Goal: Task Accomplishment & Management: Manage account settings

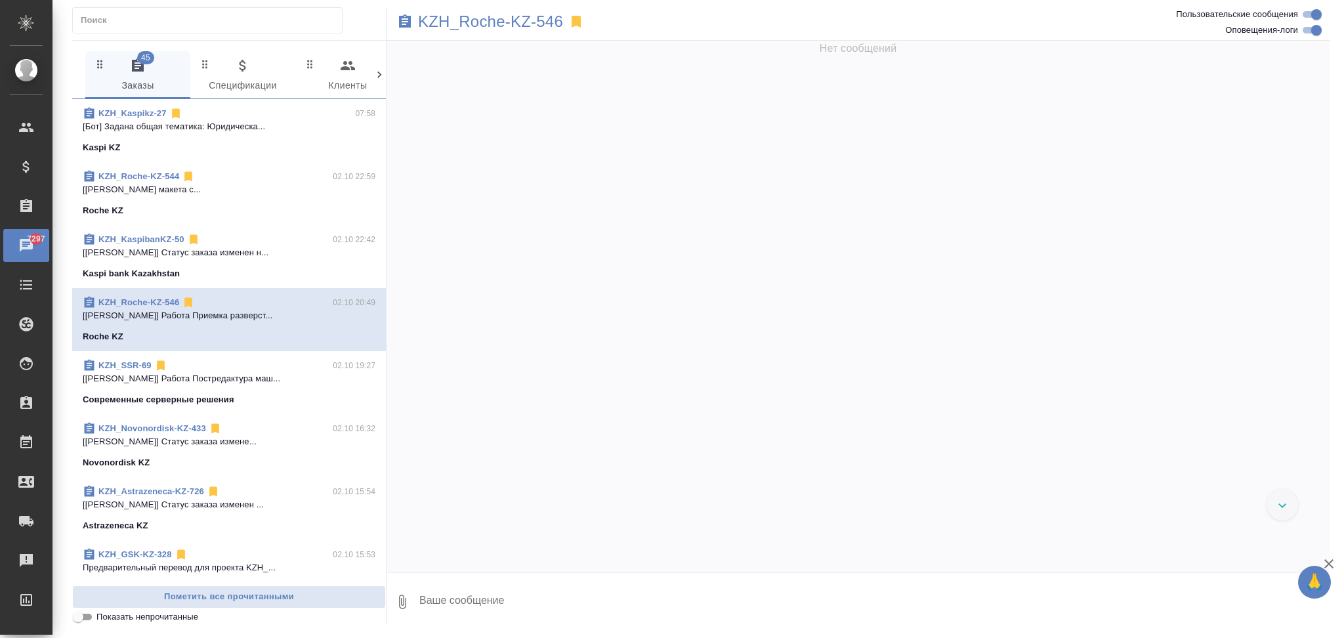
scroll to position [2134, 0]
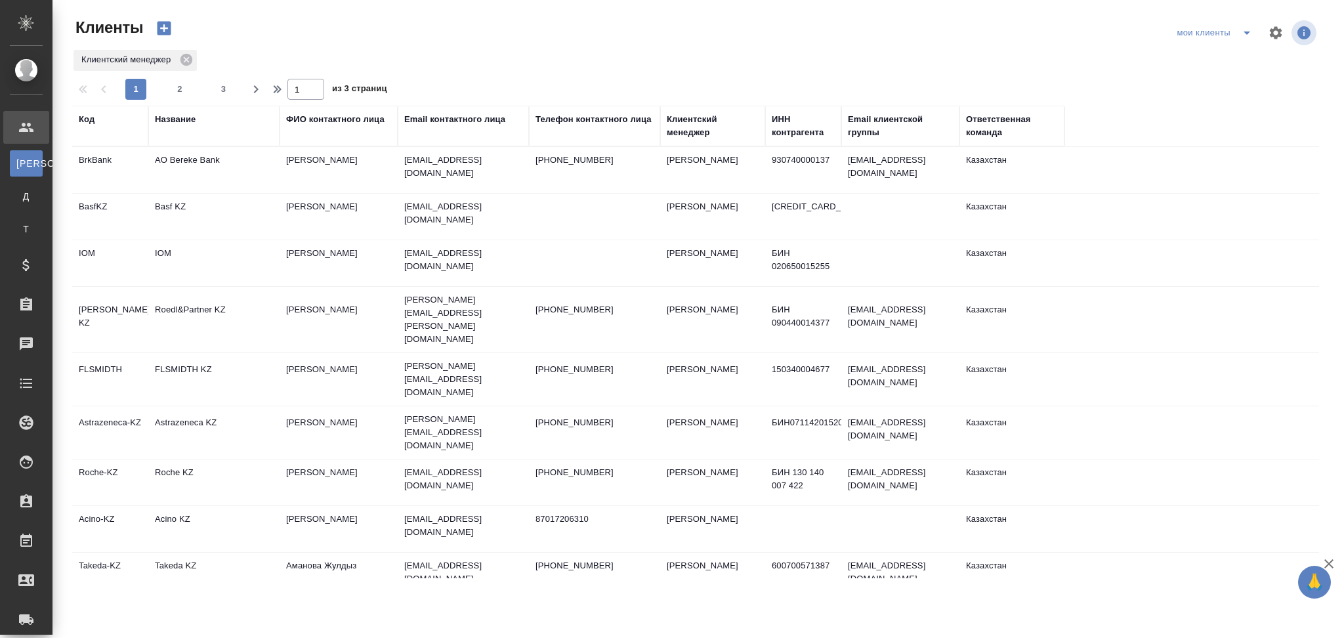
select select "RU"
click at [256, 357] on td "FLSMIDTH KZ" at bounding box center [213, 379] width 131 height 46
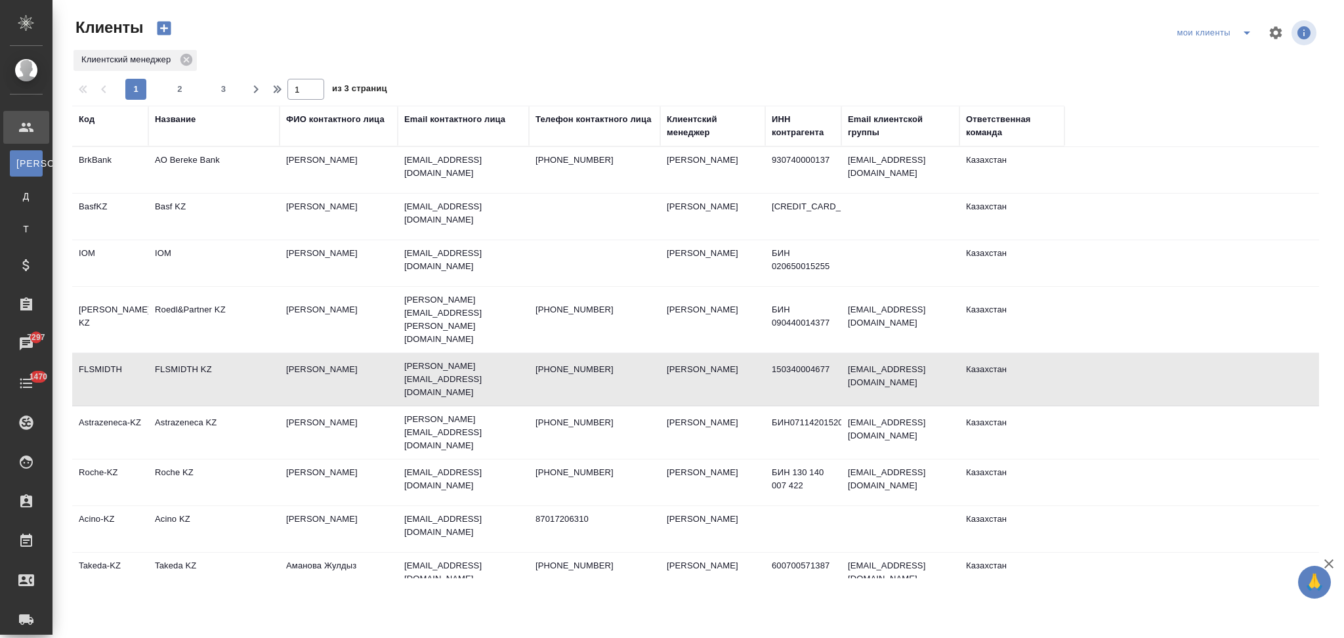
click at [256, 357] on td "FLSMIDTH KZ" at bounding box center [213, 379] width 131 height 46
click at [176, 86] on span "2" at bounding box center [179, 89] width 21 height 13
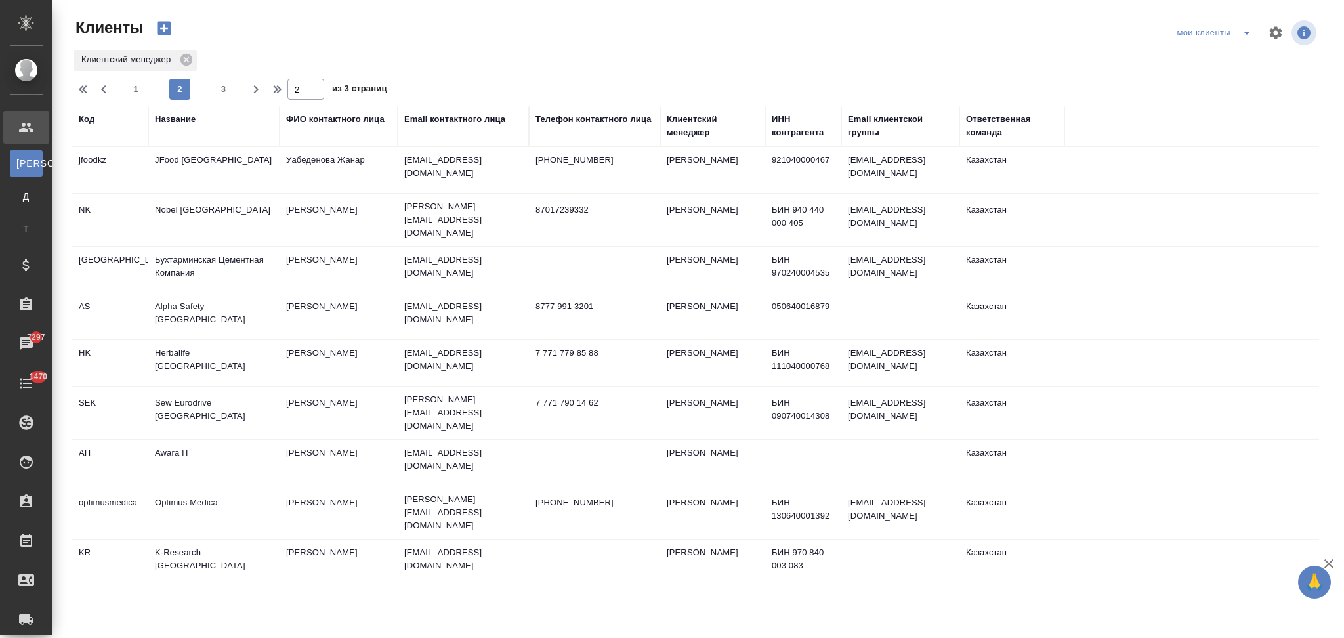
click at [249, 353] on td "Herbalife Kazakhstan" at bounding box center [213, 363] width 131 height 46
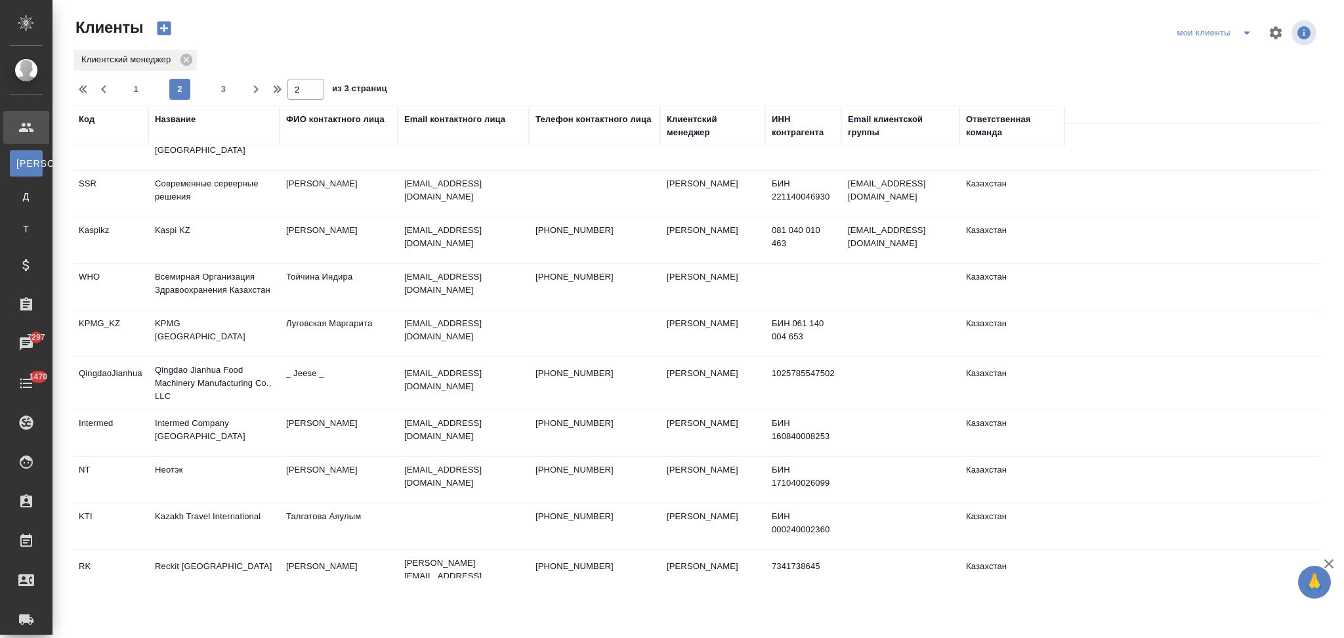
scroll to position [391, 0]
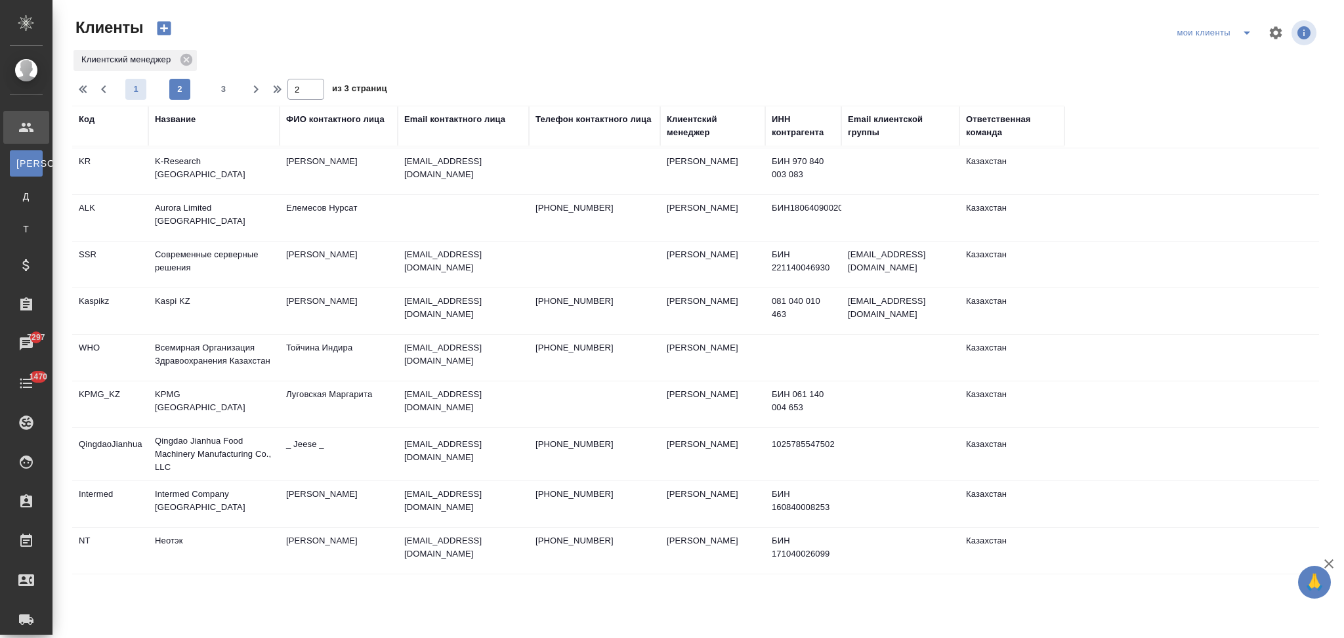
click at [131, 93] on span "1" at bounding box center [135, 89] width 21 height 13
type input "1"
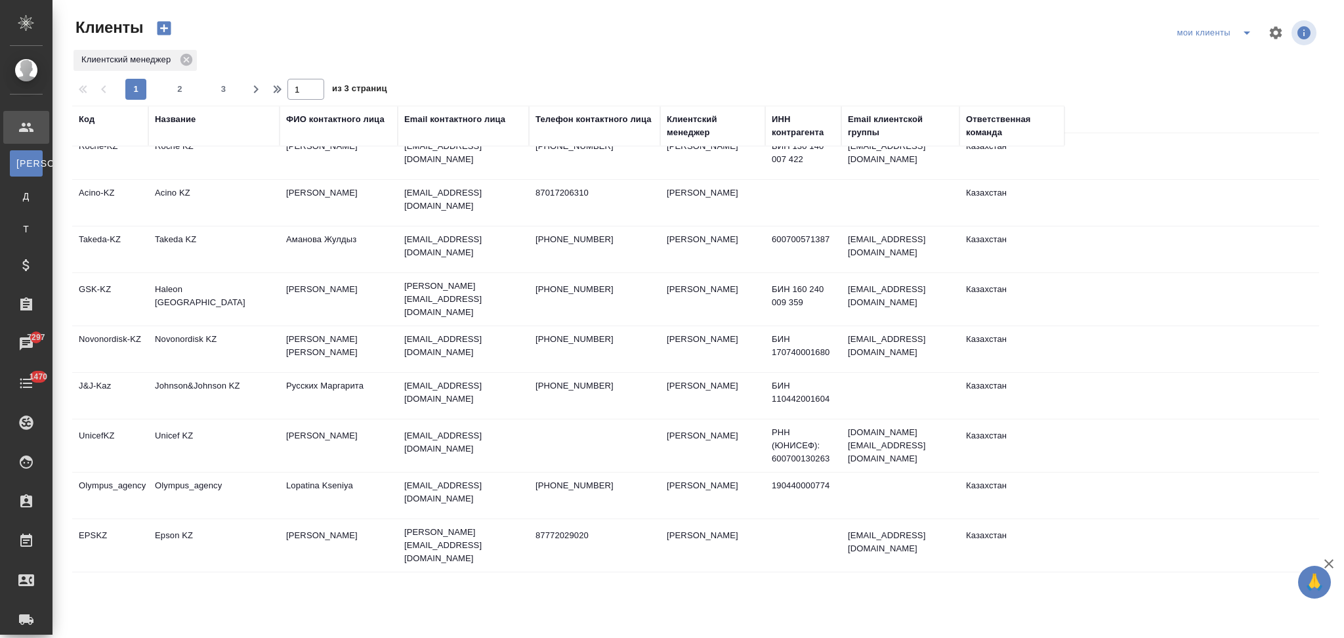
scroll to position [303, 0]
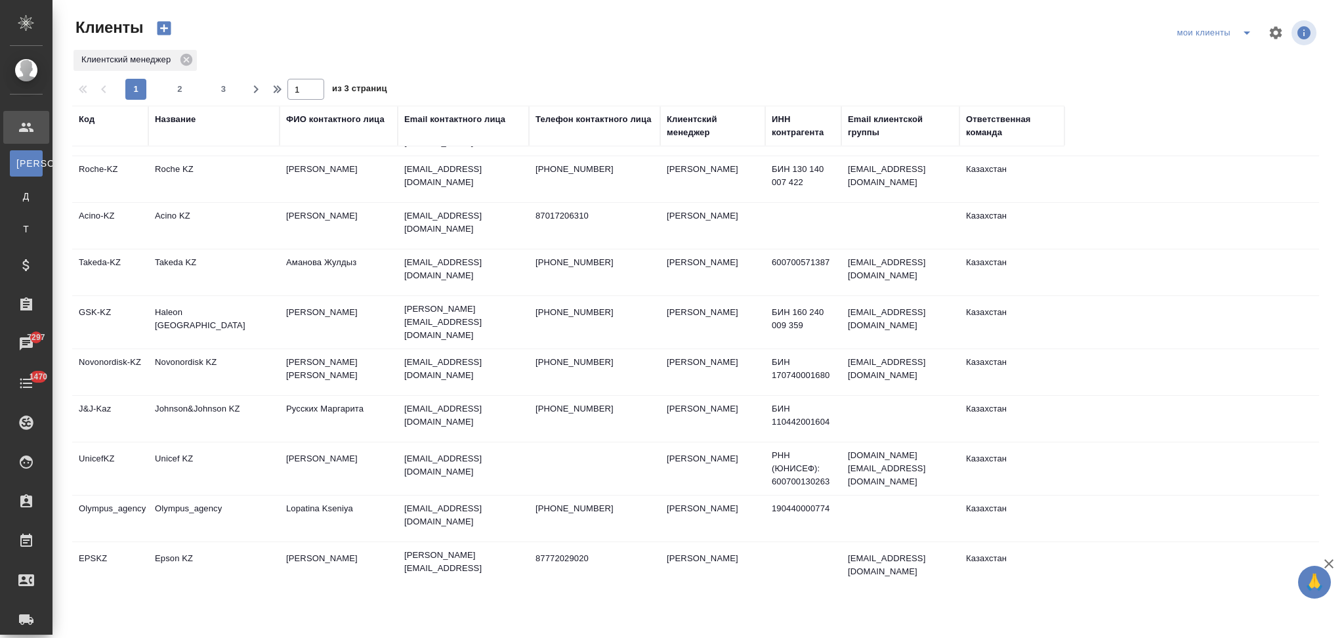
click at [250, 299] on td "Haleon Kazakhstan" at bounding box center [213, 322] width 131 height 46
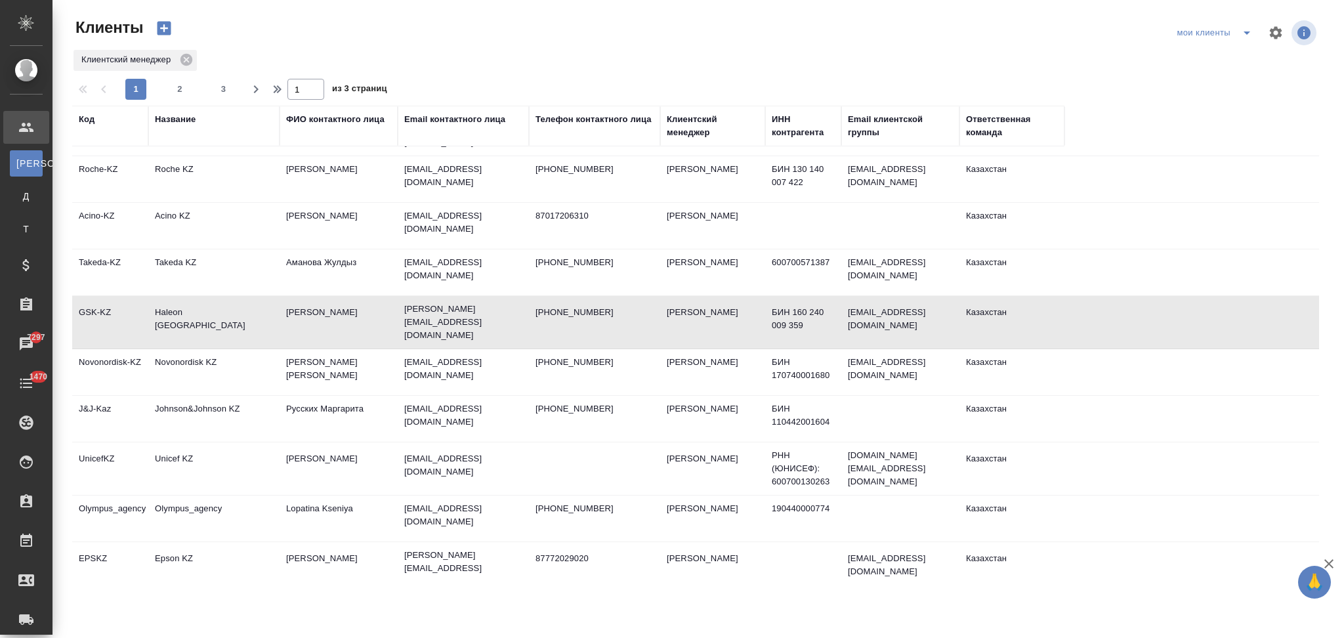
click at [250, 299] on td "Haleon Kazakhstan" at bounding box center [213, 322] width 131 height 46
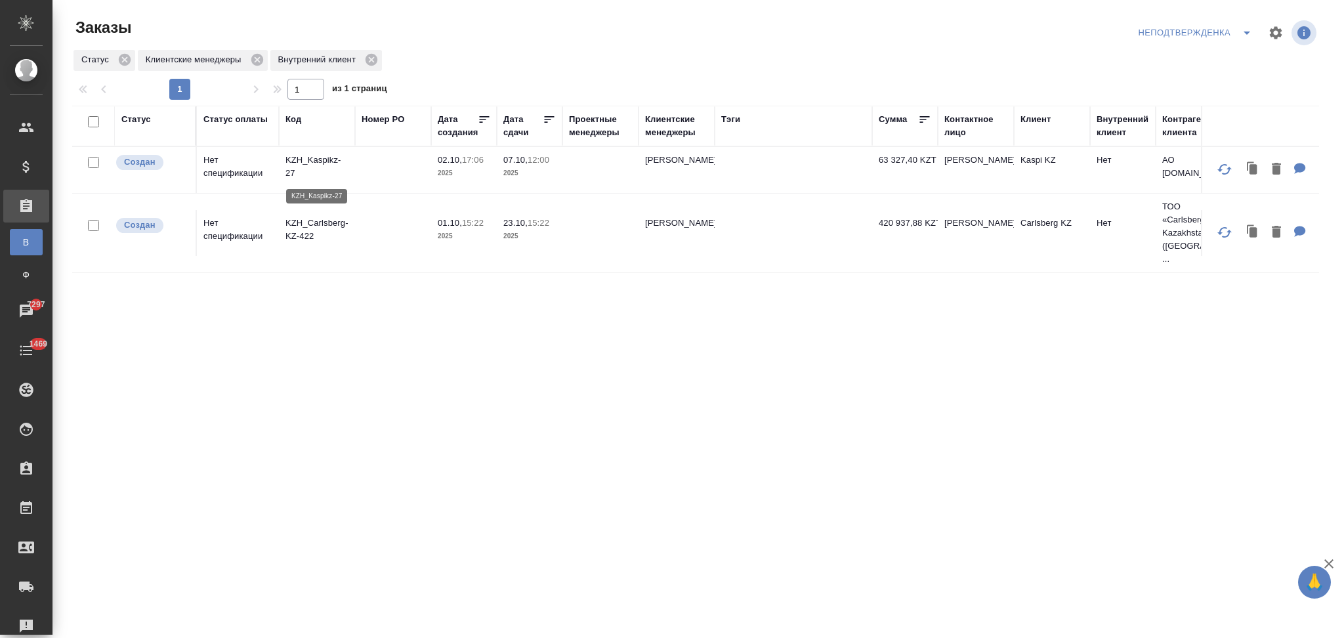
click at [315, 159] on p "KZH_Kaspikz-27" at bounding box center [316, 167] width 63 height 26
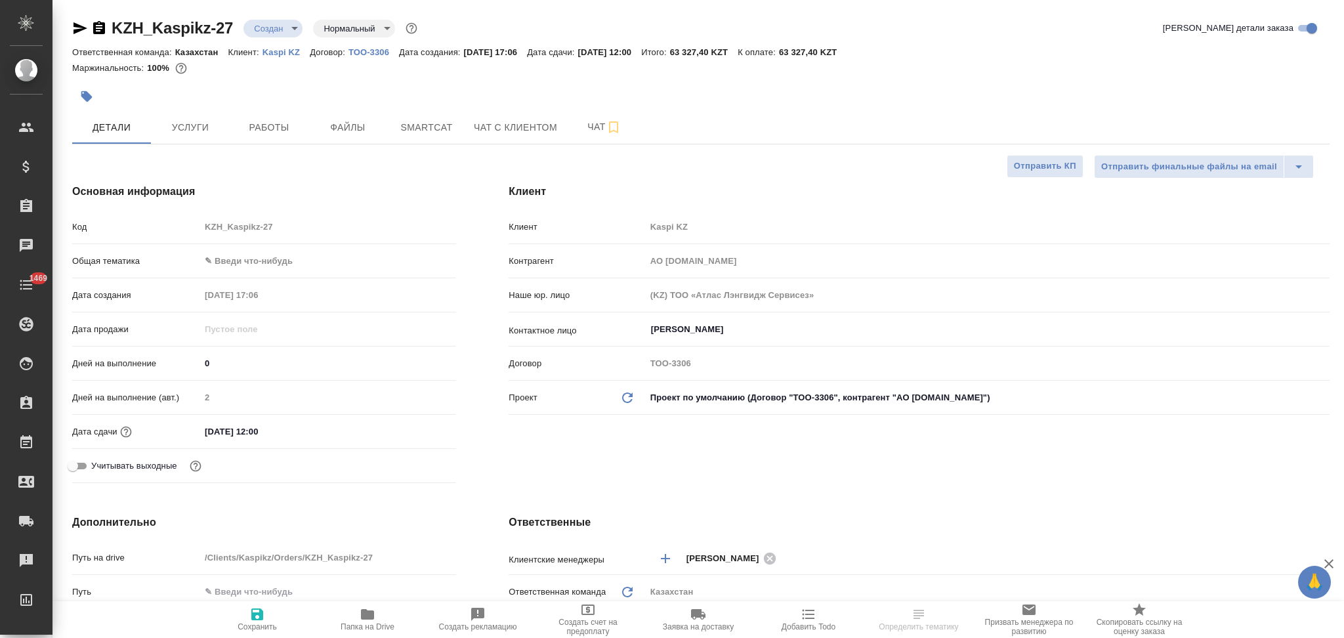
select select "RU"
type textarea "x"
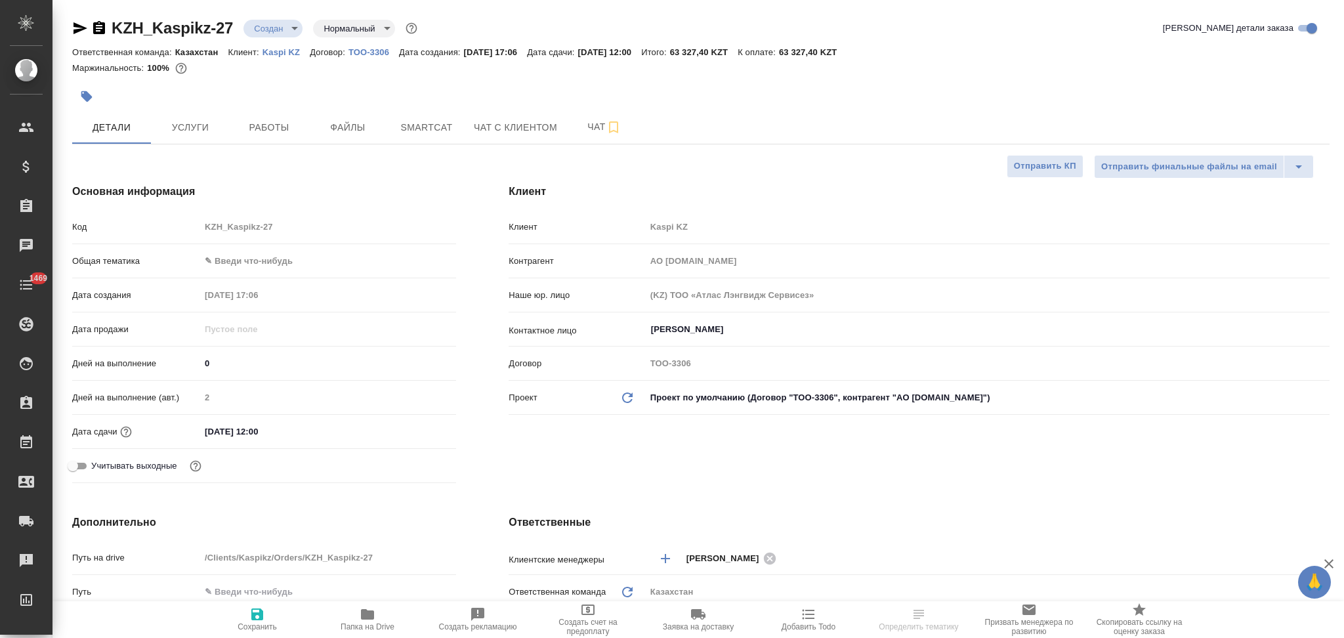
type textarea "x"
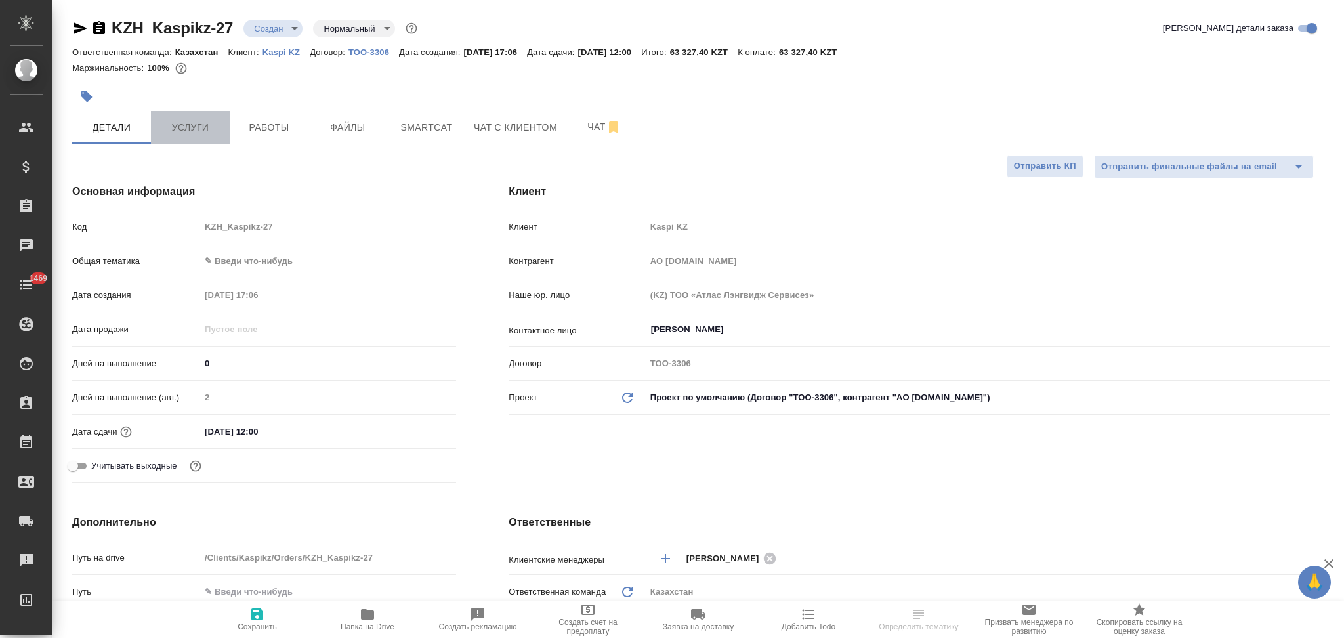
click at [176, 115] on button "Услуги" at bounding box center [190, 127] width 79 height 33
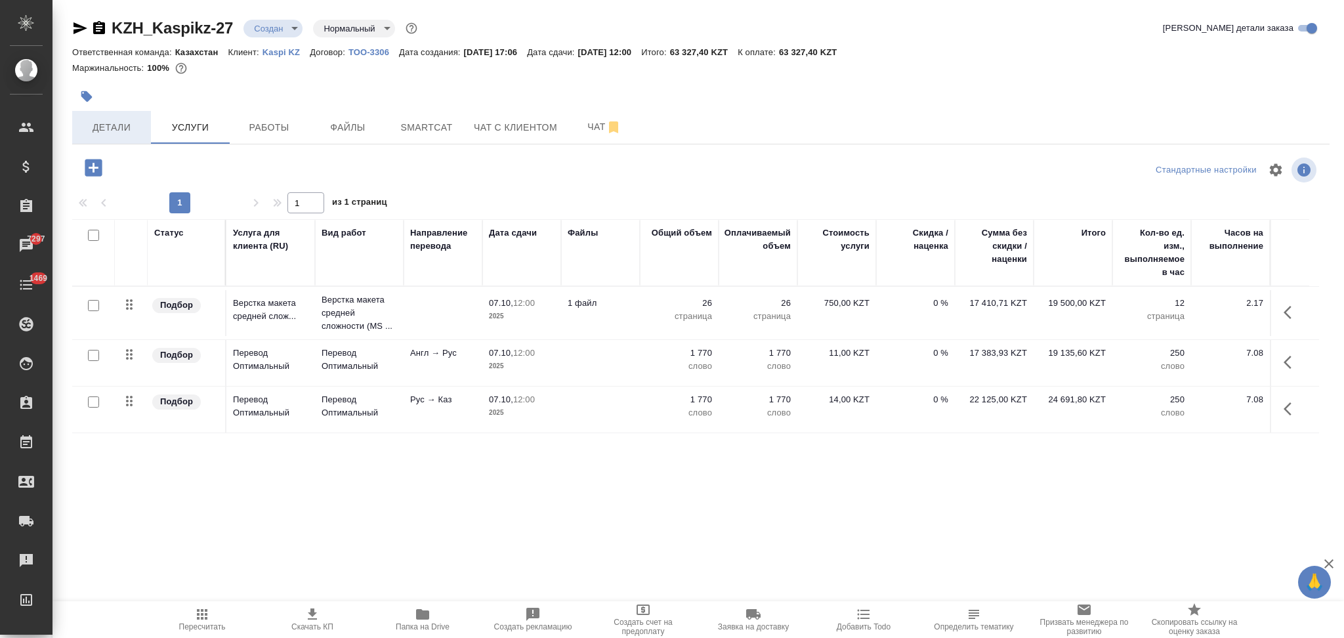
click at [113, 111] on button "Детали" at bounding box center [111, 127] width 79 height 33
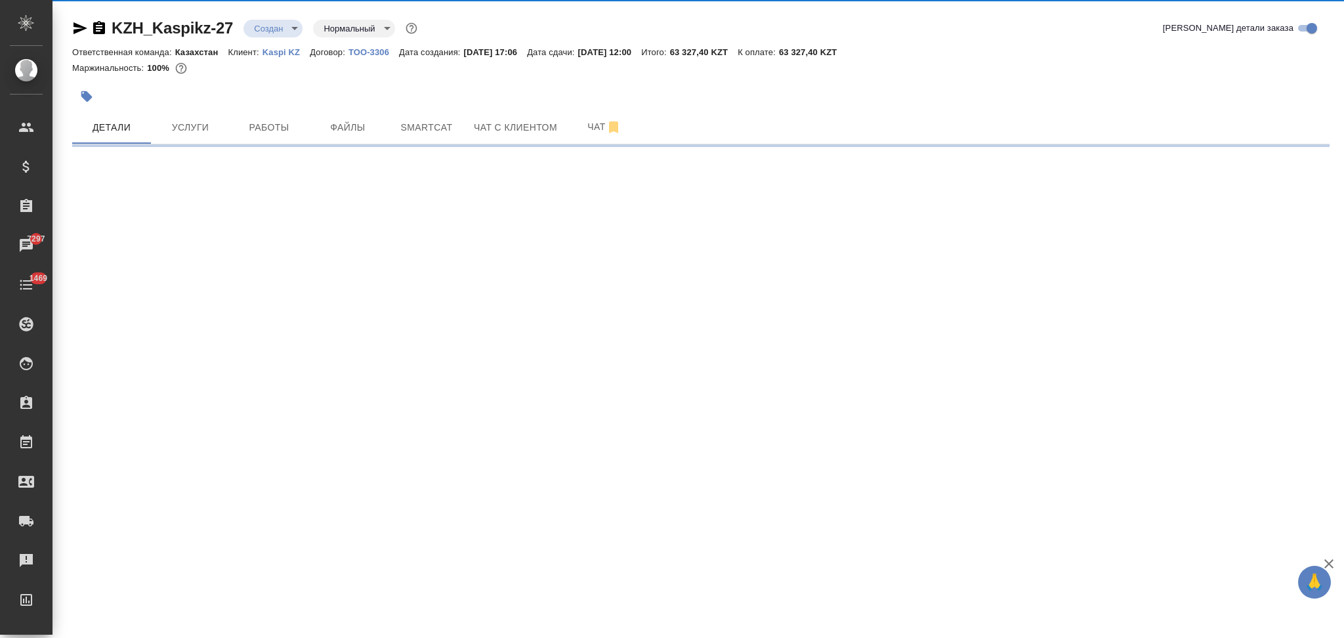
select select "RU"
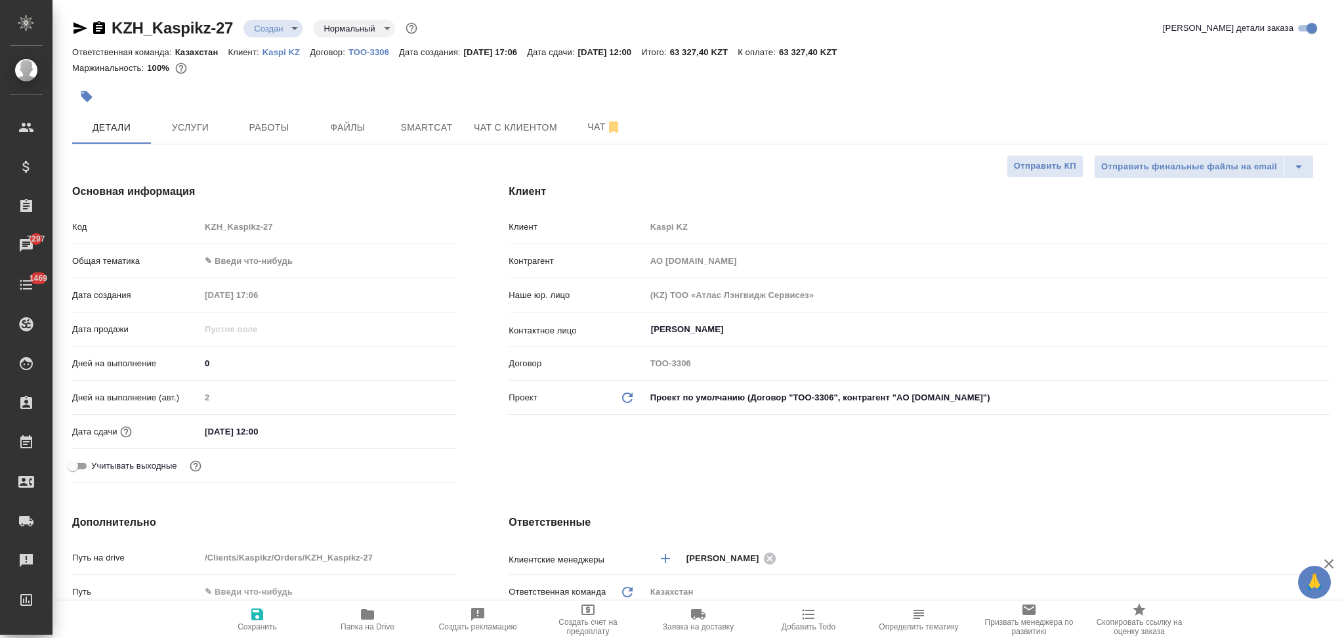
type textarea "x"
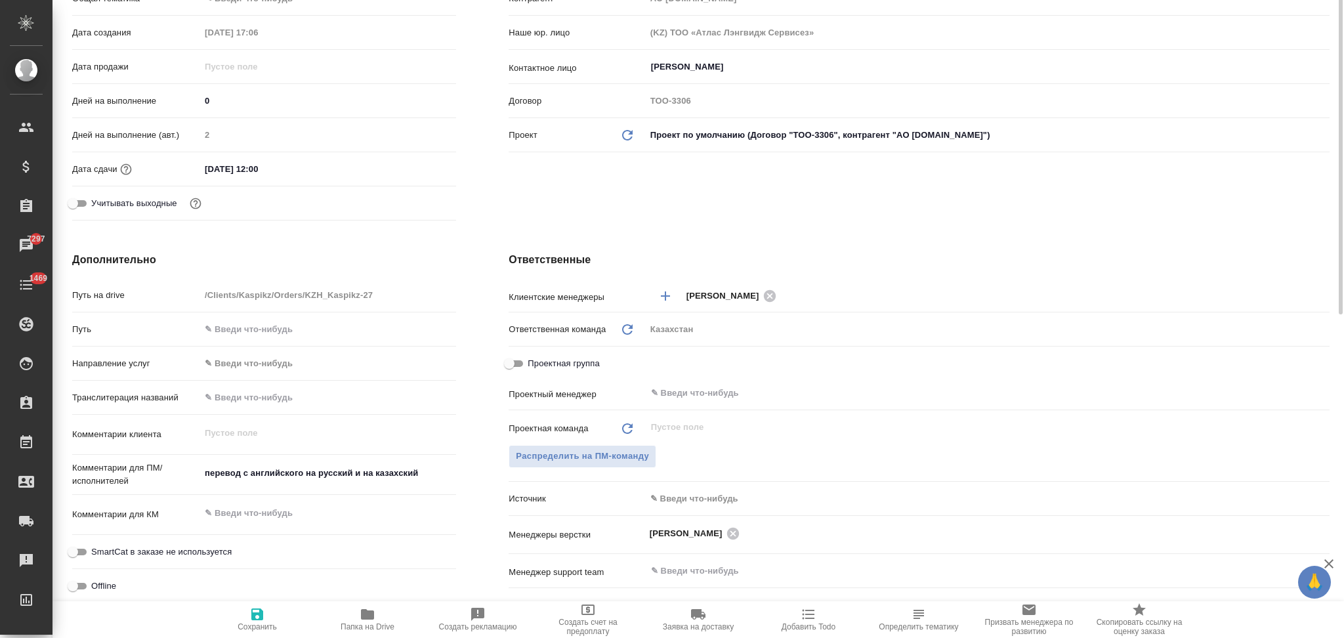
scroll to position [175, 0]
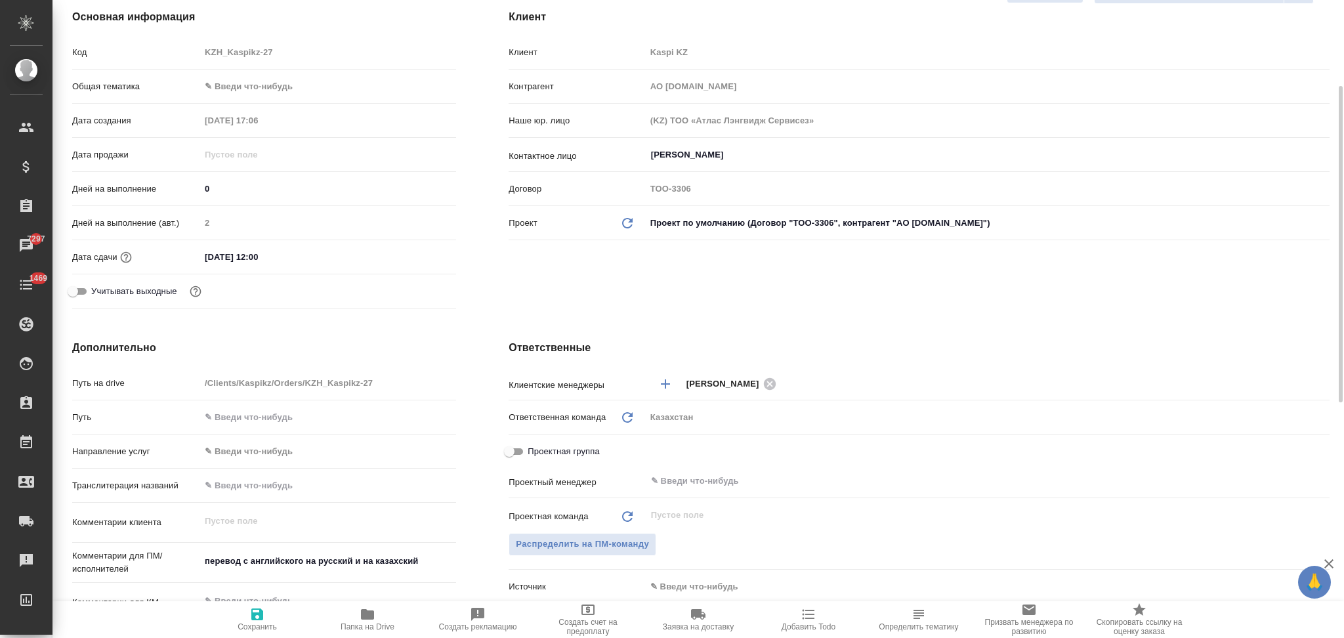
click at [283, 258] on input "07.10.2025 12:00" at bounding box center [257, 256] width 115 height 19
click at [412, 253] on icon "button" at bounding box center [418, 256] width 16 height 16
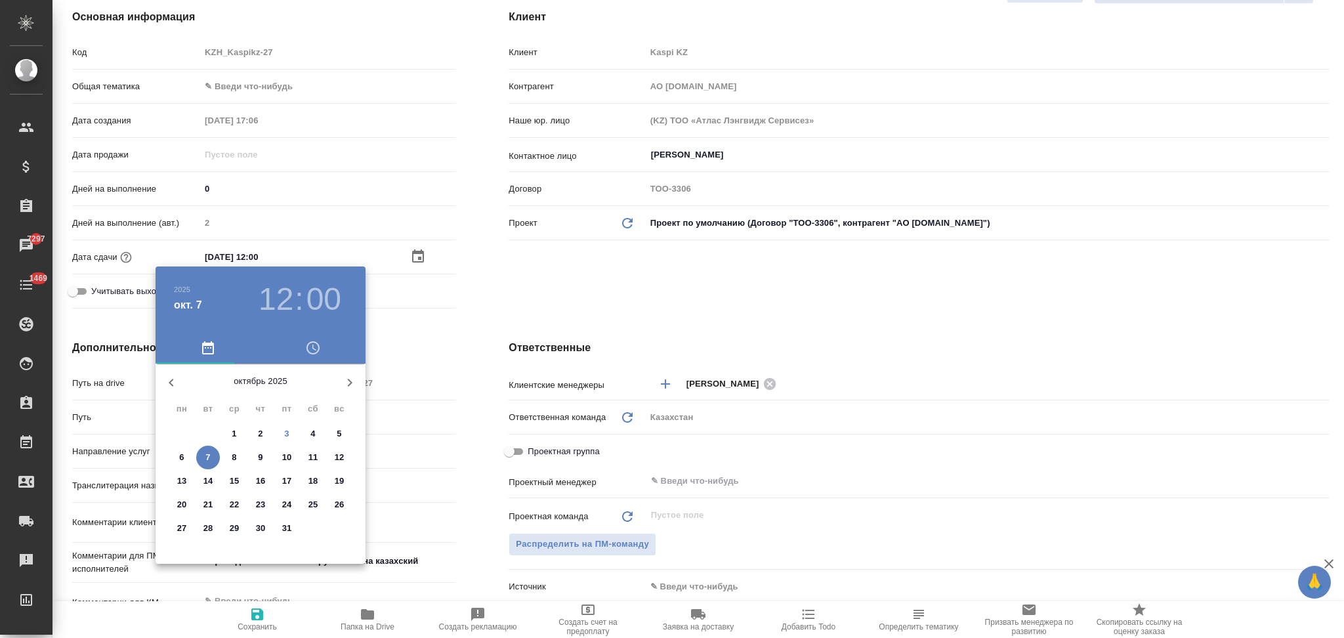
click at [465, 304] on div at bounding box center [672, 319] width 1344 height 638
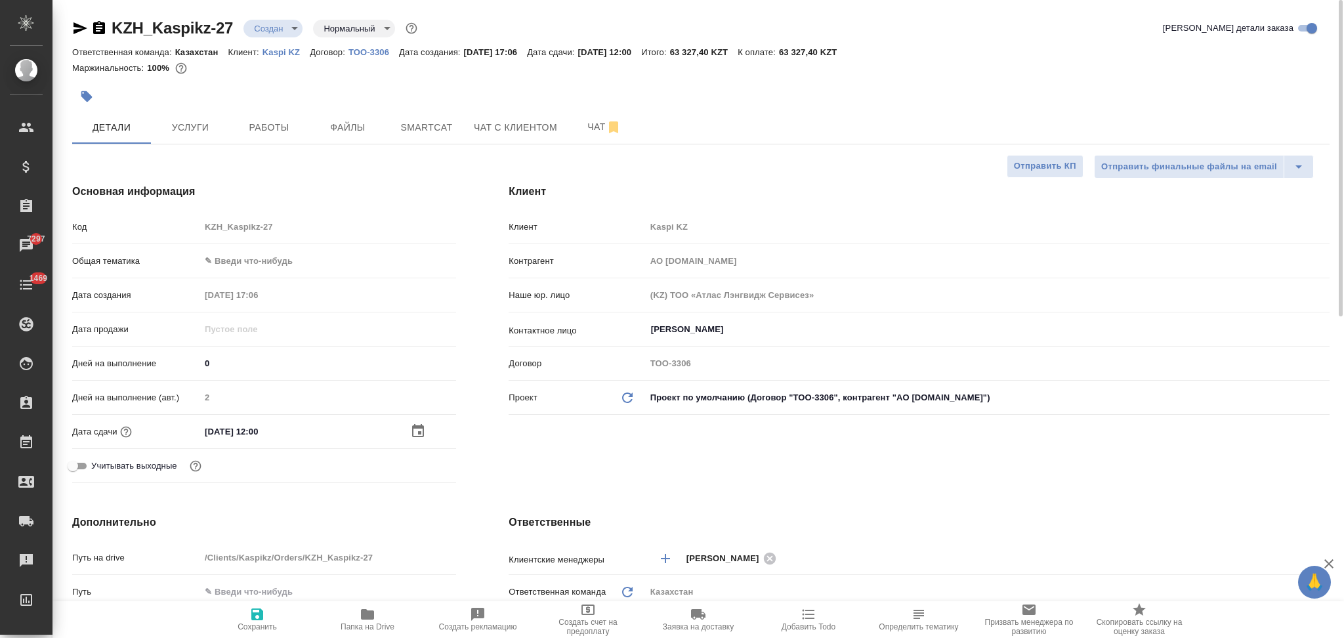
scroll to position [262, 0]
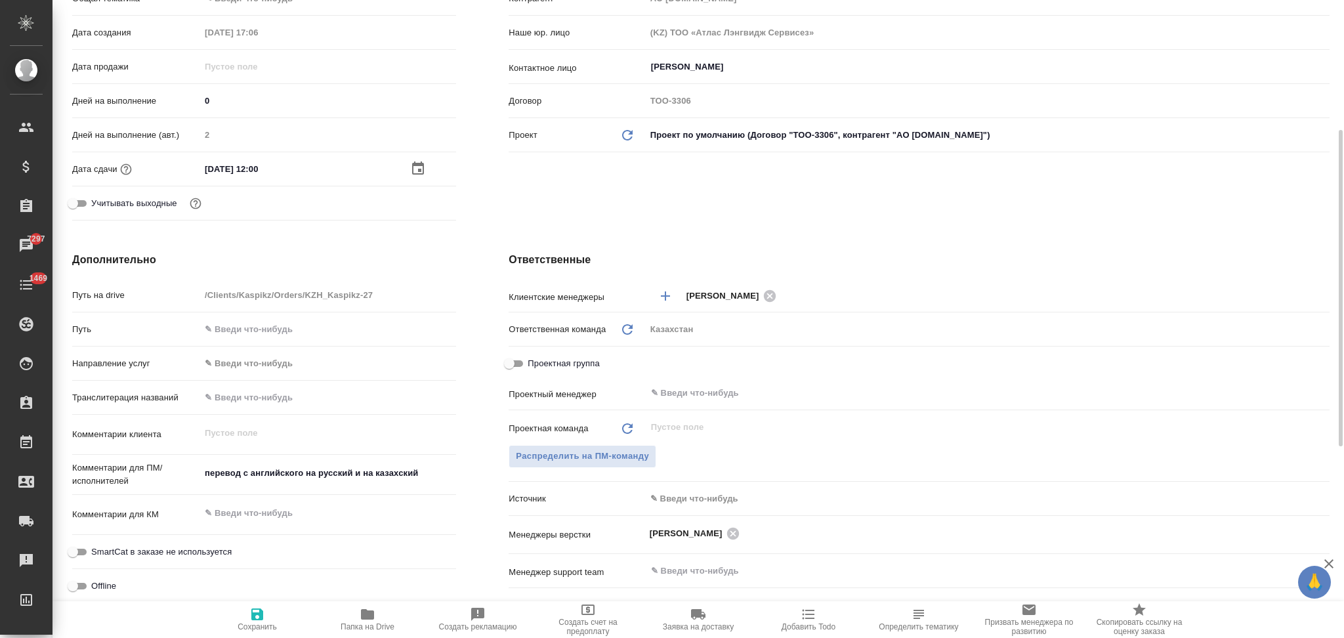
click at [417, 167] on icon "button" at bounding box center [418, 169] width 16 height 16
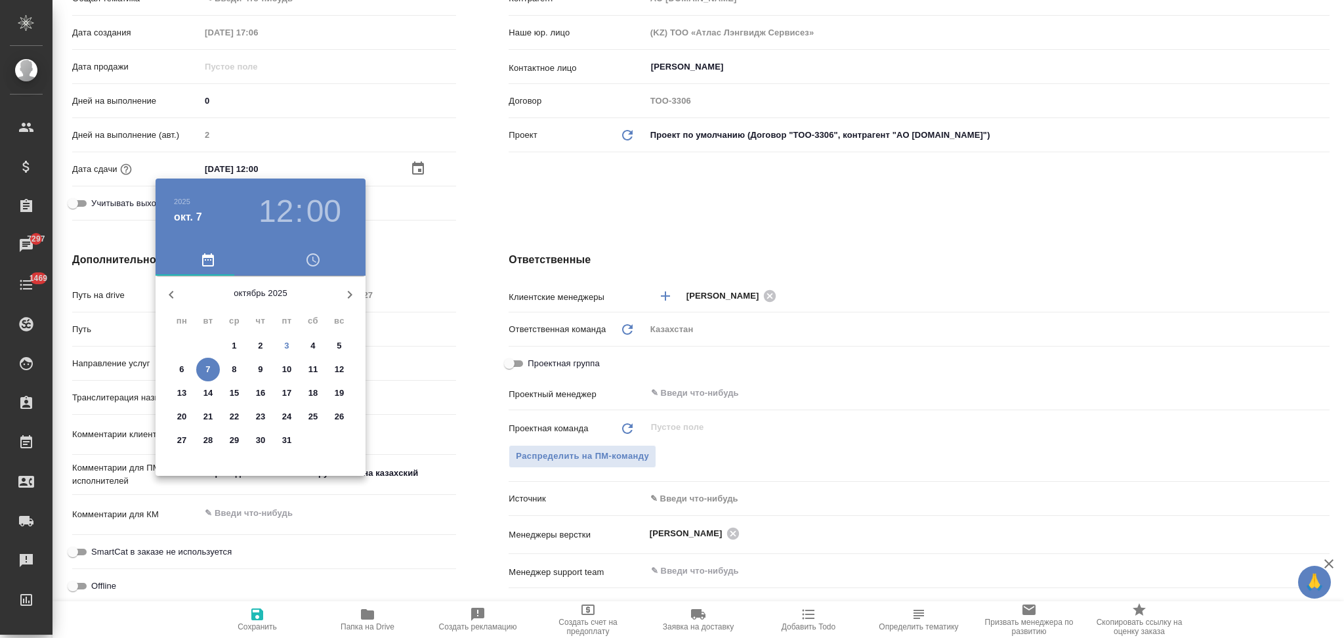
click at [441, 355] on div at bounding box center [672, 319] width 1344 height 638
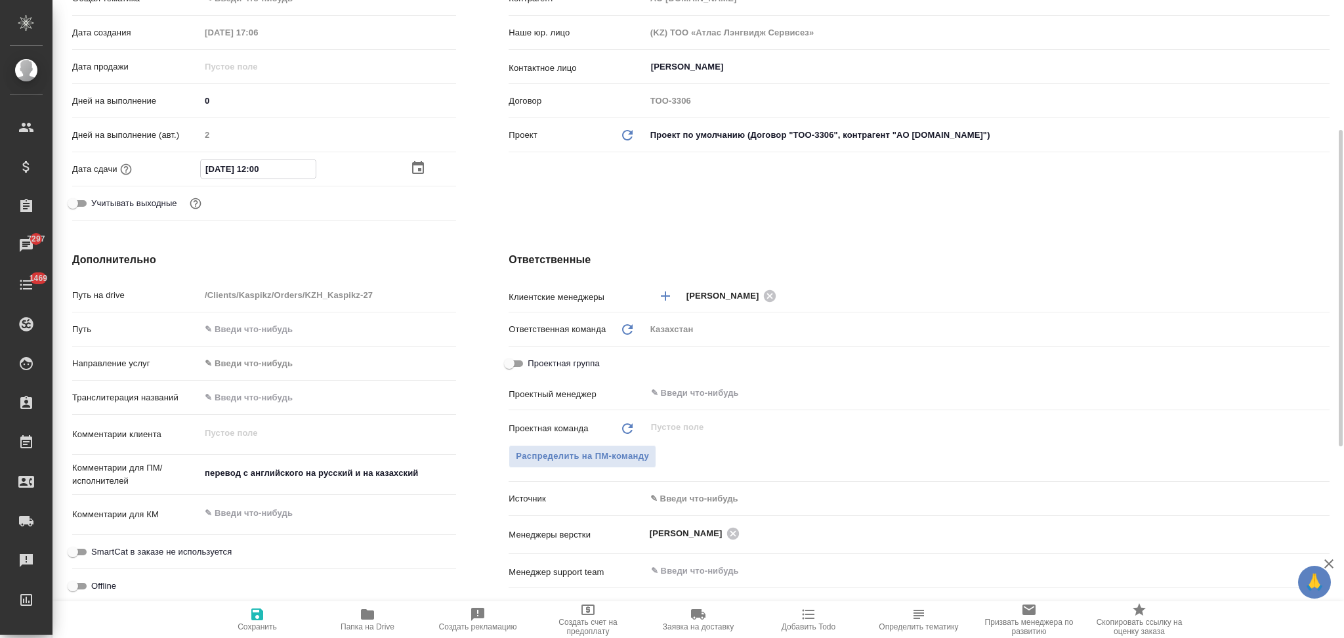
click at [257, 169] on input "07.10.2025 12:00" at bounding box center [258, 168] width 115 height 19
drag, startPoint x: 260, startPoint y: 169, endPoint x: 253, endPoint y: 169, distance: 7.2
click at [253, 169] on input "07.10.2025 12:00" at bounding box center [258, 168] width 115 height 19
type input "07.10.2025 00:0_"
type textarea "x"
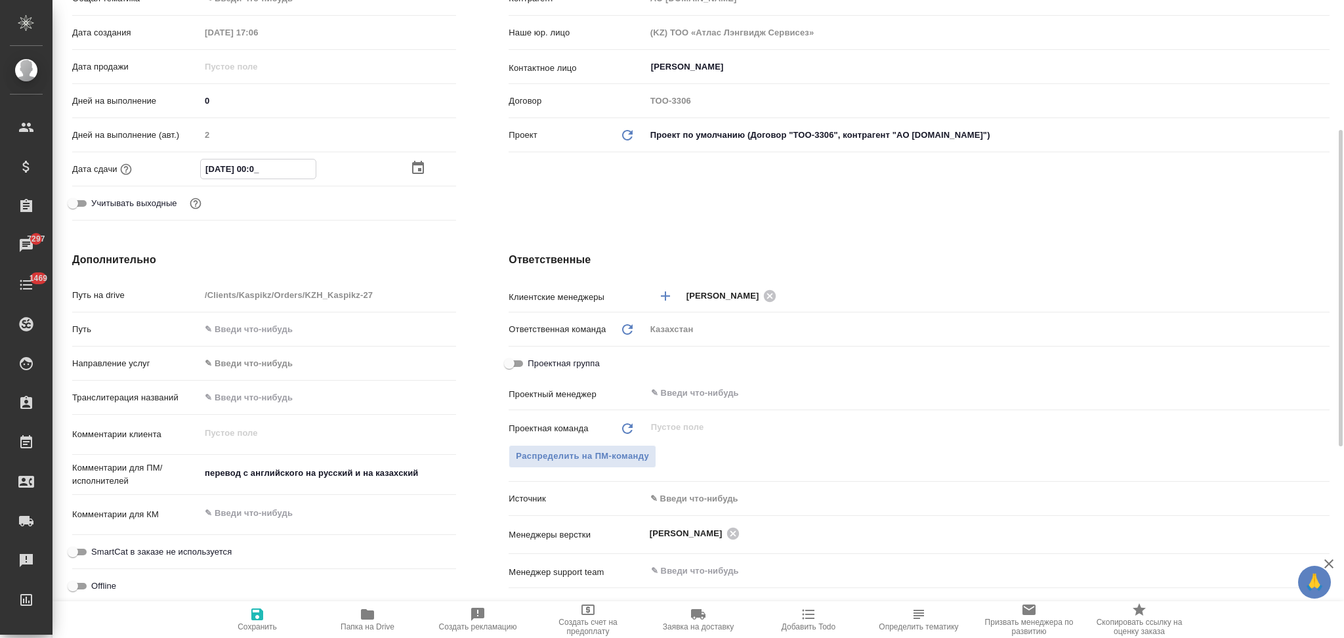
type textarea "x"
type input "07.10.2025 09:00"
type textarea "x"
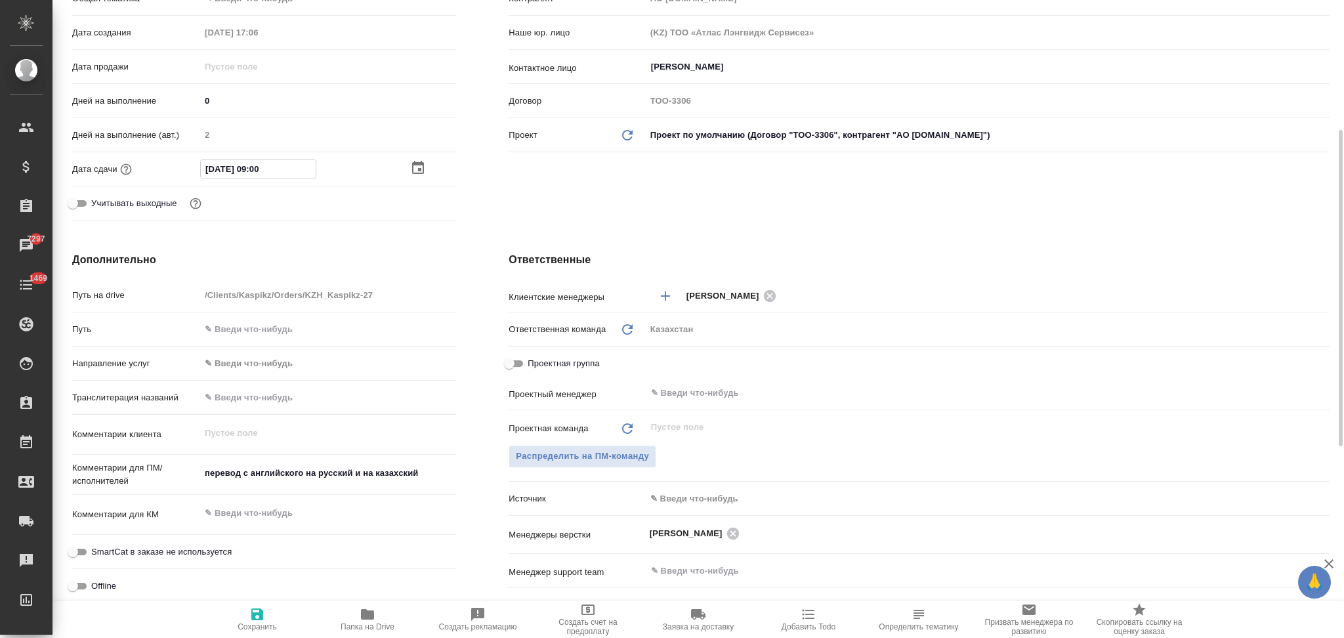
type textarea "x"
type input "07.10.2025 09:00"
click at [255, 617] on icon "button" at bounding box center [257, 614] width 12 height 12
type textarea "x"
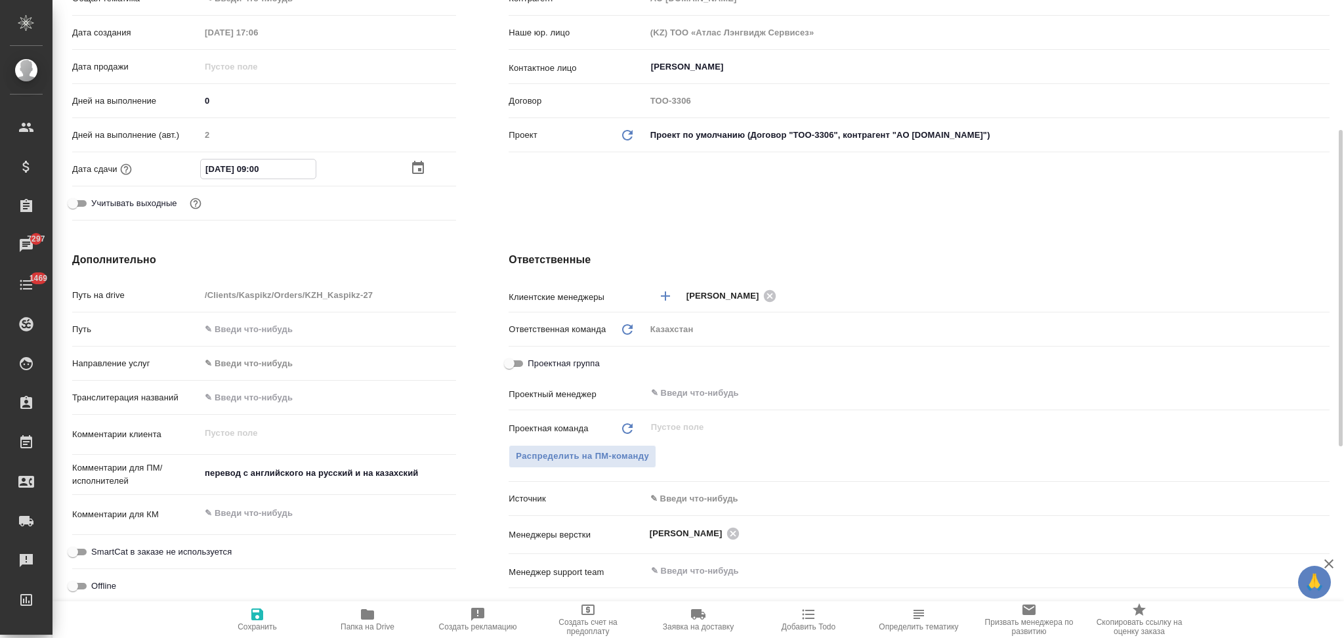
type textarea "x"
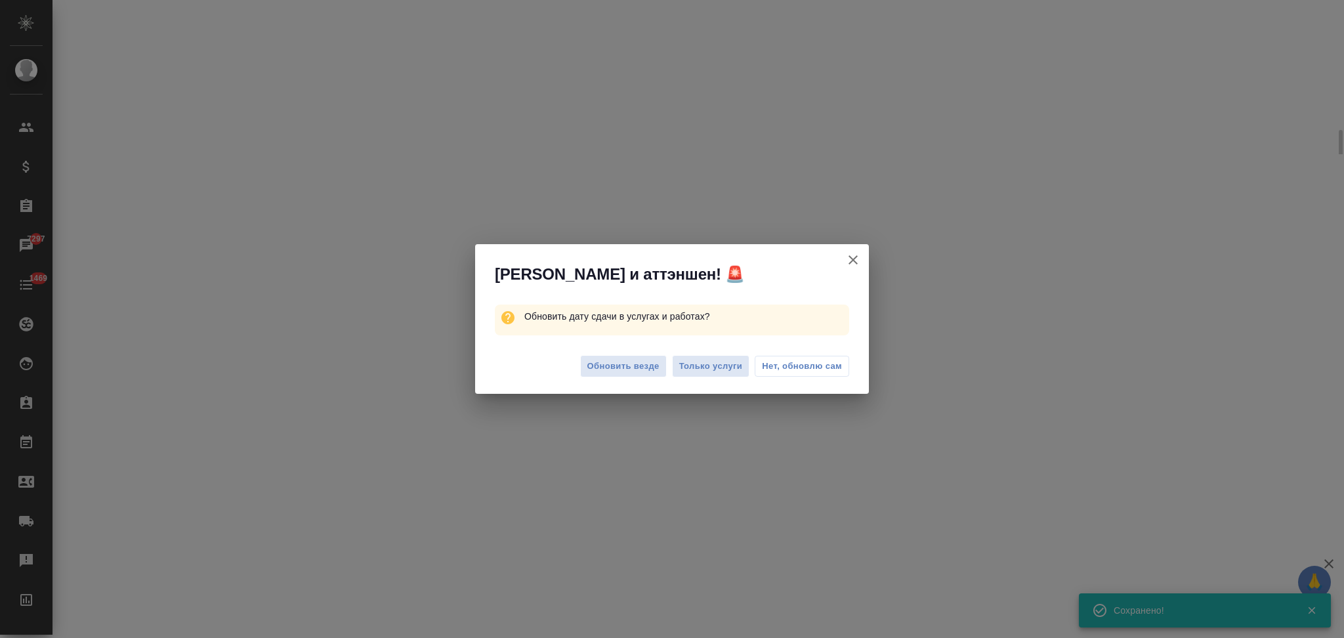
select select "RU"
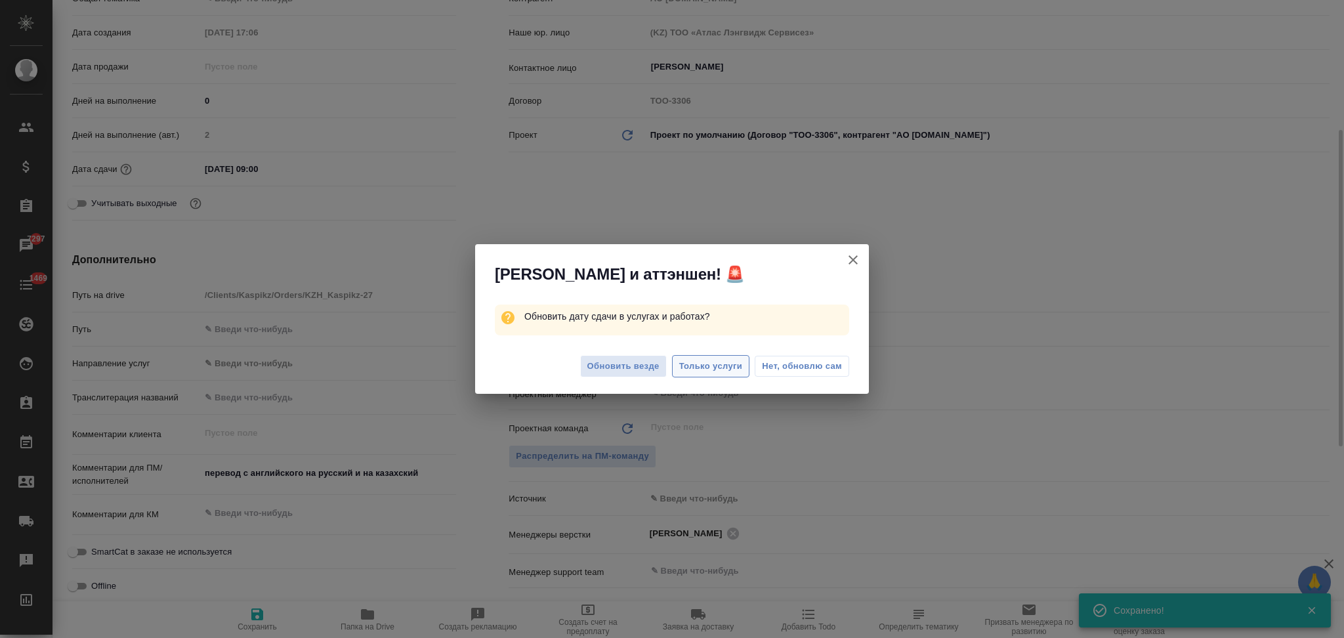
type textarea "x"
click at [703, 361] on span "Только услуги" at bounding box center [711, 366] width 64 height 15
type textarea "x"
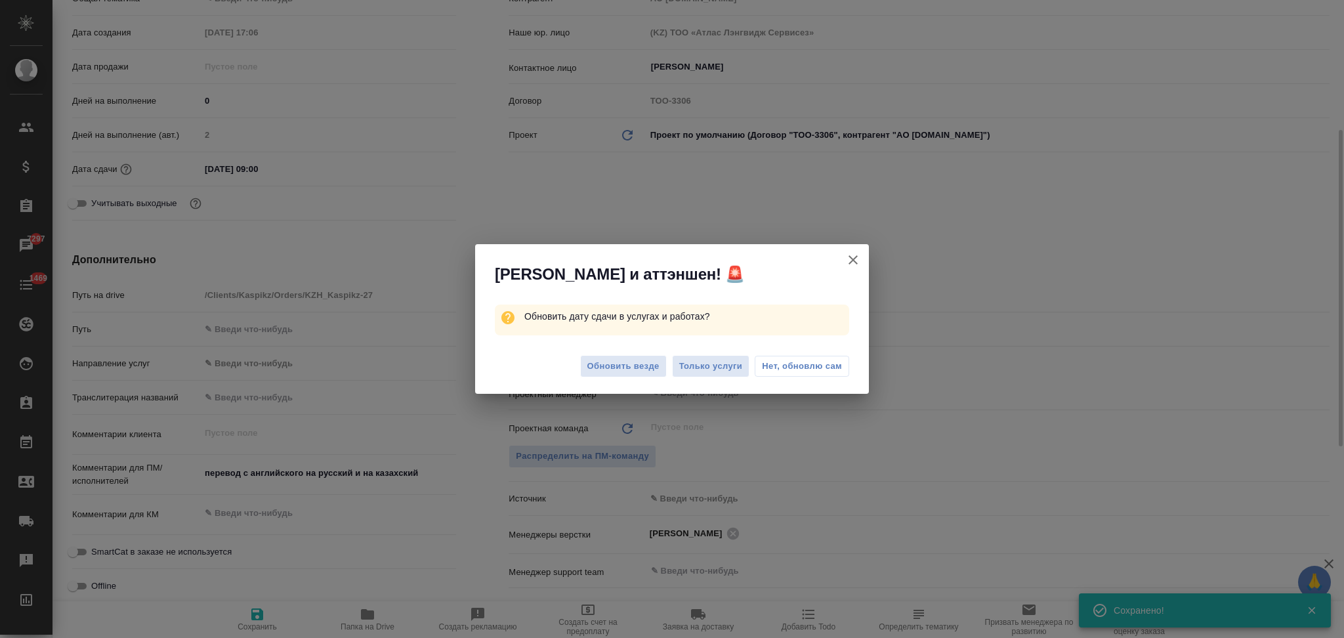
type textarea "x"
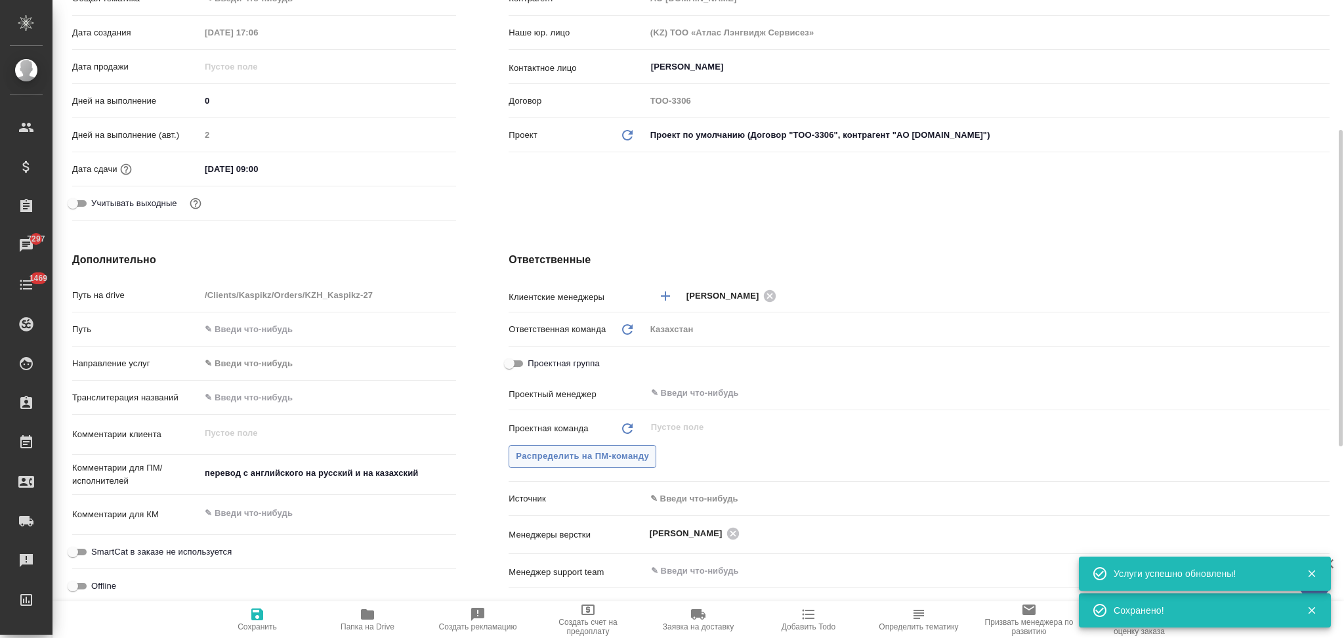
click at [561, 453] on span "Распределить на ПМ-команду" at bounding box center [582, 456] width 133 height 15
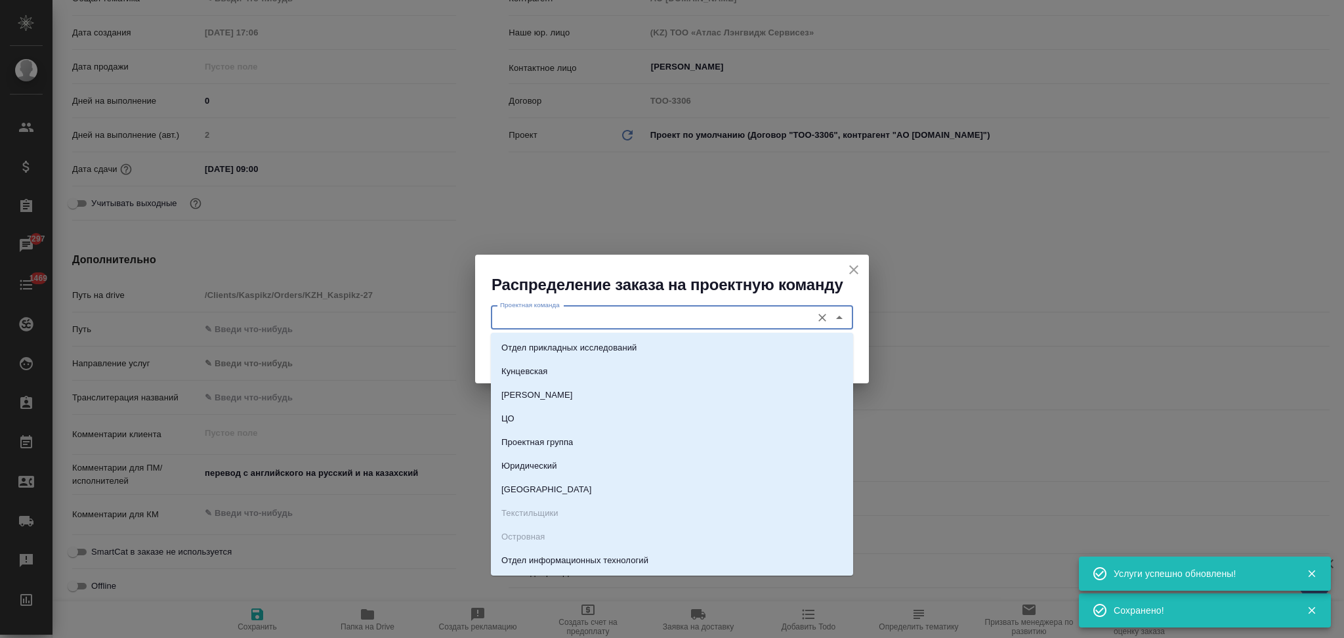
click at [557, 318] on input "Проектная команда" at bounding box center [650, 318] width 310 height 16
click at [541, 465] on p "Юридический" at bounding box center [529, 465] width 56 height 13
type input "Юридический"
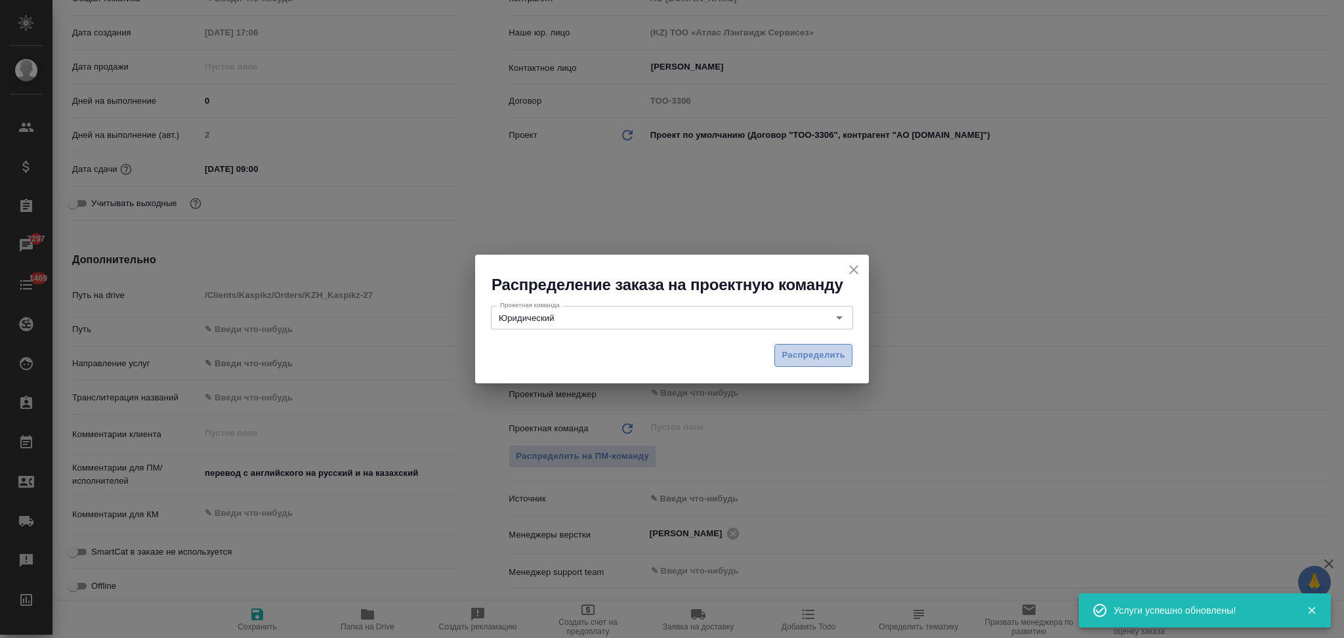
click at [827, 360] on span "Распределить" at bounding box center [813, 355] width 64 height 15
type textarea "x"
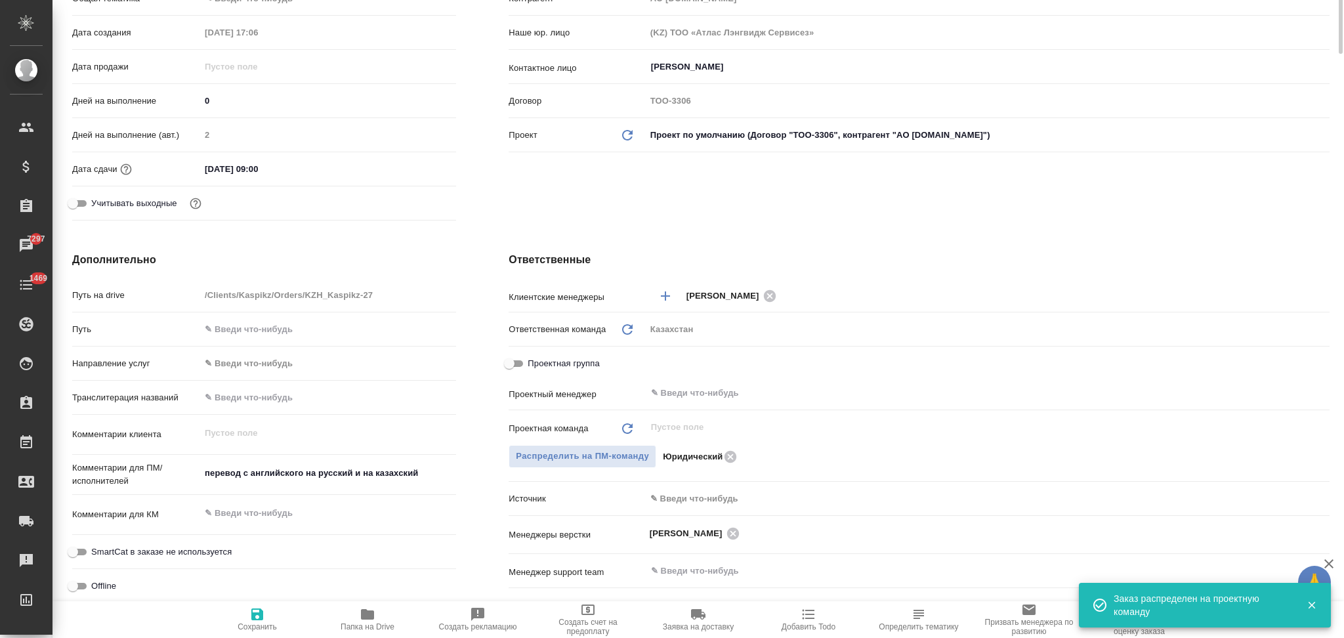
scroll to position [0, 0]
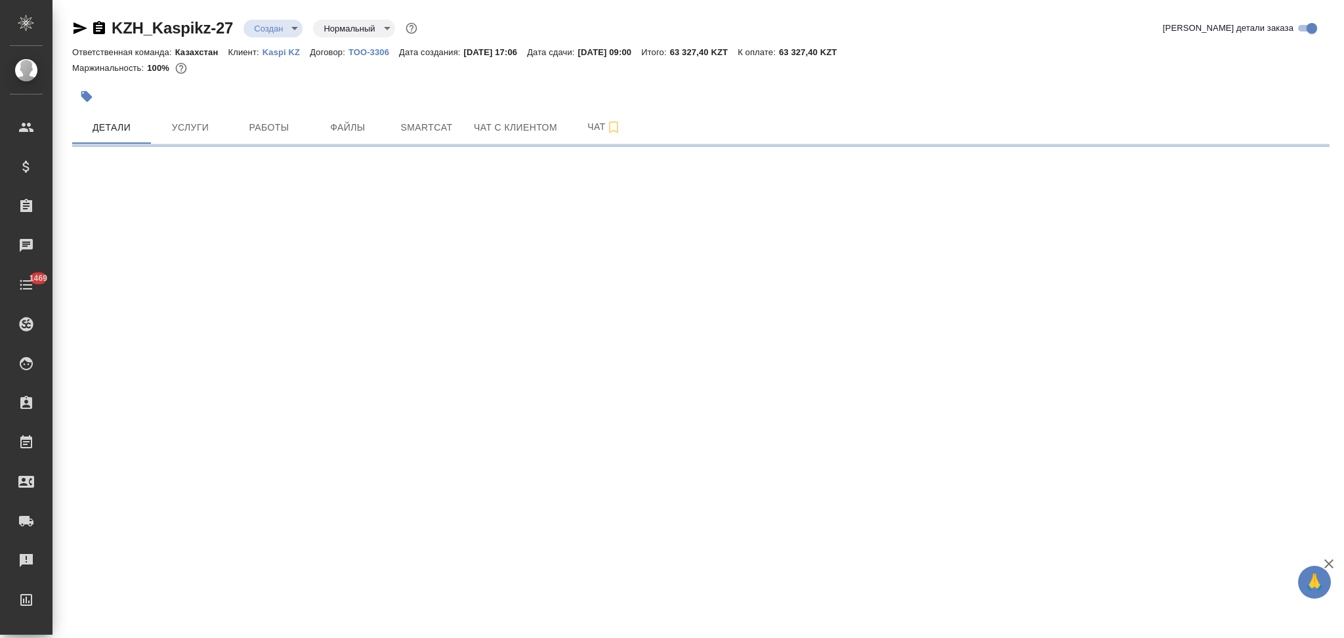
select select "RU"
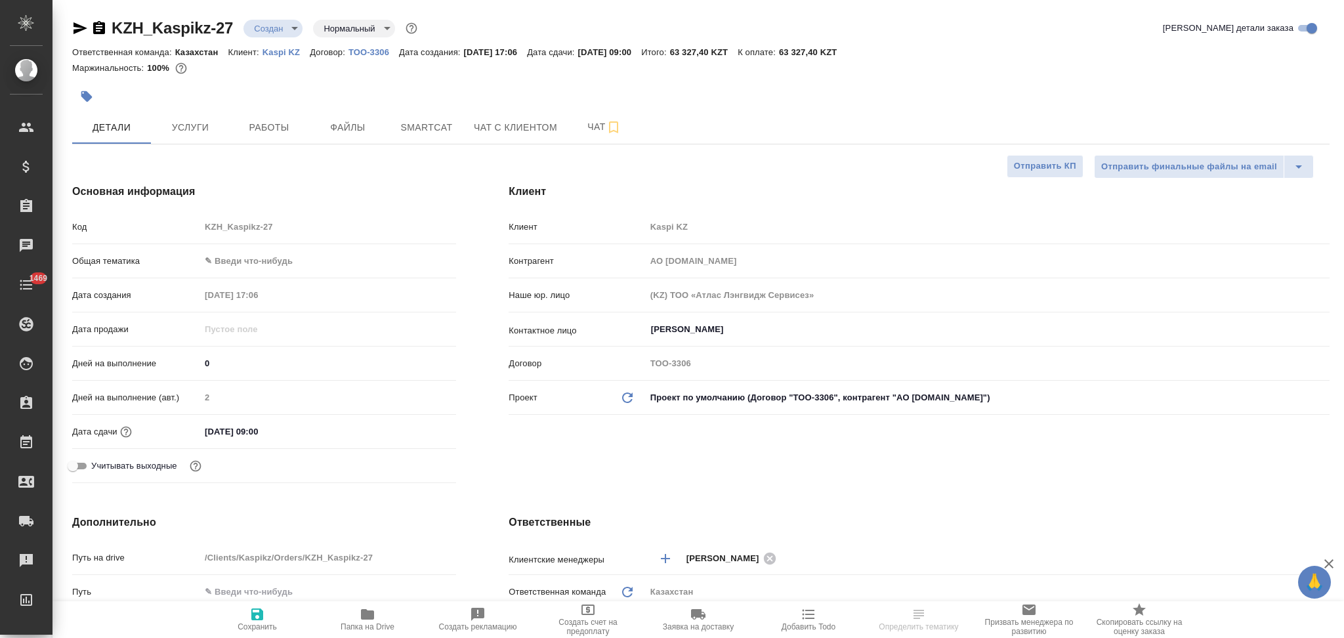
type textarea "x"
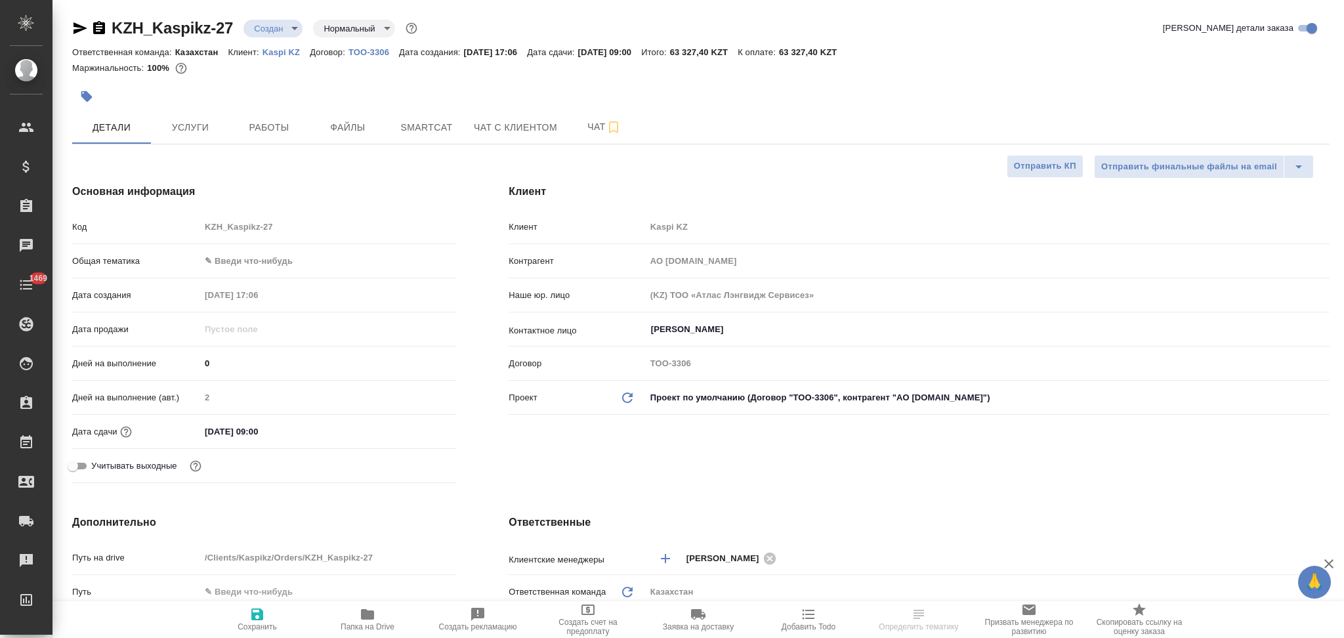
type textarea "x"
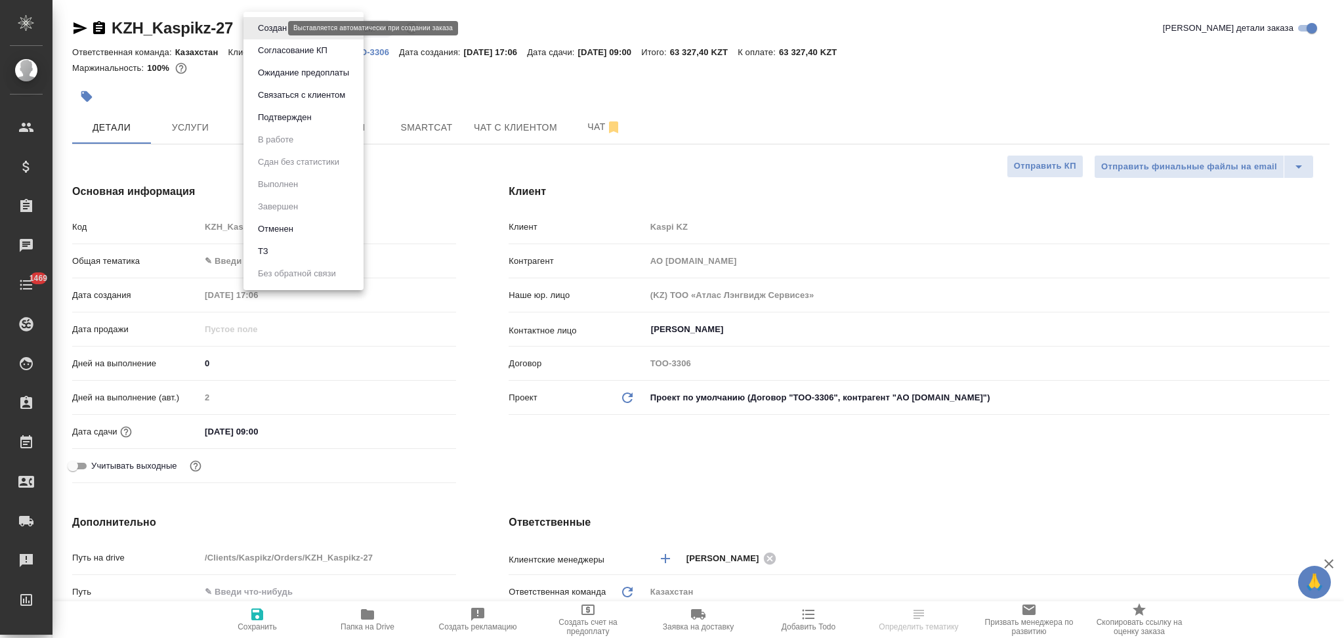
click at [267, 24] on body "🙏 .cls-1 fill:#fff; AWATERA Aslanukova Sati Клиенты Спецификации Заказы Чаты 14…" at bounding box center [672, 319] width 1344 height 638
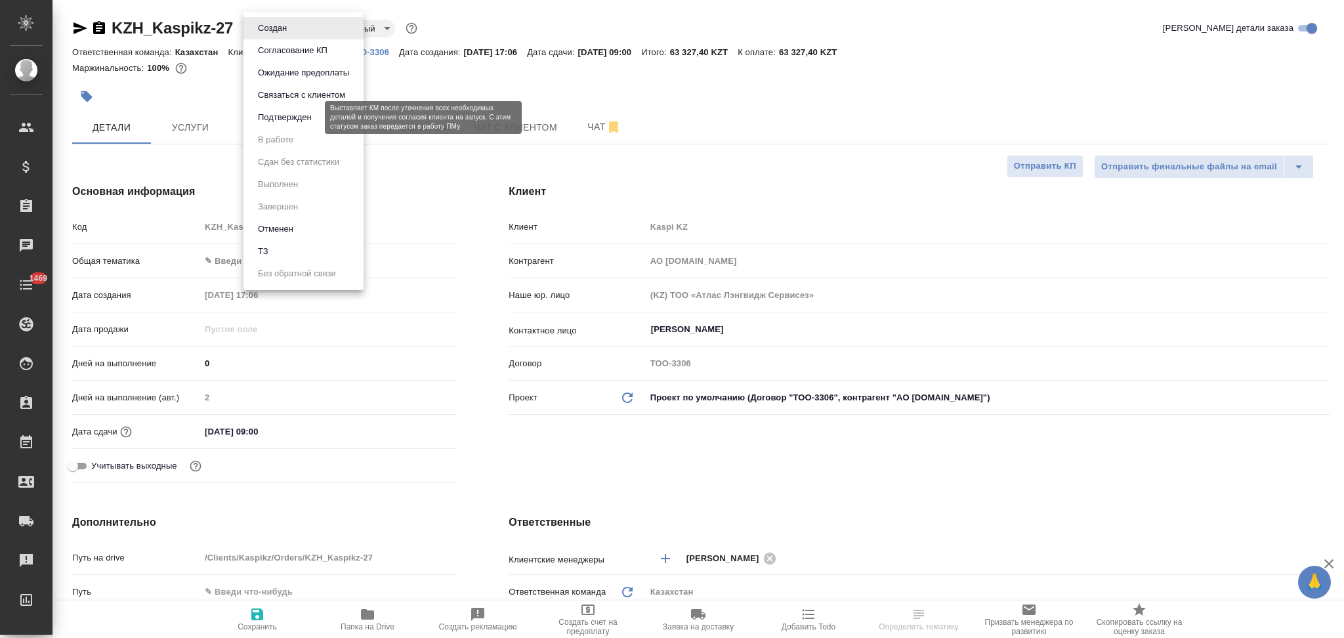
click at [287, 117] on button "Подтвержден" at bounding box center [285, 117] width 62 height 14
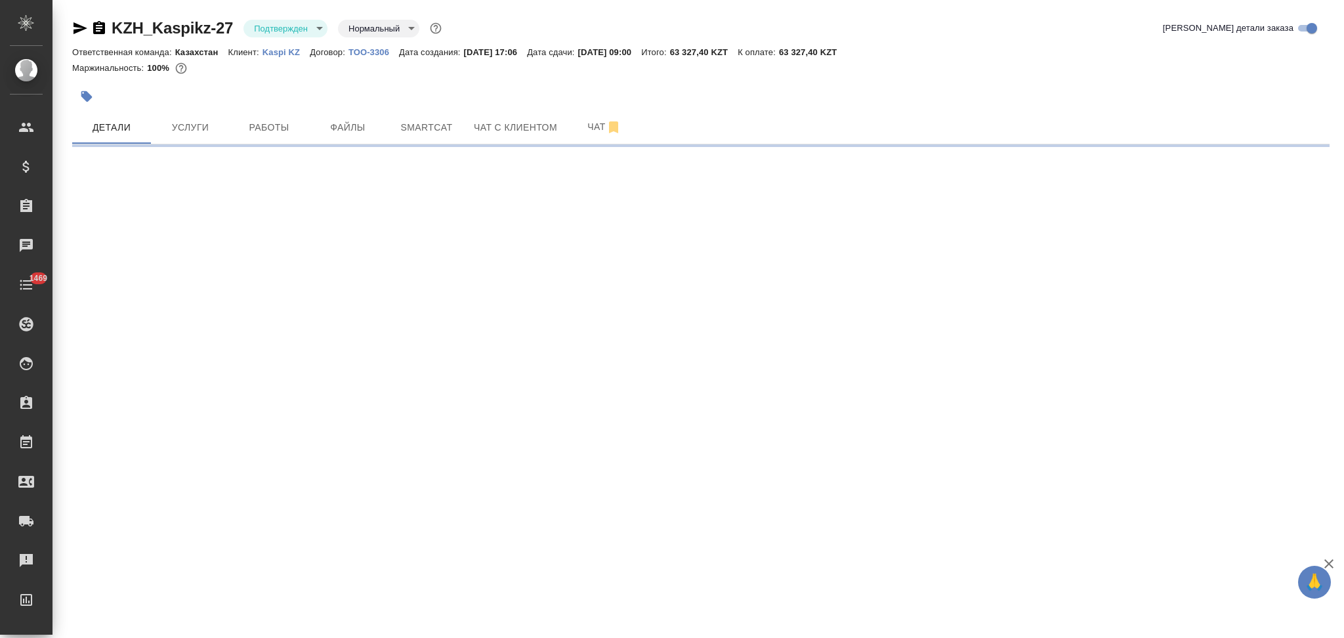
select select "RU"
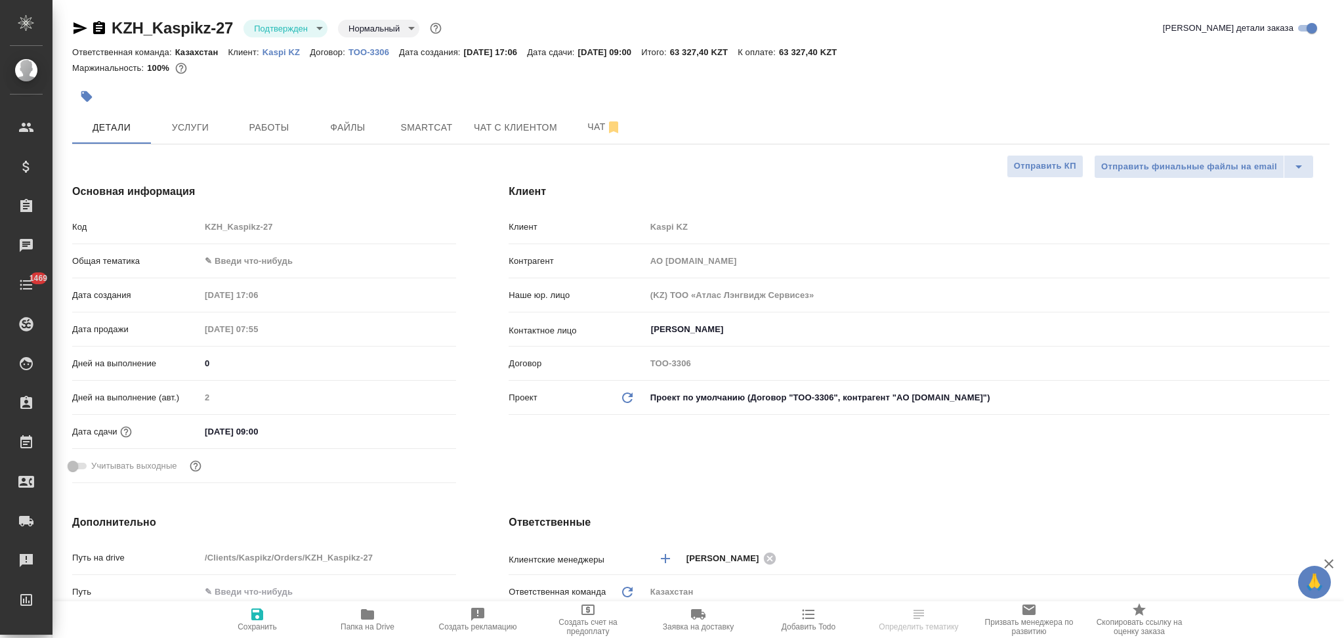
type textarea "x"
click at [805, 617] on icon "button" at bounding box center [808, 614] width 16 height 16
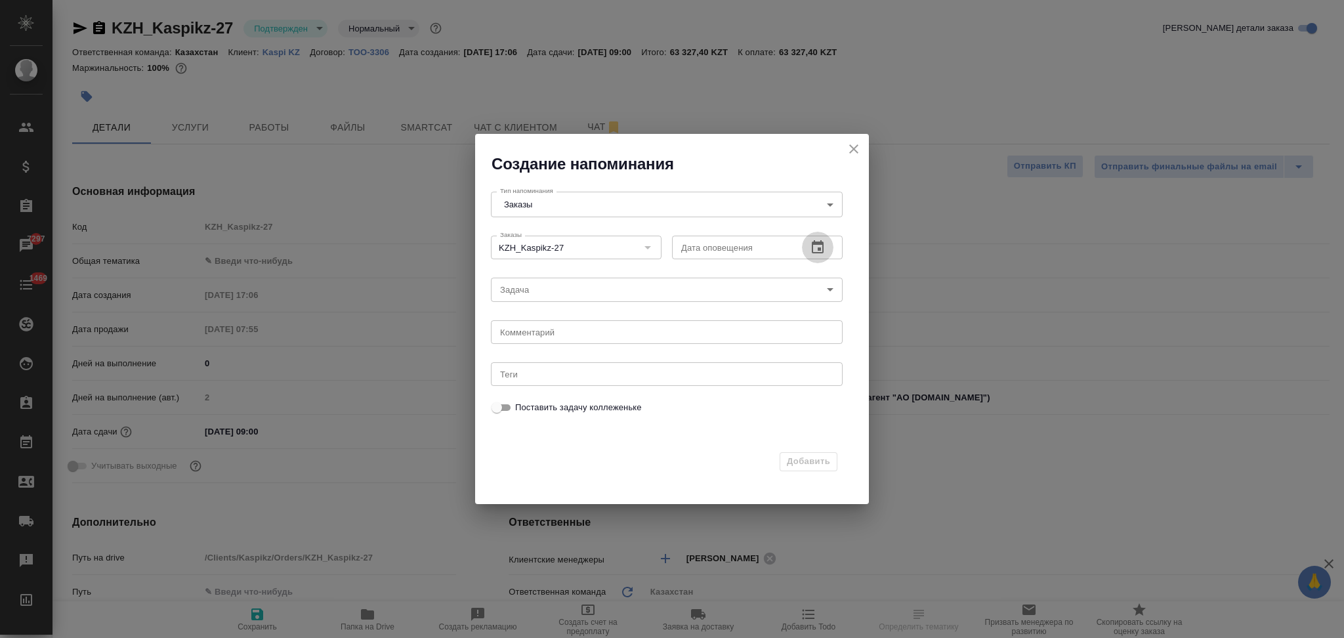
click at [814, 242] on icon "button" at bounding box center [818, 246] width 12 height 13
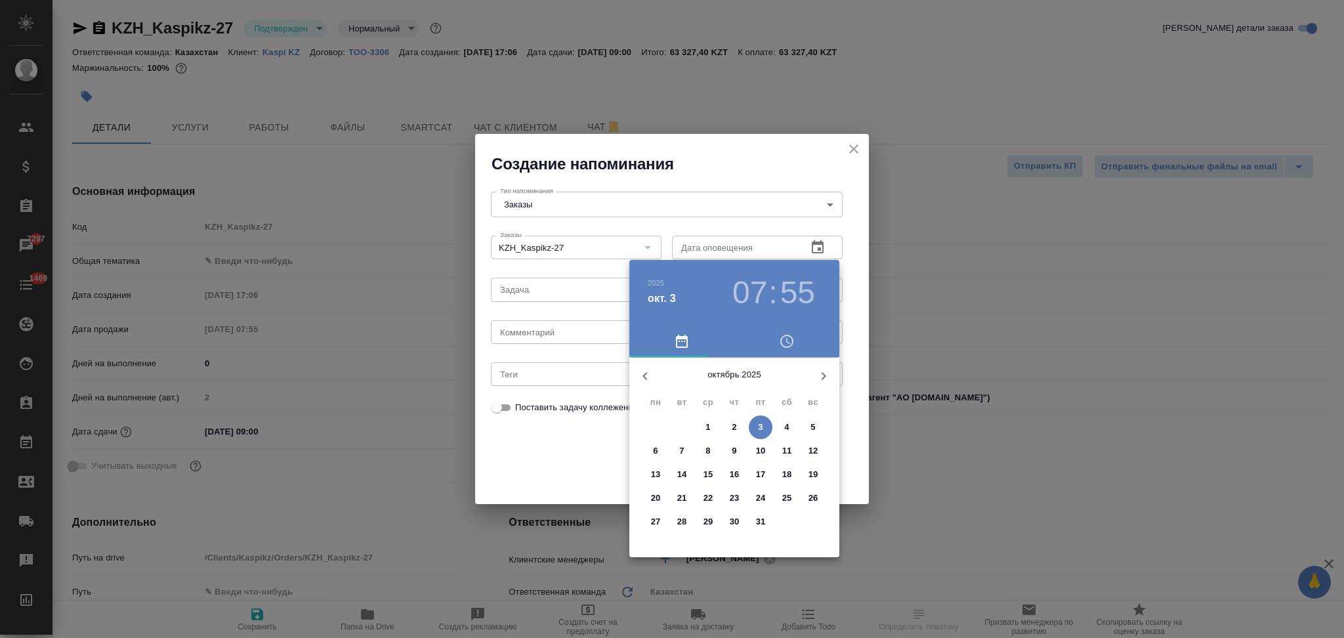
click at [679, 452] on p "7" at bounding box center [681, 450] width 5 height 13
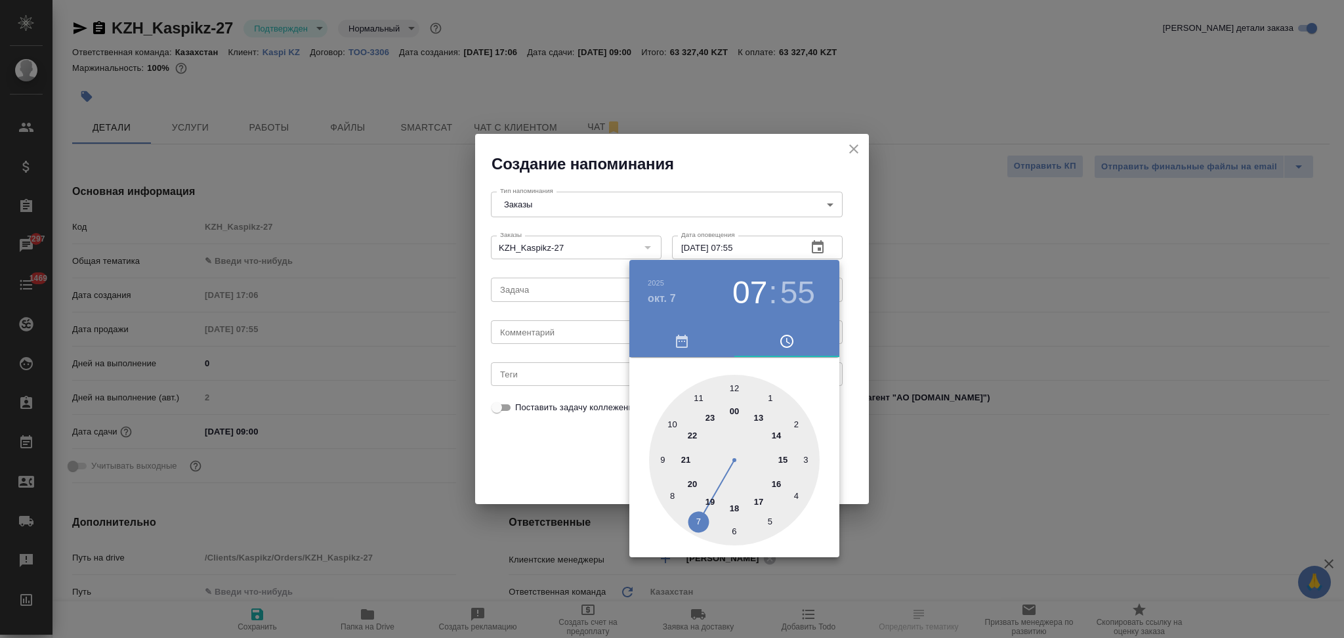
click at [661, 457] on div at bounding box center [734, 460] width 171 height 171
click at [732, 383] on div at bounding box center [734, 460] width 171 height 171
type input "07.10.2025 09:00"
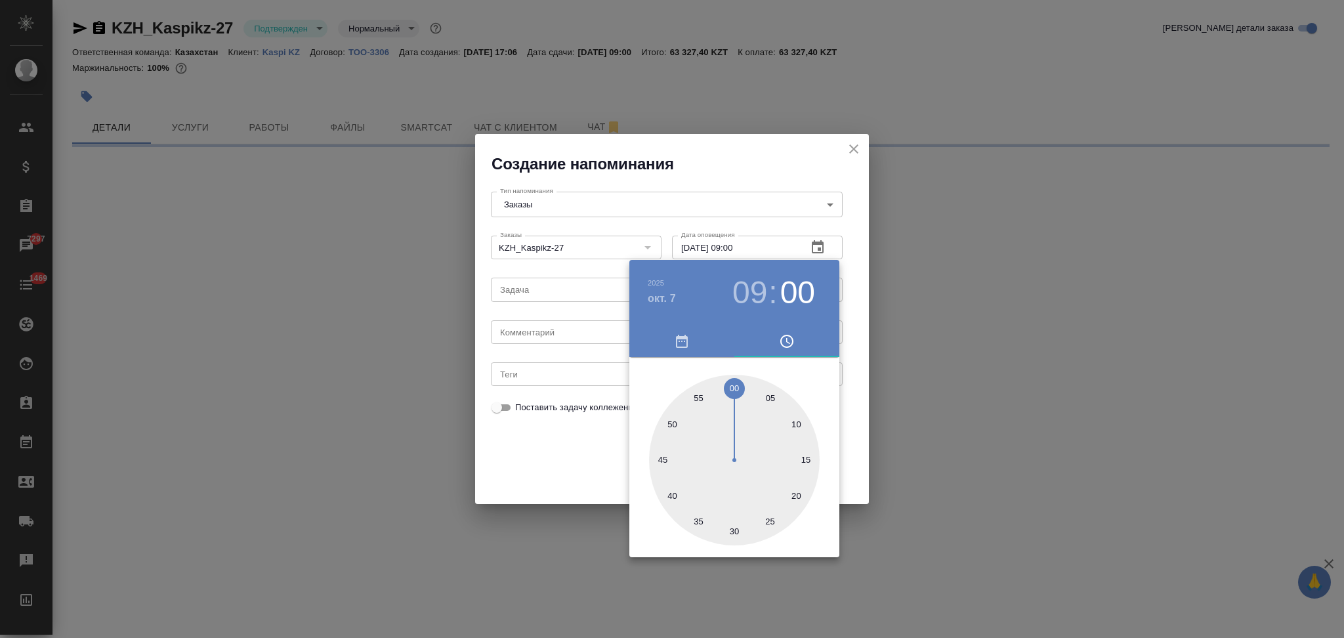
click at [602, 443] on div at bounding box center [672, 319] width 1344 height 638
select select "RU"
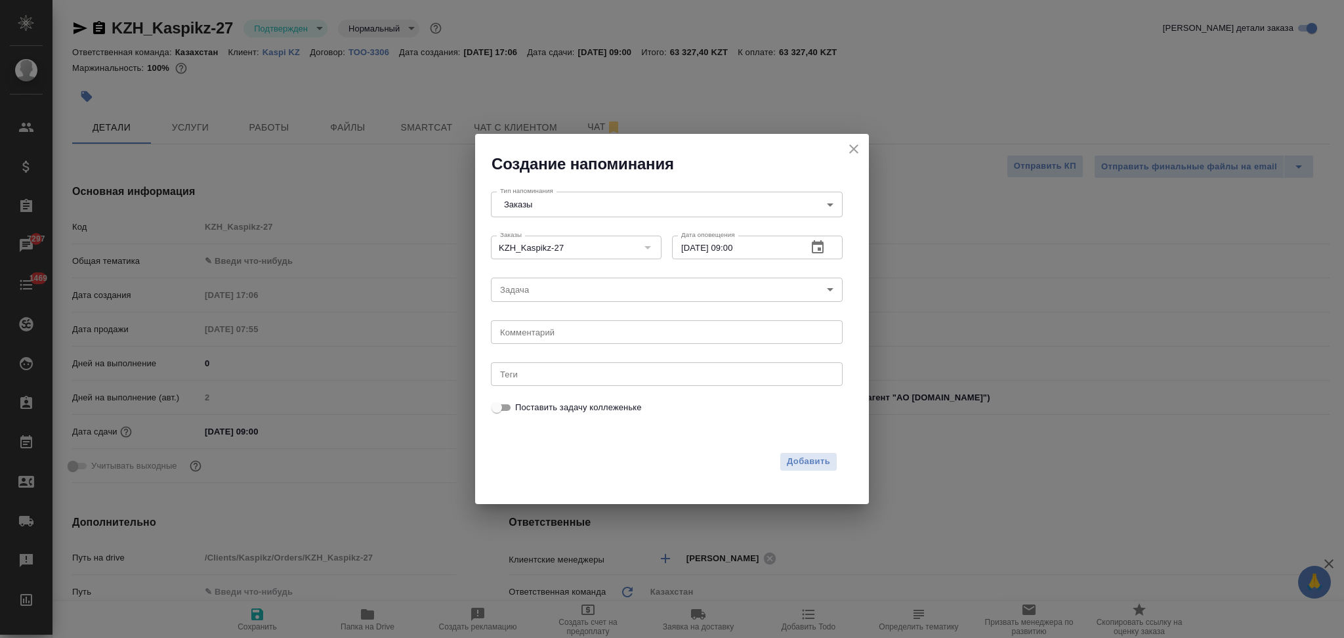
type textarea "x"
click at [512, 289] on body "🙏 .cls-1 fill:#fff; AWATERA Aslanukova Sati Клиенты Спецификации Заказы 7297 Ча…" at bounding box center [672, 319] width 1344 height 638
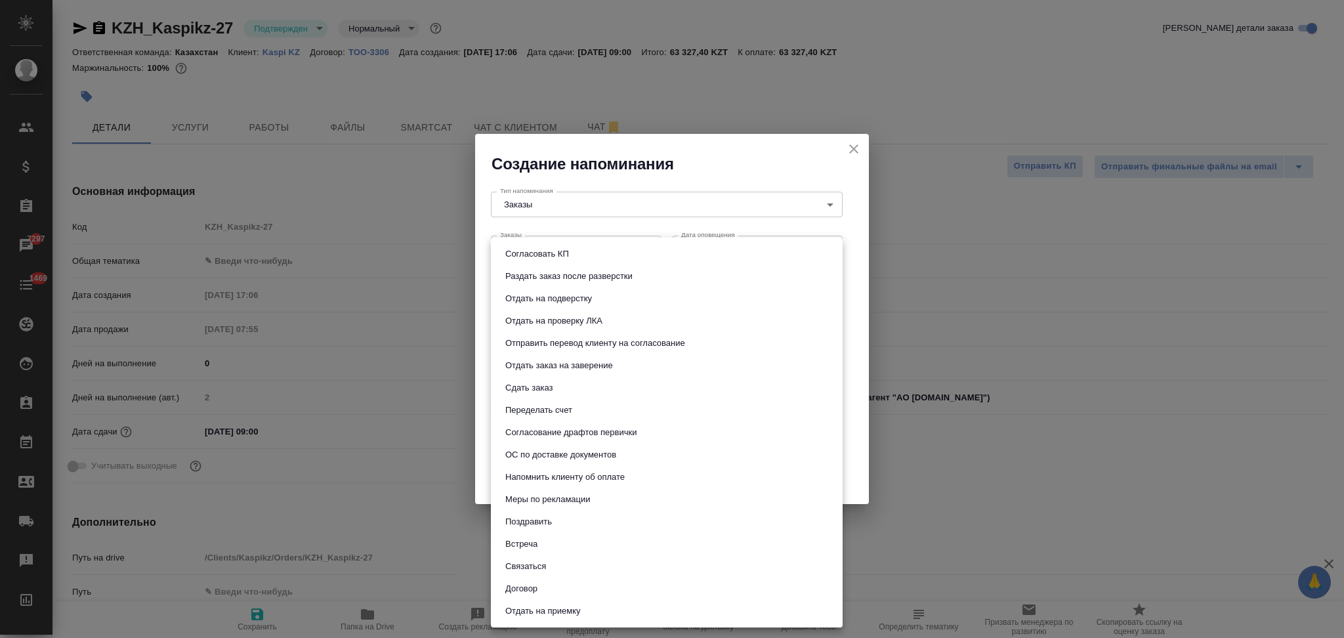
click at [539, 388] on button "Сдать заказ" at bounding box center [528, 388] width 55 height 14
type input "Сдать заказ"
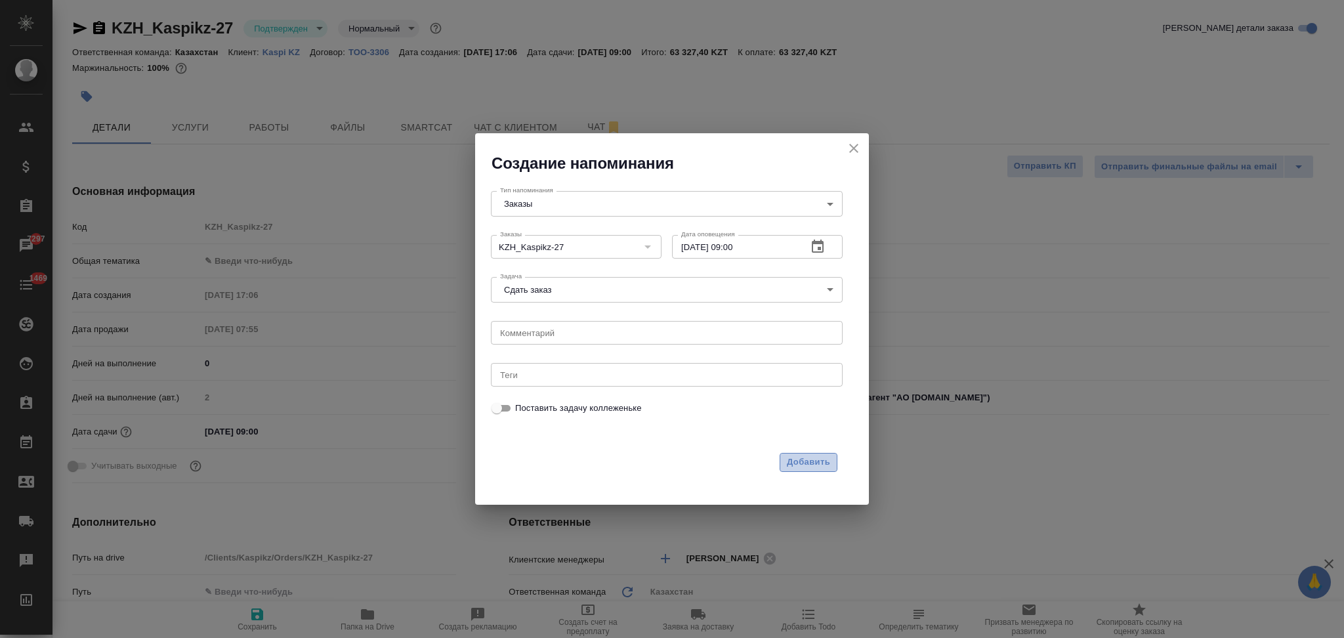
click at [821, 457] on span "Добавить" at bounding box center [808, 462] width 43 height 15
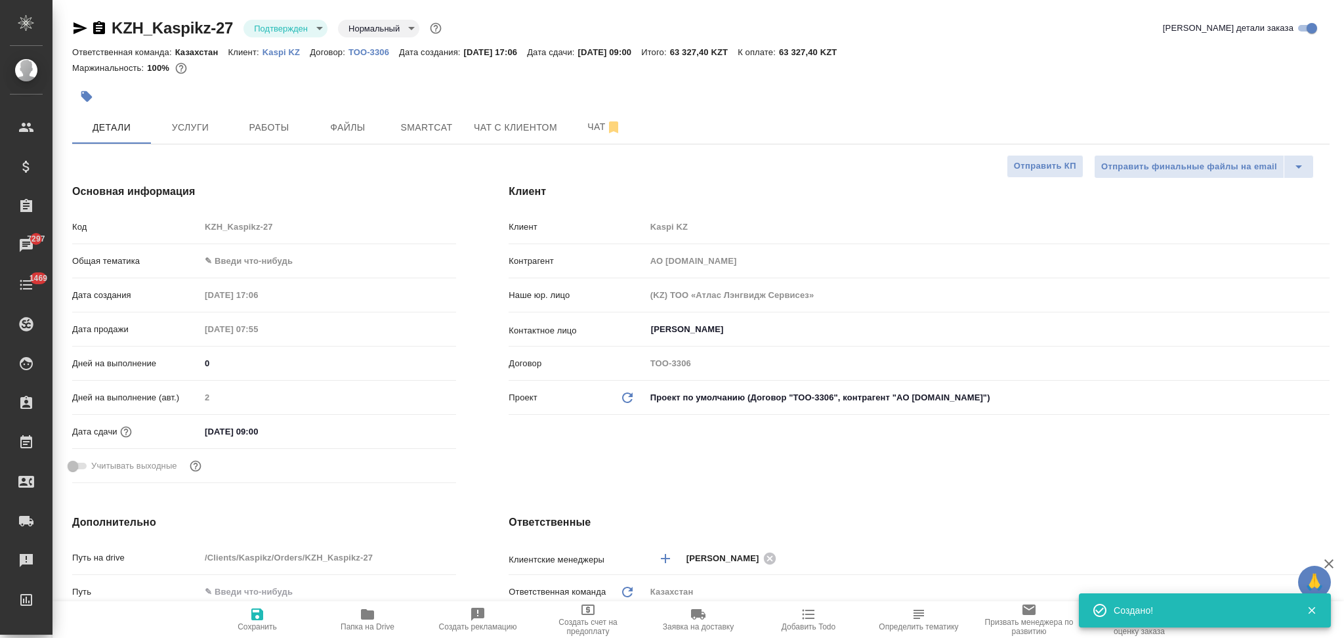
type textarea "x"
click at [79, 31] on icon "button" at bounding box center [80, 28] width 14 height 12
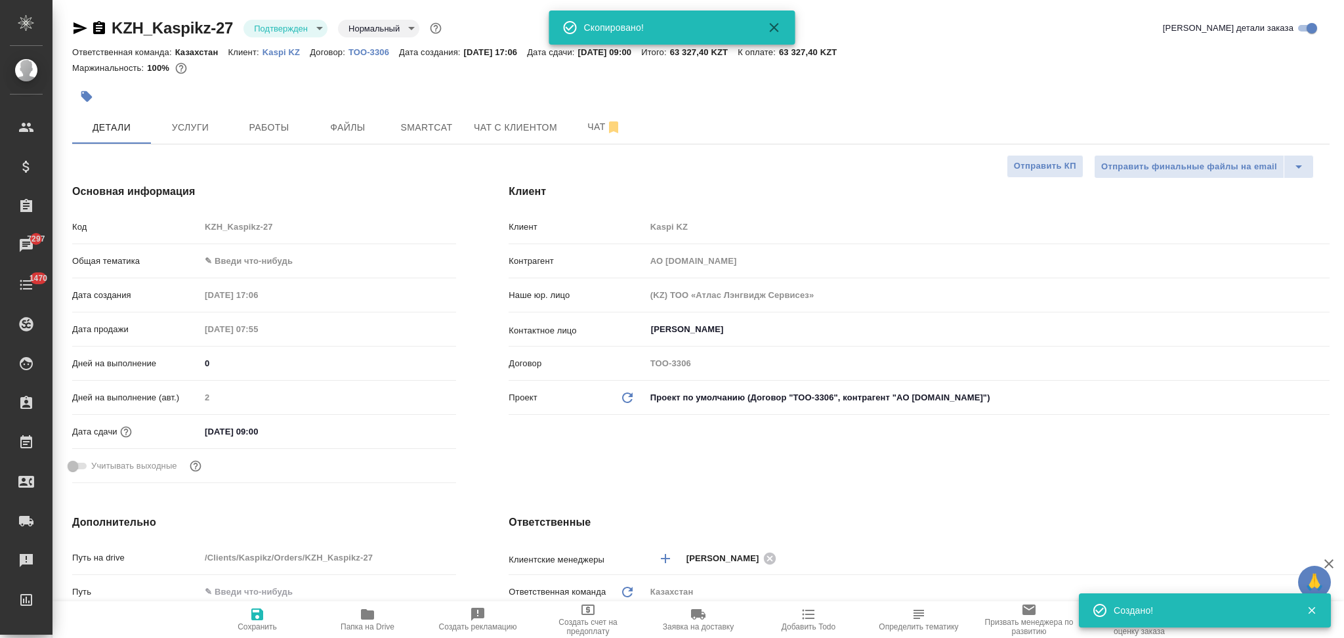
type textarea "x"
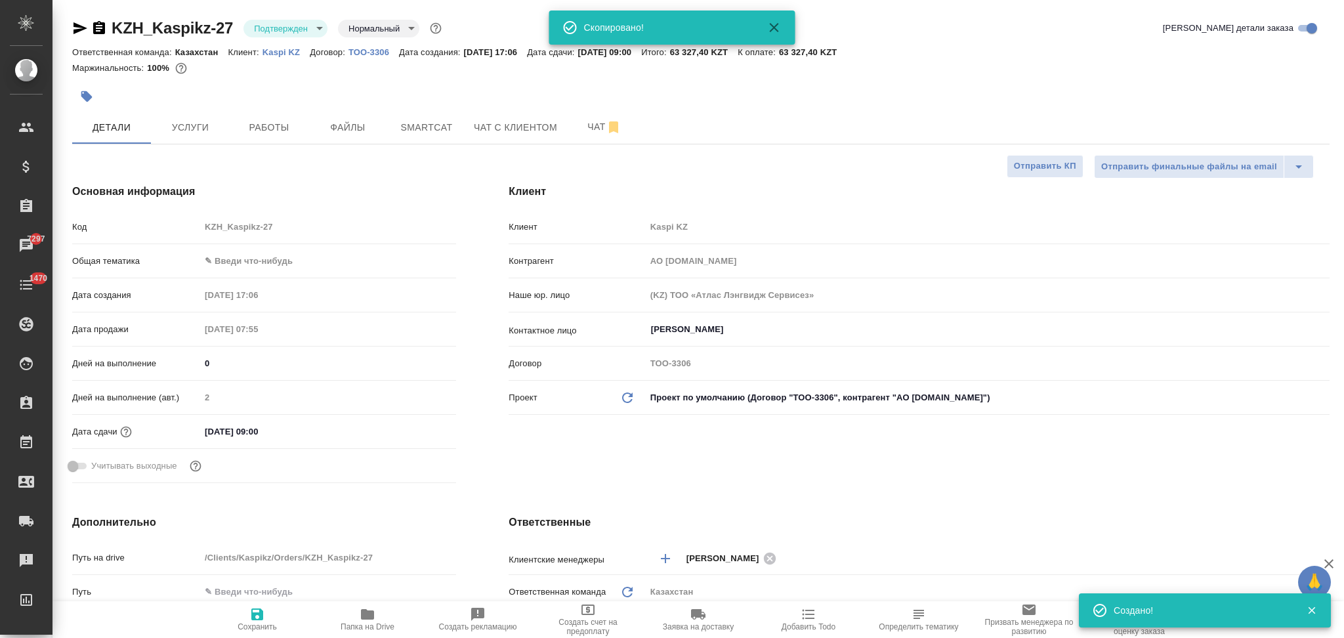
type textarea "x"
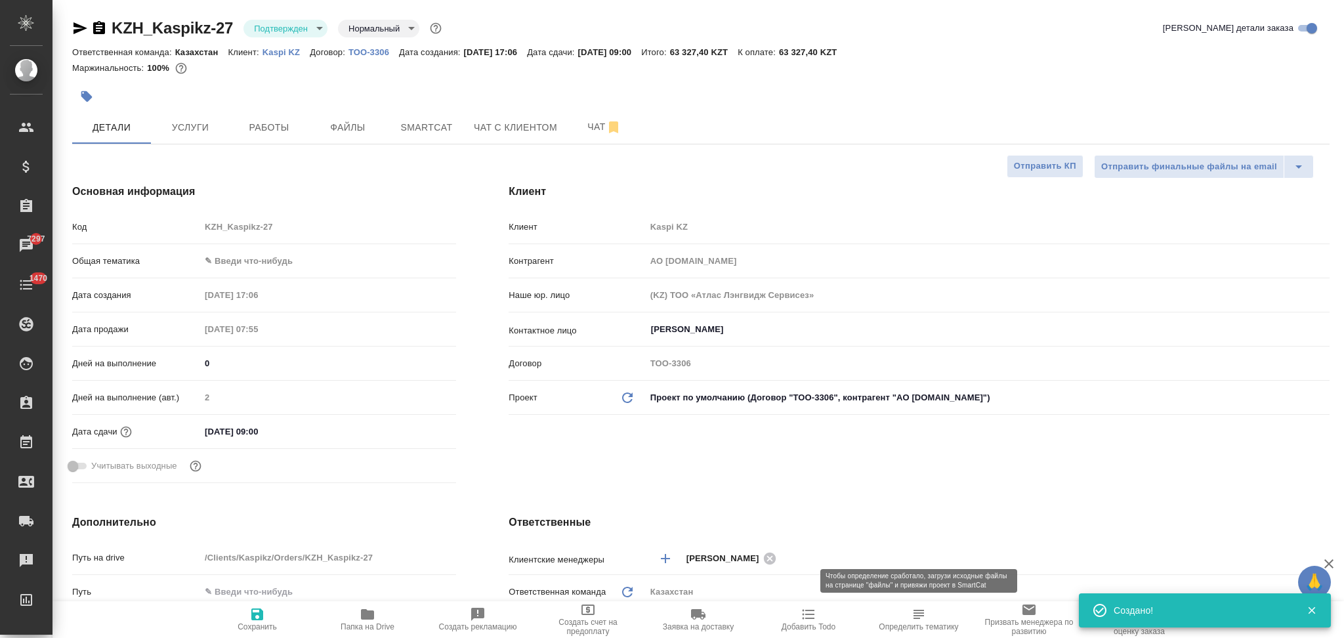
click at [919, 615] on icon "button" at bounding box center [918, 614] width 10 height 9
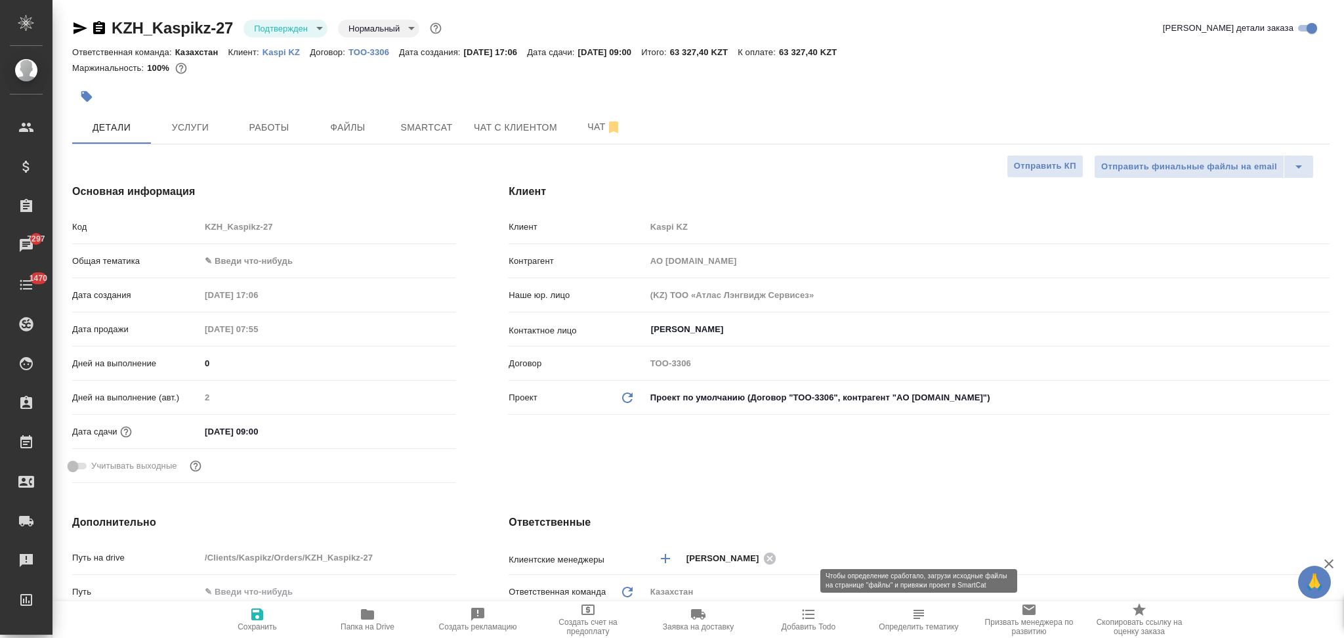
type textarea "x"
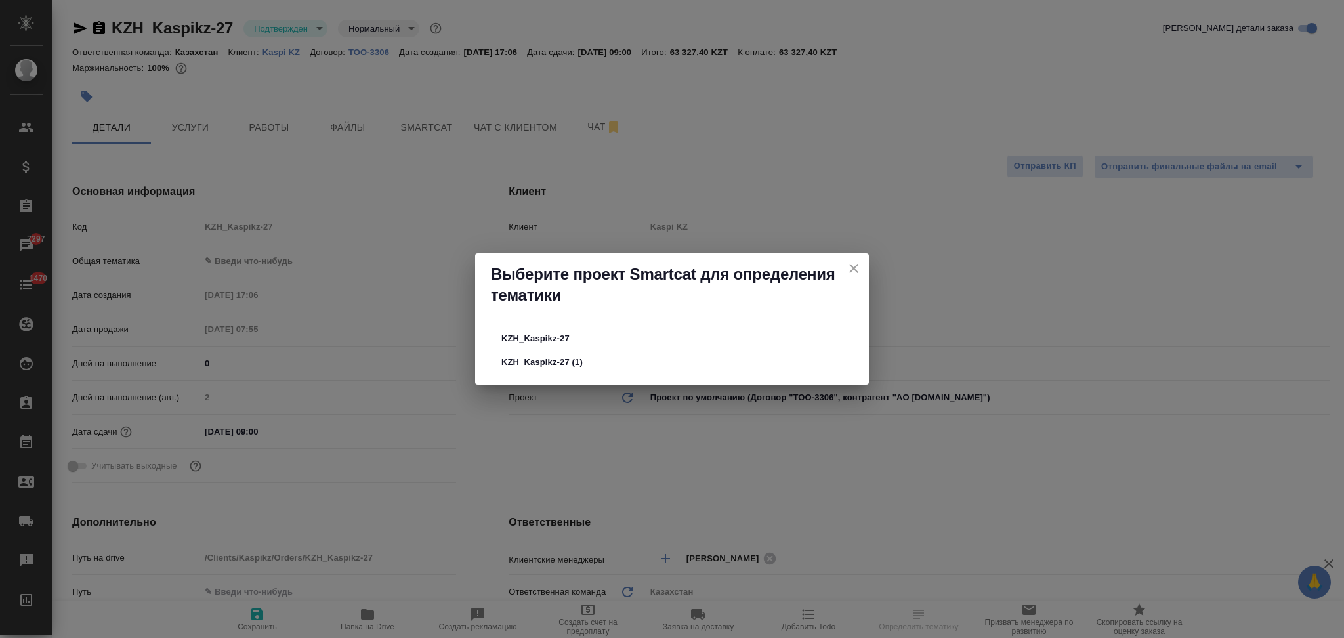
click at [531, 340] on span "KZH_Kaspikz-27" at bounding box center [671, 338] width 341 height 13
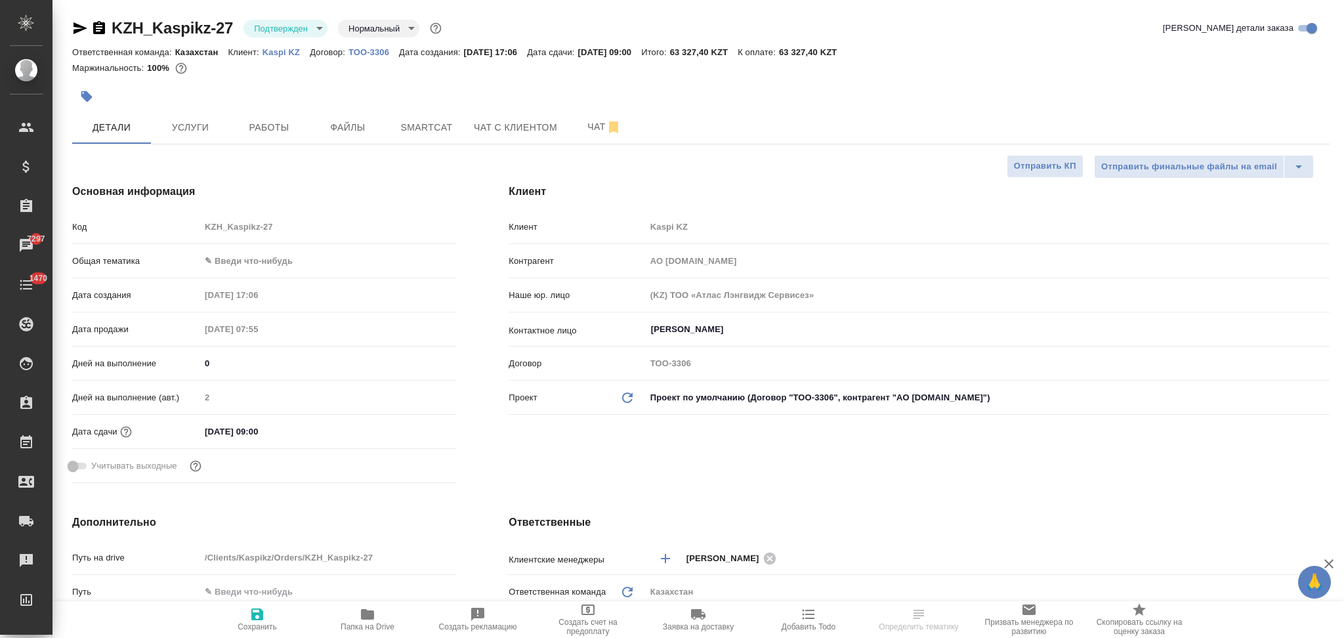
type textarea "x"
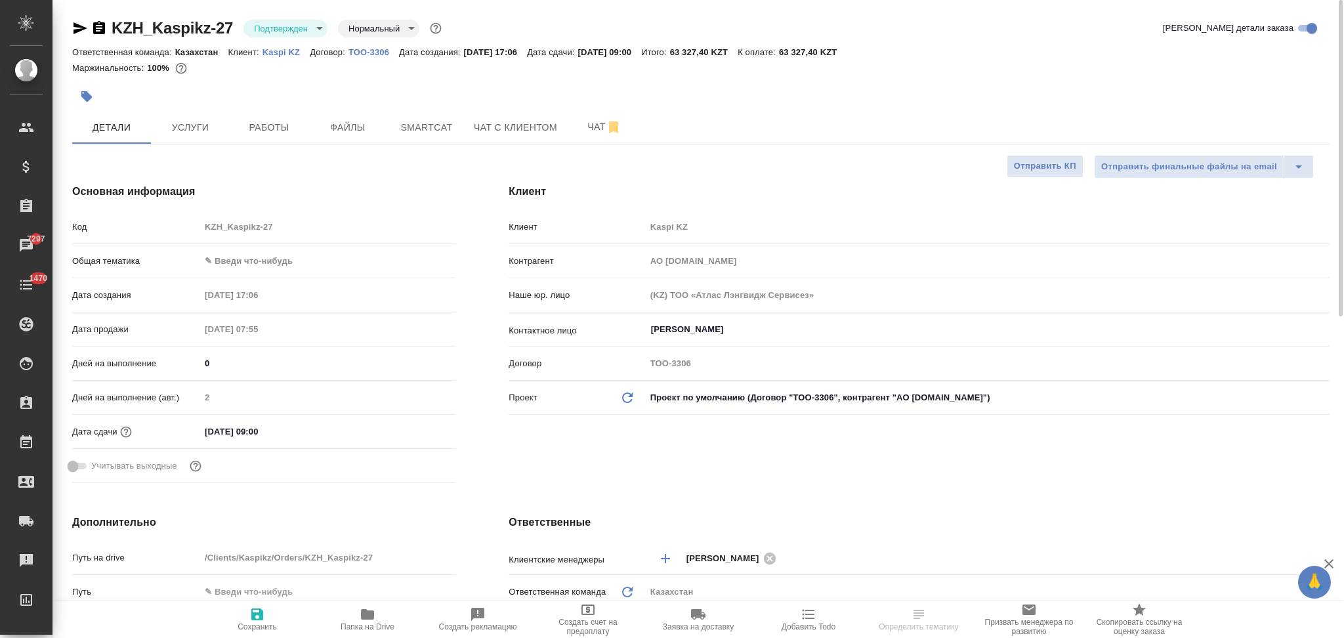
type textarea "x"
select select "RU"
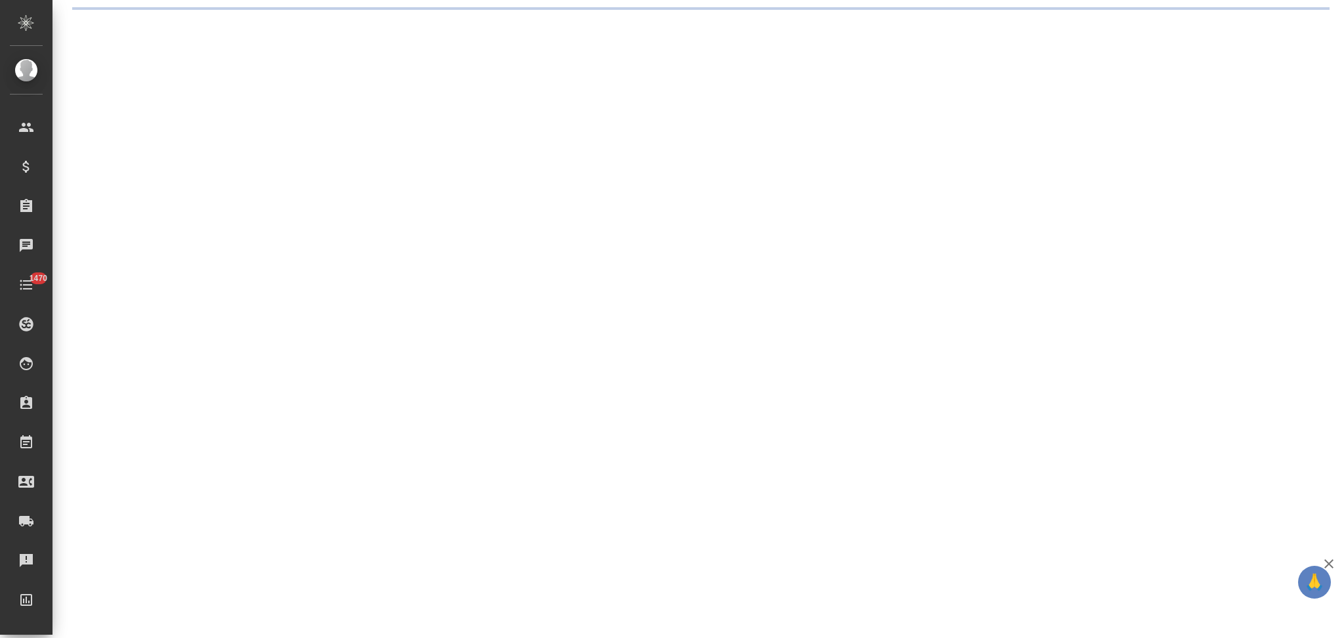
select select "RU"
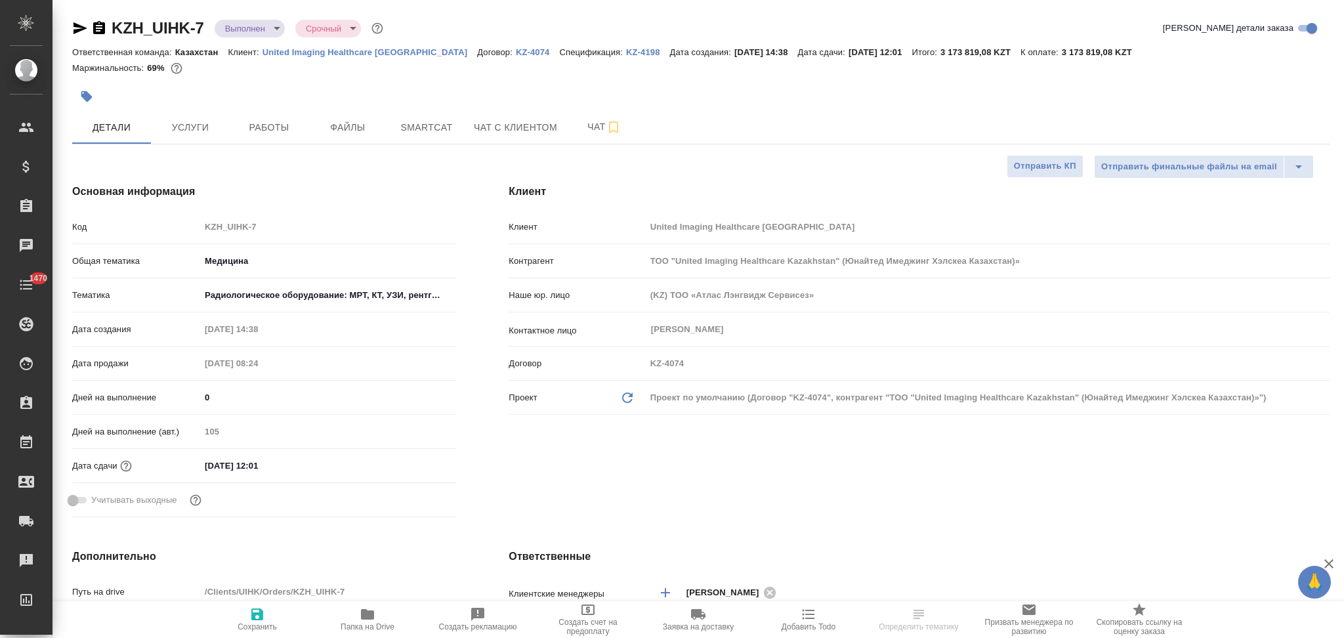
type textarea "x"
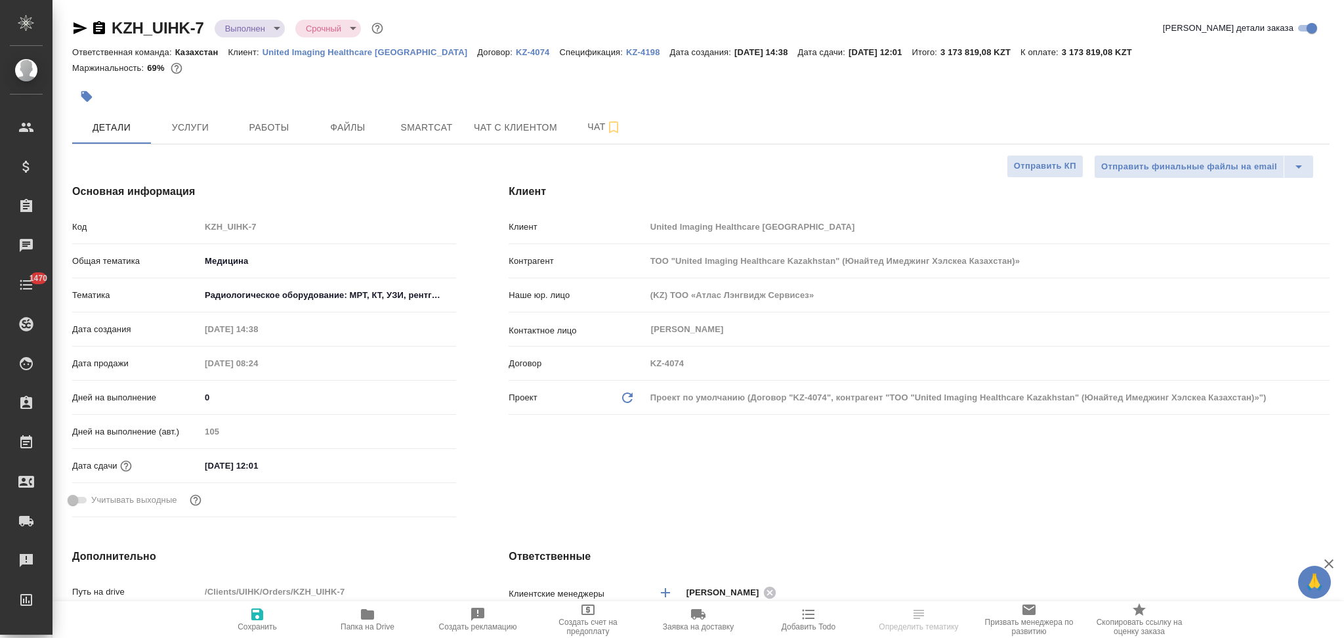
type textarea "x"
click at [371, 617] on icon "button" at bounding box center [367, 614] width 13 height 10
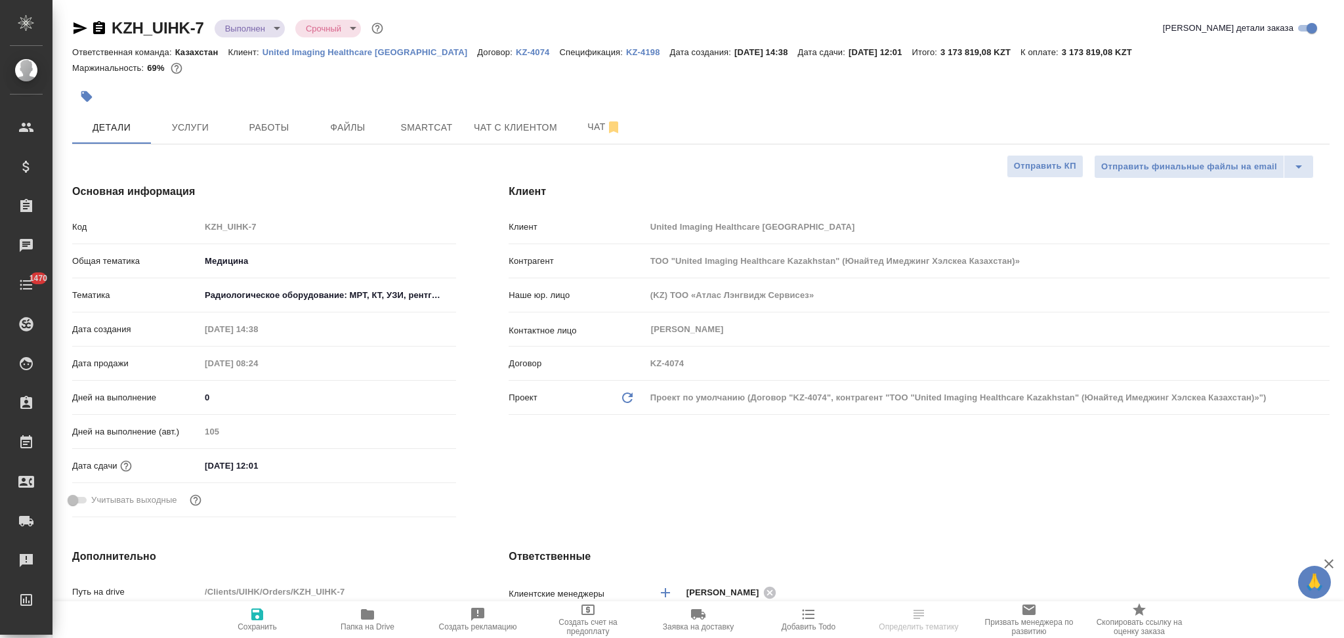
type textarea "x"
select select "RU"
type textarea "x"
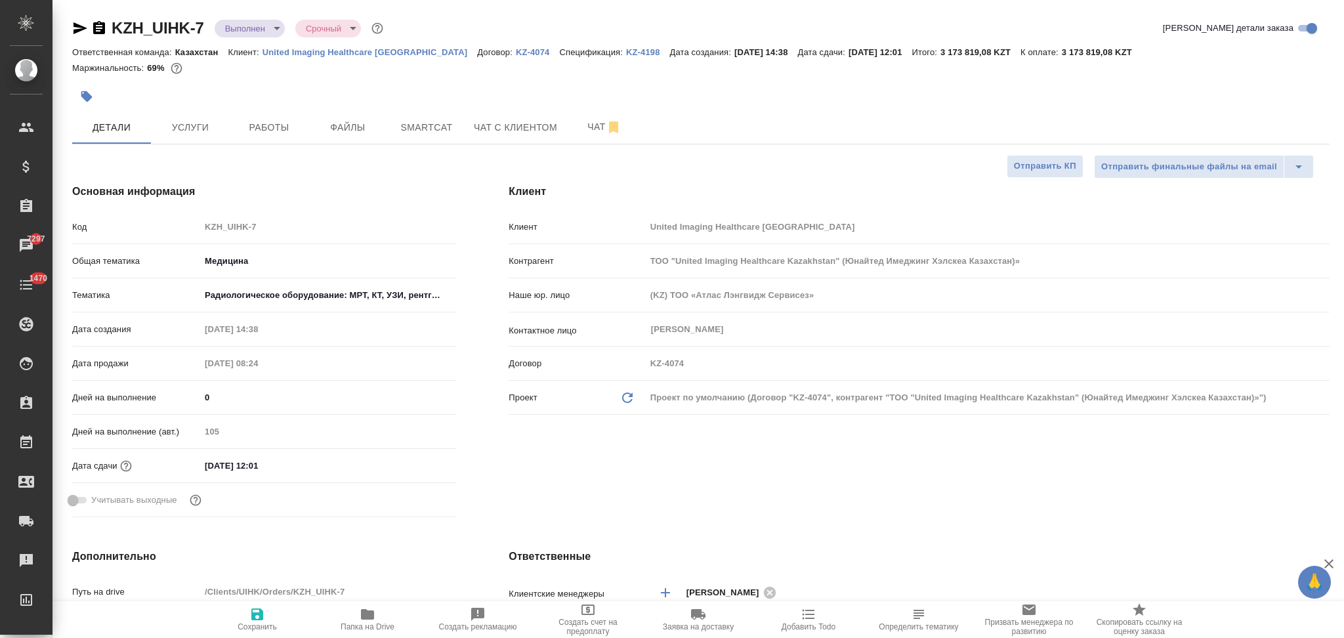
type textarea "x"
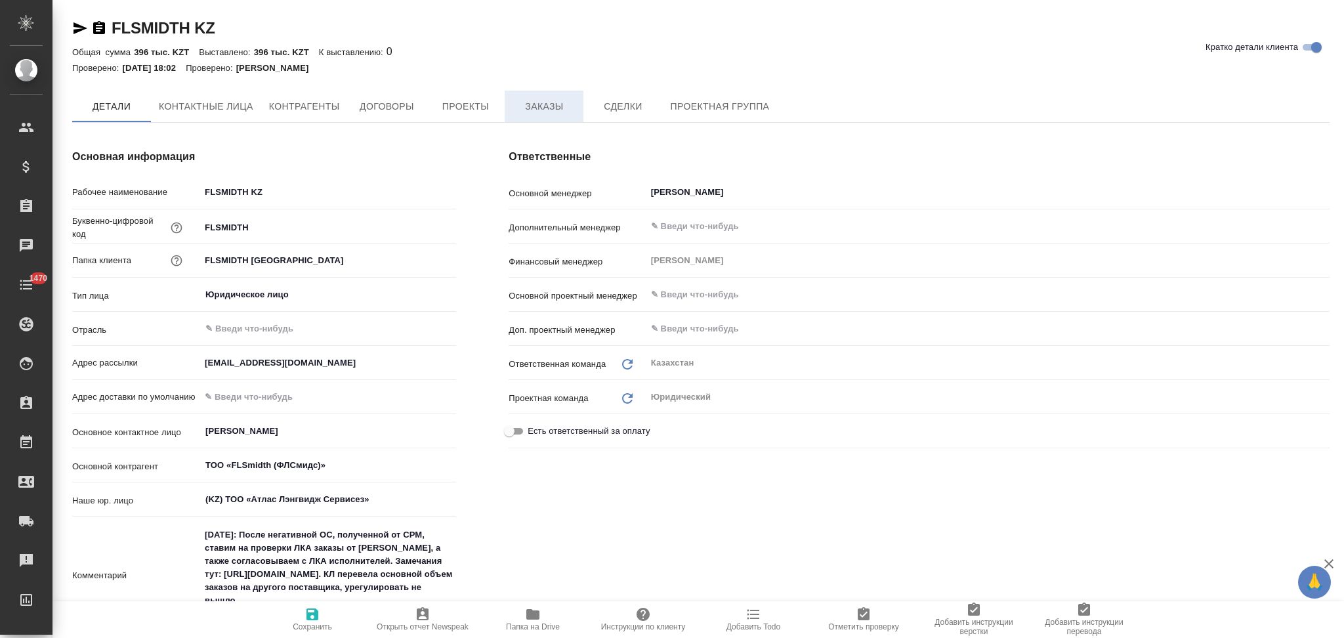
click at [541, 112] on span "Заказы" at bounding box center [543, 106] width 63 height 16
type textarea "x"
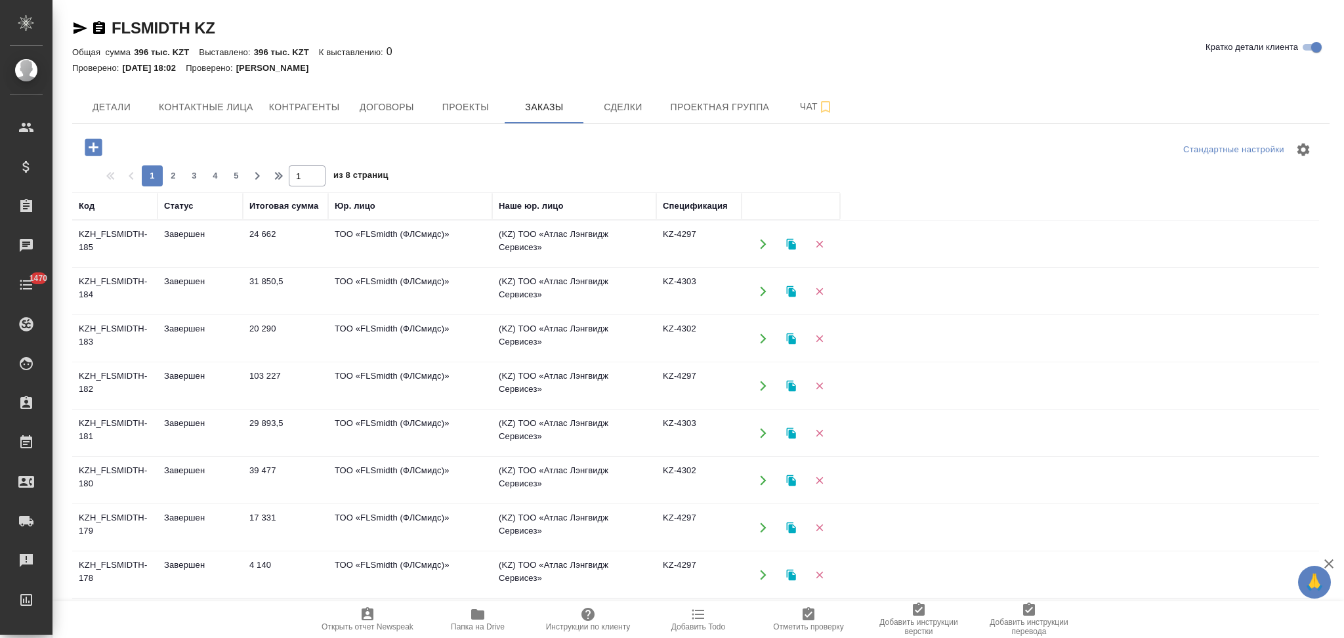
click at [757, 341] on icon "button" at bounding box center [763, 339] width 12 height 12
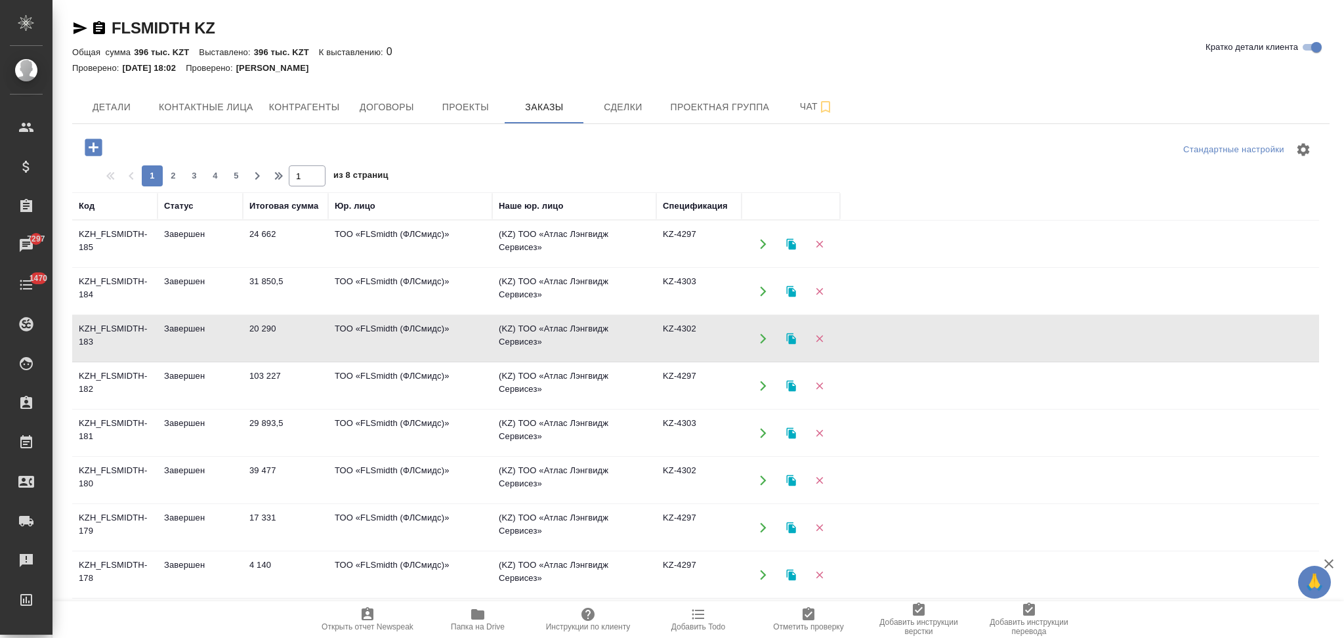
click at [760, 289] on icon "button" at bounding box center [763, 291] width 12 height 12
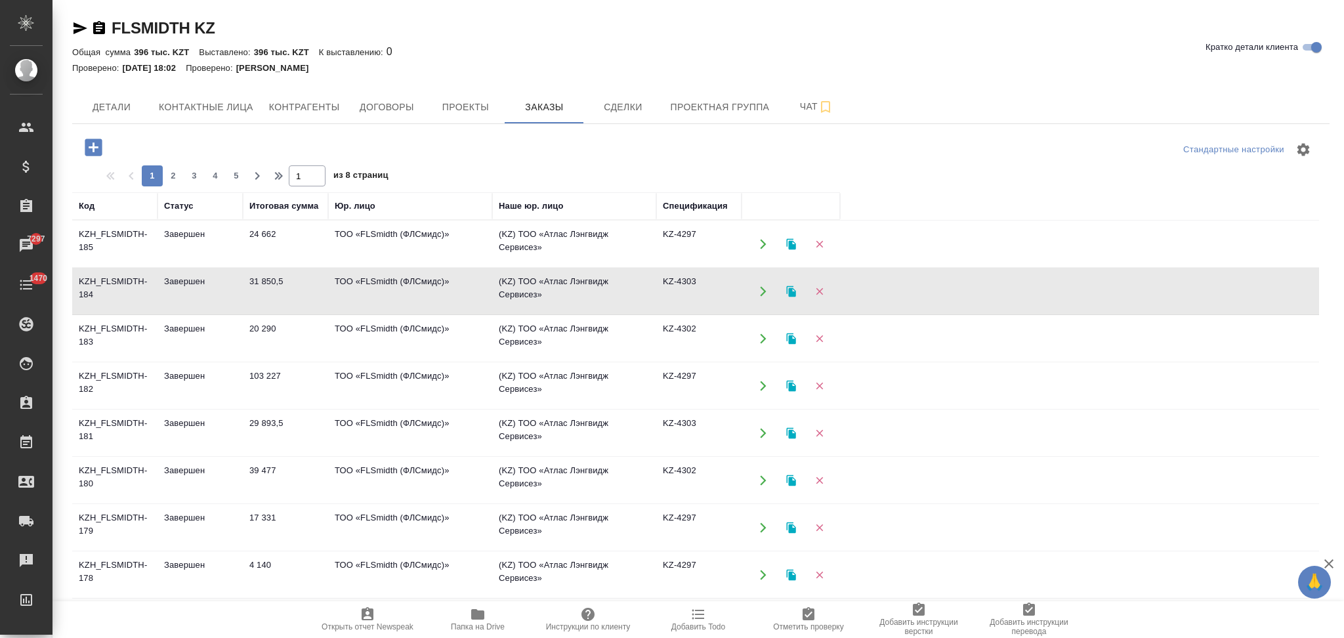
click at [759, 245] on icon "button" at bounding box center [763, 244] width 12 height 12
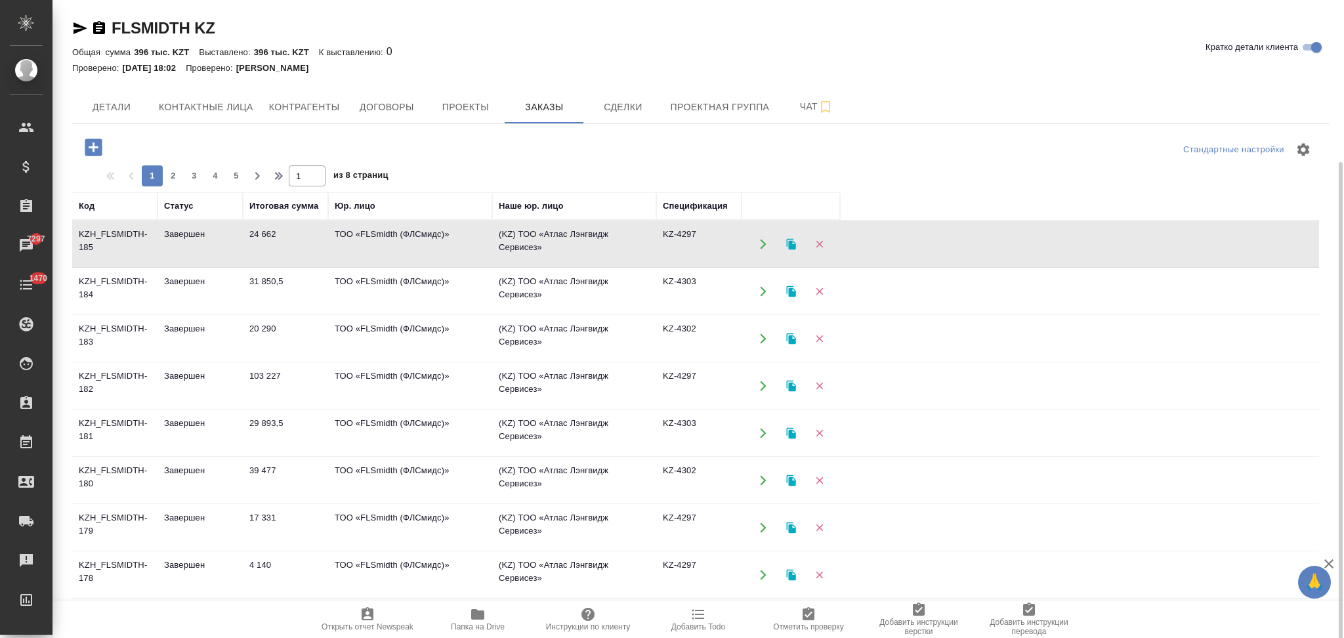
scroll to position [87, 0]
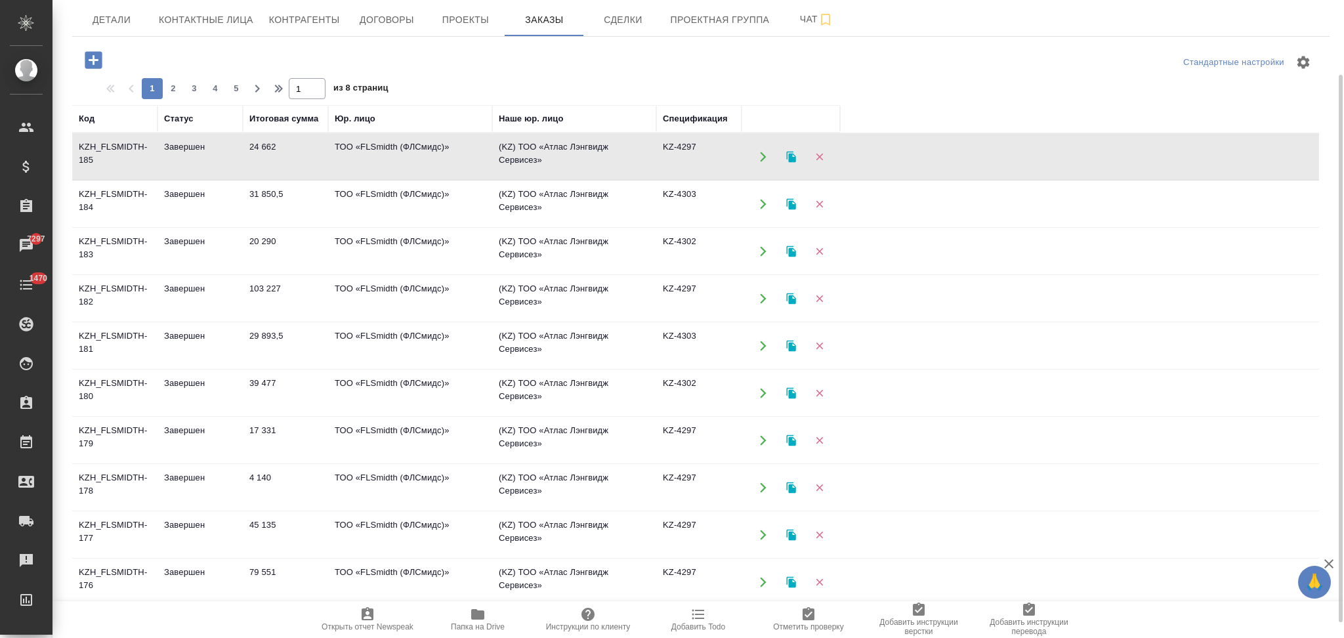
click at [760, 389] on icon "button" at bounding box center [763, 393] width 12 height 12
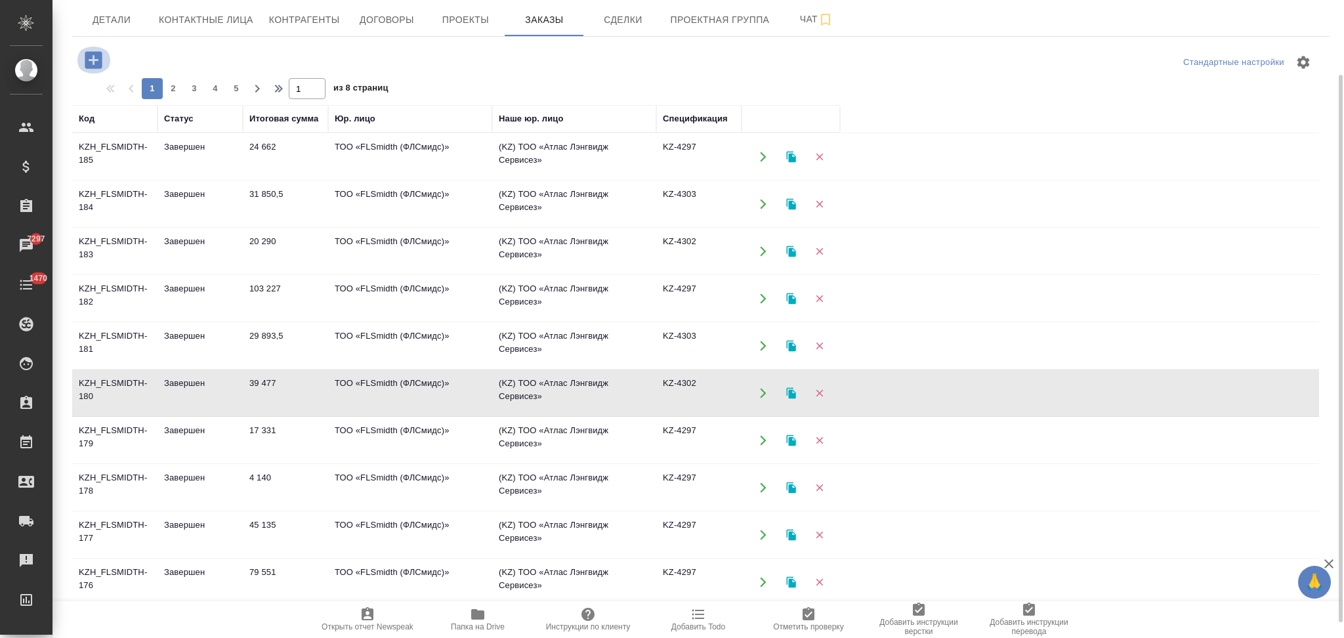
click at [85, 56] on icon "button" at bounding box center [93, 59] width 17 height 17
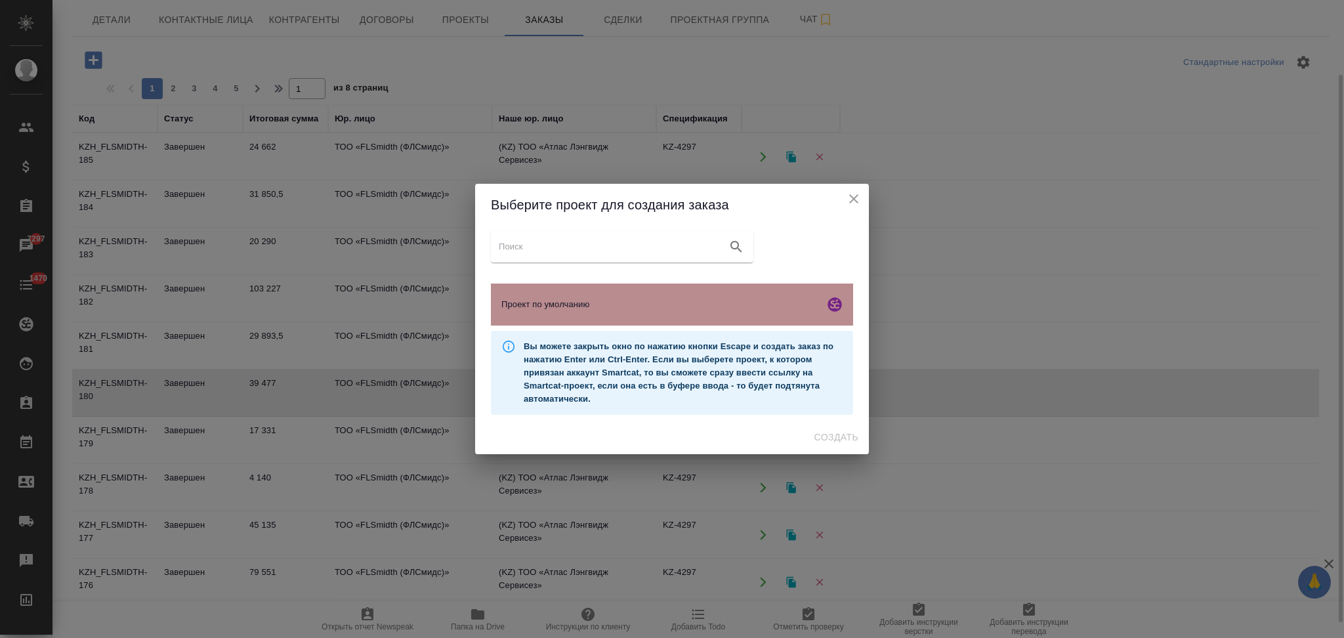
click at [535, 299] on span "Проект по умолчанию" at bounding box center [660, 304] width 318 height 13
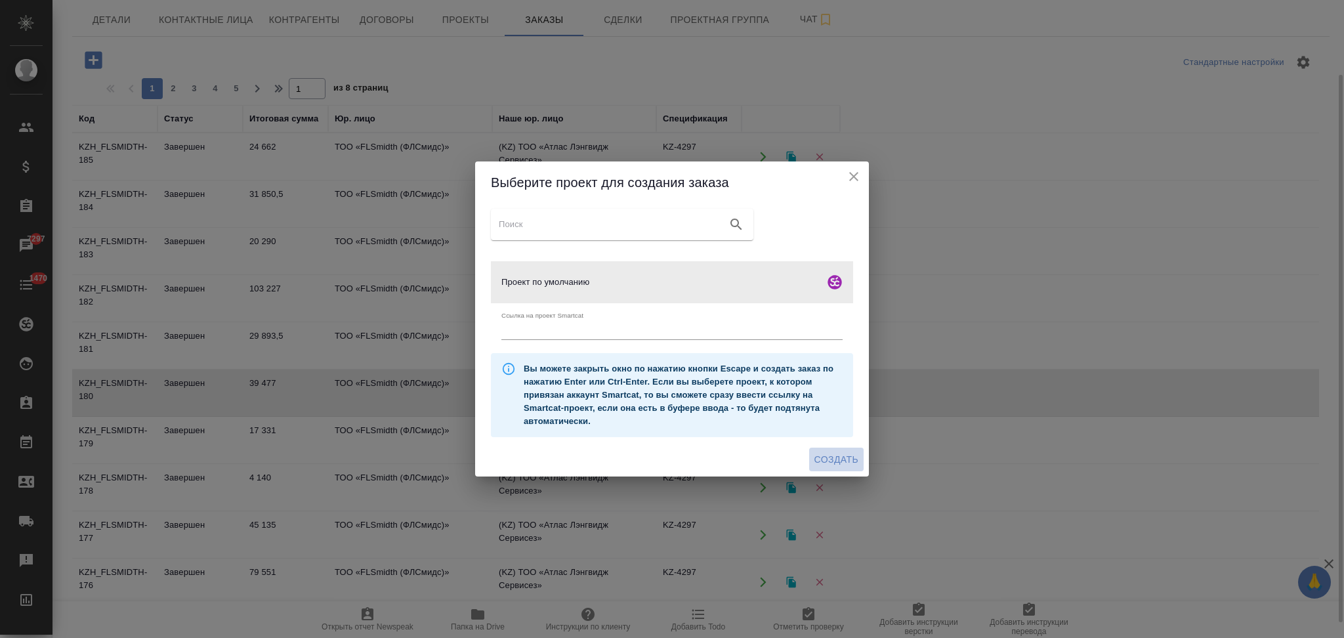
click at [821, 456] on span "Создать" at bounding box center [836, 459] width 44 height 16
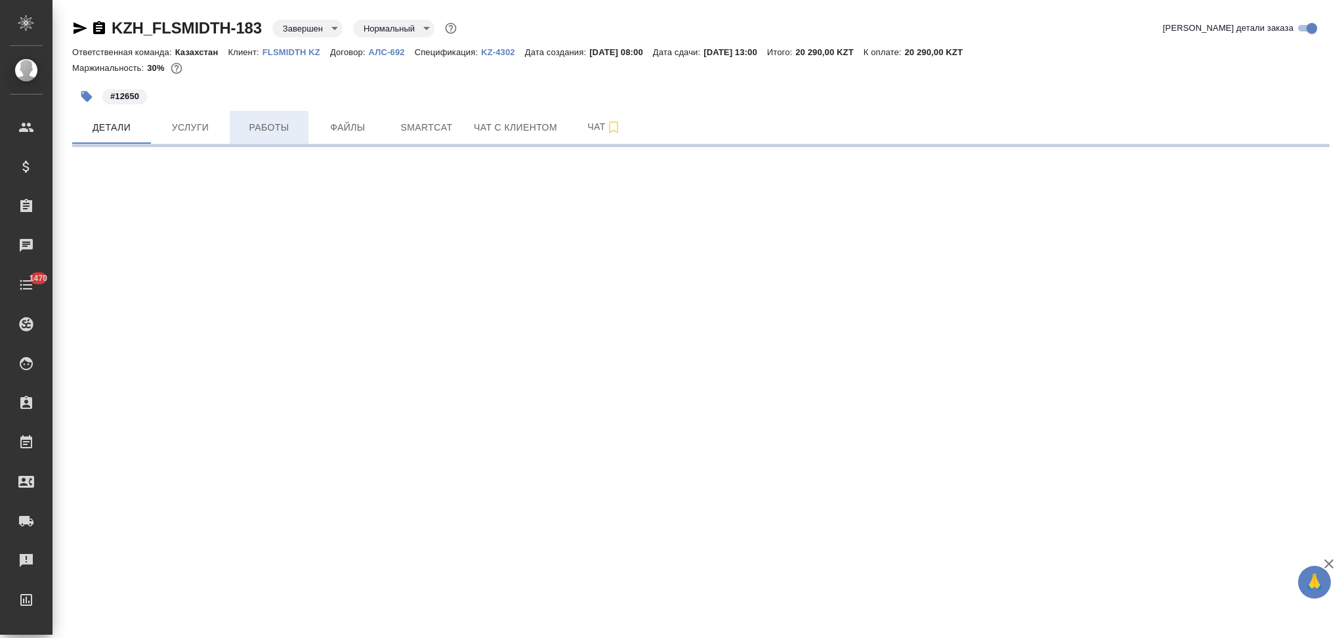
select select "RU"
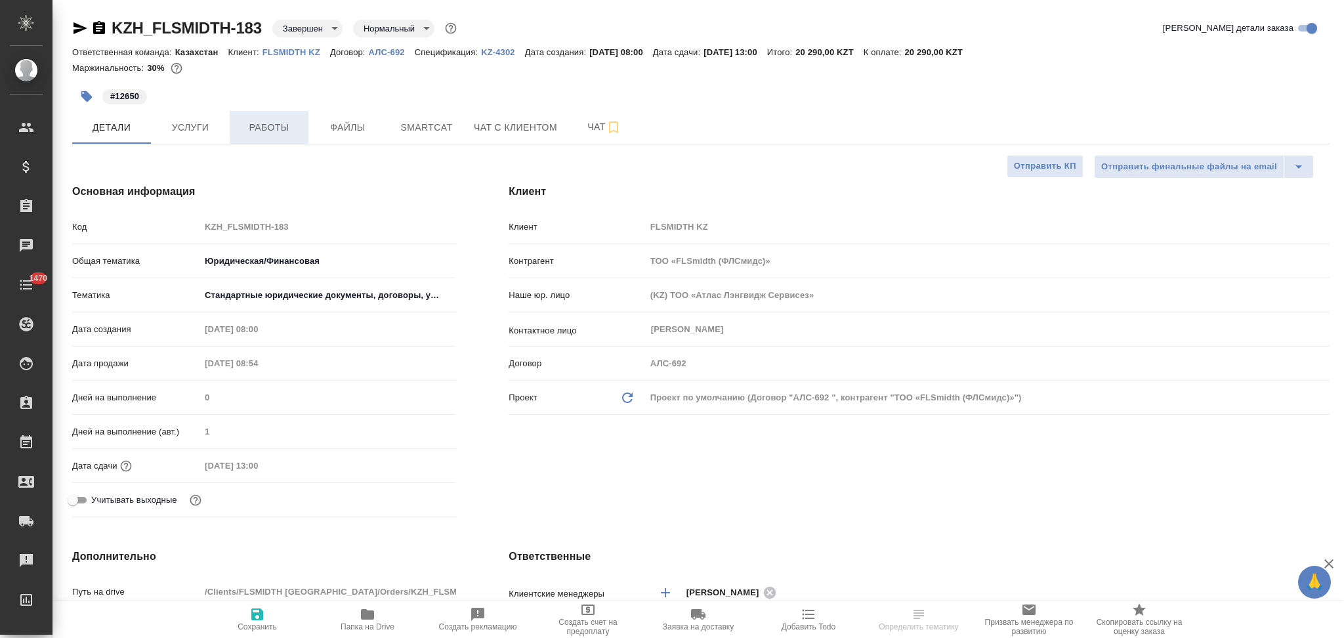
type textarea "x"
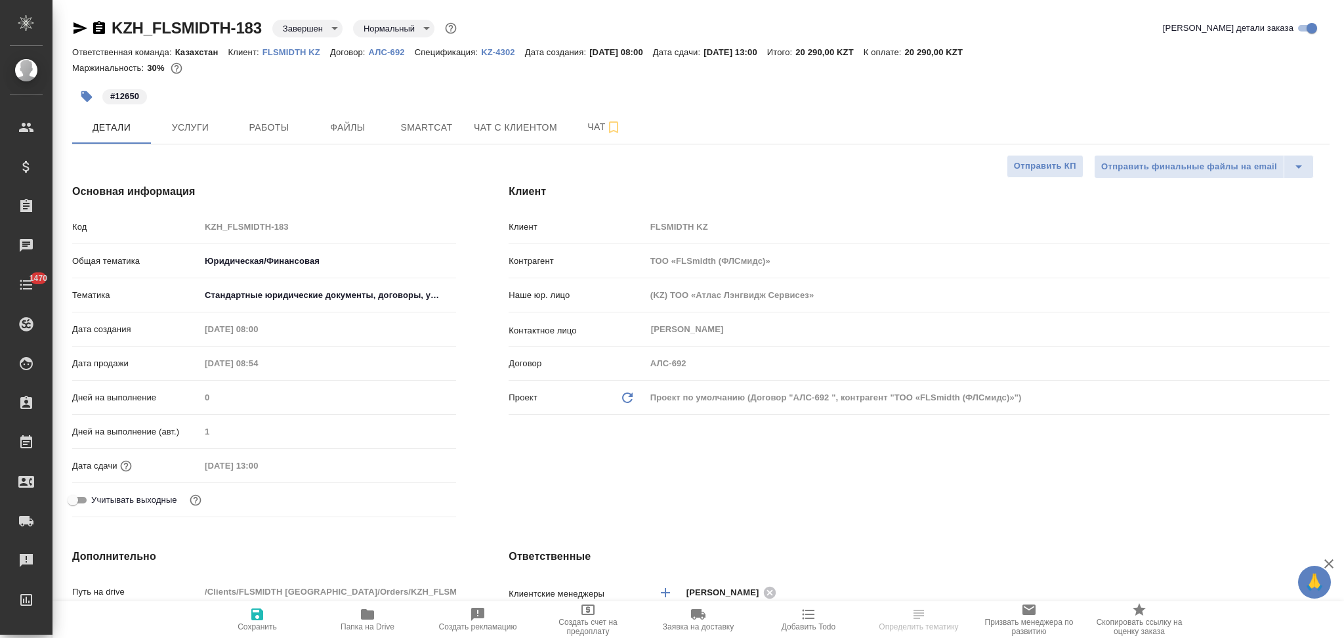
type textarea "x"
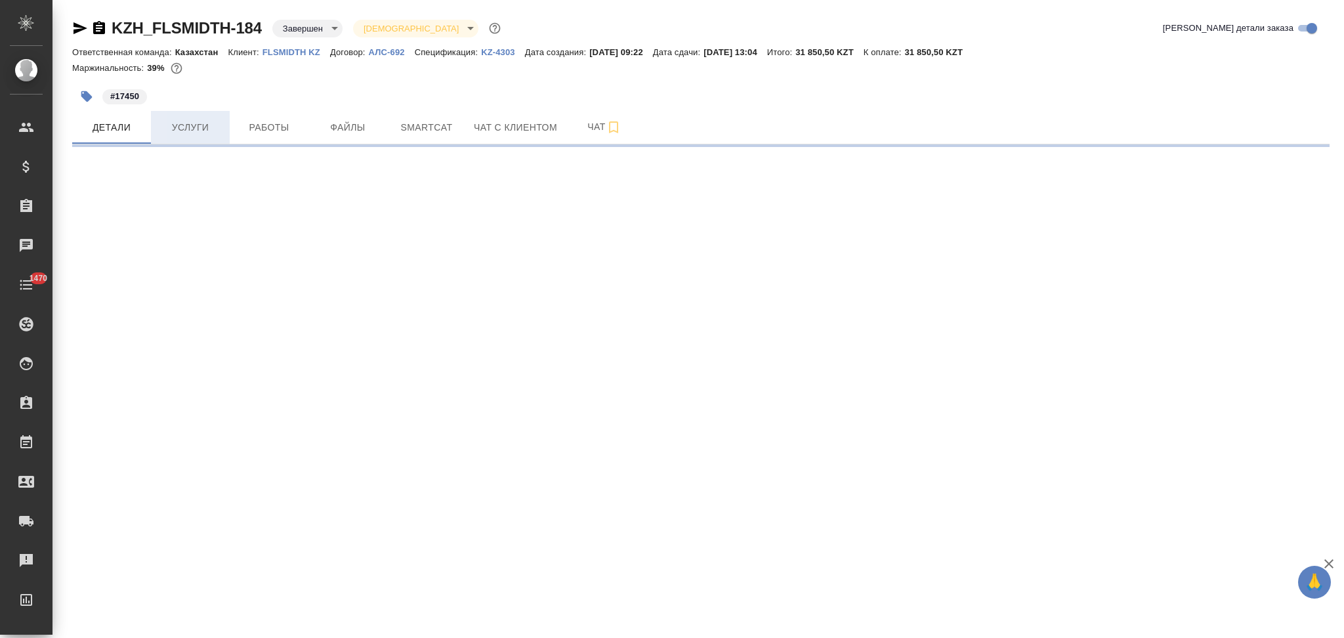
select select "RU"
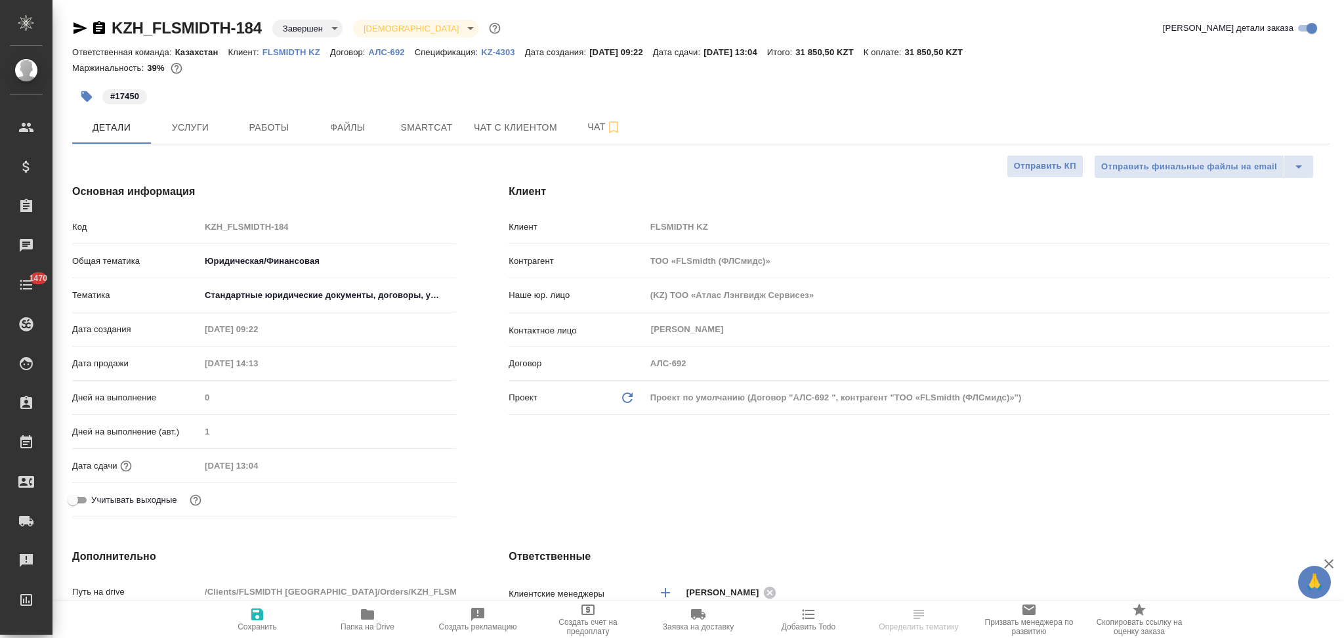
type textarea "x"
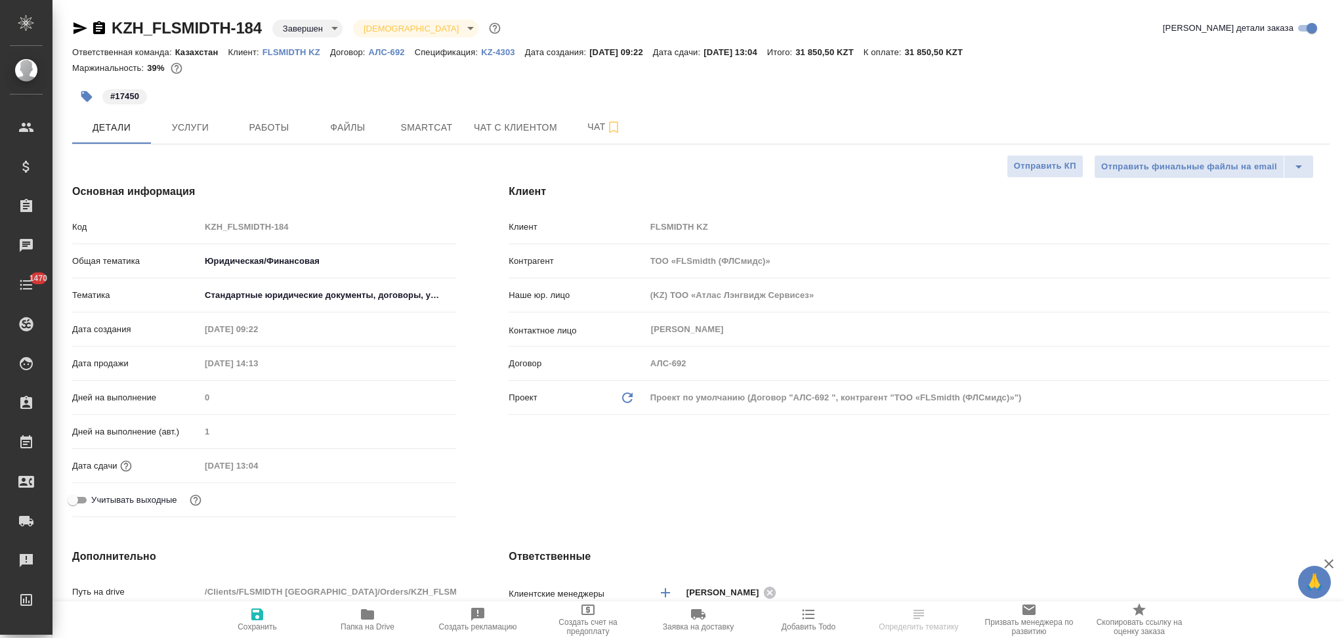
type textarea "x"
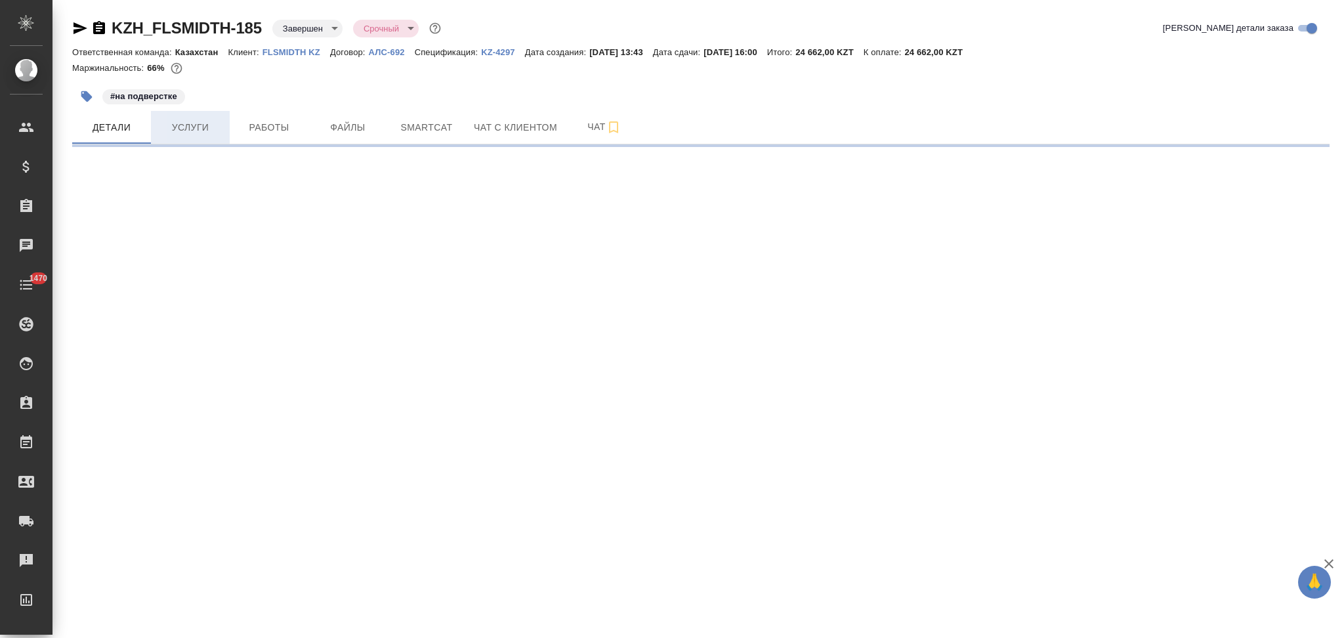
select select "RU"
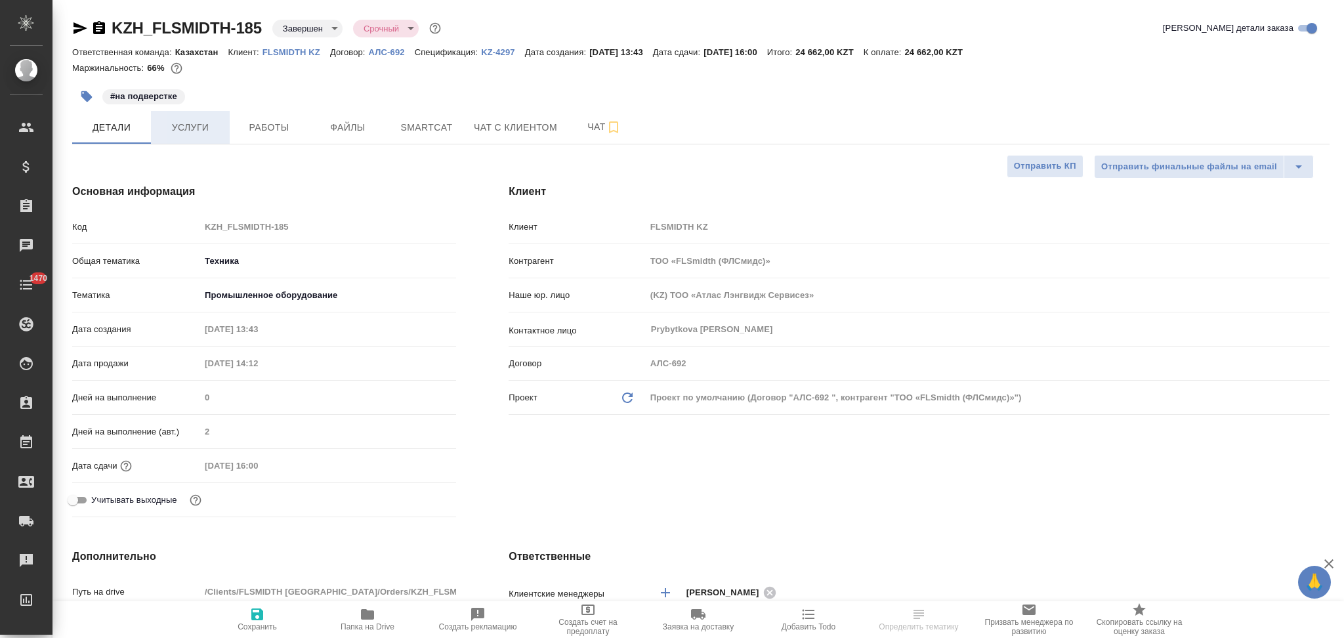
type textarea "x"
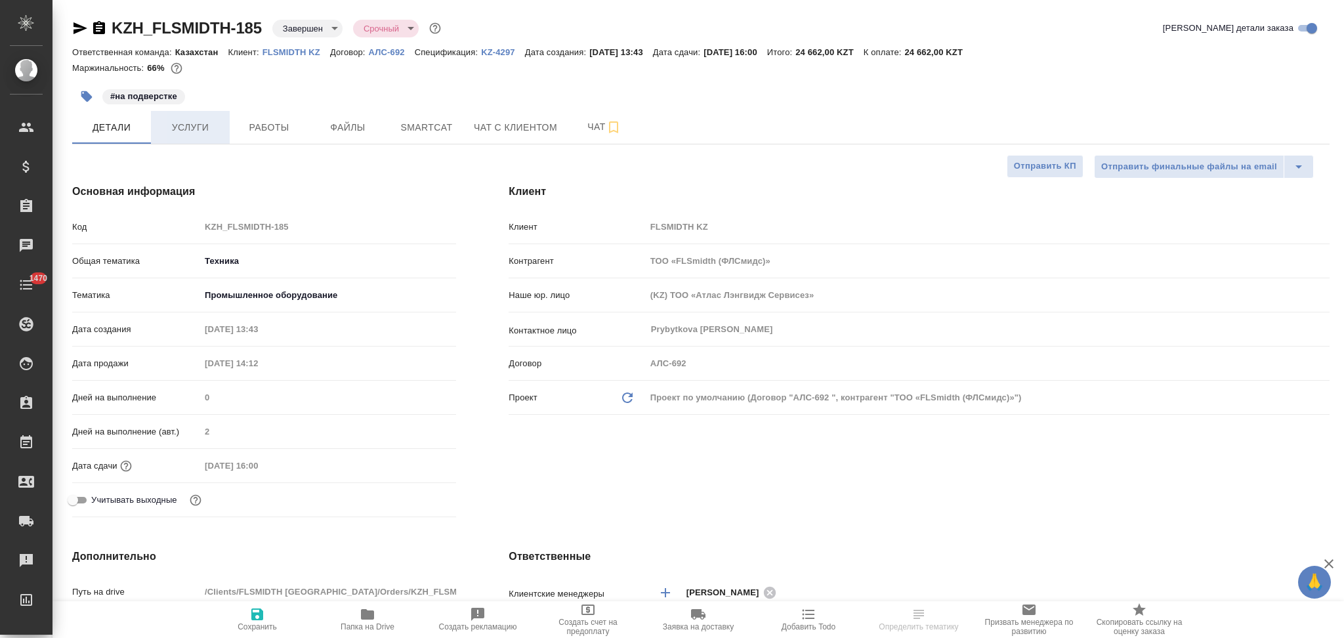
type textarea "x"
click at [196, 125] on span "Услуги" at bounding box center [190, 127] width 63 height 16
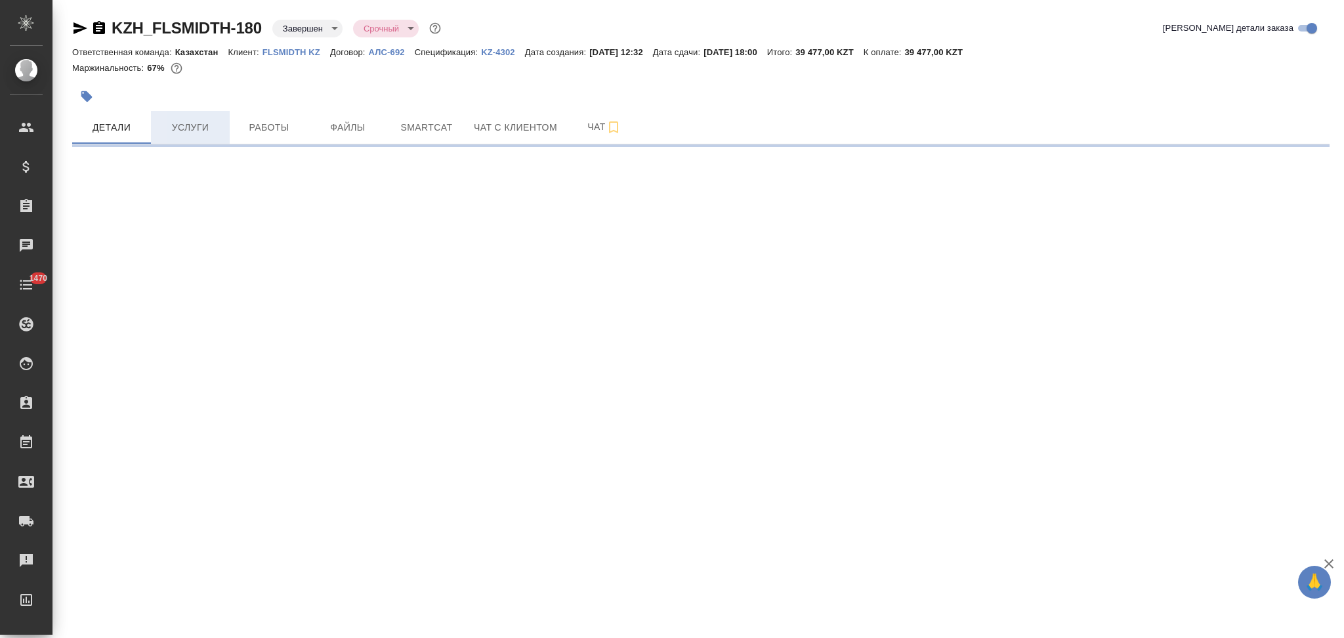
select select "RU"
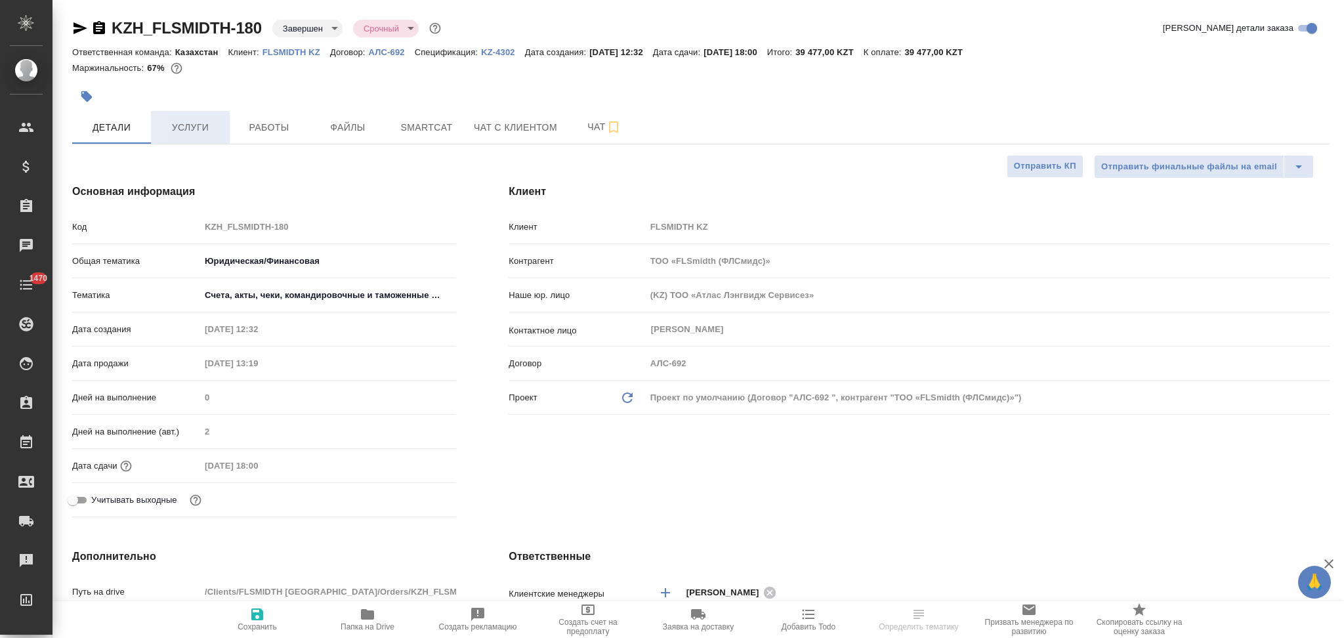
type textarea "x"
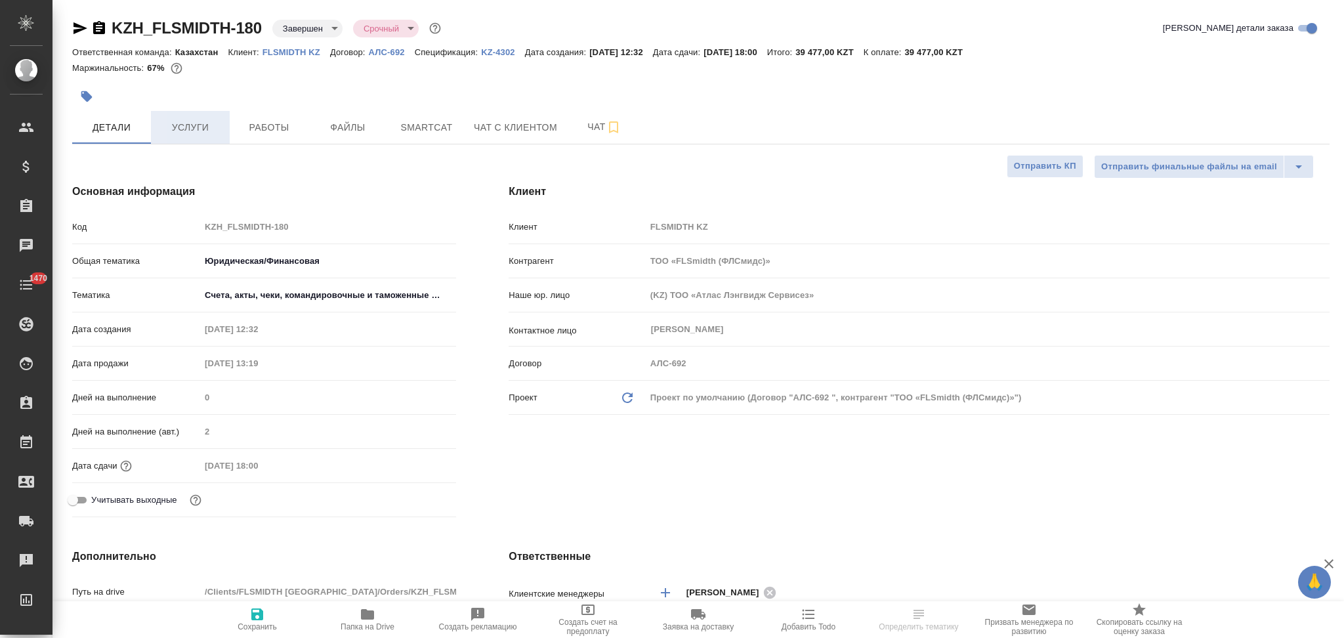
type textarea "x"
click at [197, 131] on span "Услуги" at bounding box center [190, 127] width 63 height 16
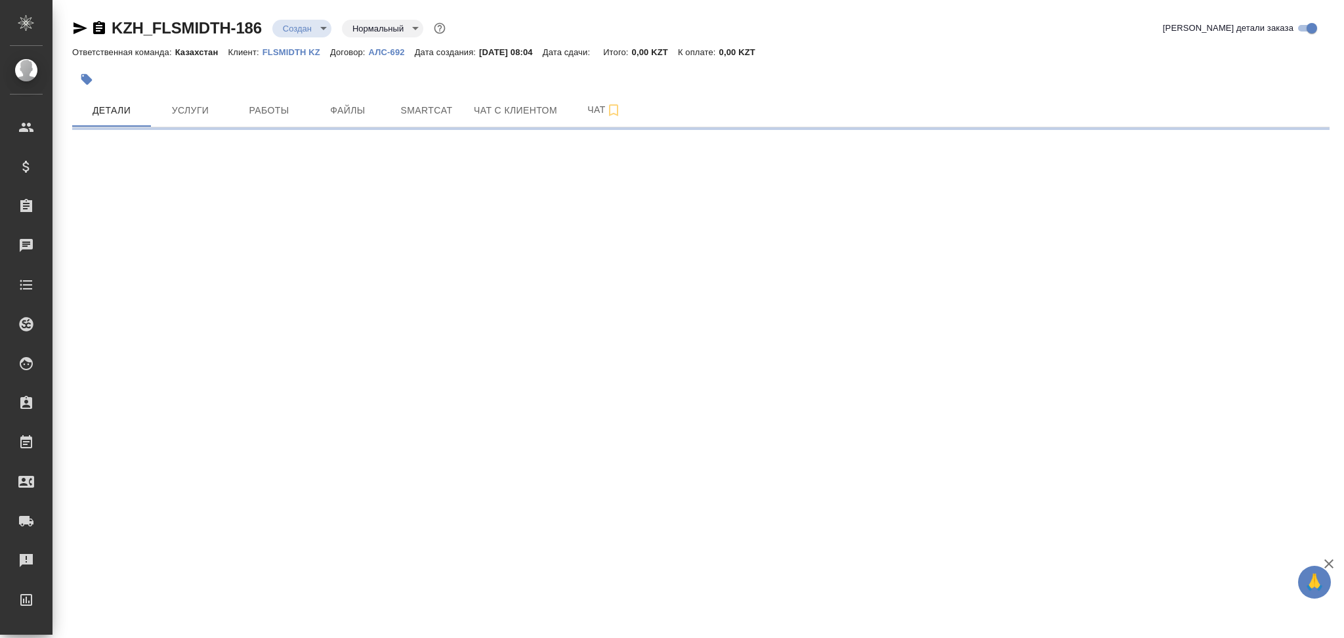
select select "RU"
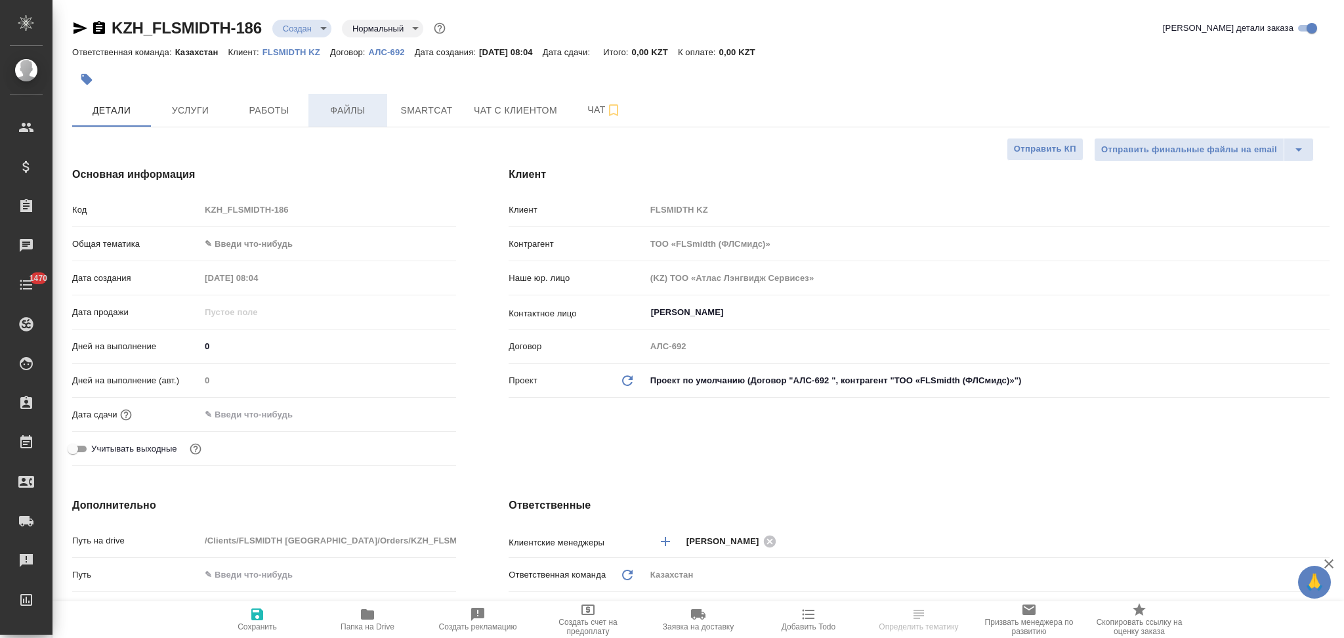
type textarea "x"
click at [352, 114] on span "Файлы" at bounding box center [347, 110] width 63 height 16
type textarea "x"
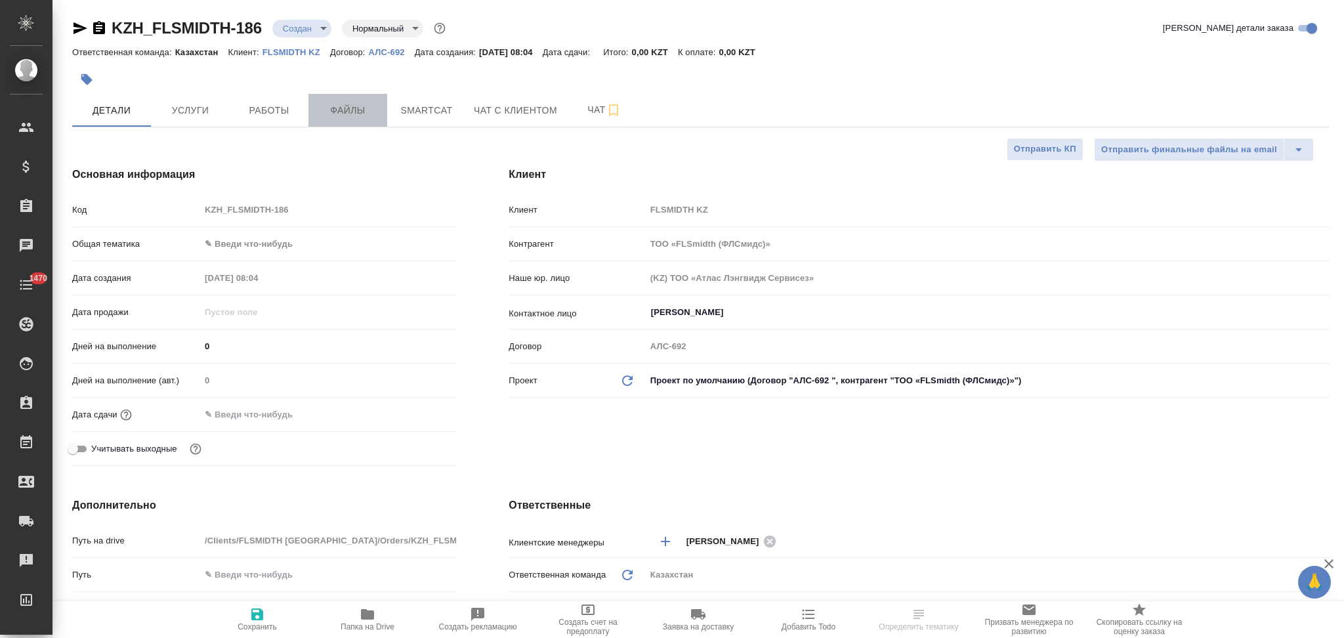
type textarea "x"
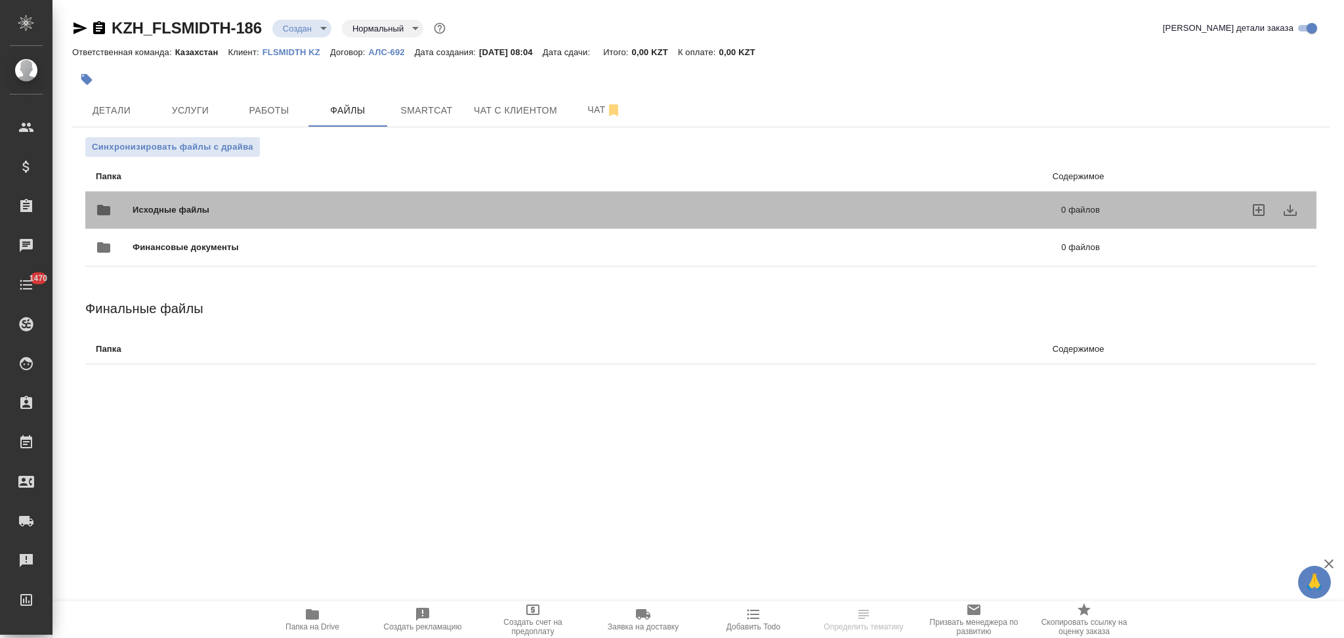
click at [268, 196] on div "Исходные файлы 0 файлов" at bounding box center [598, 209] width 1004 height 31
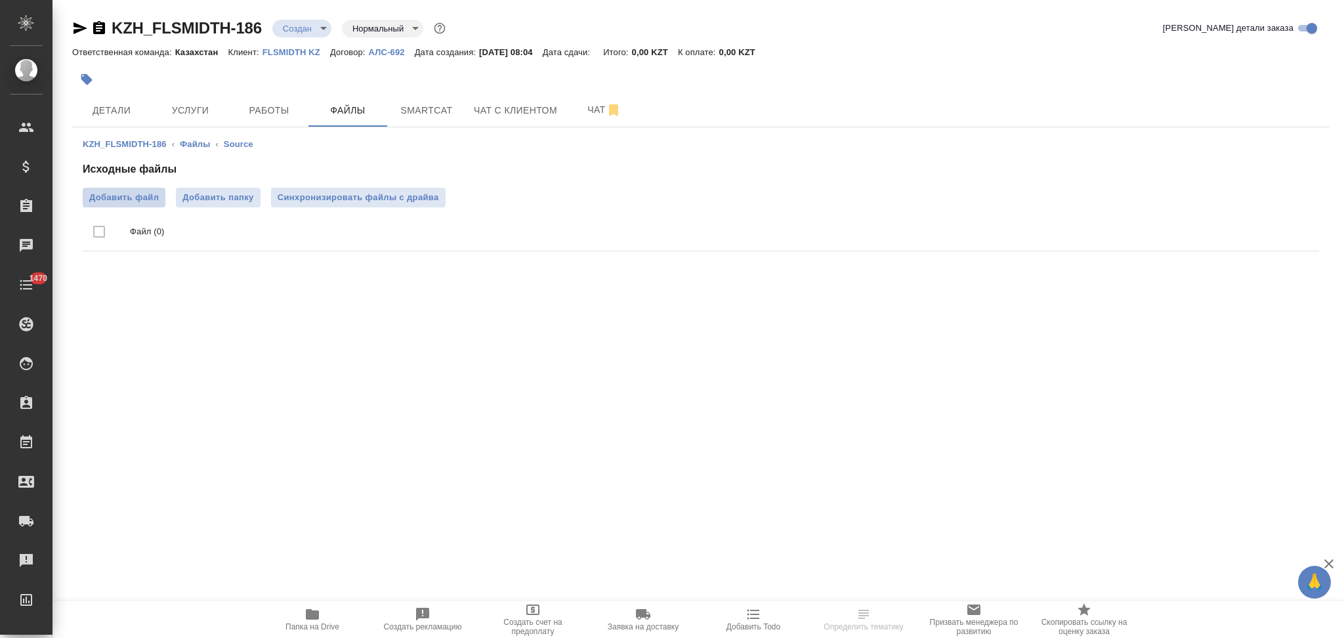
click at [152, 194] on span "Добавить файл" at bounding box center [124, 197] width 70 height 13
click at [0, 0] on input "Добавить файл" at bounding box center [0, 0] width 0 height 0
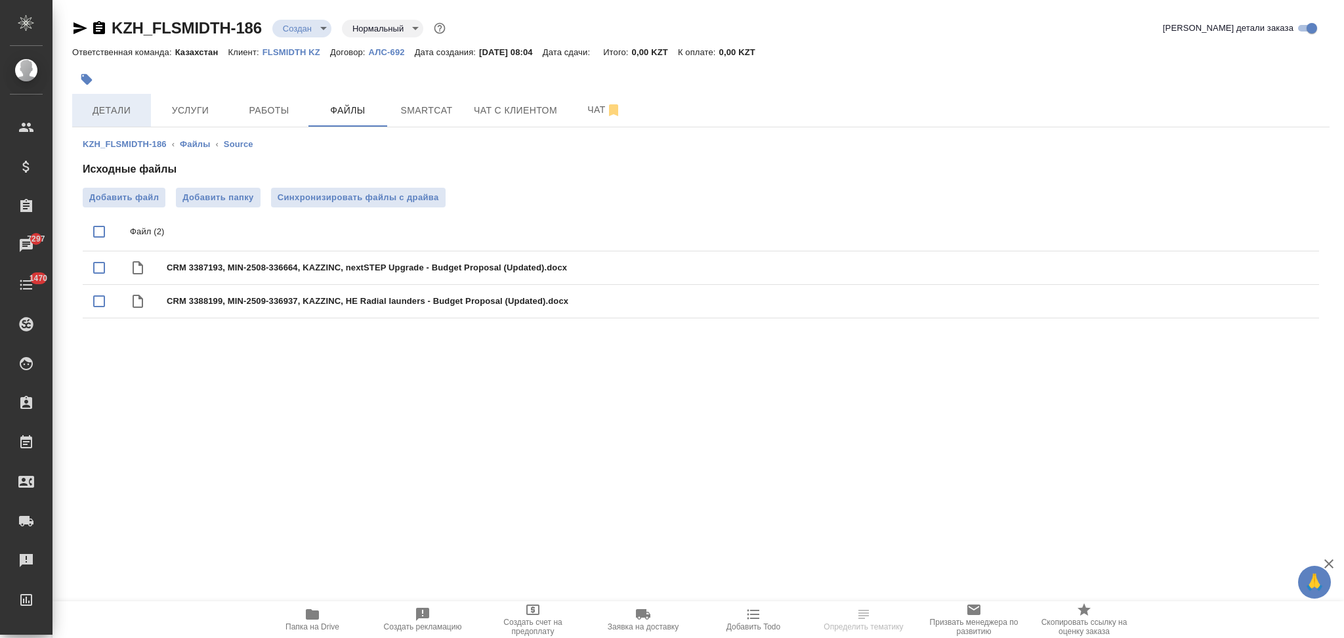
click at [110, 105] on span "Детали" at bounding box center [111, 110] width 63 height 16
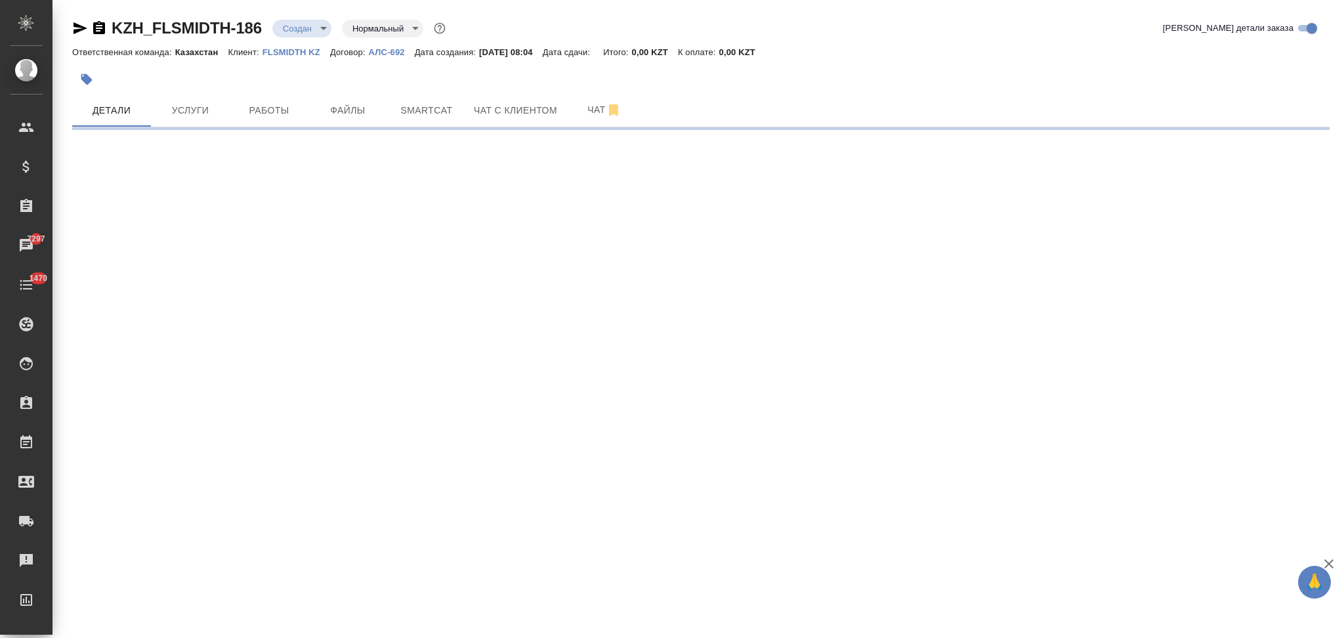
select select "RU"
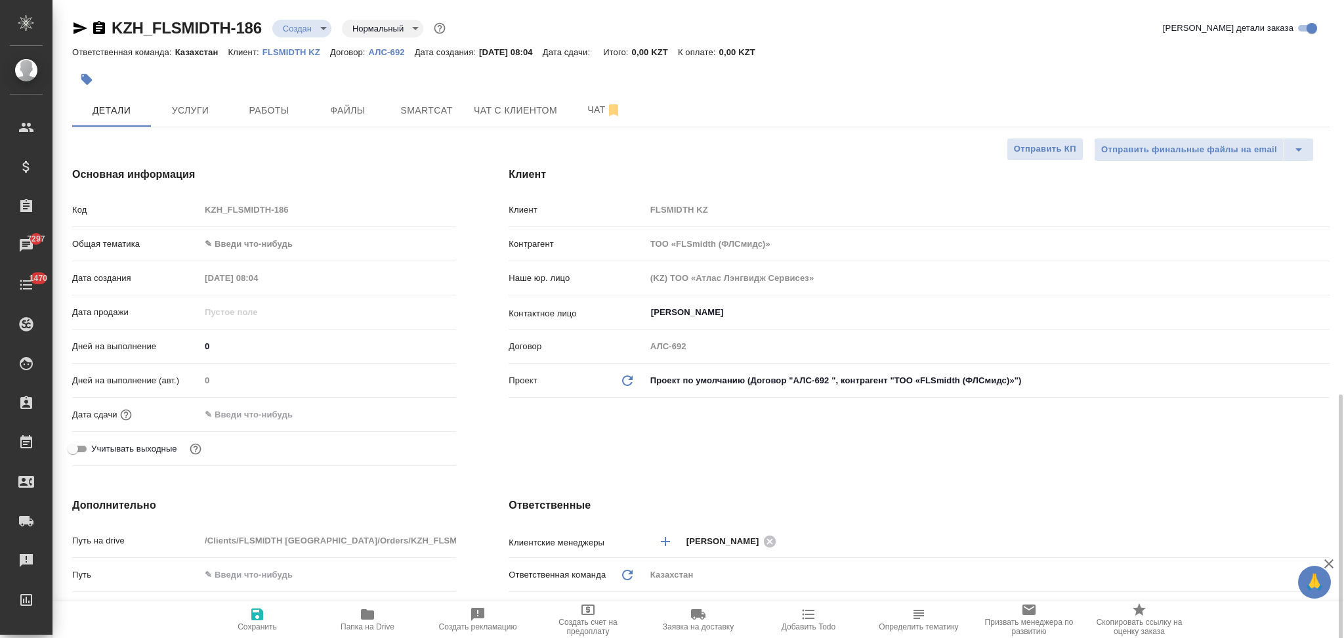
scroll to position [262, 0]
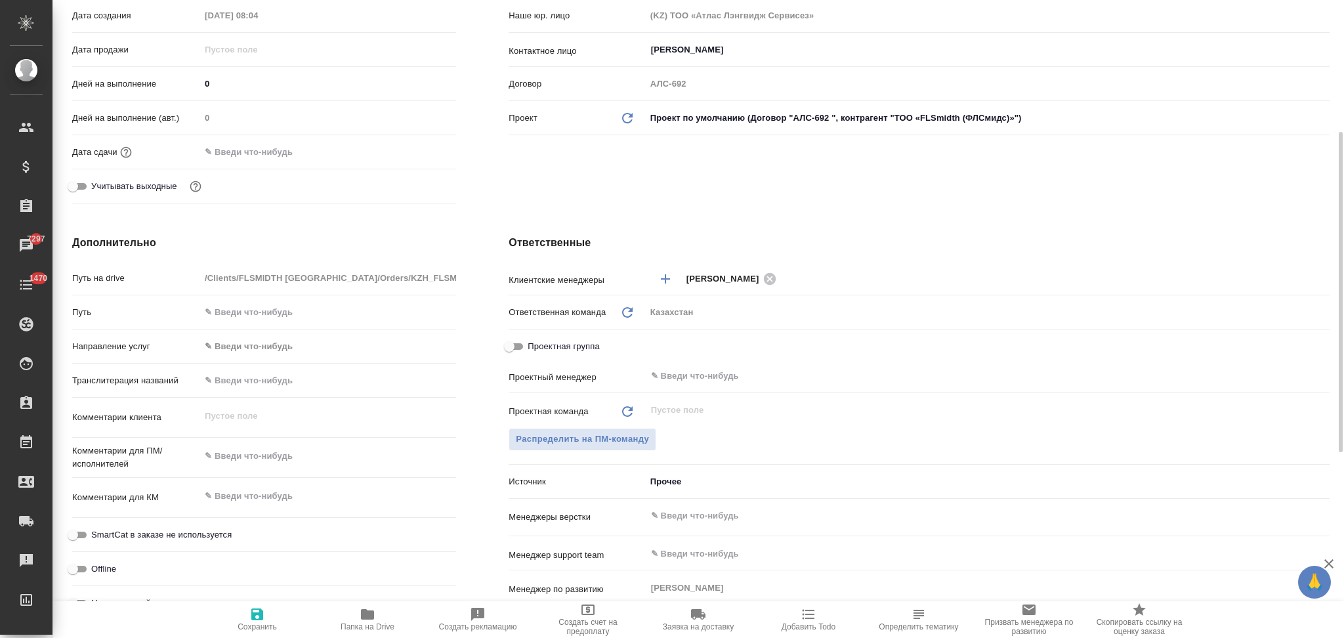
type textarea "x"
click at [259, 453] on textarea at bounding box center [328, 456] width 255 height 22
paste textarea "перевод на русский язык. Для помощи в переводе: Increased lip length - увеличен…"
type textarea "x"
type textarea "перевод на русский язык. Для помощи в переводе: Increased lip length - увеличен…"
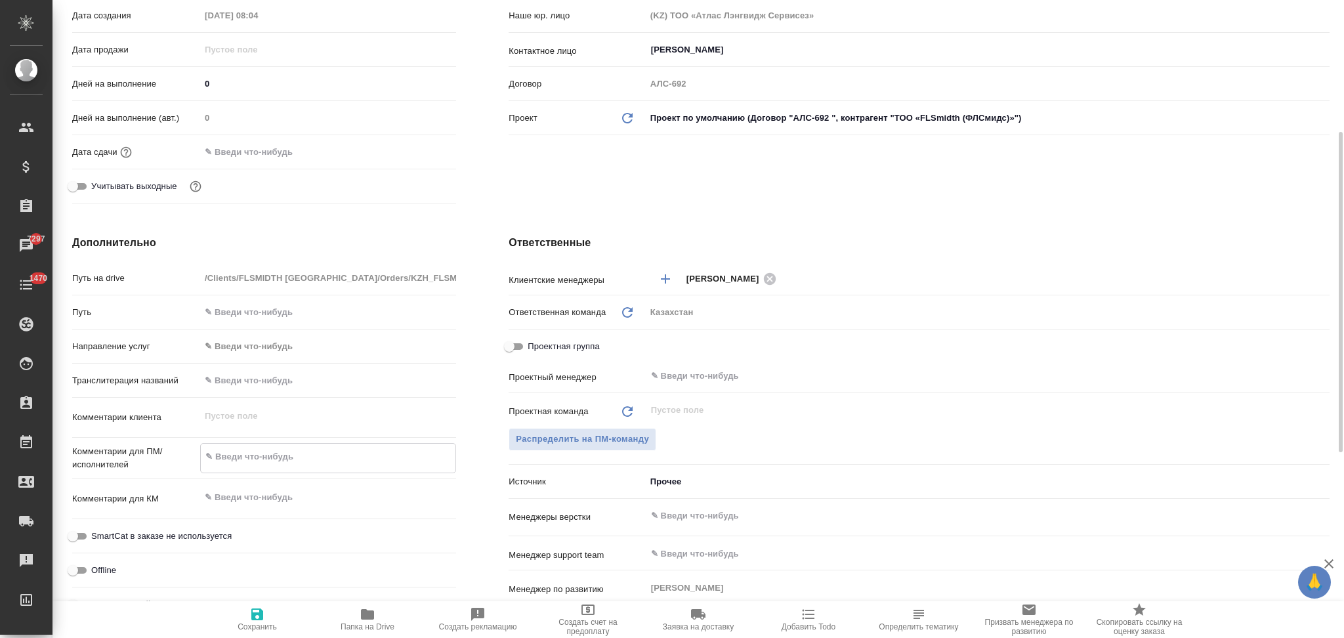
type textarea "x"
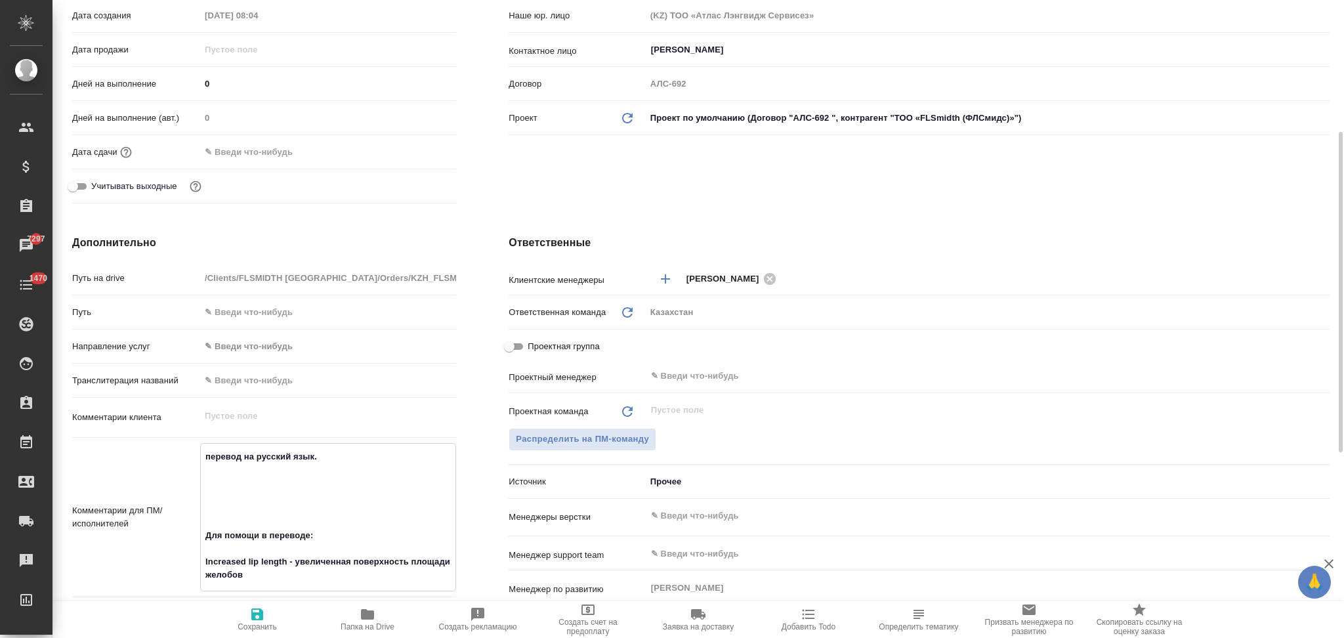
click at [266, 499] on textarea "перевод на русский язык. Для помощи в переводе: Increased lip length - увеличен…" at bounding box center [328, 515] width 255 height 140
type textarea "x"
type textarea "перевод на русский язык. Для помощи в переводе: Increased lip length - увеличен…"
type textarea "x"
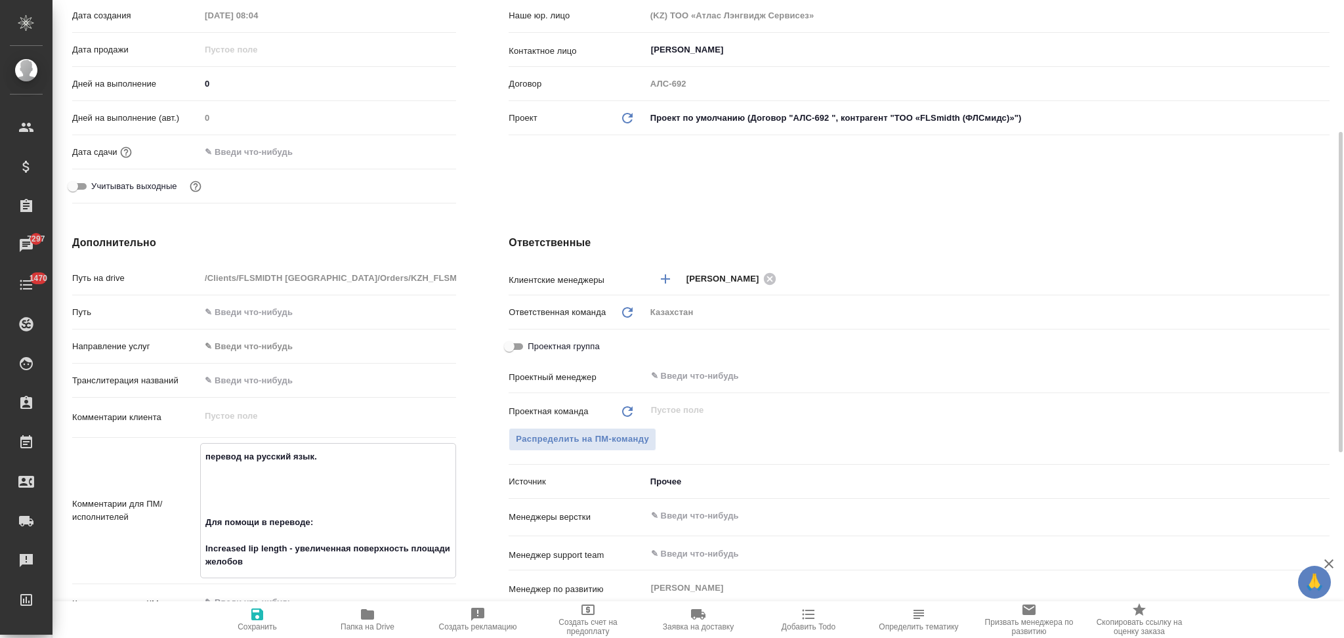
click at [249, 503] on textarea "перевод на русский язык. Для помощи в переводе: Increased lip length - увеличен…" at bounding box center [328, 508] width 255 height 127
type textarea "x"
type textarea "перевод на русский язык. Для помощи в переводе: Increased lip length - увеличен…"
type textarea "x"
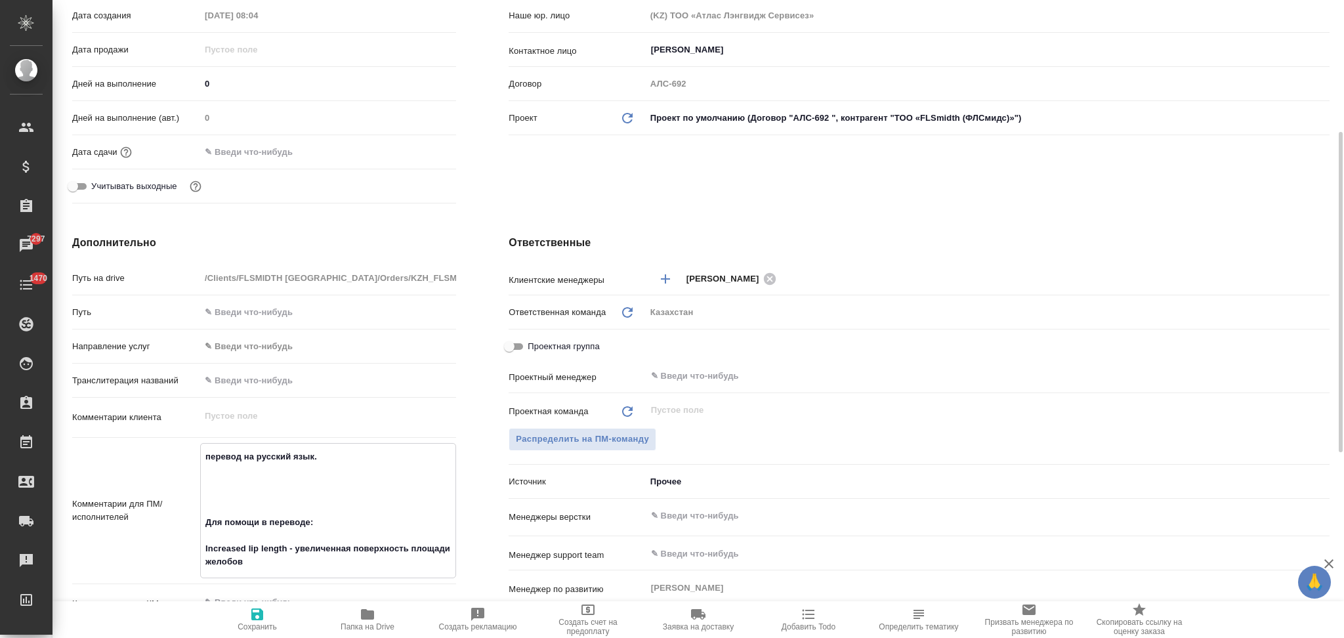
type textarea "x"
type textarea "перевод на русский язык. Для помощи в переводе: Increased lip length - увеличен…"
type textarea "x"
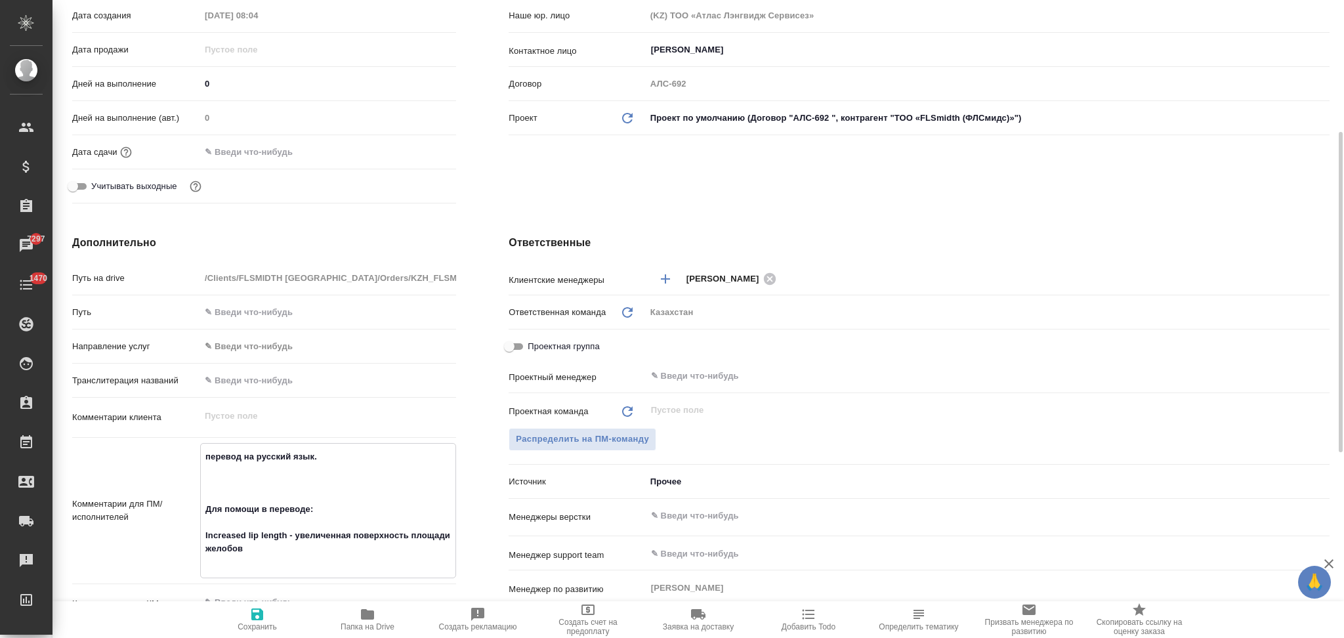
type textarea "перевод на русский язык. Для помощи в переводе: Increased lip length - увеличен…"
type textarea "x"
type textarea "перевод на русский язык. Для помощи в переводе: Increased lip length - увеличен…"
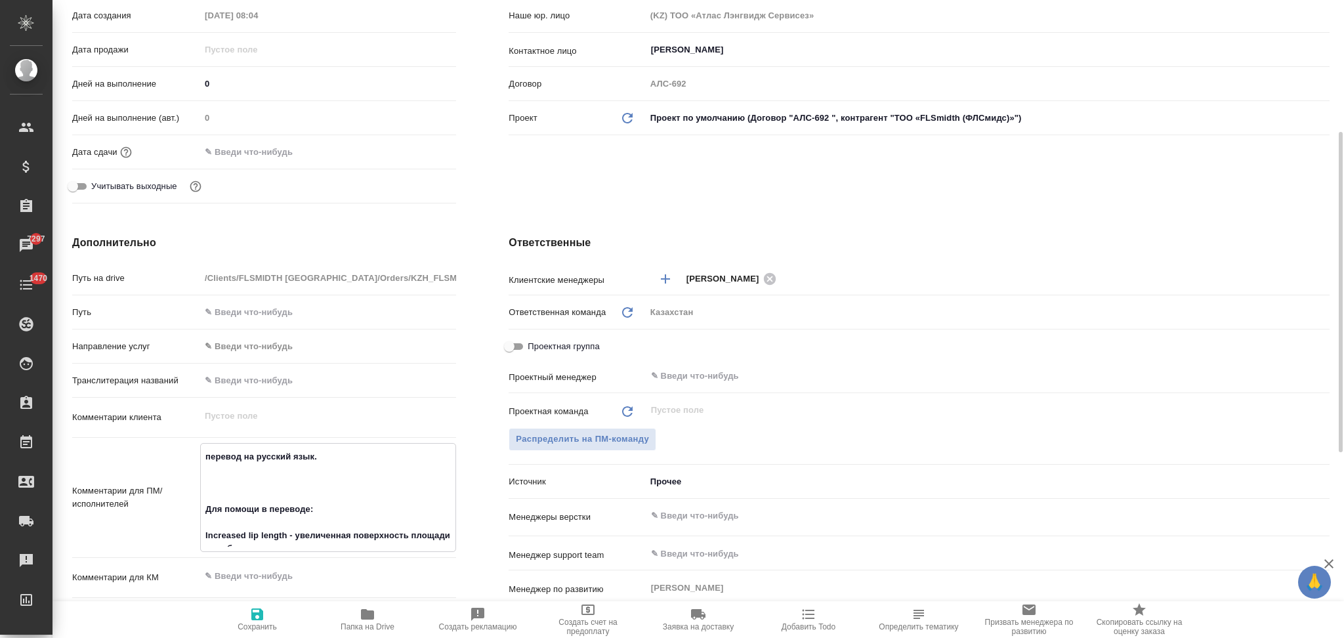
type textarea "x"
type textarea "перевод на русский язык. Для помощи в переводе: Increased lip length - увеличен…"
type textarea "x"
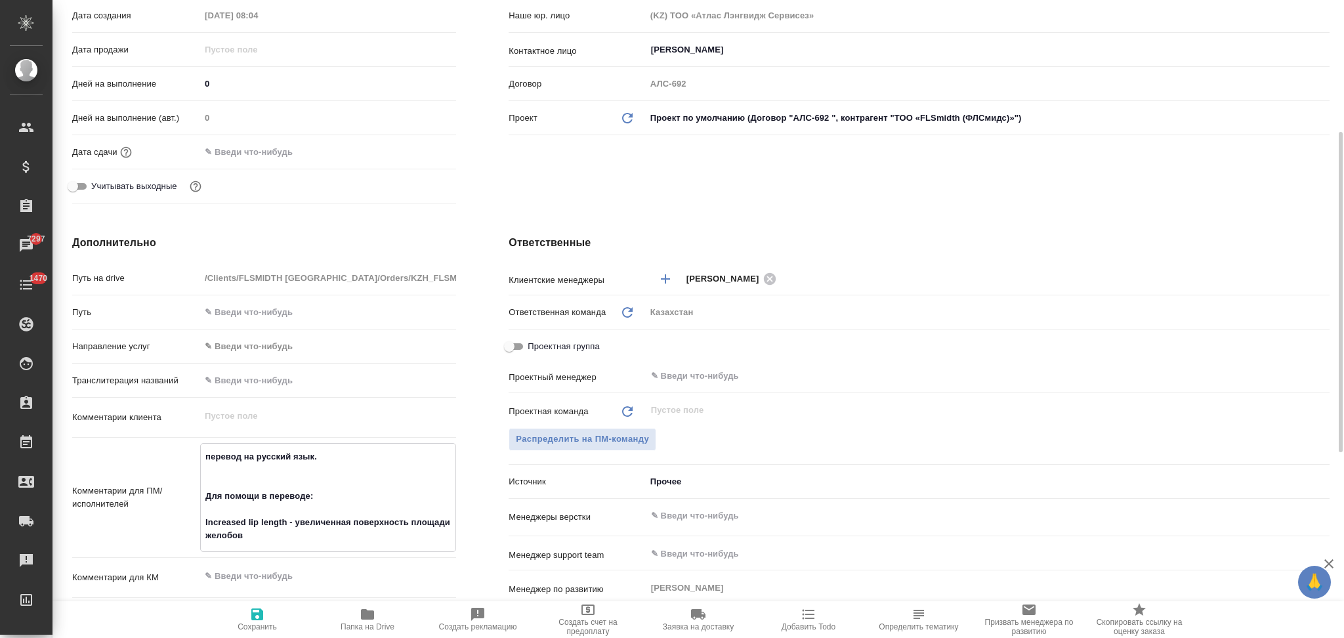
type textarea "x"
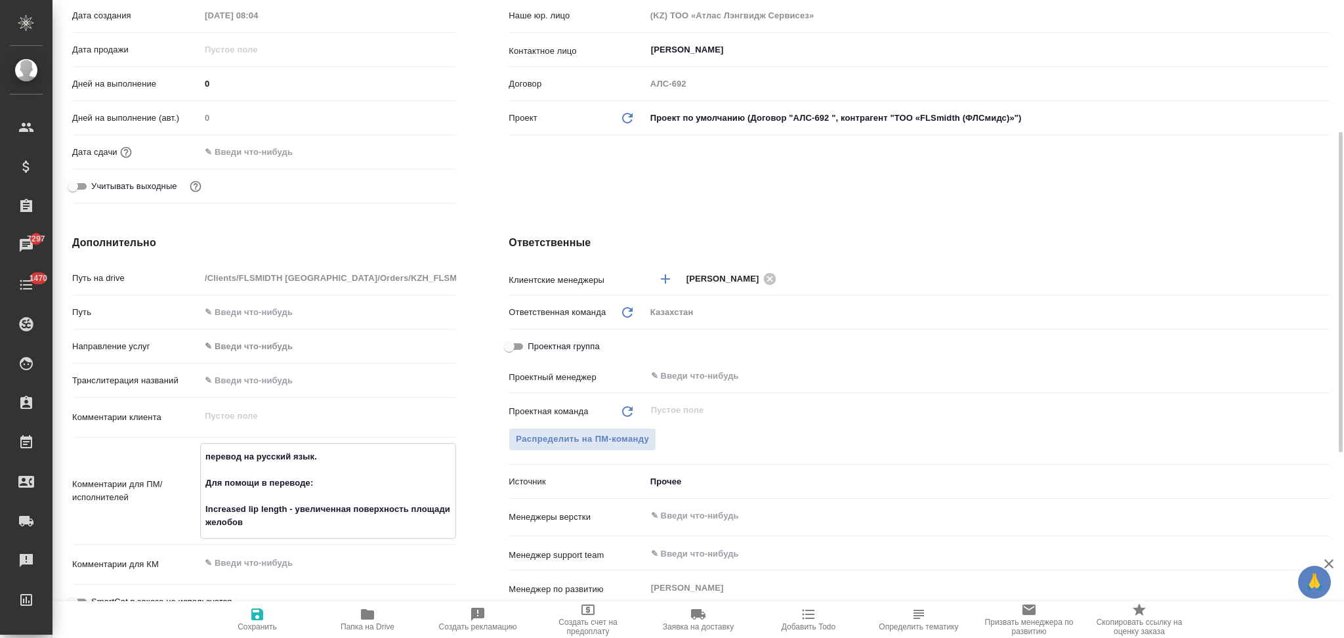
type textarea "перевод на русский язык. Для помощи в переводе: Increased lip length - увеличен…"
type textarea "x"
click at [258, 609] on icon "button" at bounding box center [257, 614] width 16 height 16
type textarea "x"
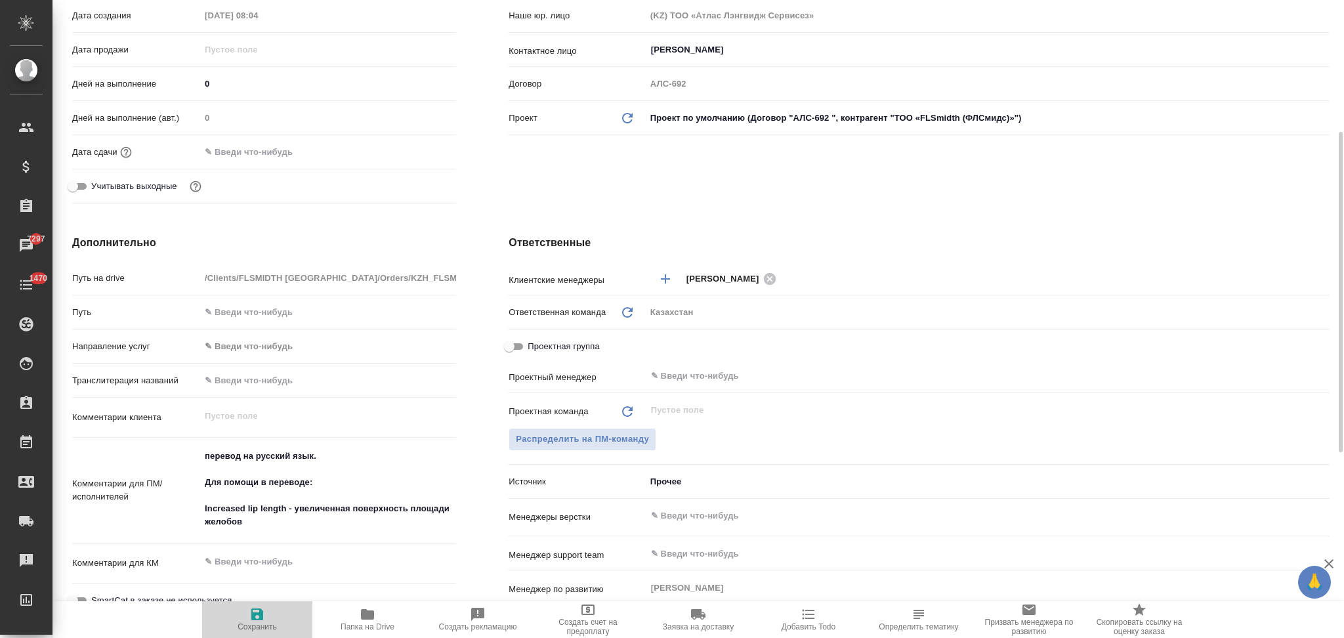
type textarea "x"
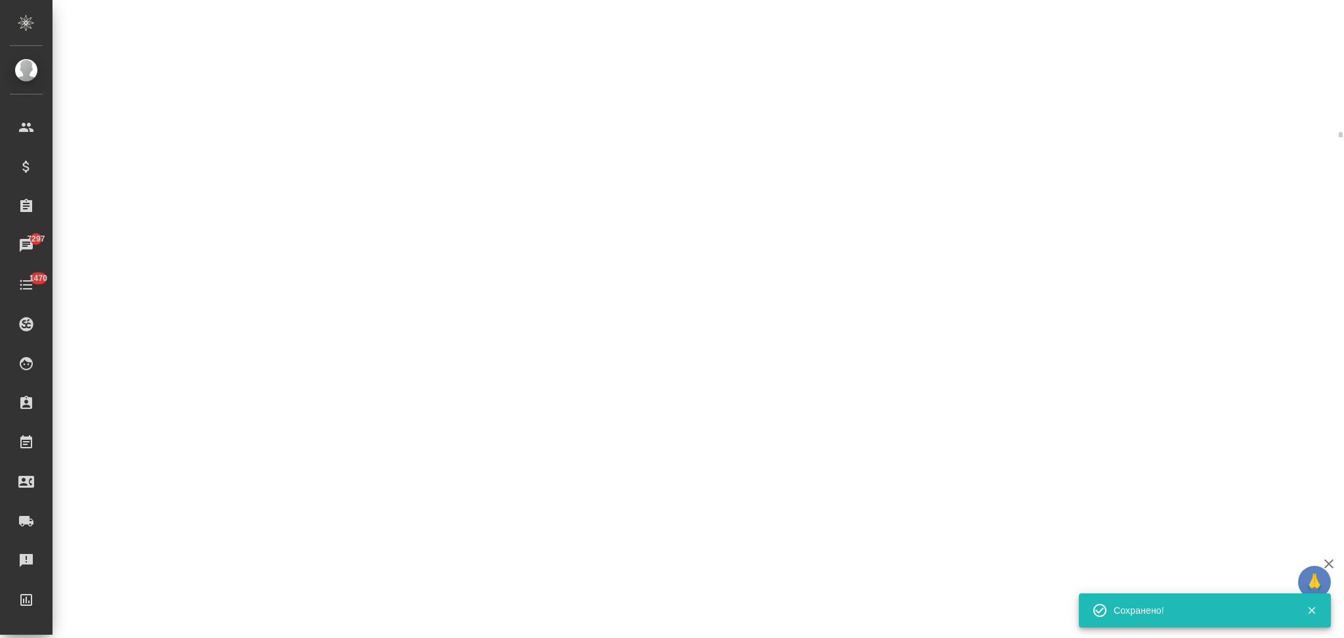
select select "RU"
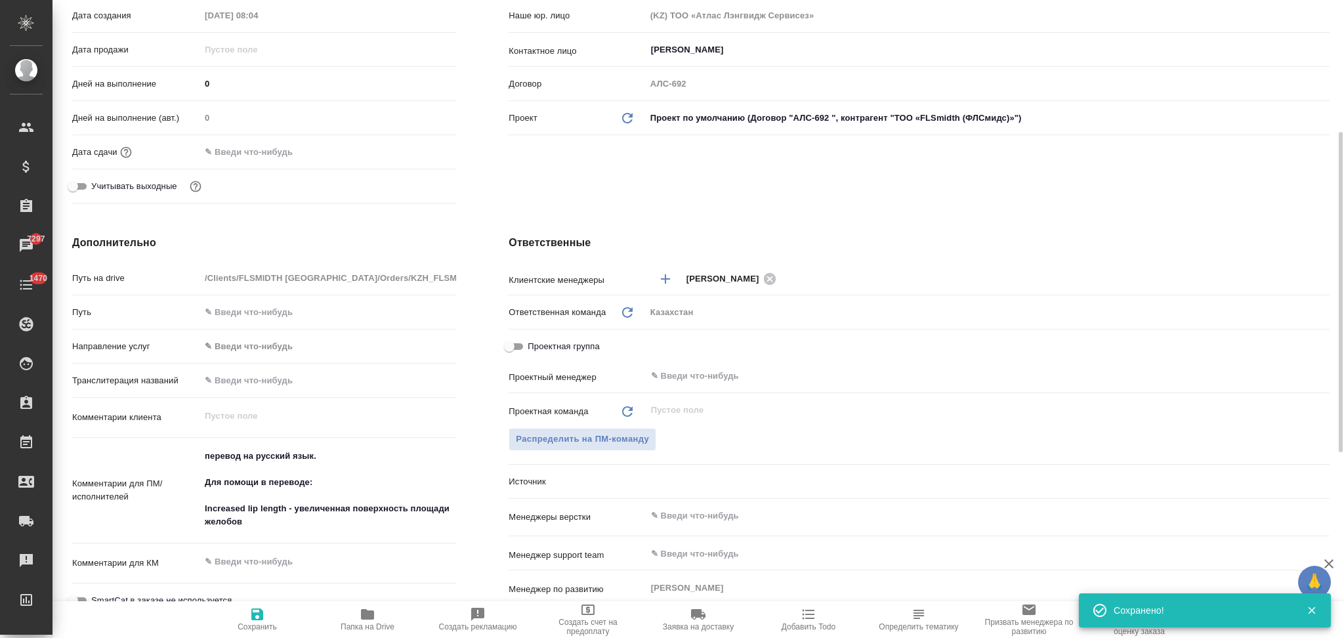
type textarea "x"
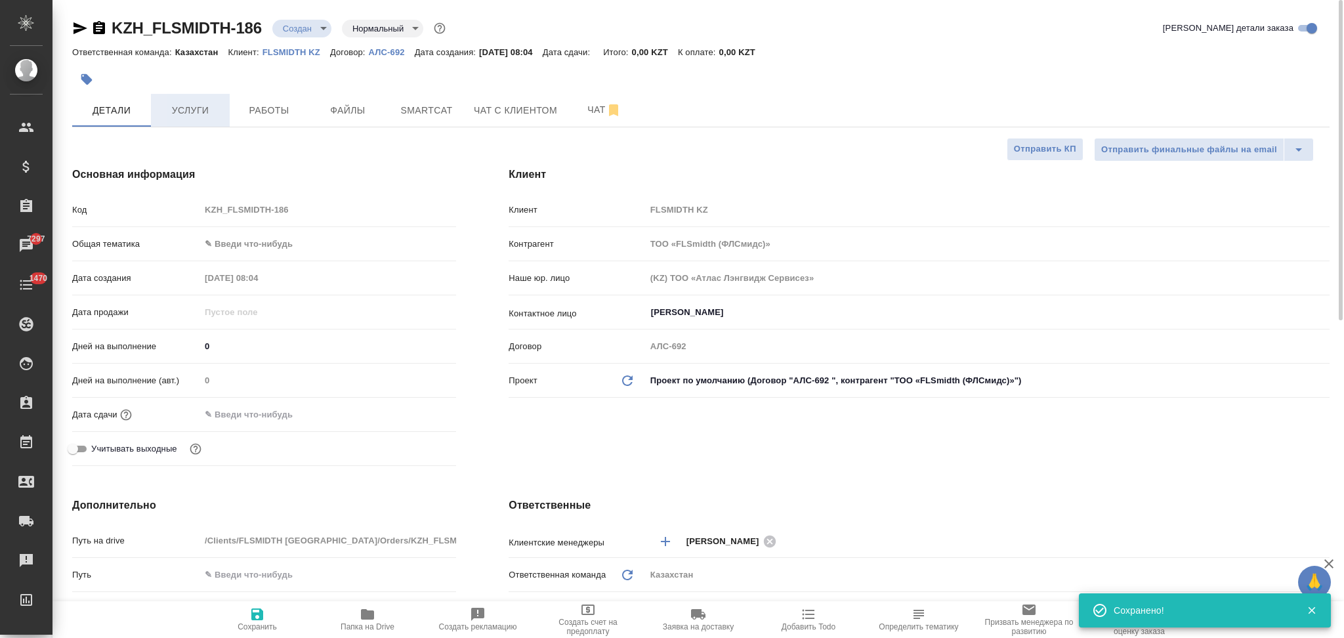
click at [179, 99] on button "Услуги" at bounding box center [190, 110] width 79 height 33
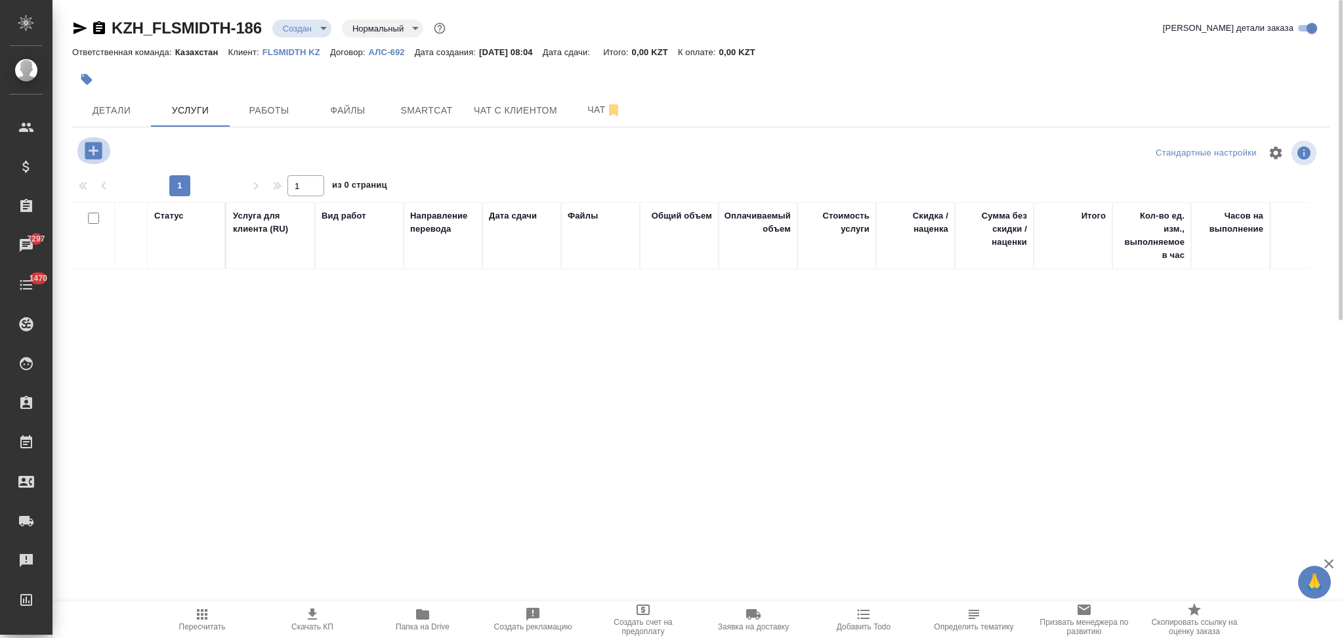
click at [87, 150] on icon "button" at bounding box center [93, 150] width 17 height 17
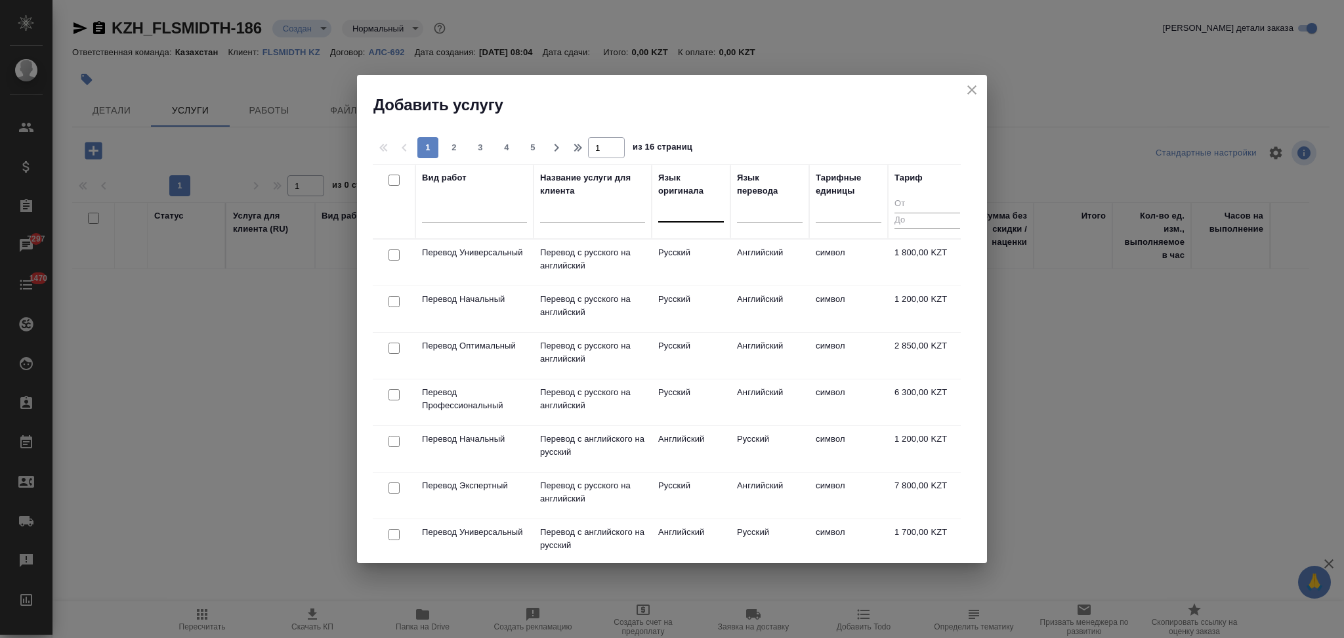
click at [678, 215] on div at bounding box center [691, 208] width 66 height 19
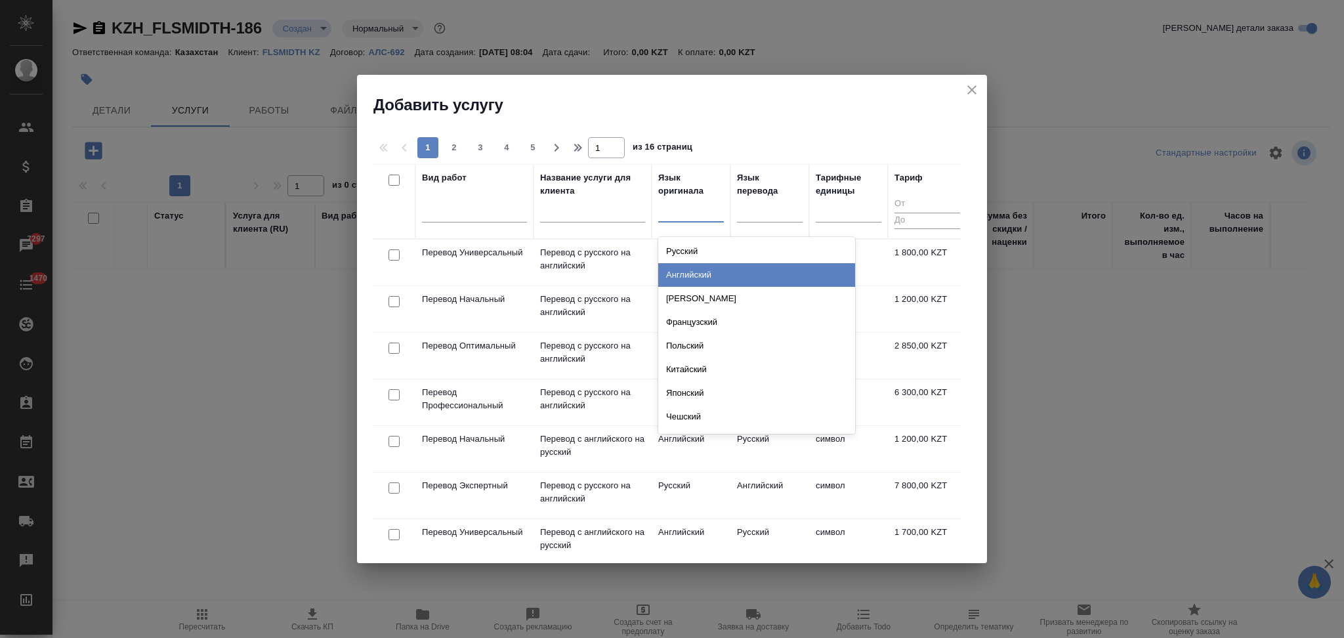
drag, startPoint x: 676, startPoint y: 272, endPoint x: 722, endPoint y: 258, distance: 47.3
click at [676, 272] on div "Английский" at bounding box center [756, 275] width 197 height 24
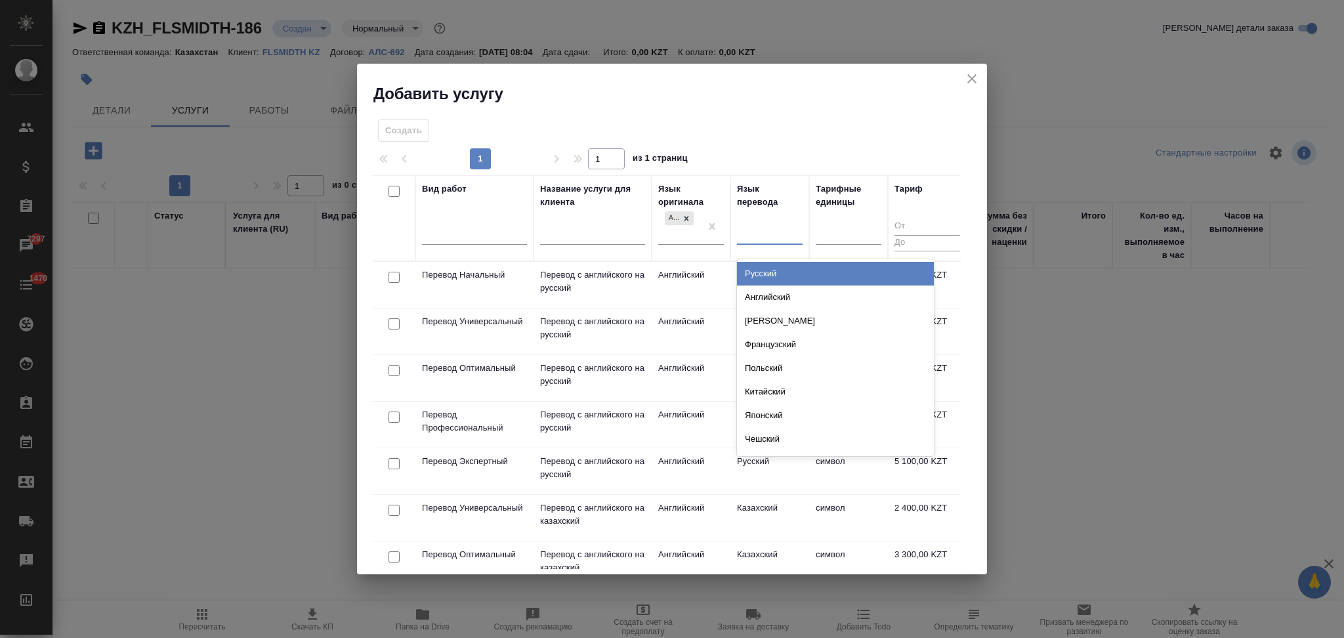
drag, startPoint x: 757, startPoint y: 229, endPoint x: 755, endPoint y: 251, distance: 22.5
click at [758, 229] on div at bounding box center [770, 231] width 66 height 19
click at [755, 272] on div "Русский" at bounding box center [835, 274] width 197 height 24
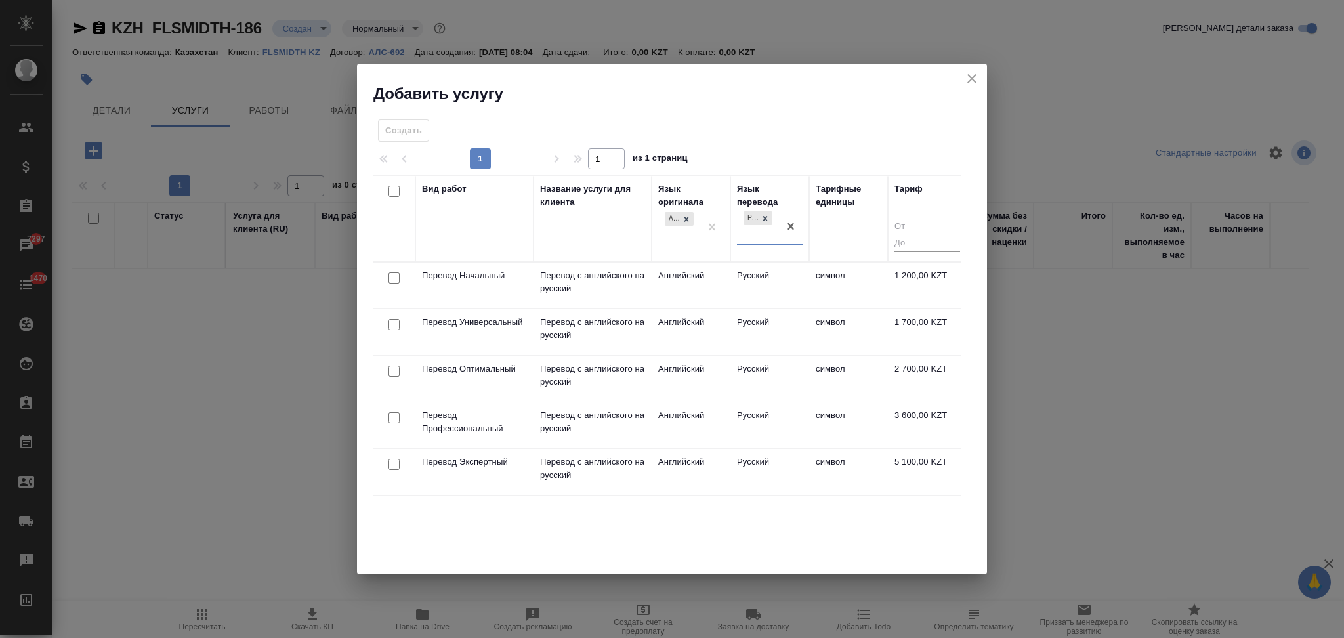
click at [686, 384] on td "Английский" at bounding box center [691, 379] width 79 height 46
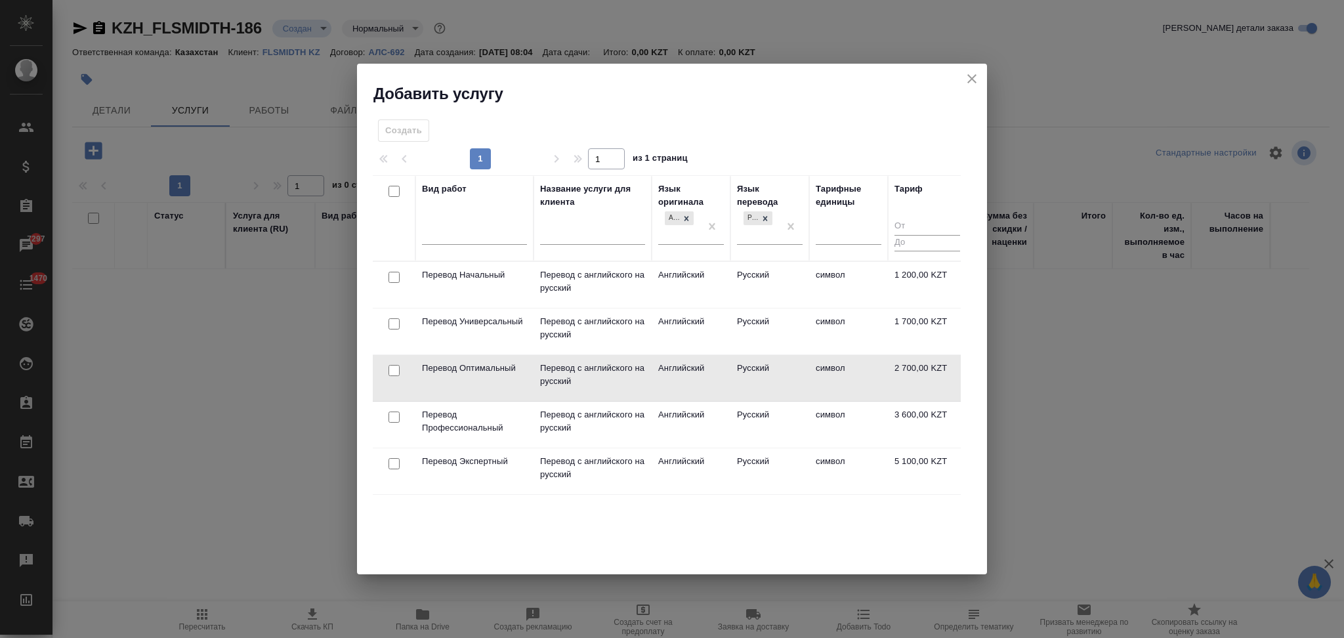
click at [686, 384] on td "Английский" at bounding box center [691, 378] width 79 height 46
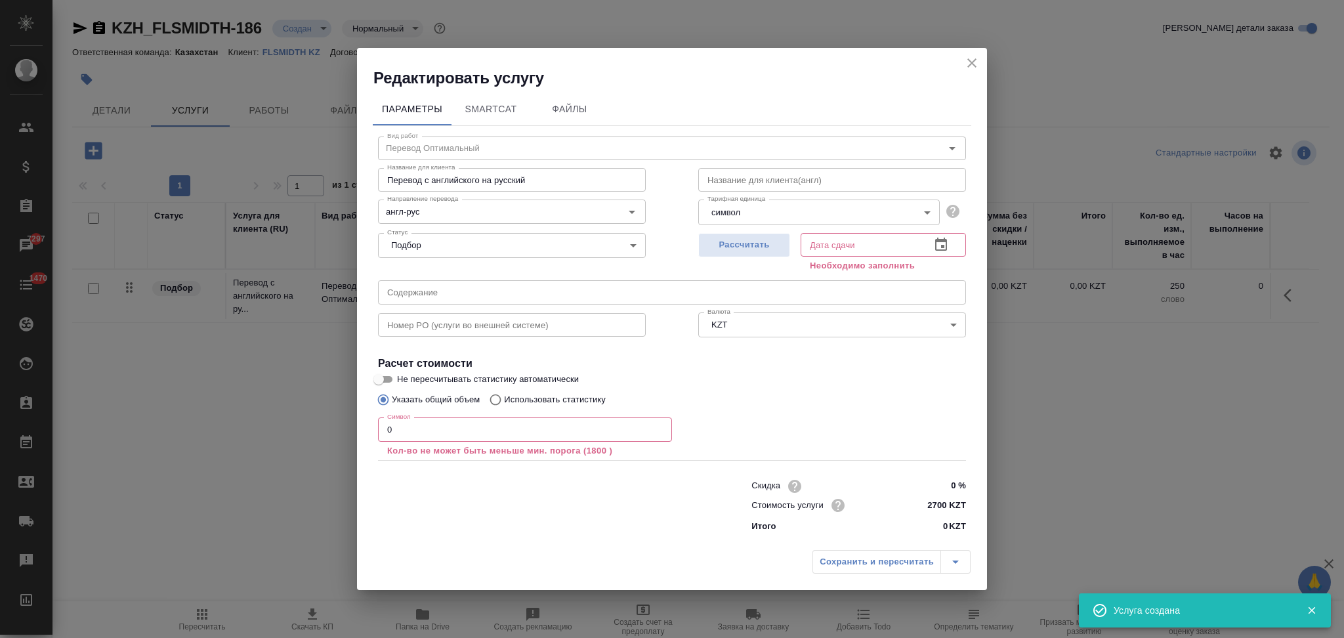
click at [974, 62] on icon "close" at bounding box center [972, 63] width 16 height 16
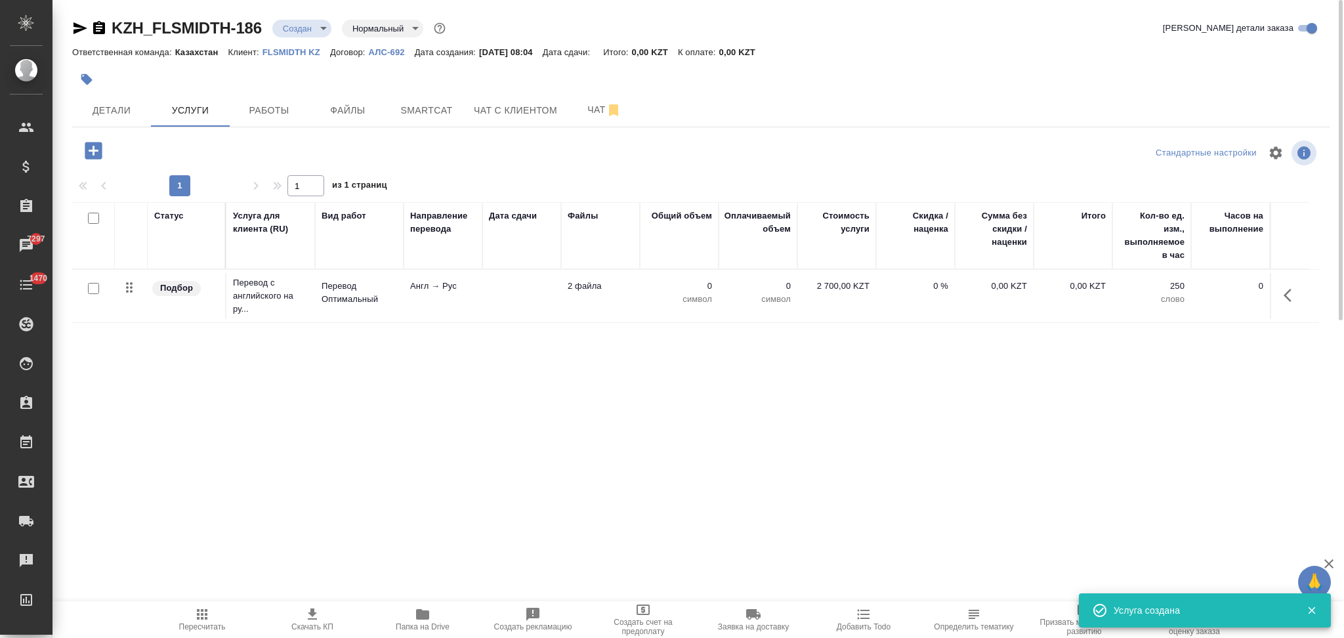
click at [93, 157] on icon "button" at bounding box center [93, 150] width 17 height 17
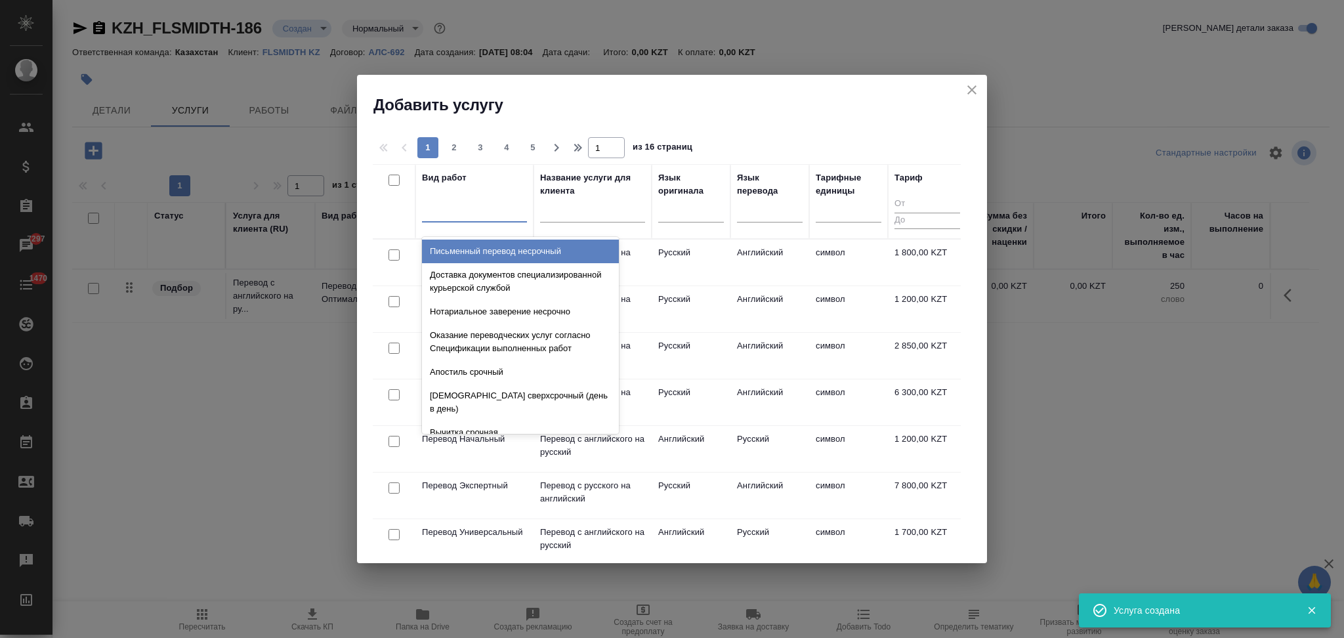
click at [487, 218] on div at bounding box center [474, 208] width 105 height 19
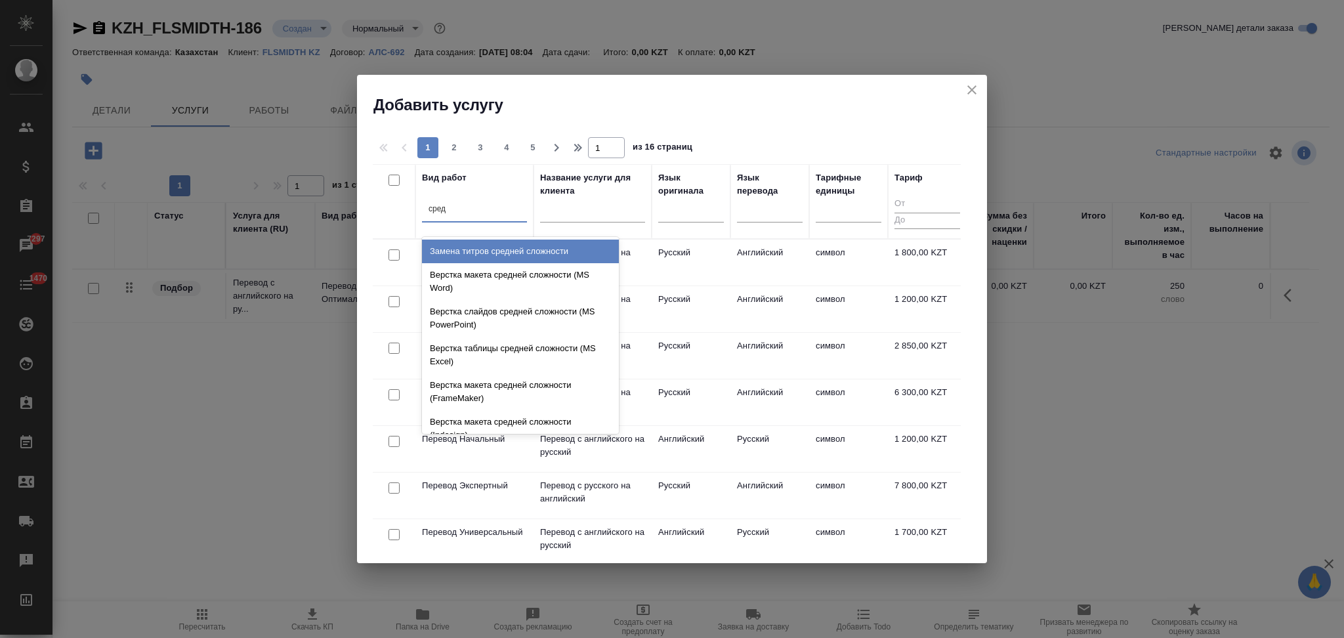
type input "средн"
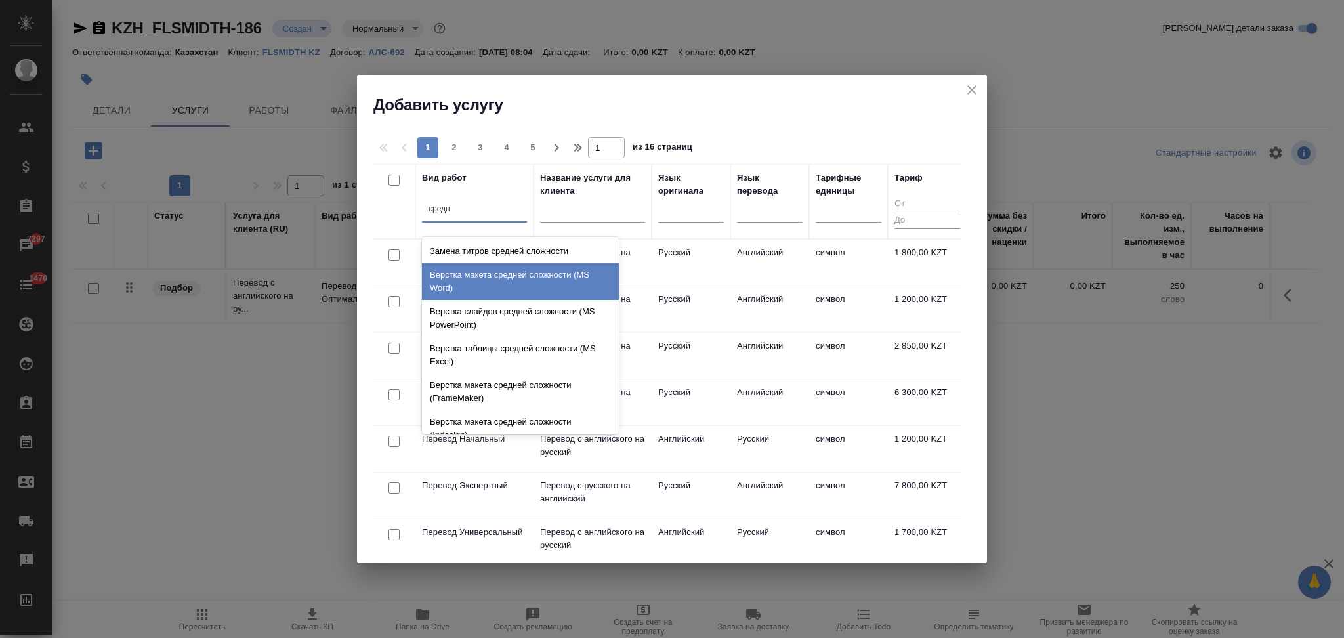
click at [475, 283] on div "Верстка макета средней сложности (MS Word)" at bounding box center [520, 281] width 197 height 37
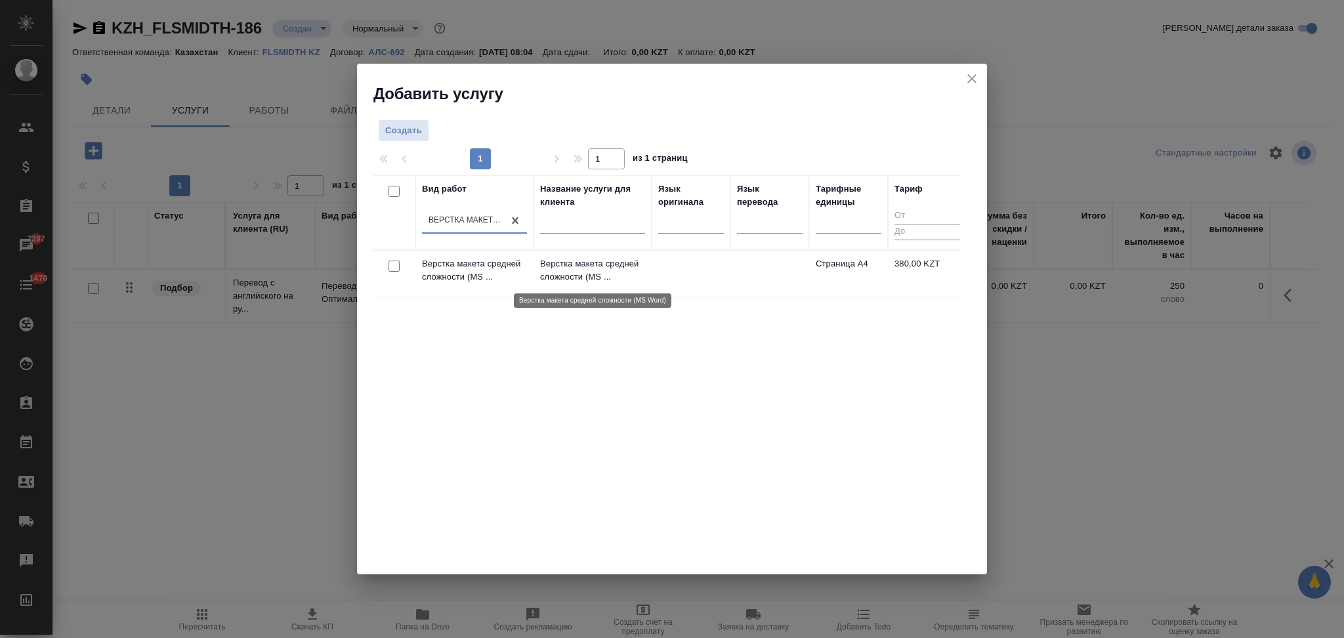
click at [644, 270] on p "Верстка макета средней сложности (MS ..." at bounding box center [592, 270] width 105 height 26
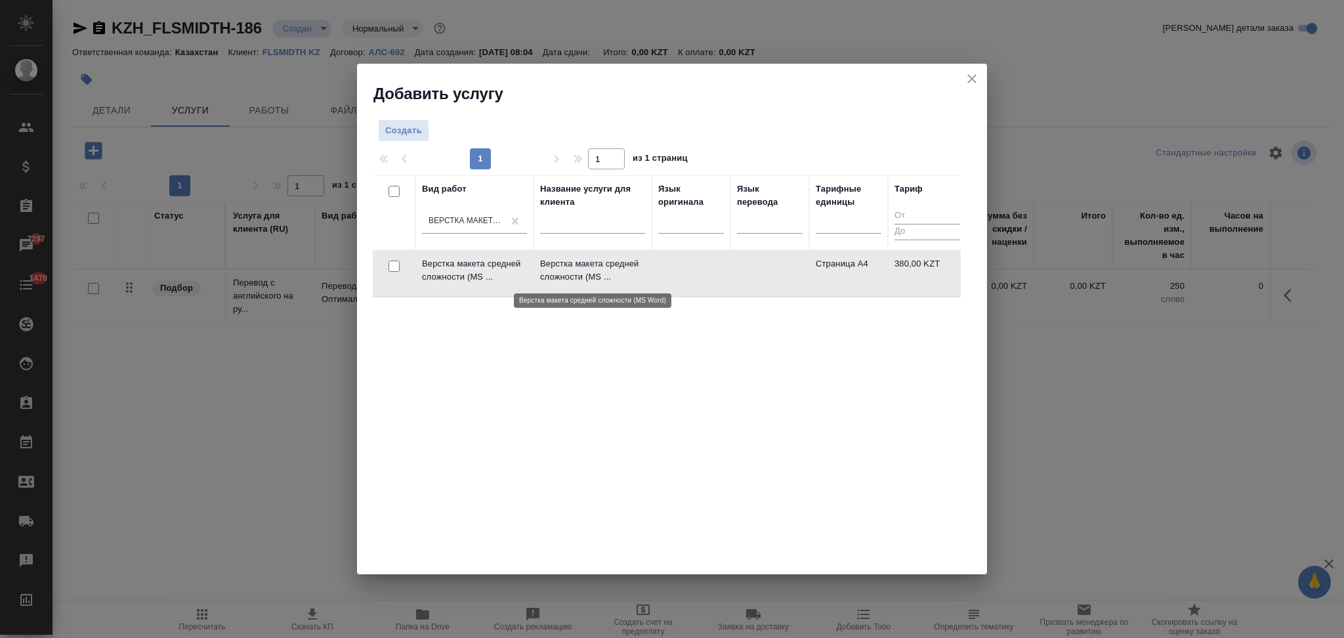
click at [644, 270] on p "Верстка макета средней сложности (MS ..." at bounding box center [592, 270] width 105 height 26
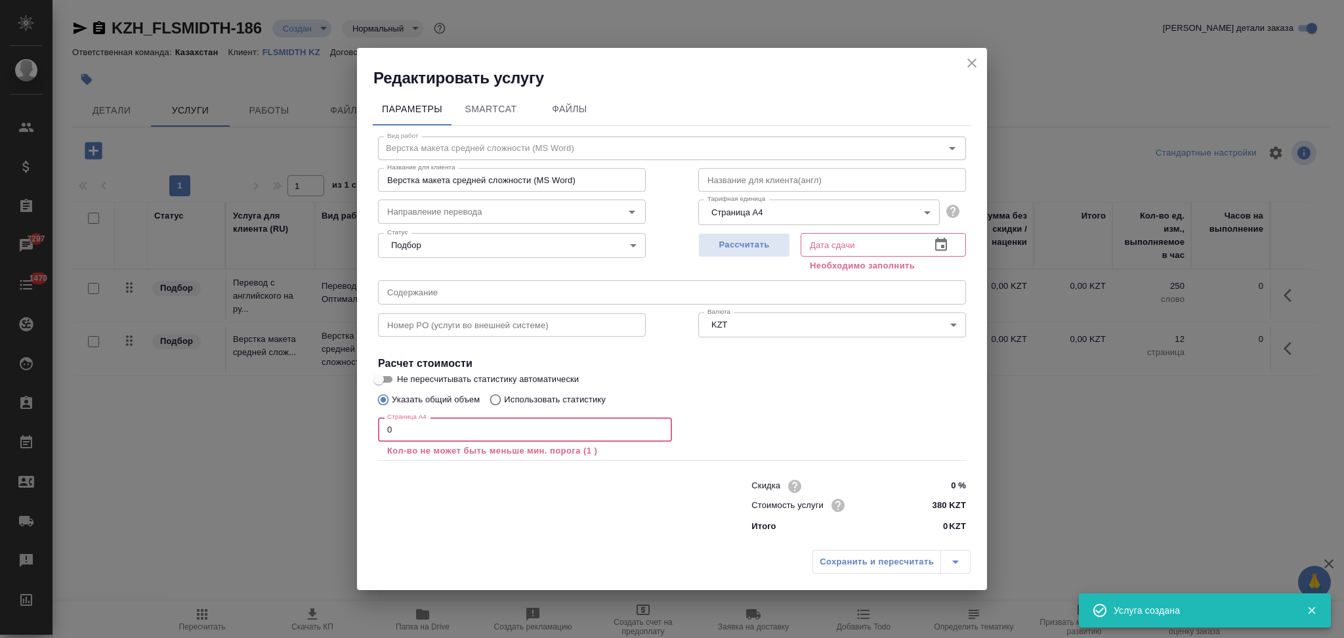
drag, startPoint x: 404, startPoint y: 429, endPoint x: 383, endPoint y: 426, distance: 20.5
click at [383, 426] on input "0" at bounding box center [525, 429] width 294 height 24
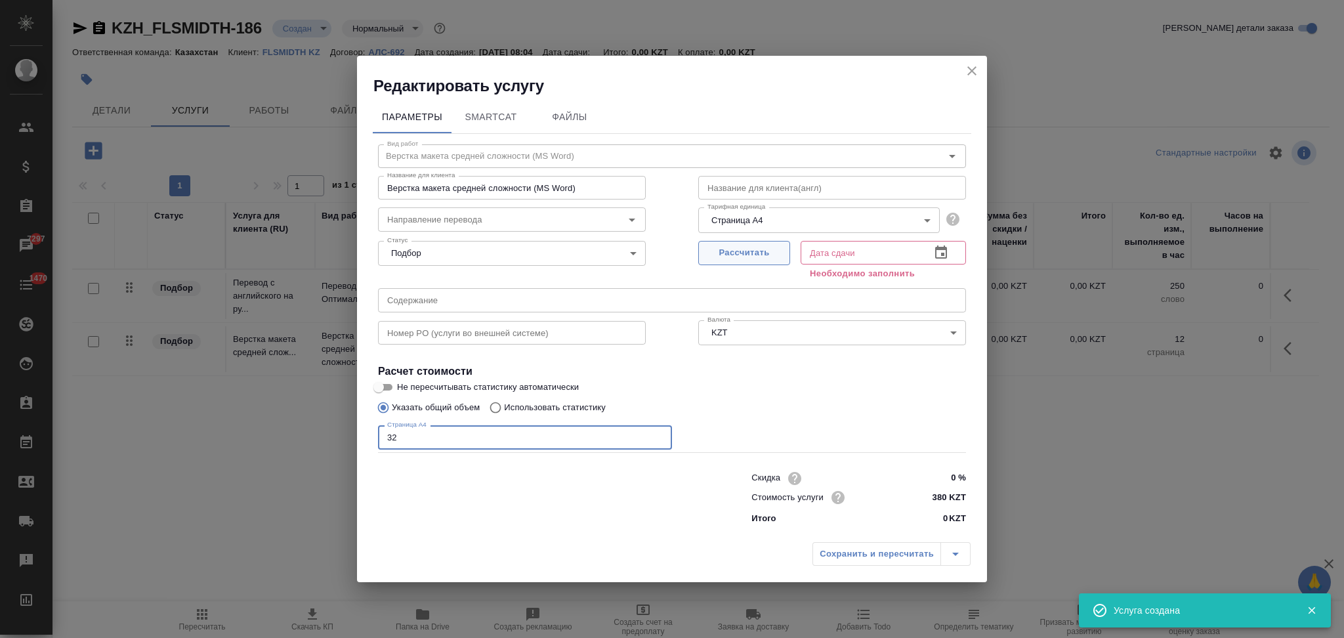
type input "32"
drag, startPoint x: 710, startPoint y: 247, endPoint x: 716, endPoint y: 261, distance: 15.3
click at [710, 246] on span "Рассчитать" at bounding box center [743, 252] width 77 height 15
type input "03.10.2025 12:40"
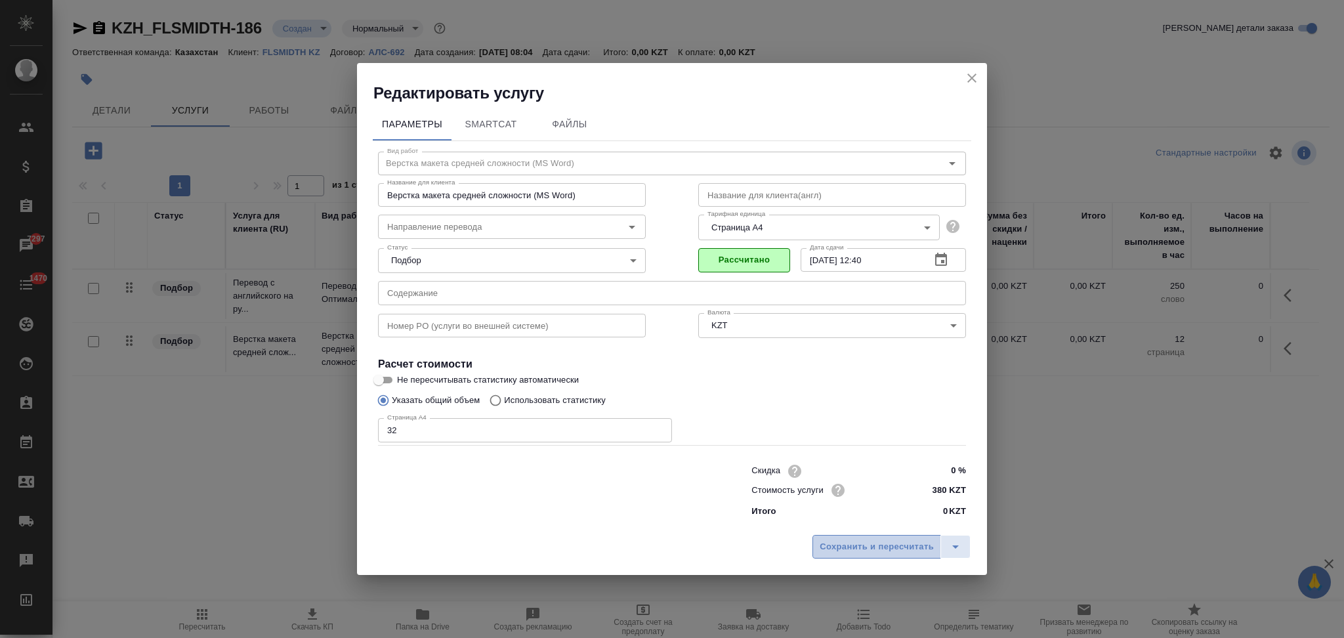
click at [840, 544] on span "Сохранить и пересчитать" at bounding box center [876, 546] width 114 height 15
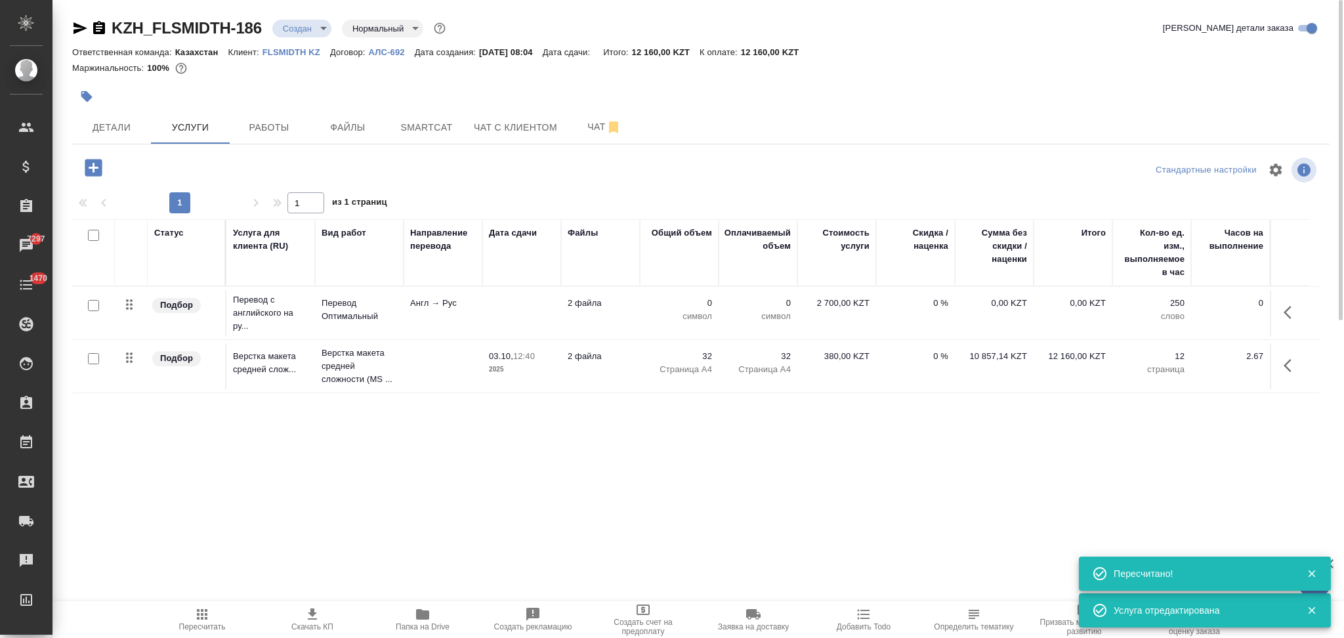
click at [92, 308] on input "checkbox" at bounding box center [93, 305] width 11 height 11
checkbox input "true"
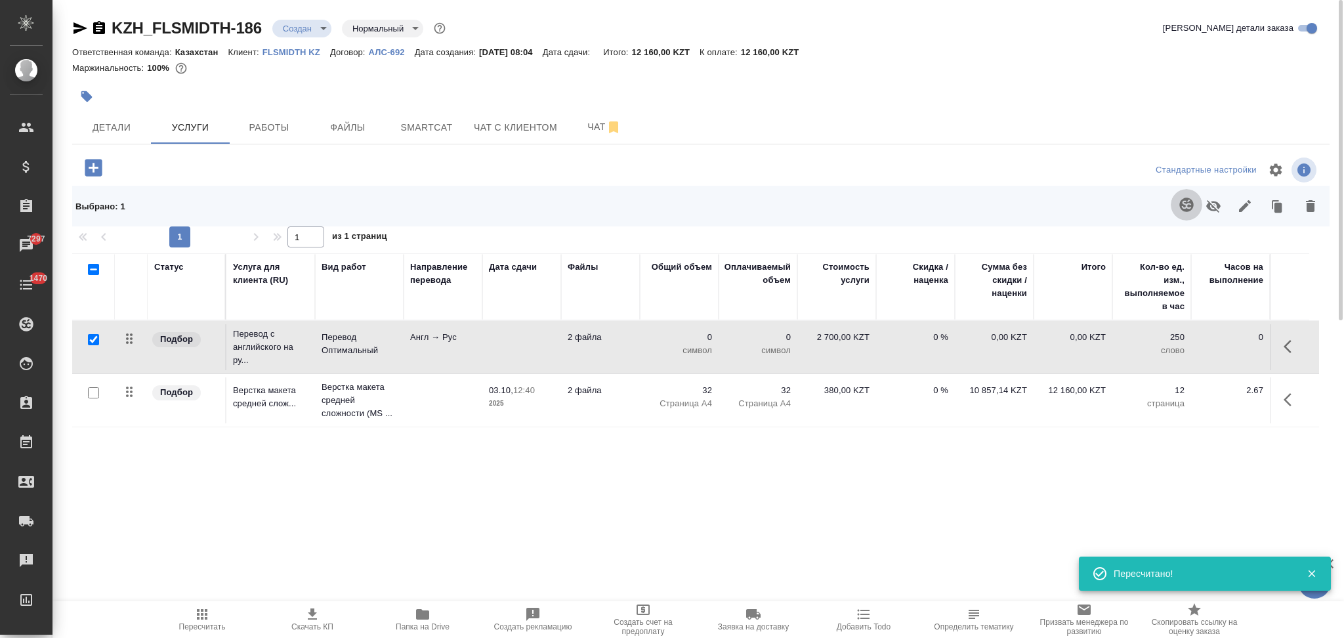
click at [1184, 202] on icon "button" at bounding box center [1186, 204] width 14 height 14
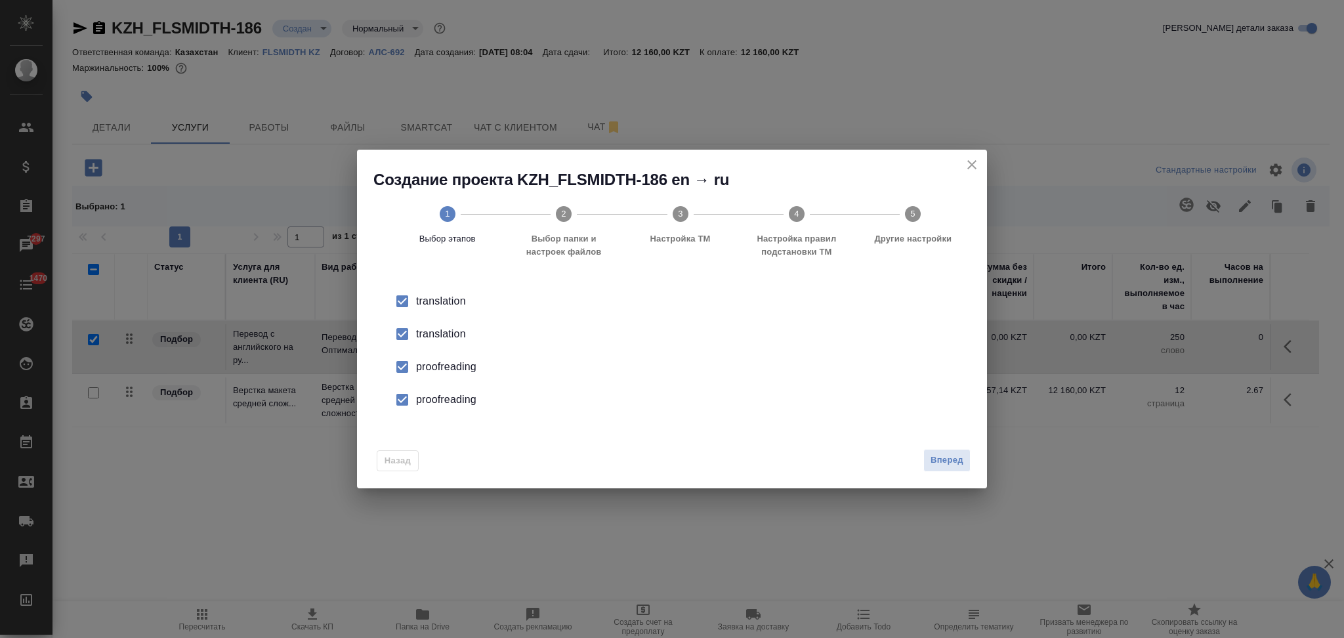
click at [436, 338] on div "translation" at bounding box center [685, 334] width 539 height 16
click at [435, 366] on div "proofreading" at bounding box center [685, 367] width 539 height 16
click at [439, 392] on div "proofreading" at bounding box center [685, 400] width 539 height 16
click at [929, 457] on button "Вперед" at bounding box center [946, 460] width 47 height 23
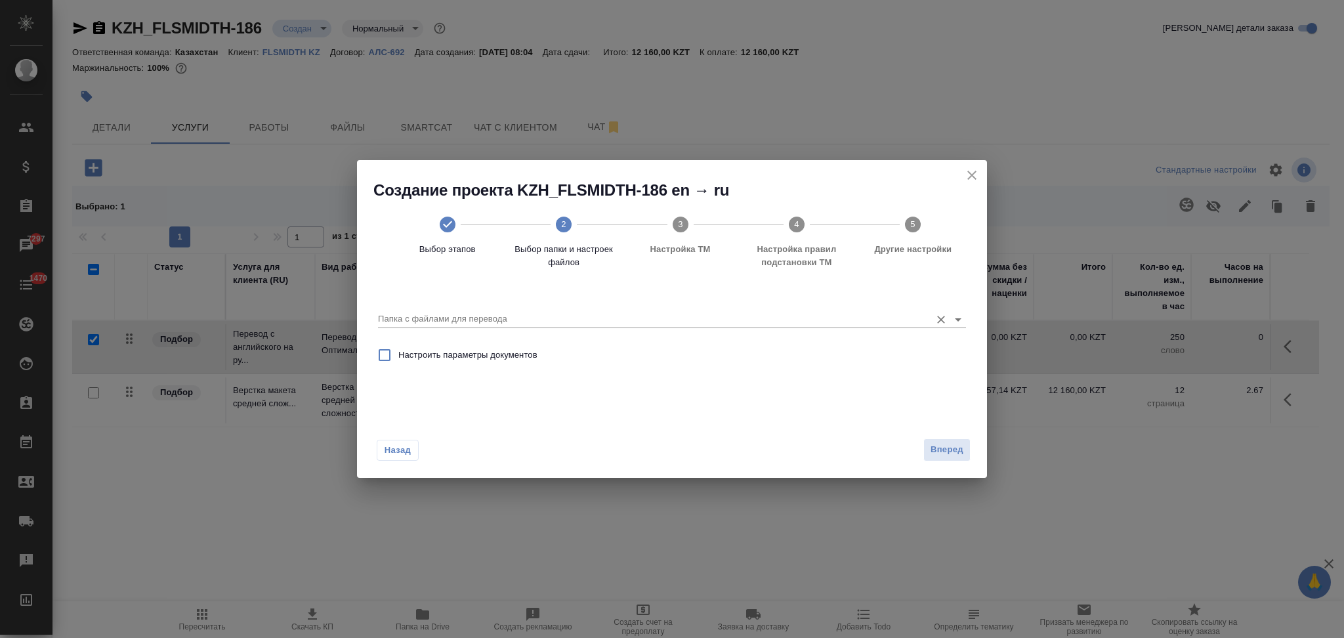
click at [542, 323] on input "Папка с файлами для перевода" at bounding box center [651, 319] width 546 height 16
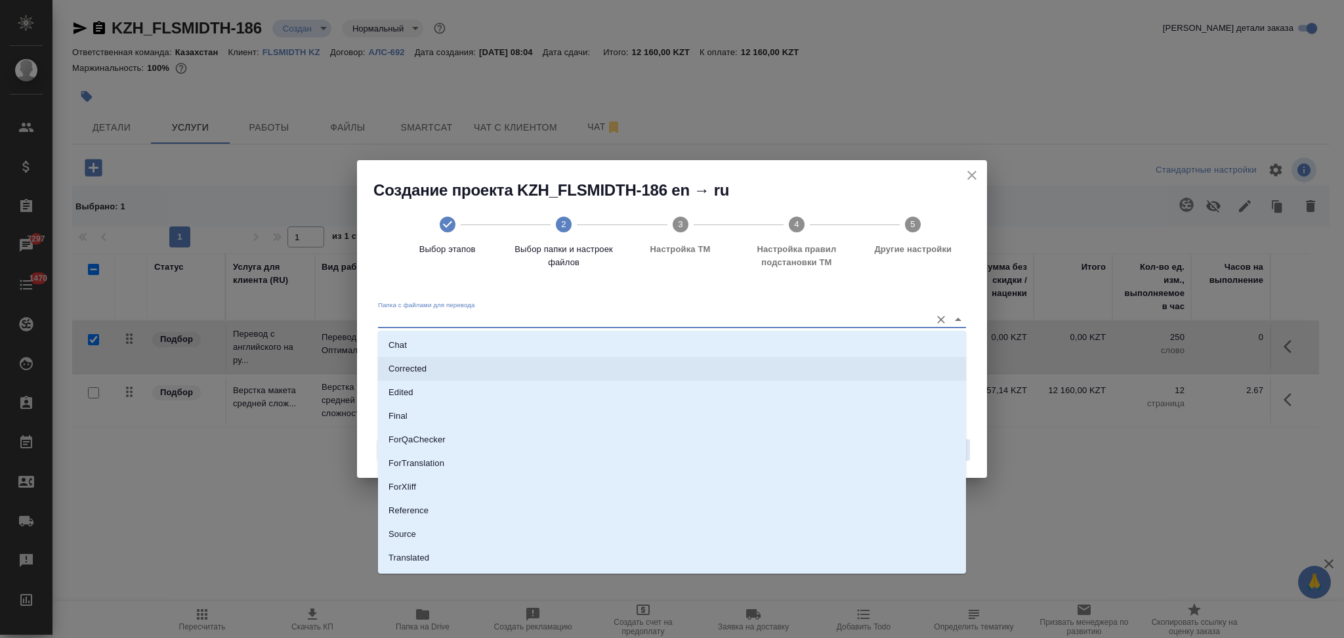
scroll to position [68, 0]
click at [429, 510] on li "Source" at bounding box center [672, 515] width 588 height 24
type input "Source"
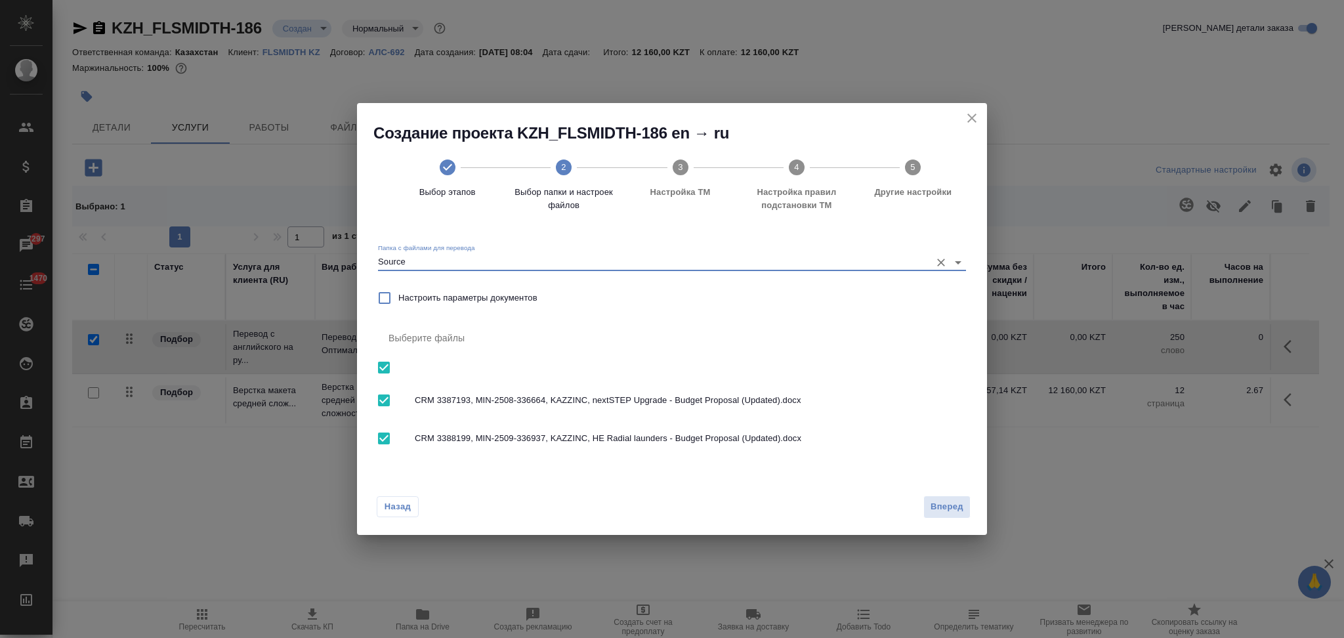
click at [930, 504] on button "Вперед" at bounding box center [946, 506] width 47 height 23
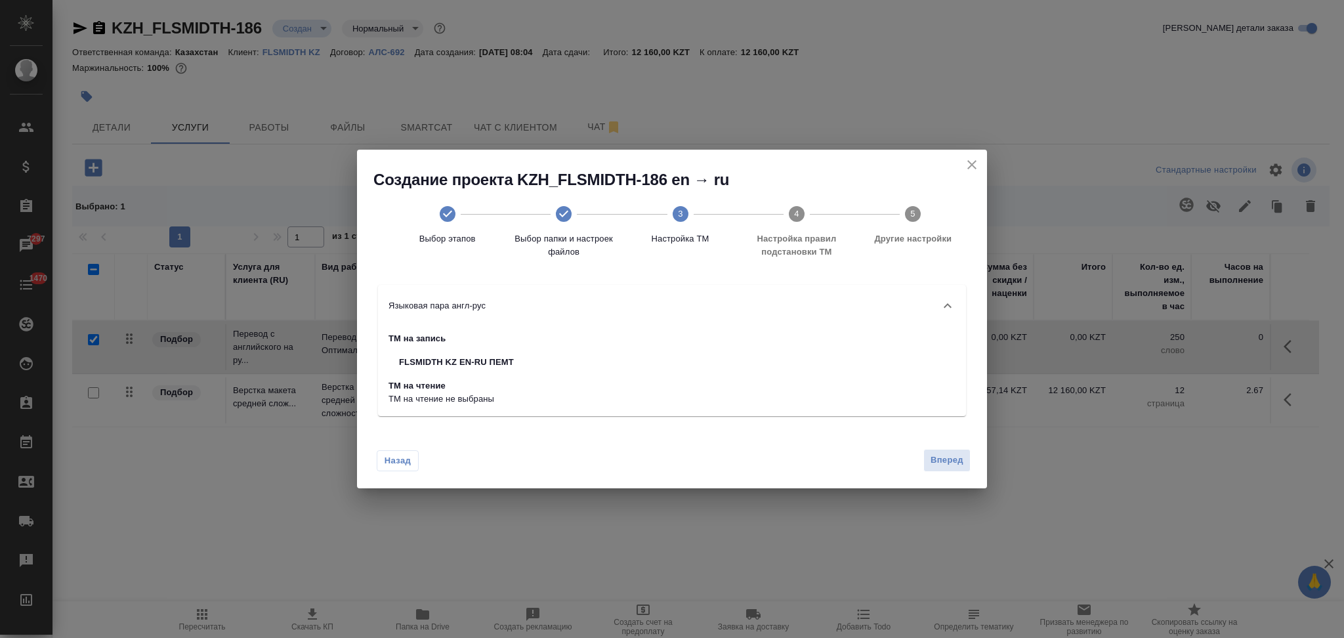
drag, startPoint x: 956, startPoint y: 458, endPoint x: 854, endPoint y: 446, distance: 103.0
click at [953, 458] on span "Вперед" at bounding box center [946, 460] width 33 height 15
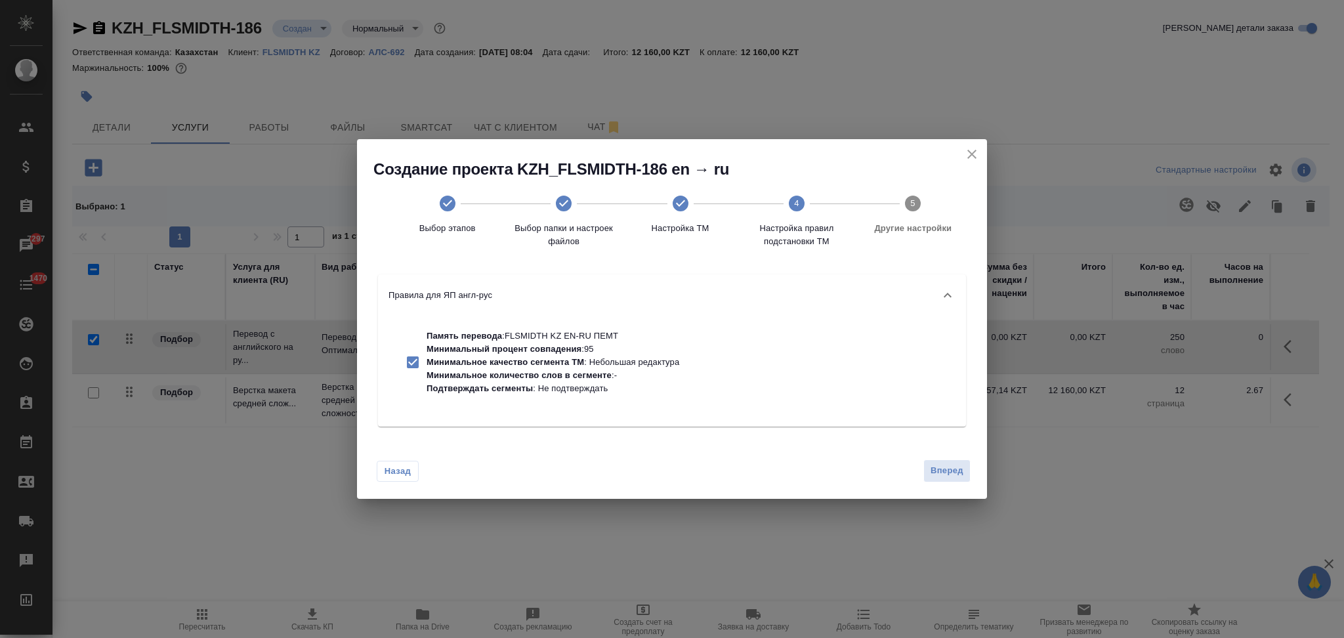
click at [582, 377] on p "Минимальное количество слов в сегменте" at bounding box center [518, 375] width 185 height 10
checkbox input "false"
click at [930, 463] on button "Вперед" at bounding box center [946, 470] width 47 height 23
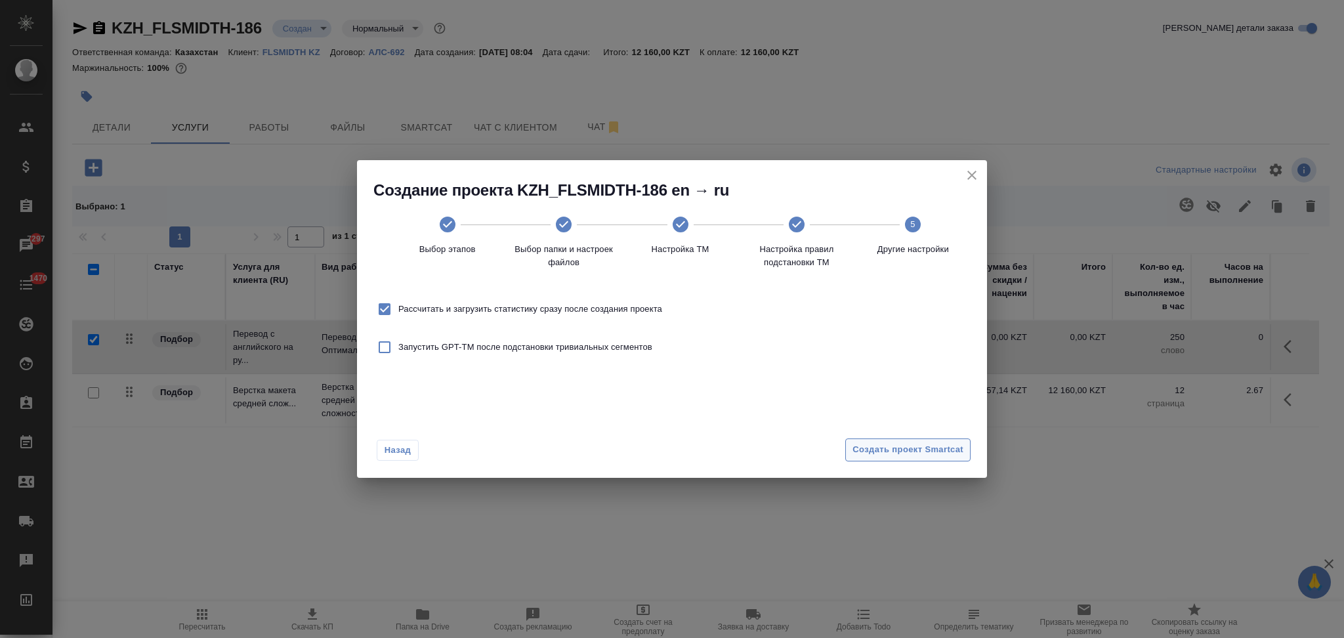
click at [875, 451] on span "Создать проект Smartcat" at bounding box center [907, 449] width 111 height 15
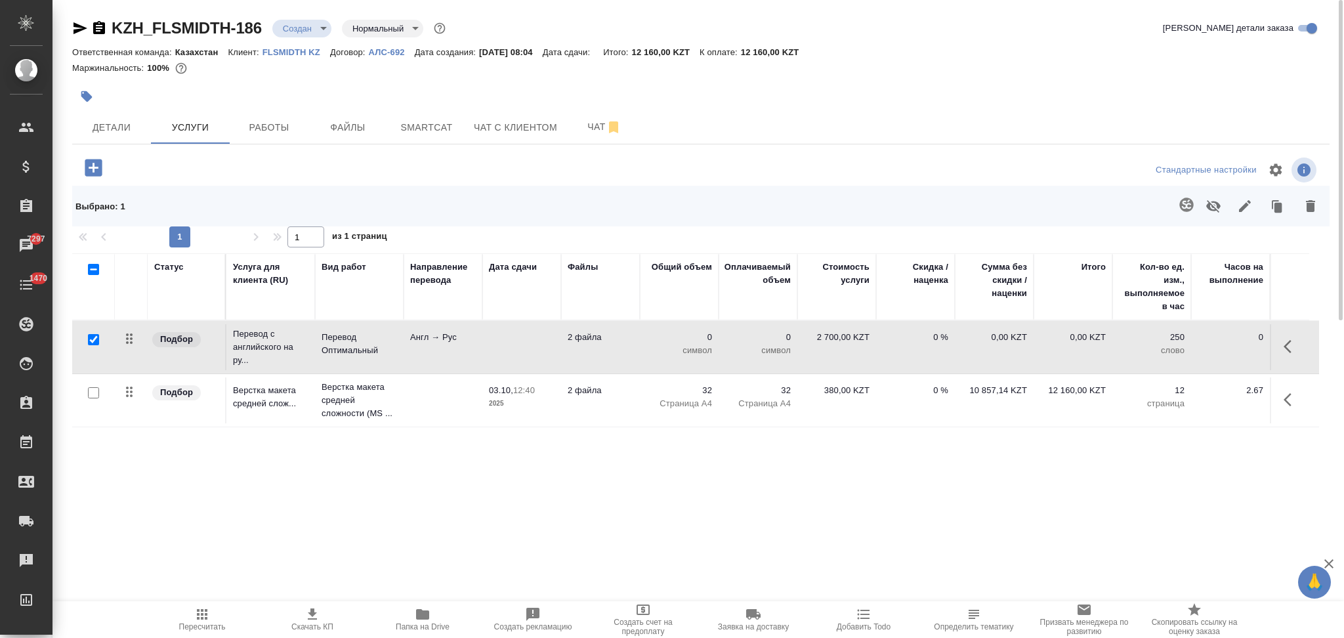
click at [524, 353] on td at bounding box center [521, 347] width 79 height 46
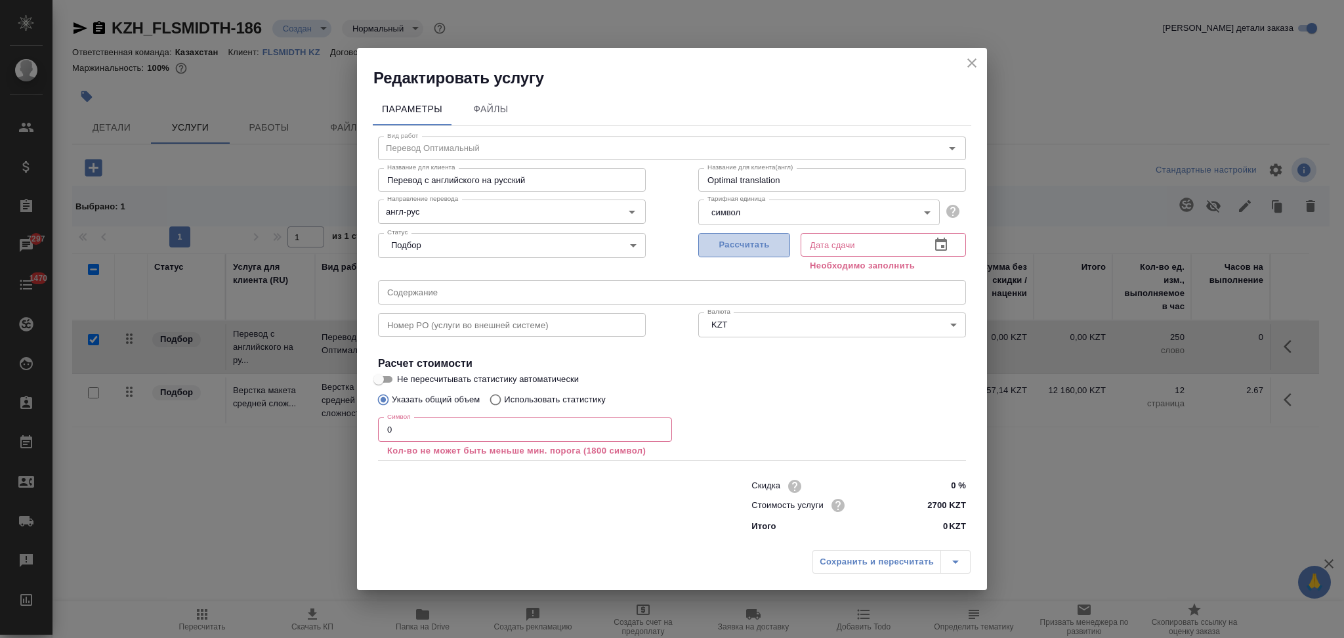
click at [720, 241] on span "Рассчитать" at bounding box center [743, 245] width 77 height 15
type input "03.10.2025 08:07"
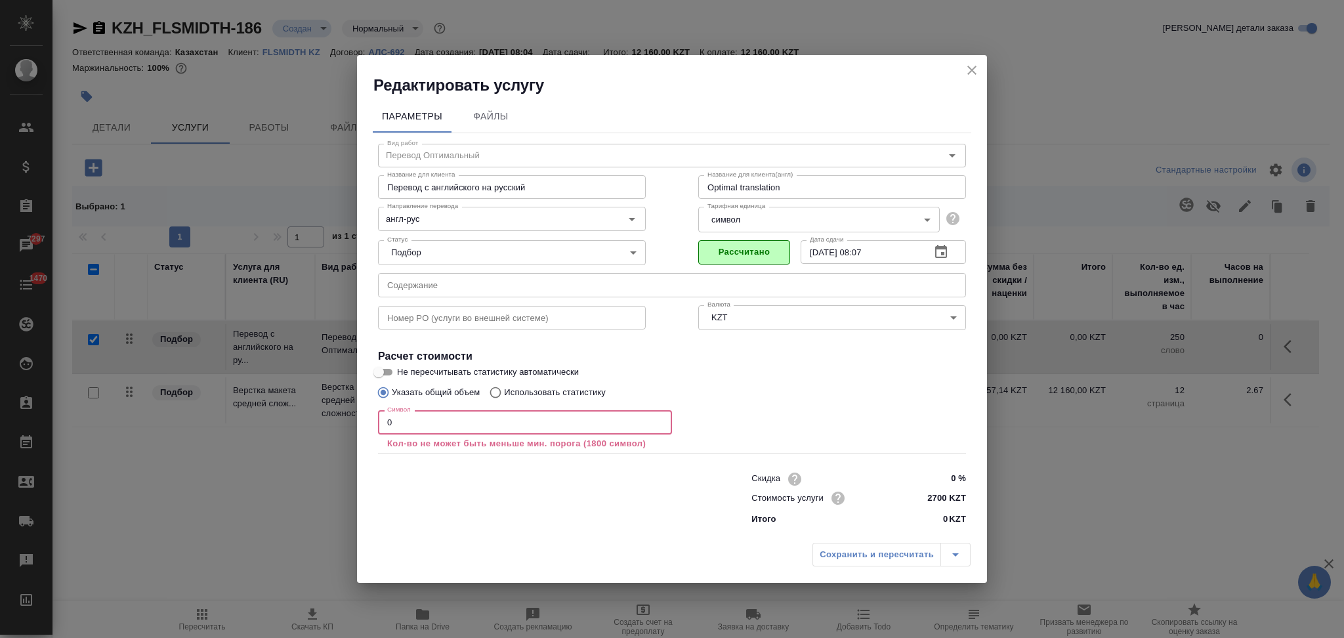
drag, startPoint x: 407, startPoint y: 430, endPoint x: 362, endPoint y: 418, distance: 47.4
click at [363, 418] on div "Параметры Файлы Вид работ Перевод Оптимальный Вид работ Название для клиента Пе…" at bounding box center [672, 316] width 630 height 441
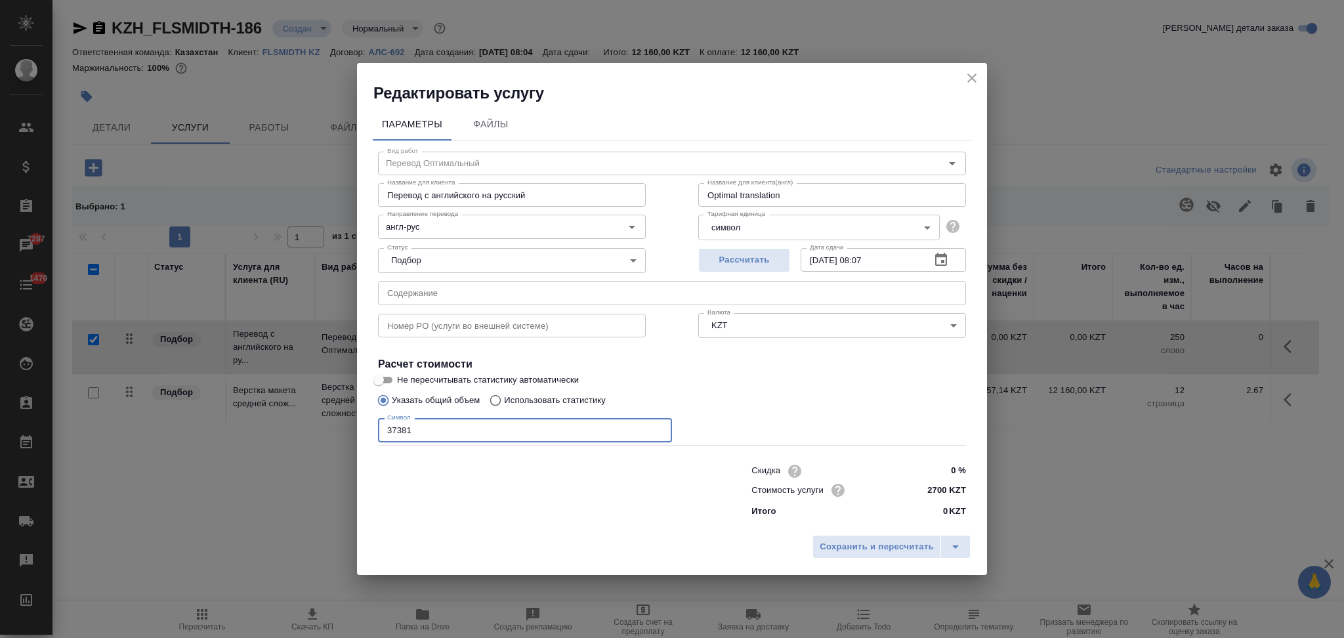
type input "37381"
click at [383, 377] on input "Не пересчитывать статистику автоматически" at bounding box center [378, 380] width 47 height 16
checkbox input "true"
click at [822, 546] on span "Сохранить и пересчитать" at bounding box center [876, 546] width 114 height 15
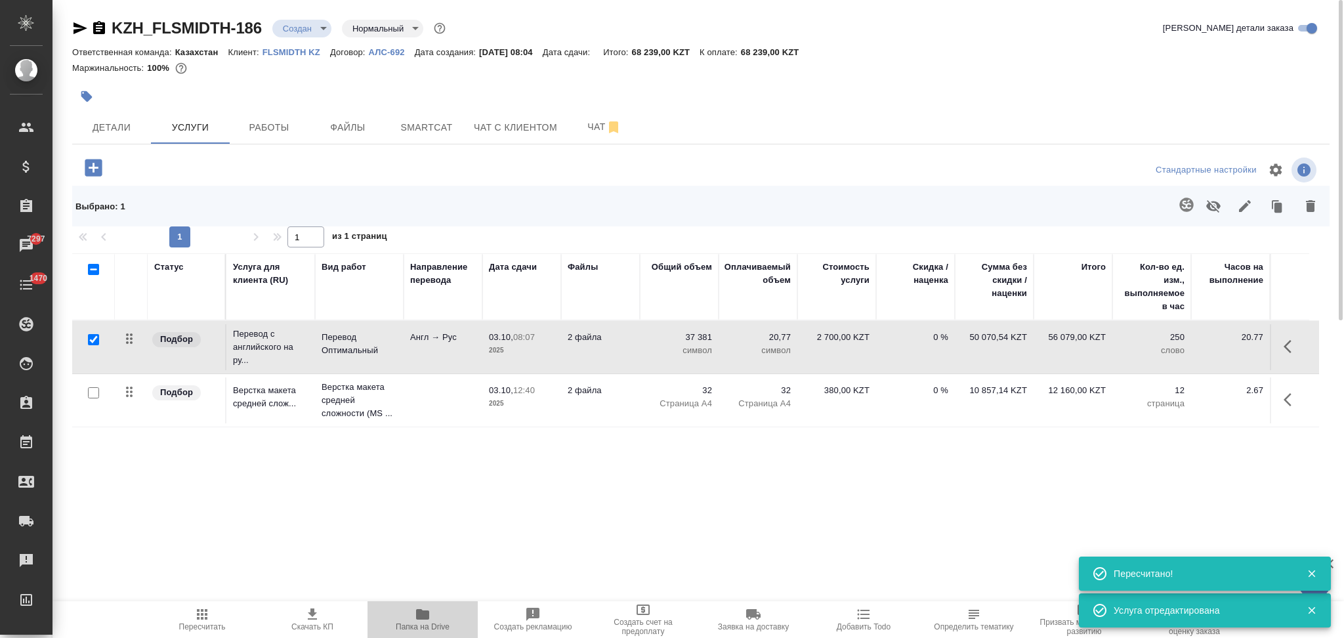
click at [415, 618] on icon "button" at bounding box center [423, 614] width 16 height 16
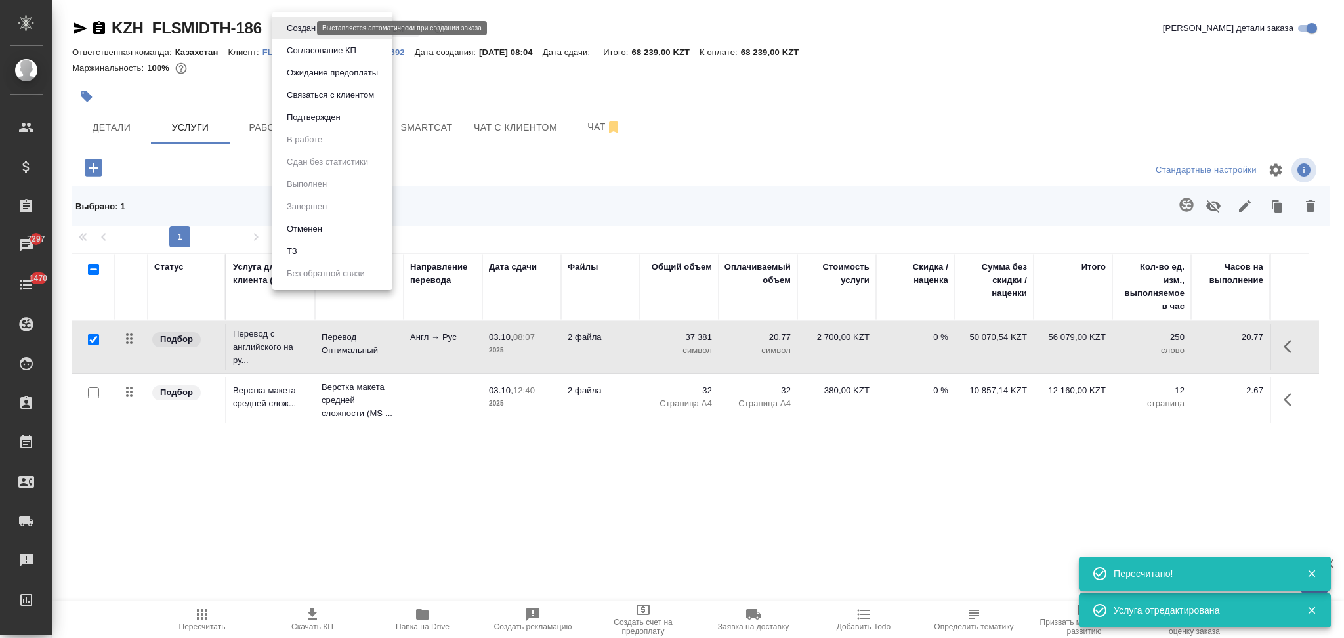
drag, startPoint x: 293, startPoint y: 30, endPoint x: 295, endPoint y: 44, distance: 14.0
click at [295, 30] on body "🙏 .cls-1 fill:#fff; AWATERA Aslanukova Sati Клиенты Спецификации Заказы 7297 Ча…" at bounding box center [672, 319] width 1344 height 638
click at [306, 245] on li "ТЗ" at bounding box center [332, 251] width 120 height 22
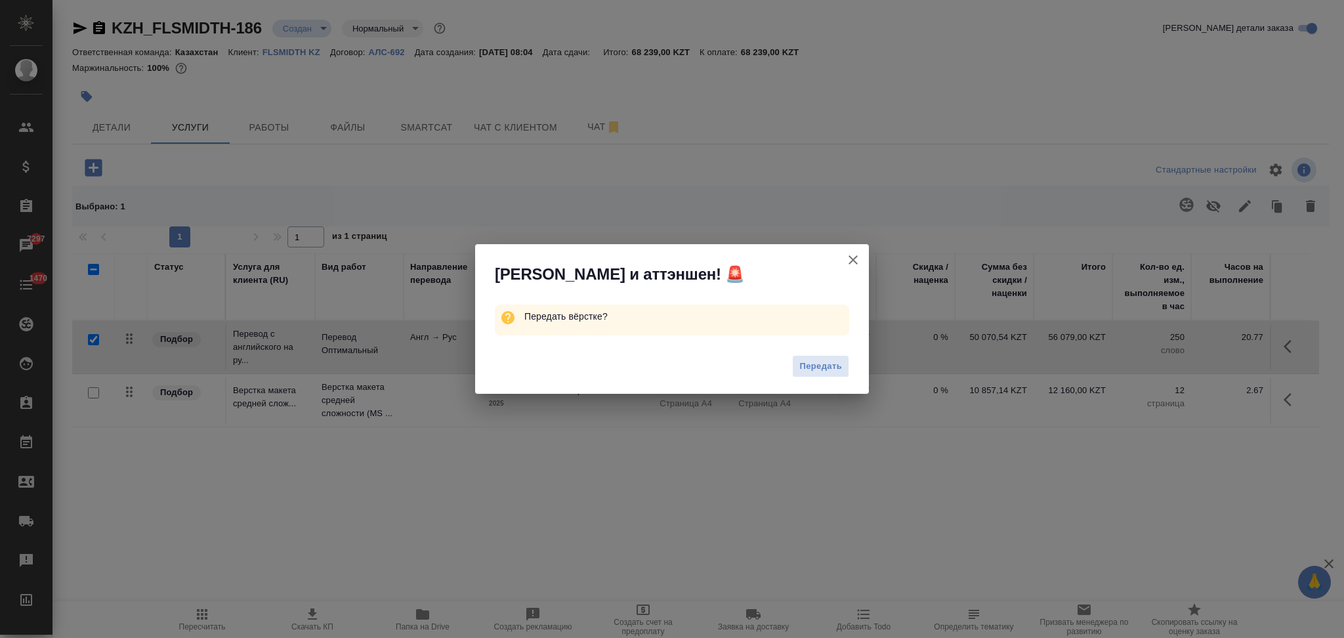
click at [806, 372] on span "Передать" at bounding box center [820, 366] width 43 height 15
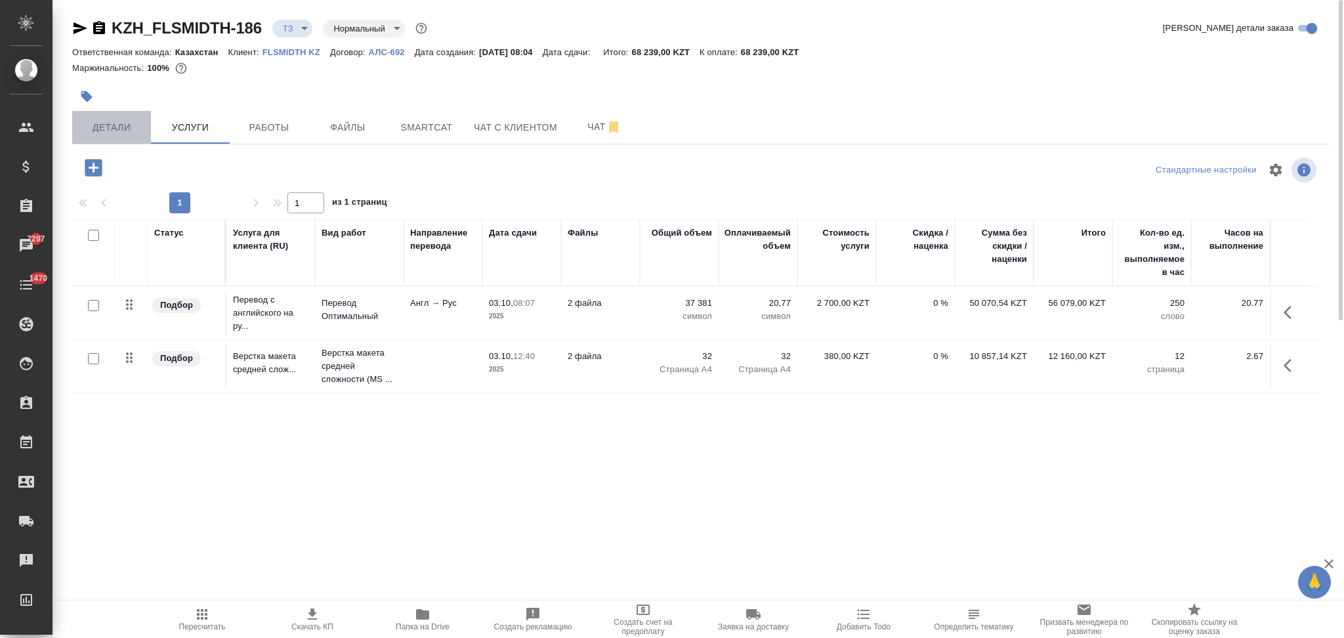
click at [116, 119] on span "Детали" at bounding box center [111, 127] width 63 height 16
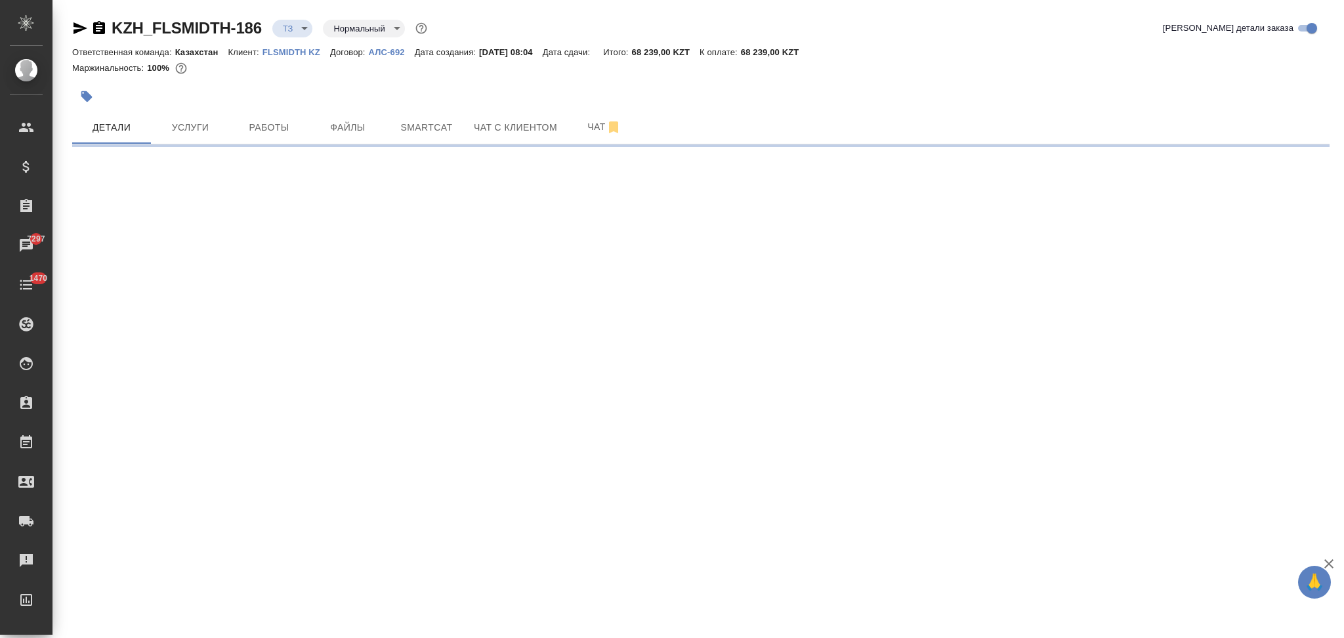
select select "RU"
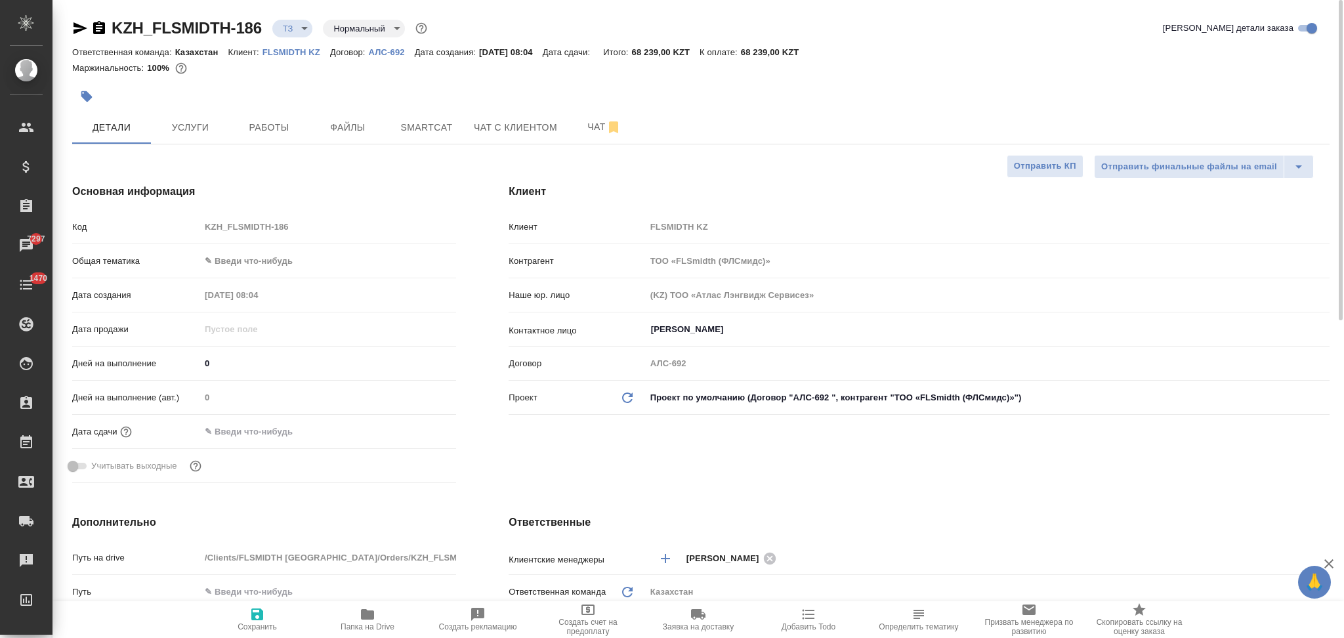
type textarea "x"
click at [294, 432] on input "text" at bounding box center [257, 431] width 115 height 19
click at [418, 432] on icon "button" at bounding box center [418, 429] width 12 height 13
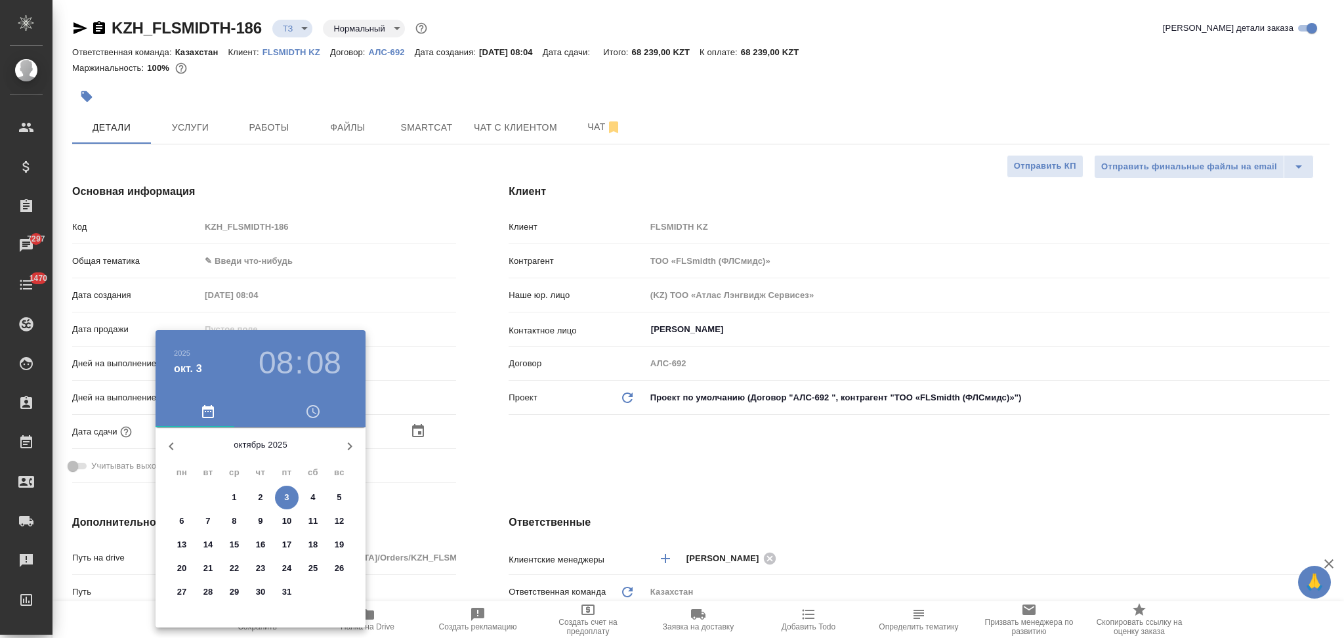
click at [745, 330] on div at bounding box center [672, 319] width 1344 height 638
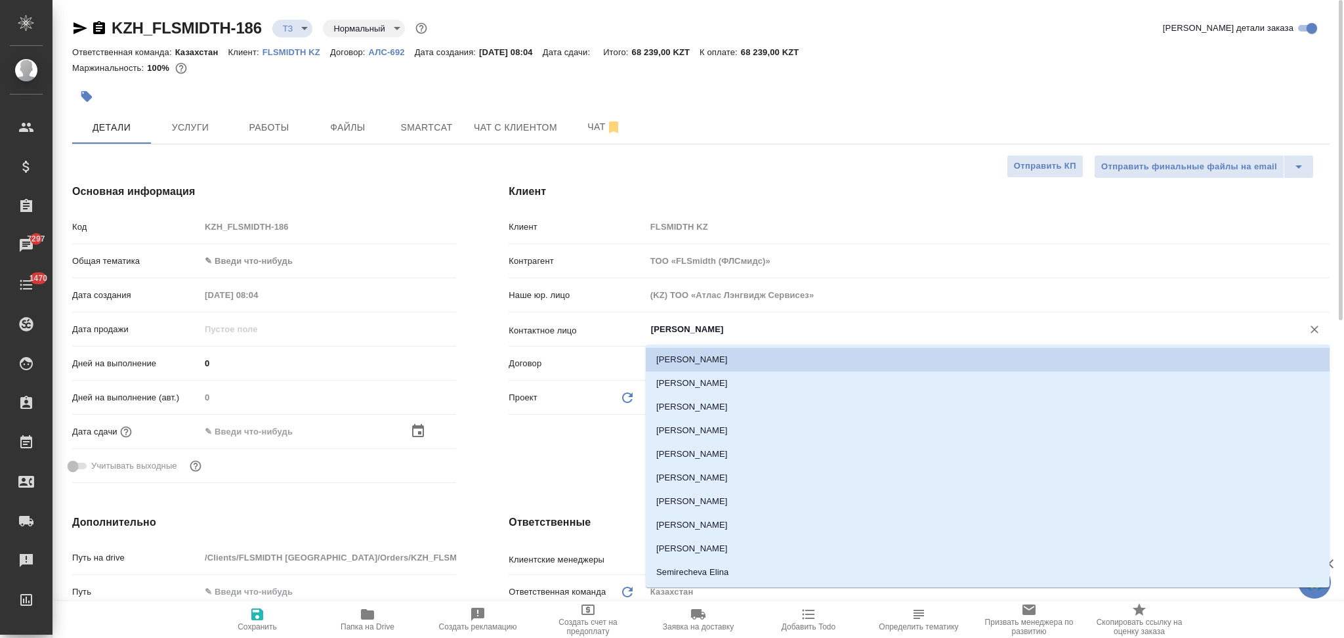
click at [739, 329] on input "Бондарева Анна" at bounding box center [966, 329] width 632 height 16
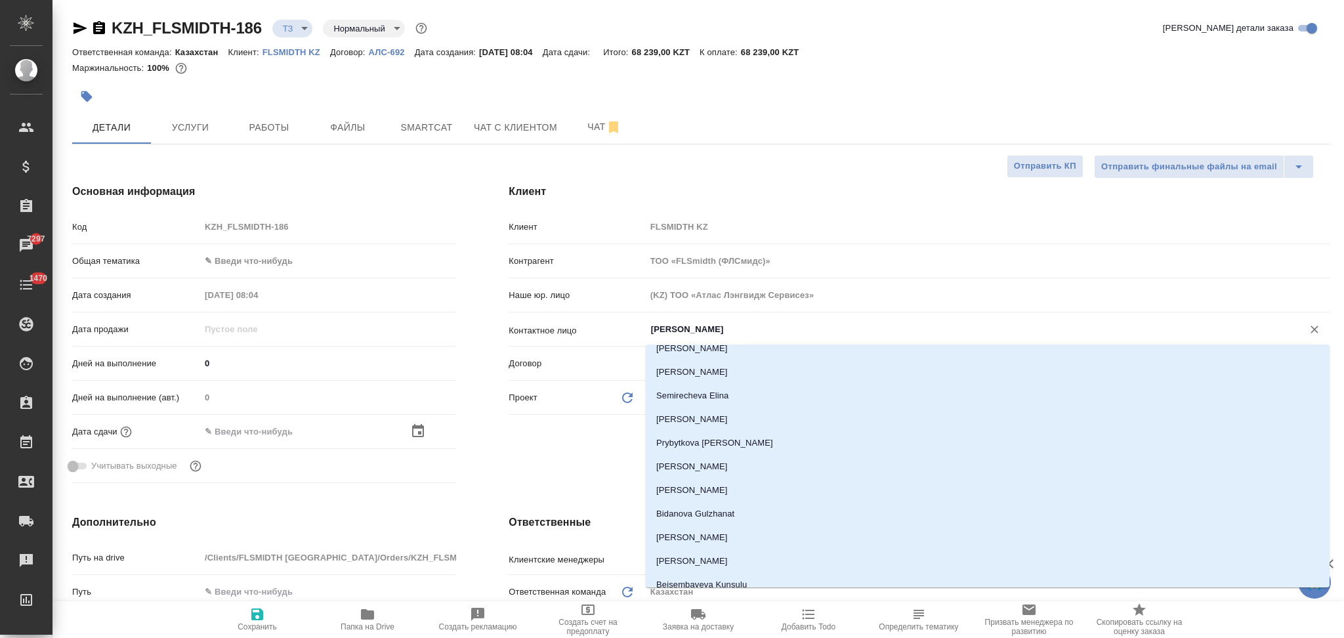
scroll to position [234, 0]
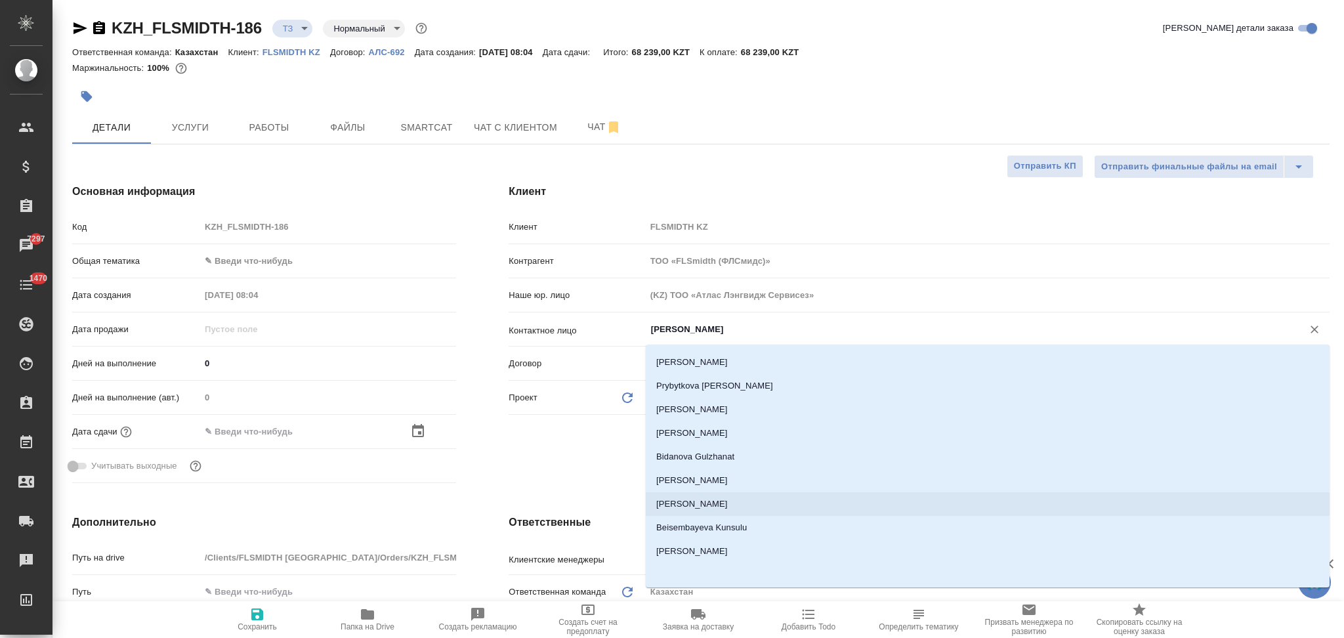
click at [689, 503] on li "[PERSON_NAME]" at bounding box center [988, 504] width 684 height 24
type input "[PERSON_NAME]"
type textarea "x"
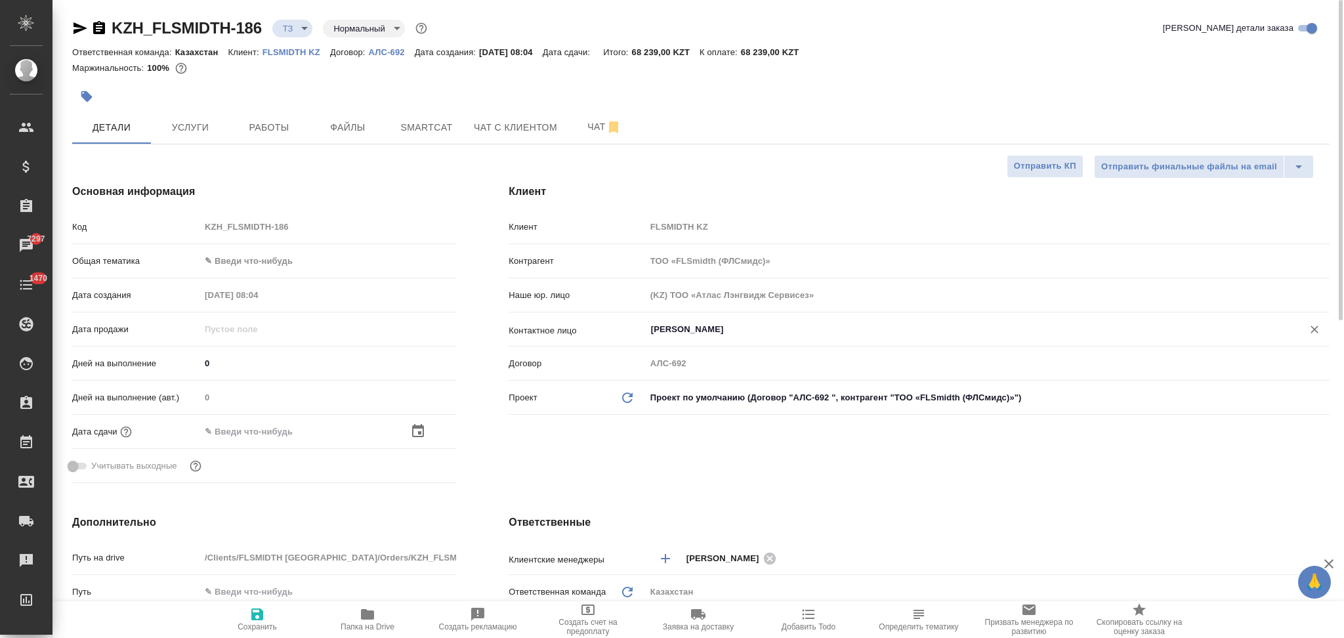
click at [255, 617] on icon "button" at bounding box center [257, 614] width 16 height 16
type textarea "x"
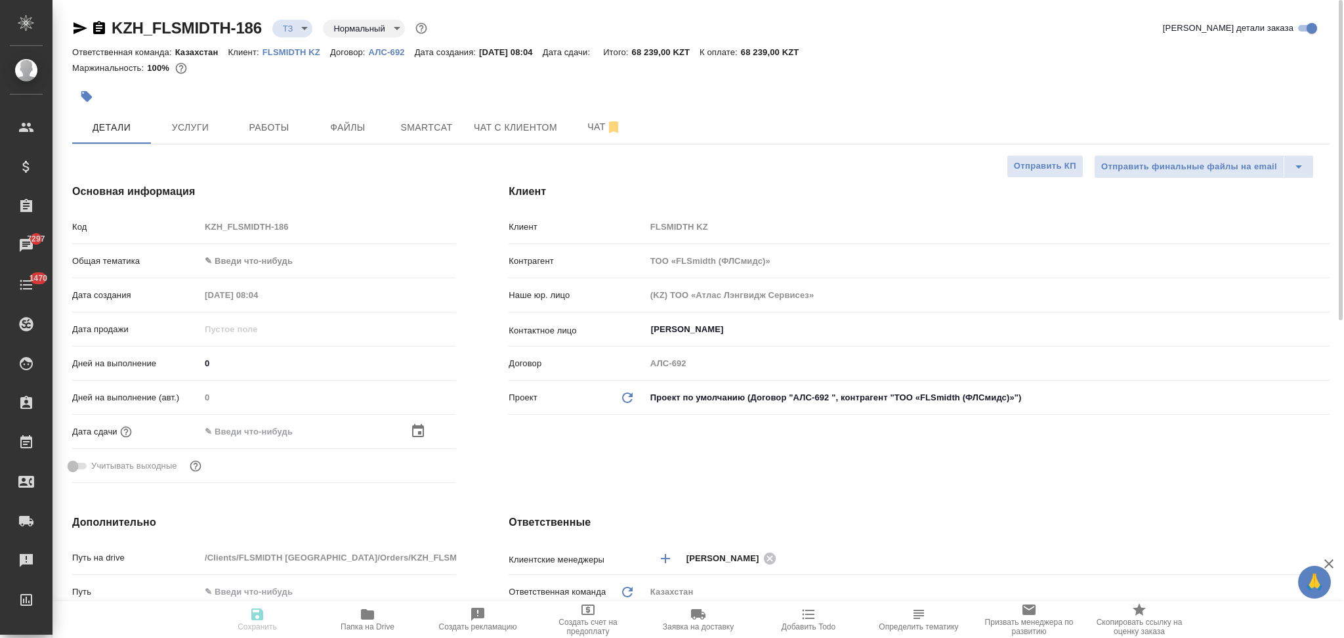
type textarea "x"
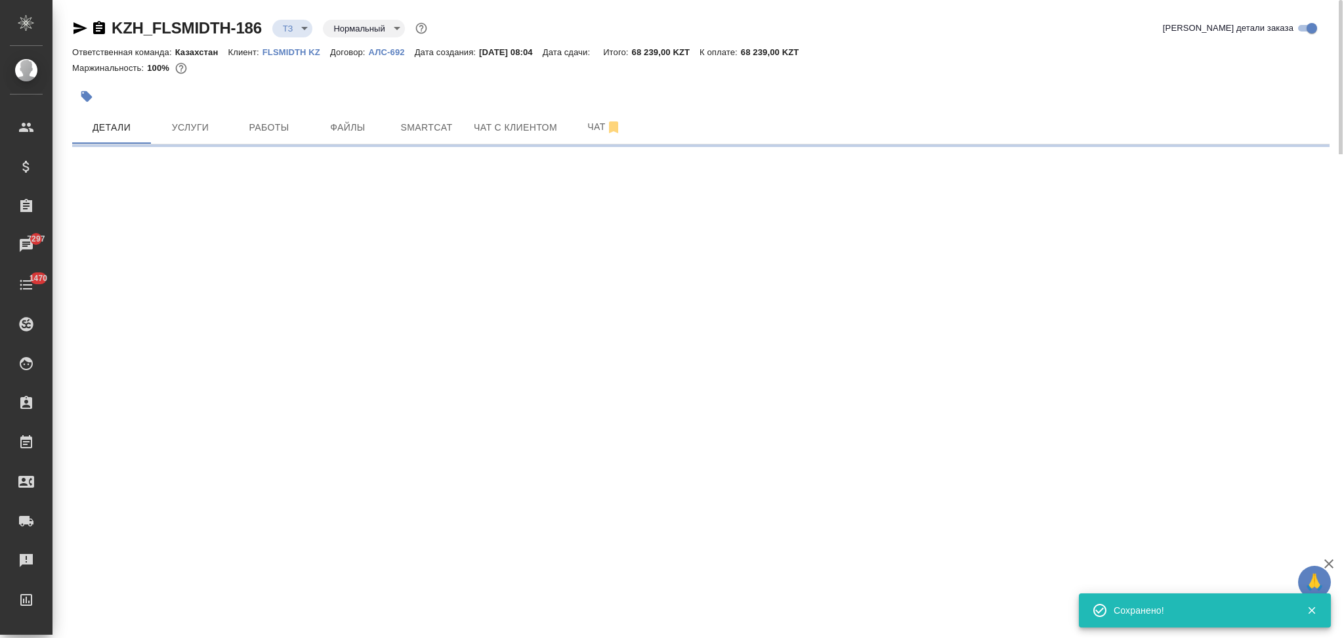
select select "RU"
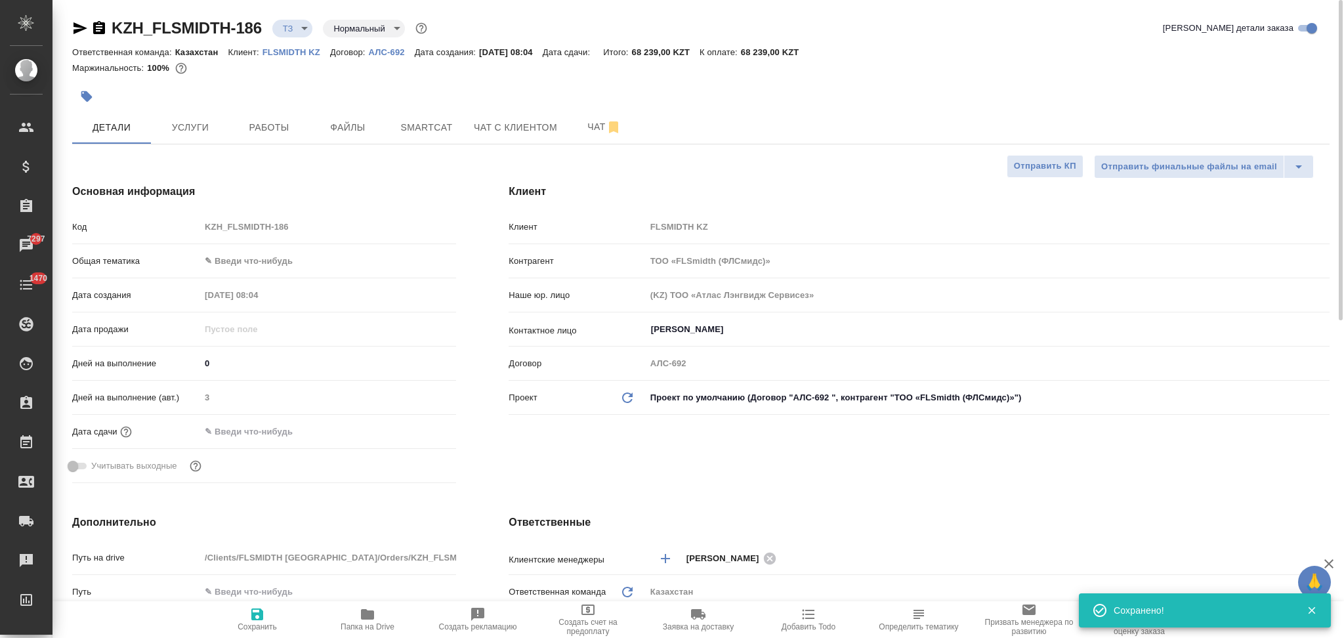
type textarea "x"
click at [248, 431] on input "text" at bounding box center [257, 431] width 115 height 19
click at [419, 429] on icon "button" at bounding box center [418, 431] width 16 height 16
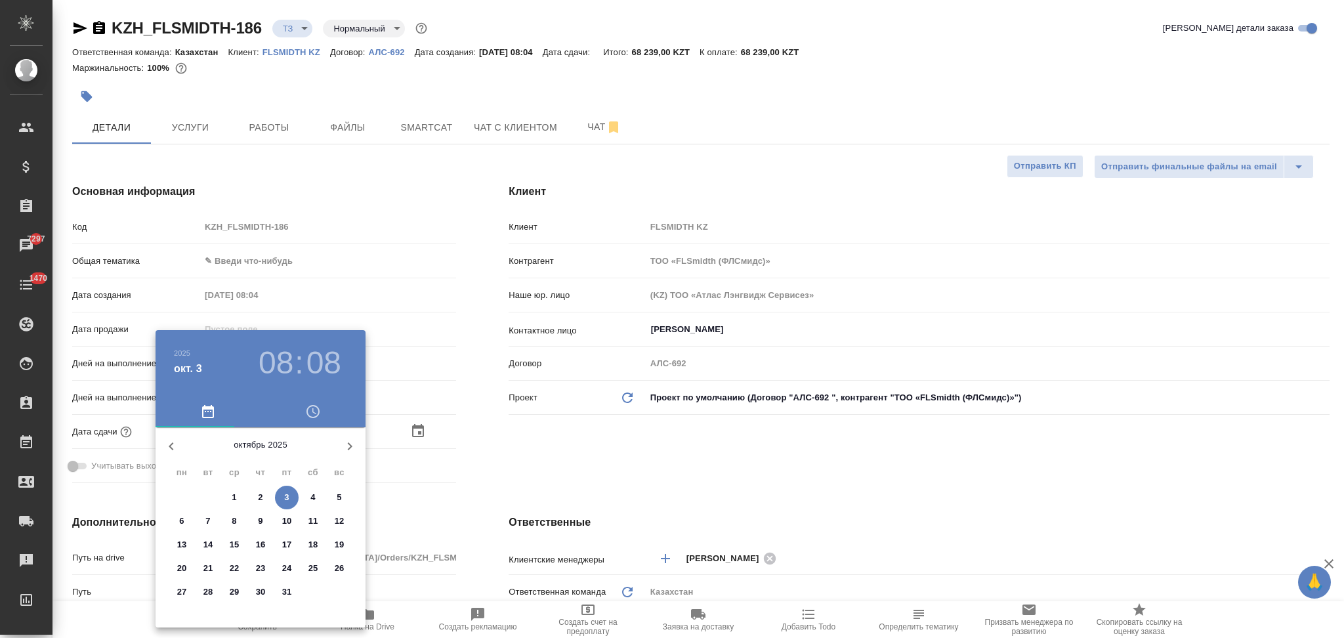
click at [184, 524] on p "6" at bounding box center [181, 520] width 5 height 13
type input "06.10.2025 08:08"
type textarea "x"
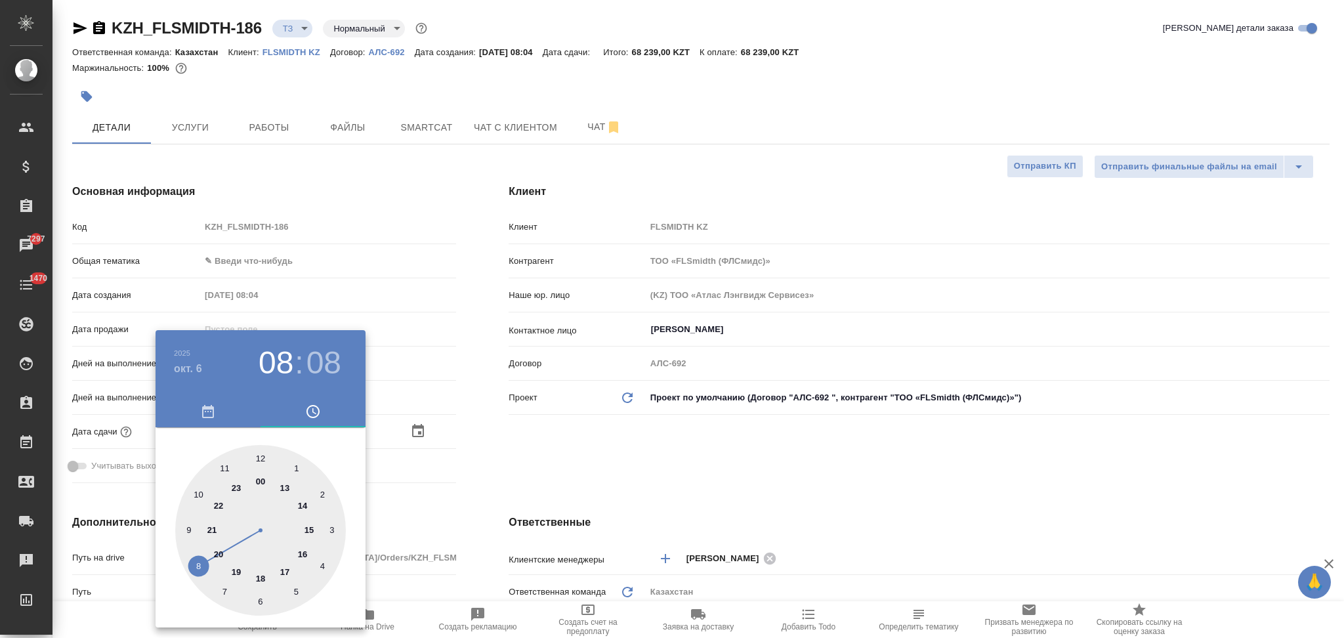
click at [264, 451] on div at bounding box center [260, 530] width 171 height 171
type input "06.10.2025 12:08"
type textarea "x"
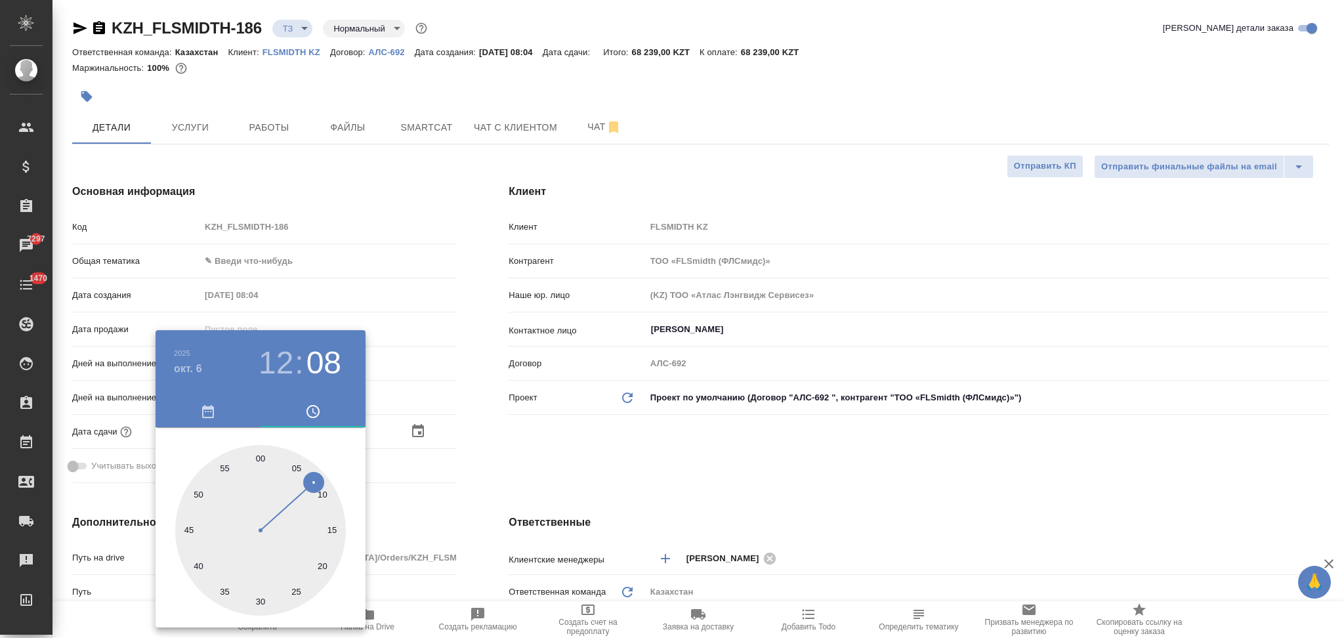
click at [262, 455] on div at bounding box center [260, 530] width 171 height 171
type input "06.10.2025 12:00"
type textarea "x"
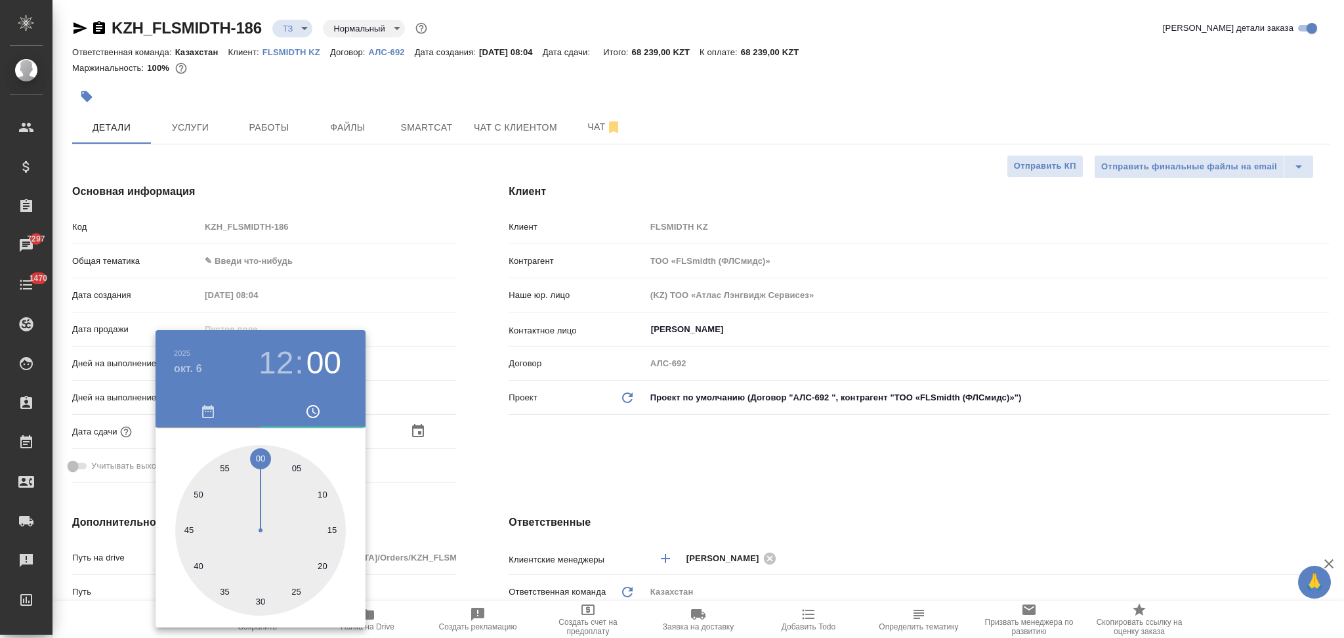
click at [476, 498] on div at bounding box center [672, 319] width 1344 height 638
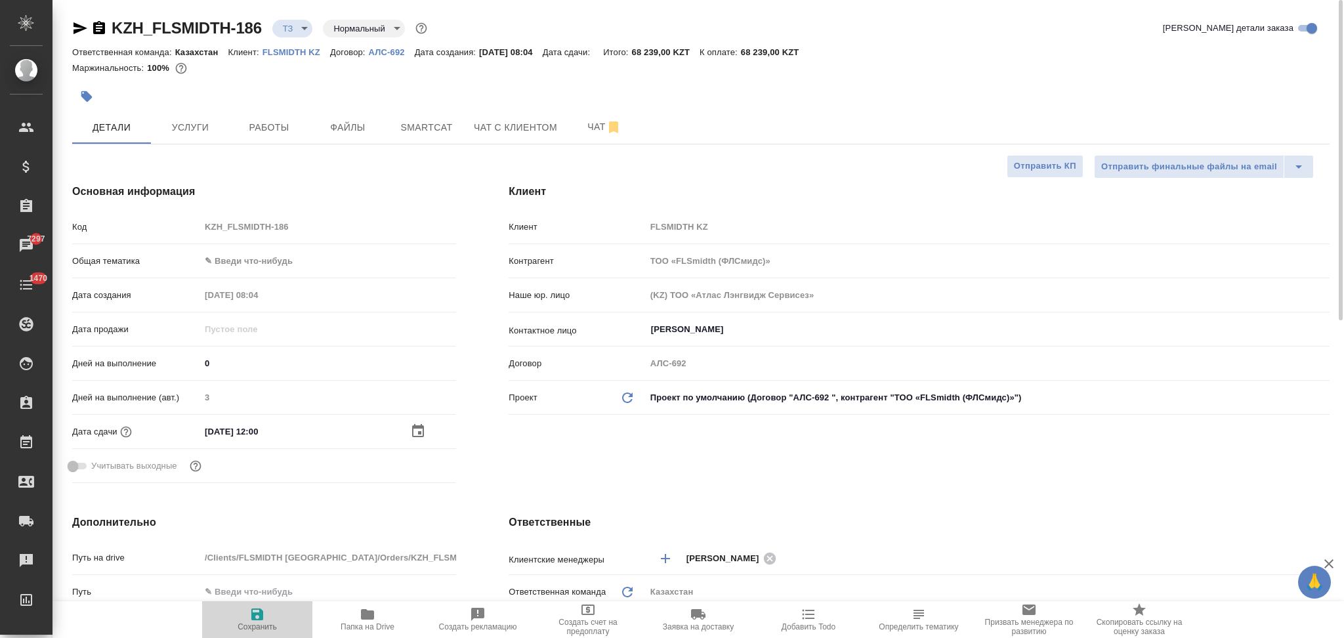
click at [258, 615] on icon "button" at bounding box center [257, 614] width 16 height 16
type textarea "x"
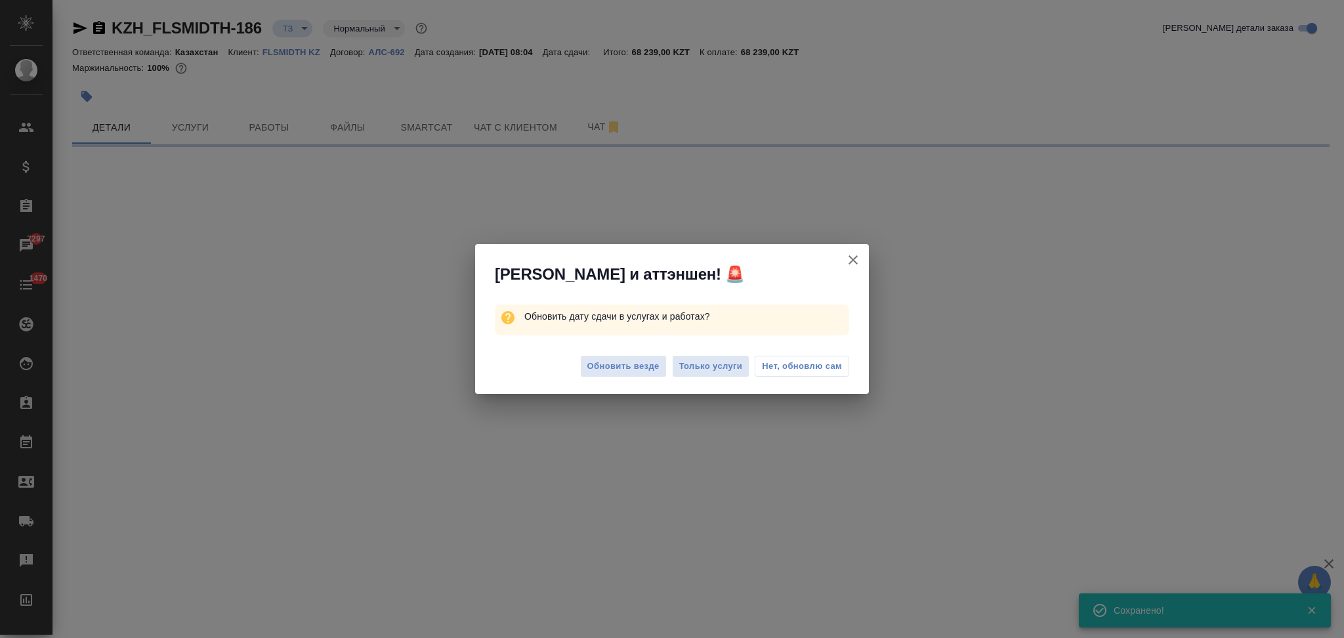
select select "RU"
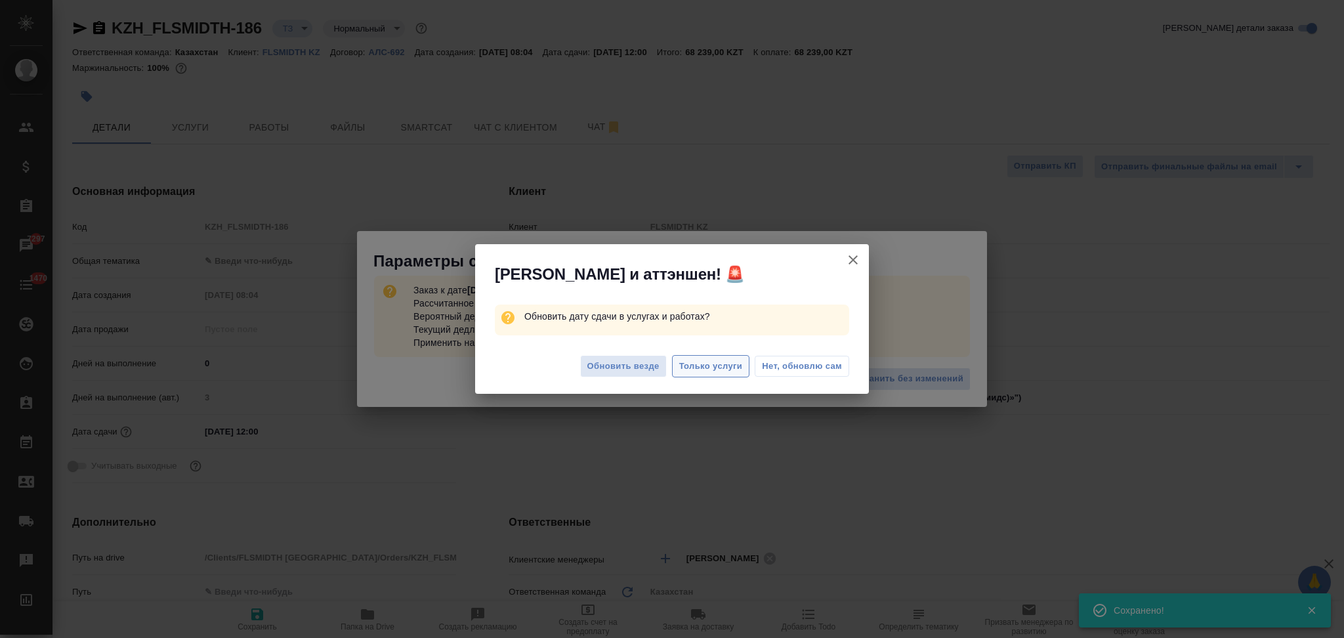
type textarea "x"
click at [714, 367] on span "Только услуги" at bounding box center [711, 366] width 64 height 15
type textarea "x"
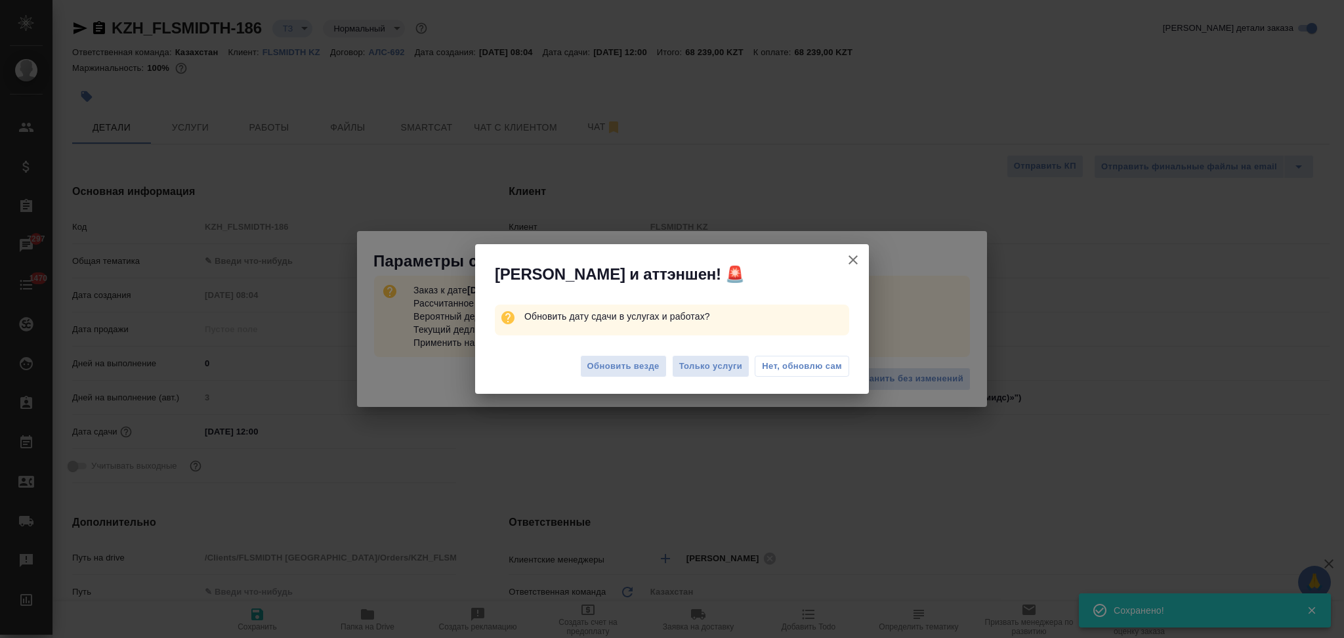
type textarea "x"
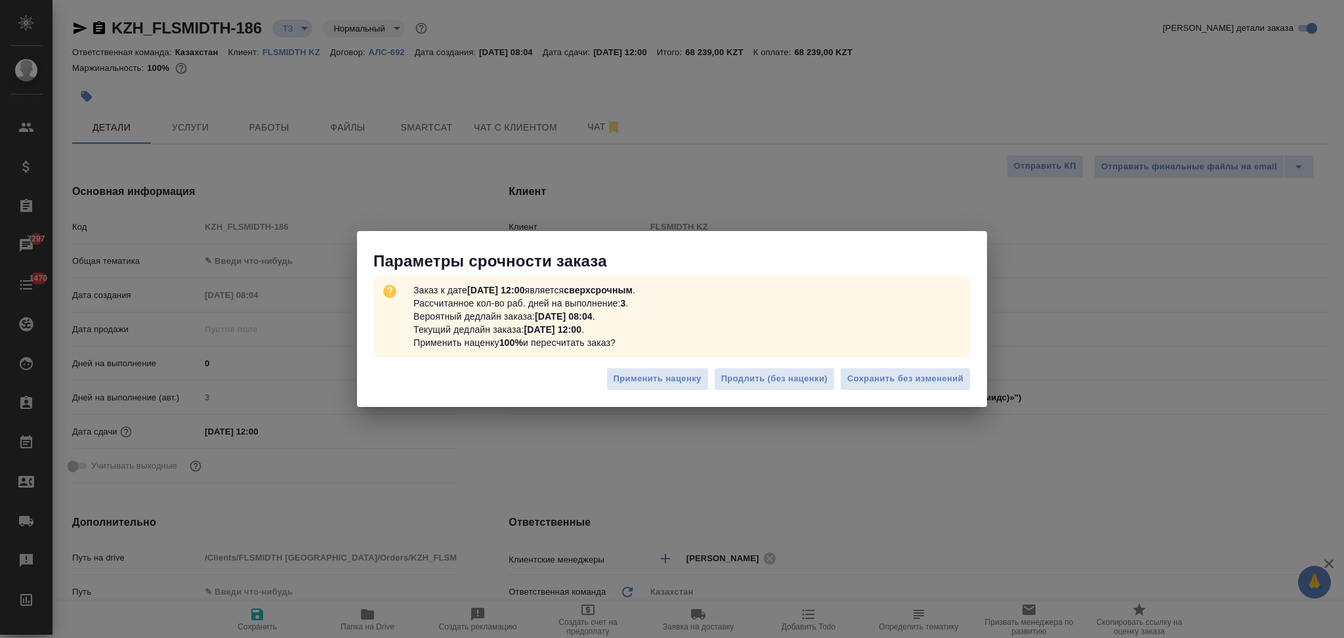
type textarea "x"
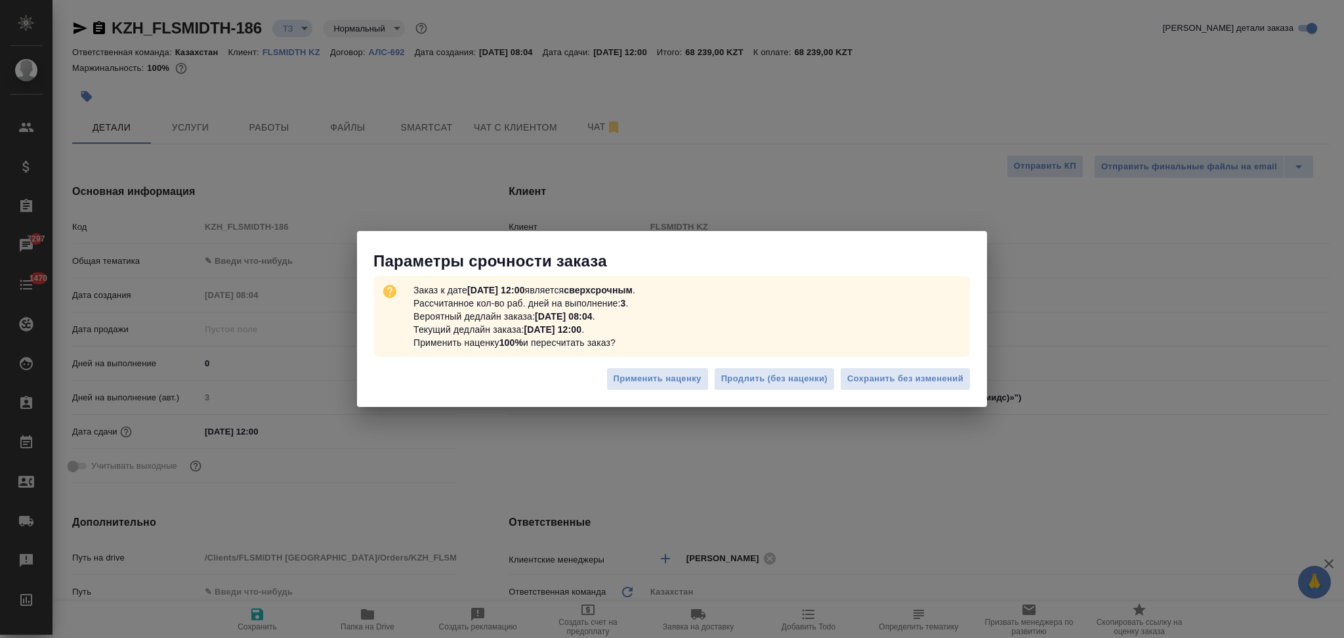
type textarea "x"
click at [861, 379] on span "Сохранить без изменений" at bounding box center [905, 378] width 116 height 15
type textarea "x"
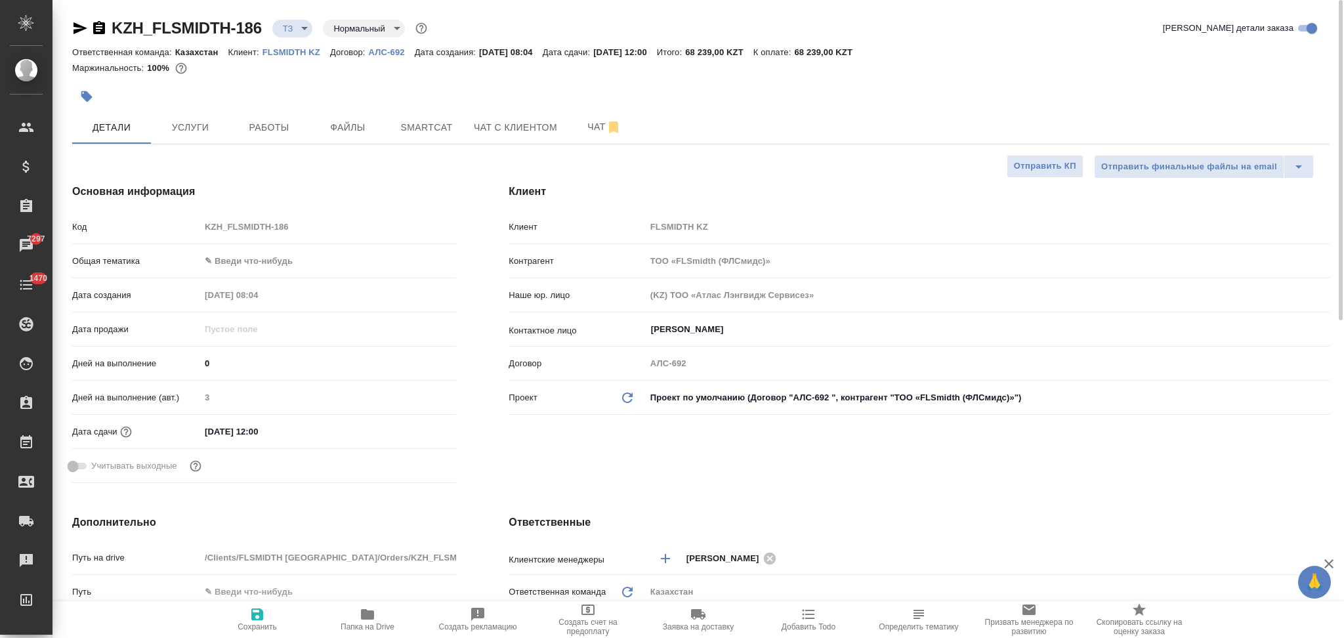
type textarea "x"
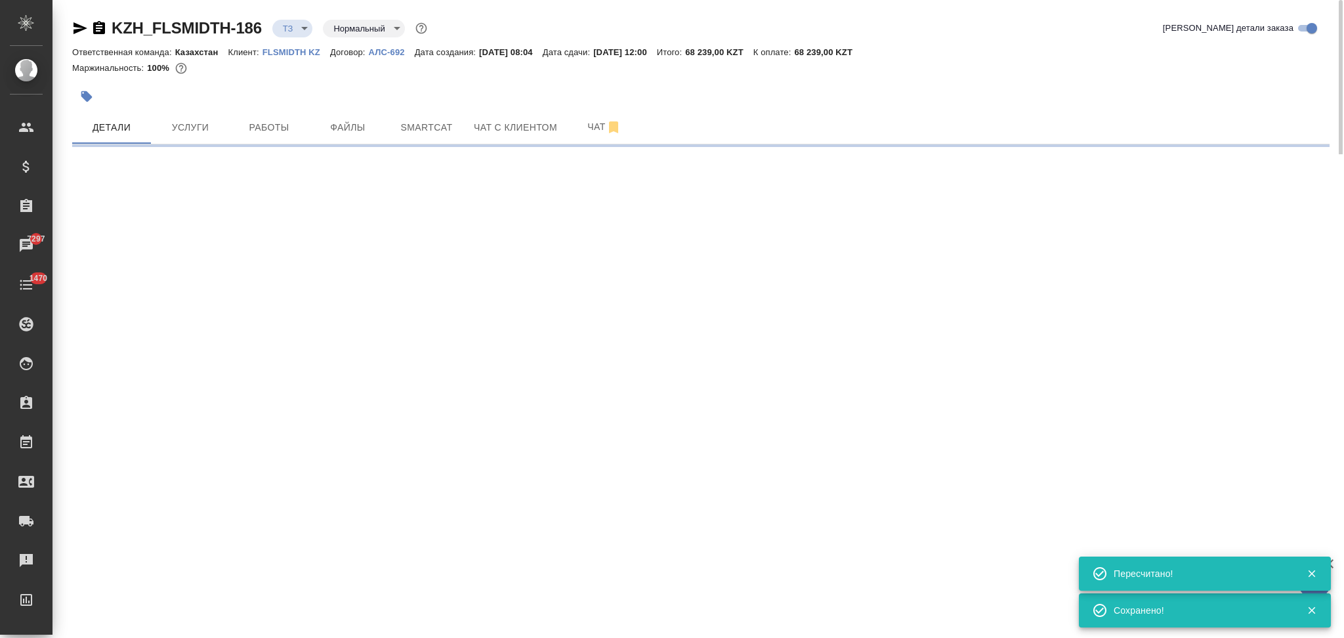
type input "urgent"
select select "RU"
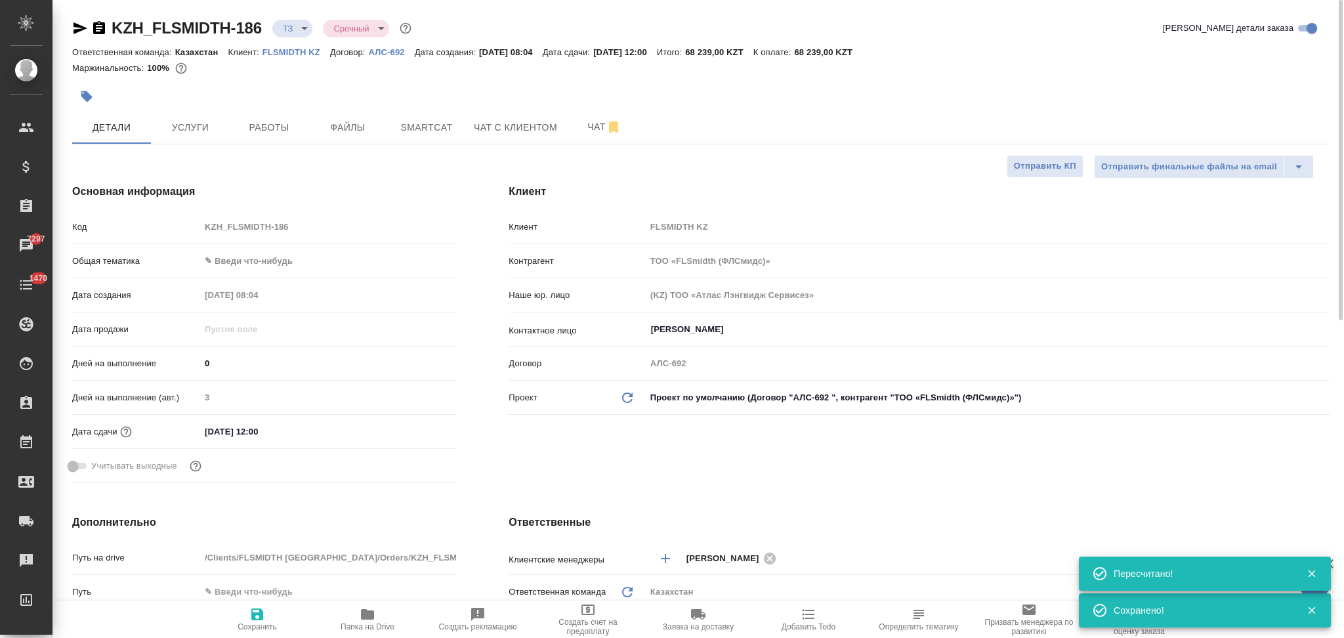
type textarea "x"
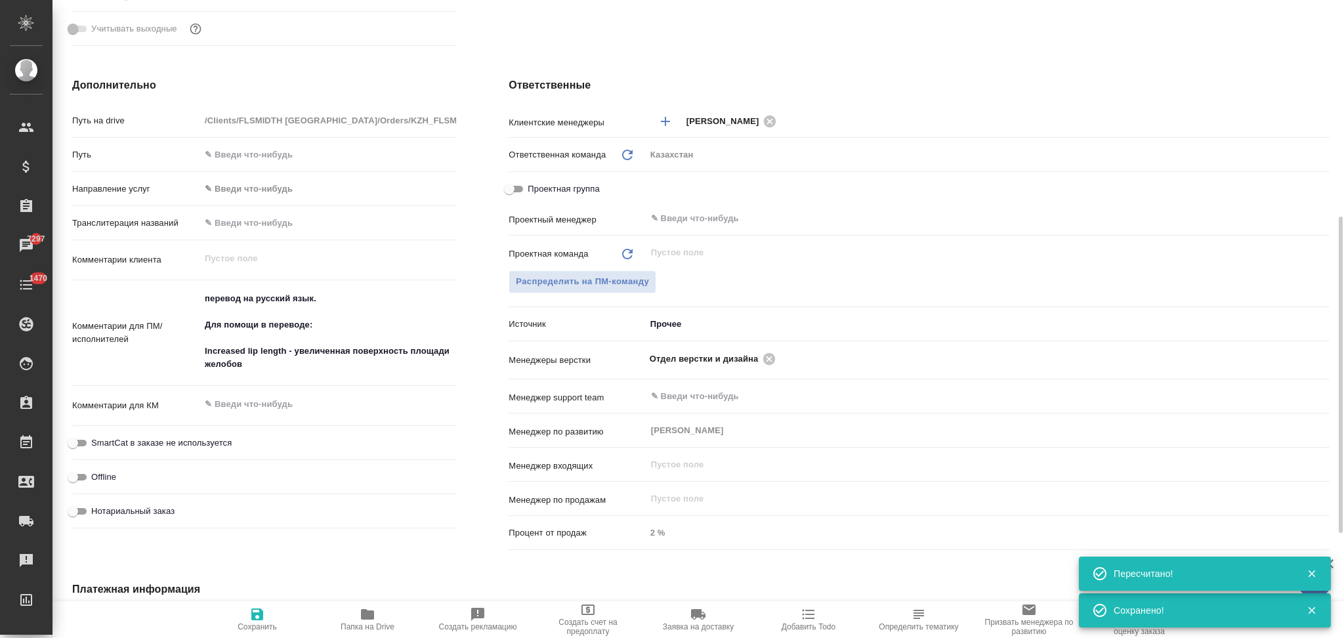
scroll to position [0, 0]
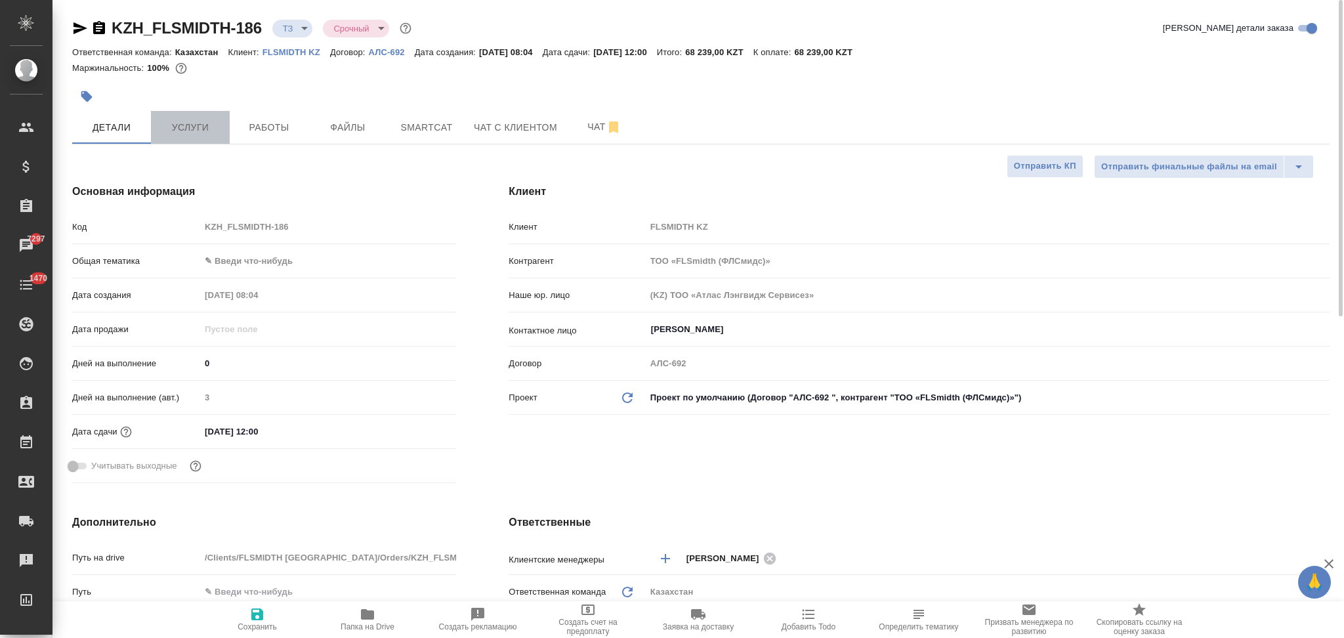
click at [183, 127] on span "Услуги" at bounding box center [190, 127] width 63 height 16
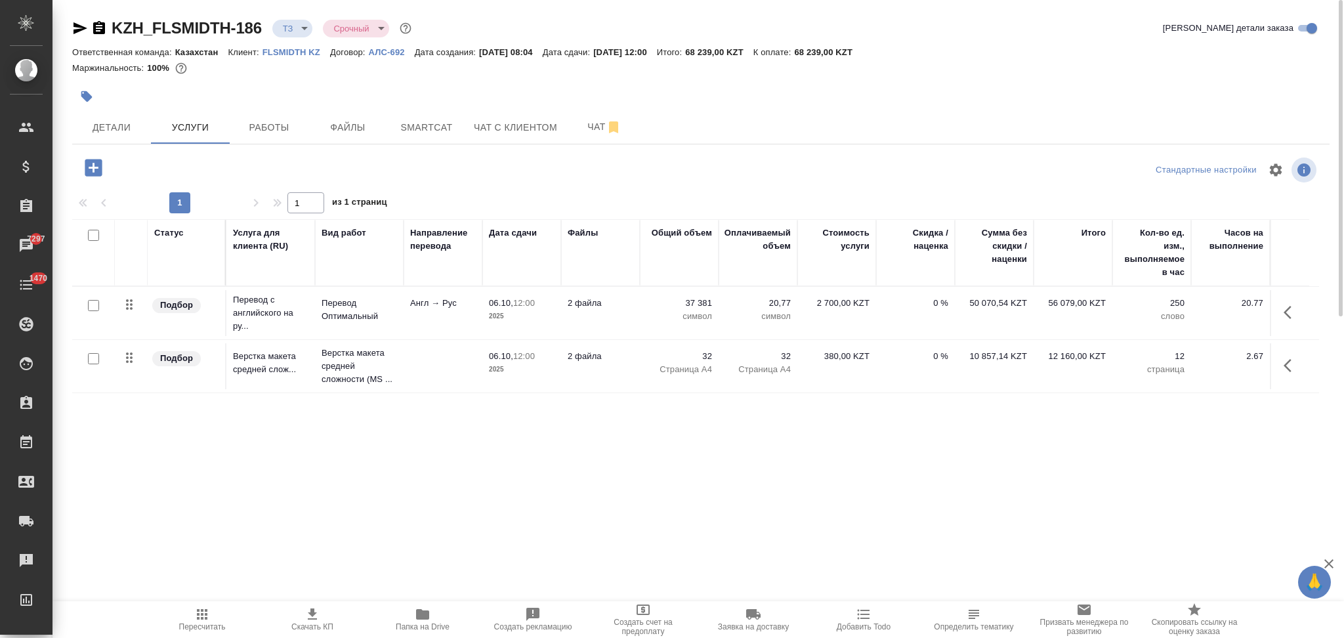
click at [313, 622] on span "Скачать КП" at bounding box center [312, 626] width 42 height 9
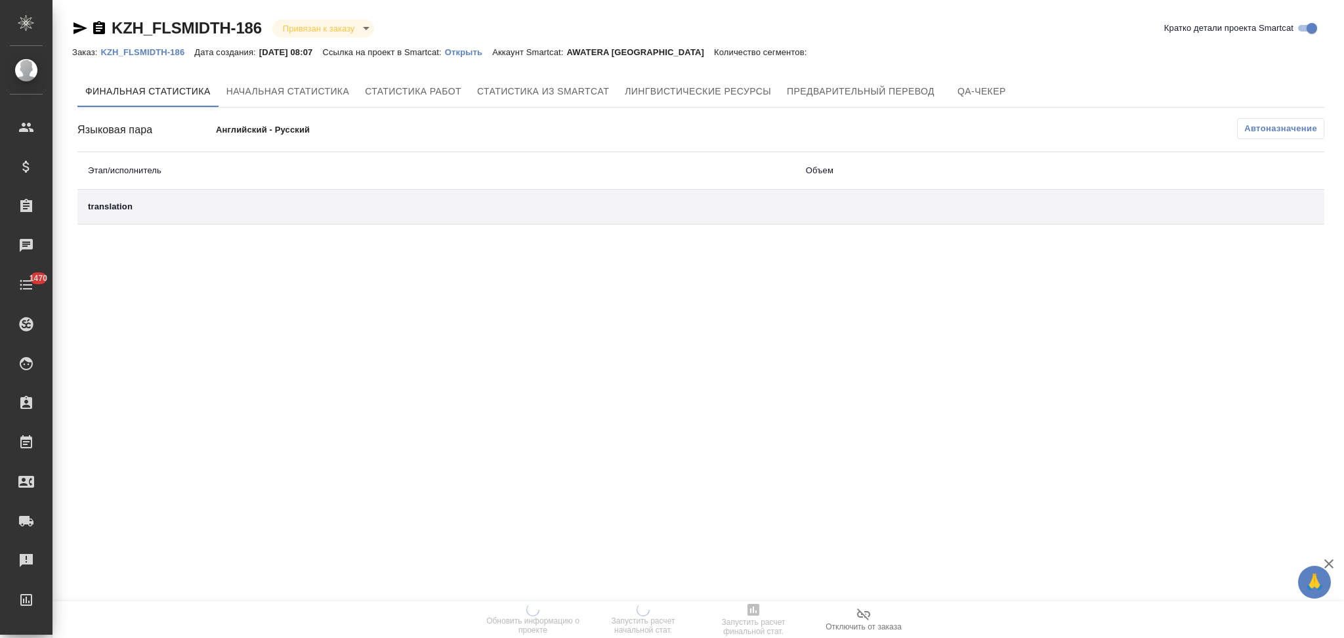
click at [478, 50] on p "Открыть" at bounding box center [468, 52] width 47 height 10
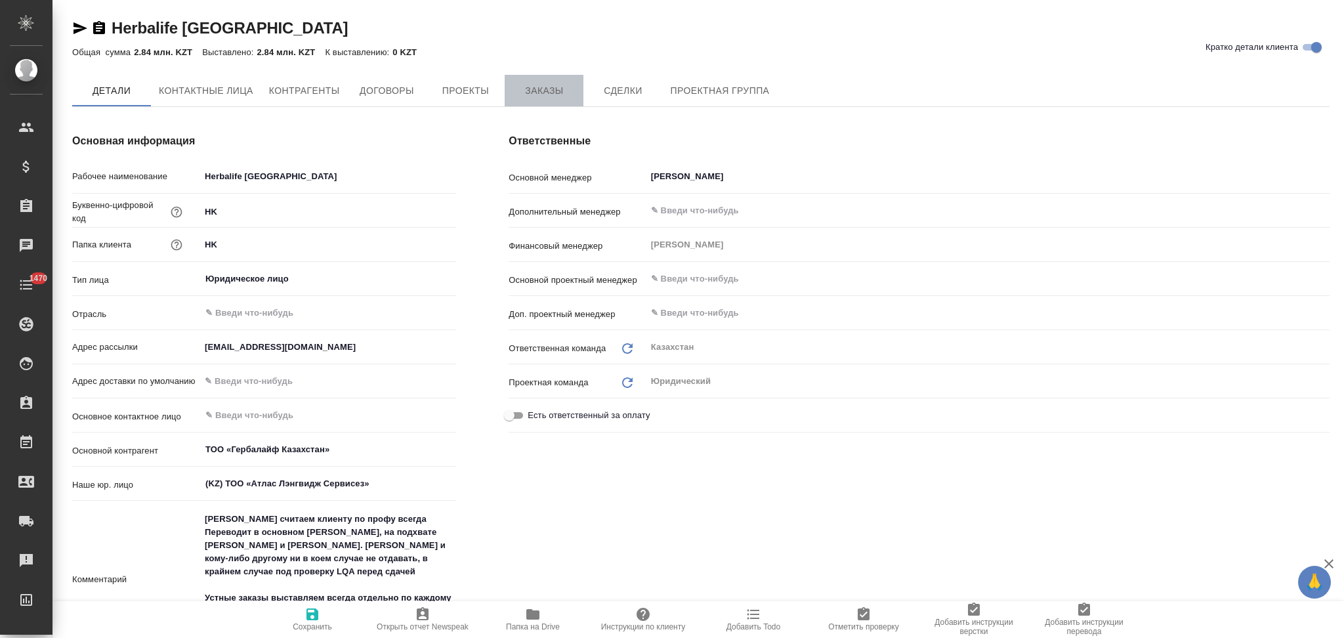
click at [531, 88] on span "Заказы" at bounding box center [543, 91] width 63 height 16
type textarea "x"
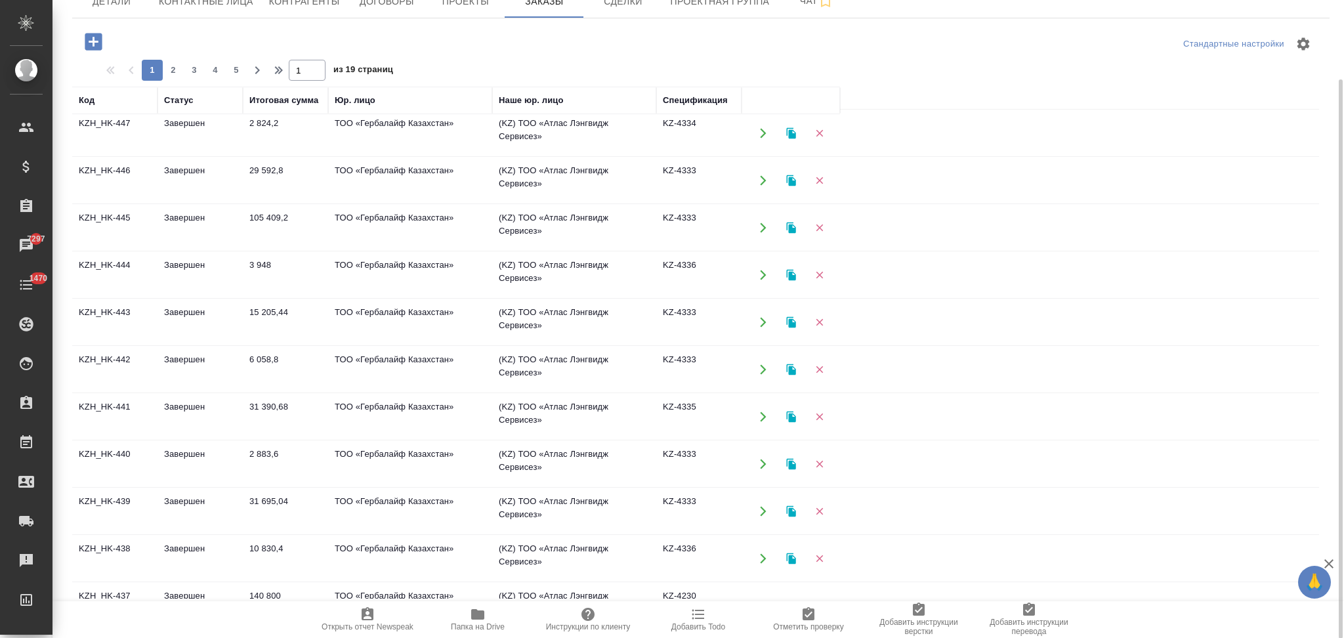
scroll to position [699, 0]
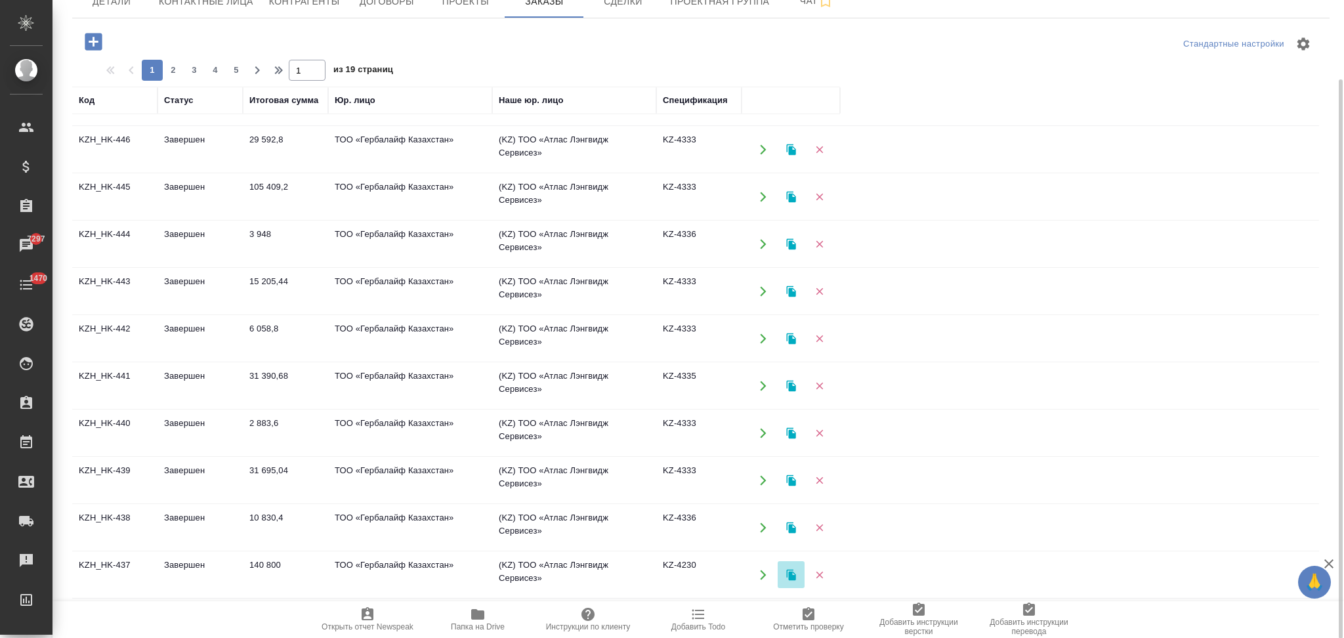
click at [789, 571] on icon "button" at bounding box center [790, 574] width 9 height 11
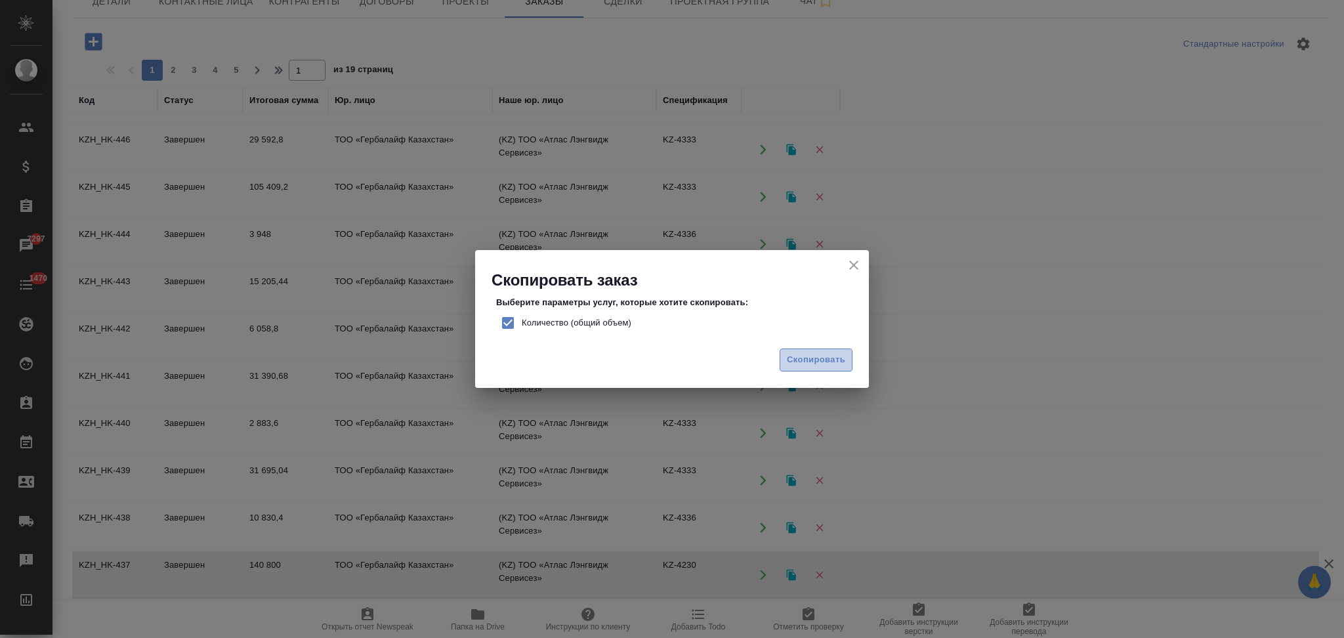
click at [806, 358] on span "Скопировать" at bounding box center [816, 359] width 58 height 15
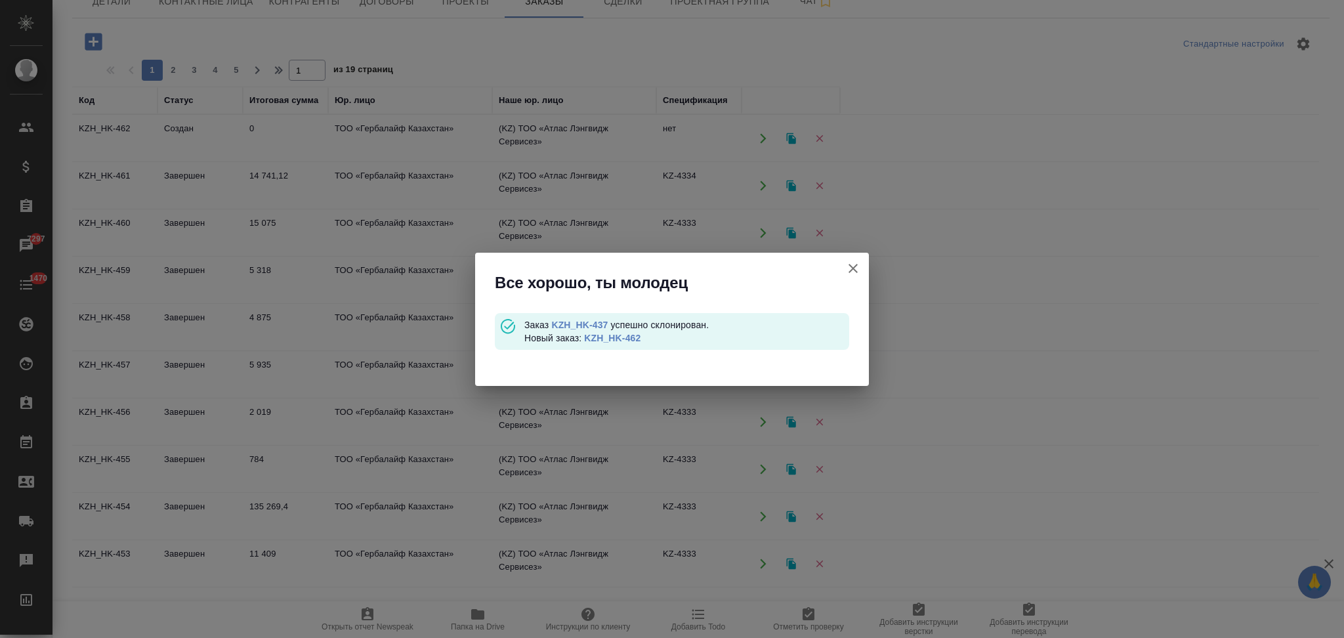
scroll to position [0, 0]
click at [595, 337] on link "KZH_HK-462" at bounding box center [612, 338] width 56 height 10
click at [604, 335] on link "KZH_HK-462" at bounding box center [612, 338] width 56 height 10
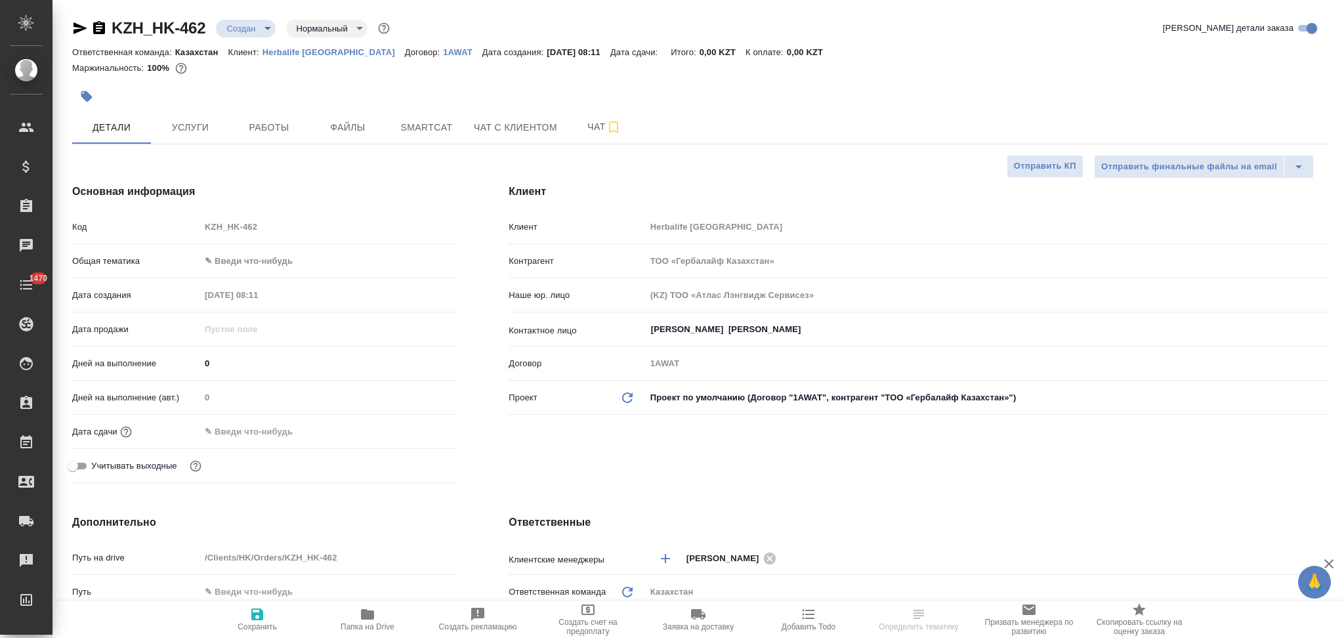
select select "RU"
type textarea "x"
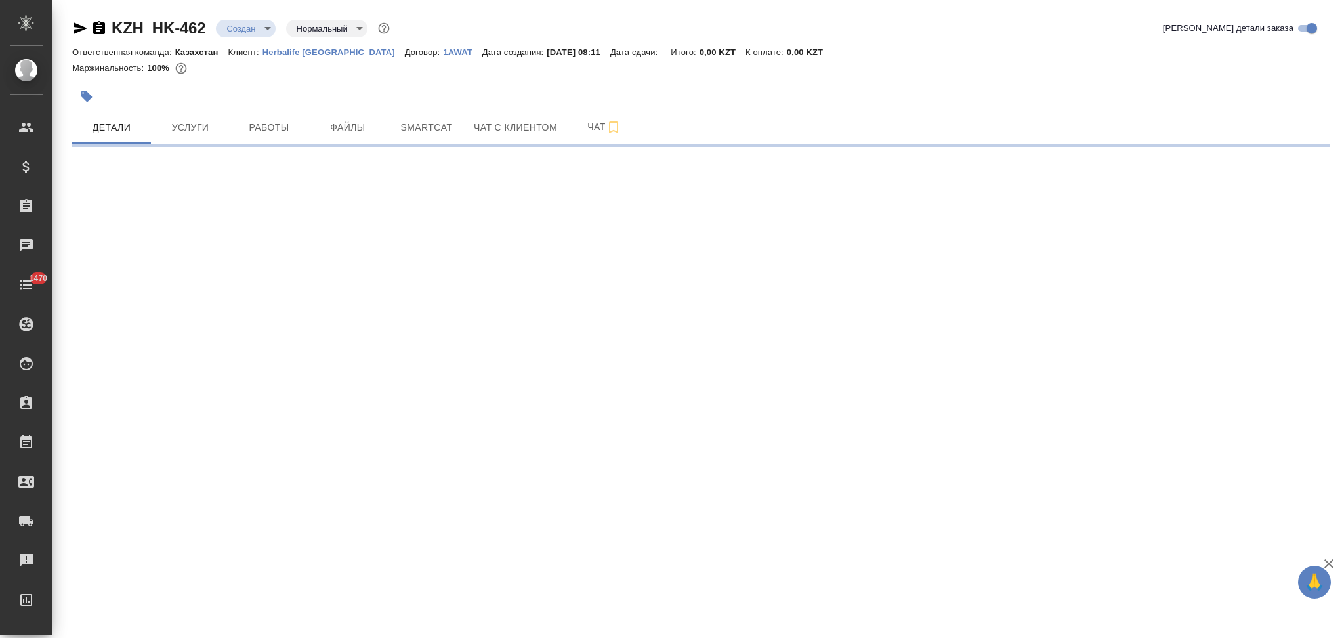
select select "RU"
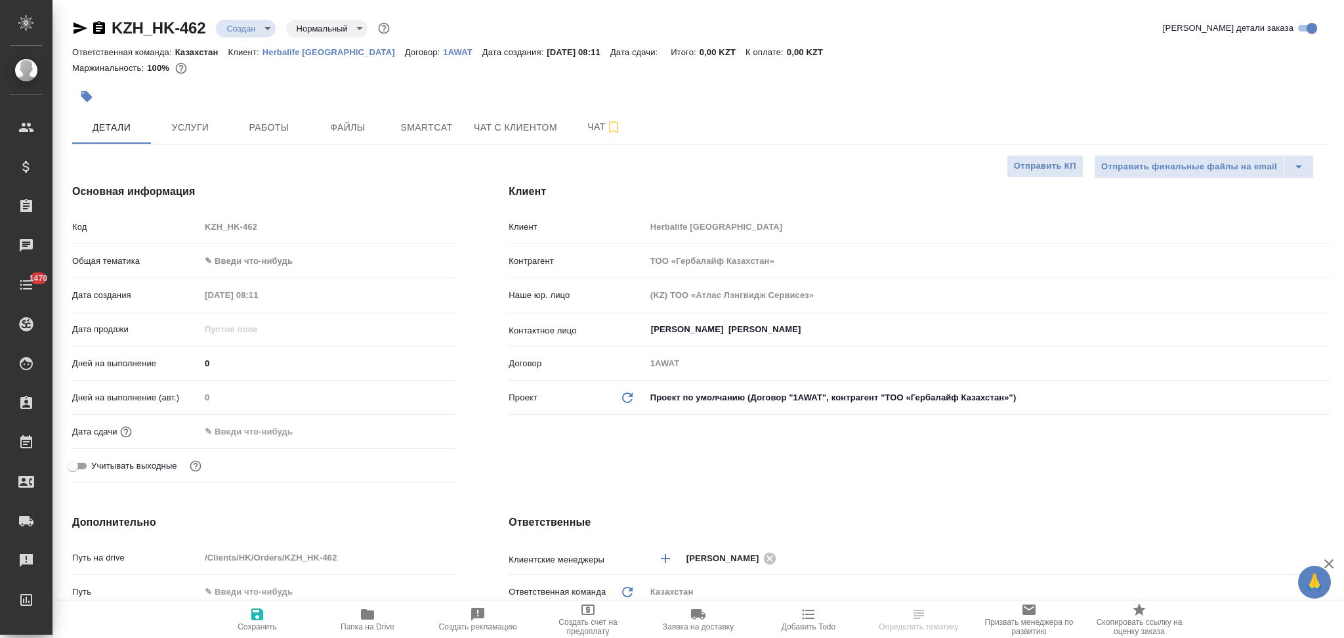
type textarea "x"
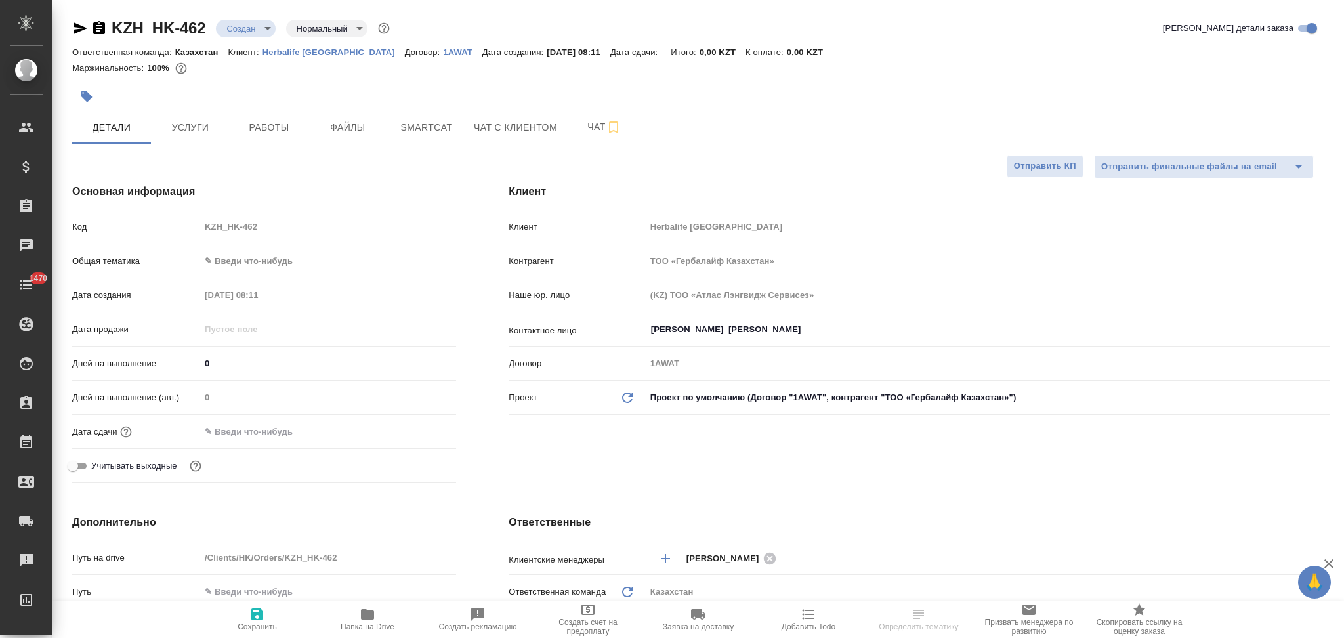
type textarea "x"
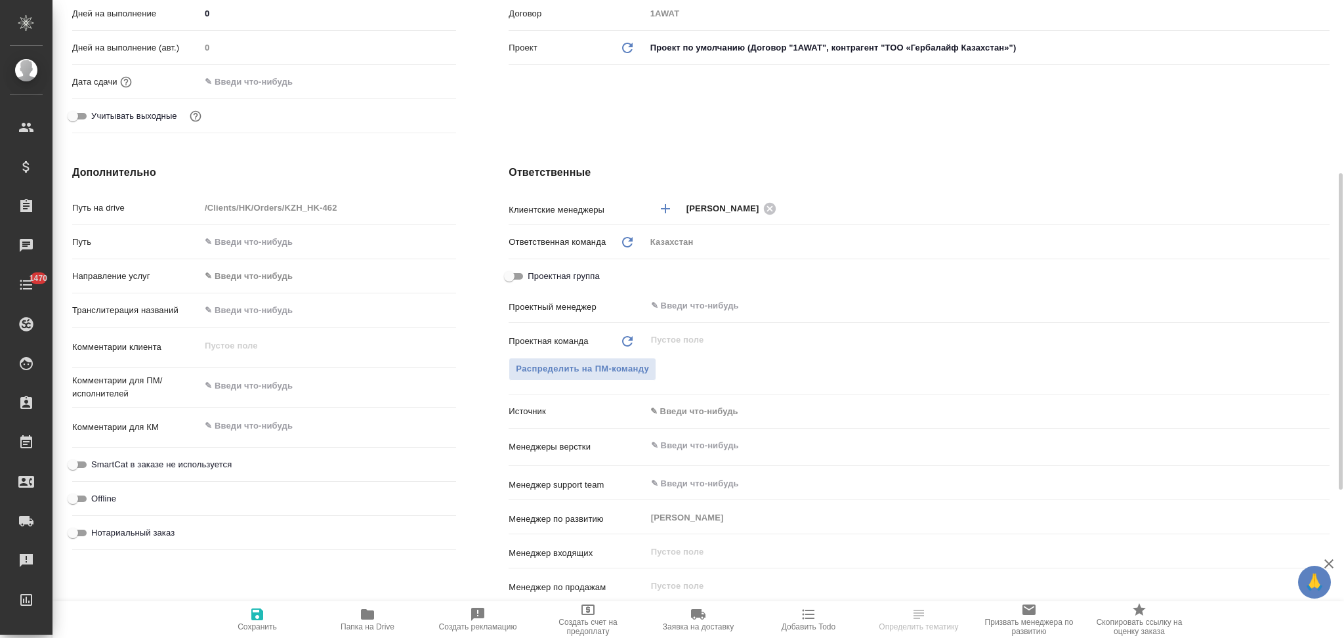
type textarea "x"
click at [281, 387] on textarea at bounding box center [328, 386] width 255 height 22
paste textarea "Вебинар запланировали на 8 октября на 17.00 по времени Астаны."
type textarea "x"
type textarea "Вебинар запланировали на 8 октября на 17.00 по времени Астаны."
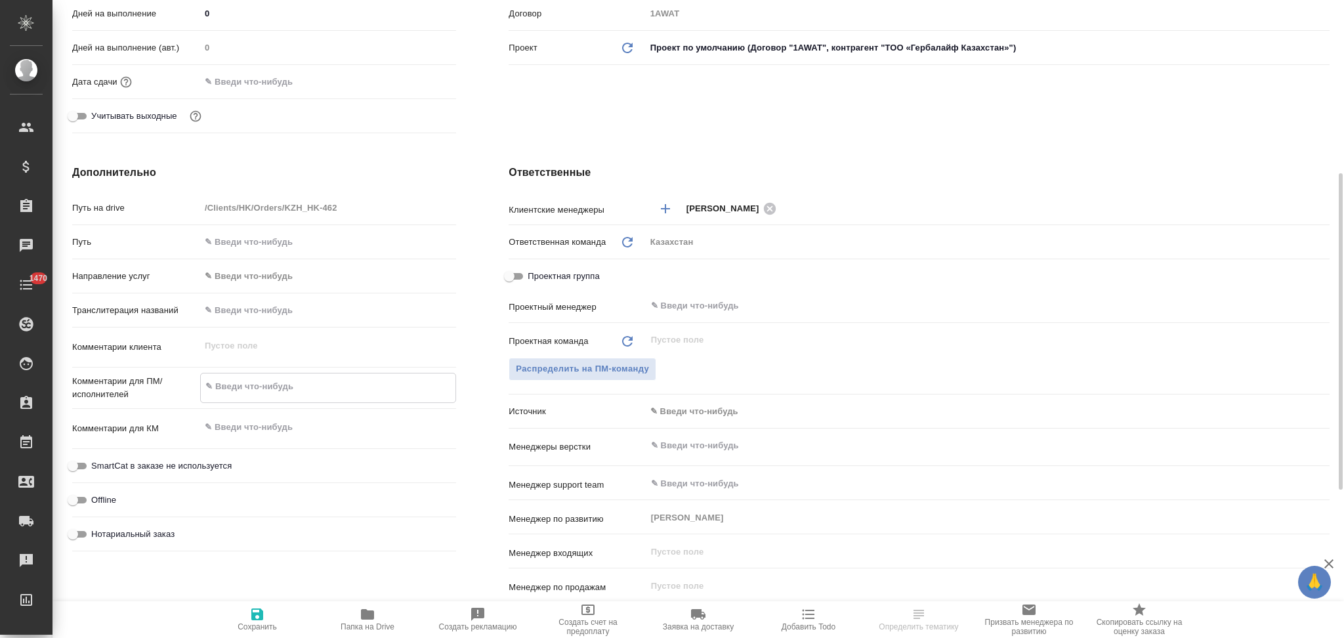
type textarea "x"
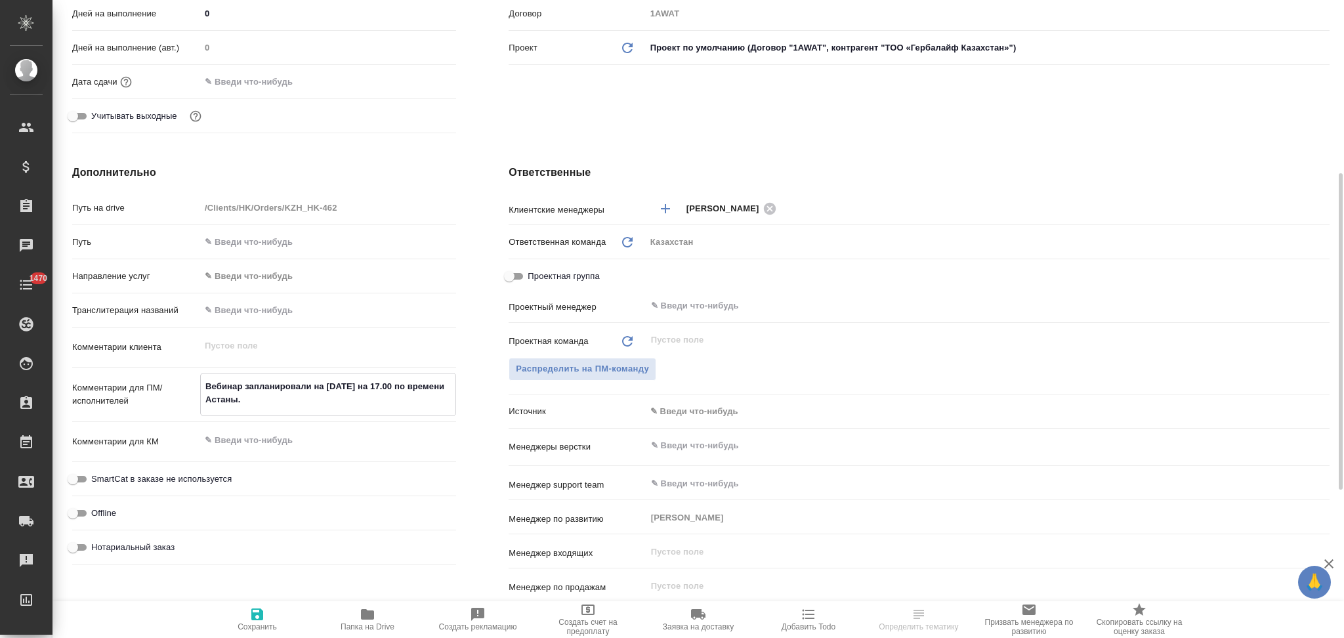
type textarea "Вебинар запланировали на 8 октября на 17.00 по времени Астаны."
type textarea "x"
click at [253, 620] on icon "button" at bounding box center [257, 614] width 12 height 12
type textarea "x"
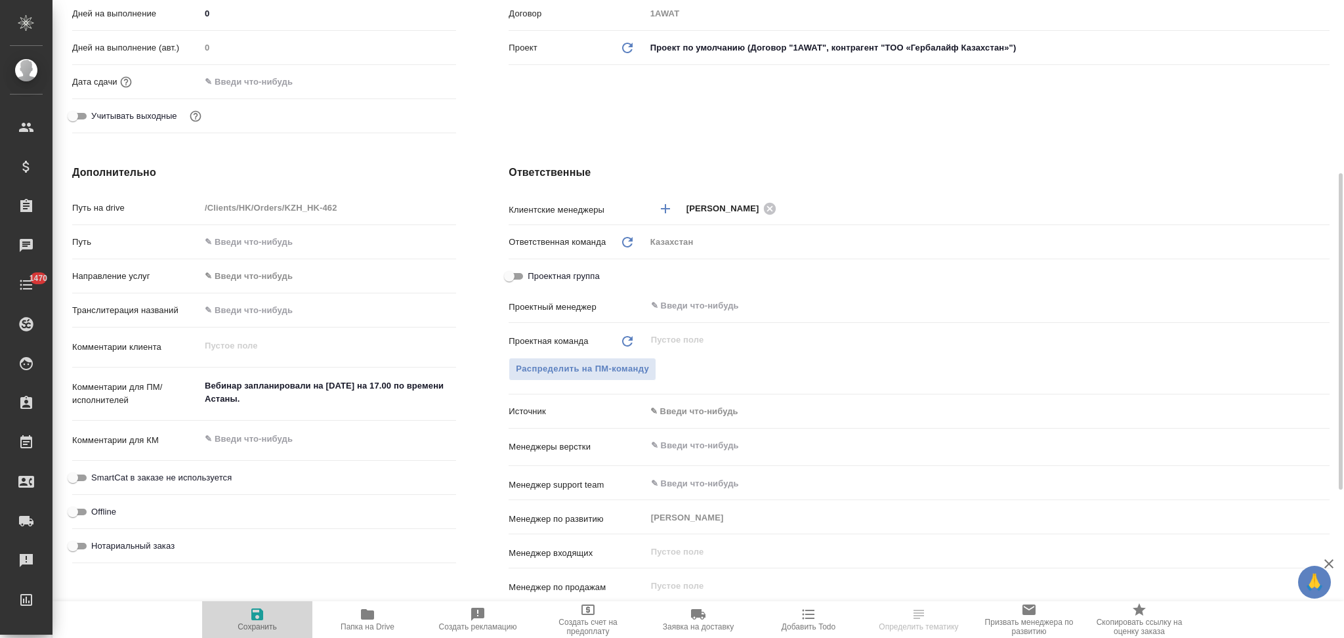
type textarea "x"
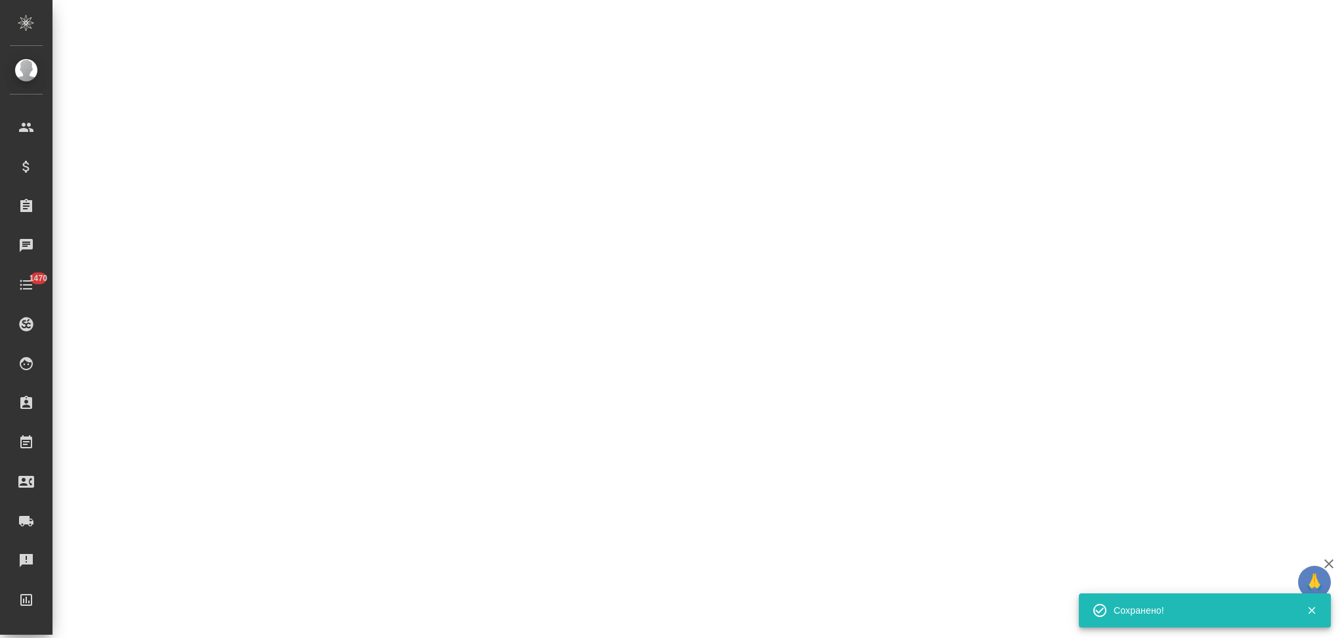
select select "RU"
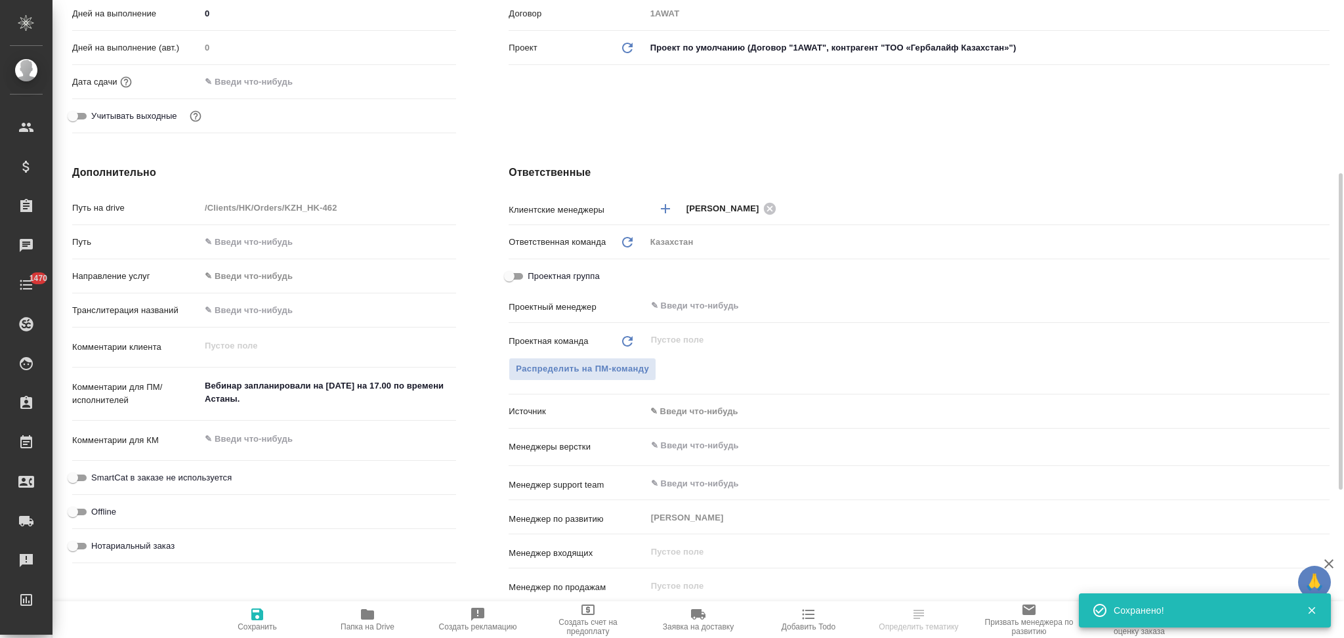
type textarea "x"
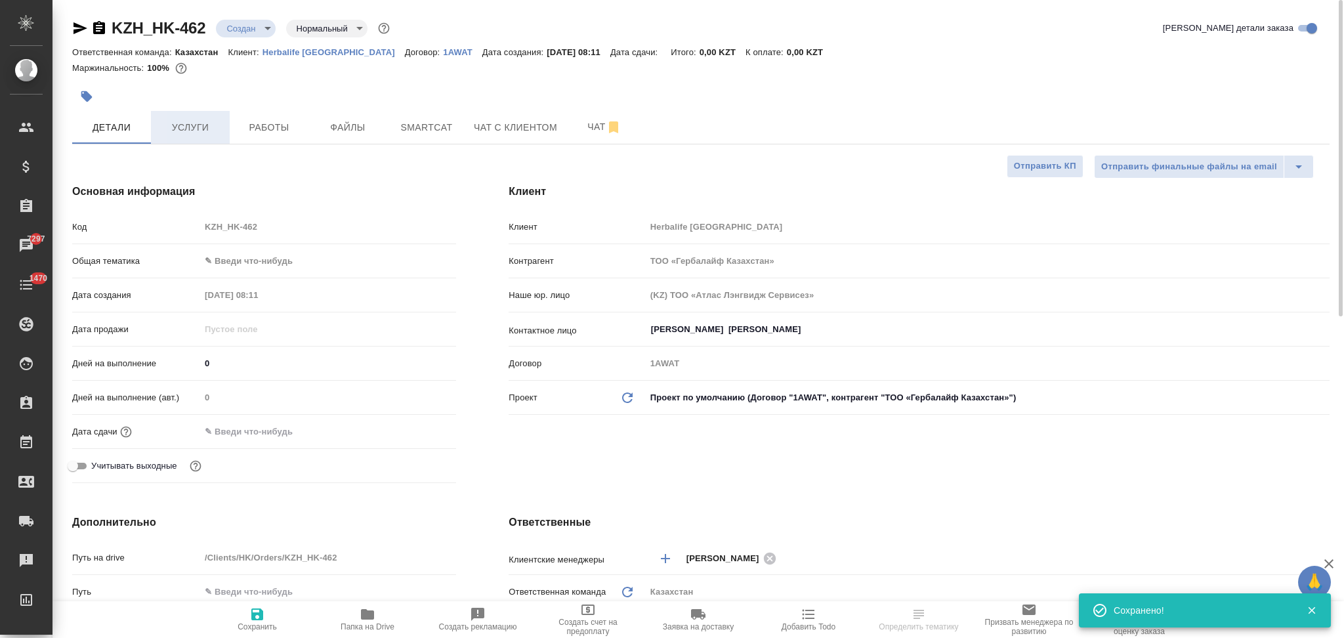
click at [201, 127] on span "Услуги" at bounding box center [190, 127] width 63 height 16
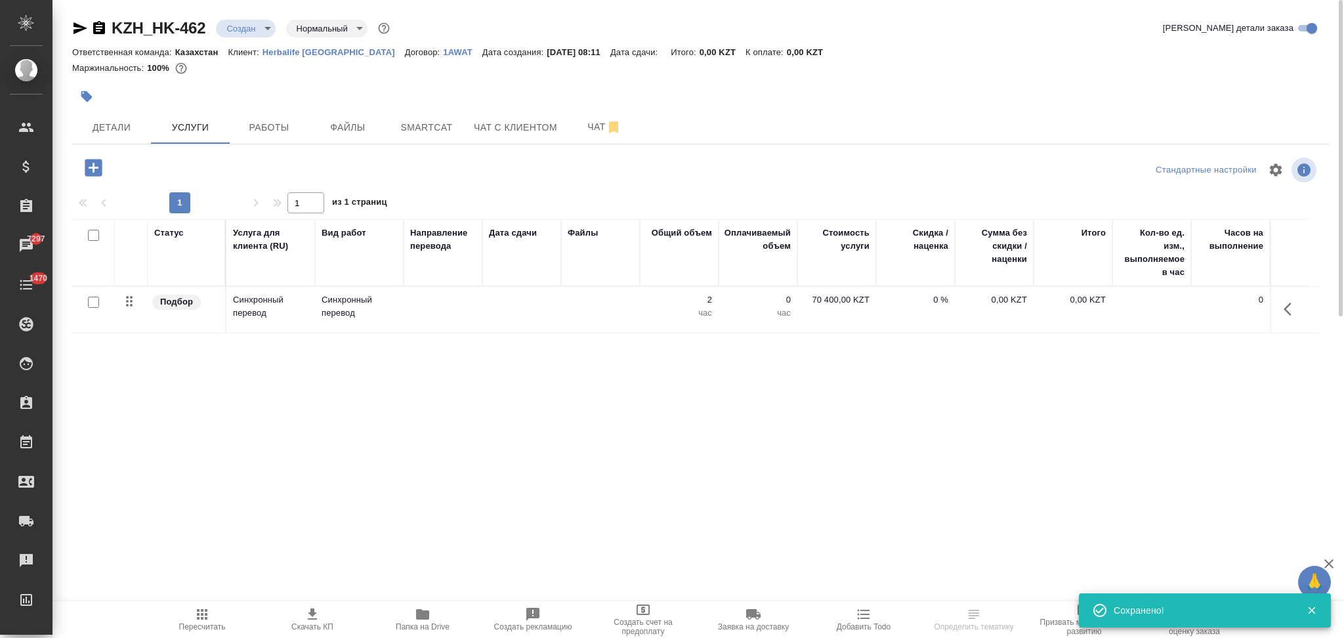
click at [472, 321] on td at bounding box center [443, 310] width 79 height 46
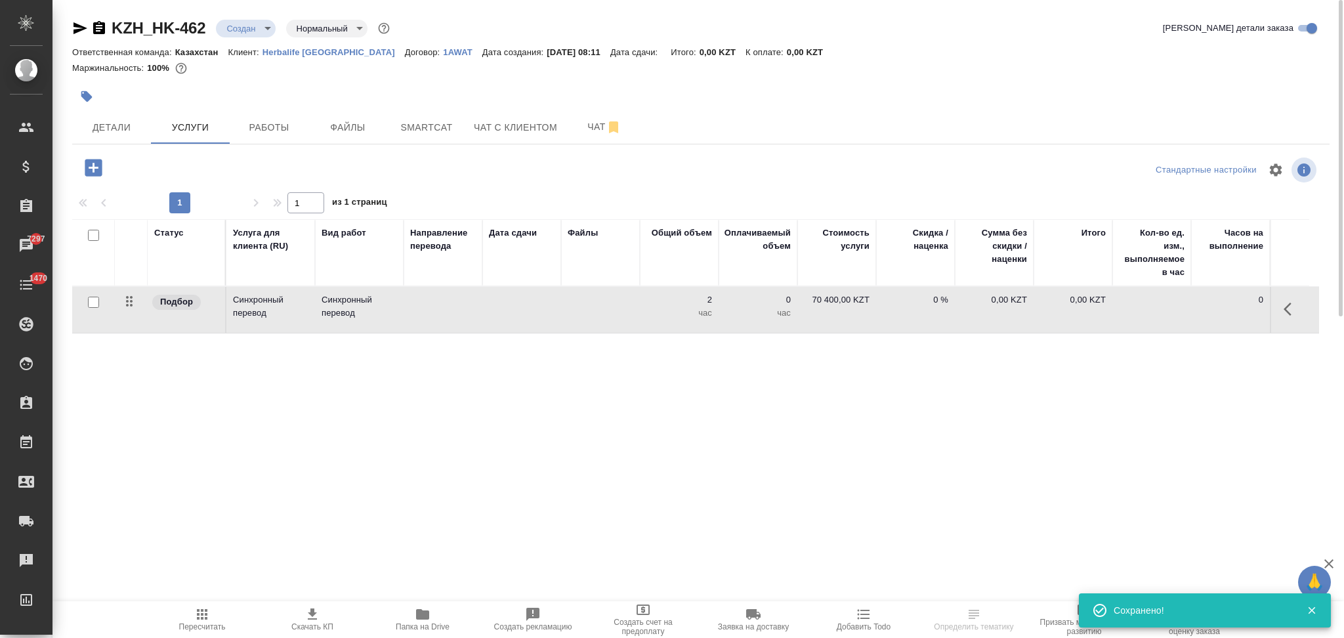
click at [472, 321] on td at bounding box center [443, 310] width 79 height 46
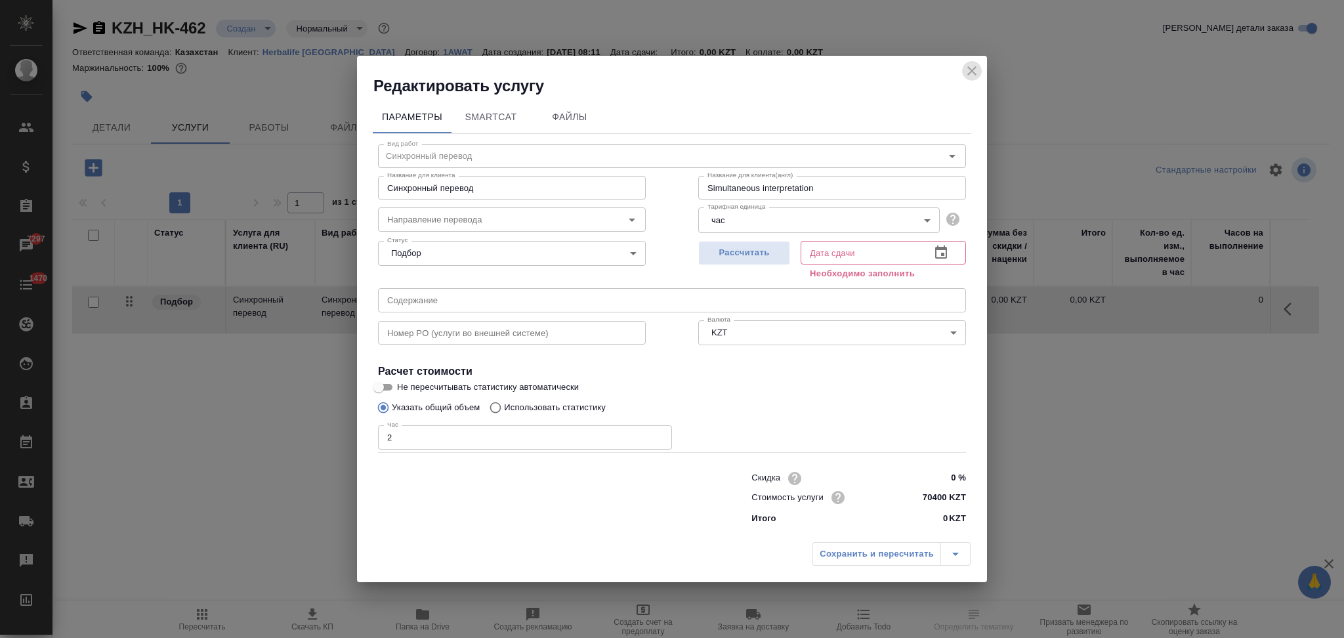
click at [968, 75] on icon "close" at bounding box center [972, 71] width 16 height 16
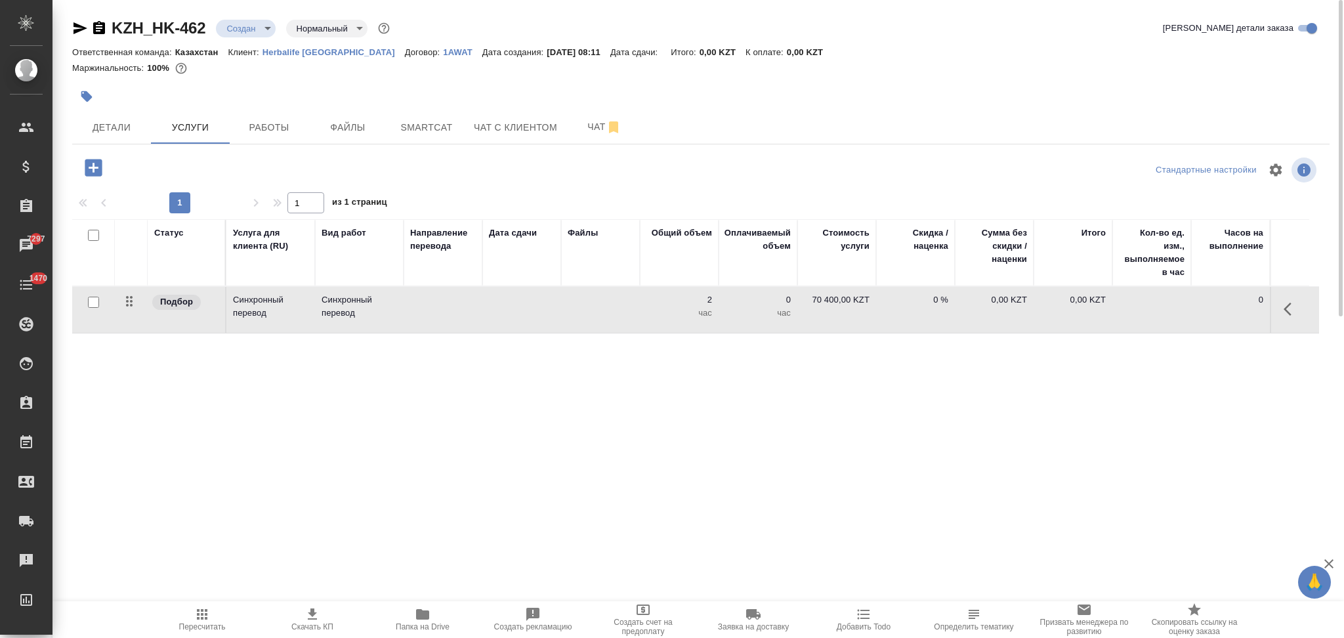
click at [196, 612] on icon "button" at bounding box center [202, 614] width 16 height 16
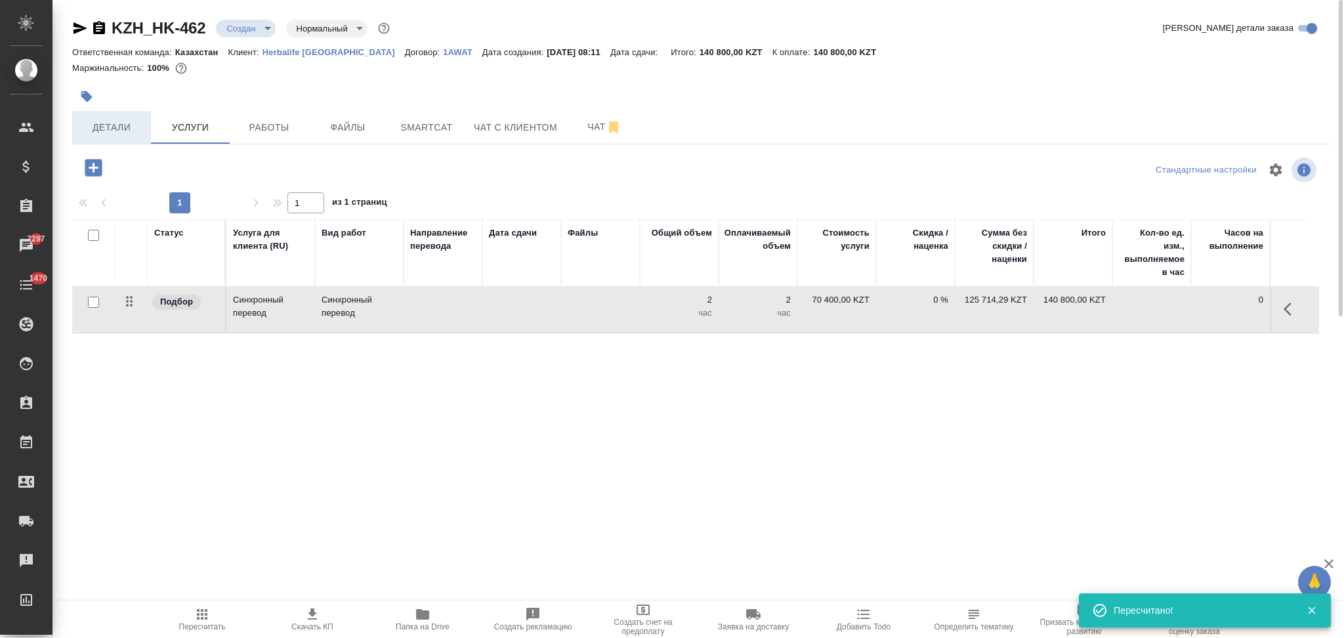
click at [110, 126] on span "Детали" at bounding box center [111, 127] width 63 height 16
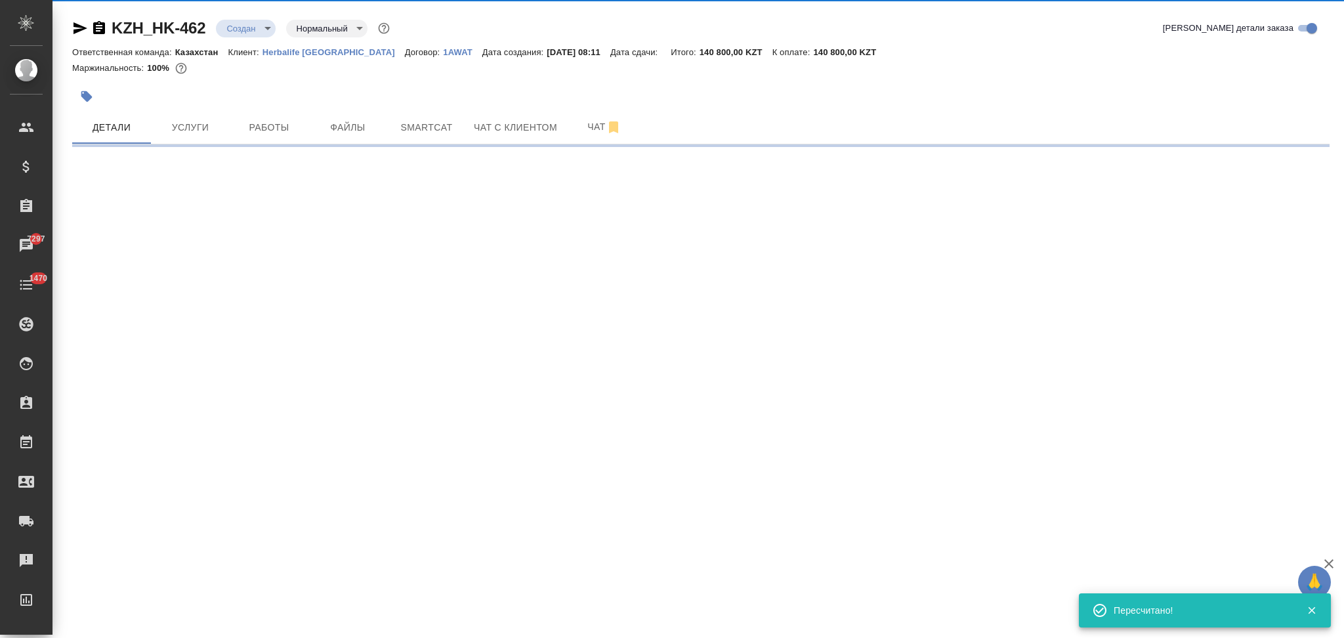
select select "RU"
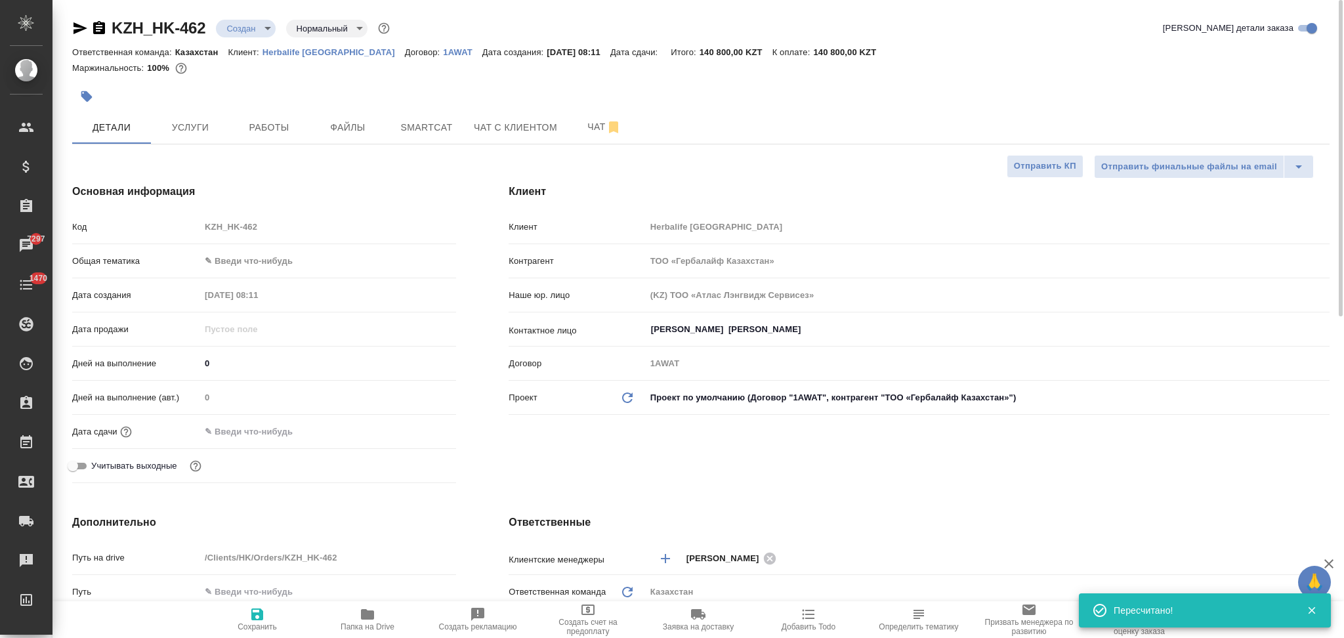
type textarea "x"
click at [262, 430] on input "text" at bounding box center [258, 431] width 115 height 19
click at [417, 433] on icon "button" at bounding box center [418, 431] width 16 height 16
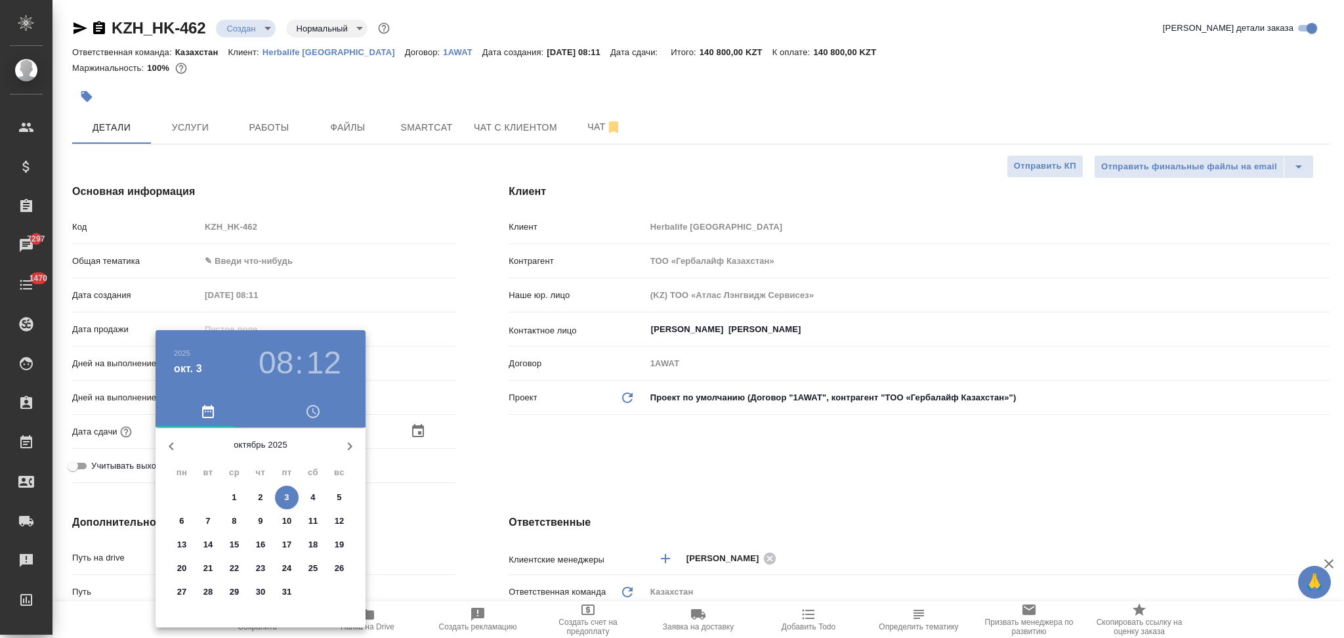
click at [235, 518] on p "8" at bounding box center [234, 520] width 5 height 13
type input "08.10.2025 08:12"
type textarea "x"
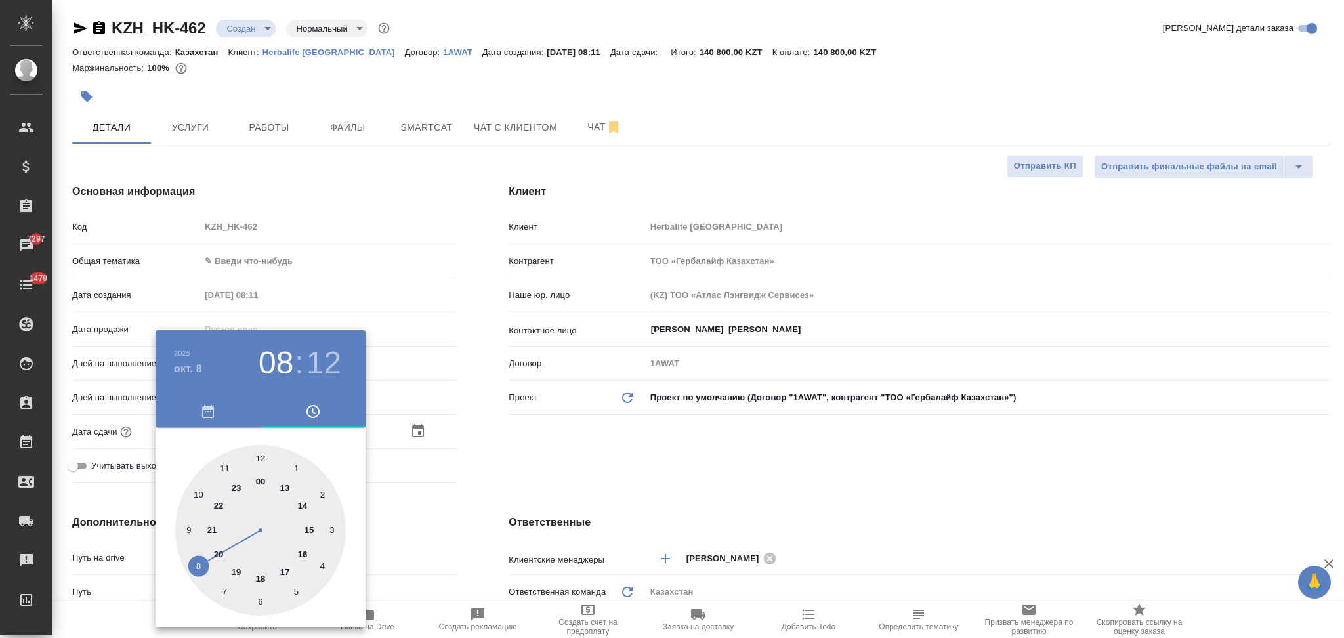
click at [283, 573] on div at bounding box center [260, 530] width 171 height 171
type input "08.10.2025 17:12"
type textarea "x"
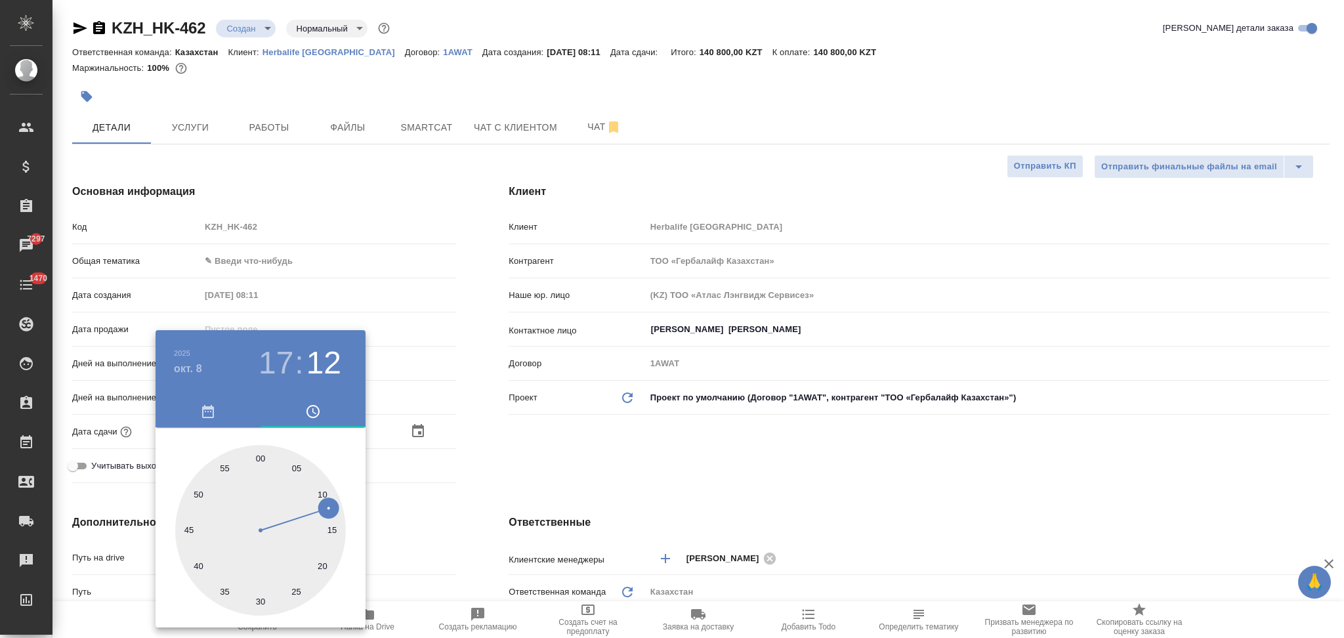
click at [258, 455] on div at bounding box center [260, 530] width 171 height 171
type input "08.10.2025 17:00"
type textarea "x"
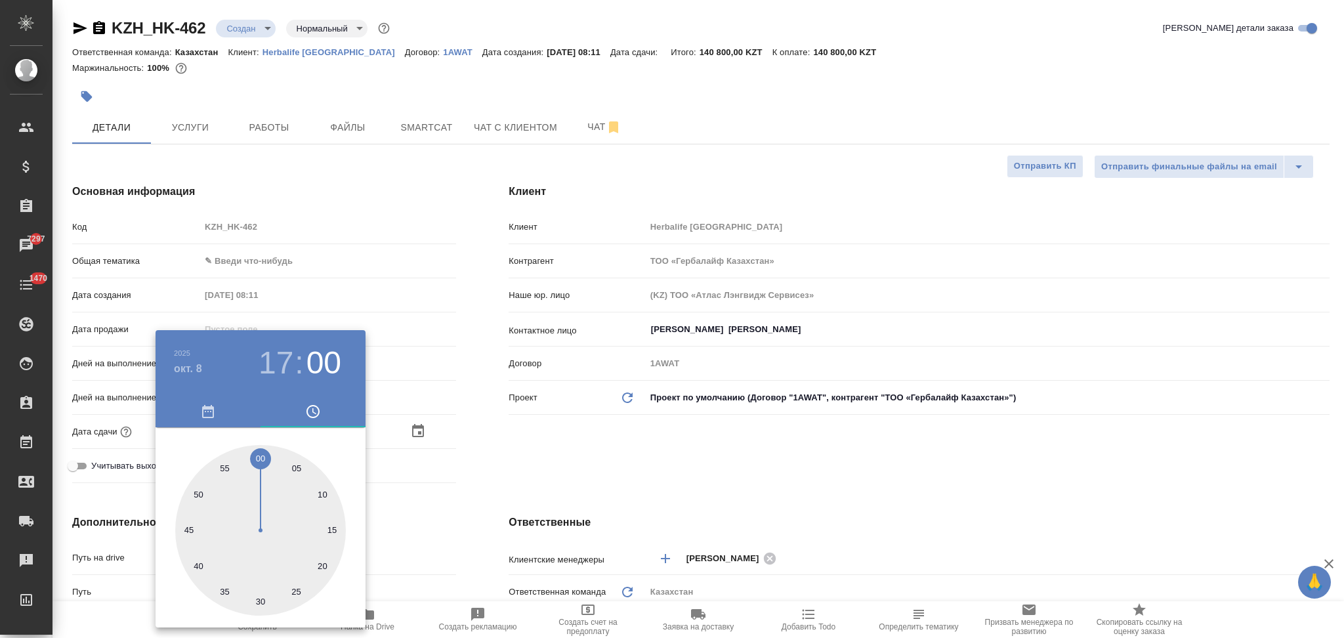
click at [476, 512] on div at bounding box center [672, 319] width 1344 height 638
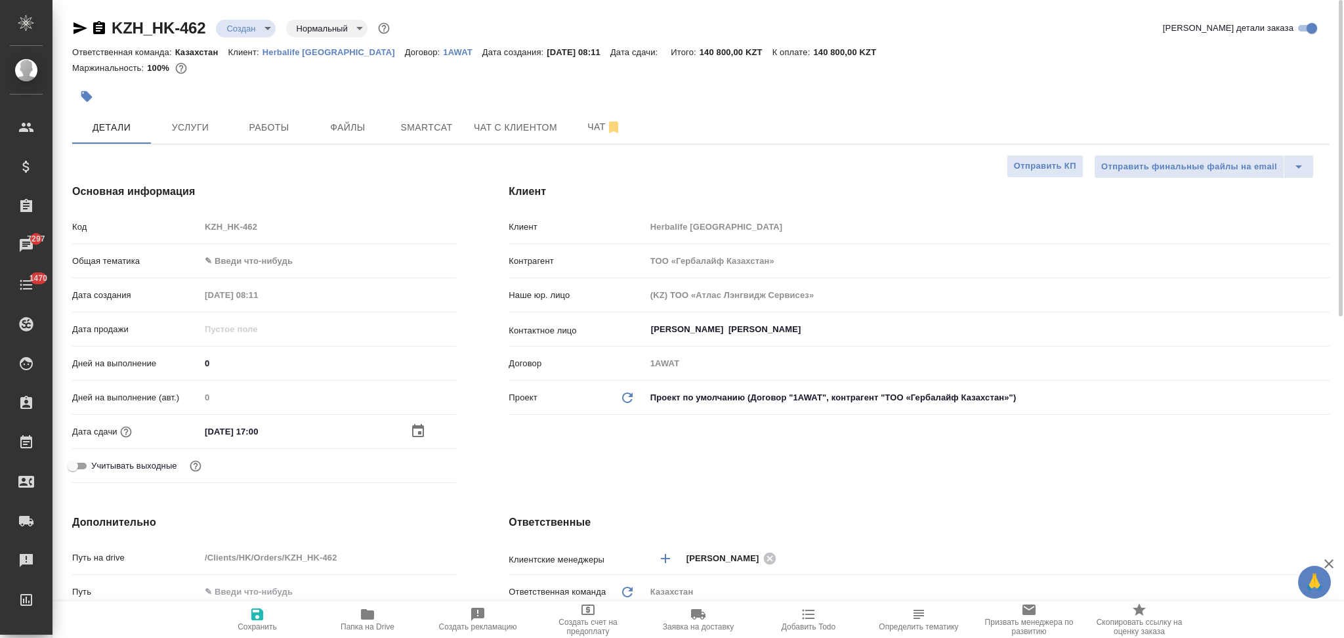
click at [256, 618] on icon "button" at bounding box center [257, 614] width 16 height 16
type textarea "x"
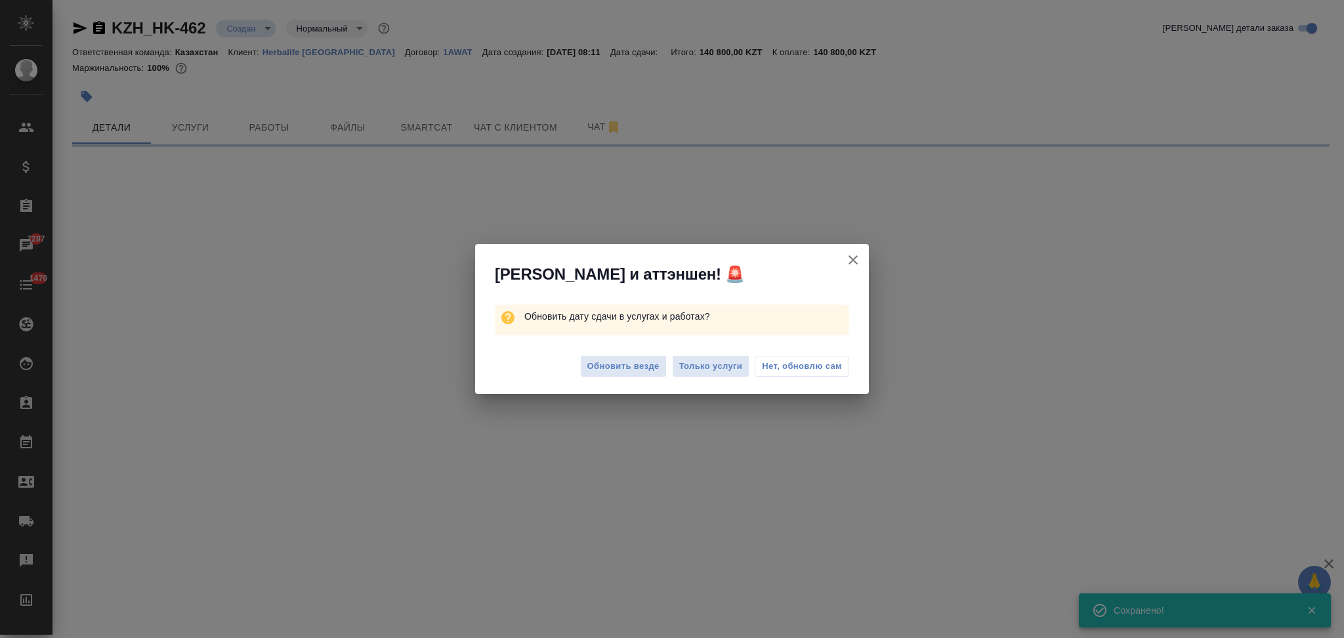
select select "RU"
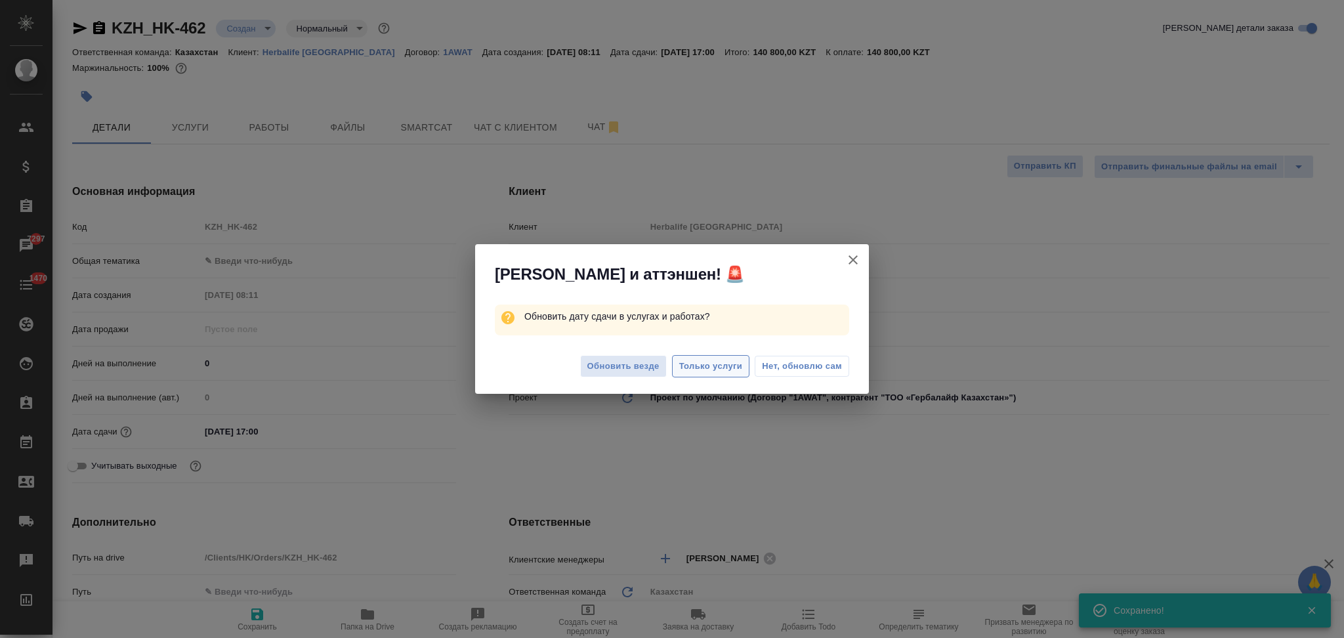
type textarea "x"
click at [698, 363] on span "Только услуги" at bounding box center [711, 366] width 64 height 15
type textarea "x"
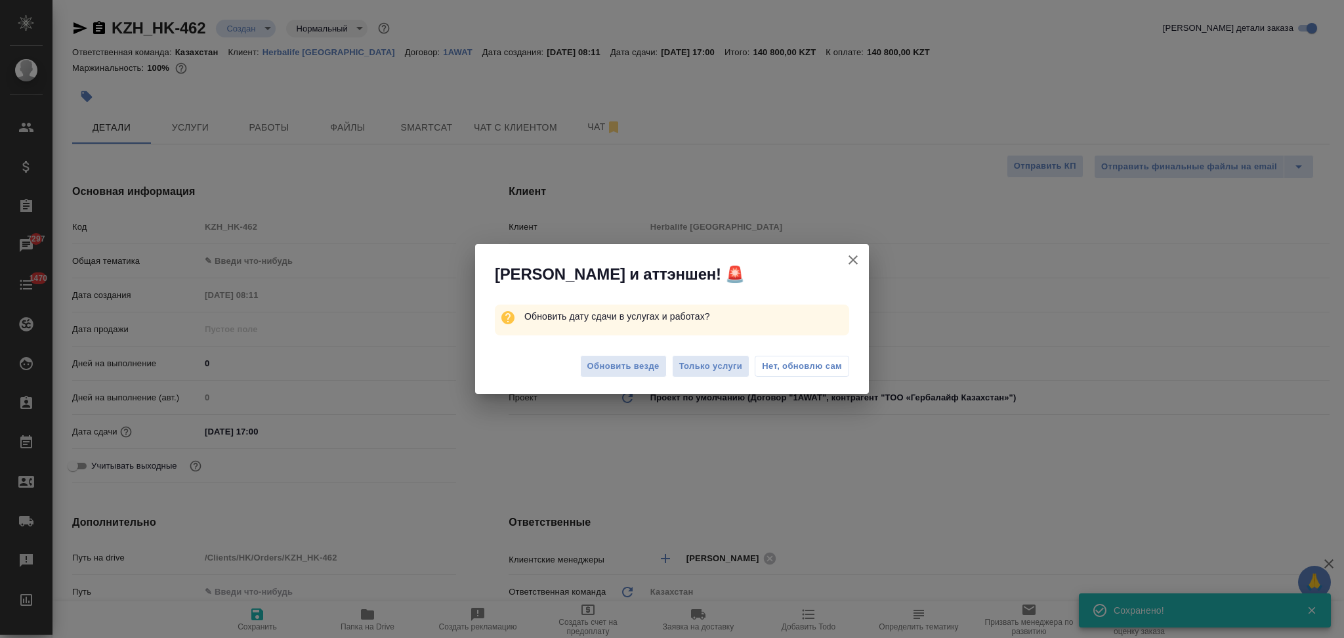
type textarea "x"
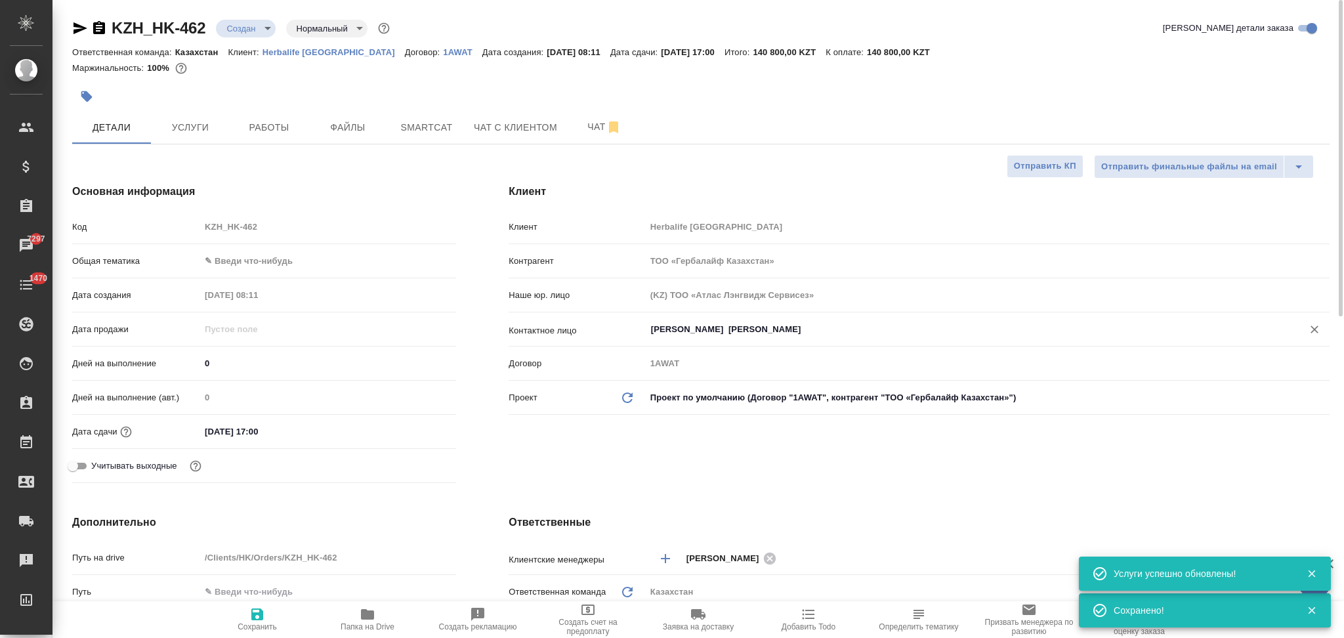
click at [752, 331] on input "Bakhtiarova Diana" at bounding box center [966, 329] width 632 height 16
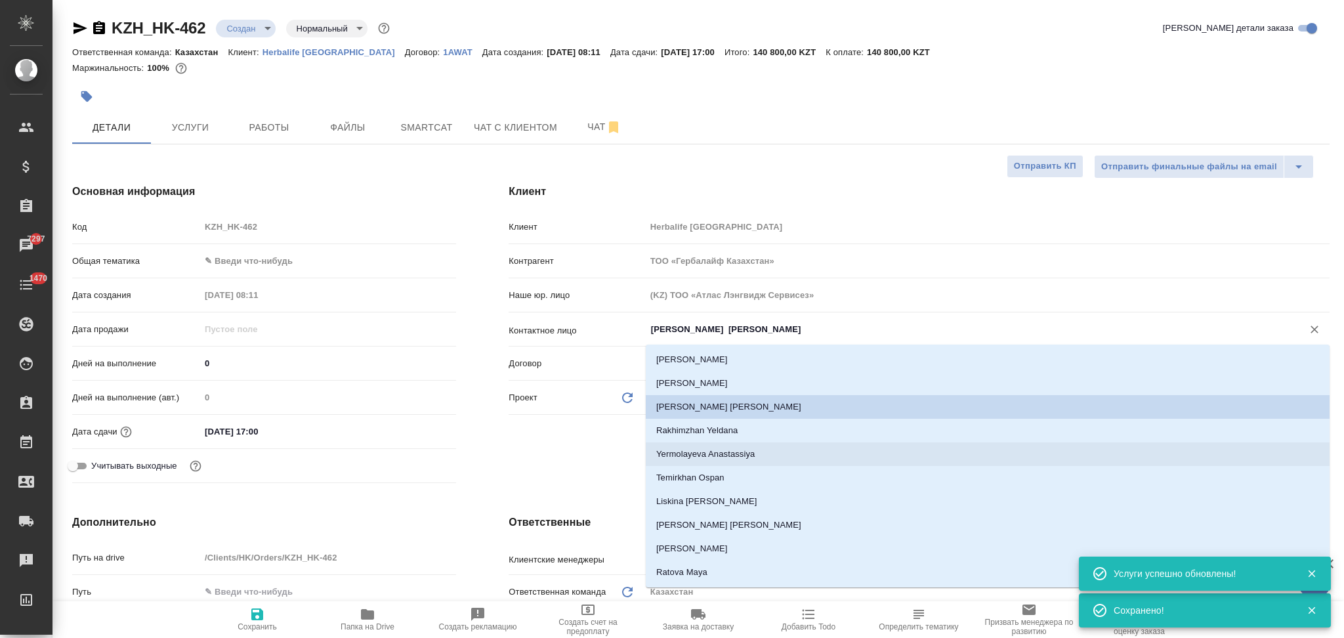
click at [730, 453] on li "Yermolayeva Anastassiya" at bounding box center [988, 454] width 684 height 24
type input "Yermolayeva Anastassiya"
type textarea "x"
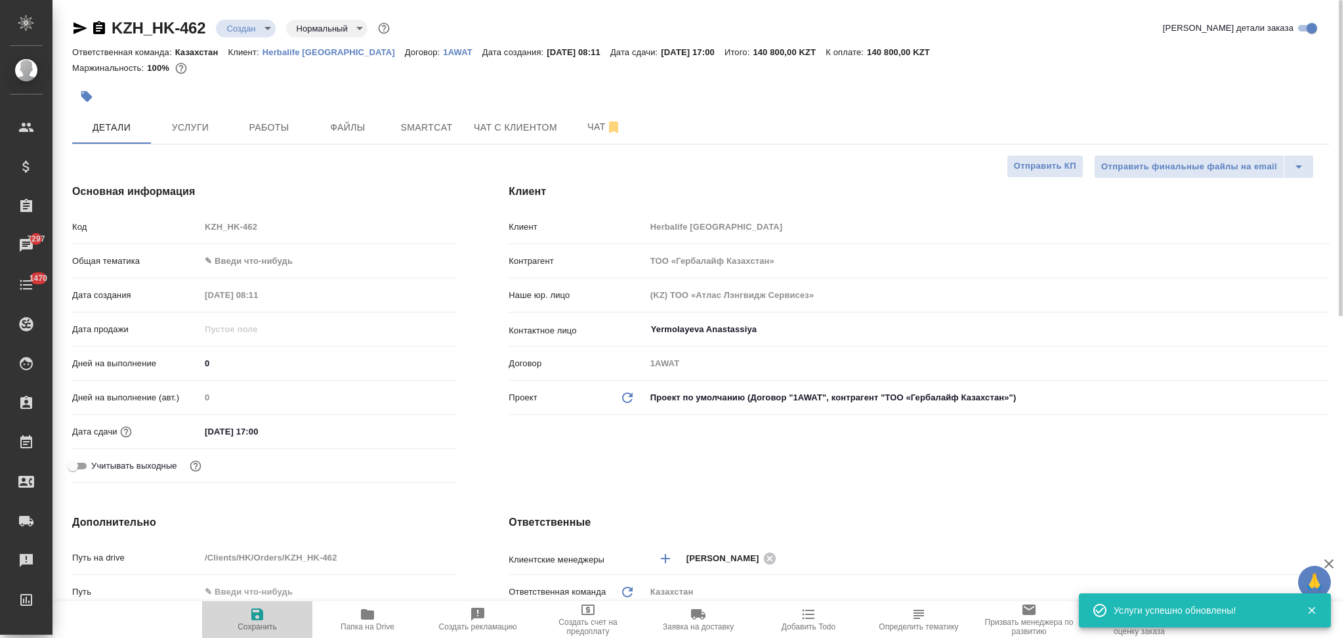
click at [254, 617] on icon "button" at bounding box center [257, 614] width 12 height 12
type textarea "x"
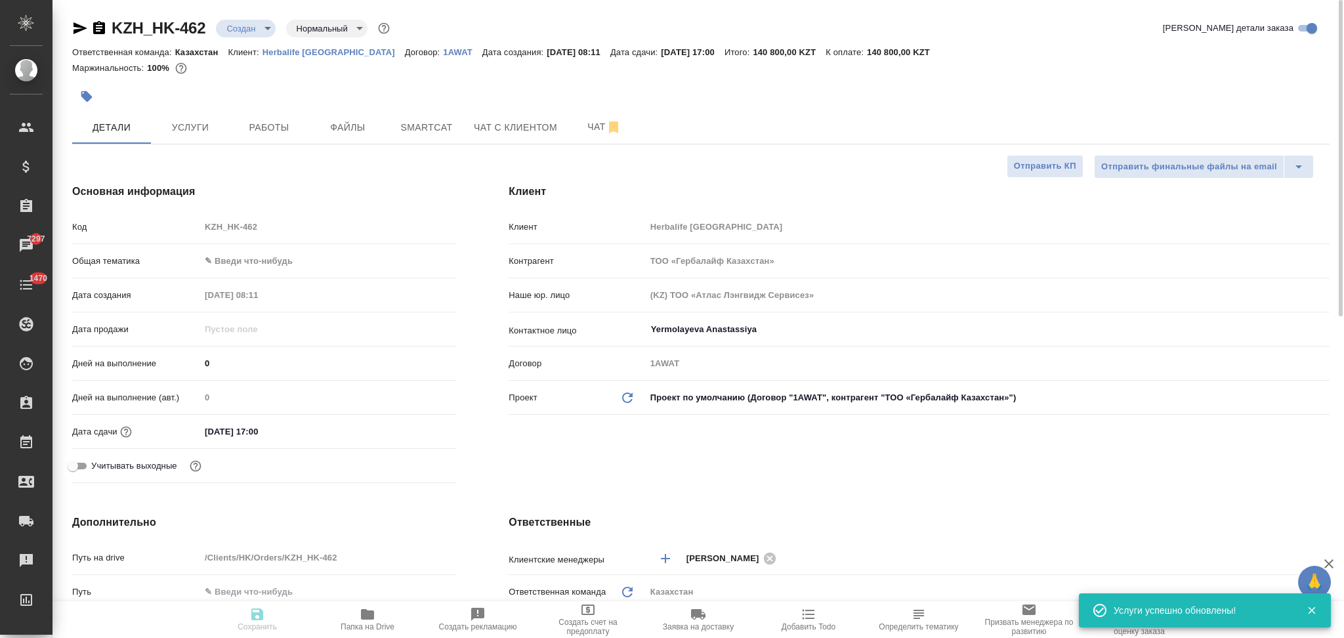
type textarea "x"
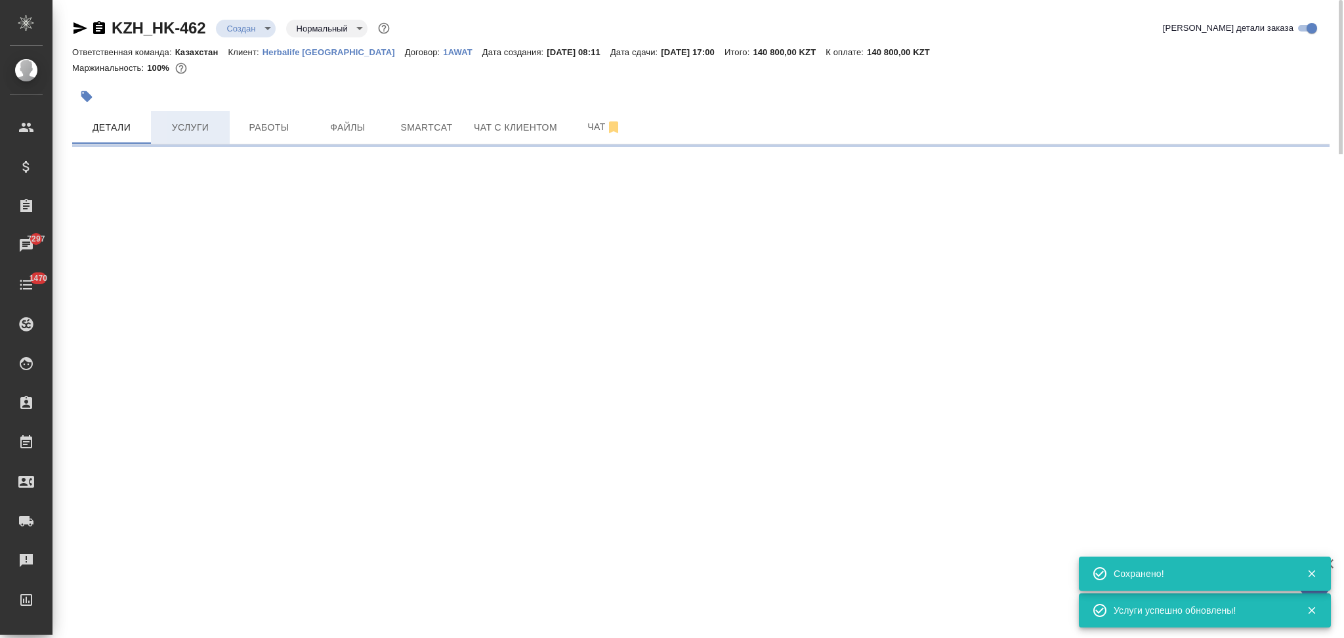
select select "RU"
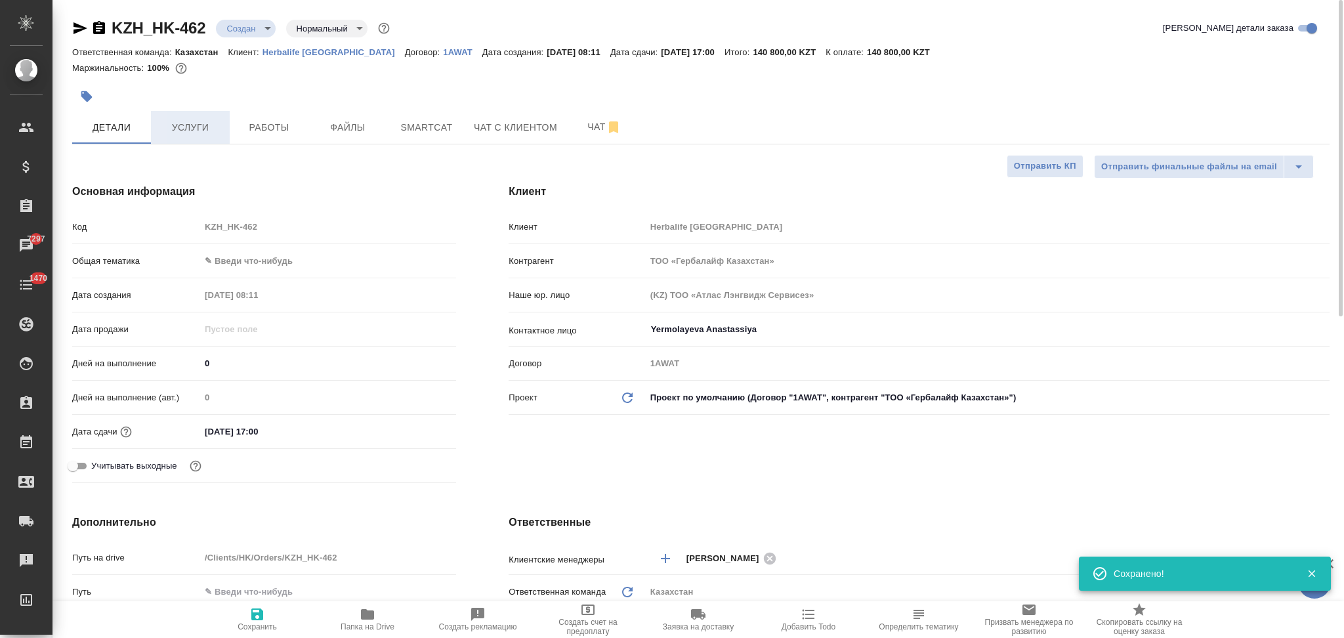
type textarea "x"
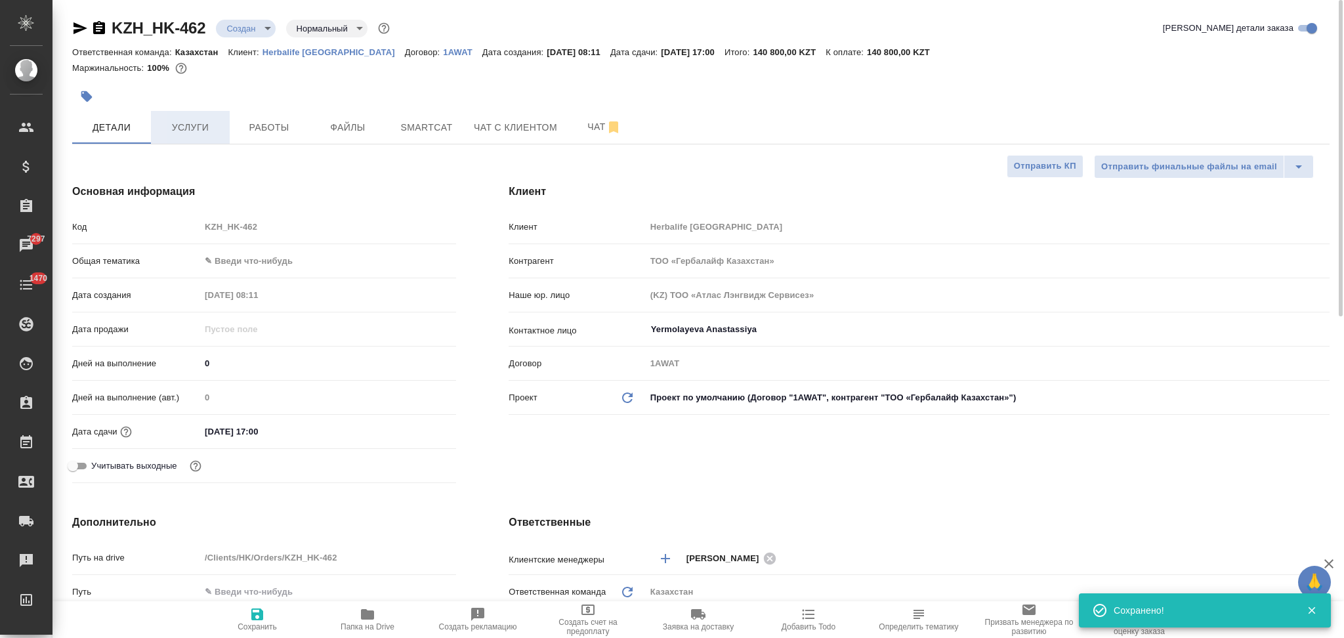
click at [190, 131] on span "Услуги" at bounding box center [190, 127] width 63 height 16
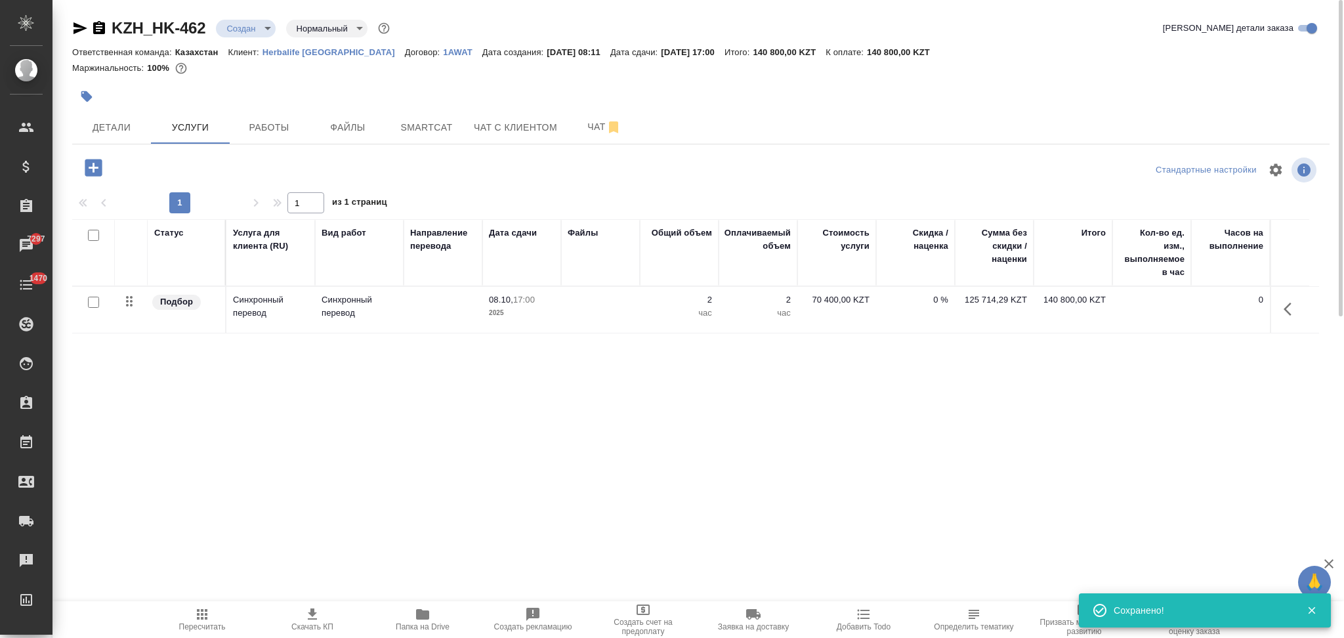
click at [310, 613] on icon "button" at bounding box center [312, 613] width 9 height 11
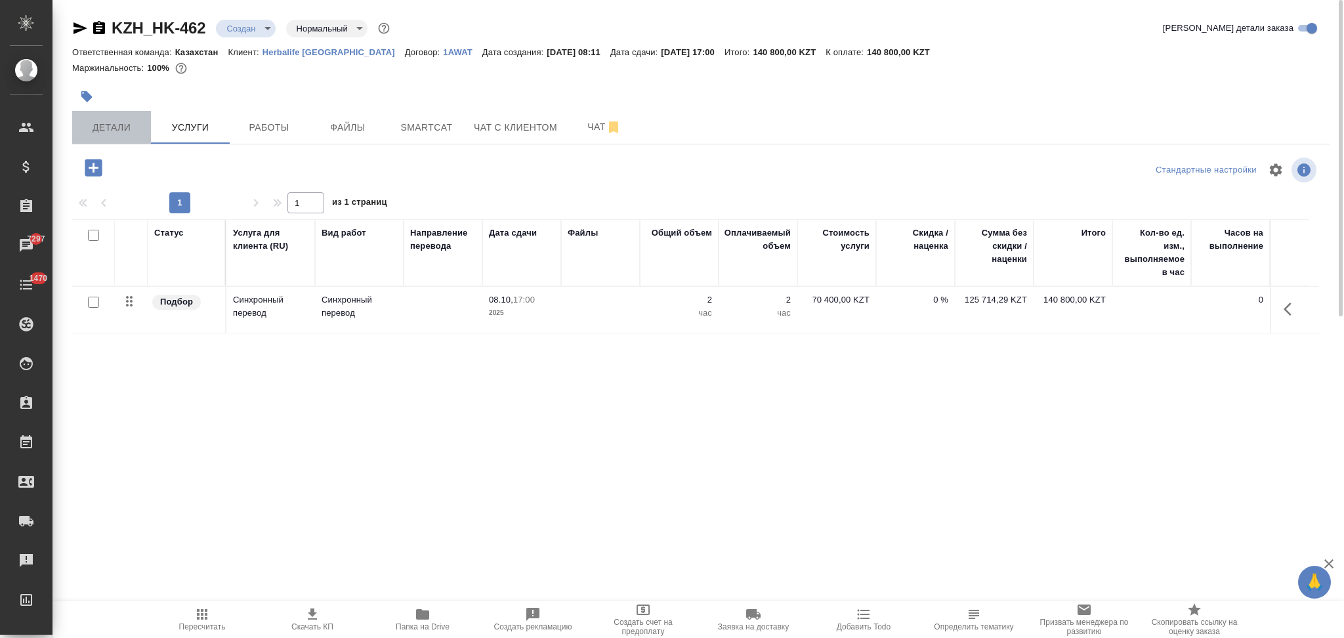
click at [107, 121] on span "Детали" at bounding box center [111, 127] width 63 height 16
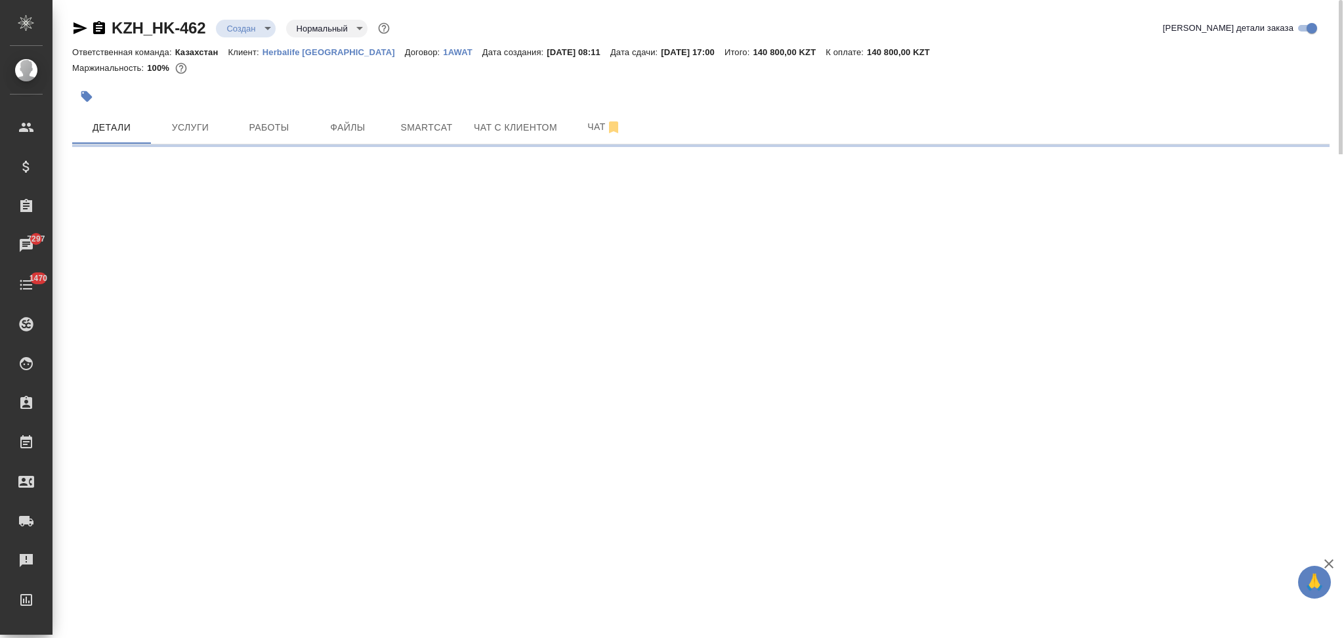
select select "RU"
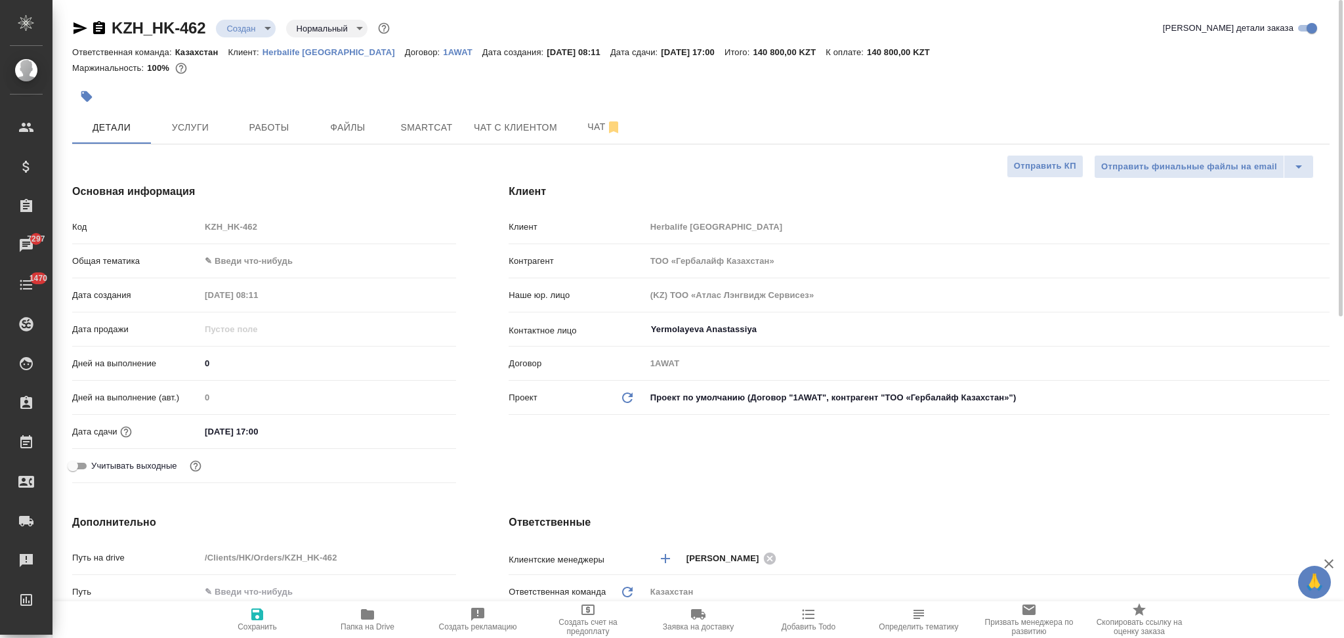
type textarea "x"
click at [81, 30] on icon "button" at bounding box center [80, 28] width 14 height 12
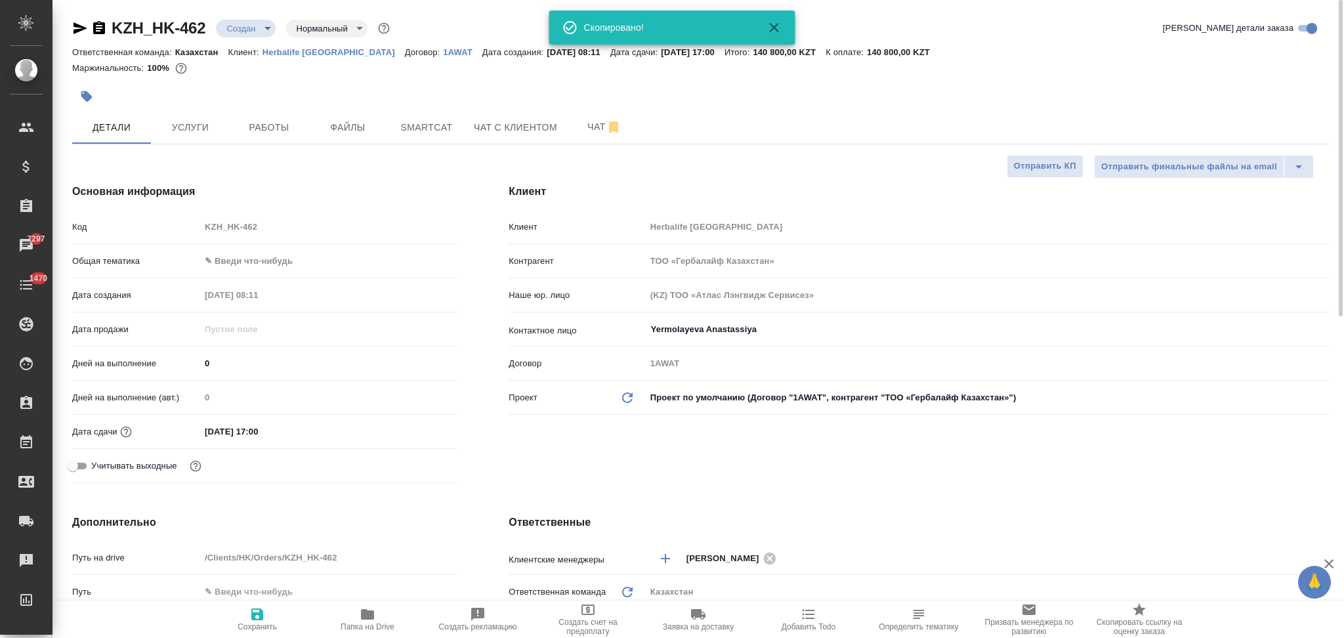
type textarea "x"
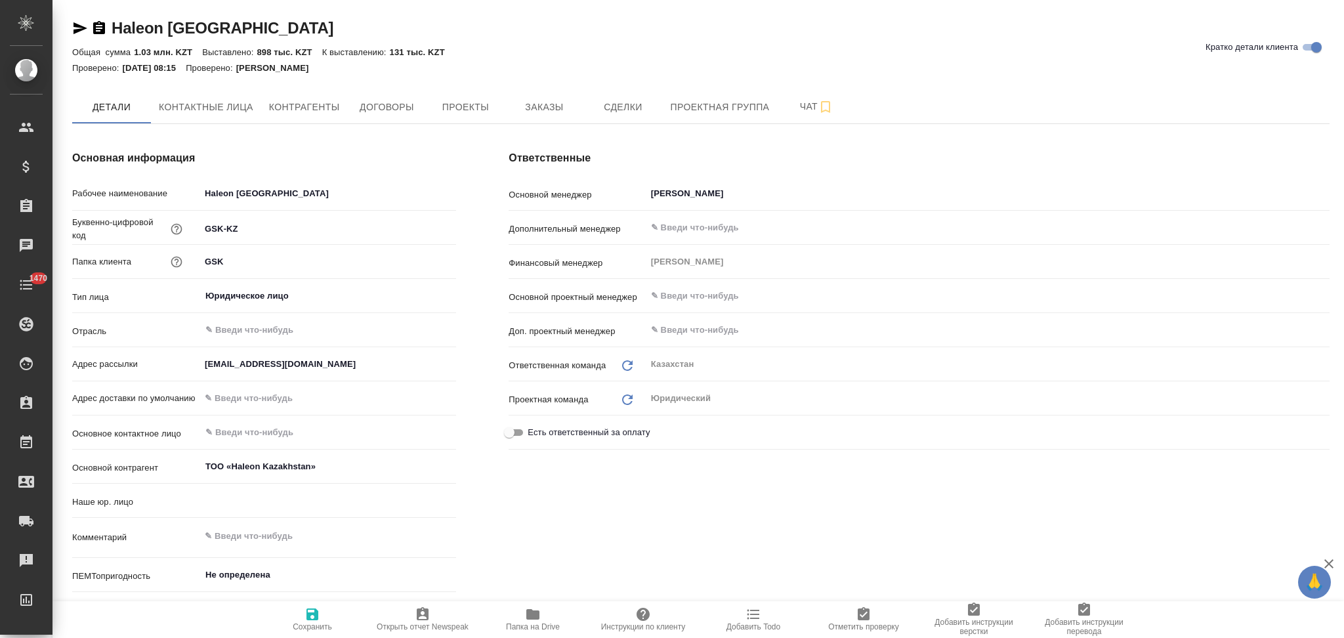
type input "(KZ) ТОО «Атлас Лэнгвидж Сервисез»"
type textarea "x"
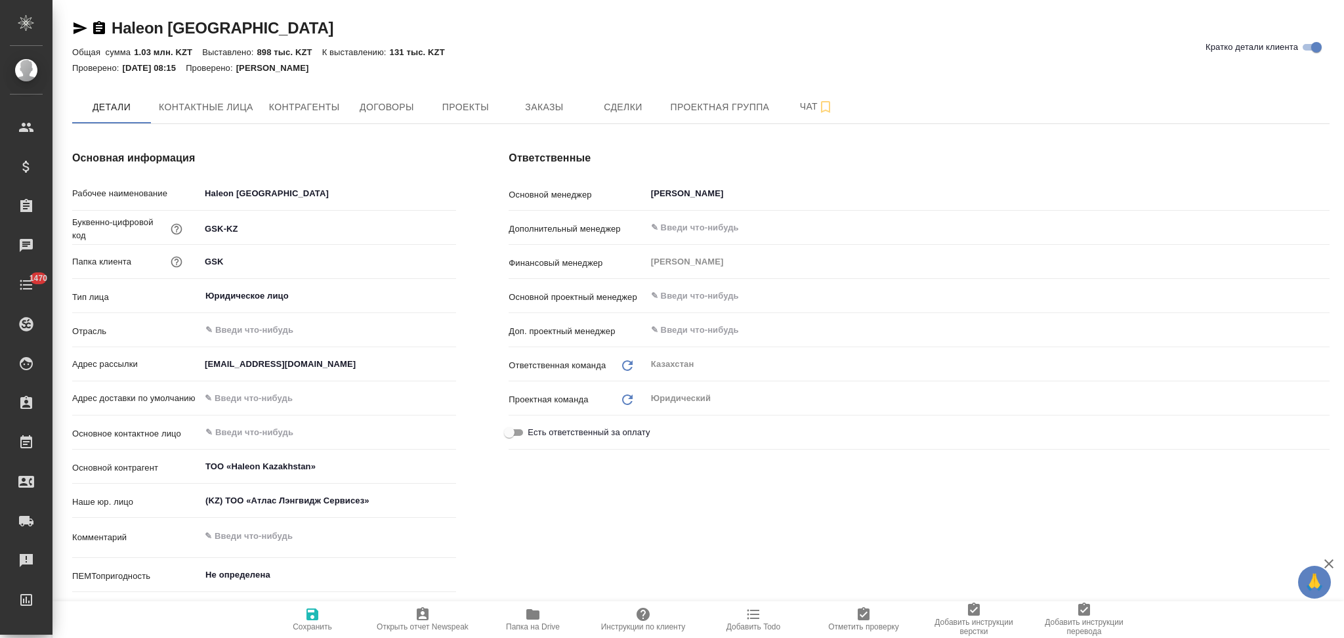
type textarea "x"
click at [550, 101] on span "Заказы" at bounding box center [543, 107] width 63 height 16
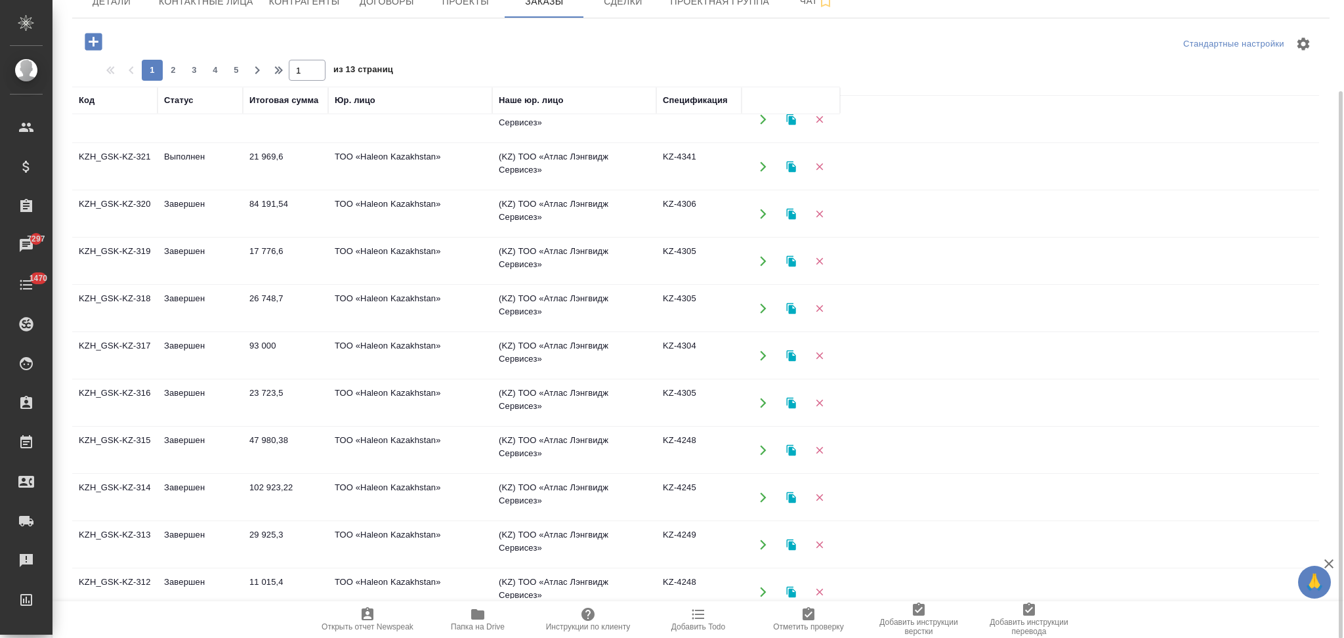
scroll to position [437, 0]
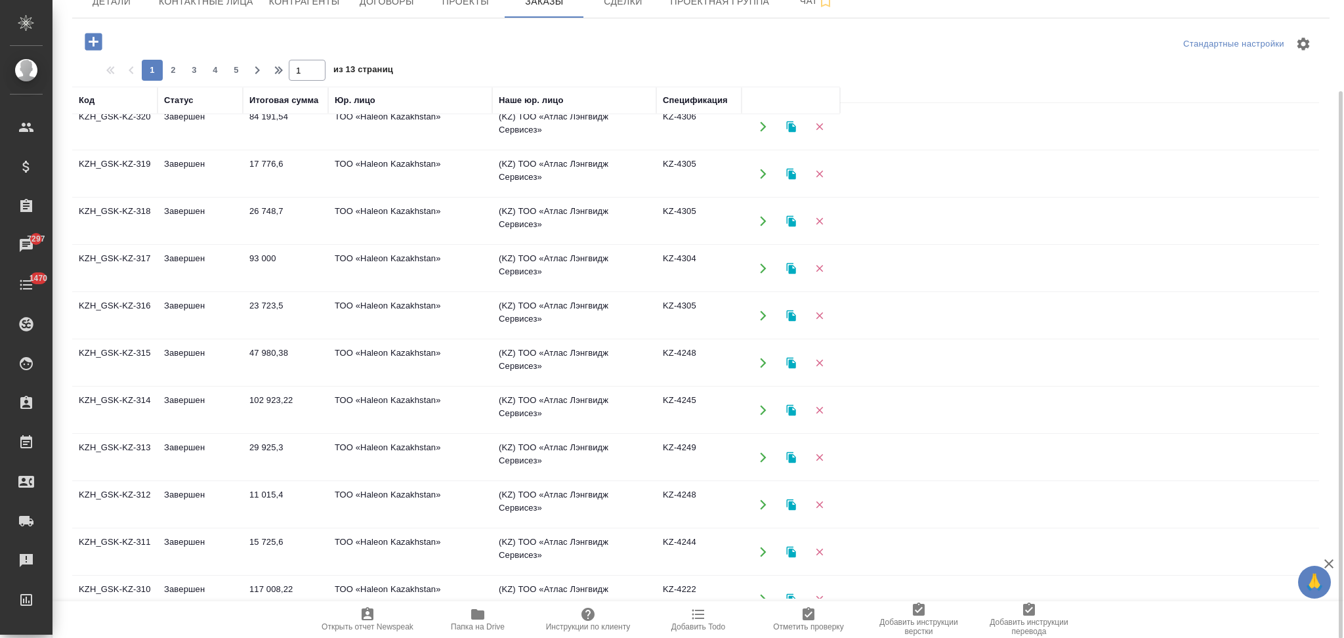
click at [763, 508] on icon "button" at bounding box center [763, 505] width 12 height 12
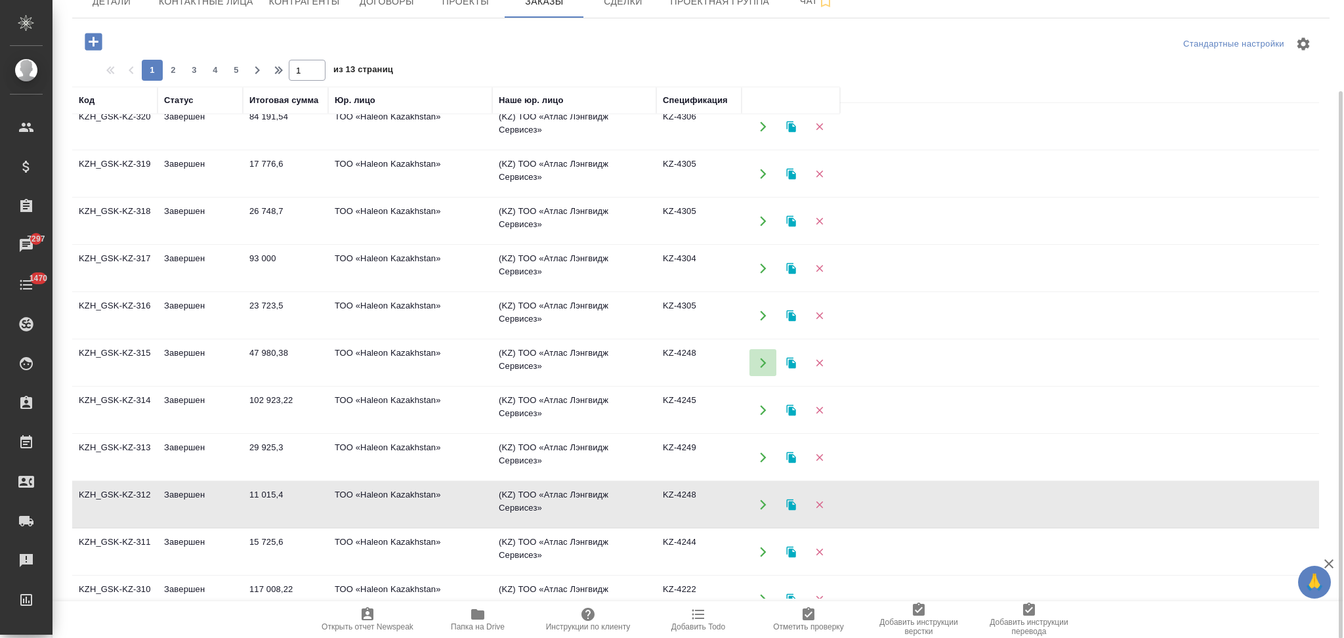
click at [757, 361] on icon "button" at bounding box center [763, 363] width 12 height 12
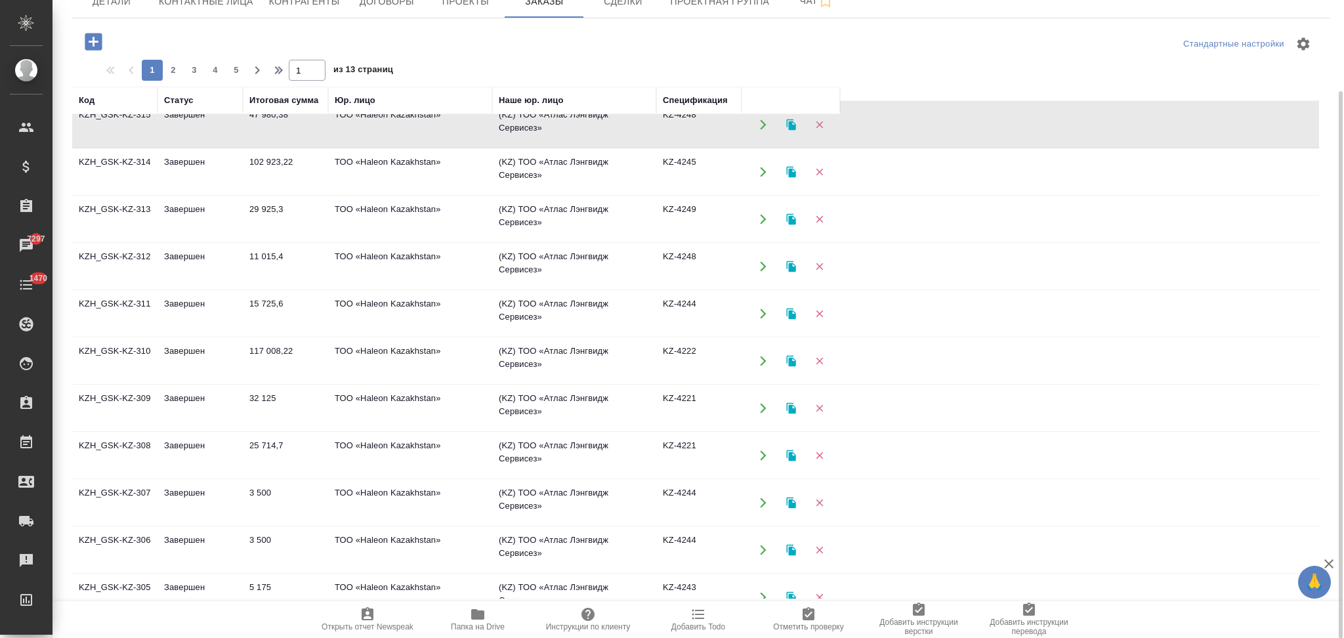
scroll to position [698, 0]
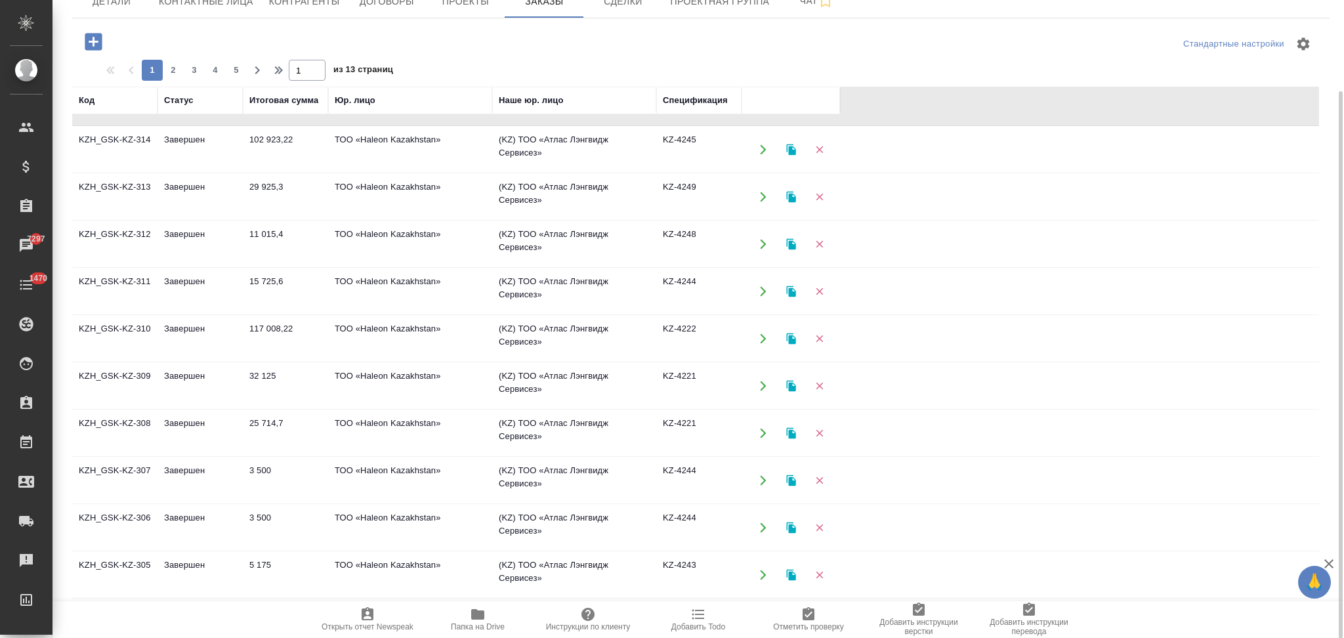
click at [759, 569] on icon "button" at bounding box center [763, 575] width 12 height 12
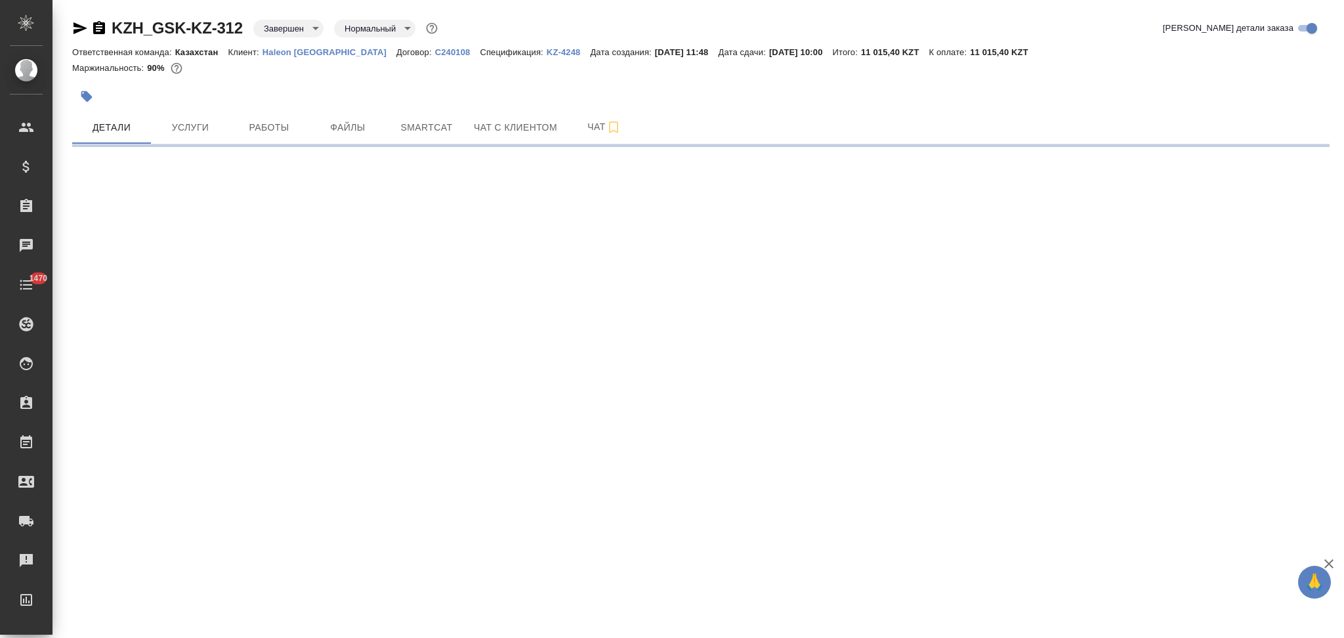
select select "RU"
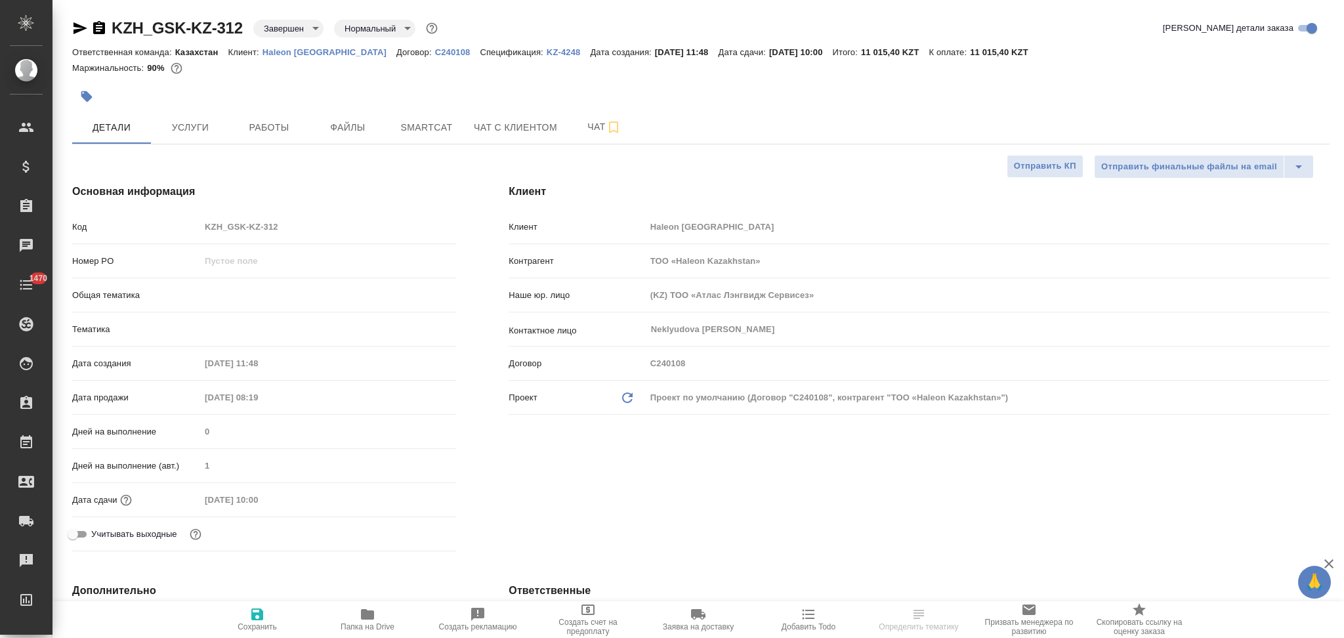
type textarea "x"
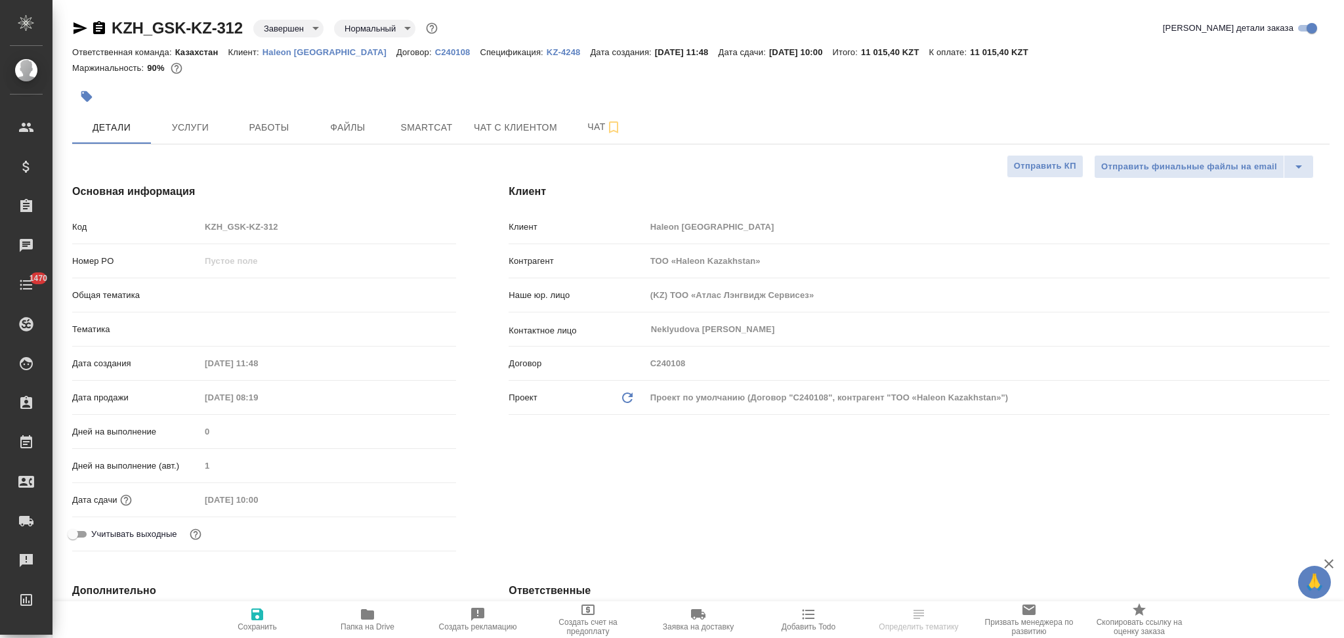
type textarea "x"
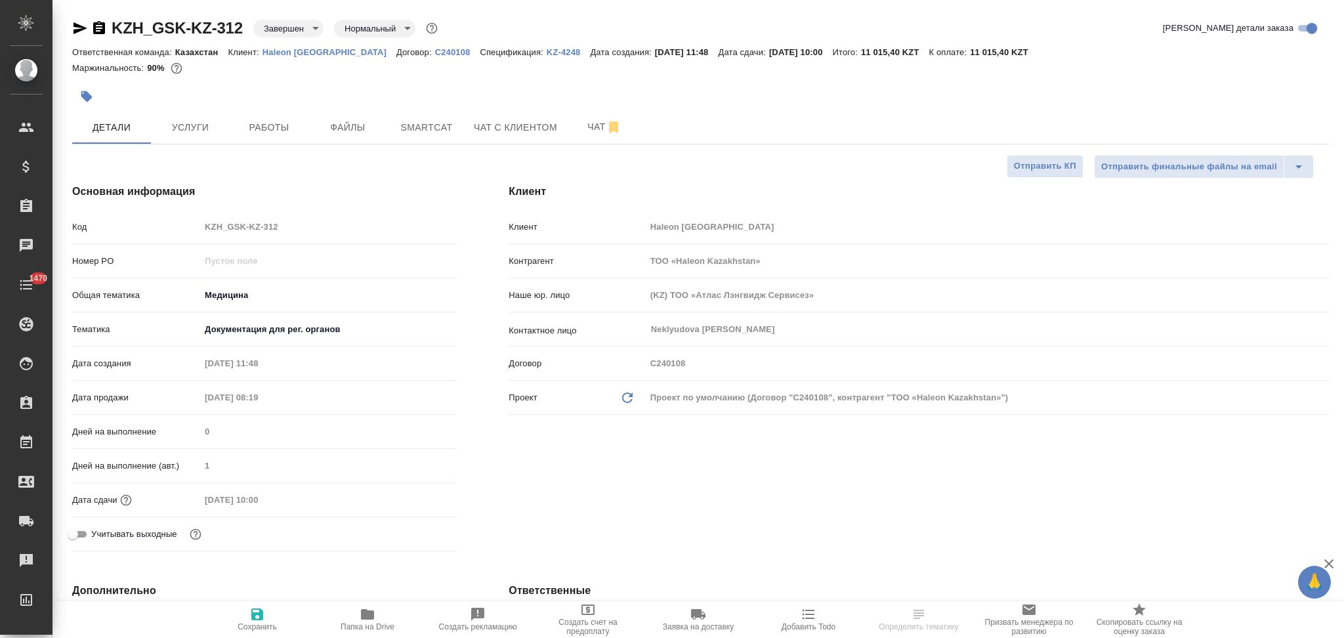
type textarea "x"
select select "RU"
type textarea "x"
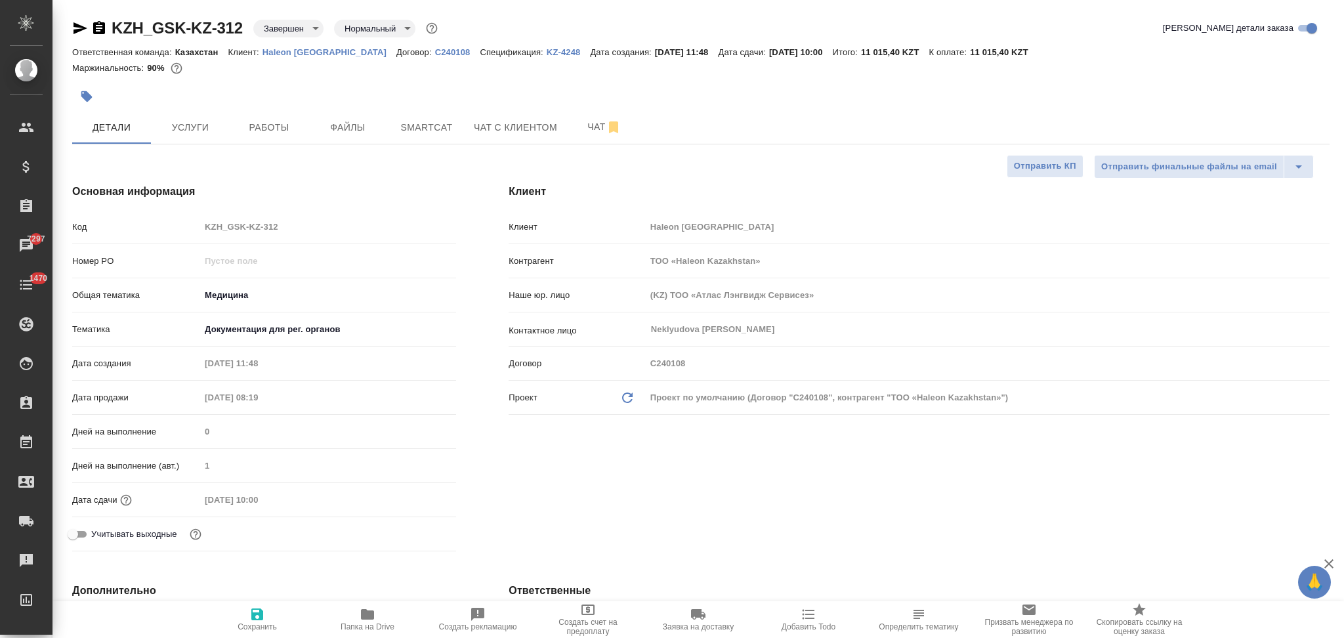
type textarea "x"
click at [367, 613] on icon "button" at bounding box center [367, 614] width 13 height 10
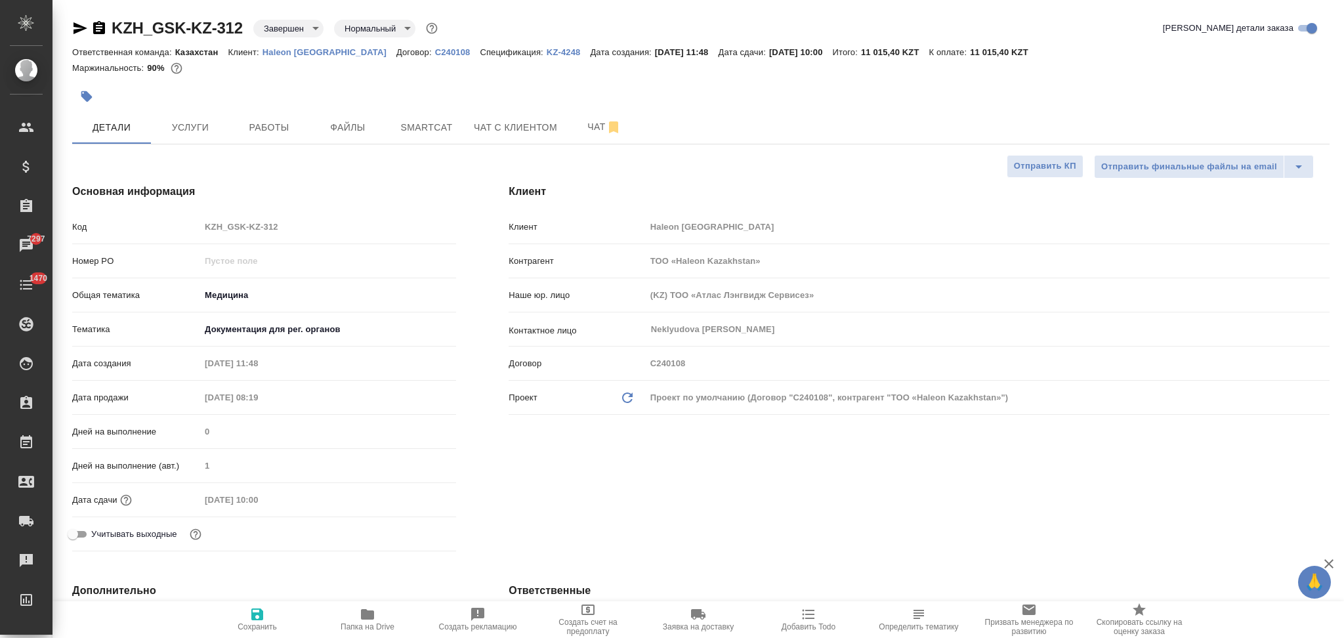
type textarea "x"
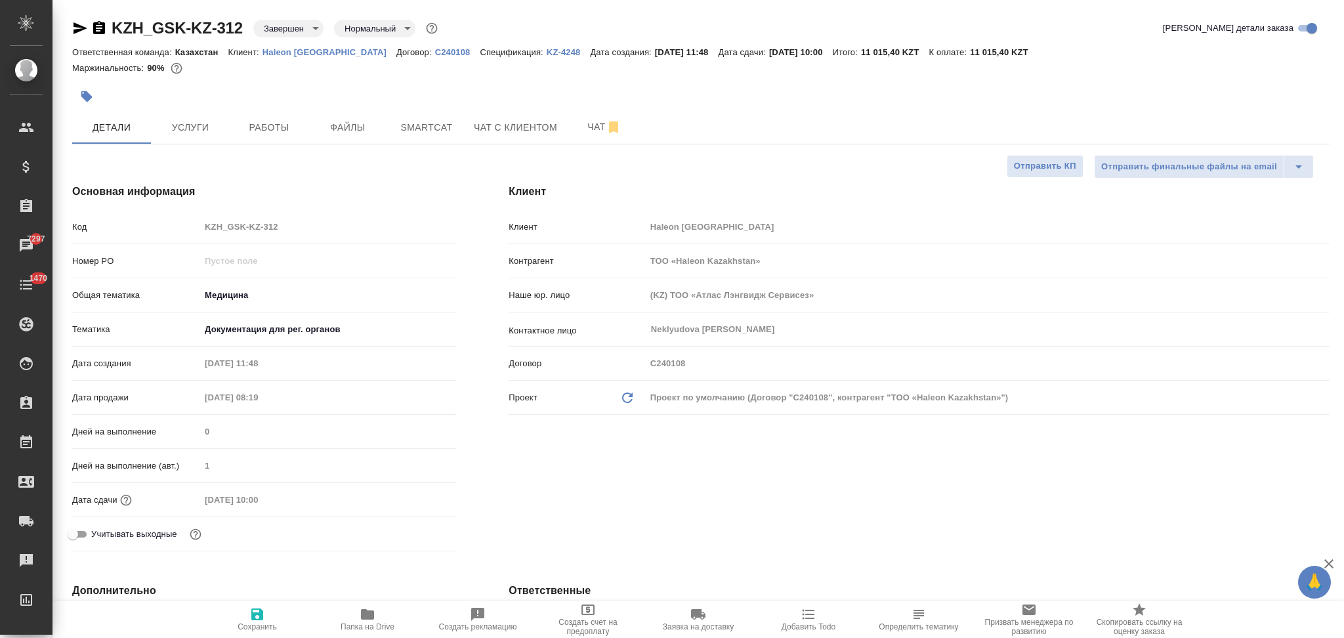
type textarea "x"
click at [100, 25] on icon "button" at bounding box center [99, 28] width 16 height 16
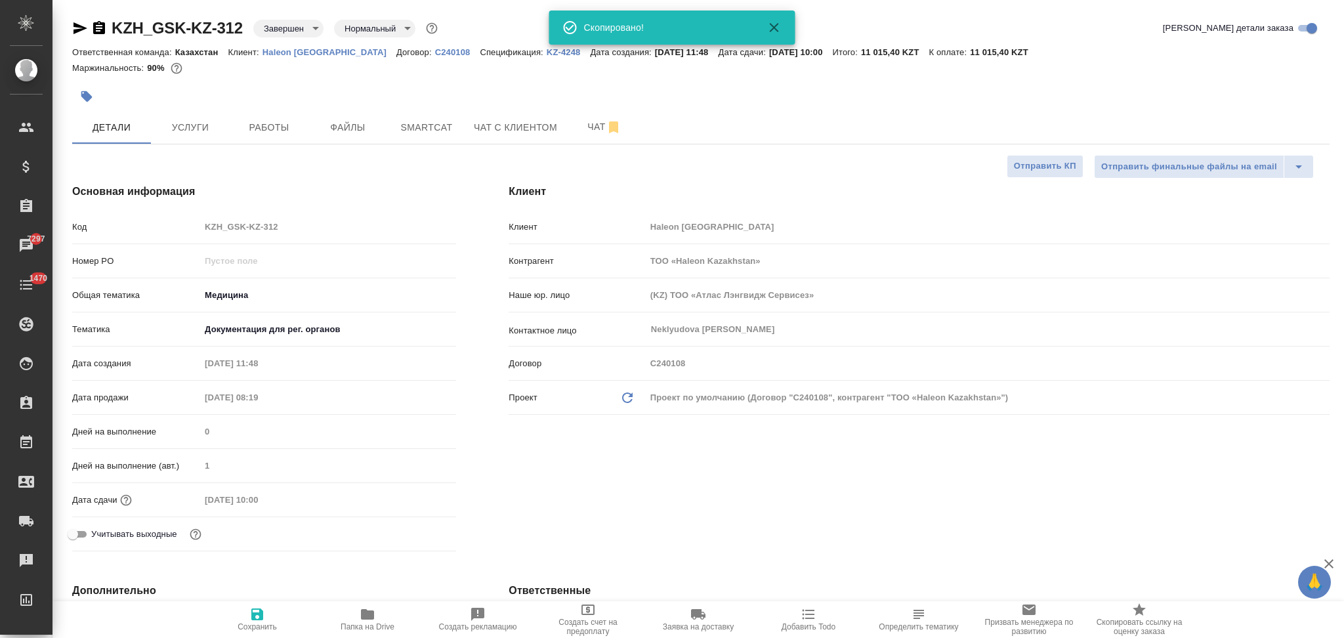
type textarea "x"
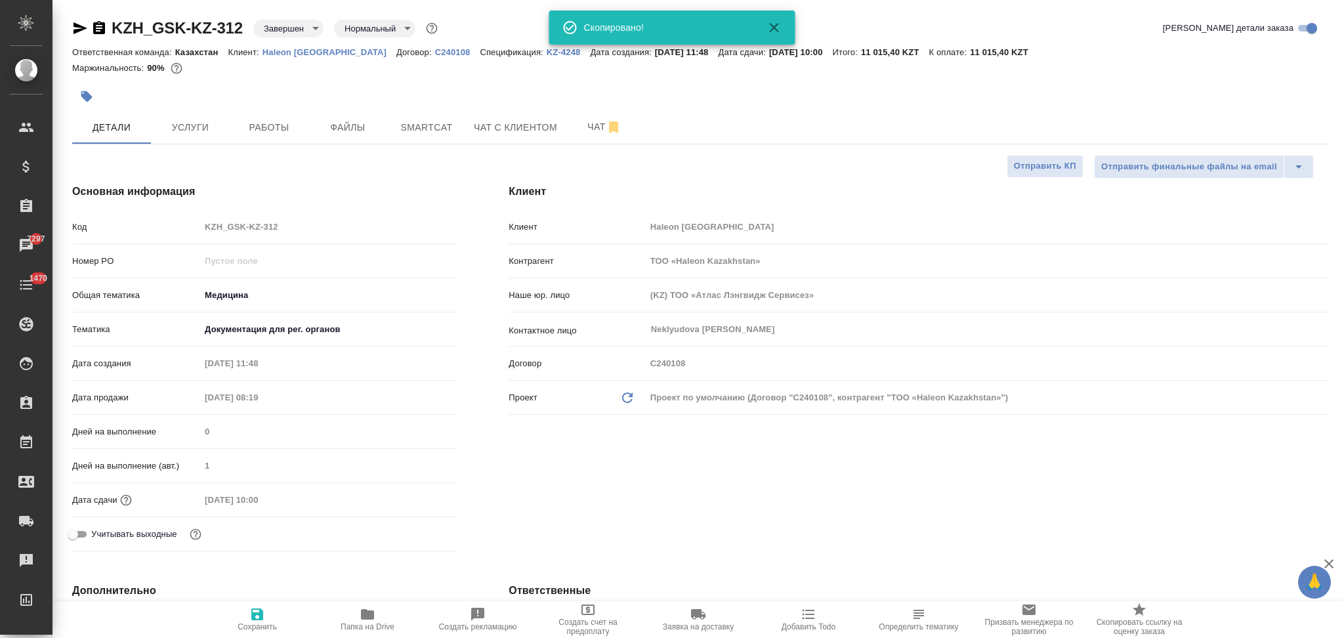
type textarea "x"
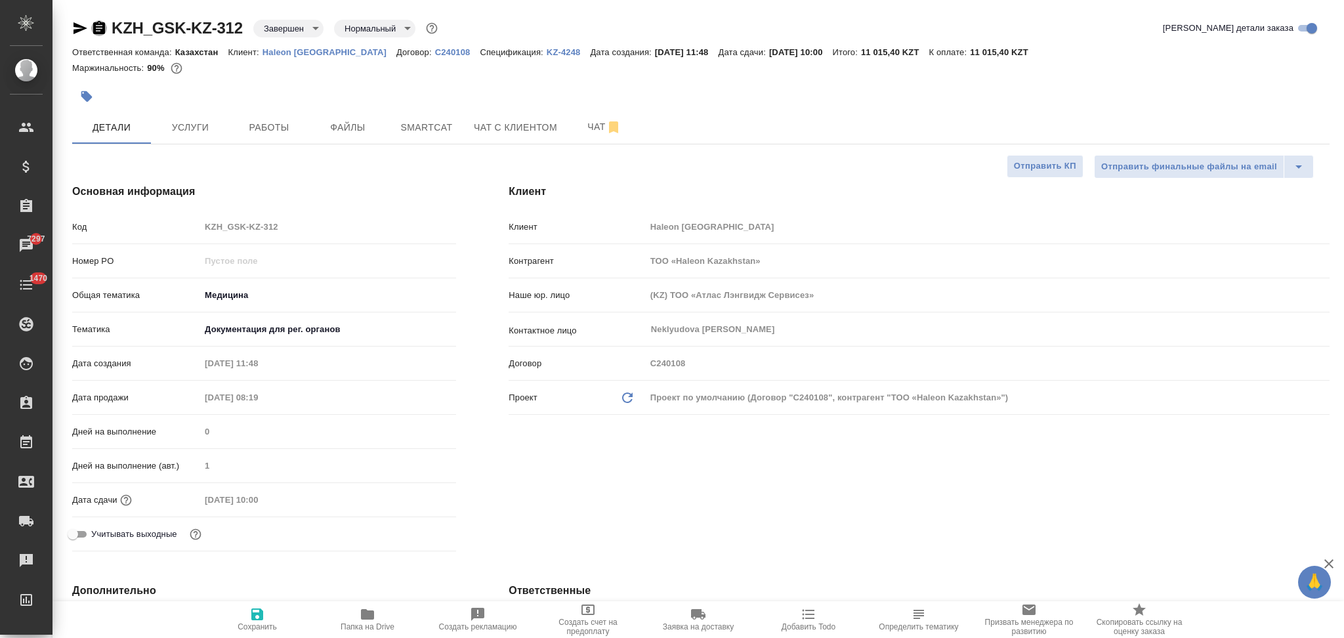
click at [100, 30] on icon "button" at bounding box center [99, 28] width 16 height 16
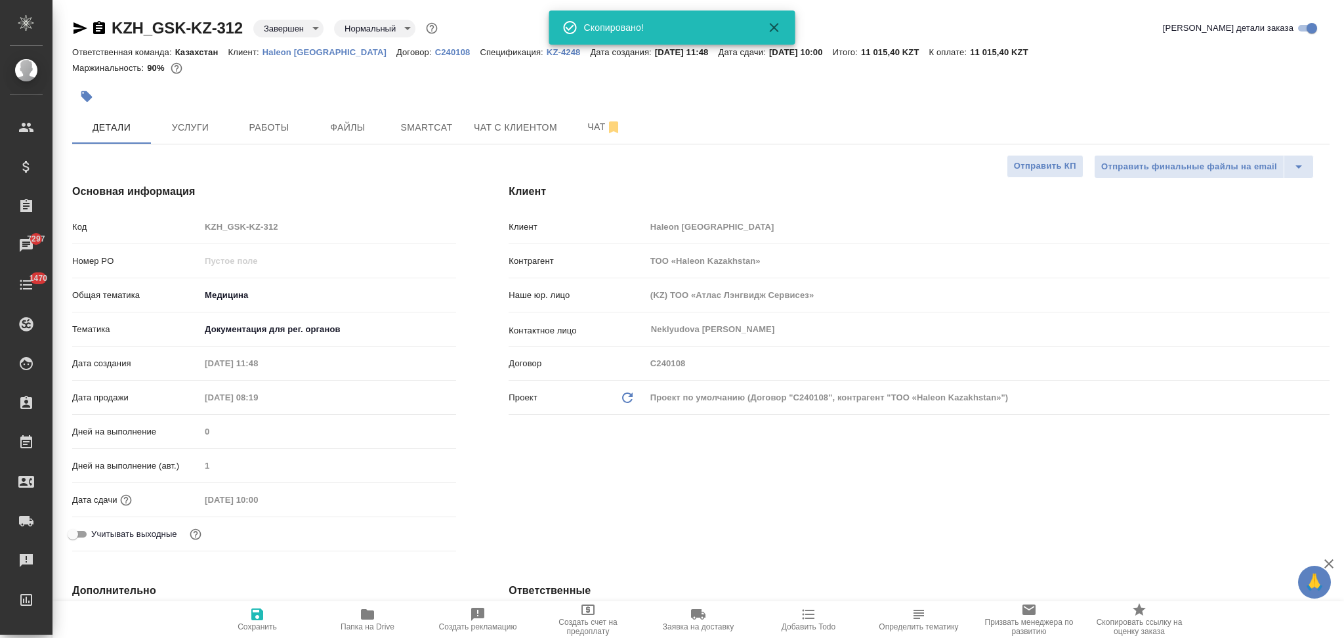
type textarea "x"
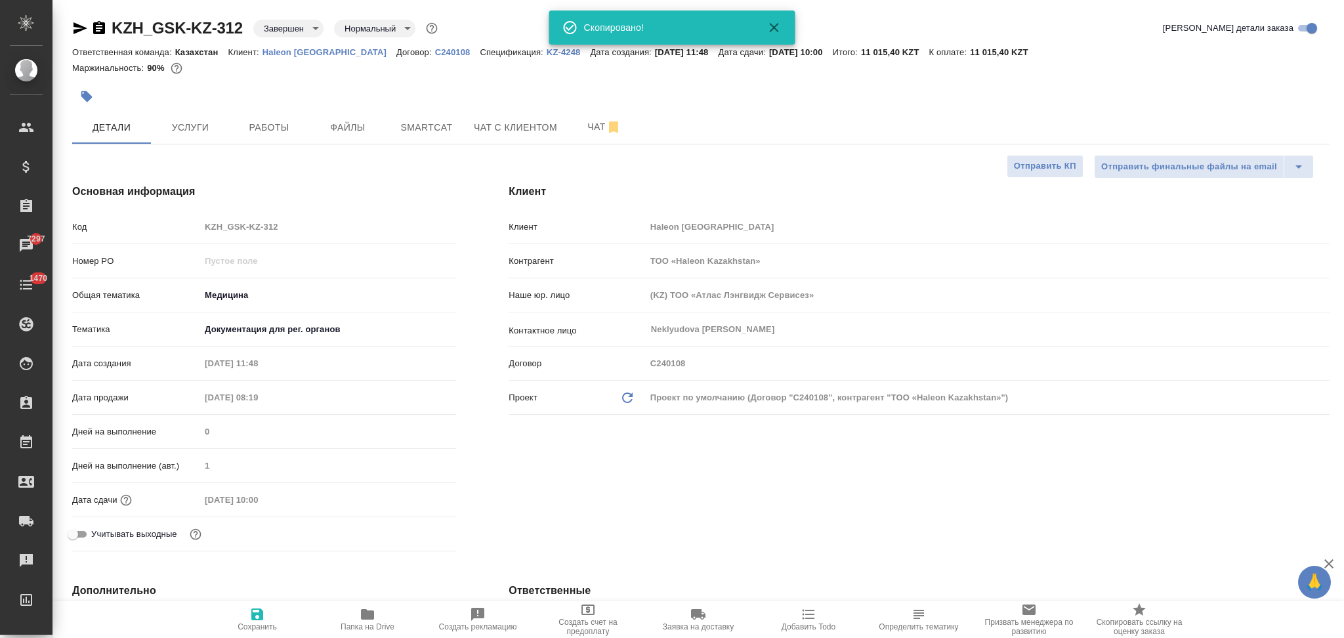
type textarea "x"
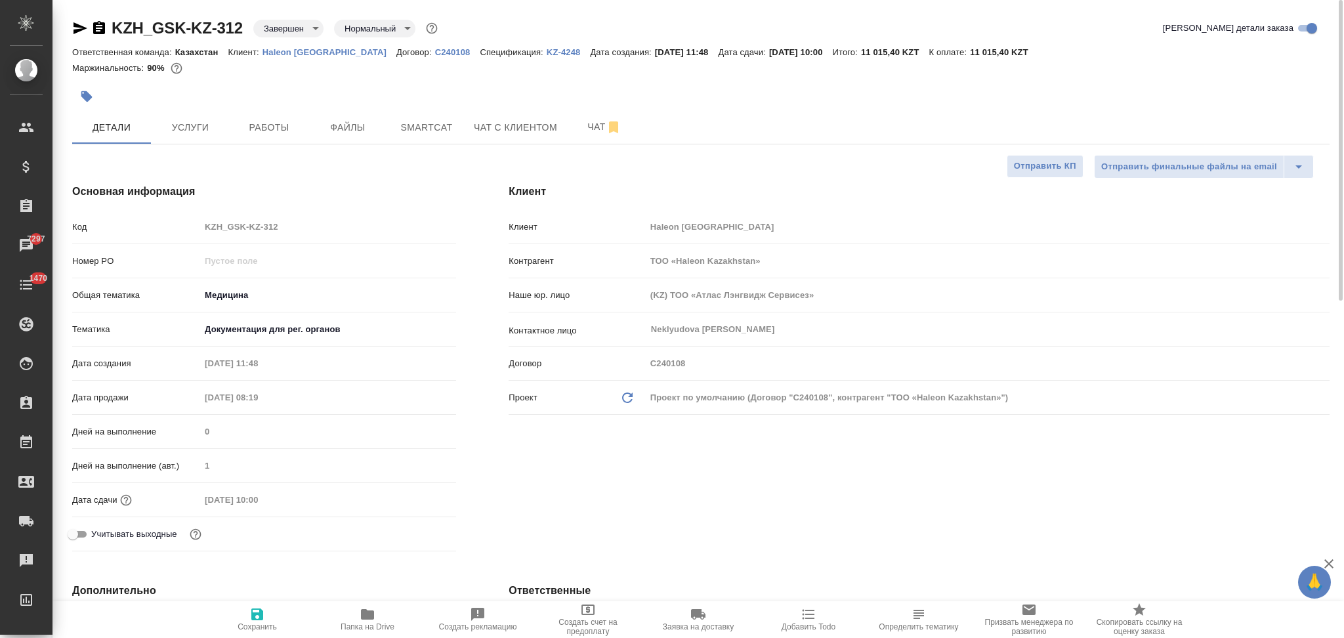
type textarea "x"
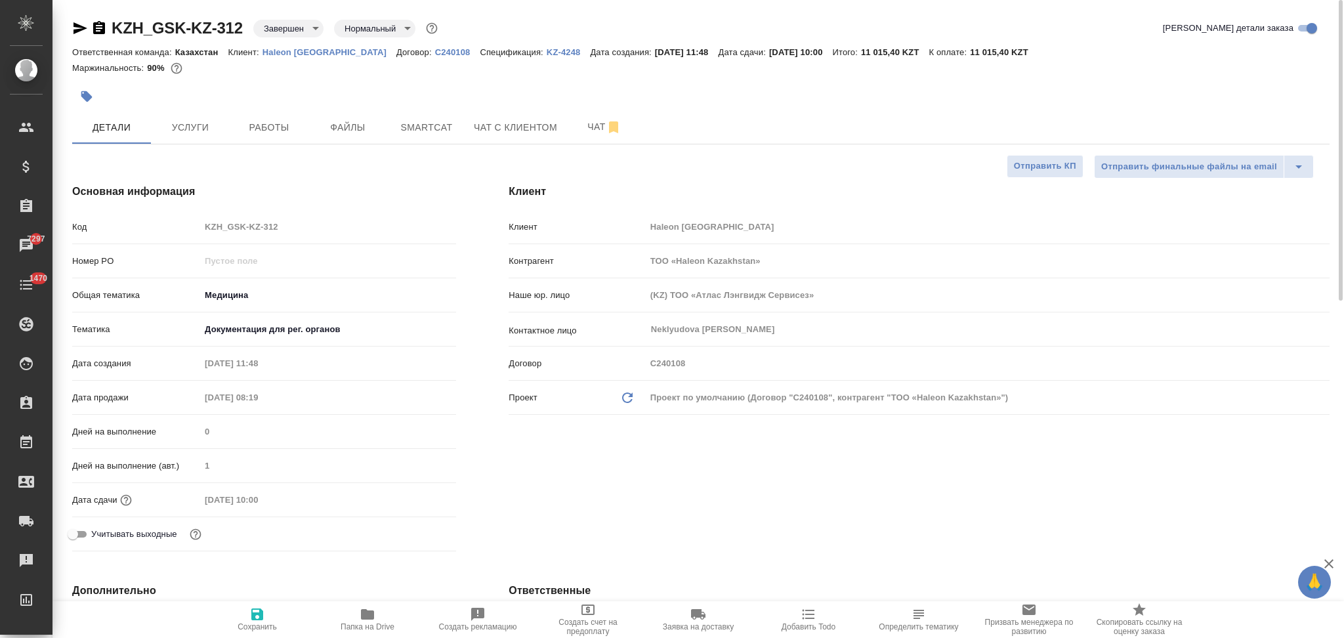
type textarea "x"
click at [207, 127] on span "Услуги" at bounding box center [190, 127] width 63 height 16
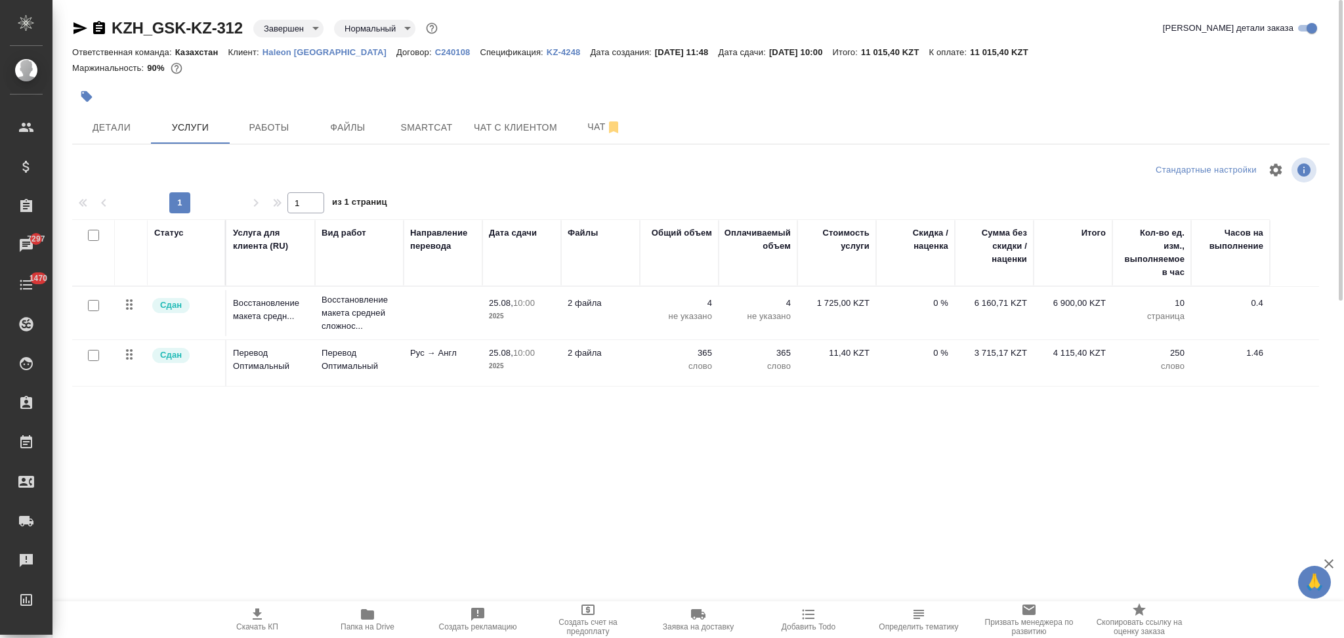
click at [245, 613] on span "Скачать КП" at bounding box center [257, 618] width 94 height 25
click at [123, 129] on span "Детали" at bounding box center [111, 127] width 63 height 16
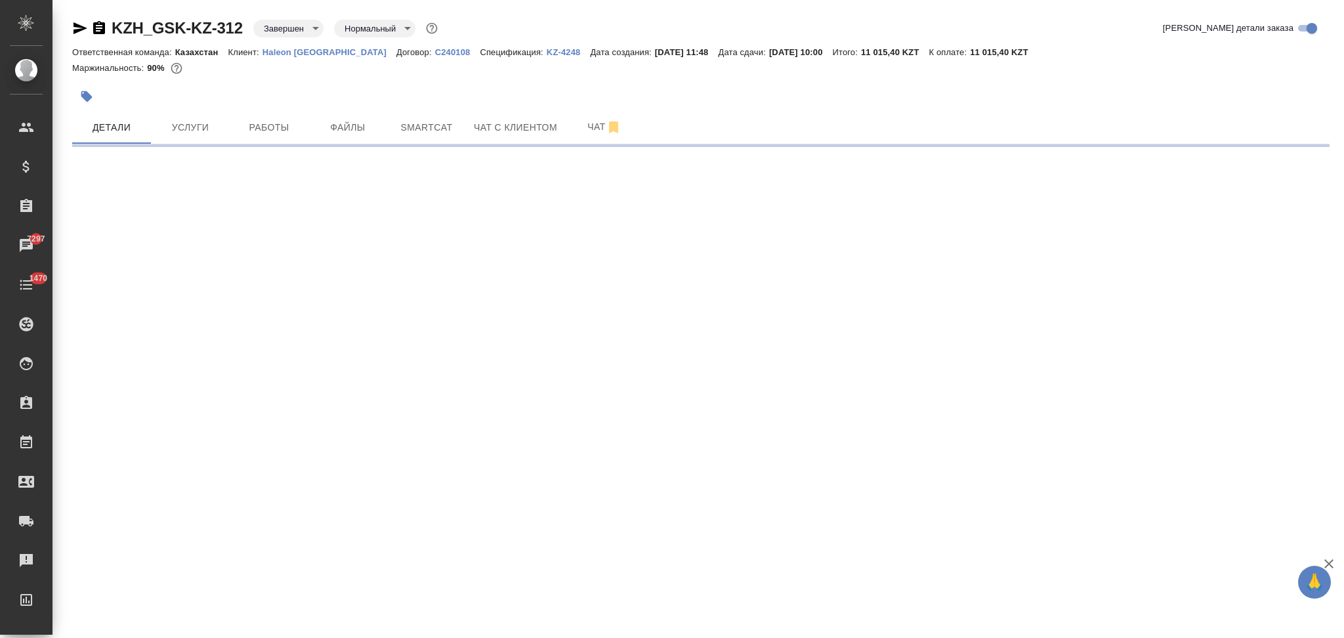
select select "RU"
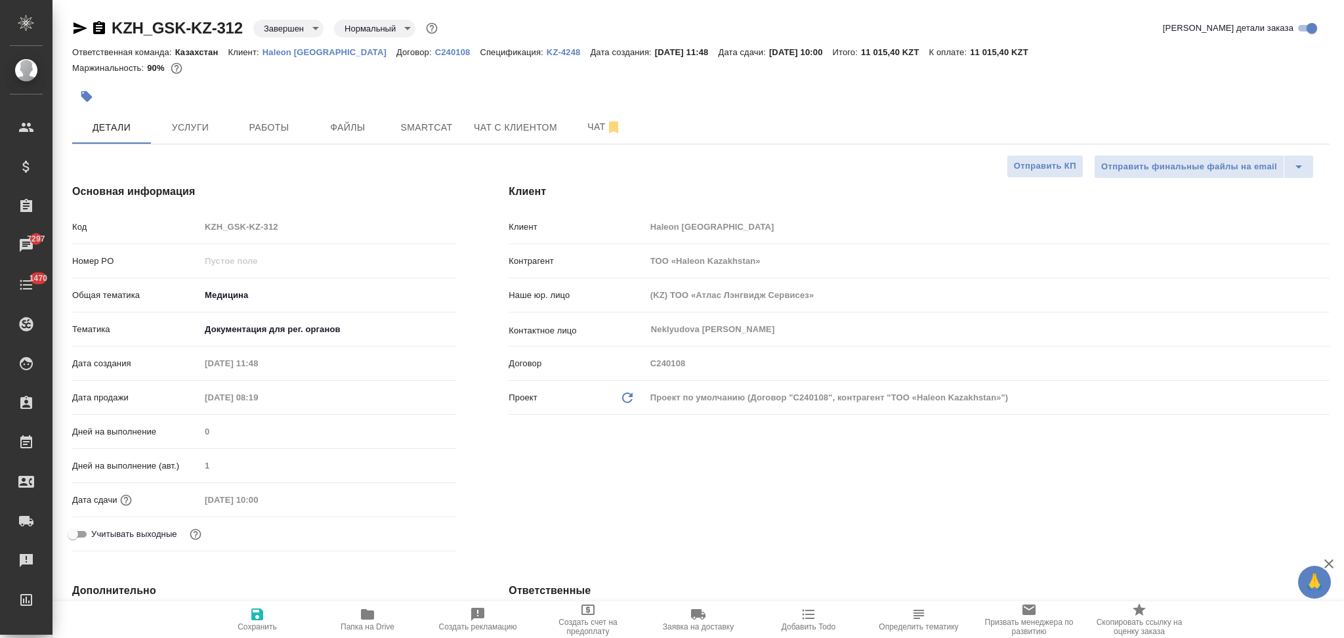
type textarea "x"
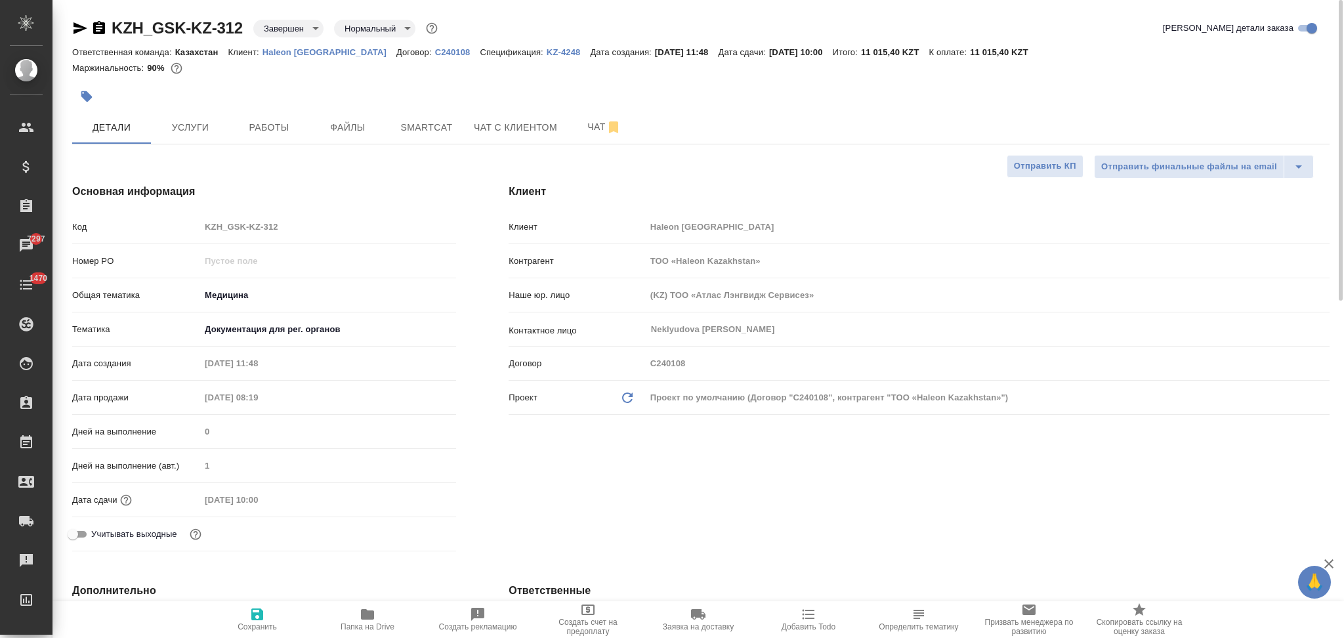
type textarea "x"
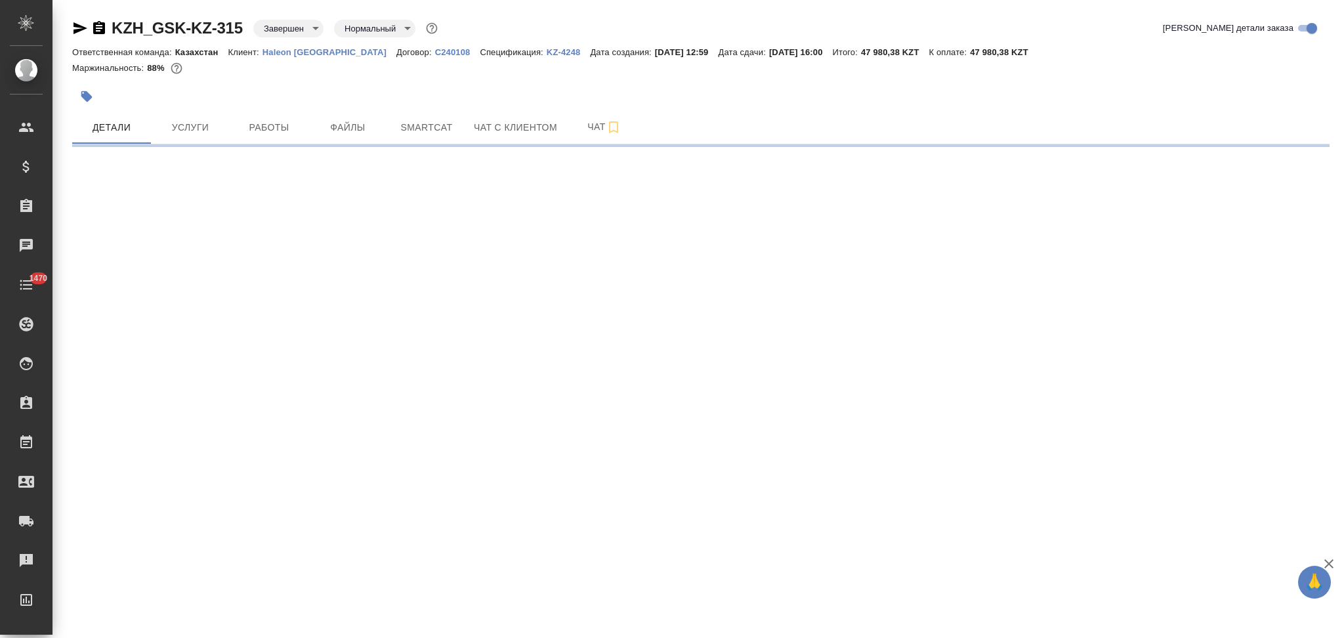
select select "RU"
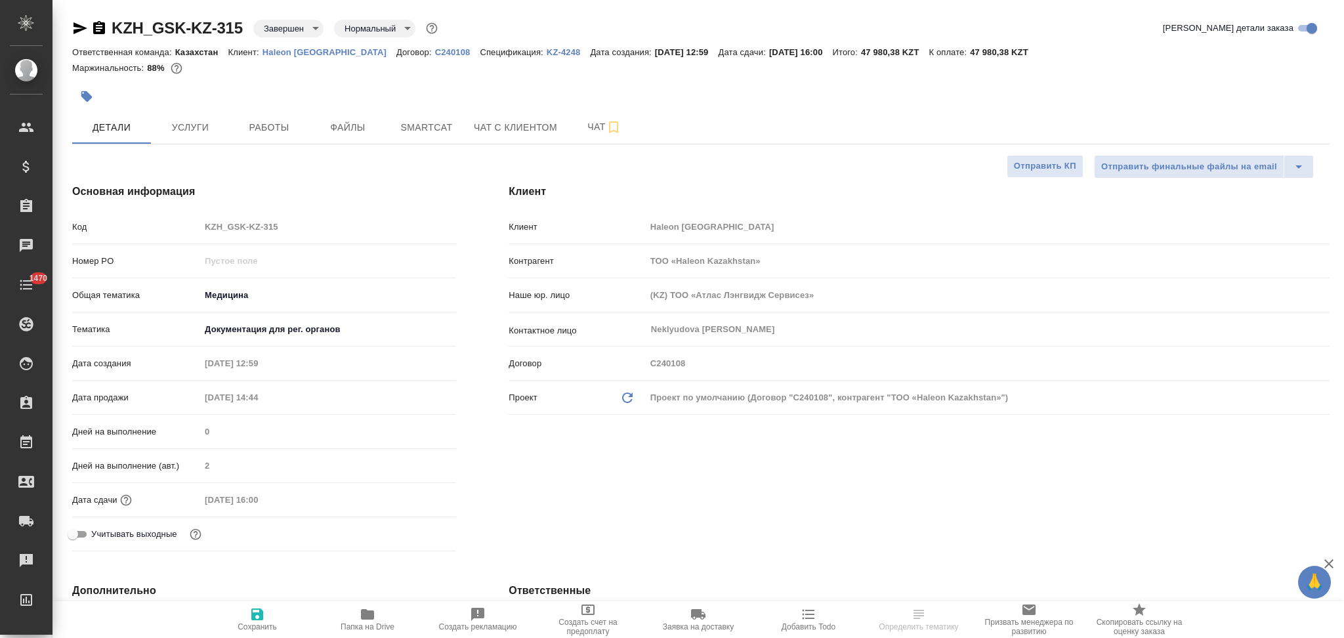
type textarea "x"
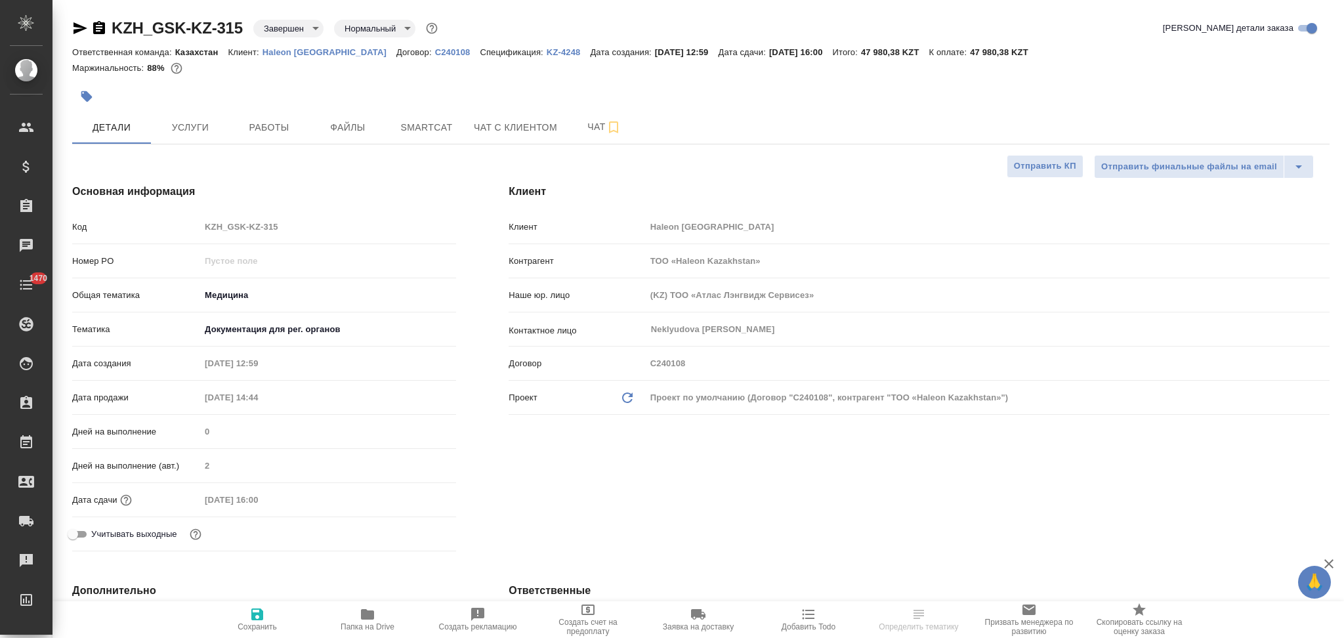
type textarea "x"
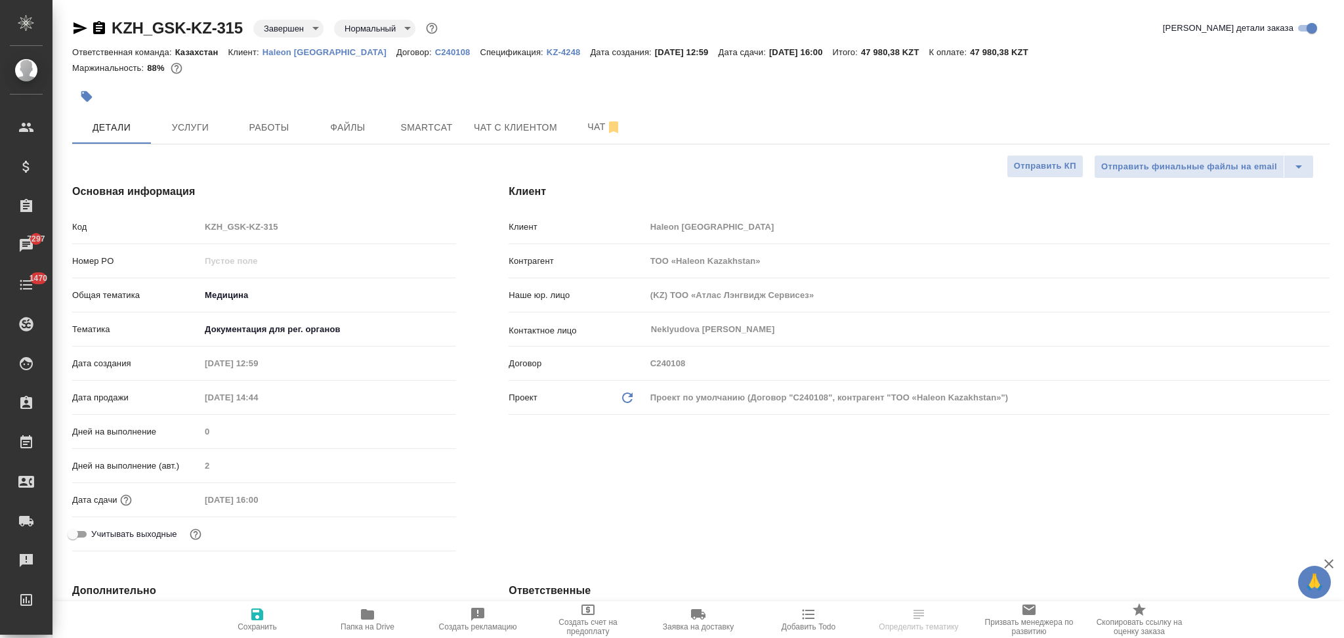
type textarea "x"
select select "RU"
type textarea "x"
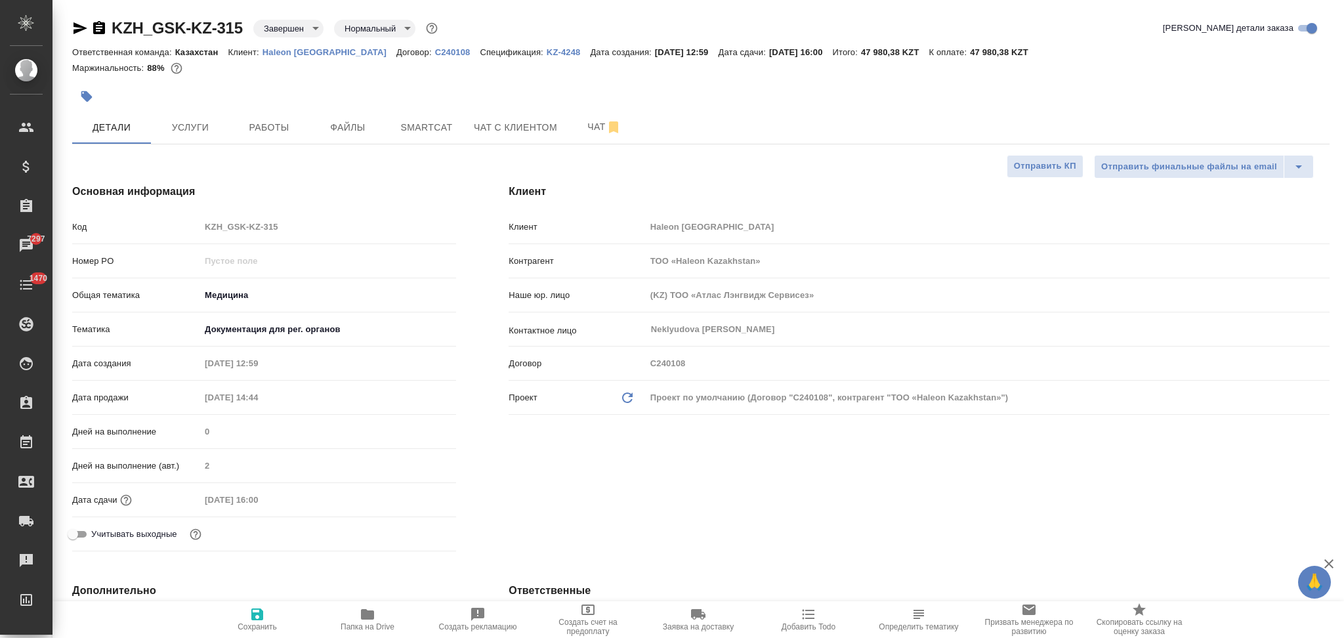
type textarea "x"
click at [98, 24] on icon "button" at bounding box center [99, 27] width 12 height 13
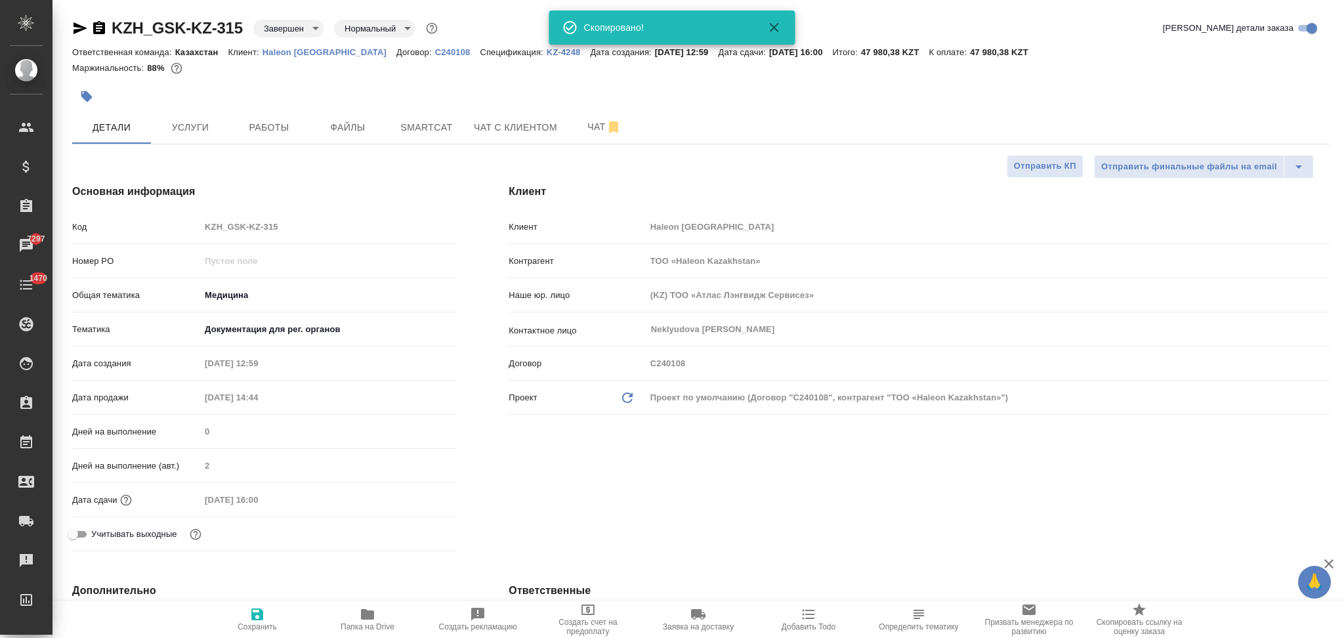
click at [367, 617] on icon "button" at bounding box center [367, 614] width 13 height 10
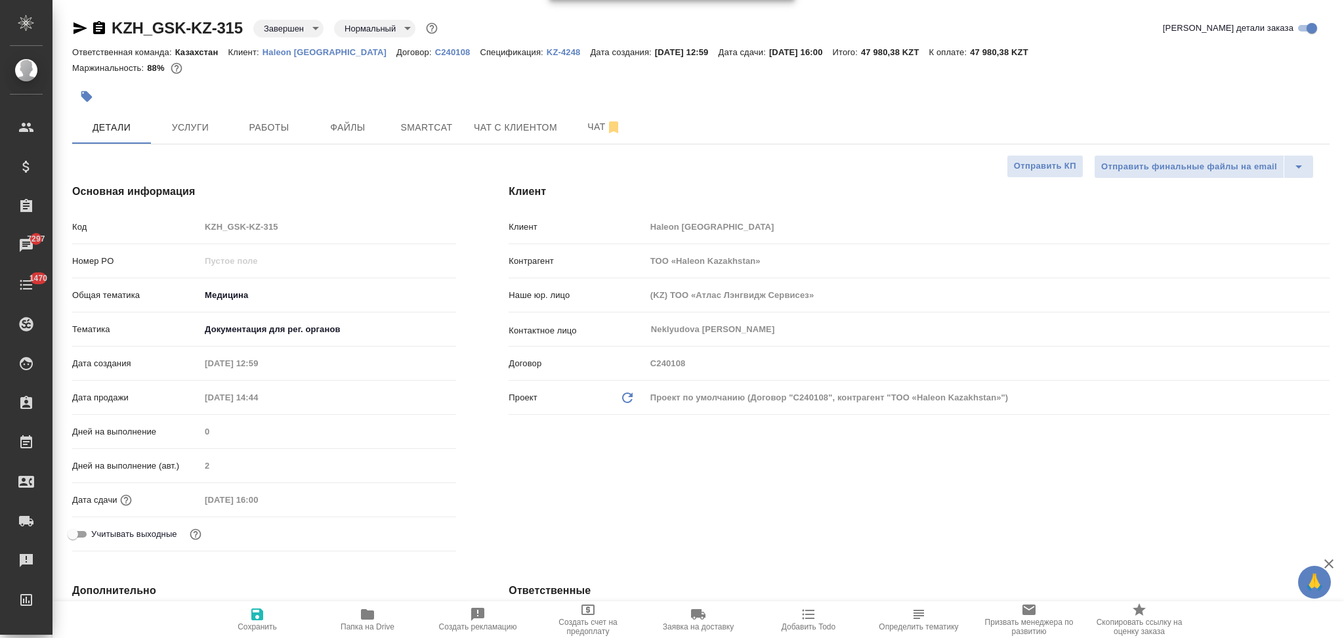
type textarea "x"
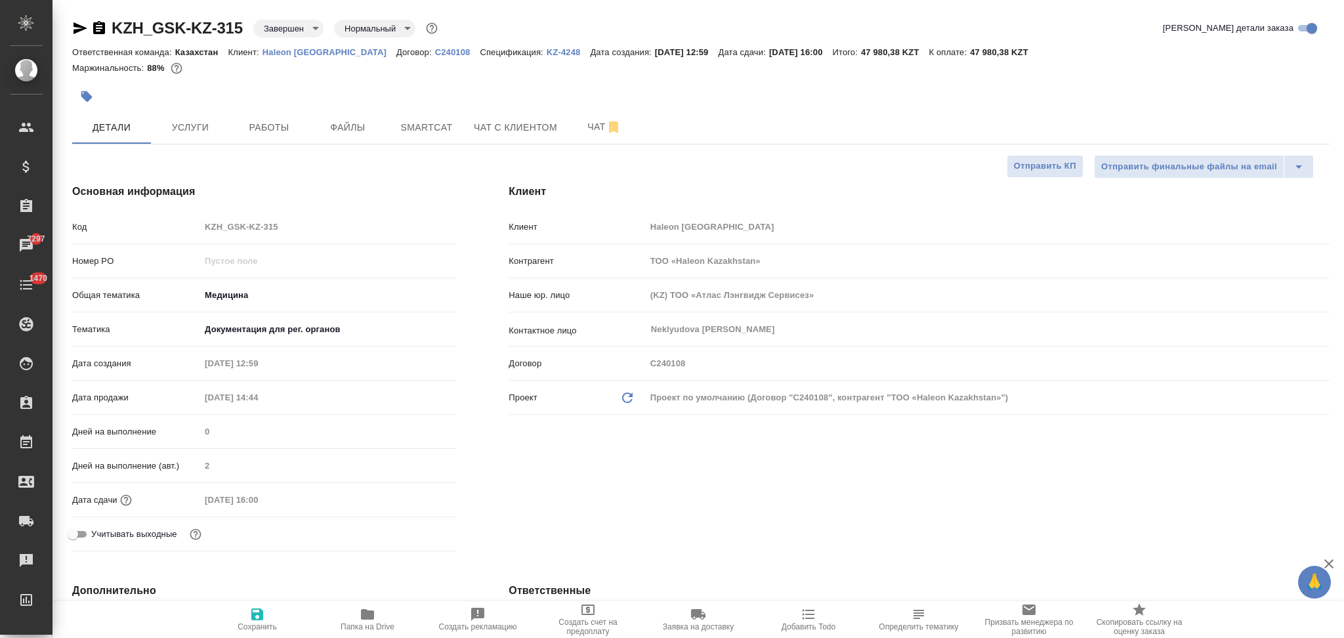
type textarea "x"
click at [98, 29] on icon "button" at bounding box center [99, 27] width 12 height 13
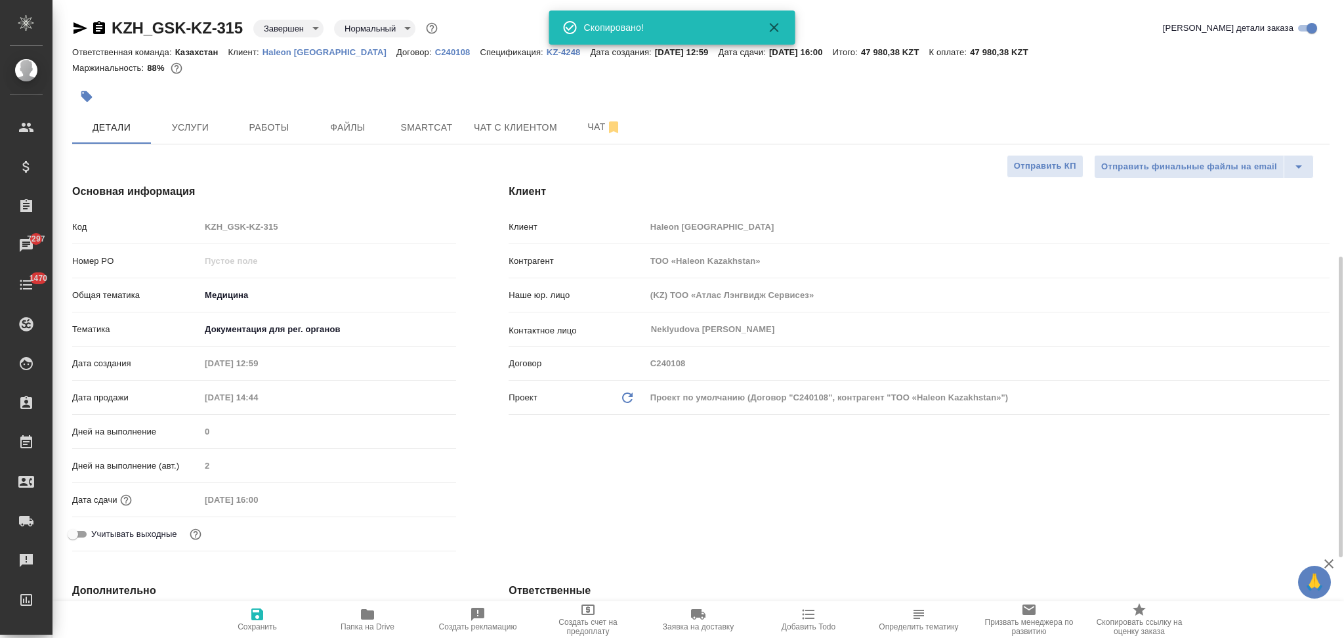
scroll to position [175, 0]
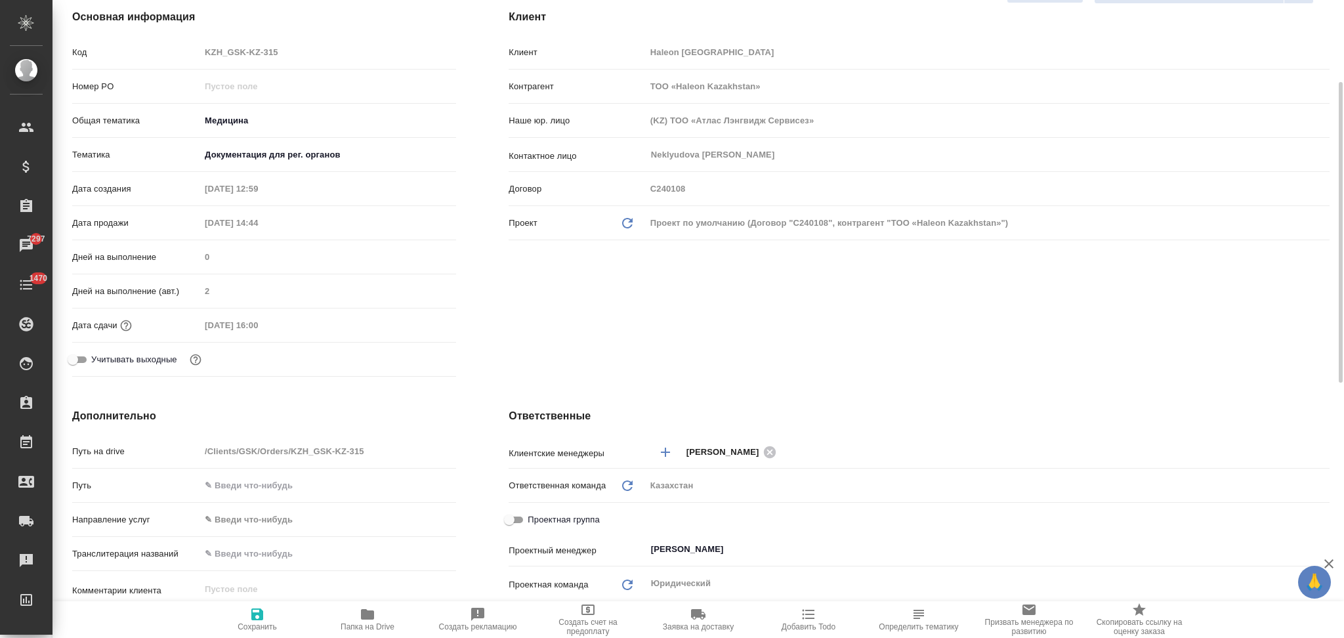
type textarea "x"
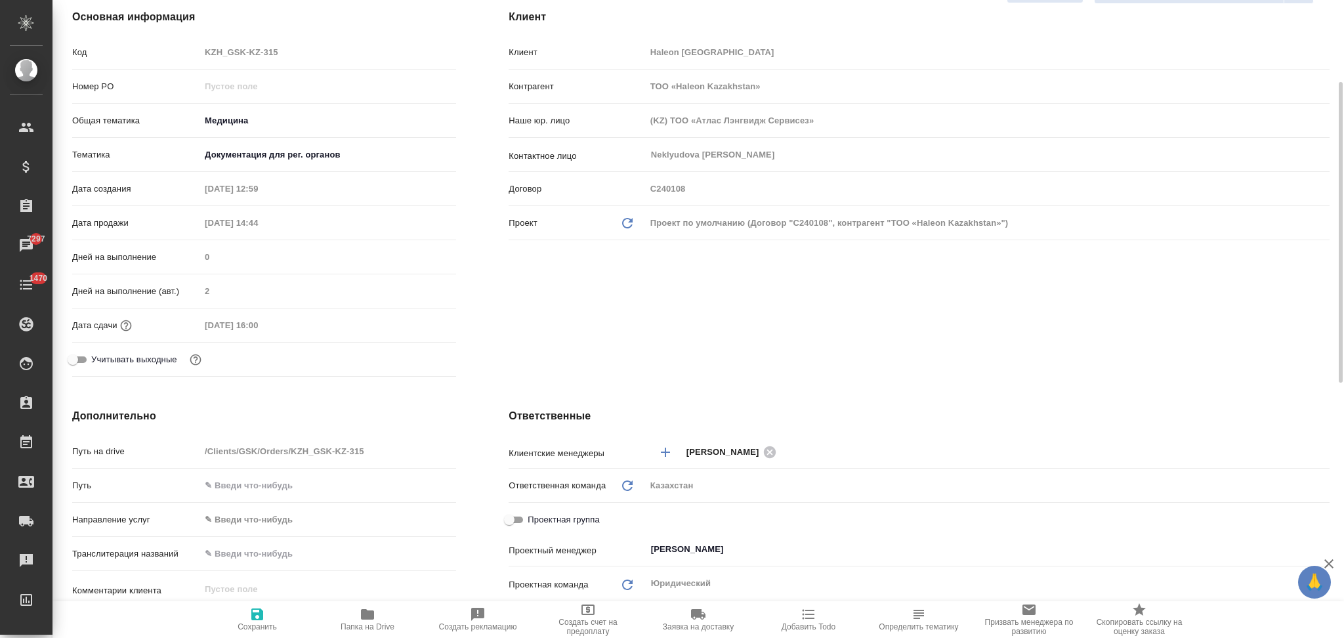
type textarea "x"
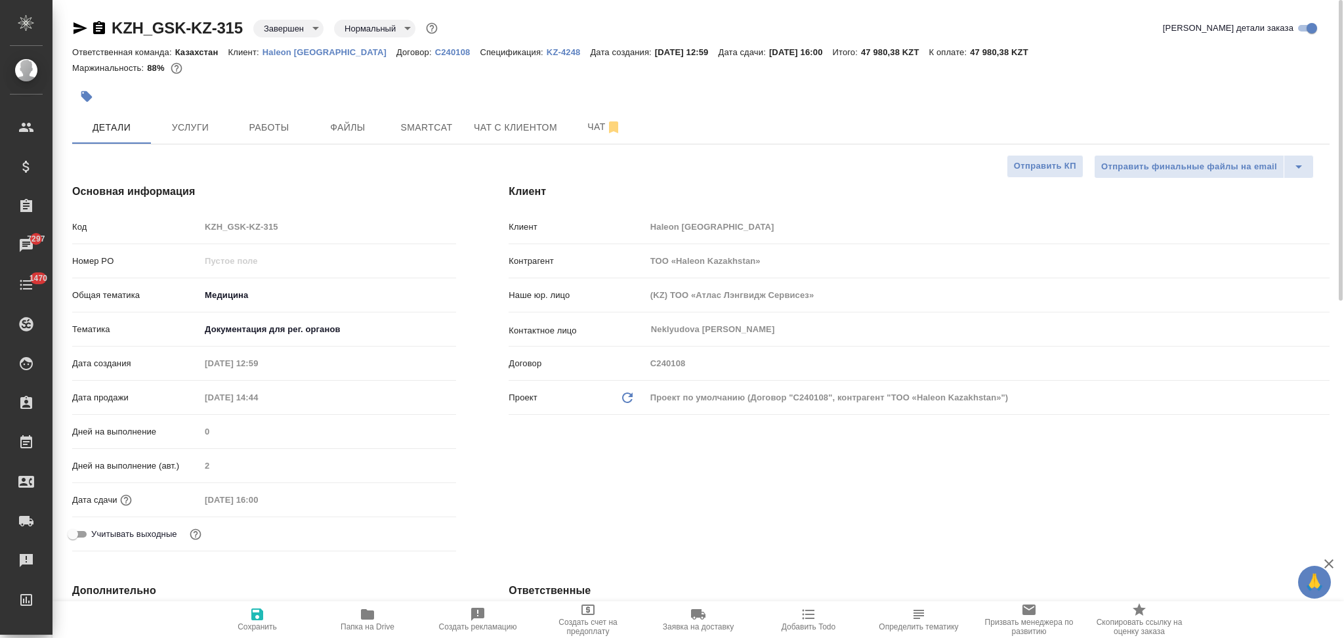
type textarea "x"
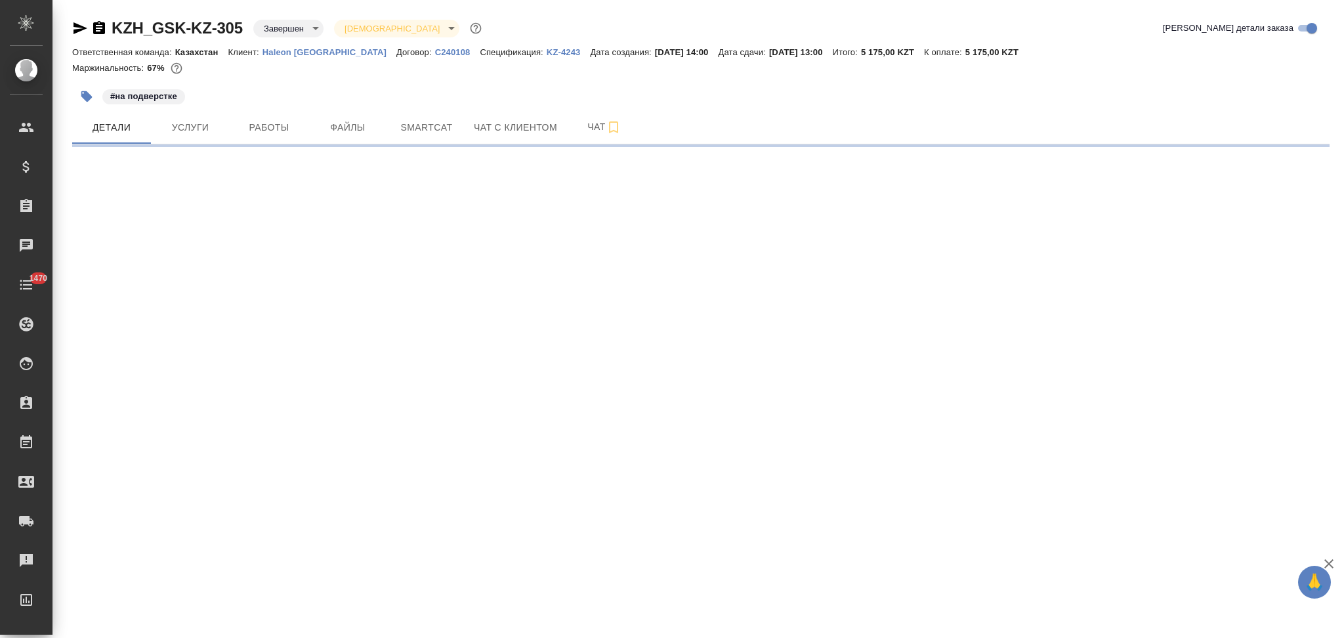
select select "RU"
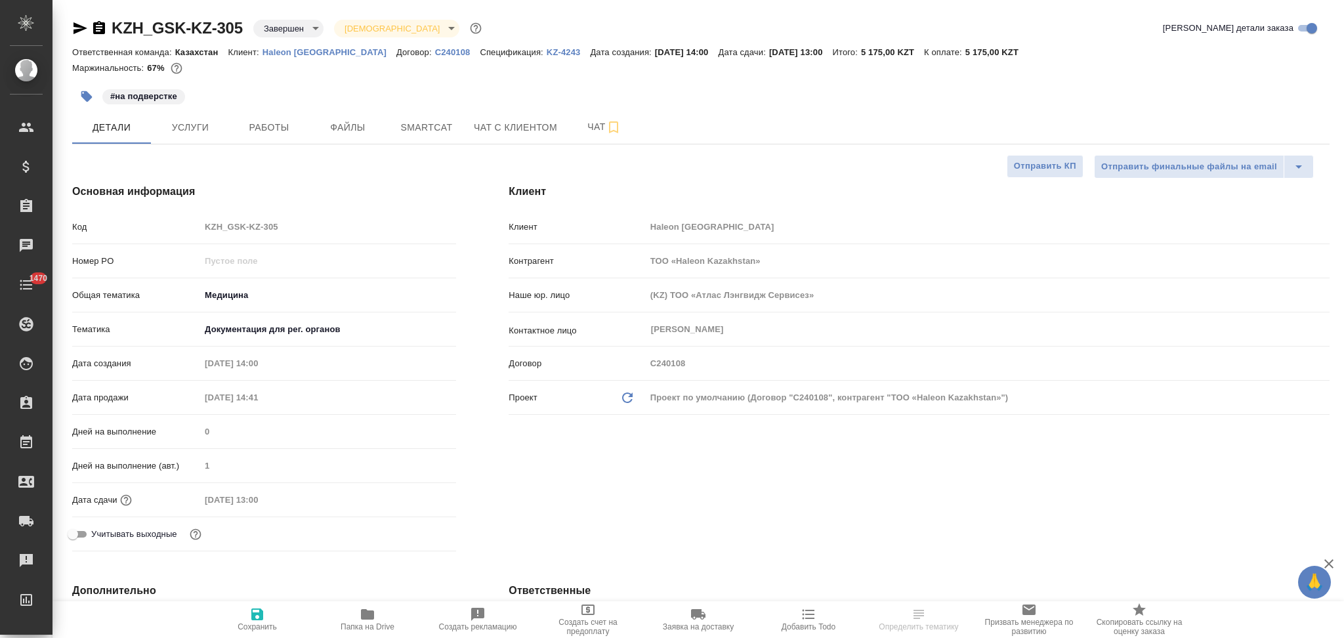
type textarea "x"
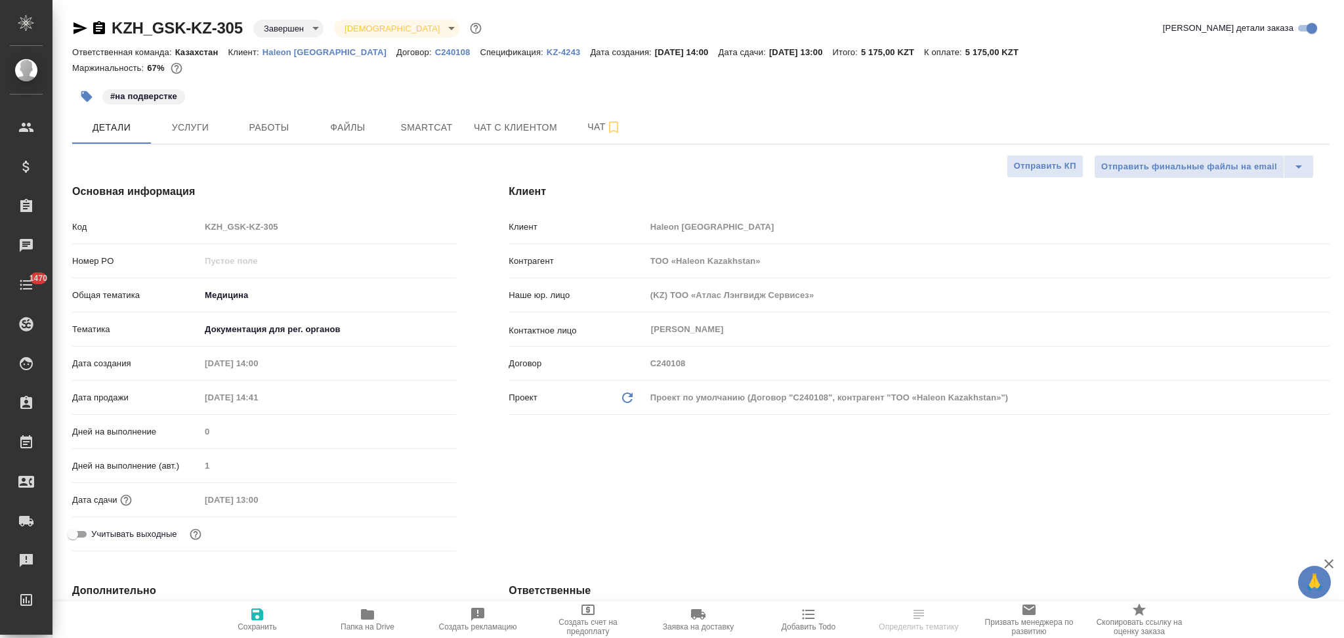
type textarea "x"
click at [365, 613] on icon "button" at bounding box center [367, 614] width 13 height 10
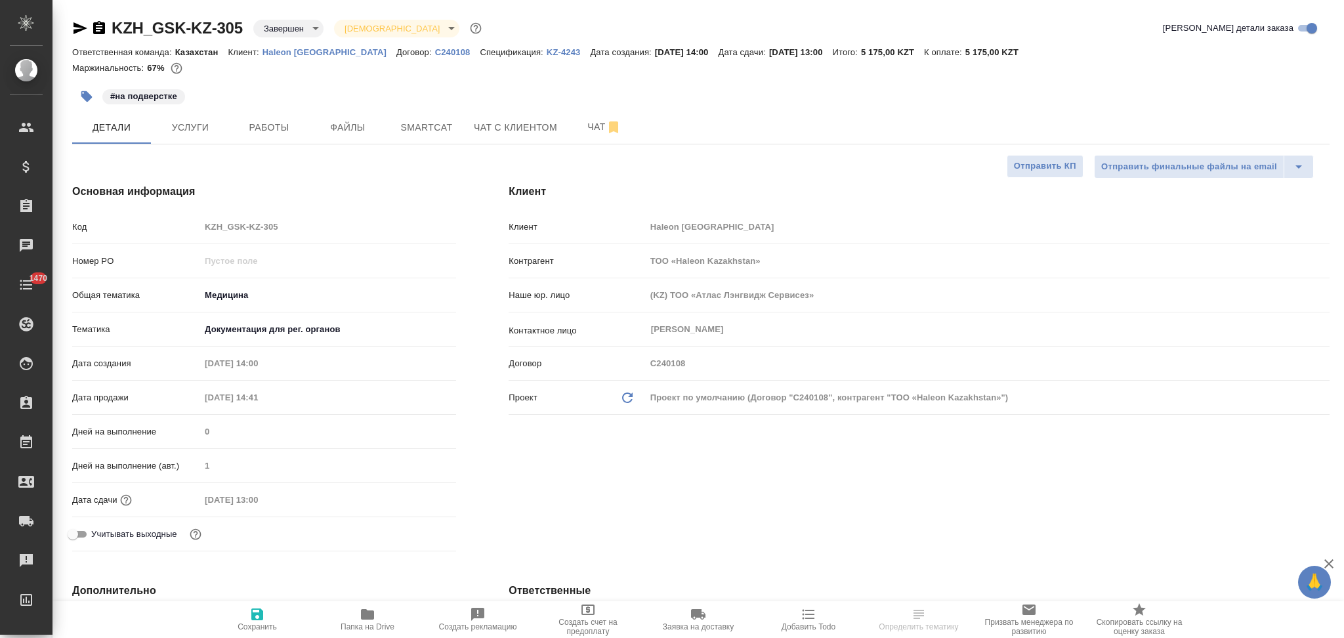
type textarea "x"
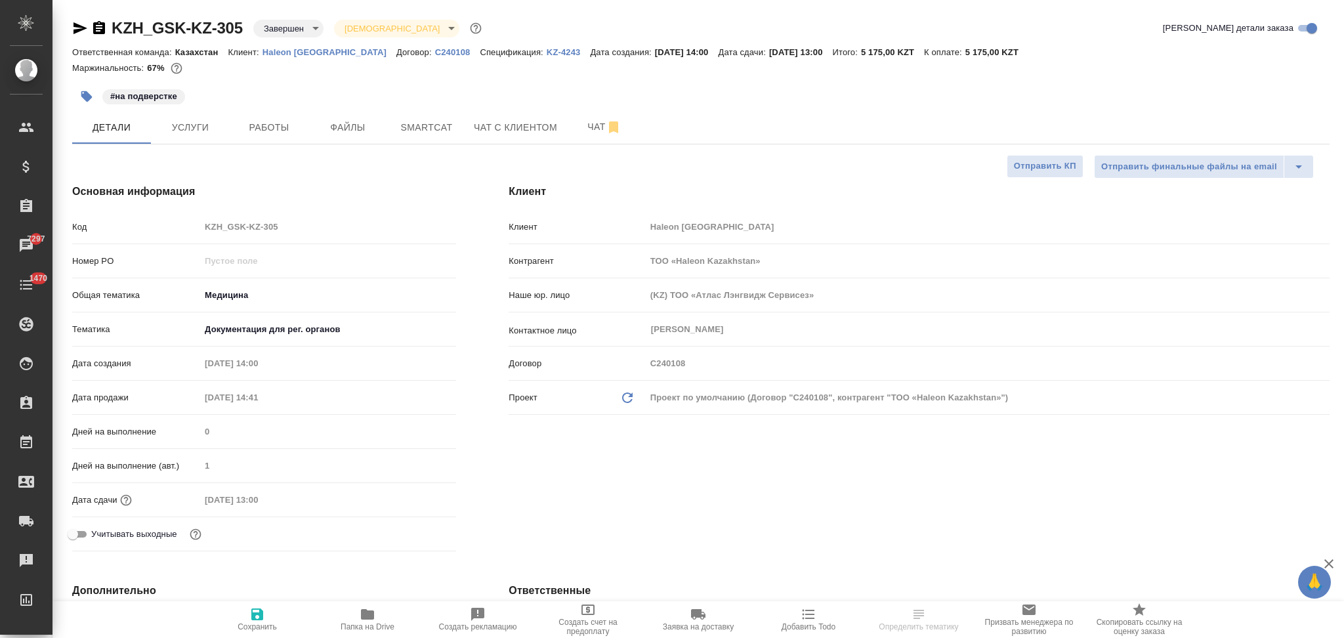
type textarea "x"
click at [97, 30] on icon "button" at bounding box center [99, 28] width 16 height 16
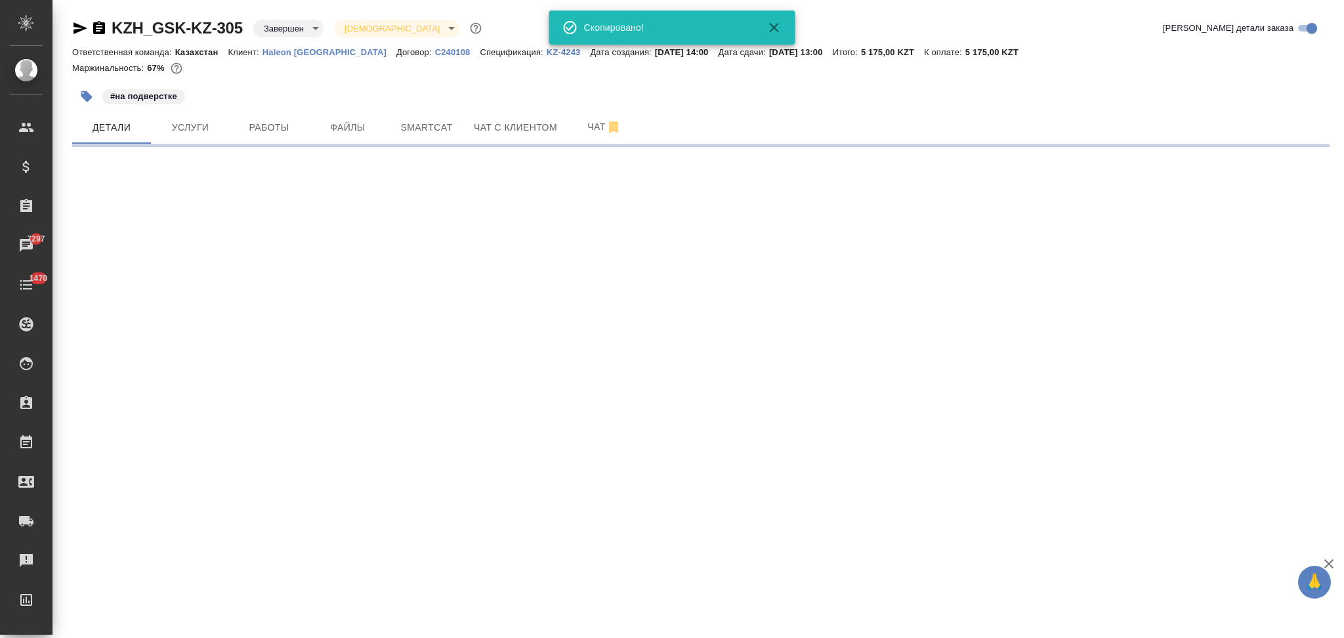
select select "RU"
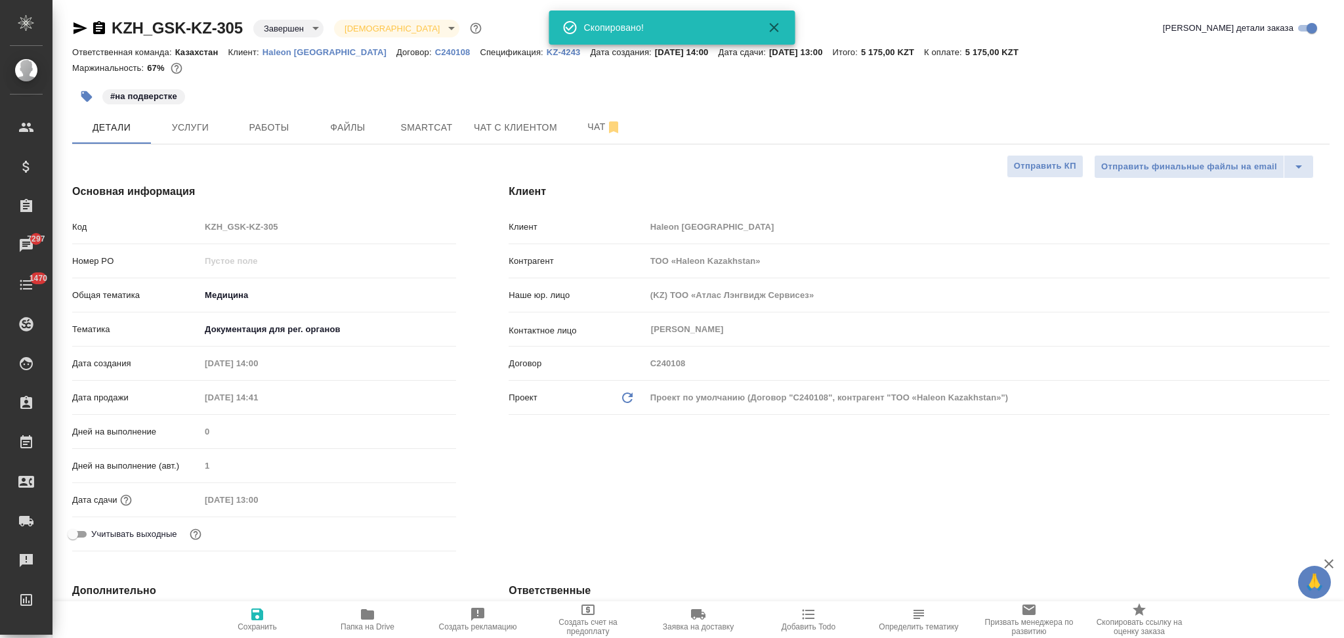
type textarea "x"
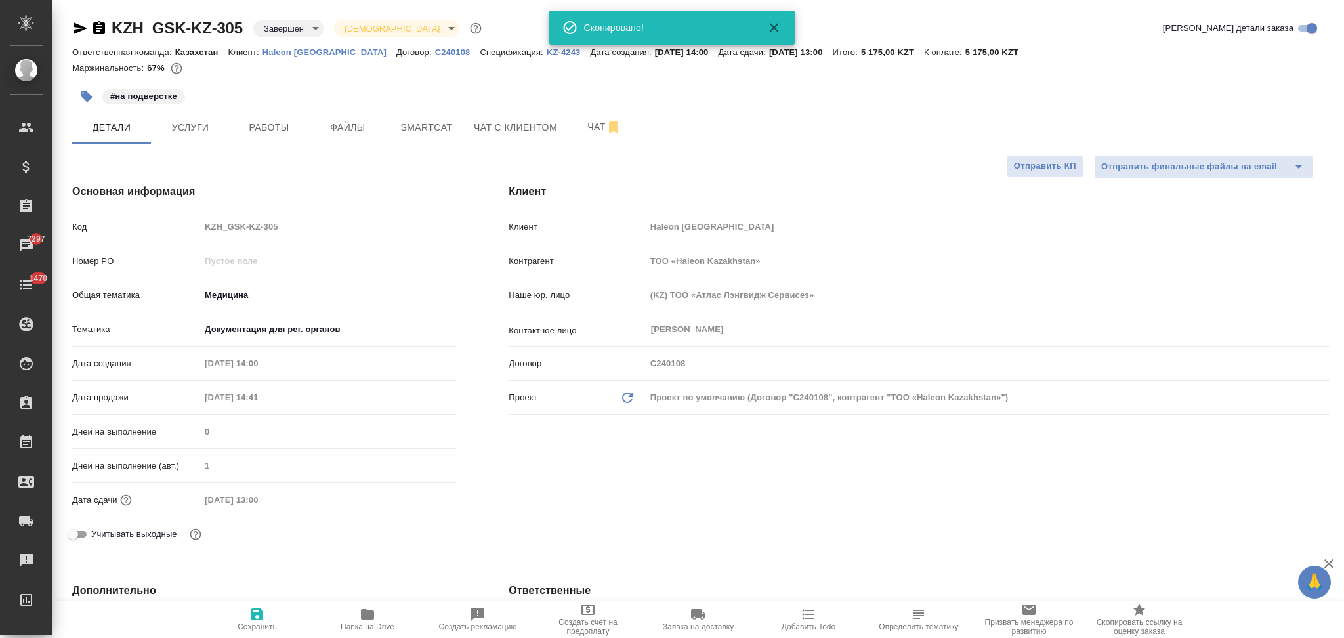
type textarea "x"
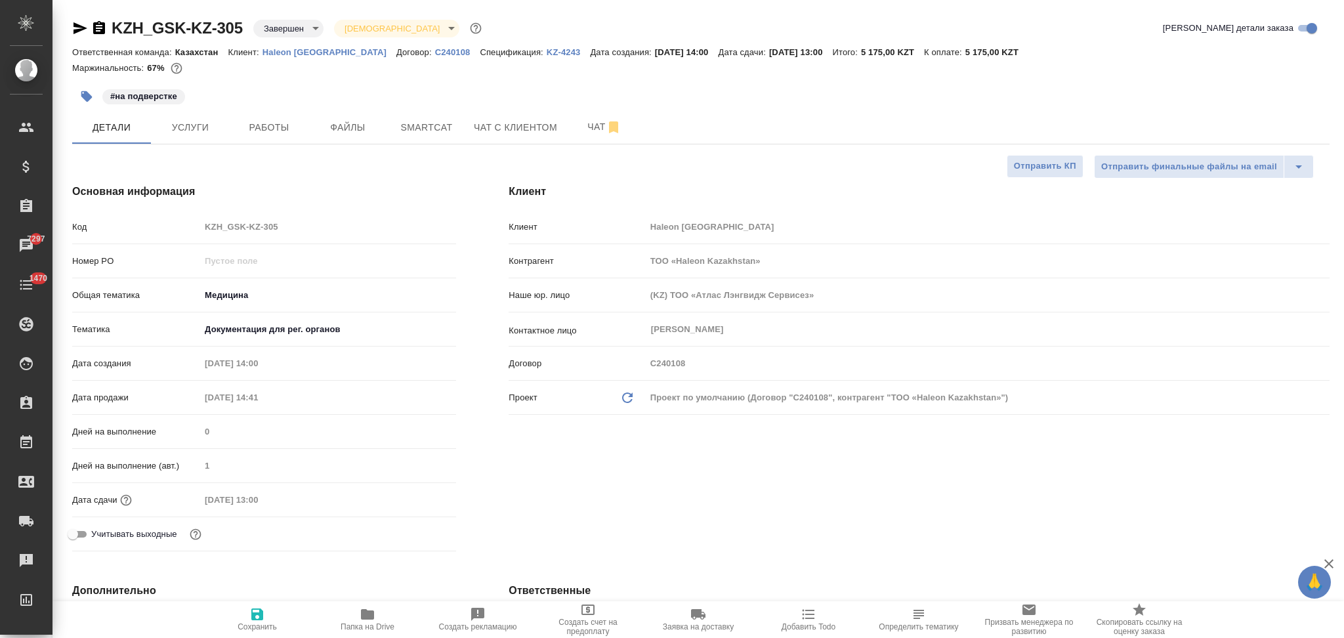
click at [97, 24] on icon "button" at bounding box center [99, 27] width 12 height 13
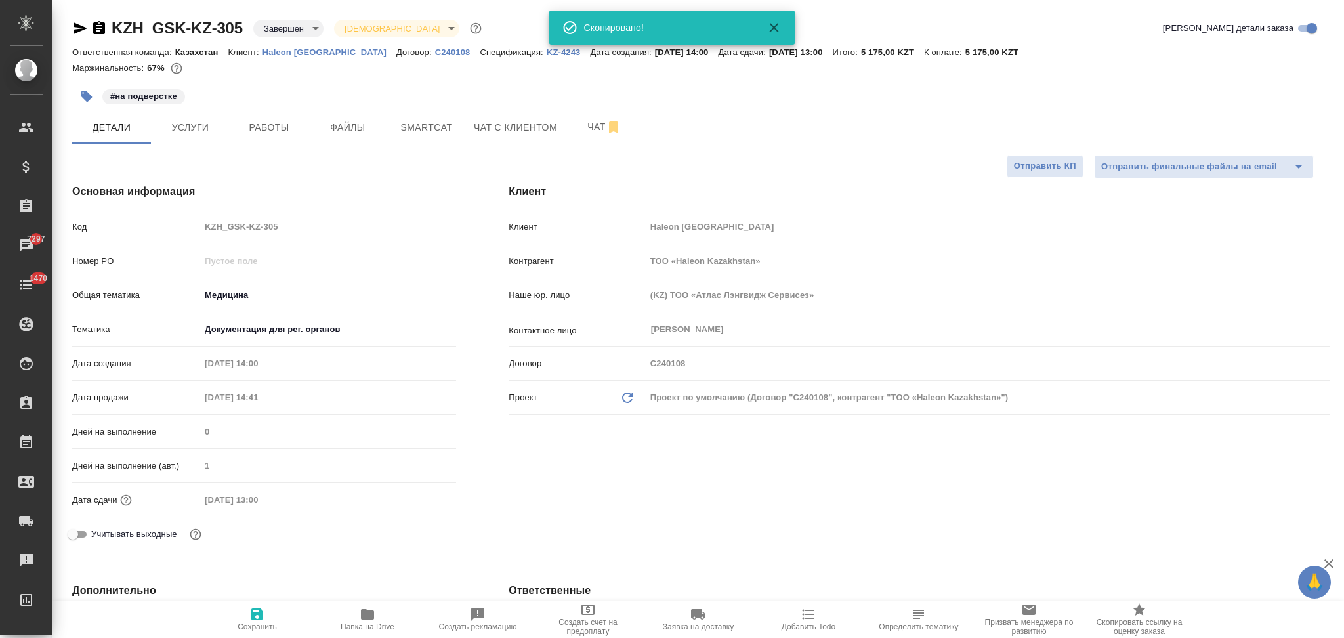
type textarea "x"
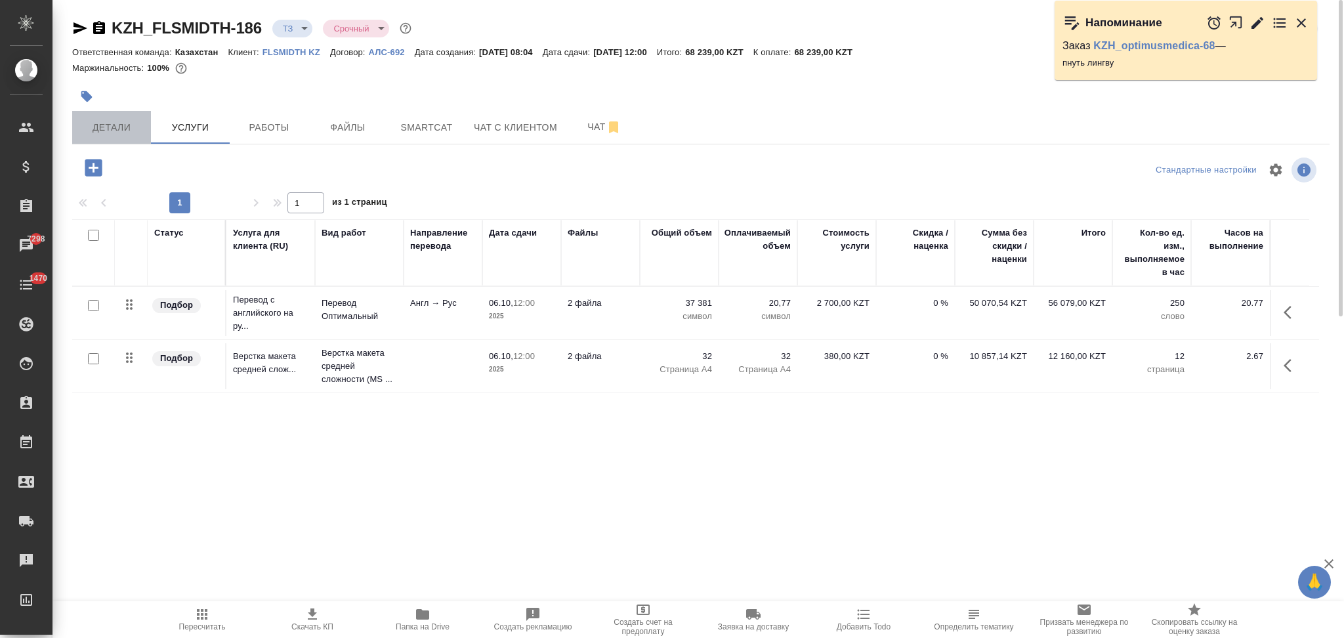
click at [116, 131] on span "Детали" at bounding box center [111, 127] width 63 height 16
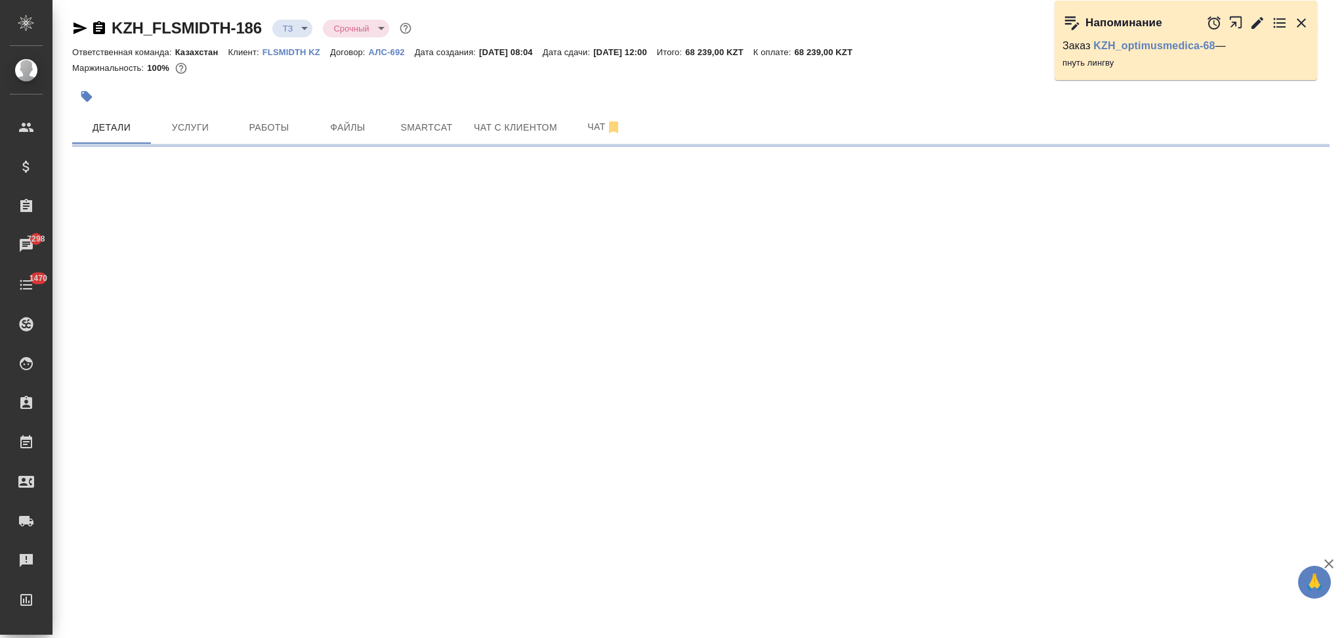
select select "RU"
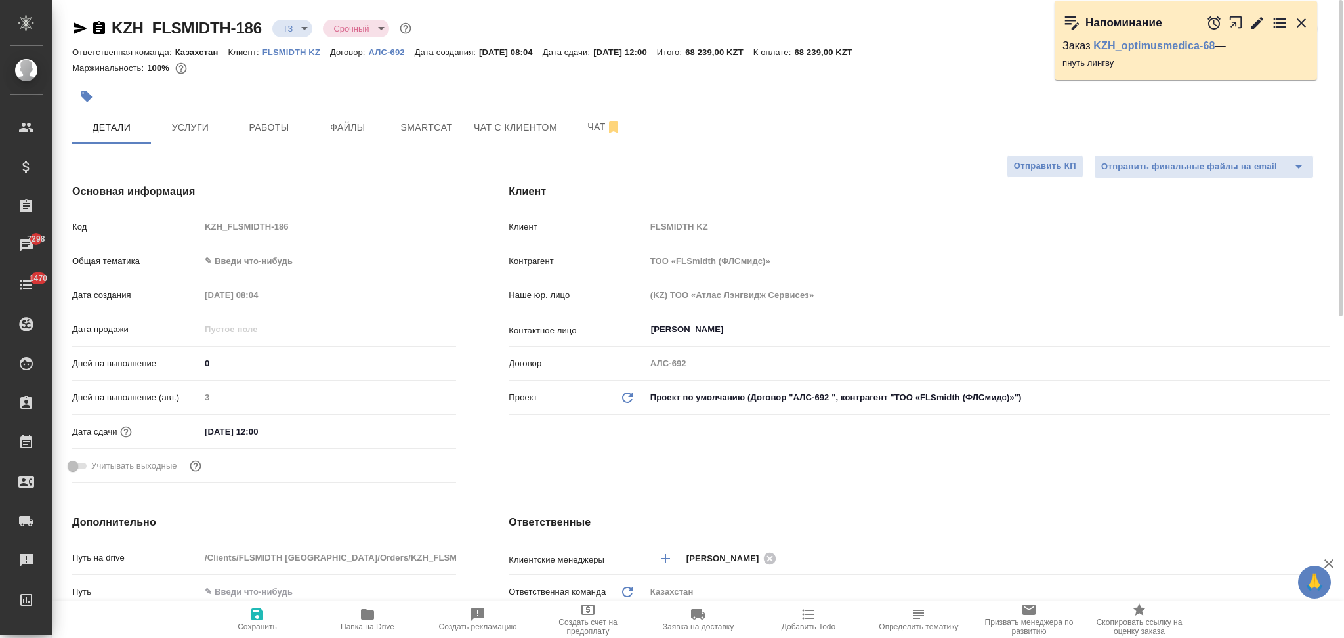
type textarea "x"
type input "Журавлев Денис"
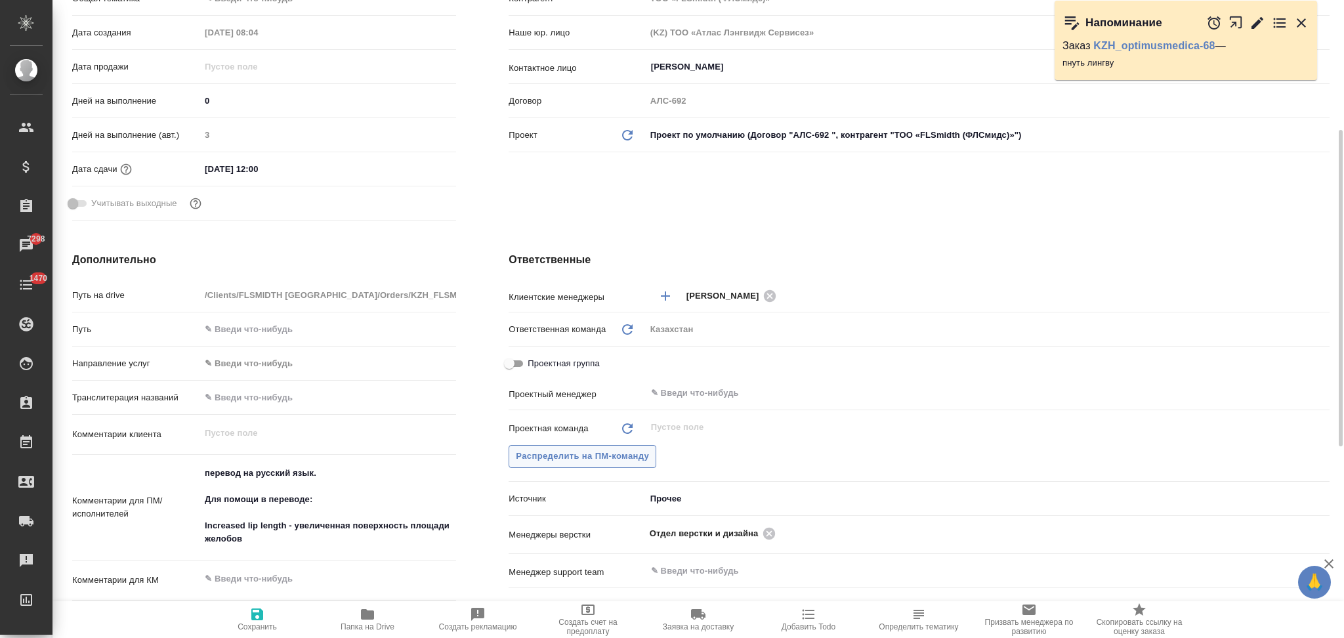
click at [585, 454] on span "Распределить на ПМ-команду" at bounding box center [582, 456] width 133 height 15
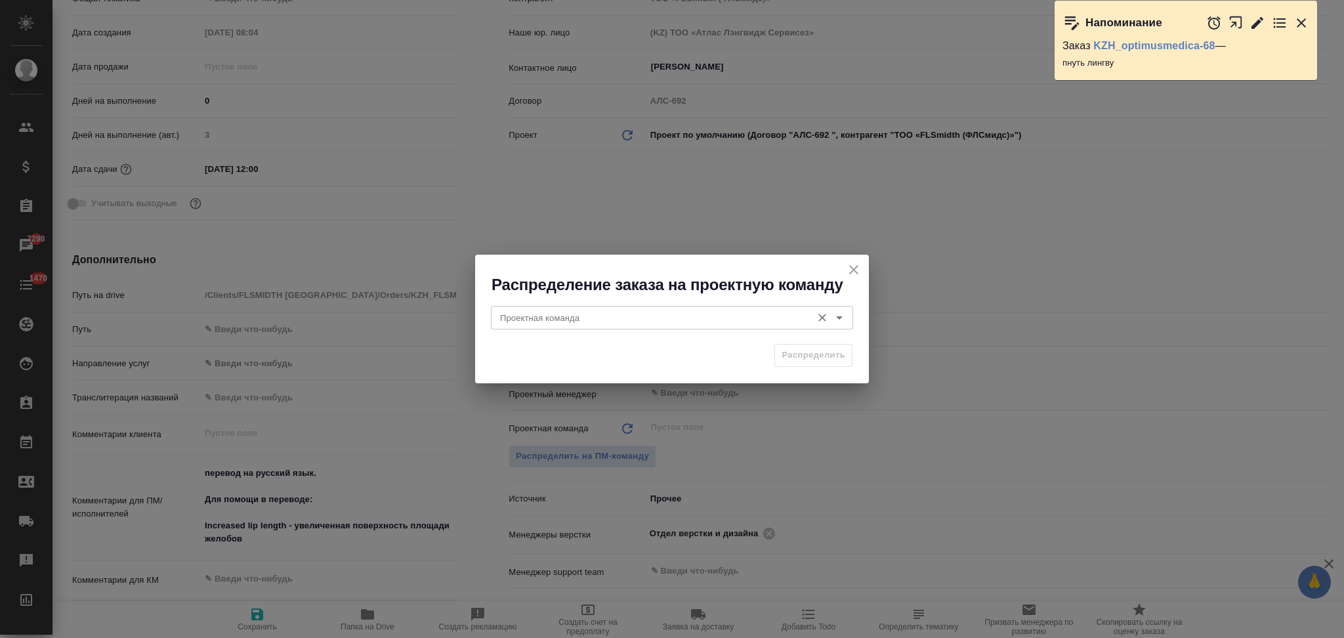
click at [565, 310] on div "Проектная команда" at bounding box center [672, 318] width 362 height 24
click at [528, 314] on input "Проектная команда" at bounding box center [650, 318] width 310 height 16
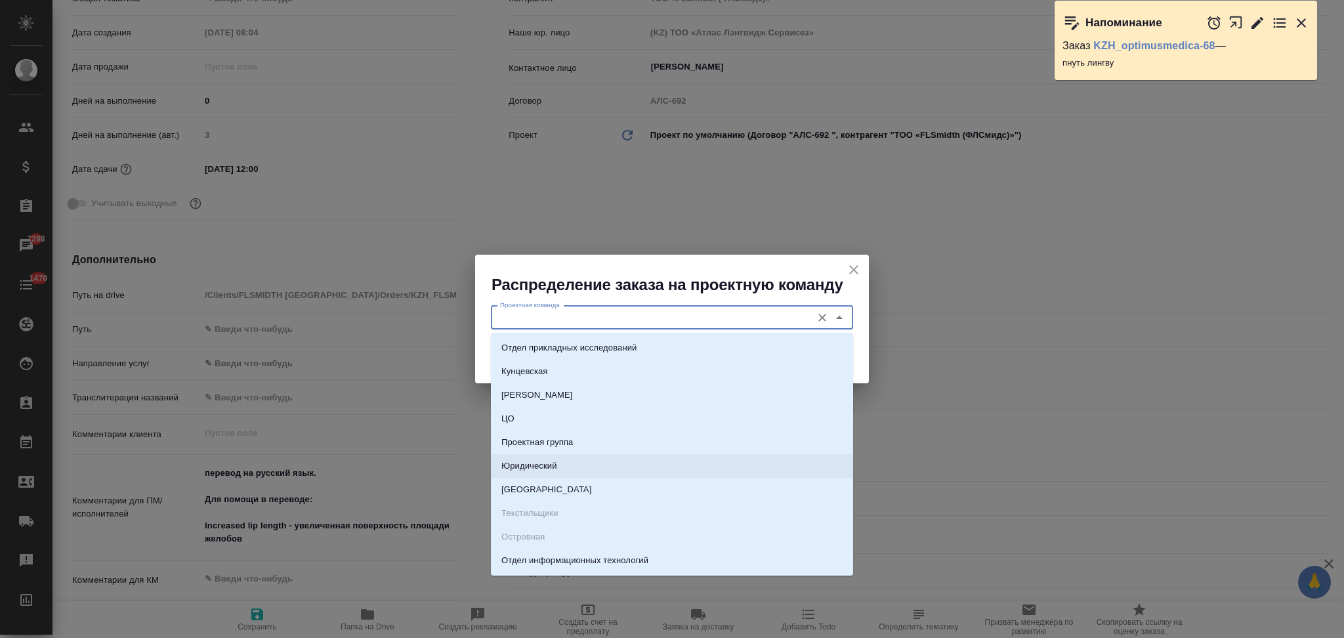
click at [512, 463] on p "Юридический" at bounding box center [529, 465] width 56 height 13
type input "Юридический"
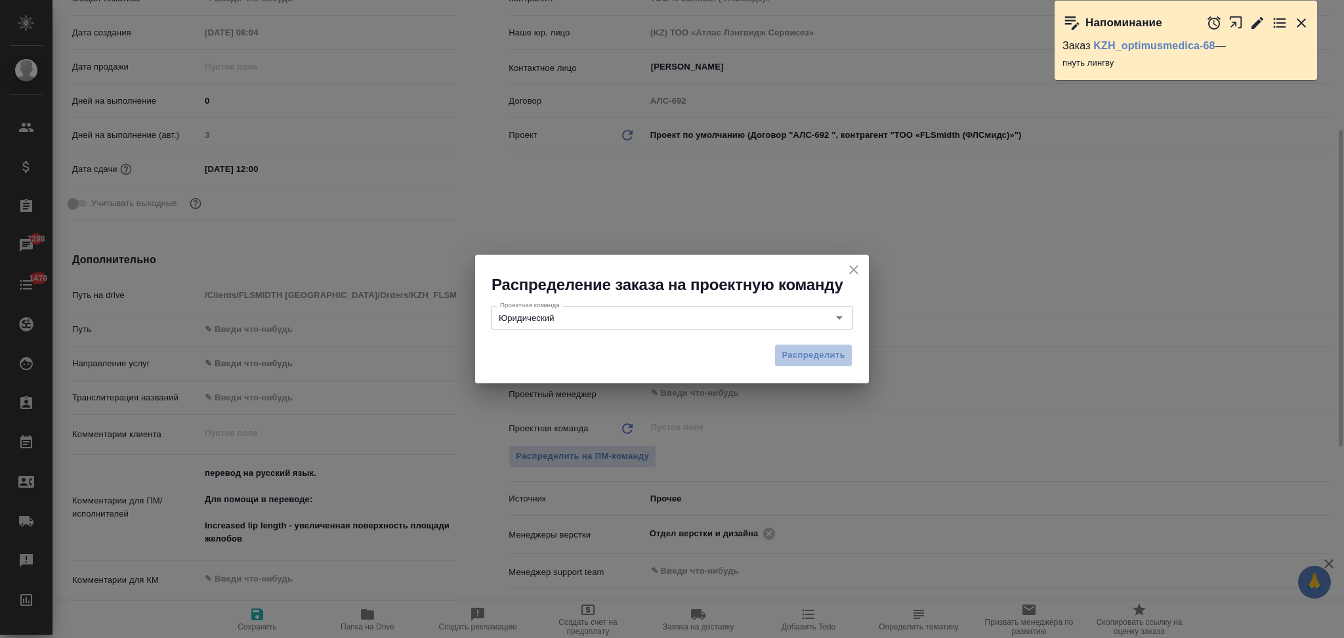
click at [783, 358] on span "Распределить" at bounding box center [813, 355] width 64 height 15
type textarea "x"
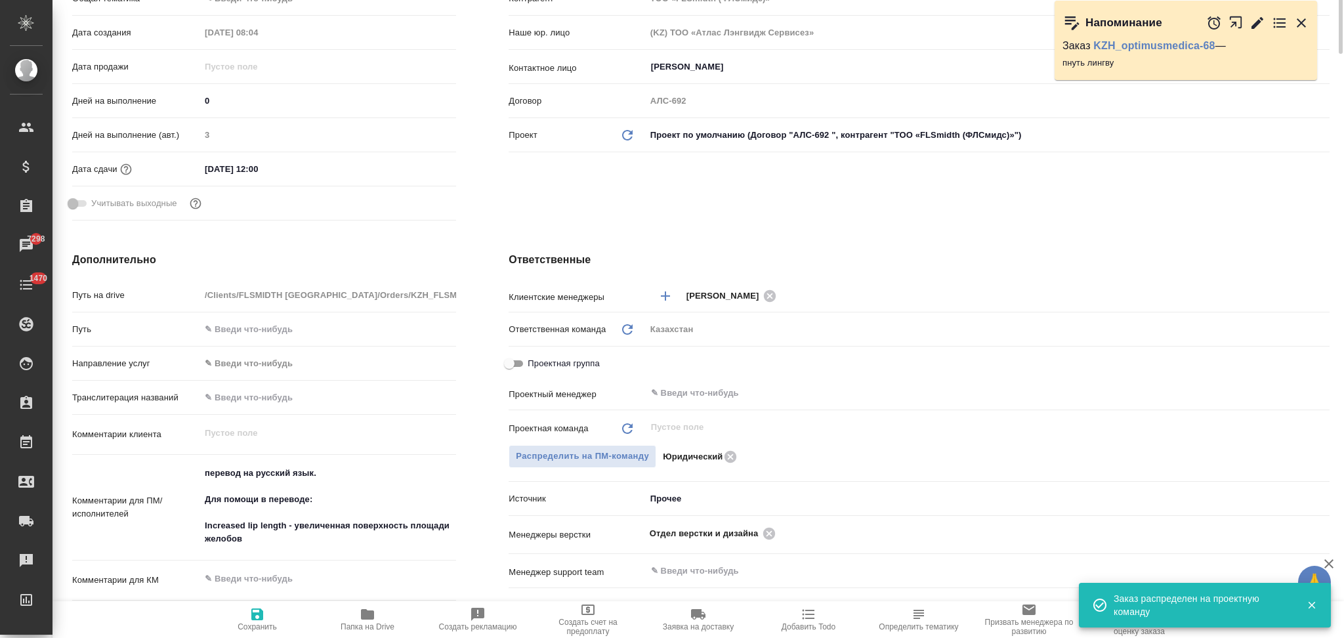
scroll to position [0, 0]
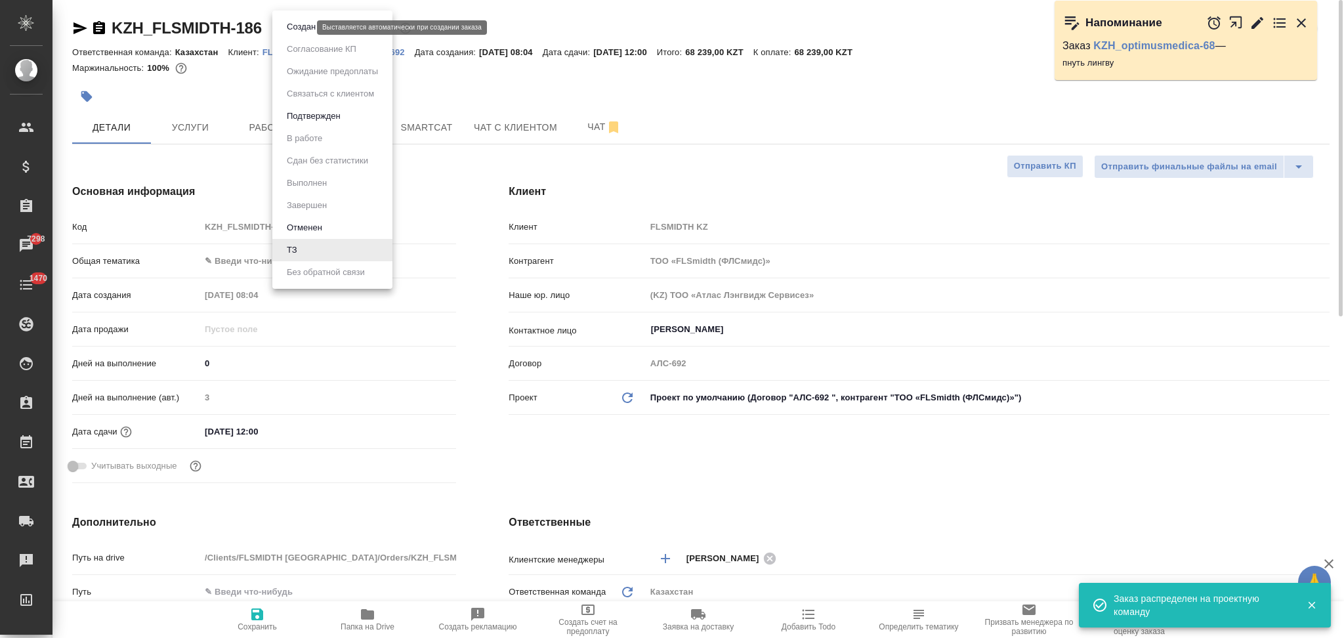
click at [287, 30] on body "🙏 .cls-1 fill:#fff; AWATERA Aslanukova Sati Клиенты Спецификации Заказы 7298 Ча…" at bounding box center [672, 319] width 1344 height 638
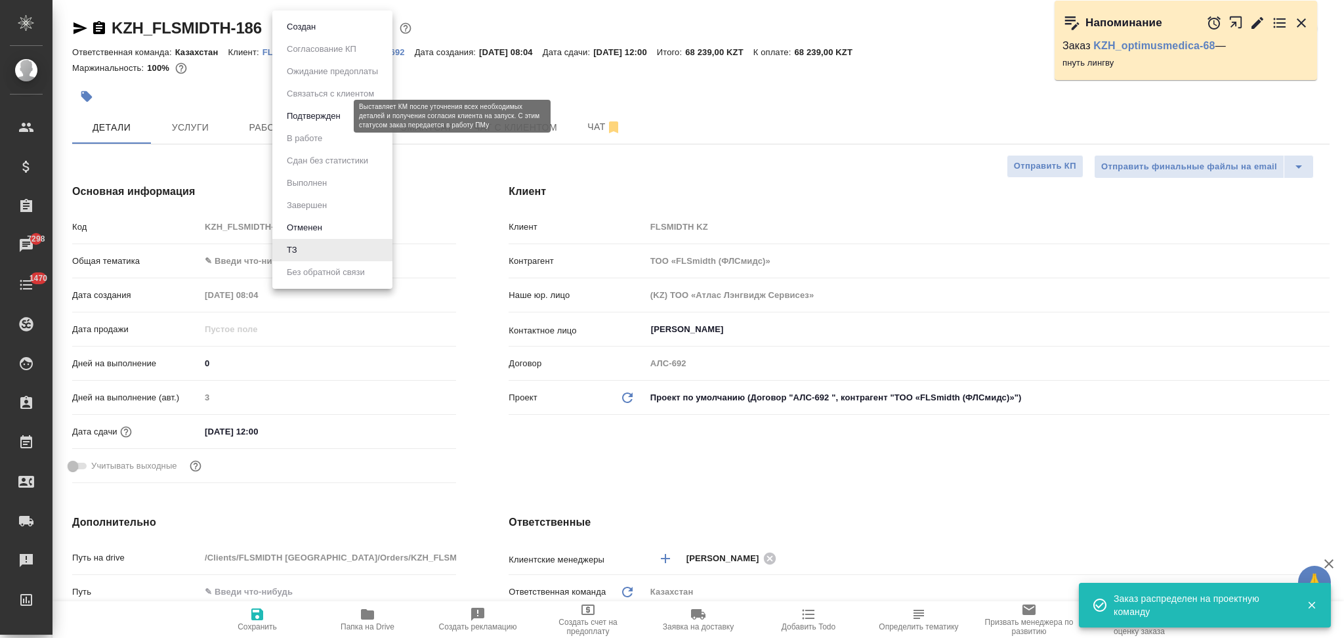
click at [307, 113] on button "Подтвержден" at bounding box center [314, 116] width 62 height 14
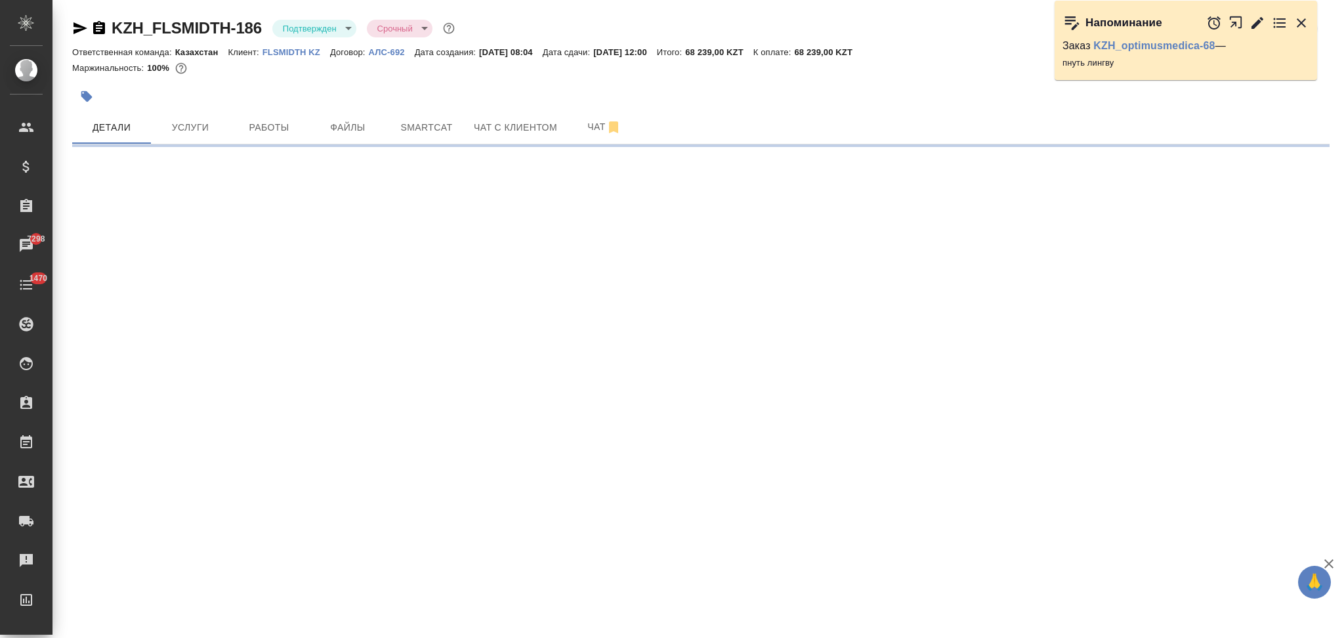
select select "RU"
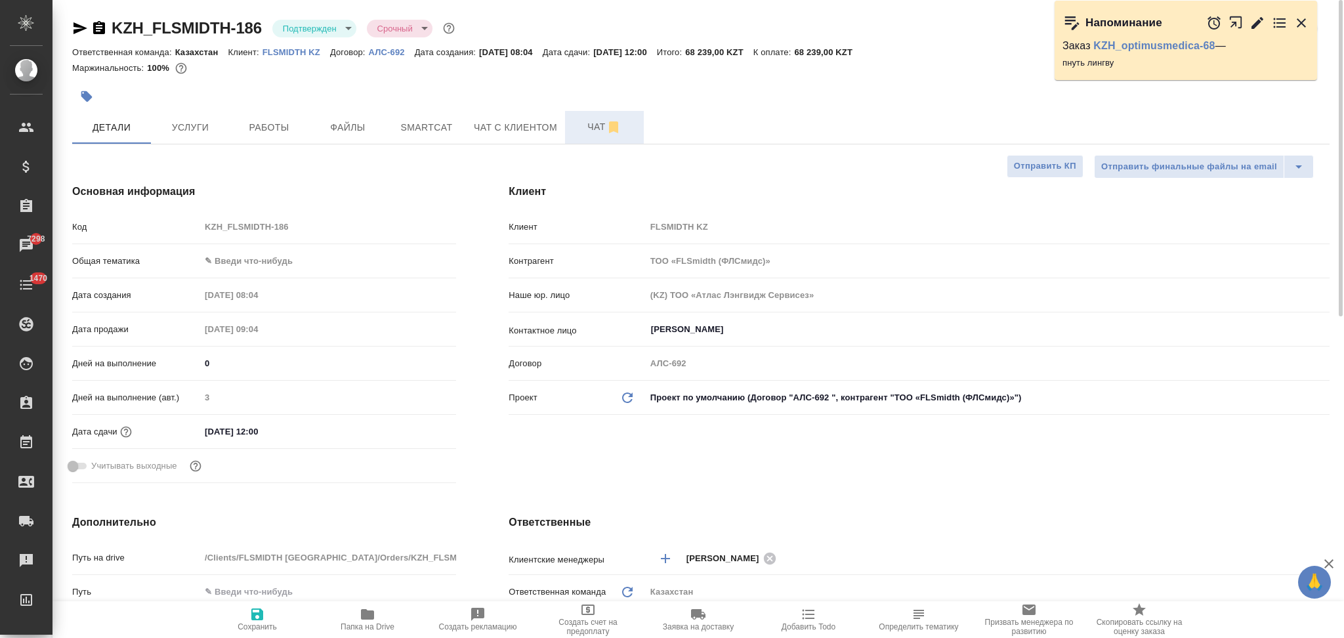
type textarea "x"
click at [589, 129] on span "Чат" at bounding box center [604, 127] width 63 height 16
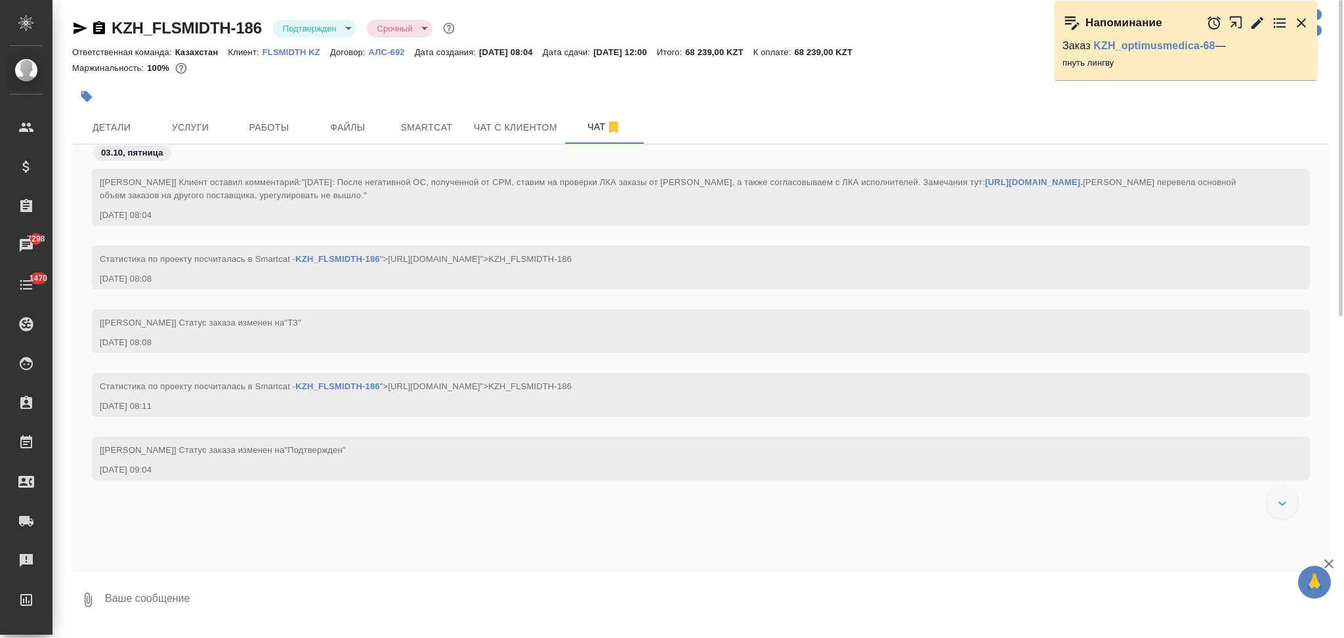
click at [180, 594] on textarea at bounding box center [717, 599] width 1226 height 45
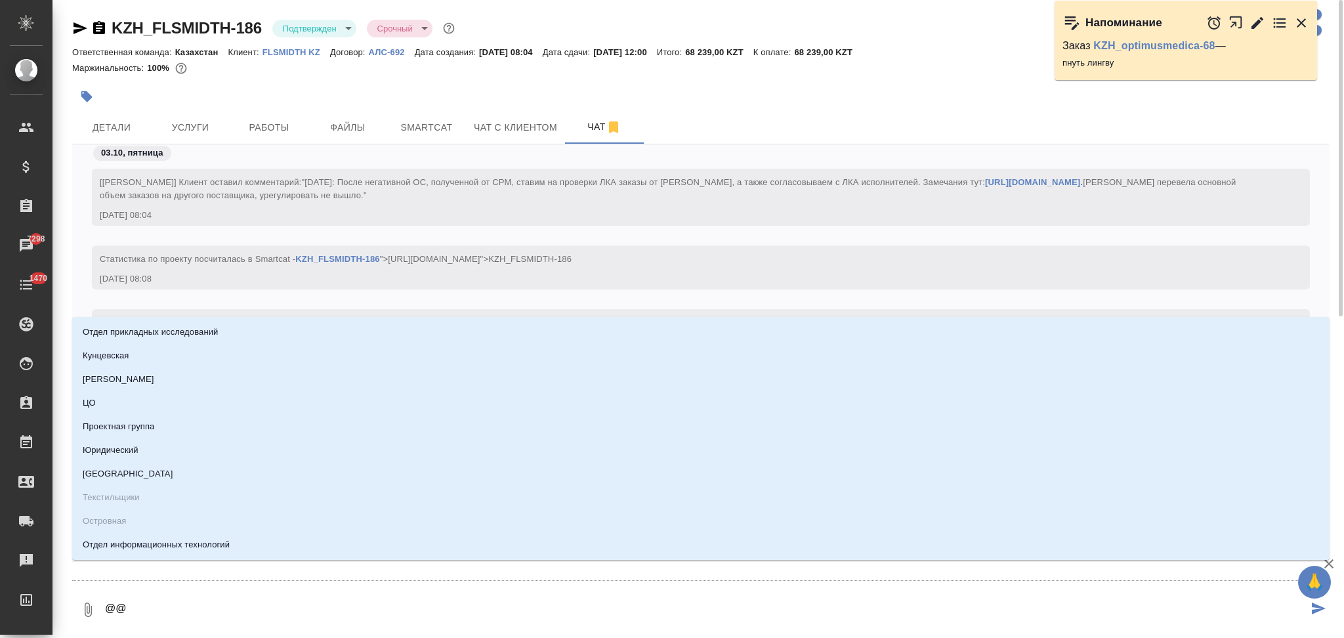
type textarea "@@в"
type input "в"
type textarea "@@ве"
type input "ве"
type textarea "@@вер"
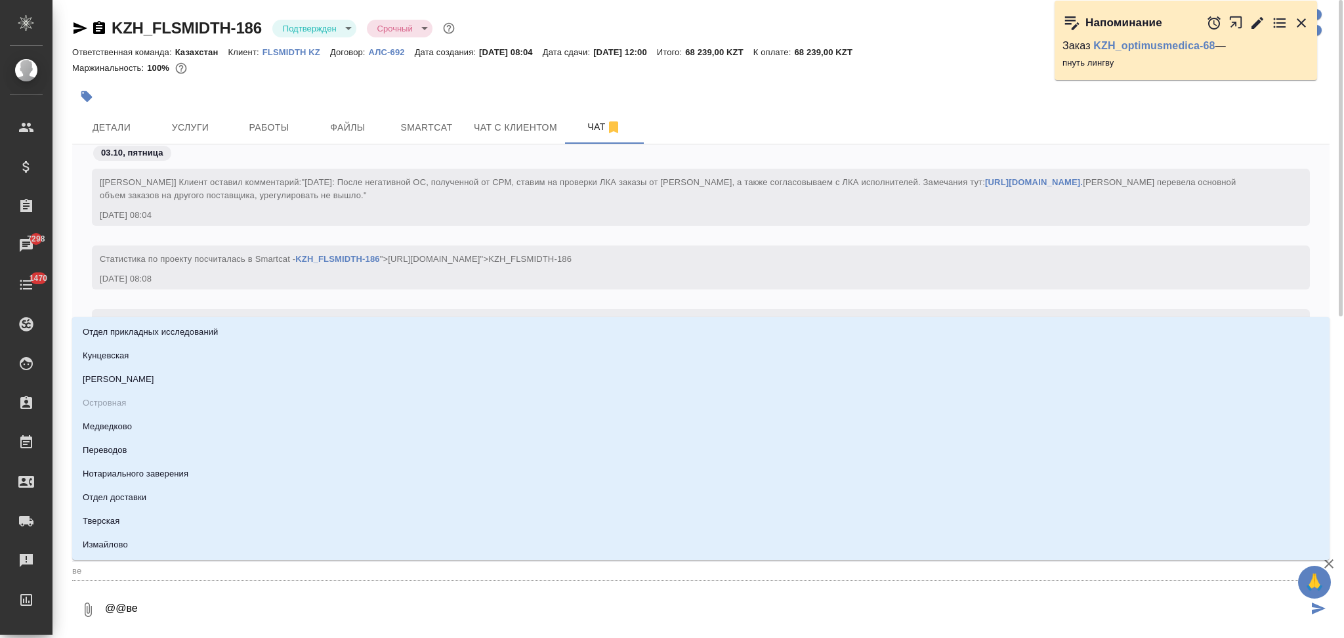
type input "вер"
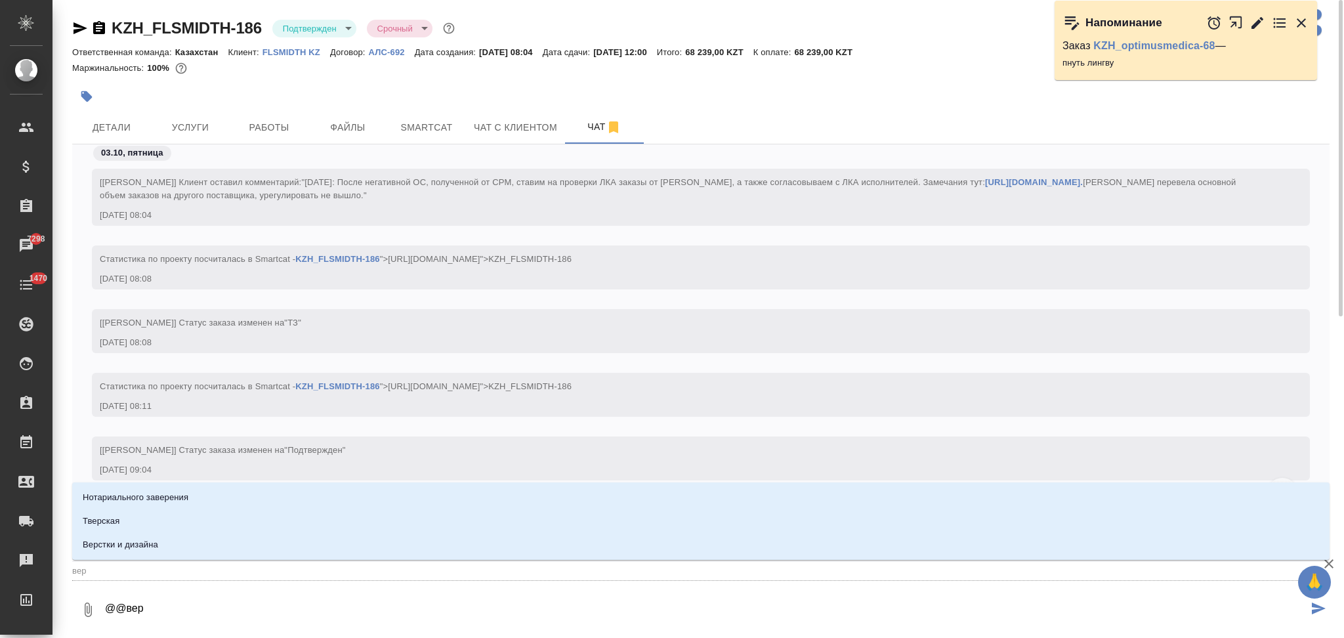
type textarea "@@верс"
type input "верс"
type textarea "@@верст"
type input "верст"
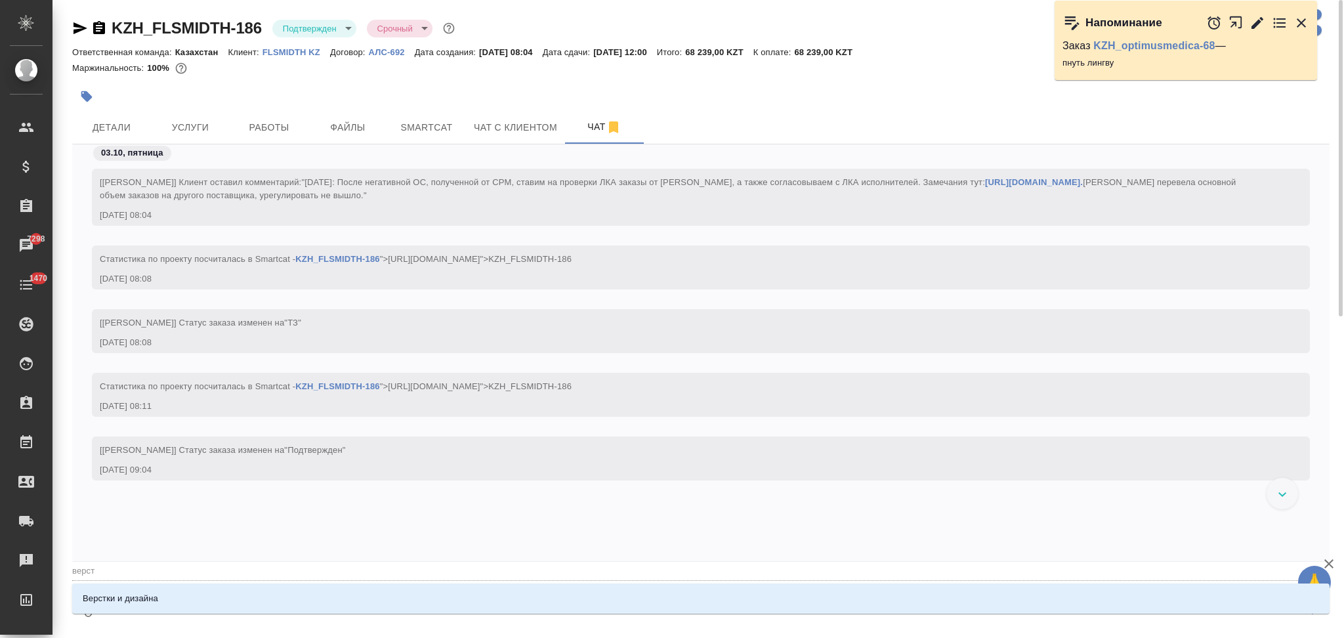
type textarea "@@верстк"
type input "верстк"
click at [180, 594] on li "Верстки и дизайна" at bounding box center [700, 599] width 1257 height 24
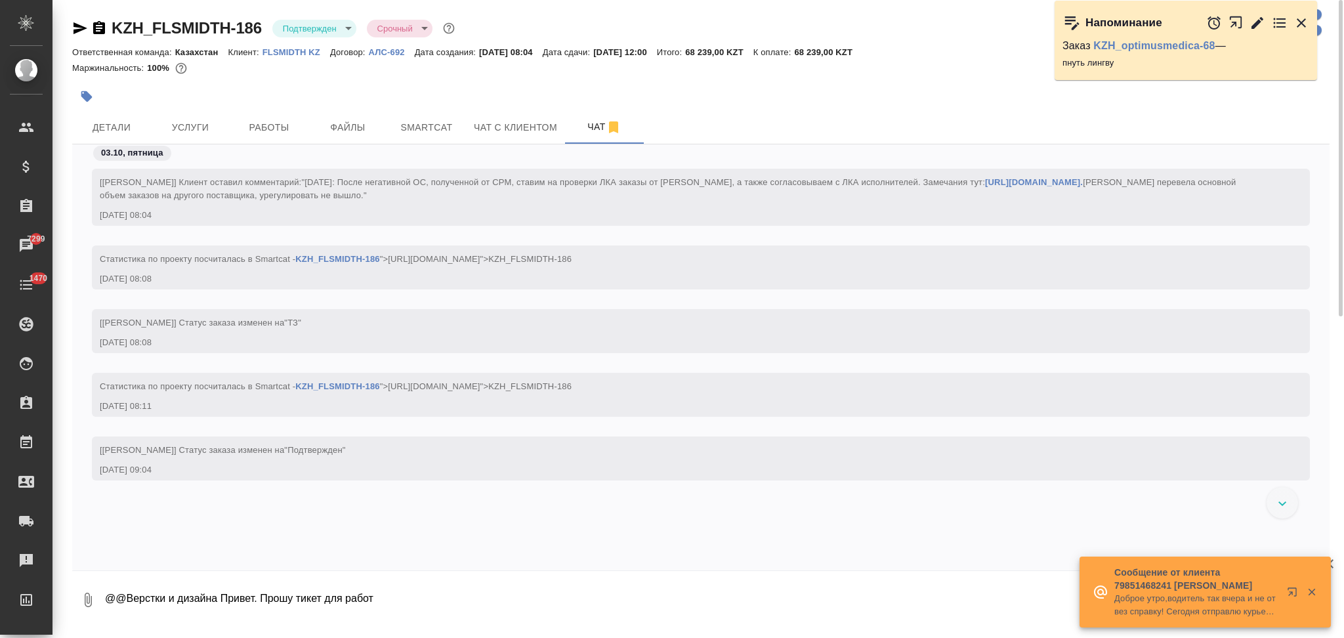
type textarea "@@Верстки и дизайна Привет. Прошу тикет для работ"
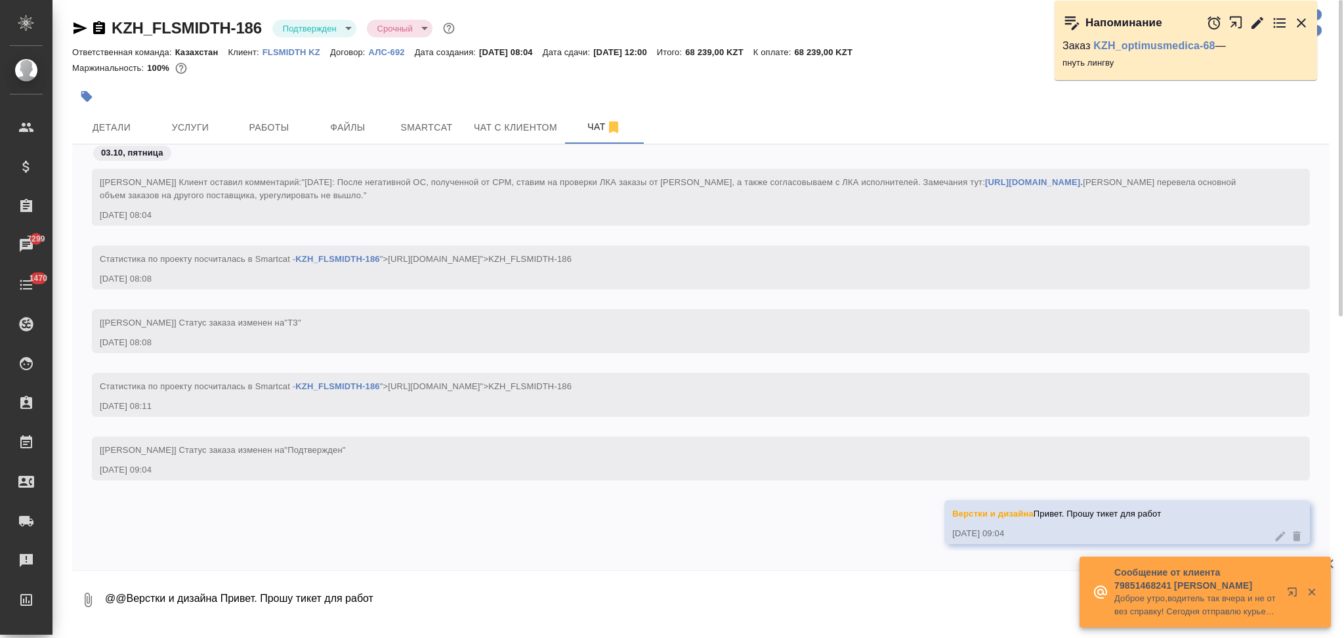
scroll to position [12, 0]
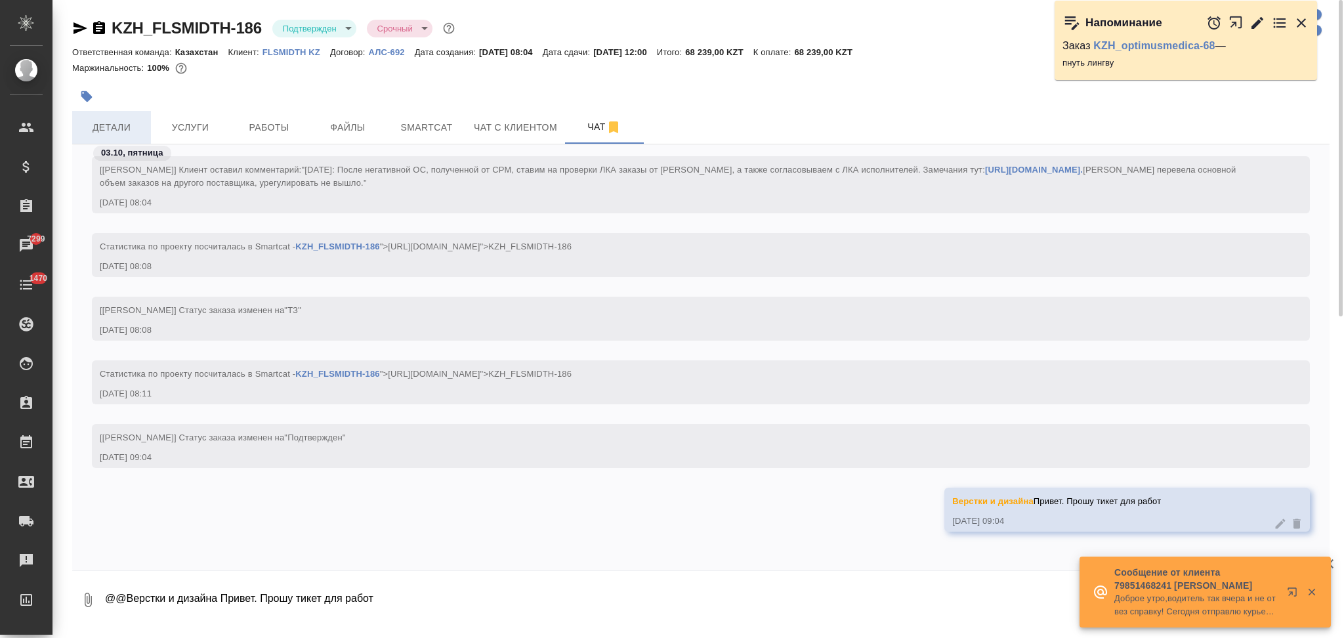
click at [120, 121] on span "Детали" at bounding box center [111, 127] width 63 height 16
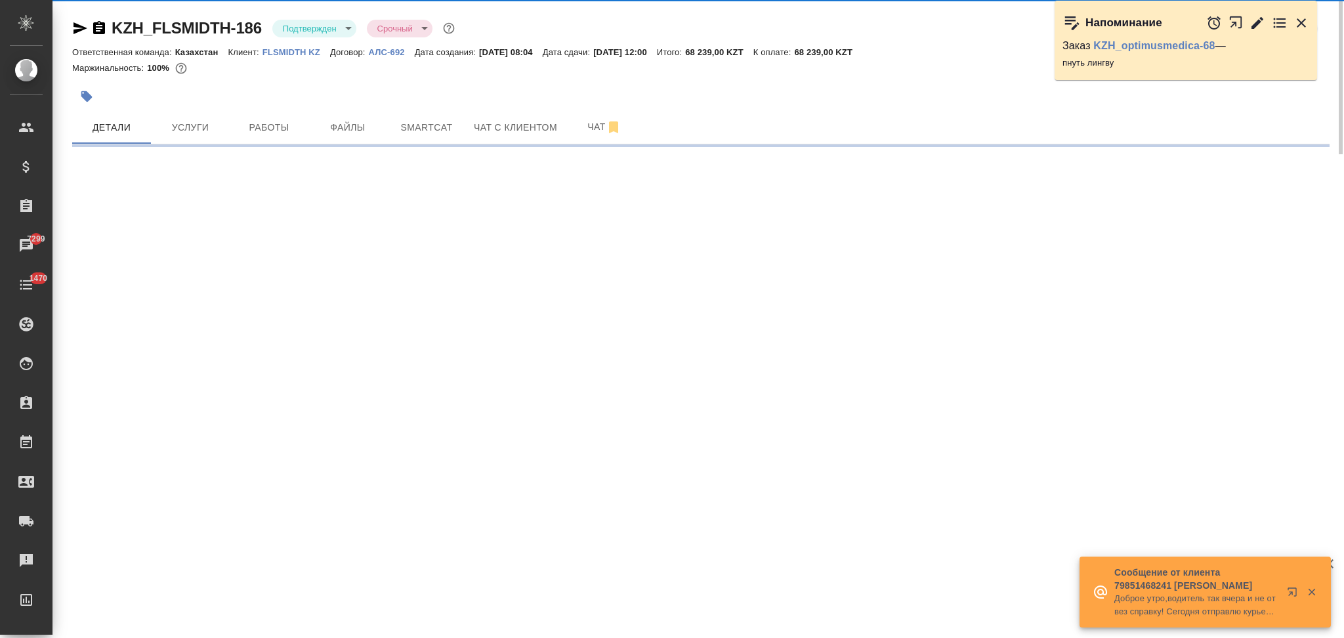
select select "RU"
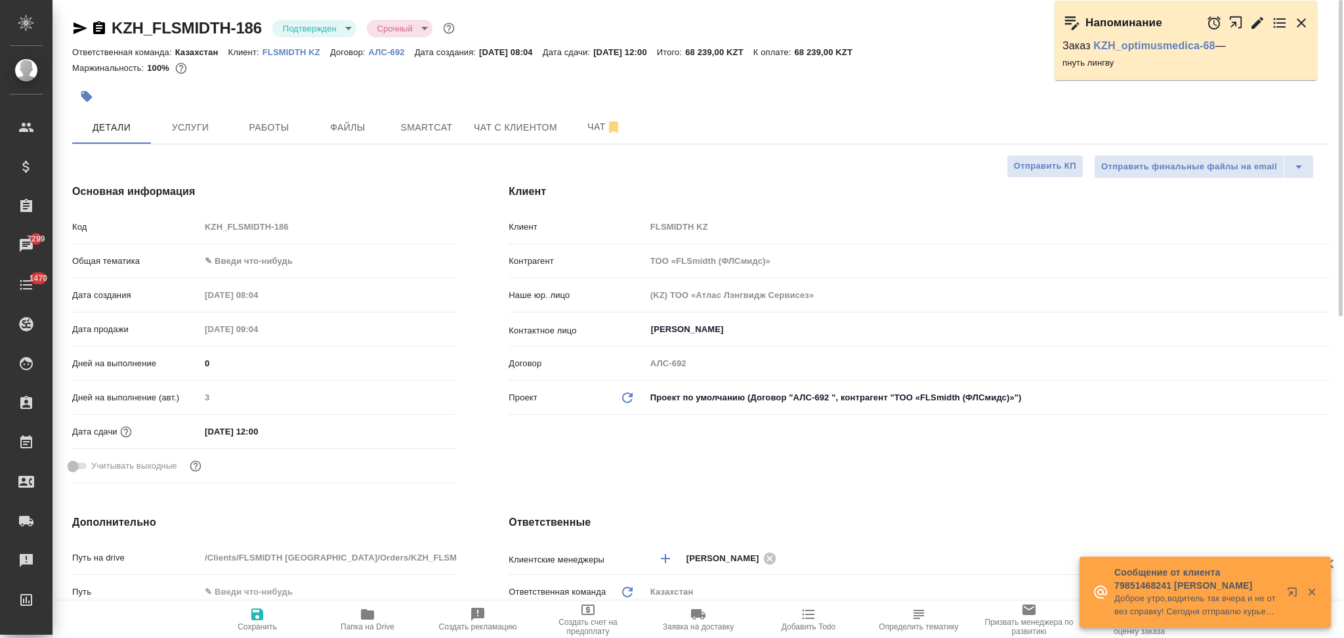
type textarea "x"
click at [78, 29] on icon "button" at bounding box center [80, 28] width 16 height 16
type textarea "x"
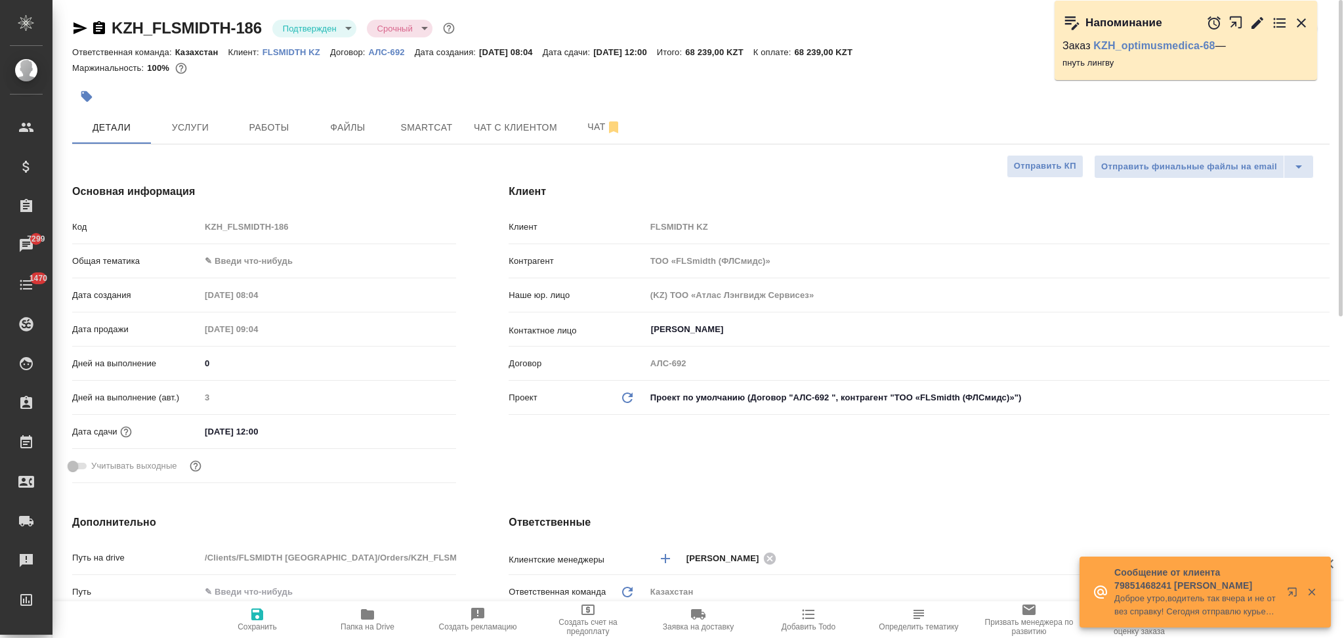
type textarea "x"
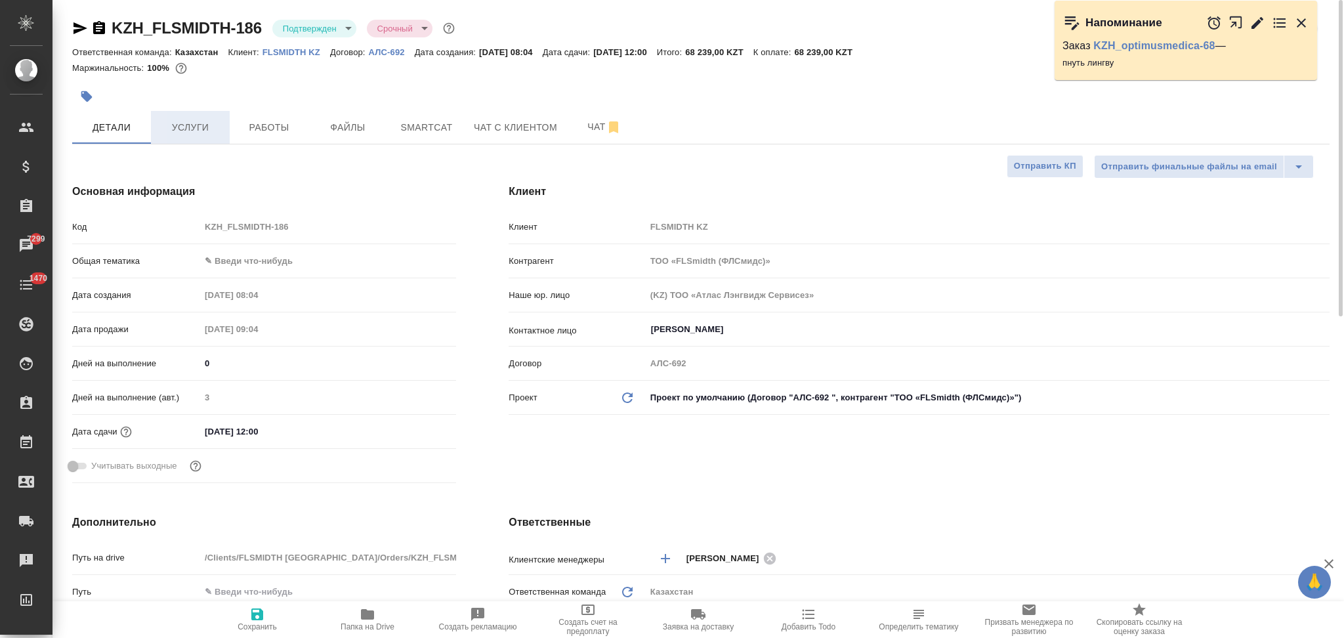
click at [184, 126] on span "Услуги" at bounding box center [190, 127] width 63 height 16
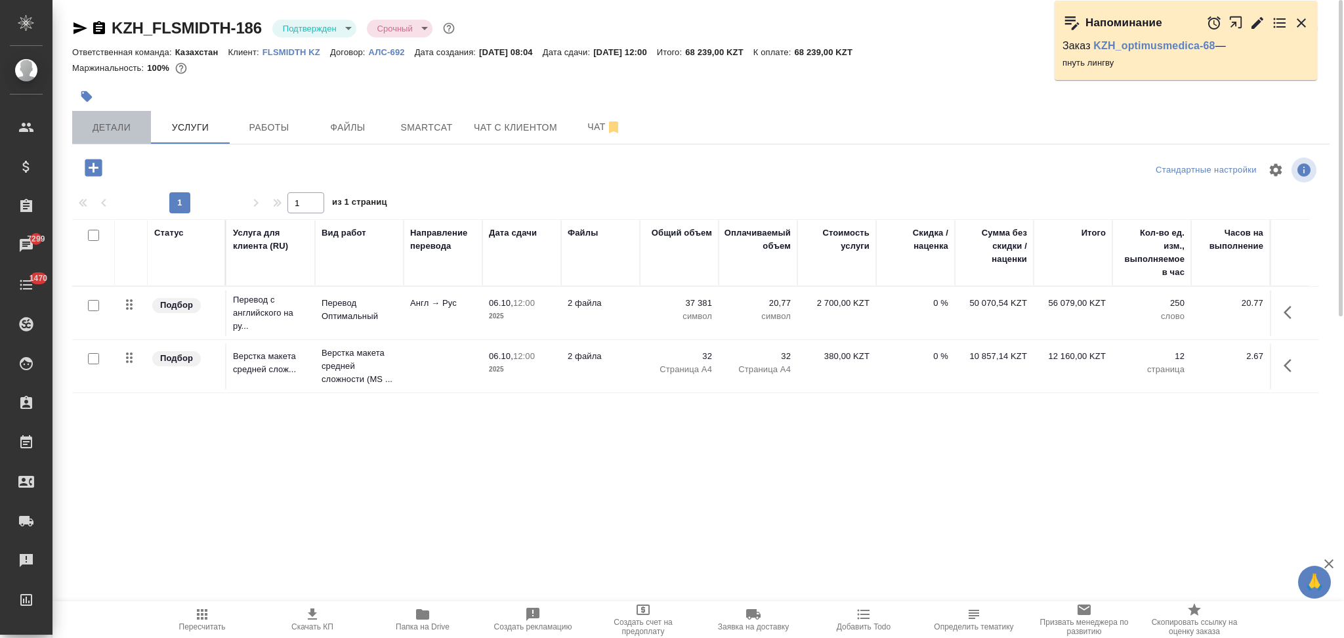
click at [113, 121] on span "Детали" at bounding box center [111, 127] width 63 height 16
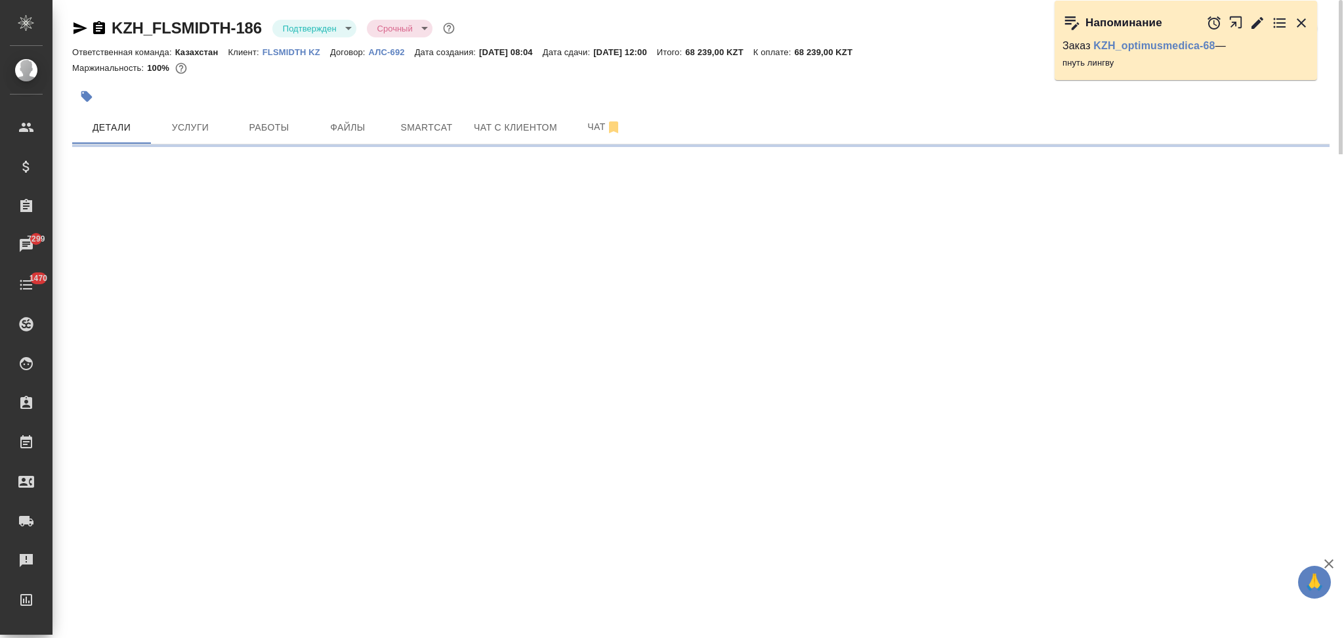
select select "RU"
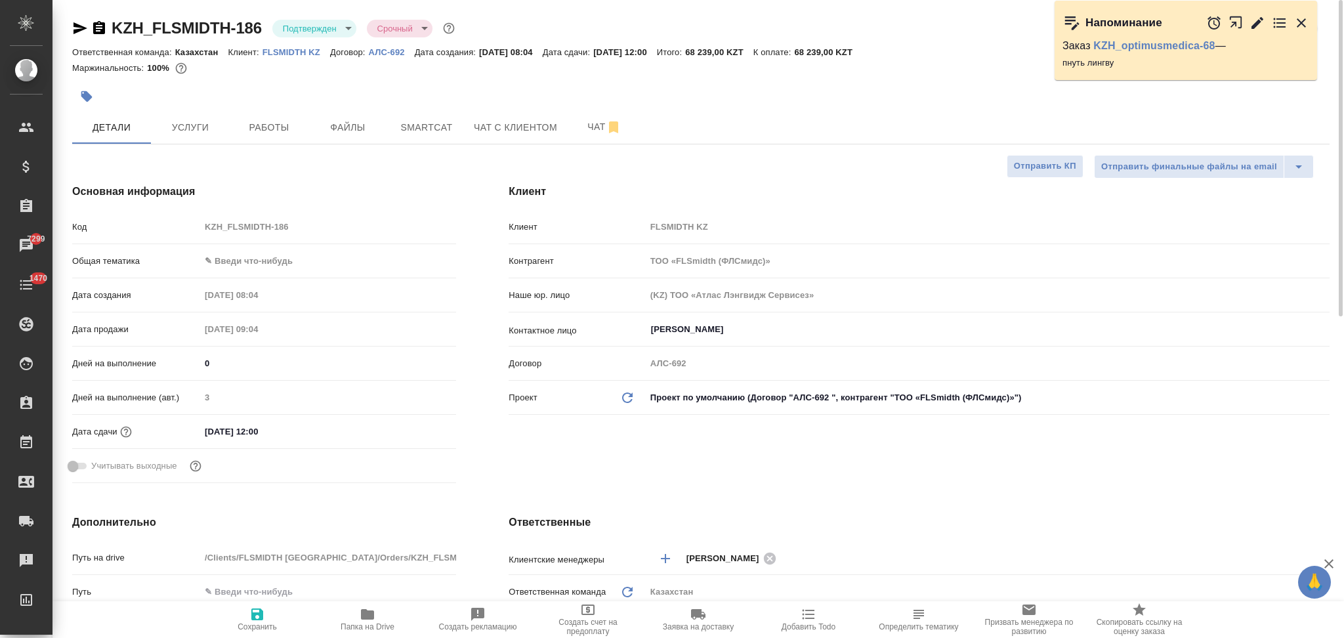
type textarea "x"
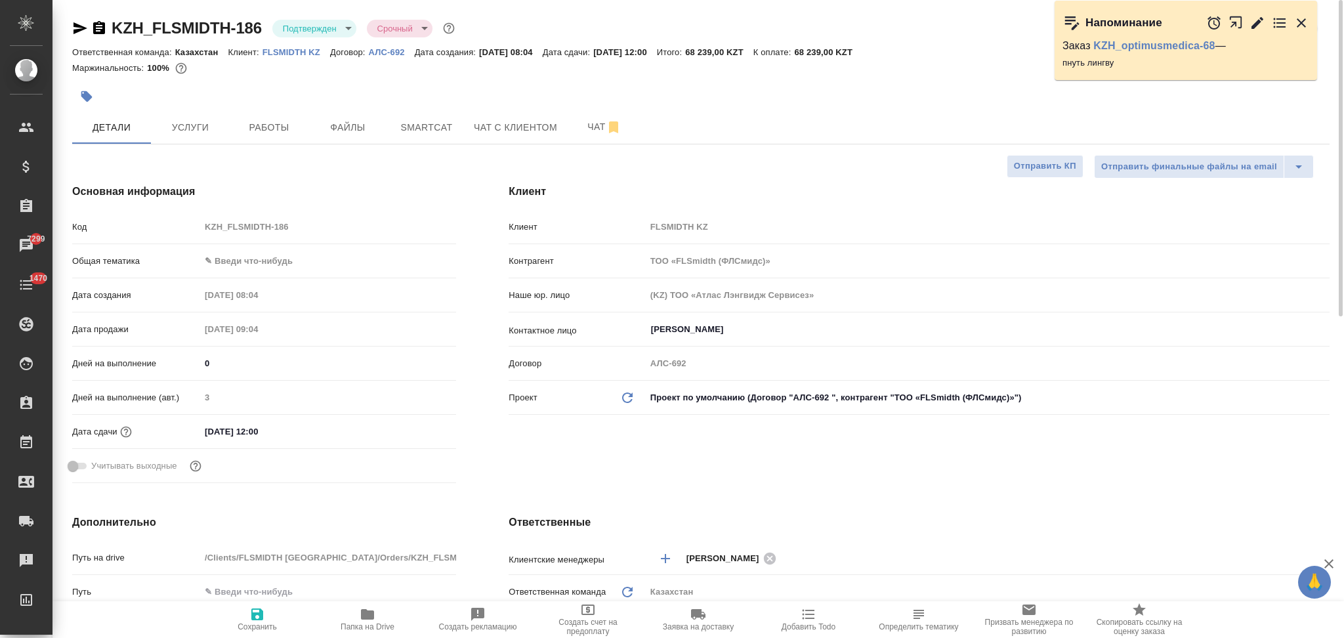
type textarea "x"
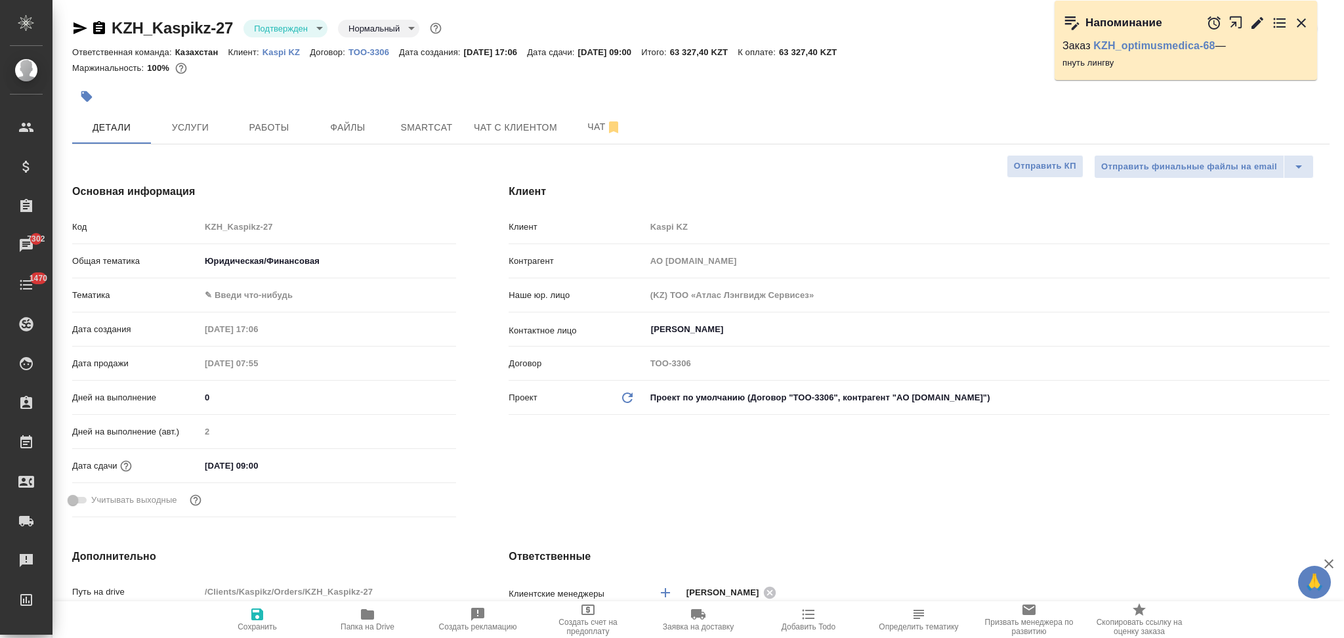
select select "RU"
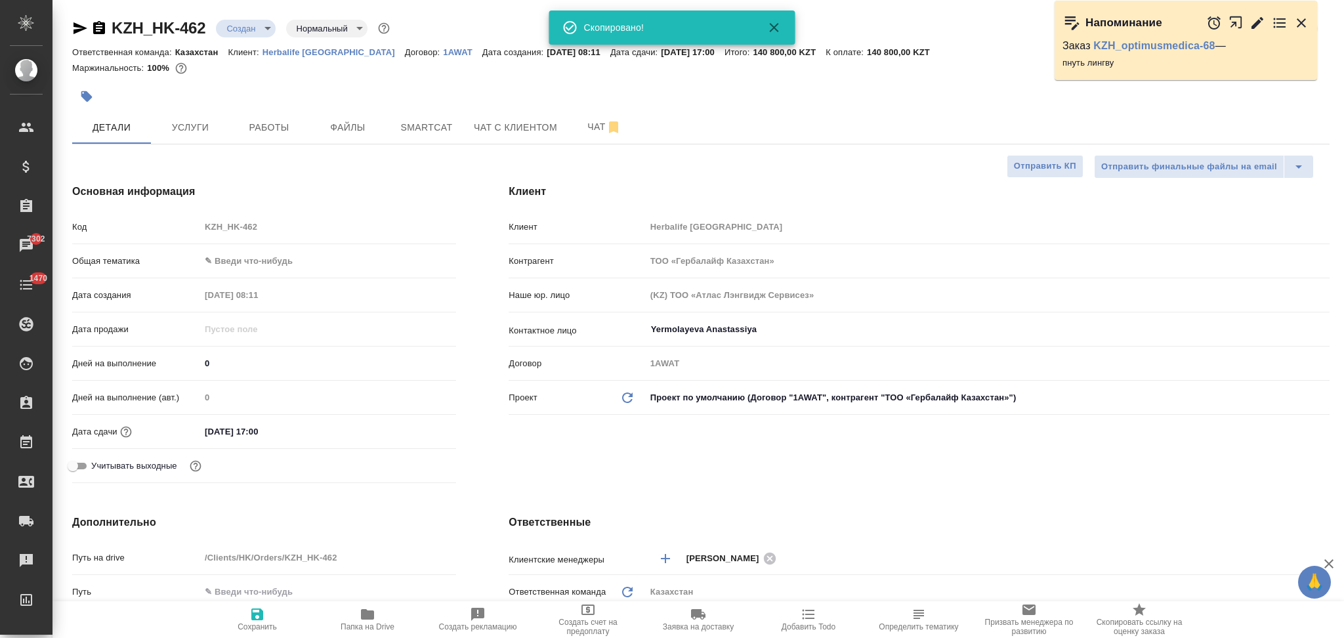
select select "RU"
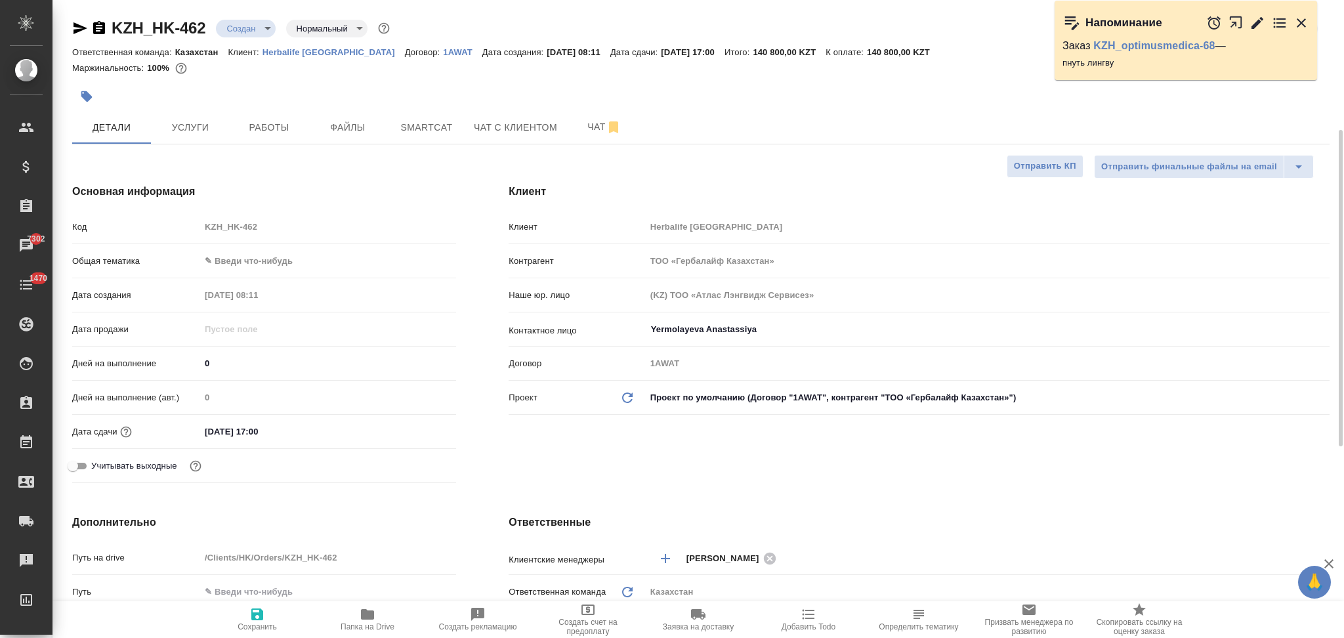
scroll to position [175, 0]
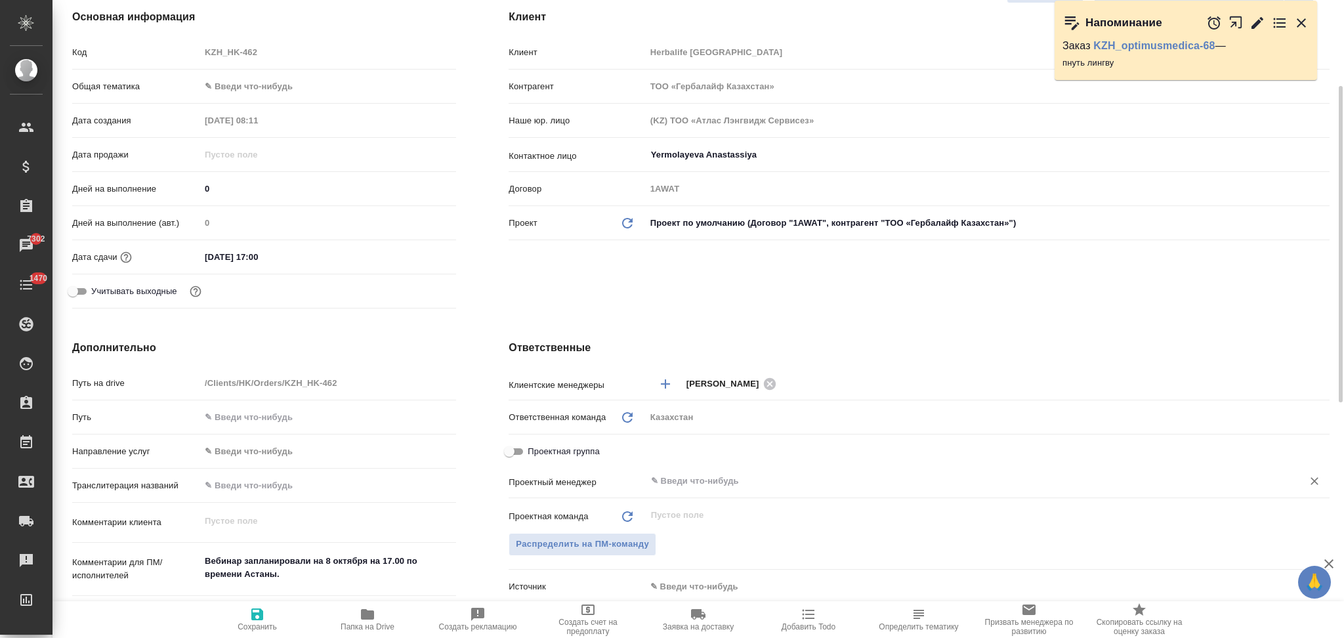
click at [691, 486] on input "text" at bounding box center [966, 481] width 632 height 16
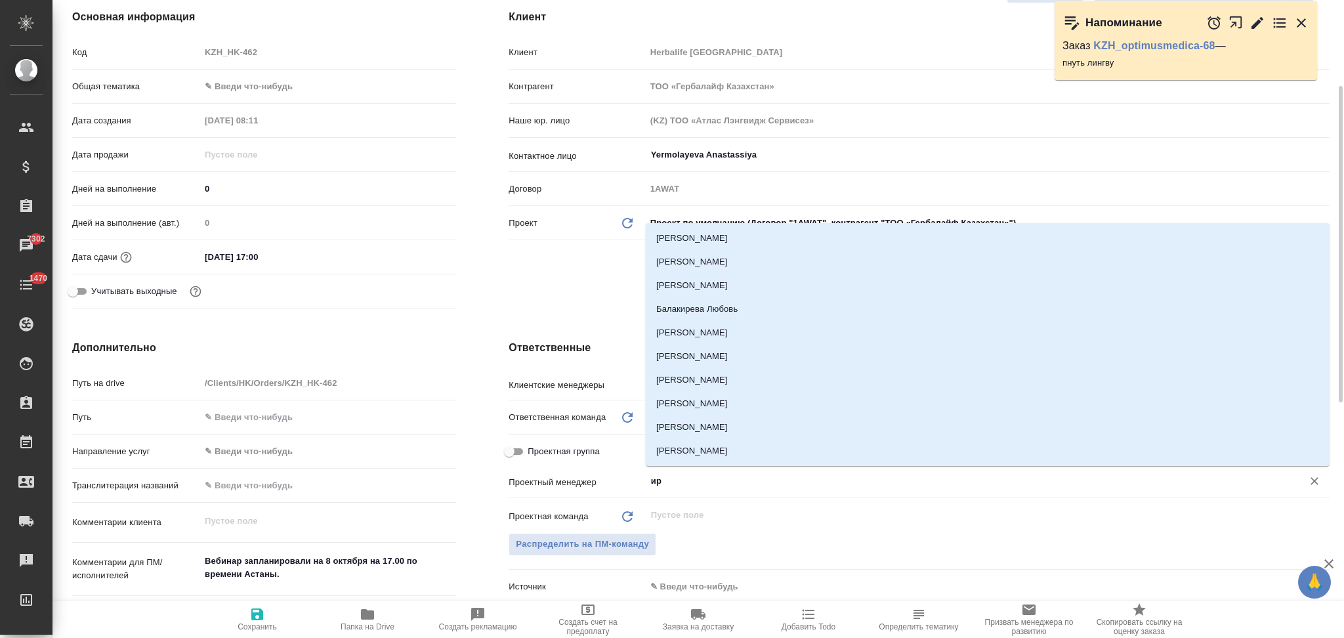
type input "и"
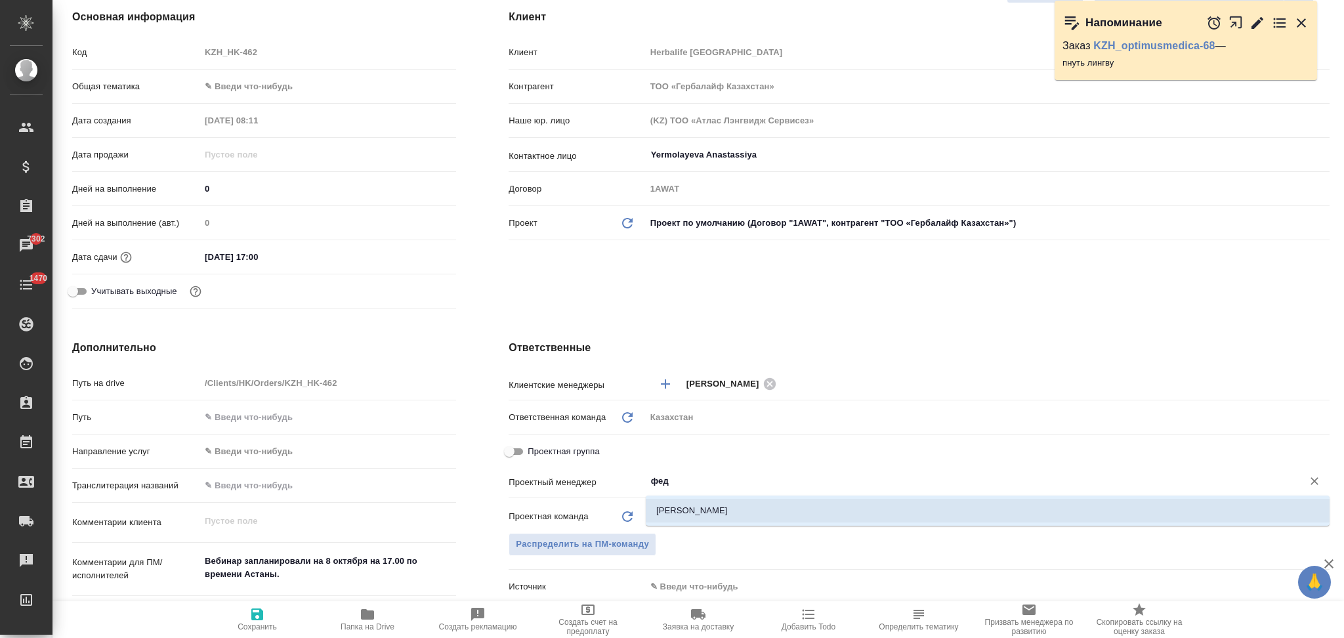
click at [701, 501] on li "[PERSON_NAME]" at bounding box center [988, 511] width 684 height 24
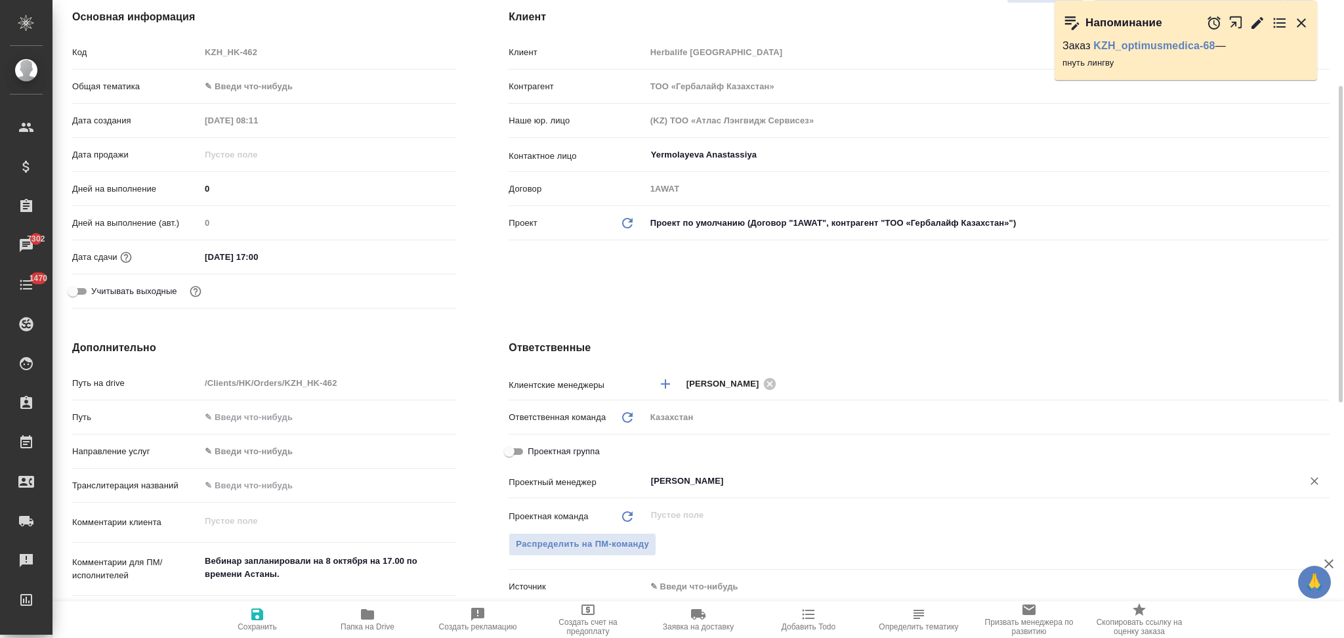
type input "[PERSON_NAME]"
click at [252, 619] on icon "button" at bounding box center [257, 614] width 12 height 12
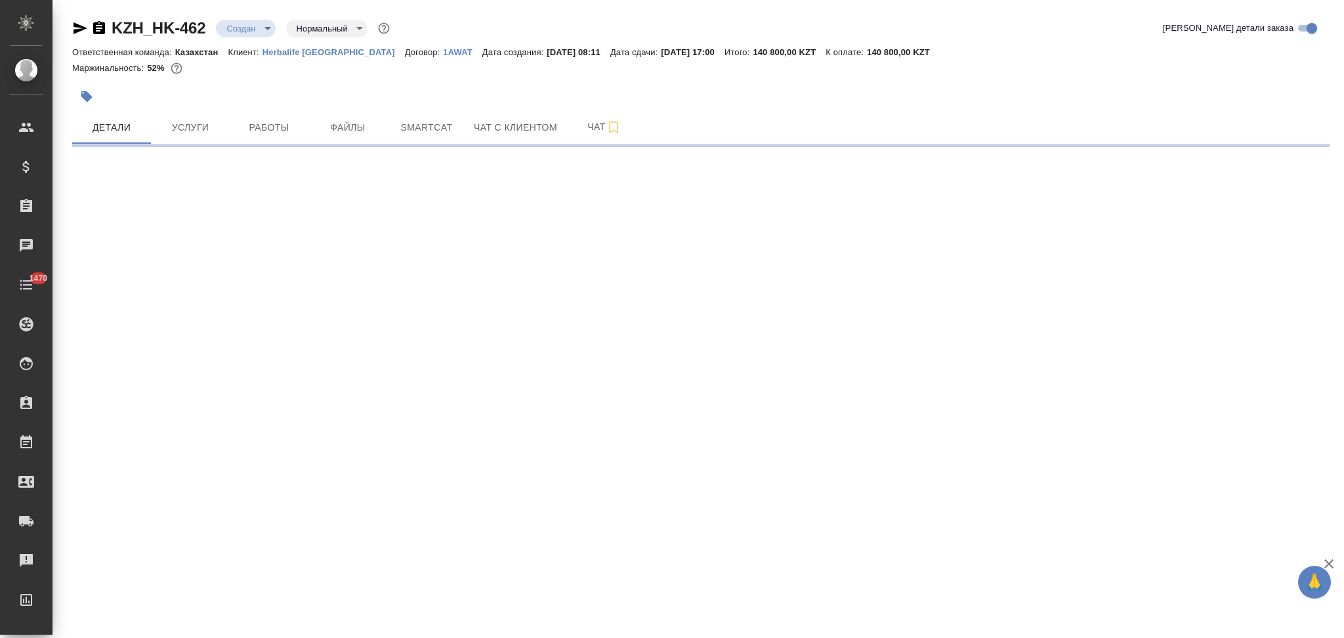
select select "RU"
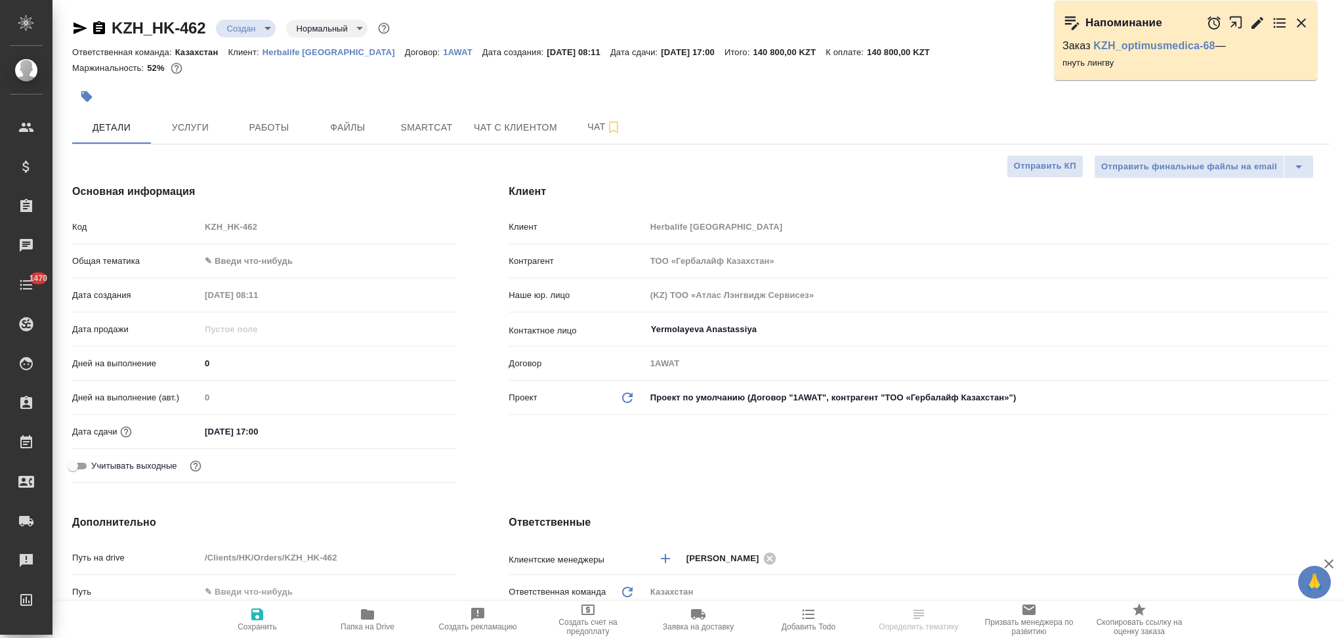
type textarea "x"
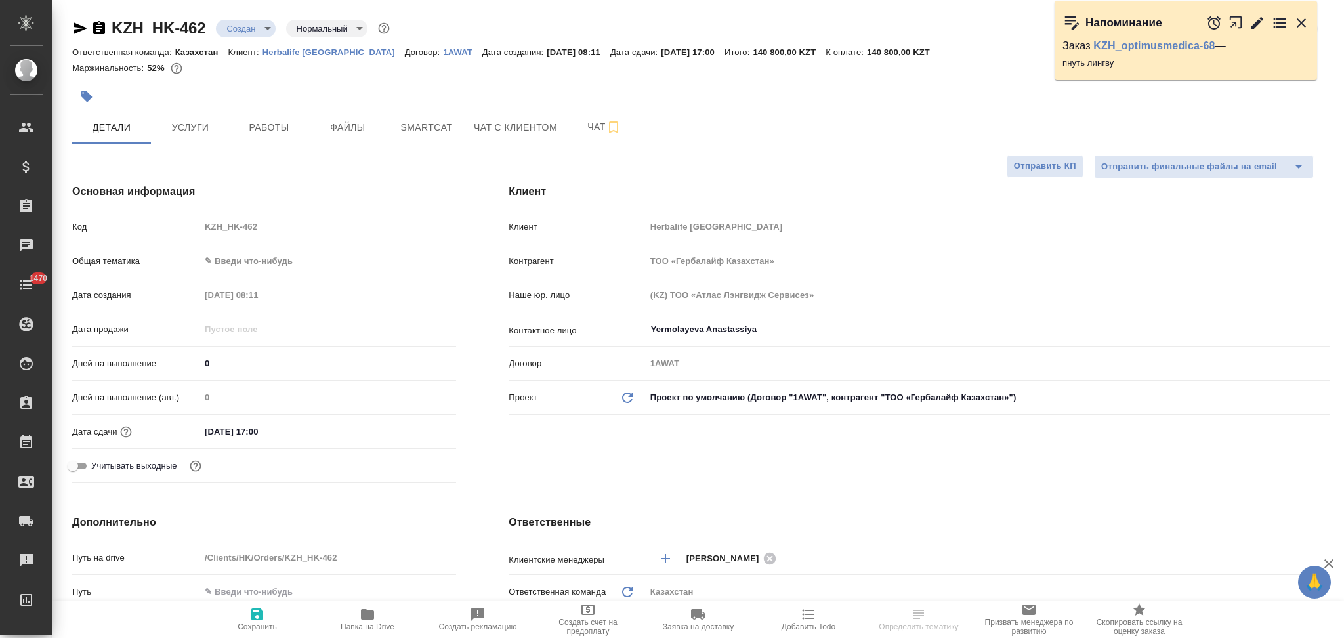
type textarea "x"
click at [234, 32] on body "🙏 .cls-1 fill:#fff; AWATERA Aslanukova Sati Клиенты Спецификации Заказы Чаты 14…" at bounding box center [672, 319] width 1344 height 638
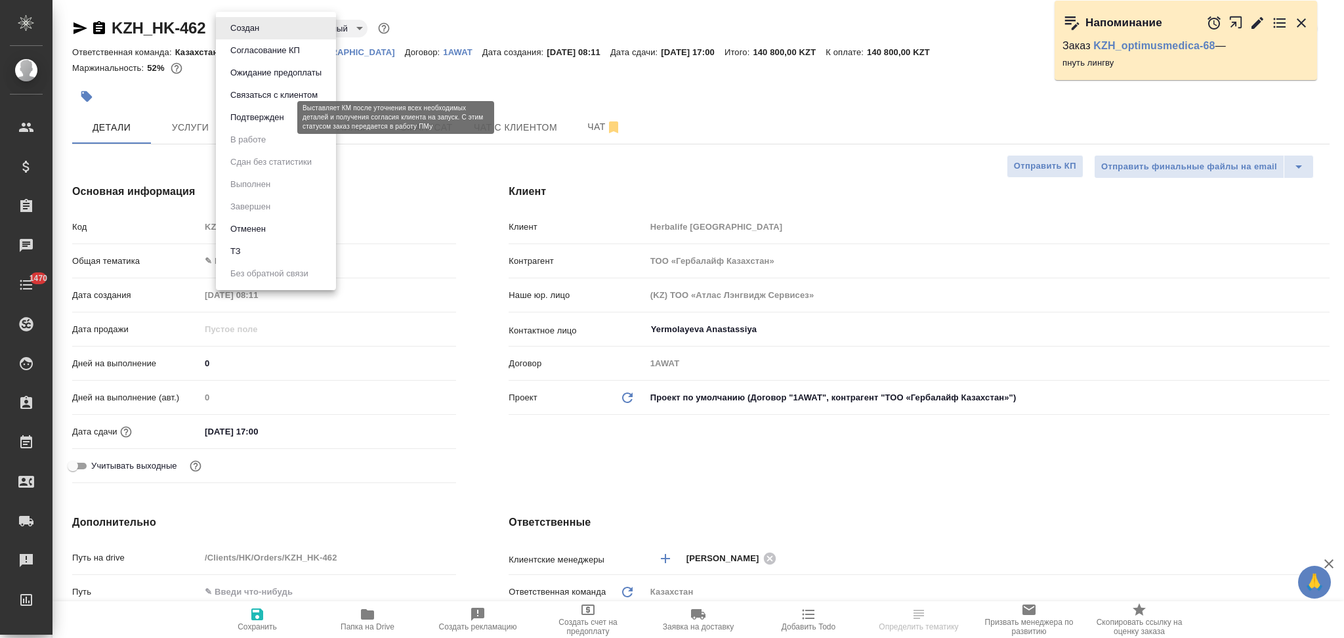
click at [236, 116] on button "Подтвержден" at bounding box center [257, 117] width 62 height 14
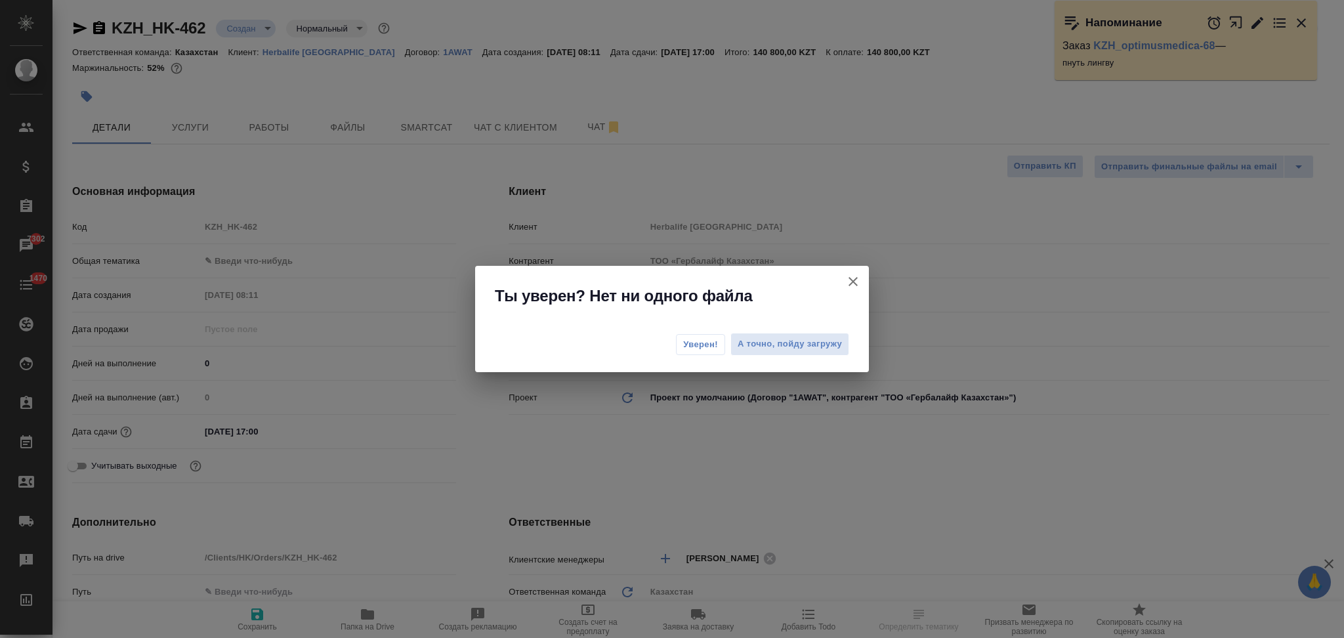
click at [683, 344] on span "Уверен!" at bounding box center [700, 344] width 35 height 13
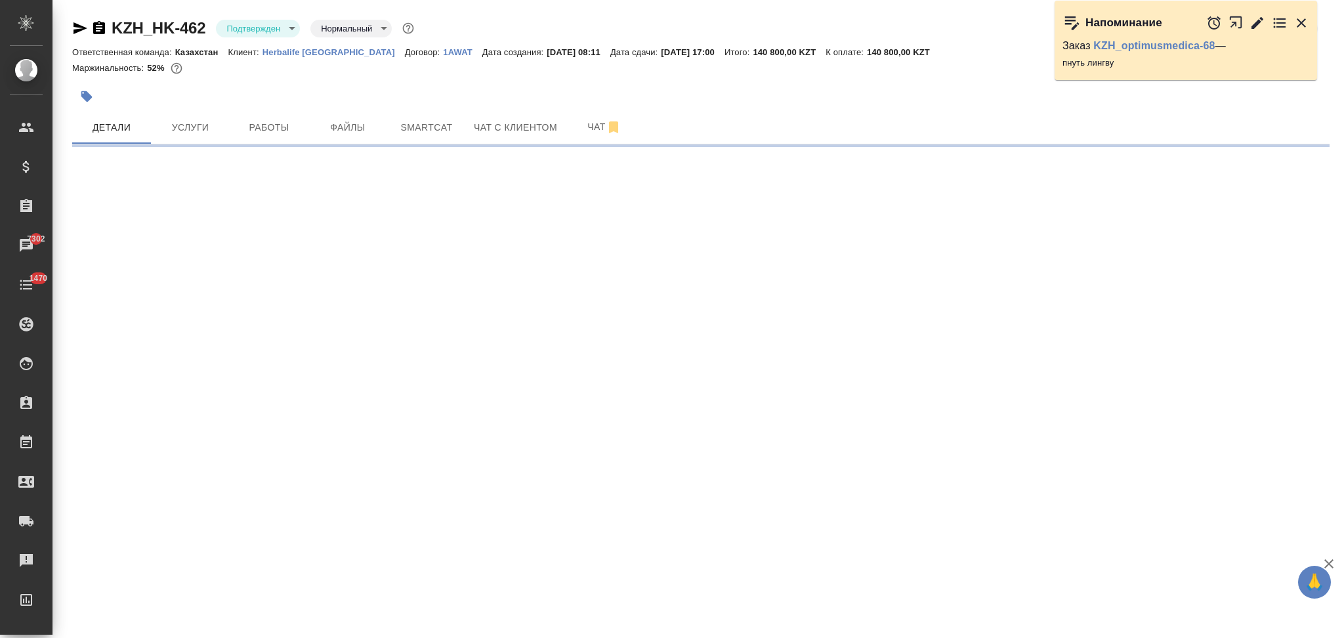
select select "RU"
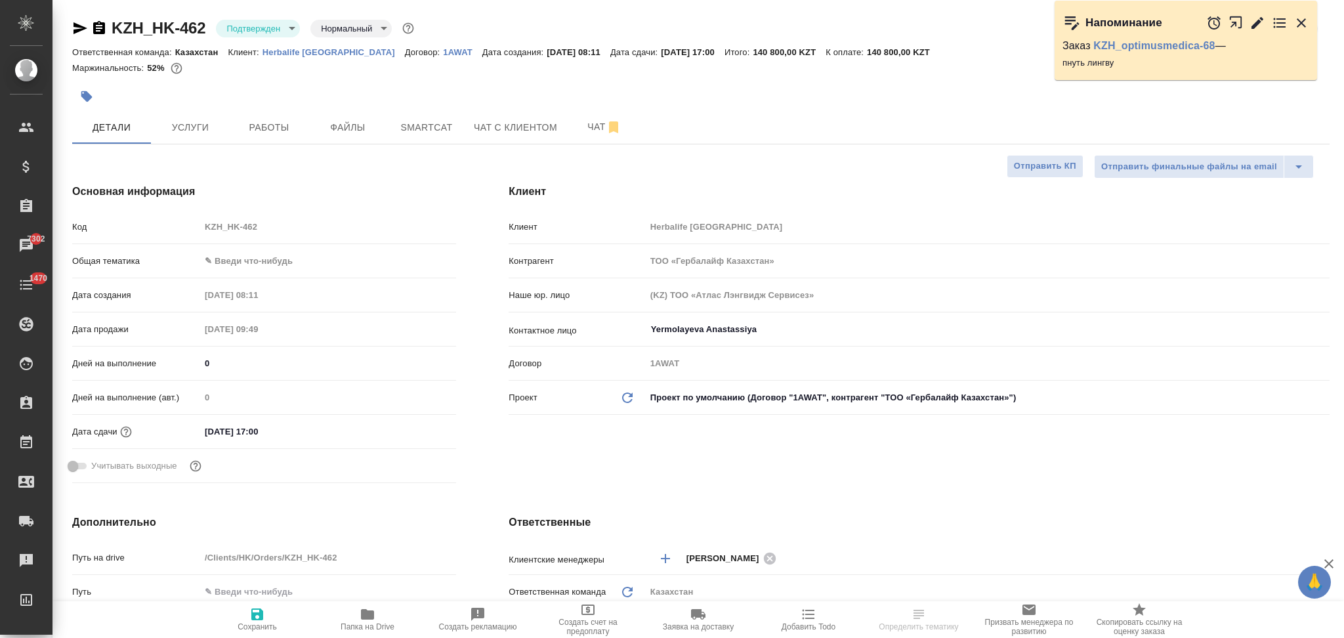
type textarea "x"
click at [270, 126] on span "Работы" at bounding box center [269, 127] width 63 height 16
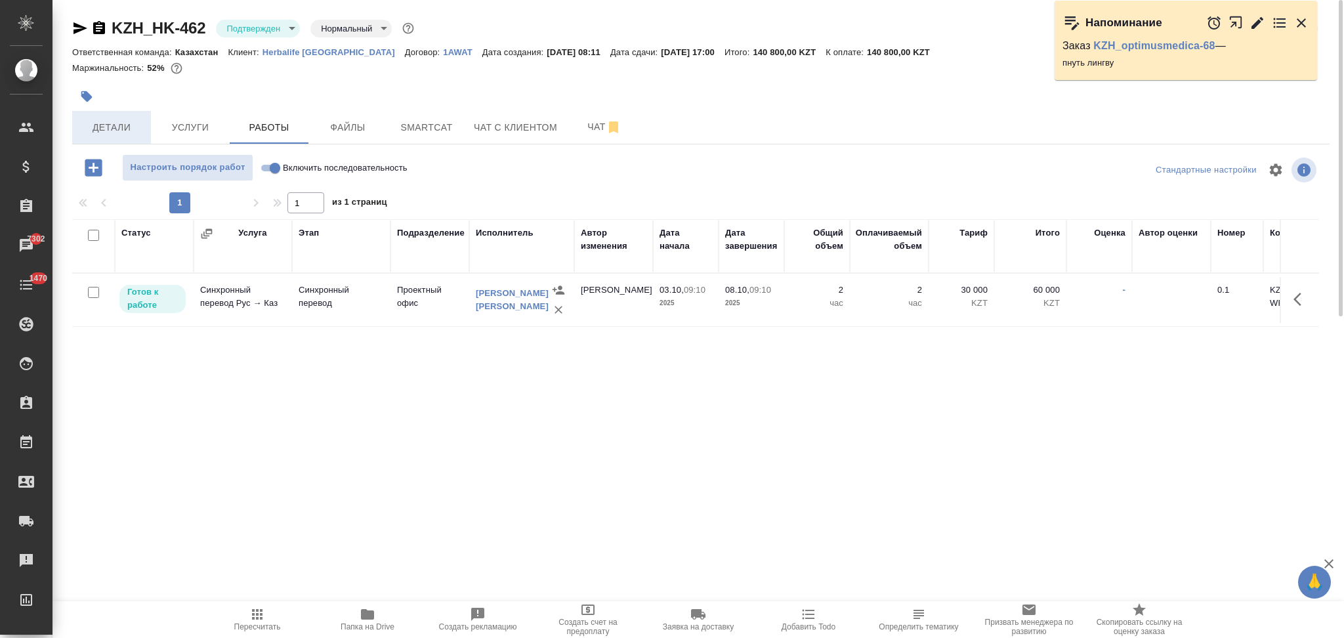
click at [108, 130] on span "Детали" at bounding box center [111, 127] width 63 height 16
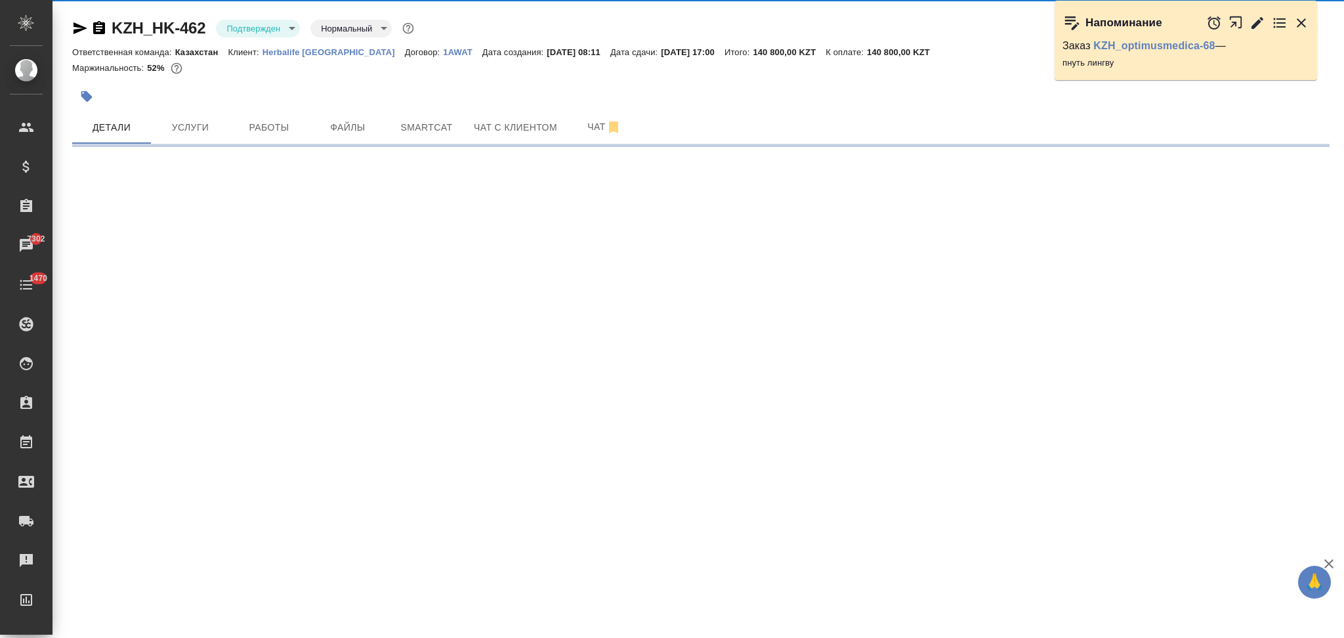
select select "RU"
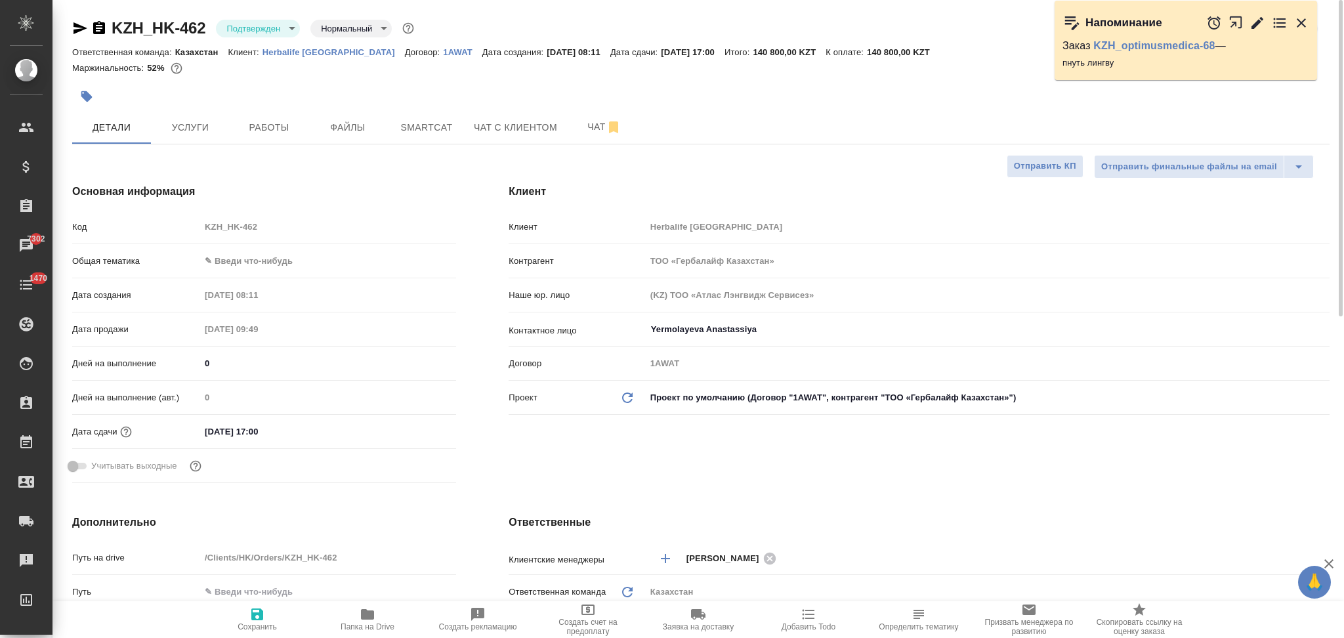
type textarea "x"
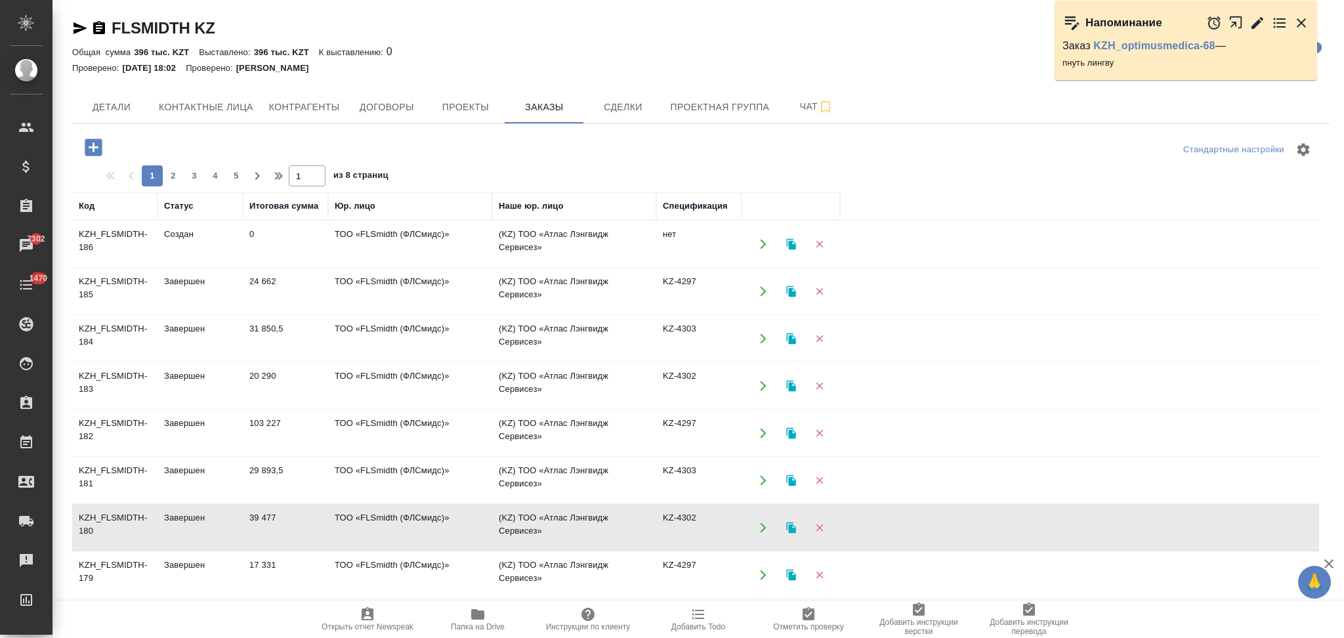
scroll to position [87, 0]
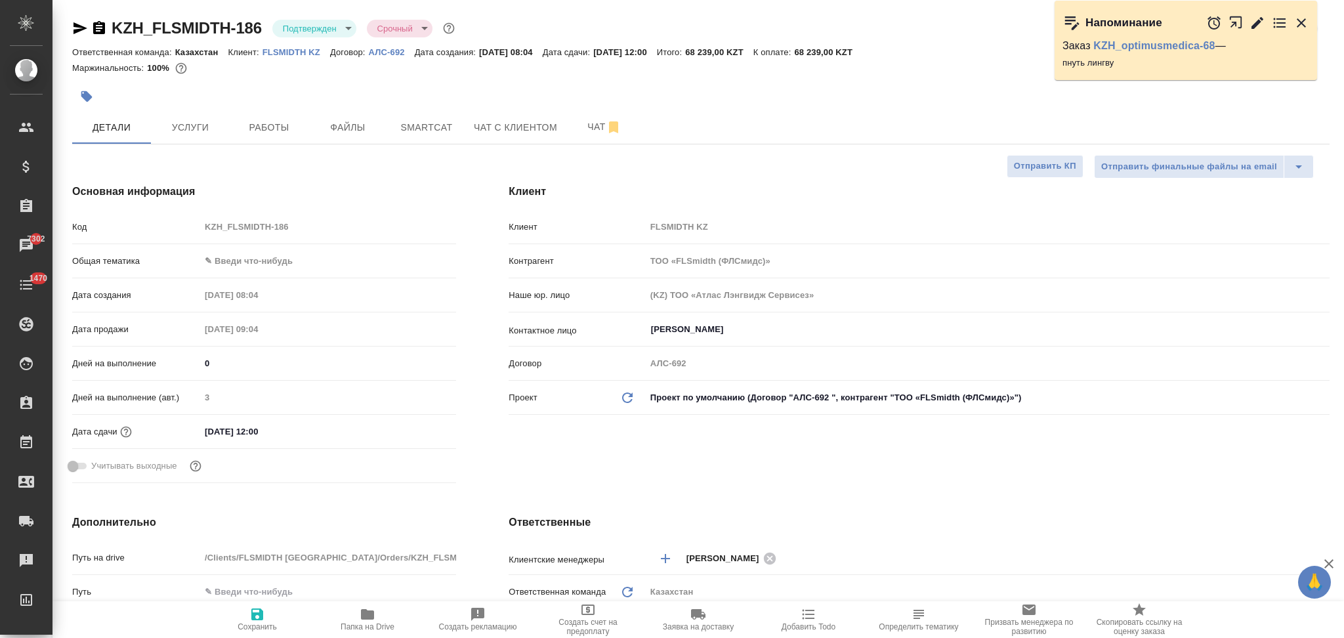
select select "RU"
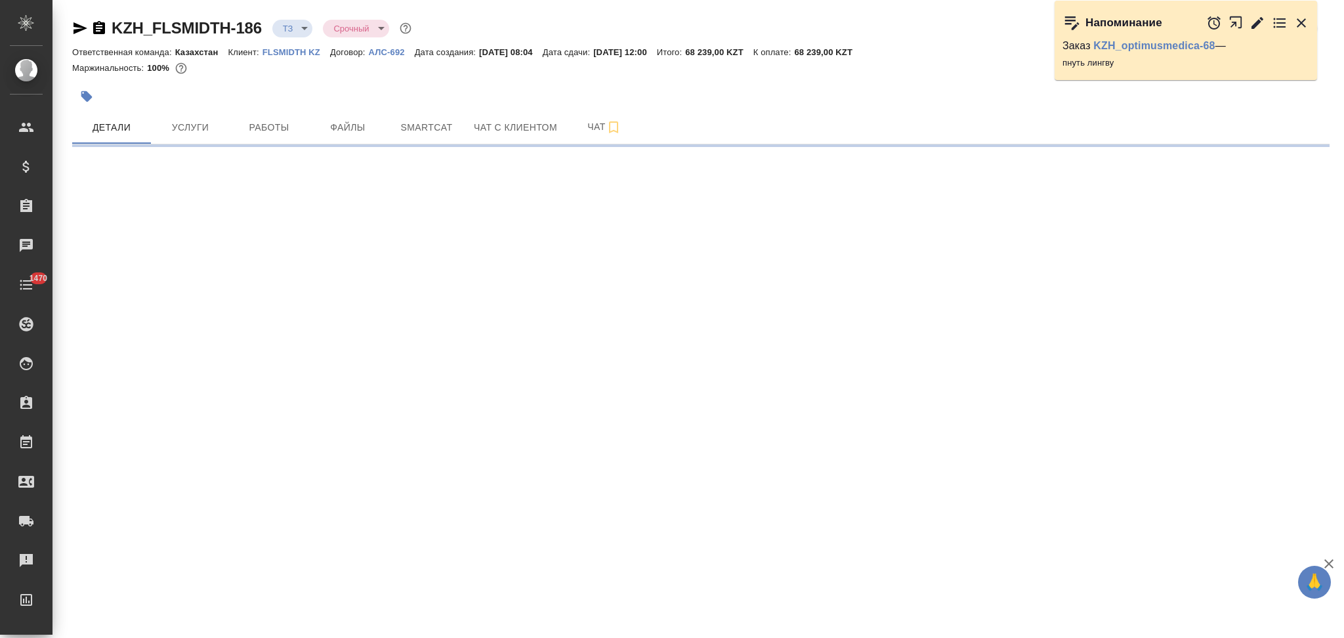
select select "RU"
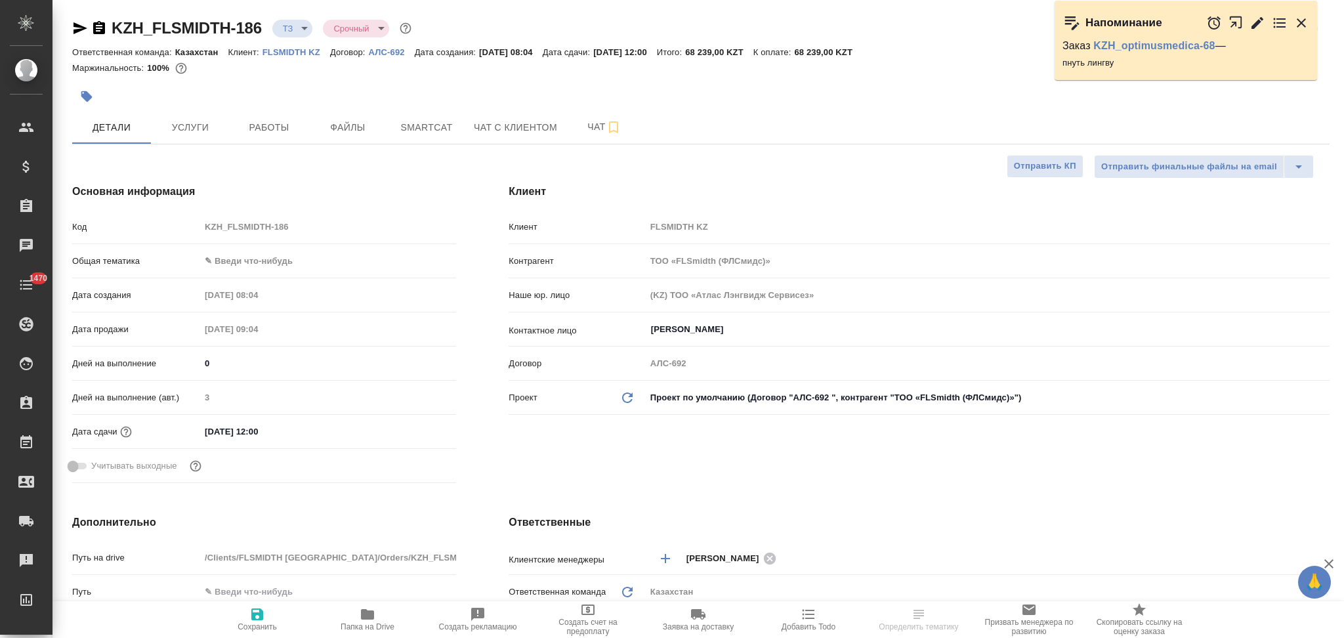
type textarea "x"
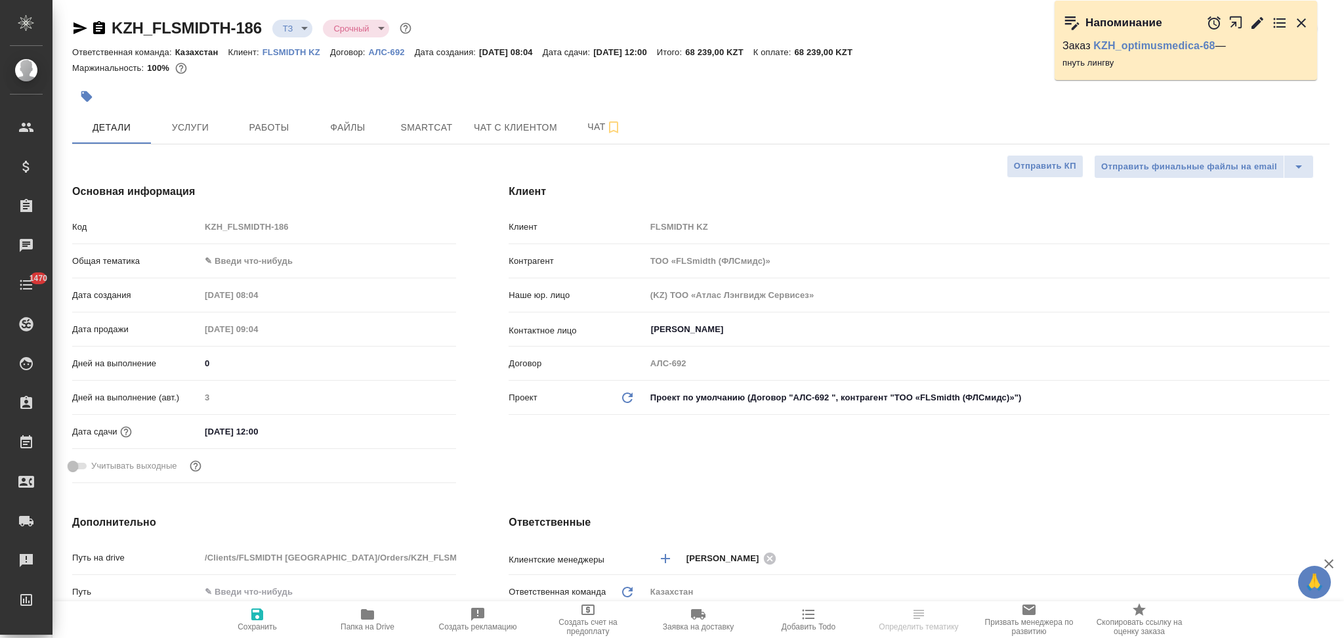
type textarea "x"
click at [591, 127] on span "Чат" at bounding box center [604, 127] width 63 height 16
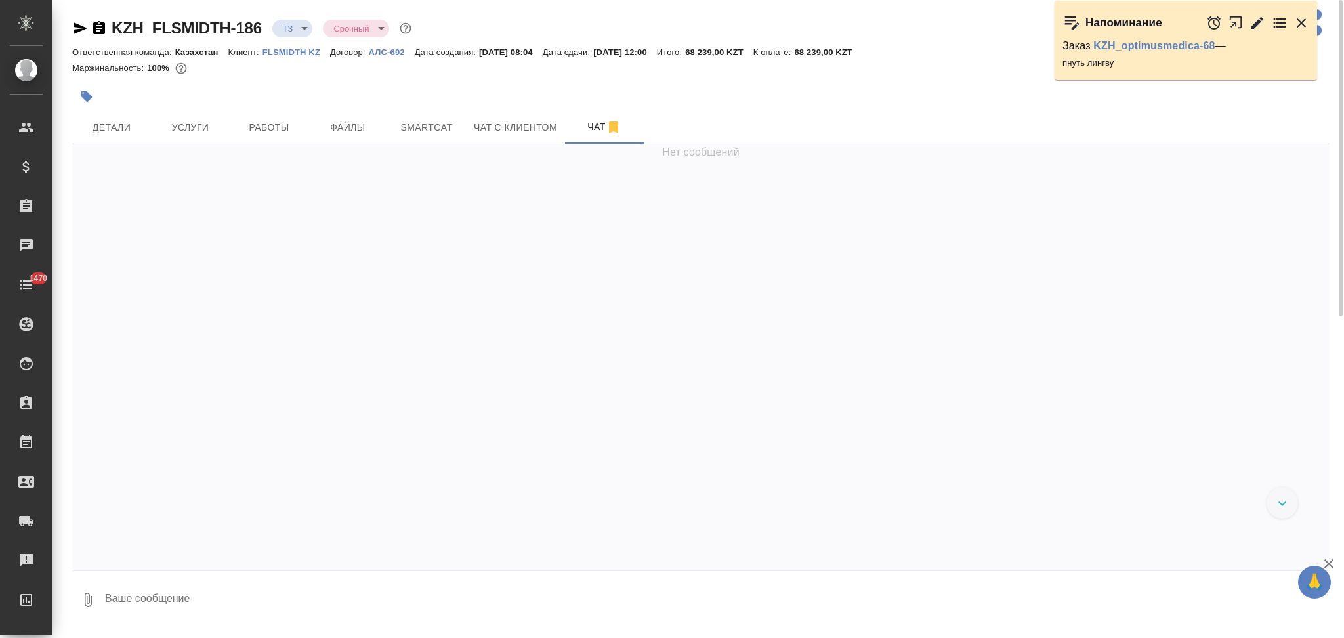
scroll to position [140, 0]
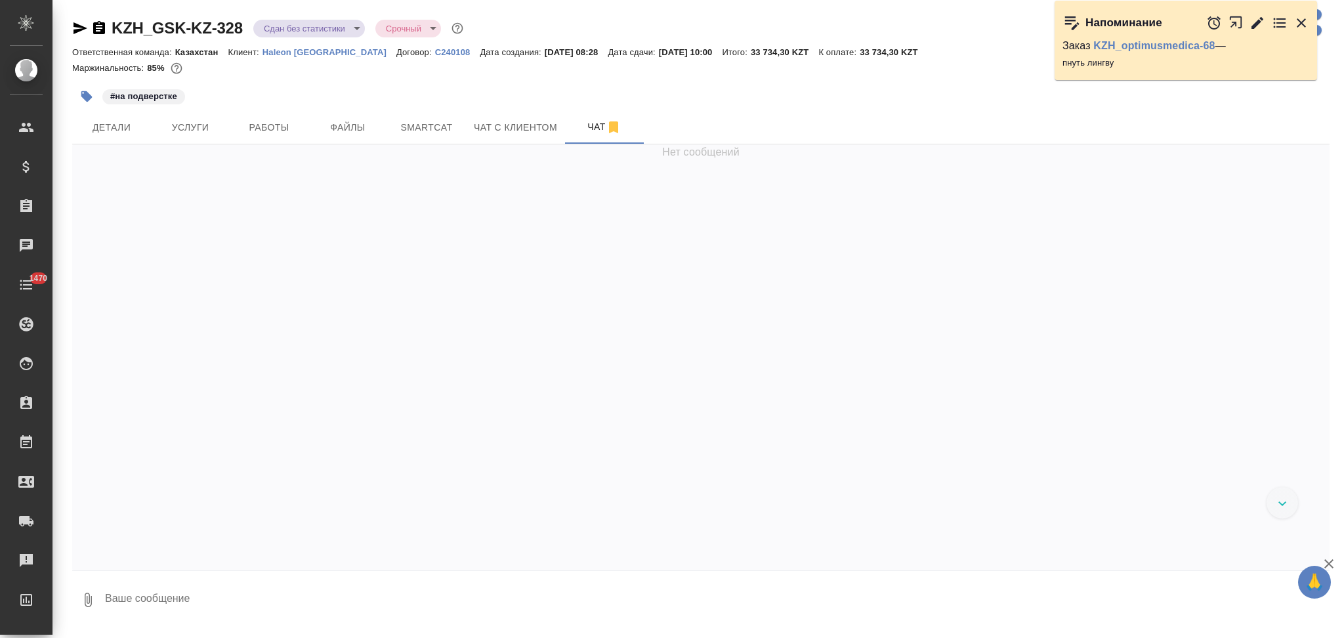
click at [97, 29] on icon "button" at bounding box center [99, 27] width 12 height 13
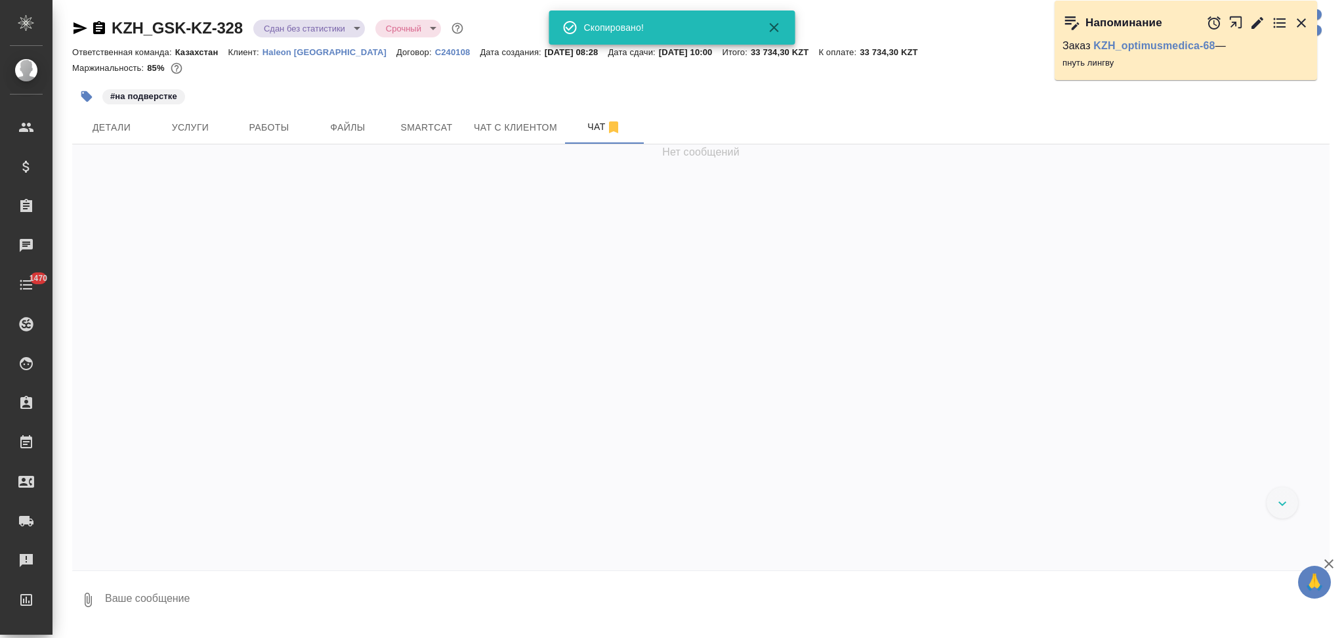
scroll to position [4033, 0]
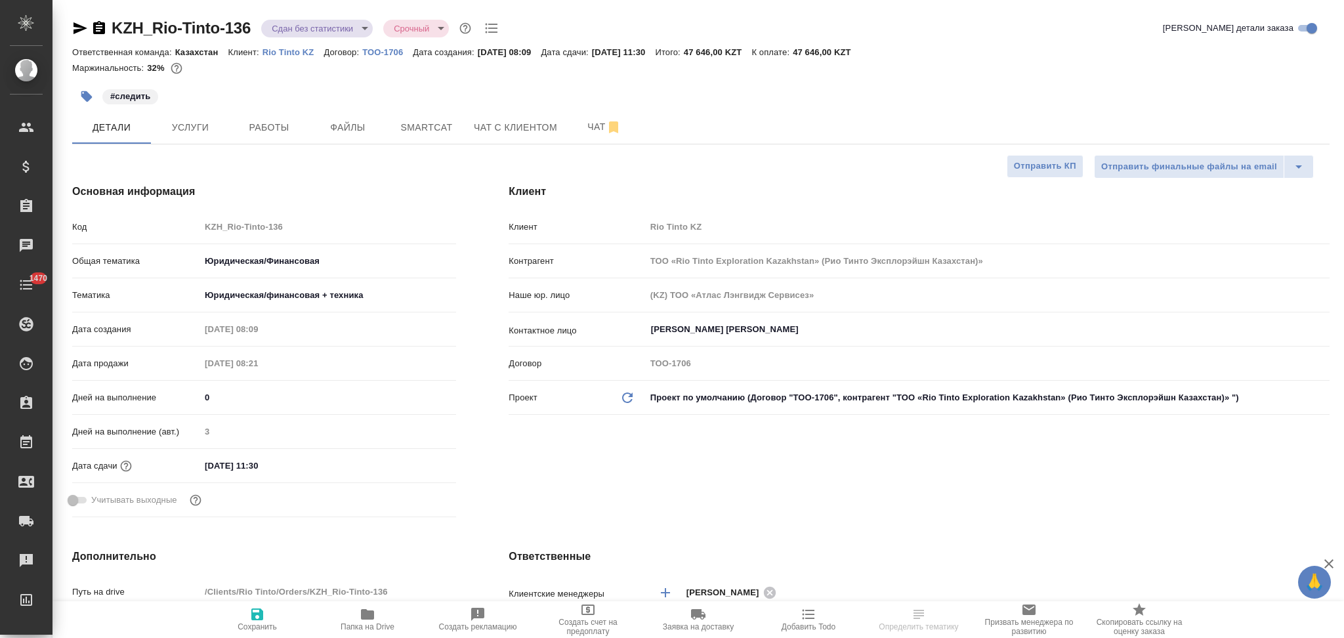
select select "RU"
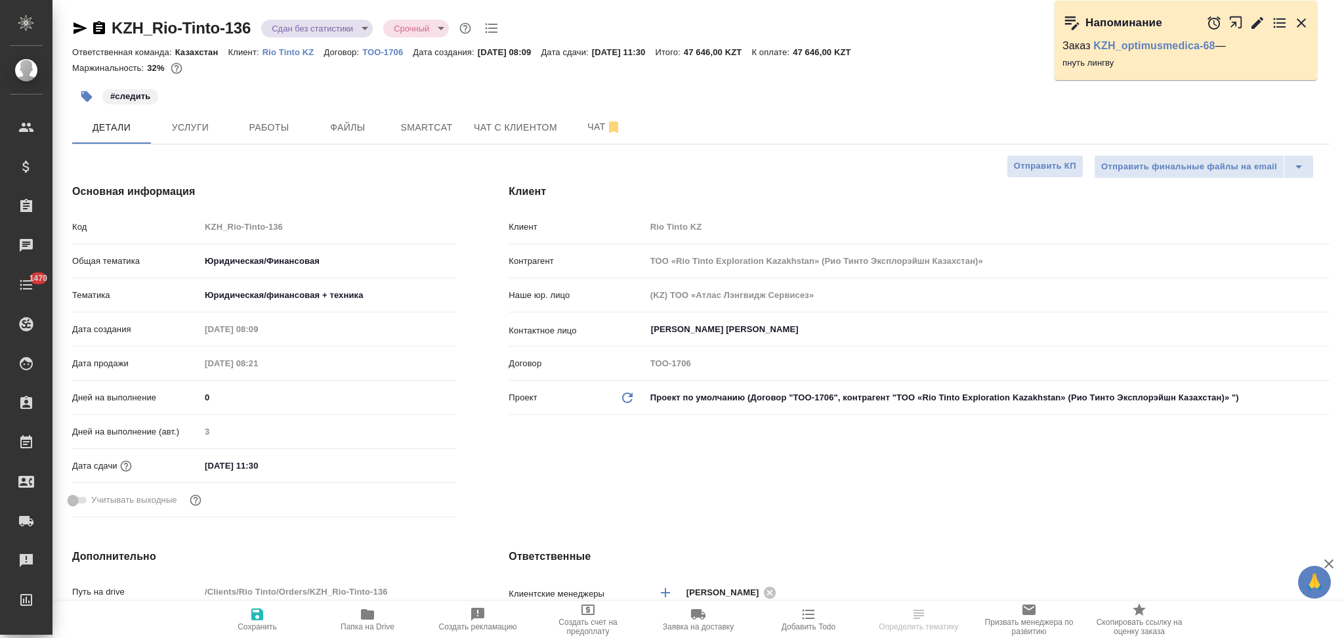
click at [195, 240] on div "Код KZH_Rio-Tinto-136" at bounding box center [264, 232] width 384 height 34
type input "ТОО «Rio Tinto Exploration Kazakhstan» (Рио Тинто Эксплорэйшн Казахстан)»"
type input "[PERSON_NAME]"
type input "Matveeva Anastasia"
select select "RU"
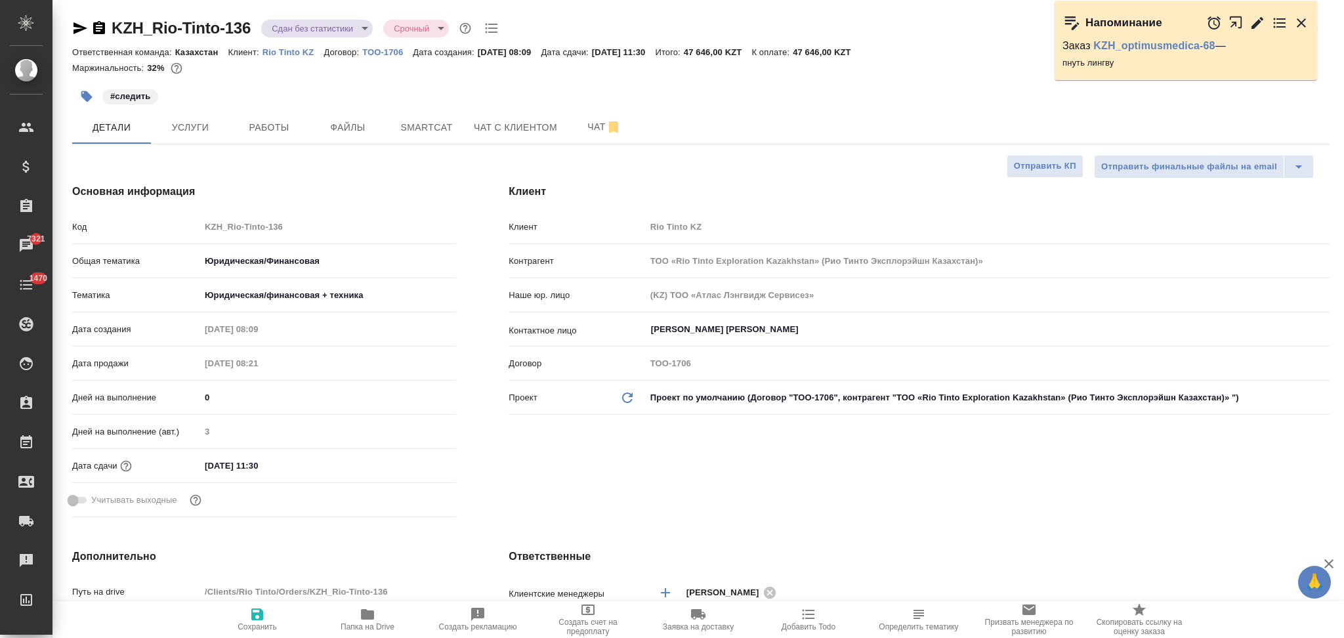
type textarea "x"
type input "ТОО «Rio Tinto Exploration Kazakhstan» (Рио Тинто Эксплорэйшн Казахстан)»"
type textarea "x"
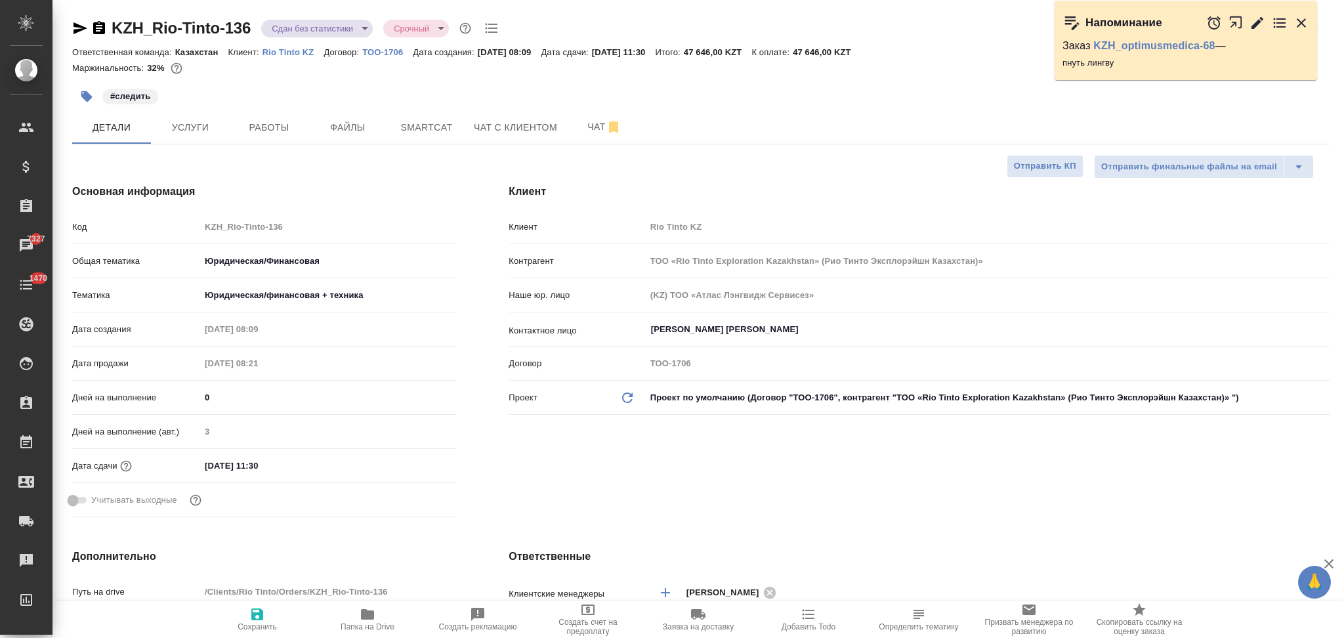
type textarea "x"
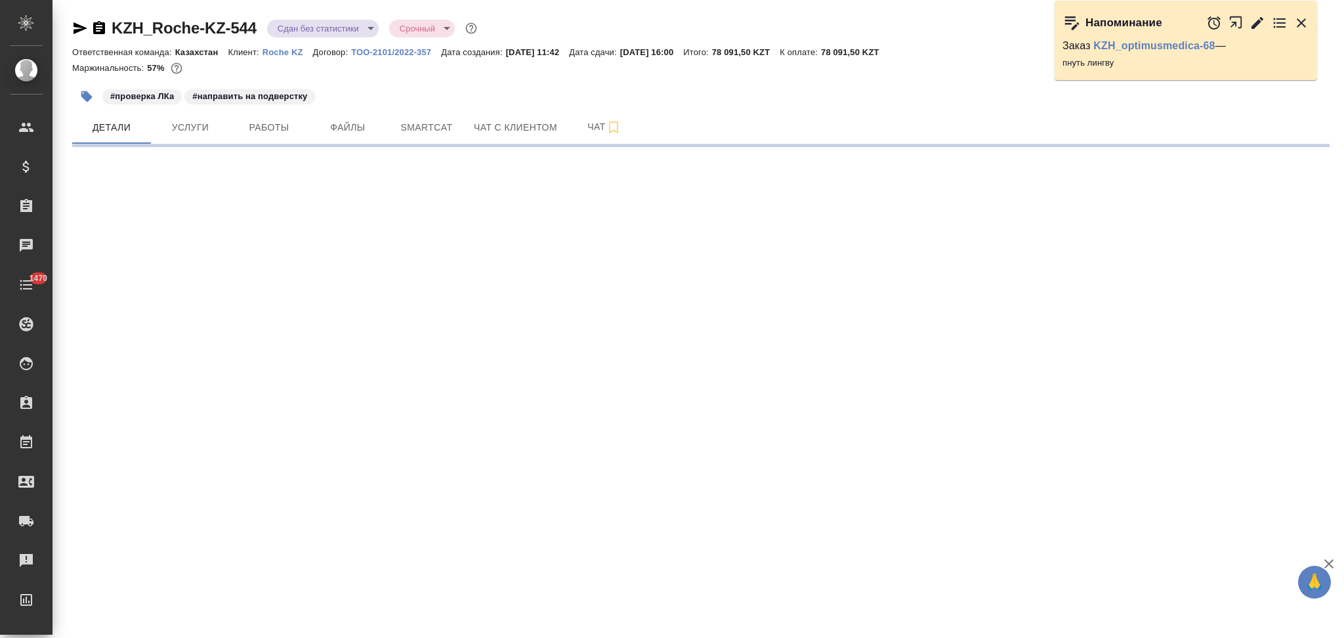
select select "RU"
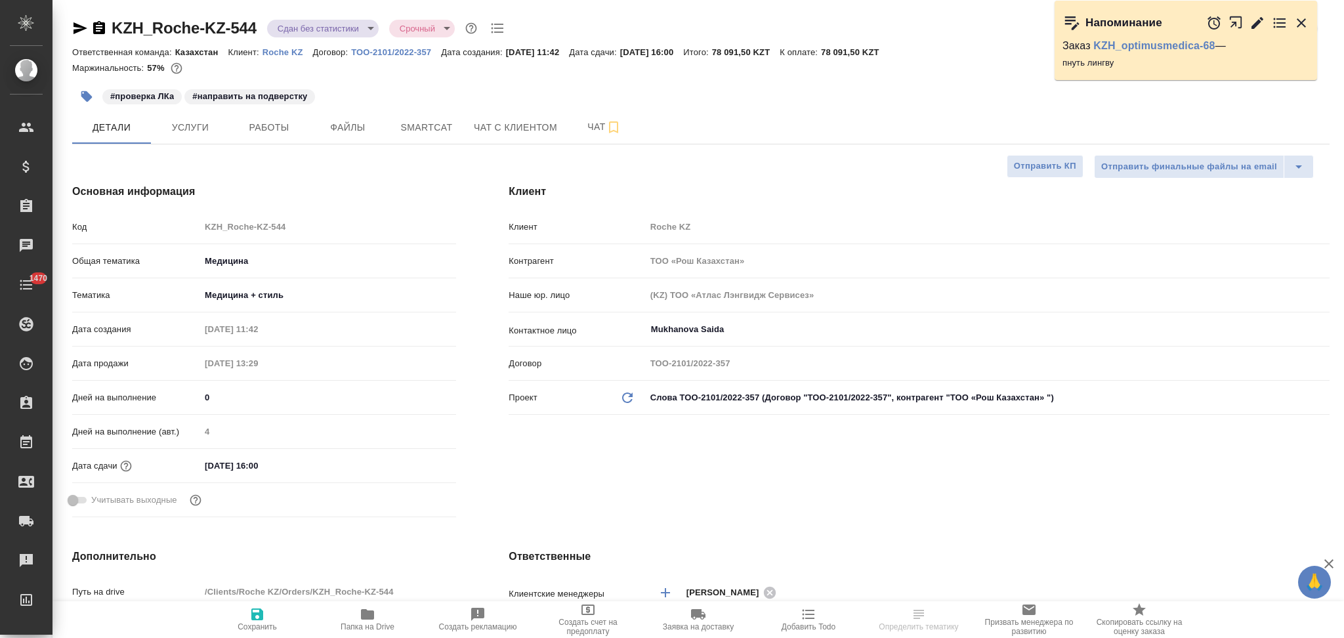
type textarea "x"
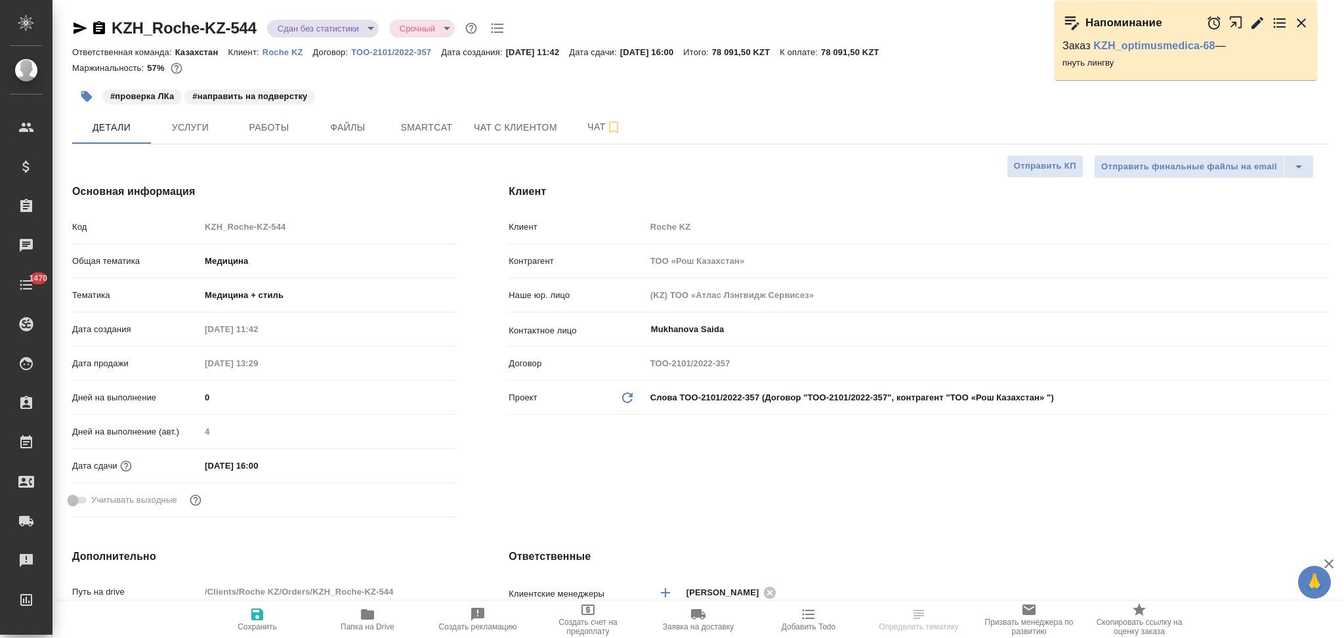
type textarea "x"
click at [184, 221] on div "Код KZH_Roche-KZ-544" at bounding box center [264, 226] width 384 height 23
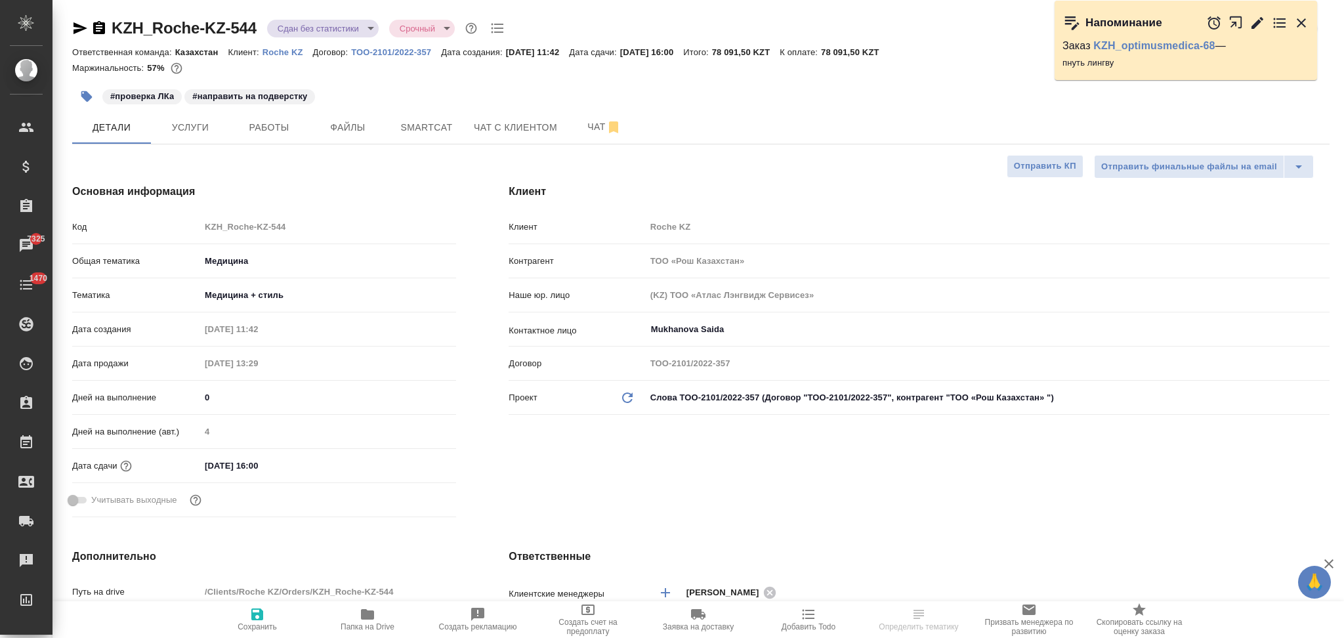
type textarea "x"
select select "RU"
type textarea "x"
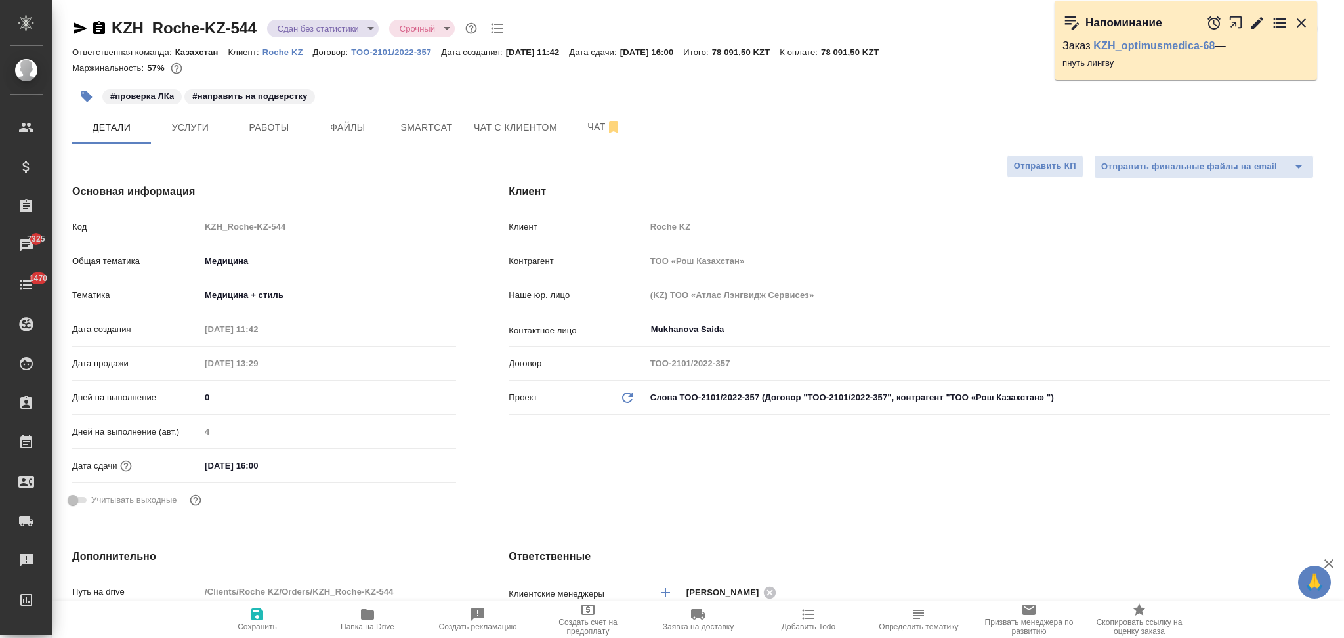
type textarea "x"
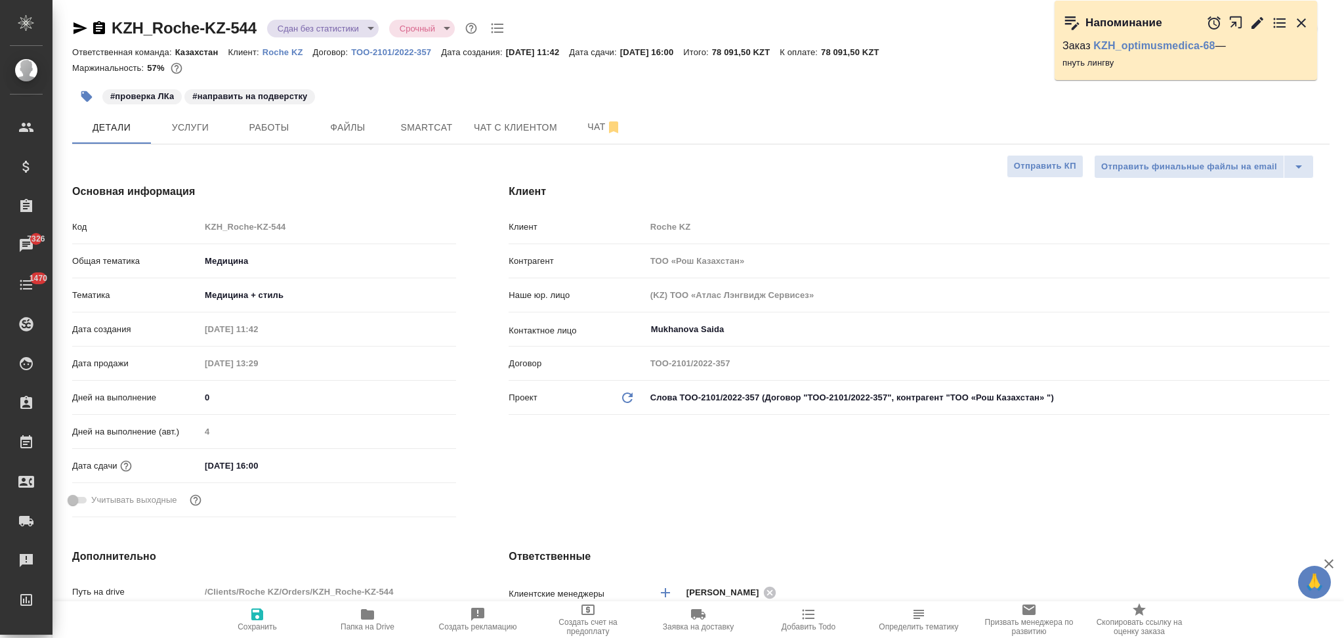
type textarea "x"
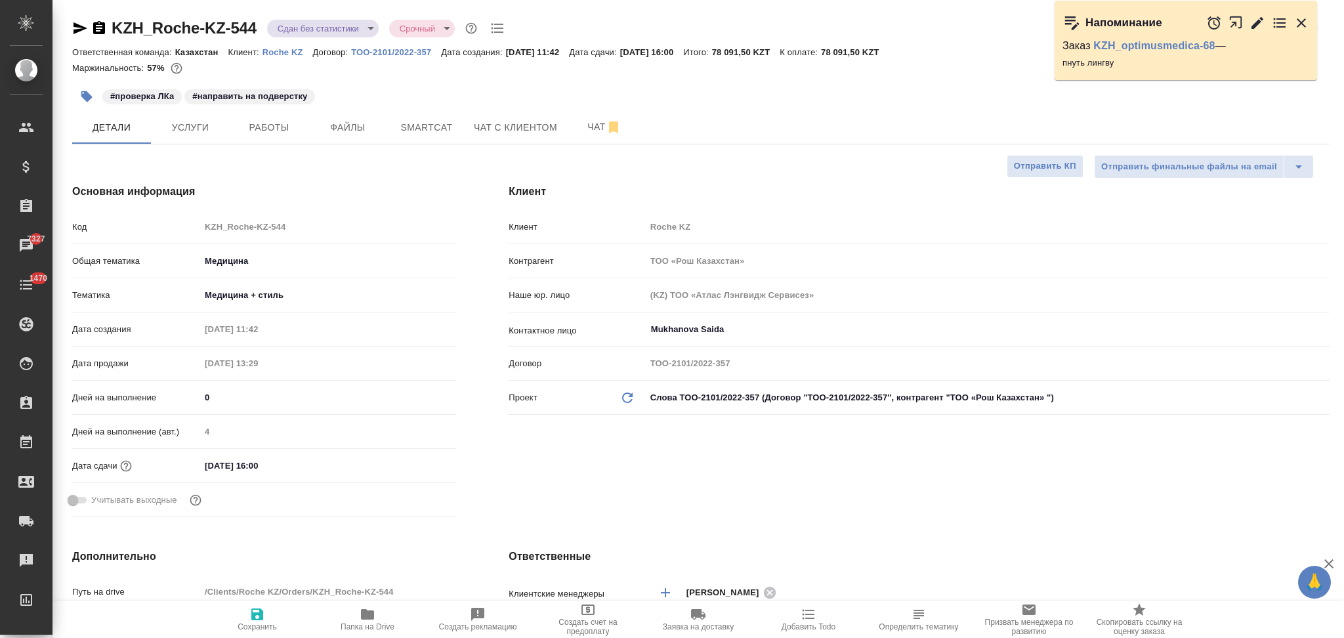
type textarea "x"
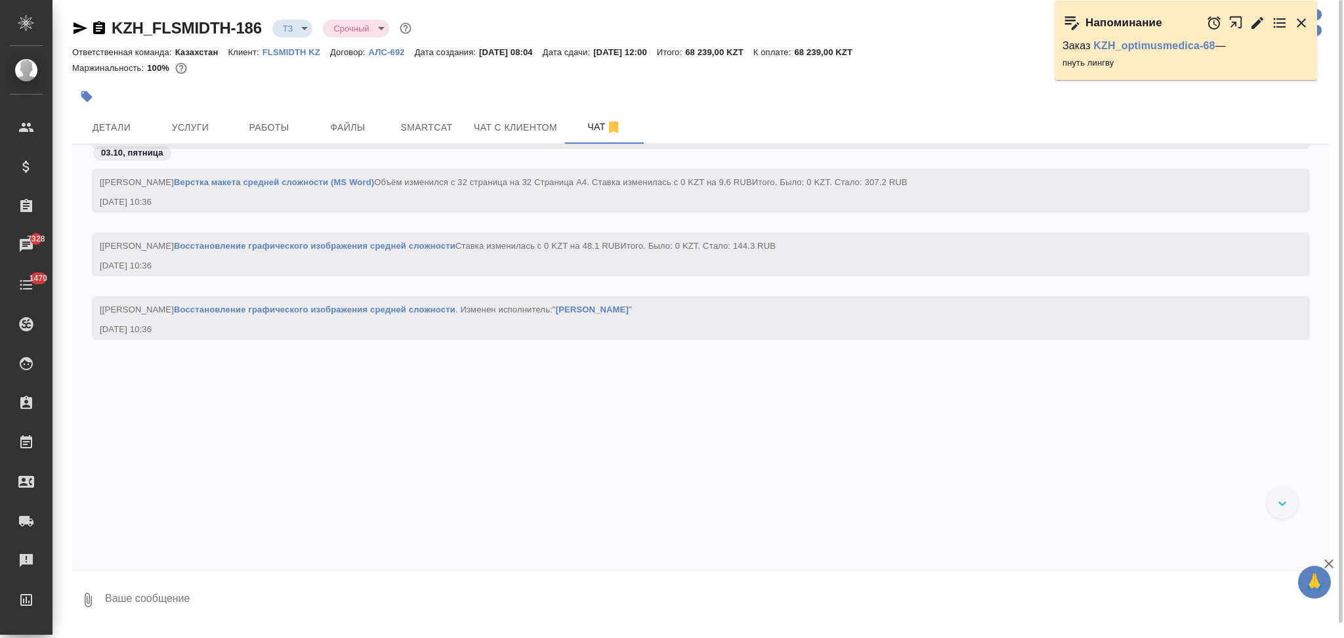
scroll to position [2418, 0]
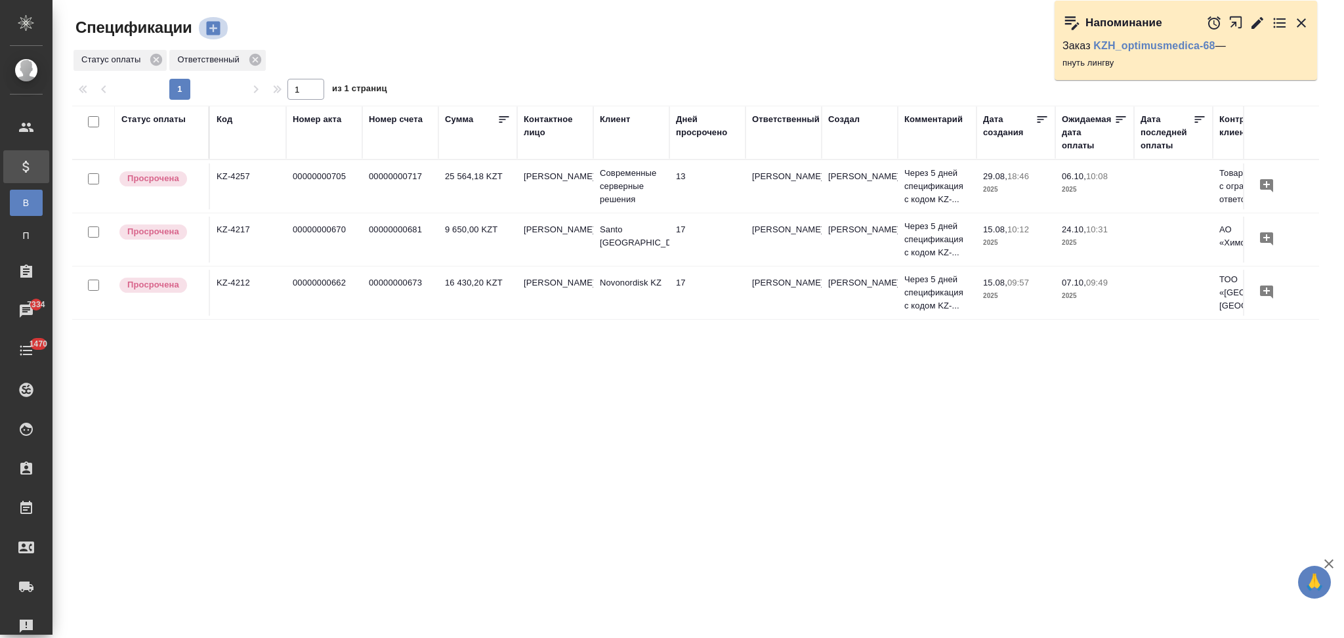
click at [210, 24] on icon "button" at bounding box center [213, 29] width 14 height 14
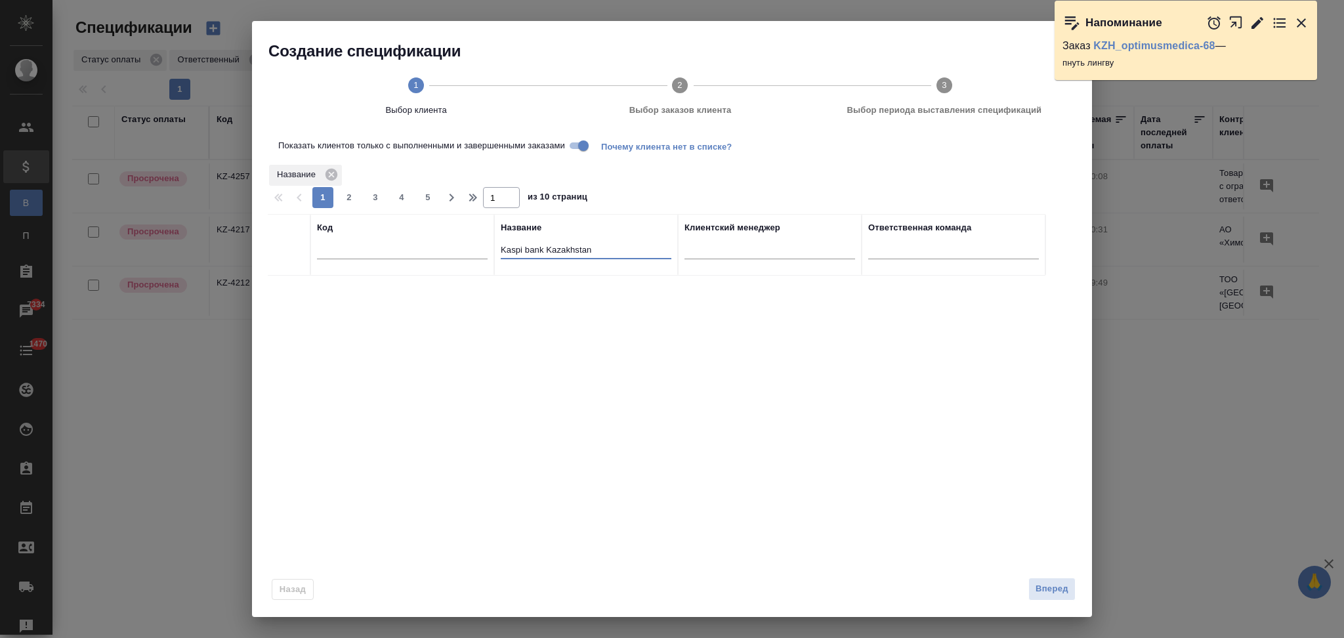
drag, startPoint x: 604, startPoint y: 245, endPoint x: 495, endPoint y: 251, distance: 108.5
click at [495, 251] on th "Название Kaspi bank Kazakhstan" at bounding box center [586, 245] width 184 height 62
type input "kpm"
click at [581, 141] on input "Показать клиентов только с выполненными и завершенными заказами" at bounding box center [583, 146] width 47 height 16
click at [289, 295] on input "checkbox" at bounding box center [288, 291] width 11 height 11
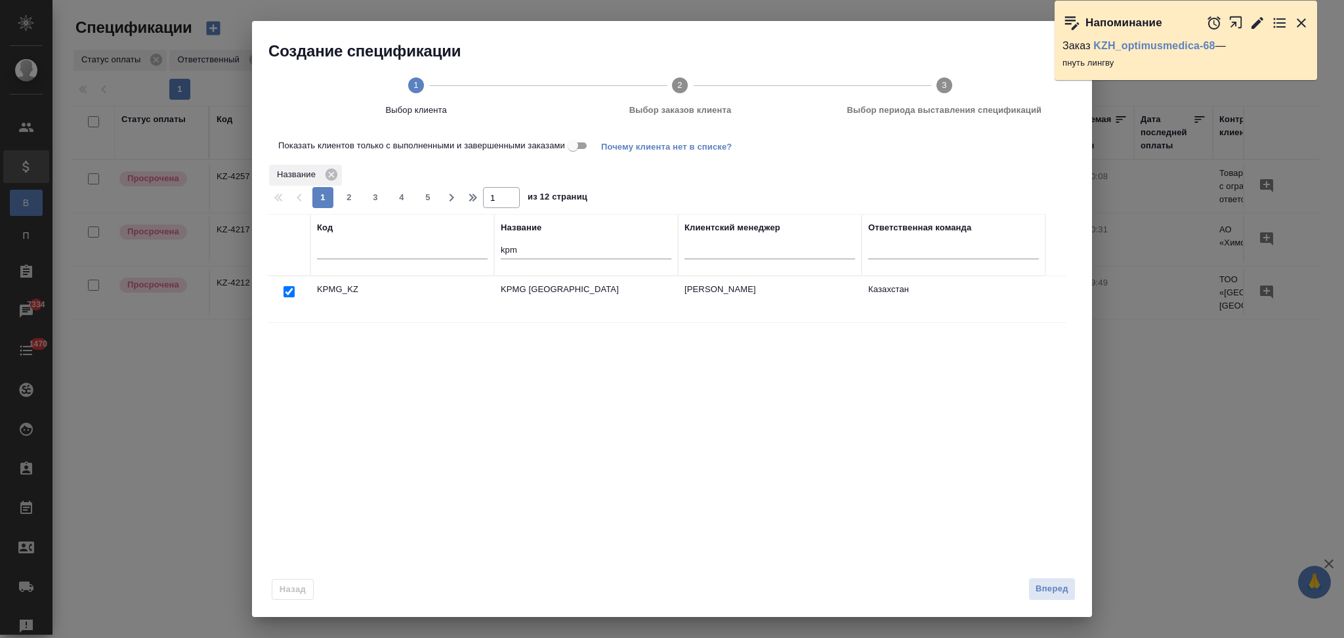
checkbox input "true"
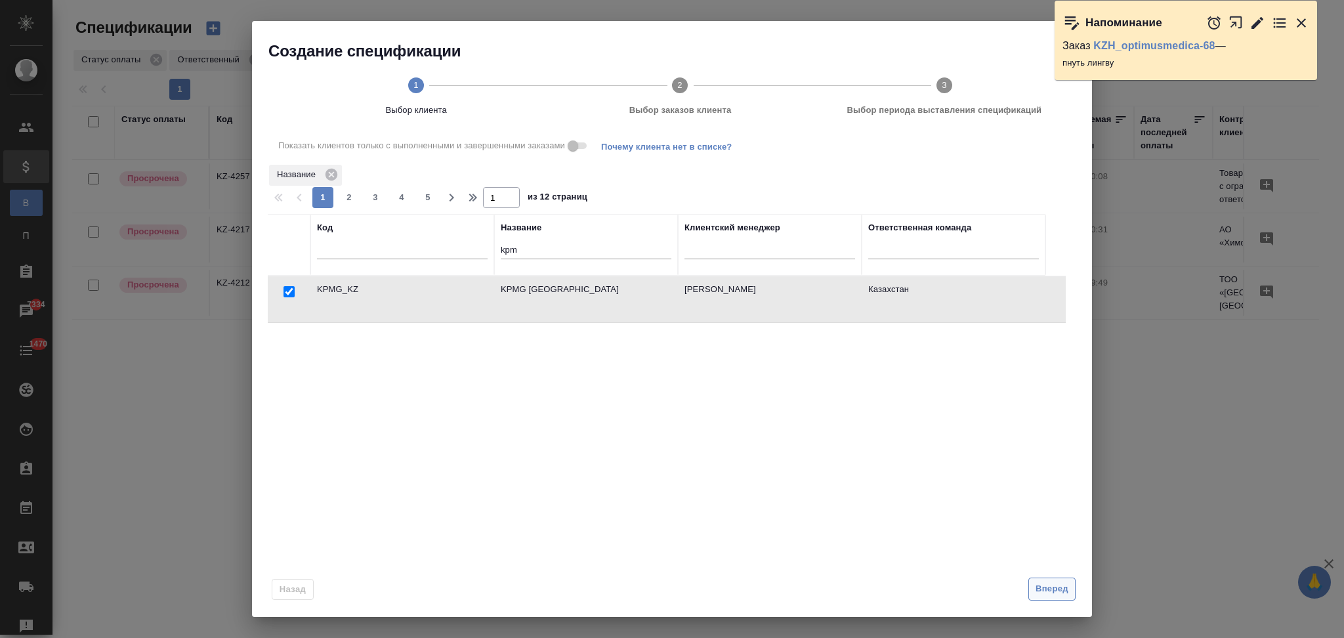
click at [1035, 581] on span "Вперед" at bounding box center [1051, 588] width 33 height 15
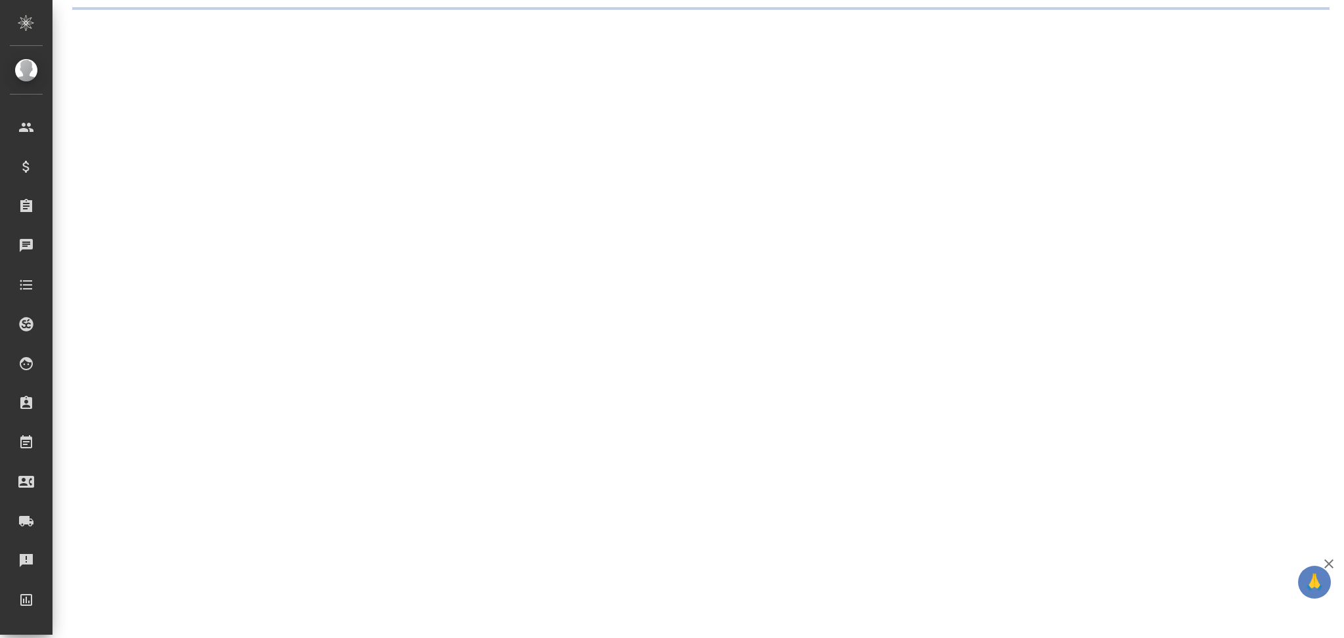
select select "RU"
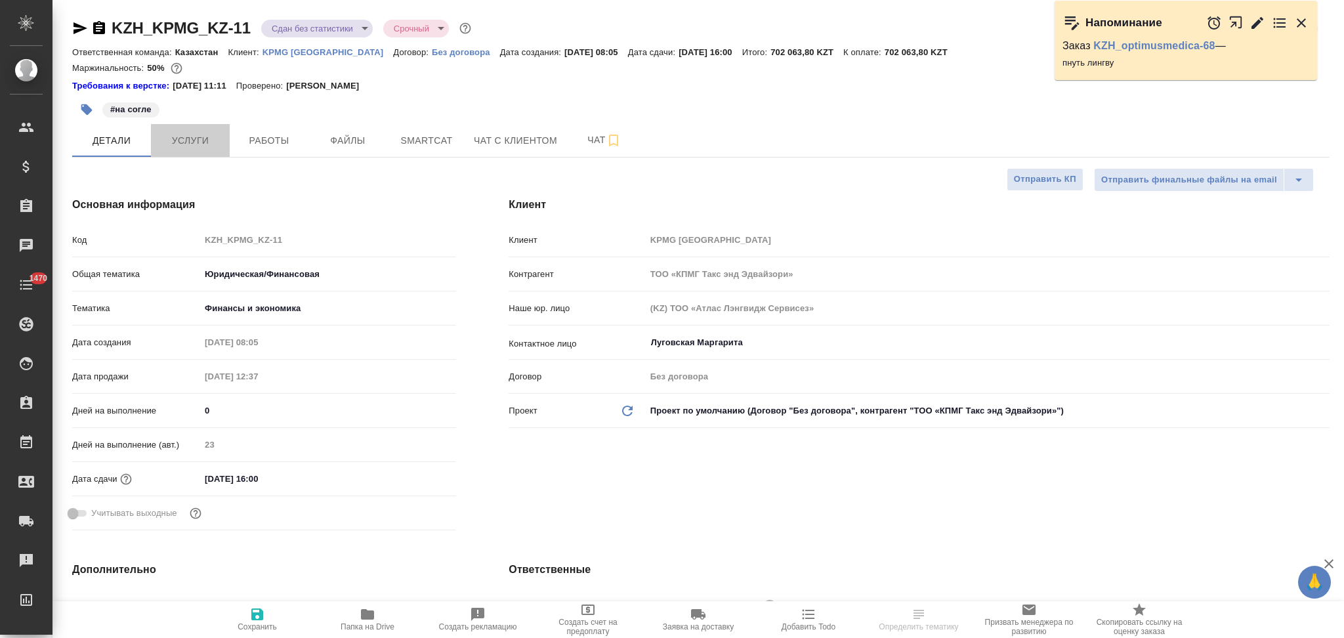
click at [202, 142] on span "Услуги" at bounding box center [190, 141] width 63 height 16
type textarea "x"
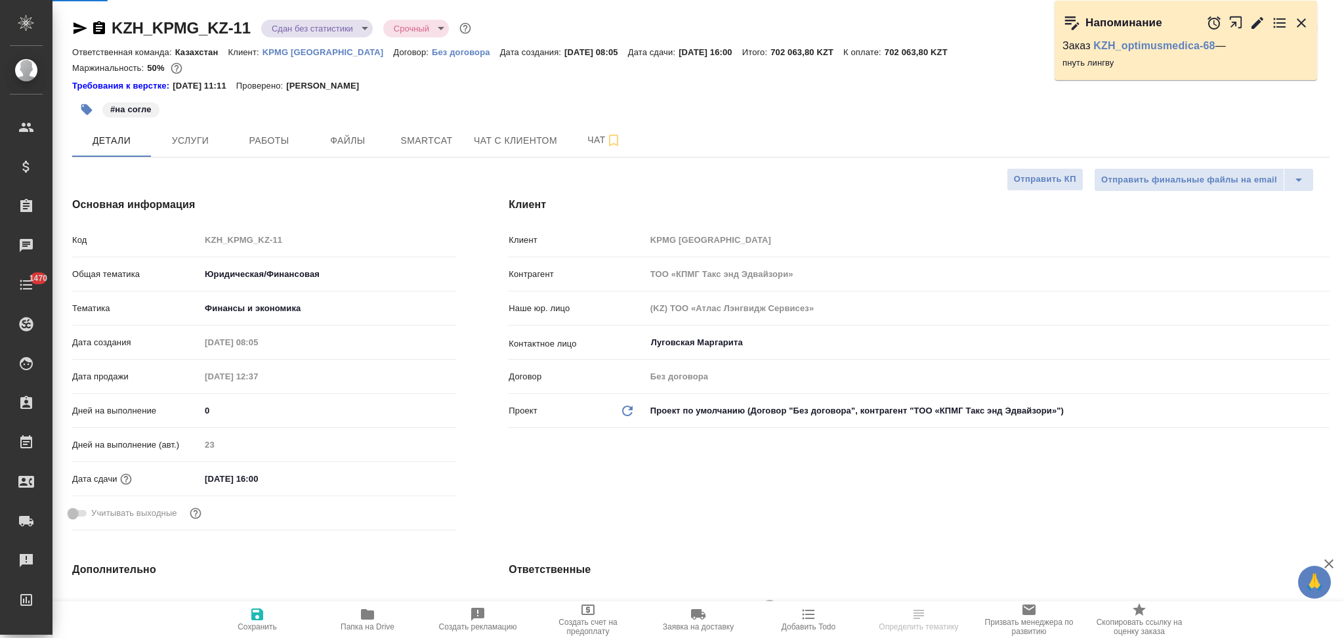
type textarea "x"
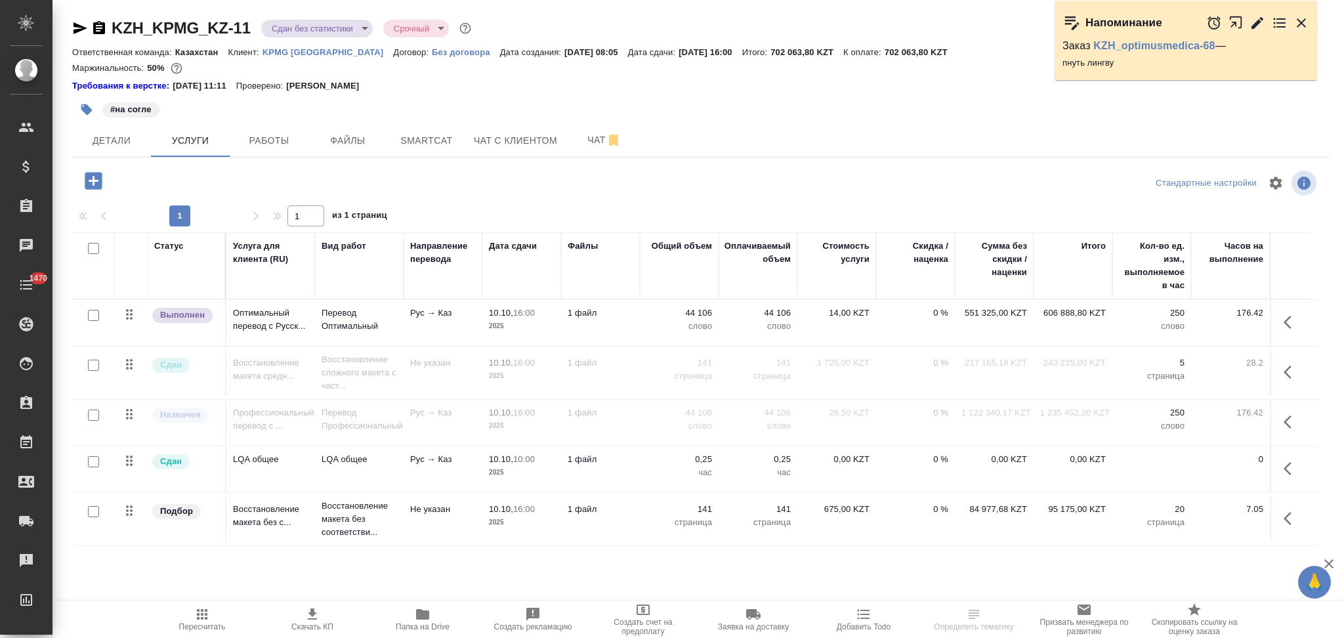
click at [1289, 464] on icon "button" at bounding box center [1287, 468] width 8 height 13
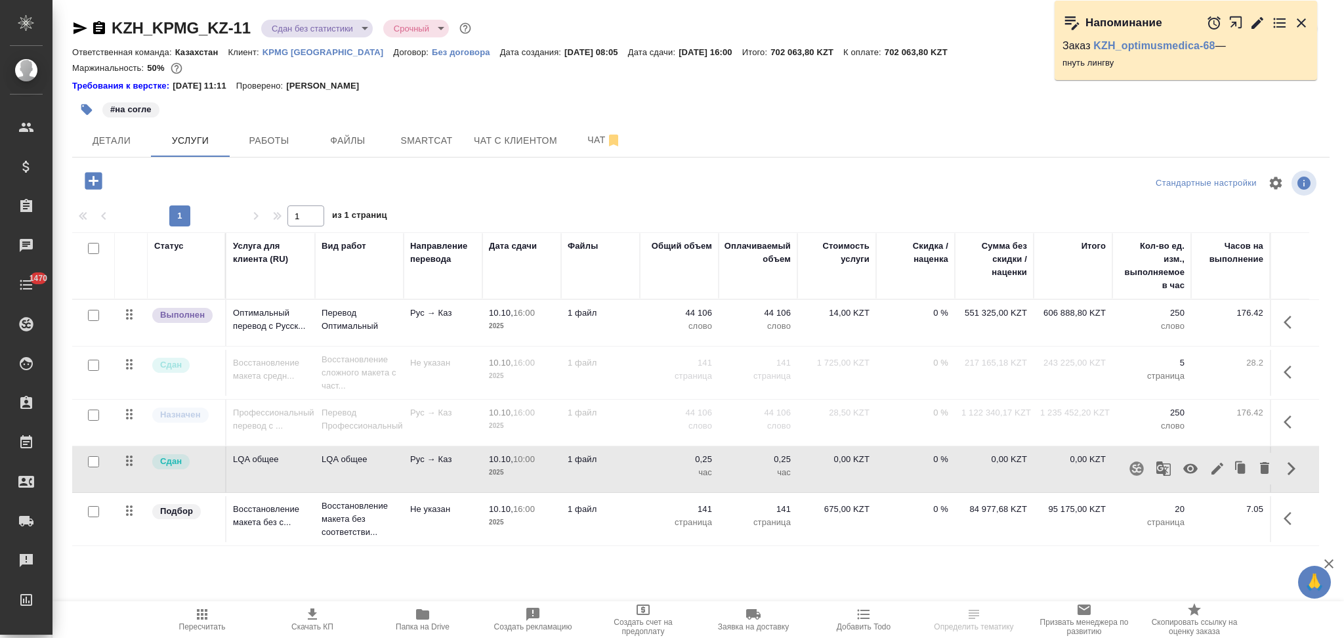
click at [1190, 466] on icon "button" at bounding box center [1190, 469] width 16 height 16
click at [92, 415] on input "checkbox" at bounding box center [93, 414] width 11 height 11
checkbox input "true"
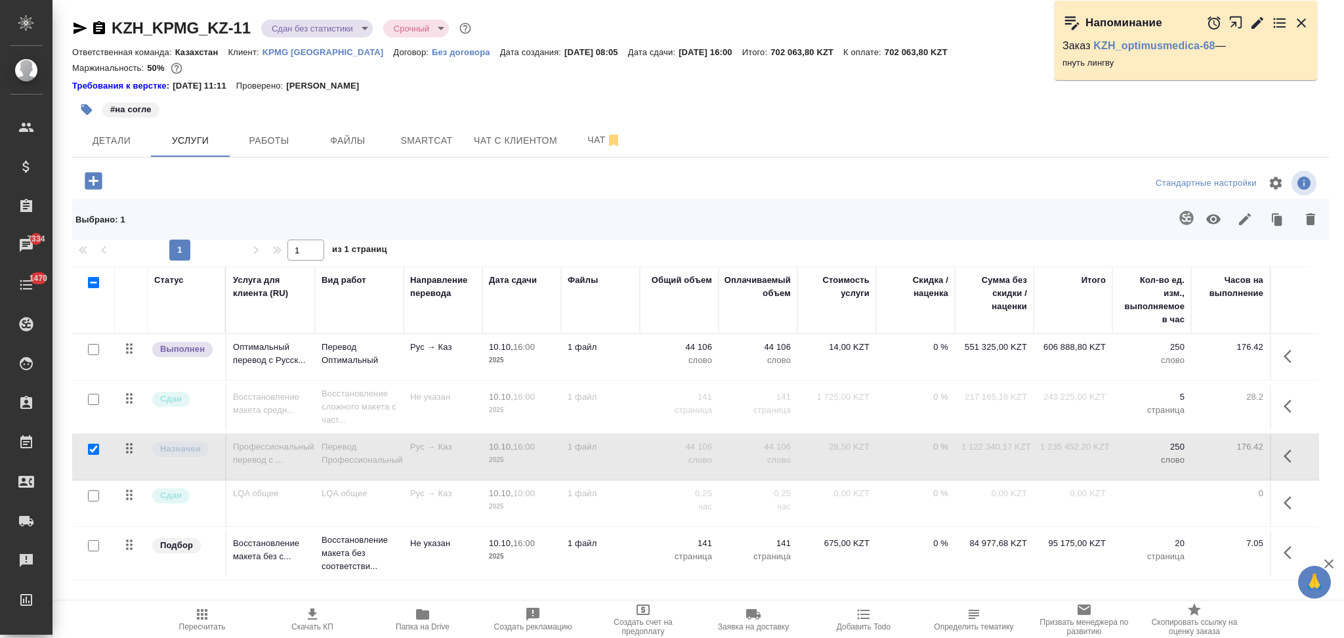
click at [95, 399] on input "checkbox" at bounding box center [93, 399] width 11 height 11
checkbox input "true"
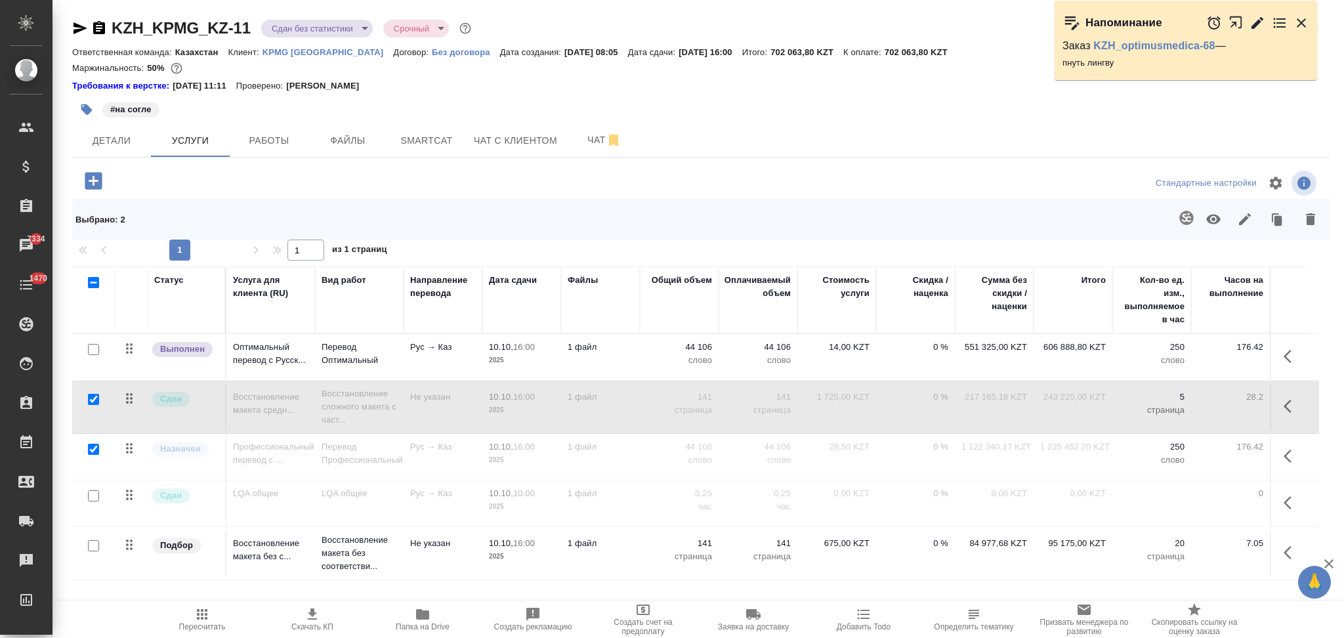
click at [1309, 219] on icon "button" at bounding box center [1310, 219] width 9 height 12
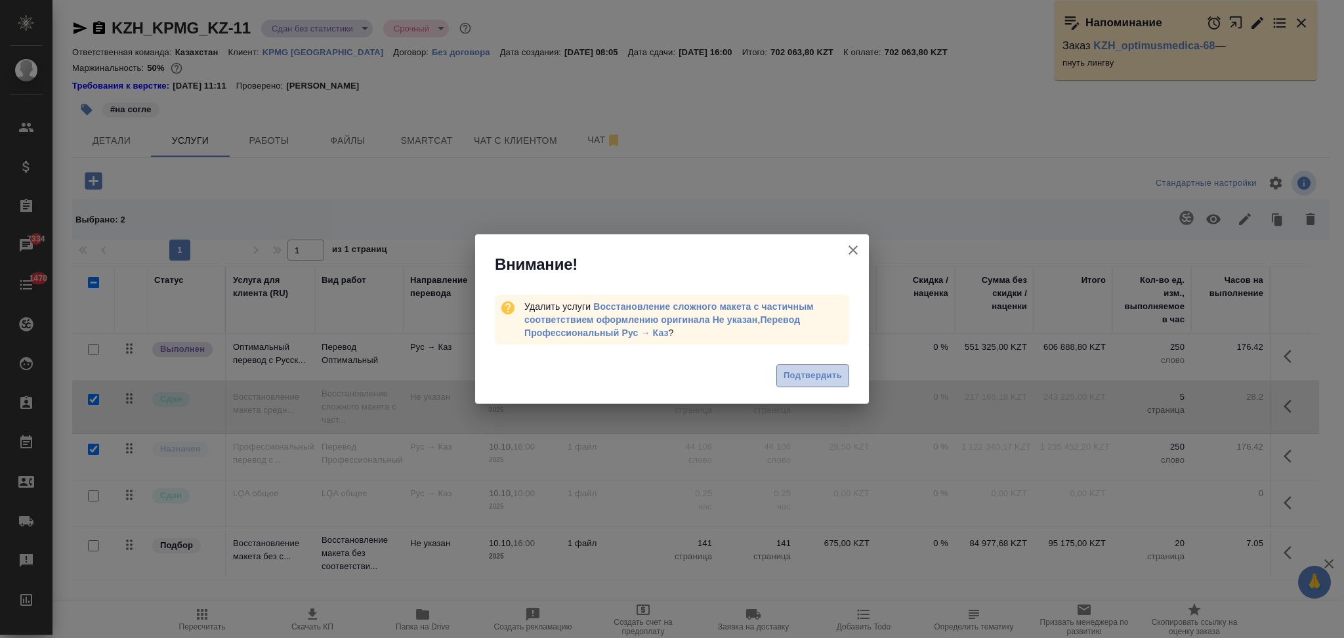
click at [800, 373] on span "Подтвердить" at bounding box center [812, 375] width 58 height 15
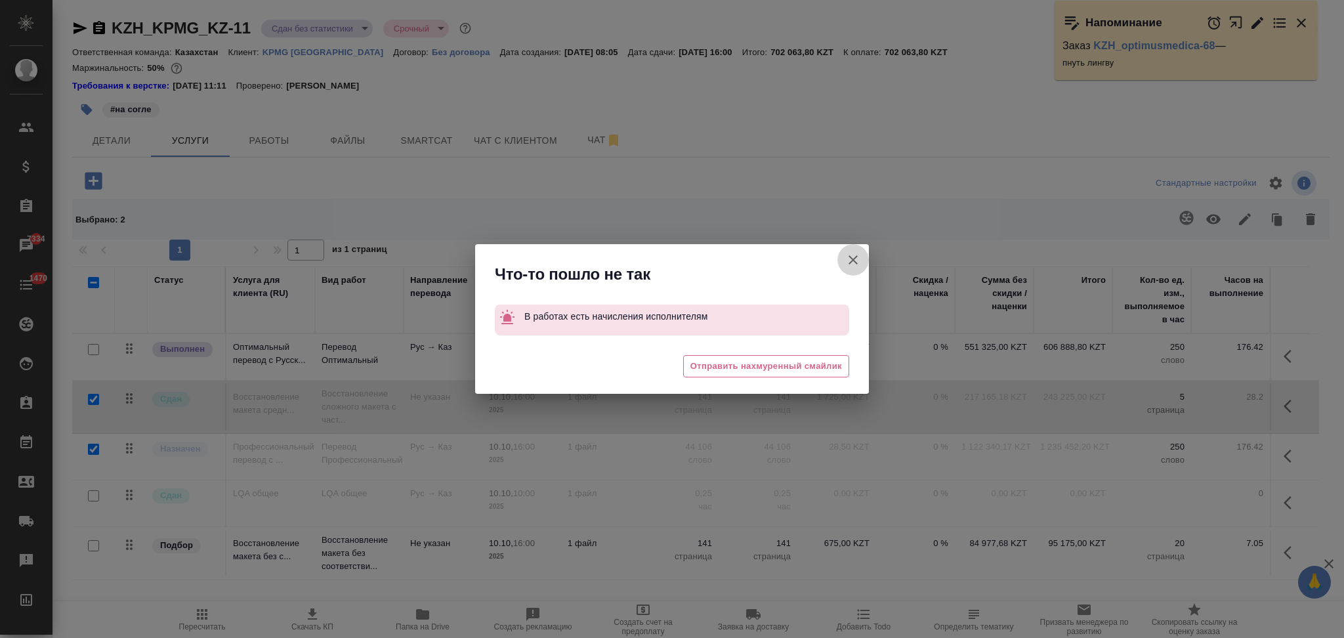
click at [852, 260] on icon "button" at bounding box center [852, 259] width 9 height 9
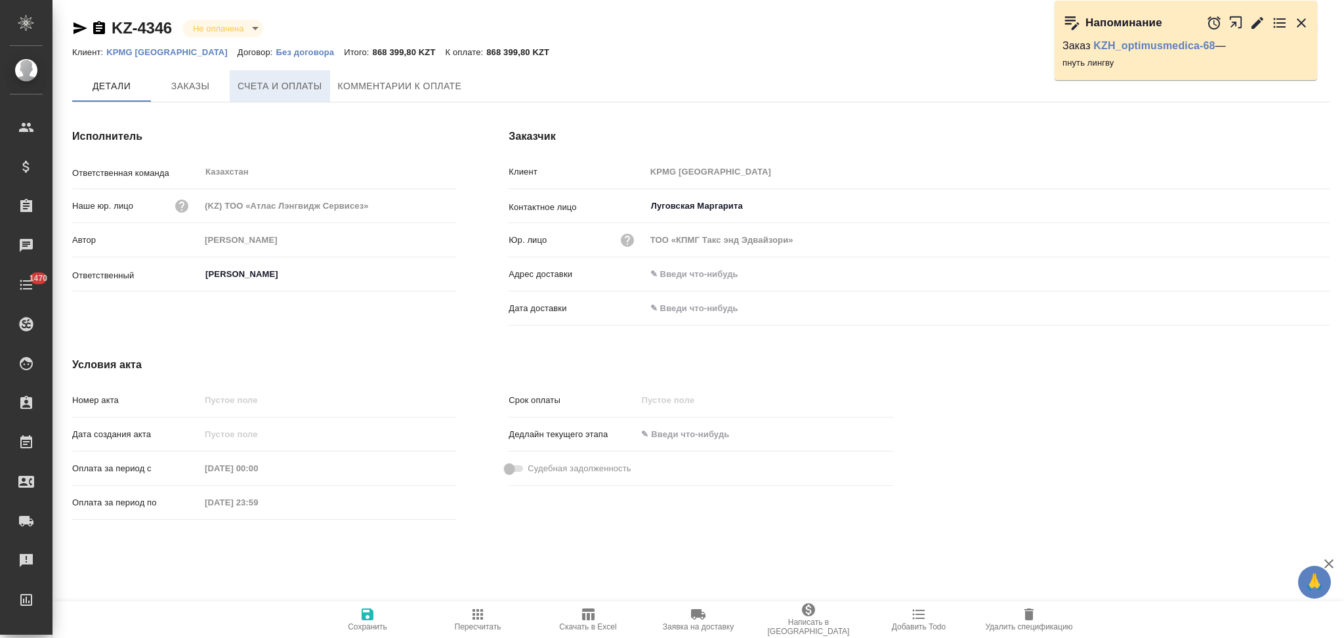
click at [265, 85] on span "Счета и оплаты" at bounding box center [280, 86] width 85 height 16
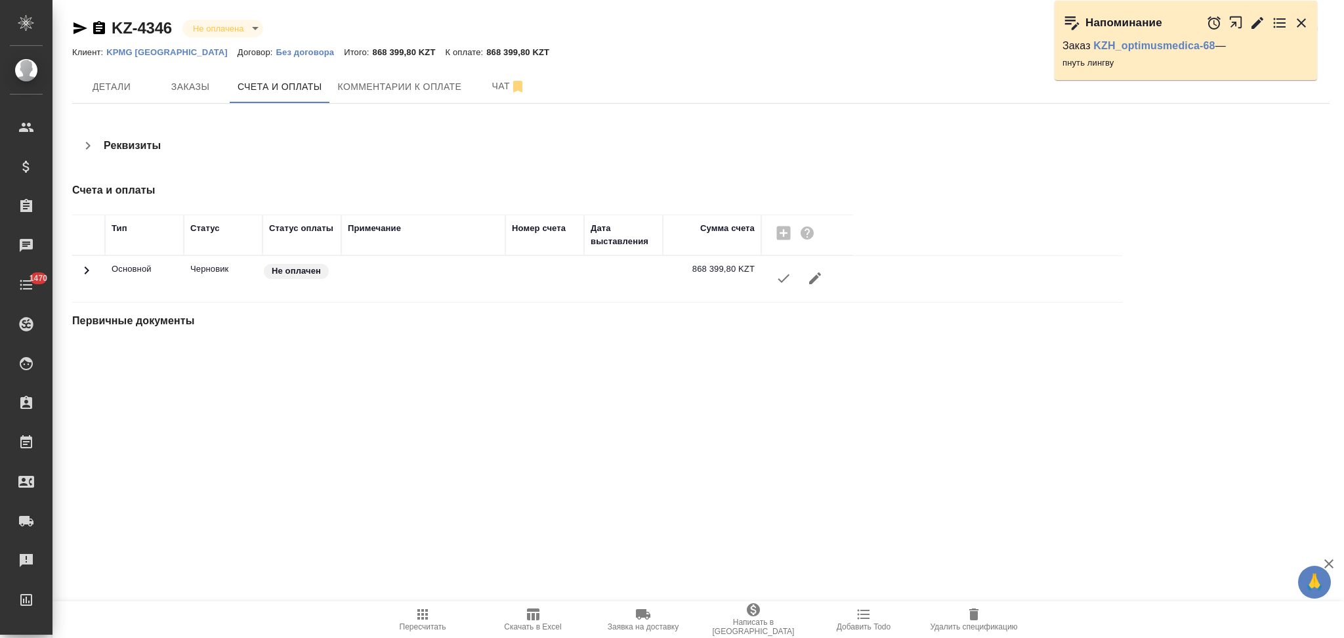
click at [783, 281] on icon "button" at bounding box center [784, 278] width 16 height 16
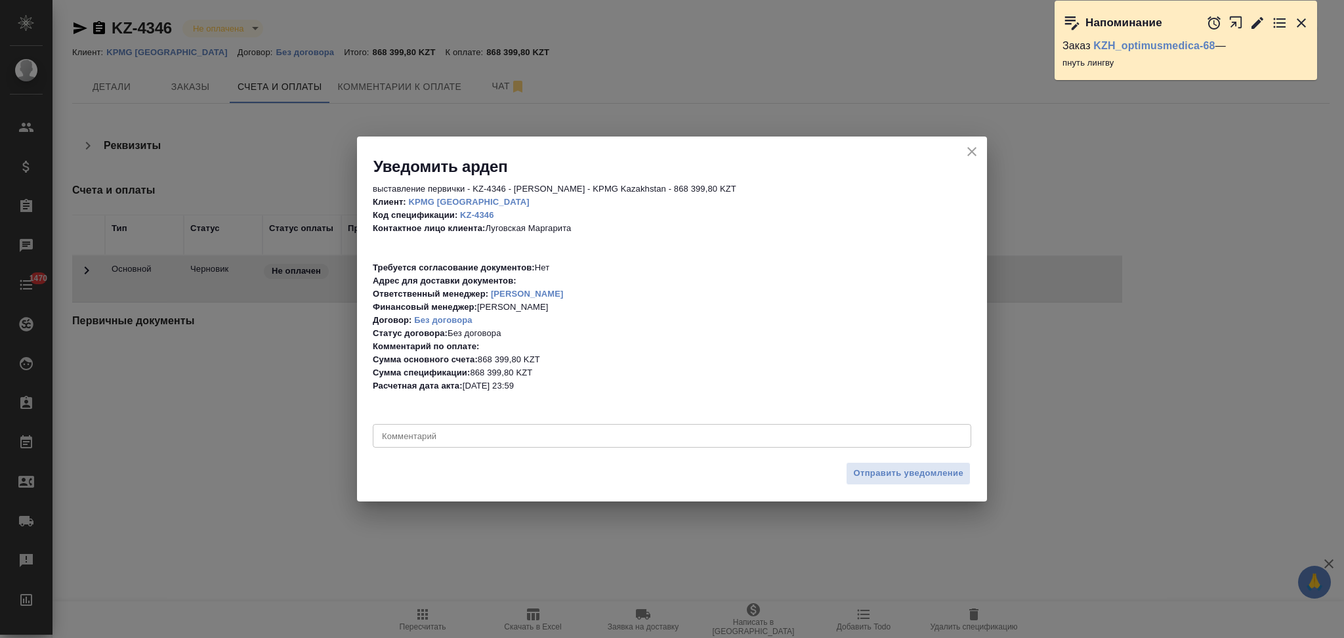
drag, startPoint x: 848, startPoint y: 470, endPoint x: 840, endPoint y: 466, distance: 8.5
click at [849, 470] on button "Отправить уведомление" at bounding box center [908, 473] width 125 height 23
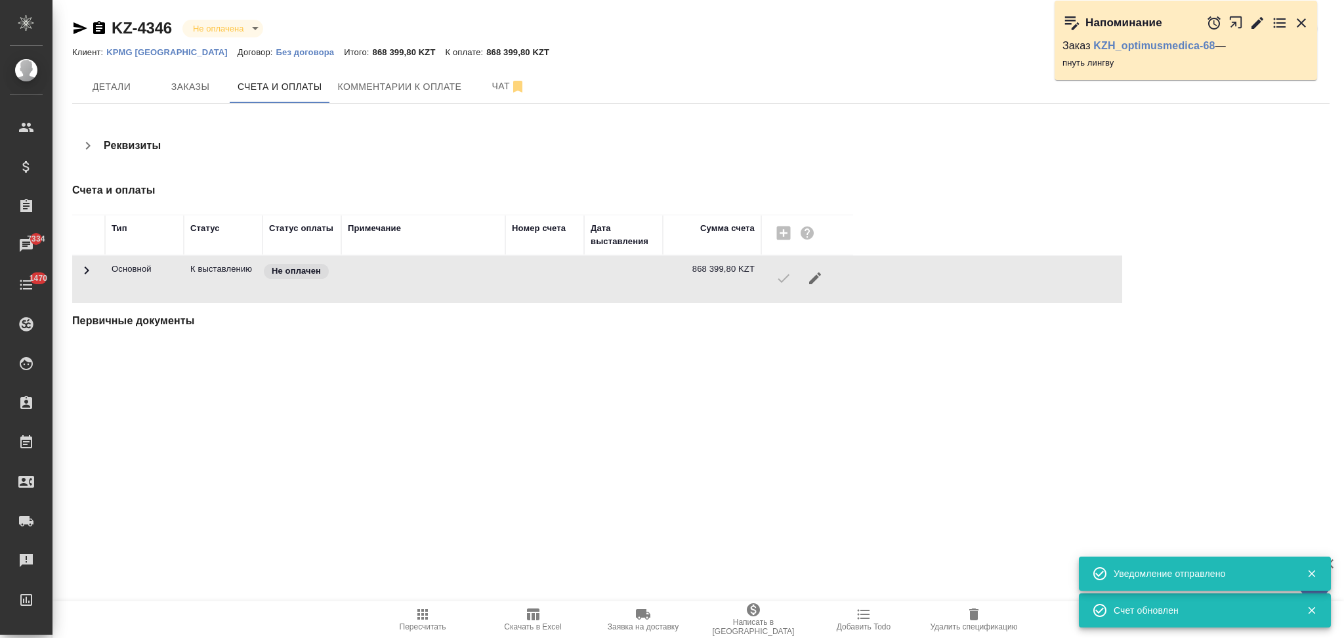
click at [77, 30] on icon "button" at bounding box center [80, 28] width 14 height 12
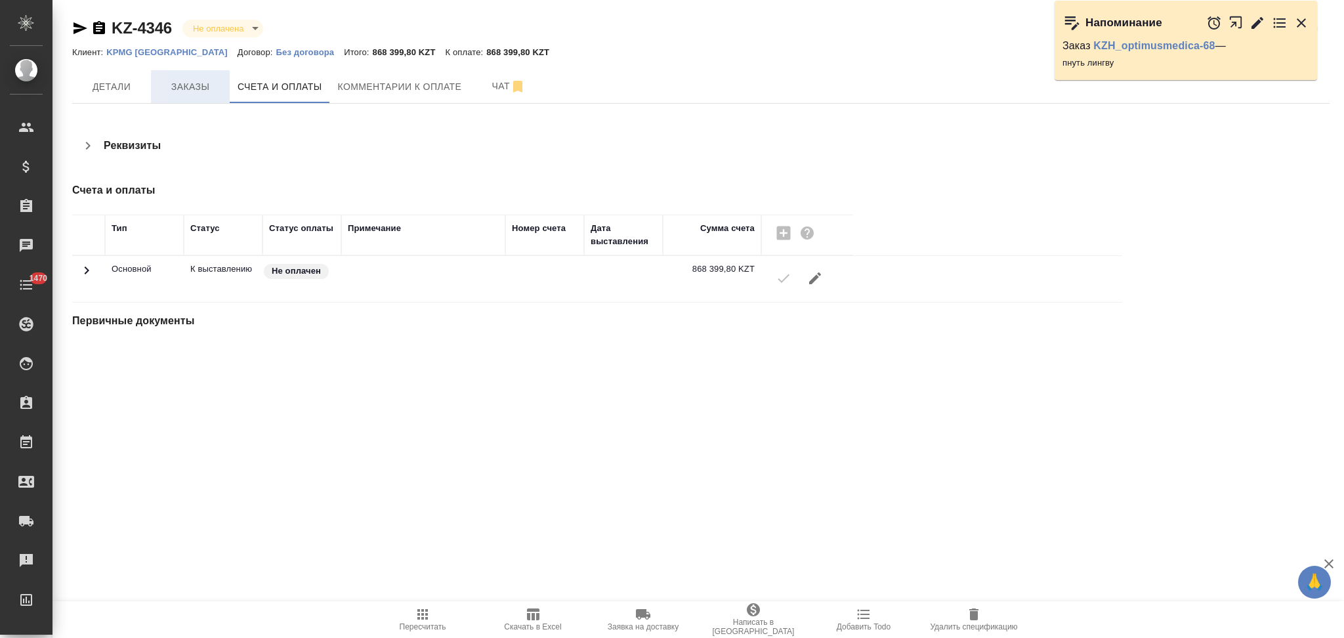
click at [194, 88] on span "Заказы" at bounding box center [190, 87] width 63 height 16
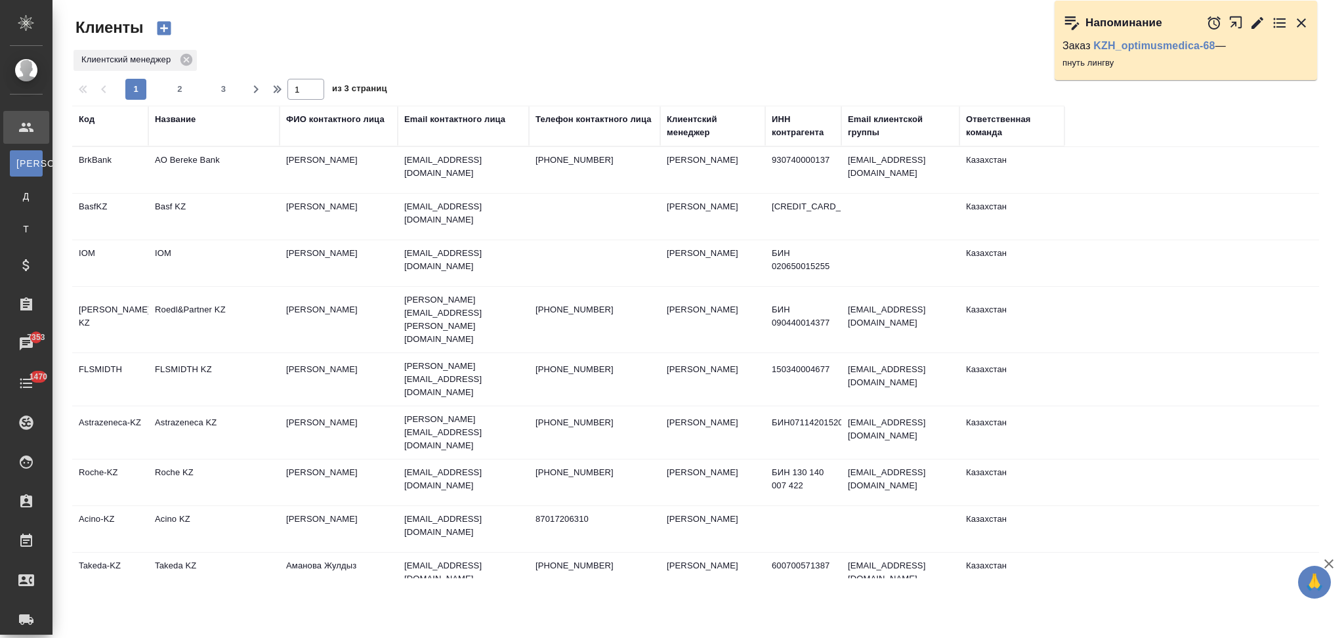
select select "RU"
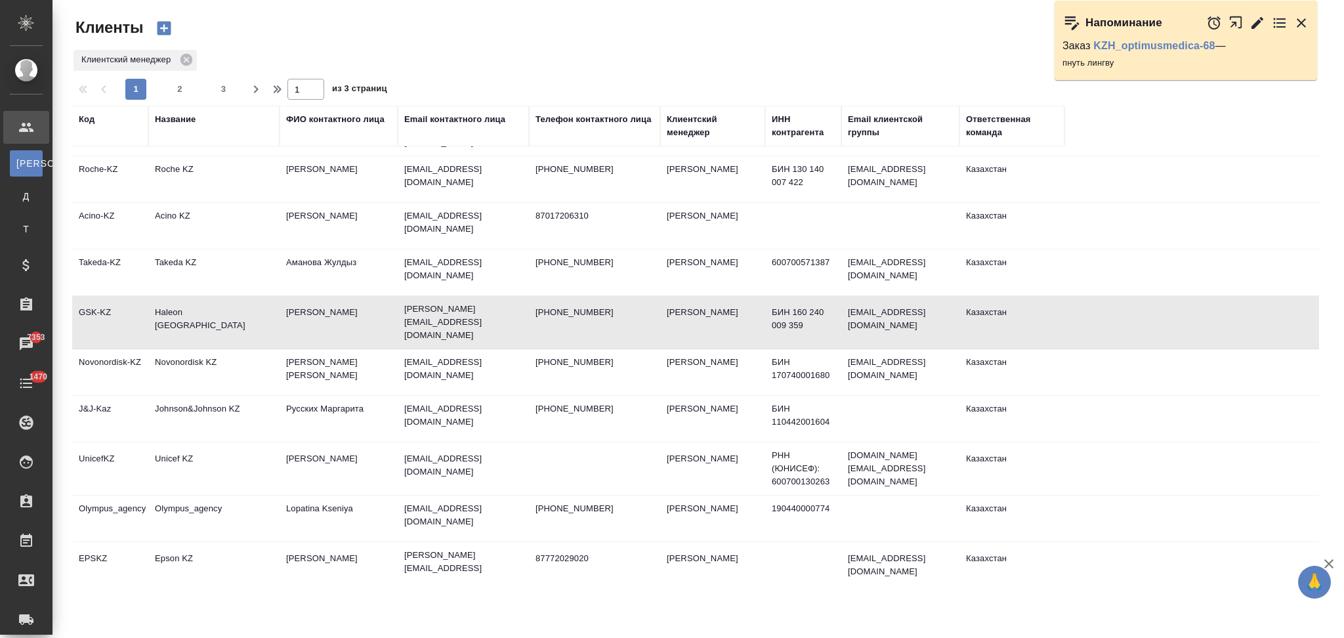
click at [168, 119] on div "Название" at bounding box center [175, 119] width 41 height 13
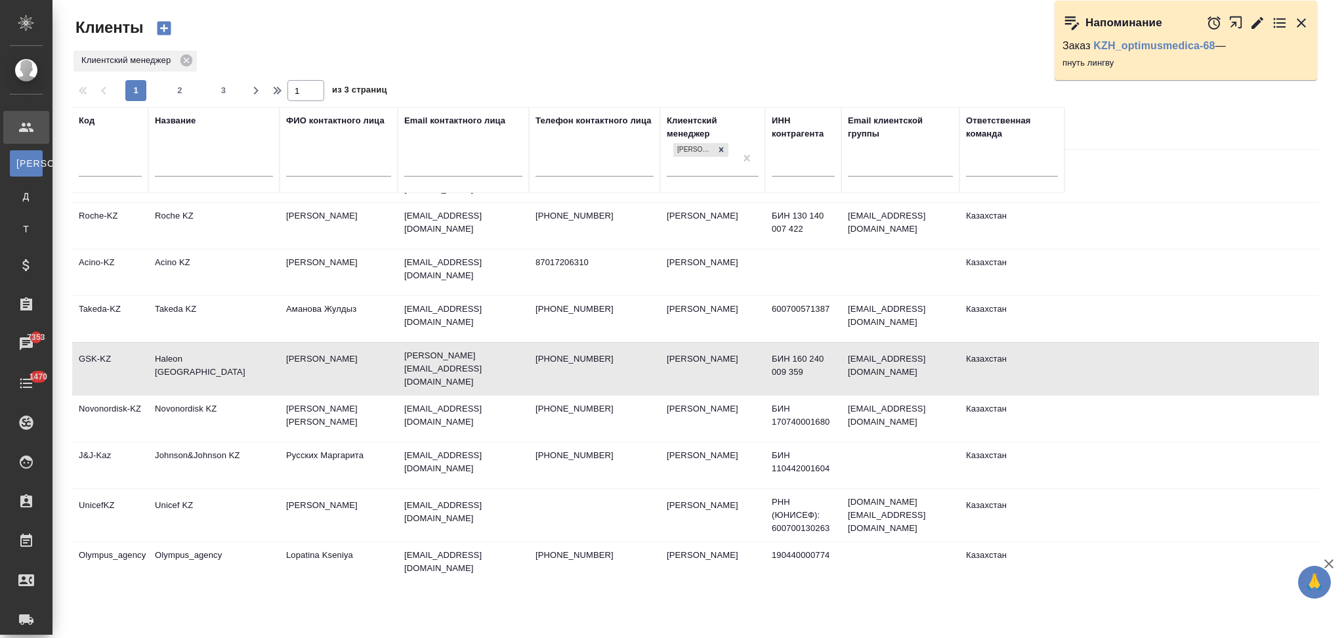
scroll to position [349, 0]
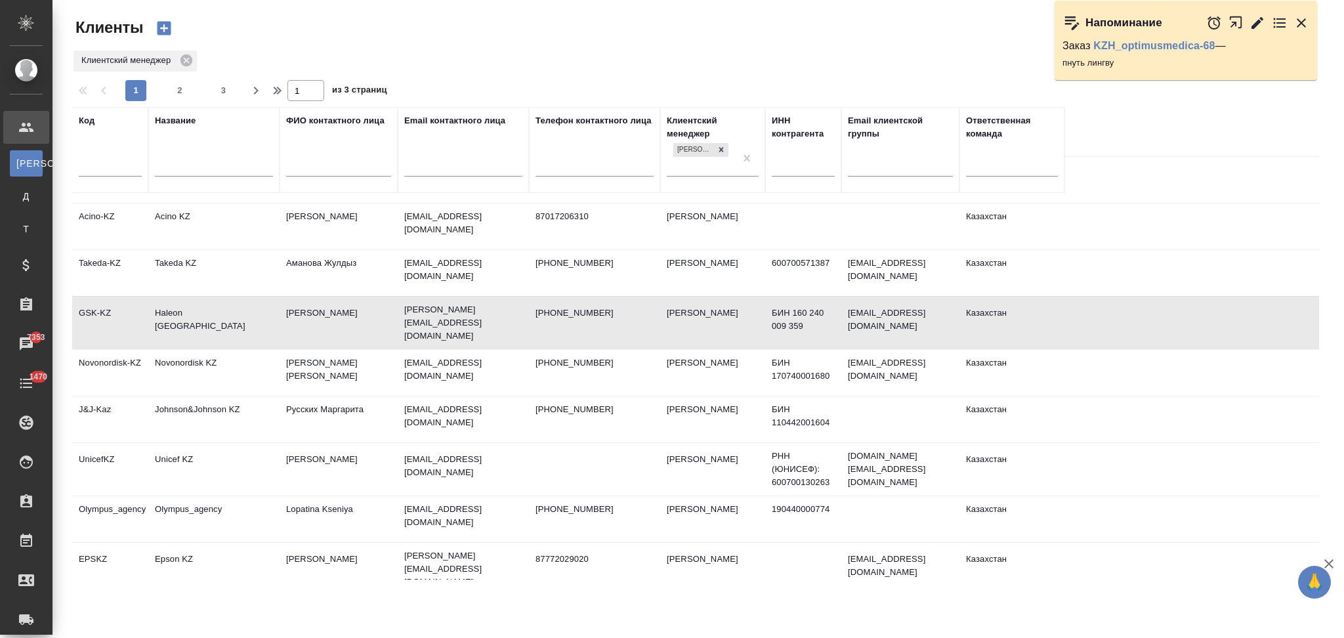
click at [180, 167] on input "text" at bounding box center [214, 167] width 118 height 16
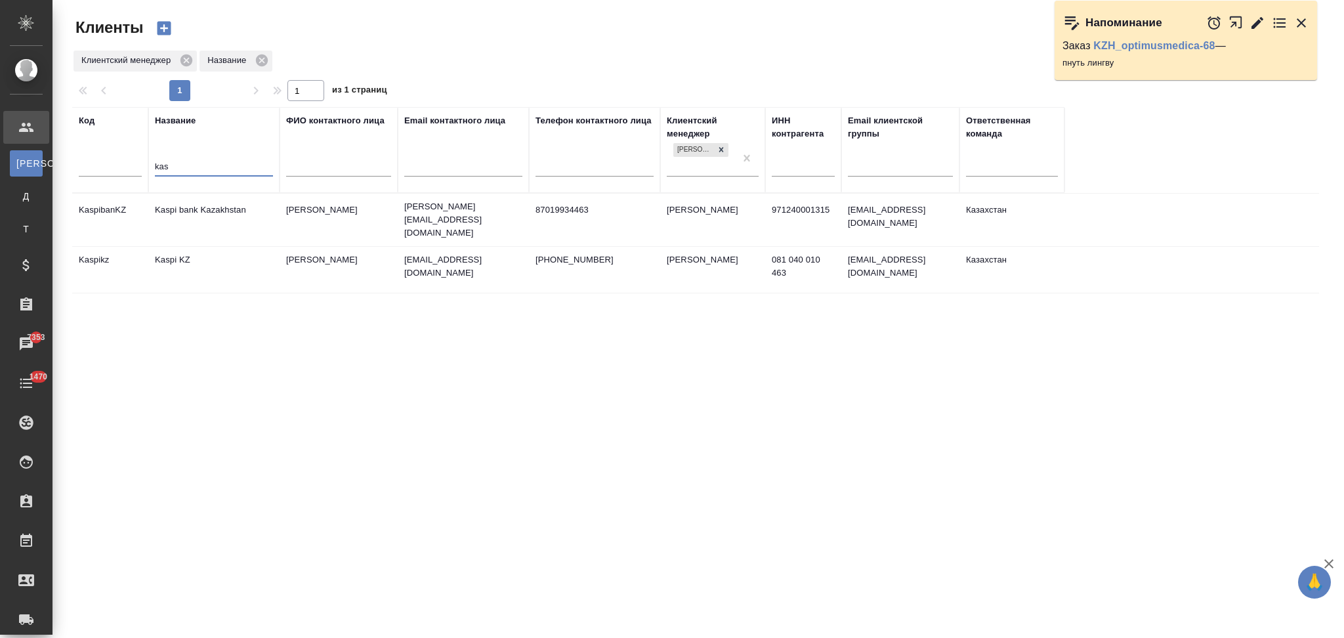
scroll to position [0, 0]
type input "kas"
click at [232, 229] on td "Kaspi bank Kazakhstan" at bounding box center [213, 220] width 131 height 46
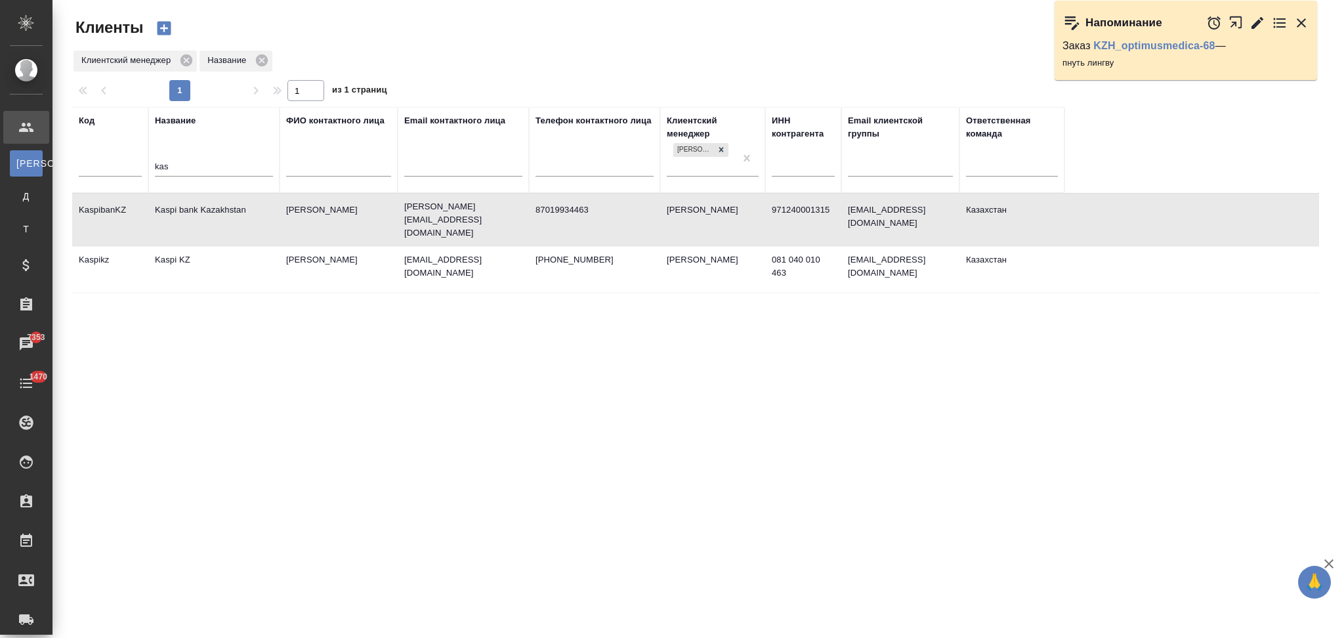
click at [232, 229] on td "Kaspi bank Kazakhstan" at bounding box center [213, 220] width 131 height 46
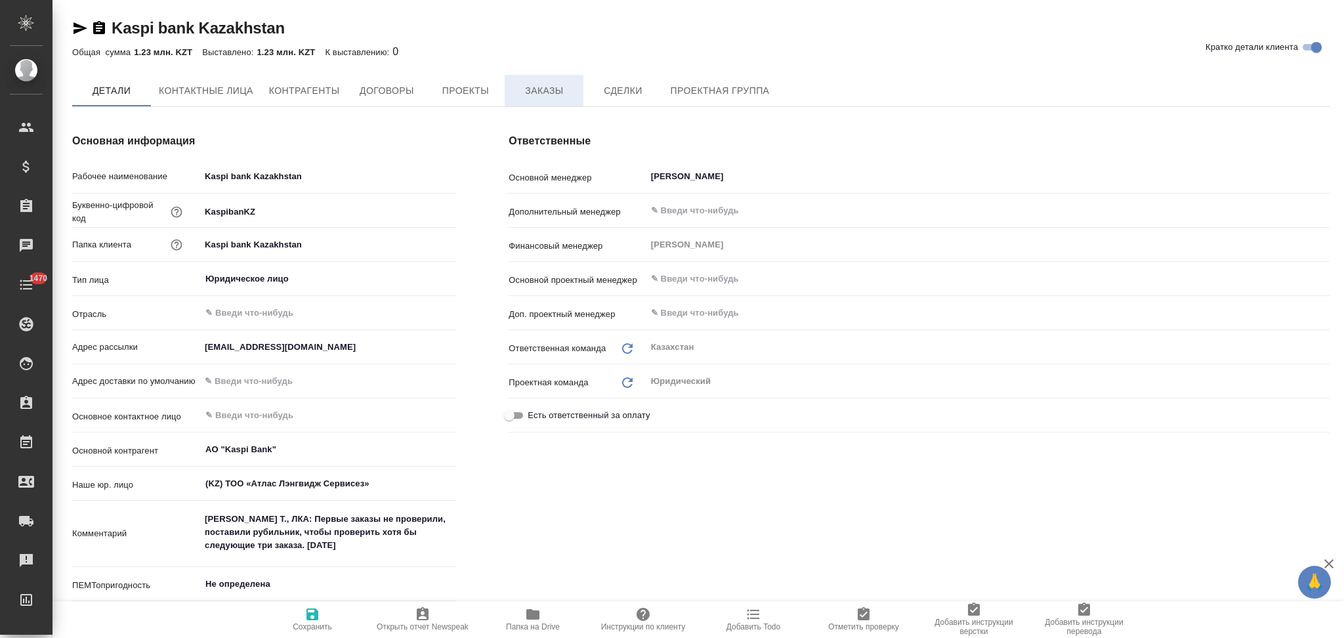
click at [527, 92] on span "Заказы" at bounding box center [543, 91] width 63 height 16
type input "АО "Kaspi Bank""
type textarea "x"
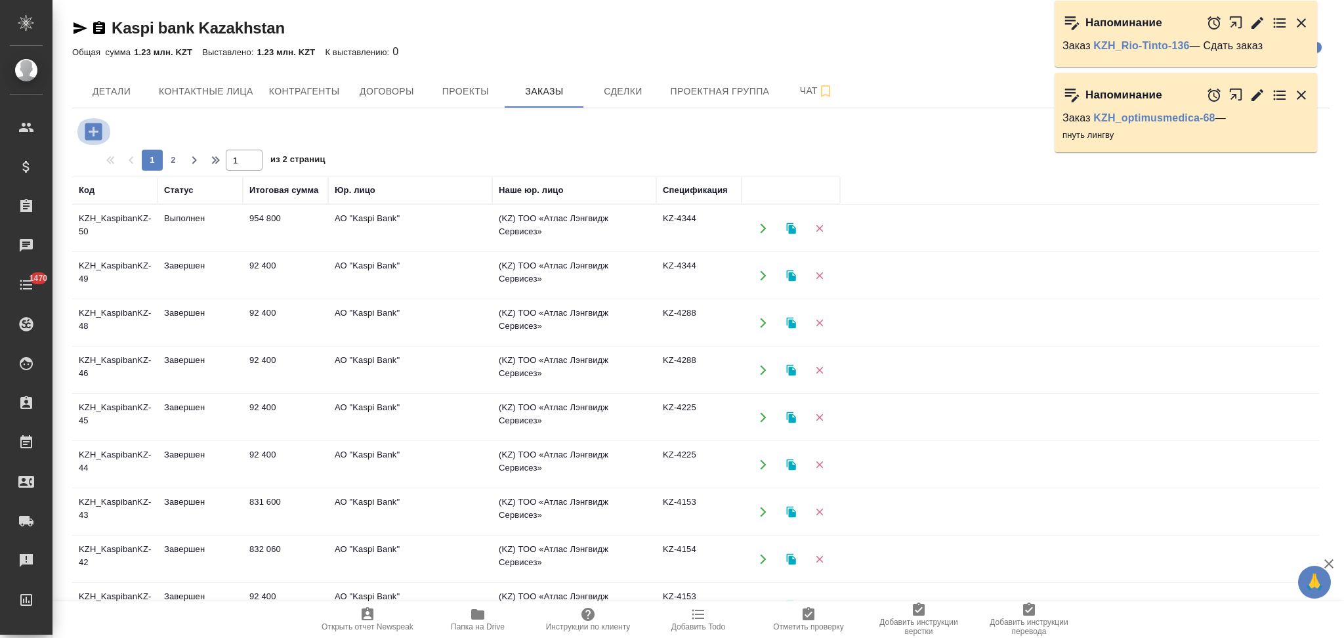
click at [96, 132] on icon "button" at bounding box center [93, 131] width 23 height 23
click at [92, 127] on icon "button" at bounding box center [93, 131] width 17 height 17
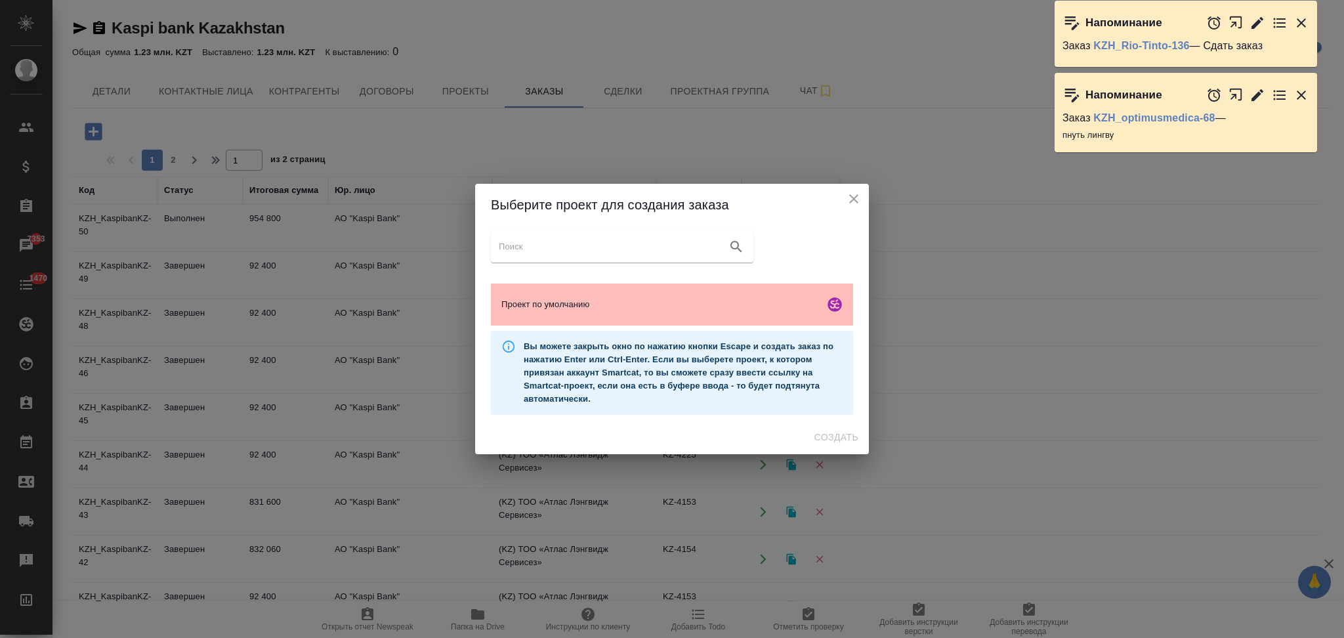
click at [540, 289] on div "Проект по умолчанию" at bounding box center [672, 304] width 362 height 42
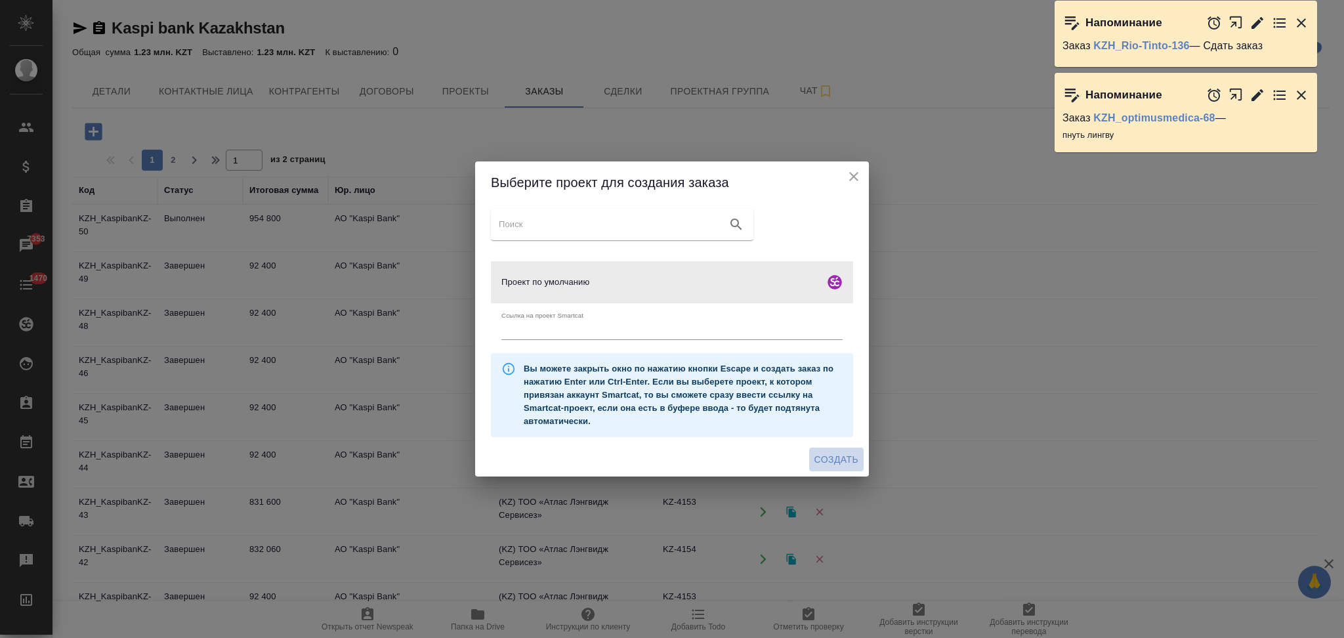
click at [835, 454] on span "Создать" at bounding box center [836, 459] width 44 height 16
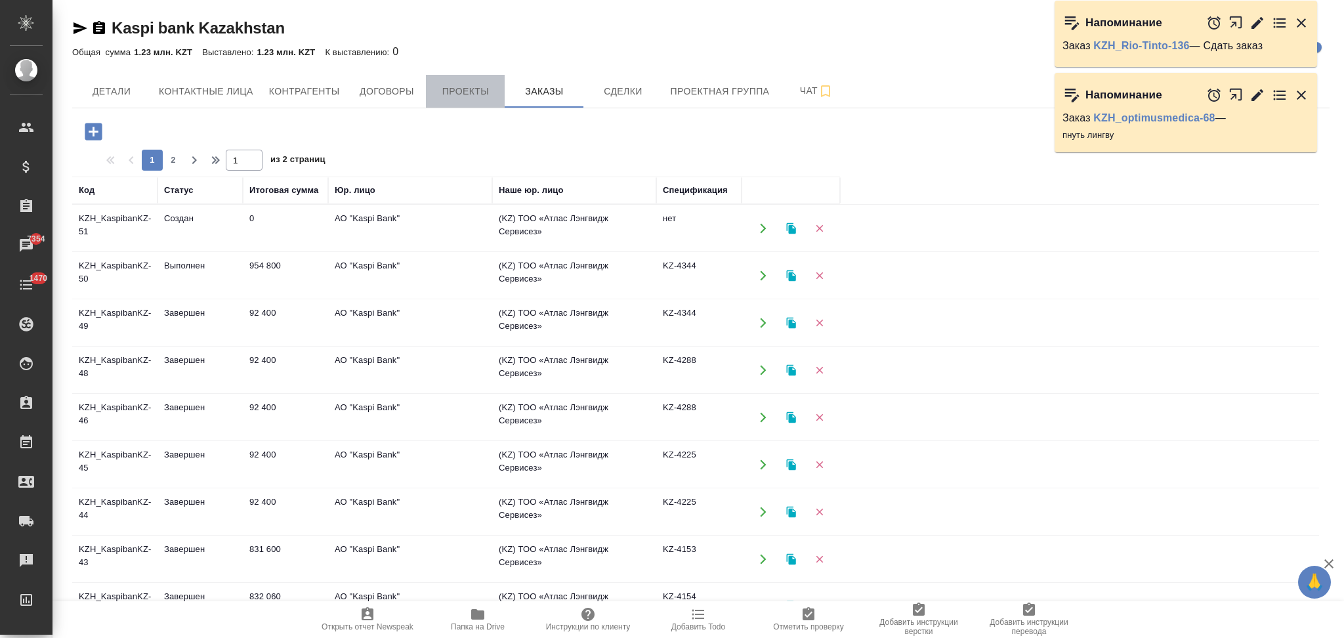
click at [477, 85] on span "Проекты" at bounding box center [465, 91] width 63 height 16
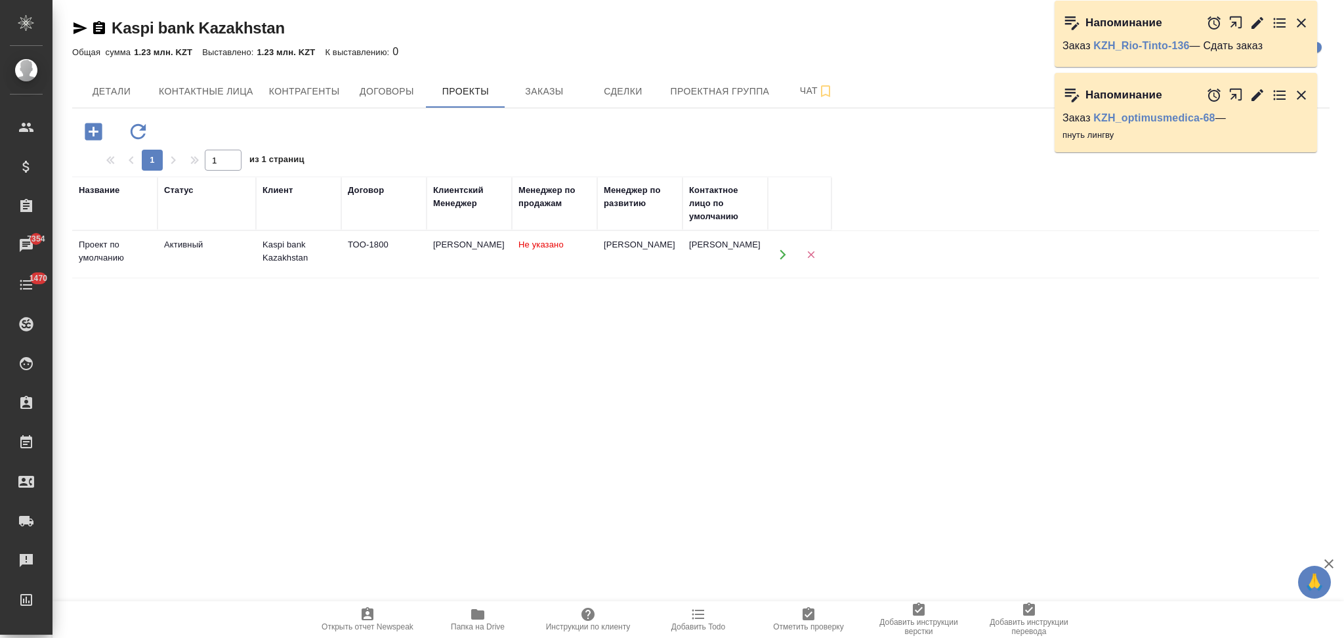
click at [789, 253] on button "button" at bounding box center [782, 254] width 27 height 27
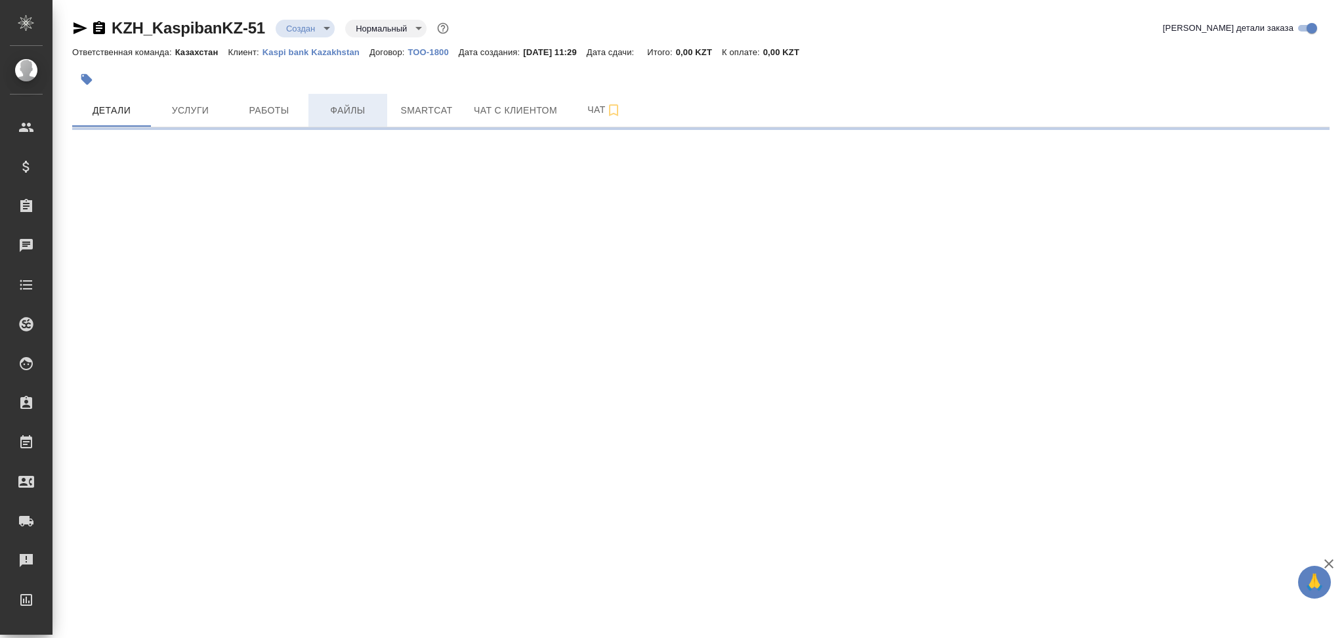
select select "RU"
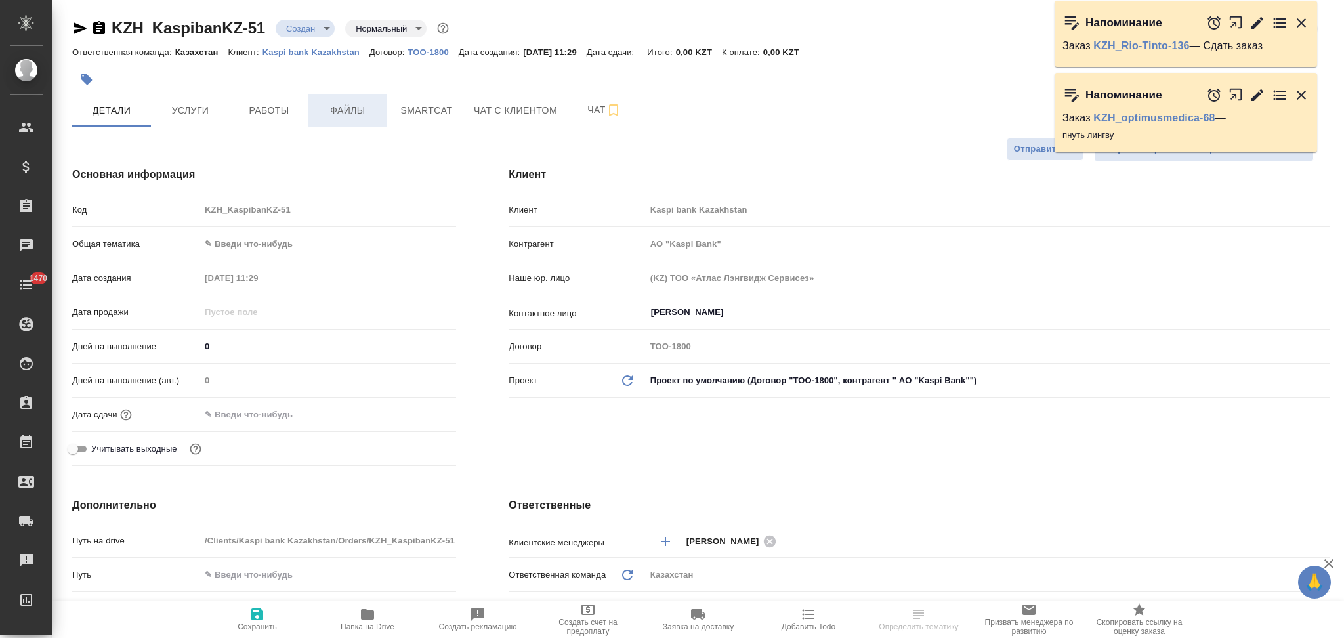
type textarea "x"
click at [351, 110] on span "Файлы" at bounding box center [347, 110] width 63 height 16
type input "АО "Kaspi Bank""
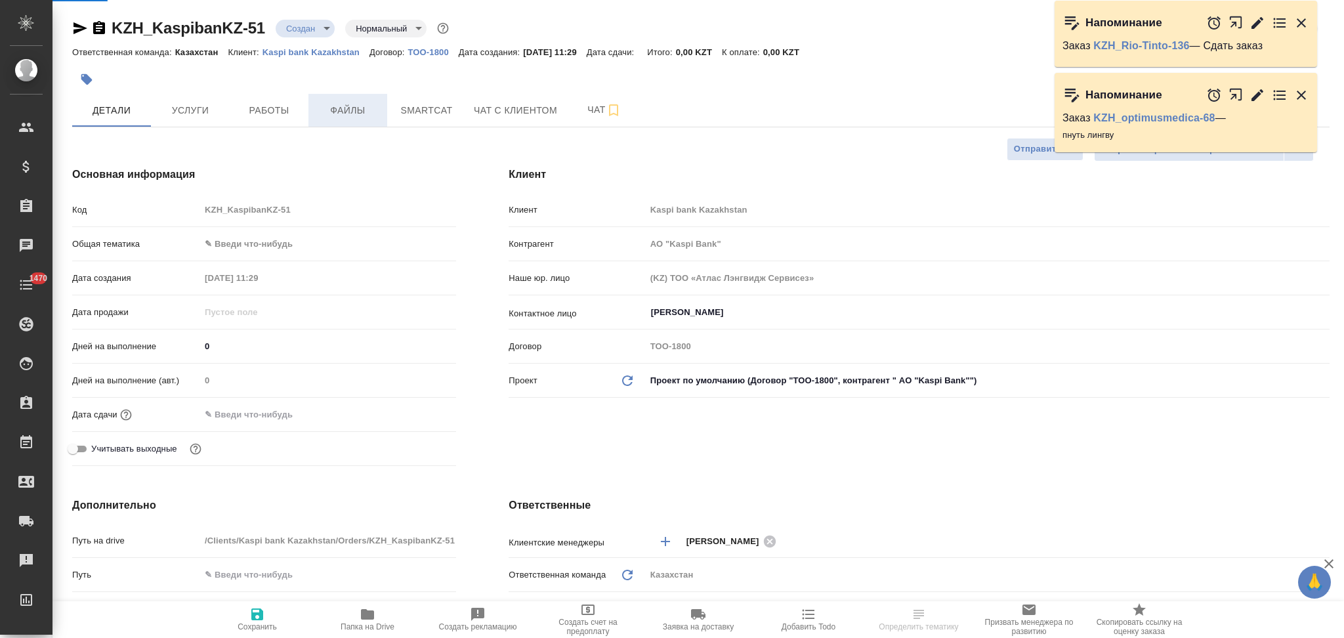
type textarea "x"
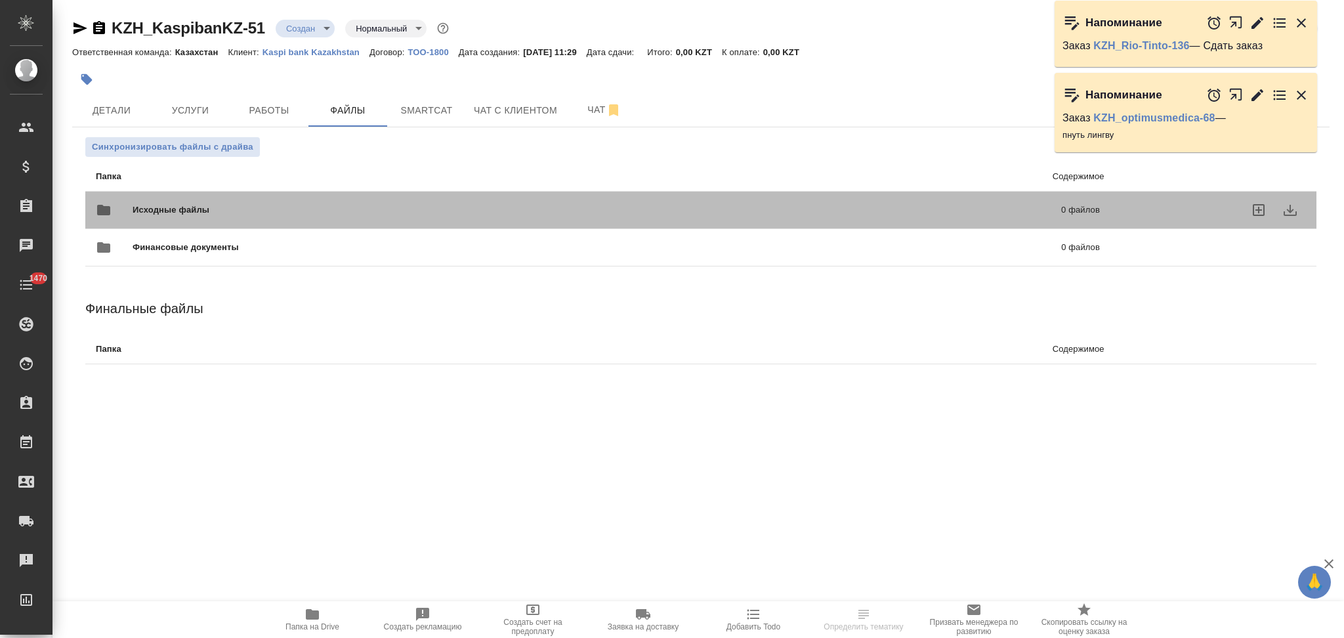
click at [216, 202] on div "Исходные файлы 0 файлов" at bounding box center [598, 209] width 1004 height 31
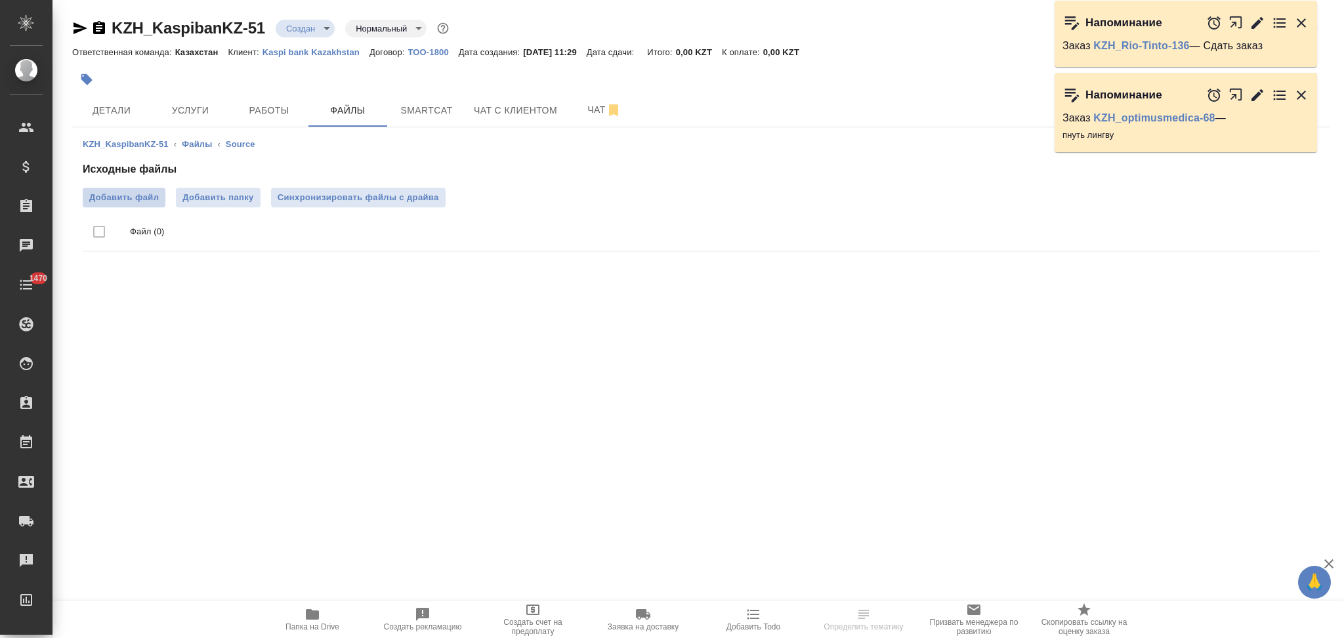
click at [113, 196] on span "Добавить файл" at bounding box center [124, 197] width 70 height 13
click at [0, 0] on input "Добавить файл" at bounding box center [0, 0] width 0 height 0
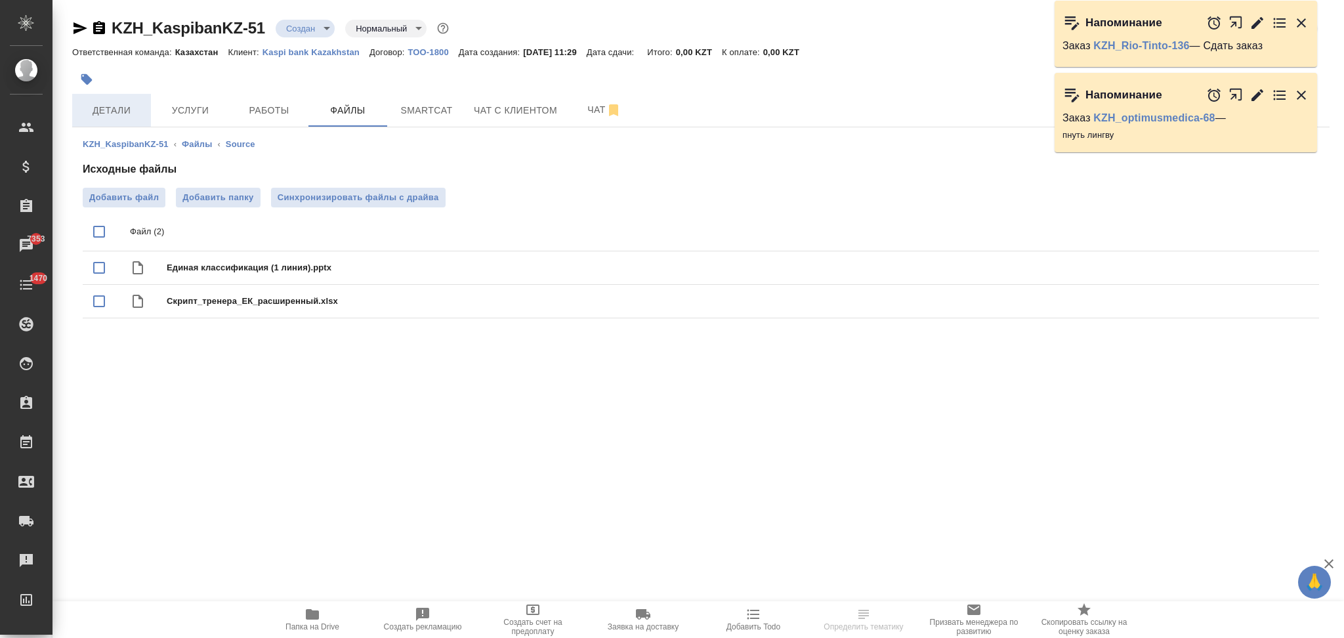
click at [129, 121] on button "Детали" at bounding box center [111, 110] width 79 height 33
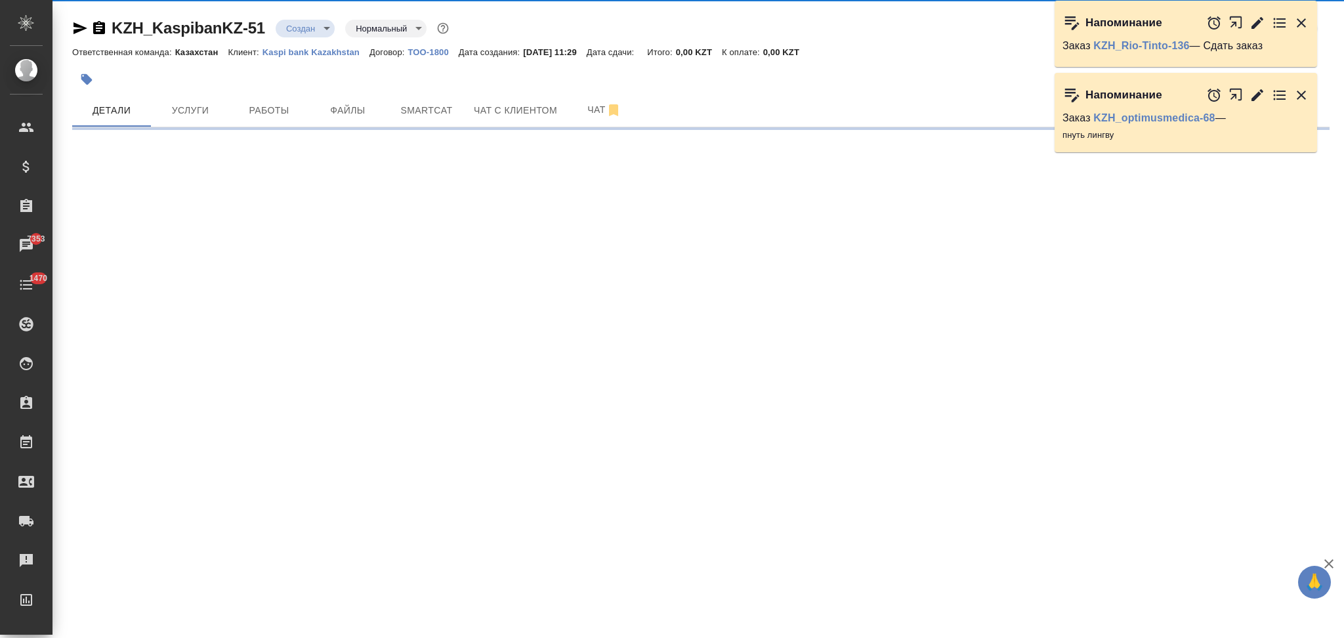
select select "RU"
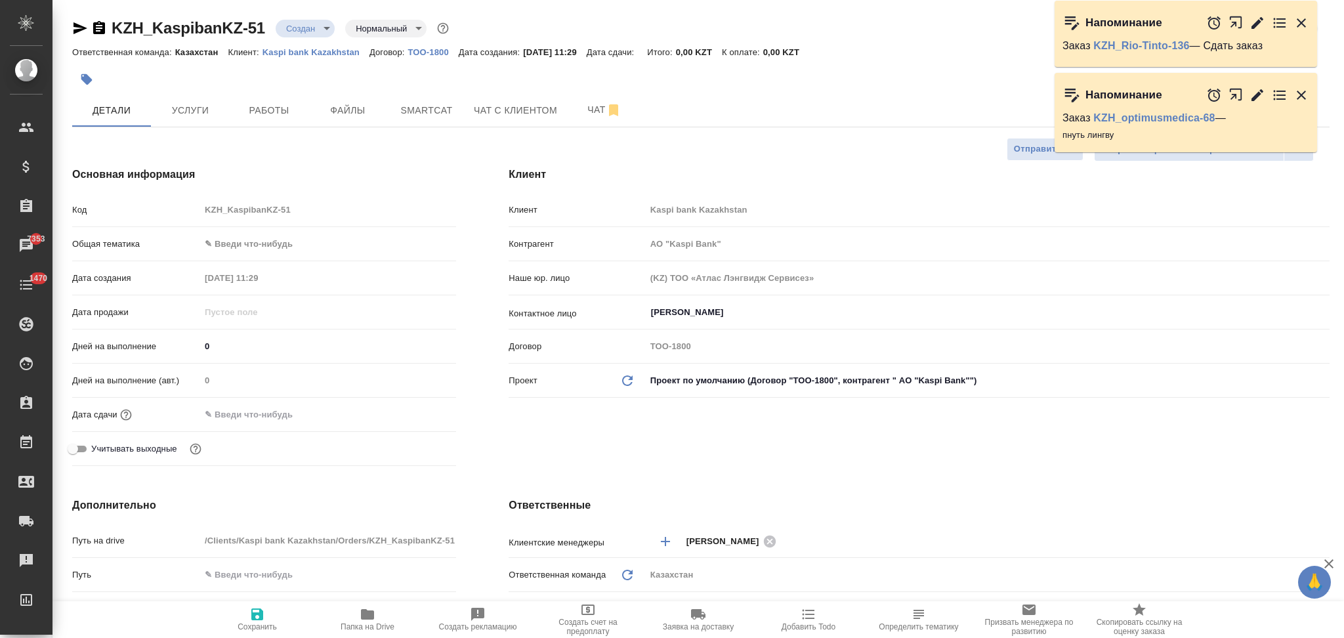
type textarea "x"
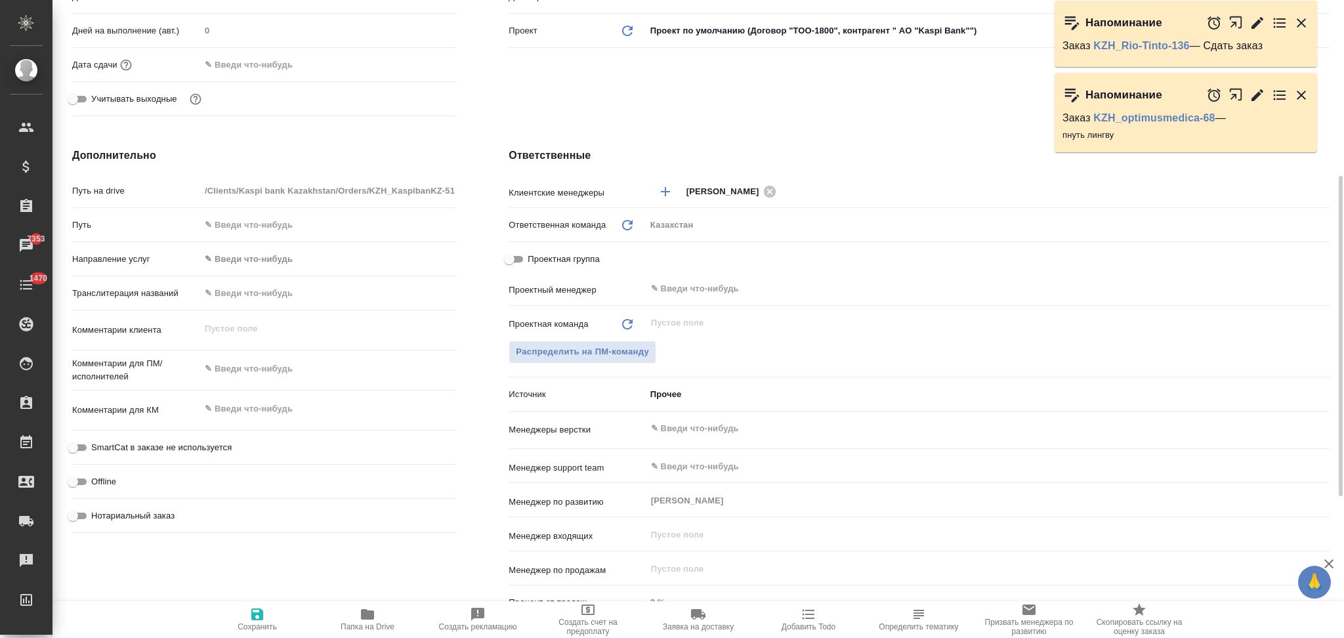
type textarea "x"
click at [254, 370] on textarea at bounding box center [328, 369] width 256 height 22
type input "АО "Kaspi Bank""
type textarea "x"
type textarea "y"
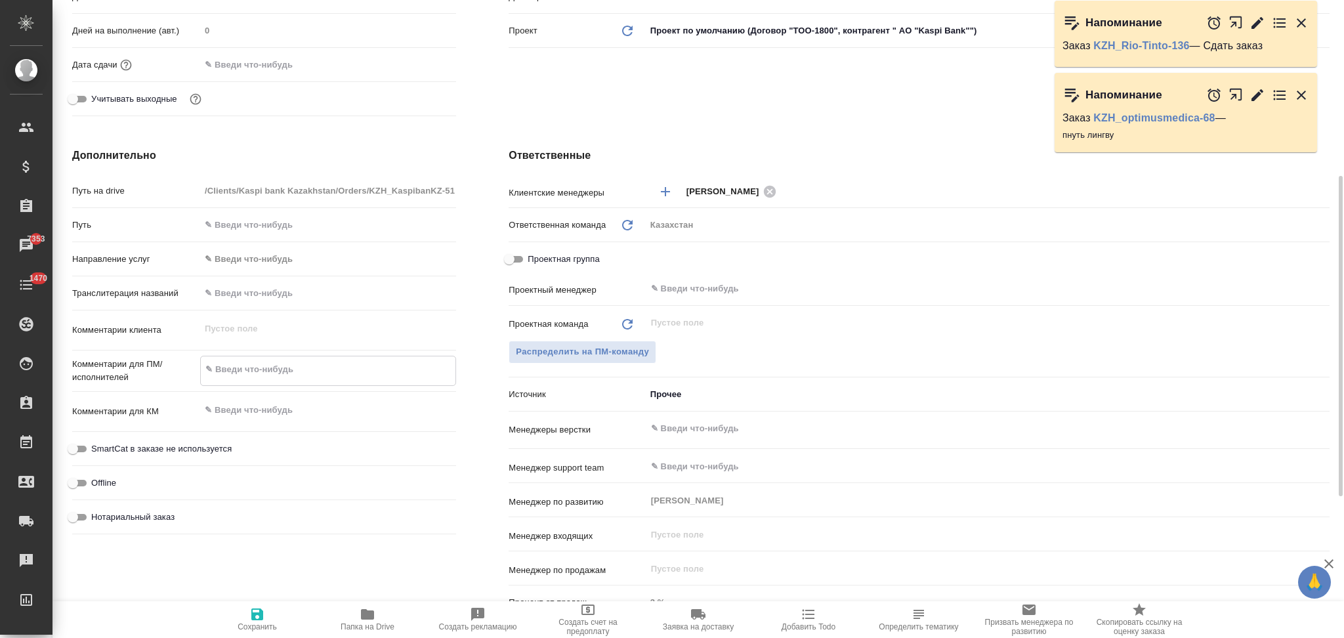
type textarea "x"
type input "АО "Kaspi Bank""
type textarea "x"
type textarea "yf"
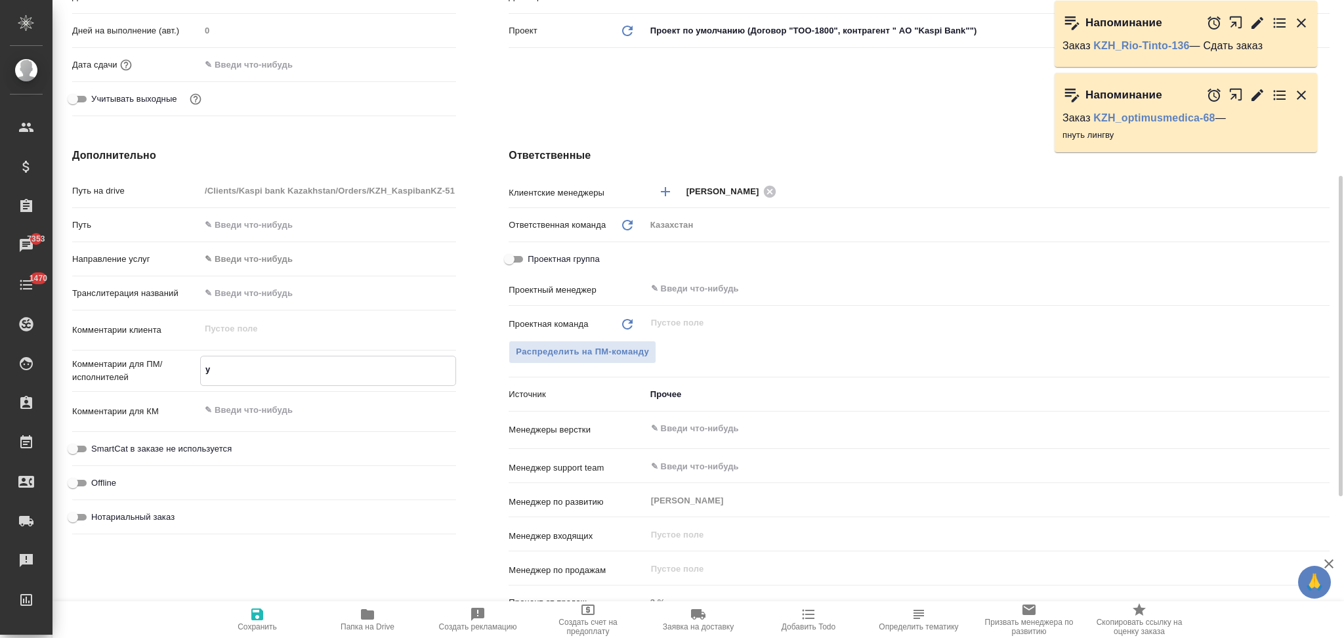
type textarea "x"
type textarea "yf"
type input "АО "Kaspi Bank""
type textarea "x"
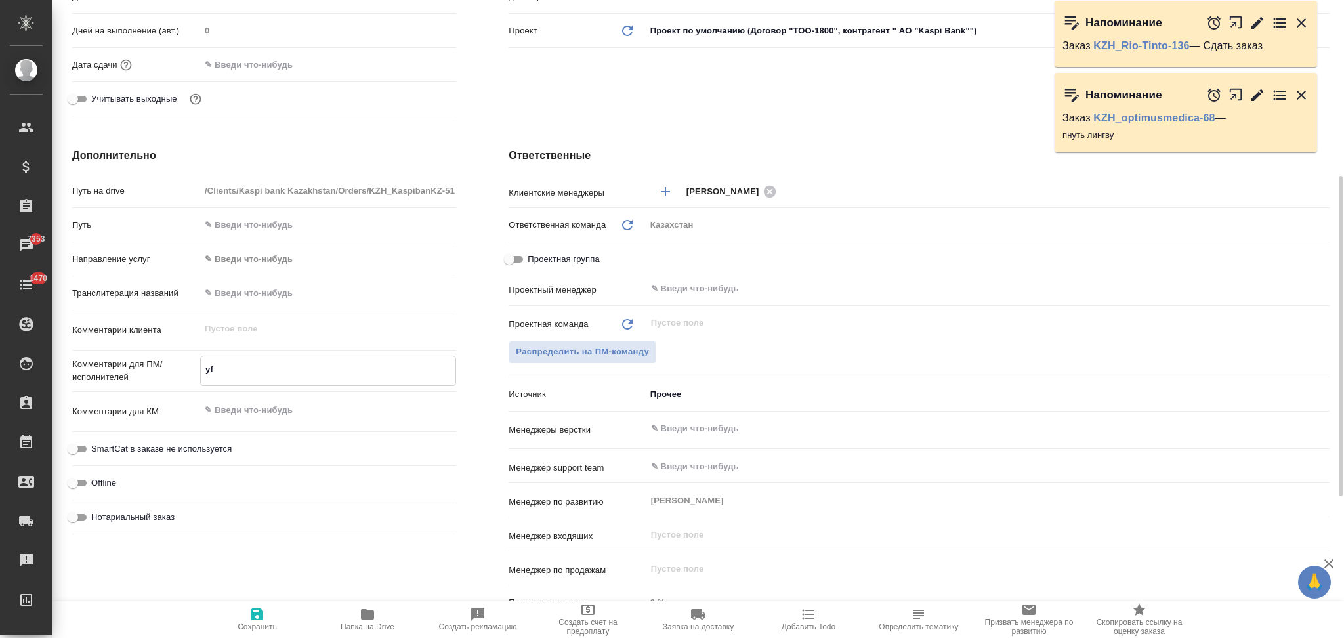
type textarea "x"
type input "АО "Kaspi Bank""
type textarea "x"
type textarea "yf n"
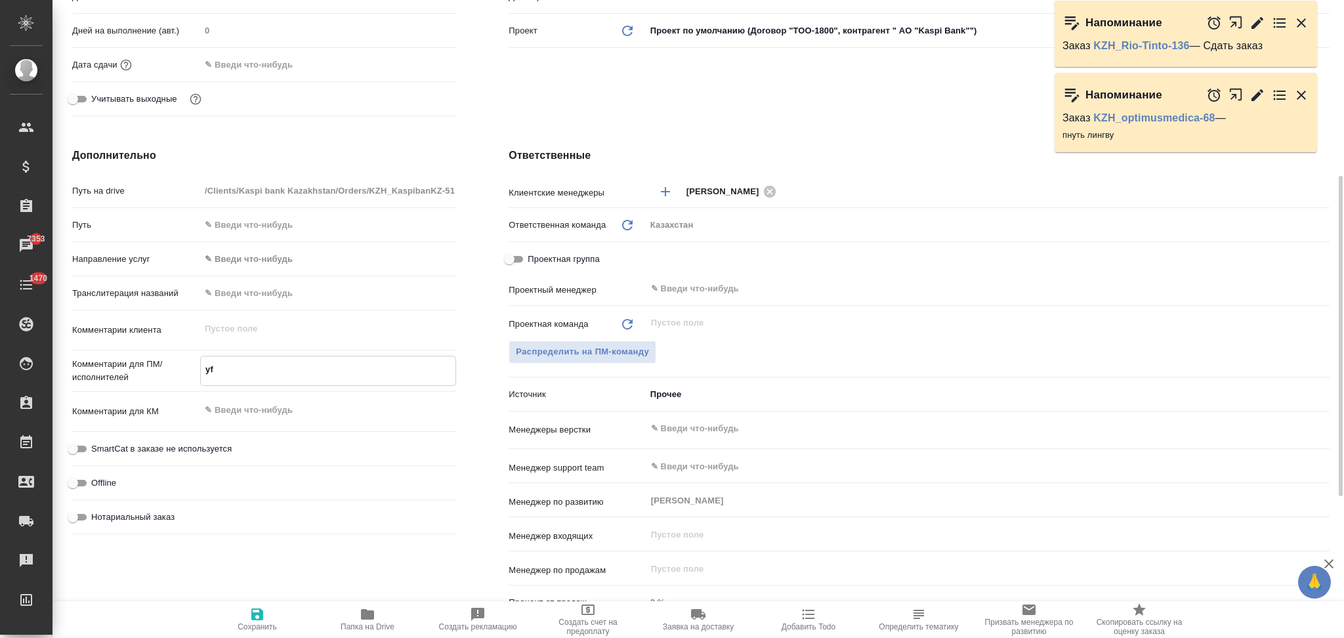
type textarea "x"
type input "АО "Kaspi Bank""
type textarea "x"
type textarea "yf ne"
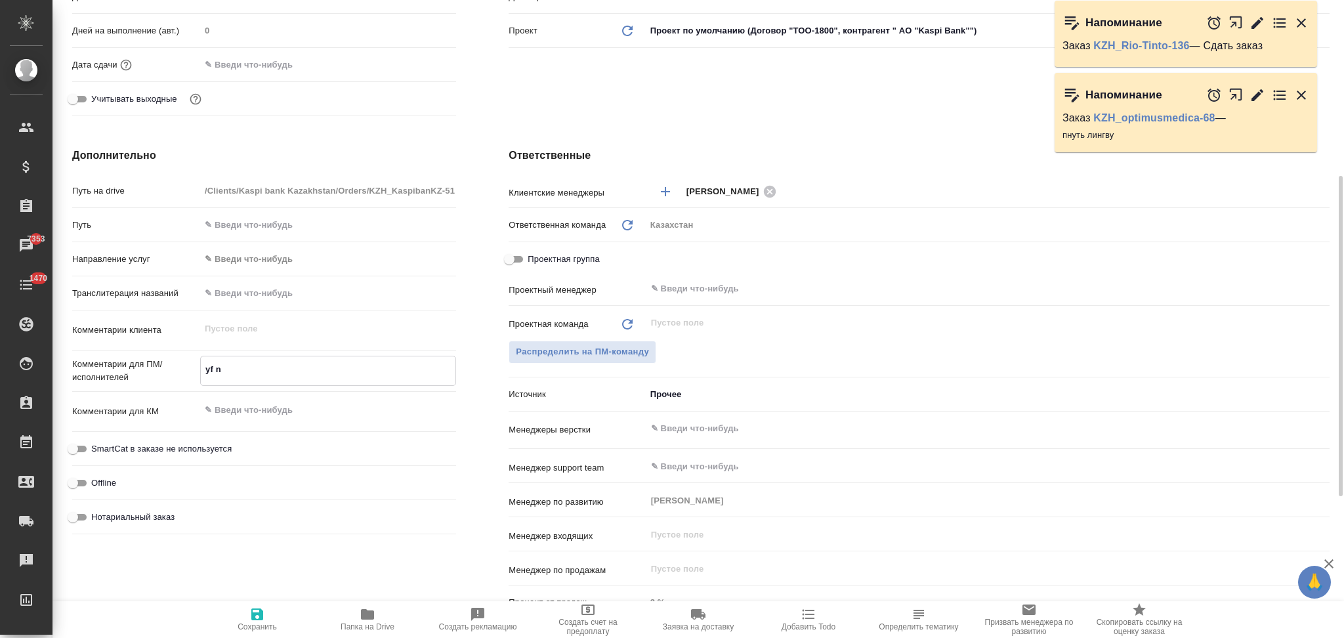
type textarea "x"
type input "АО "Kaspi Bank""
type textarea "x"
type textarea "yf neh"
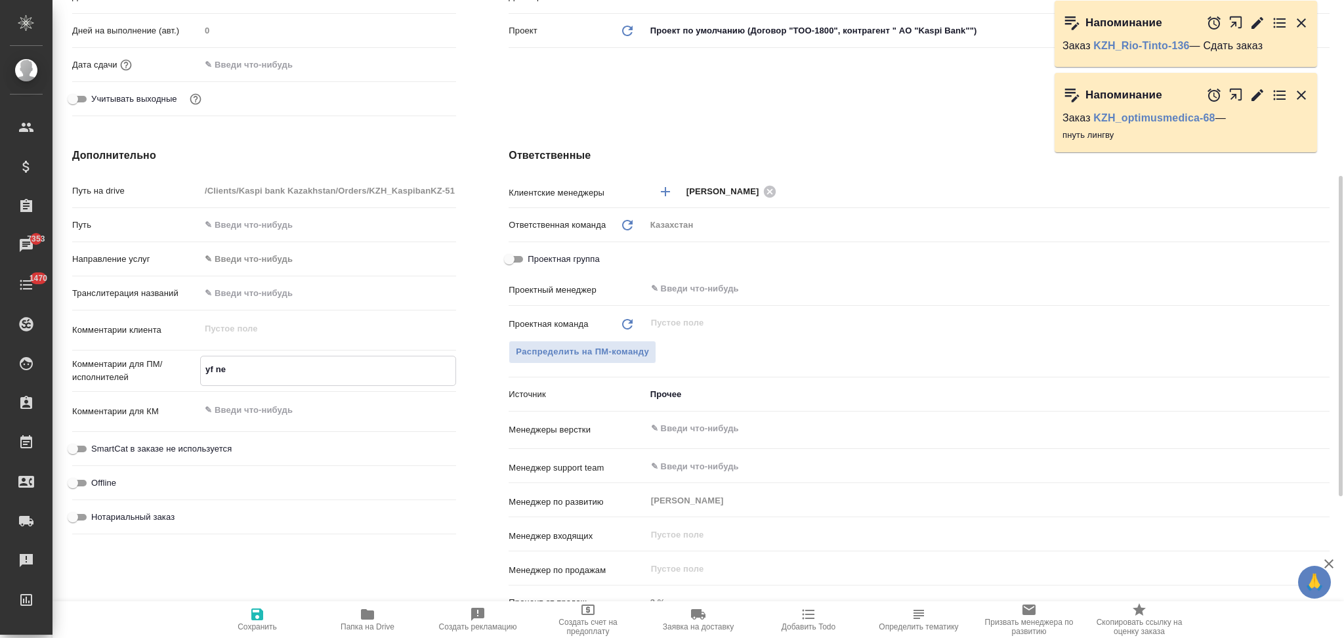
type textarea "x"
type input "АО "Kaspi Bank""
type textarea "x"
type textarea "yf ne"
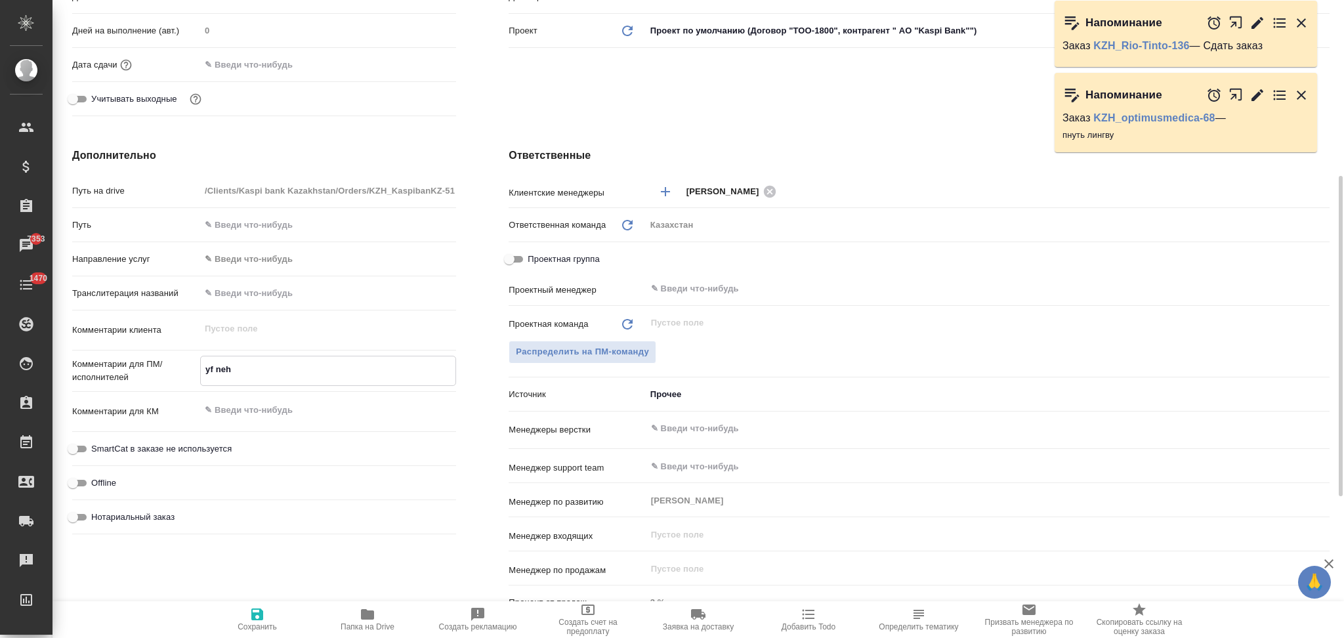
type textarea "x"
type input "АО "Kaspi Bank""
type textarea "x"
type textarea "yf n"
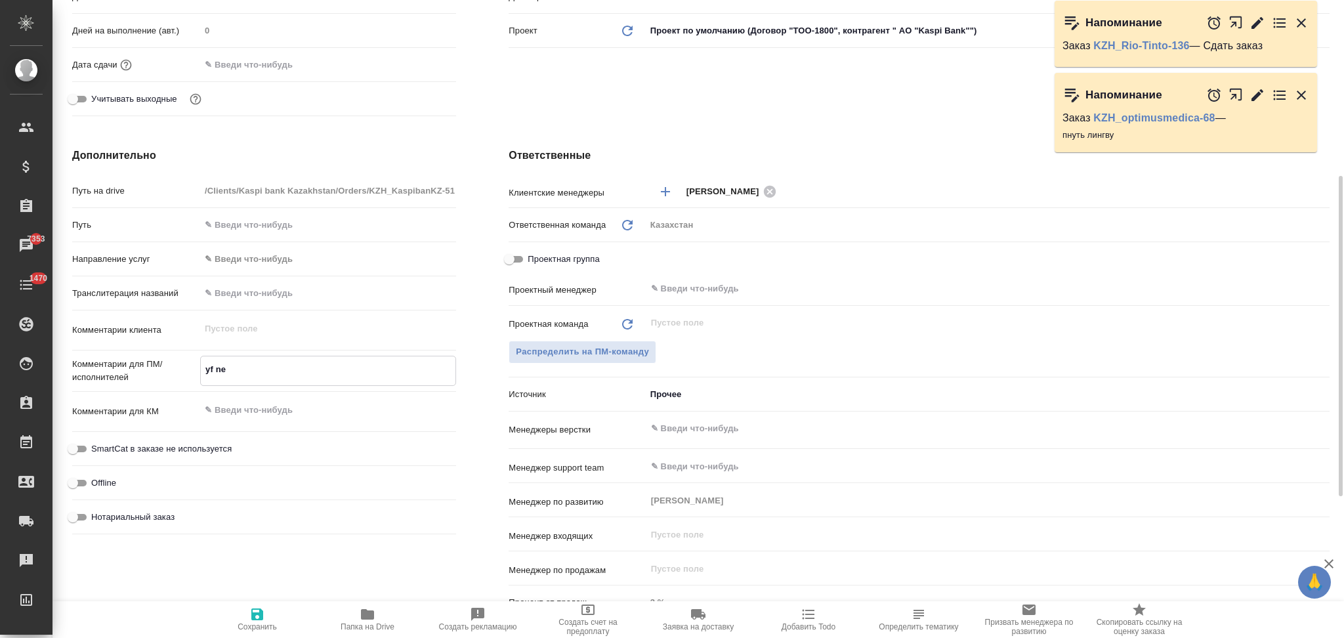
type textarea "x"
type input "АО "Kaspi Bank""
type textarea "x"
type textarea "yf"
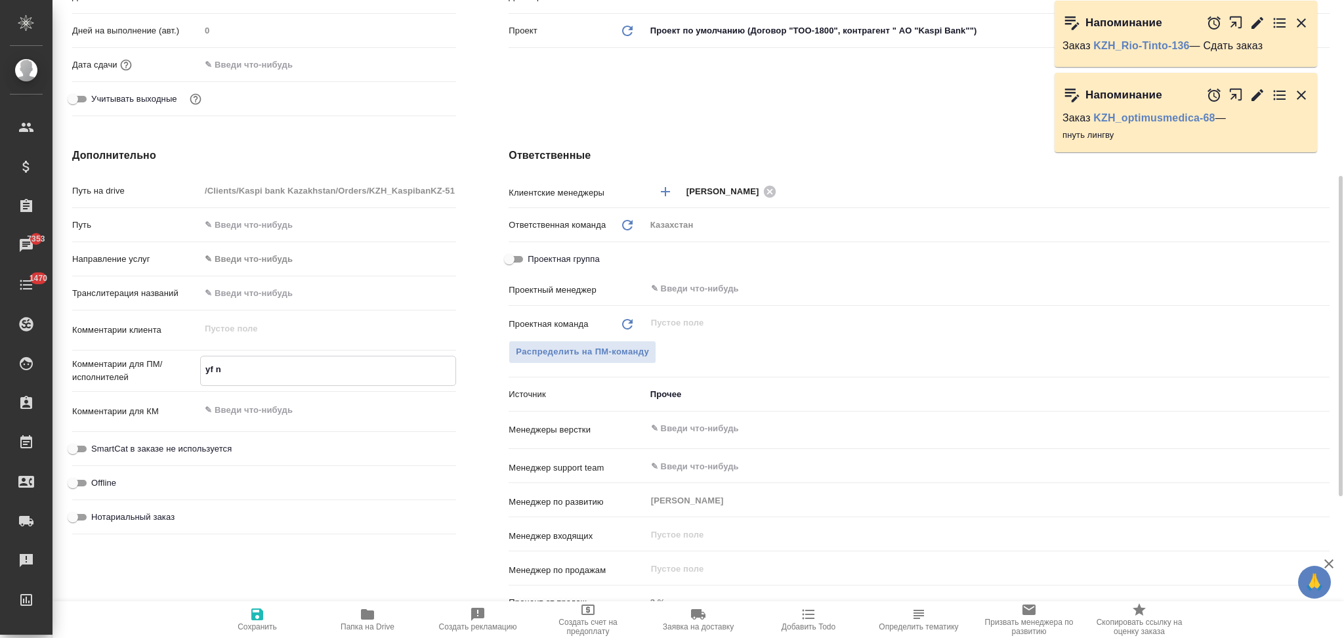
type textarea "x"
type input "АО "Kaspi Bank""
type textarea "x"
type textarea "yf"
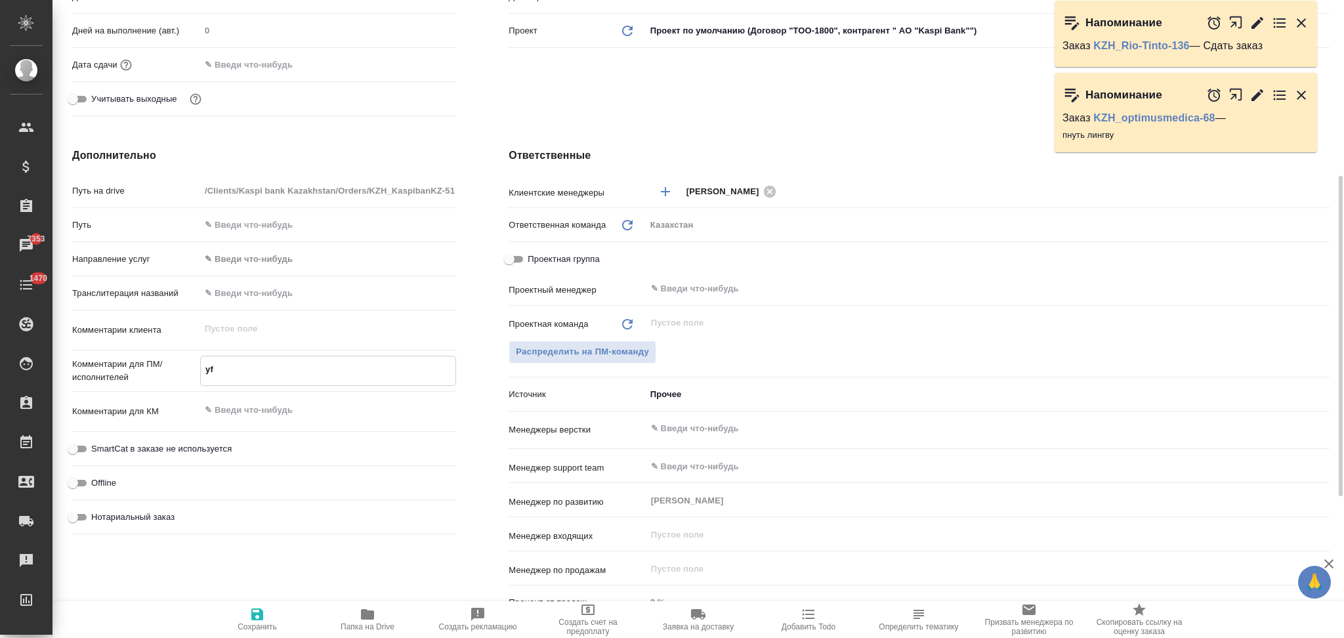
type textarea "x"
type input "АО "Kaspi Bank""
type textarea "x"
type textarea "y"
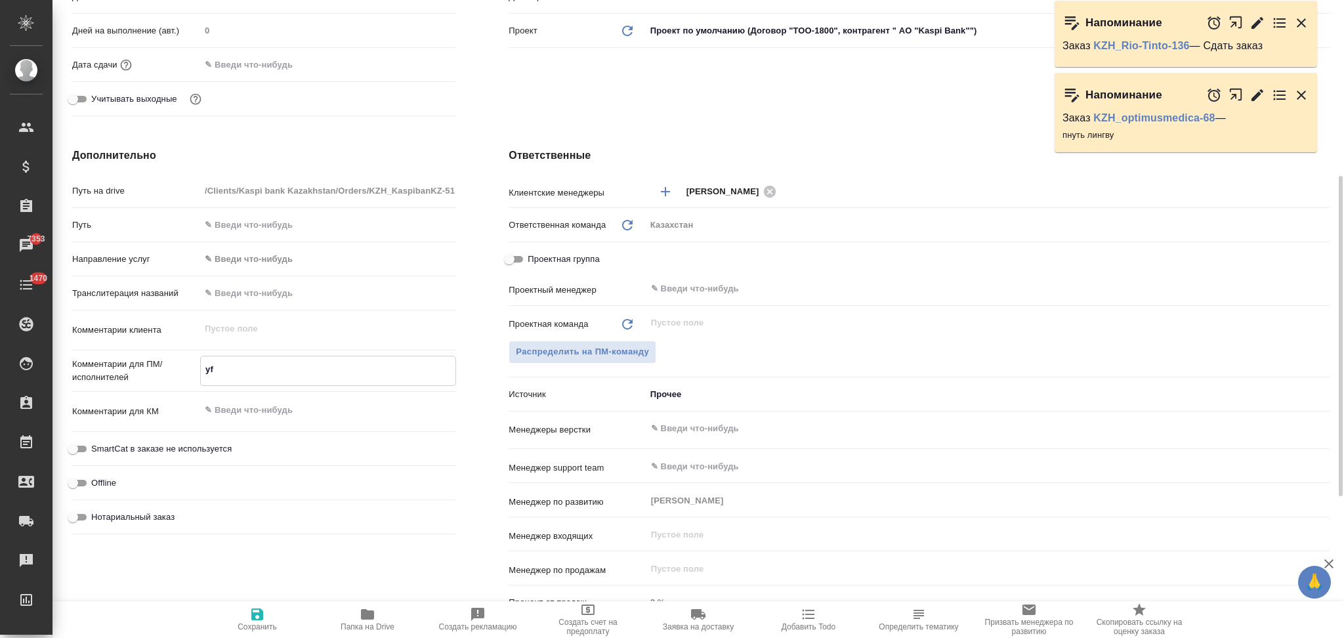
type textarea "x"
type input "АО "Kaspi Bank""
type textarea "x"
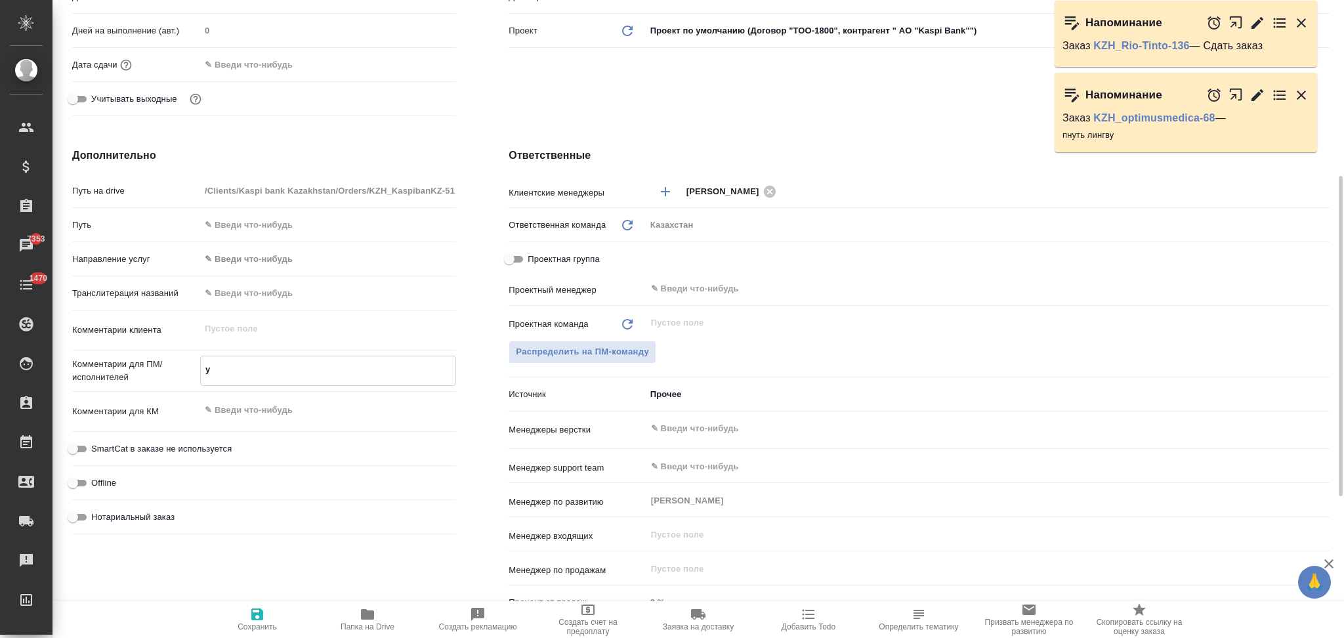
type textarea "x"
type input "АО "Kaspi Bank""
type textarea "x"
type textarea "н"
type textarea "x"
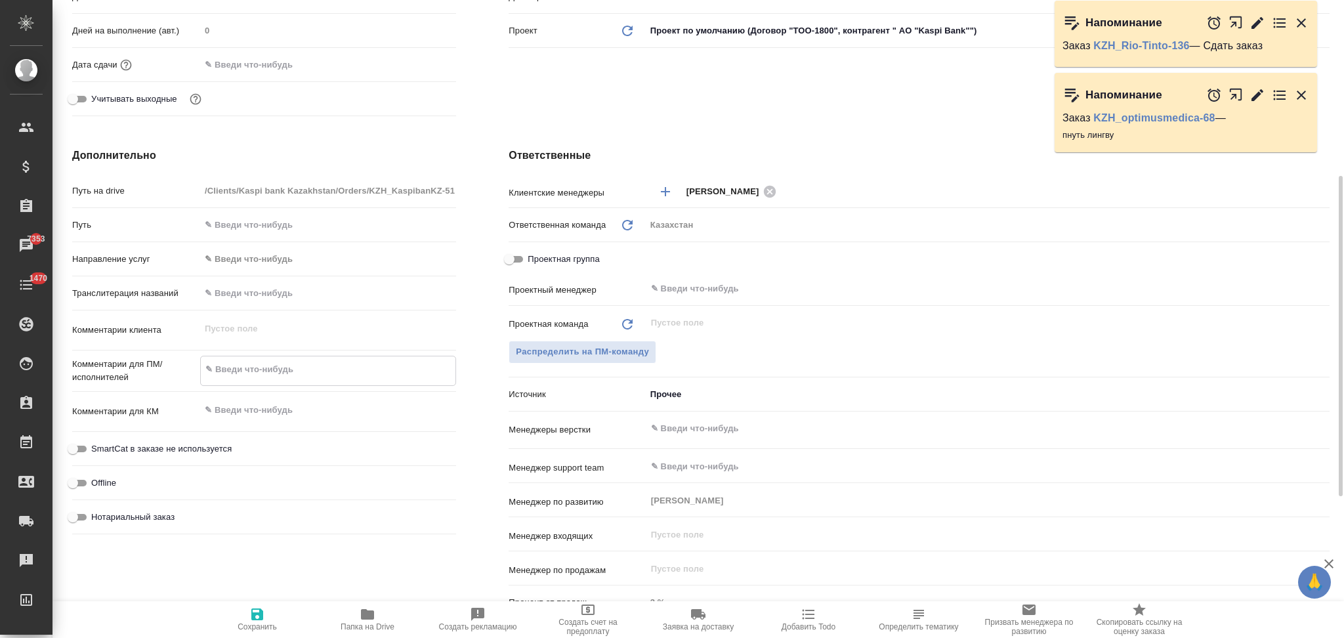
type textarea "x"
type input "АО "Kaspi Bank""
type textarea "x"
type textarea "на"
type textarea "x"
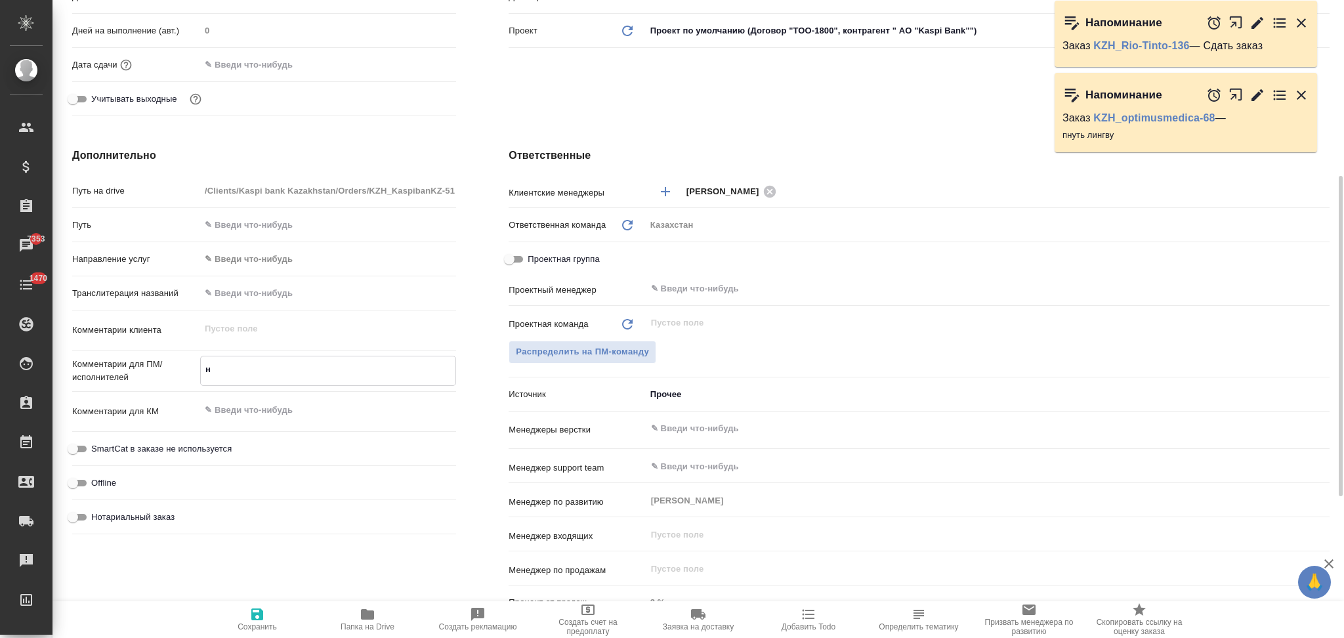
type textarea "x"
type input "АО "Kaspi Bank""
type textarea "x"
type textarea "на"
type textarea "x"
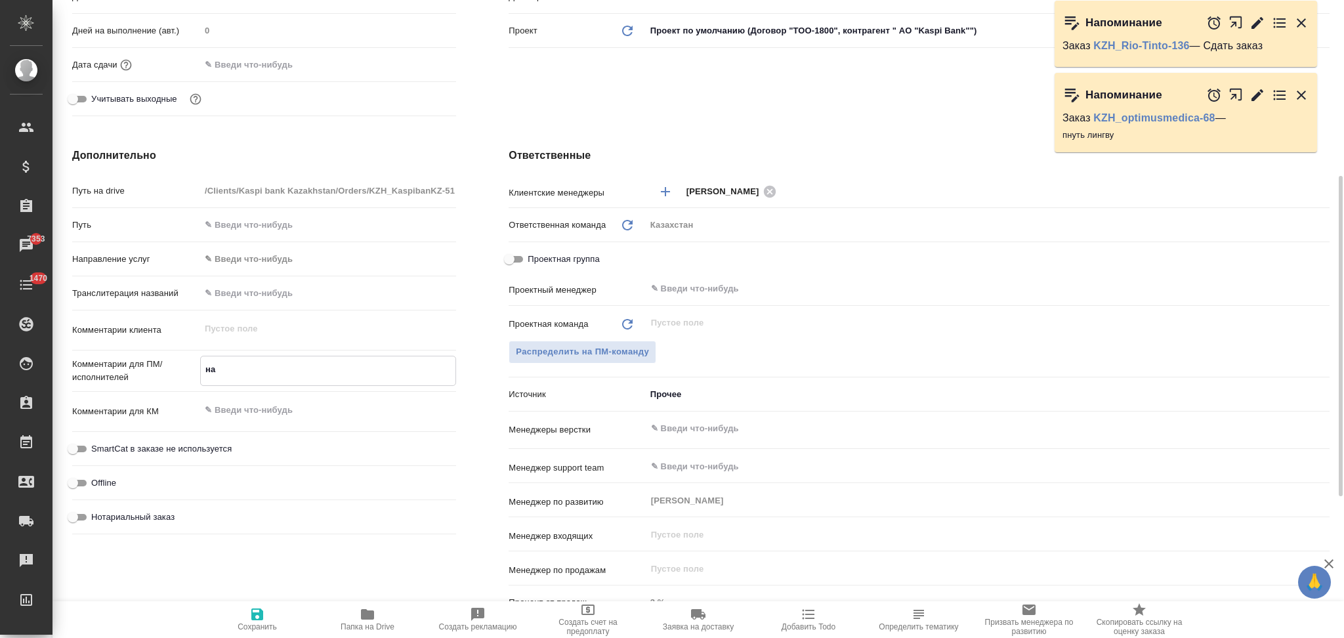
type textarea "x"
type input "АО "Kaspi Bank""
type textarea "x"
type textarea "на т"
type textarea "x"
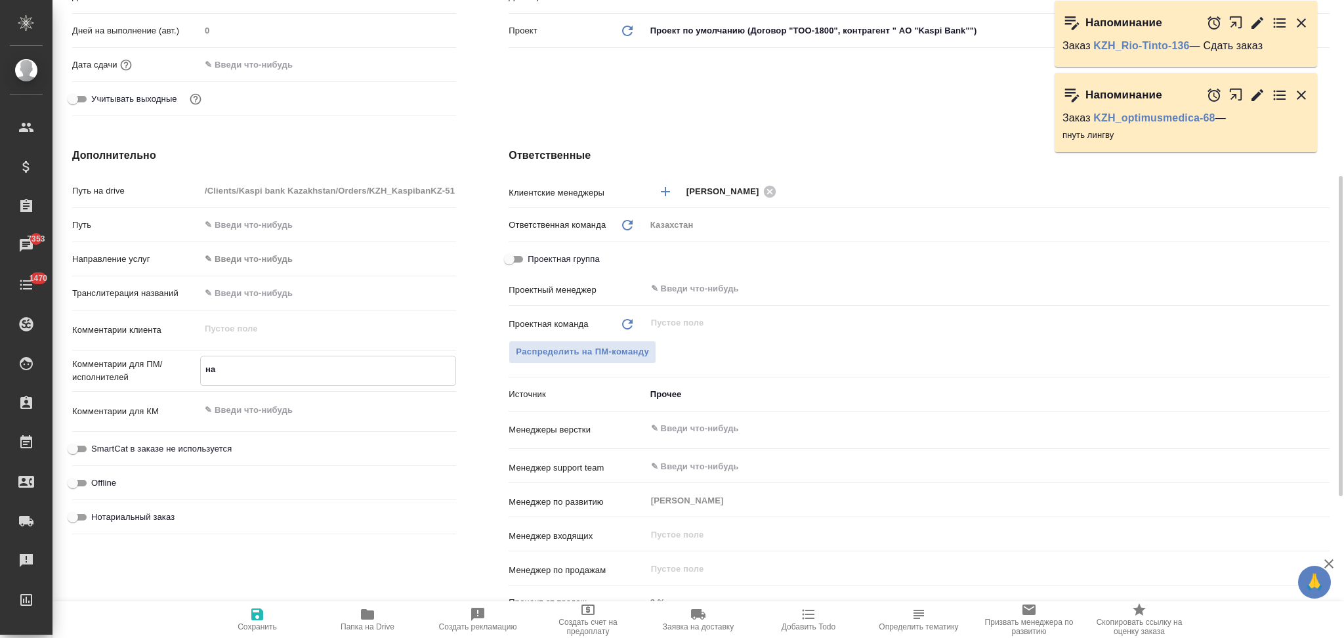
type textarea "x"
type input "АО "Kaspi Bank""
type textarea "x"
type textarea "на ту"
type textarea "x"
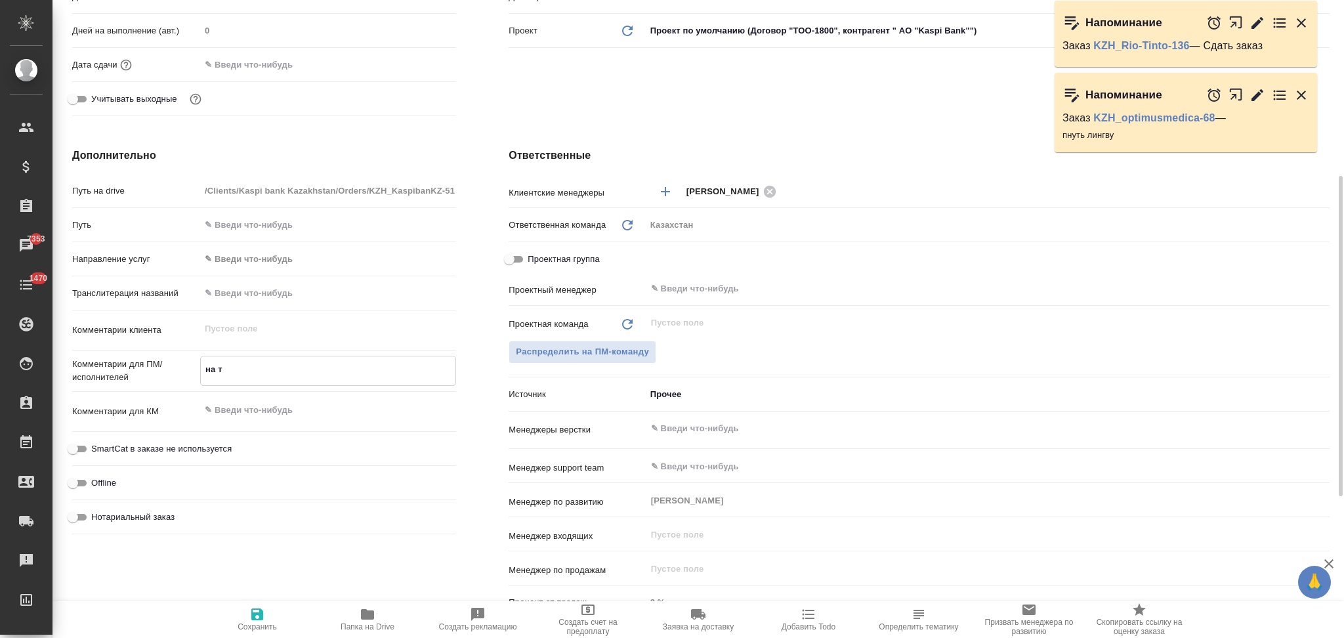
type textarea "x"
type input "АО "Kaspi Bank""
type textarea "x"
type textarea "на тур"
type textarea "x"
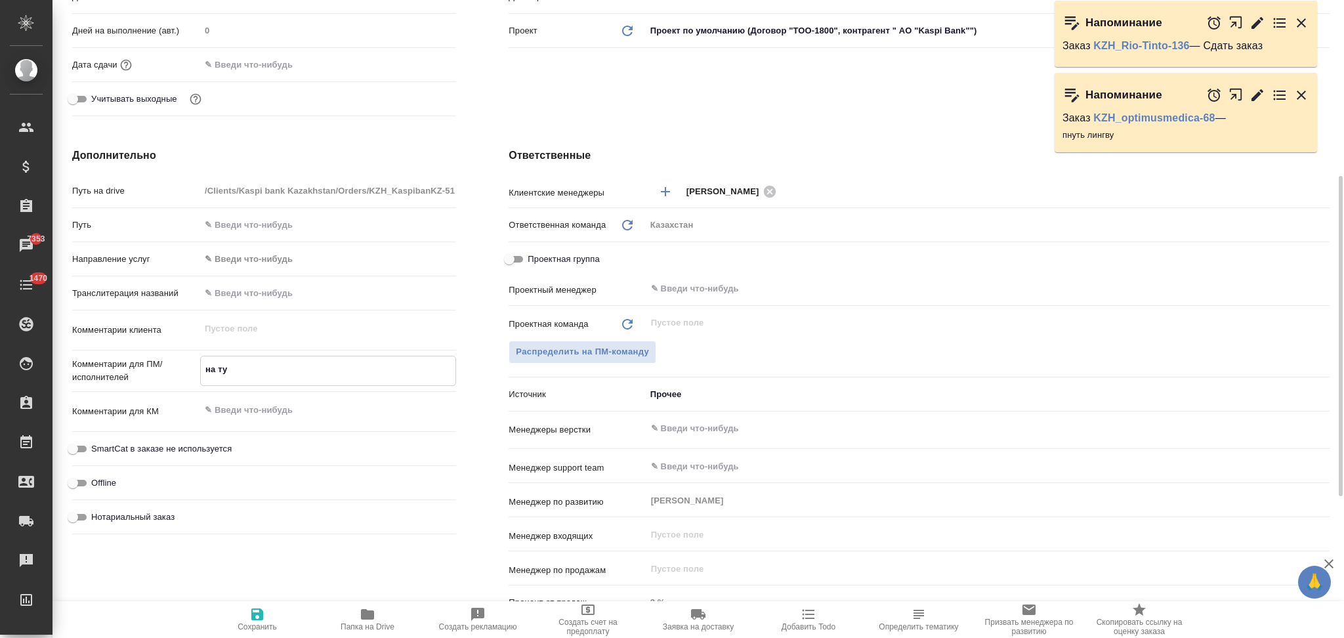
type textarea "x"
type input "АО "Kaspi Bank""
type textarea "x"
type textarea "на тур"
type textarea "x"
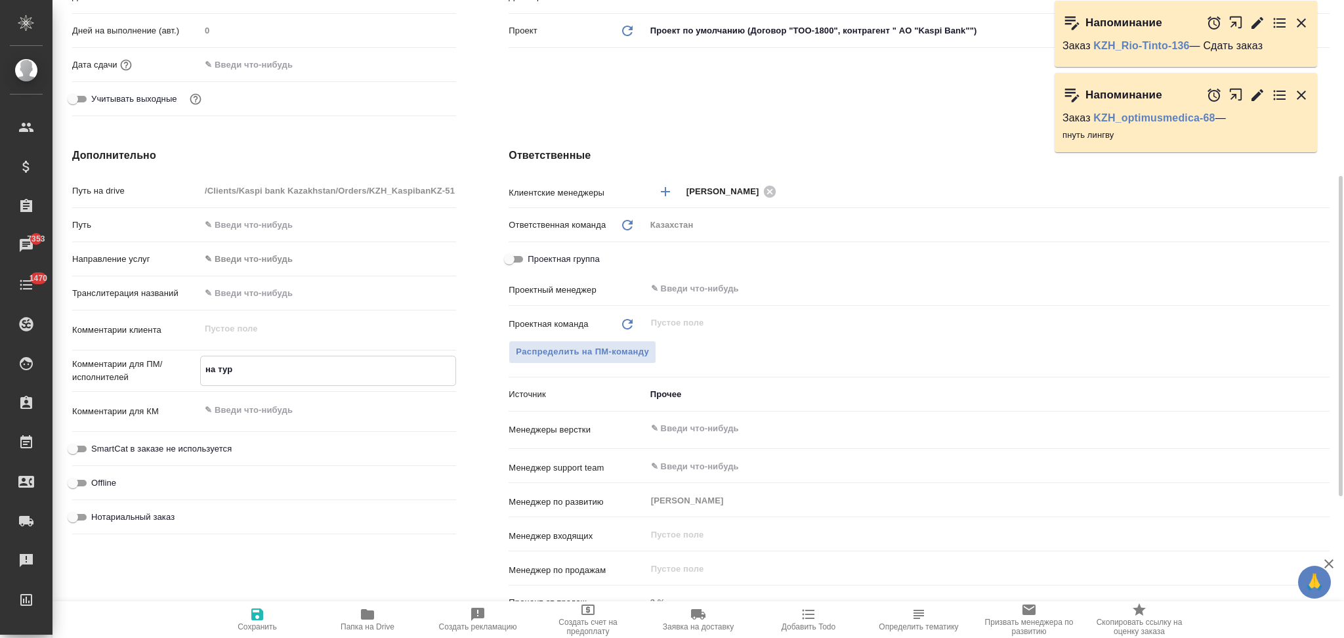
type textarea "x"
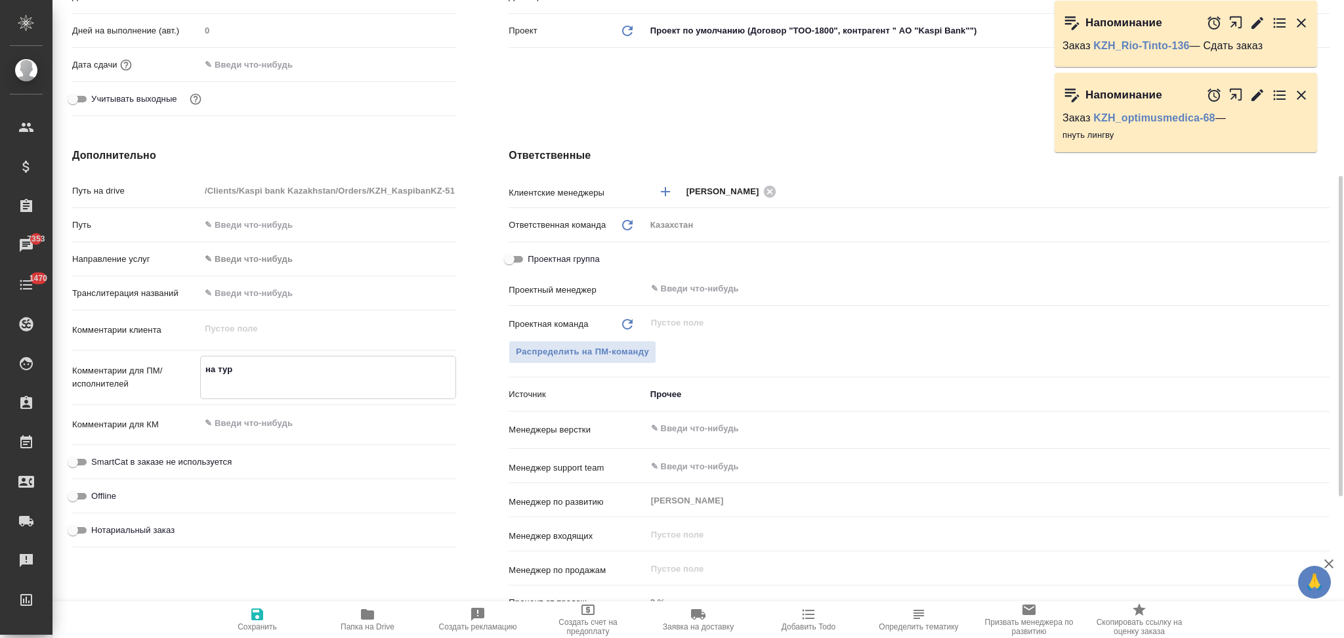
type input "АО "Kaspi Bank""
type textarea "x"
type textarea "на тур с"
type textarea "x"
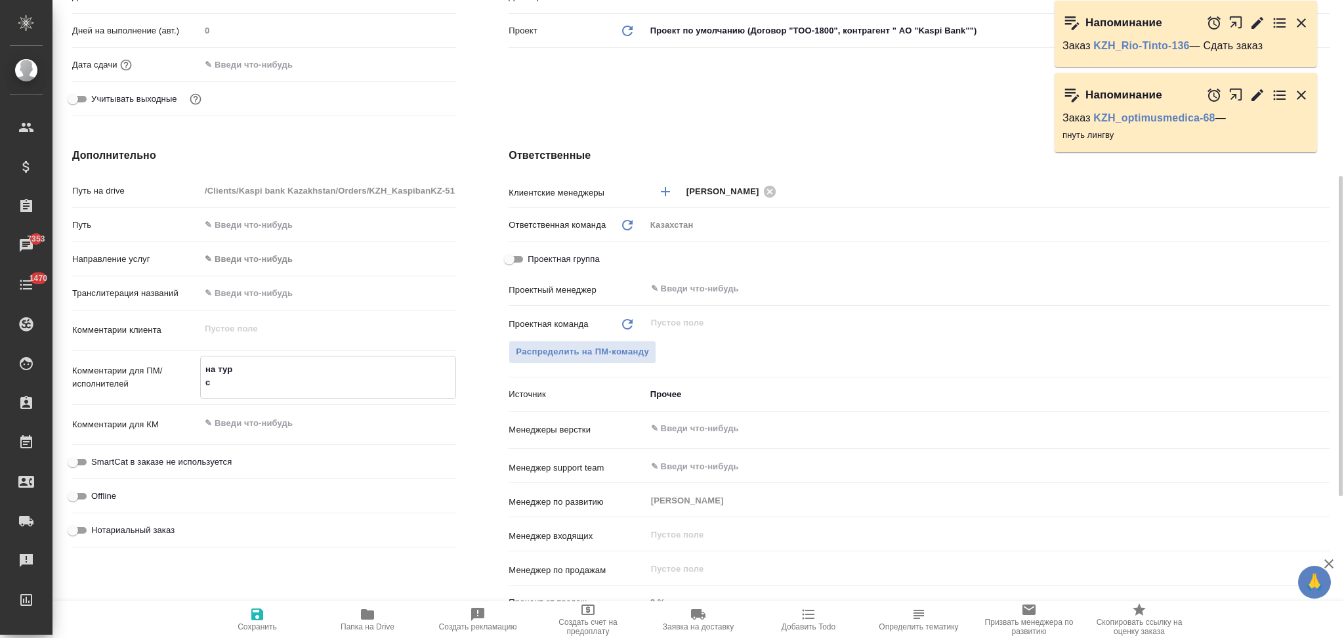
type textarea "на тур ср"
type input "АО "Kaspi Bank""
type textarea "x"
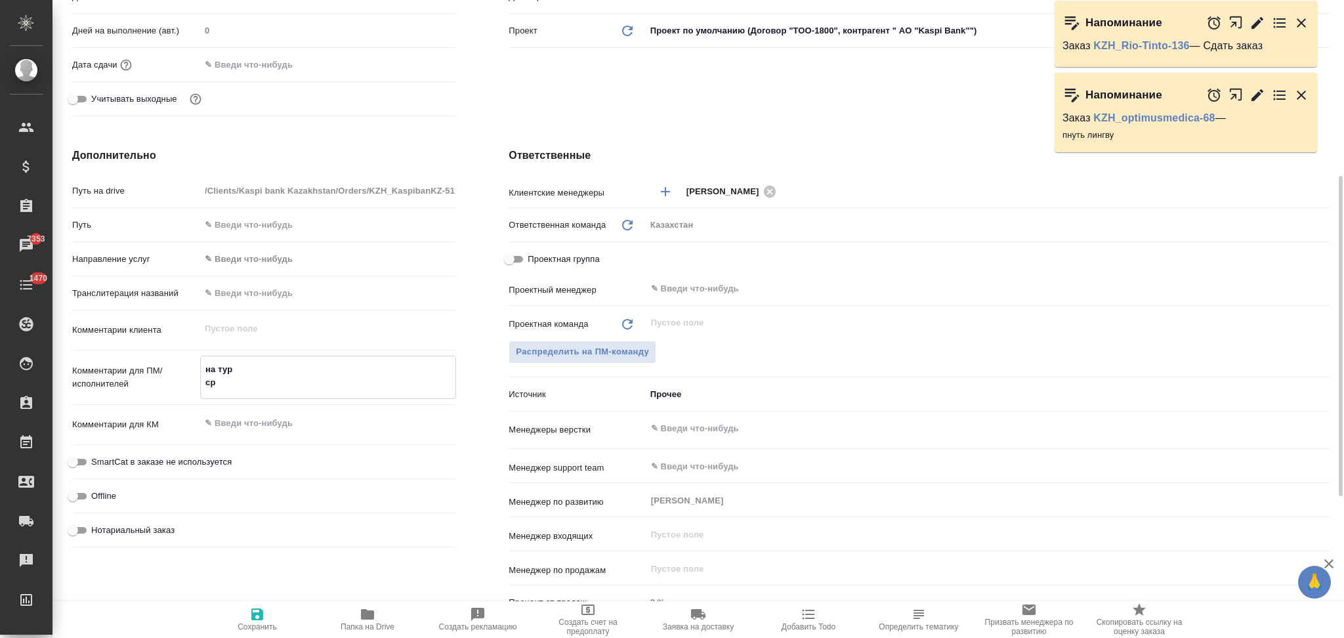
type input "АО "Kaspi Bank""
type textarea "x"
type textarea "на тур сро"
type textarea "x"
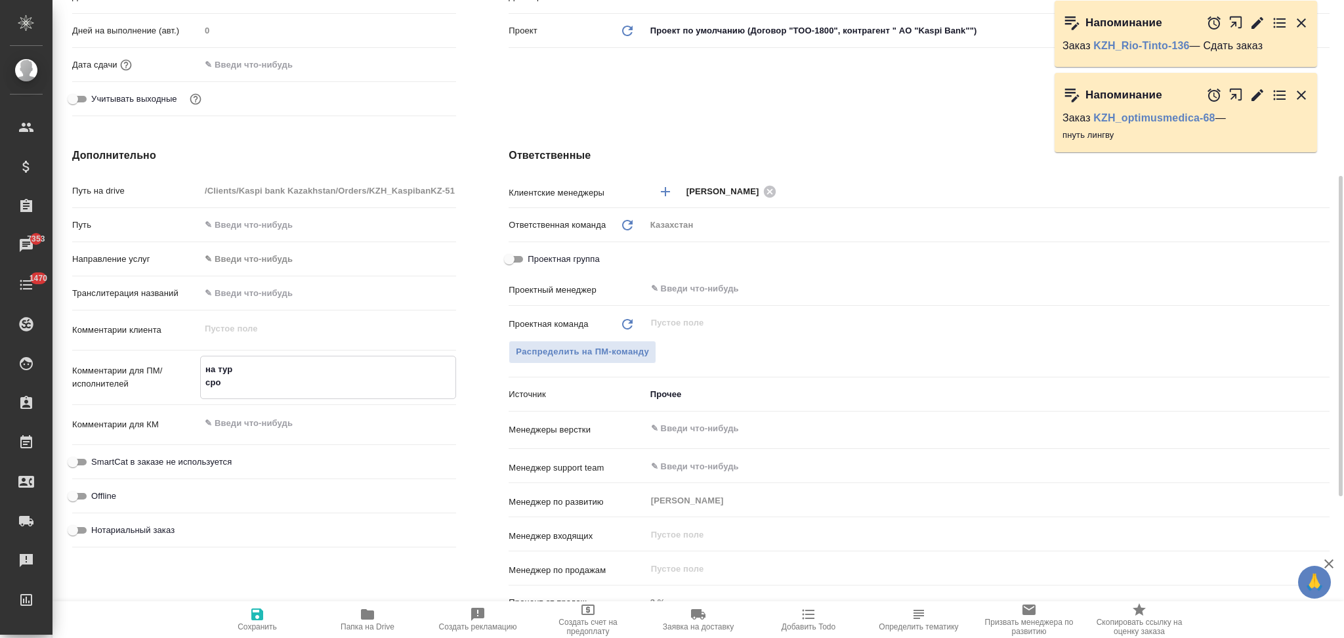
type input "АО "Kaspi Bank""
type textarea "x"
type textarea "на тур срок"
type textarea "x"
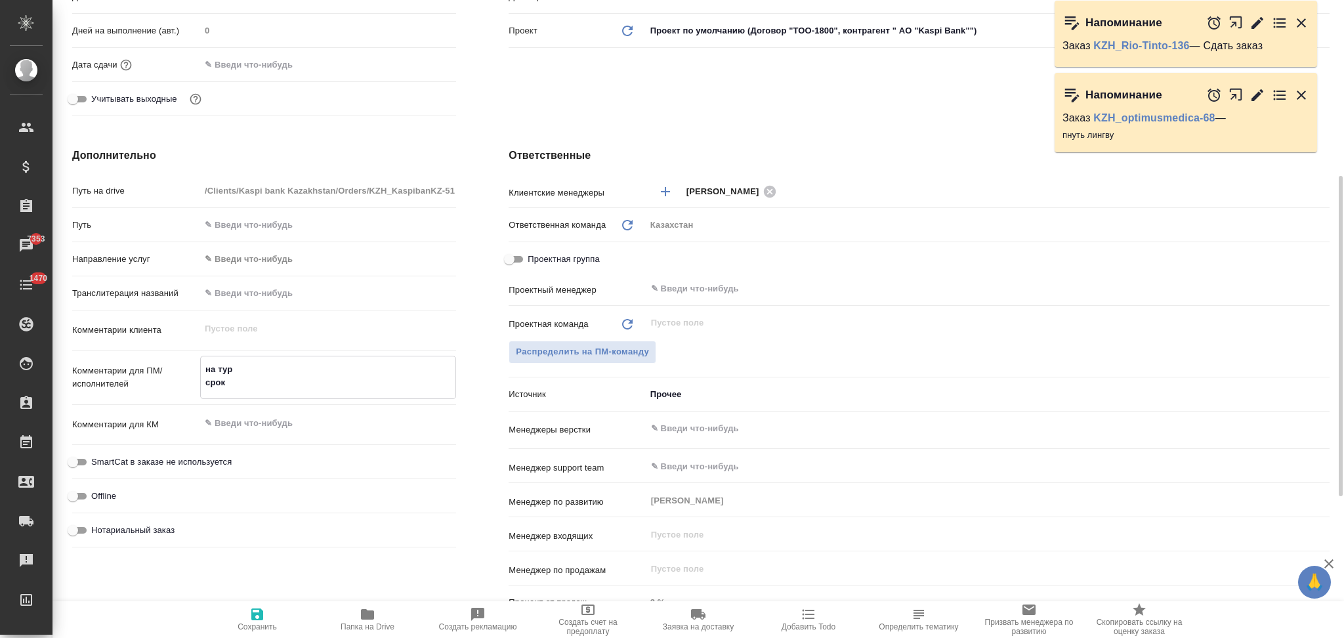
type textarea "на тур сроки"
type input "АО "Kaspi Bank""
type textarea "x"
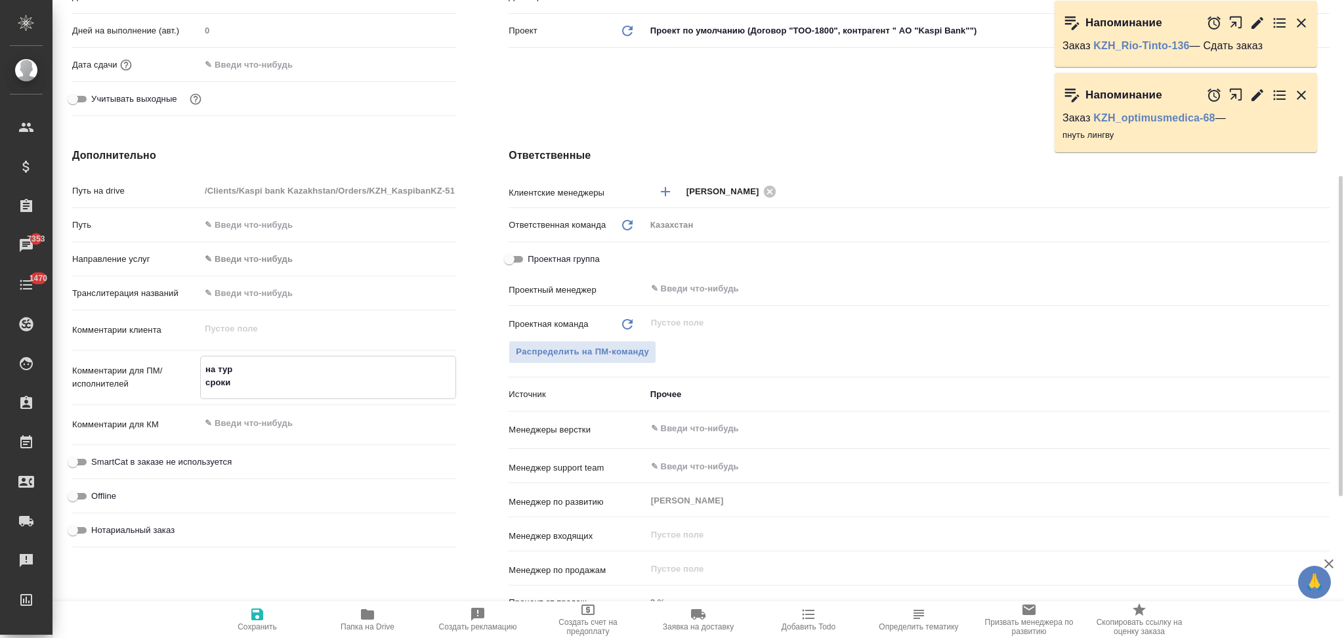
type input "АО "Kaspi Bank""
type textarea "x"
type textarea "на тур сроки"
type textarea "x"
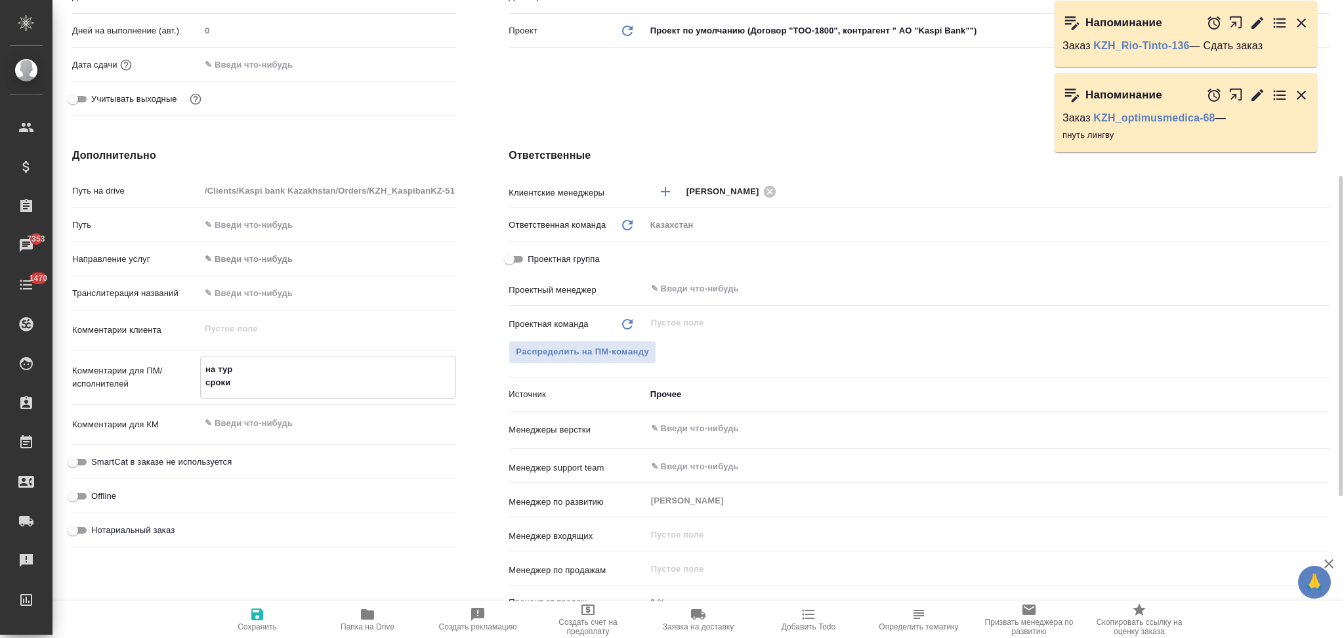
type input "АО "Kaspi Bank""
type textarea "x"
type textarea "на тур сроки н"
type textarea "x"
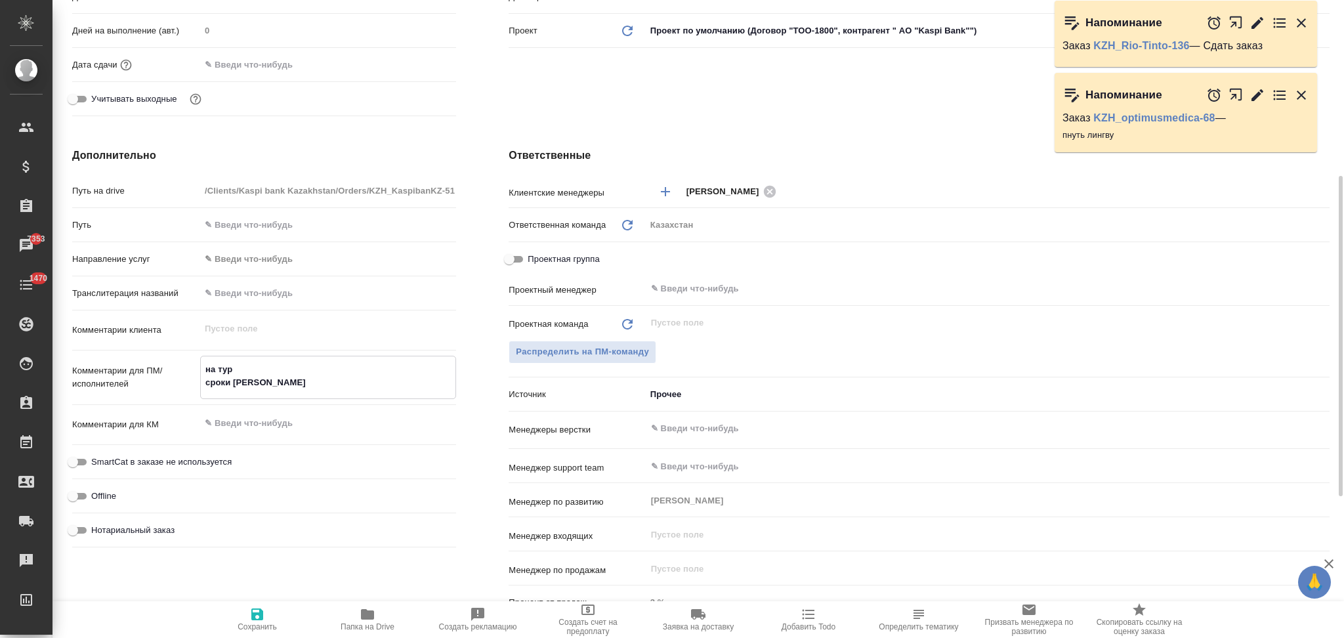
type textarea "на тур сроки на"
type input "АО "Kaspi Bank""
type textarea "x"
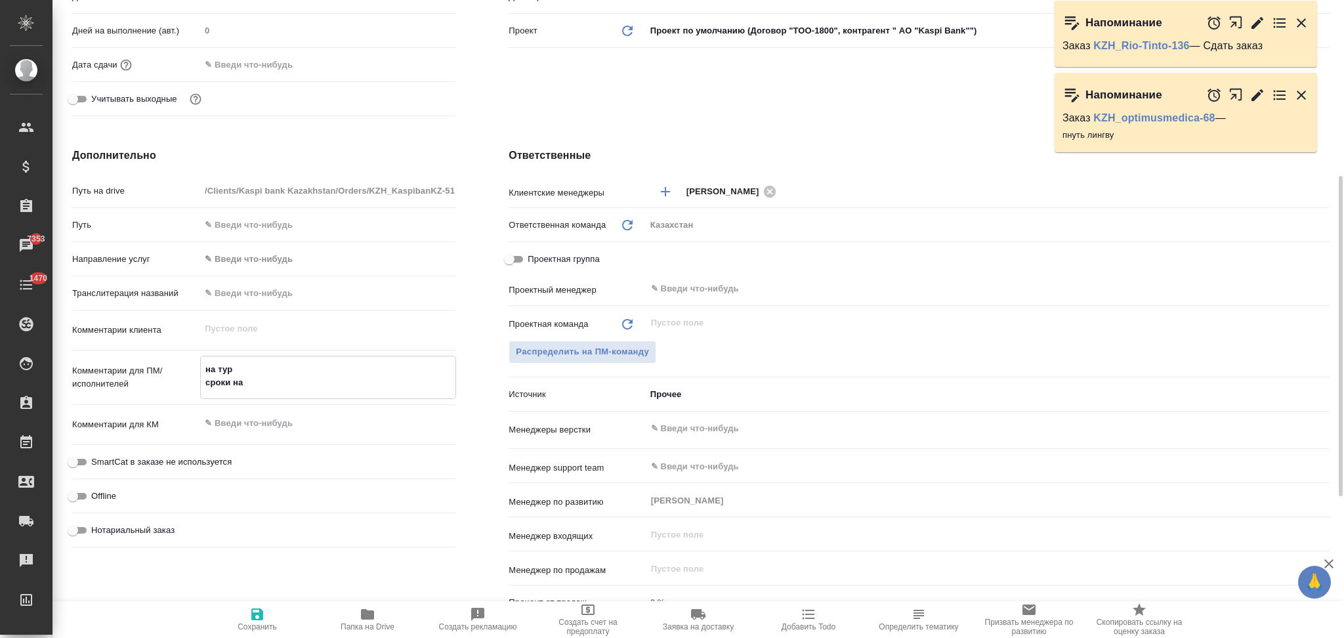
type input "АО "Kaspi Bank""
type textarea "x"
type textarea "на тур сроки на"
type textarea "x"
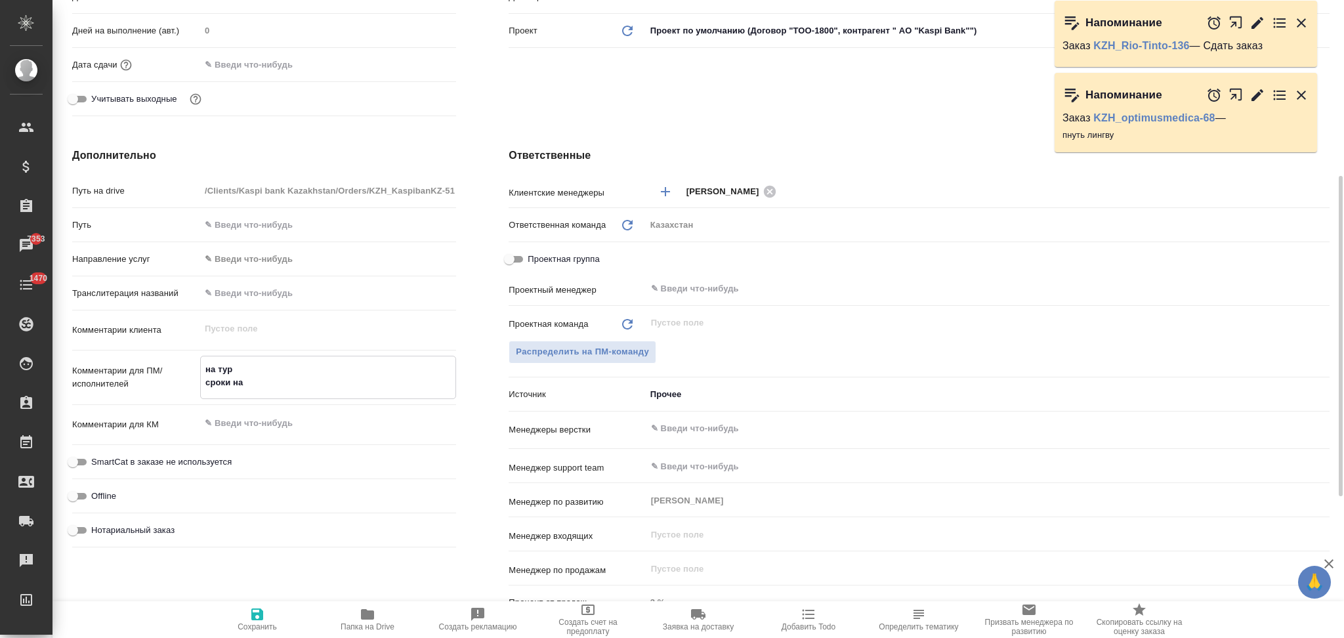
type textarea "на тур сроки на"
type textarea "x"
click at [268, 384] on textarea "на тур сроки на" at bounding box center [328, 375] width 255 height 35
type textarea "на тур сроки на 5"
type input "АО "Kaspi Bank""
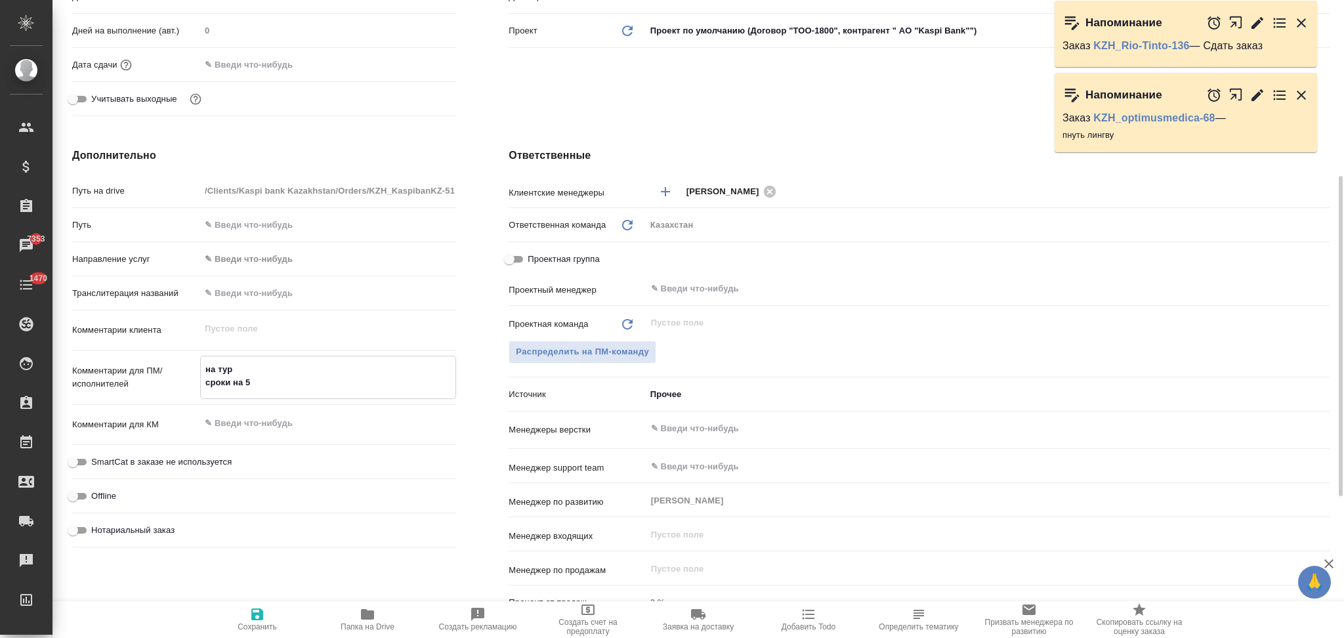
type textarea "x"
type input "АО "Kaspi Bank""
type textarea "x"
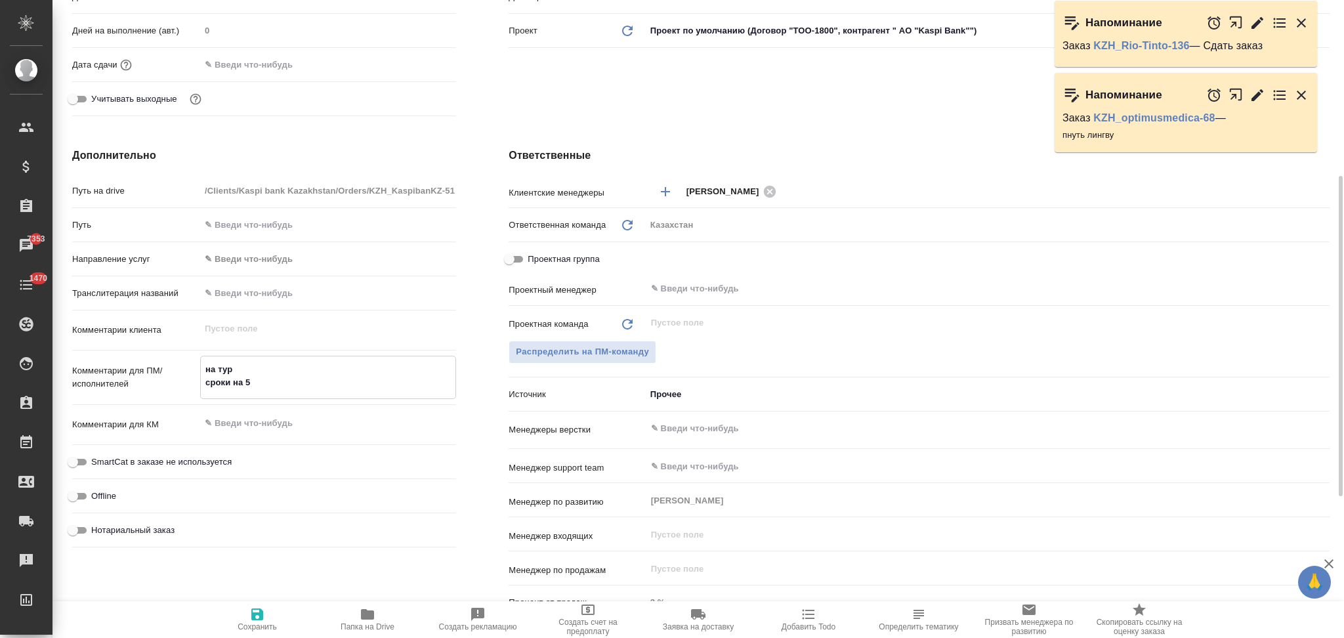
type textarea "на тур сроки на 5."
type textarea "x"
type input "АО "Kaspi Bank""
type textarea "x"
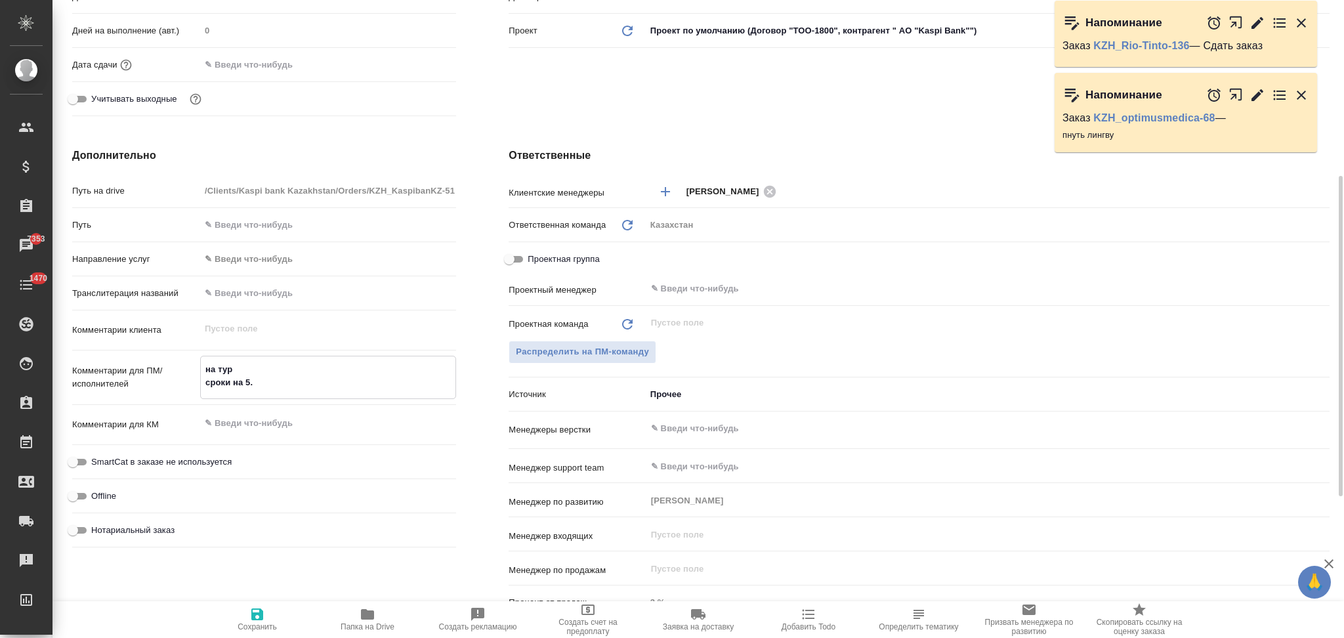
type textarea "на тур сроки на 5.1"
type textarea "x"
type input "АО "Kaspi Bank""
type textarea "x"
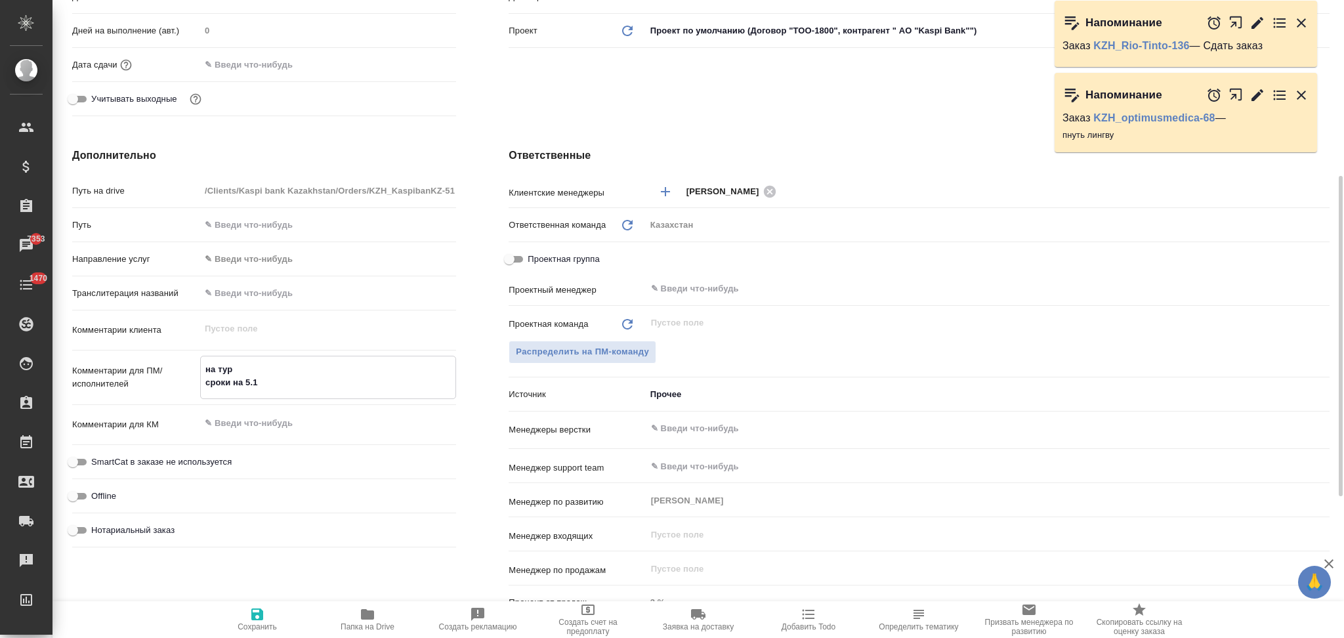
type textarea "на тур сроки на 5.10"
type textarea "x"
type input "АО "Kaspi Bank""
type textarea "x"
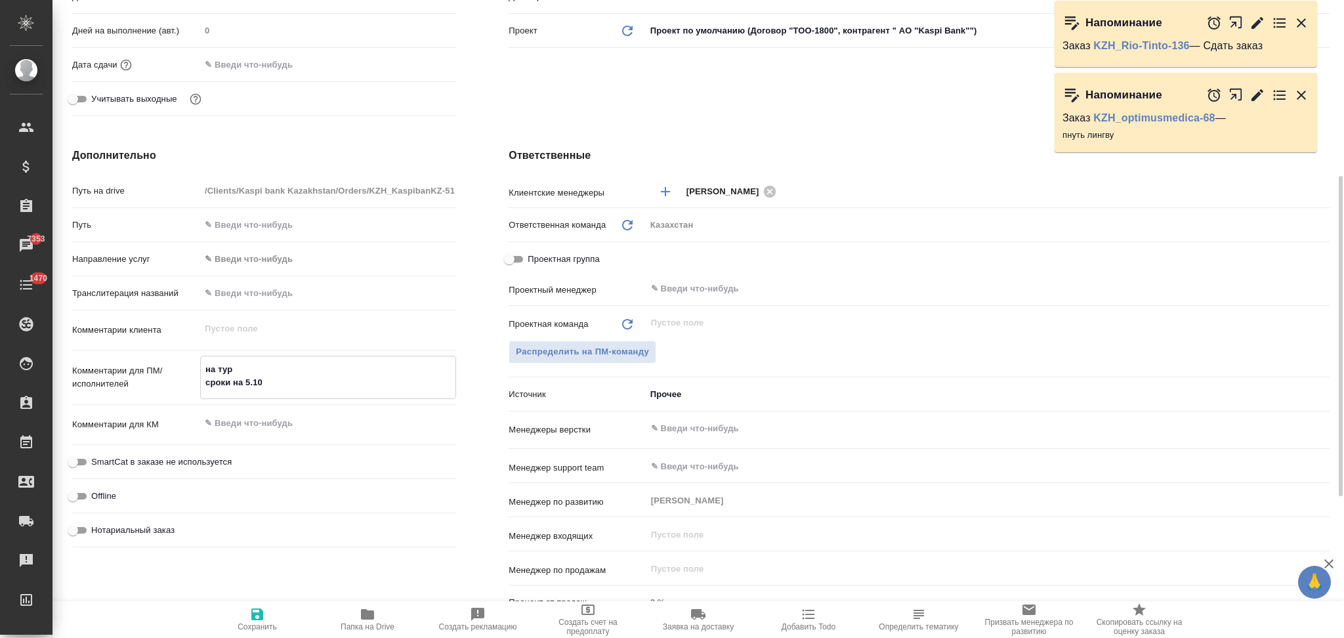
type textarea "на тур сроки на 5.10"
type textarea "x"
type input "АО "Kaspi Bank""
type textarea "x"
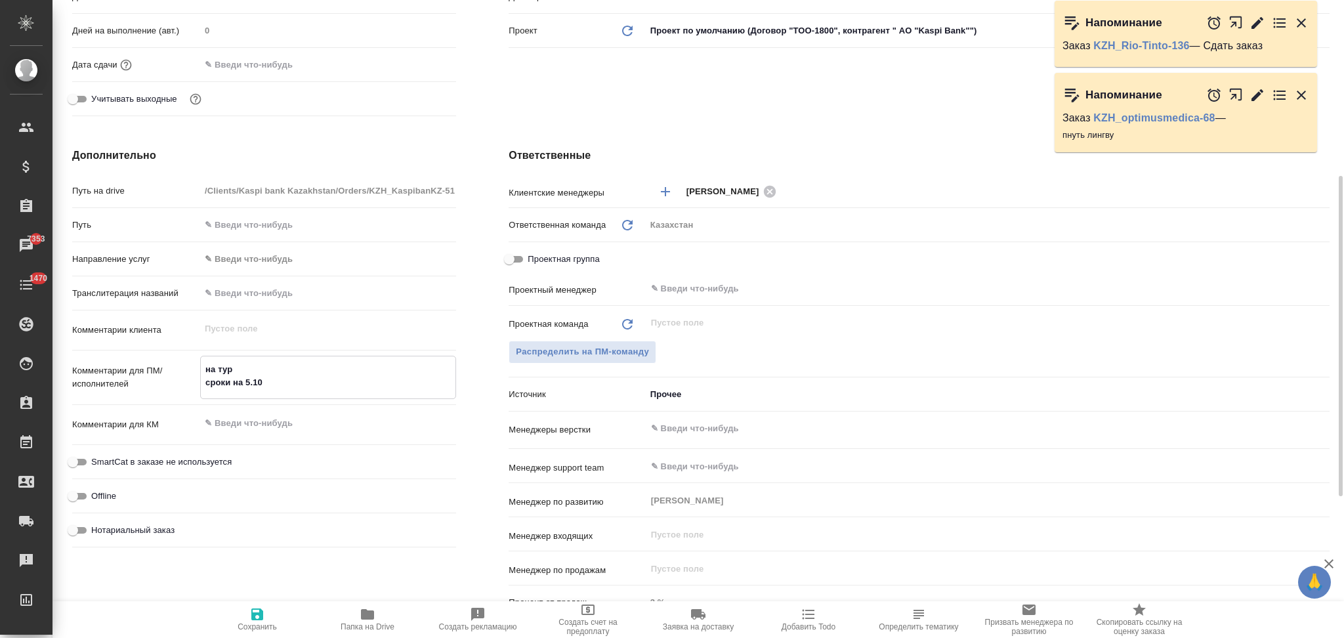
type textarea "на тур сроки на 5.10 у"
type textarea "x"
type textarea "на тур сроки на 5.10 ут"
type input "АО "Kaspi Bank""
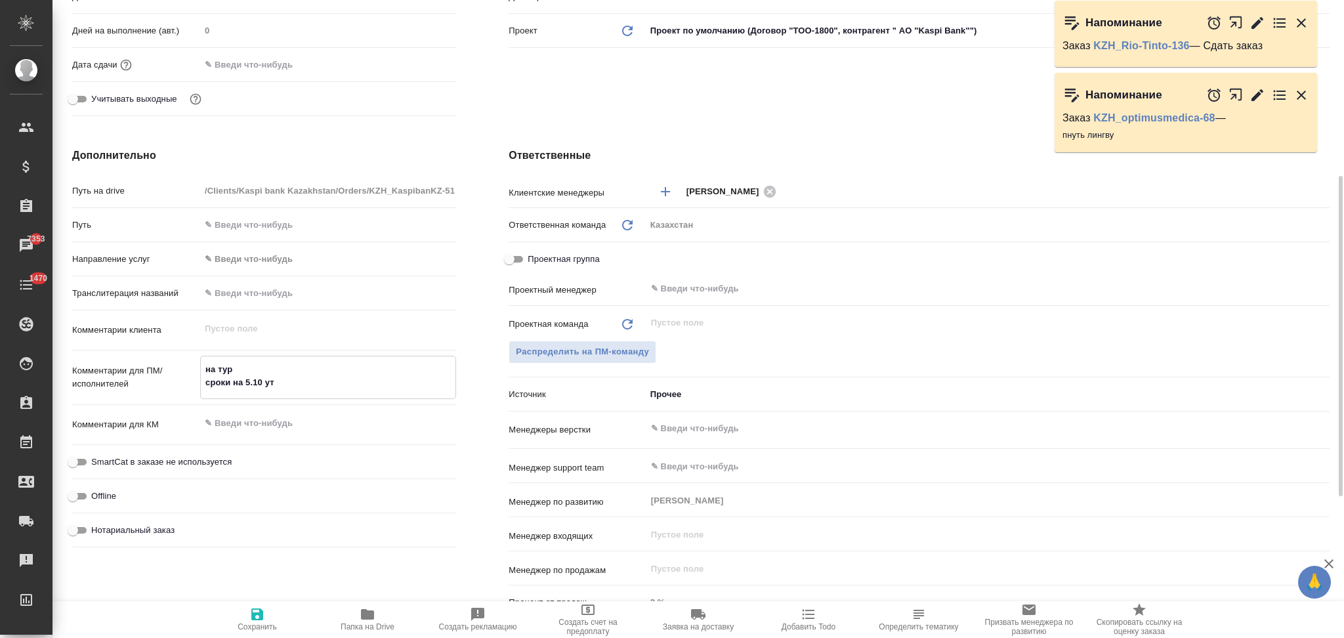
type textarea "x"
type input "АО "Kaspi Bank""
type textarea "x"
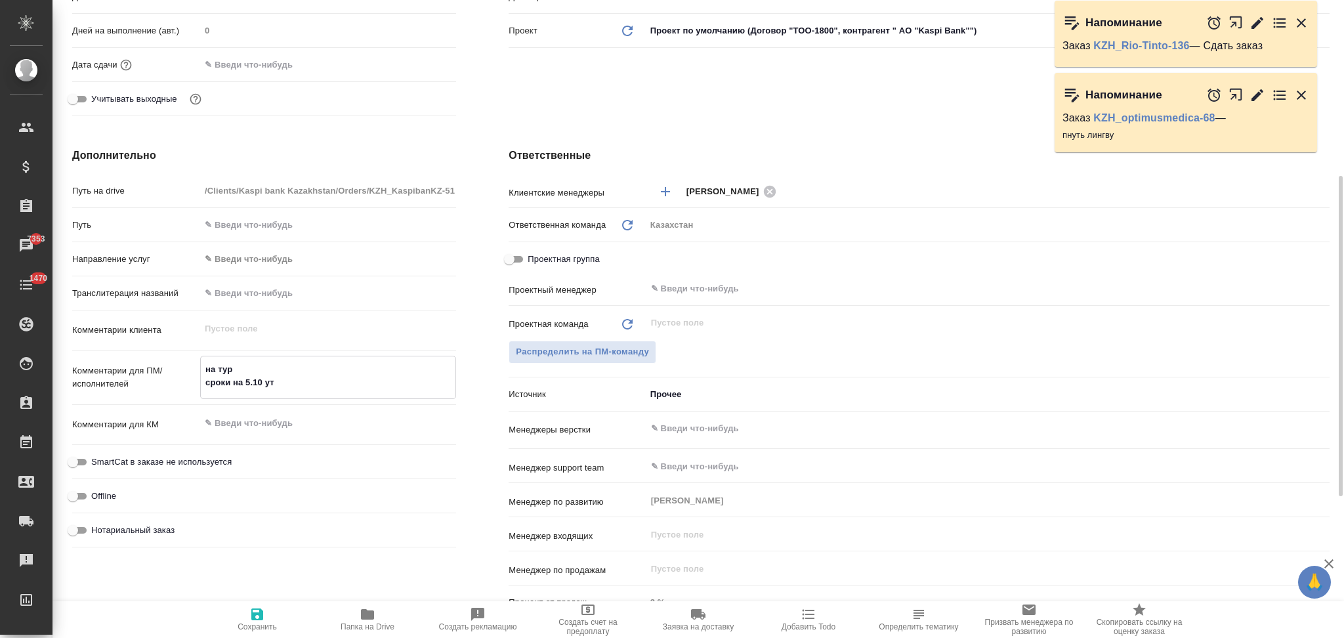
type textarea "на тур сроки на 5.10 утр"
type textarea "x"
type input "АО "Kaspi Bank""
type textarea "x"
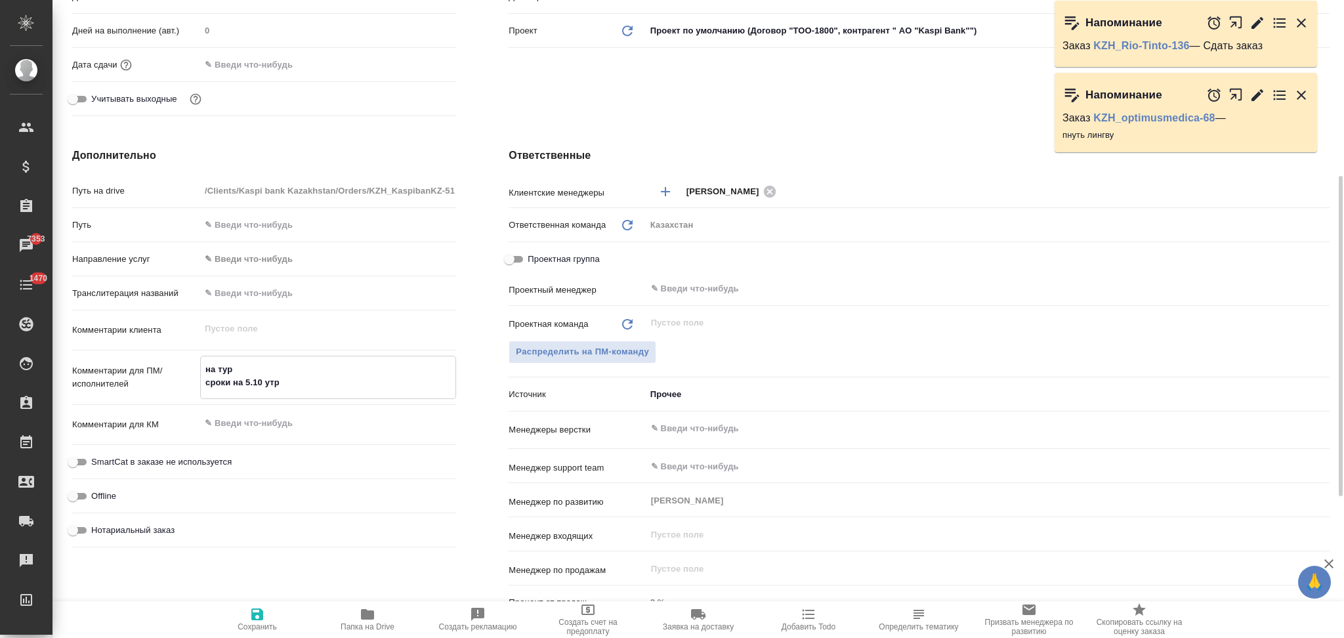
type textarea "на тур сроки на 5.10 утра"
type textarea "x"
click at [254, 615] on icon "button" at bounding box center [257, 614] width 12 height 12
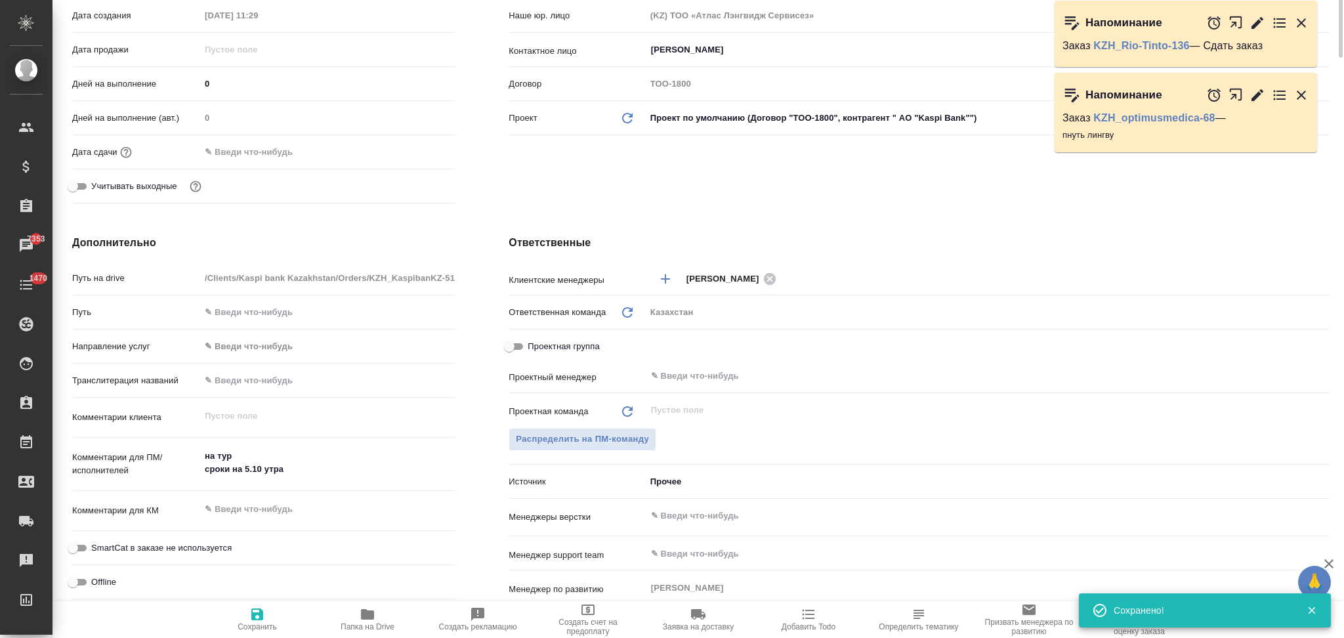
scroll to position [0, 0]
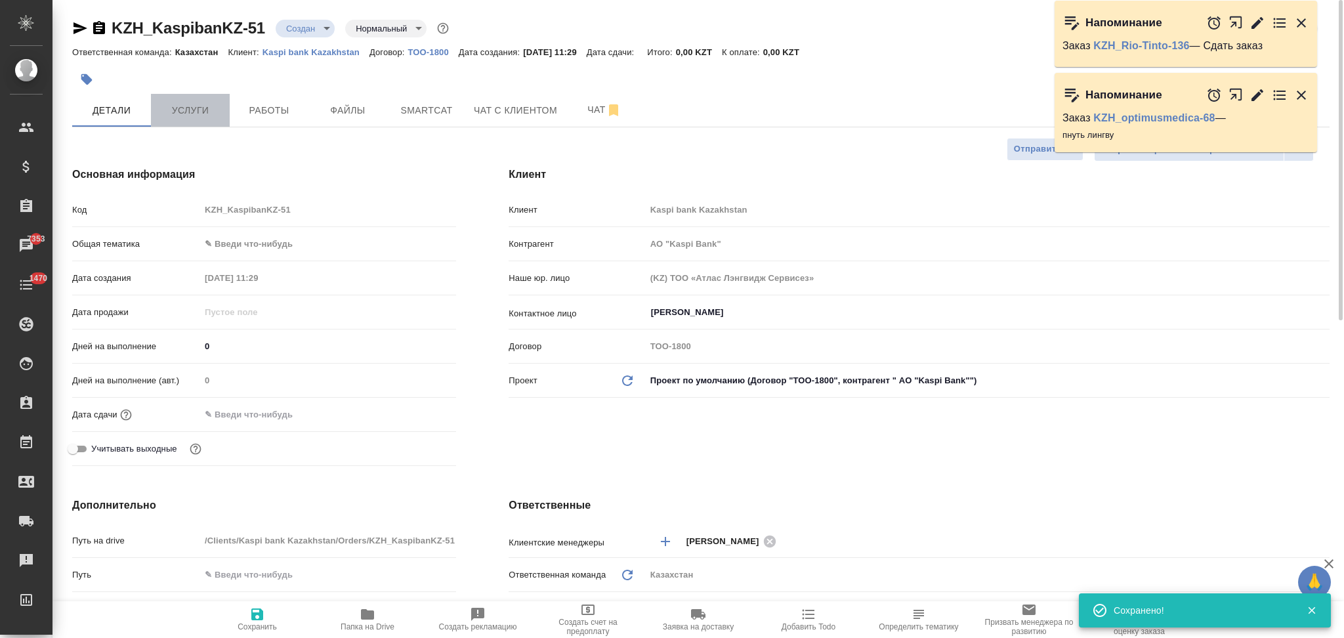
click at [202, 115] on span "Услуги" at bounding box center [190, 110] width 63 height 16
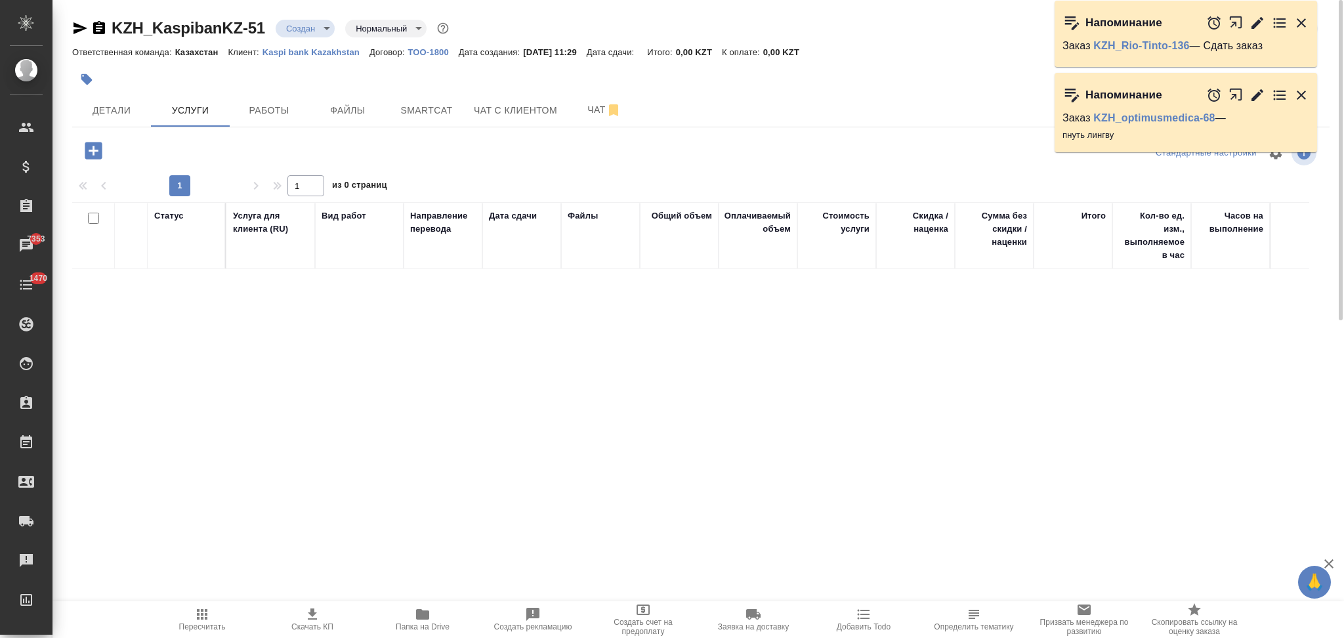
click at [93, 158] on icon "button" at bounding box center [93, 150] width 17 height 17
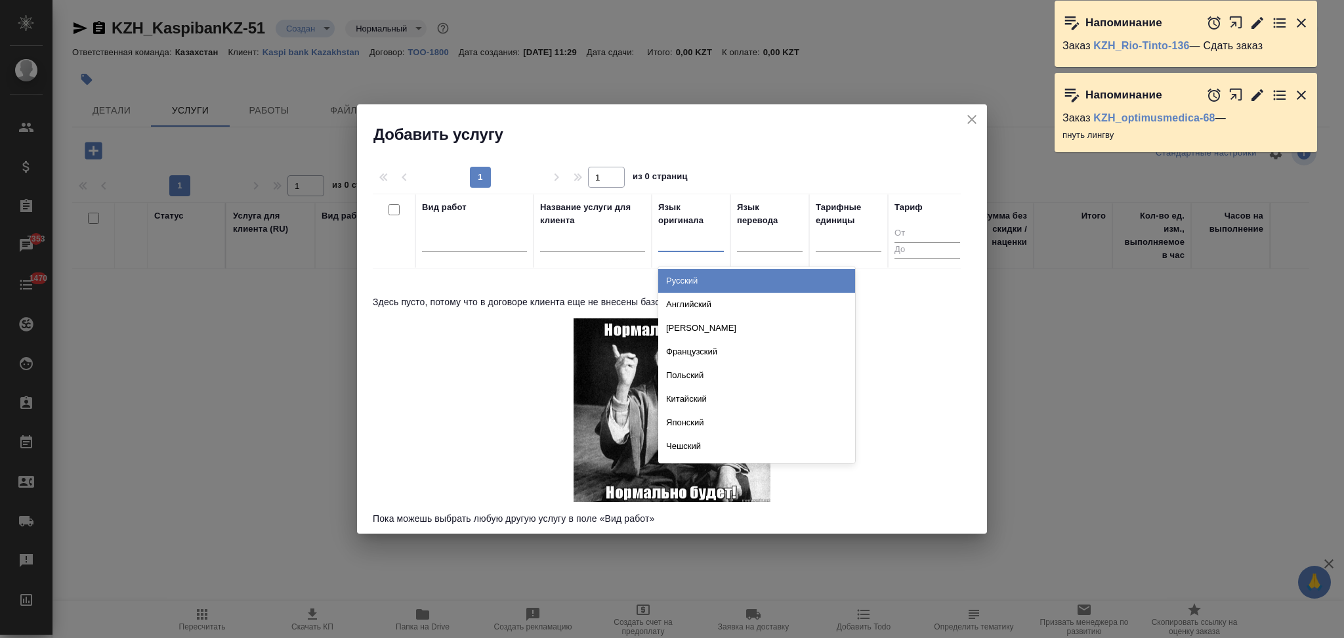
click at [691, 241] on div at bounding box center [691, 238] width 66 height 19
click at [684, 281] on div "Русский" at bounding box center [756, 281] width 197 height 24
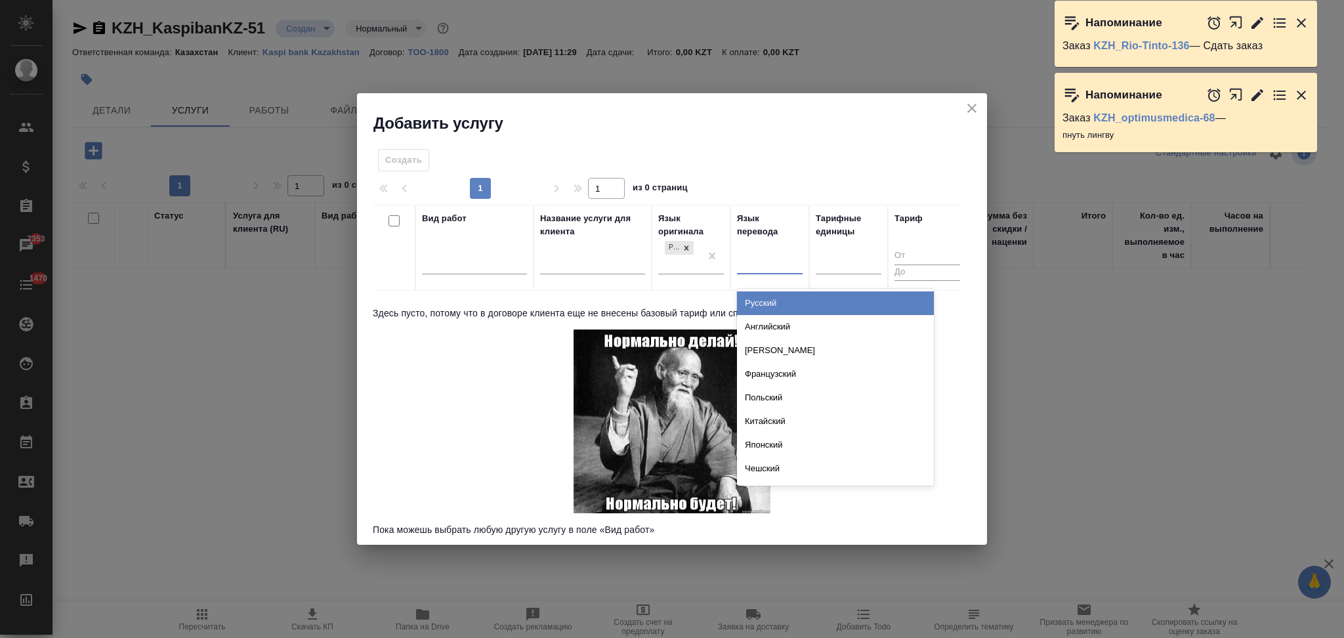
click at [755, 266] on div at bounding box center [770, 261] width 66 height 19
click at [754, 299] on div "Турецкий" at bounding box center [835, 303] width 197 height 24
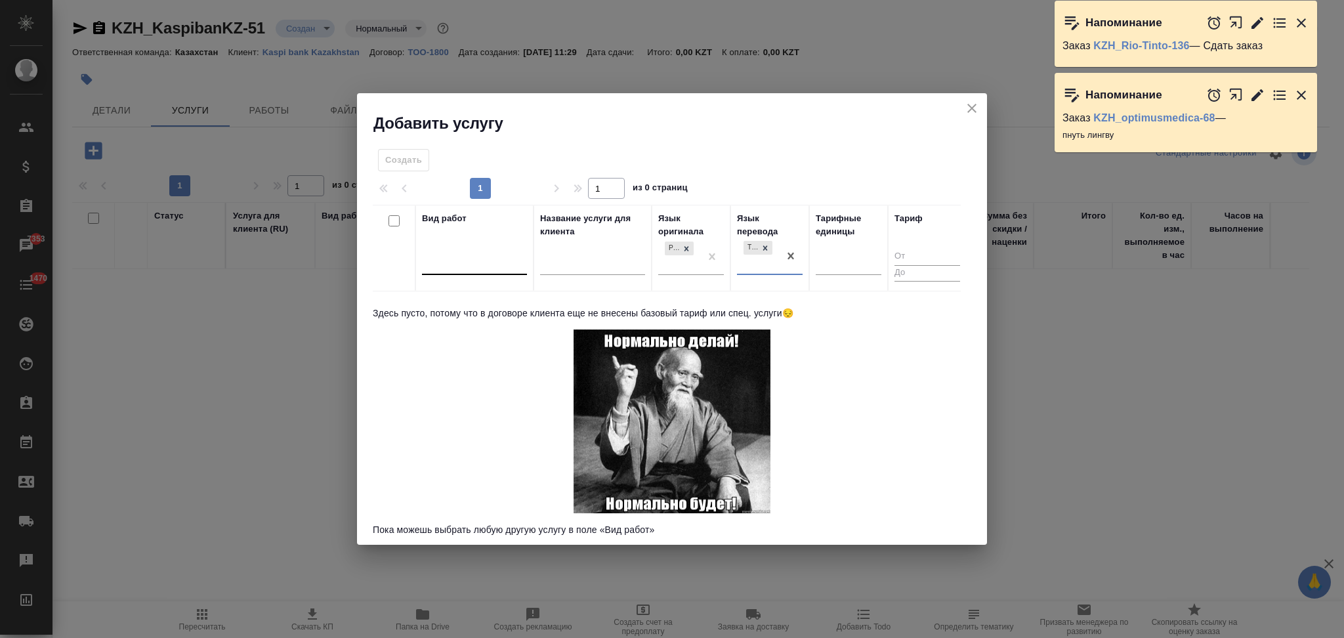
click at [496, 266] on div at bounding box center [474, 262] width 105 height 19
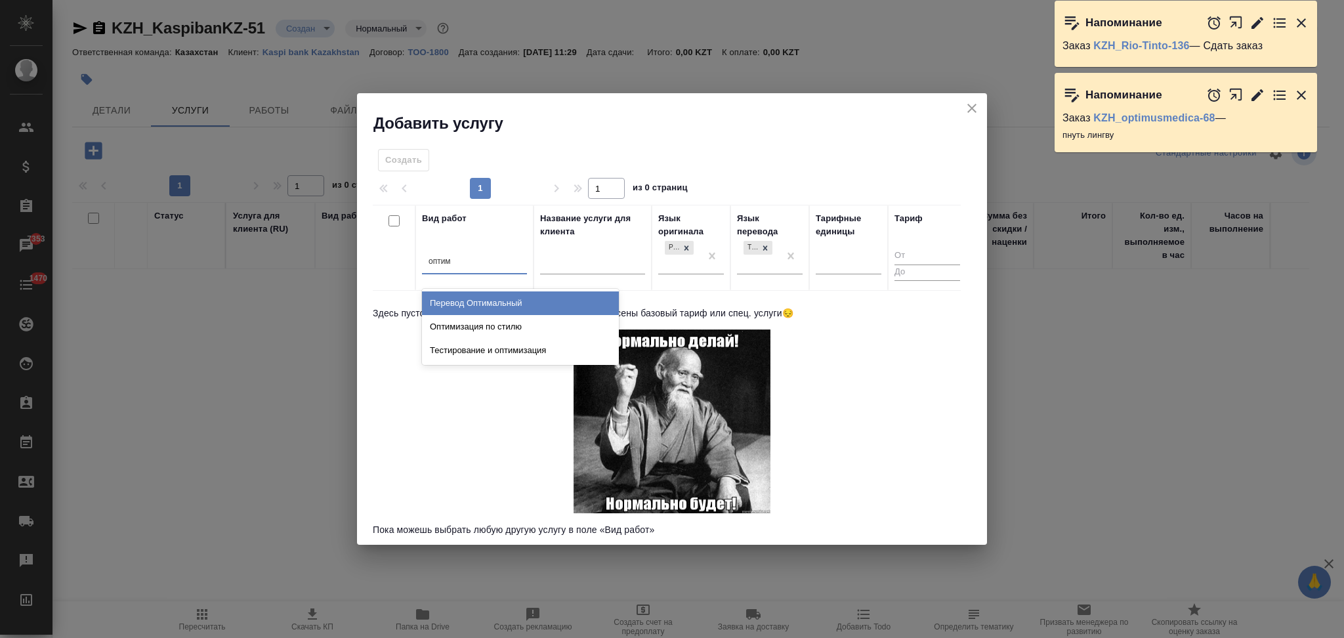
click at [486, 303] on div "Перевод Оптимальный" at bounding box center [520, 303] width 197 height 24
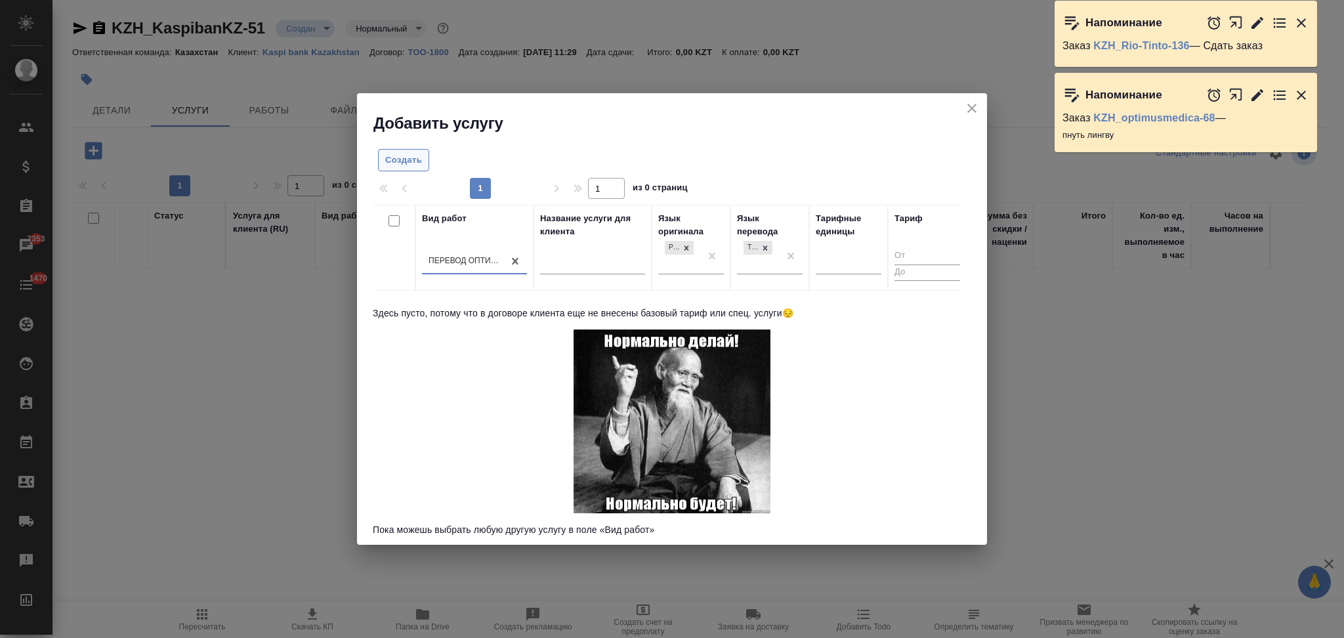
click at [387, 163] on span "Создать" at bounding box center [403, 160] width 37 height 15
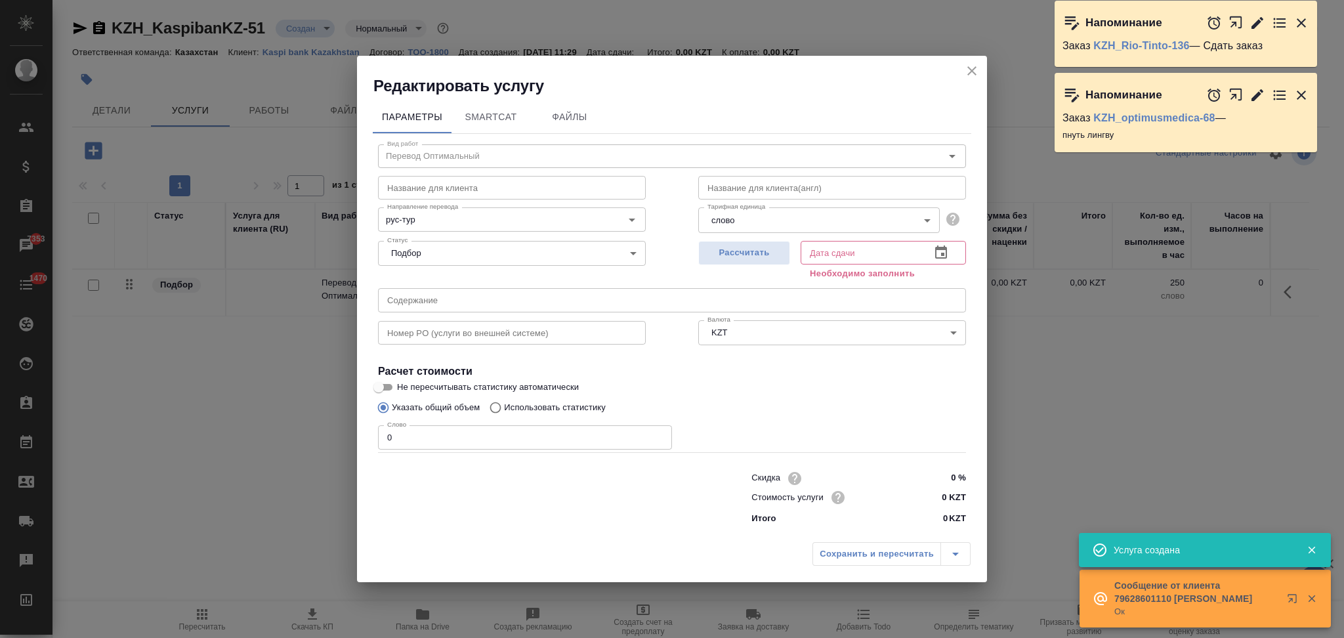
click at [973, 72] on icon "close" at bounding box center [972, 71] width 16 height 16
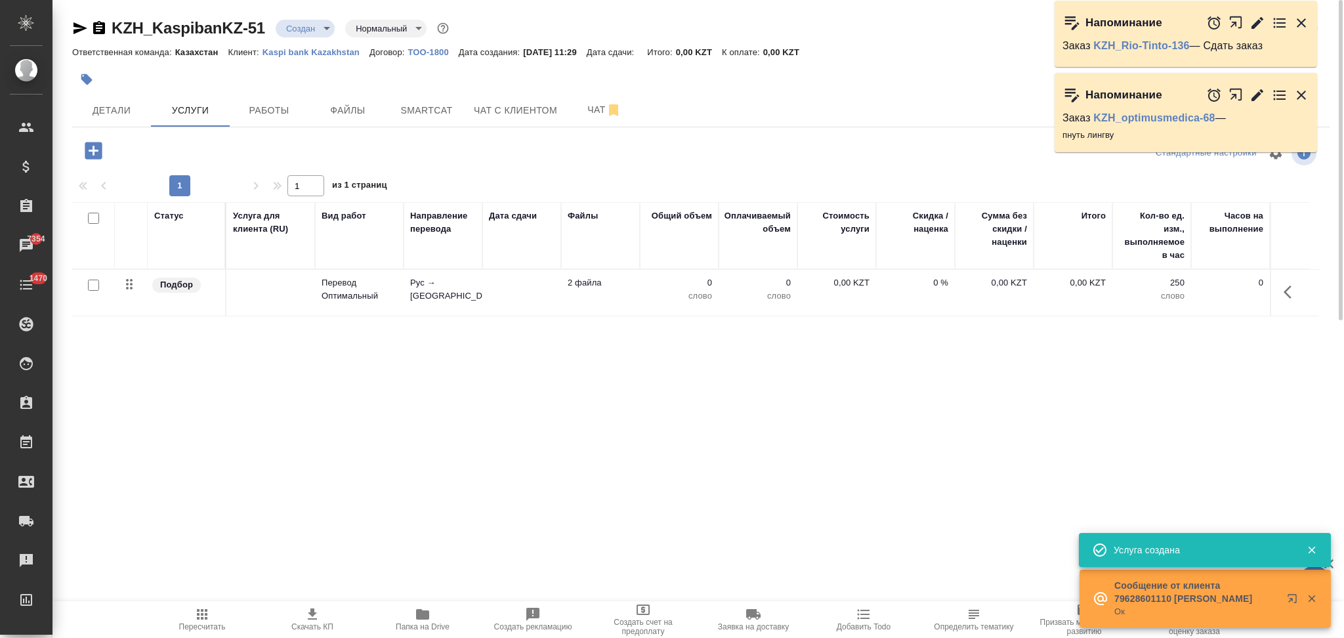
click at [96, 31] on icon "button" at bounding box center [99, 27] width 12 height 13
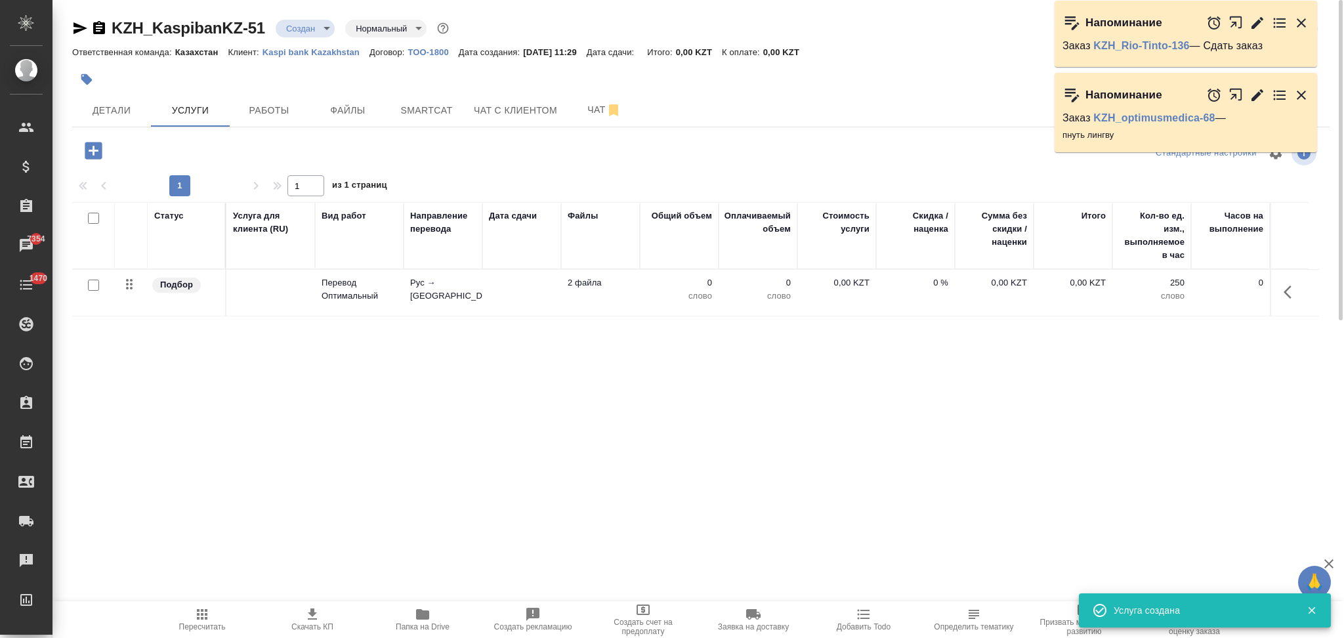
click at [92, 279] on input "checkbox" at bounding box center [93, 284] width 11 height 11
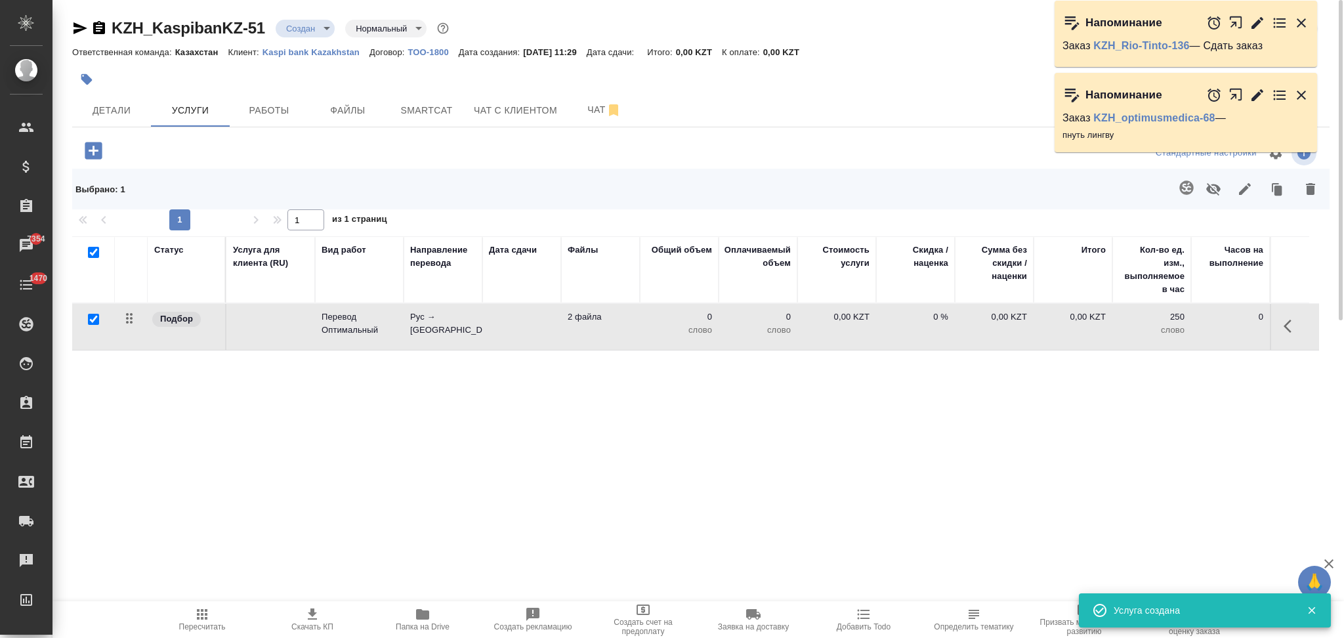
click at [1184, 184] on icon "button" at bounding box center [1186, 188] width 16 height 16
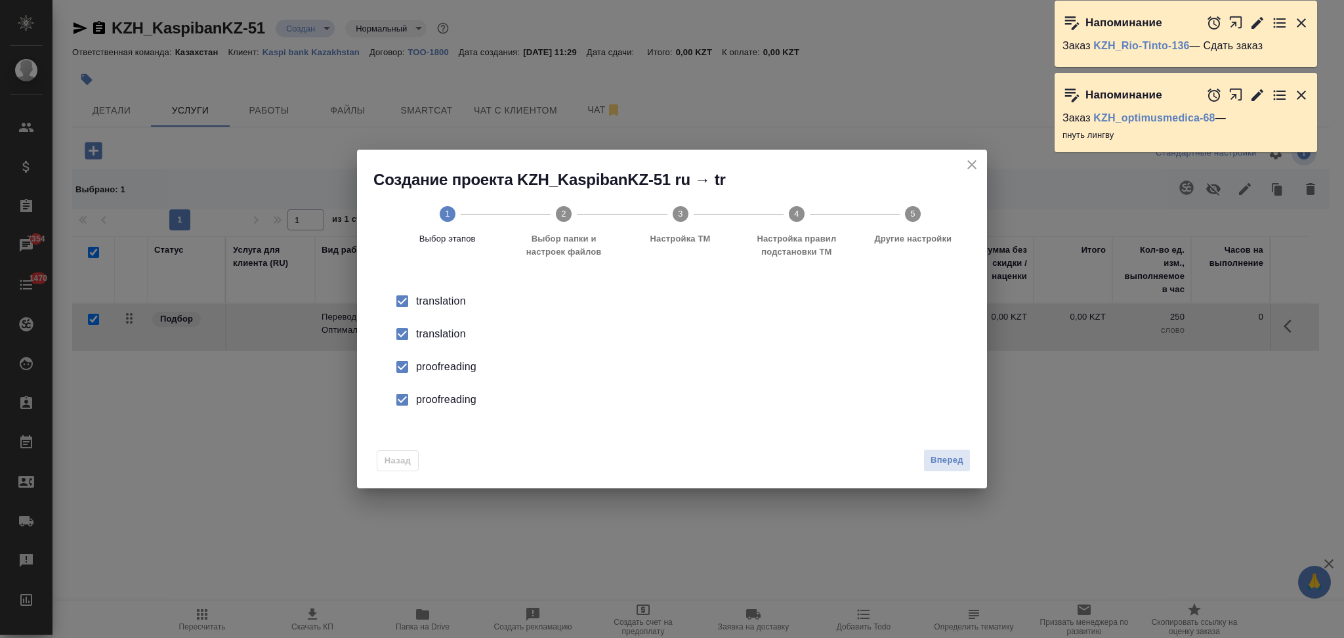
click at [457, 337] on div "translation" at bounding box center [685, 334] width 539 height 16
click at [454, 365] on div "proofreading" at bounding box center [685, 367] width 539 height 16
click at [449, 392] on div "proofreading" at bounding box center [685, 400] width 539 height 16
click at [972, 463] on div "Назад Вперед" at bounding box center [672, 457] width 630 height 62
click at [935, 459] on span "Вперед" at bounding box center [946, 460] width 33 height 15
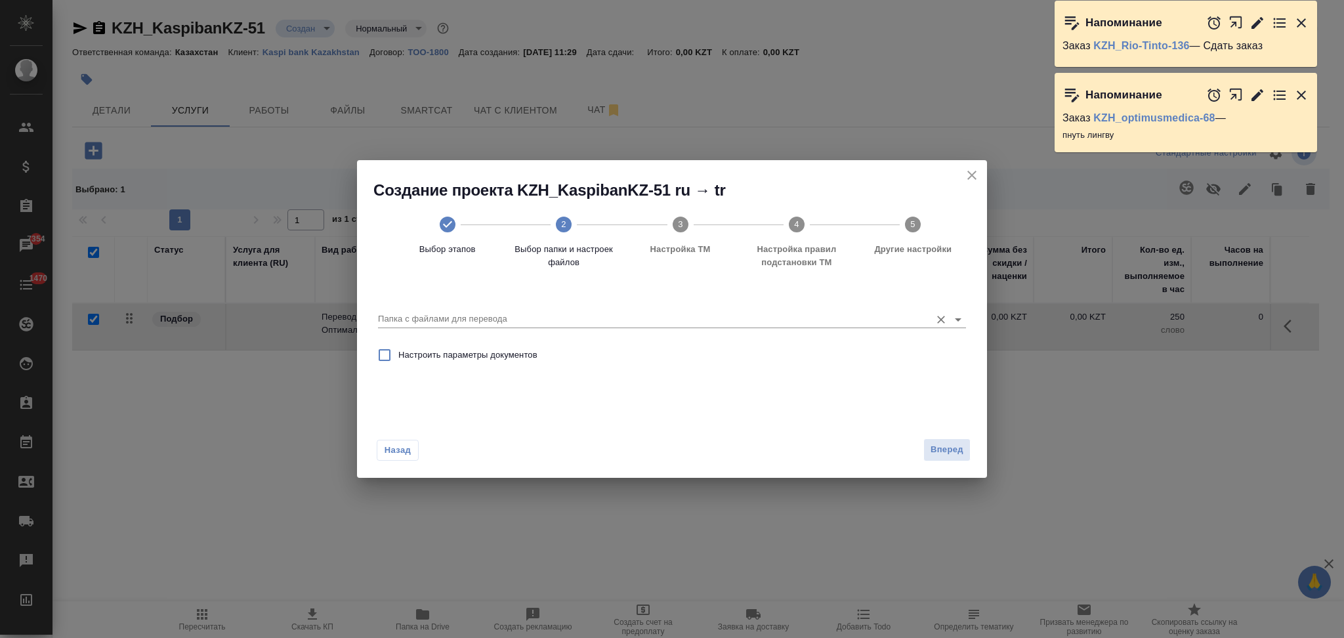
click at [494, 323] on input "Папка с файлами для перевода" at bounding box center [651, 319] width 546 height 16
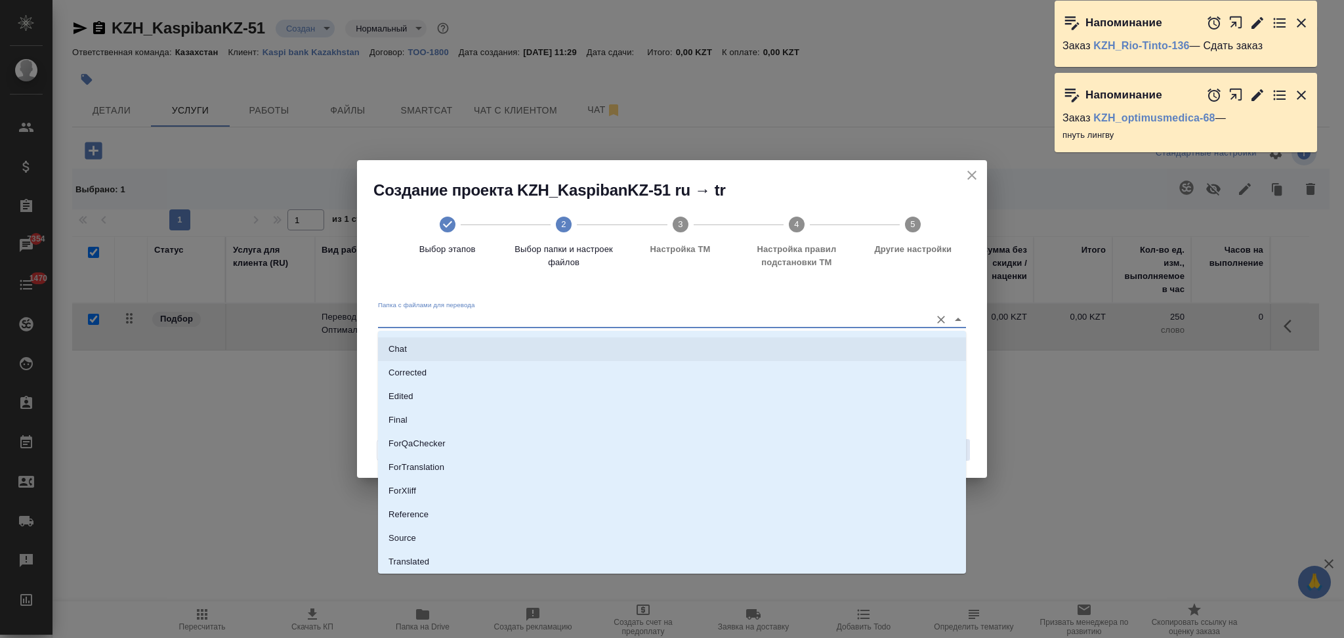
scroll to position [68, 0]
click at [456, 506] on li "Source" at bounding box center [672, 515] width 588 height 24
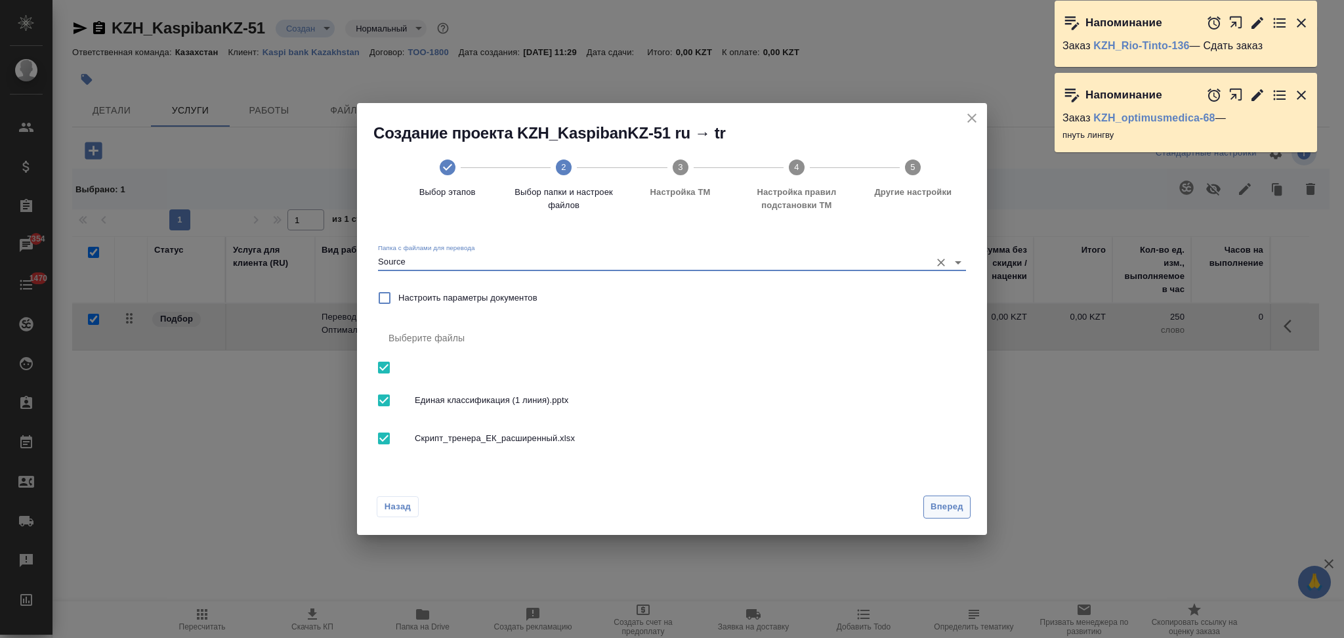
click at [940, 507] on span "Вперед" at bounding box center [946, 506] width 33 height 15
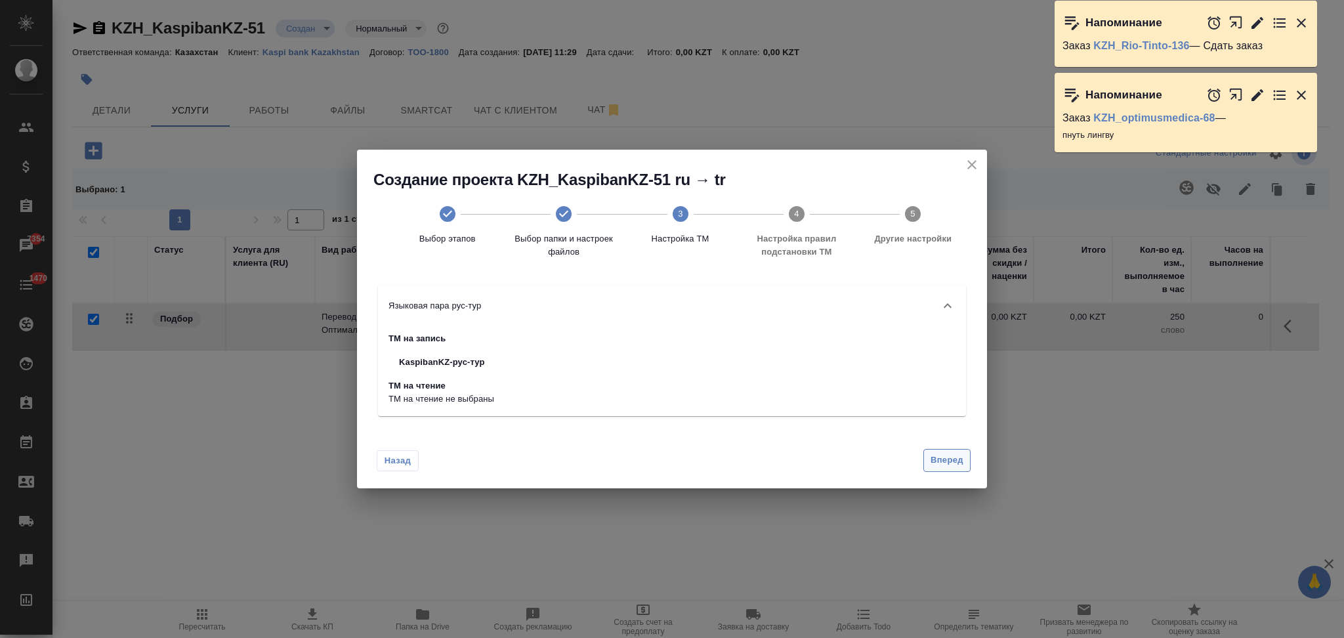
click at [950, 468] on button "Вперед" at bounding box center [946, 460] width 47 height 23
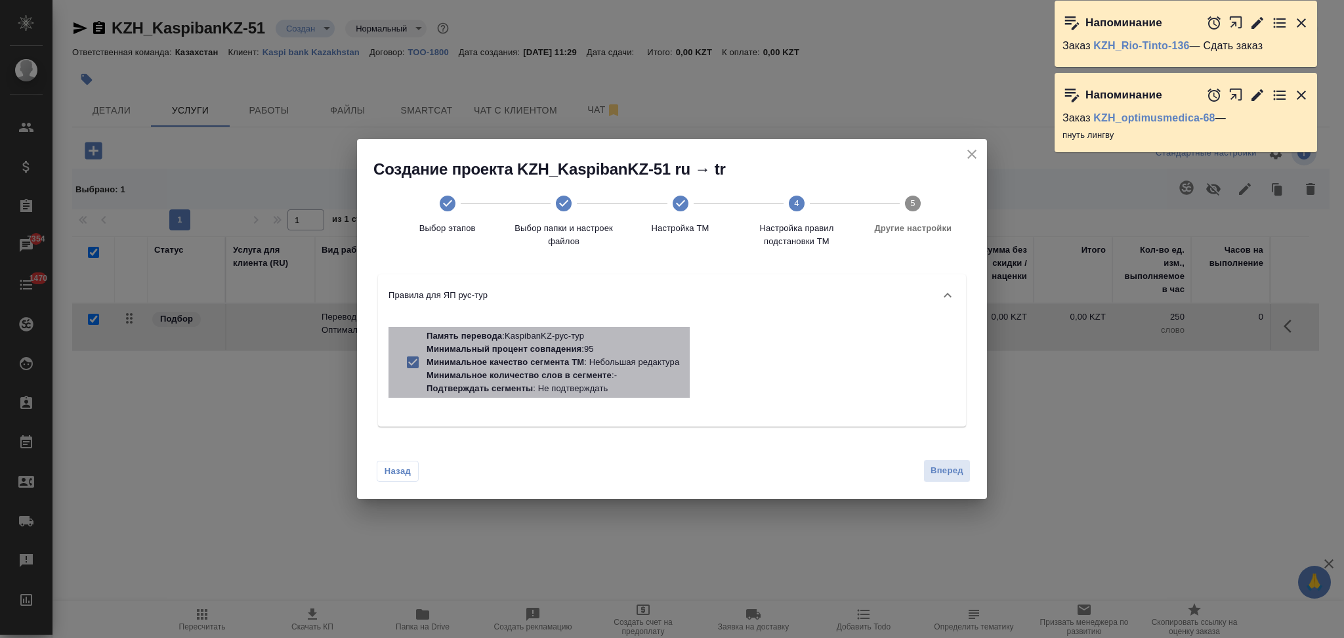
click at [617, 354] on p "Минимальный процент совпадения : 95" at bounding box center [552, 348] width 253 height 13
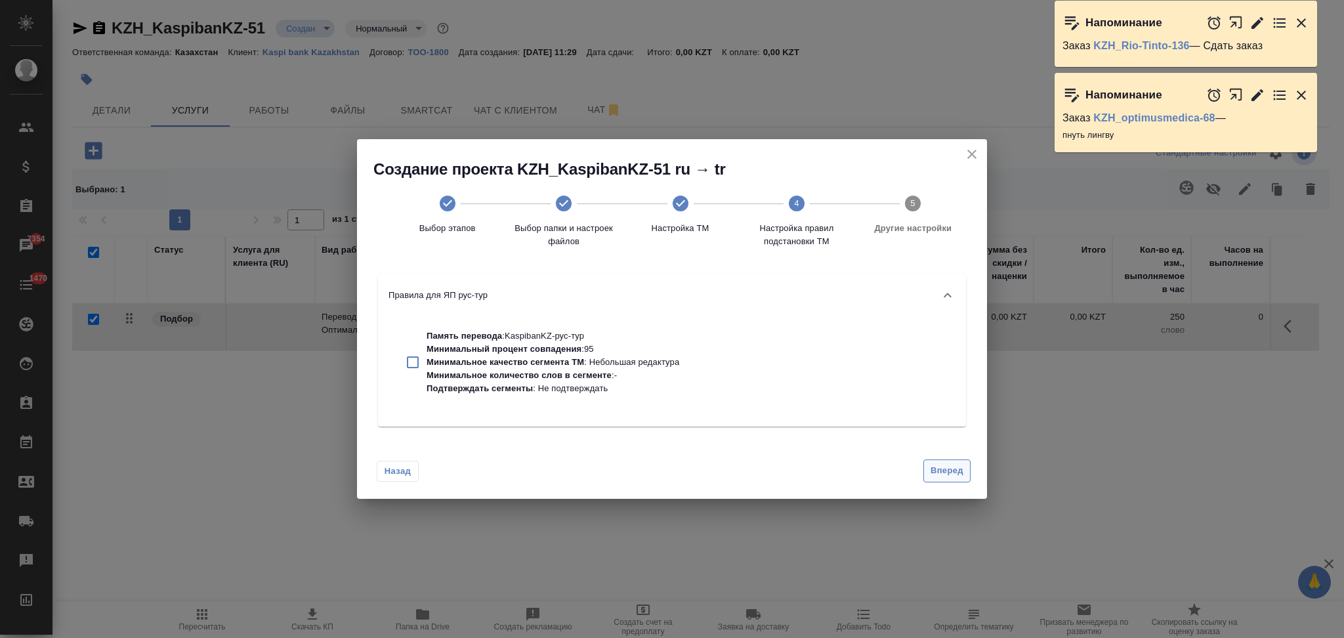
click at [943, 459] on button "Вперед" at bounding box center [946, 470] width 47 height 23
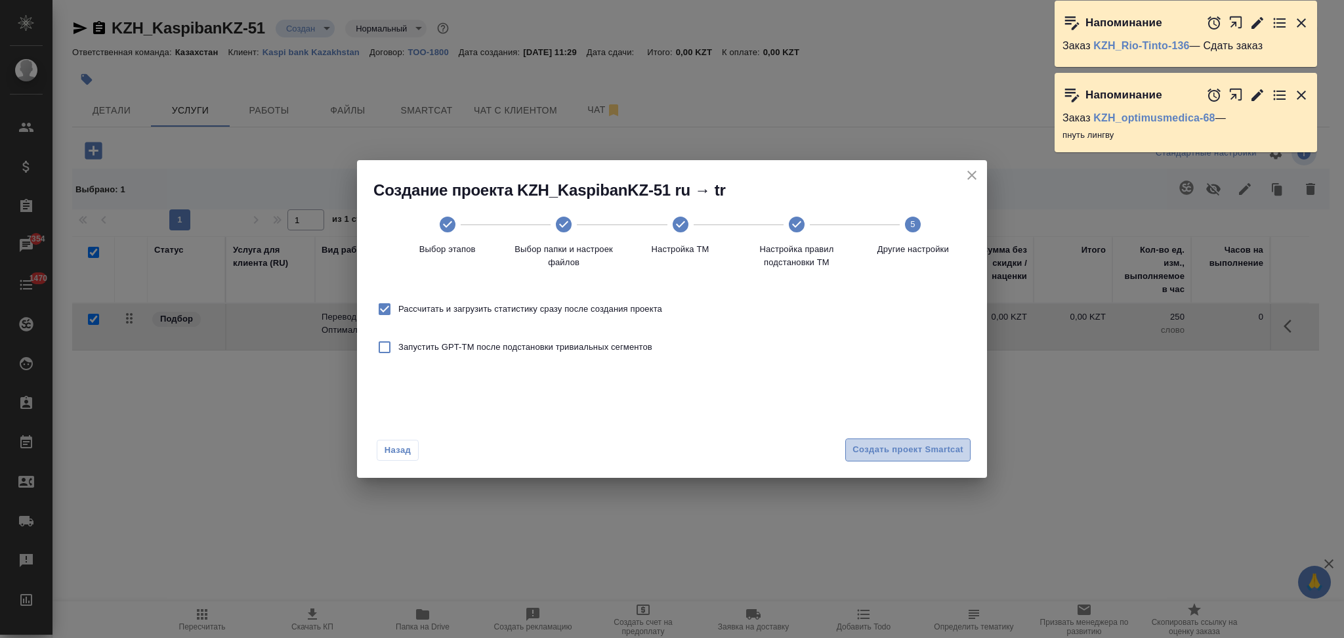
click at [939, 459] on button "Создать проект Smartcat" at bounding box center [907, 449] width 125 height 23
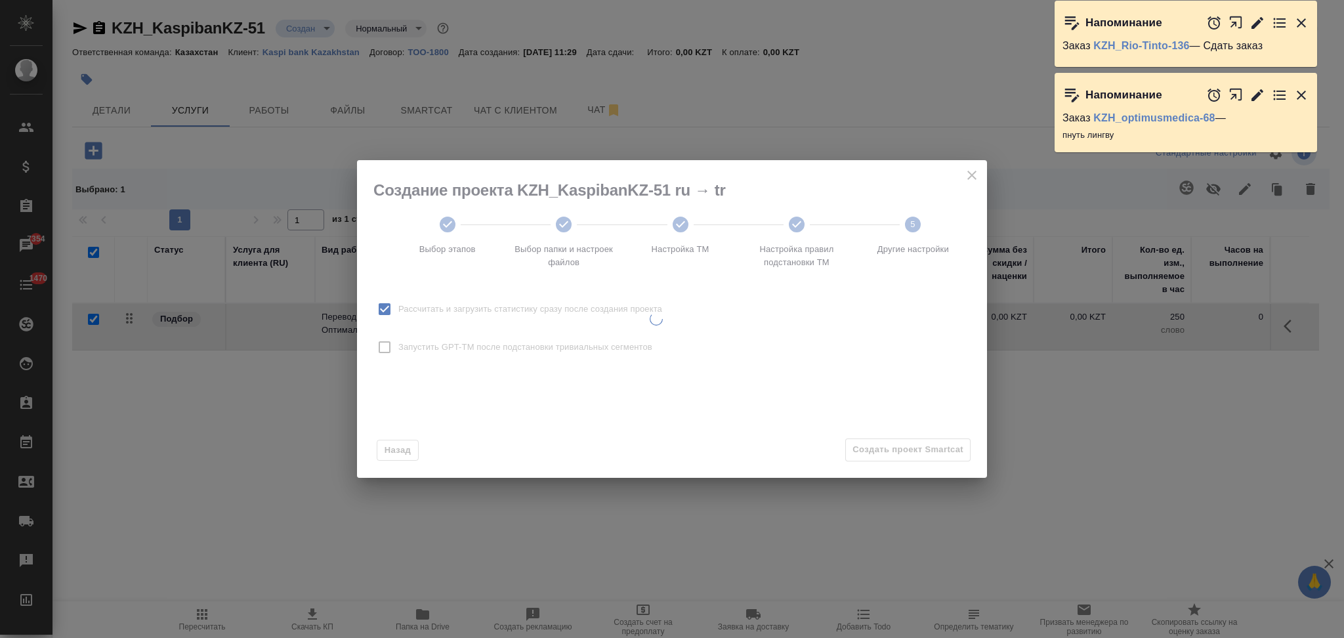
click at [929, 447] on div at bounding box center [656, 319] width 598 height 318
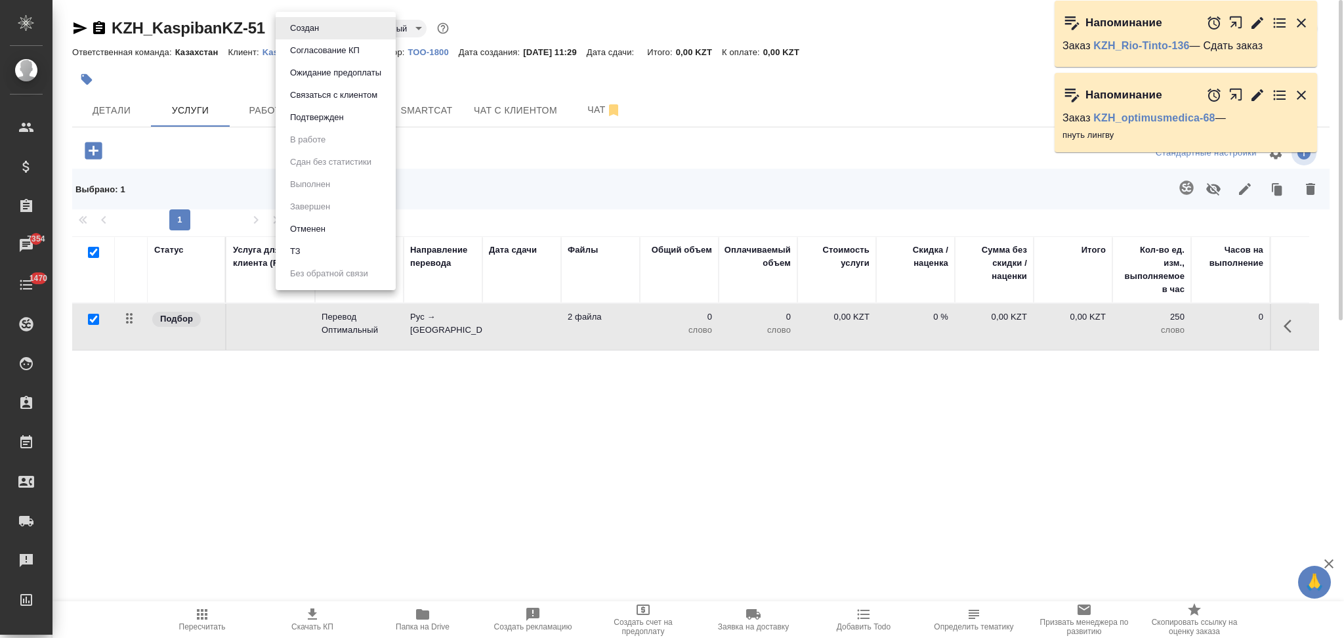
click at [281, 24] on body "🙏 .cls-1 fill:#fff; AWATERA Aslanukova Sati Клиенты Спецификации Заказы 7354 Ча…" at bounding box center [672, 319] width 1344 height 638
click at [313, 244] on li "ТЗ" at bounding box center [336, 251] width 120 height 22
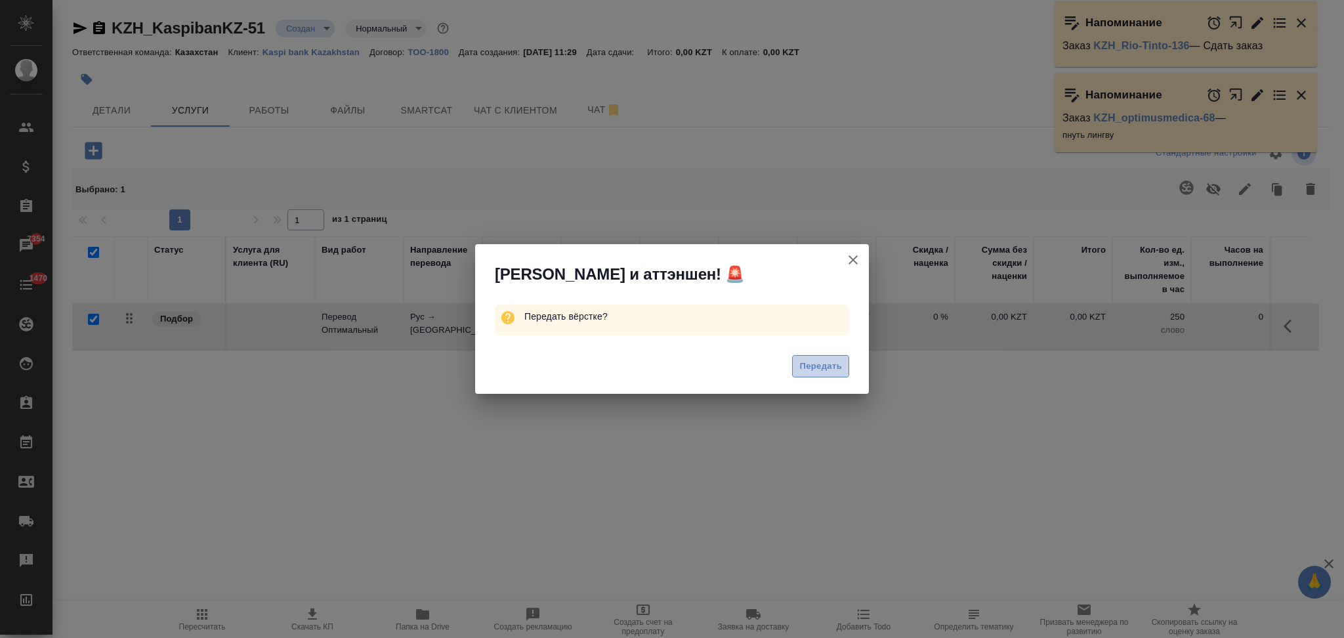
click at [812, 365] on span "Передать" at bounding box center [820, 366] width 43 height 15
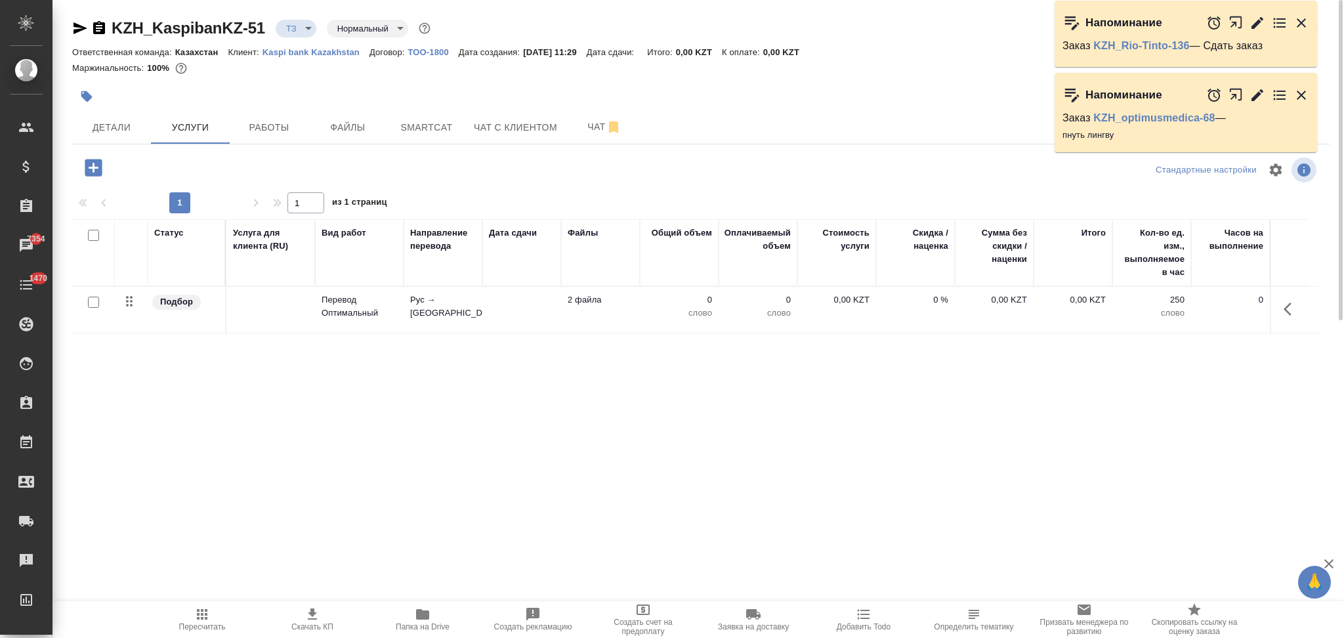
click at [369, 30] on body "🙏 .cls-1 fill:#fff; AWATERA Aslanukova Sati Клиенты Спецификации Заказы 7354 Ча…" at bounding box center [672, 319] width 1344 height 638
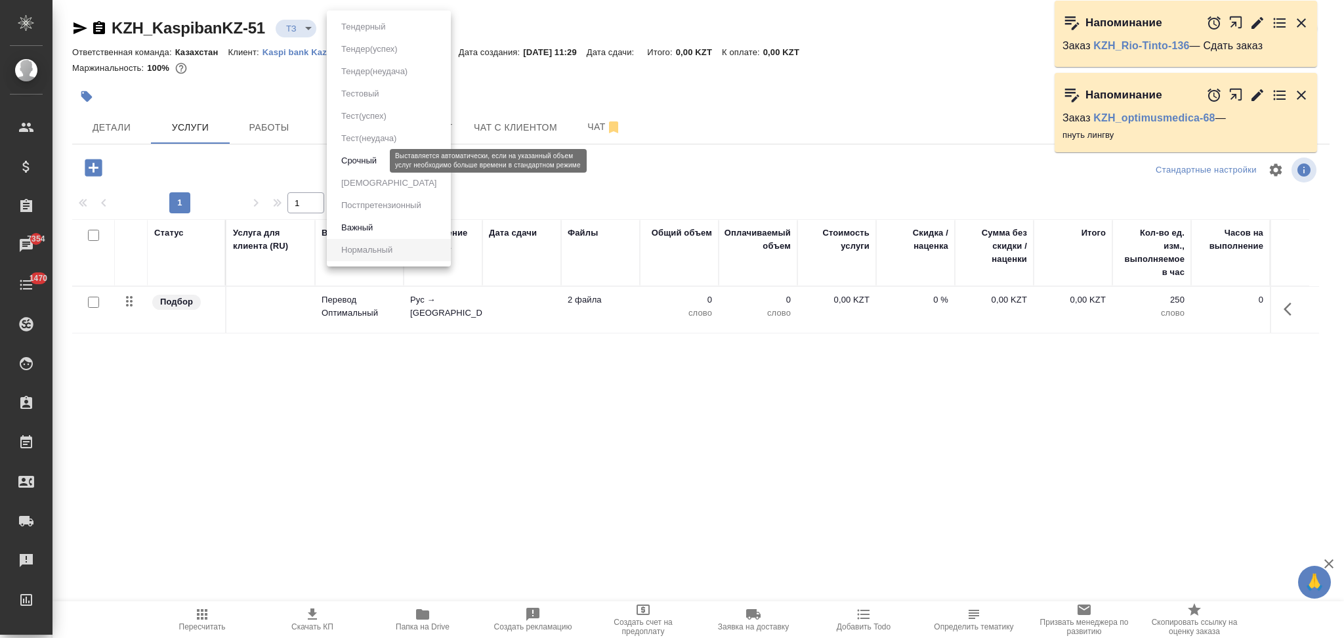
click at [373, 166] on button "Срочный" at bounding box center [358, 161] width 43 height 14
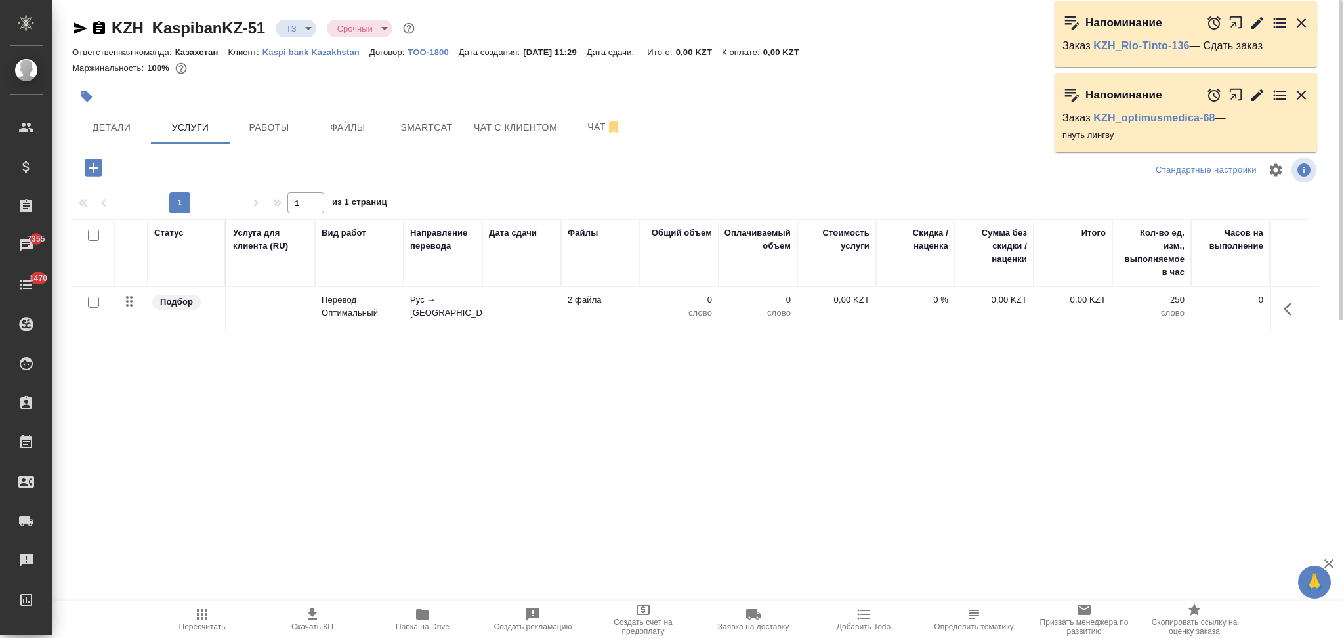
click at [508, 302] on td at bounding box center [521, 310] width 79 height 46
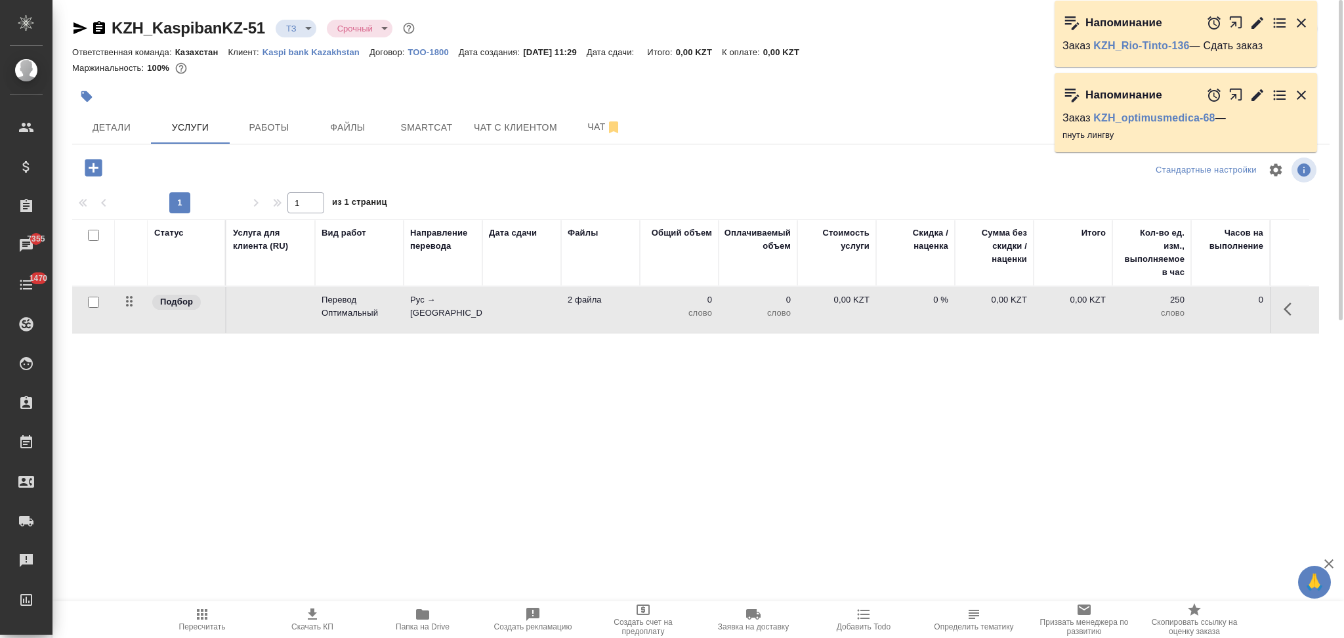
click at [508, 302] on td at bounding box center [521, 310] width 79 height 46
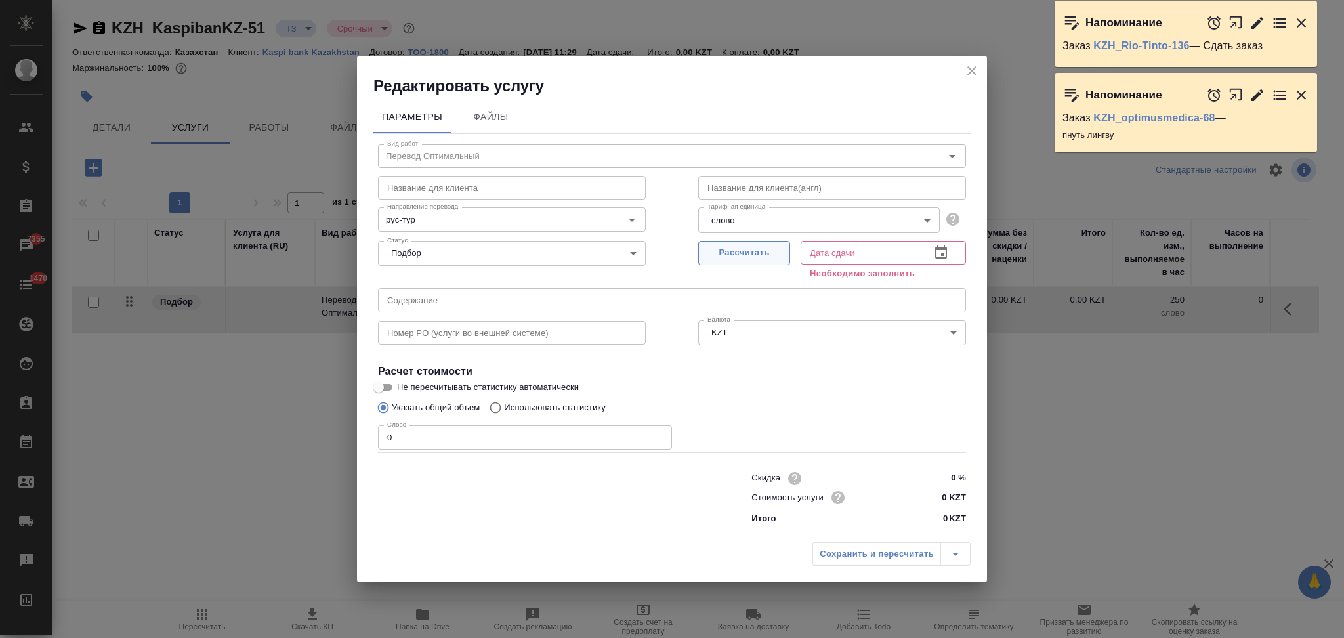
click at [747, 245] on span "Рассчитать" at bounding box center [743, 252] width 77 height 15
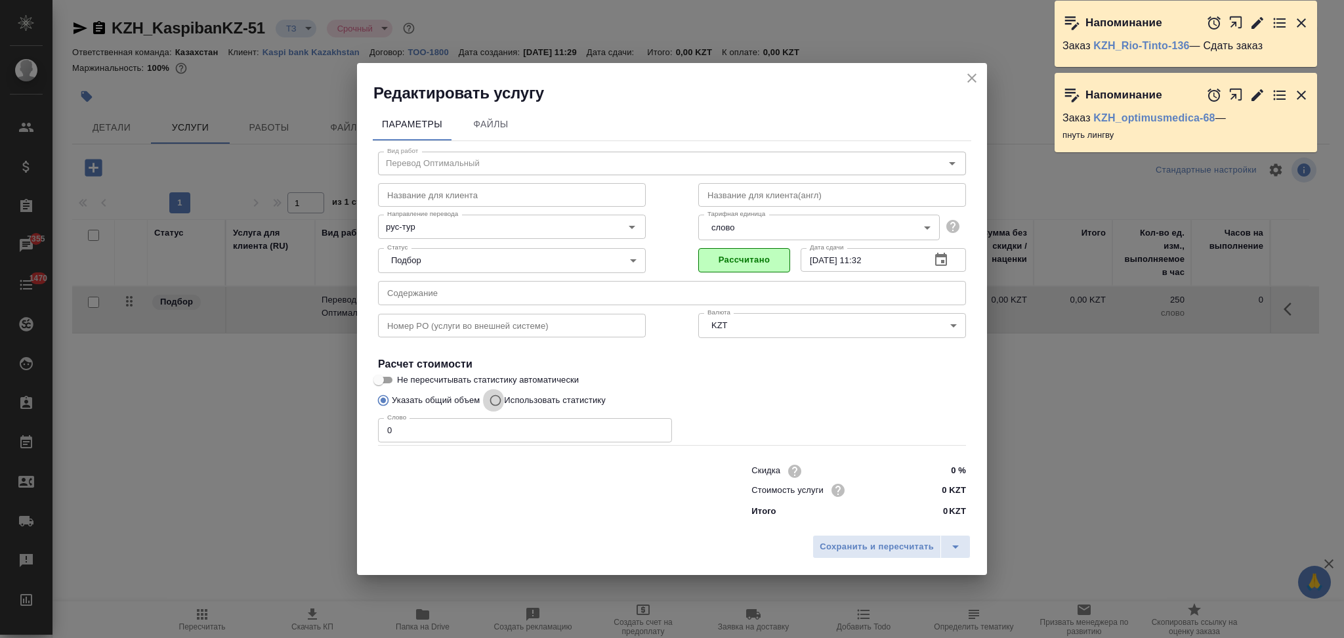
click at [494, 396] on input "Использовать статистику" at bounding box center [493, 400] width 21 height 25
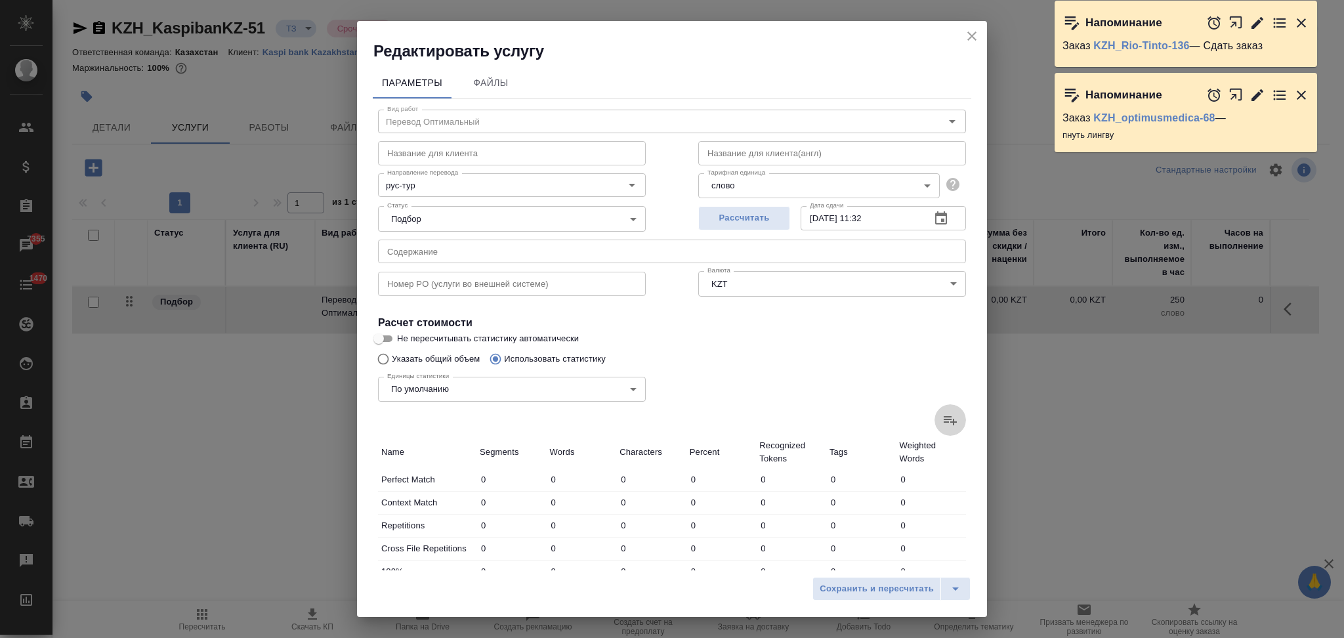
click at [942, 413] on icon at bounding box center [950, 420] width 16 height 16
click at [0, 0] on input "file" at bounding box center [0, 0] width 0 height 0
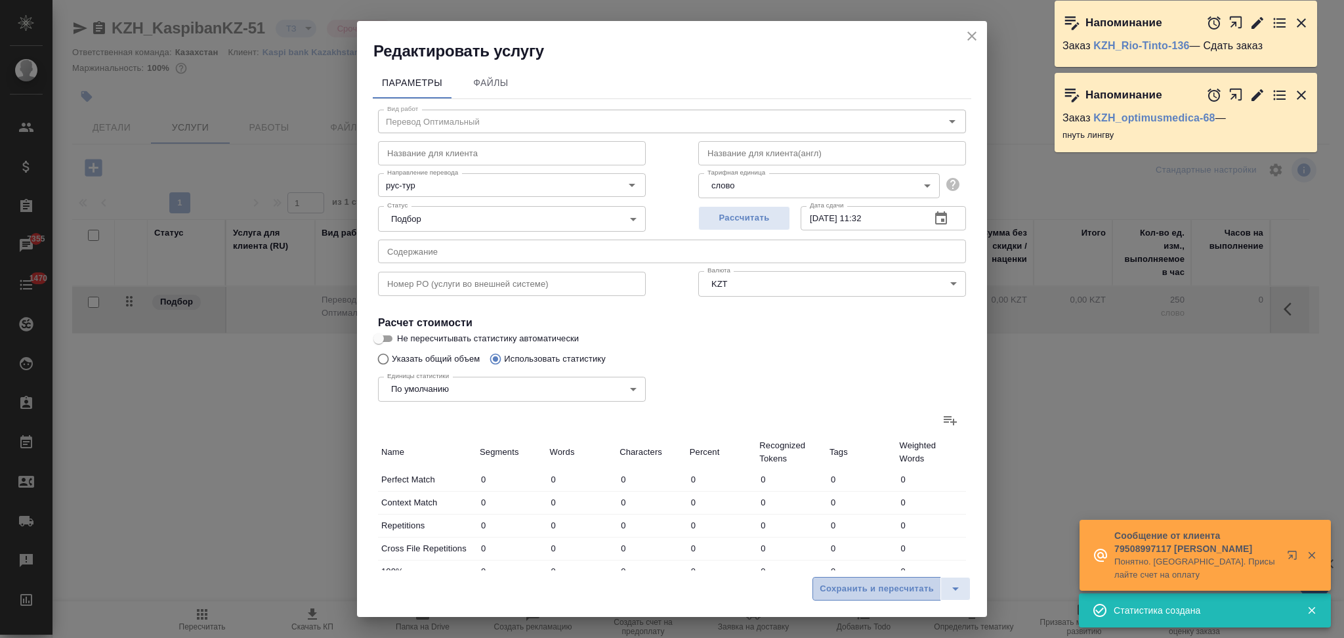
click at [870, 586] on span "Сохранить и пересчитать" at bounding box center [876, 588] width 114 height 15
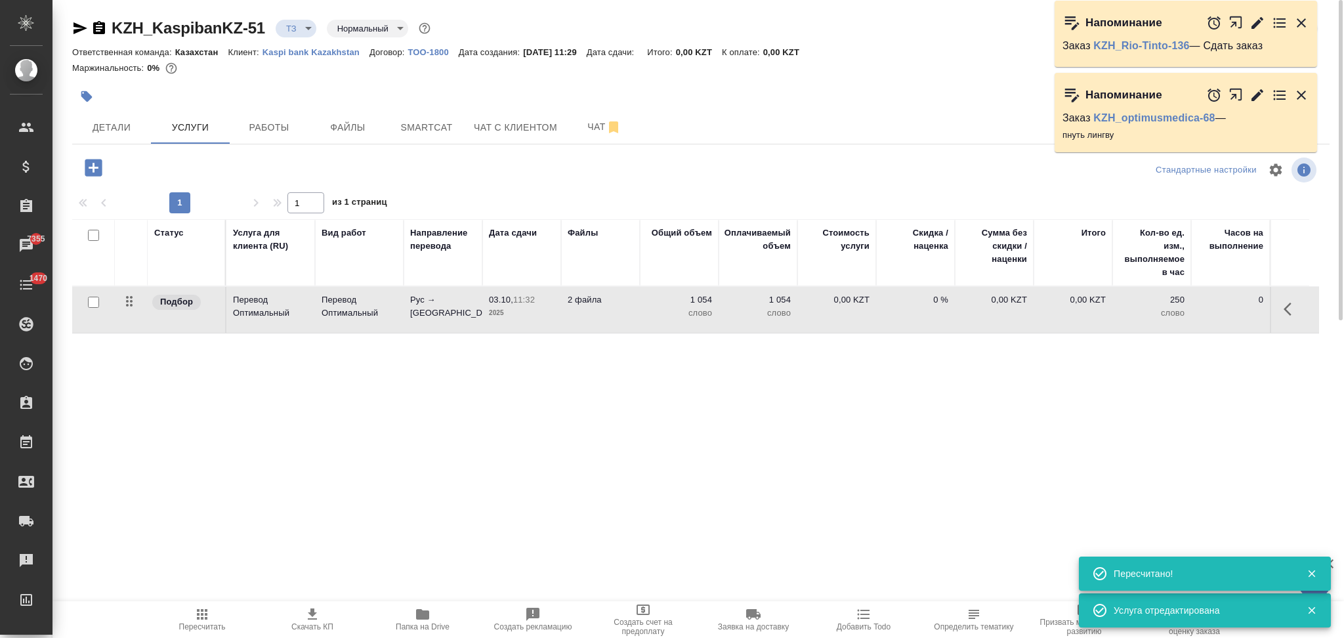
click at [77, 30] on icon "button" at bounding box center [80, 28] width 14 height 12
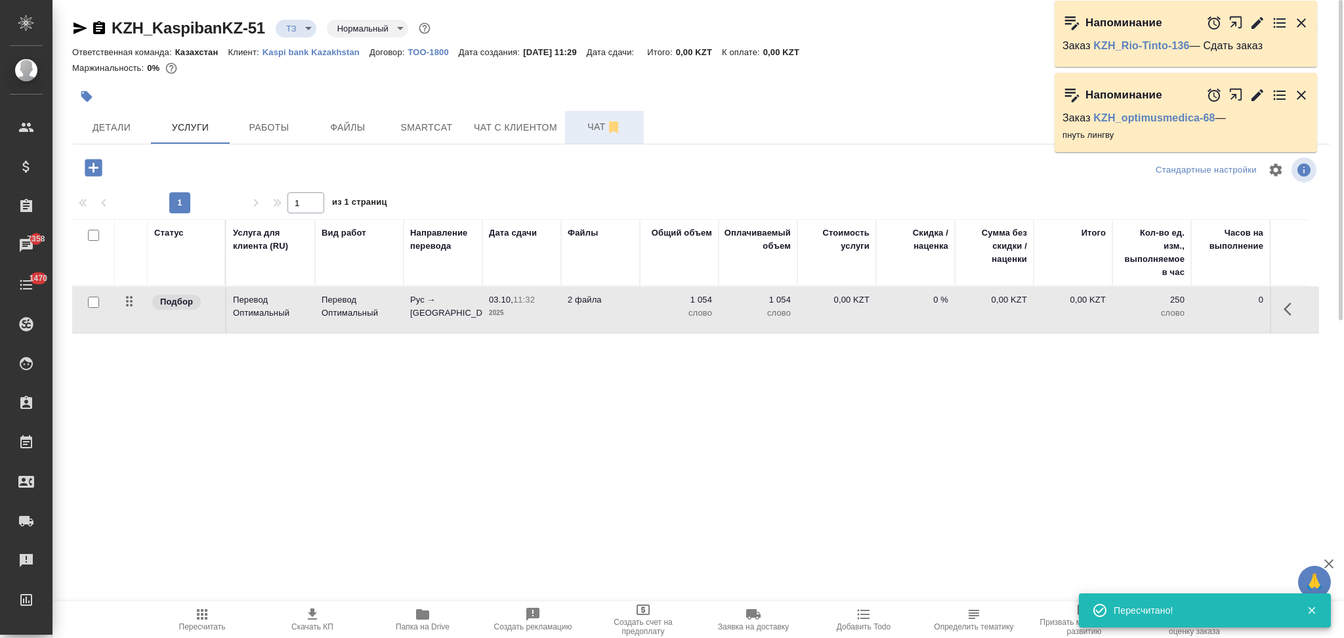
drag, startPoint x: 585, startPoint y: 126, endPoint x: 585, endPoint y: 135, distance: 9.2
click at [585, 126] on span "Чат" at bounding box center [604, 127] width 63 height 16
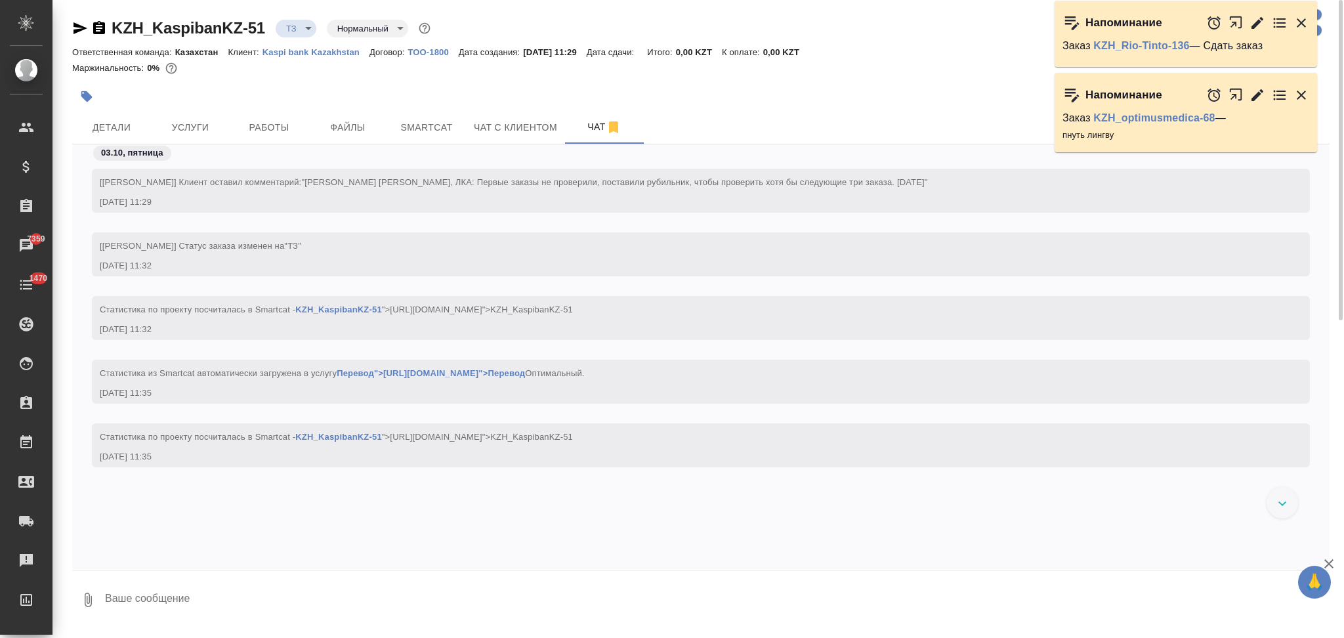
scroll to position [5, 0]
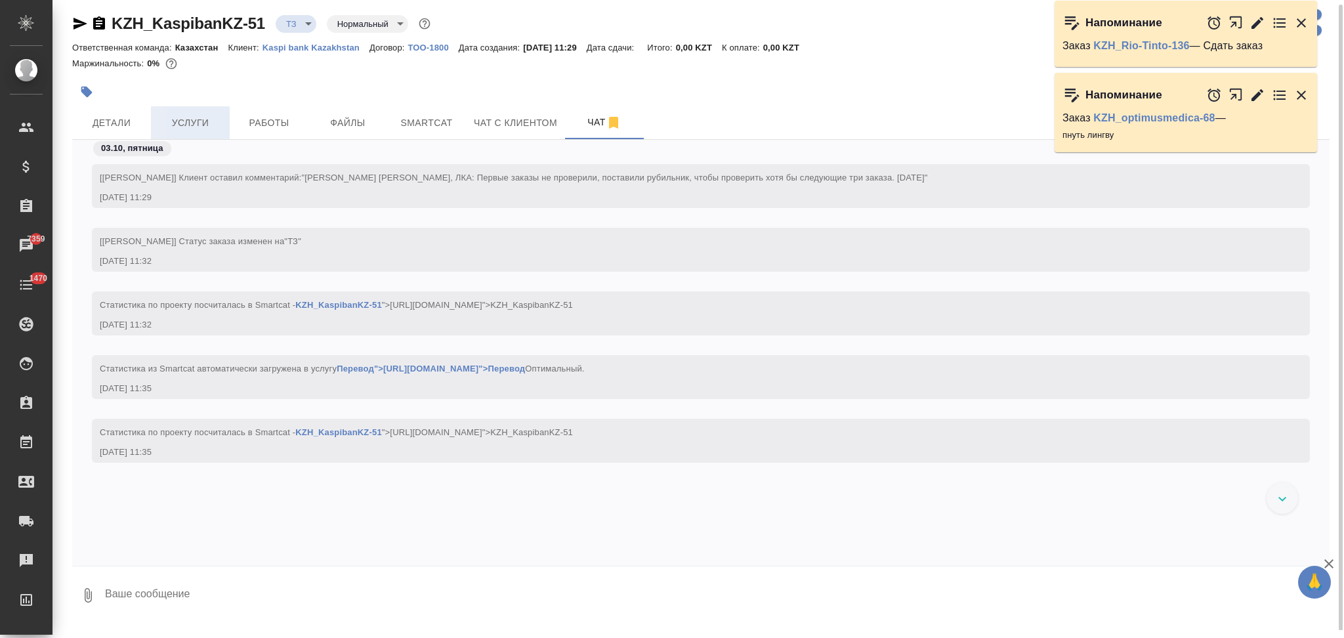
click at [175, 116] on span "Услуги" at bounding box center [190, 123] width 63 height 16
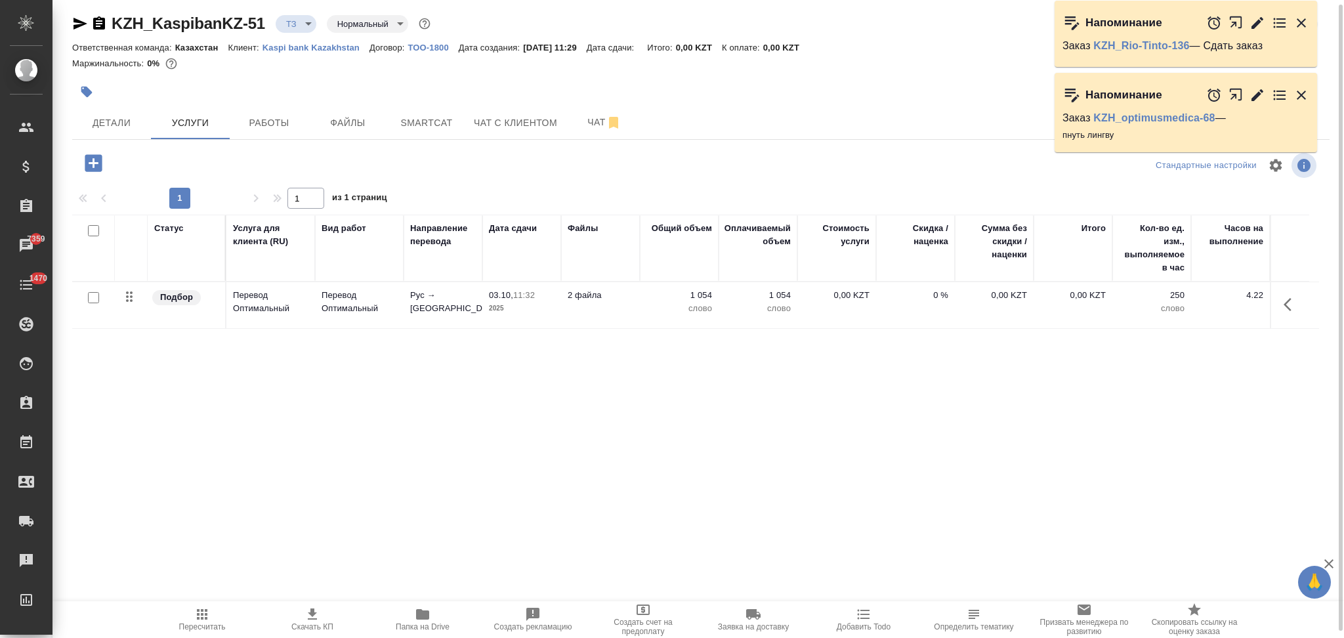
click at [425, 612] on icon "button" at bounding box center [422, 614] width 13 height 10
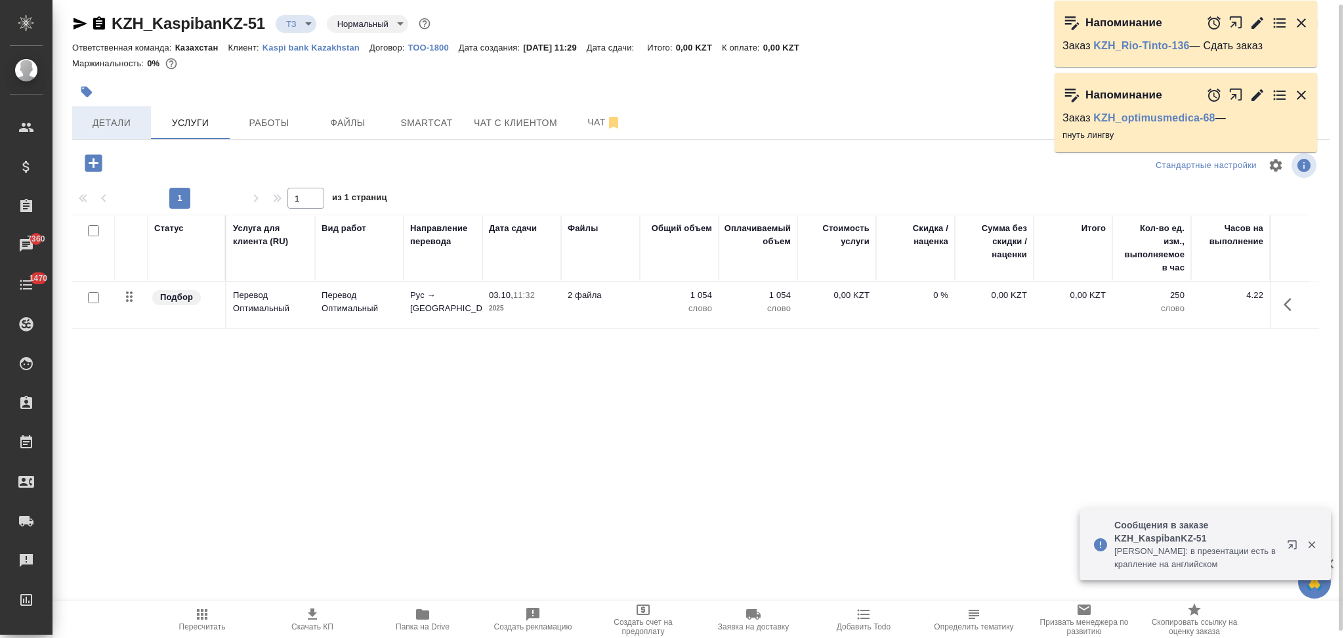
click at [121, 119] on span "Детали" at bounding box center [111, 123] width 63 height 16
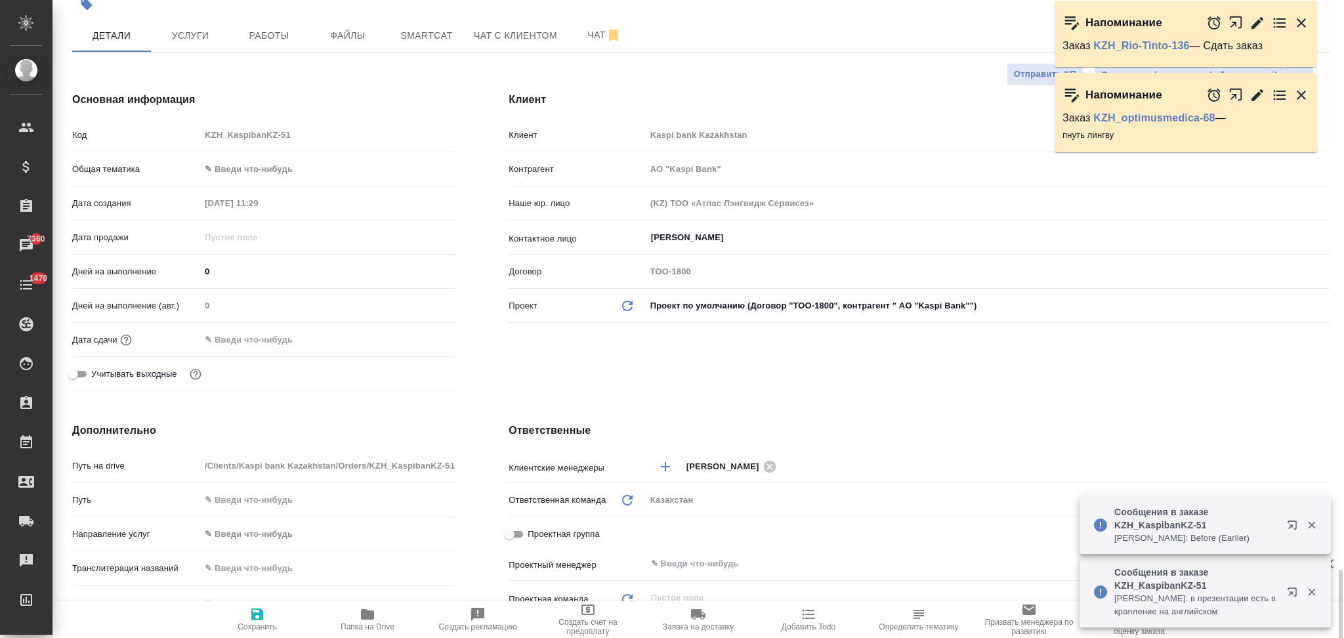
scroll to position [442, 0]
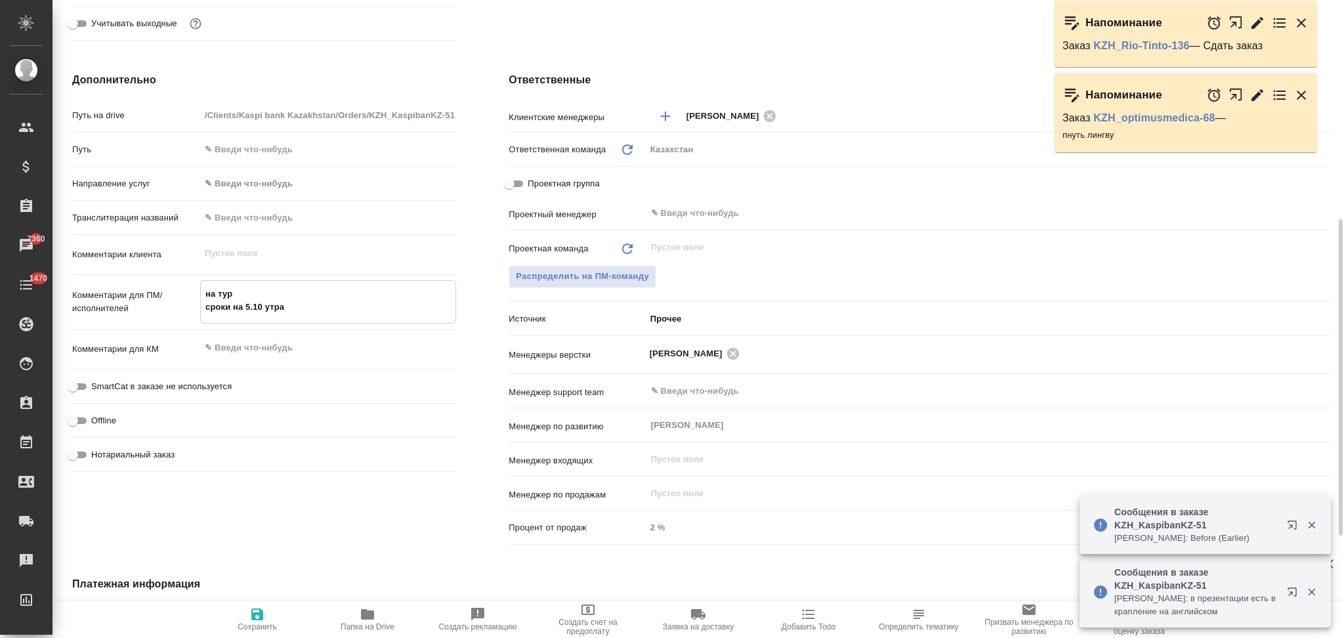
click at [298, 312] on textarea "на тур сроки на 5.10 утра" at bounding box center [328, 300] width 255 height 35
click at [285, 292] on textarea "на тур сроки на 5.10 утра" at bounding box center [328, 300] width 255 height 35
paste textarea "Скрины не трогаем, слайды где нет текста не переводим."
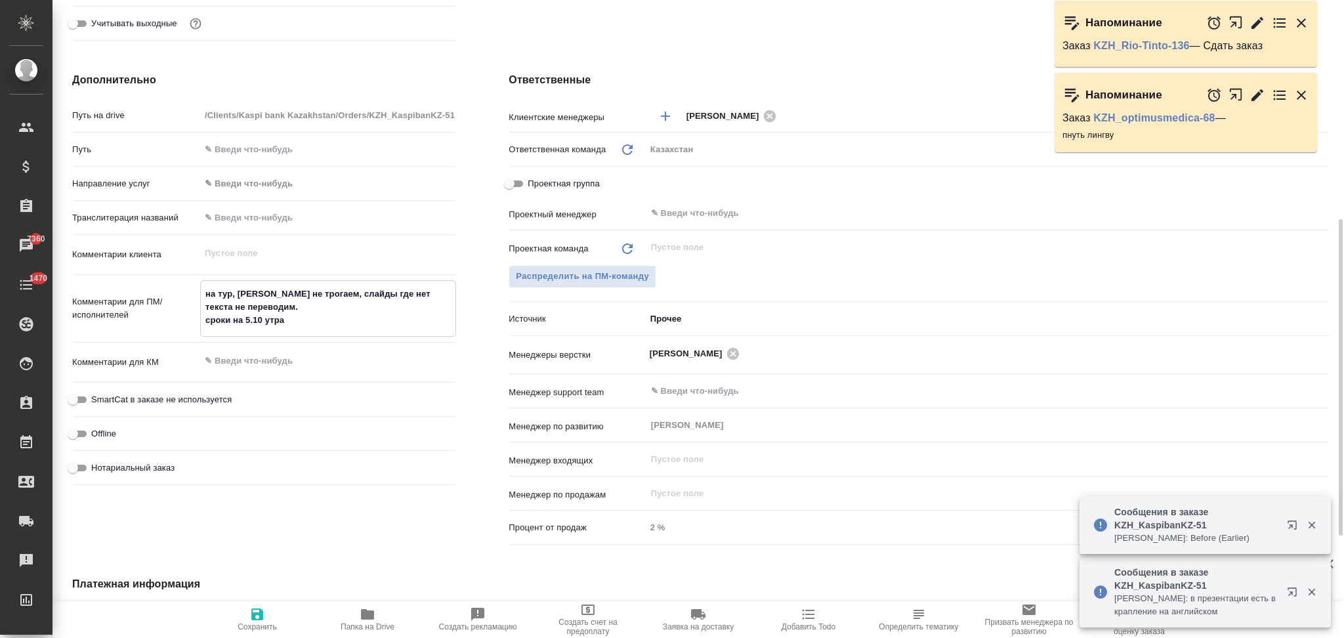
click at [258, 620] on icon "button" at bounding box center [257, 614] width 12 height 12
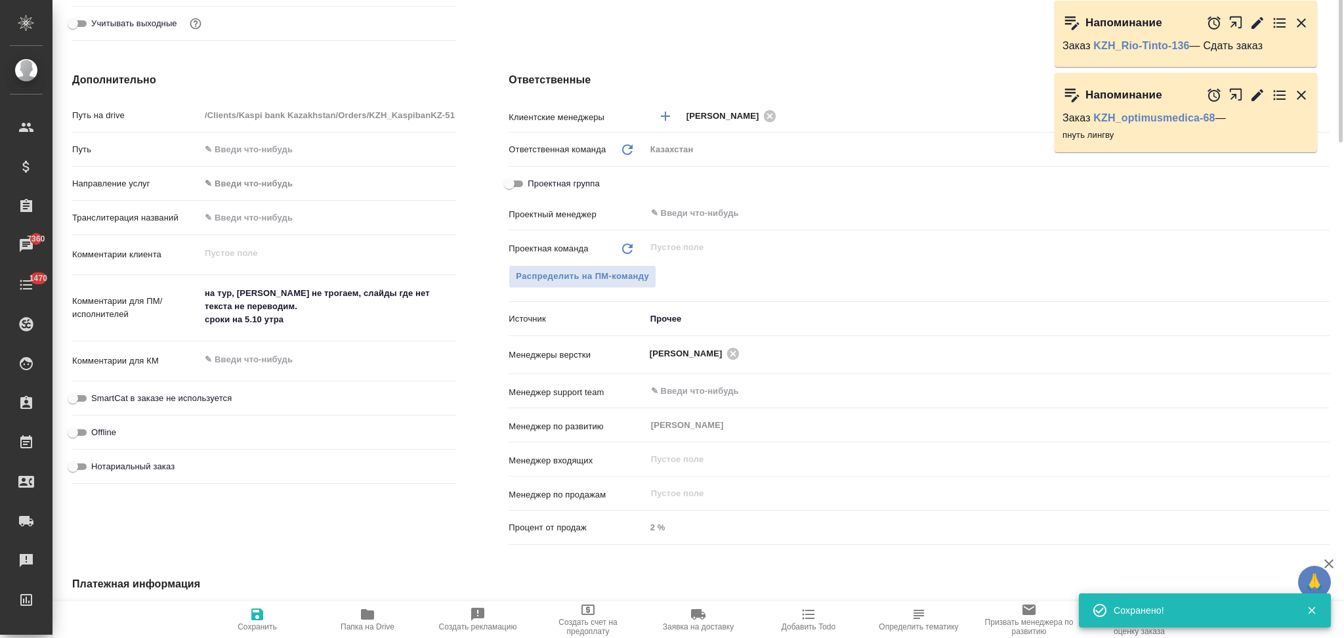
scroll to position [0, 0]
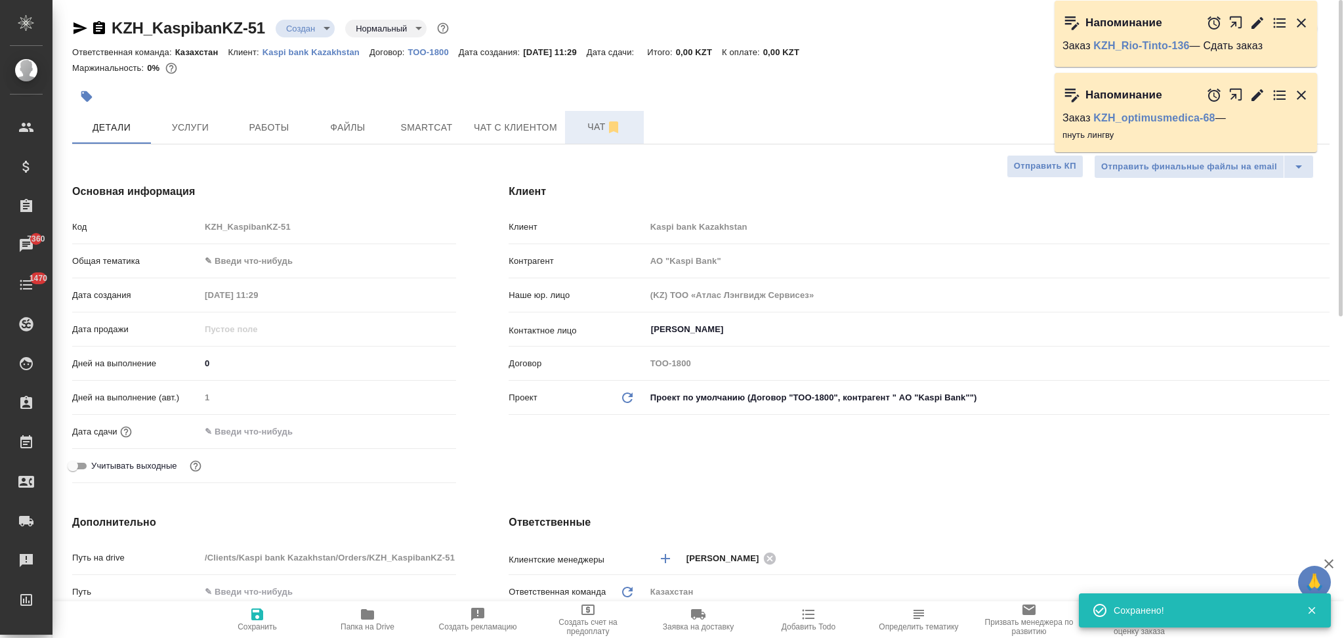
click at [580, 124] on span "Чат" at bounding box center [604, 127] width 63 height 16
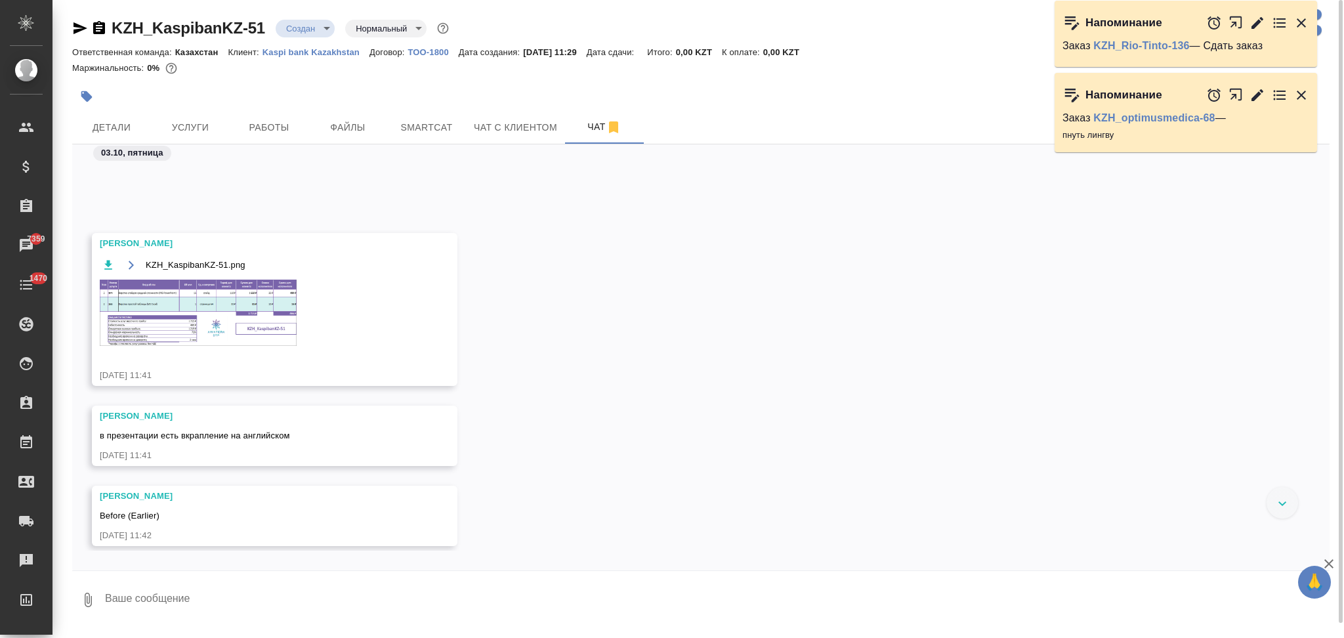
scroll to position [247, 0]
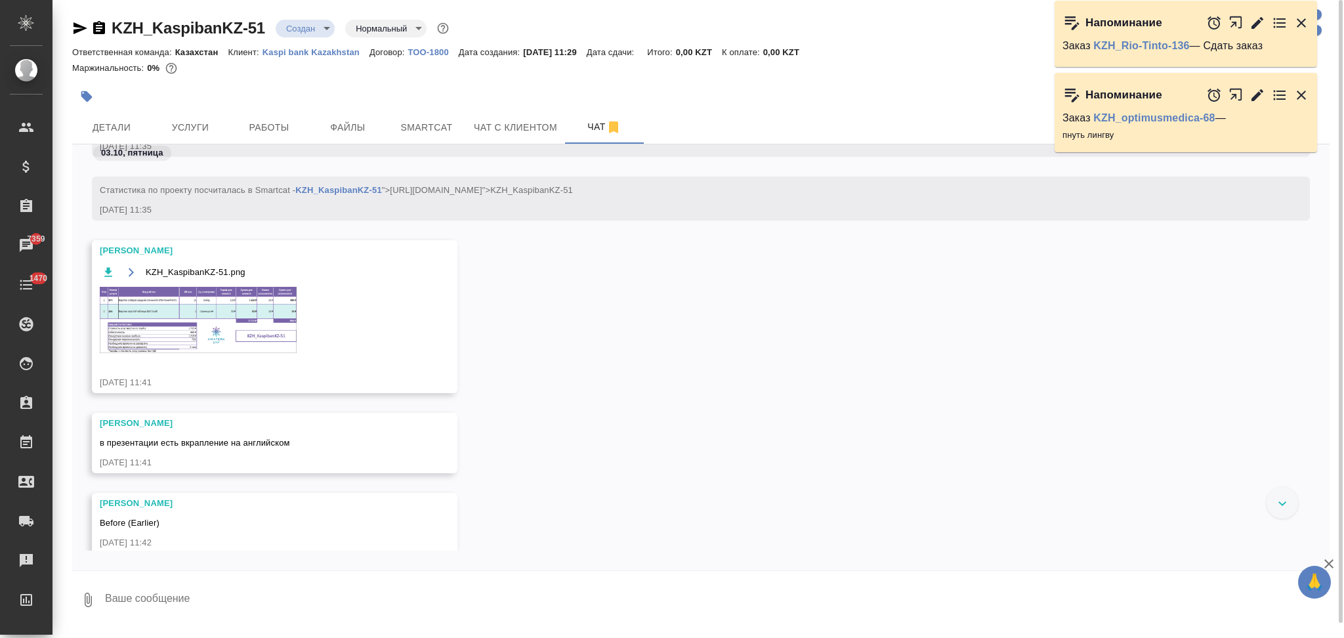
click at [176, 330] on img at bounding box center [198, 320] width 197 height 66
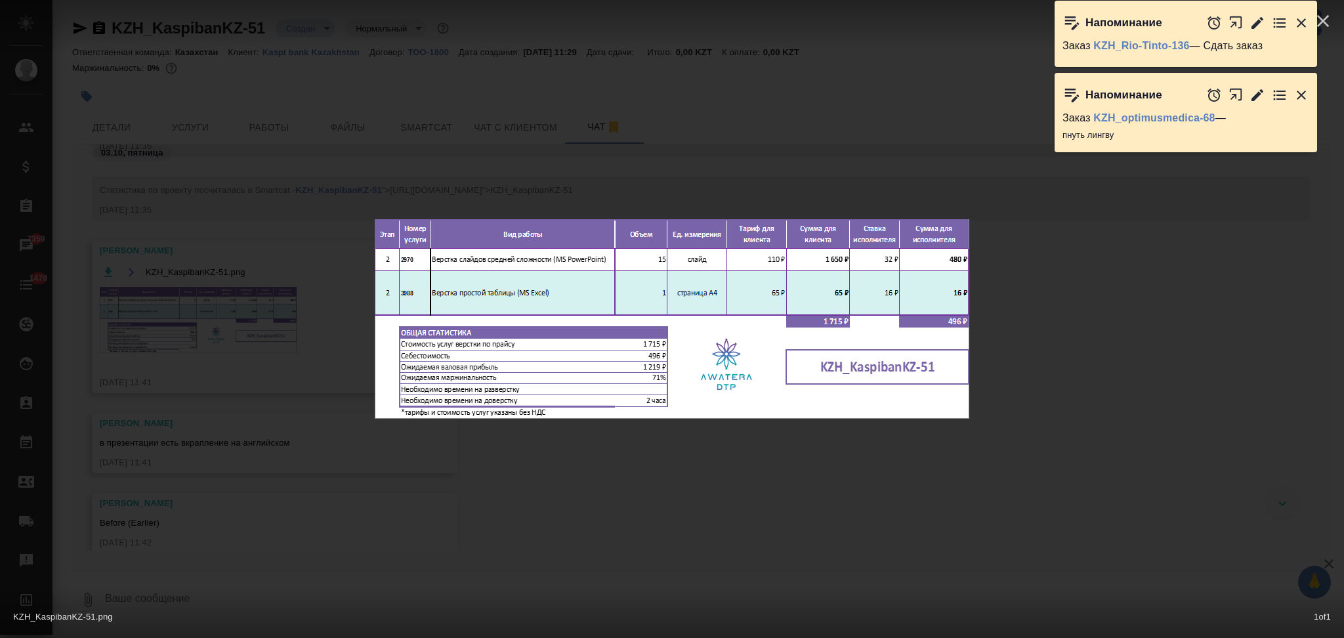
click at [289, 363] on div "KZH_KaspibanKZ-51.png 1 of 1" at bounding box center [672, 319] width 1344 height 638
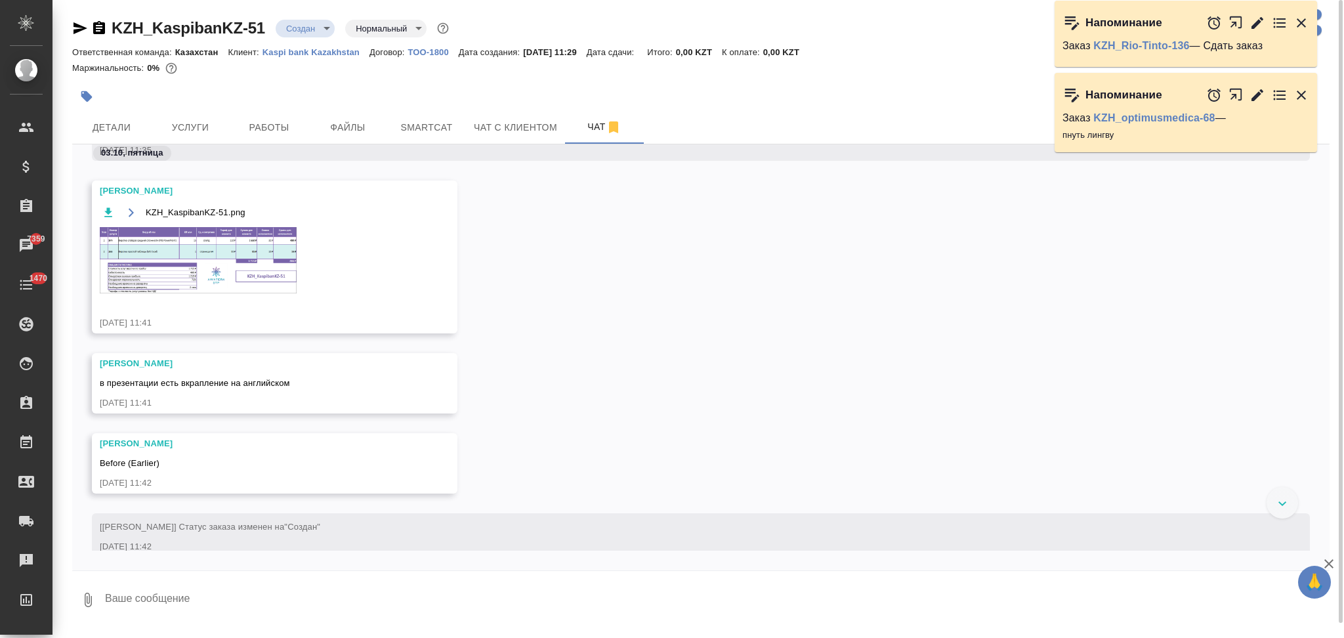
scroll to position [334, 0]
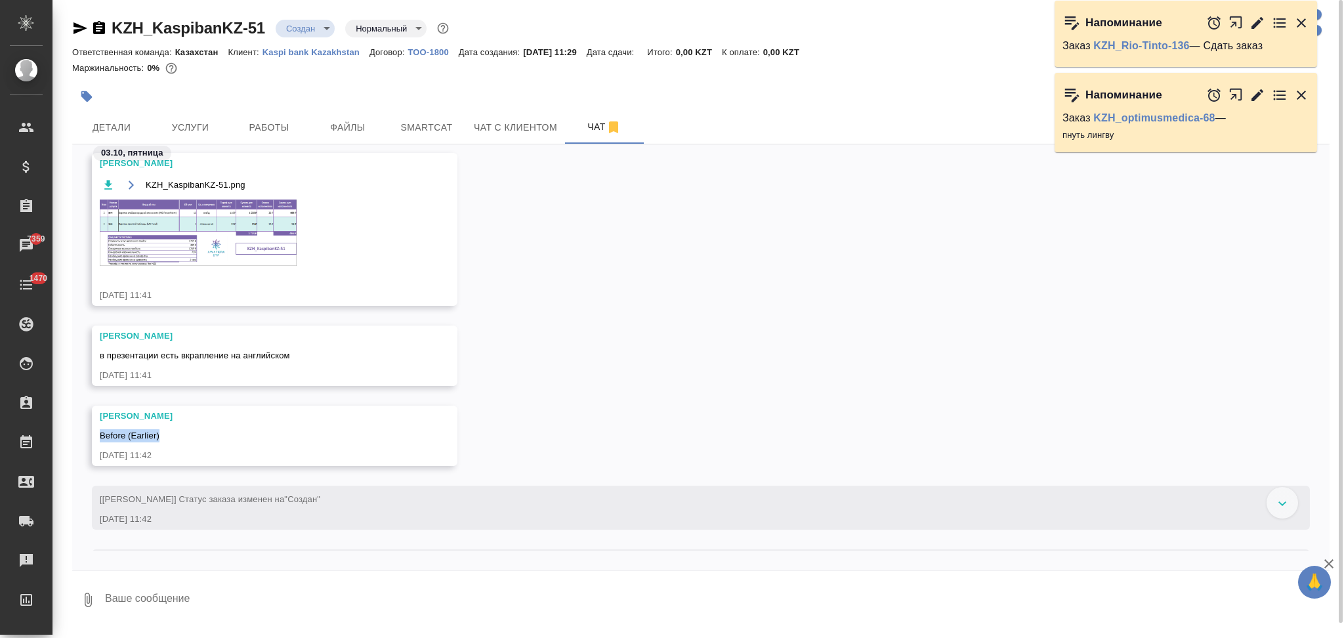
drag, startPoint x: 161, startPoint y: 436, endPoint x: 99, endPoint y: 439, distance: 61.8
click at [100, 439] on div "Before (Earlier)" at bounding box center [256, 434] width 312 height 16
copy span "Before (Earlier)"
click at [213, 121] on span "Услуги" at bounding box center [190, 127] width 63 height 16
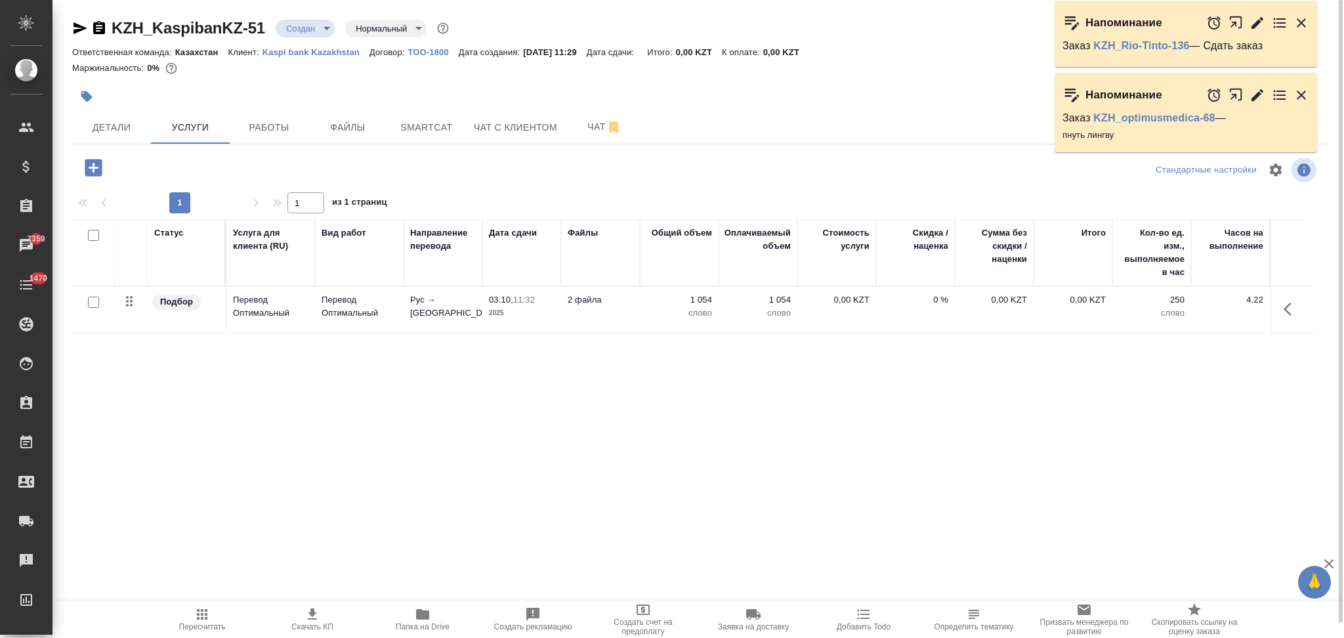
click at [632, 321] on td "2 файла" at bounding box center [600, 310] width 79 height 46
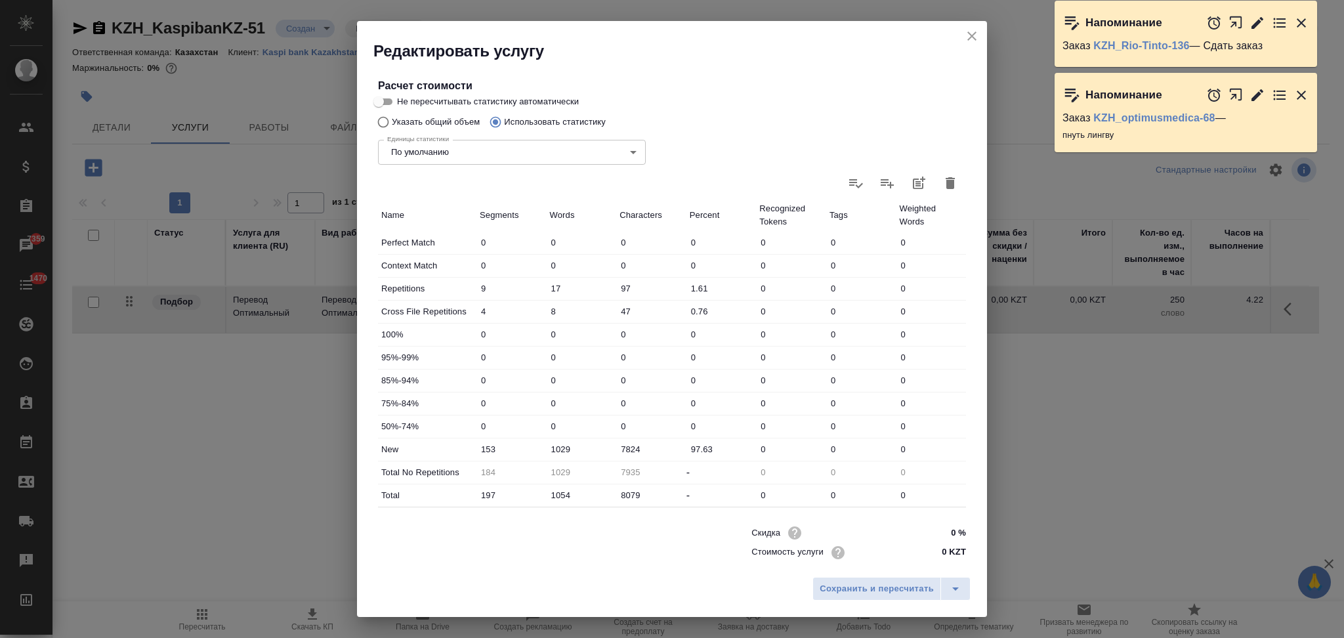
scroll to position [257, 0]
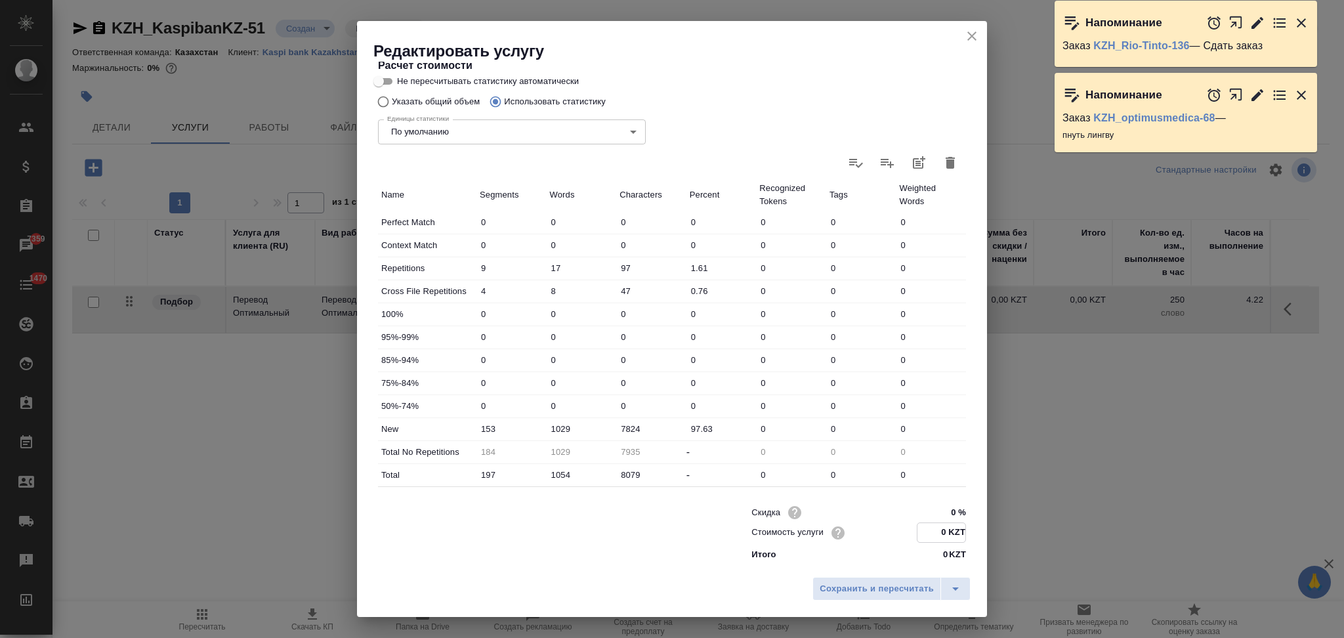
click at [932, 530] on input "0 KZT" at bounding box center [941, 532] width 48 height 19
click at [905, 581] on span "Сохранить и пересчитать" at bounding box center [876, 588] width 114 height 15
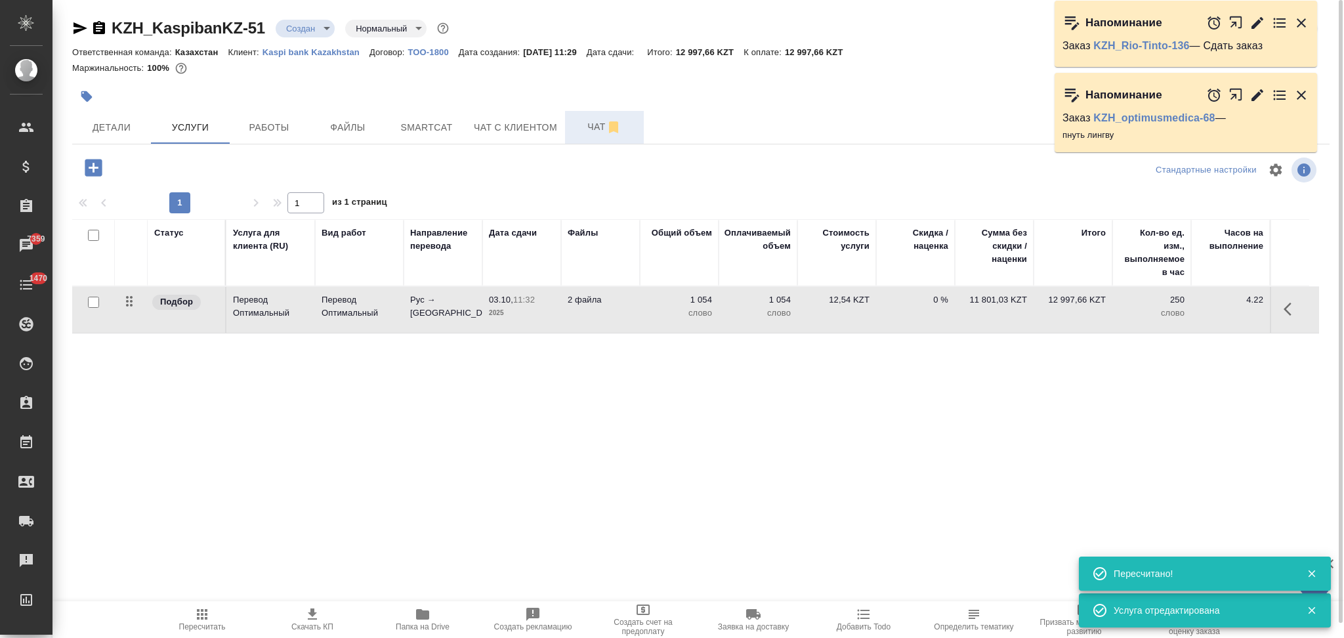
click at [580, 123] on span "Чат" at bounding box center [604, 127] width 63 height 16
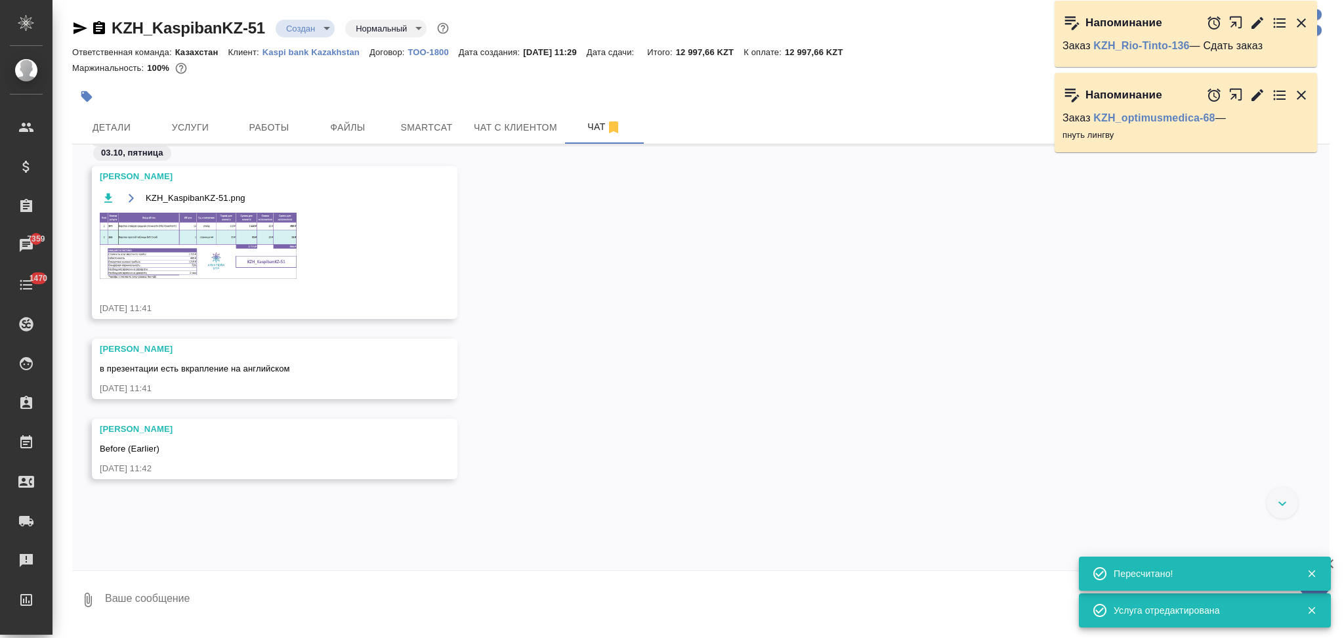
scroll to position [247, 0]
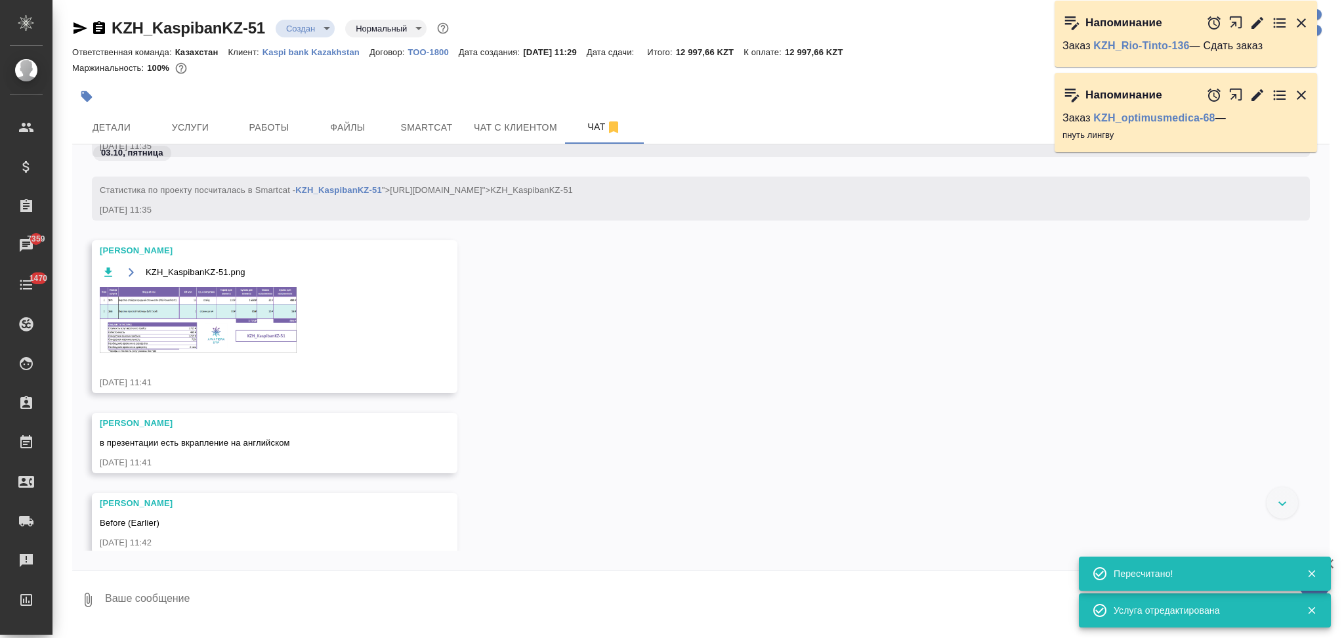
click at [133, 338] on img at bounding box center [198, 320] width 197 height 66
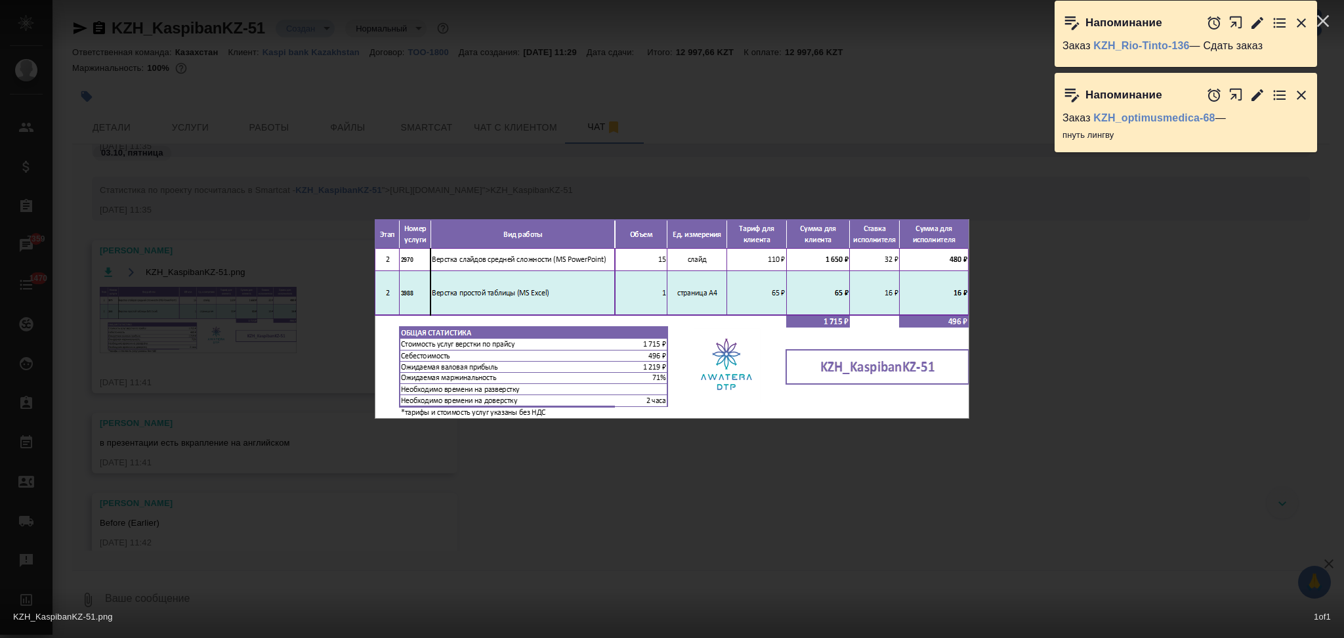
click at [243, 279] on div "KZH_KaspibanKZ-51.png 1 of 1" at bounding box center [672, 319] width 1344 height 638
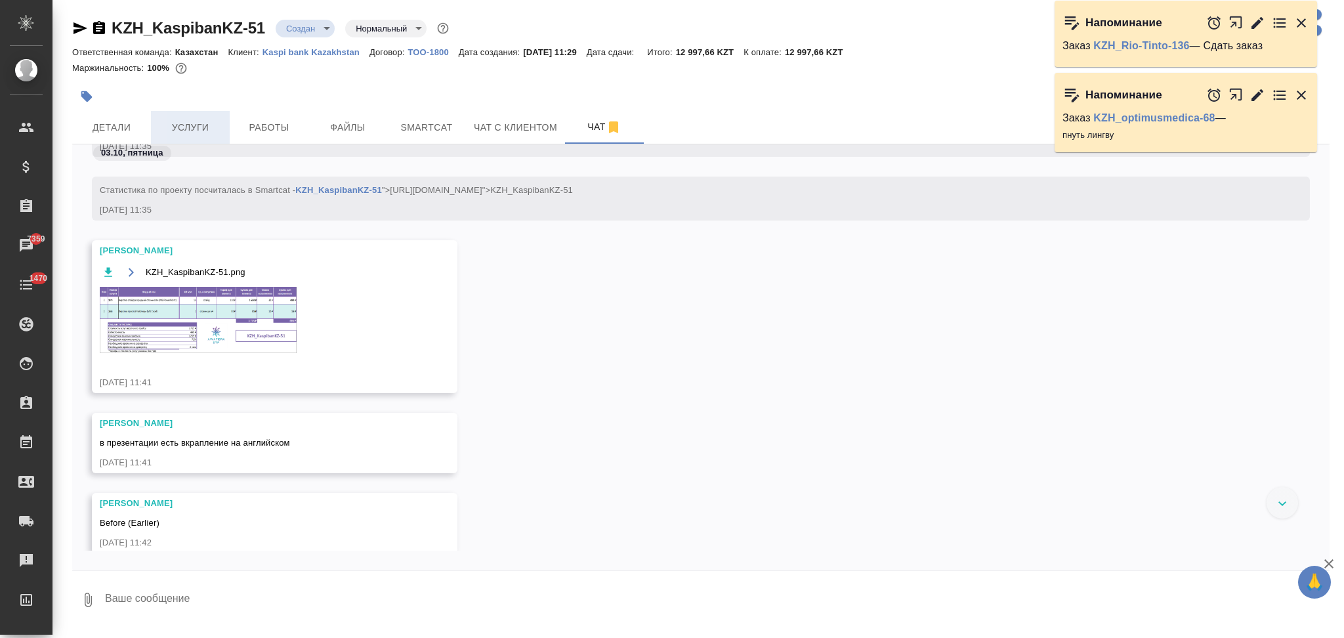
click at [178, 121] on span "Услуги" at bounding box center [190, 127] width 63 height 16
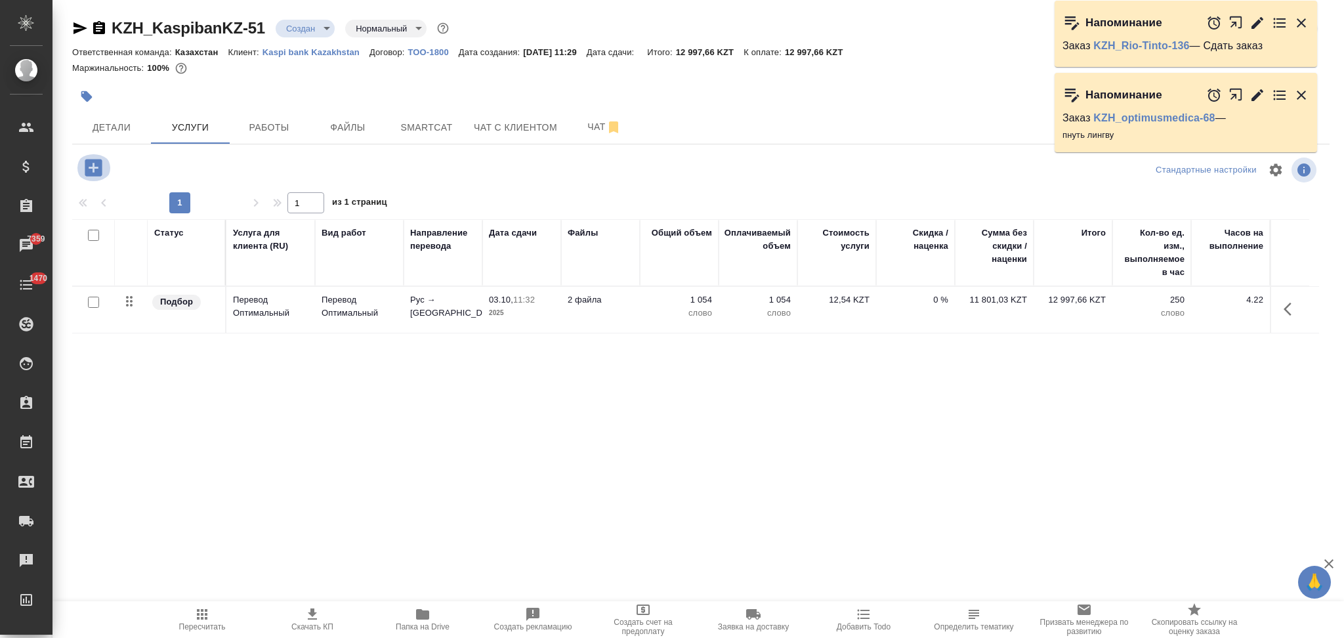
click at [93, 164] on icon "button" at bounding box center [93, 167] width 23 height 23
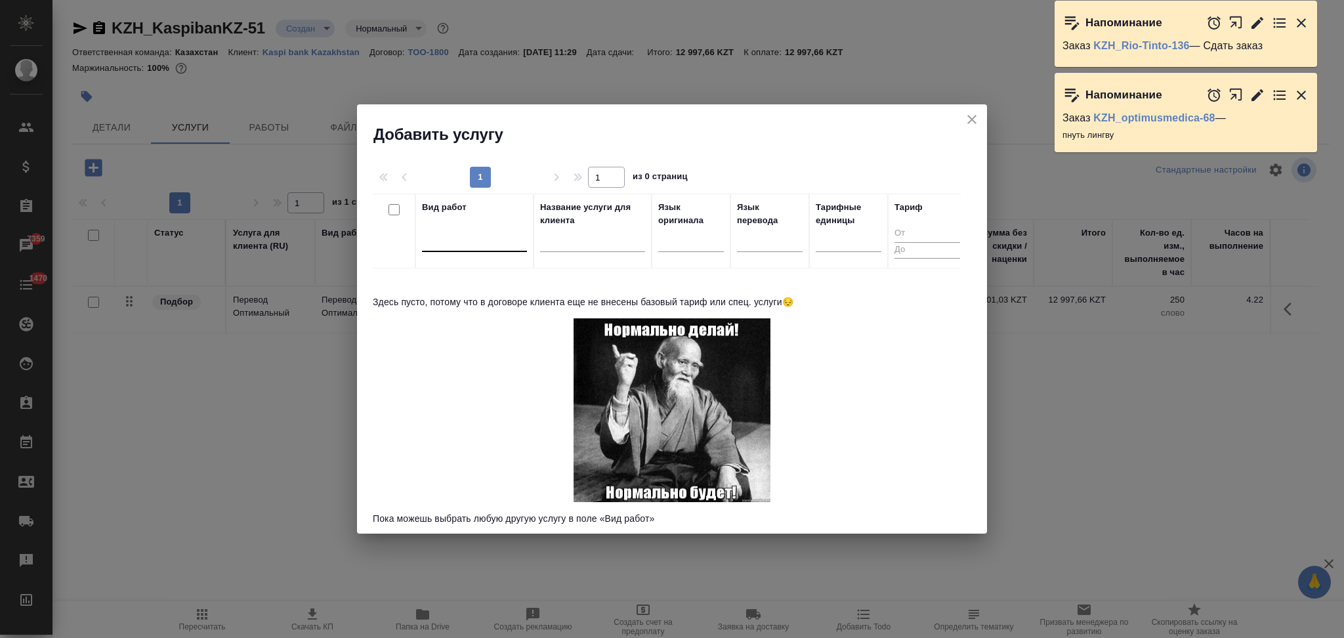
click at [473, 243] on div at bounding box center [474, 238] width 105 height 19
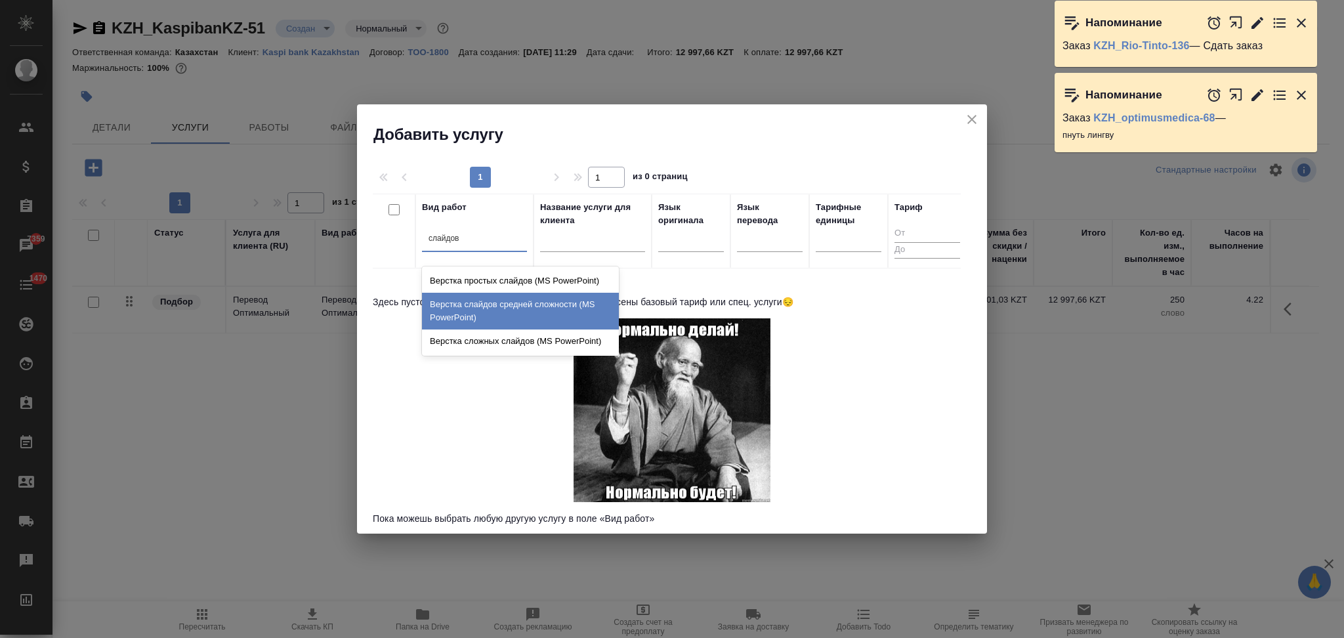
click at [489, 304] on div "Верстка слайдов средней сложности (MS PowerPoint)" at bounding box center [520, 311] width 197 height 37
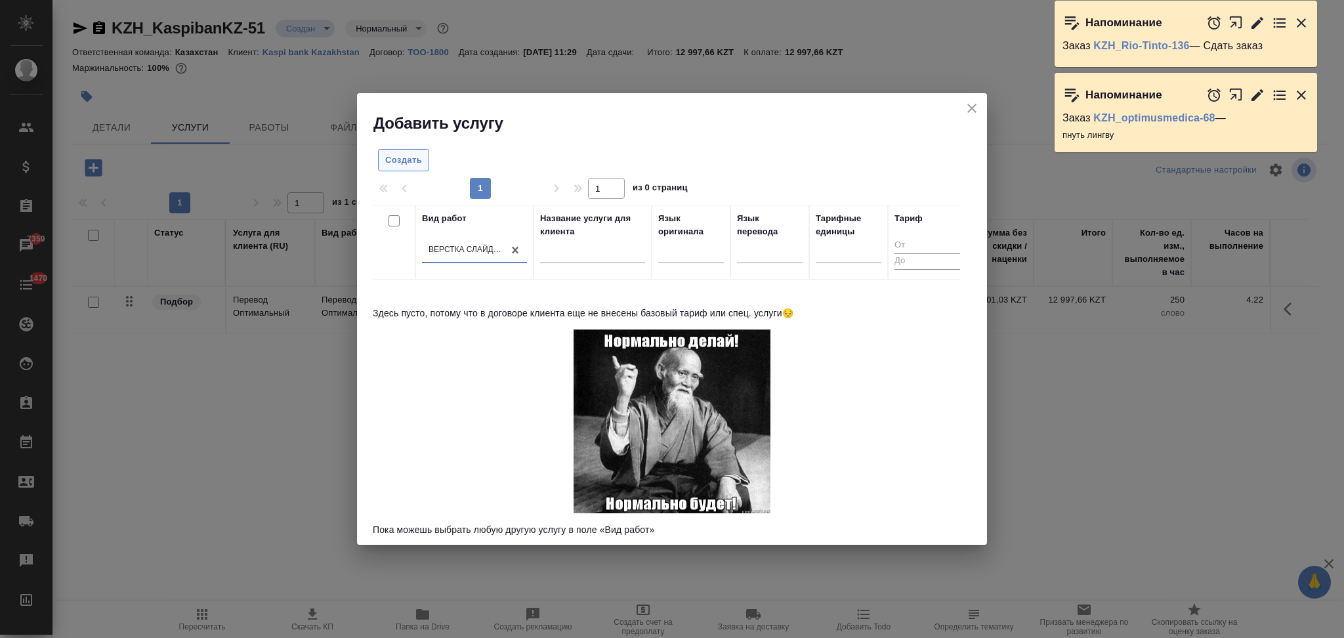
click at [415, 159] on span "Создать" at bounding box center [403, 160] width 37 height 15
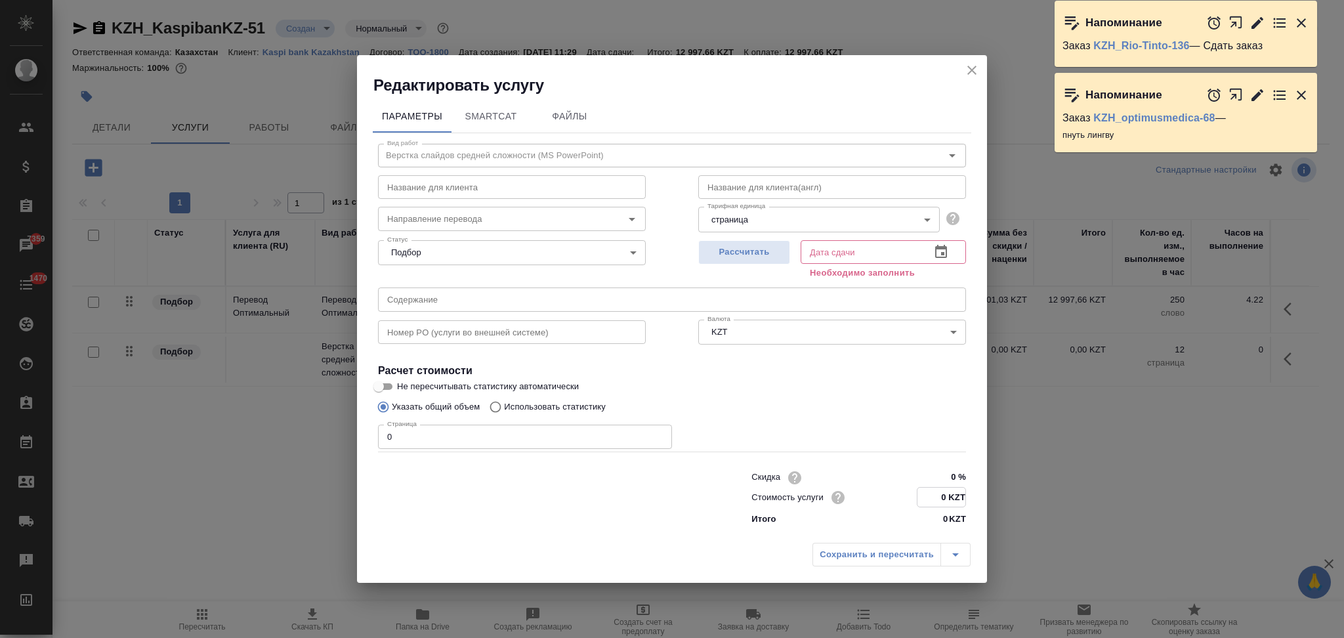
click at [940, 495] on input "0 KZT" at bounding box center [941, 496] width 48 height 19
click at [741, 250] on span "Рассчитать" at bounding box center [743, 252] width 77 height 15
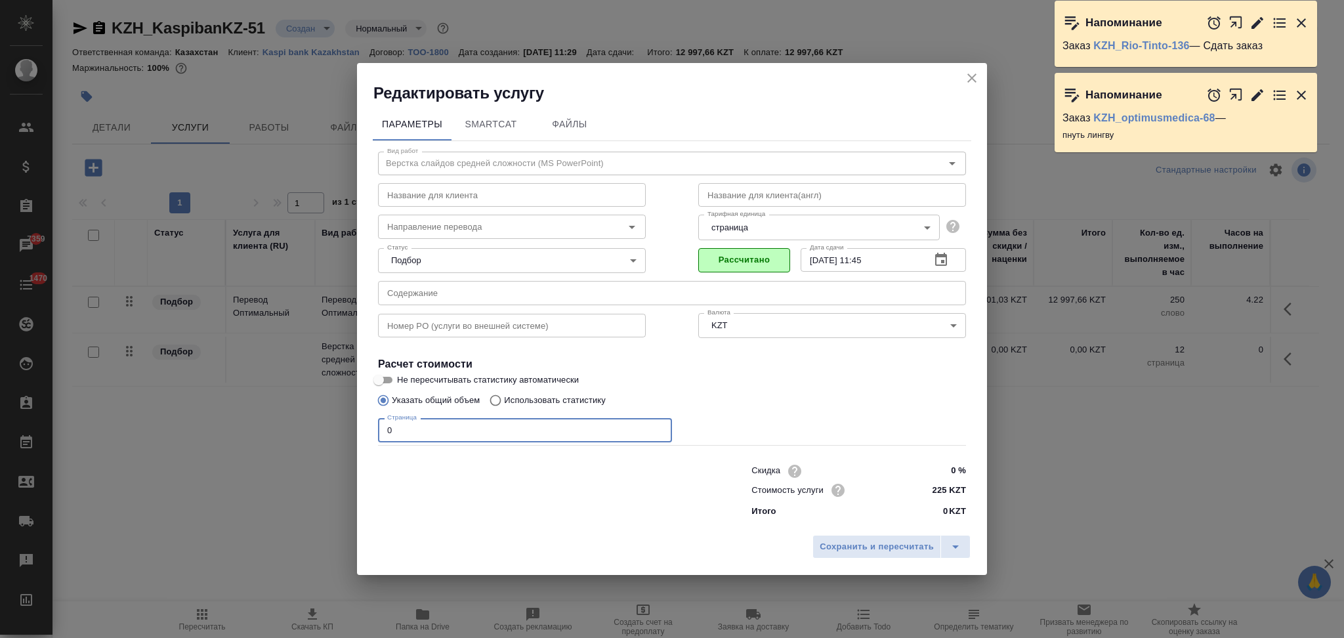
click at [383, 429] on input "0" at bounding box center [525, 430] width 294 height 24
click at [823, 544] on span "Сохранить и пересчитать" at bounding box center [876, 546] width 114 height 15
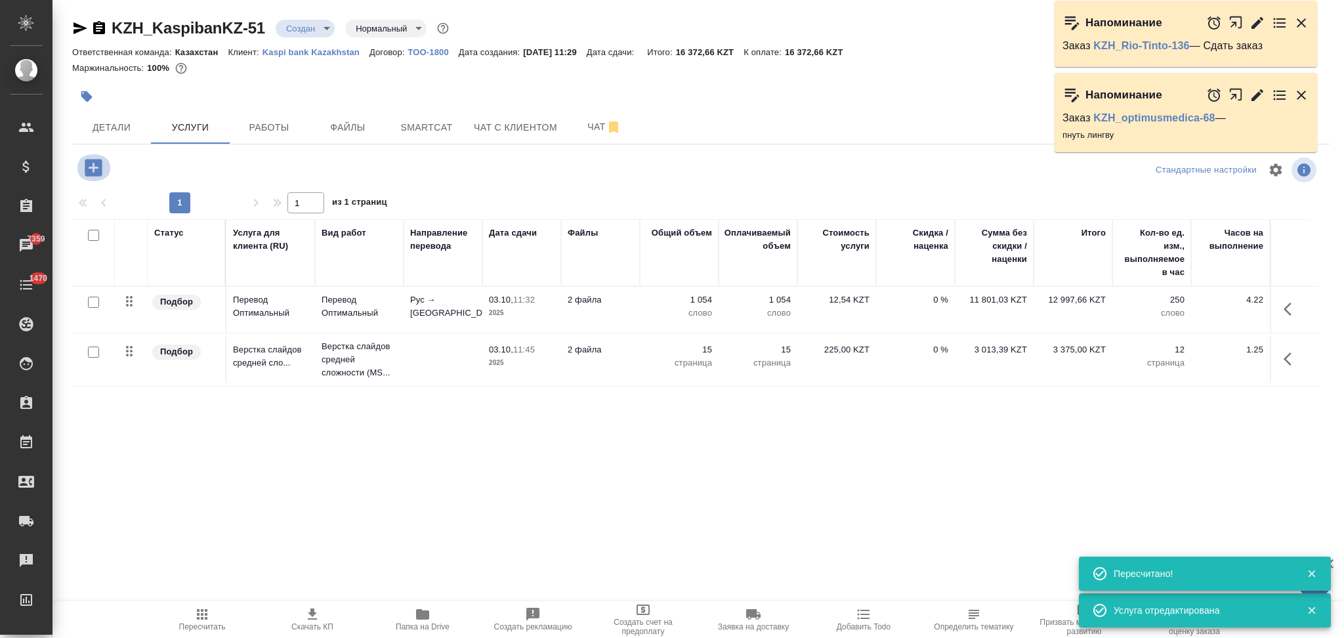
click at [94, 172] on icon "button" at bounding box center [93, 167] width 17 height 17
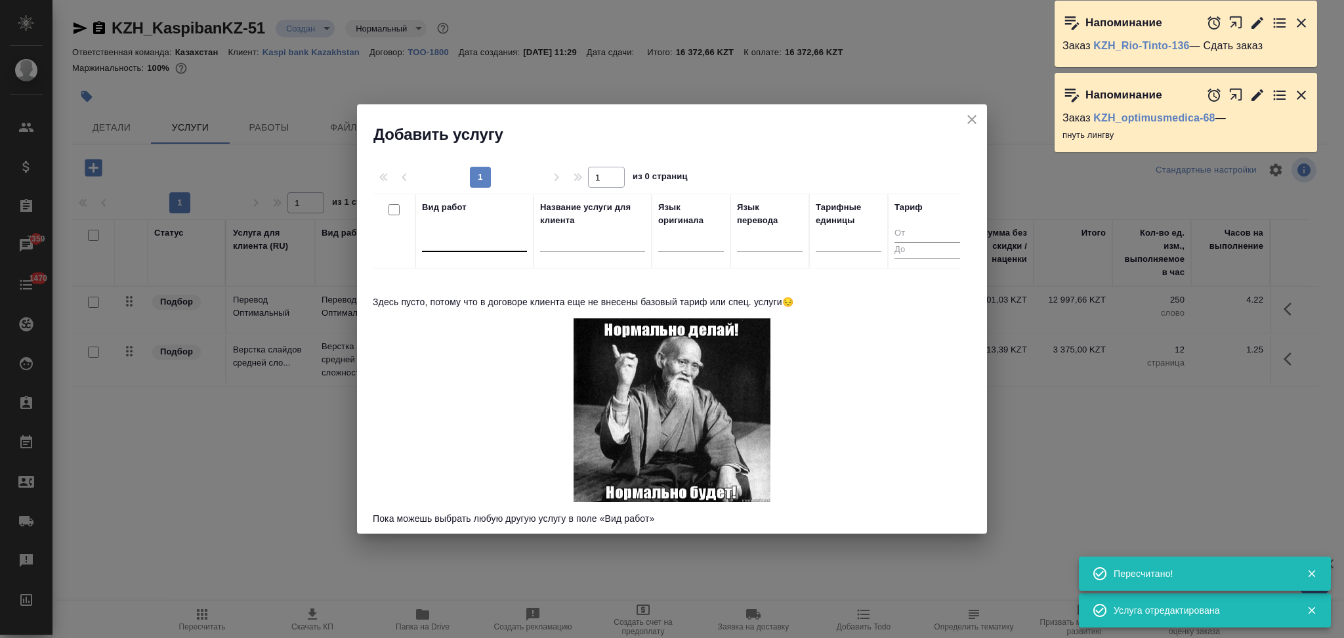
click at [461, 245] on div at bounding box center [474, 238] width 105 height 19
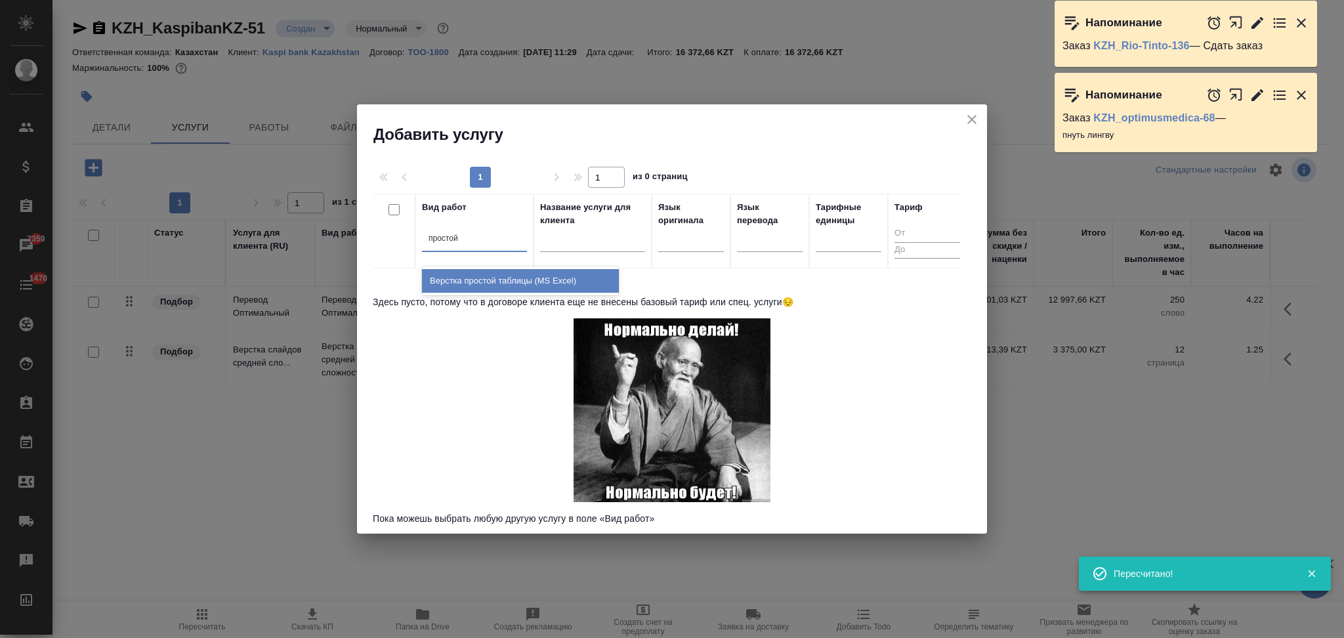
click at [473, 279] on div "Верстка простой таблицы (MS Excel)" at bounding box center [520, 281] width 197 height 24
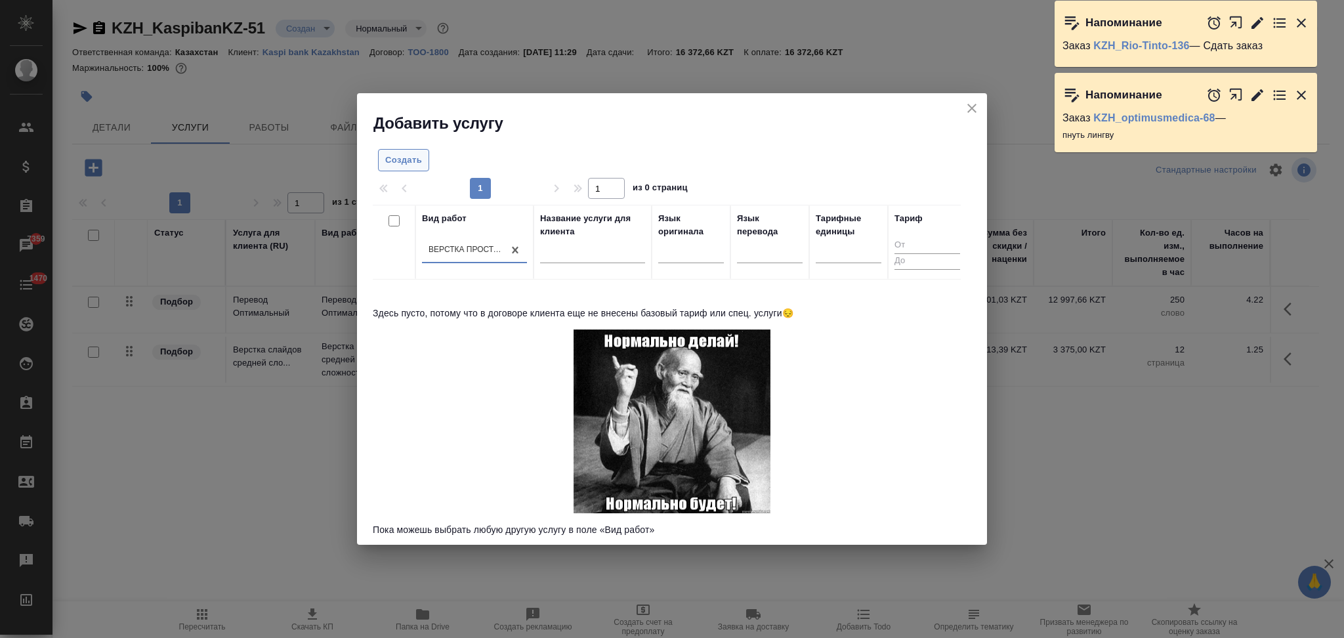
click at [404, 158] on span "Создать" at bounding box center [403, 160] width 37 height 15
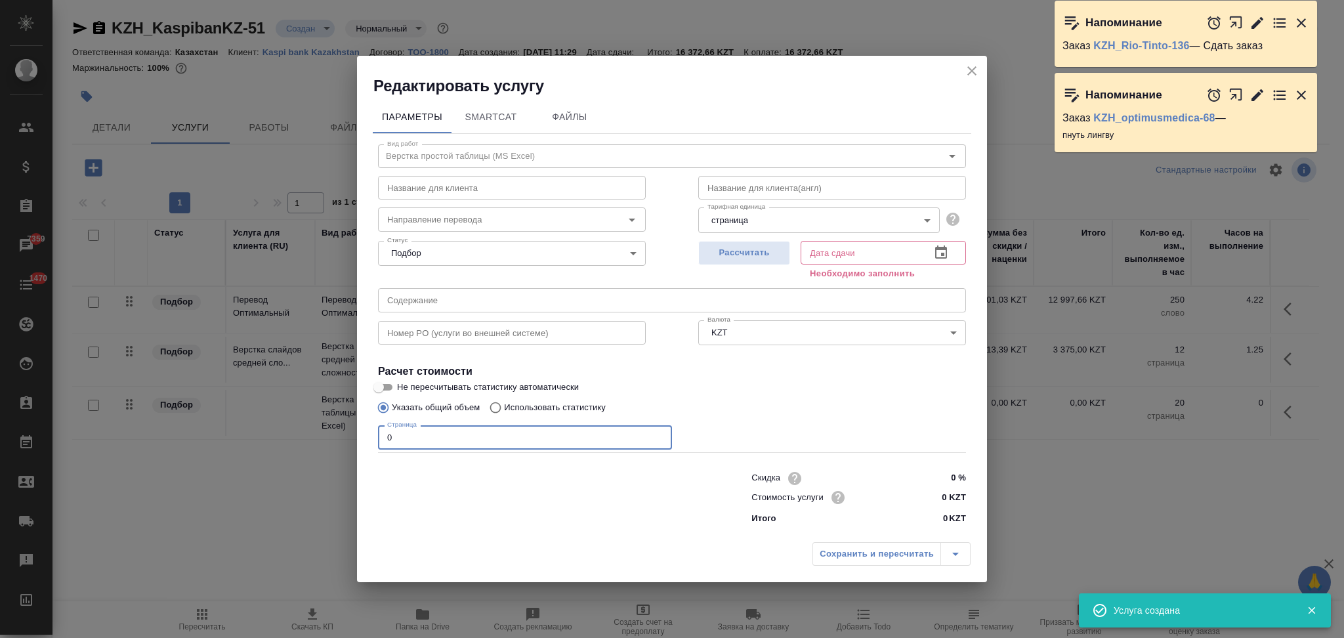
drag, startPoint x: 450, startPoint y: 436, endPoint x: 322, endPoint y: 446, distance: 128.4
click at [322, 446] on div "Редактировать услугу Параметры SmartCat Файлы Вид работ Верстка простой таблицы…" at bounding box center [672, 319] width 1344 height 638
click at [735, 254] on span "Рассчитать" at bounding box center [743, 252] width 77 height 15
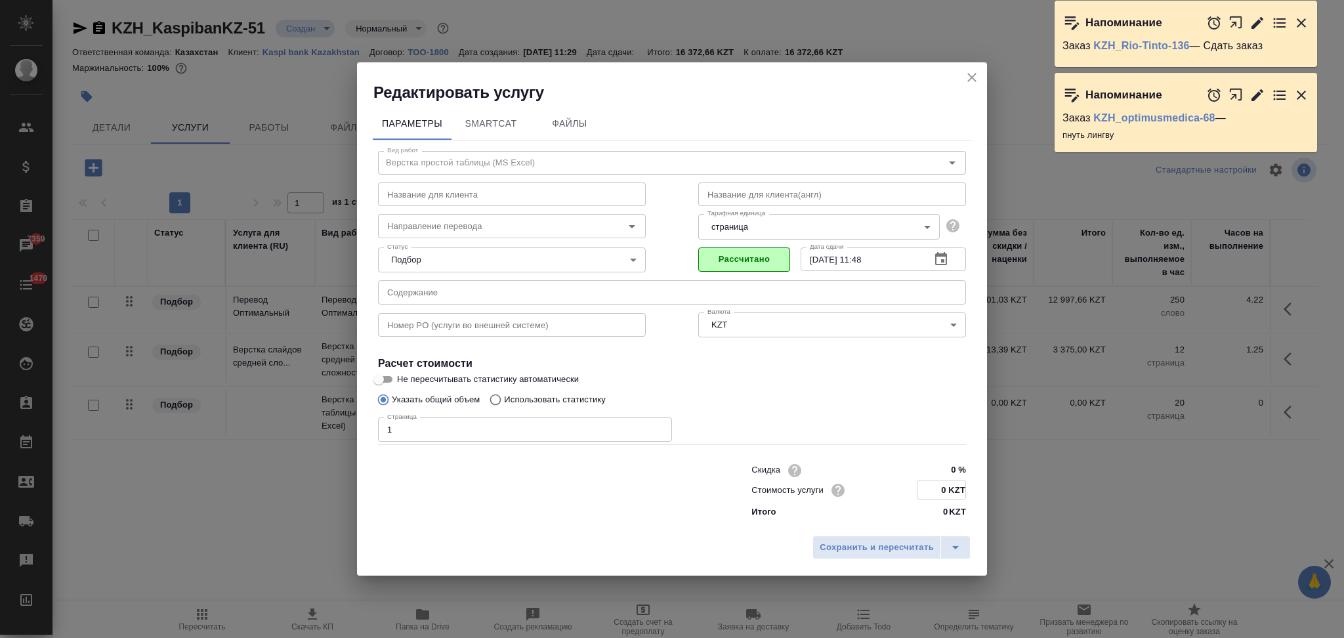
drag, startPoint x: 936, startPoint y: 489, endPoint x: 947, endPoint y: 489, distance: 11.2
click at [947, 489] on input "0 KZT" at bounding box center [941, 489] width 48 height 19
click at [906, 537] on button "Сохранить и пересчитать" at bounding box center [876, 547] width 129 height 24
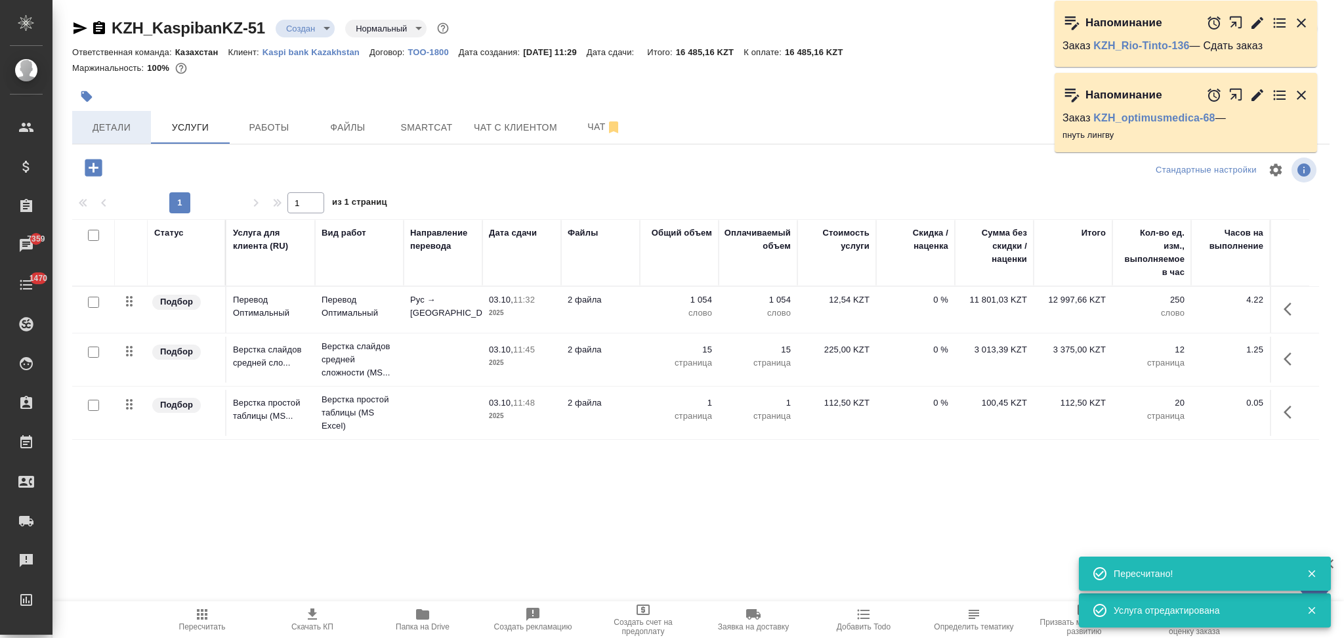
click at [119, 127] on span "Детали" at bounding box center [111, 127] width 63 height 16
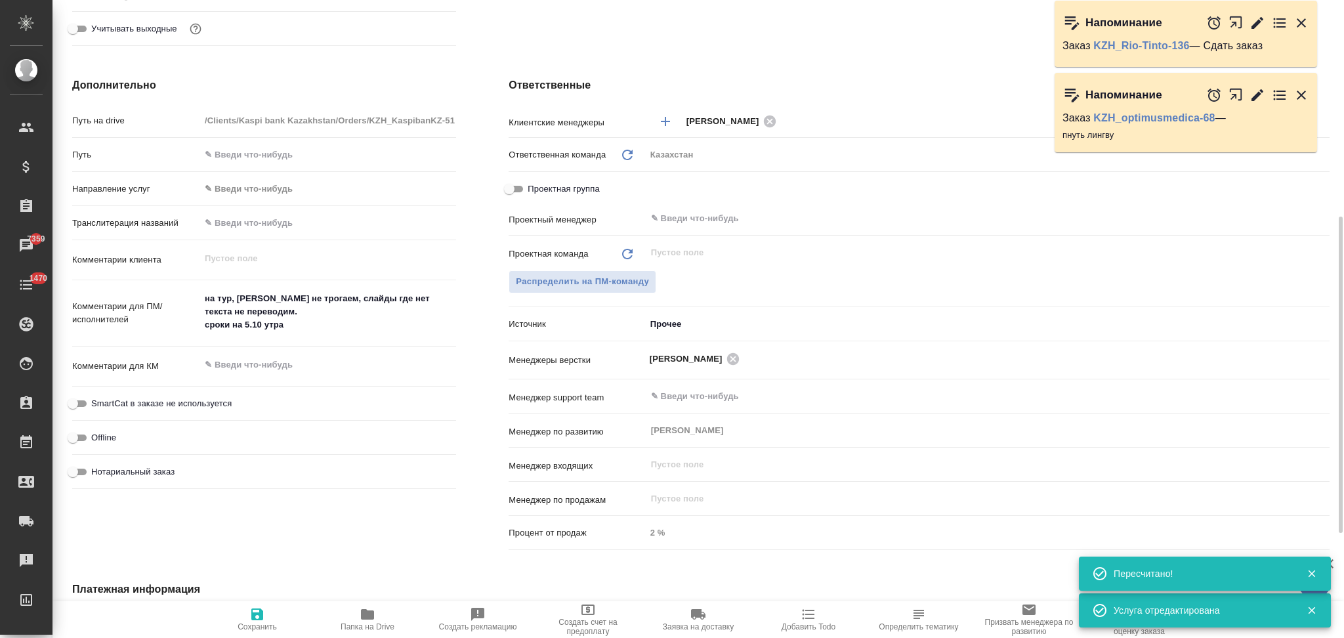
scroll to position [649, 0]
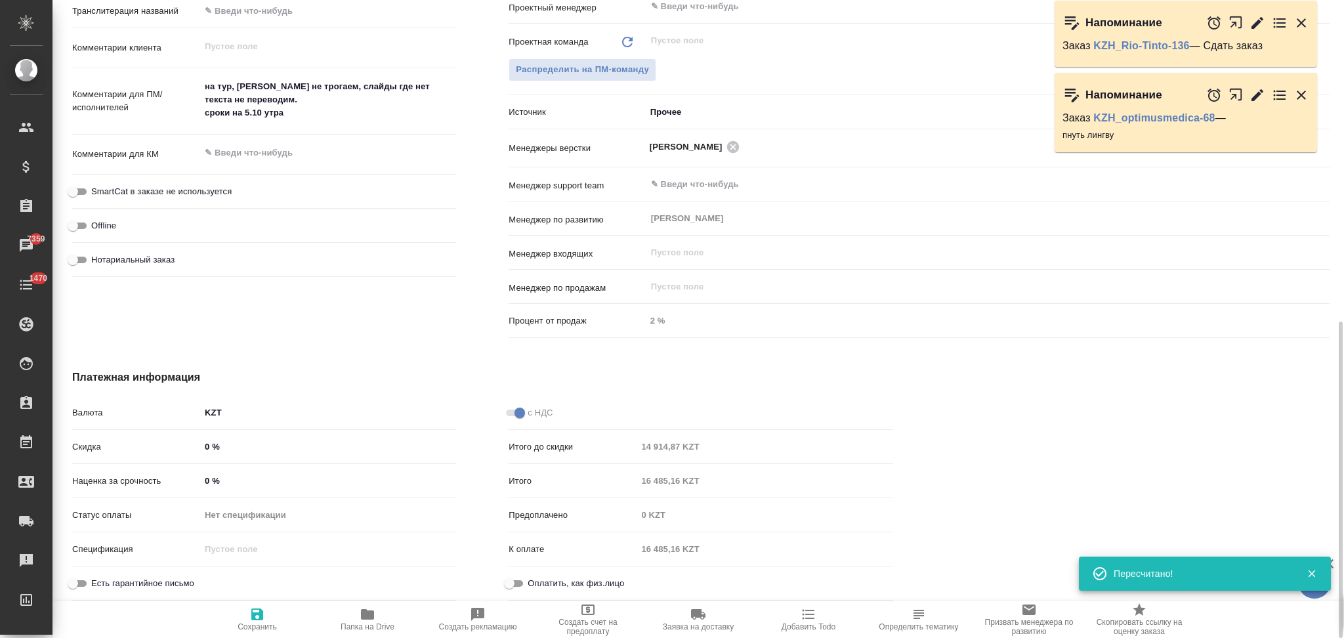
click at [205, 444] on input "0 %" at bounding box center [328, 446] width 256 height 19
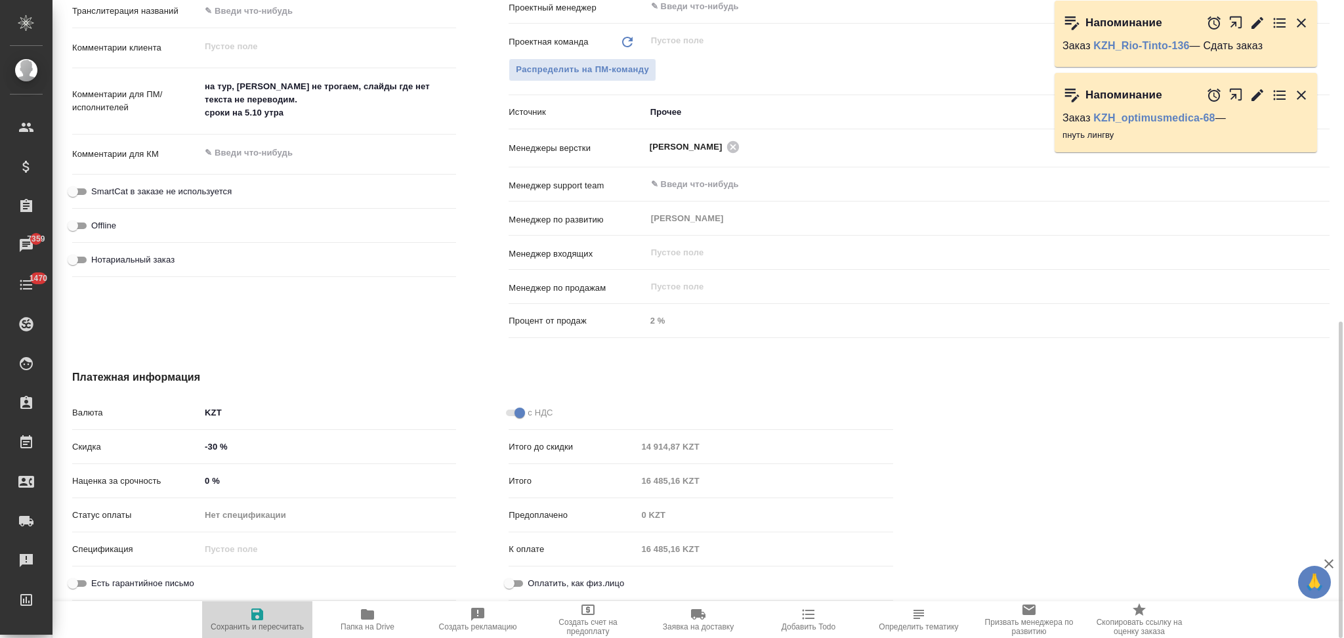
click at [252, 612] on icon "button" at bounding box center [257, 614] width 12 height 12
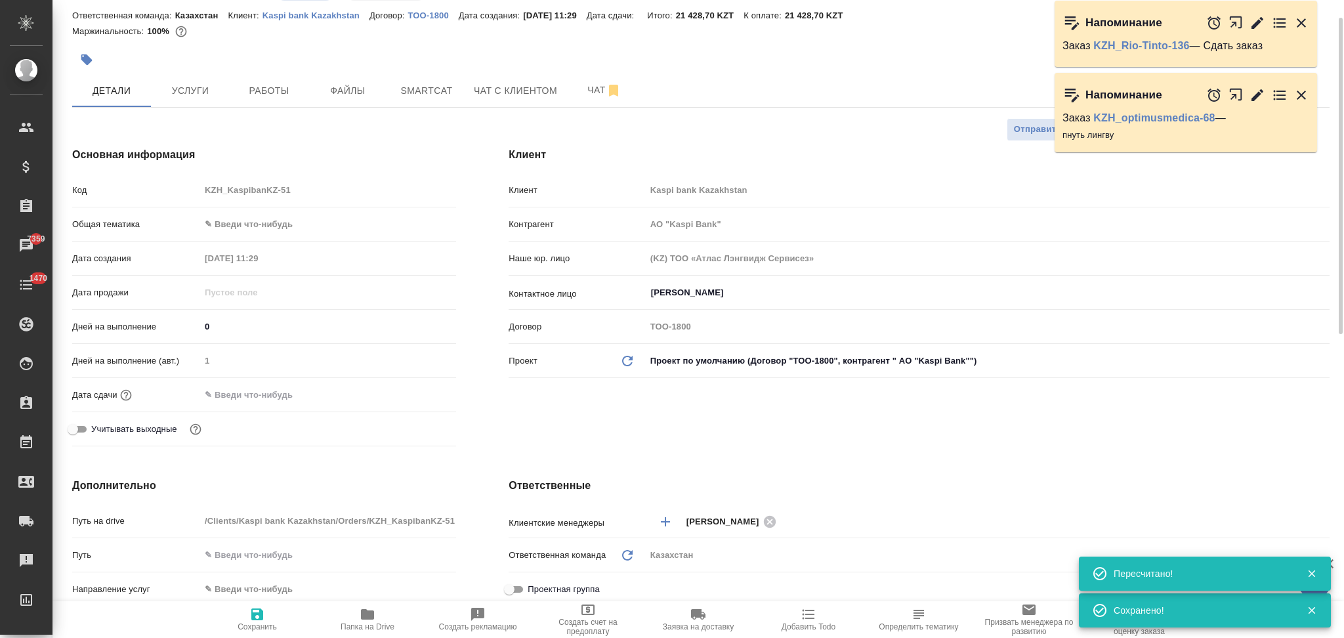
scroll to position [0, 0]
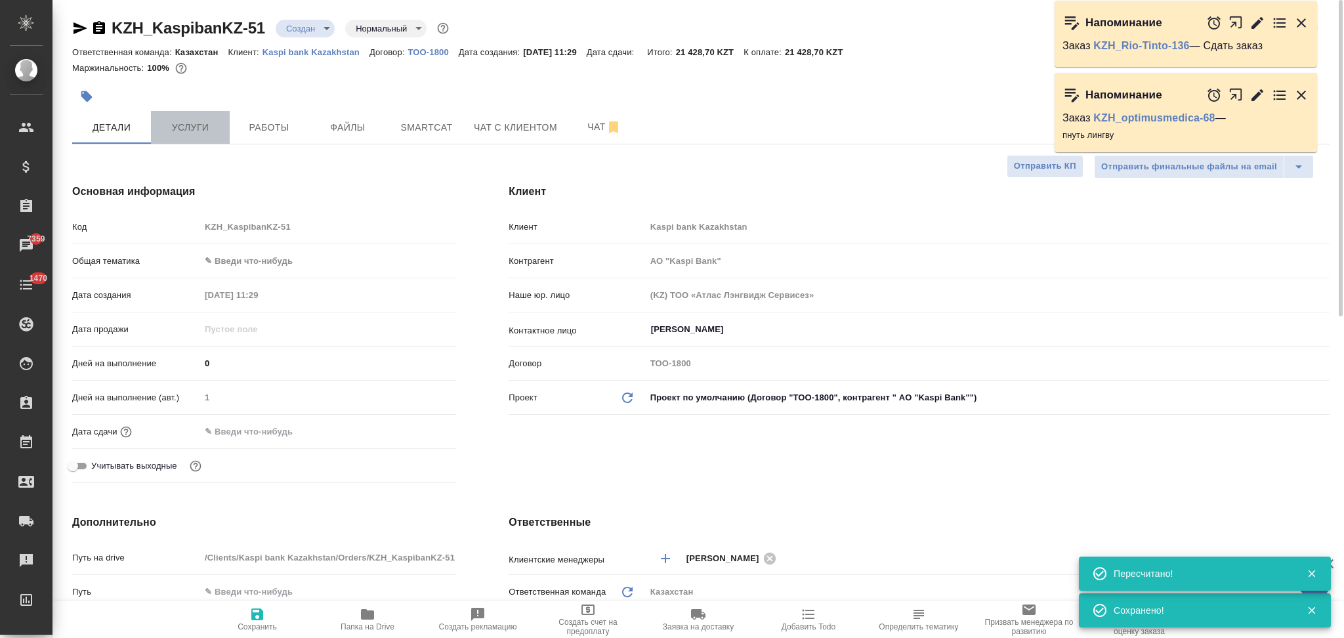
click at [193, 134] on span "Услуги" at bounding box center [190, 127] width 63 height 16
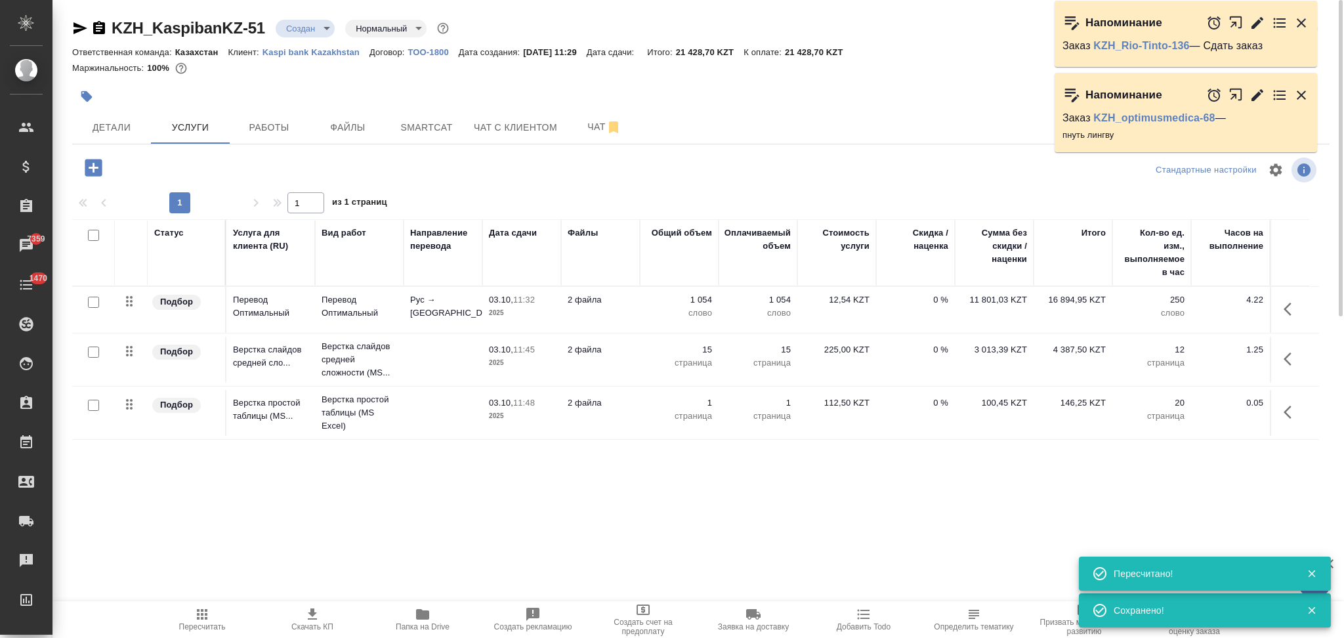
click at [655, 307] on p "слово" at bounding box center [679, 312] width 66 height 13
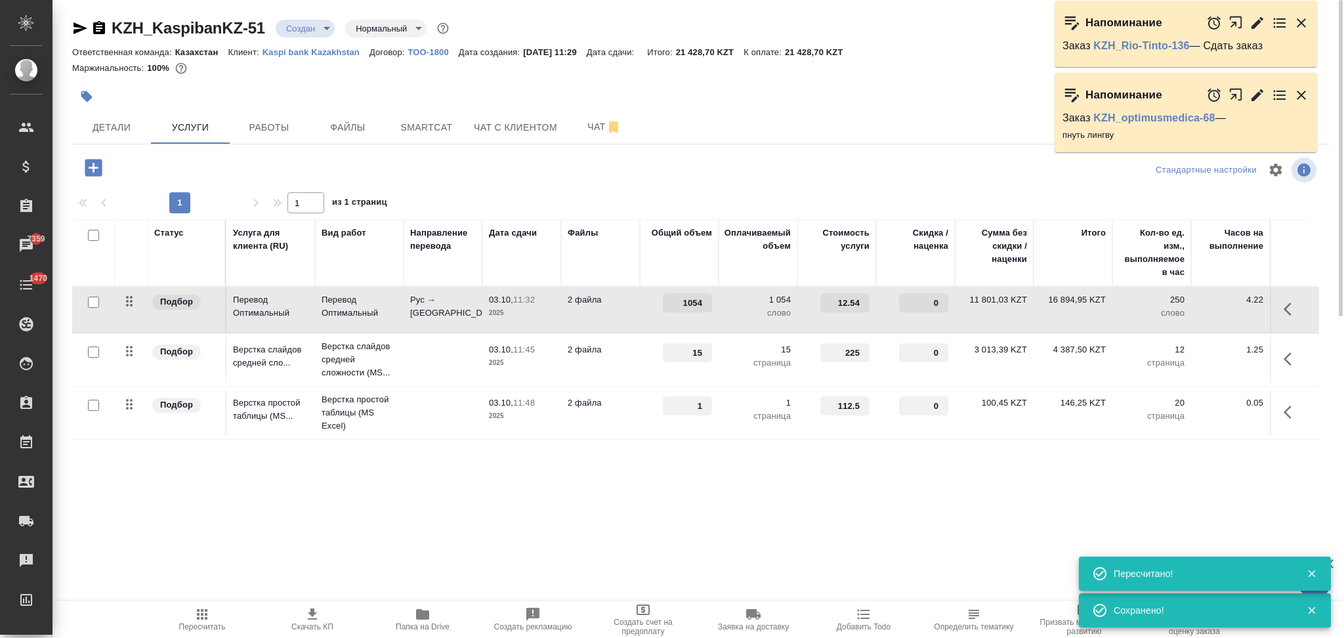
click at [655, 307] on div "1054" at bounding box center [679, 302] width 66 height 19
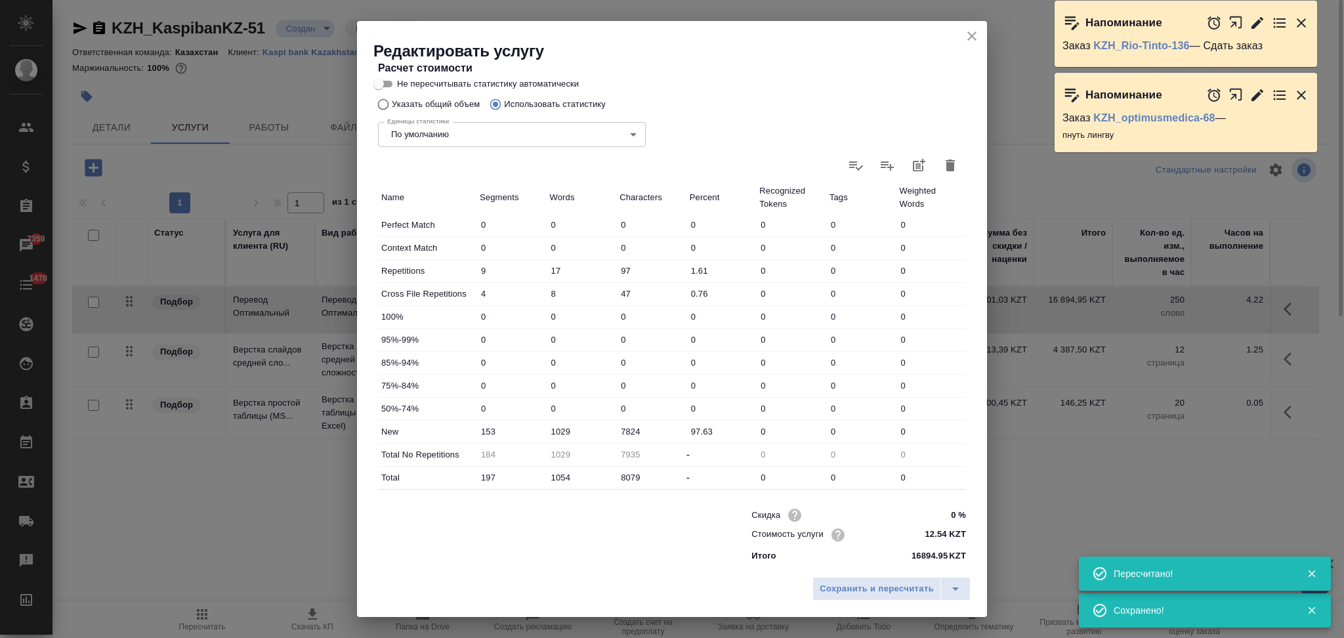
scroll to position [257, 0]
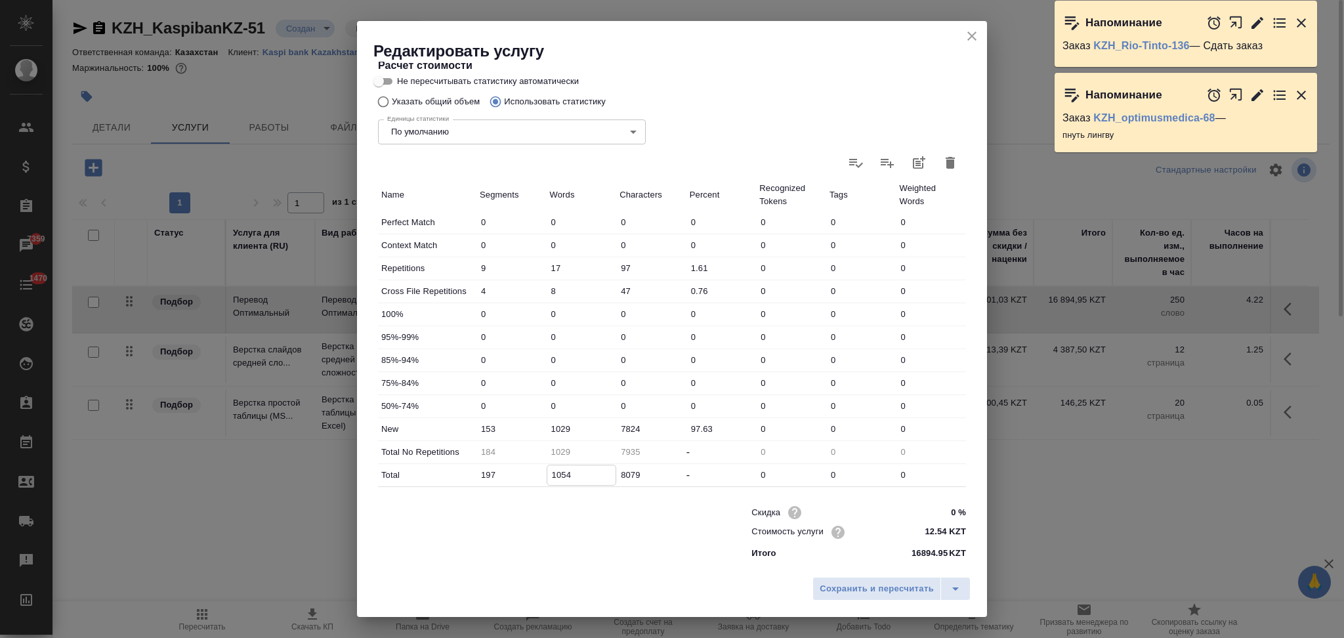
click at [556, 472] on input "1054" at bounding box center [581, 474] width 69 height 19
drag, startPoint x: 558, startPoint y: 423, endPoint x: 550, endPoint y: 420, distance: 8.3
click at [550, 420] on input "1029" at bounding box center [581, 428] width 69 height 19
click at [827, 580] on button "Сохранить и пересчитать" at bounding box center [876, 589] width 129 height 24
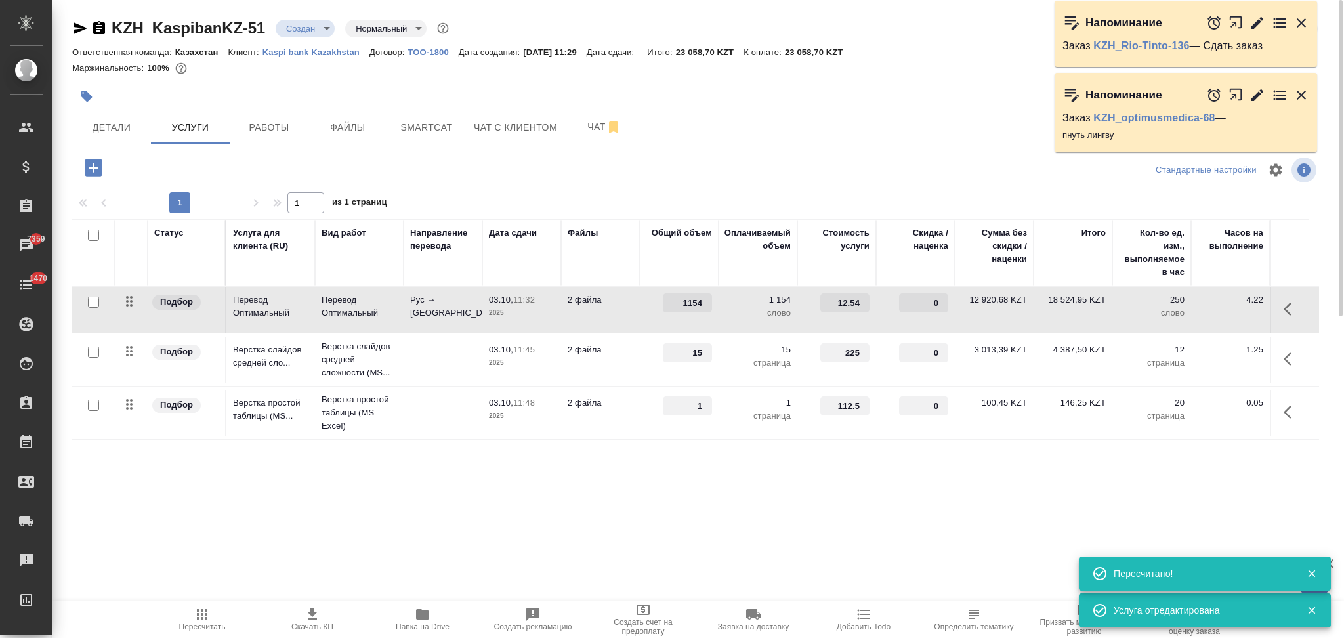
click at [619, 316] on td "2 файла" at bounding box center [600, 310] width 79 height 46
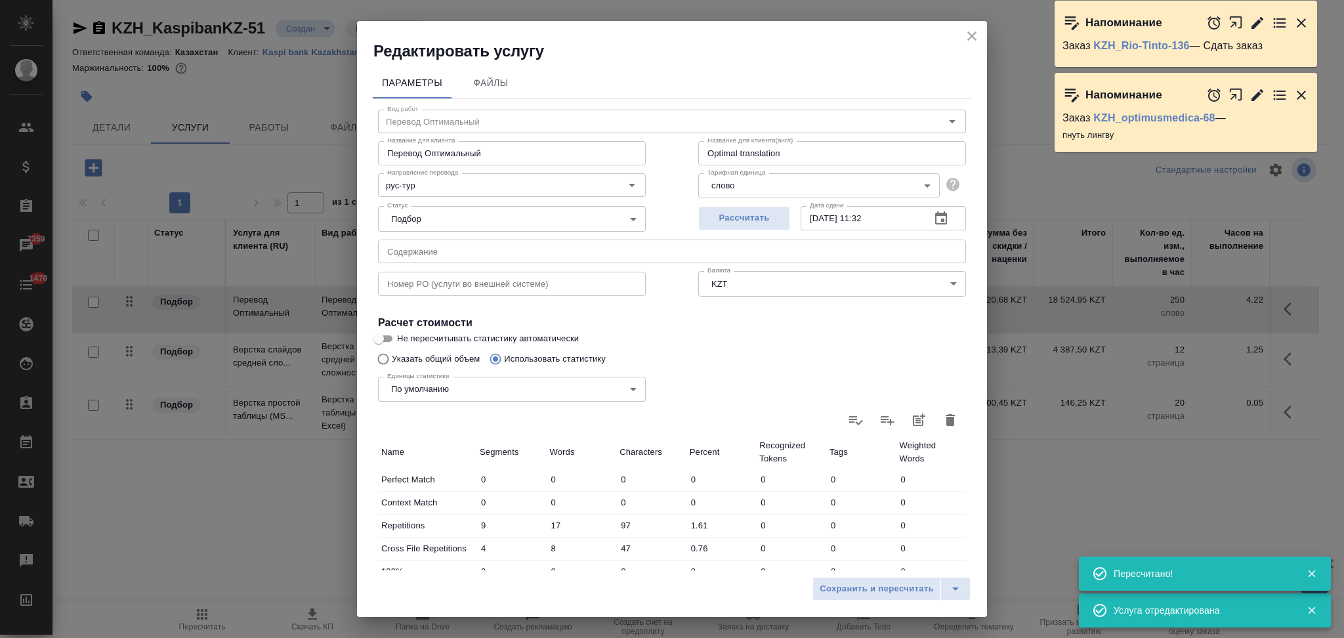
click at [386, 335] on input "Не пересчитывать статистику автоматически" at bounding box center [378, 339] width 47 height 16
click at [885, 590] on span "Сохранить и пересчитать" at bounding box center [876, 588] width 114 height 15
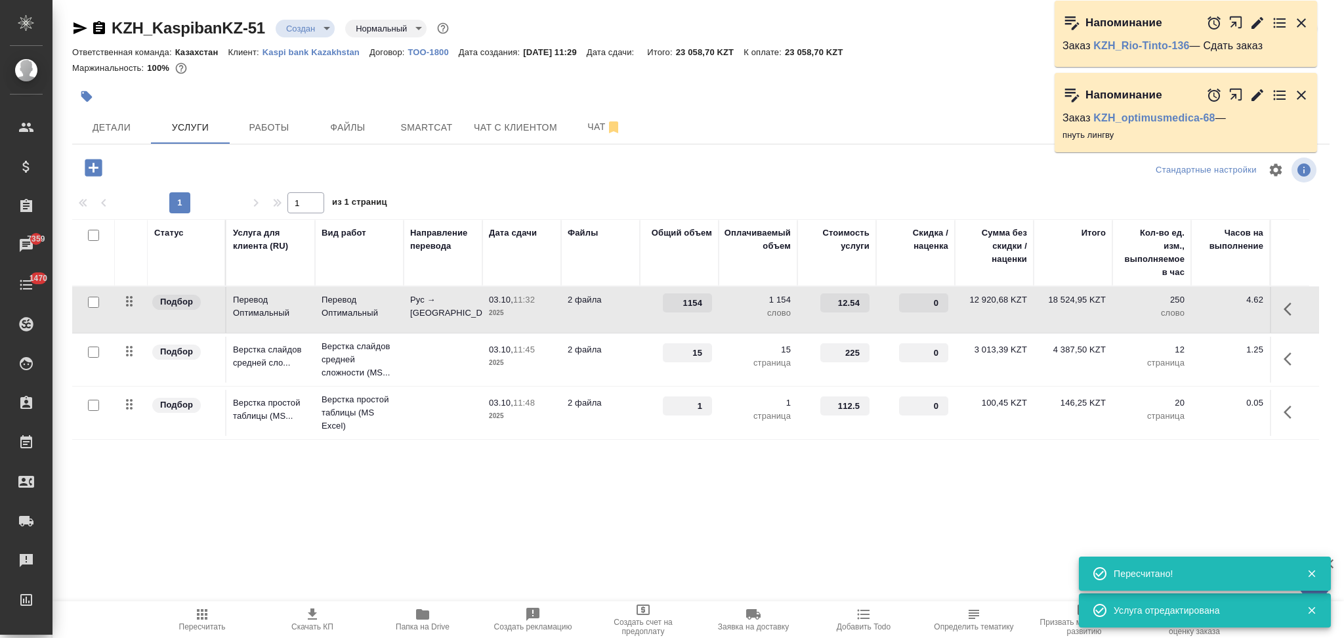
click at [111, 125] on span "Детали" at bounding box center [111, 127] width 63 height 16
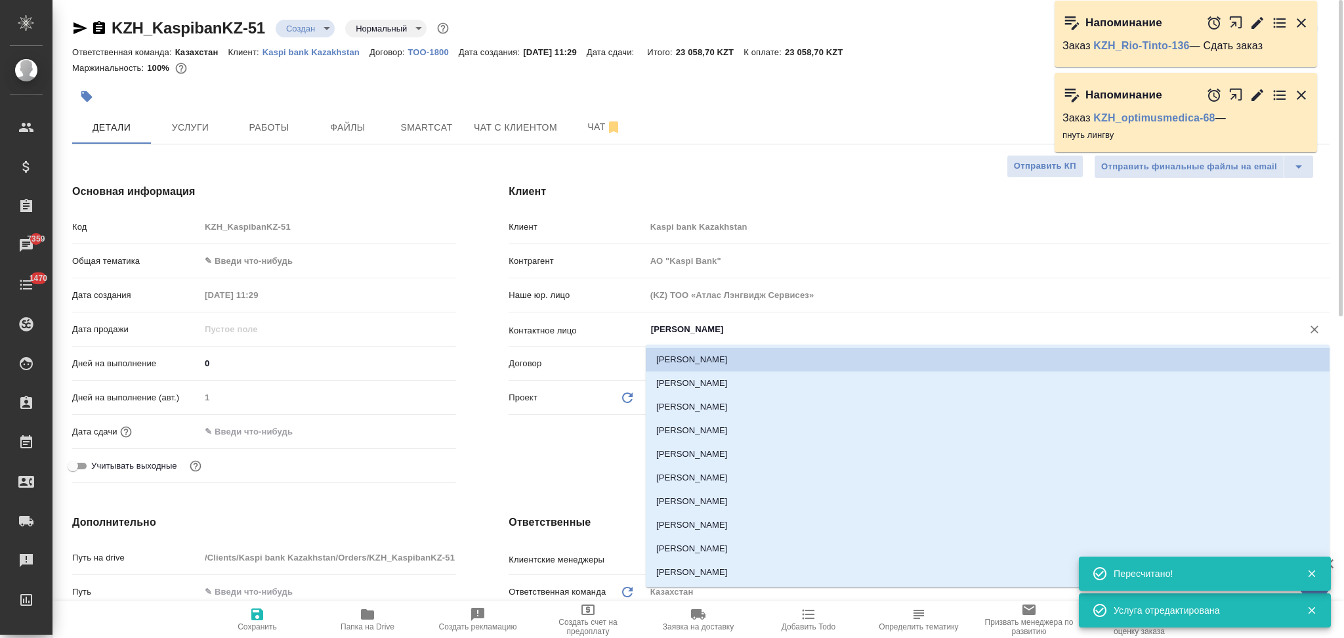
click at [712, 327] on input "Бахмутов Олег" at bounding box center [966, 329] width 632 height 16
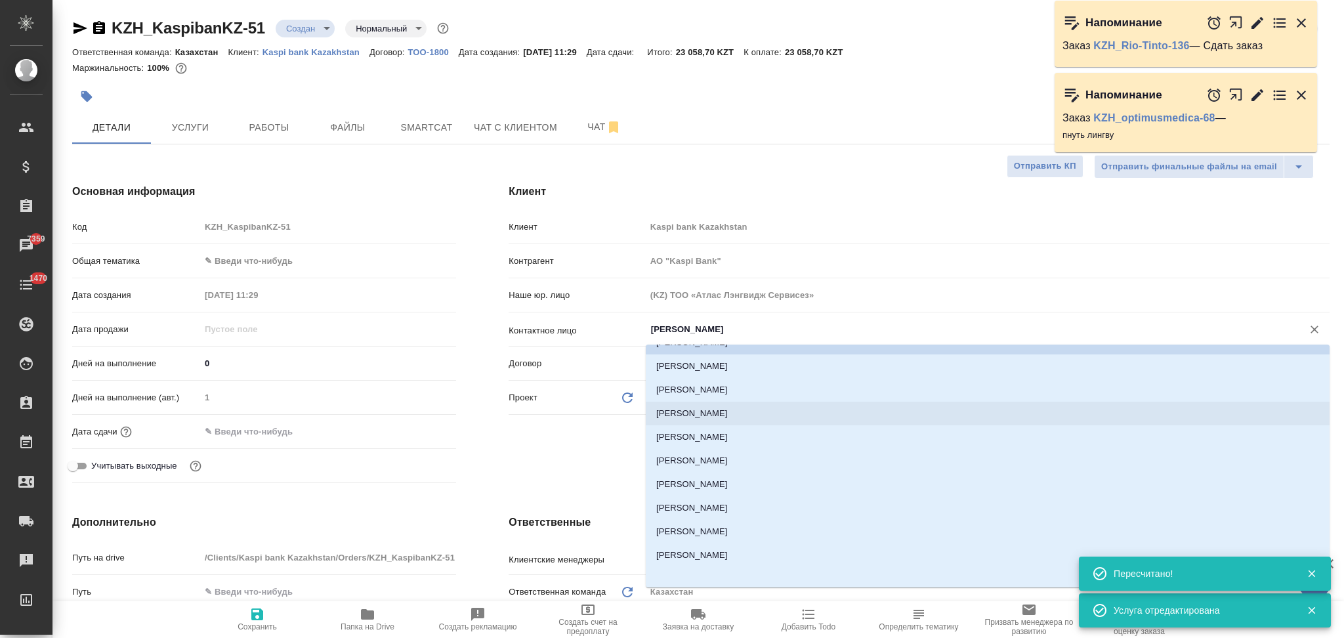
scroll to position [21, 0]
click at [729, 525] on li "Шанбаева Гульнур" at bounding box center [988, 528] width 684 height 24
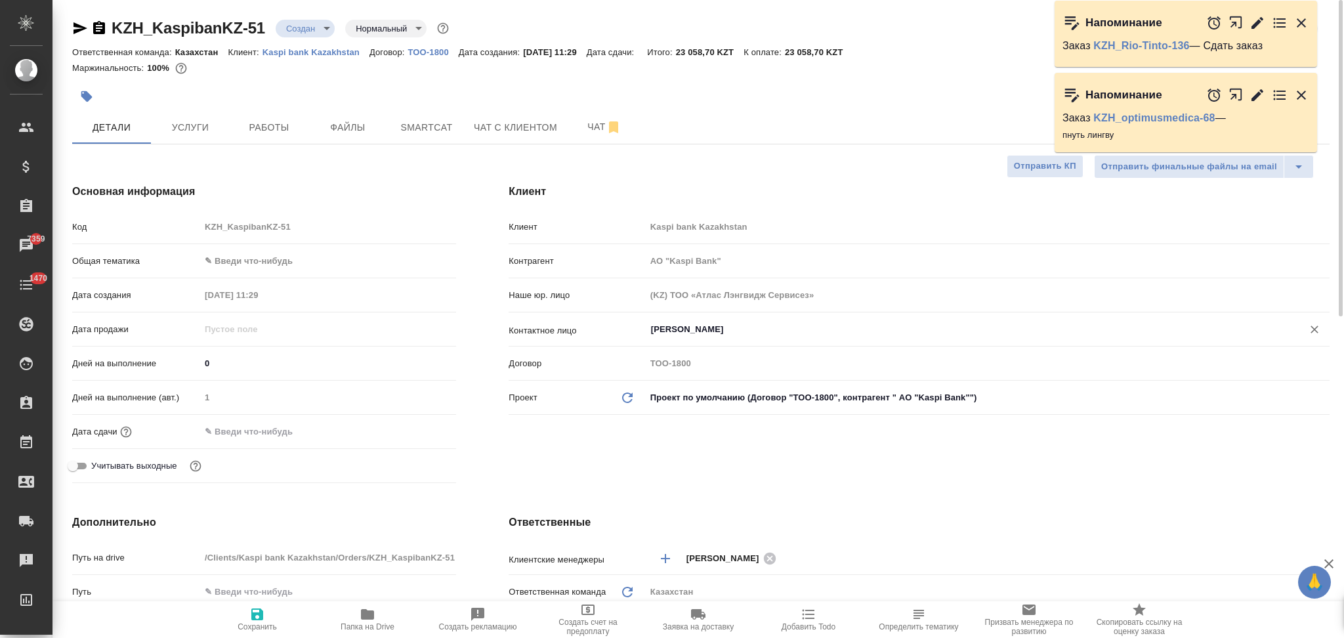
click at [257, 615] on icon "button" at bounding box center [257, 614] width 12 height 12
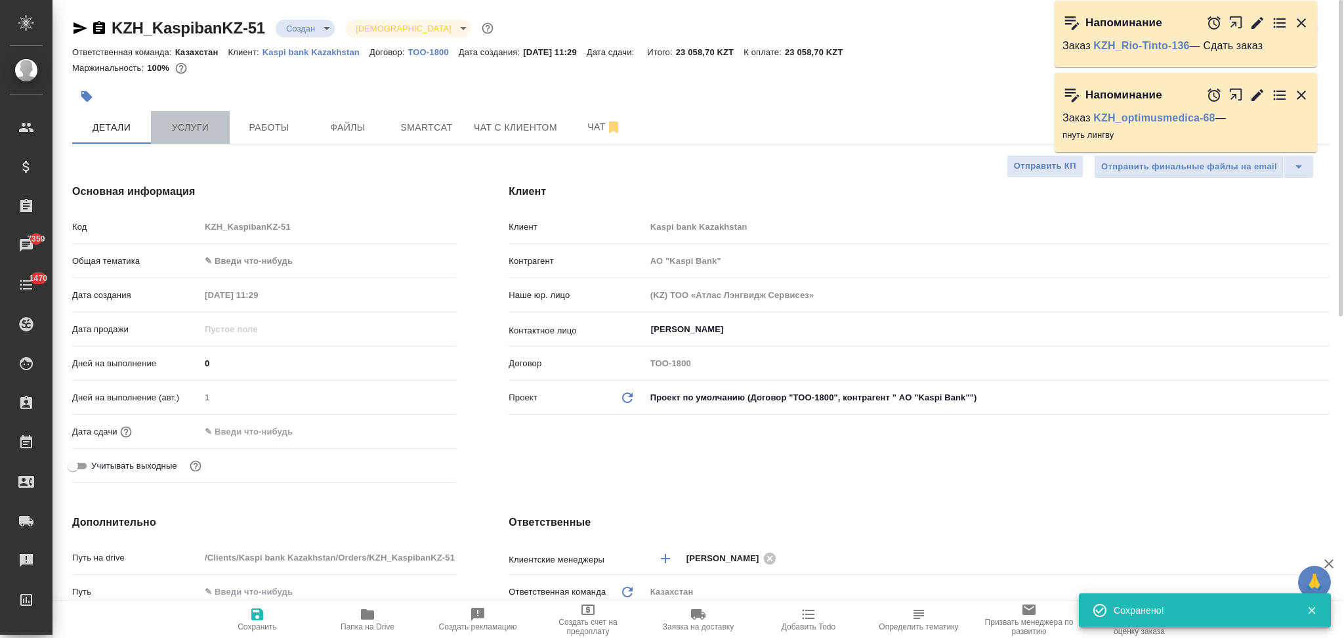
click at [190, 122] on span "Услуги" at bounding box center [190, 127] width 63 height 16
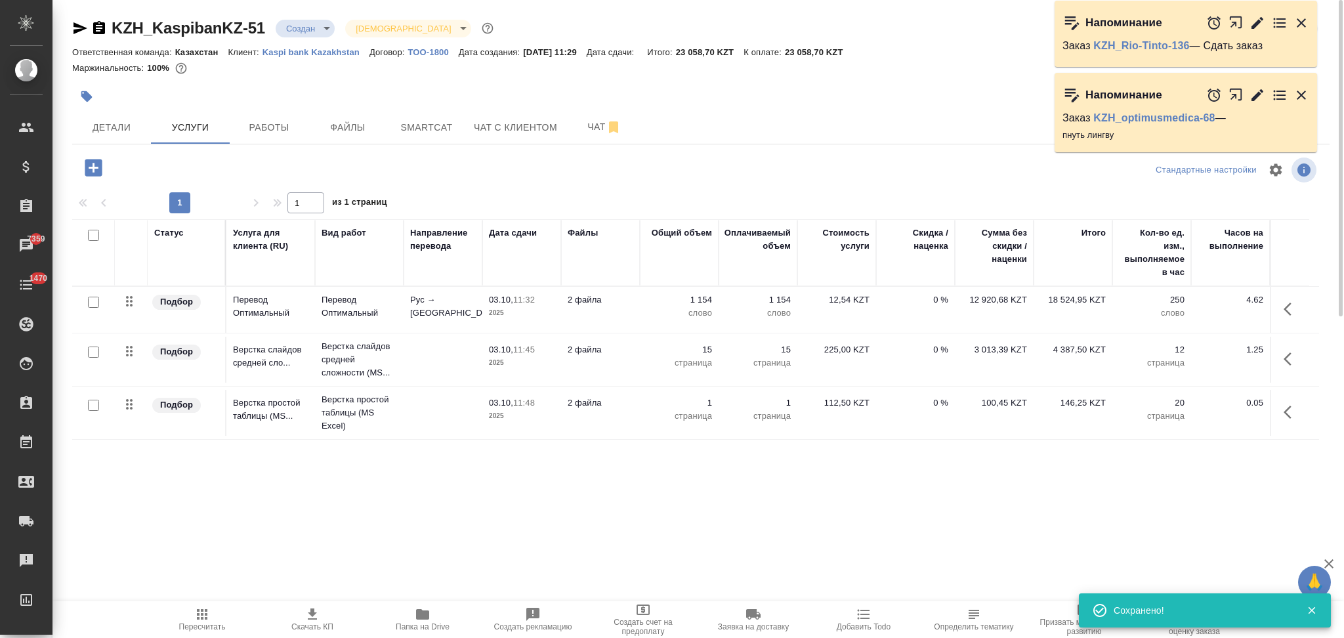
click at [310, 617] on icon "button" at bounding box center [312, 614] width 16 height 16
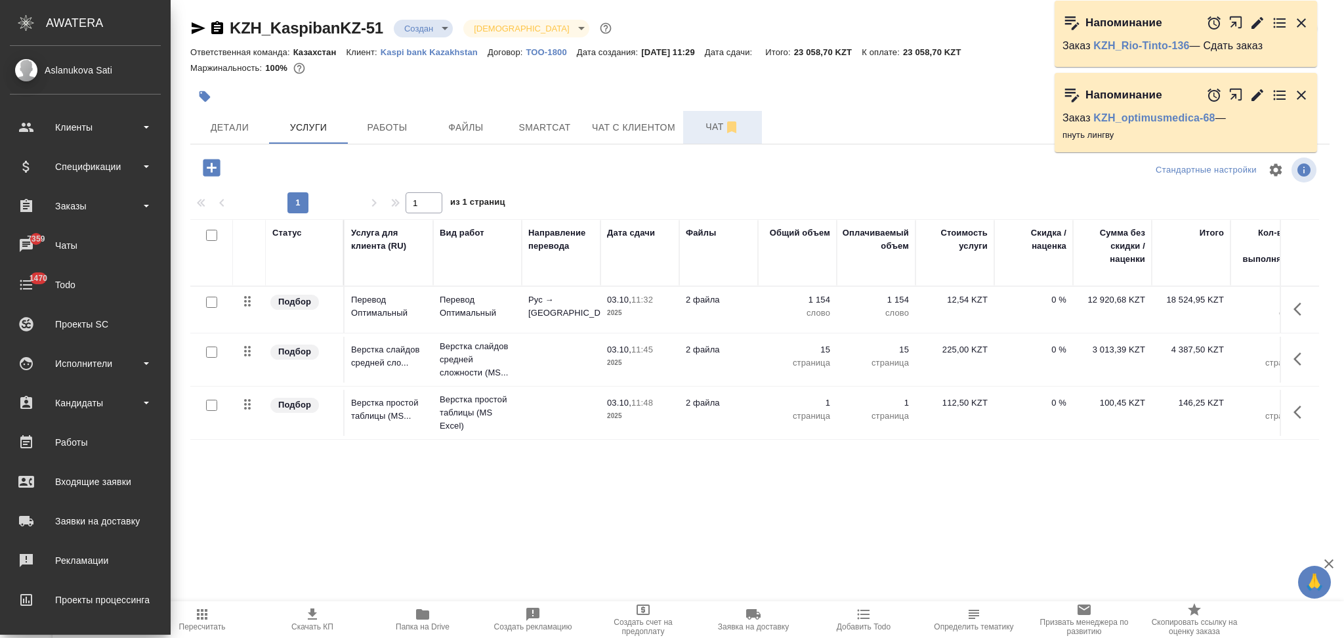
click at [705, 122] on span "Чат" at bounding box center [722, 127] width 63 height 16
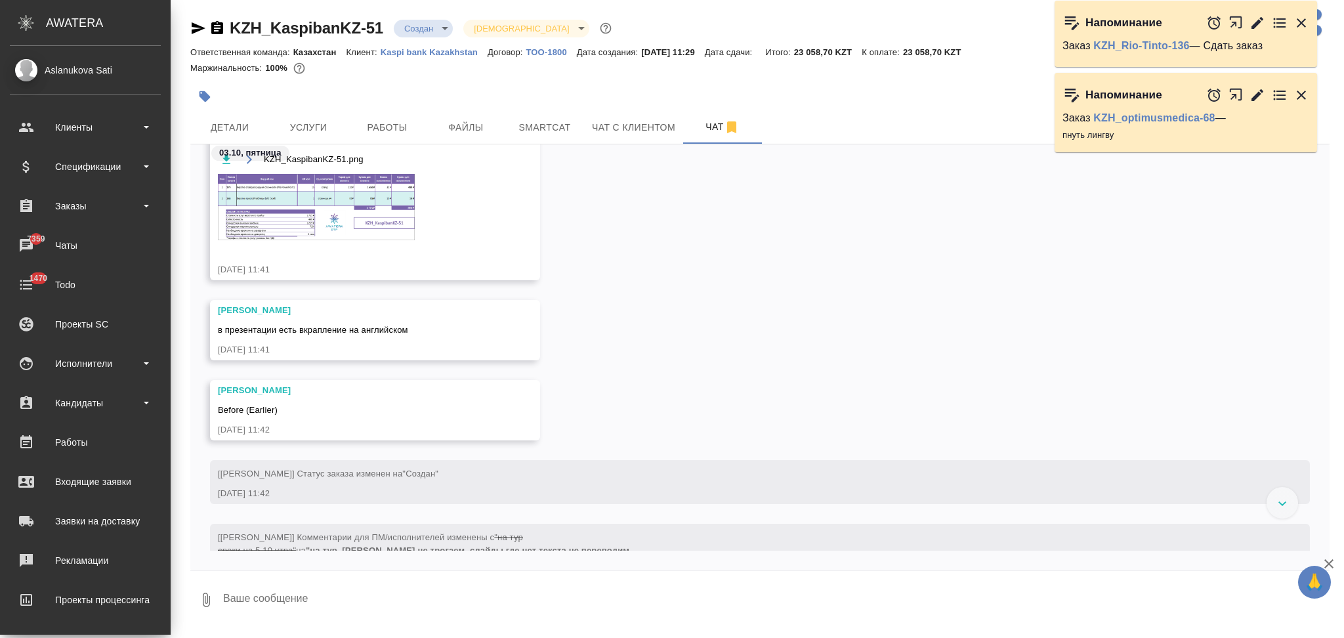
scroll to position [334, 0]
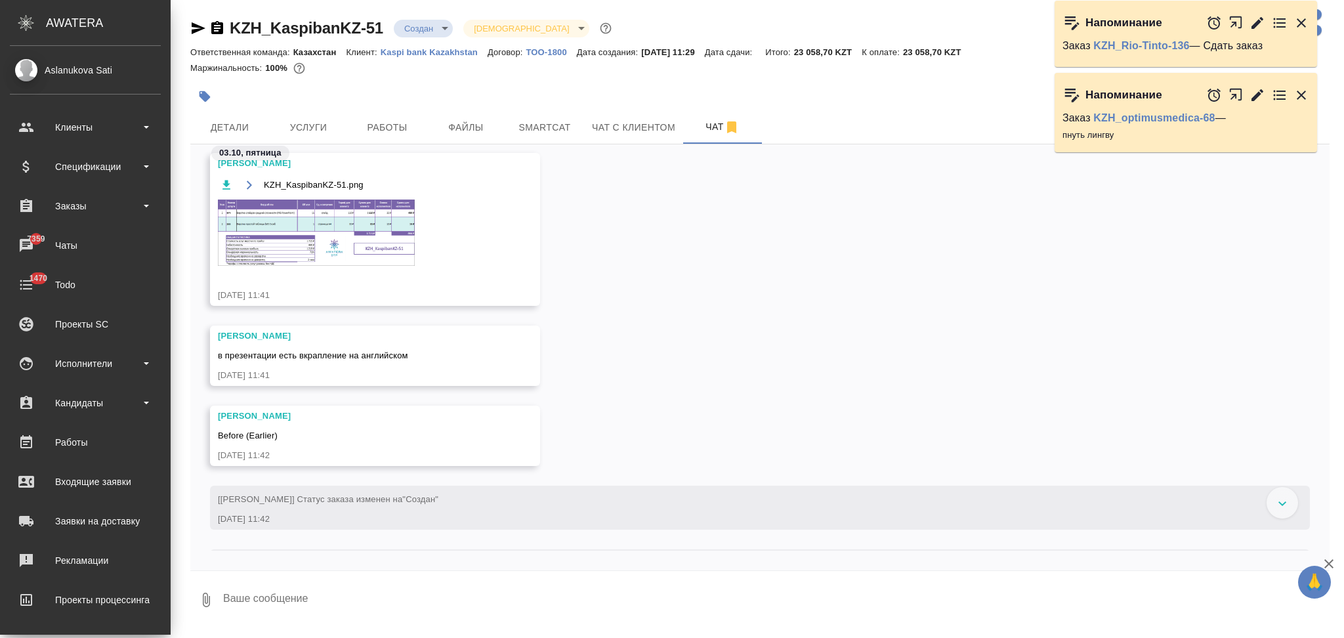
click at [290, 249] on img at bounding box center [316, 232] width 197 height 66
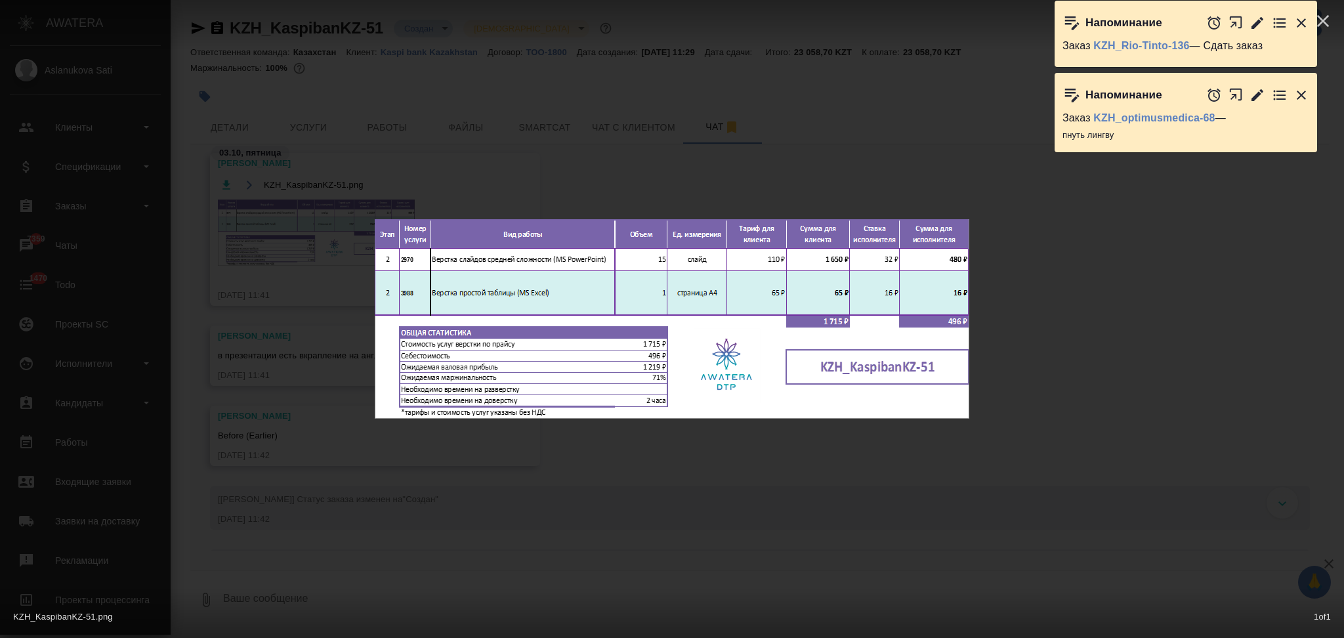
click at [265, 341] on div "KZH_KaspibanKZ-51.png 1 of 1" at bounding box center [672, 319] width 1344 height 638
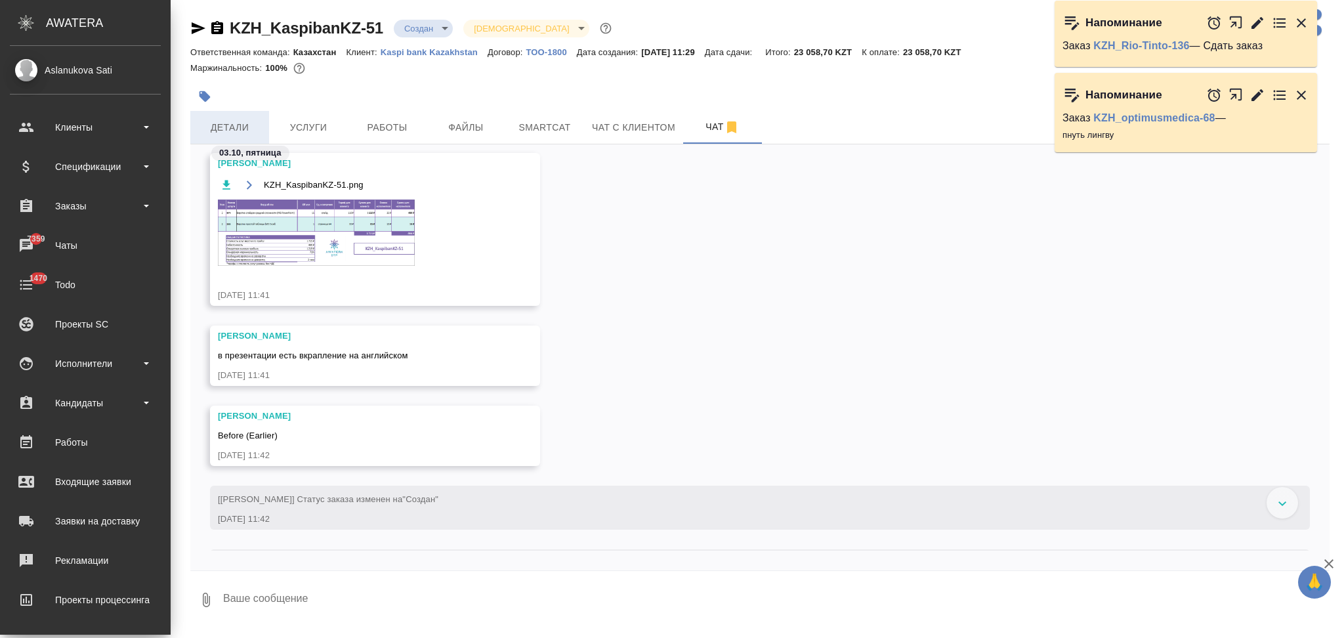
click at [230, 121] on span "Детали" at bounding box center [229, 127] width 63 height 16
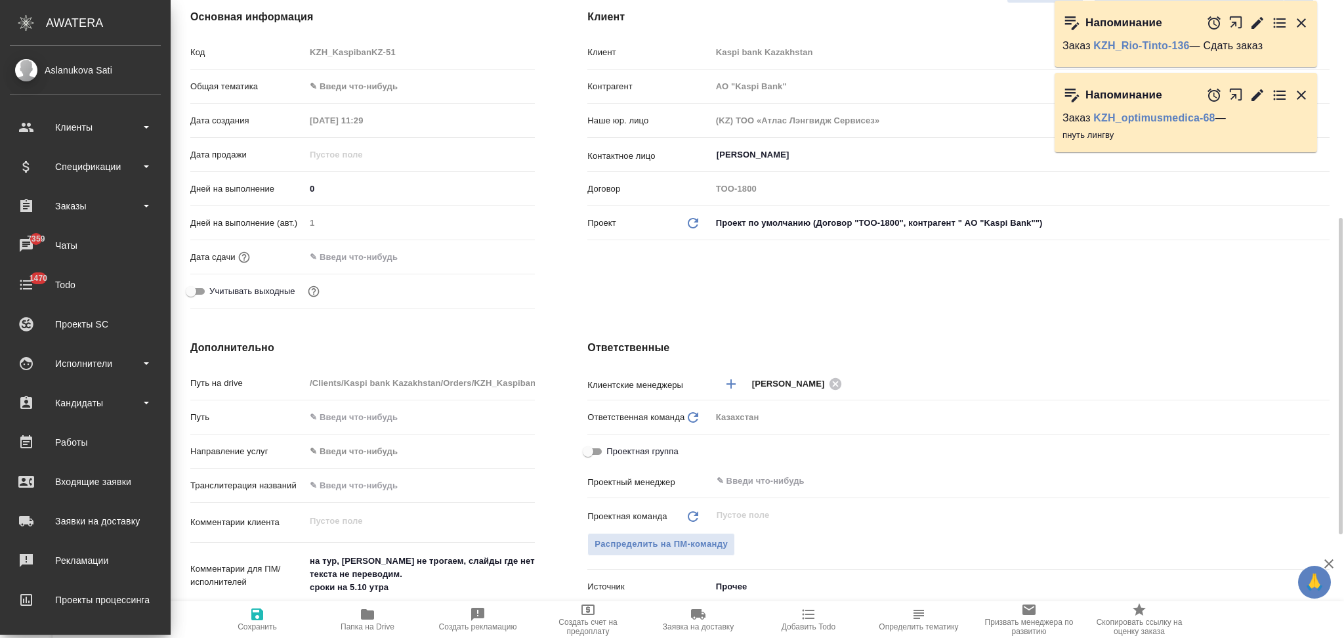
scroll to position [262, 0]
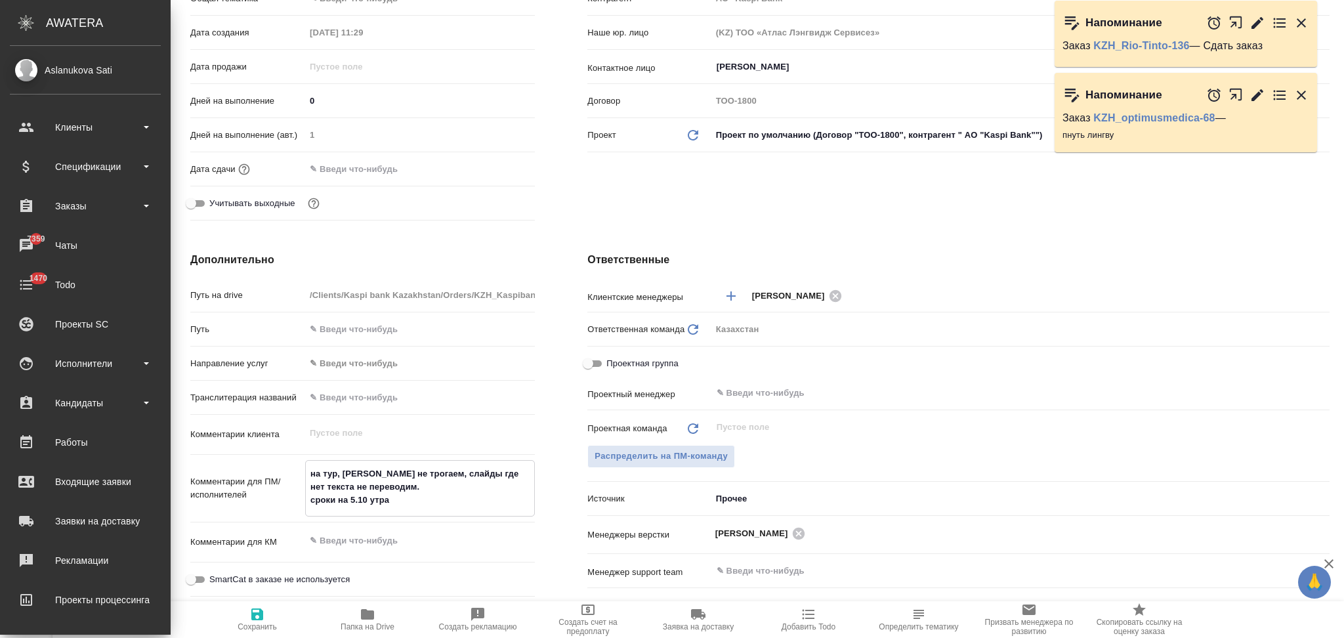
click at [382, 488] on textarea "на тур, Скрины не трогаем, слайды где нет текста не переводим. сроки на 5.10 ут…" at bounding box center [420, 487] width 228 height 49
paste textarea "6 и 7 слайды не переводим"
click at [260, 614] on icon "button" at bounding box center [257, 614] width 12 height 12
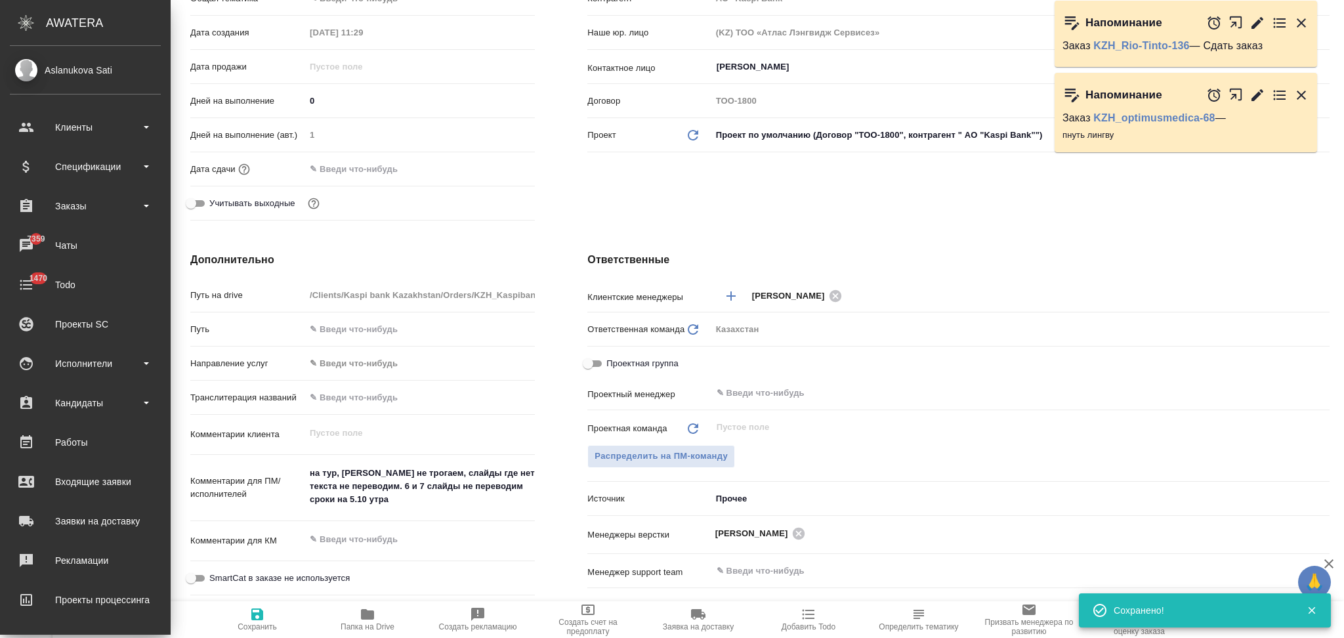
scroll to position [0, 0]
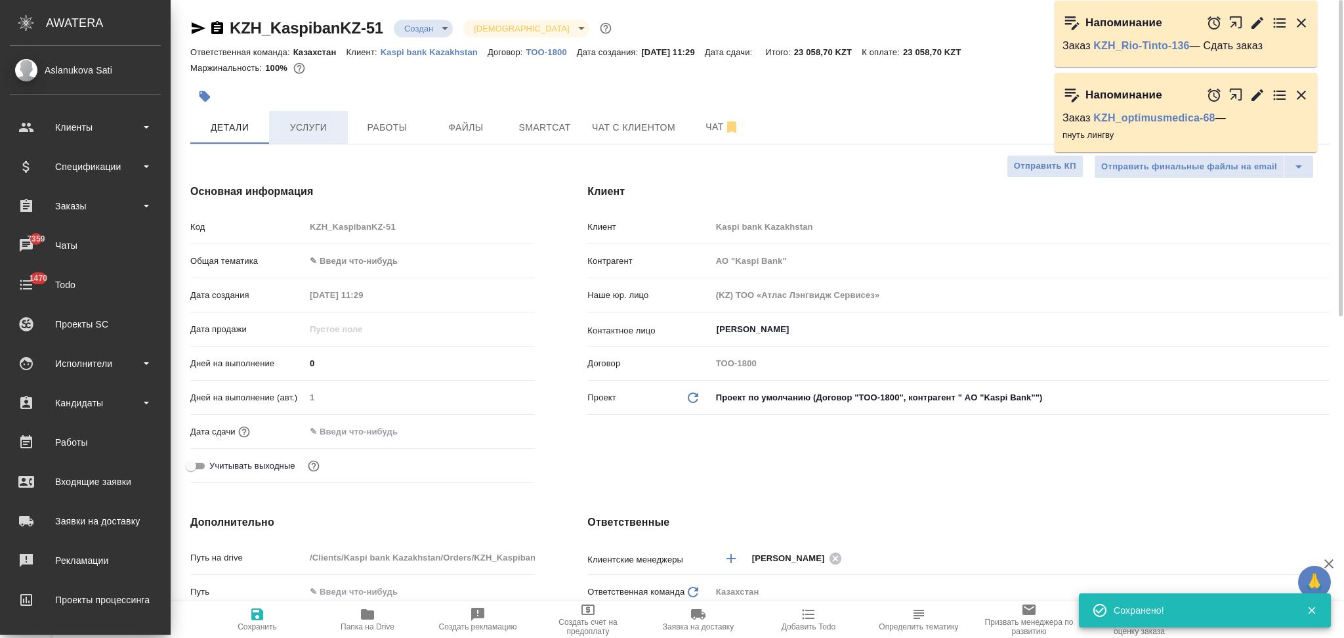
click at [323, 131] on span "Услуги" at bounding box center [308, 127] width 63 height 16
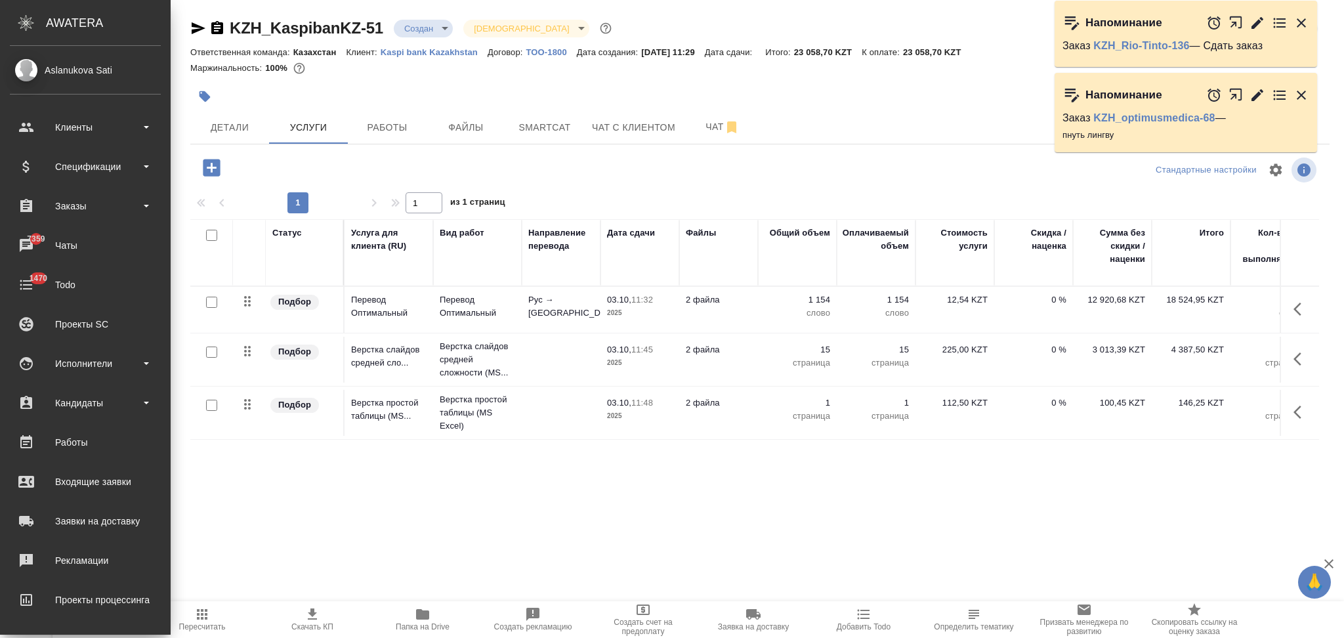
click at [540, 360] on td at bounding box center [561, 360] width 79 height 46
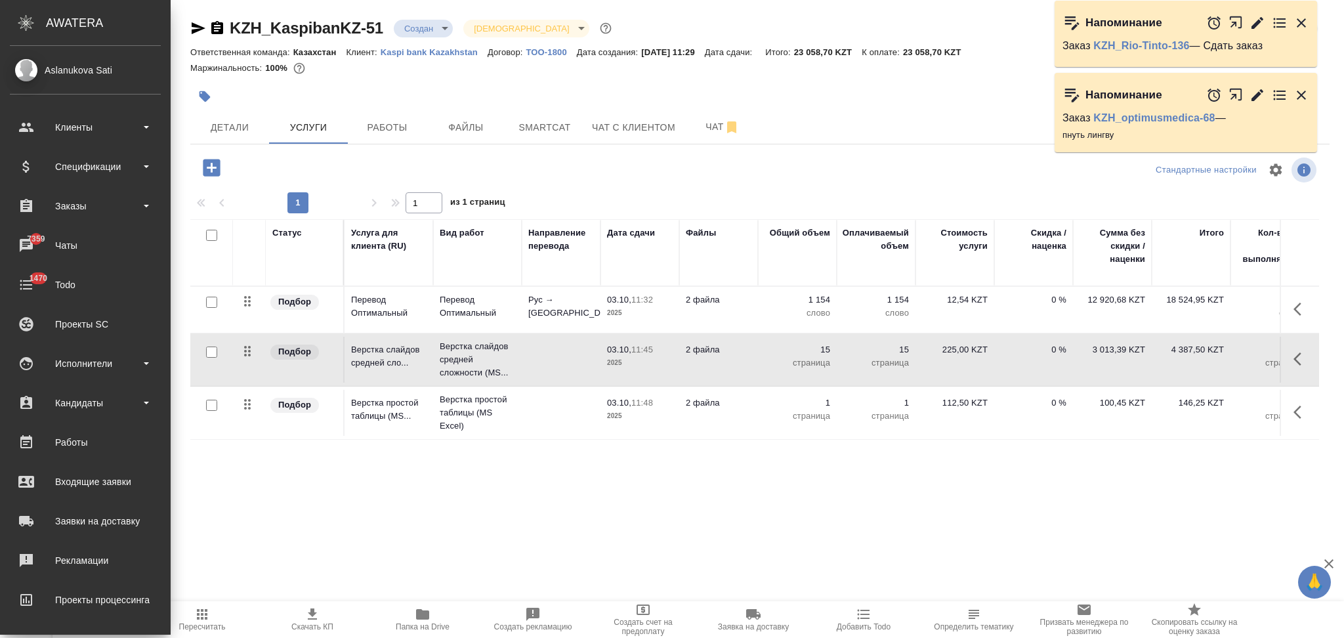
click at [540, 360] on td at bounding box center [561, 360] width 79 height 46
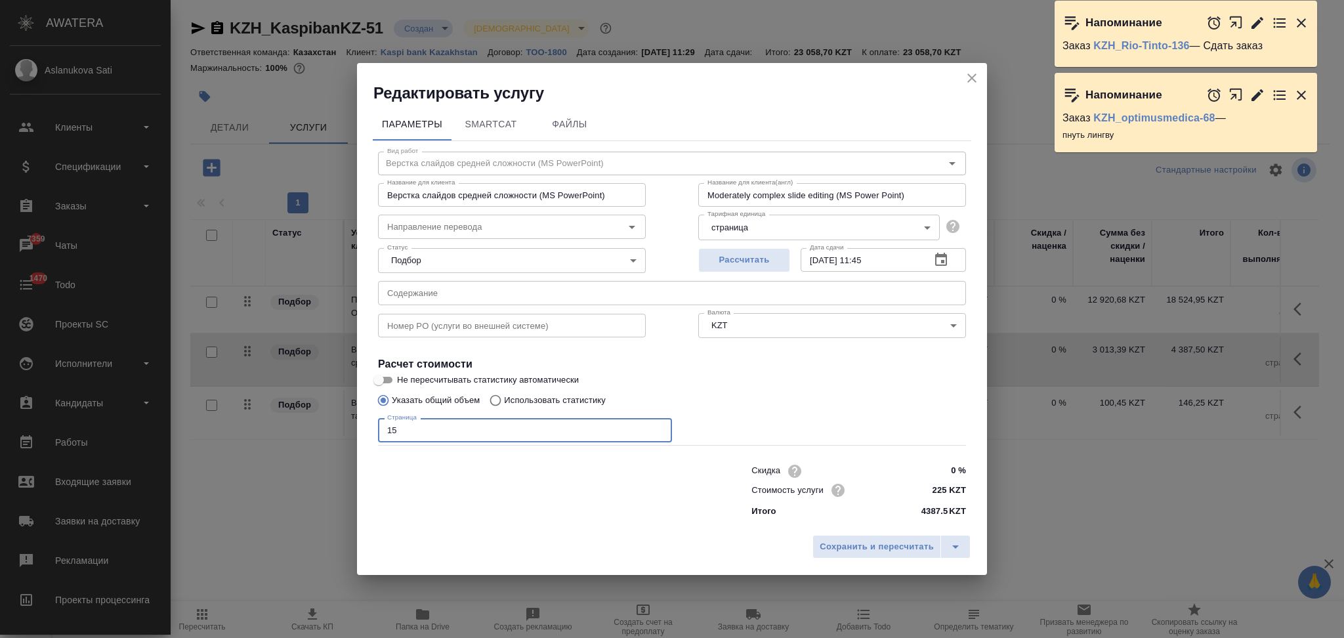
drag, startPoint x: 404, startPoint y: 435, endPoint x: 379, endPoint y: 431, distance: 25.2
click at [379, 431] on input "15" at bounding box center [525, 430] width 294 height 24
click at [877, 547] on span "Сохранить и пересчитать" at bounding box center [876, 546] width 114 height 15
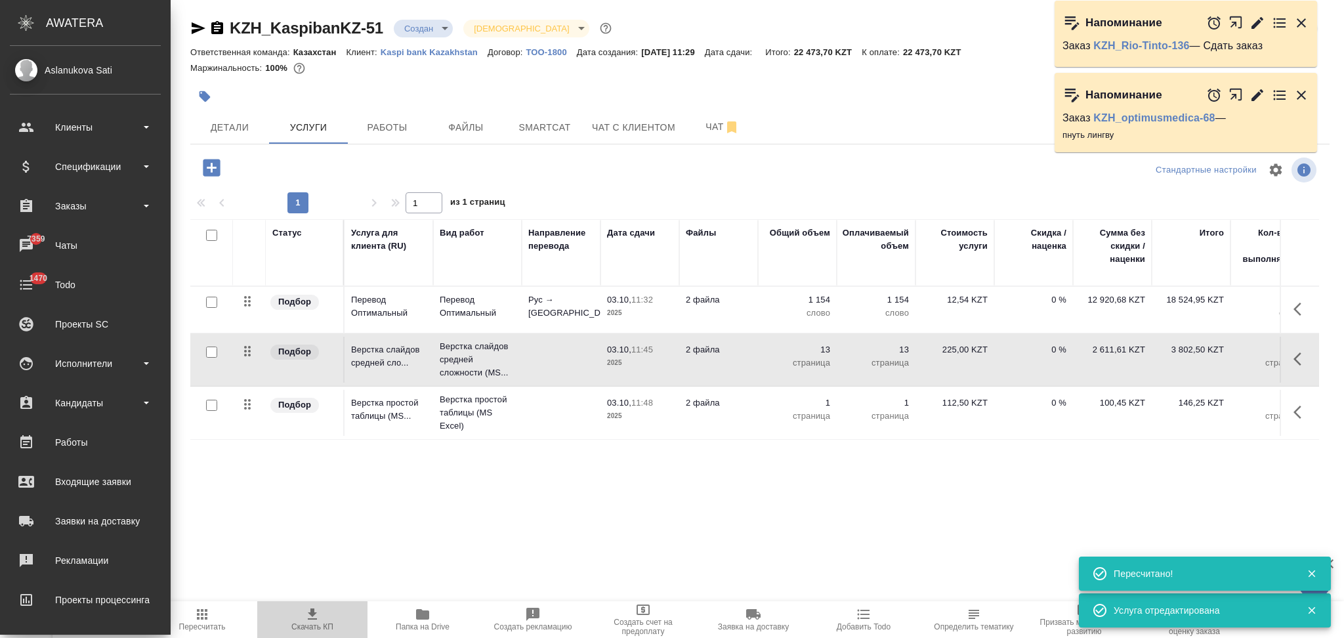
click at [310, 614] on icon "button" at bounding box center [312, 613] width 9 height 11
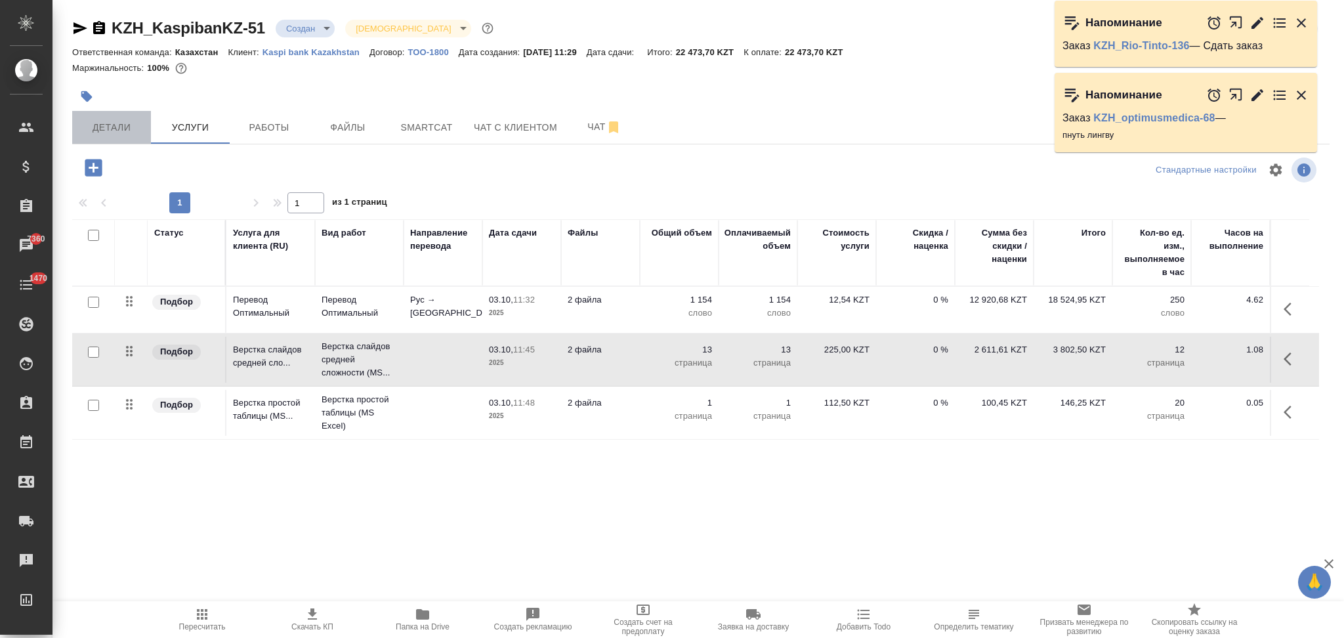
click at [106, 126] on span "Детали" at bounding box center [111, 127] width 63 height 16
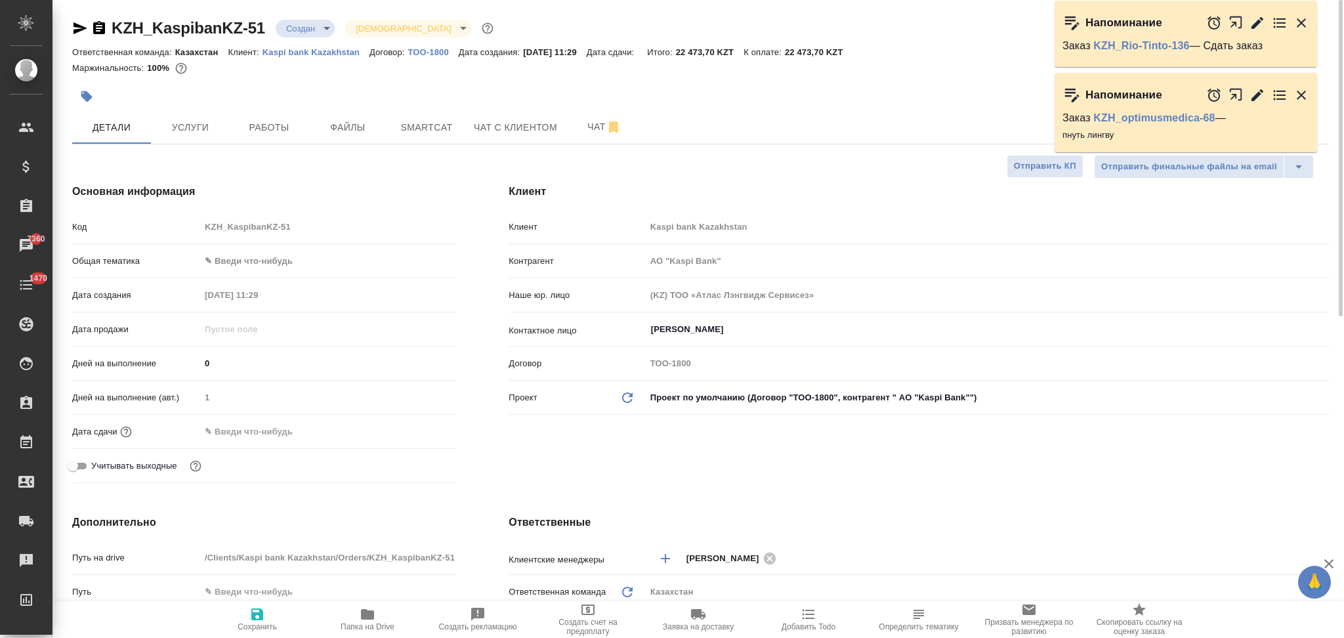
click at [249, 426] on input "text" at bounding box center [257, 431] width 115 height 19
click at [415, 434] on icon "button" at bounding box center [418, 431] width 16 height 16
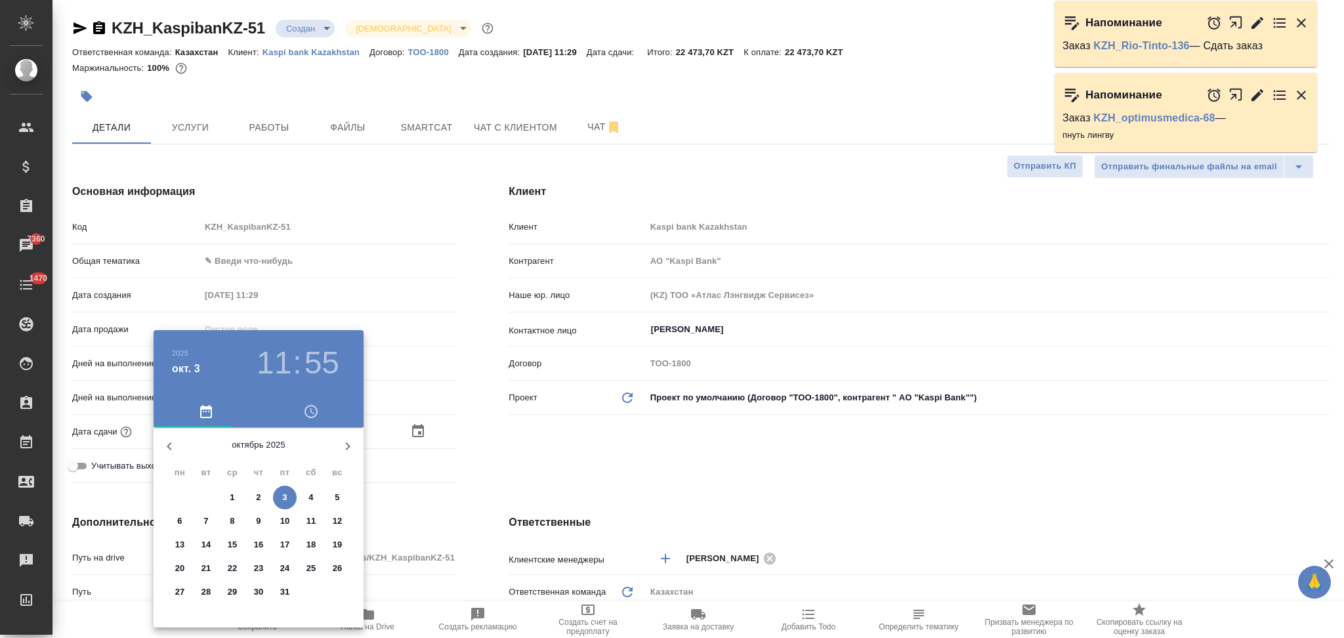
click at [333, 494] on span "5" at bounding box center [337, 497] width 24 height 13
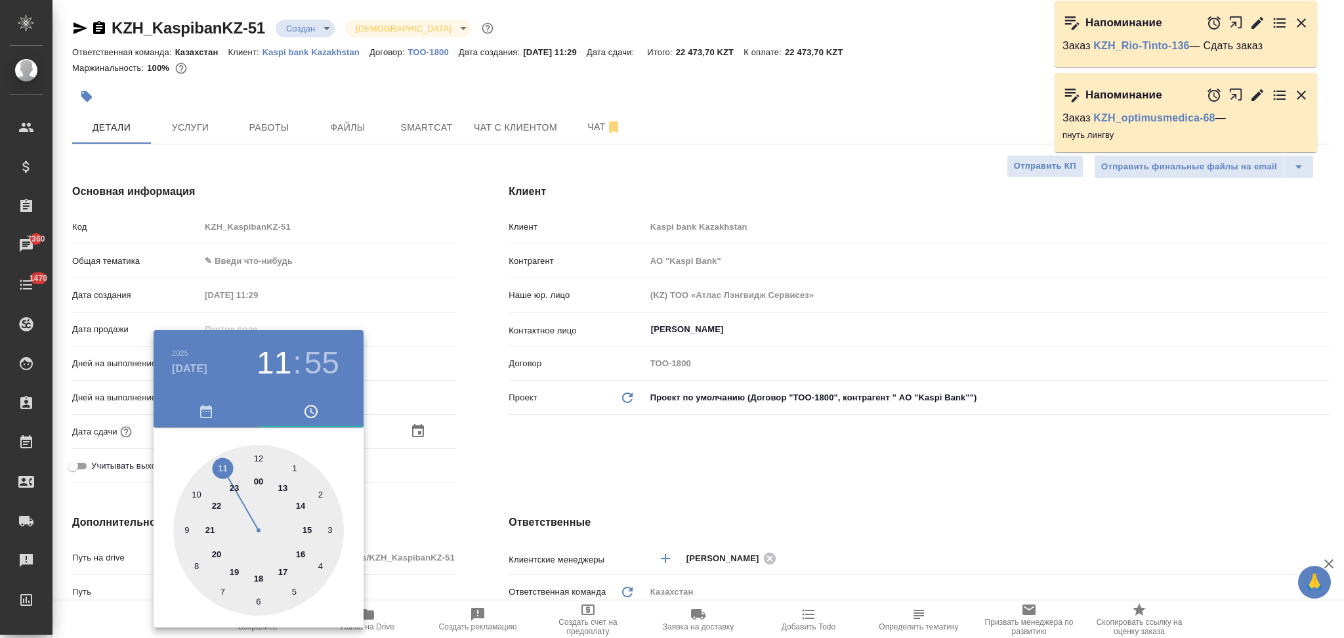
click at [220, 465] on div at bounding box center [258, 530] width 171 height 171
click at [257, 455] on div at bounding box center [258, 530] width 171 height 171
drag, startPoint x: 474, startPoint y: 485, endPoint x: 440, endPoint y: 516, distance: 46.5
click at [476, 485] on div at bounding box center [672, 319] width 1344 height 638
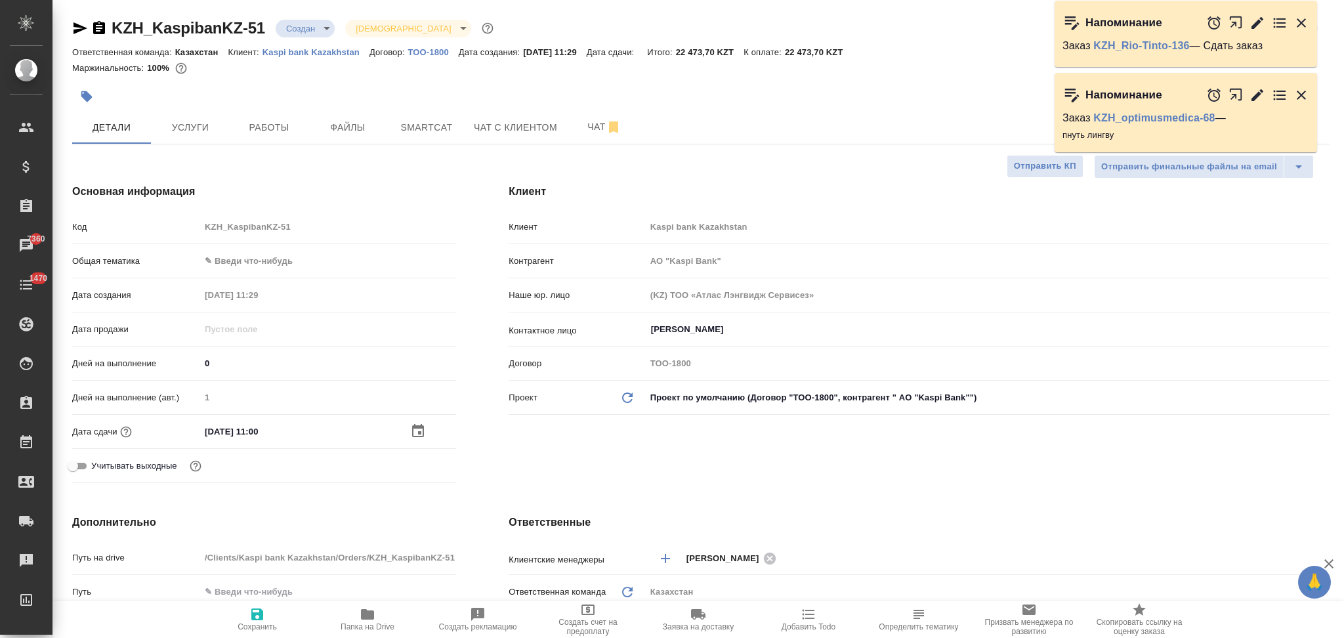
click at [251, 613] on icon "button" at bounding box center [257, 614] width 16 height 16
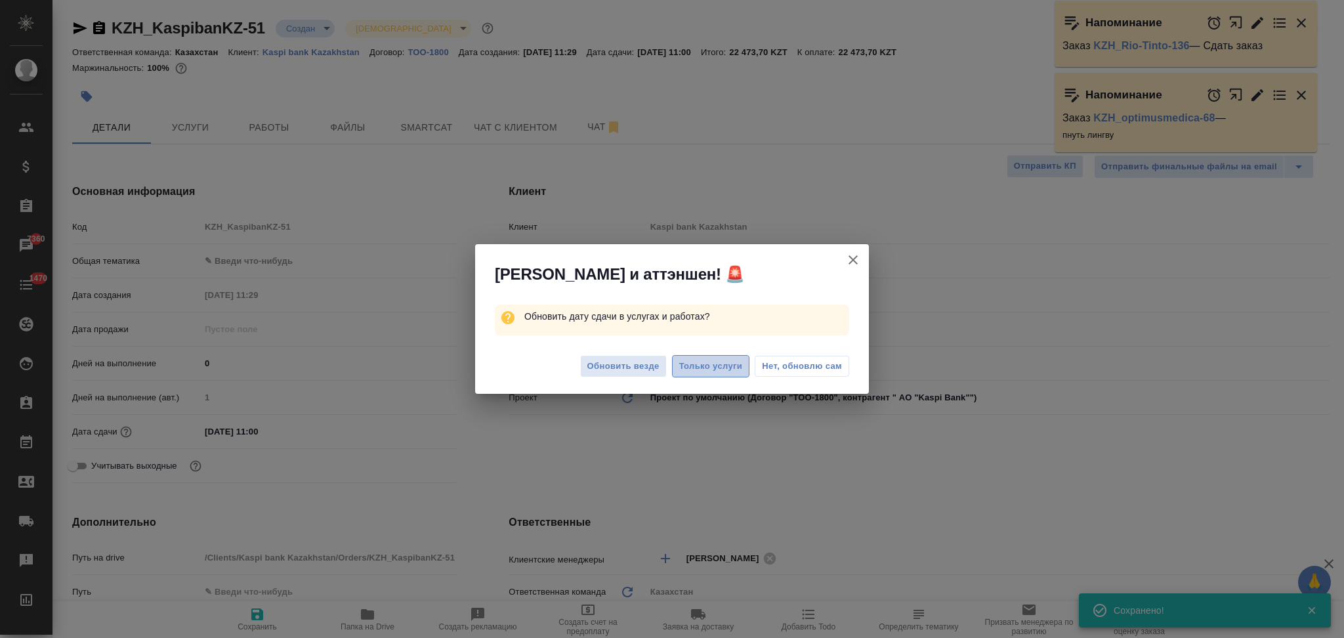
click at [709, 375] on button "Только услуги" at bounding box center [711, 366] width 78 height 23
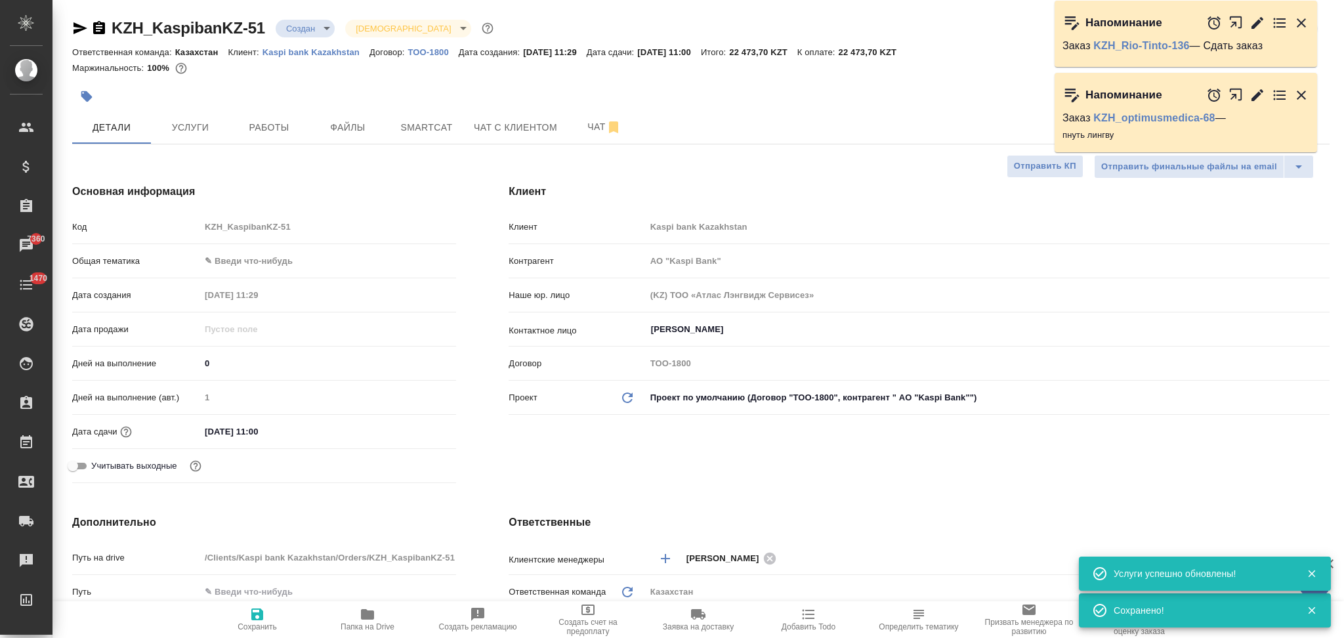
scroll to position [262, 0]
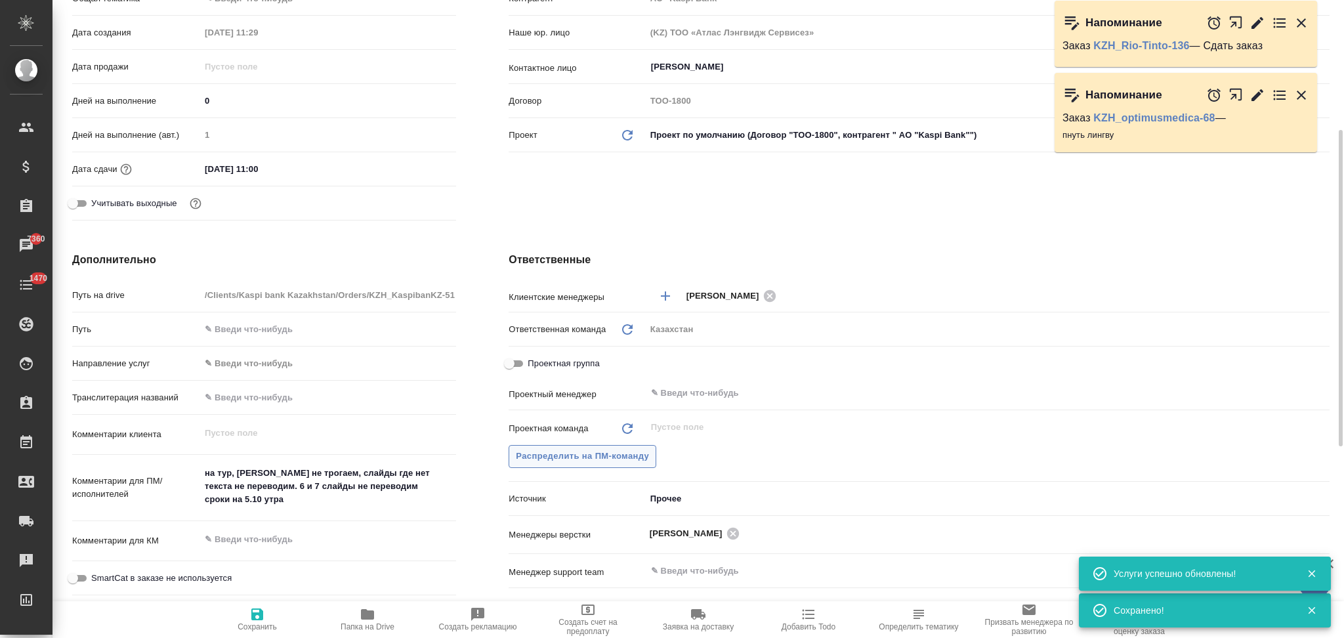
click at [550, 461] on span "Распределить на ПМ-команду" at bounding box center [582, 456] width 133 height 15
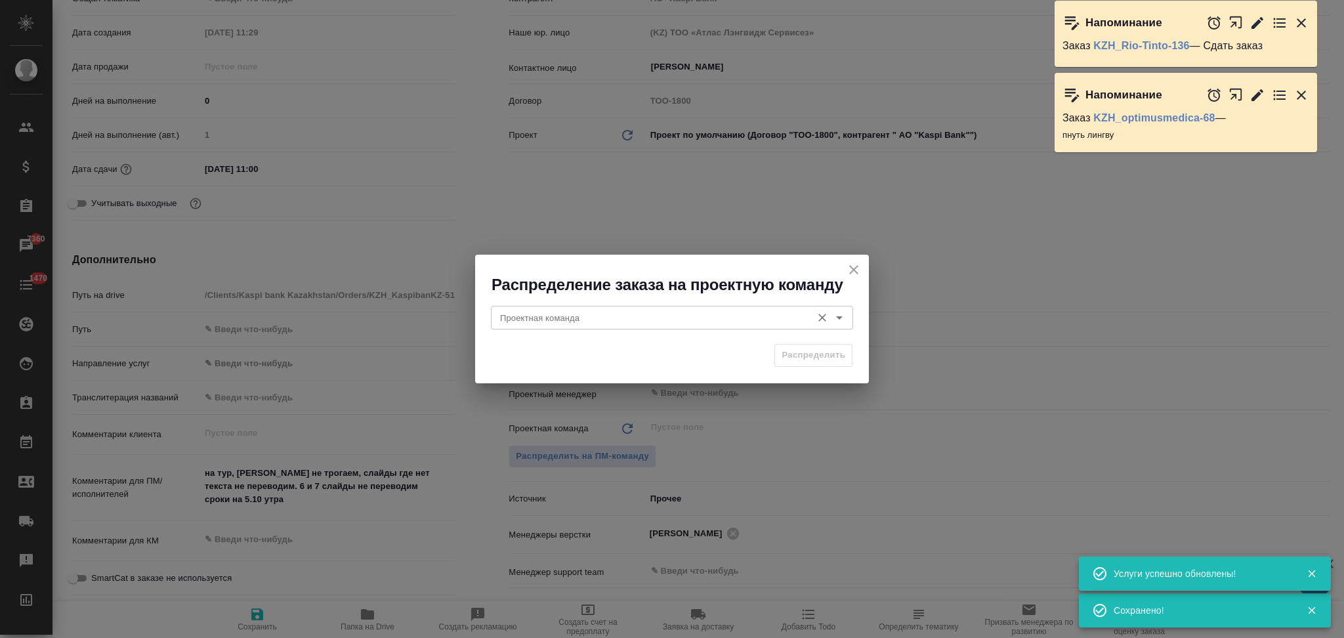
click at [569, 314] on input "Проектная команда" at bounding box center [650, 318] width 310 height 16
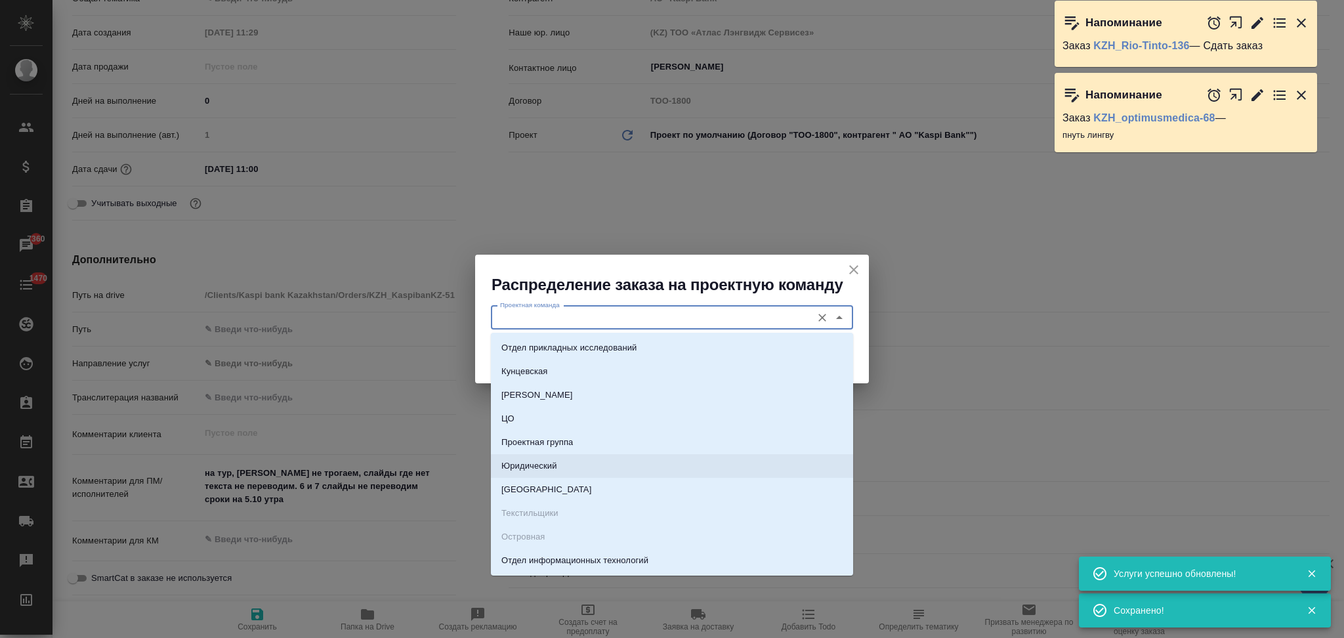
click at [528, 464] on p "Юридический" at bounding box center [529, 465] width 56 height 13
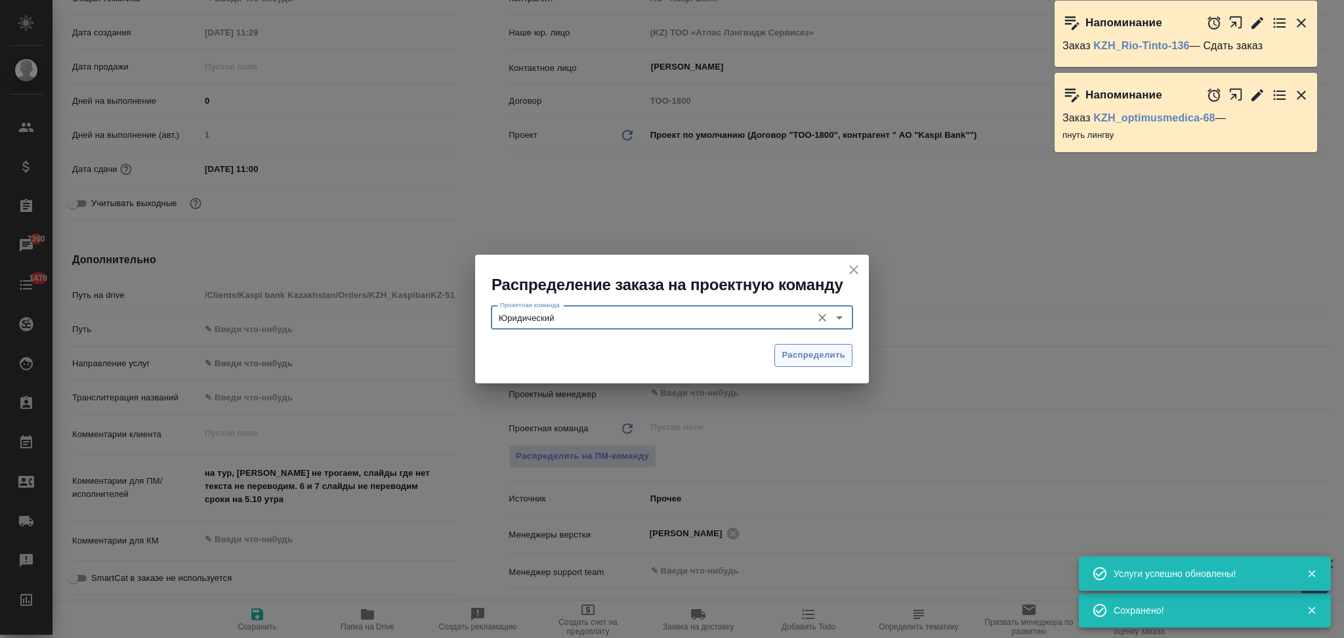
click at [793, 358] on span "Распределить" at bounding box center [813, 355] width 64 height 15
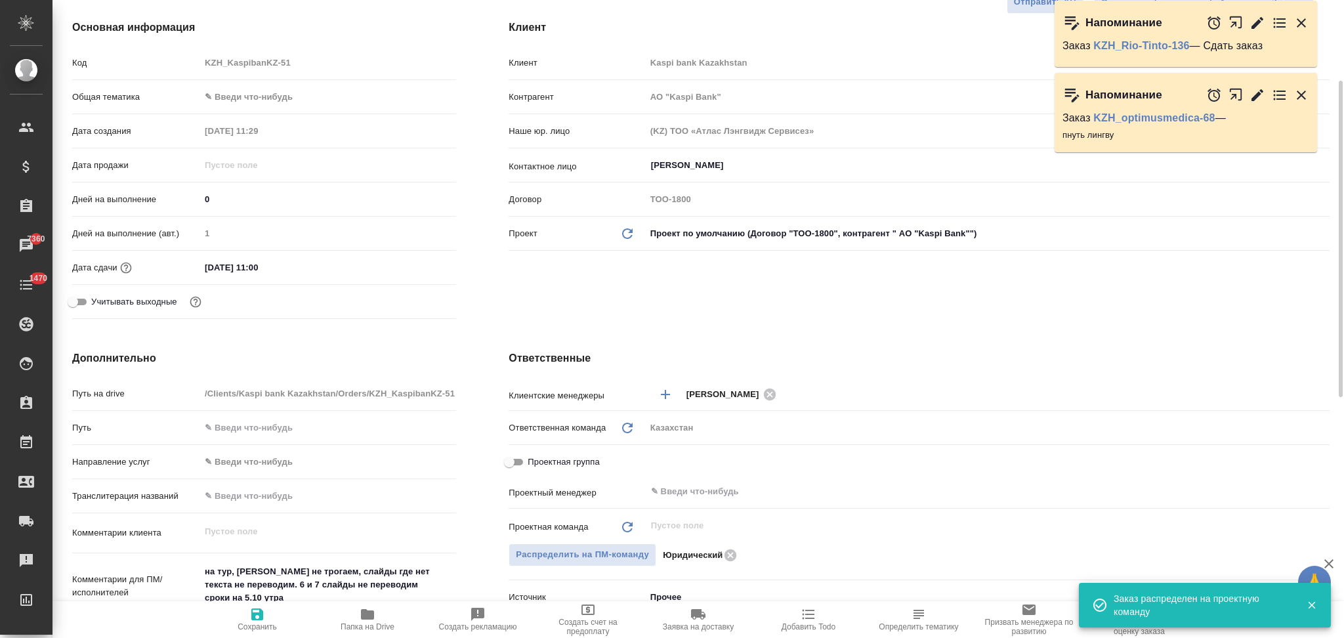
scroll to position [0, 0]
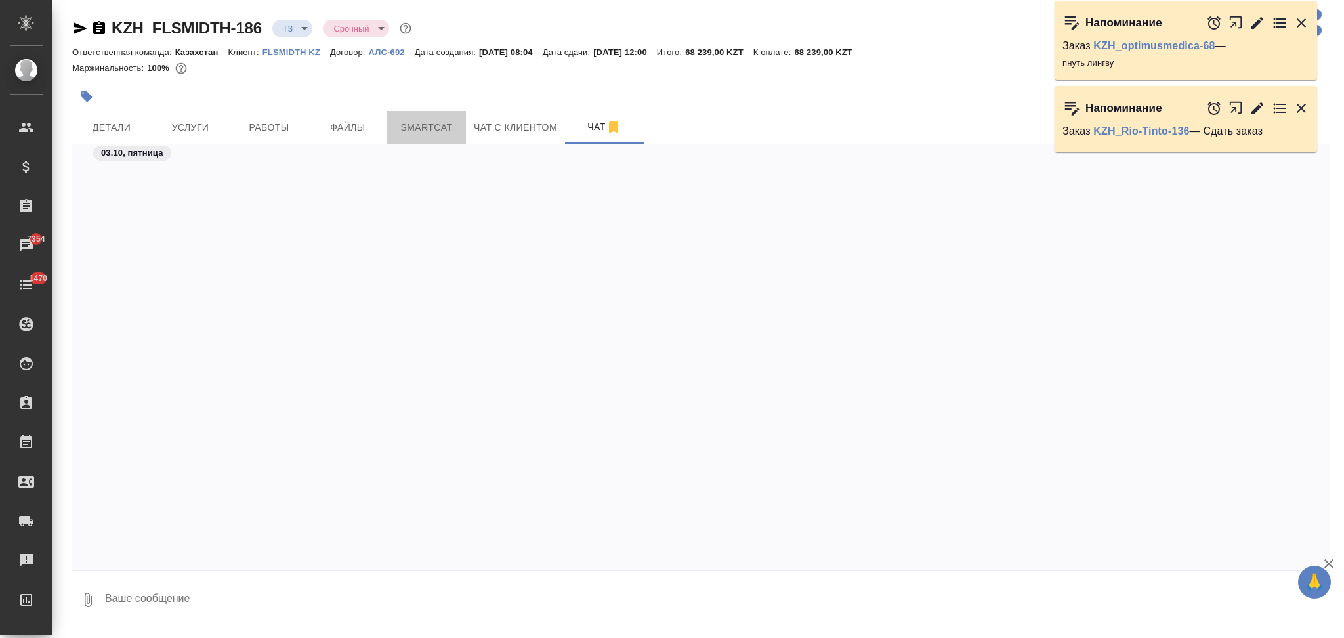
click at [423, 126] on span "Smartcat" at bounding box center [426, 127] width 63 height 16
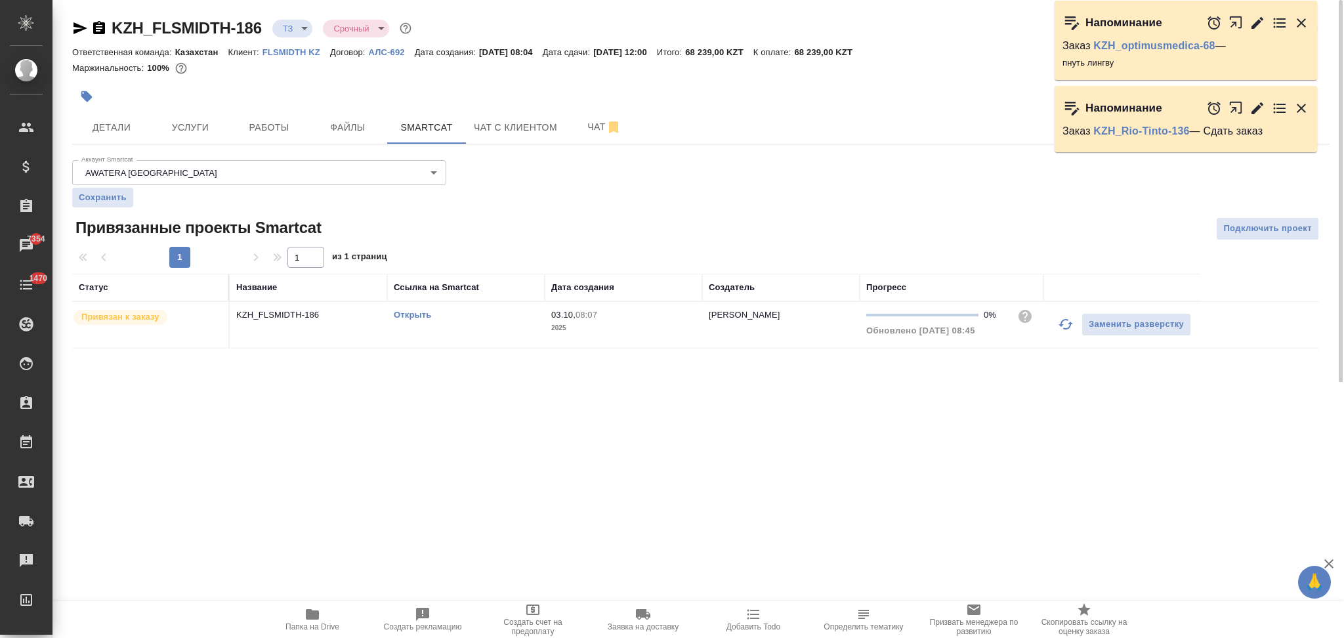
click at [411, 318] on link "Открыть" at bounding box center [412, 315] width 37 height 10
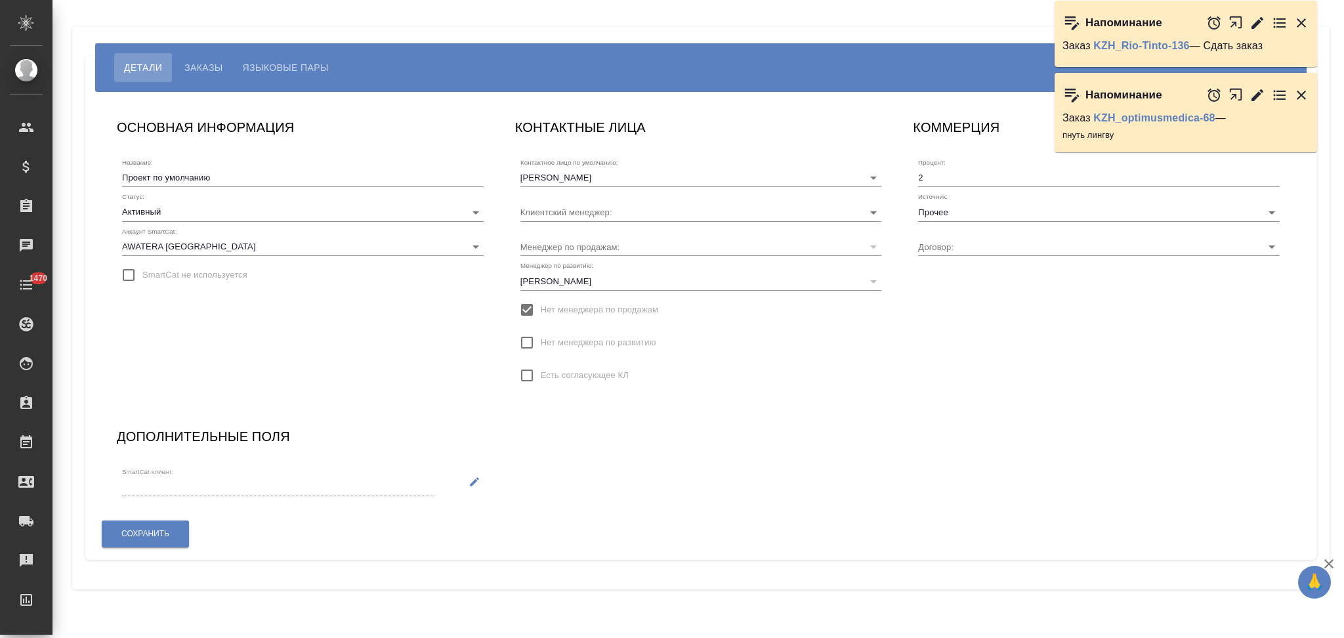
type input "ТОО-1800"
type input "[PERSON_NAME]"
click at [270, 75] on span "Языковые пары" at bounding box center [286, 68] width 86 height 16
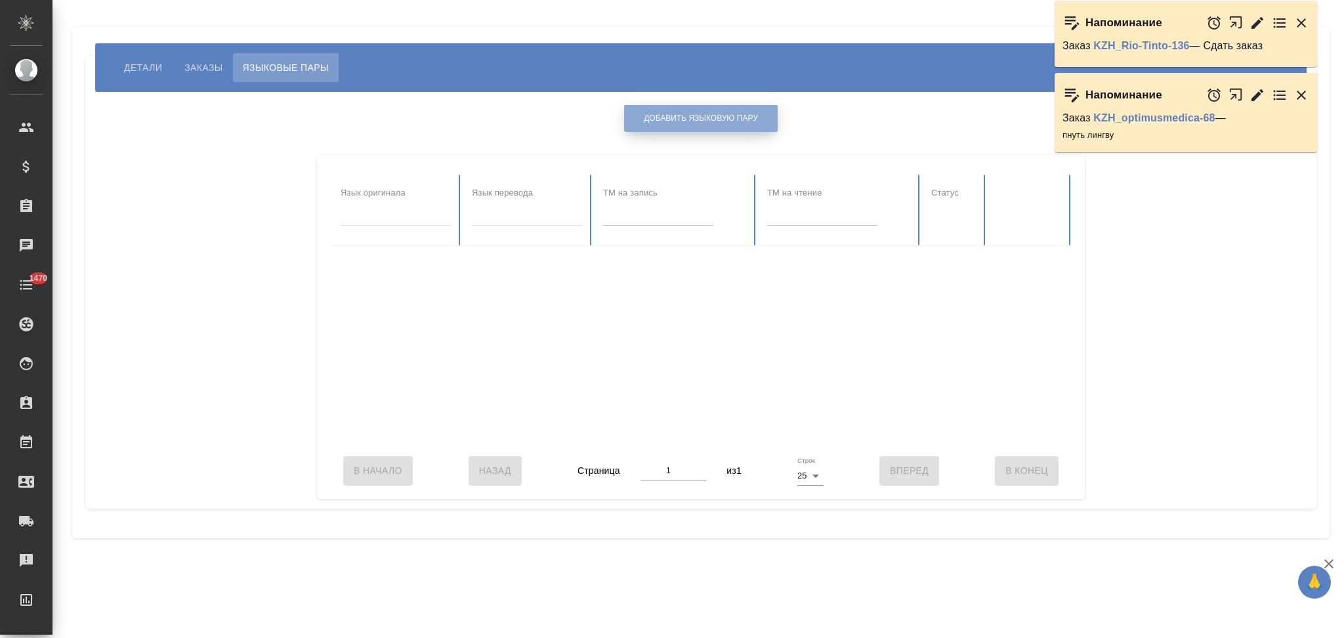
click at [652, 119] on span "Добавить языковую пару" at bounding box center [701, 118] width 114 height 11
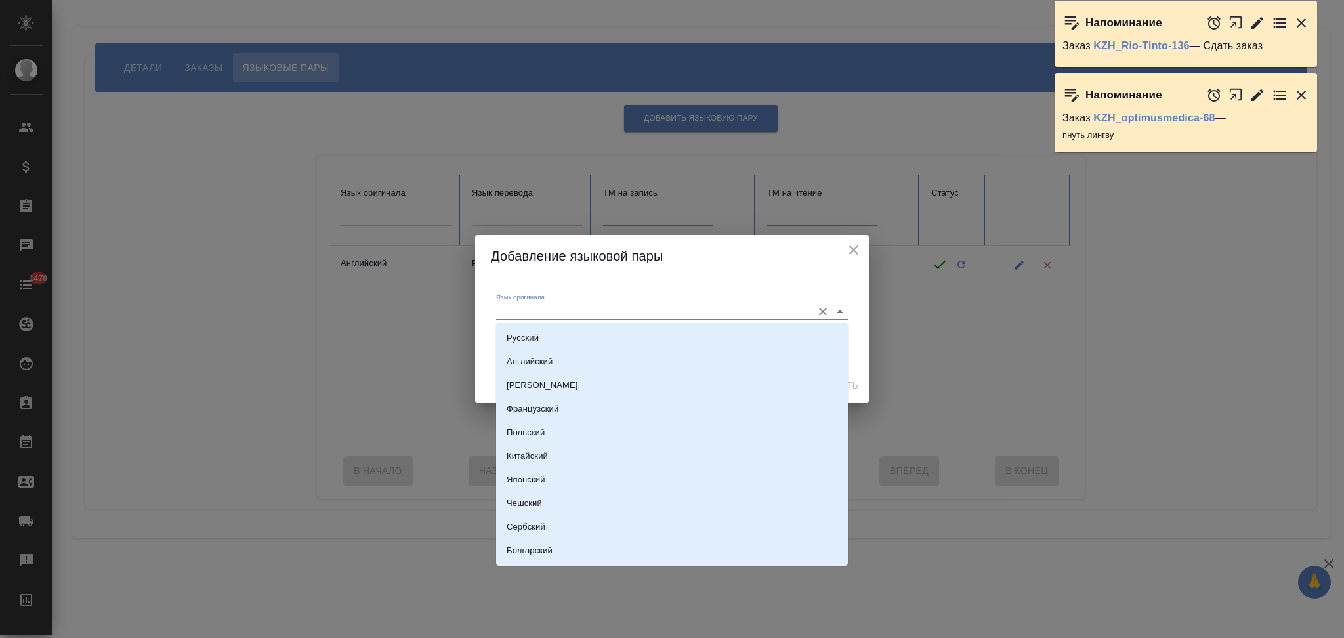
drag, startPoint x: 583, startPoint y: 304, endPoint x: 565, endPoint y: 329, distance: 30.6
click at [582, 304] on input "Язык оригинала" at bounding box center [651, 311] width 310 height 16
click at [551, 339] on li "Русский" at bounding box center [672, 338] width 352 height 24
type input "Русский"
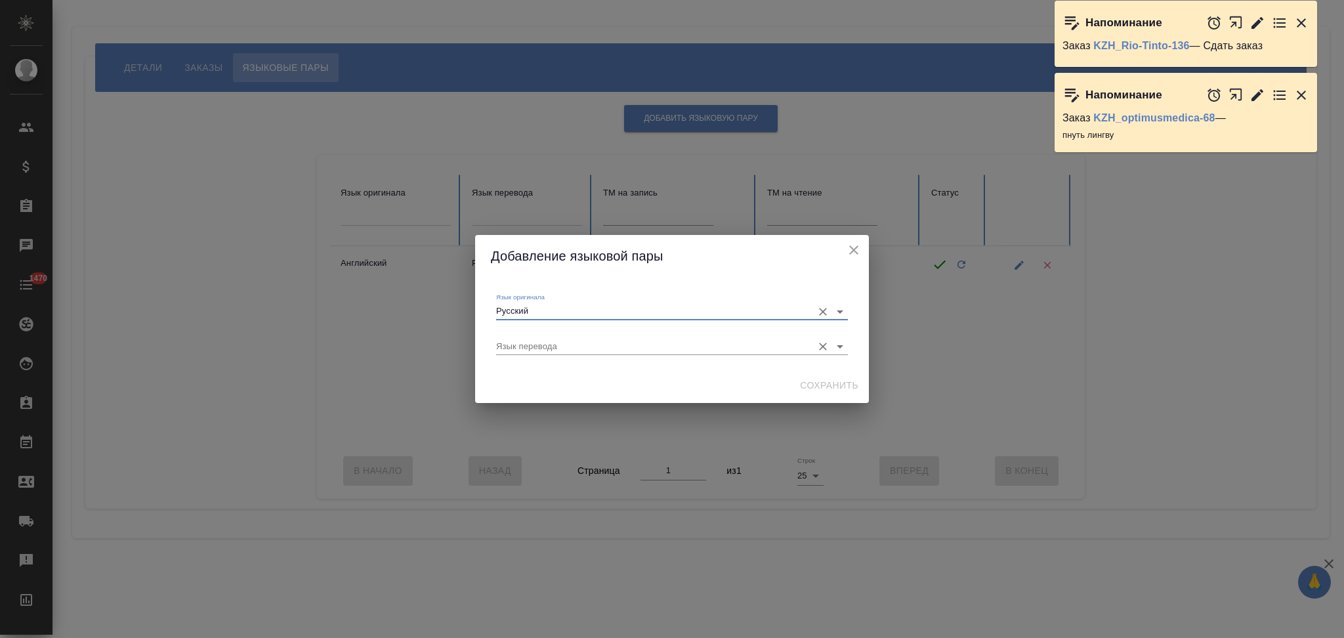
click at [550, 349] on input "Язык перевода" at bounding box center [651, 347] width 310 height 16
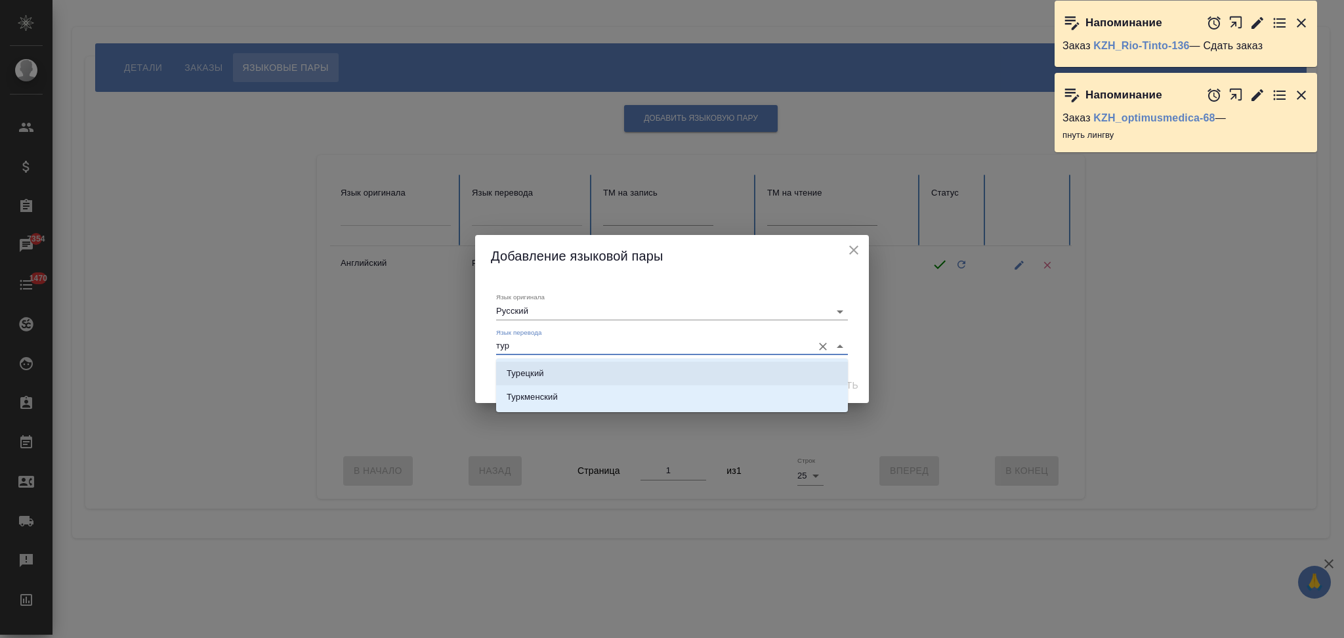
click at [548, 369] on li "Турецкий" at bounding box center [672, 374] width 352 height 24
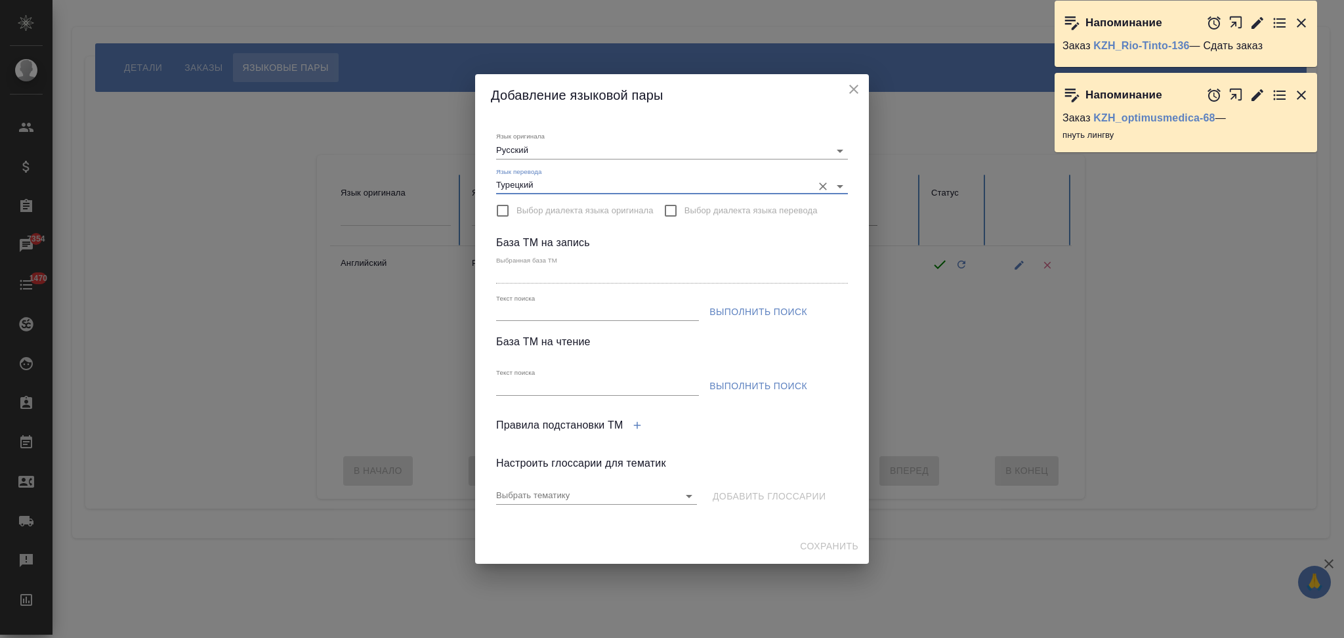
type input "Турецкий"
click at [544, 306] on input "Текст поиска" at bounding box center [597, 312] width 203 height 16
paste input "KaspibanKZ-рус-тур"
type input "KaspibanKZ-рус-тур"
click at [722, 312] on span "Выполнить поиск" at bounding box center [758, 312] width 98 height 16
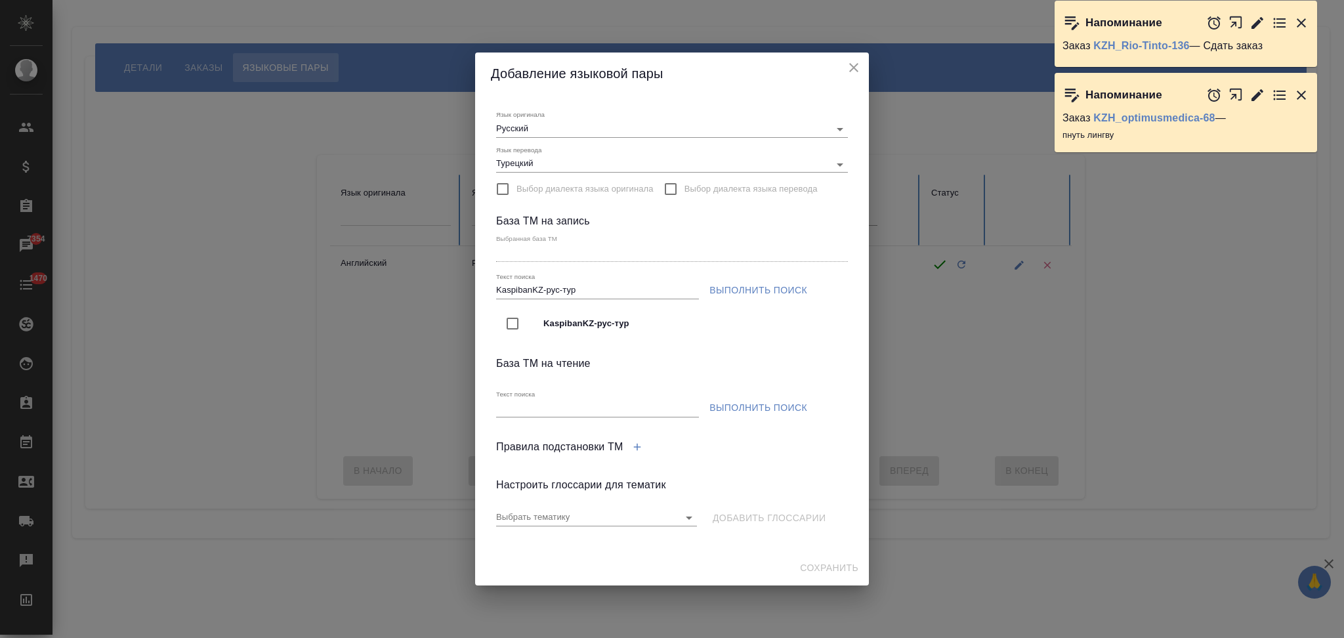
click at [516, 323] on input "checkbox" at bounding box center [513, 324] width 28 height 28
type input "KaspibanKZ-рус-тур"
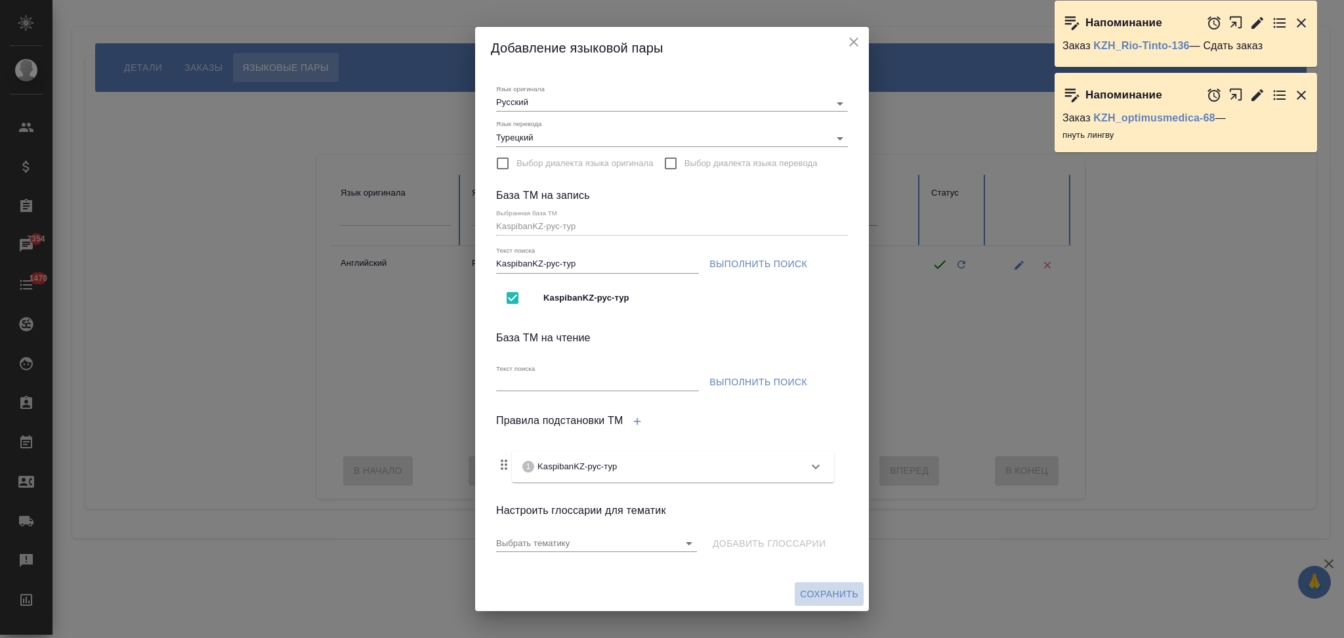
click at [819, 584] on button "Сохранить" at bounding box center [829, 594] width 69 height 24
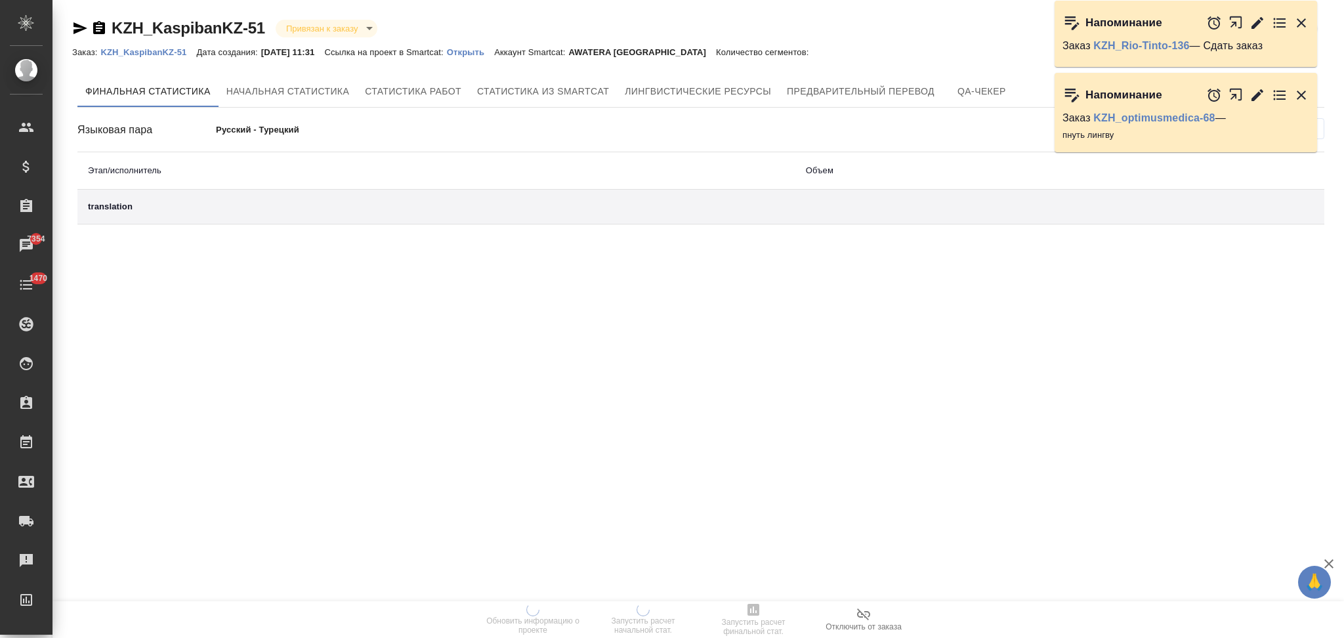
click at [482, 52] on p "Открыть" at bounding box center [470, 52] width 47 height 10
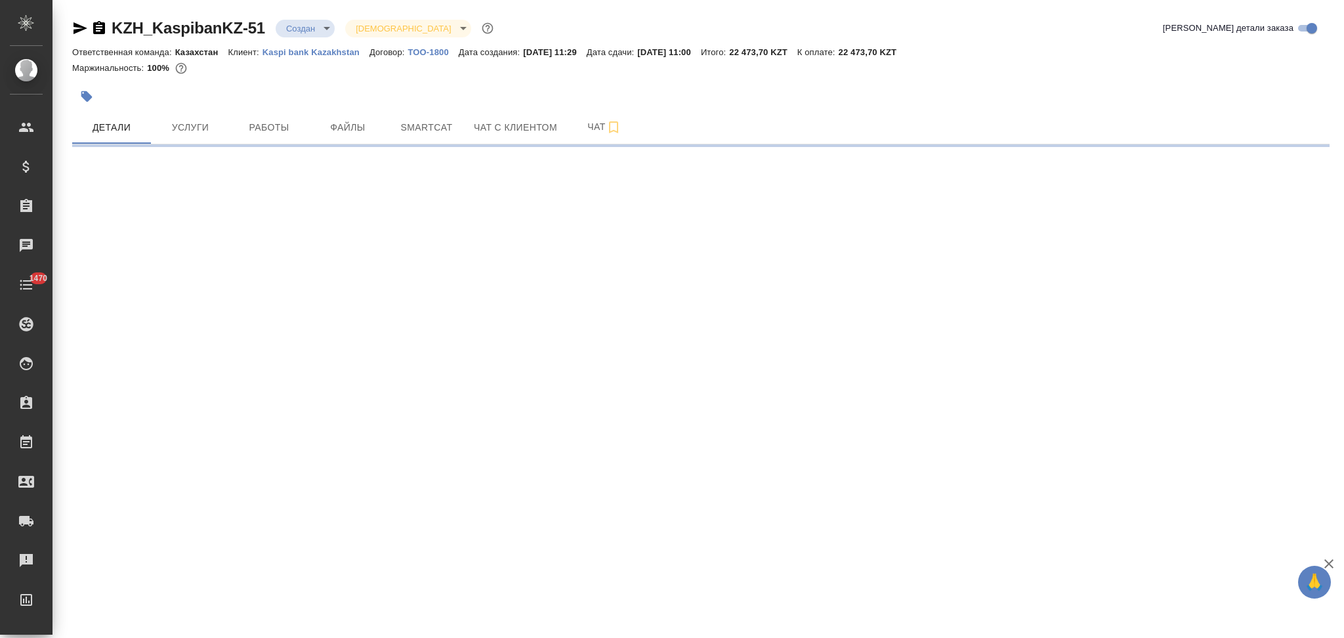
click at [299, 29] on body "🙏 .cls-1 fill:#fff; AWATERA Aslanukova Sati Клиенты Спецификации Заказы Чаты 14…" at bounding box center [672, 319] width 1344 height 638
select select "RU"
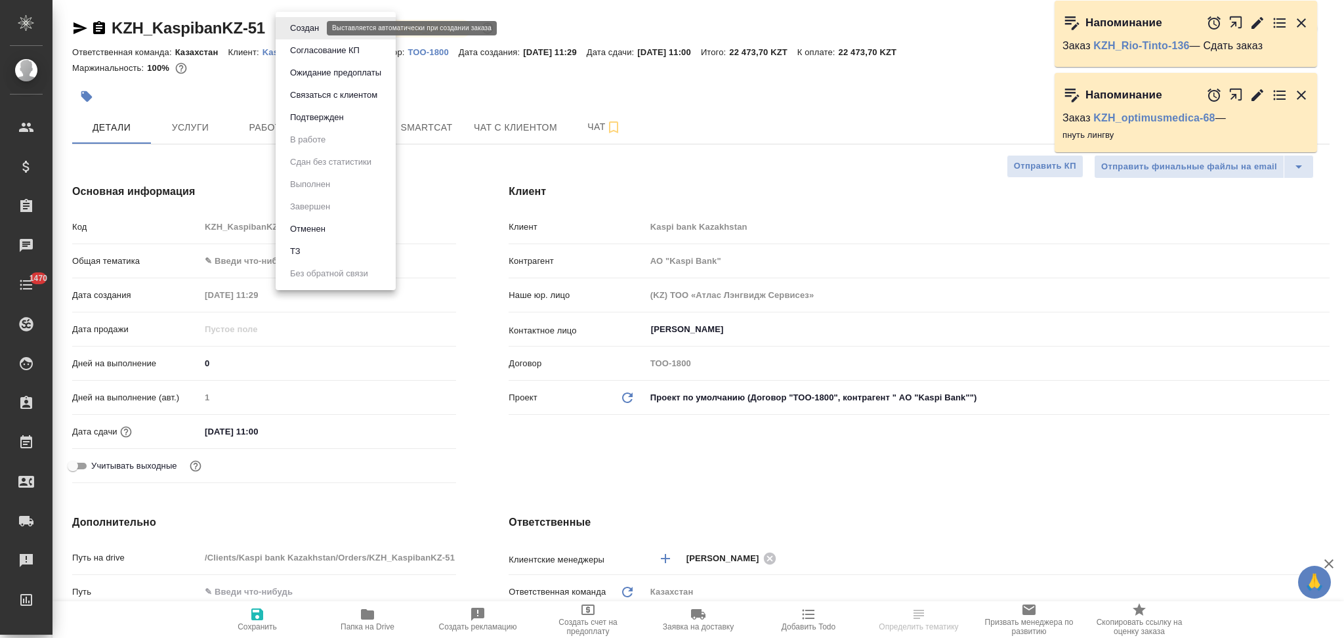
type input "АО "Kaspi Bank""
type textarea "x"
type input "АО "Kaspi Bank""
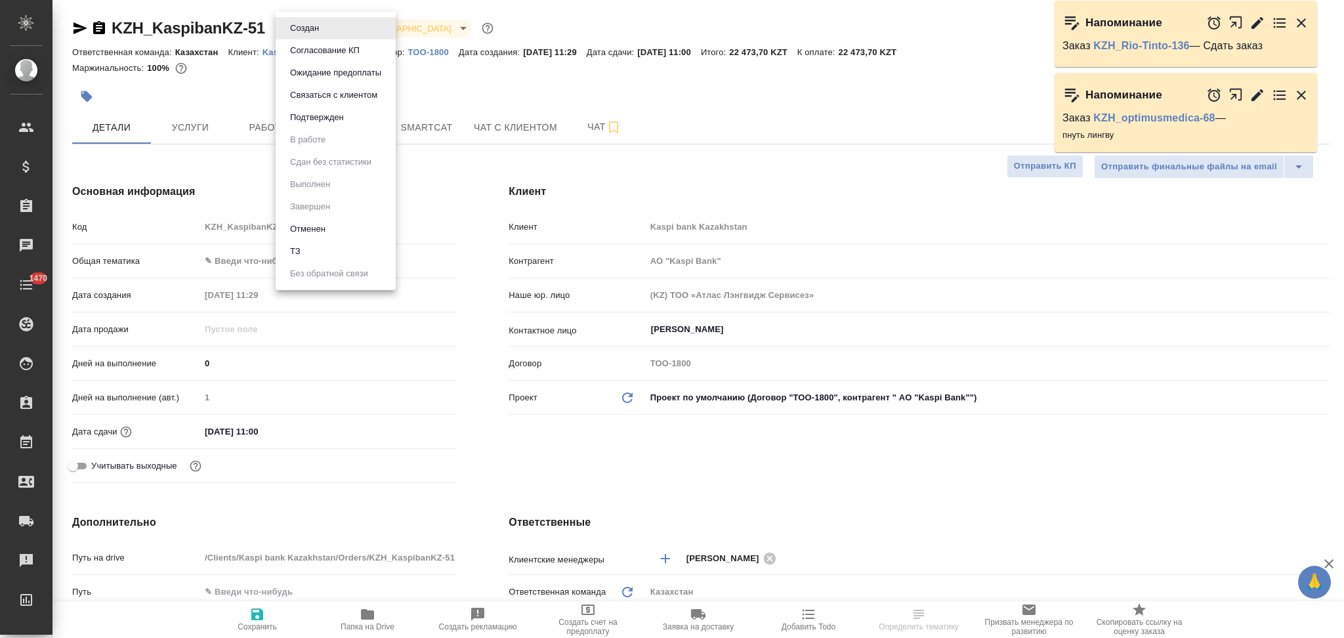
type textarea "x"
drag, startPoint x: 299, startPoint y: 121, endPoint x: 291, endPoint y: 126, distance: 9.5
click at [300, 121] on button "Подтвержден" at bounding box center [317, 117] width 62 height 14
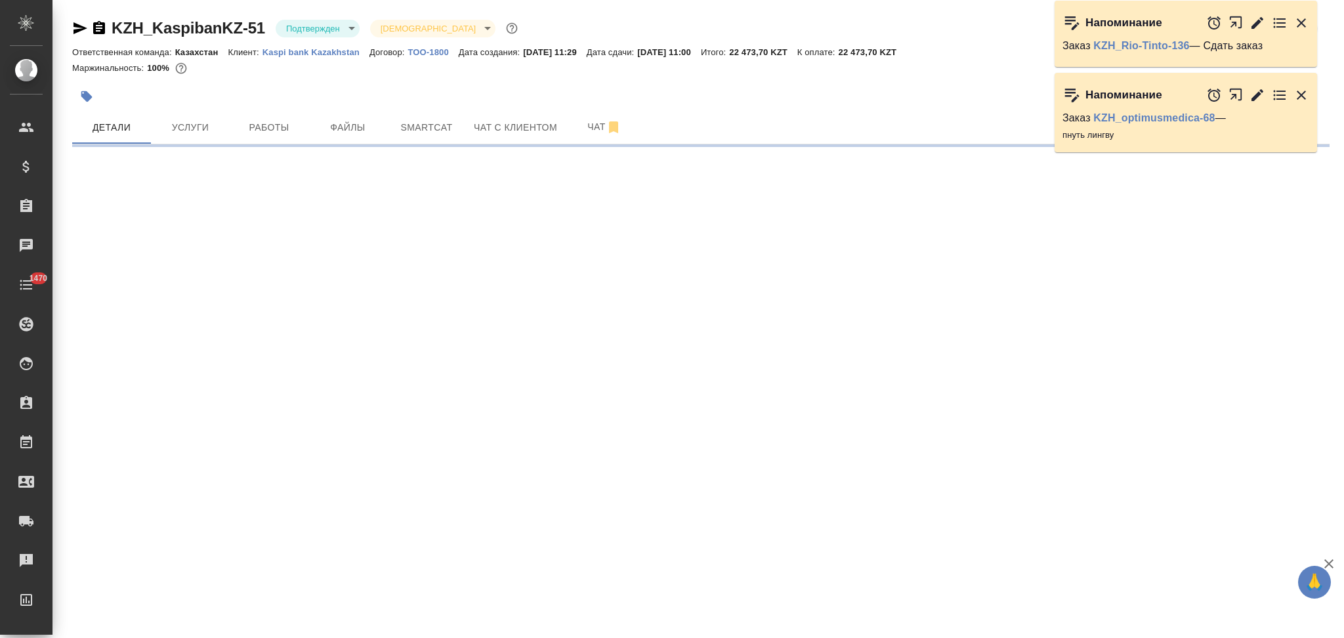
select select "RU"
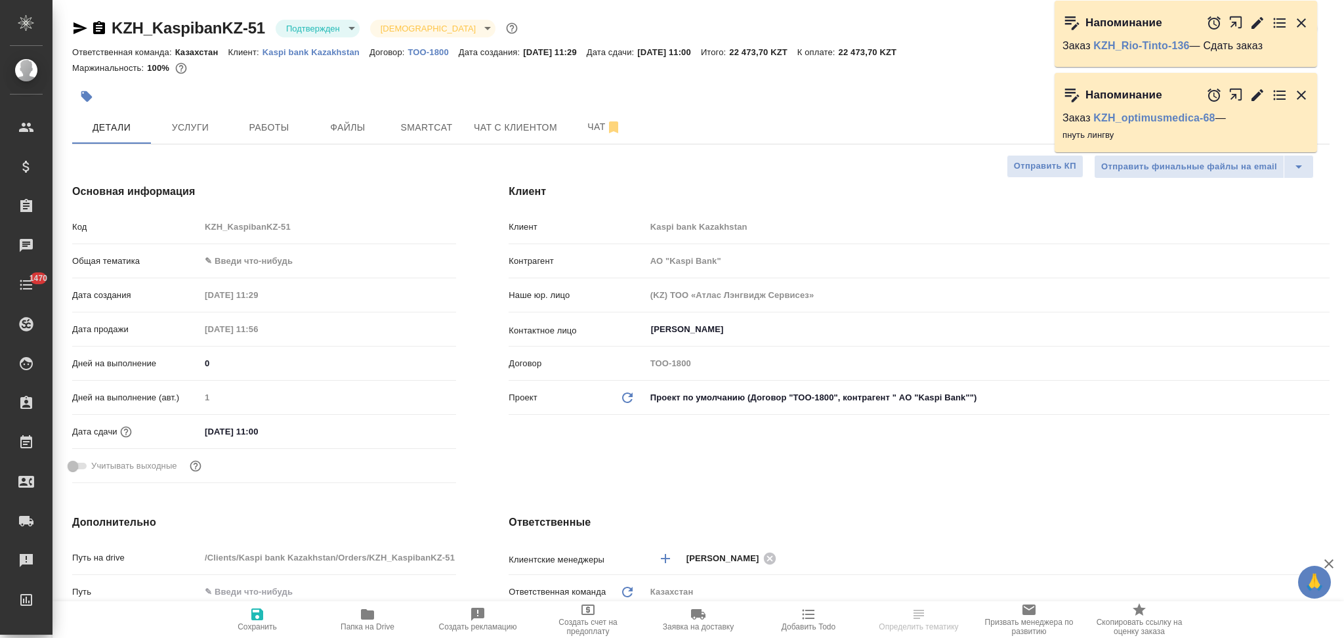
type textarea "x"
select select "RU"
type textarea "x"
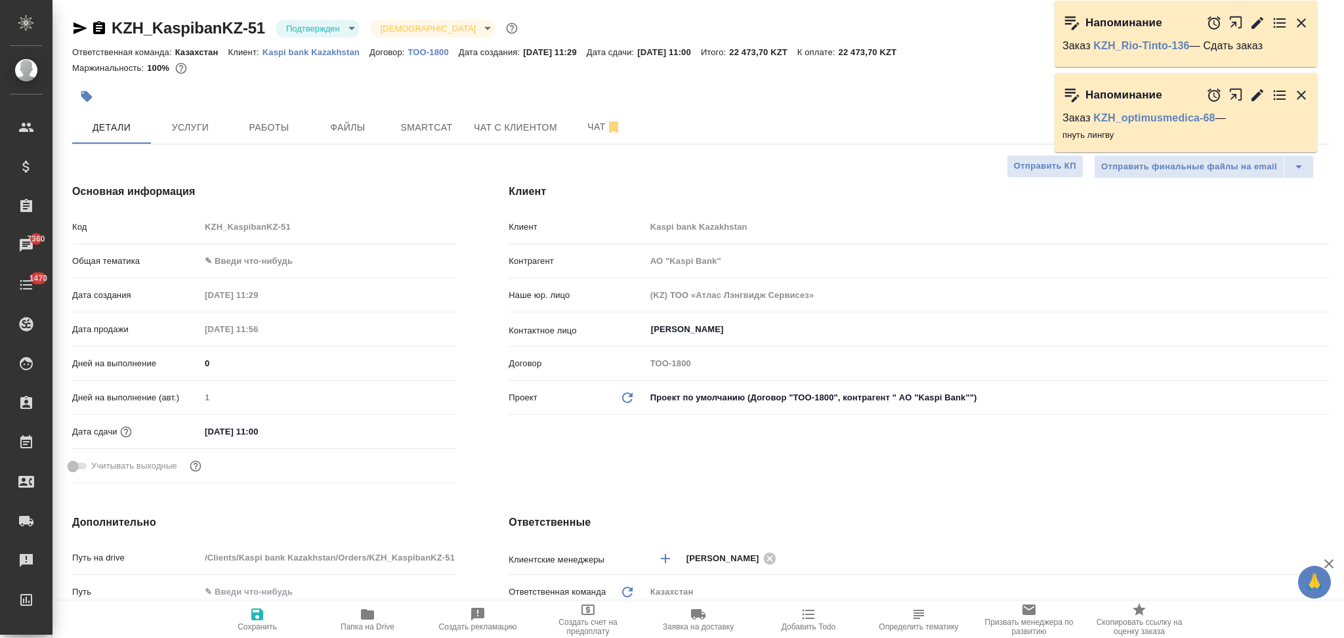
type textarea "x"
type input "АО "Kaspi Bank""
type textarea "x"
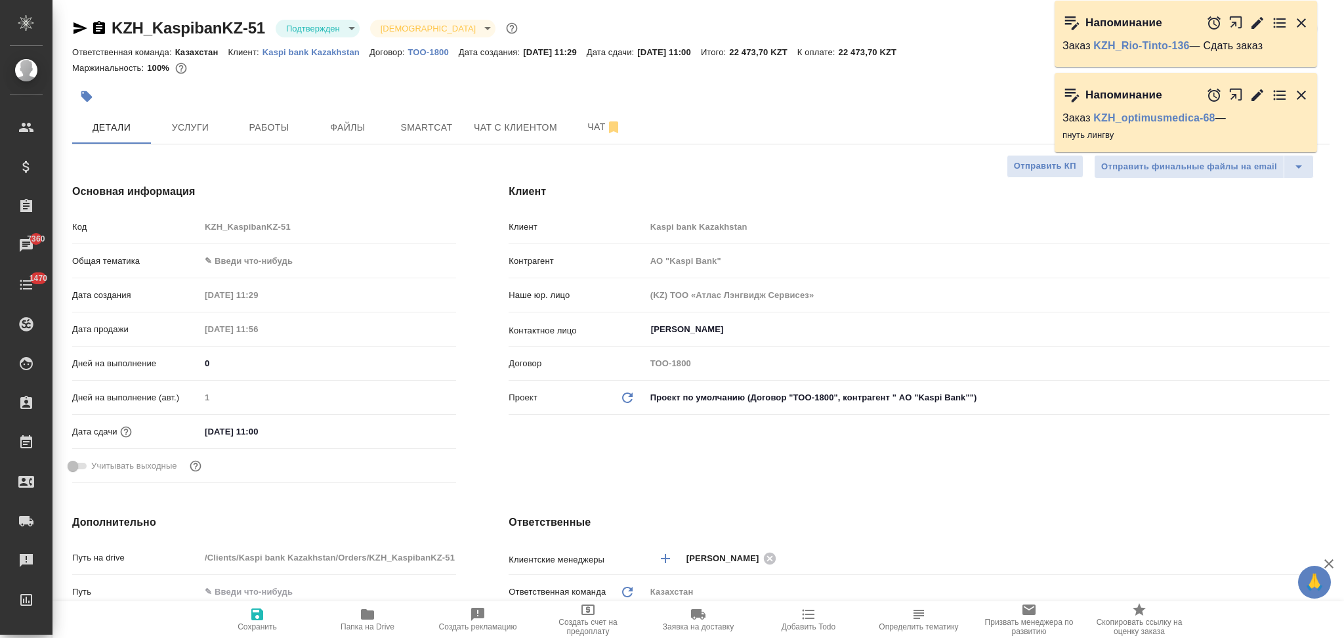
type textarea "x"
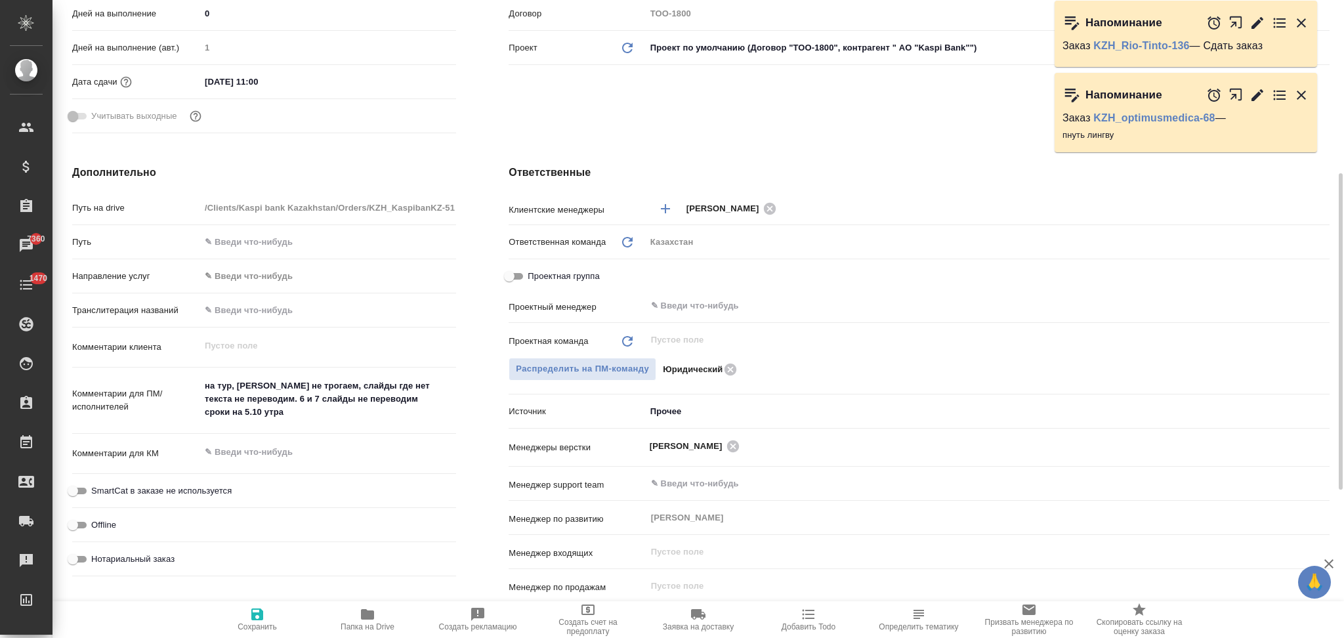
type textarea "x"
drag, startPoint x: 235, startPoint y: 381, endPoint x: 386, endPoint y: 400, distance: 152.7
click at [386, 400] on textarea "на тур, [PERSON_NAME] не трогаем, слайды где нет текста не переводим. 6 и 7 сла…" at bounding box center [328, 399] width 255 height 49
type input "АО "Kaspi Bank""
type textarea "x"
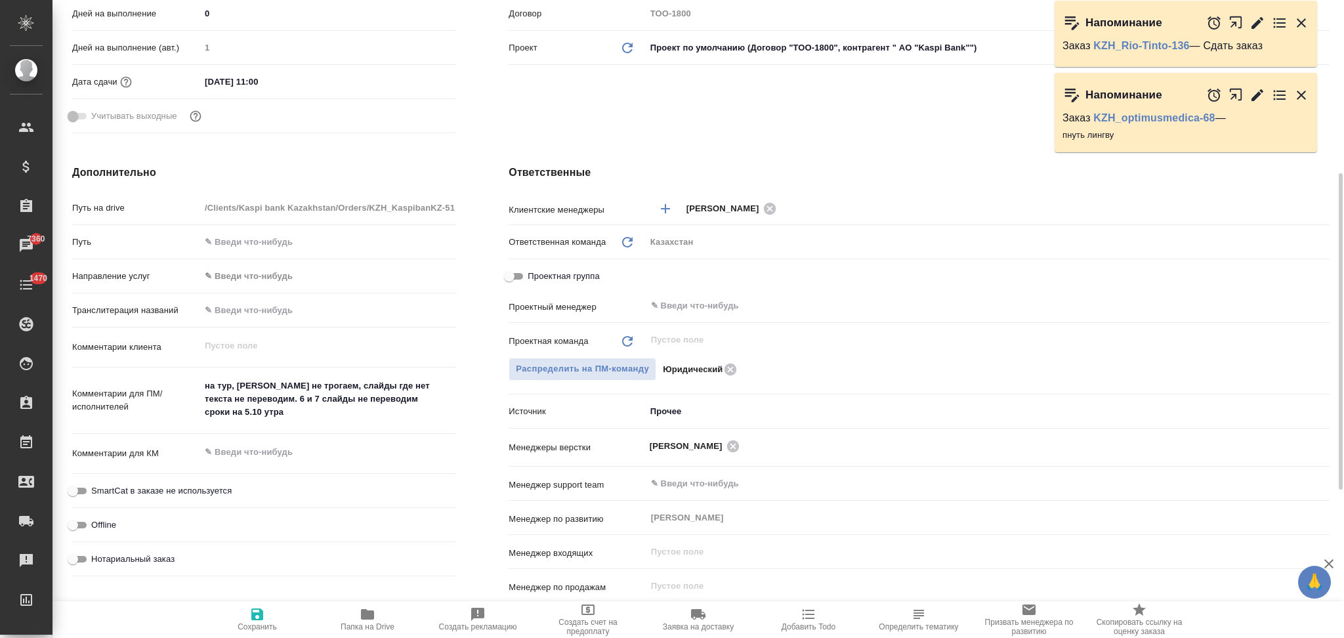
type textarea "x"
type input "АО "Kaspi Bank""
type textarea "x"
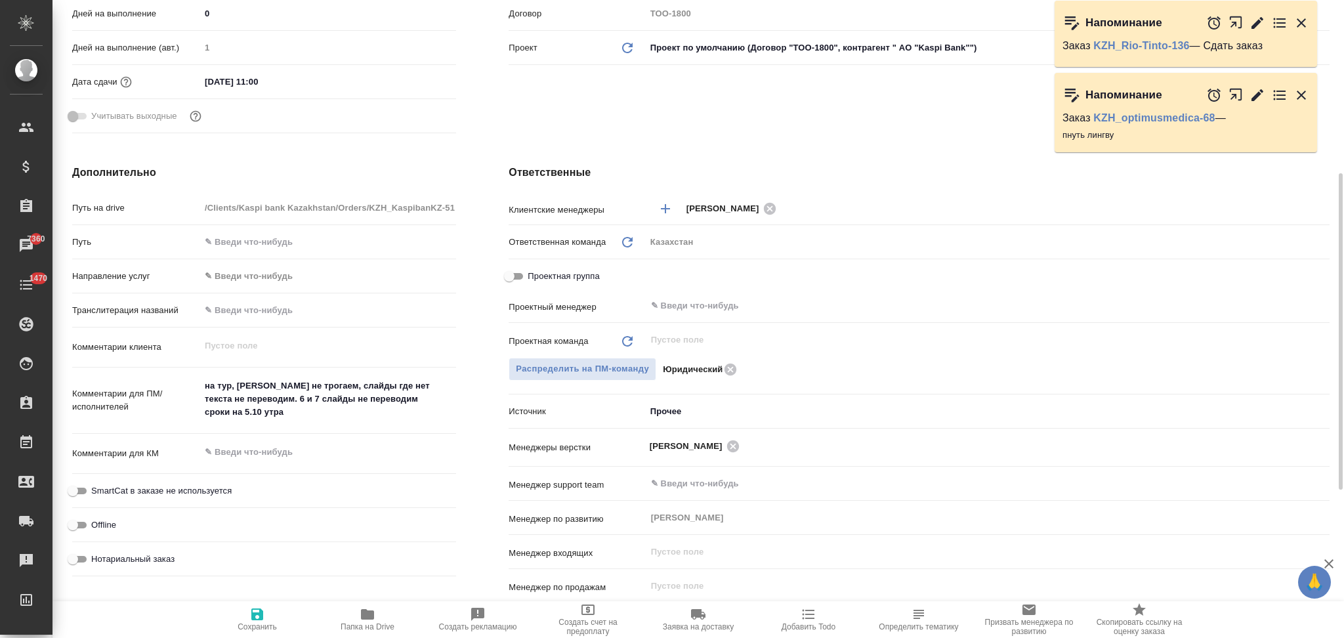
type textarea "x"
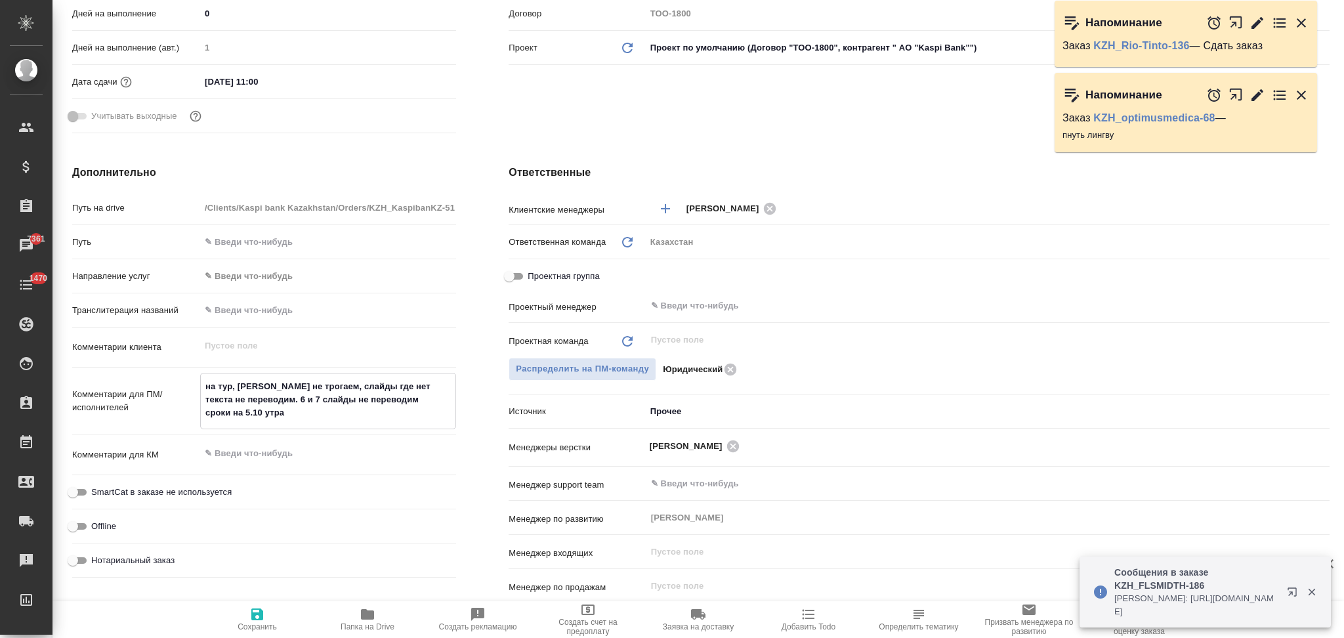
scroll to position [0, 0]
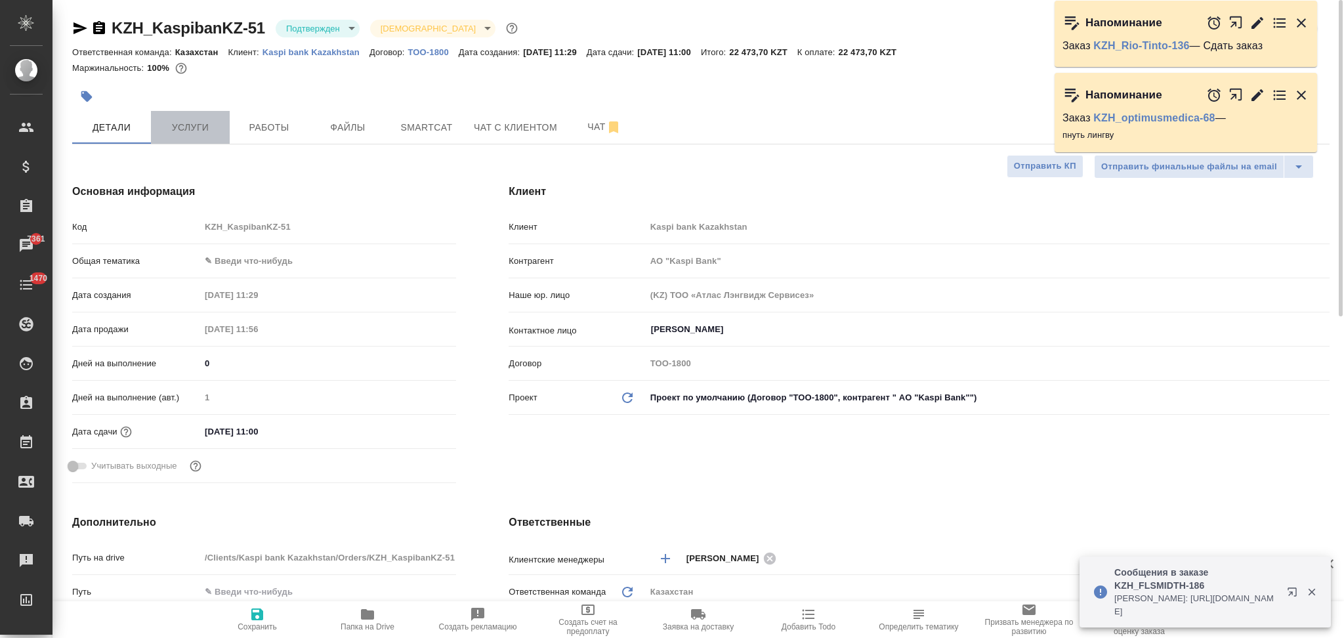
type textarea "x"
click at [193, 138] on button "Услуги" at bounding box center [190, 127] width 79 height 33
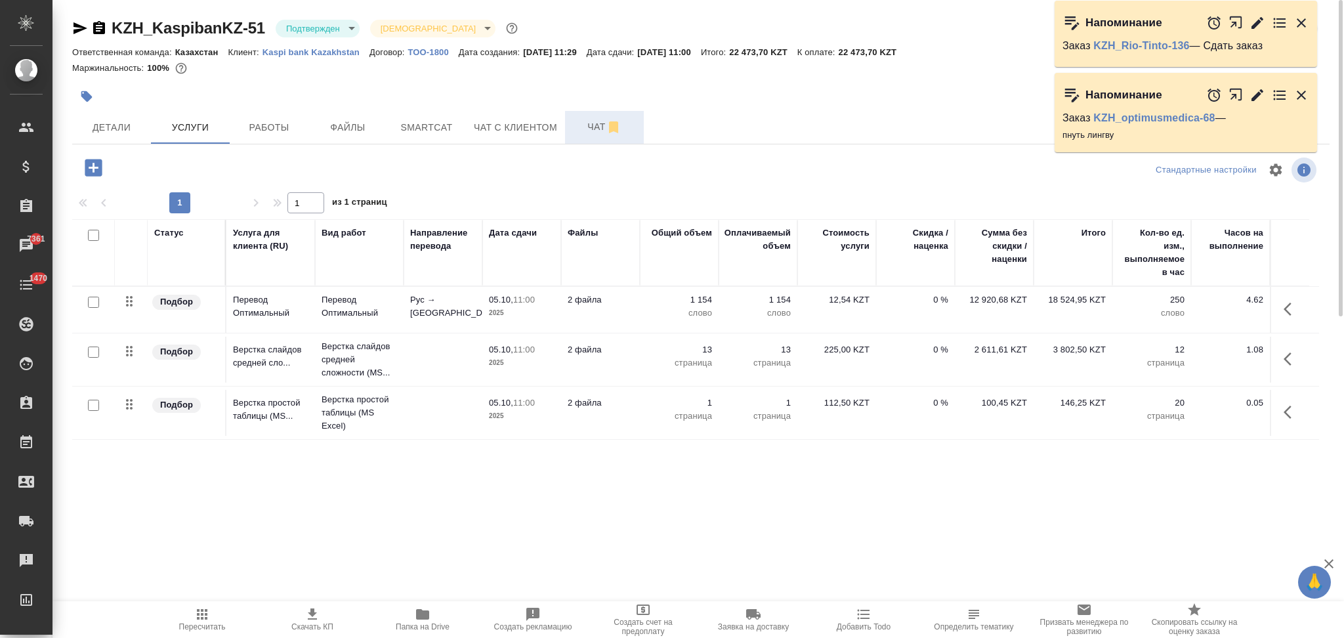
click at [585, 121] on span "Чат" at bounding box center [604, 127] width 63 height 16
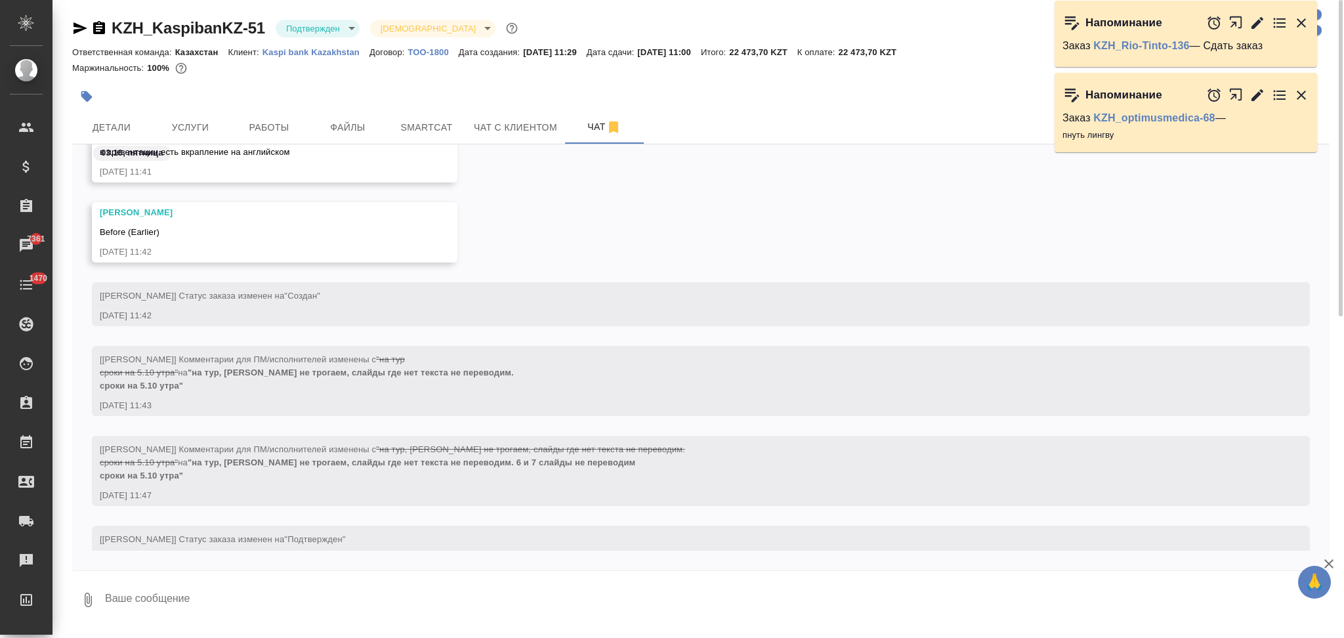
scroll to position [638, 0]
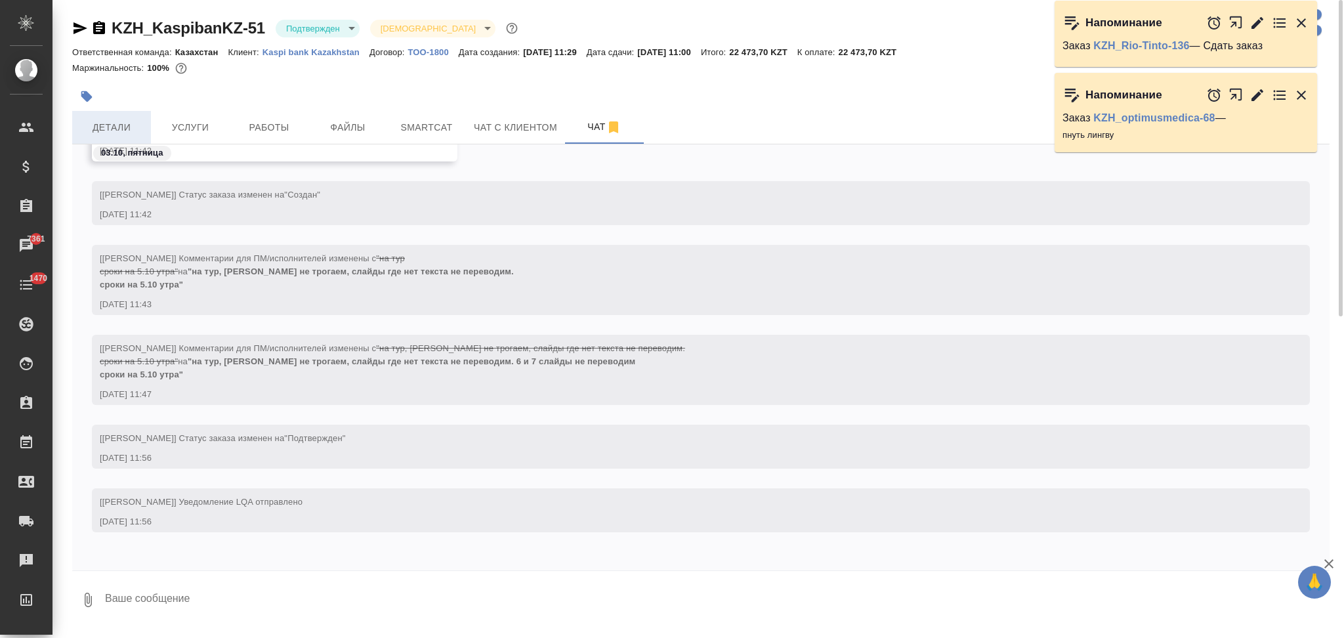
click at [129, 129] on span "Детали" at bounding box center [111, 127] width 63 height 16
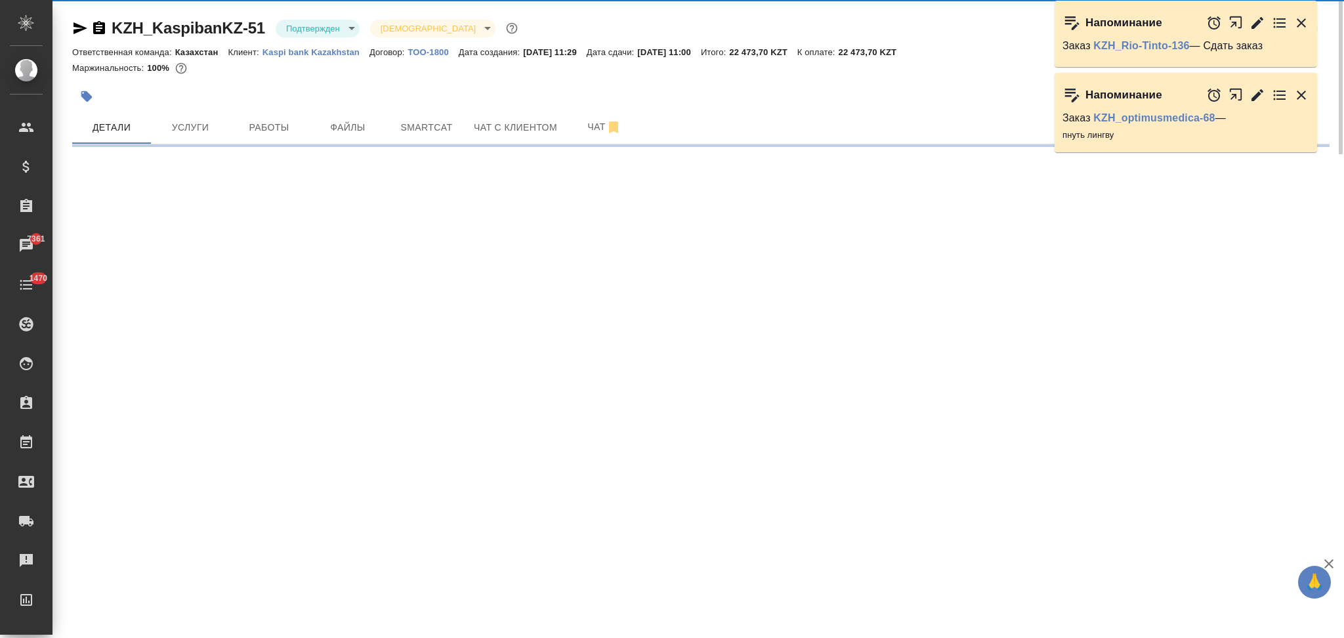
select select "RU"
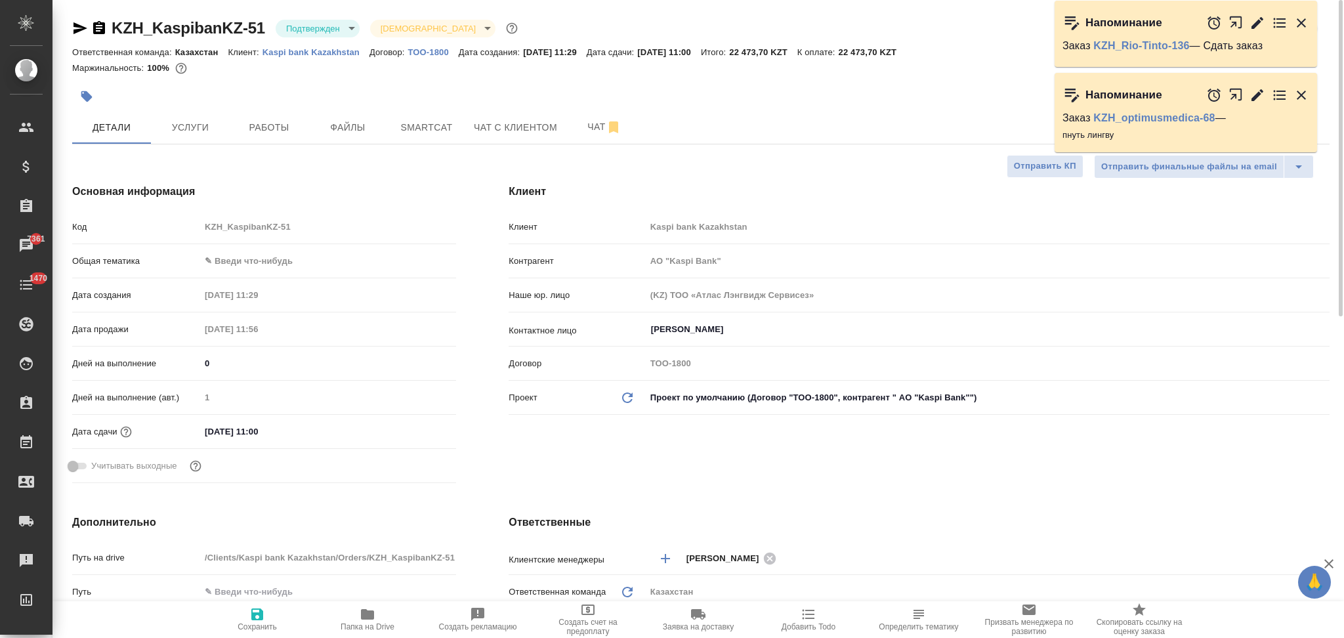
type textarea "x"
type input "АО "Kaspi Bank""
type textarea "x"
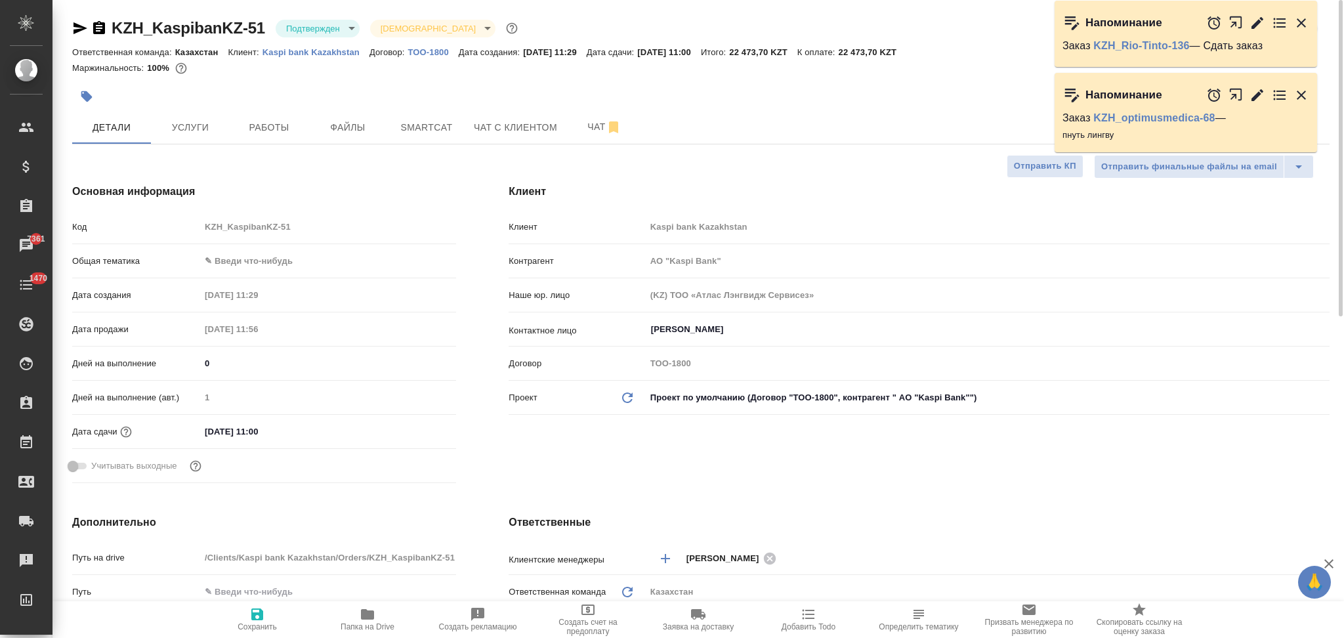
type textarea "x"
type input "АО "Kaspi Bank""
type textarea "x"
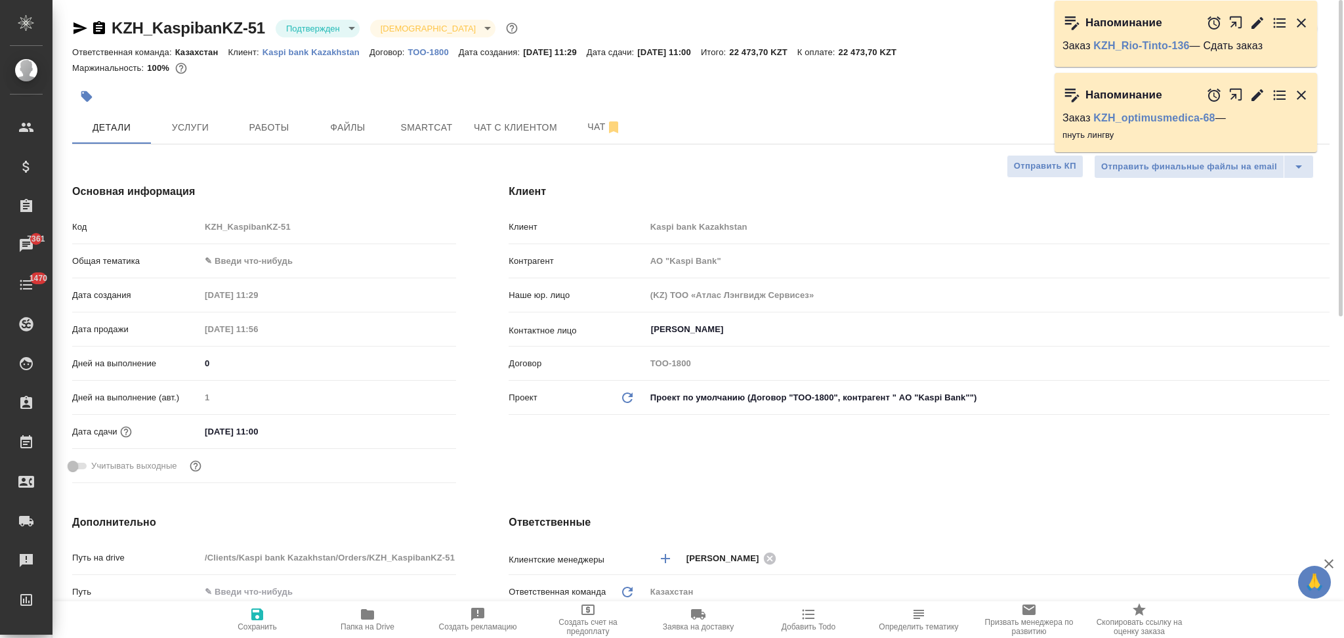
type textarea "x"
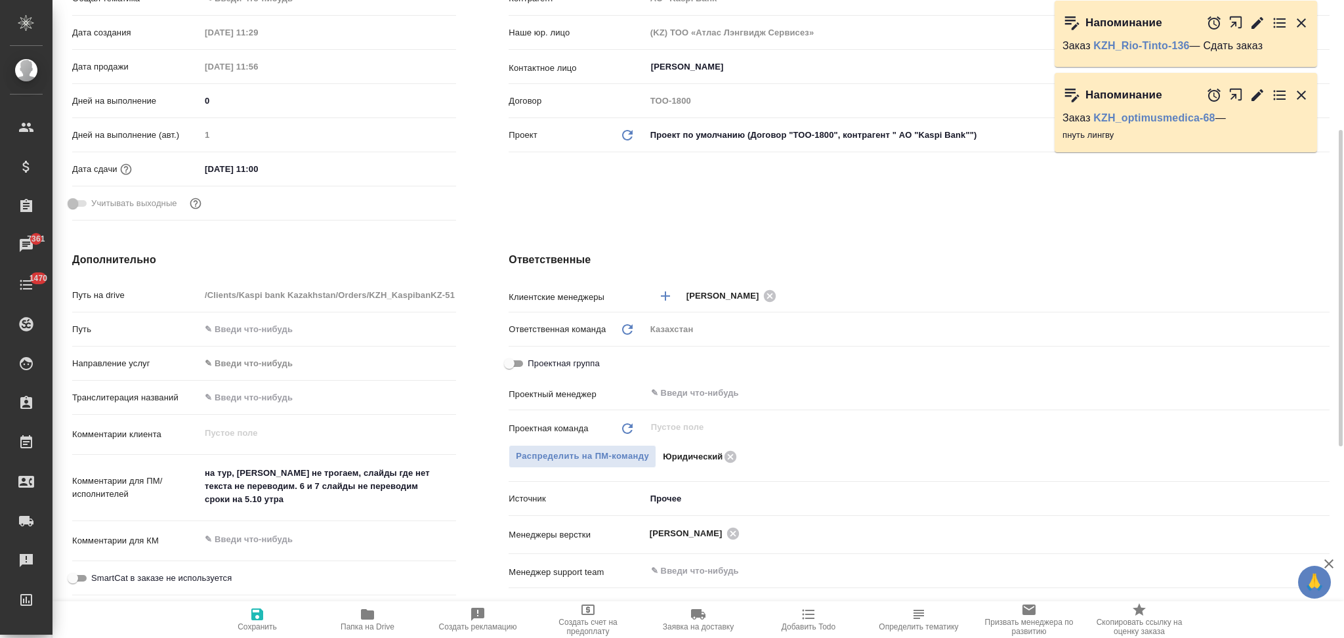
type input "АО "Kaspi Bank""
type textarea "x"
type input "АО "Kaspi Bank""
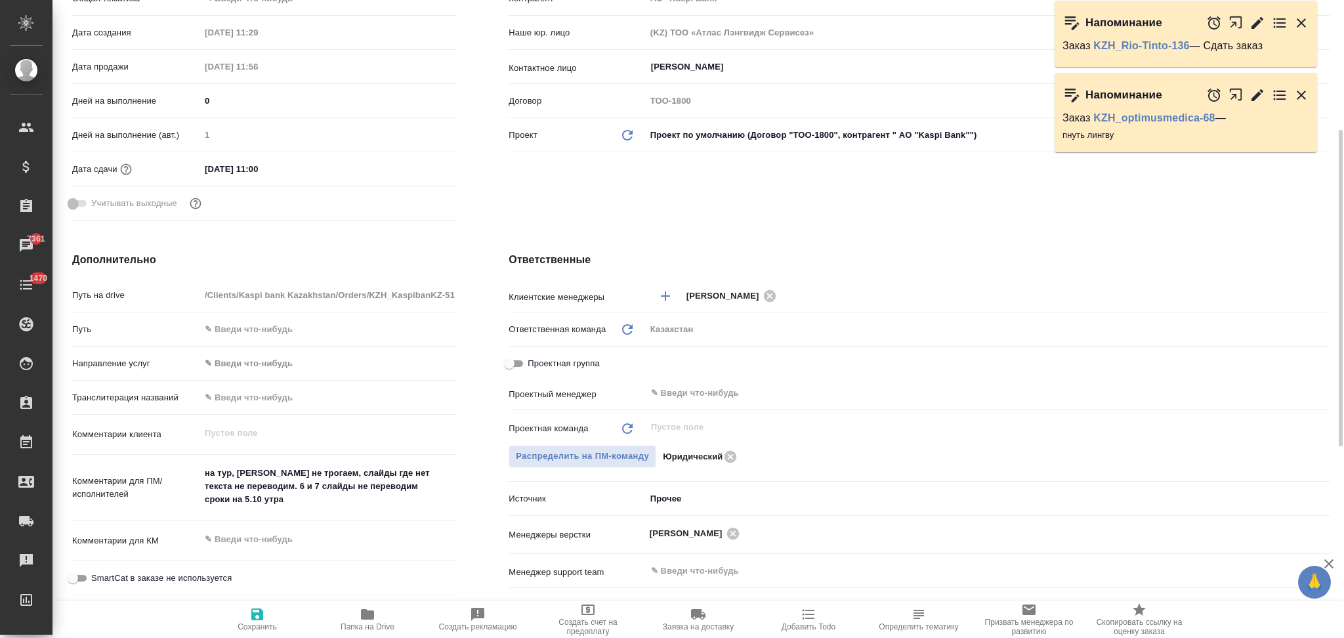
type textarea "x"
type input "АО "Kaspi Bank""
type textarea "x"
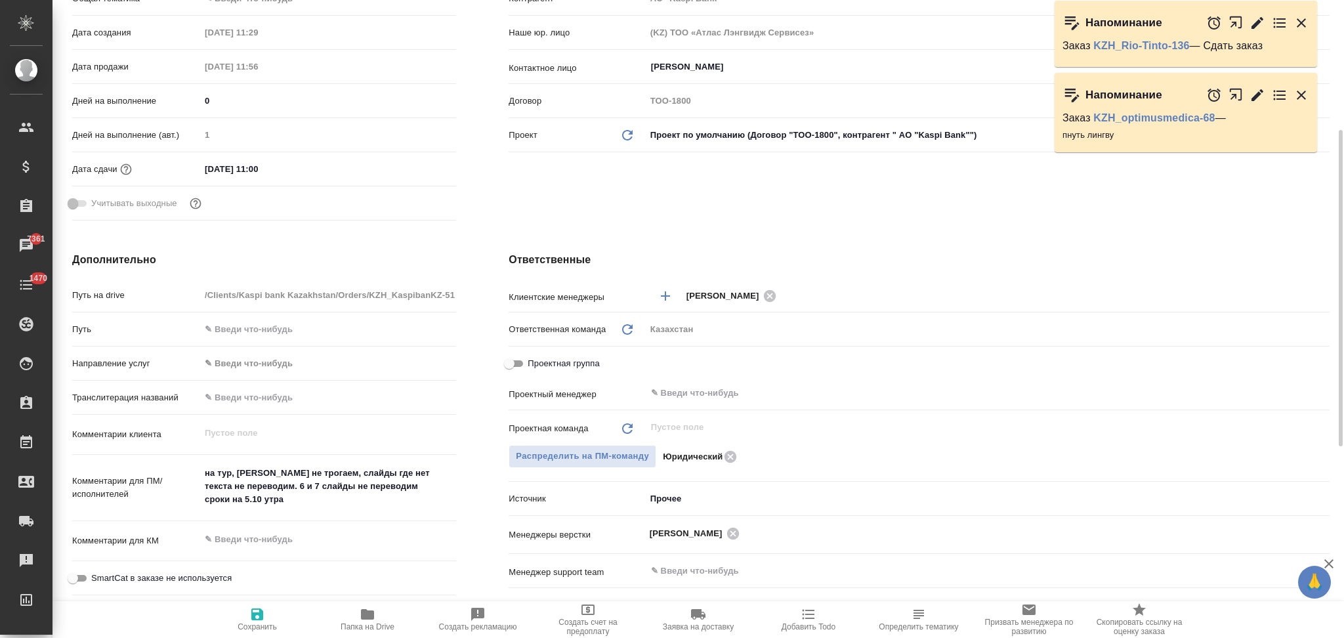
type textarea "x"
type input "АО "Kaspi Bank""
type textarea "x"
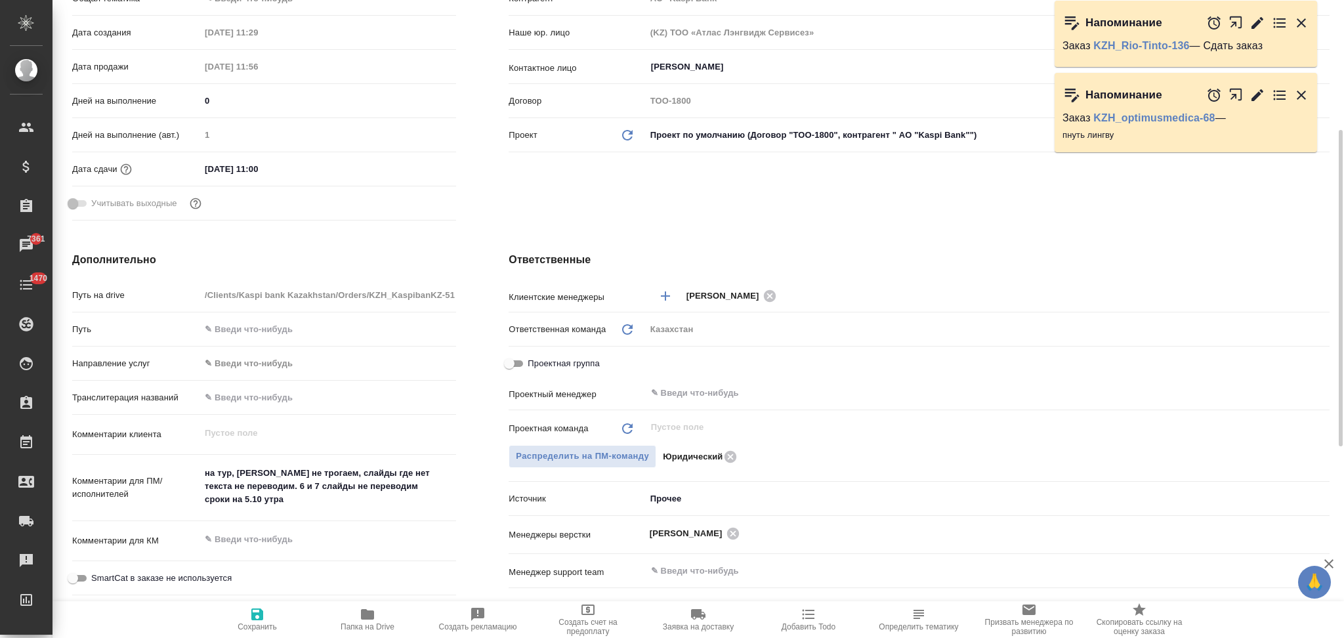
type textarea "x"
type input "АО "Kaspi Bank""
type textarea "x"
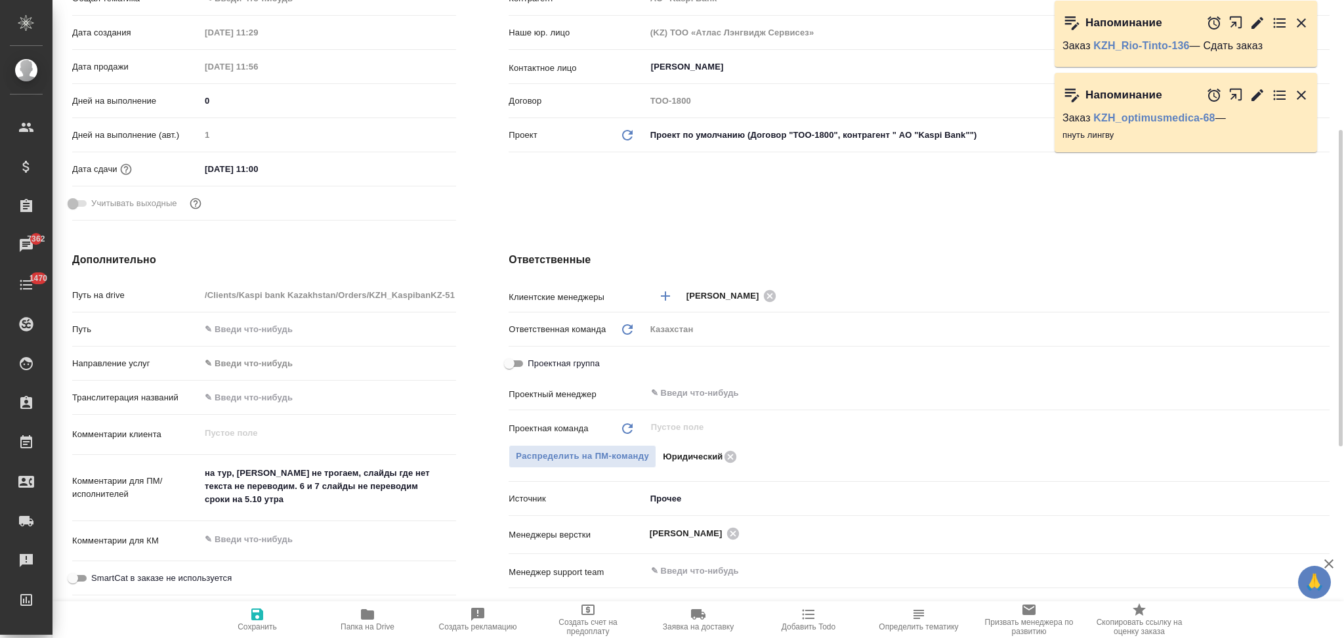
type input "АО "Kaspi Bank""
type textarea "x"
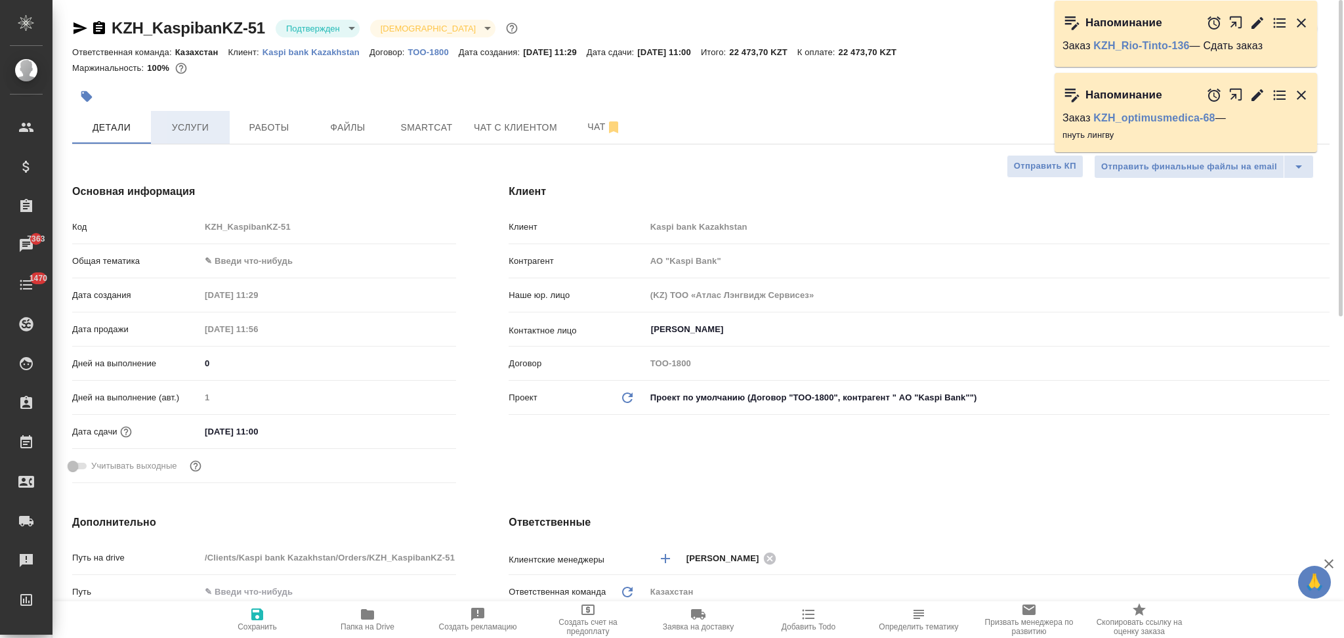
click at [183, 130] on span "Услуги" at bounding box center [190, 127] width 63 height 16
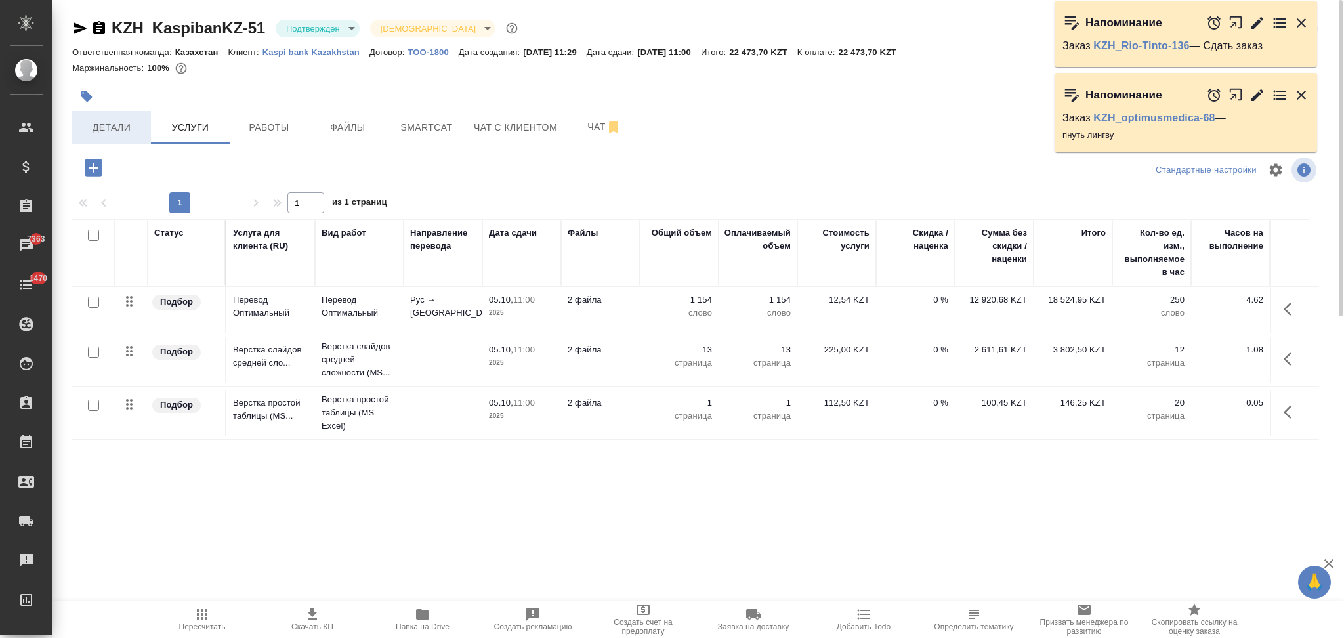
click at [129, 135] on span "Детали" at bounding box center [111, 127] width 63 height 16
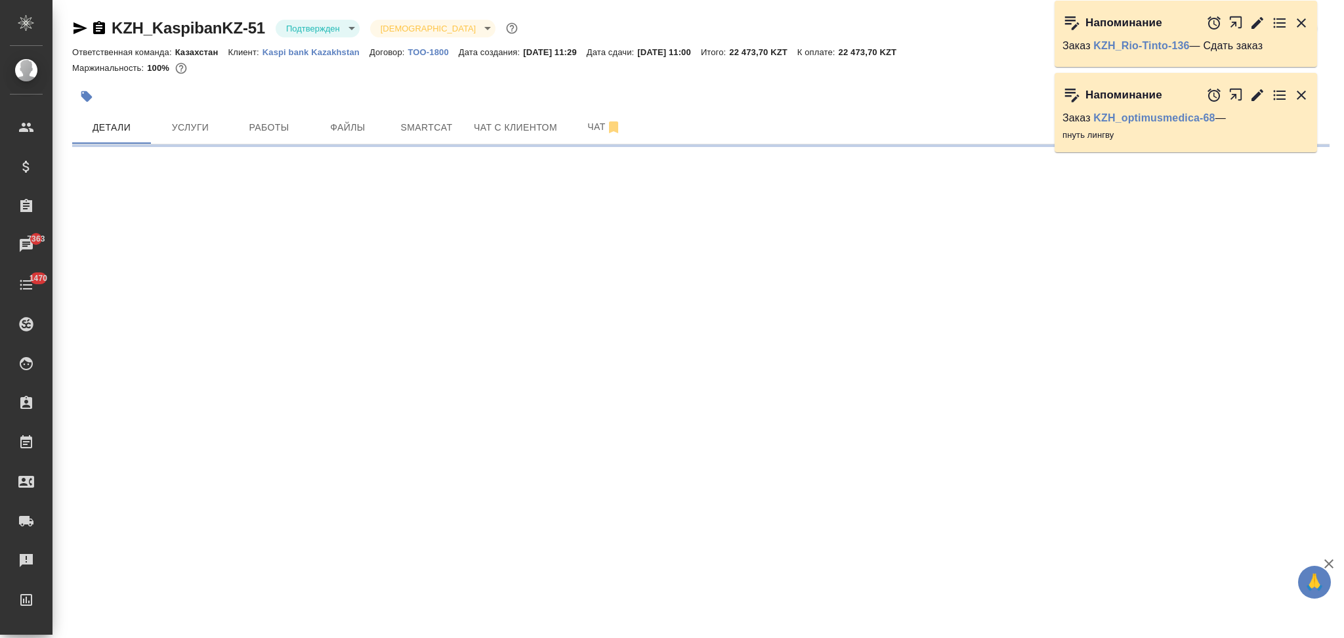
select select "RU"
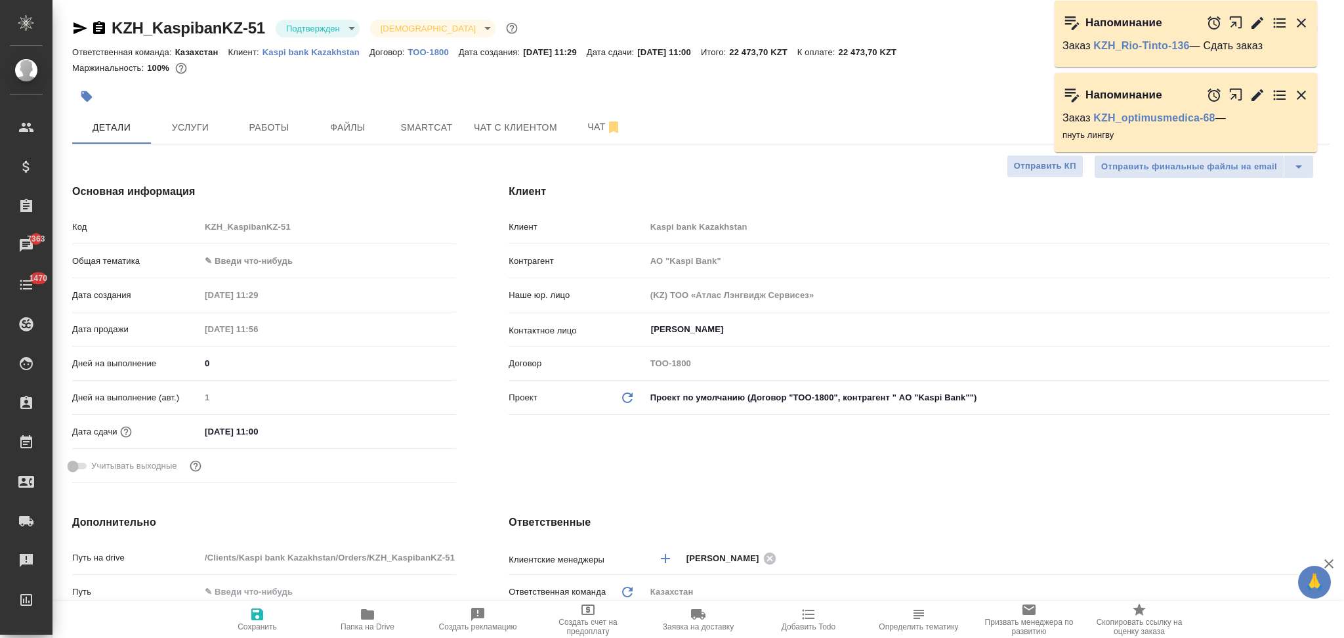
type textarea "x"
click at [581, 127] on span "Чат" at bounding box center [604, 127] width 63 height 16
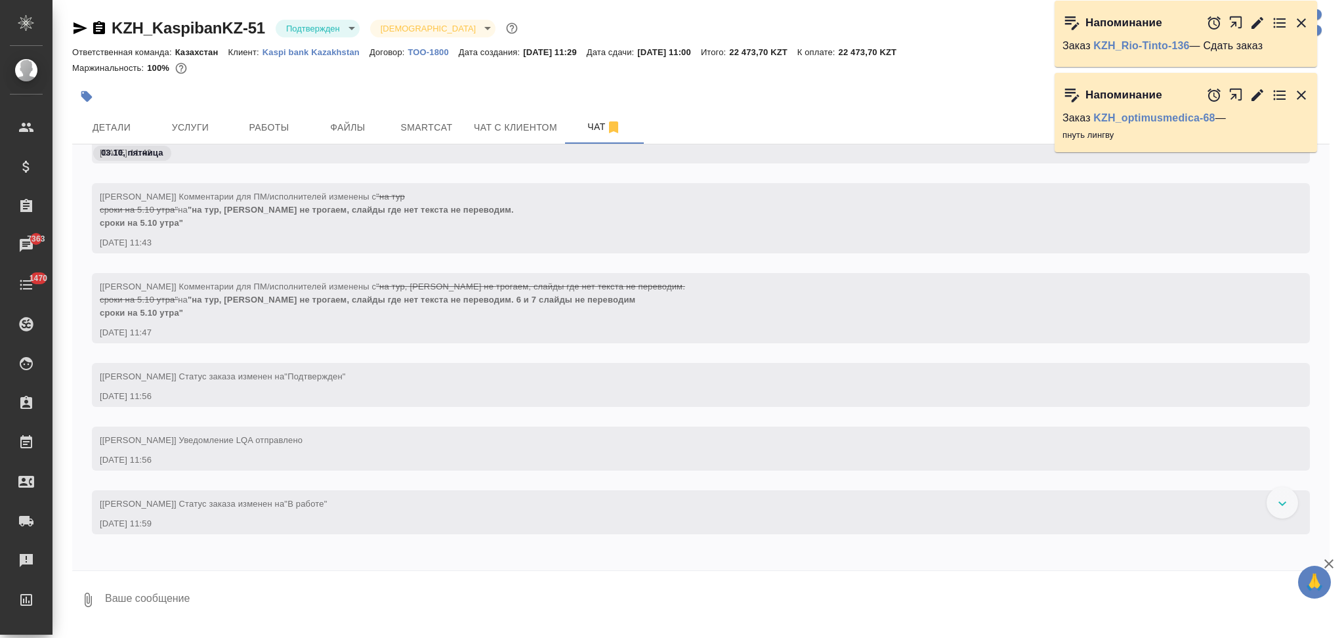
scroll to position [766, 0]
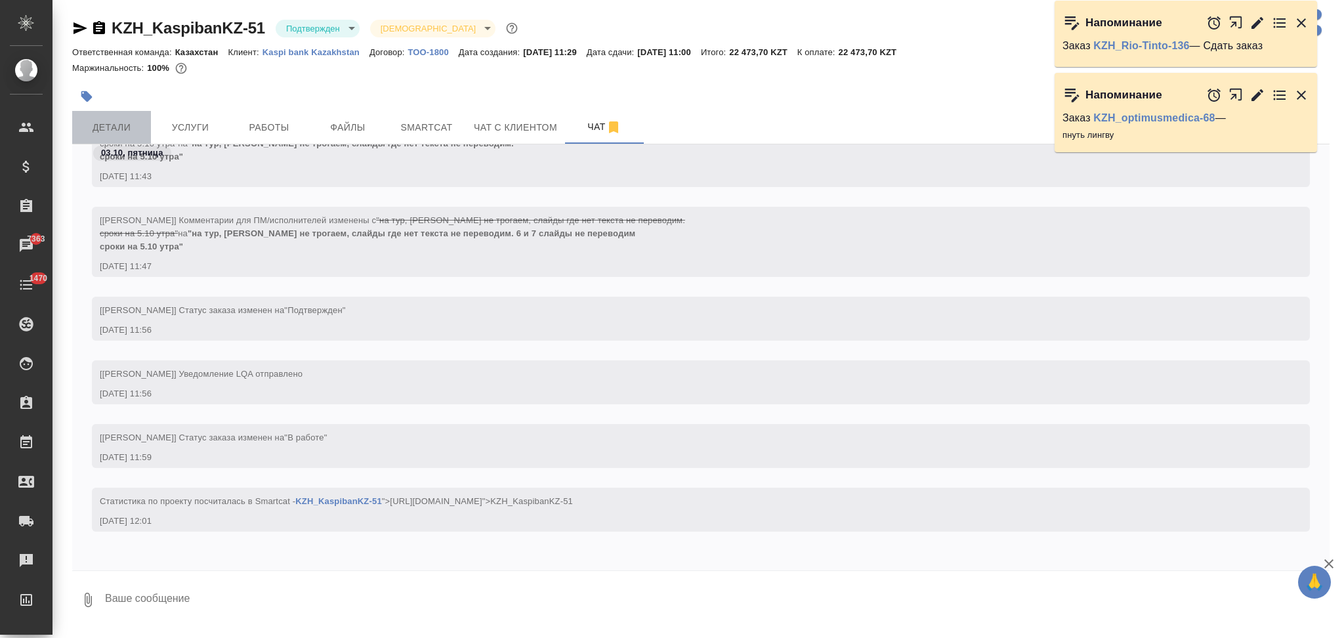
click at [121, 117] on button "Детали" at bounding box center [111, 127] width 79 height 33
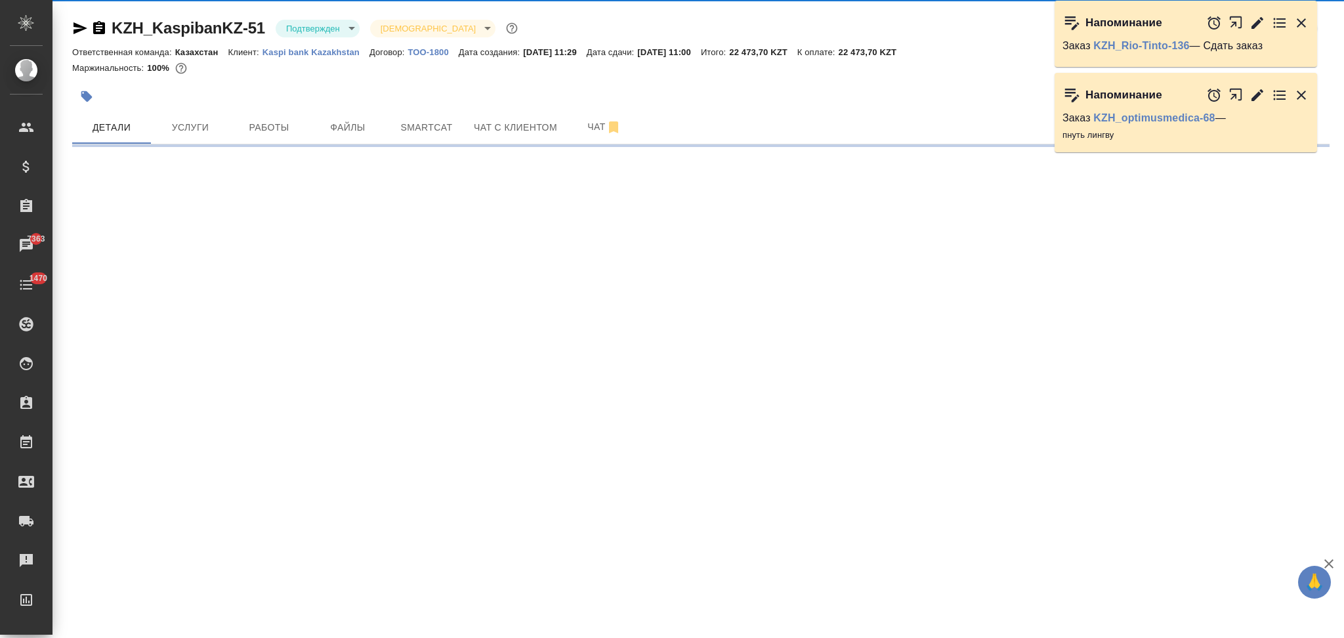
select select "RU"
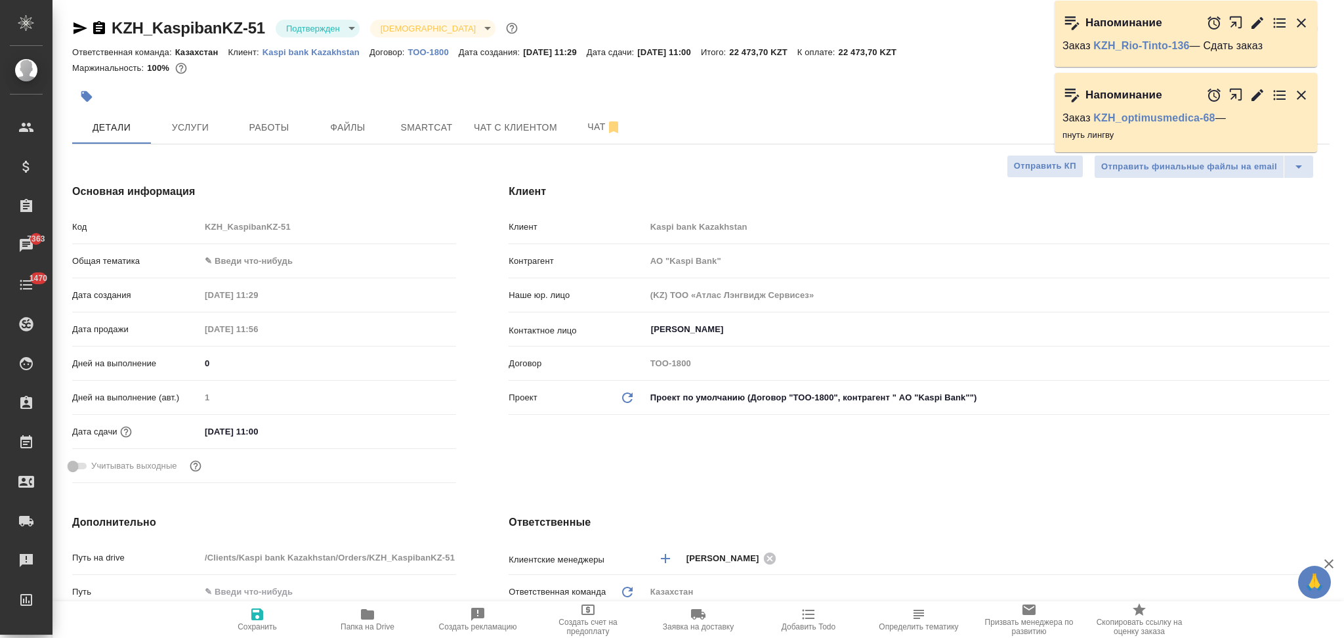
type textarea "x"
type input "АО "Kaspi Bank""
type textarea "x"
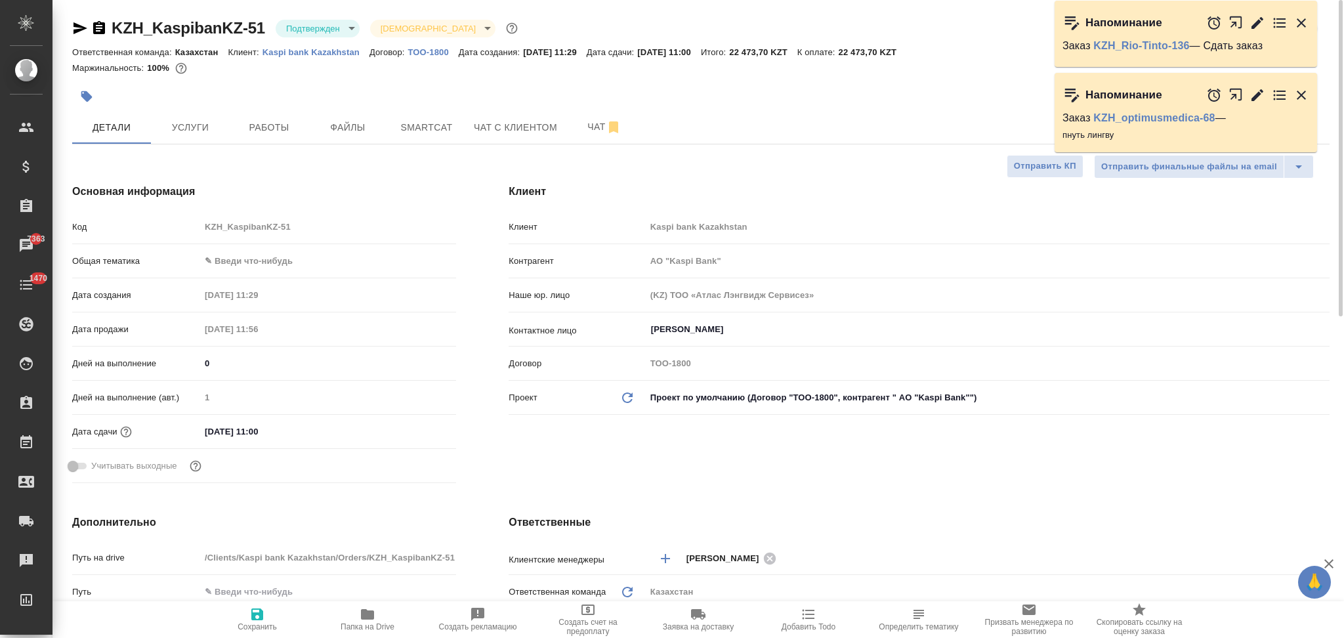
type textarea "x"
type input "АО "Kaspi Bank""
type textarea "x"
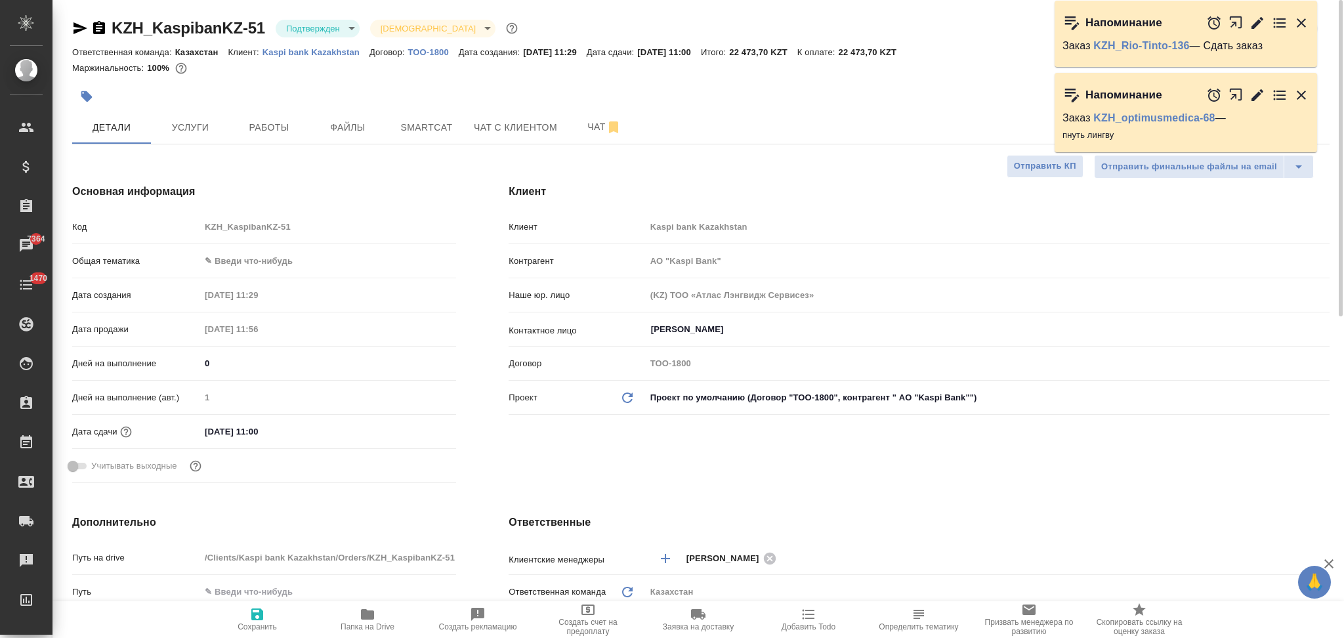
type textarea "x"
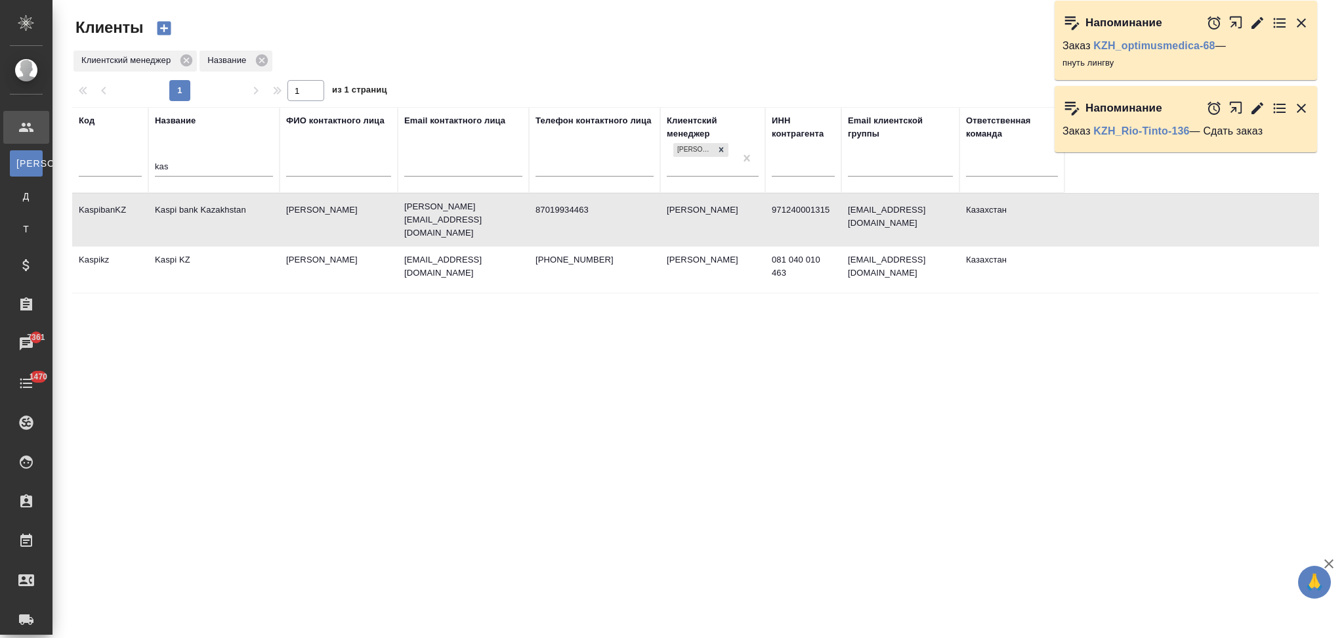
select select "RU"
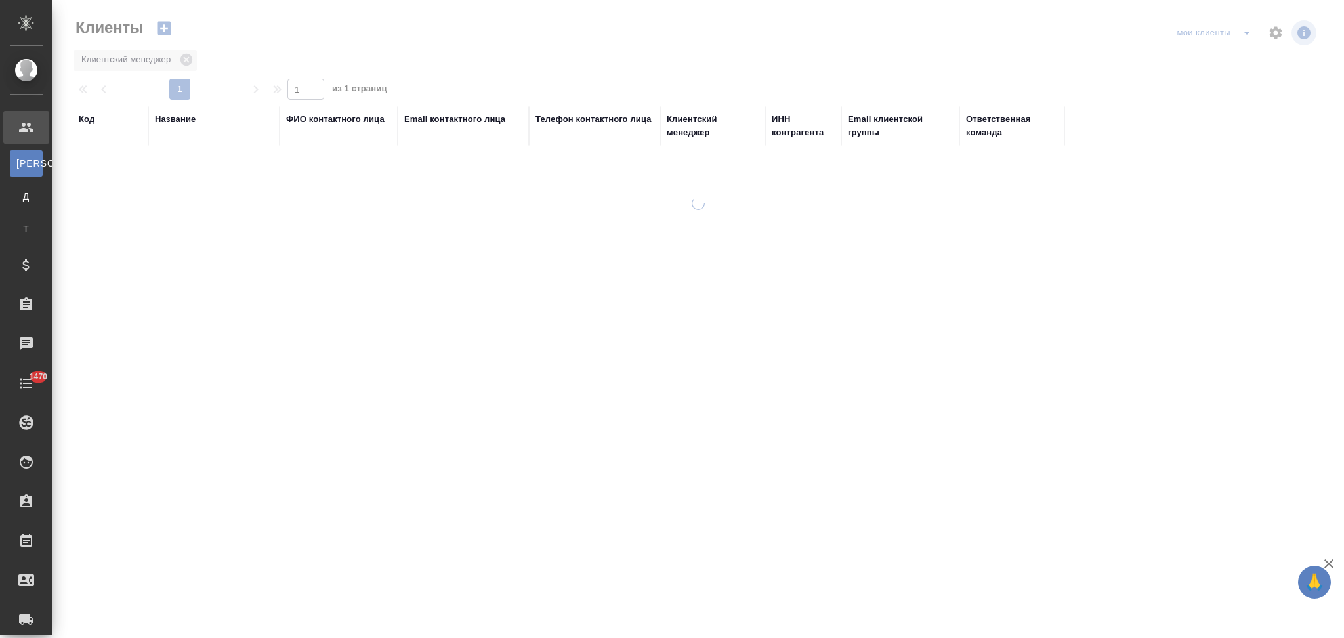
select select "RU"
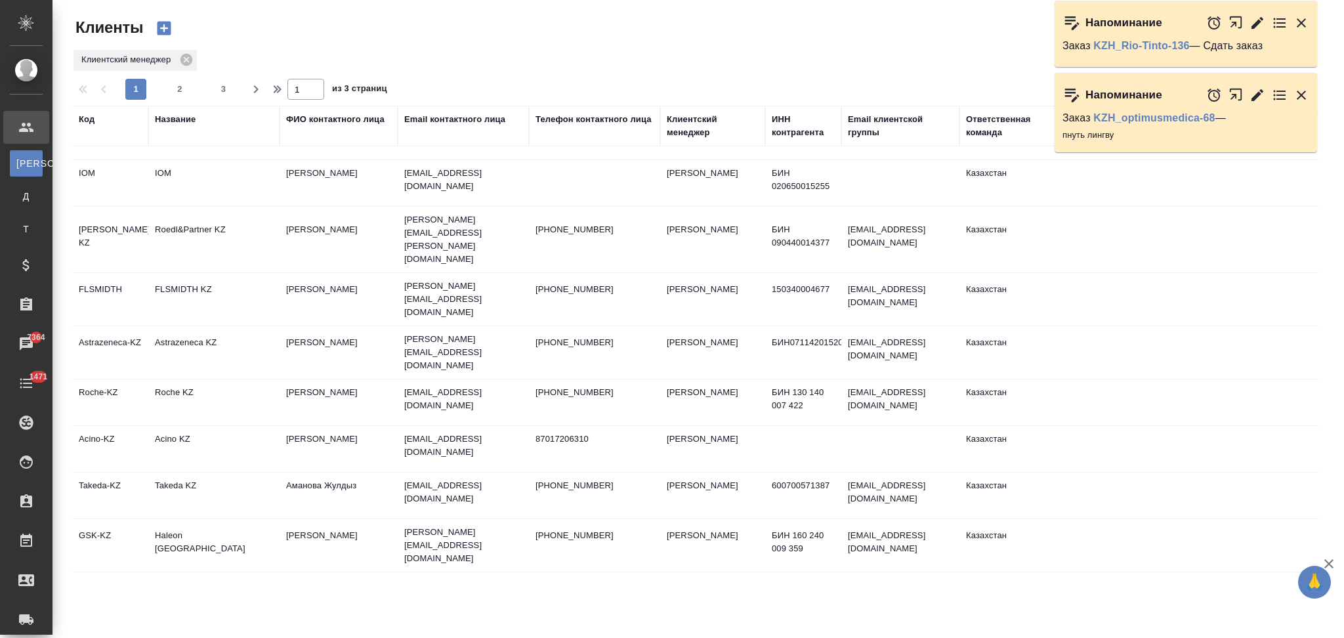
scroll to position [262, 0]
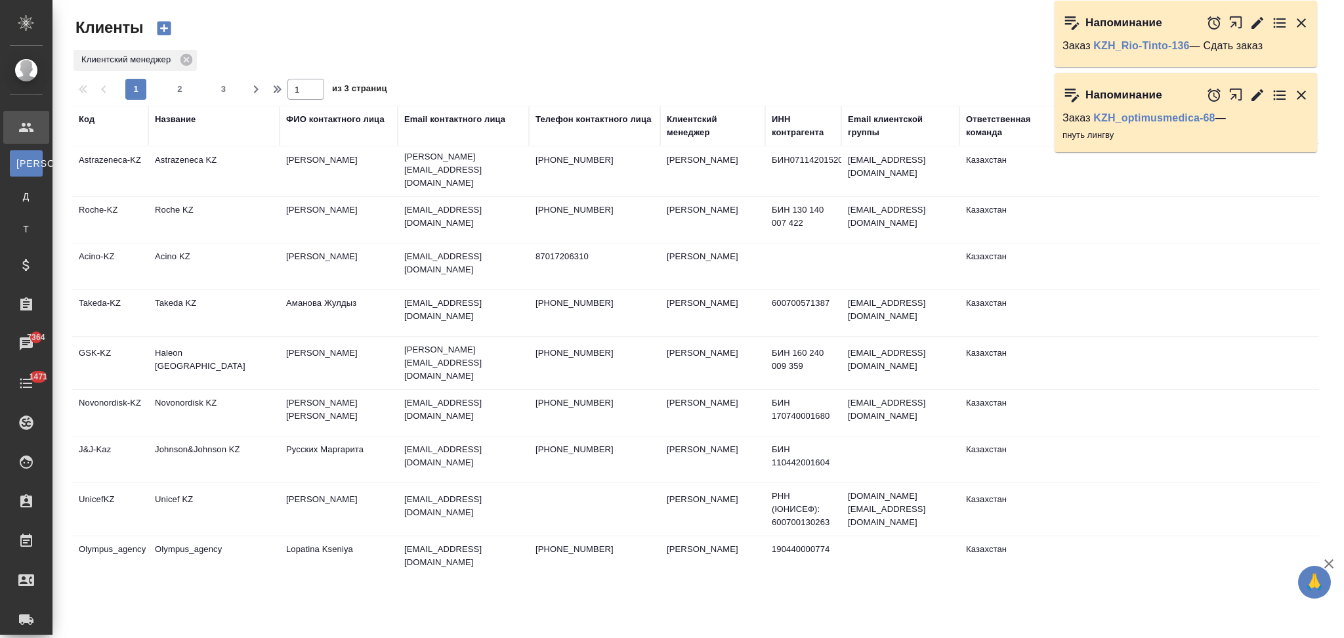
click at [247, 390] on td "Novonordisk KZ" at bounding box center [213, 413] width 131 height 46
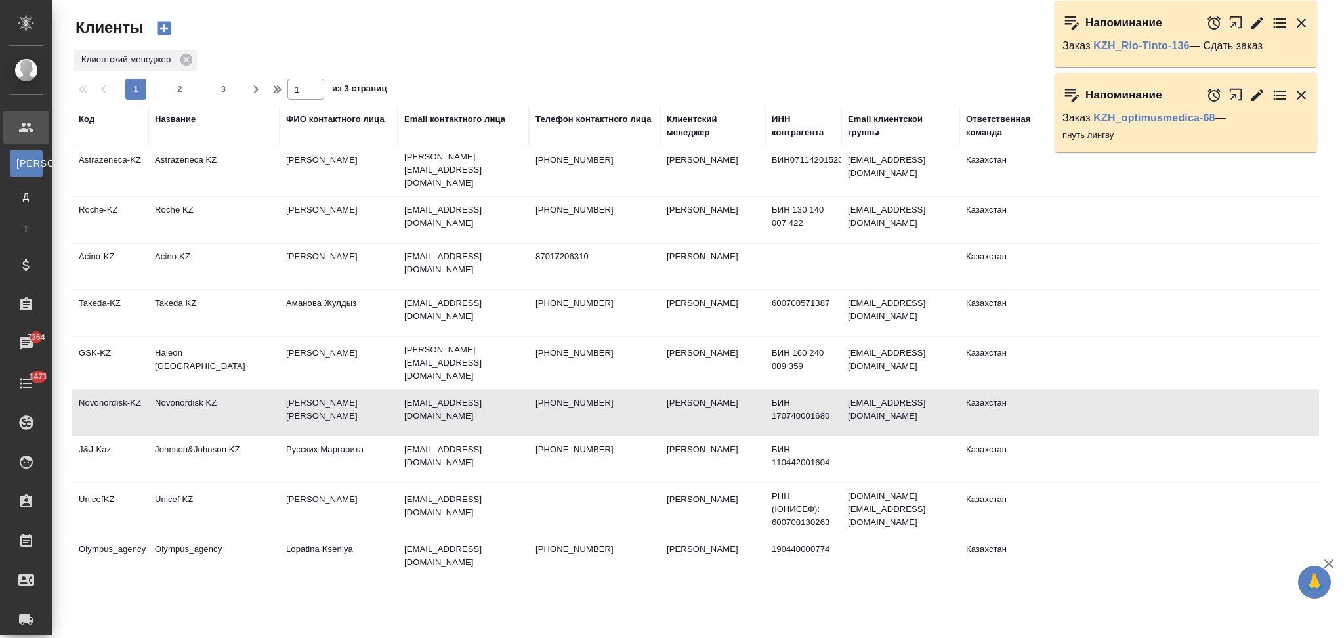
click at [247, 390] on td "Novonordisk KZ" at bounding box center [213, 413] width 131 height 46
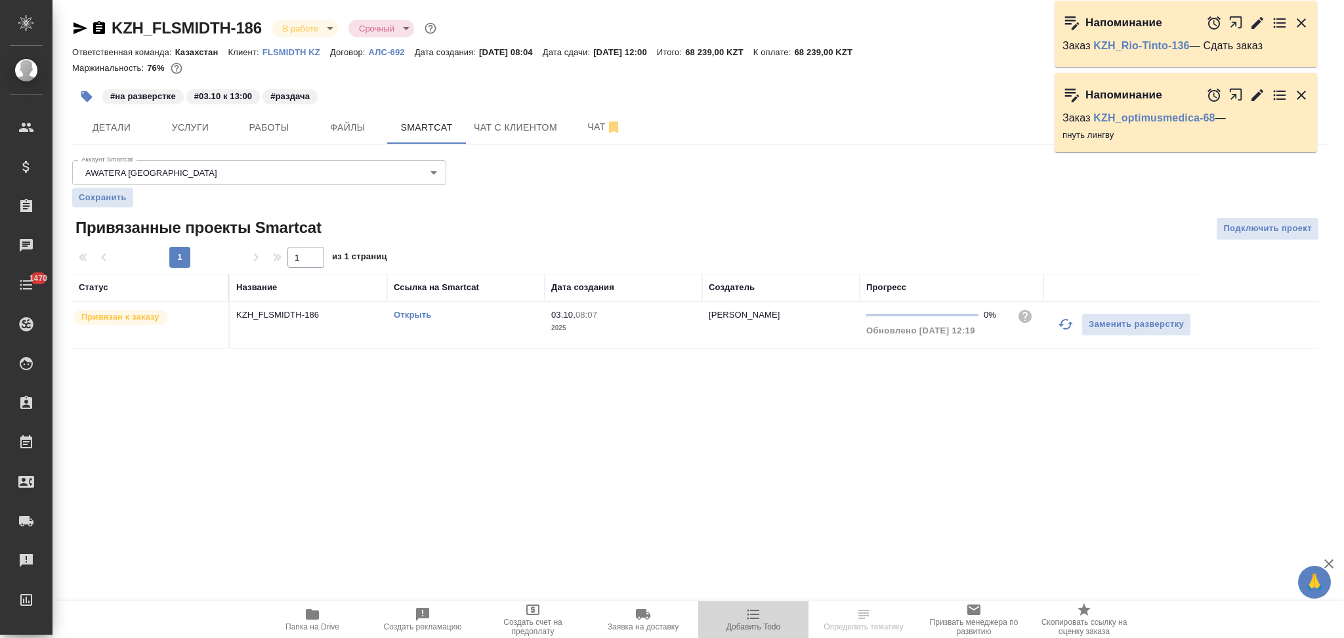
click at [753, 613] on icon "button" at bounding box center [753, 614] width 16 height 16
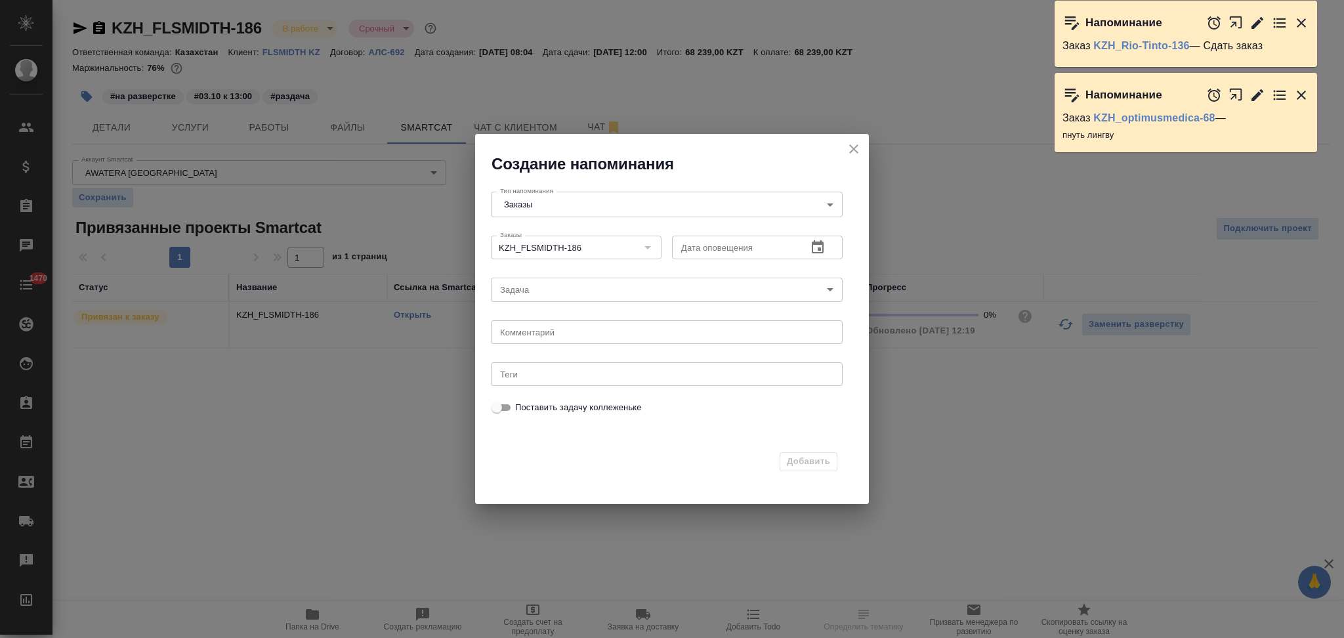
click at [817, 248] on icon "button" at bounding box center [818, 247] width 16 height 16
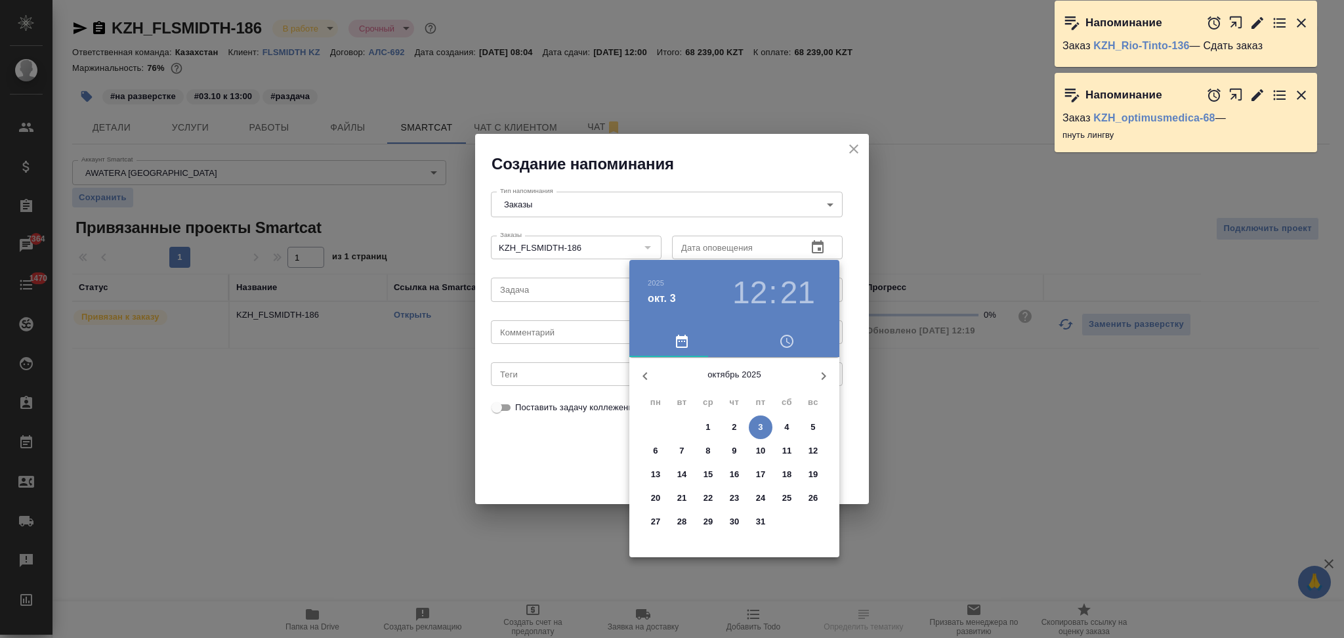
click at [653, 449] on p "6" at bounding box center [655, 450] width 5 height 13
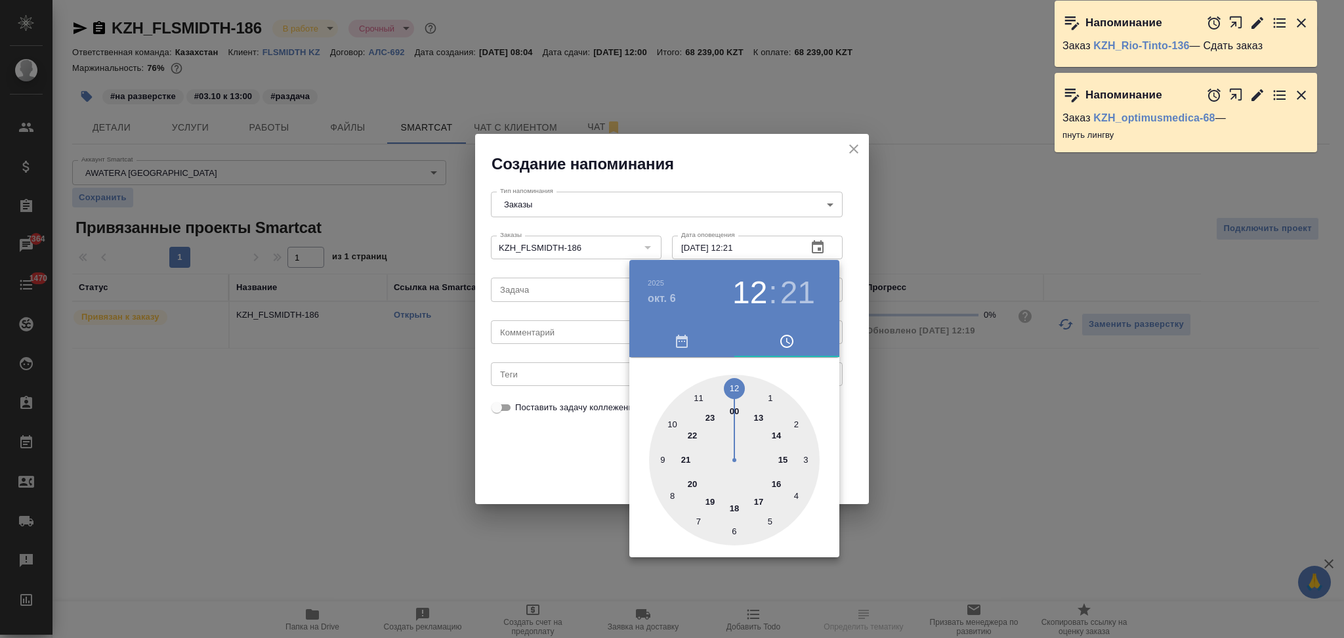
click at [732, 384] on div at bounding box center [734, 460] width 171 height 171
type input "[DATE] 12:00"
click at [605, 447] on div at bounding box center [672, 319] width 1344 height 638
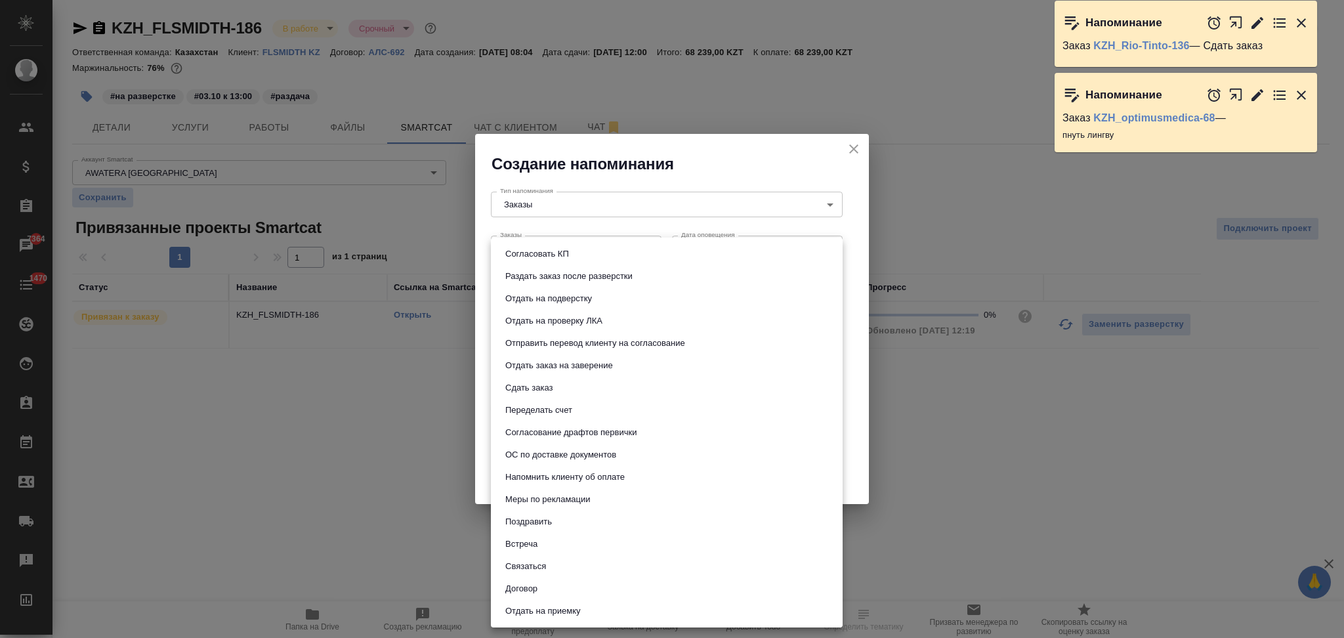
click at [545, 283] on body "🙏 .cls-1 fill:#fff; AWATERA Aslanukova Sati Клиенты Спецификации Заказы 7364 Ча…" at bounding box center [672, 319] width 1344 height 638
click at [543, 391] on button "Сдать заказ" at bounding box center [528, 388] width 55 height 14
type input "Сдать заказ"
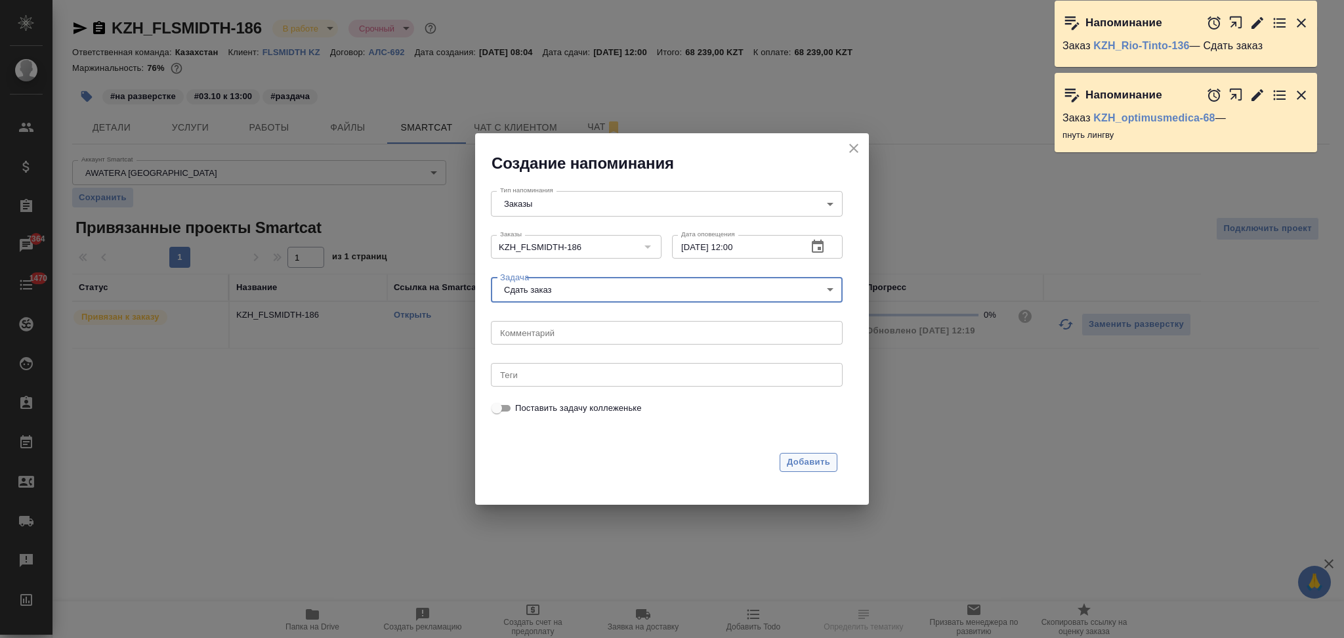
click at [813, 460] on span "Добавить" at bounding box center [808, 462] width 43 height 15
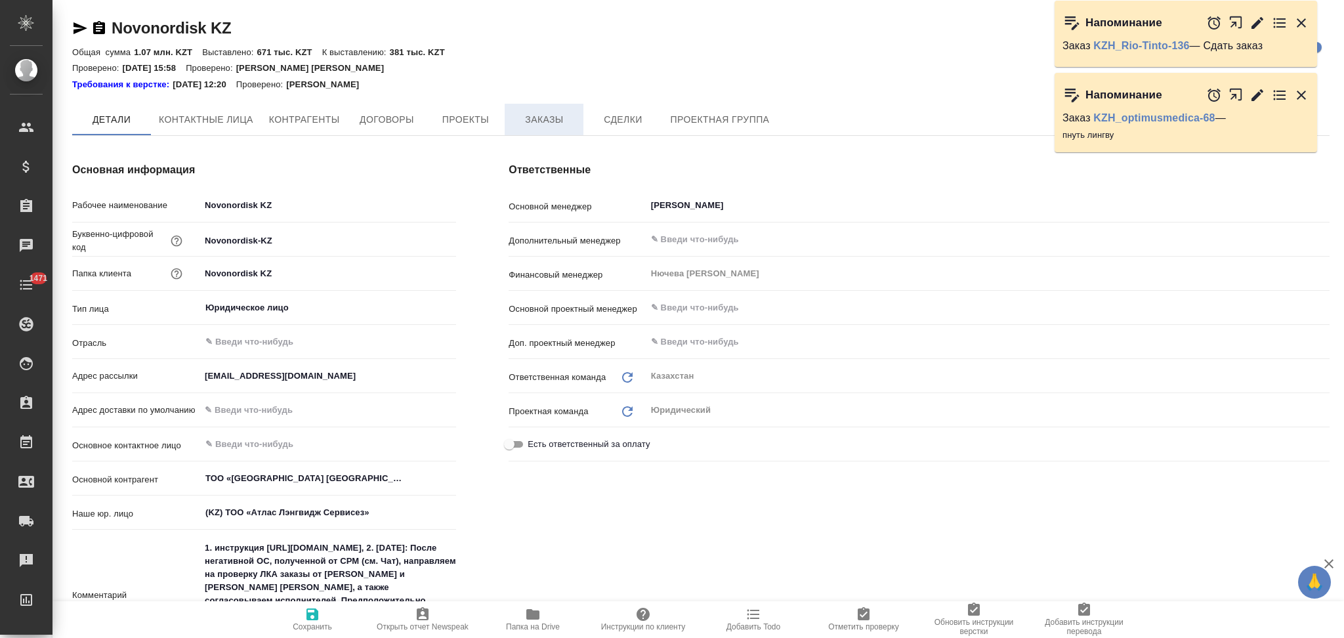
type textarea "x"
click at [543, 117] on span "Заказы" at bounding box center [543, 120] width 63 height 16
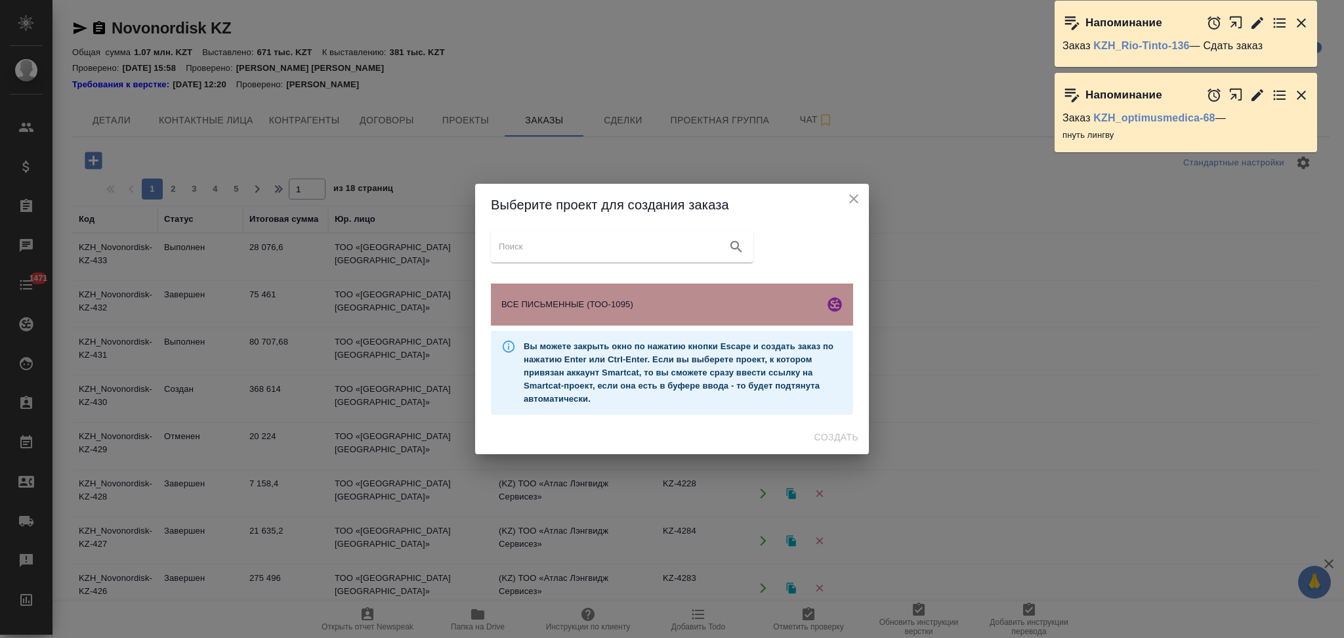
click at [510, 298] on span "ВСЕ ПИСЬМЕННЫЕ (ТОО-1095)" at bounding box center [660, 304] width 318 height 13
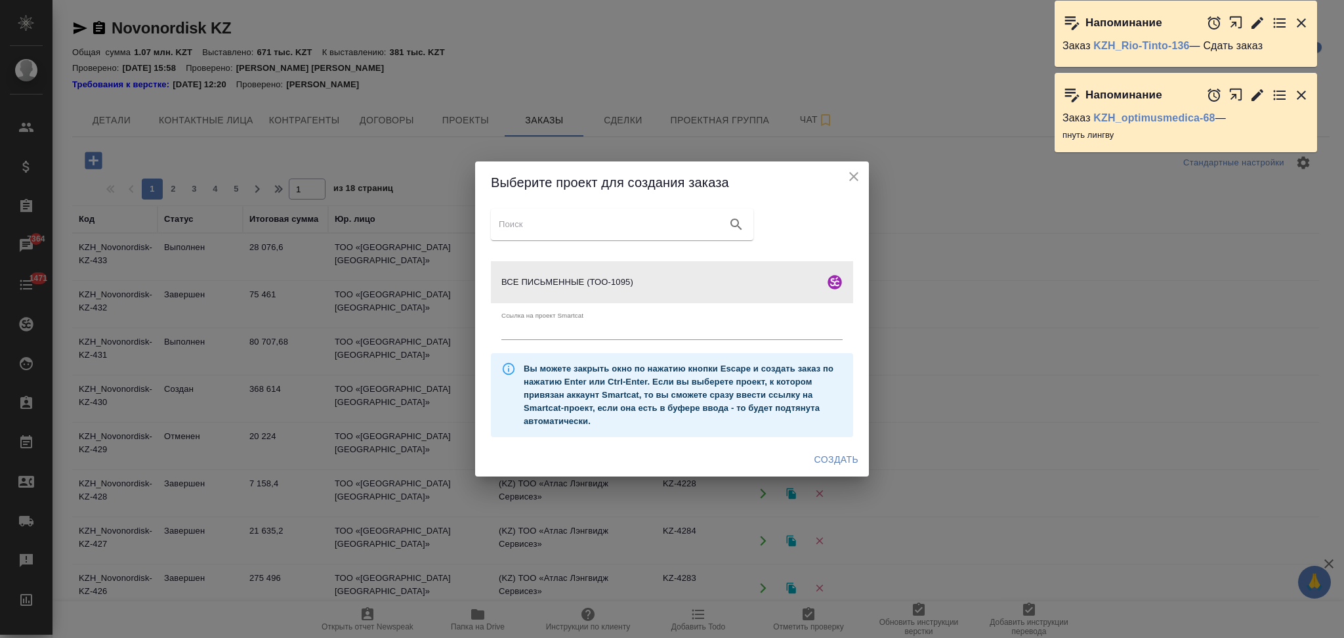
click at [826, 454] on span "Создать" at bounding box center [836, 459] width 44 height 16
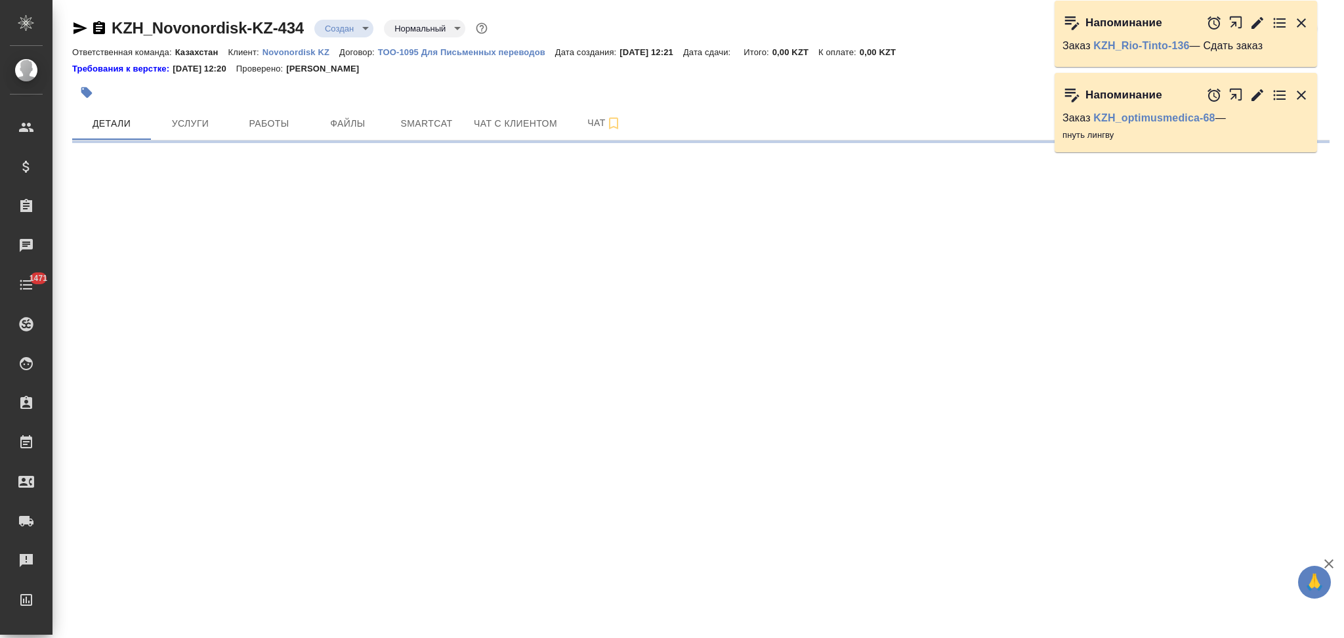
select select "RU"
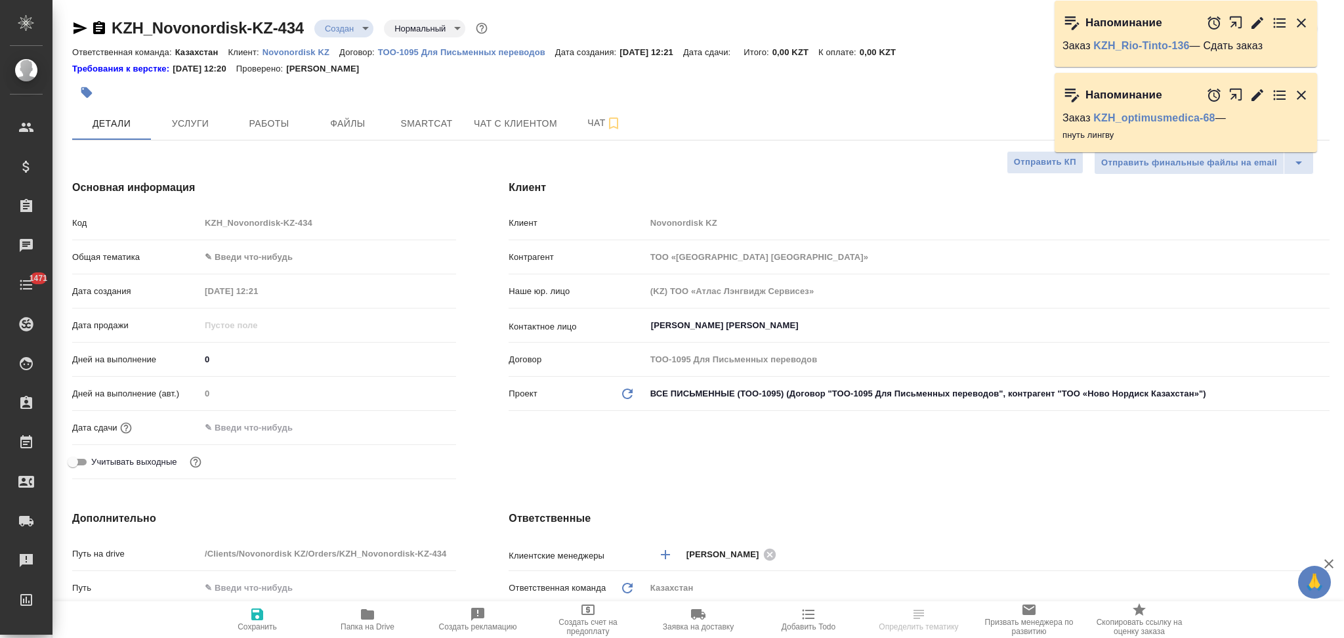
type textarea "x"
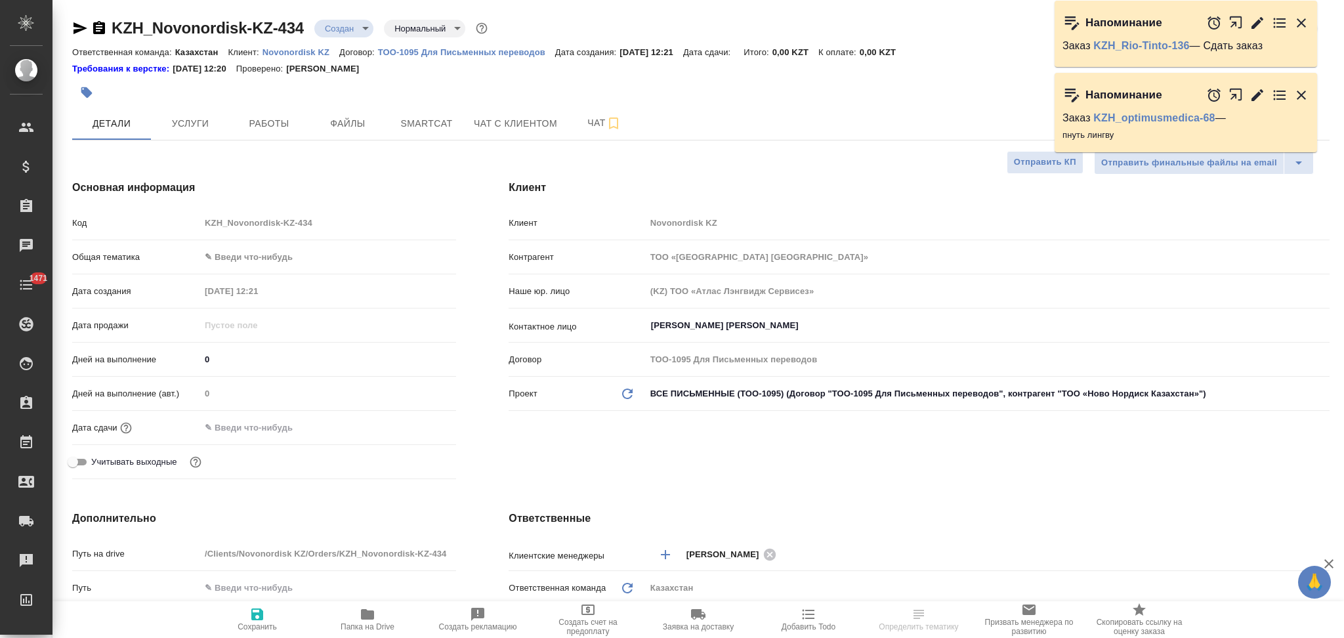
type textarea "x"
click at [333, 116] on span "Файлы" at bounding box center [347, 123] width 63 height 16
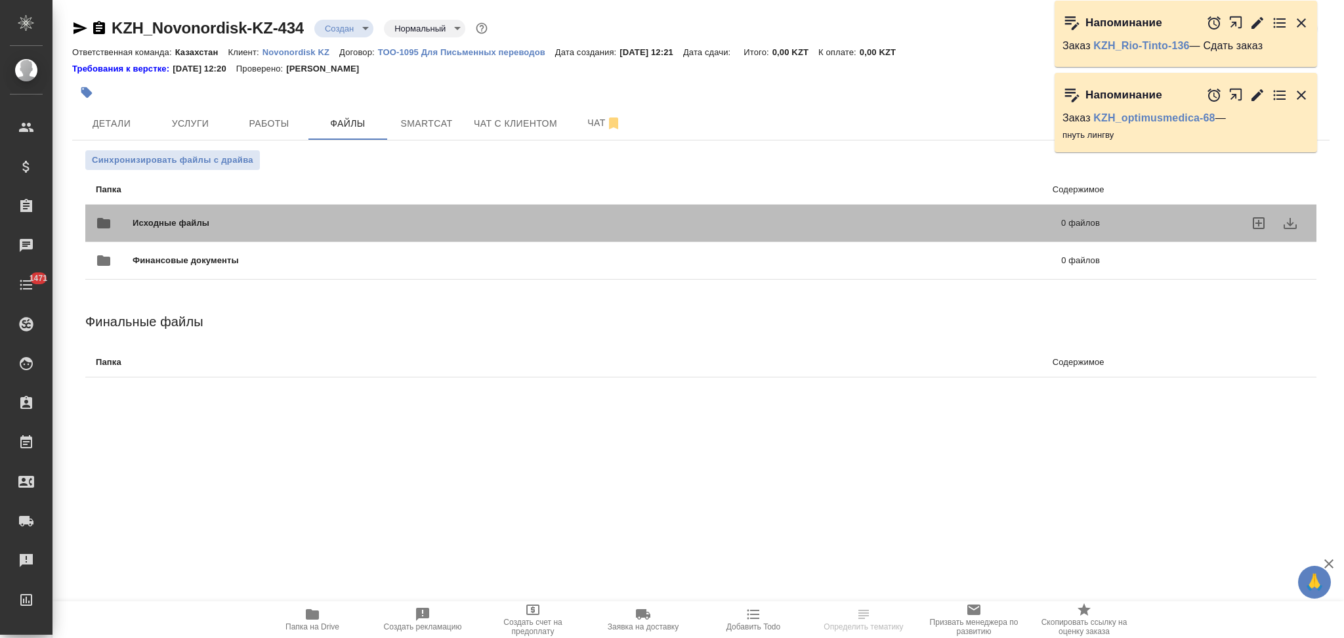
click at [220, 219] on span "Исходные файлы" at bounding box center [384, 223] width 503 height 13
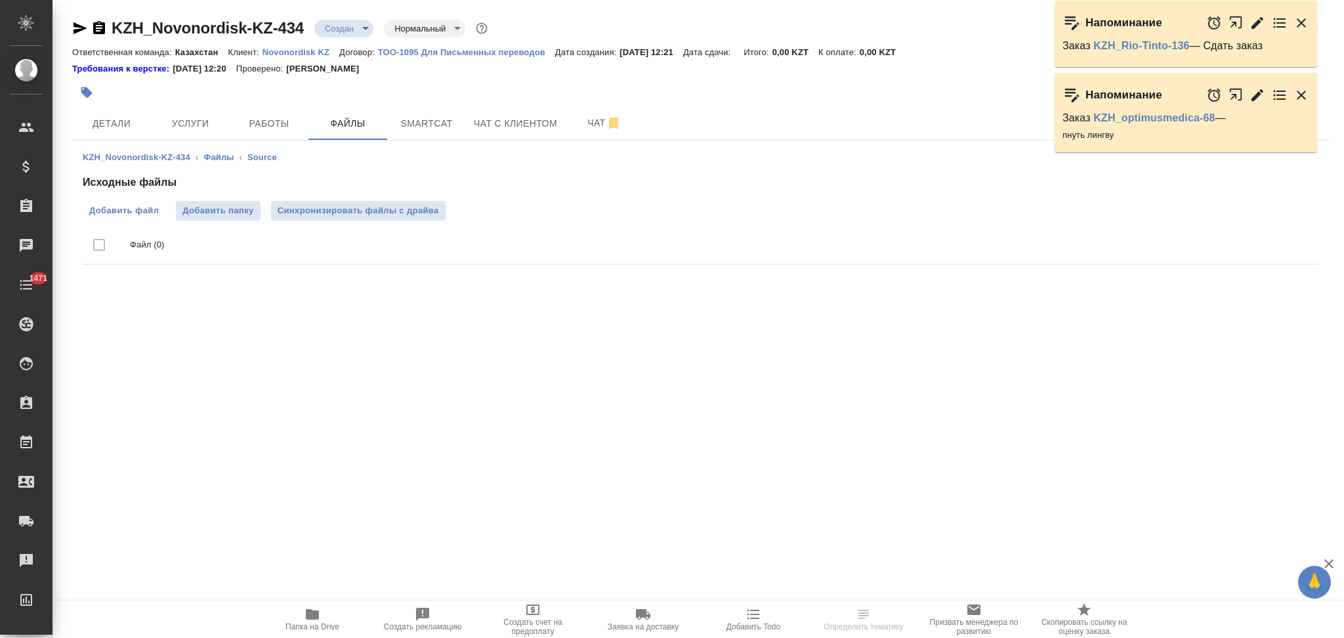
click at [131, 213] on span "Добавить файл" at bounding box center [124, 210] width 70 height 13
click at [0, 0] on input "Добавить файл" at bounding box center [0, 0] width 0 height 0
click at [123, 131] on span "Детали" at bounding box center [111, 123] width 63 height 16
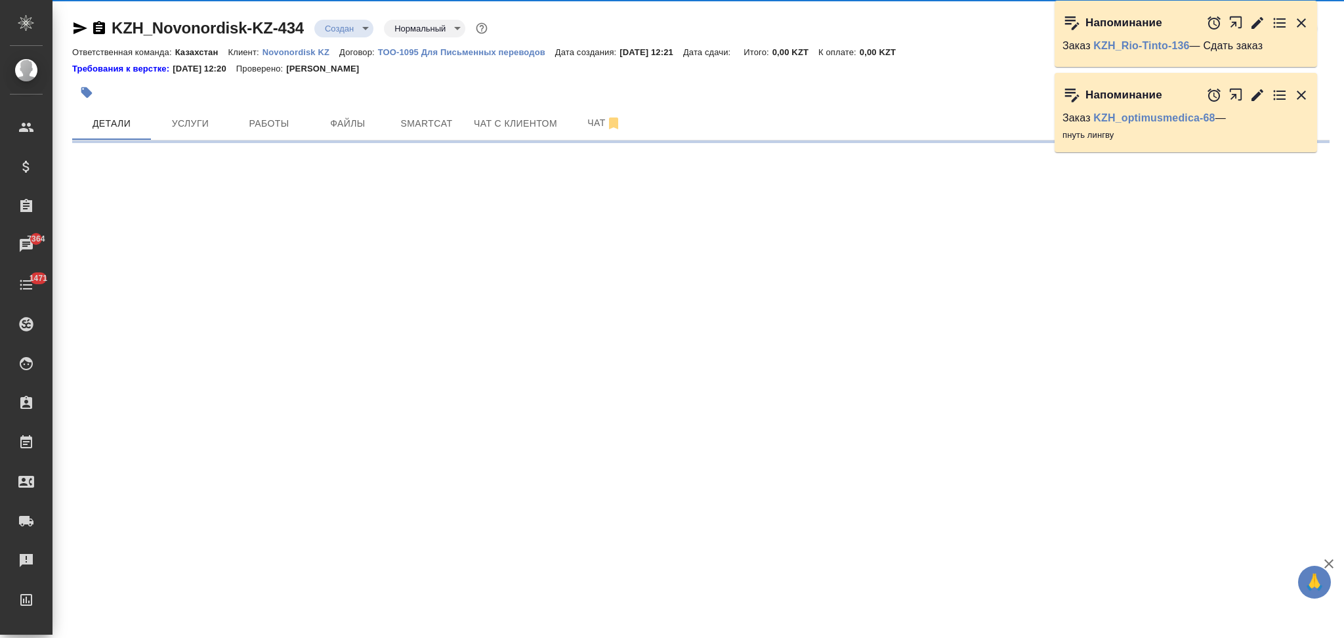
select select "RU"
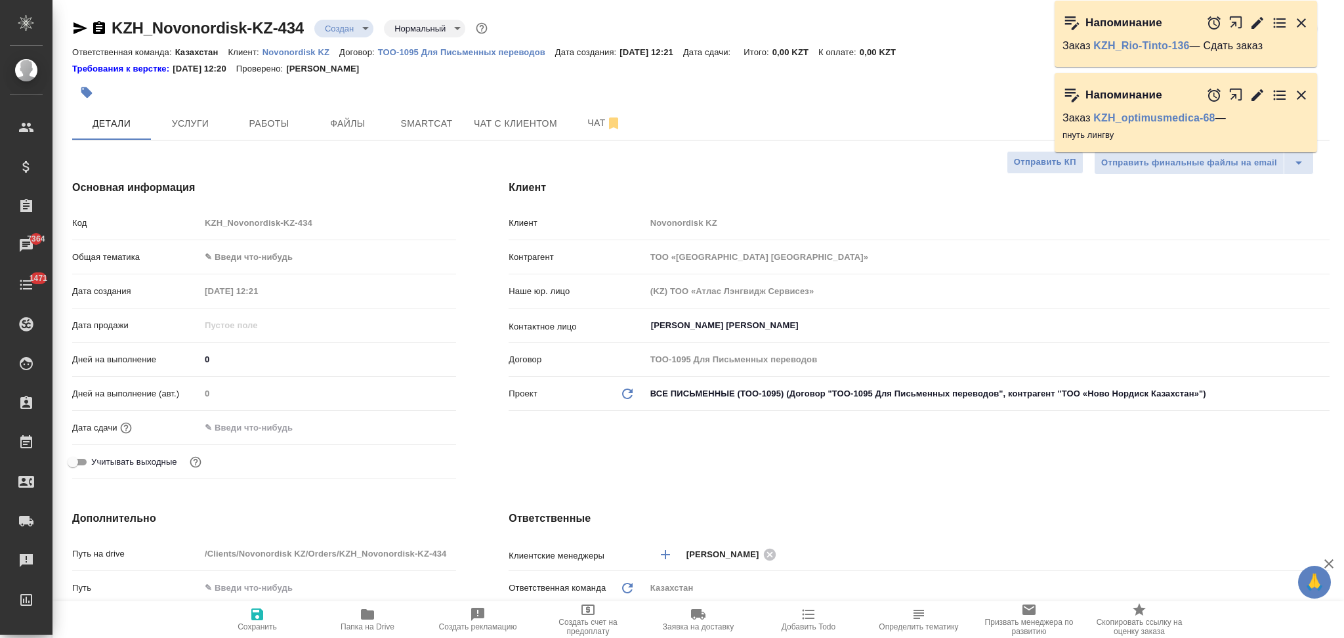
type textarea "x"
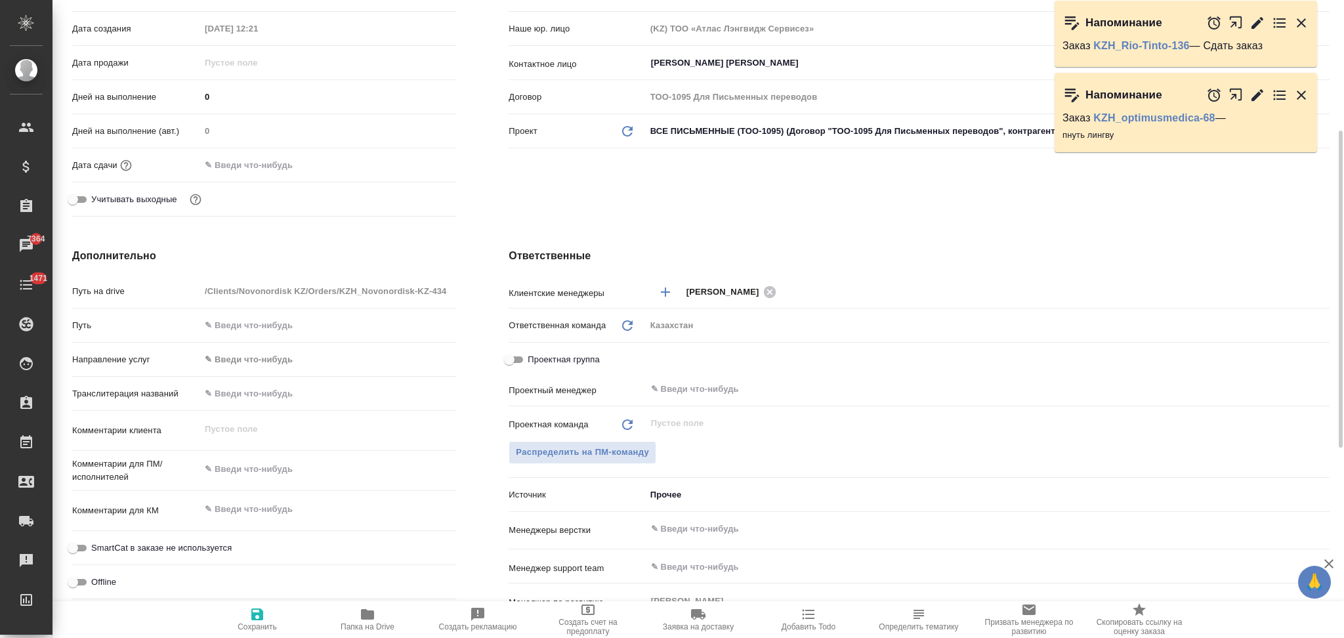
type textarea "x"
click at [251, 466] on textarea at bounding box center [328, 469] width 256 height 22
paste textarea "перевод с англ на русский"
type textarea "x"
type textarea "перевод с англ на русский"
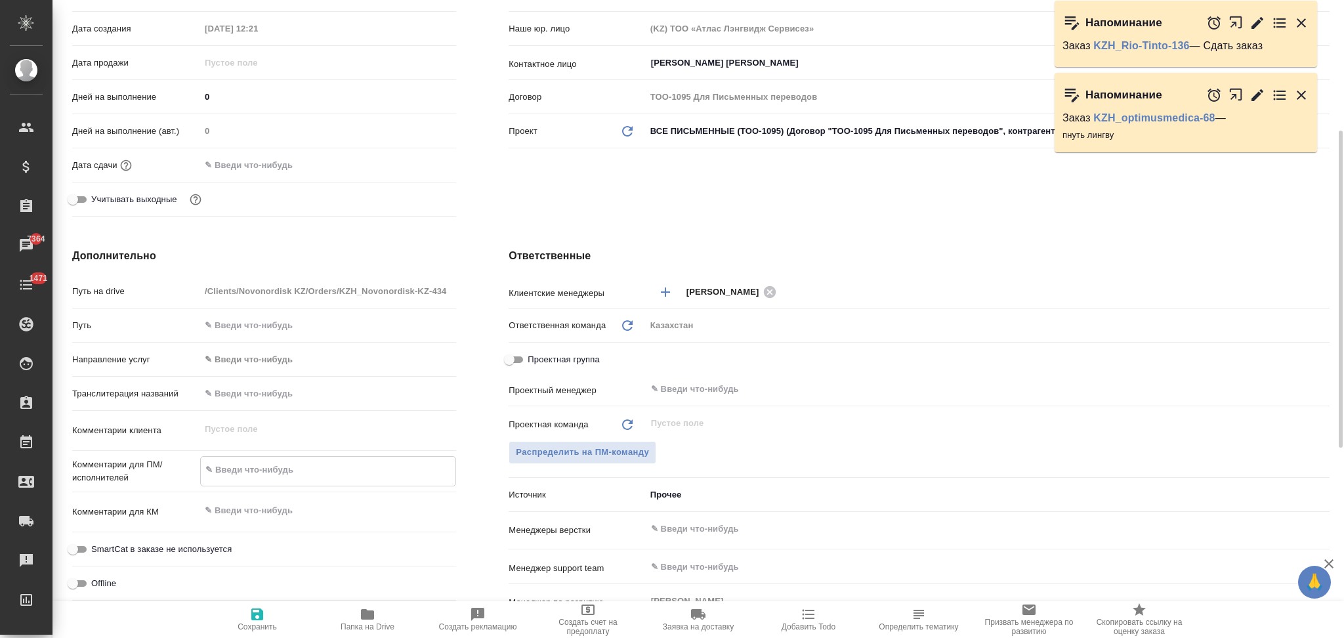
type textarea "x"
type textarea "перевод с англ на русский"
type textarea "x"
click at [257, 610] on icon "button" at bounding box center [257, 614] width 12 height 12
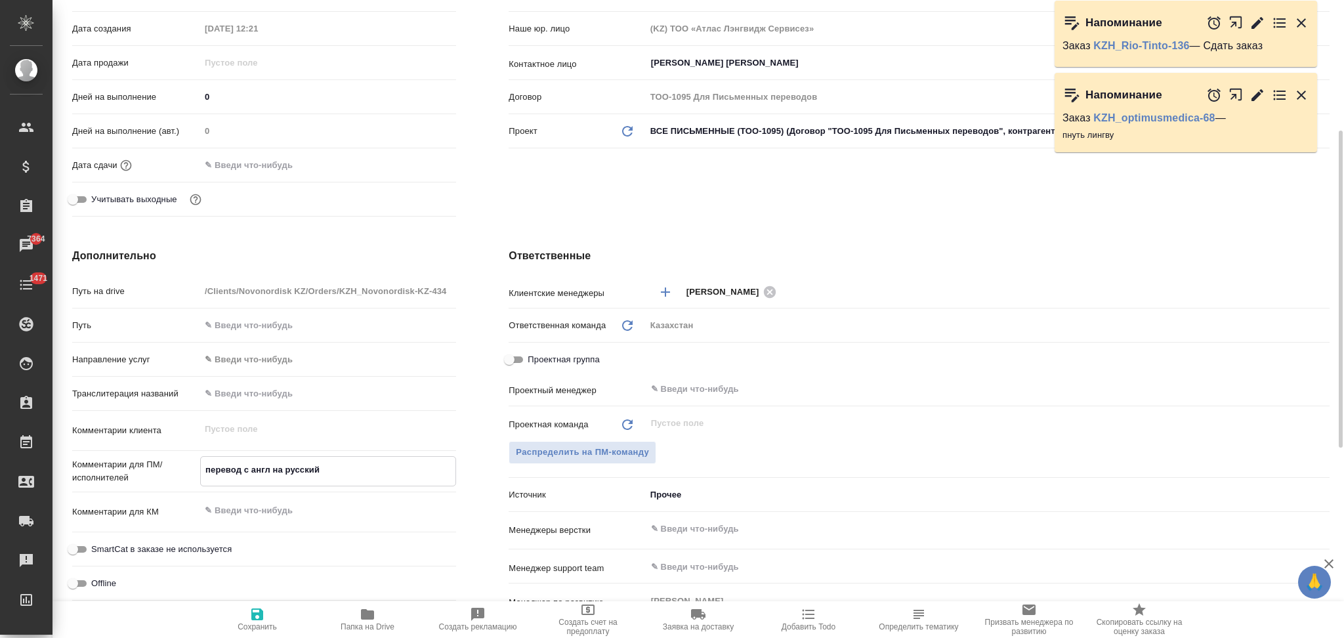
type textarea "x"
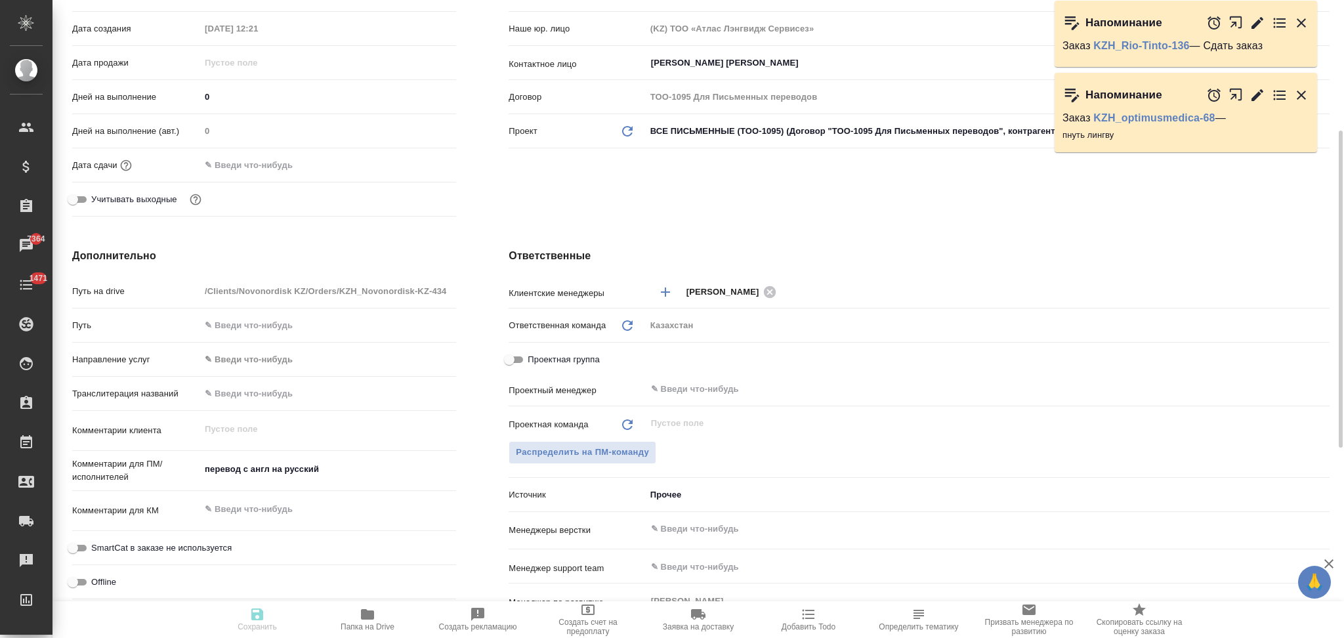
type textarea "x"
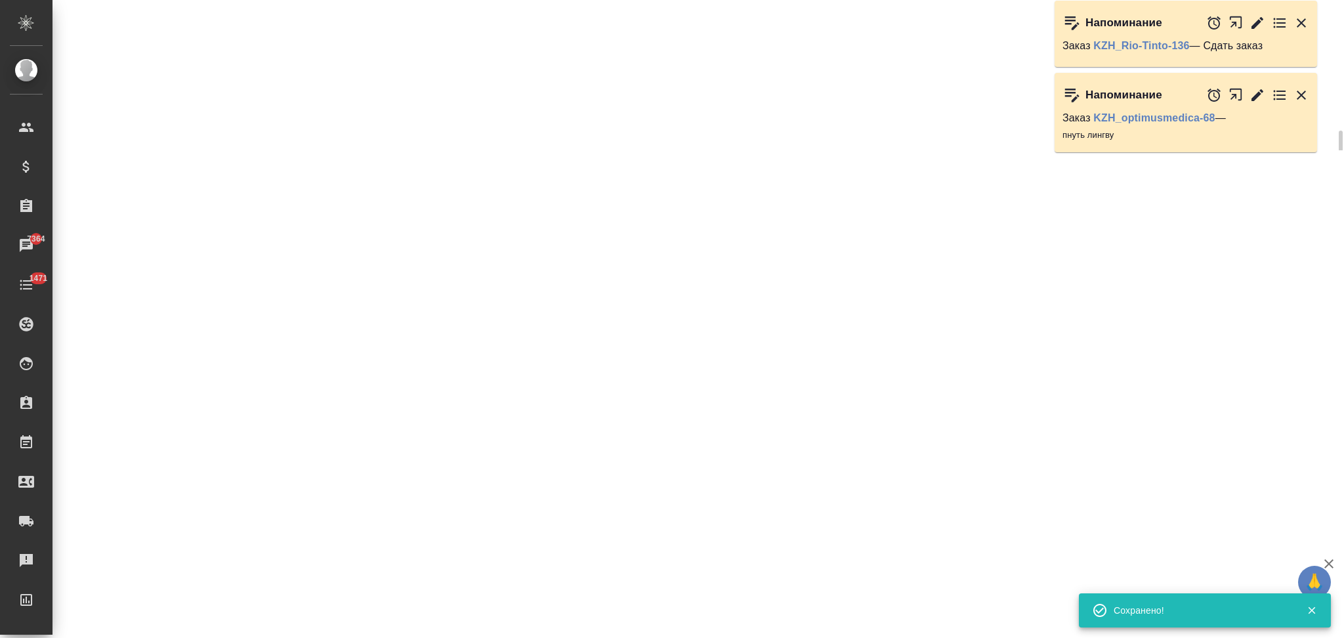
select select "RU"
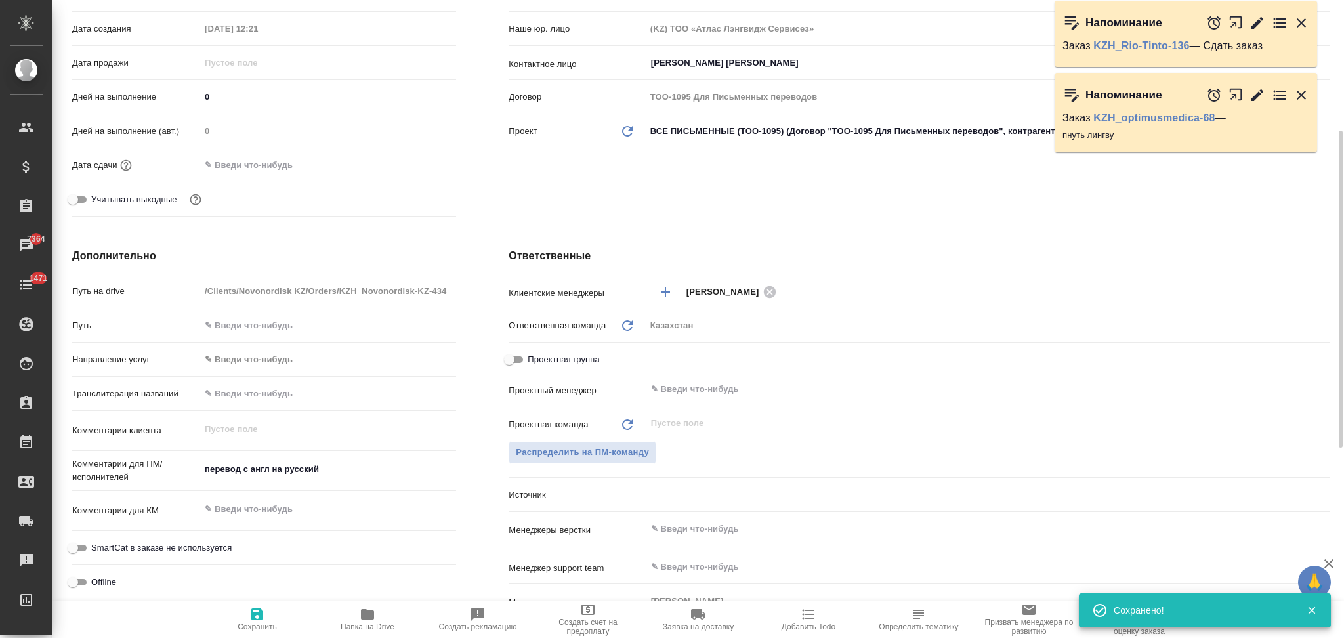
type textarea "x"
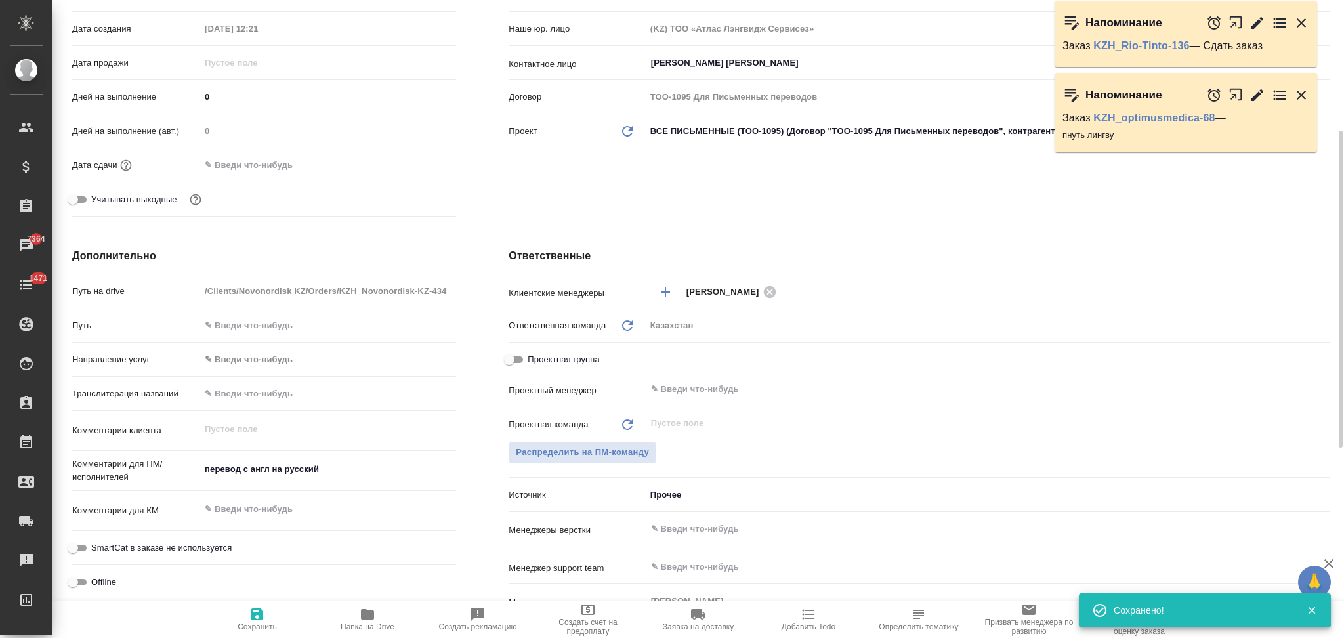
type textarea "x"
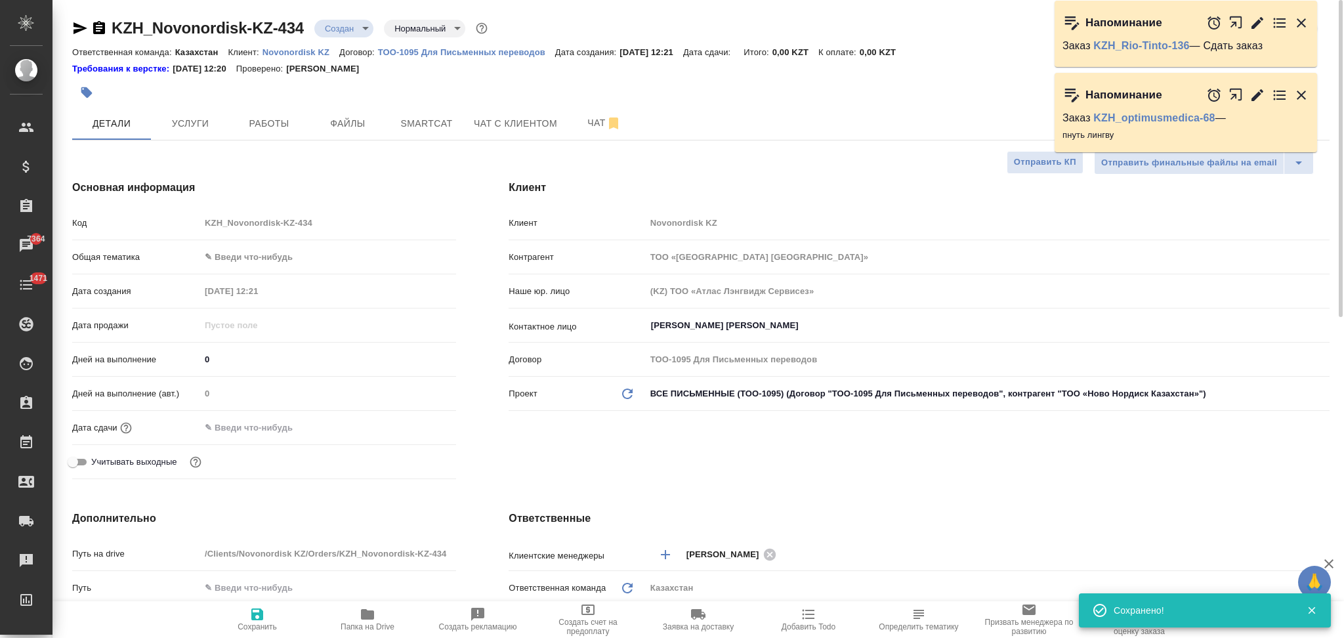
click at [331, 28] on body "🙏 .cls-1 fill:#fff; AWATERA Aslanukova Sati Клиенты Спецификации Заказы 7364 Ча…" at bounding box center [672, 319] width 1344 height 638
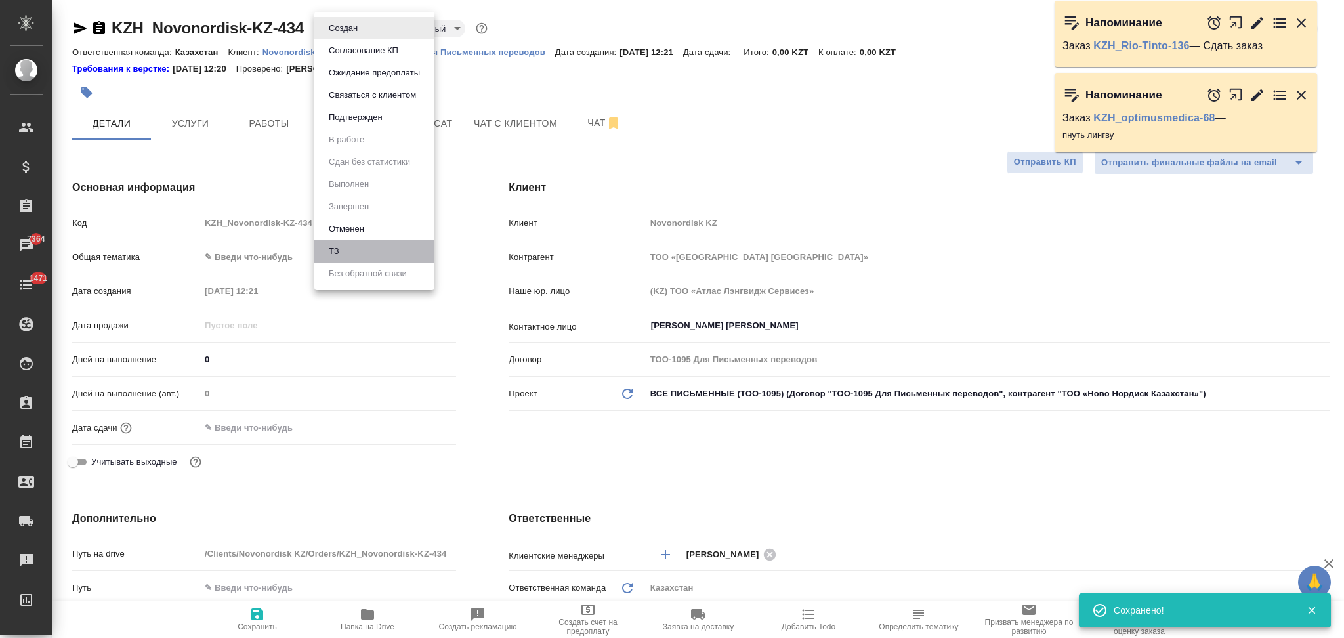
click at [345, 246] on li "ТЗ" at bounding box center [374, 251] width 120 height 22
type textarea "x"
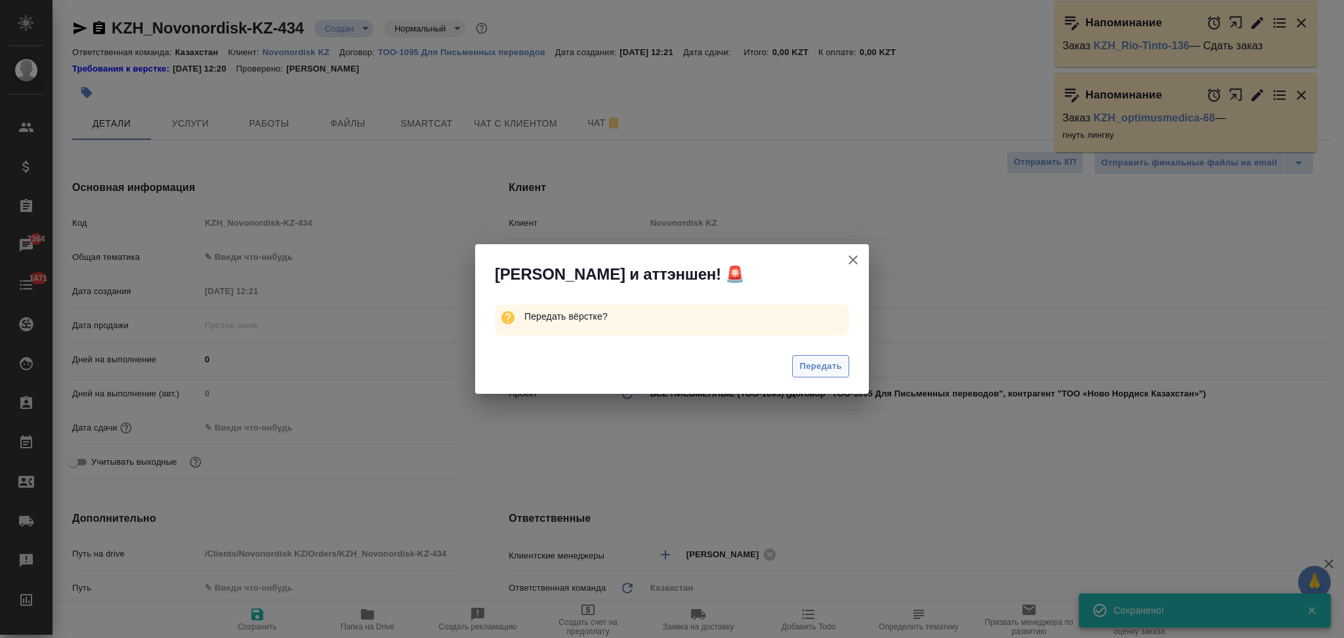
click at [837, 372] on span "Передать" at bounding box center [820, 366] width 43 height 15
type textarea "x"
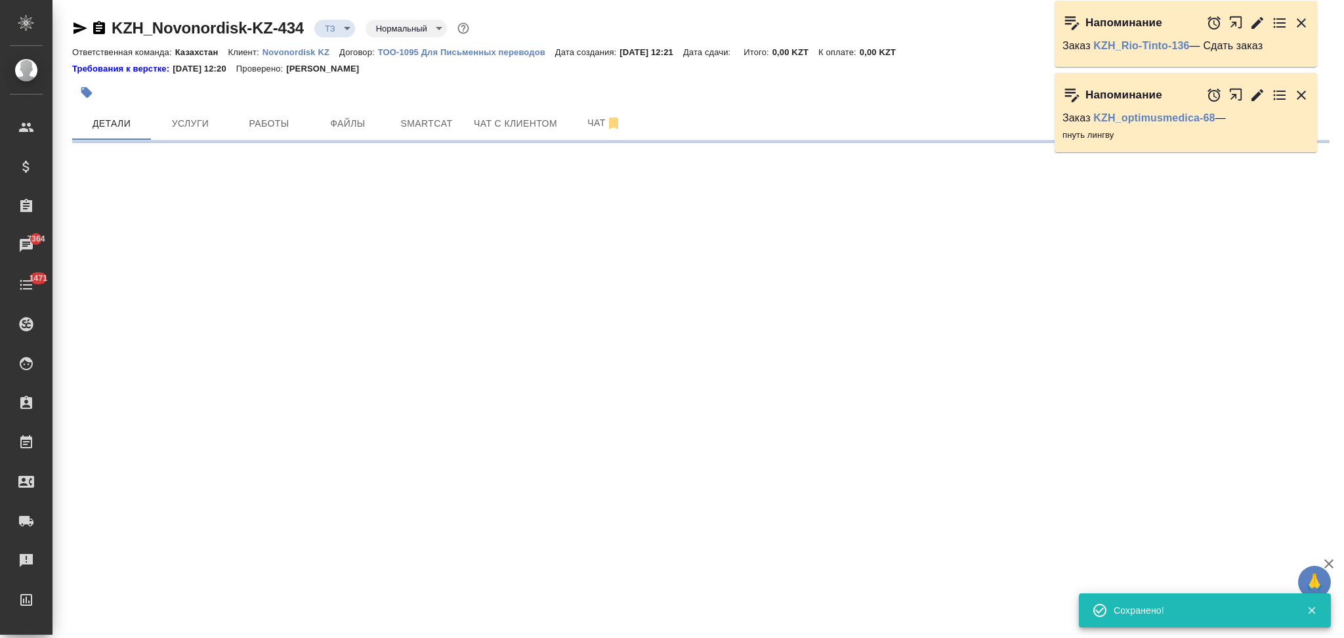
select select "RU"
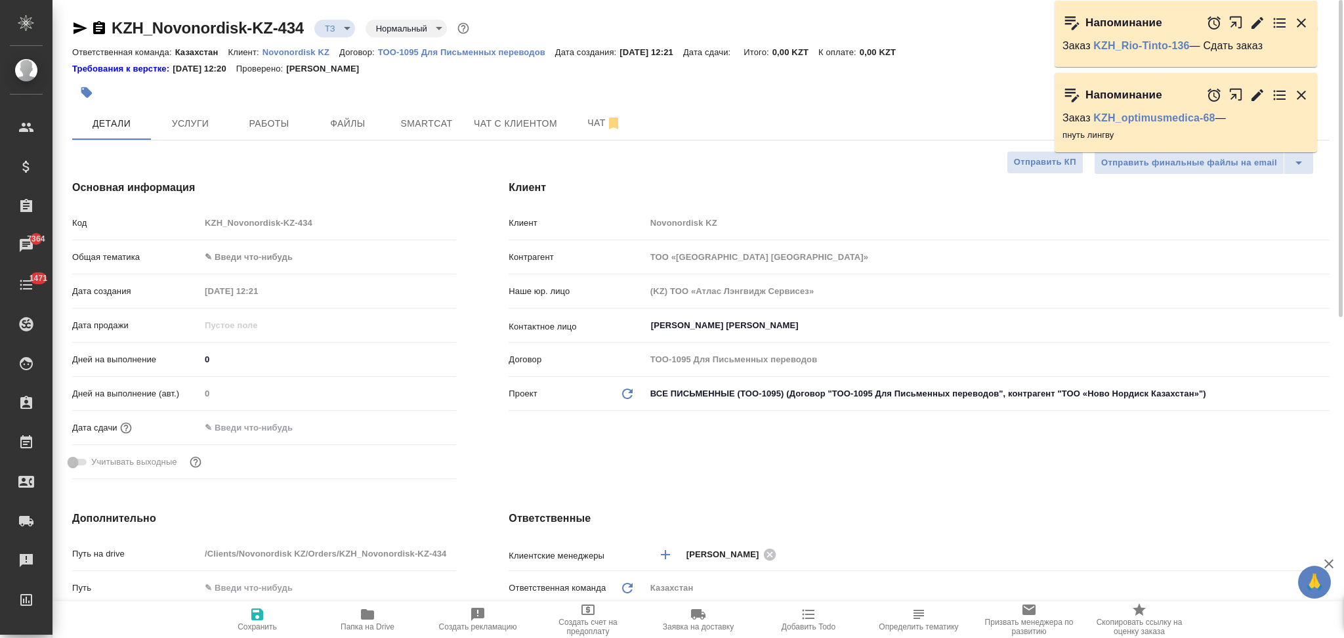
type textarea "x"
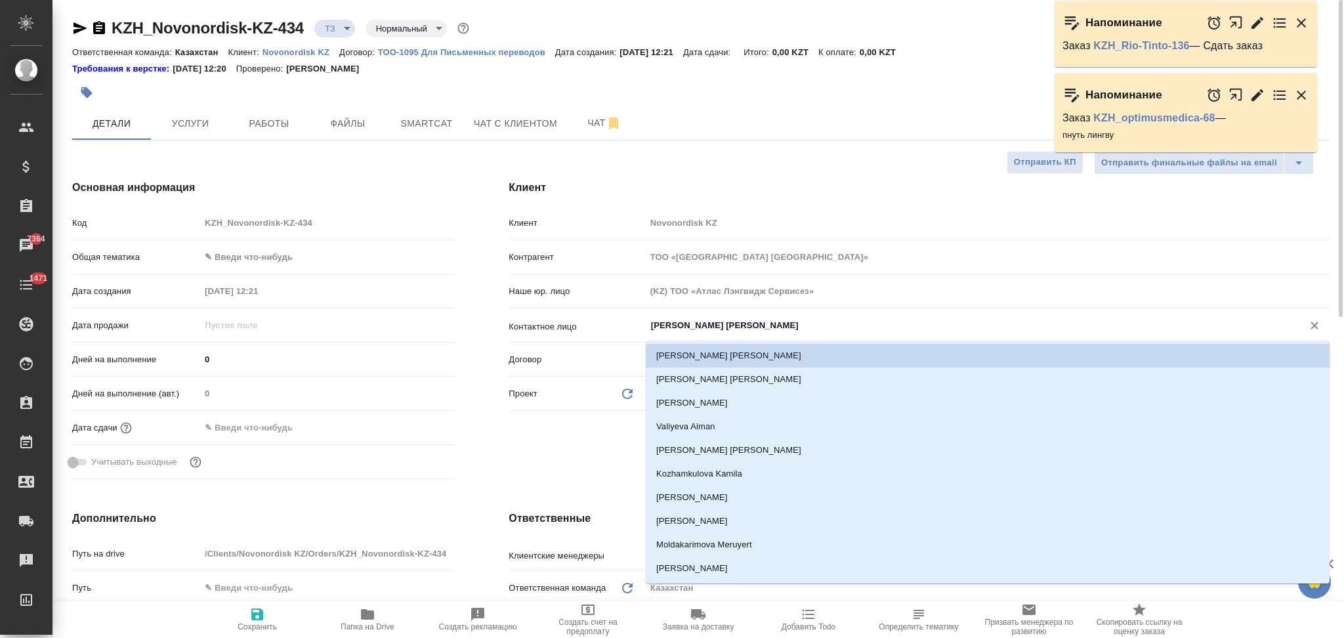
click at [707, 328] on input "Шин Галина" at bounding box center [966, 326] width 632 height 16
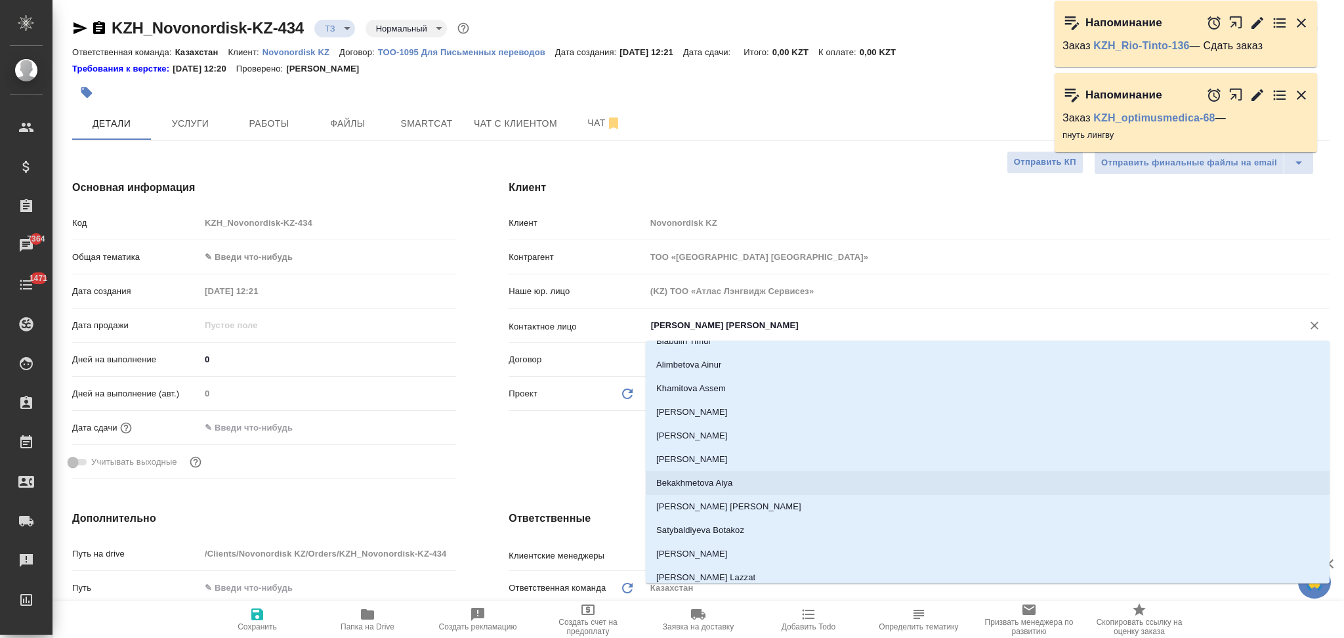
scroll to position [525, 0]
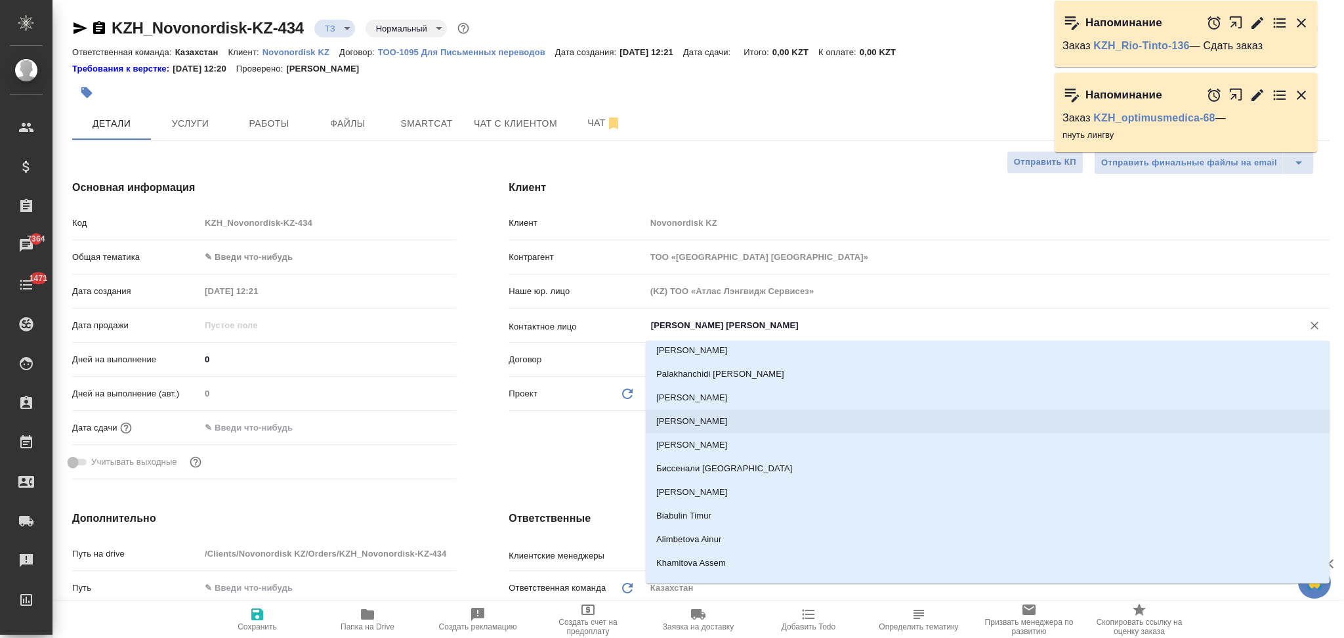
click at [683, 428] on li "Абдулла Балауса" at bounding box center [988, 421] width 684 height 24
type input "Абдулла Балауса"
type textarea "x"
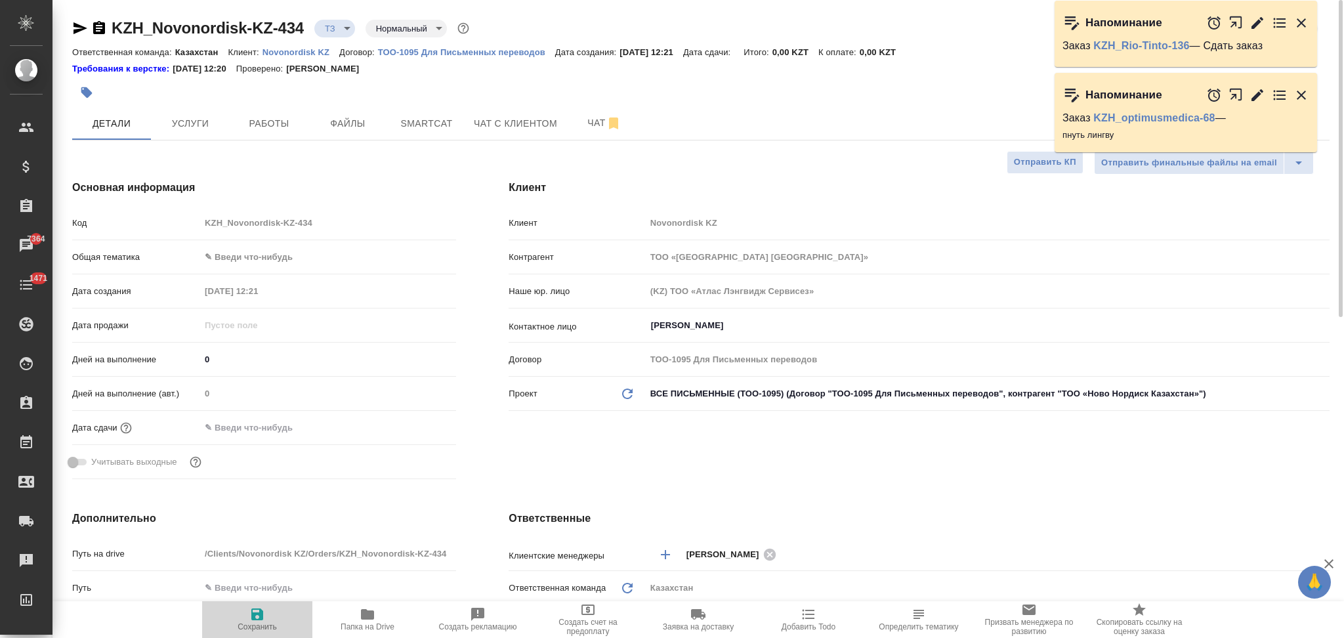
click at [255, 620] on icon "button" at bounding box center [257, 614] width 12 height 12
type textarea "x"
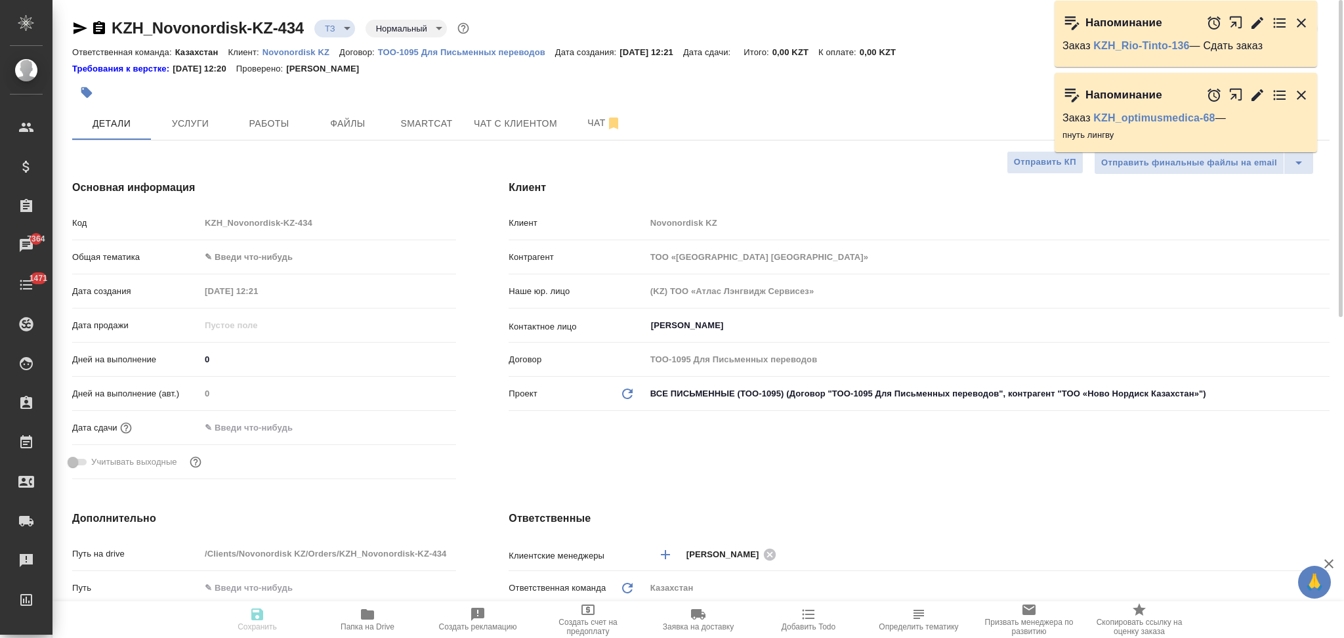
type textarea "x"
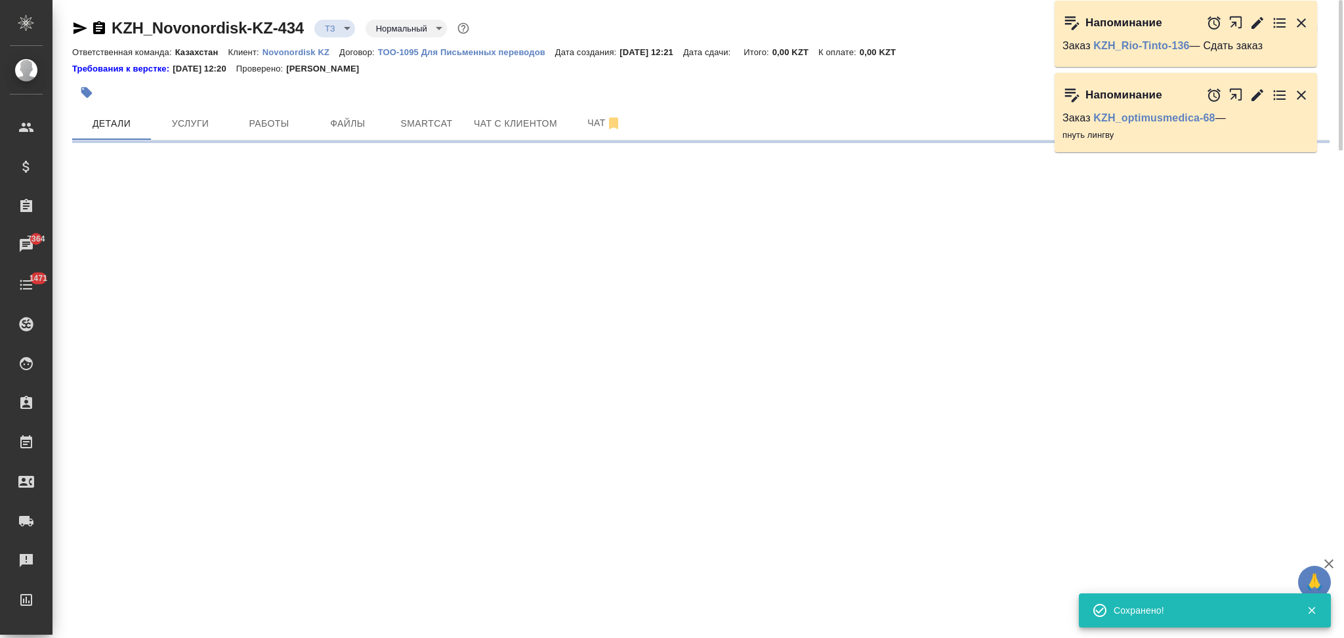
select select "RU"
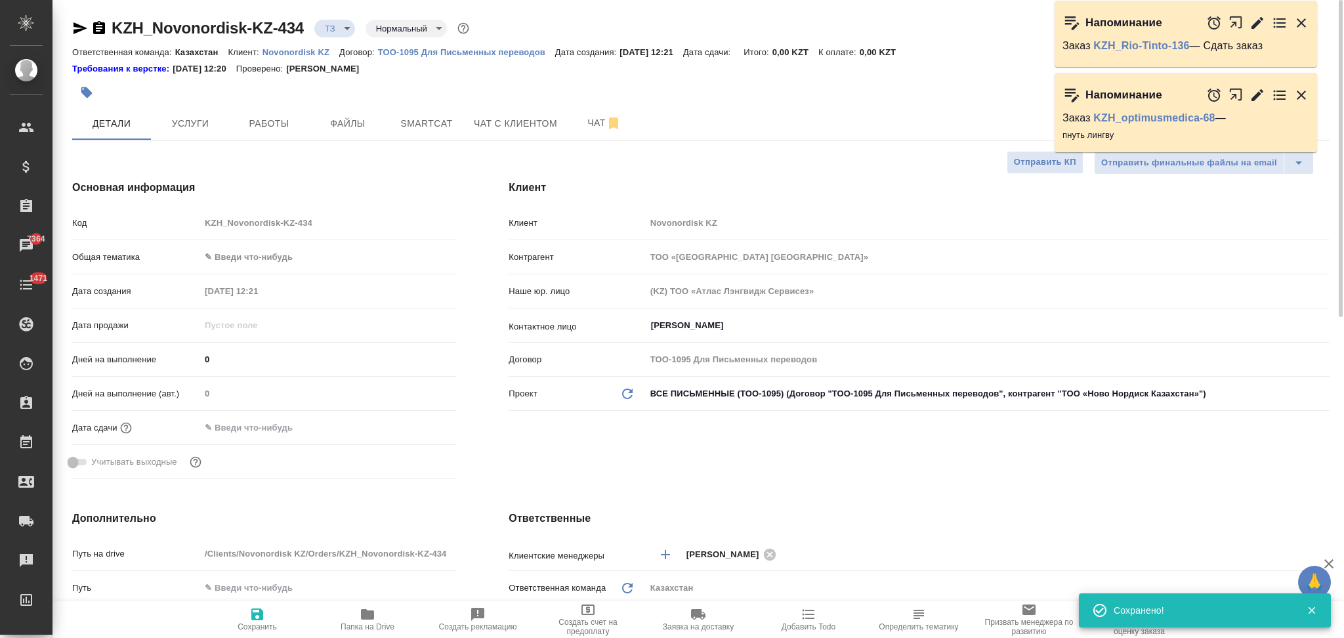
type textarea "x"
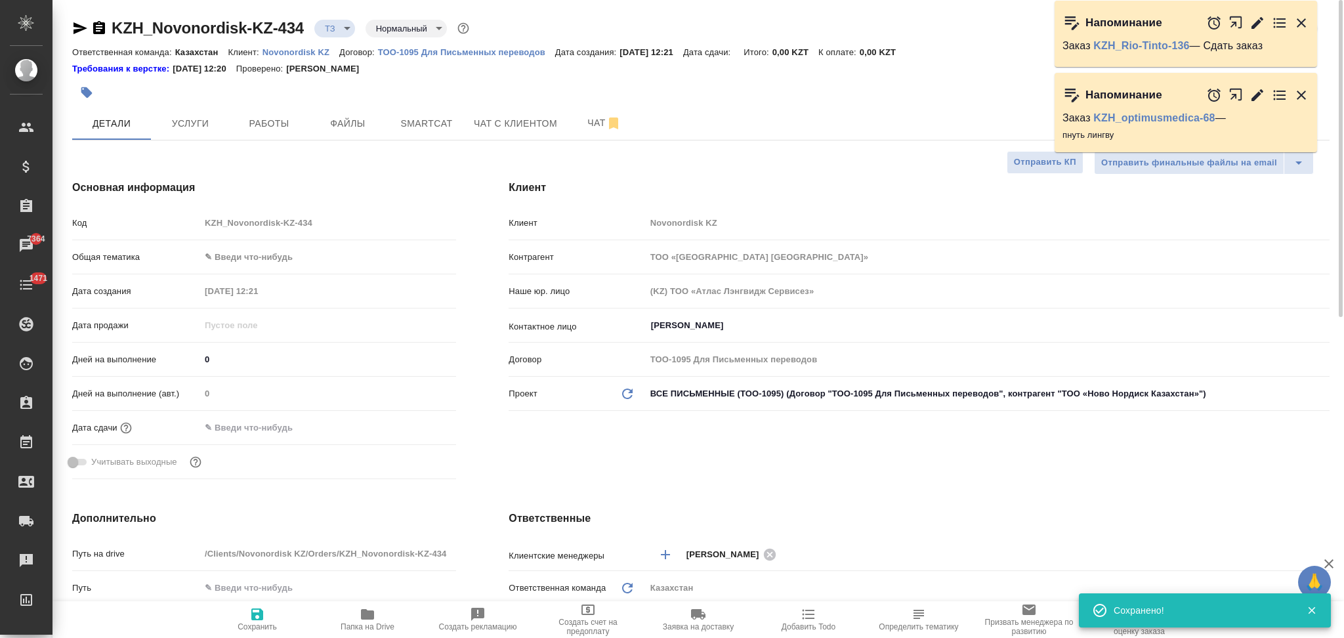
type textarea "x"
click at [201, 120] on span "Услуги" at bounding box center [190, 123] width 63 height 16
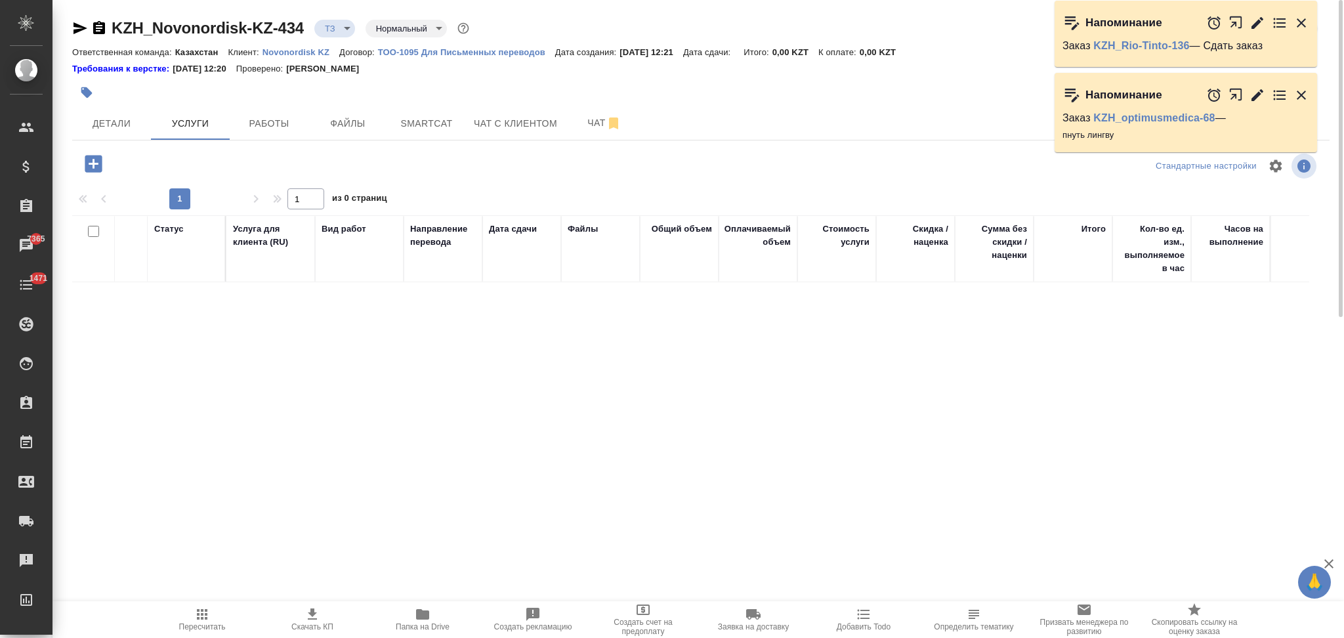
click at [94, 169] on icon "button" at bounding box center [93, 163] width 17 height 17
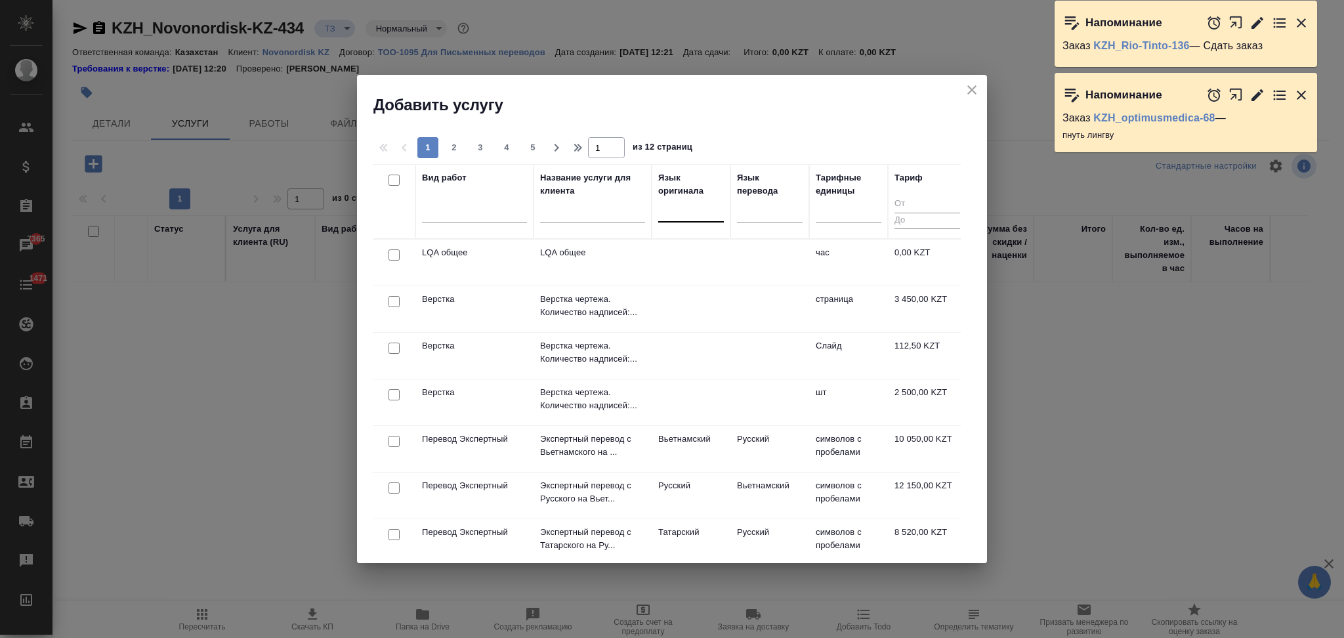
click at [680, 205] on div at bounding box center [691, 208] width 66 height 19
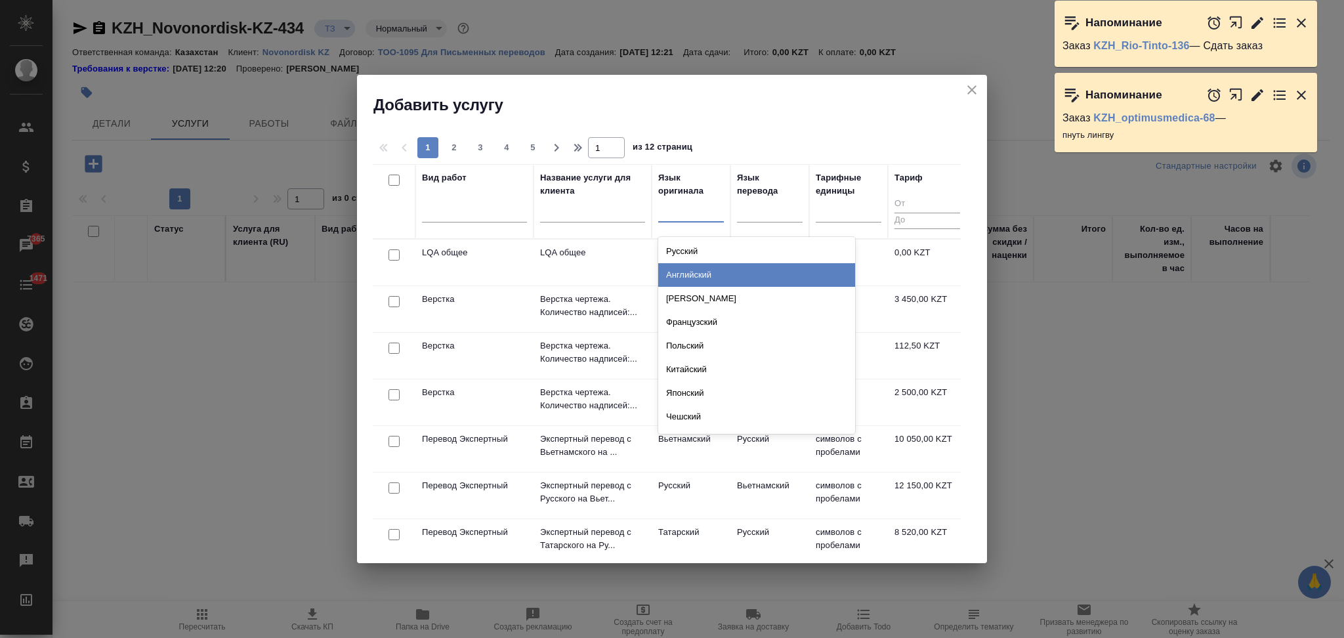
click at [690, 270] on div "Английский" at bounding box center [756, 275] width 197 height 24
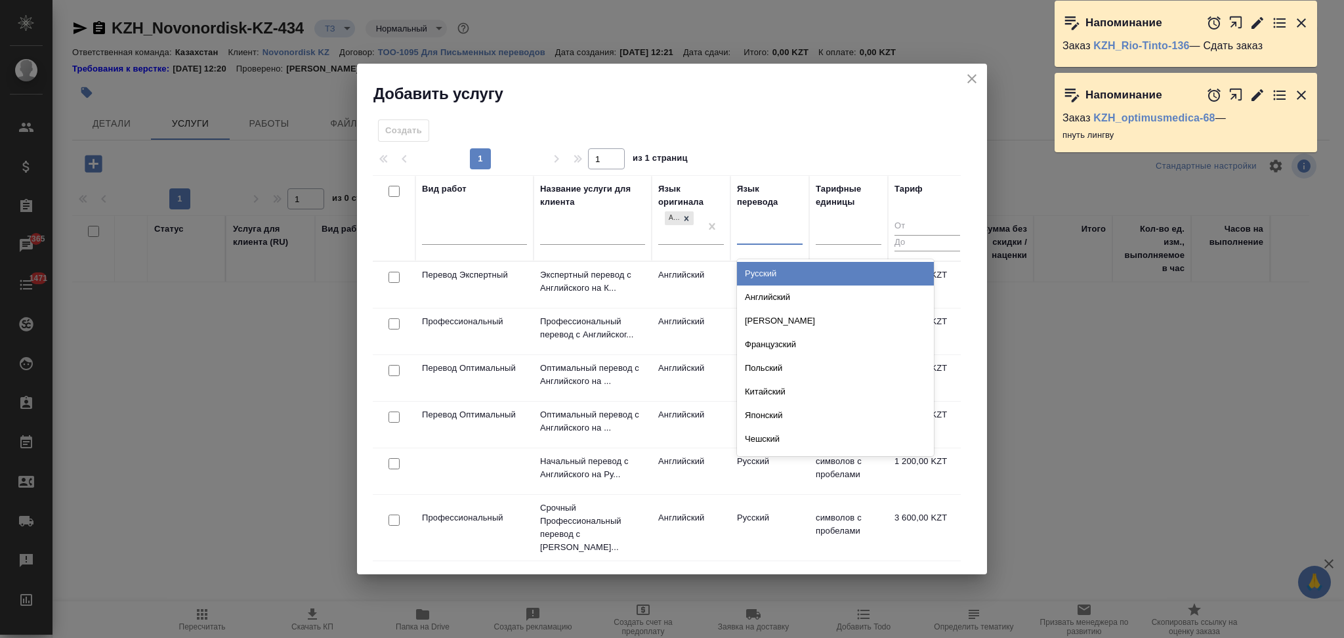
click at [761, 236] on div at bounding box center [770, 231] width 66 height 19
click at [756, 268] on div "Русский" at bounding box center [835, 274] width 197 height 24
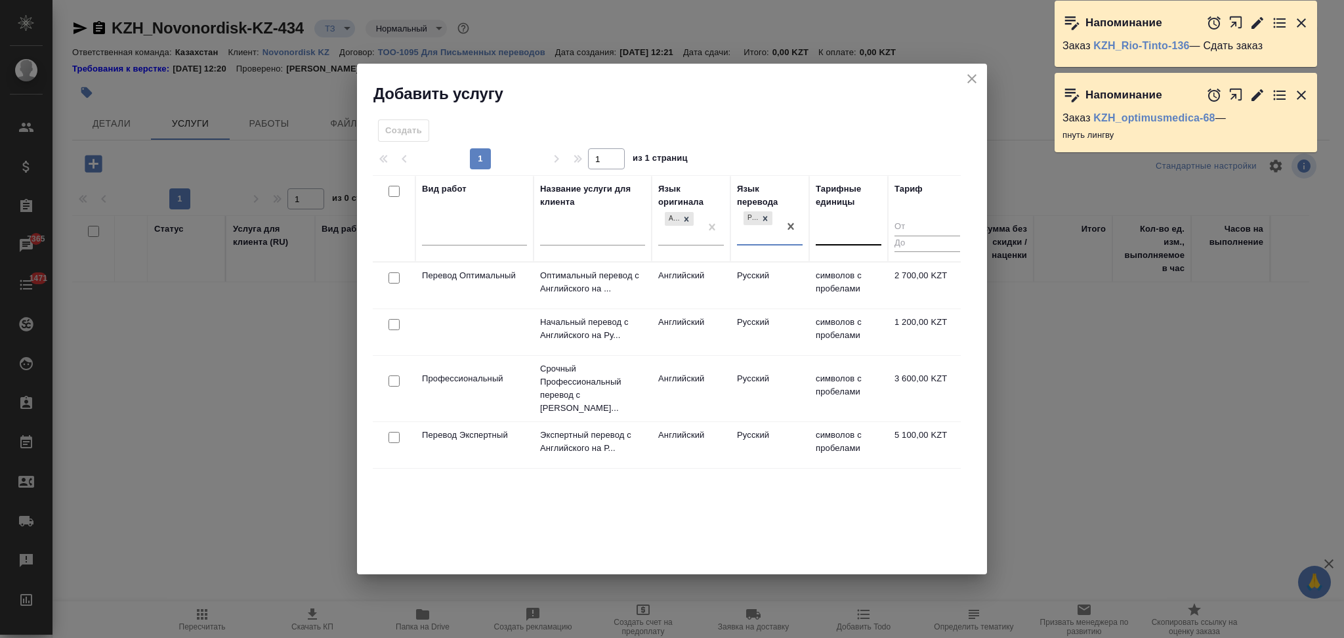
click at [823, 234] on div at bounding box center [849, 232] width 66 height 19
type input "слов"
click at [833, 266] on div "слово" at bounding box center [914, 274] width 197 height 24
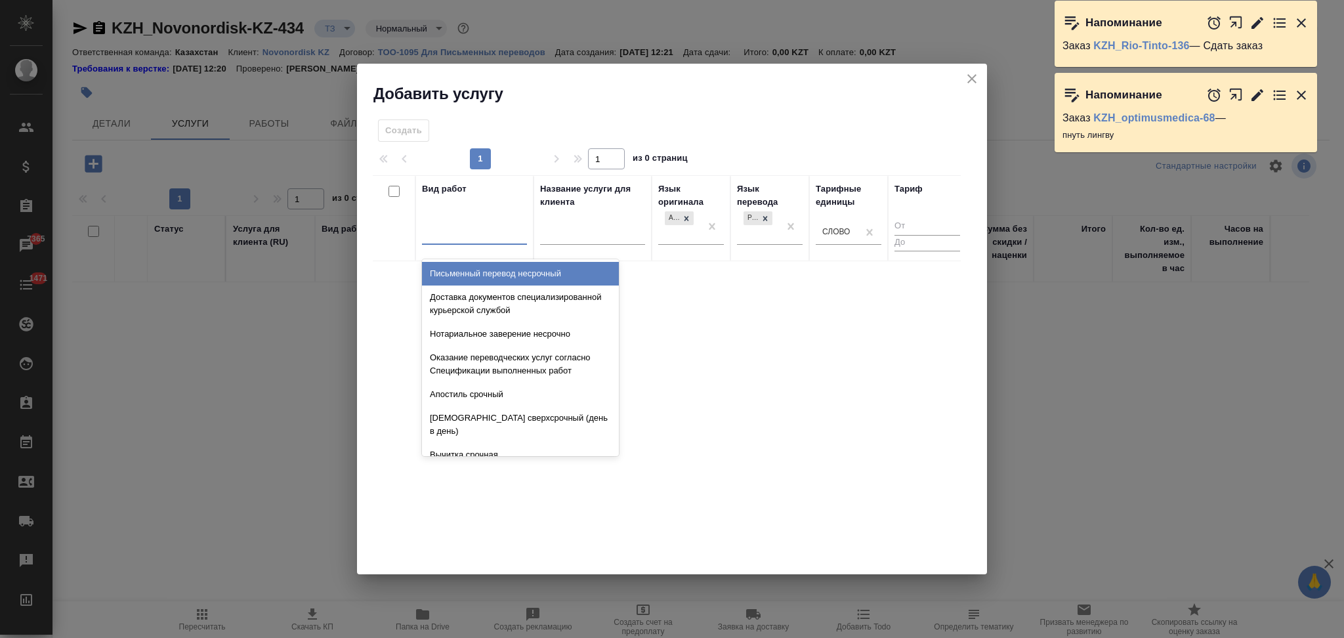
click at [500, 235] on div at bounding box center [474, 231] width 105 height 19
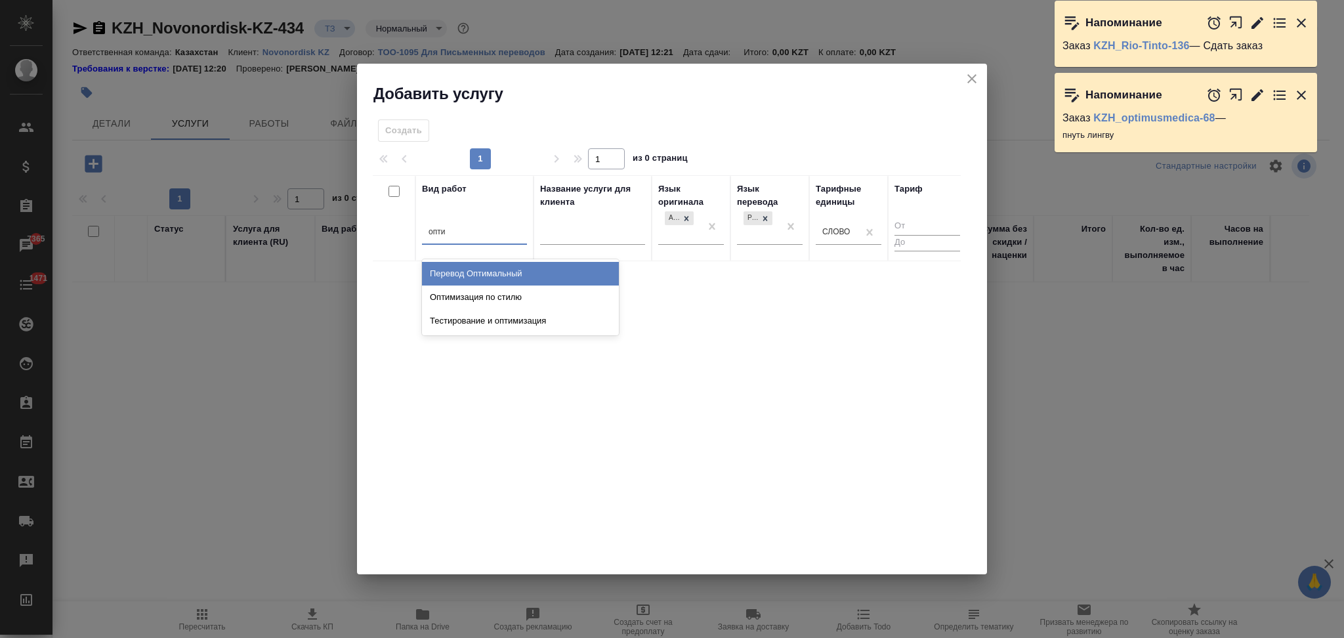
type input "оптим"
click at [513, 273] on div "Перевод Оптимальный" at bounding box center [520, 274] width 197 height 24
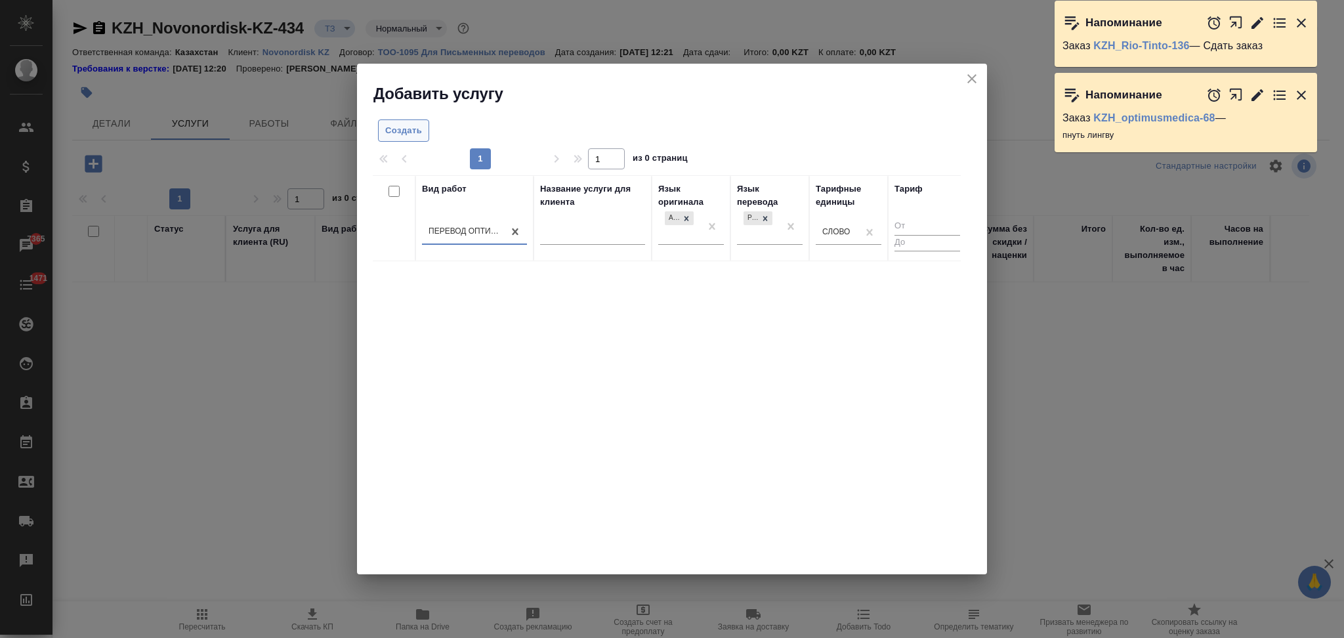
click at [395, 129] on span "Создать" at bounding box center [403, 130] width 37 height 15
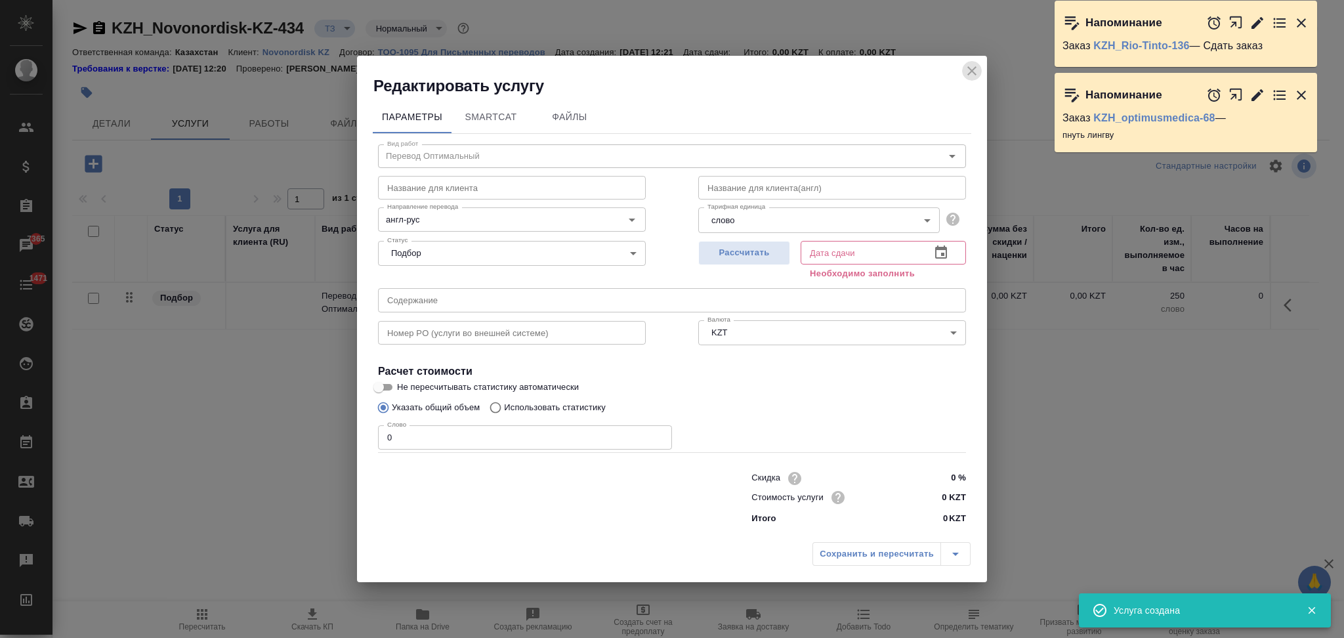
click at [970, 66] on icon "close" at bounding box center [972, 71] width 16 height 16
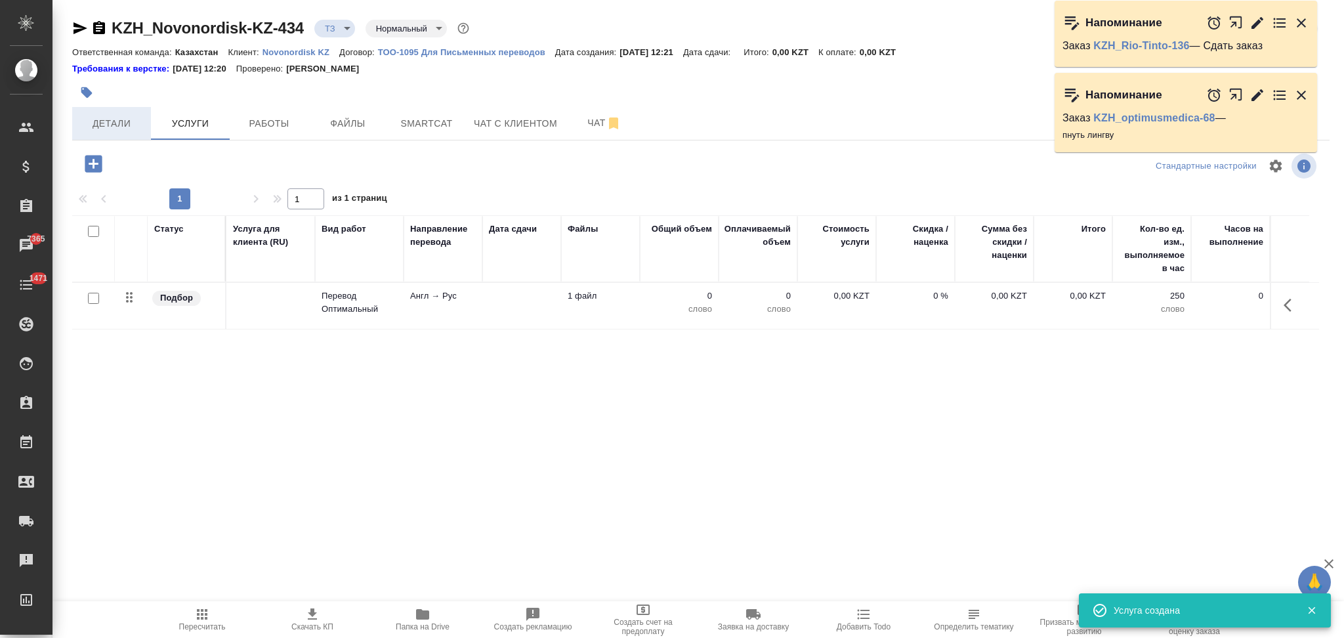
click at [122, 125] on span "Детали" at bounding box center [111, 123] width 63 height 16
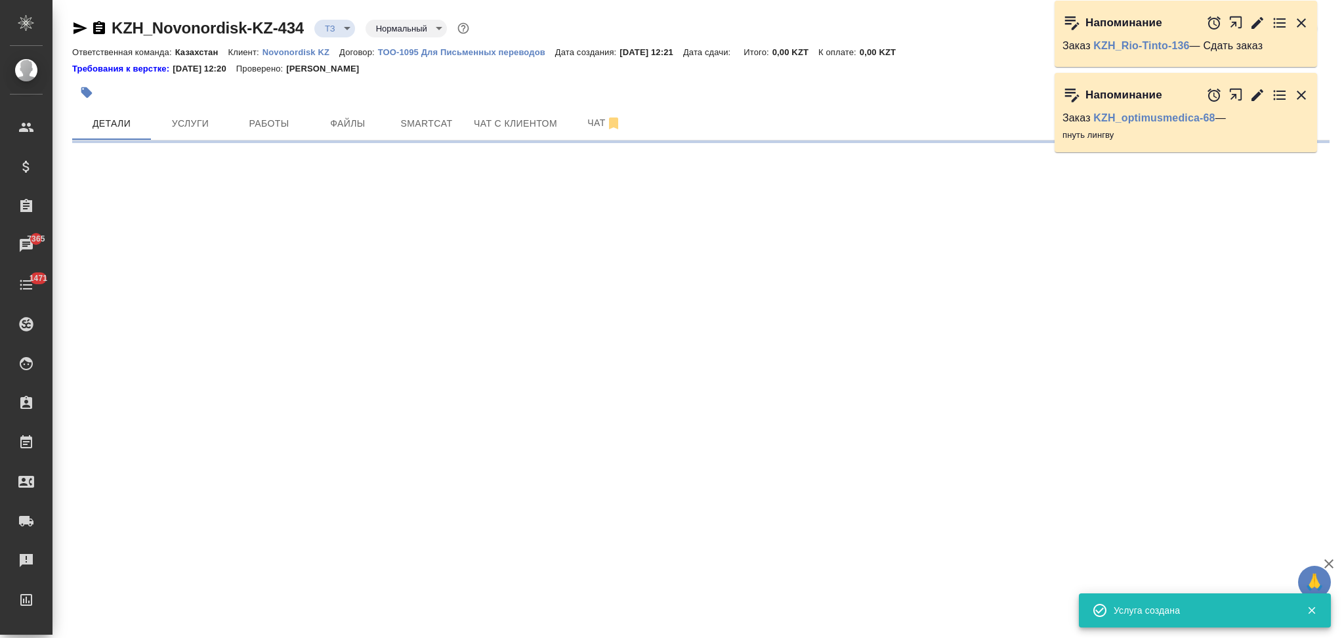
select select "RU"
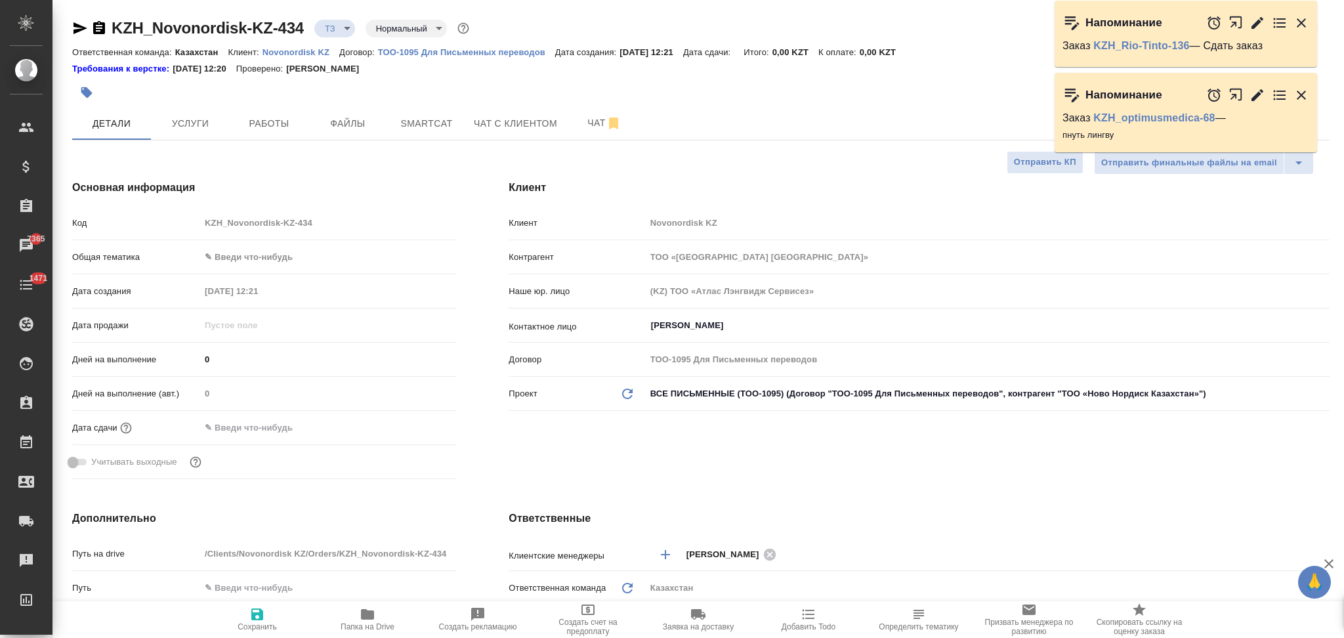
type textarea "x"
click at [202, 127] on span "Услуги" at bounding box center [190, 123] width 63 height 16
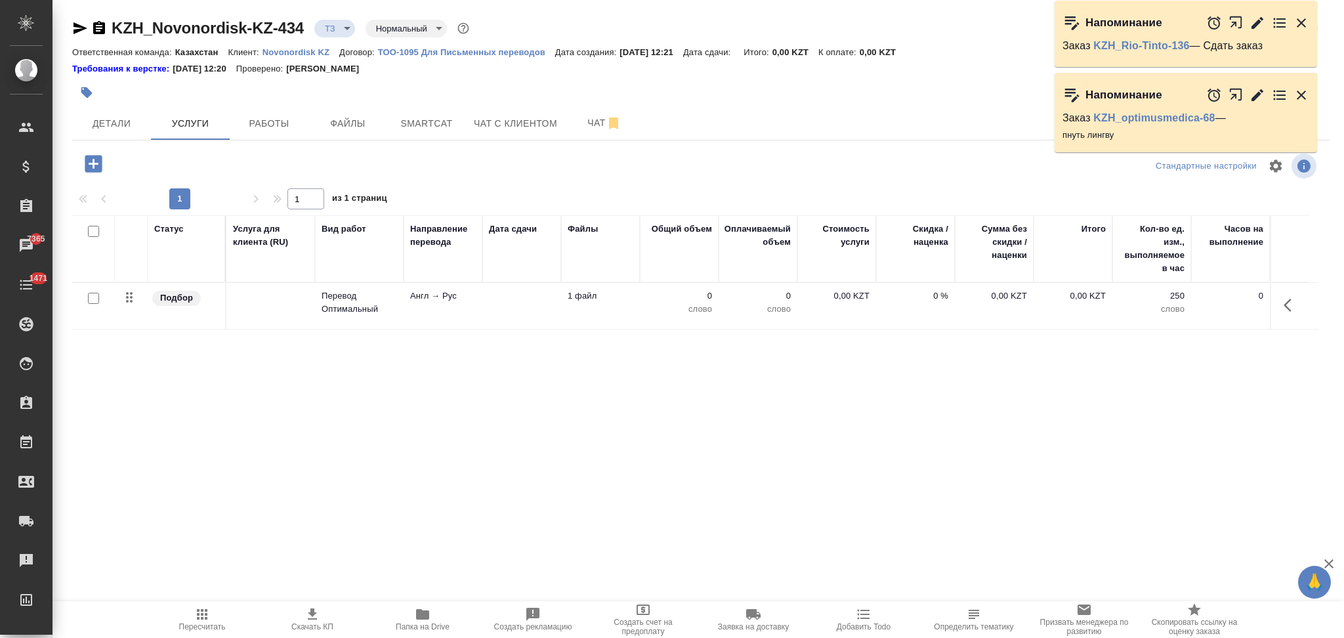
click at [89, 299] on input "checkbox" at bounding box center [93, 298] width 11 height 11
checkbox input "true"
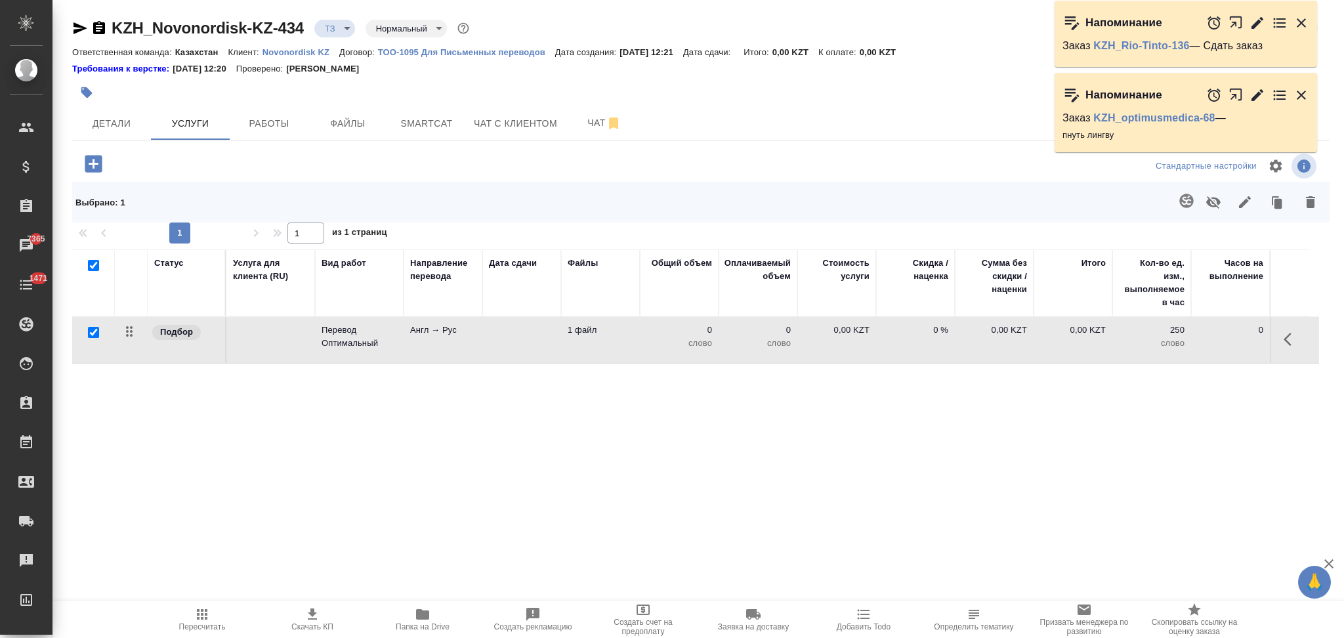
click at [420, 618] on icon "button" at bounding box center [422, 614] width 13 height 10
click at [1178, 203] on icon "button" at bounding box center [1186, 201] width 16 height 16
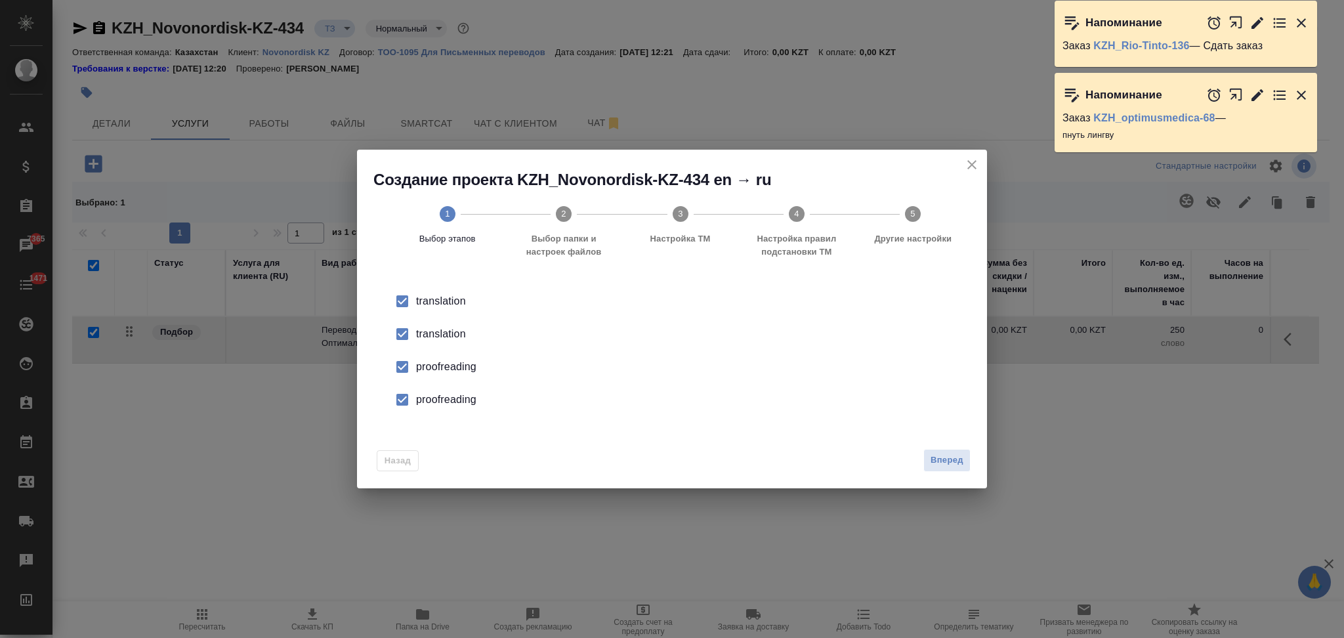
click at [434, 335] on div "translation" at bounding box center [685, 334] width 539 height 16
click at [436, 365] on div "proofreading" at bounding box center [685, 367] width 539 height 16
click at [440, 402] on div "proofreading" at bounding box center [685, 400] width 539 height 16
click at [933, 457] on span "Вперед" at bounding box center [946, 460] width 33 height 15
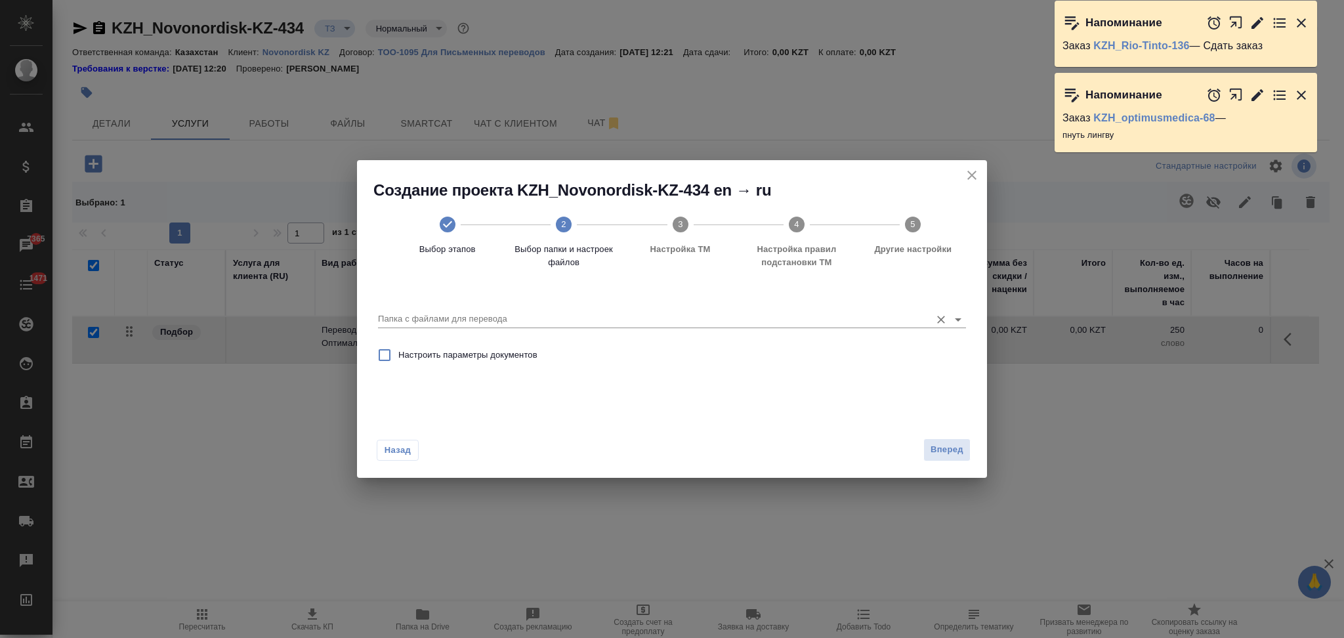
click at [462, 319] on input "Папка с файлами для перевода" at bounding box center [651, 319] width 546 height 16
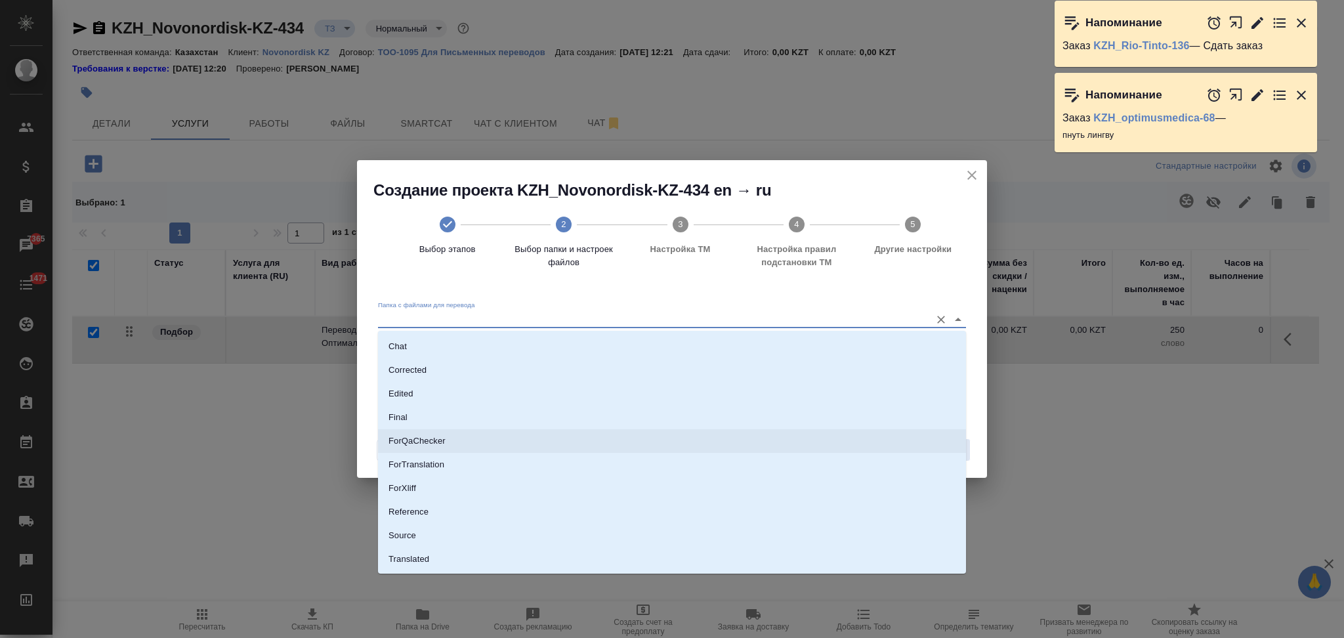
scroll to position [68, 0]
click at [430, 508] on li "Source" at bounding box center [672, 515] width 588 height 24
type input "Source"
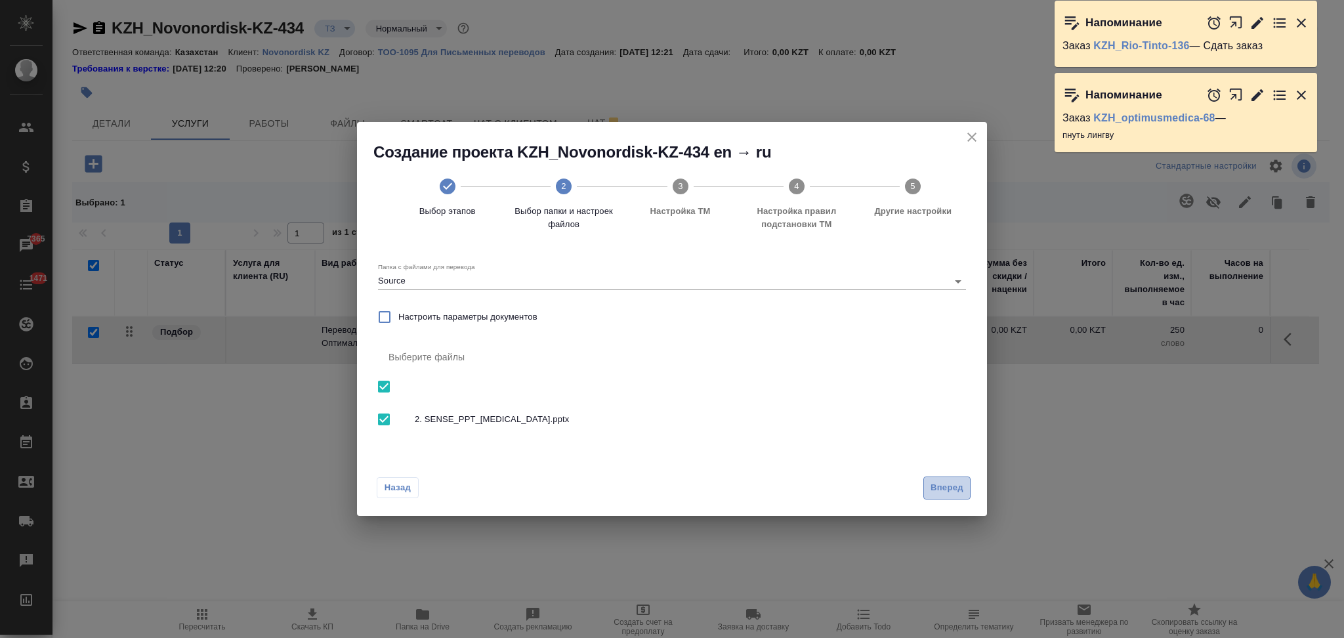
click at [934, 496] on button "Вперед" at bounding box center [946, 487] width 47 height 23
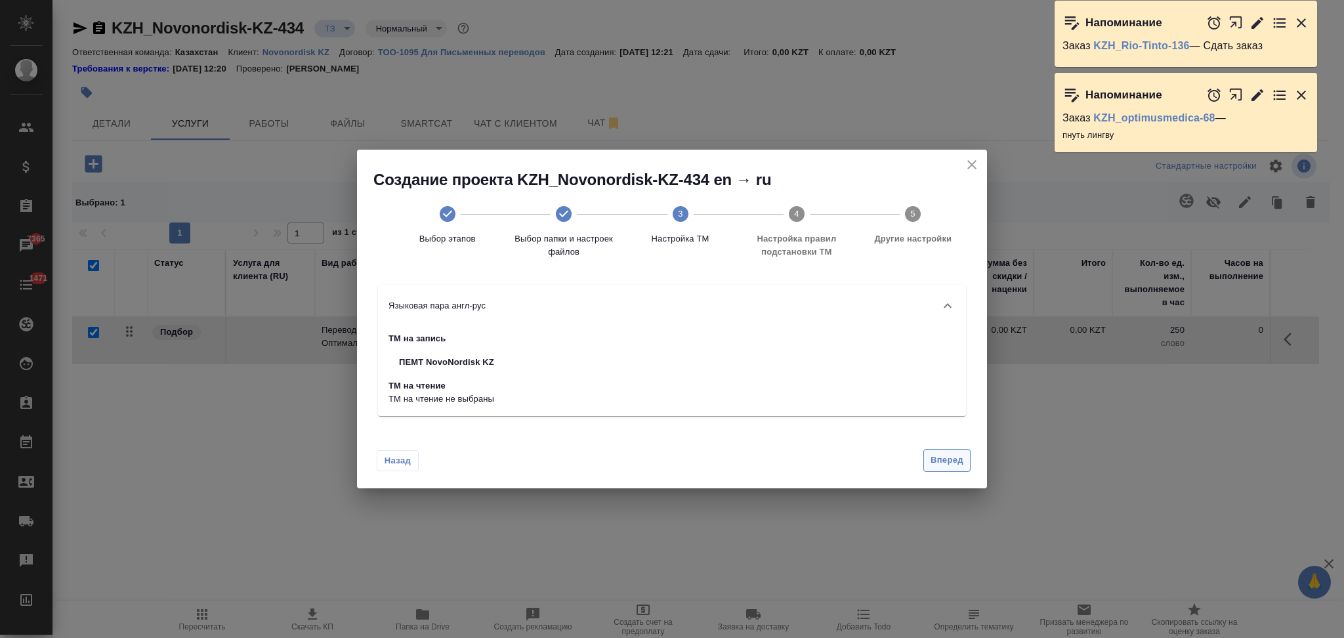
click at [940, 455] on span "Вперед" at bounding box center [946, 460] width 33 height 15
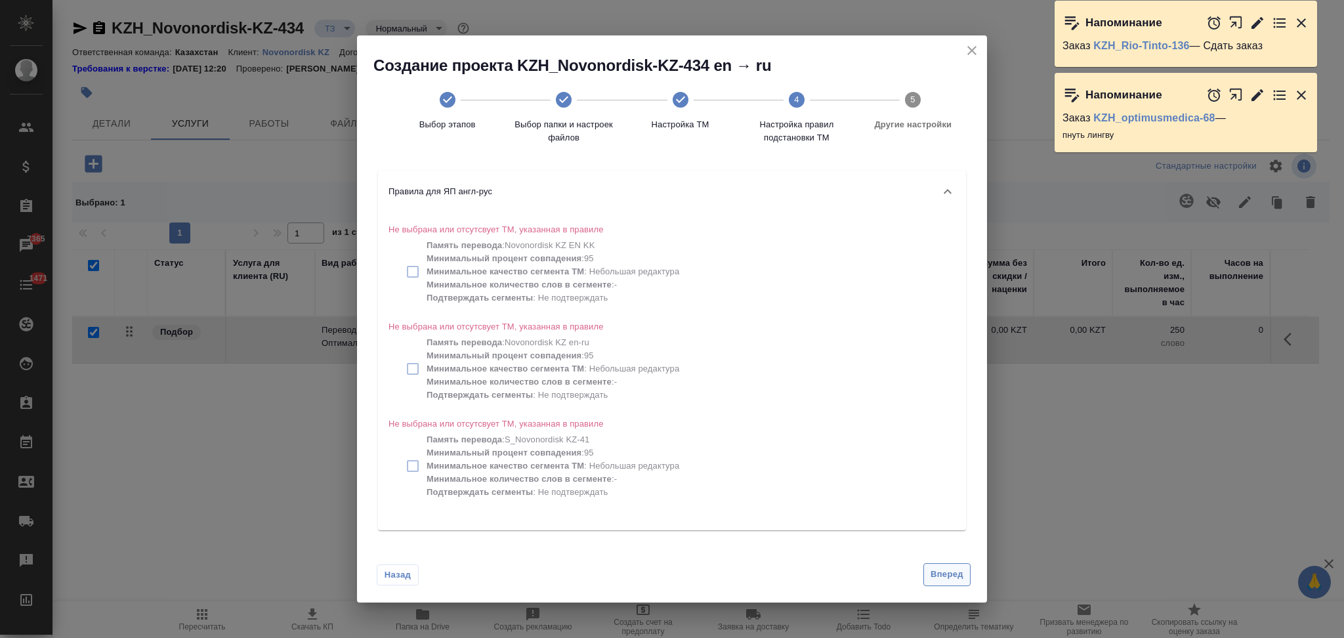
click at [937, 566] on button "Вперед" at bounding box center [946, 574] width 47 height 23
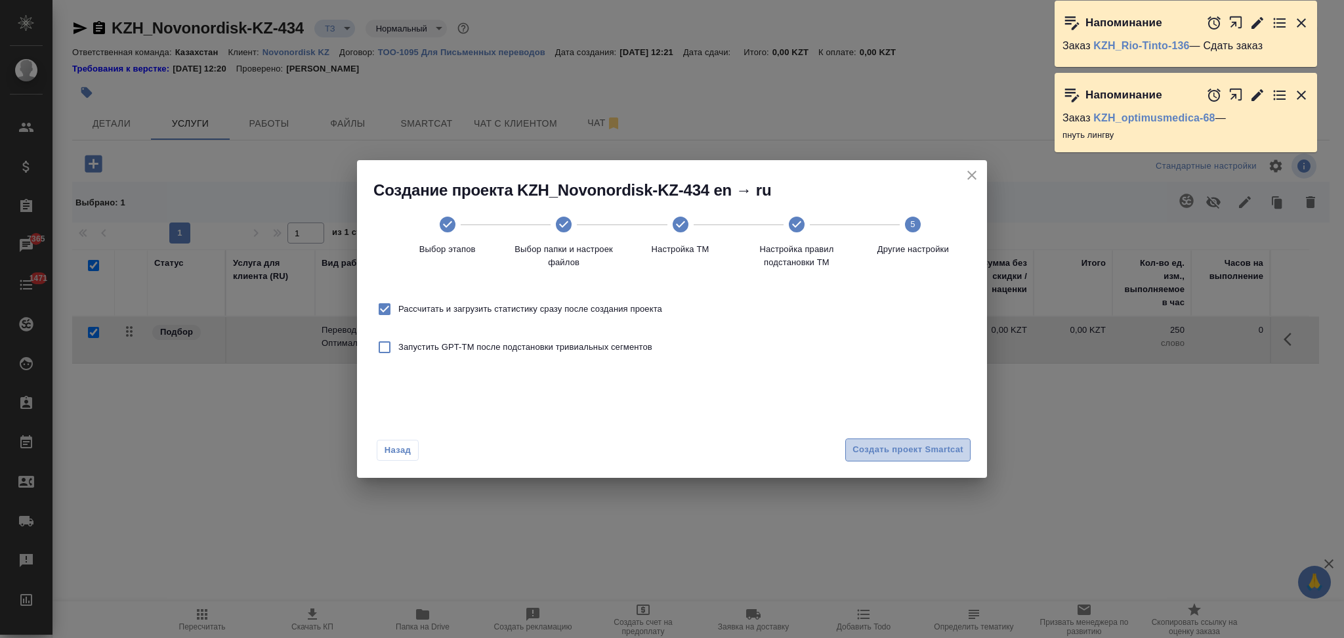
click at [867, 455] on span "Создать проект Smartcat" at bounding box center [907, 449] width 111 height 15
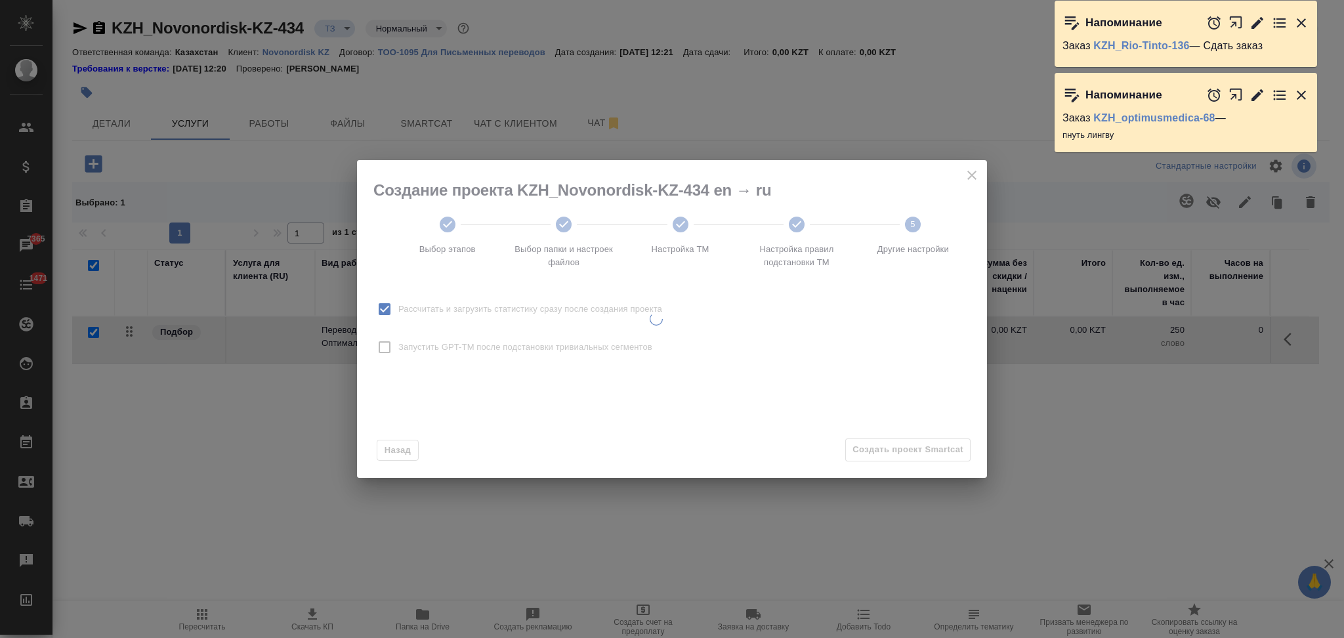
click at [1298, 25] on icon "button" at bounding box center [1300, 22] width 9 height 9
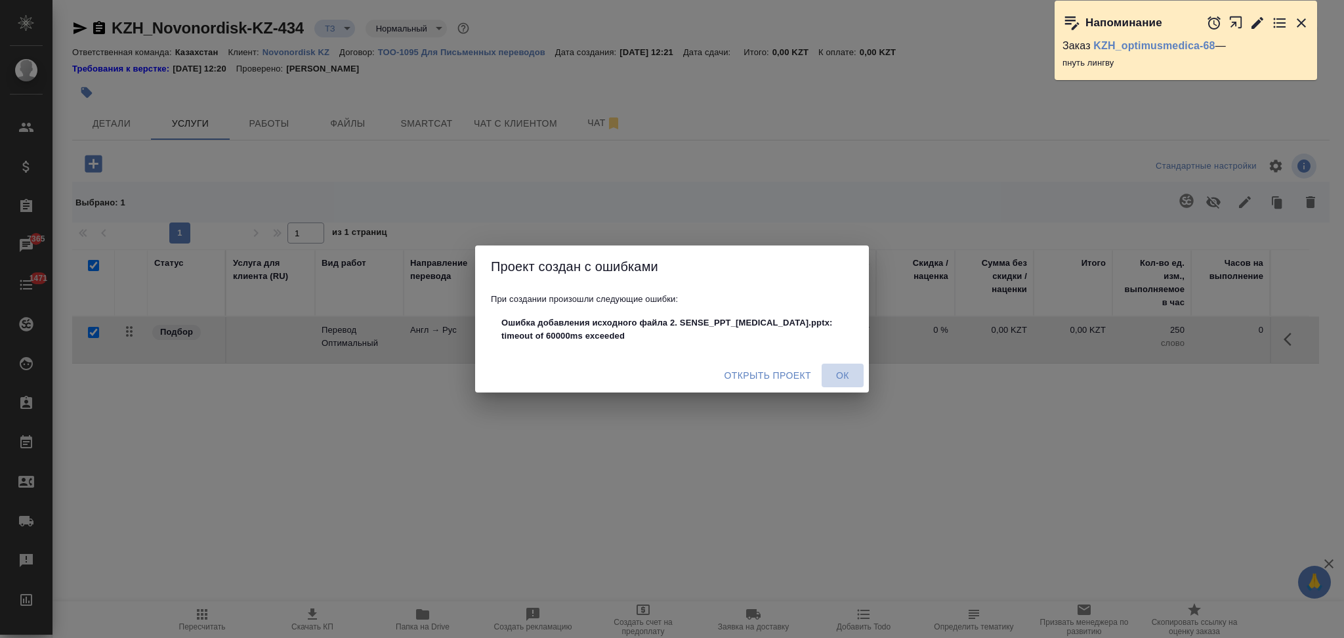
drag, startPoint x: 843, startPoint y: 371, endPoint x: 675, endPoint y: 285, distance: 188.7
click at [842, 371] on span "Ок" at bounding box center [842, 375] width 31 height 16
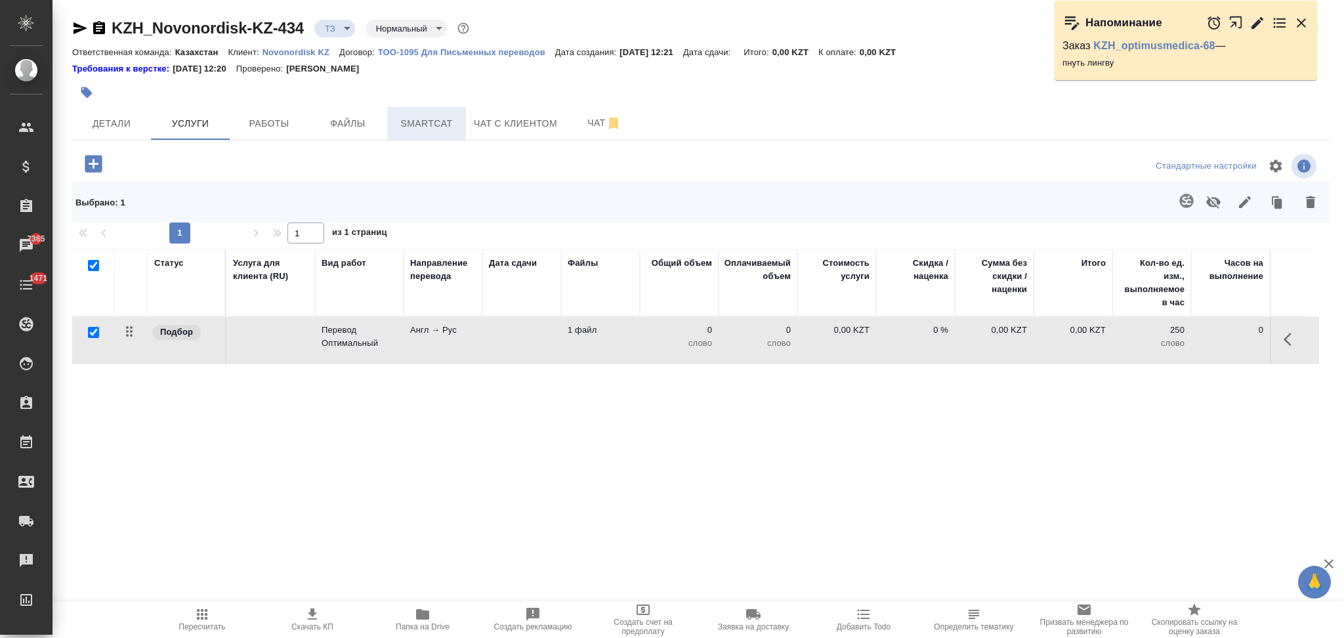
click at [421, 117] on span "Smartcat" at bounding box center [426, 123] width 63 height 16
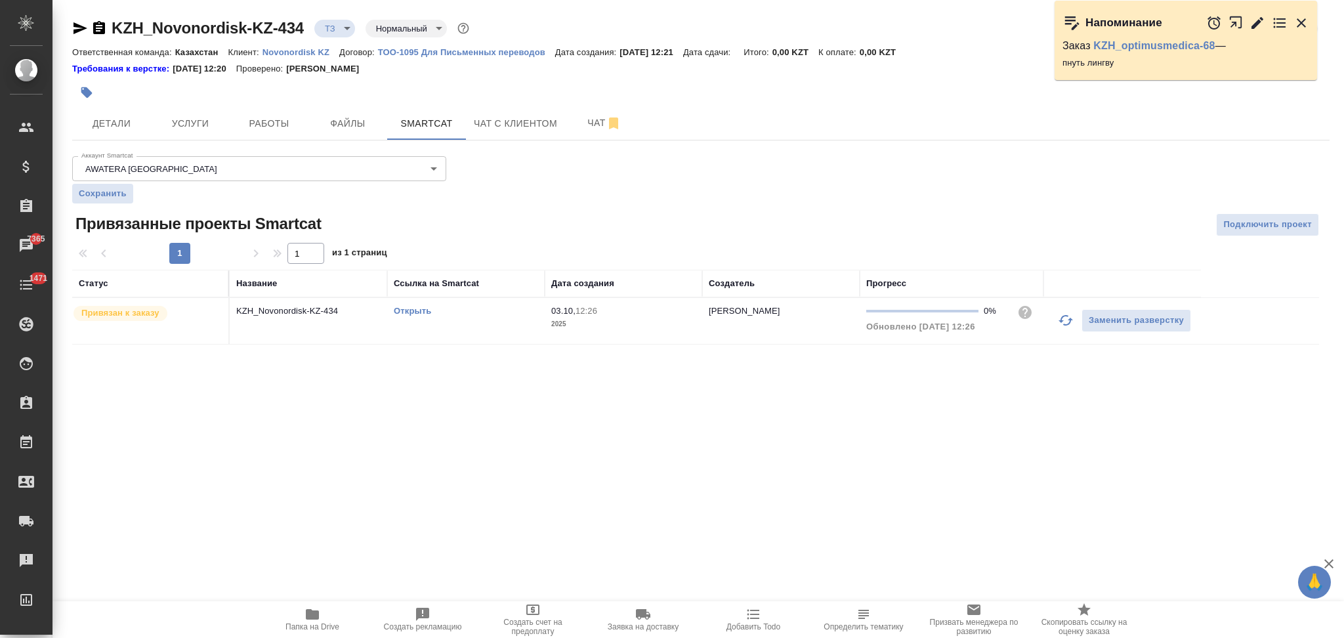
click at [394, 307] on link "Открыть" at bounding box center [412, 311] width 37 height 10
click at [584, 120] on span "Чат" at bounding box center [604, 123] width 63 height 16
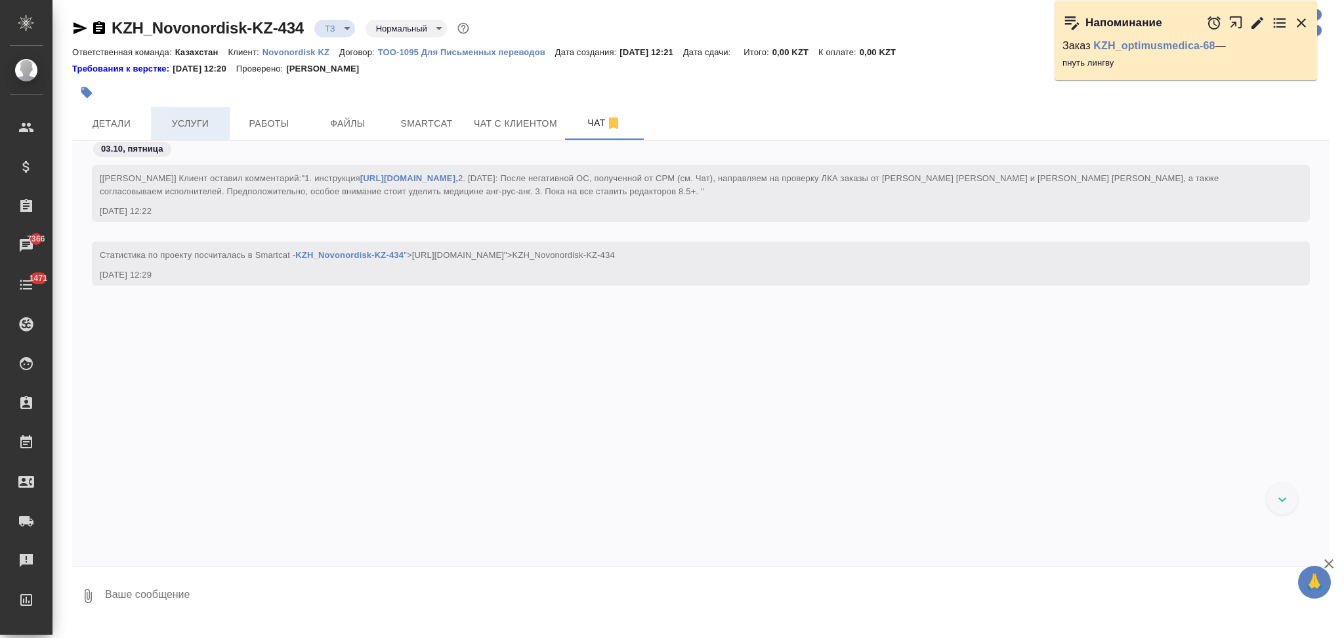
click at [201, 122] on span "Услуги" at bounding box center [190, 123] width 63 height 16
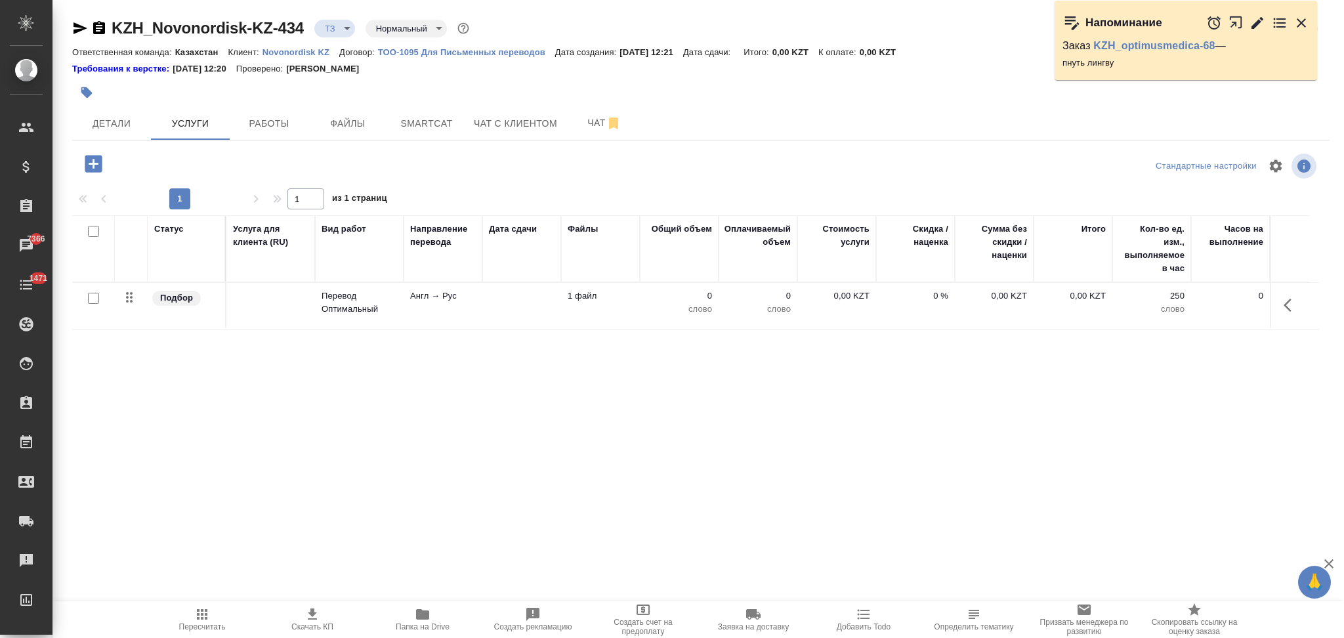
click at [528, 297] on td at bounding box center [521, 306] width 79 height 46
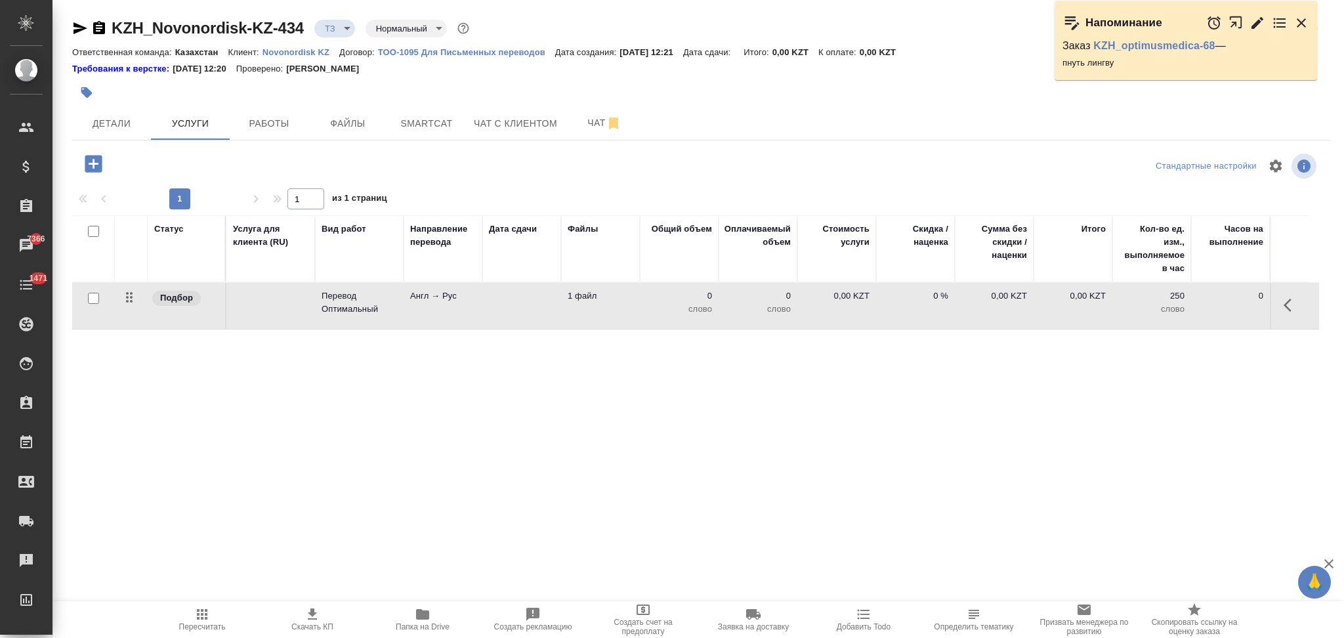
click at [528, 297] on td at bounding box center [521, 306] width 79 height 46
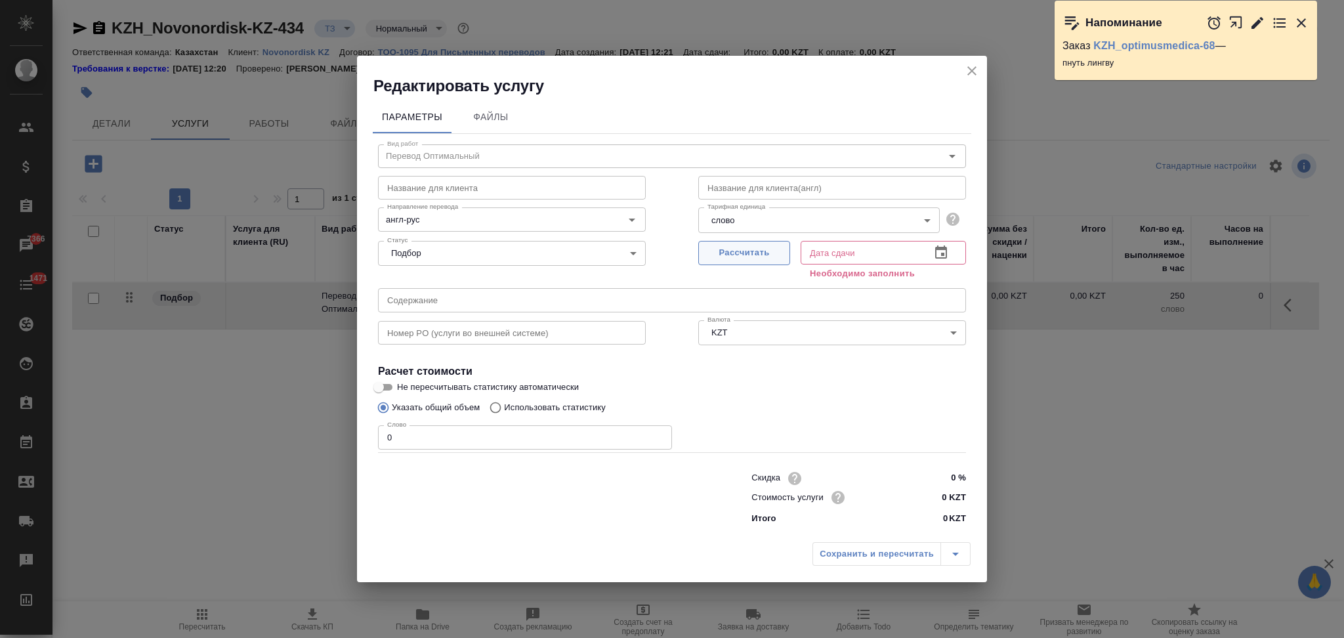
click at [721, 244] on button "Рассчитать" at bounding box center [744, 253] width 92 height 24
type input "03.10.2025 12:30"
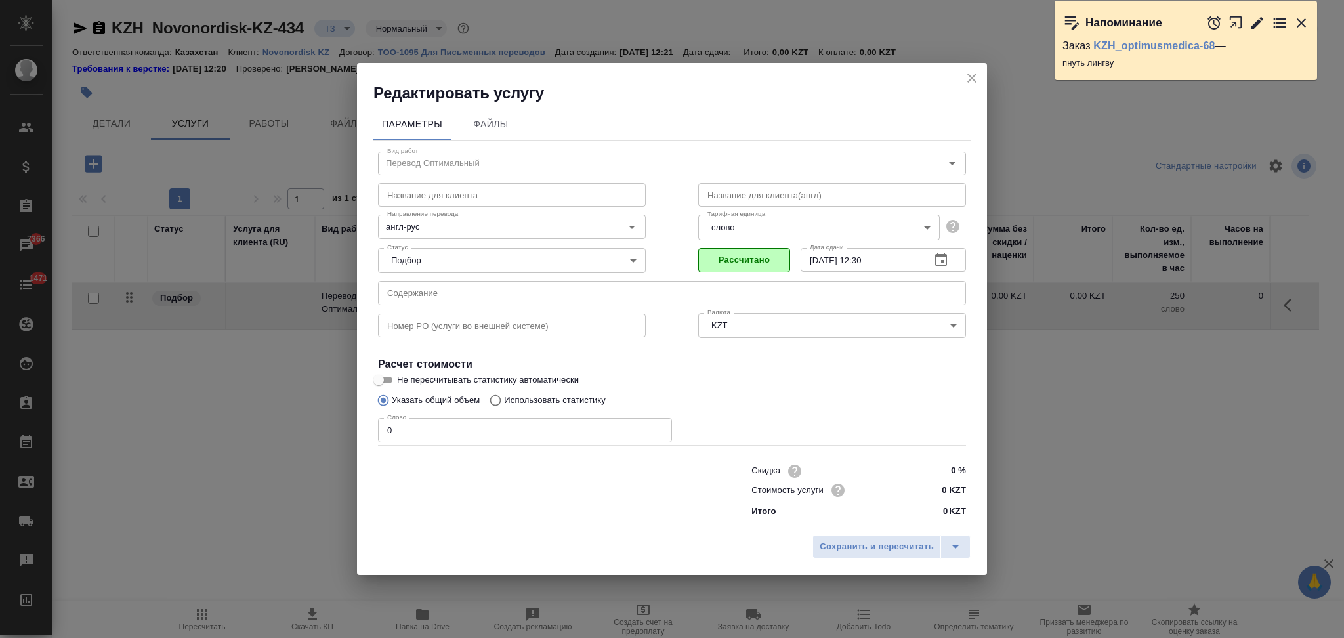
click at [499, 396] on input "Использовать статистику" at bounding box center [493, 400] width 21 height 25
radio input "true"
radio input "false"
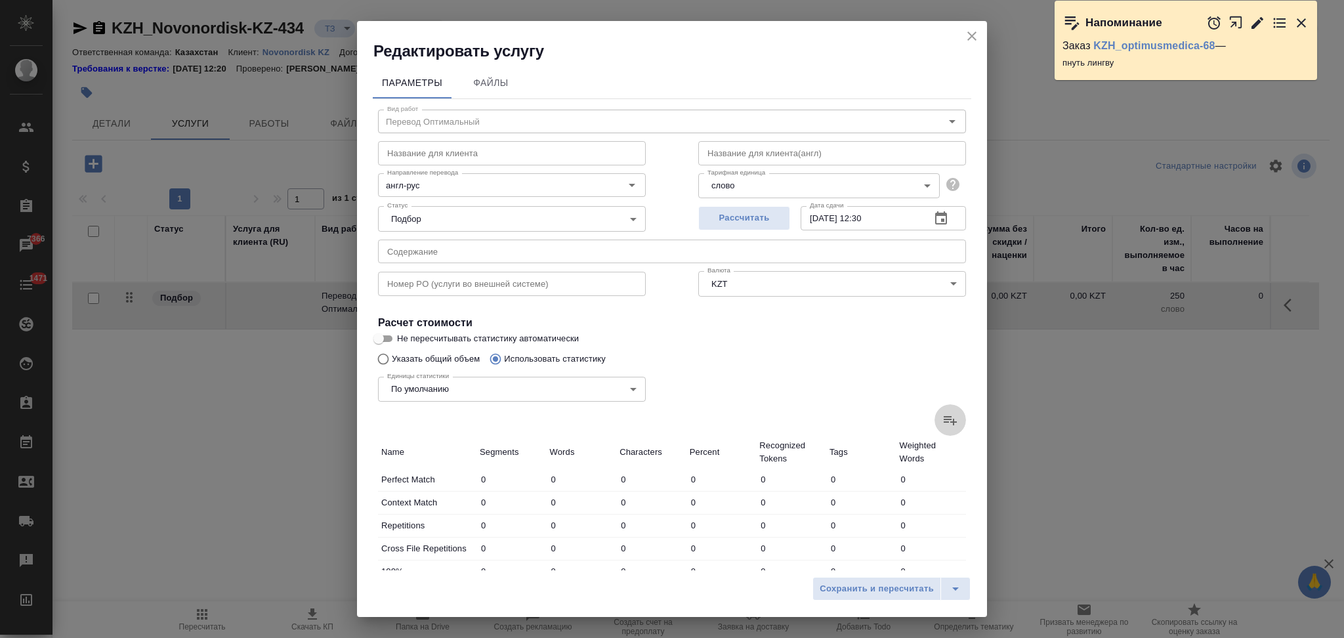
click at [942, 417] on icon at bounding box center [950, 420] width 16 height 16
click at [0, 0] on input "file" at bounding box center [0, 0] width 0 height 0
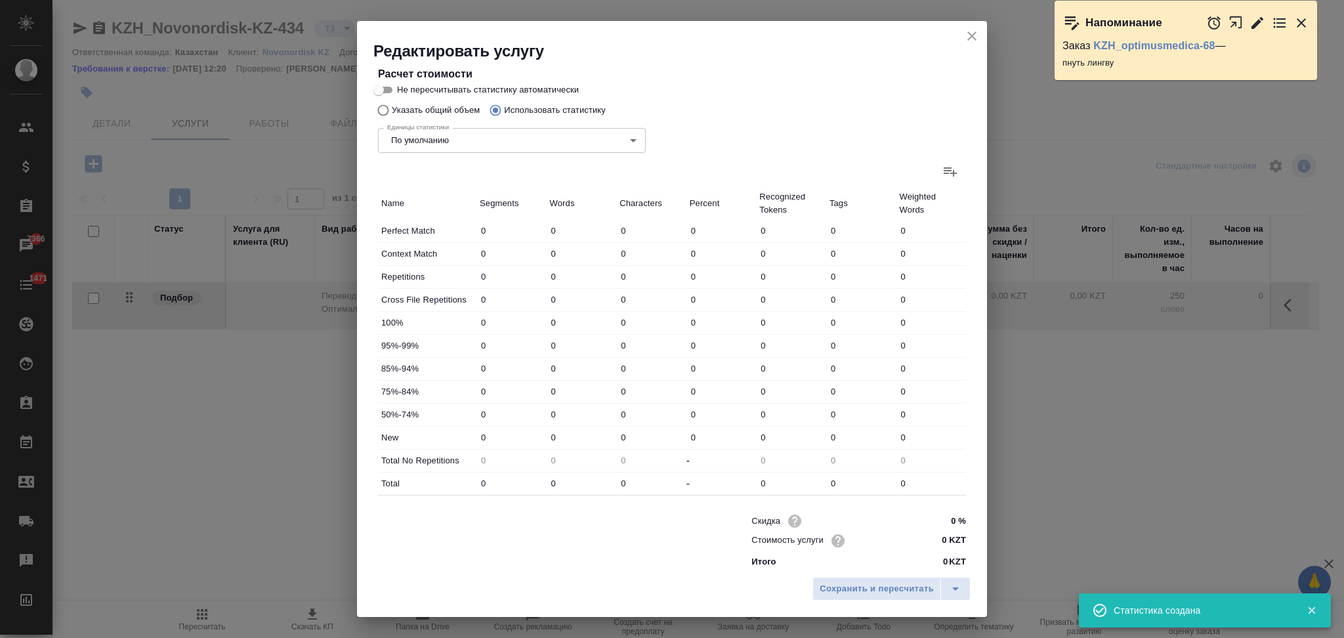
scroll to position [257, 0]
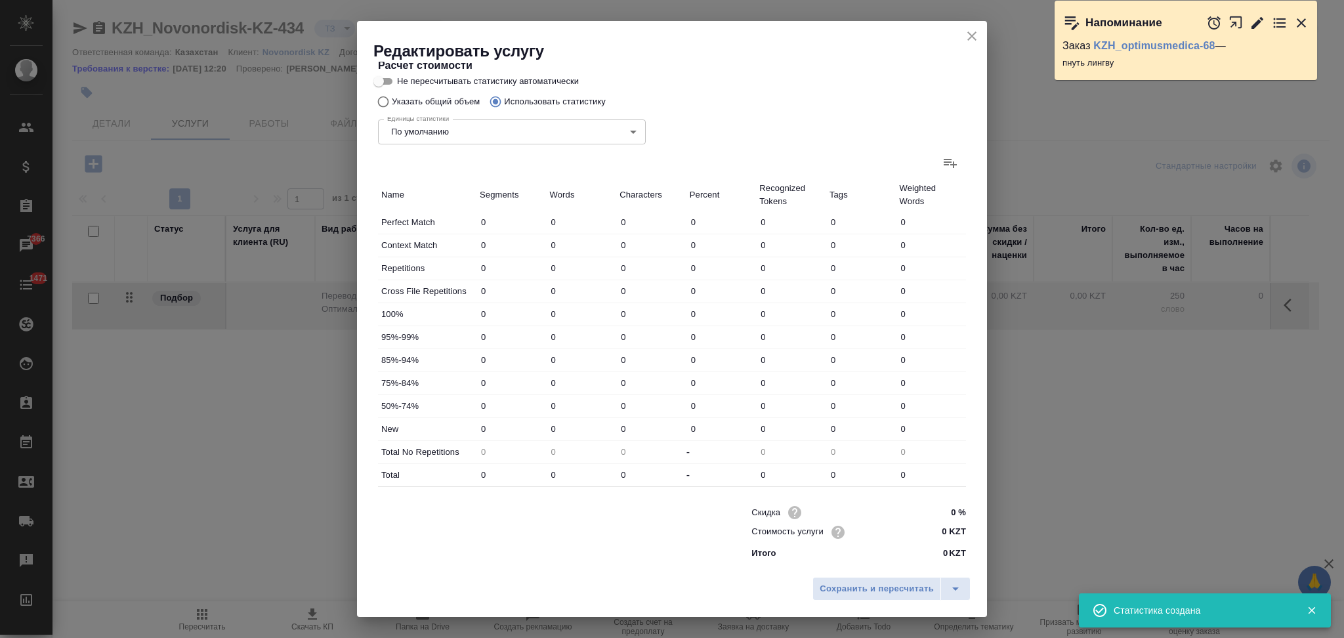
type input "2923"
type input "6697"
type input "37174"
type input "3118"
type input "12953"
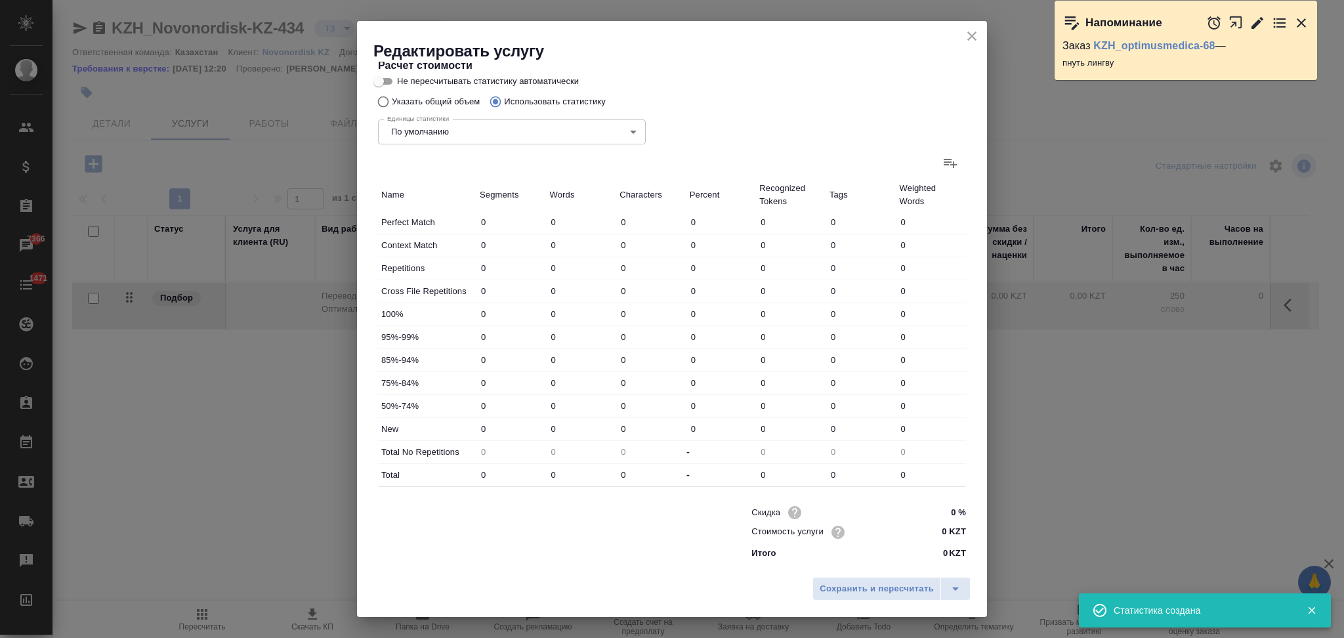
type input "68782"
type input "637"
type input "1230"
type input "4492"
type input "12"
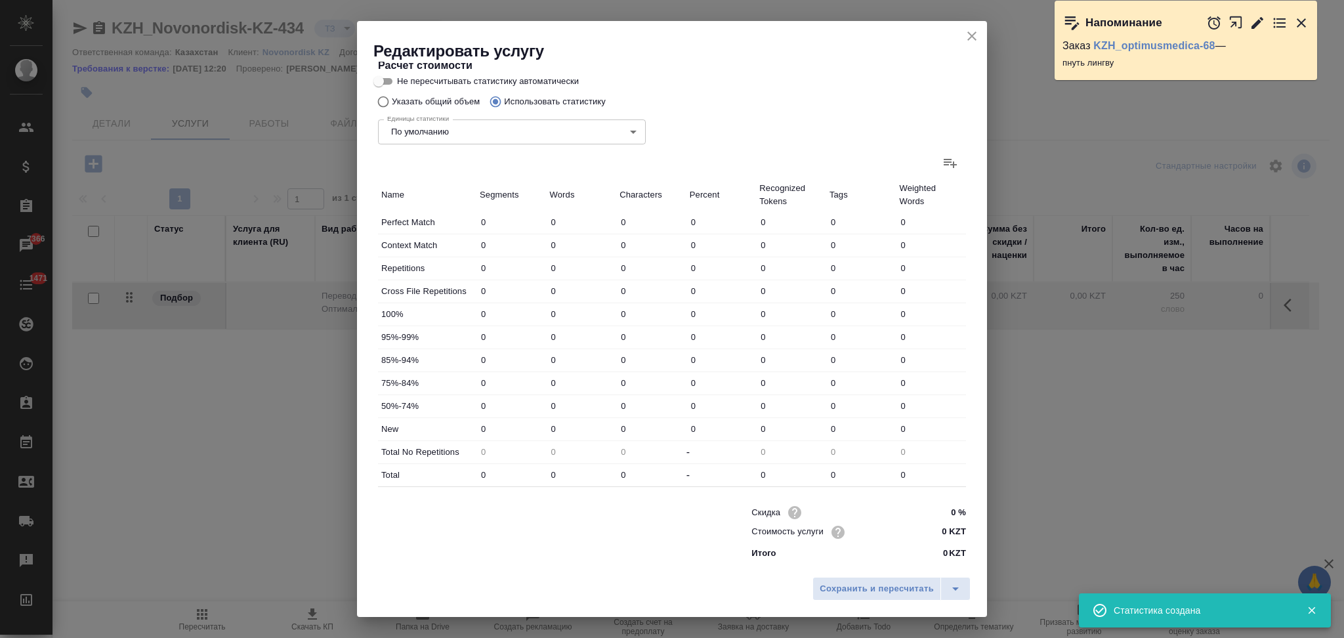
type input "17"
type input "122"
type input "4"
type input "10"
type input "57"
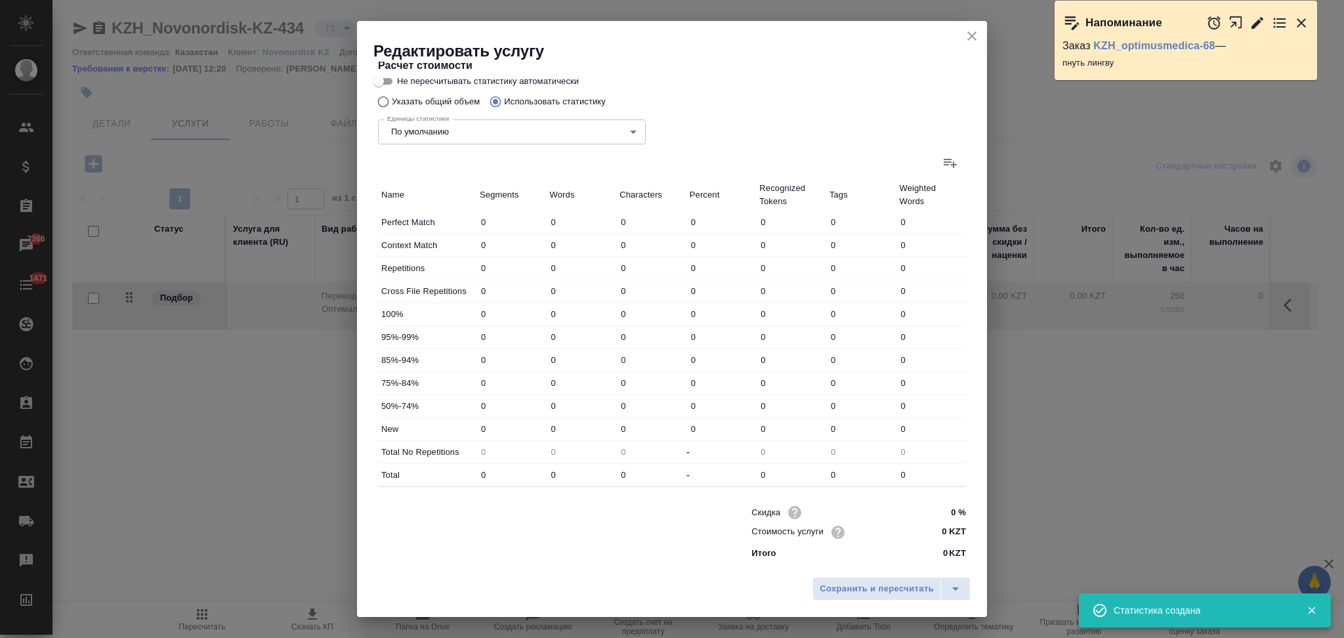
type input "13"
type input "31"
type input "176"
type input "678"
type input "4658"
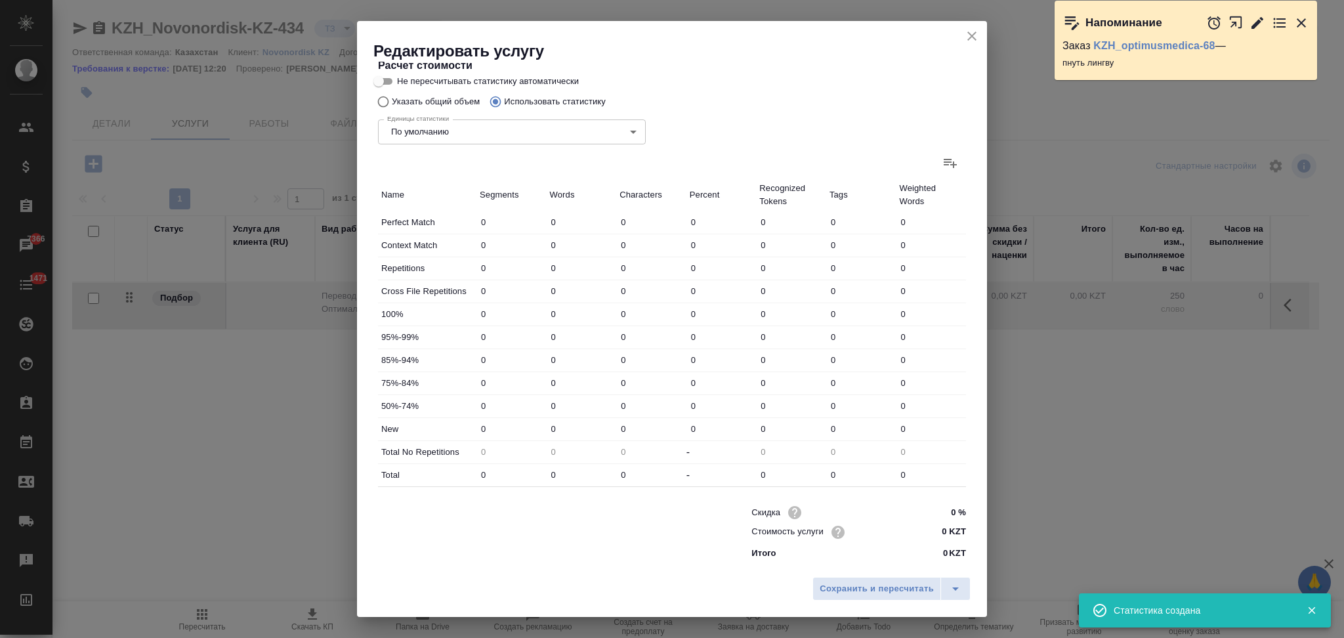
type input "30357"
type input "4267"
type input "12643"
type input "72378"
type input "7385"
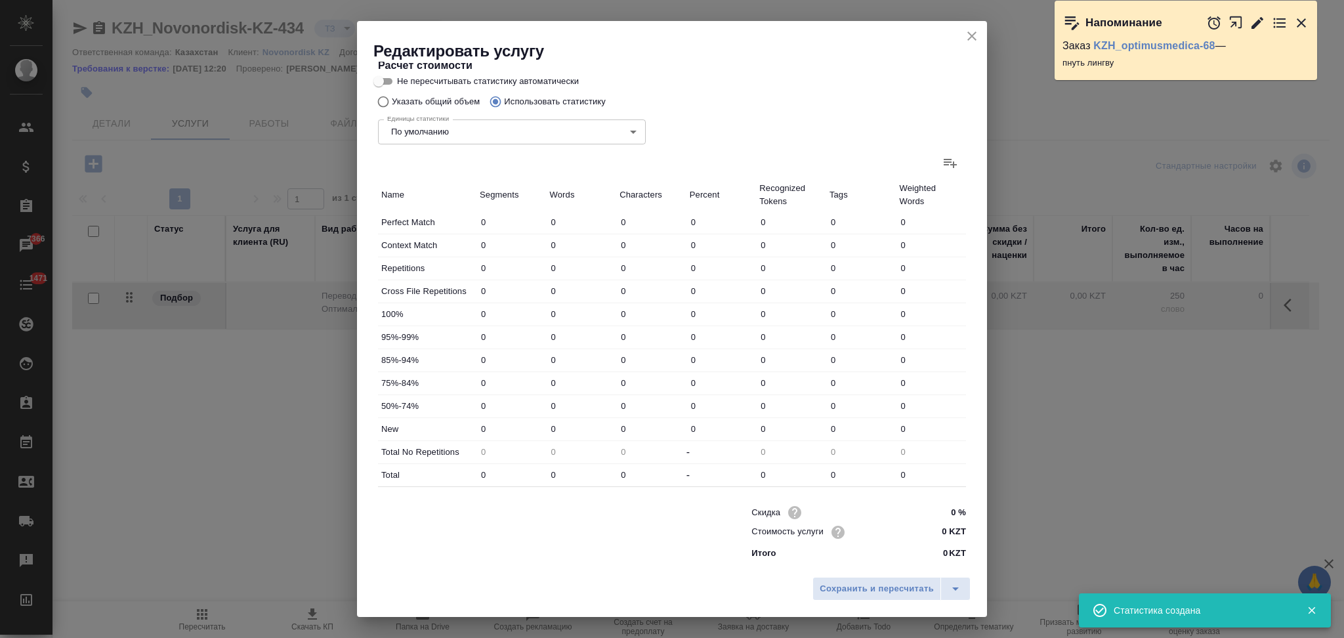
type input "25596"
type input "141160"
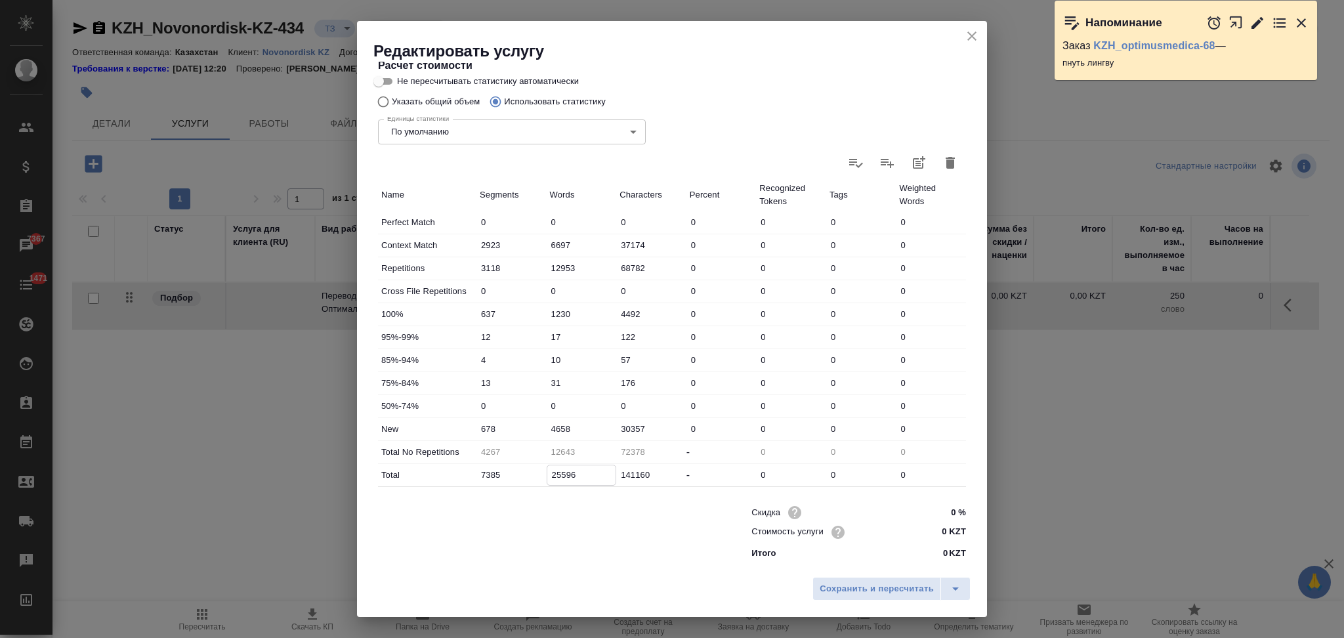
click at [555, 476] on input "25596" at bounding box center [581, 474] width 69 height 19
type input "14643"
type input "27596"
drag, startPoint x: 553, startPoint y: 430, endPoint x: 548, endPoint y: 423, distance: 8.6
click at [548, 423] on input "4658" at bounding box center [581, 428] width 69 height 19
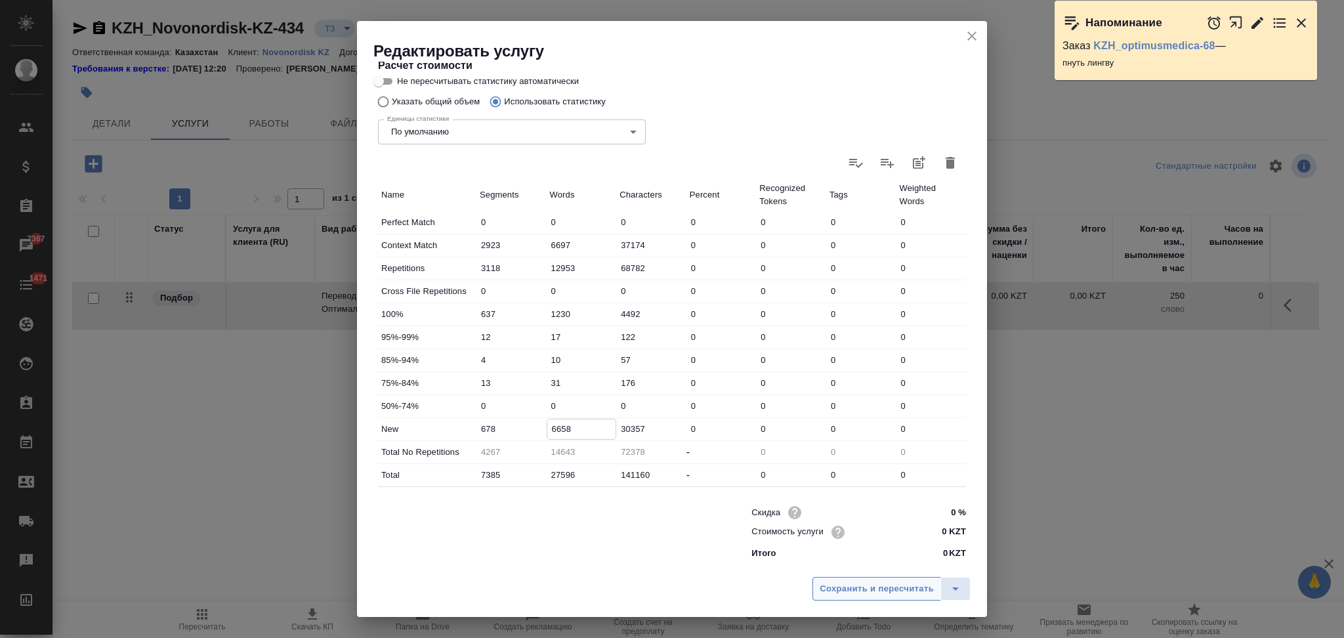
type input "6658"
click at [858, 591] on span "Сохранить и пересчитать" at bounding box center [876, 588] width 114 height 15
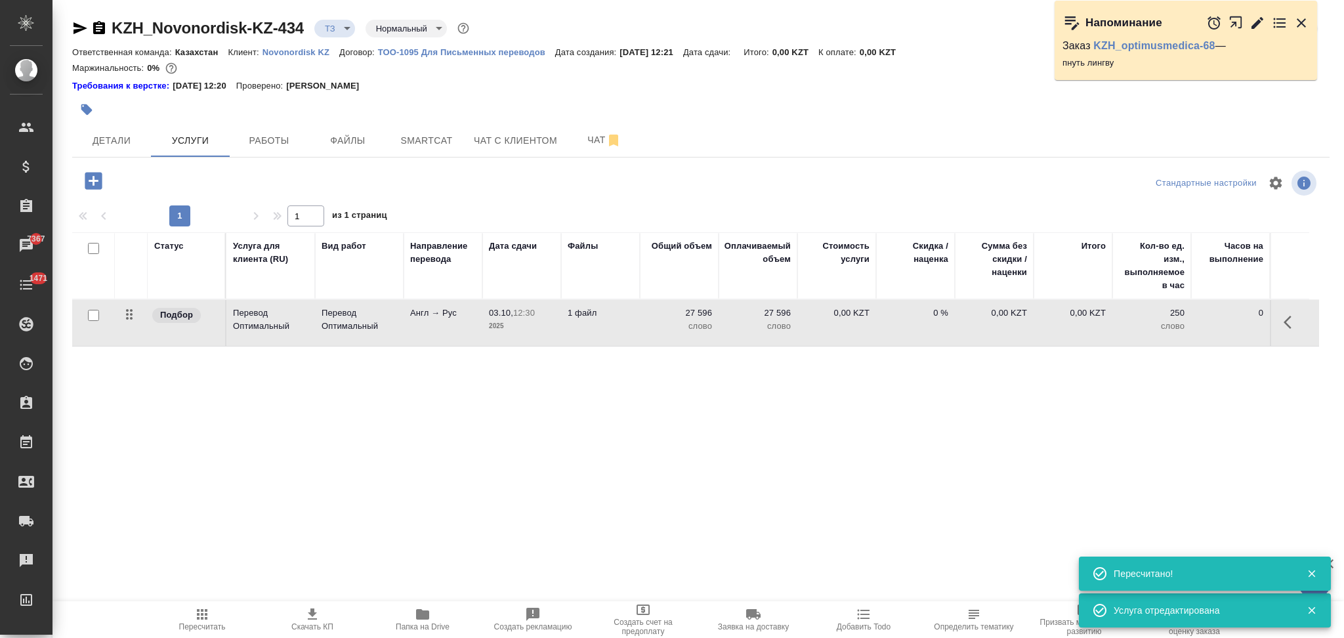
click at [623, 315] on p "1 файл" at bounding box center [601, 312] width 66 height 13
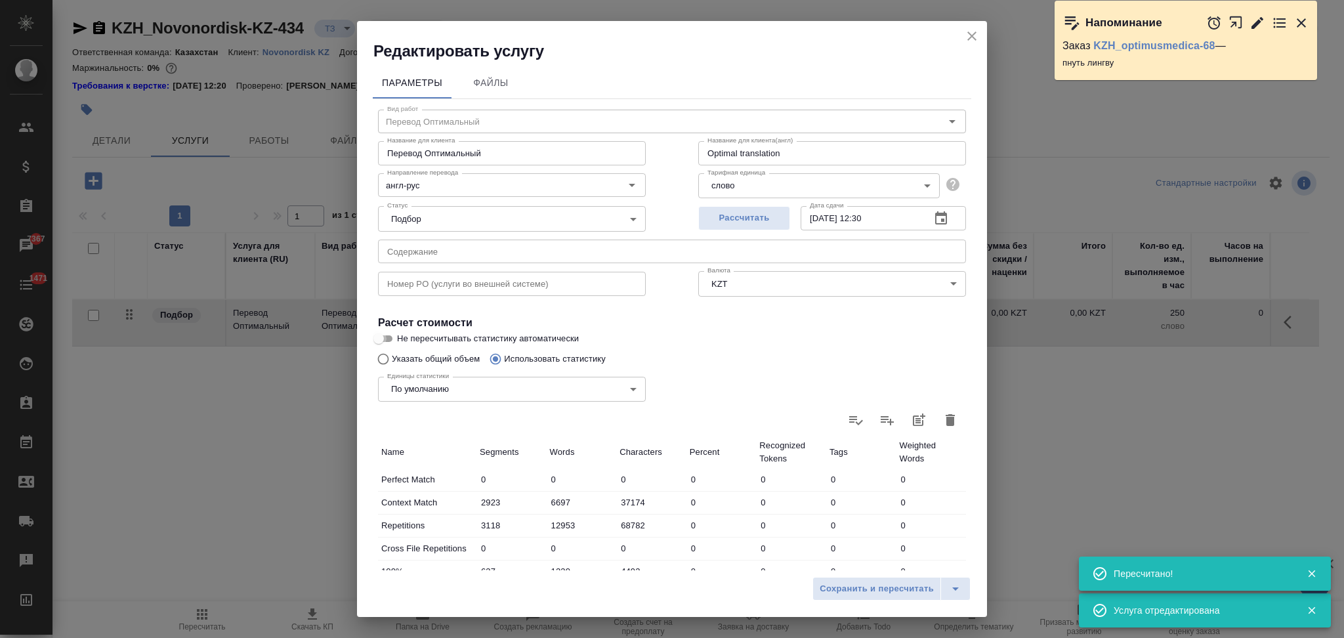
click at [383, 331] on input "Не пересчитывать статистику автоматически" at bounding box center [378, 339] width 47 height 16
checkbox input "true"
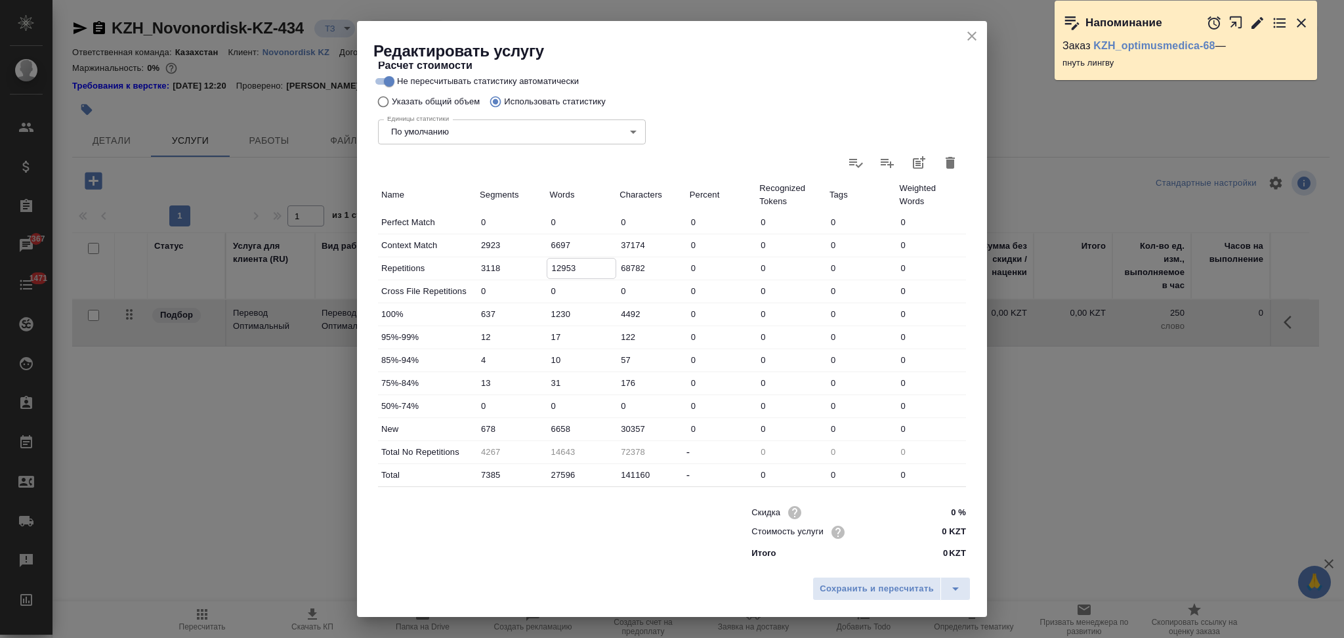
click at [554, 266] on input "12953" at bounding box center [581, 268] width 69 height 19
type input "10953"
type input "16643"
type input "10953"
click at [552, 430] on input "6658" at bounding box center [581, 428] width 69 height 19
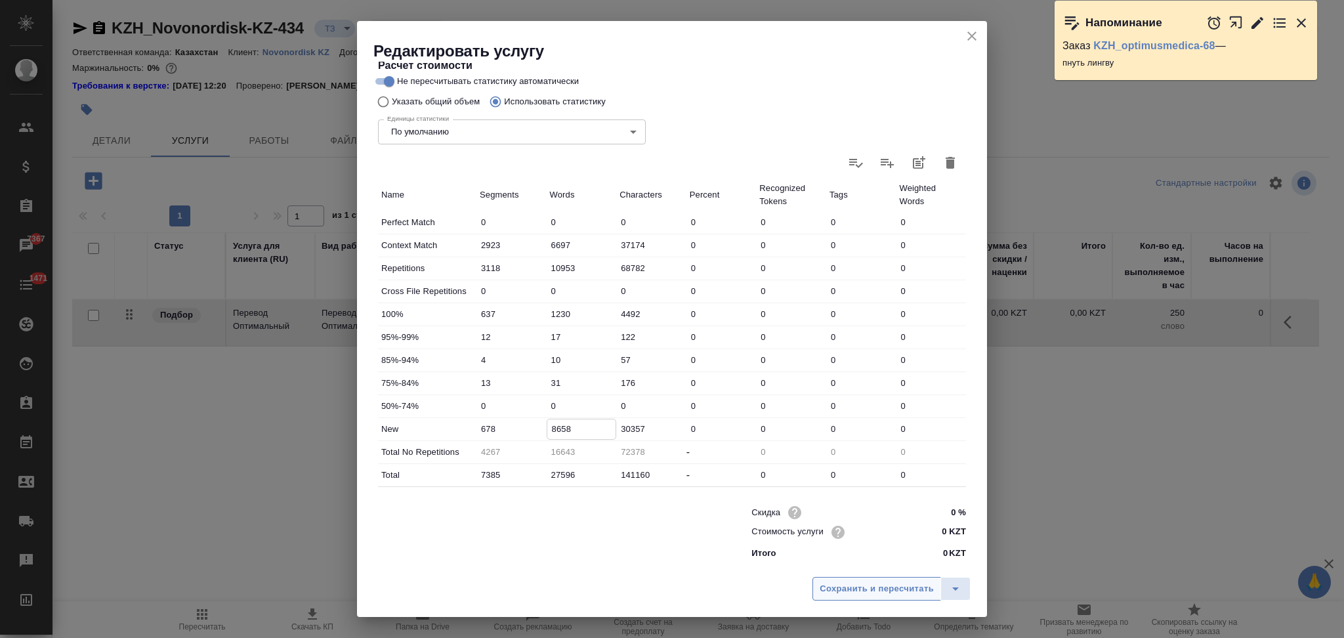
type input "8658"
click at [851, 584] on span "Сохранить и пересчитать" at bounding box center [876, 588] width 114 height 15
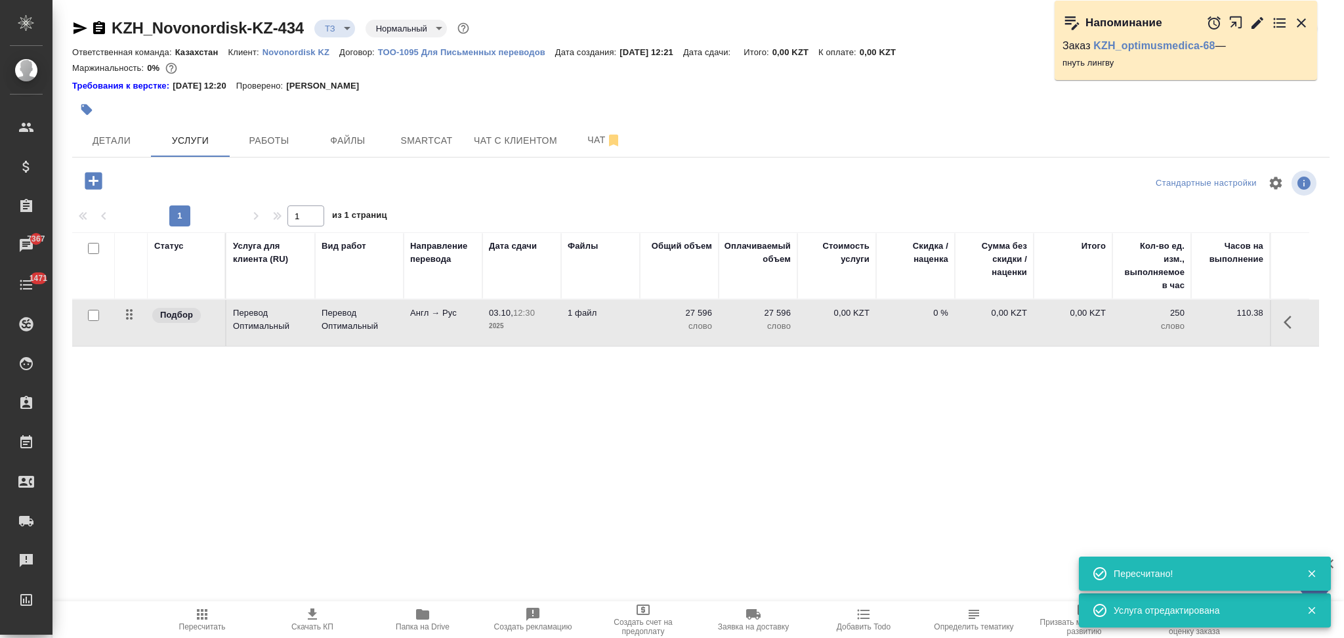
click at [81, 29] on icon "button" at bounding box center [80, 28] width 14 height 12
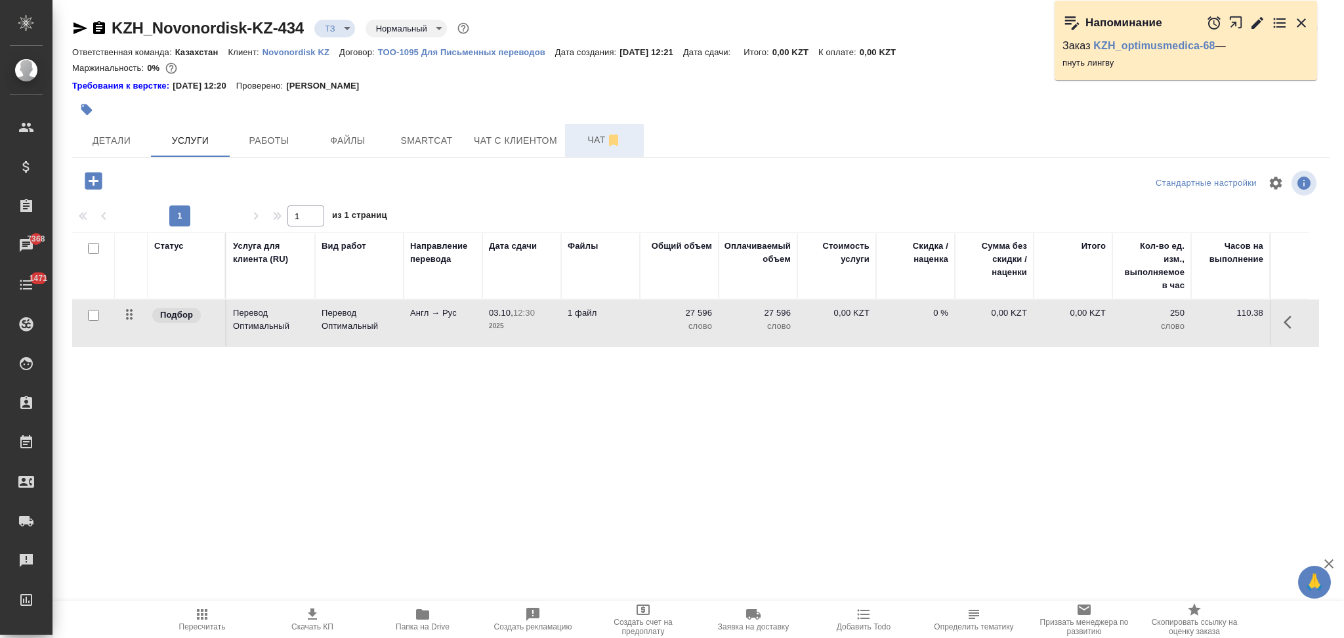
click at [581, 135] on span "Чат" at bounding box center [604, 140] width 63 height 16
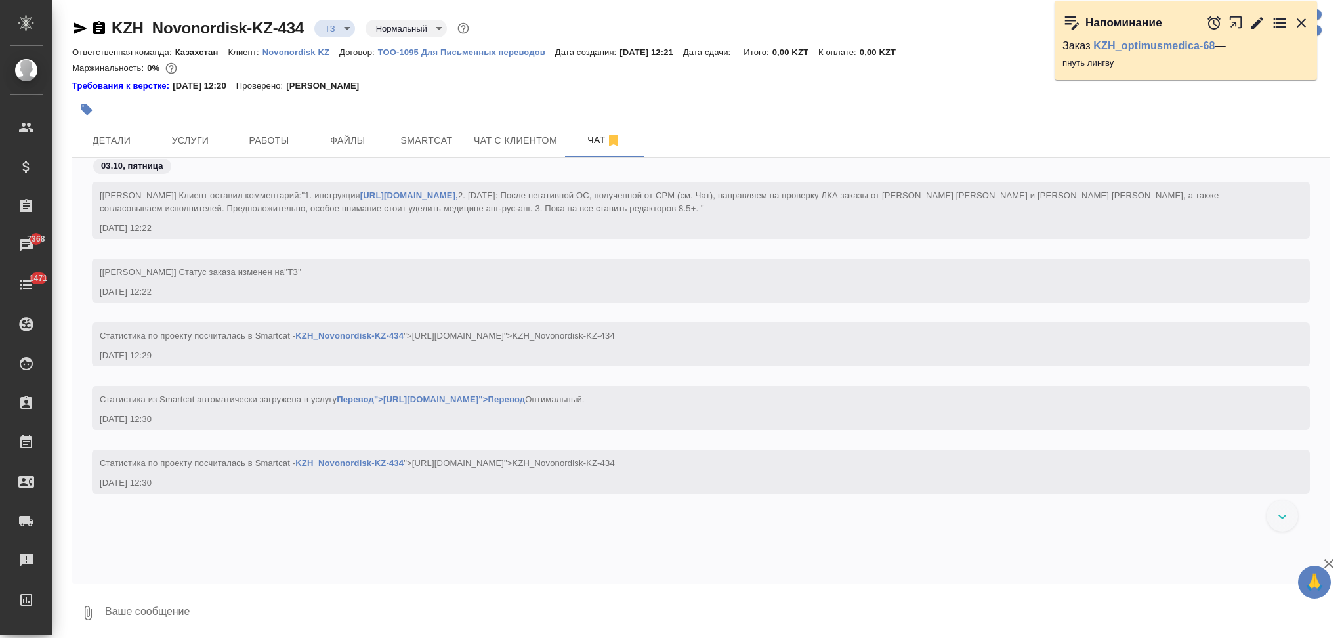
scroll to position [5, 0]
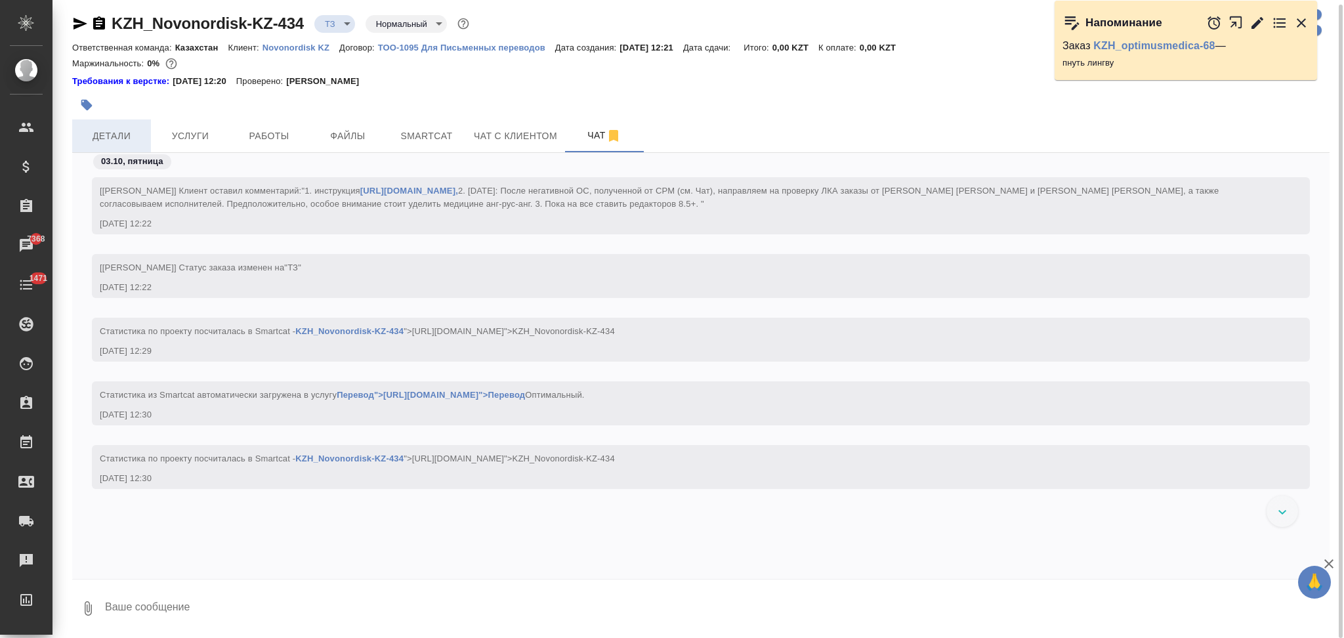
click at [99, 139] on span "Детали" at bounding box center [111, 136] width 63 height 16
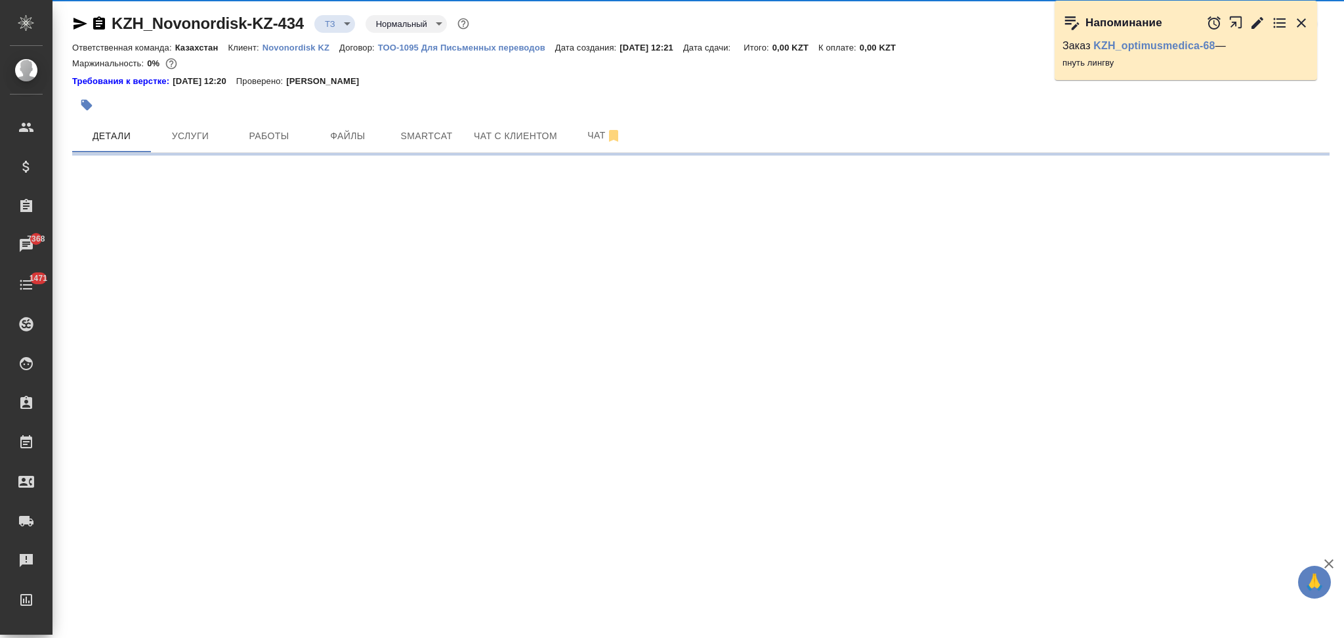
select select "RU"
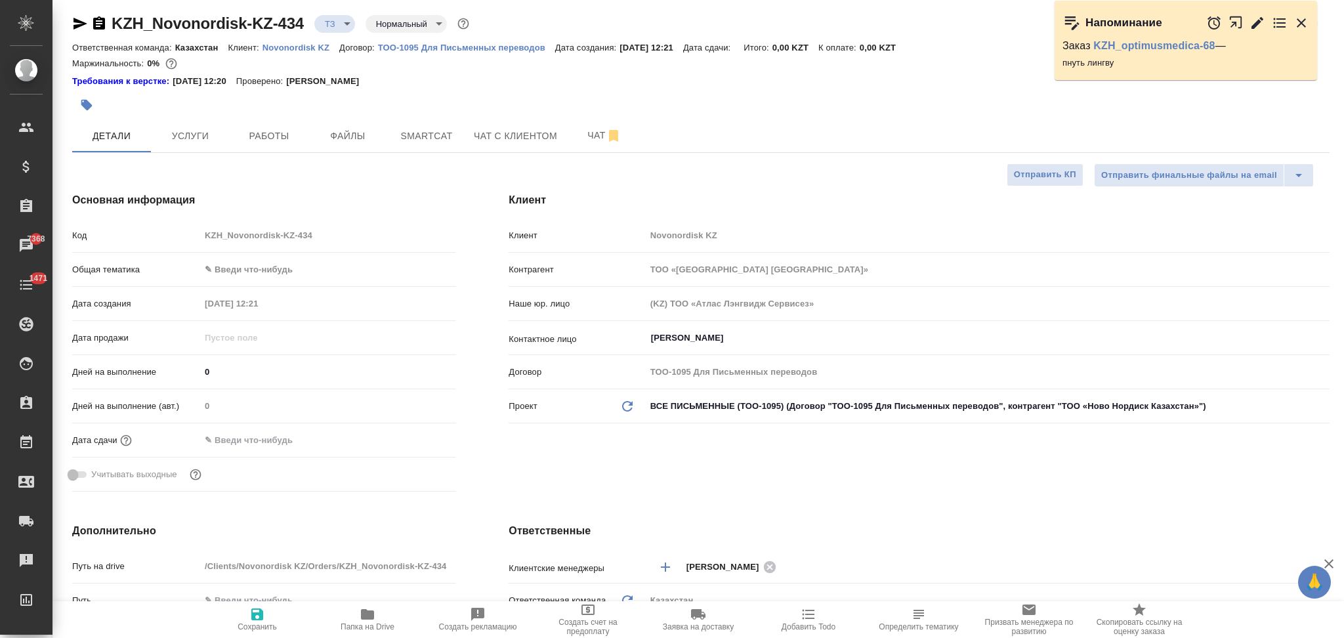
type textarea "x"
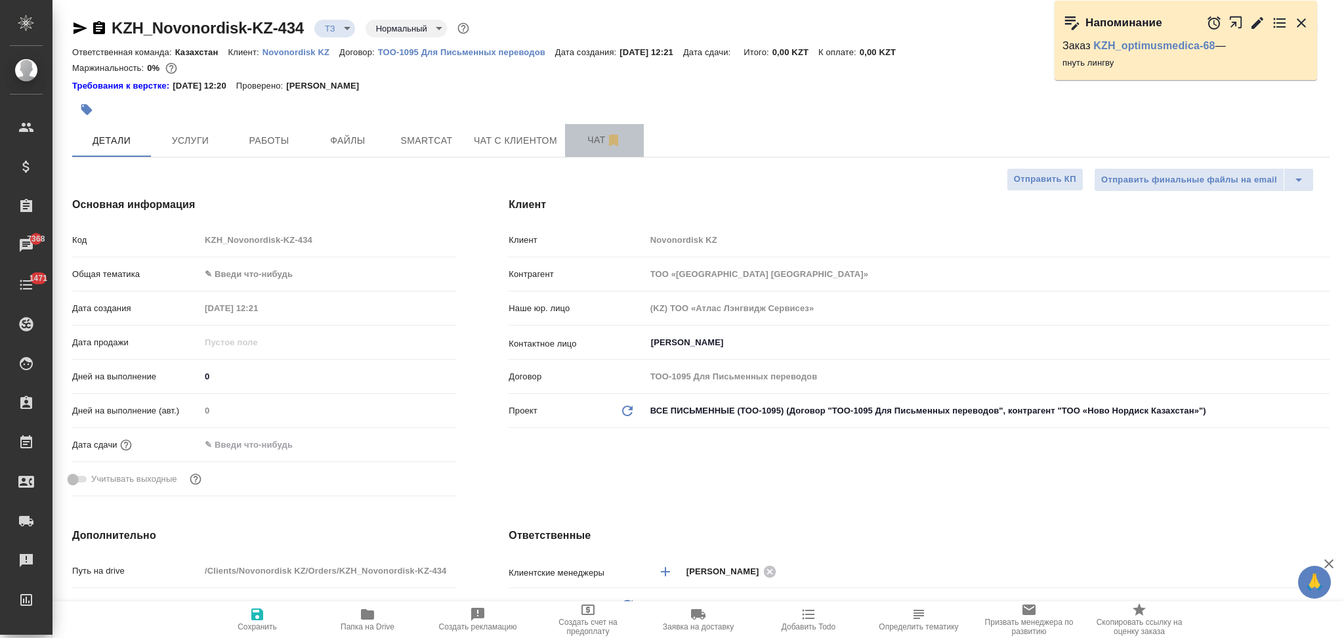
click at [590, 135] on span "Чат" at bounding box center [604, 140] width 63 height 16
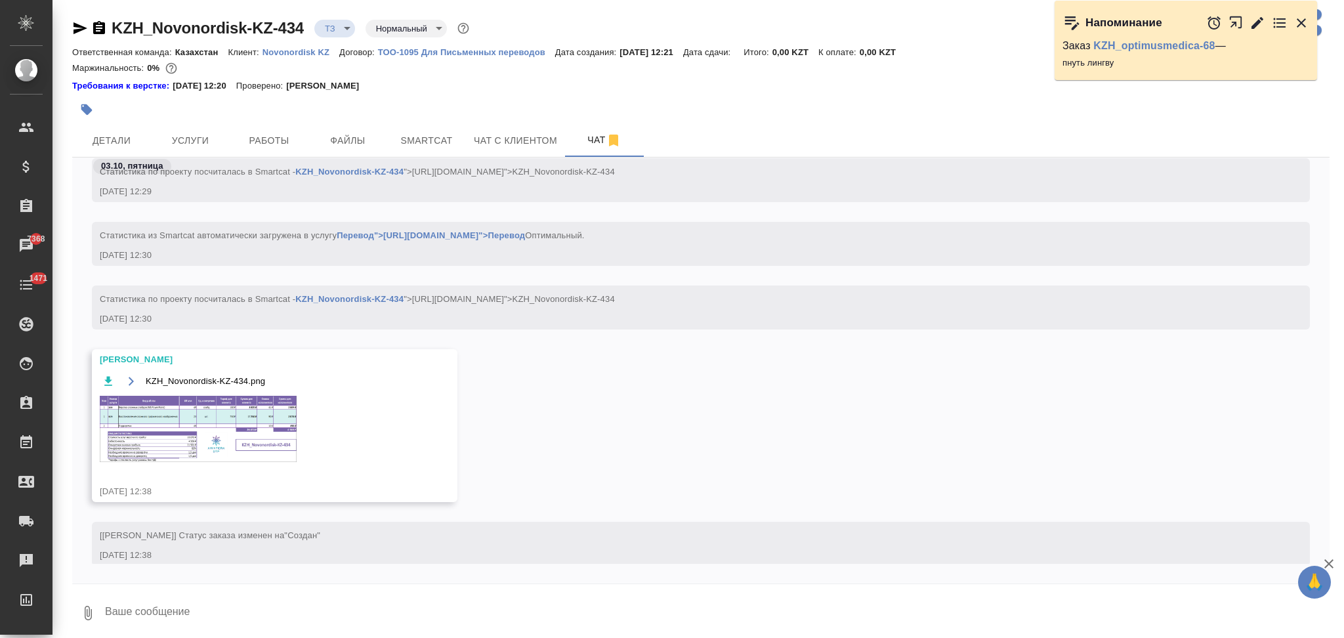
scroll to position [184, 0]
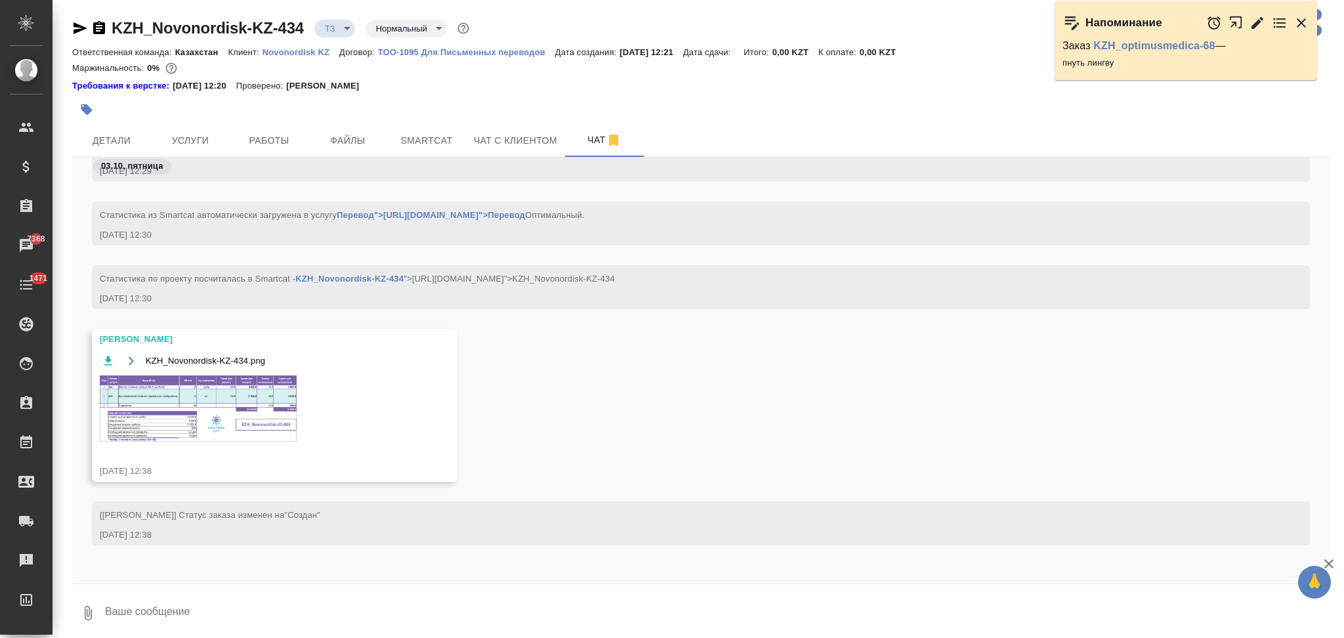
click at [174, 401] on img at bounding box center [198, 408] width 197 height 66
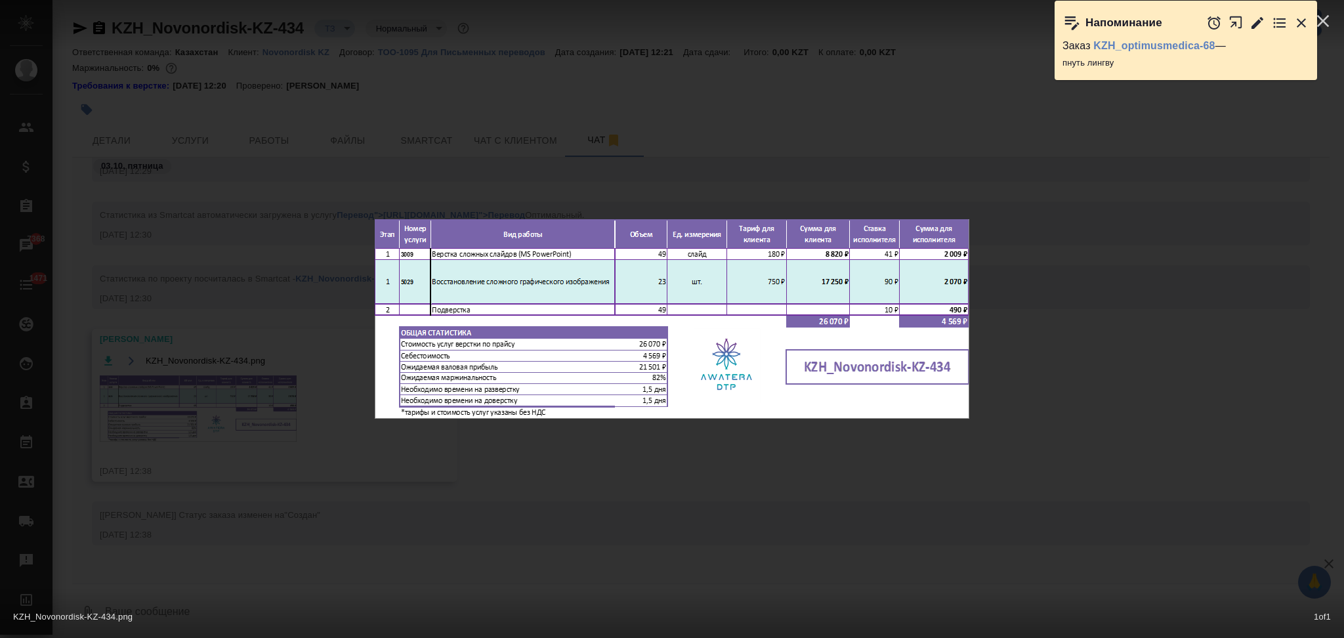
drag, startPoint x: 268, startPoint y: 176, endPoint x: 220, endPoint y: 109, distance: 82.8
click at [257, 161] on div "KZH_Novonordisk-KZ-434.png 1 of 1" at bounding box center [672, 319] width 1344 height 638
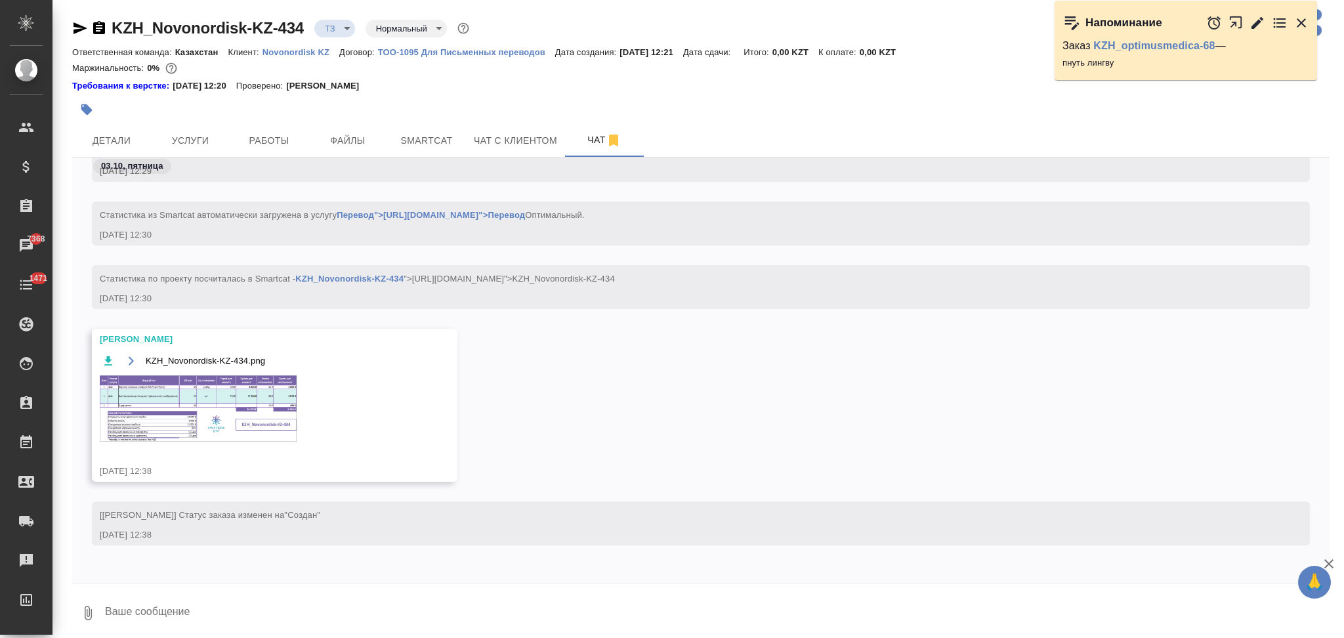
click at [217, 415] on img at bounding box center [198, 408] width 197 height 66
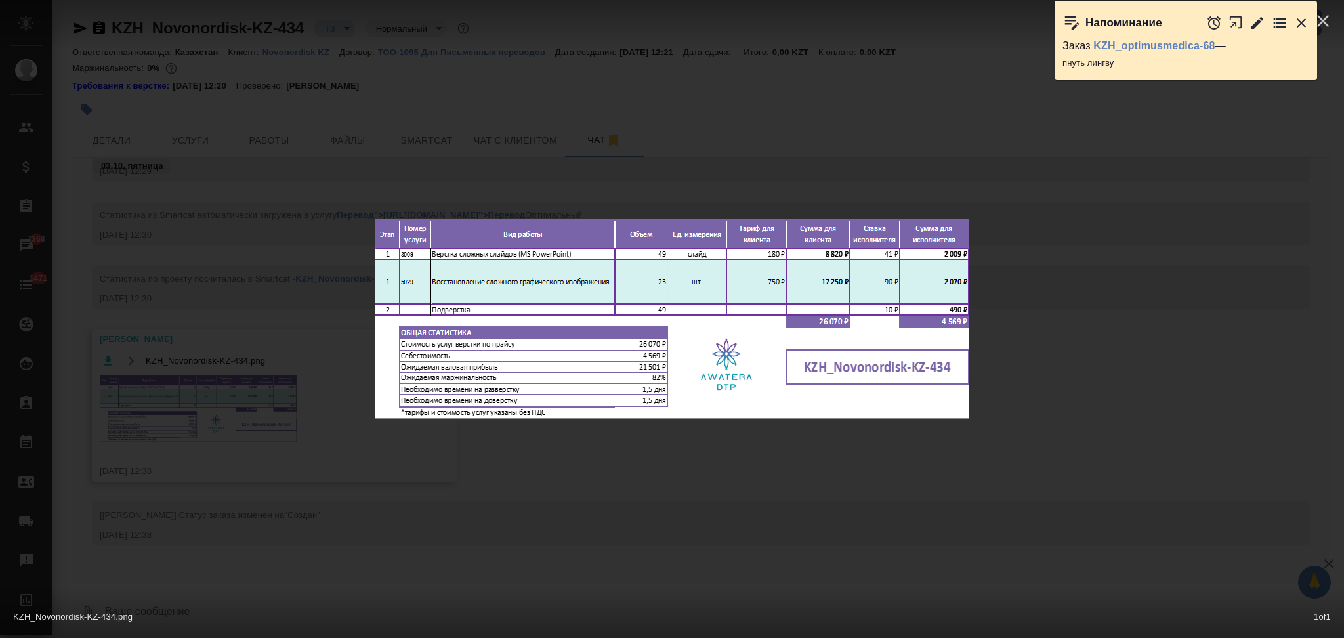
click at [227, 236] on div "KZH_Novonordisk-KZ-434.png 1 of 1" at bounding box center [672, 319] width 1344 height 638
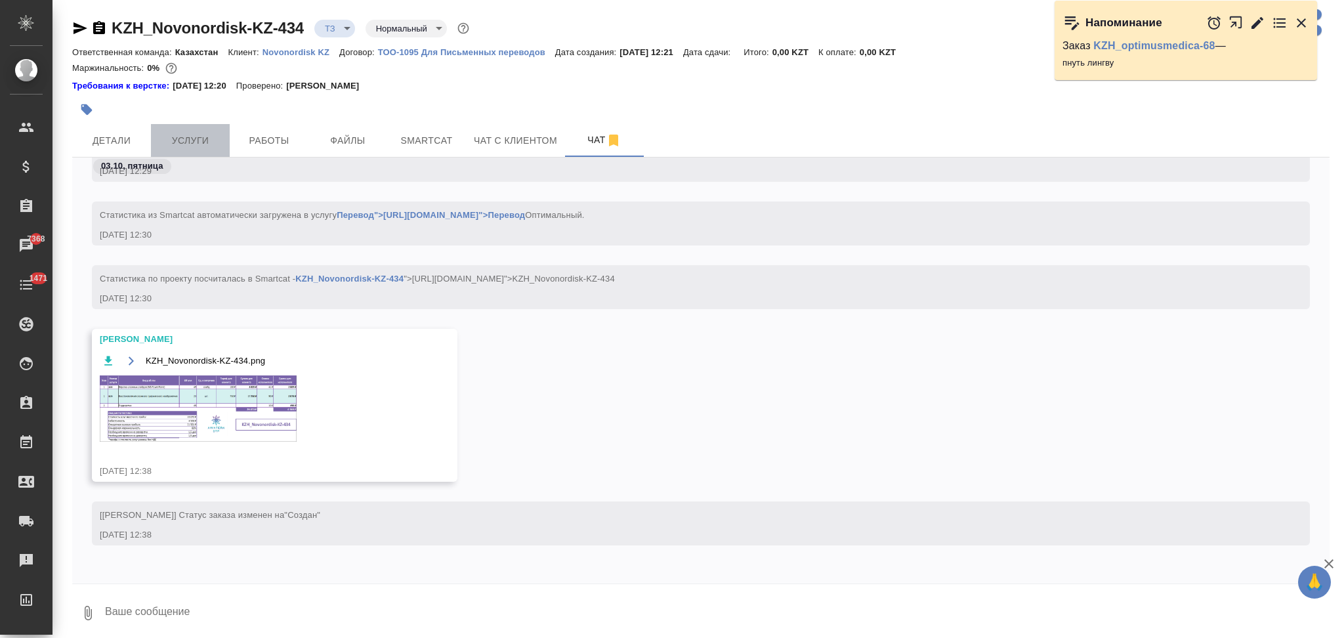
click at [194, 136] on span "Услуги" at bounding box center [190, 141] width 63 height 16
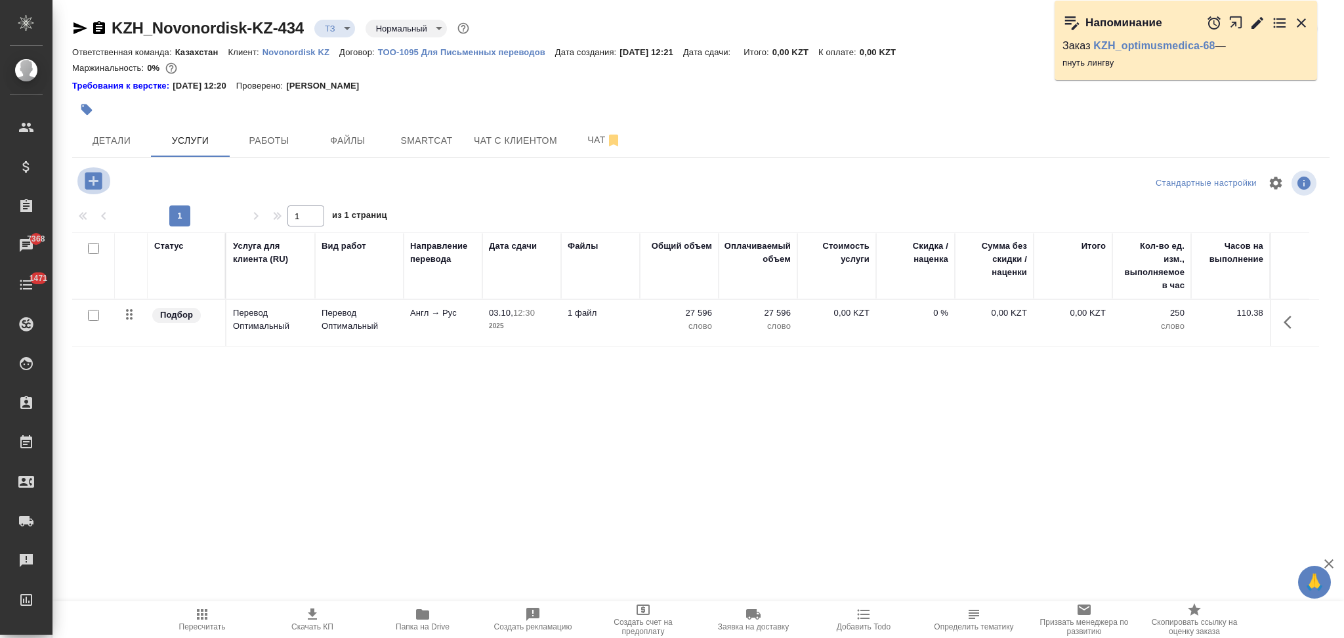
click at [85, 184] on icon "button" at bounding box center [93, 180] width 23 height 23
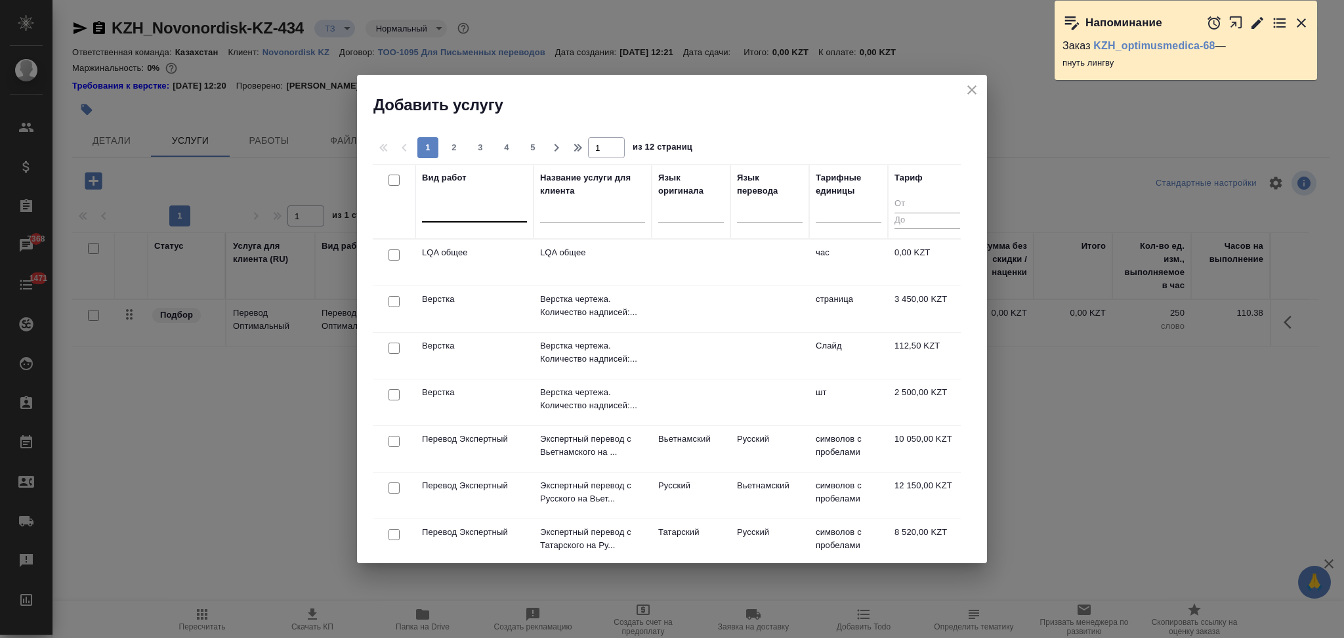
click at [446, 215] on div at bounding box center [474, 208] width 105 height 19
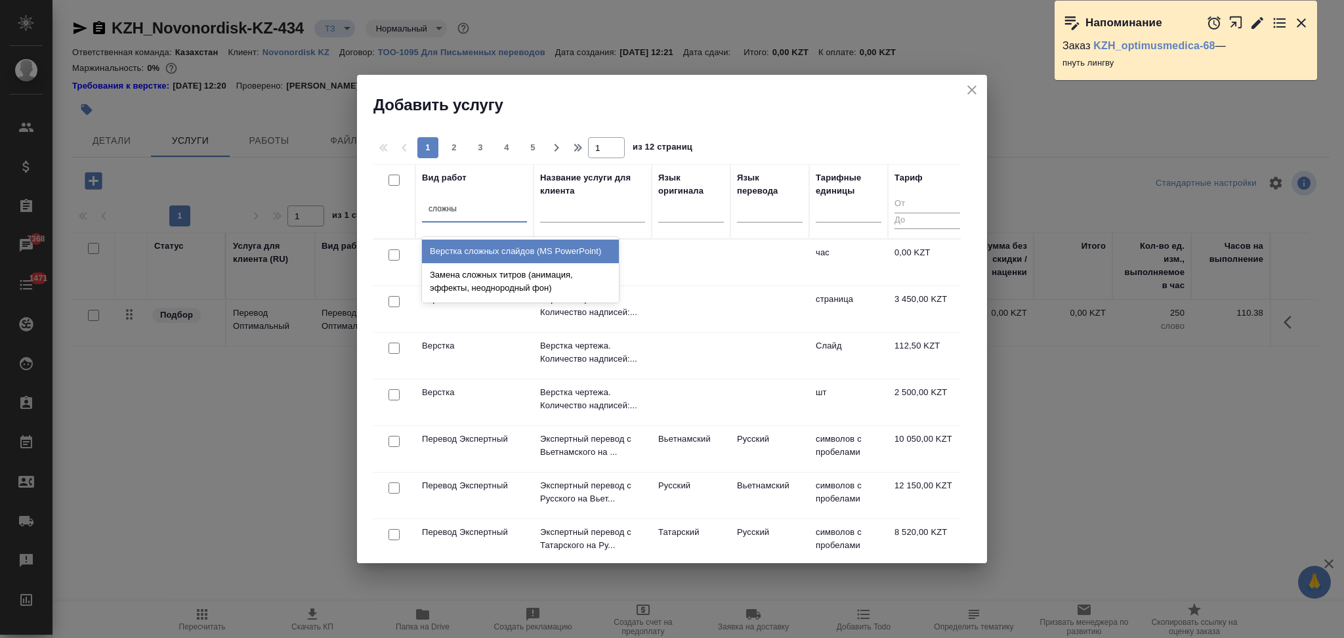
type input "сложных"
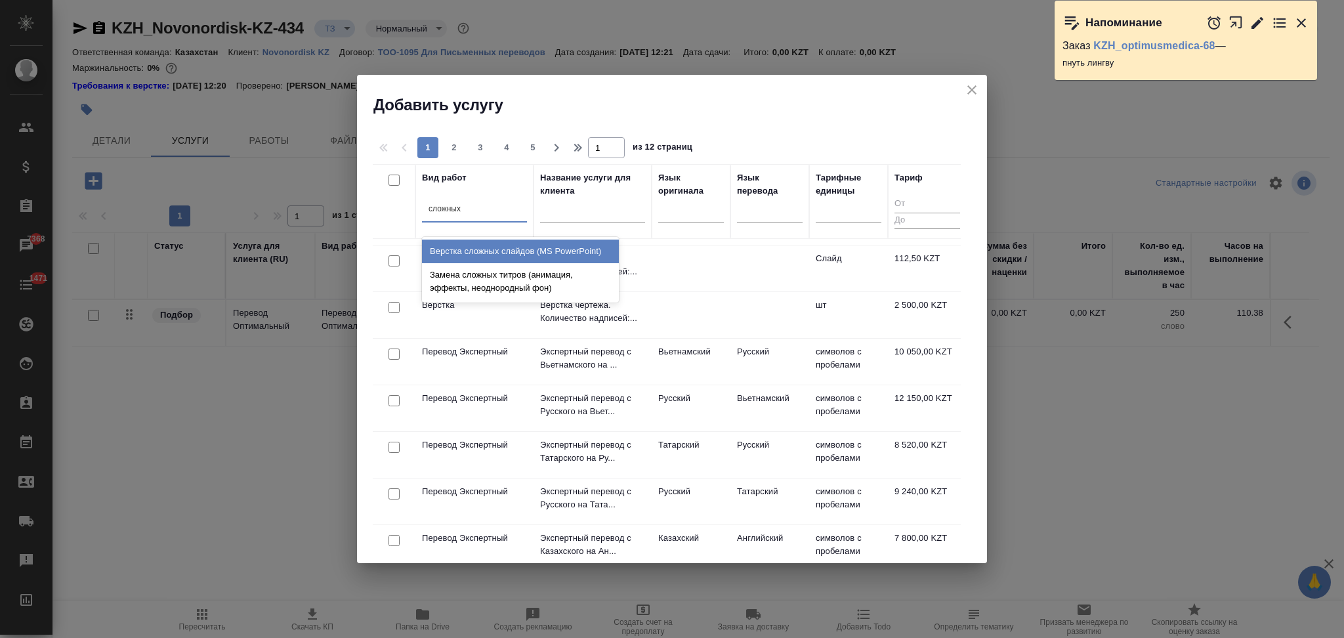
click at [491, 253] on div "Верстка сложных слайдов (MS PowerPoint)" at bounding box center [520, 251] width 197 height 24
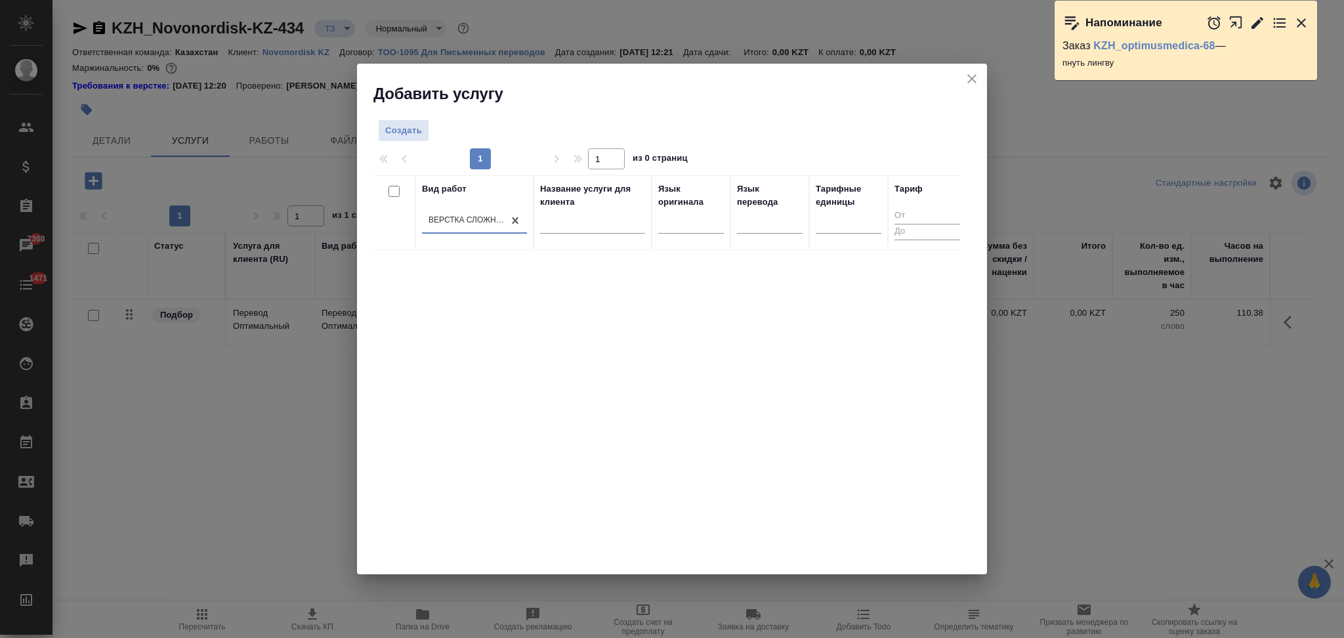
scroll to position [0, 0]
click at [407, 134] on span "Создать" at bounding box center [403, 130] width 37 height 15
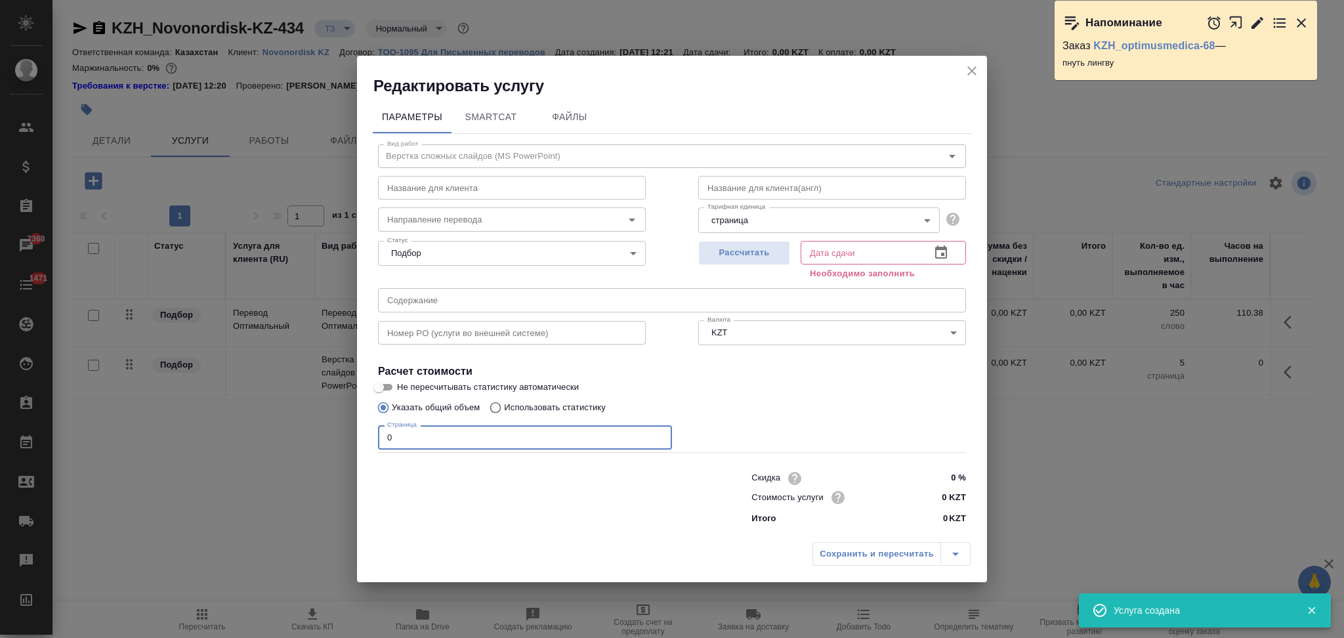
drag, startPoint x: 438, startPoint y: 430, endPoint x: 365, endPoint y: 439, distance: 74.1
click at [365, 439] on div "Параметры SmartCat Файлы Вид работ Верстка сложных слайдов (MS PowerPoint) Вид …" at bounding box center [672, 316] width 630 height 440
type input "49"
click at [742, 241] on button "Рассчитать" at bounding box center [744, 253] width 92 height 24
type input "06.10.2025 14:27"
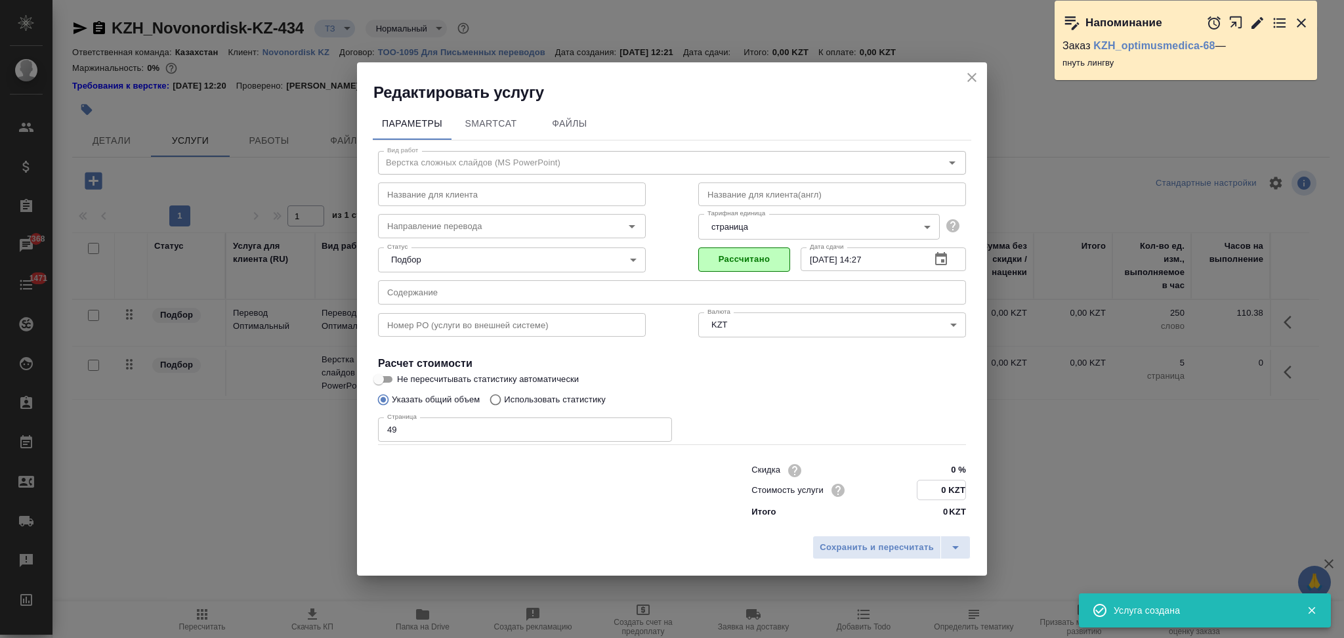
click at [946, 489] on input "0 KZT" at bounding box center [941, 489] width 48 height 19
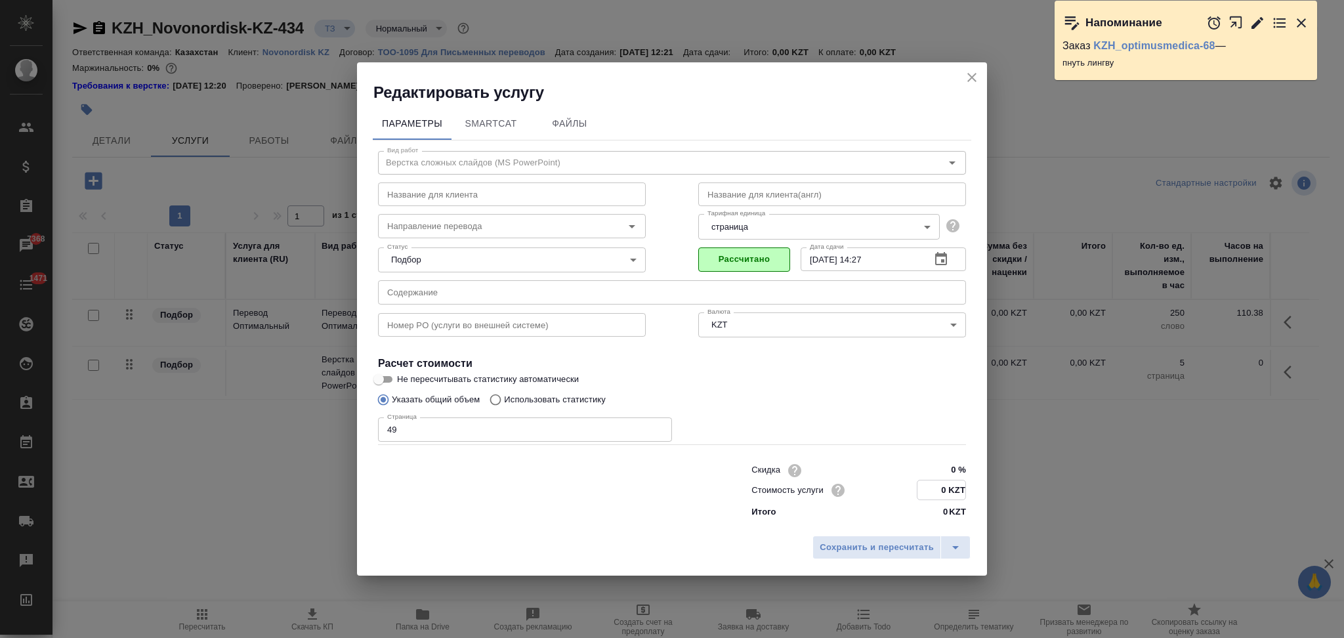
drag, startPoint x: 947, startPoint y: 489, endPoint x: 939, endPoint y: 487, distance: 8.8
click at [939, 487] on input "0 KZT" at bounding box center [941, 489] width 48 height 19
type input "1350 KZT"
click at [890, 545] on span "Сохранить и пересчитать" at bounding box center [876, 547] width 114 height 15
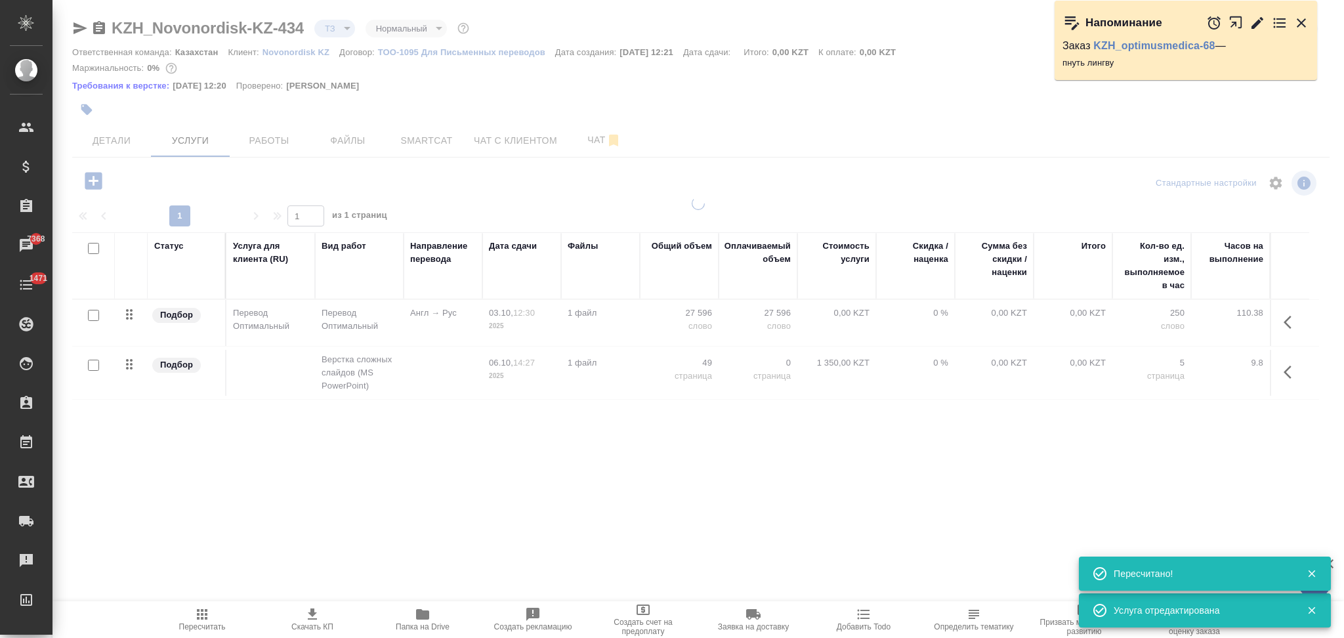
type input "new"
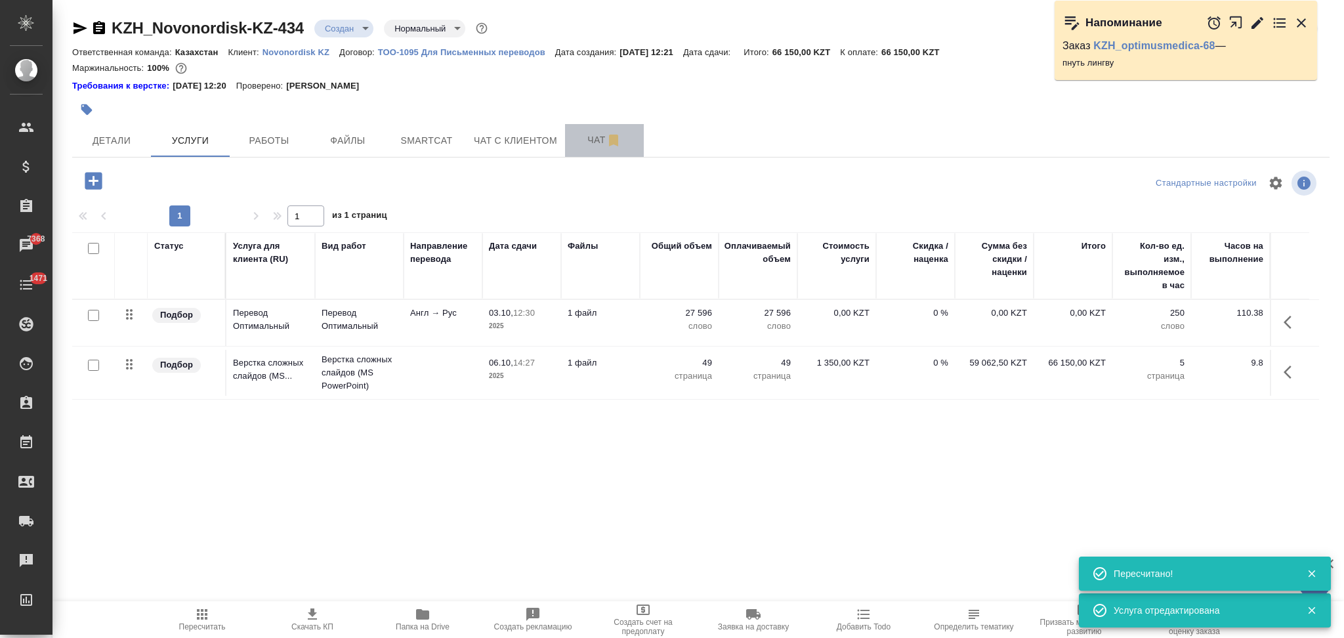
click at [586, 140] on span "Чат" at bounding box center [604, 140] width 63 height 16
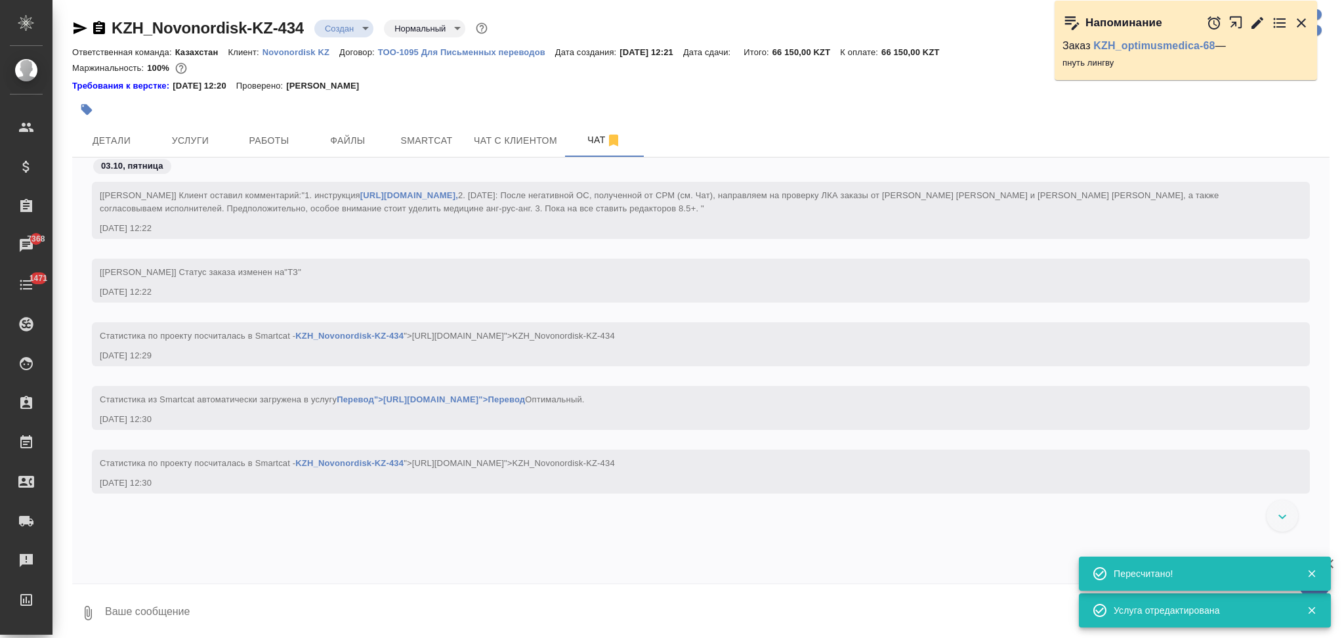
scroll to position [184, 0]
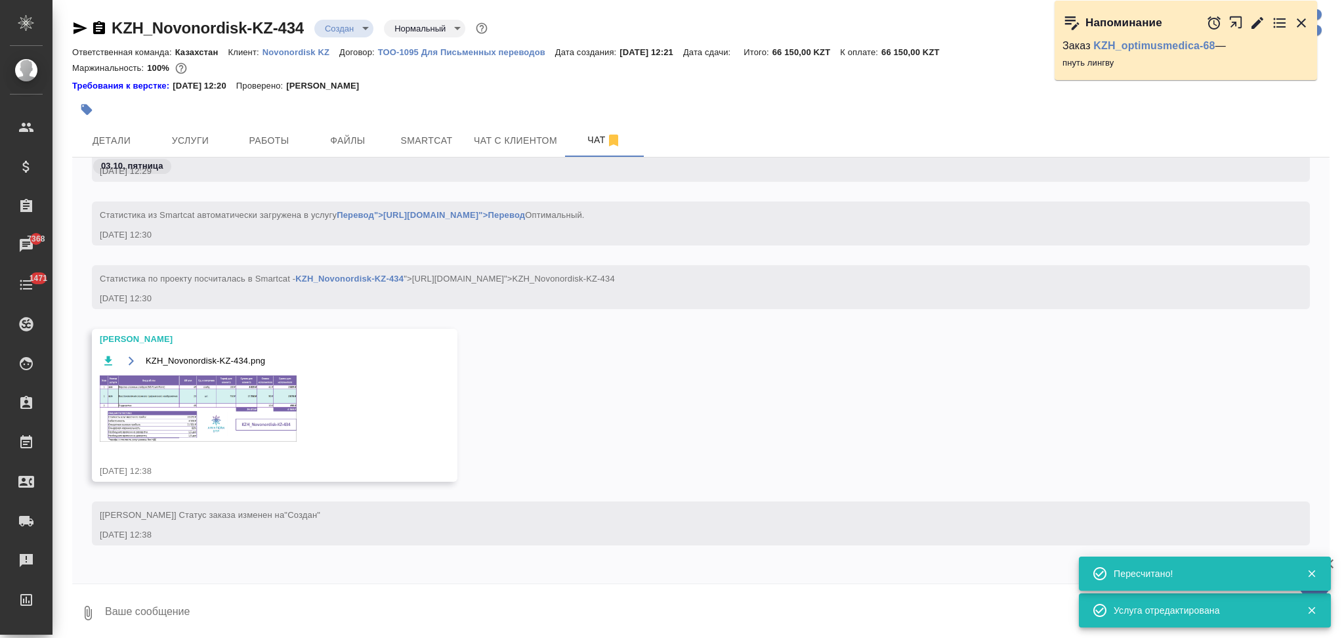
click at [154, 409] on img at bounding box center [198, 408] width 197 height 66
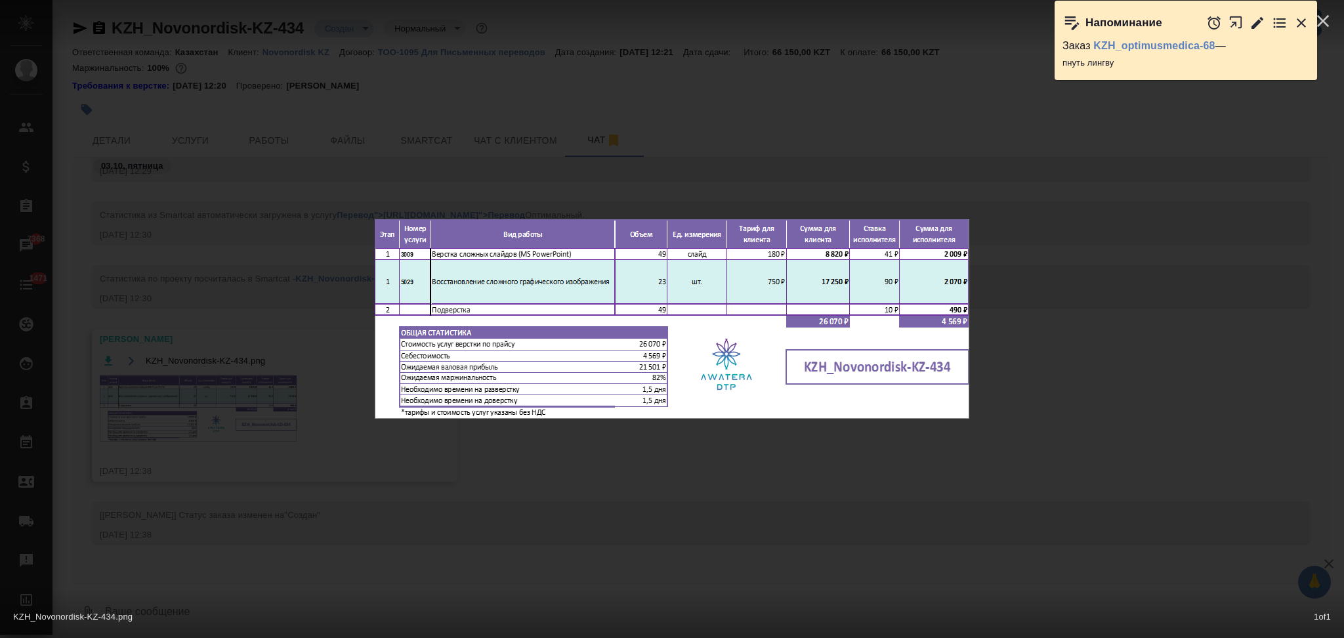
click at [278, 284] on div "KZH_Novonordisk-KZ-434.png 1 of 1" at bounding box center [672, 319] width 1344 height 638
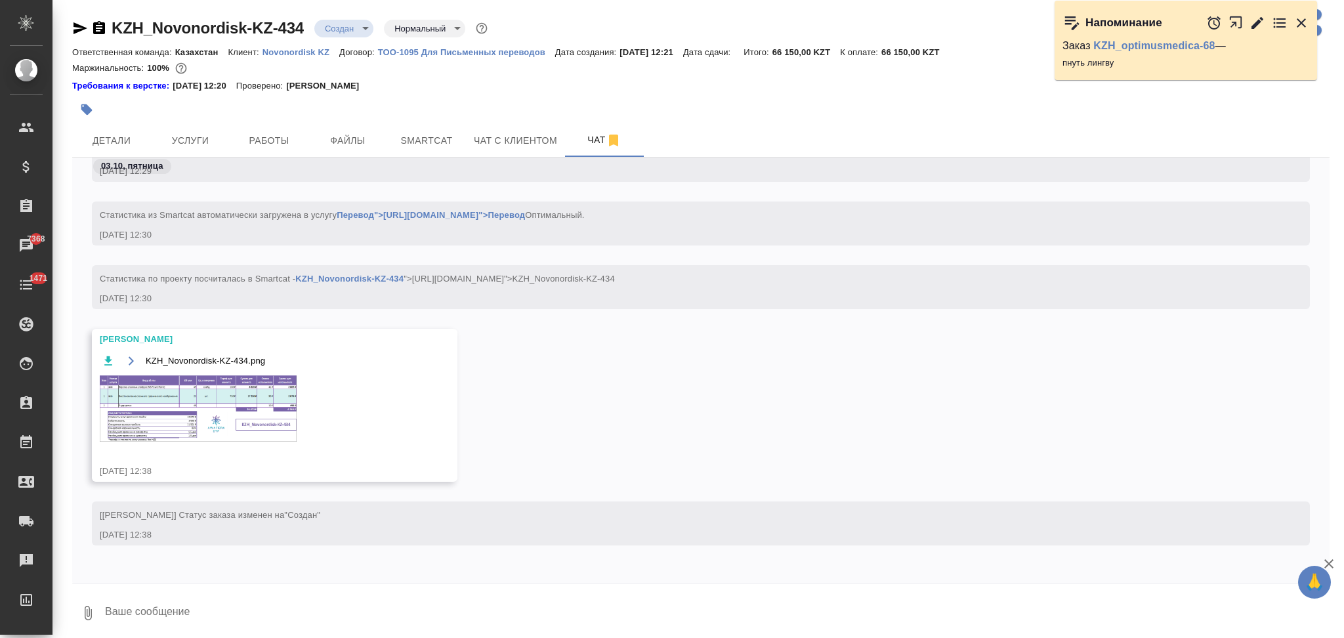
click at [195, 135] on span "Услуги" at bounding box center [190, 141] width 63 height 16
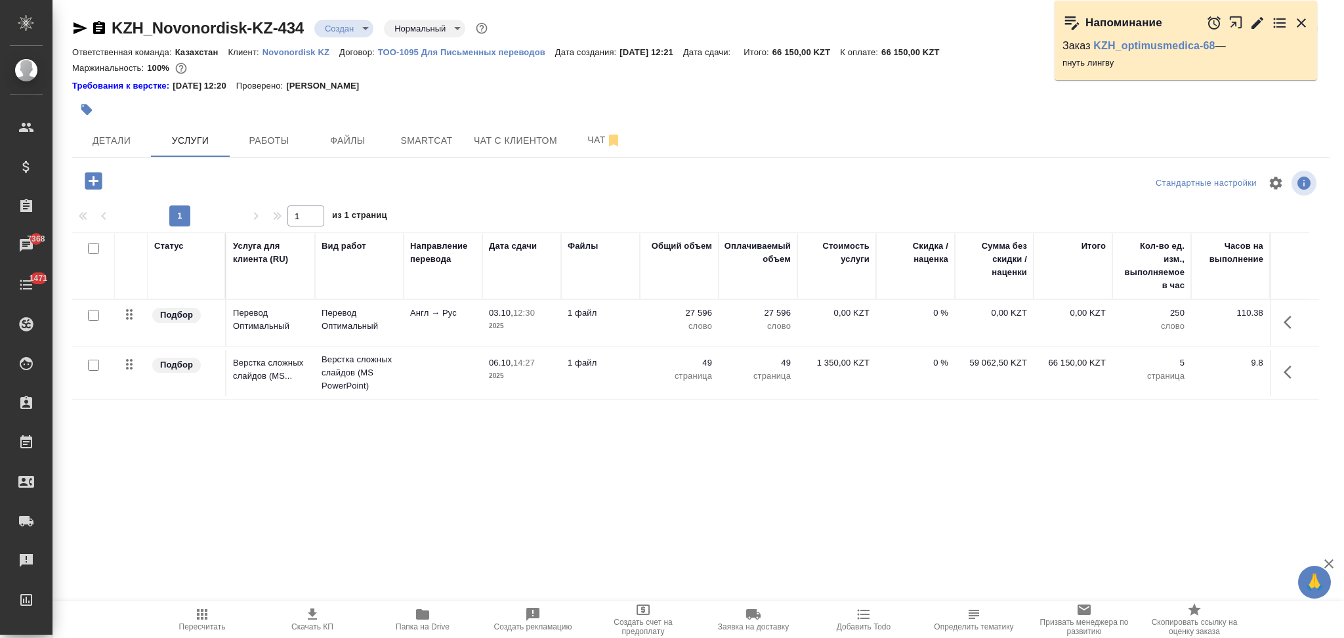
click at [92, 178] on icon "button" at bounding box center [93, 180] width 17 height 17
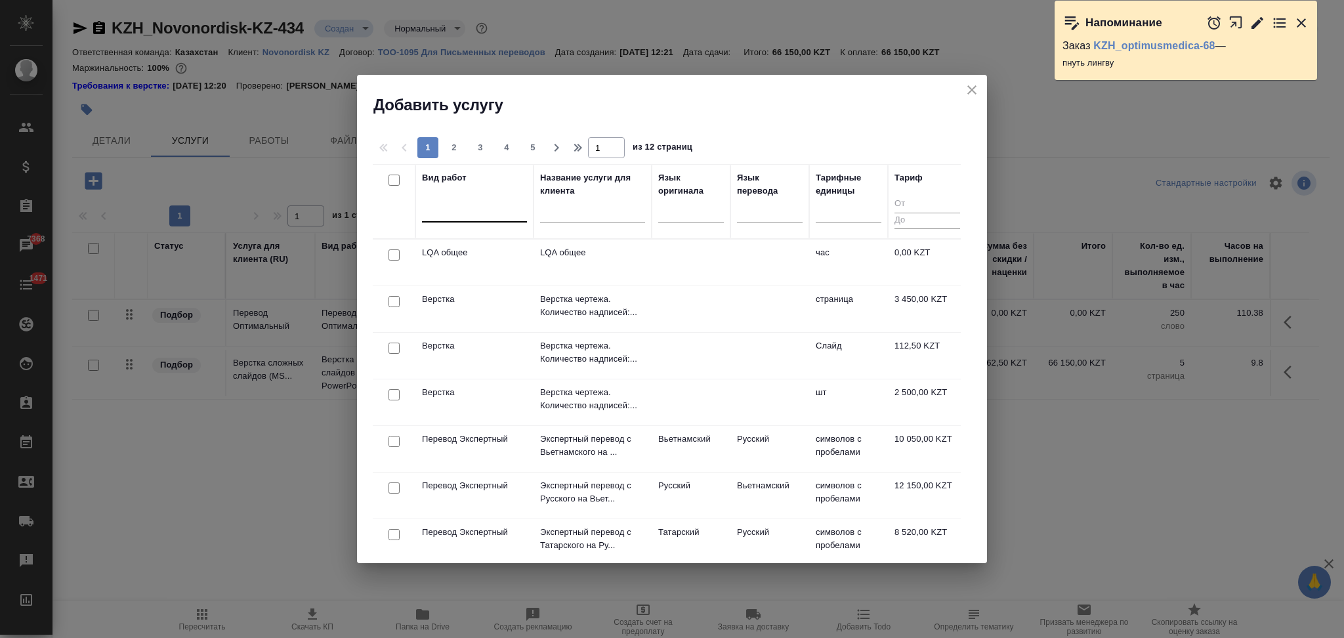
click at [468, 211] on div at bounding box center [474, 208] width 105 height 19
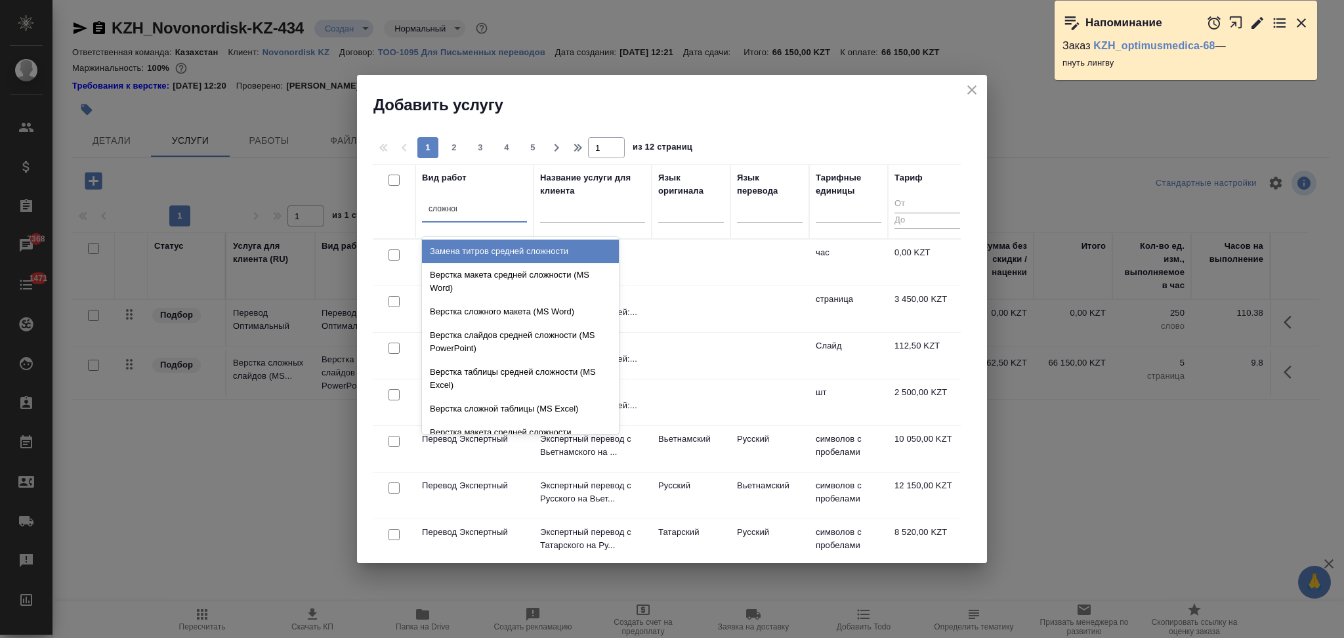
type input "сложного"
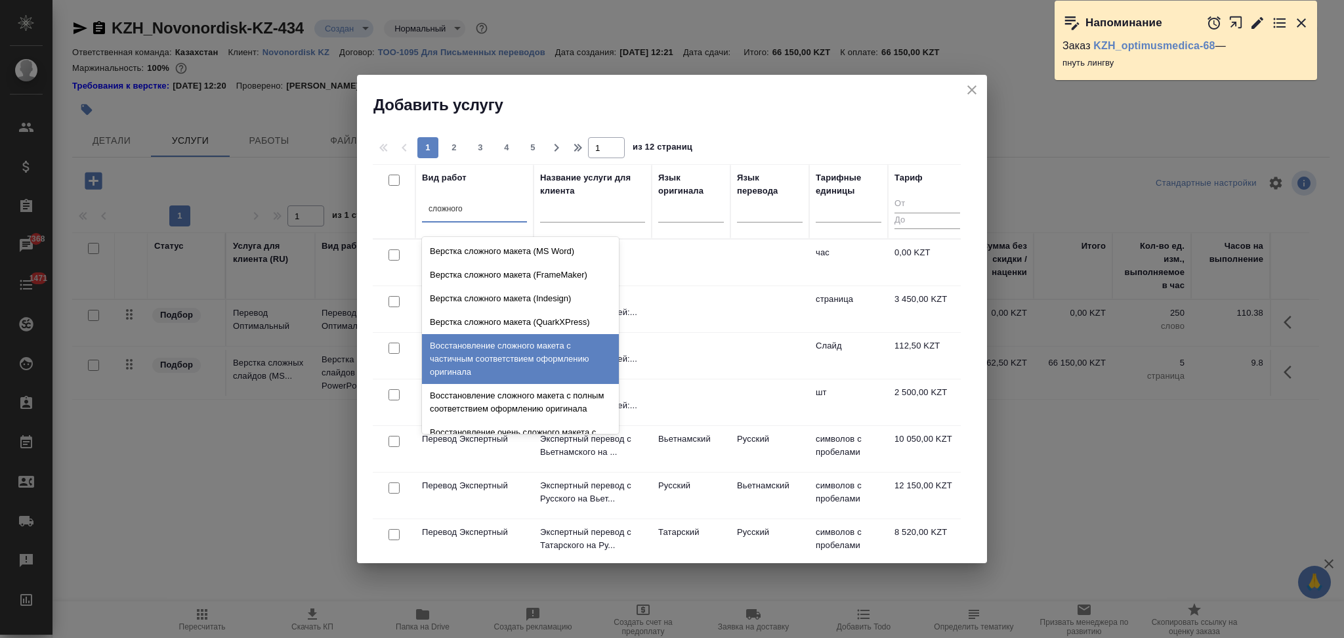
scroll to position [89, 0]
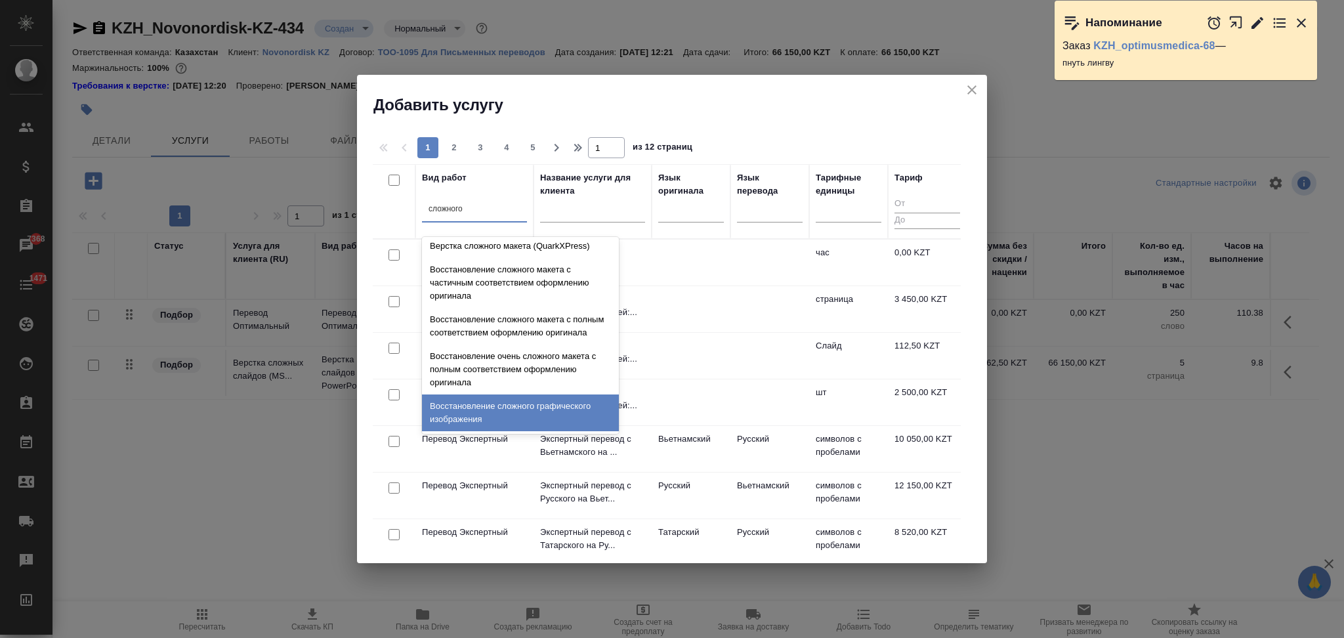
click at [497, 413] on div "Восстановление сложного графического изображения" at bounding box center [520, 412] width 197 height 37
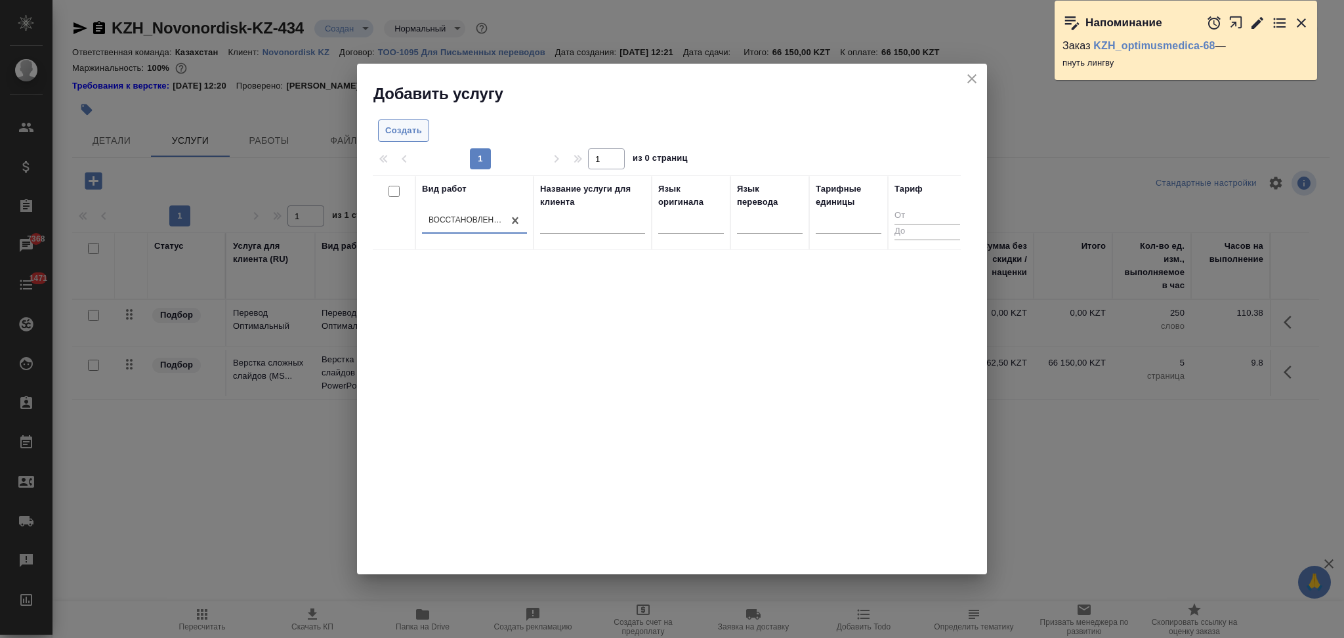
click at [404, 135] on span "Создать" at bounding box center [403, 130] width 37 height 15
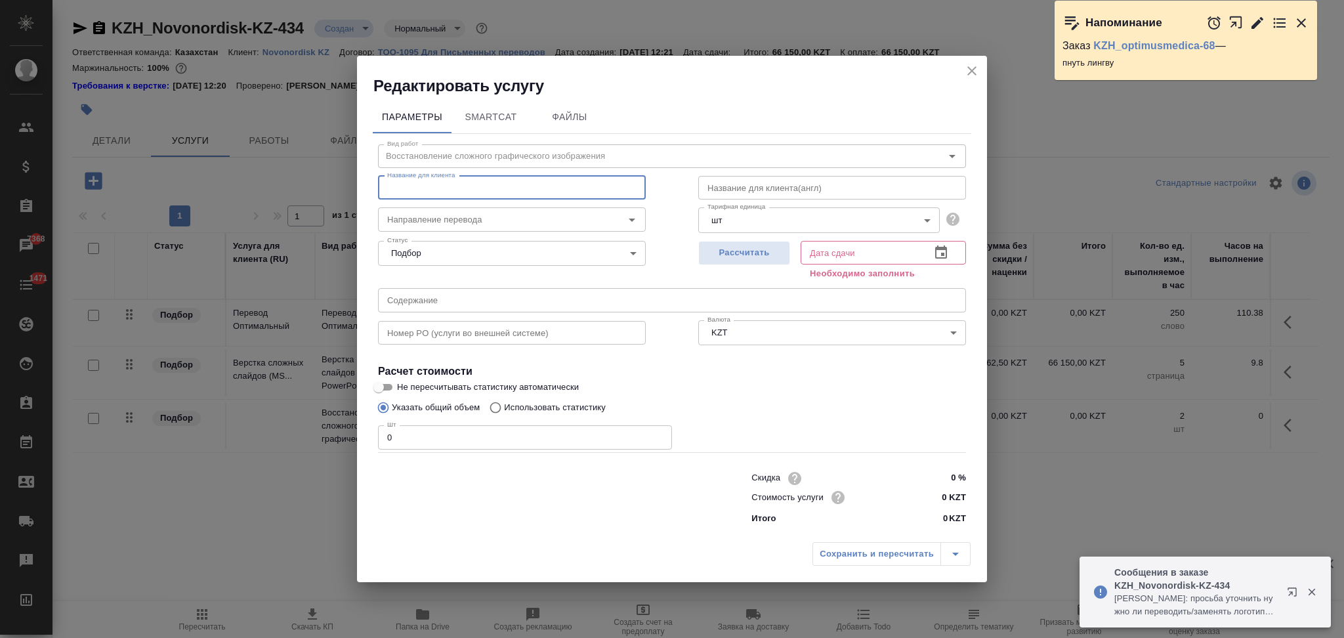
click at [480, 187] on input "text" at bounding box center [512, 188] width 268 height 24
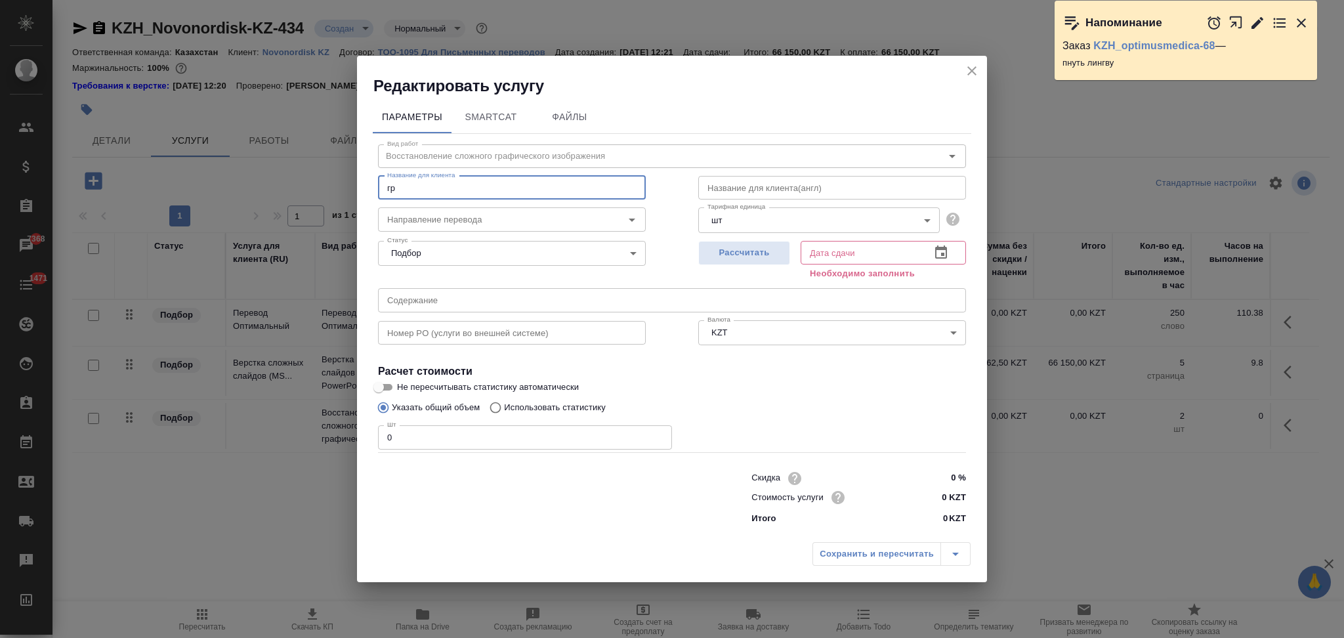
type input "г"
type input "Восстановление графического изображения средней сложности"
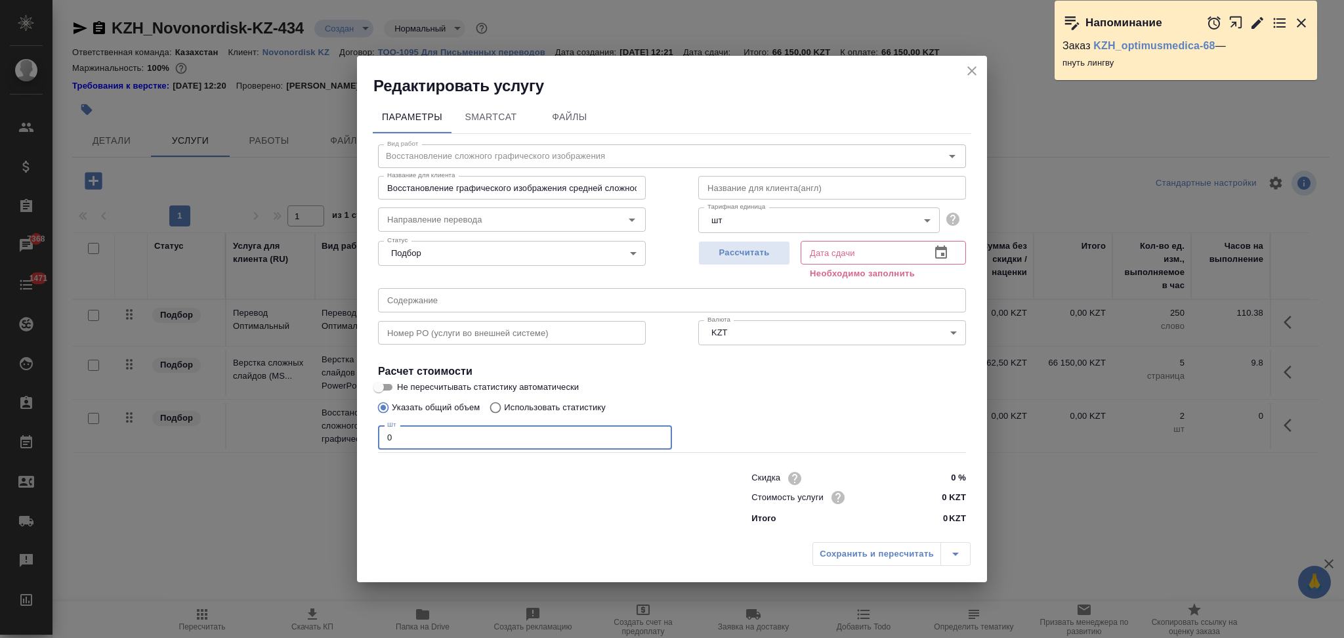
drag, startPoint x: 428, startPoint y: 436, endPoint x: 374, endPoint y: 437, distance: 53.8
click at [374, 437] on div "Вид работ Восстановление сложного графического изображения Вид работ Название д…" at bounding box center [672, 332] width 598 height 397
type input "23"
click at [746, 253] on span "Рассчитать" at bounding box center [743, 252] width 77 height 15
type input "06.10.2025 16:10"
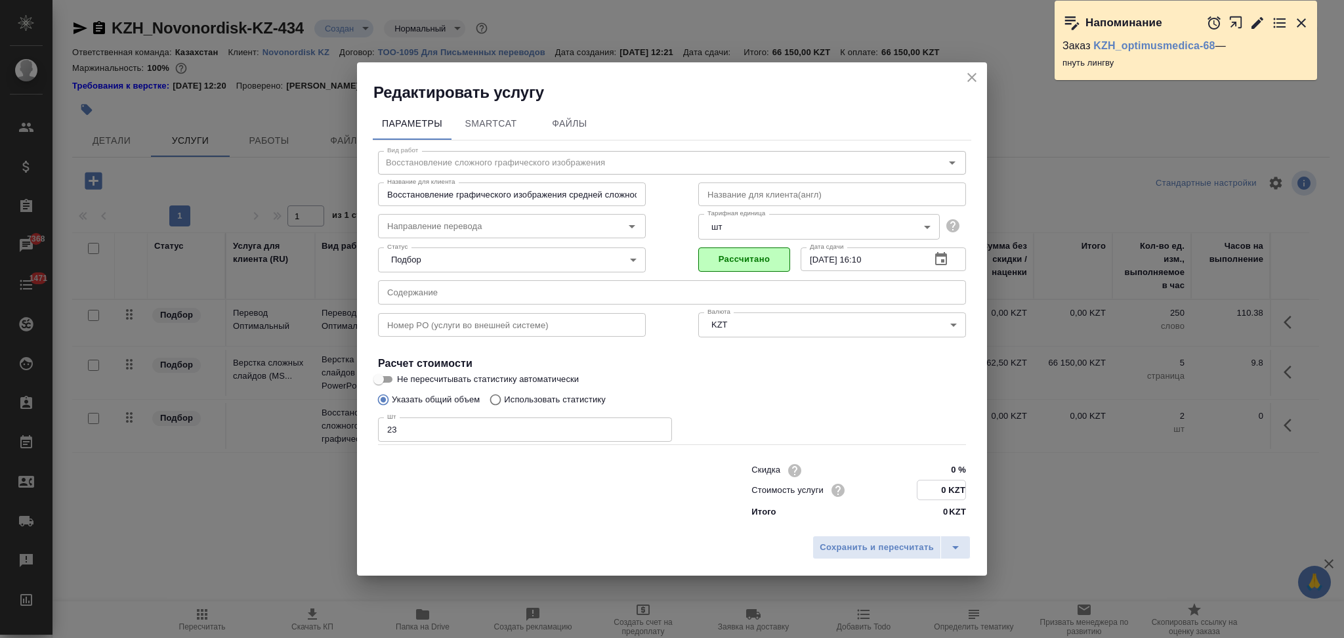
click at [943, 486] on input "0 KZT" at bounding box center [941, 489] width 48 height 19
click at [940, 491] on input "0 KZT" at bounding box center [941, 489] width 48 height 19
type input "1725 KZT"
click at [914, 546] on span "Сохранить и пересчитать" at bounding box center [876, 546] width 114 height 15
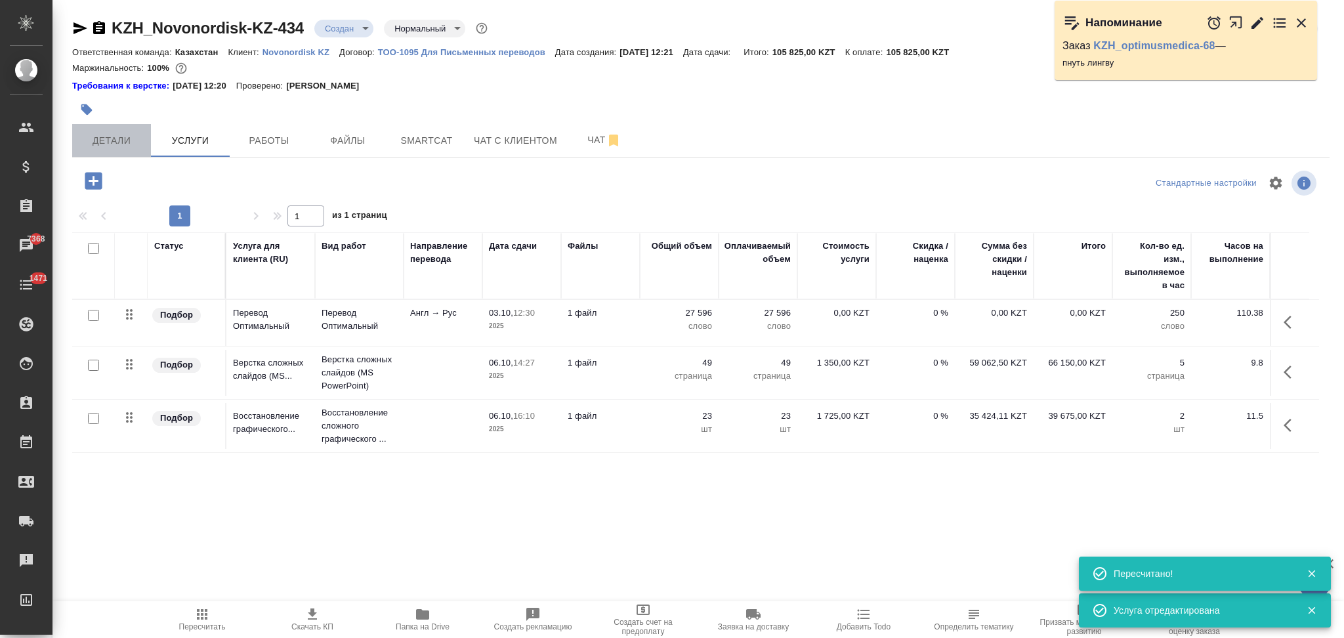
click at [137, 140] on span "Детали" at bounding box center [111, 141] width 63 height 16
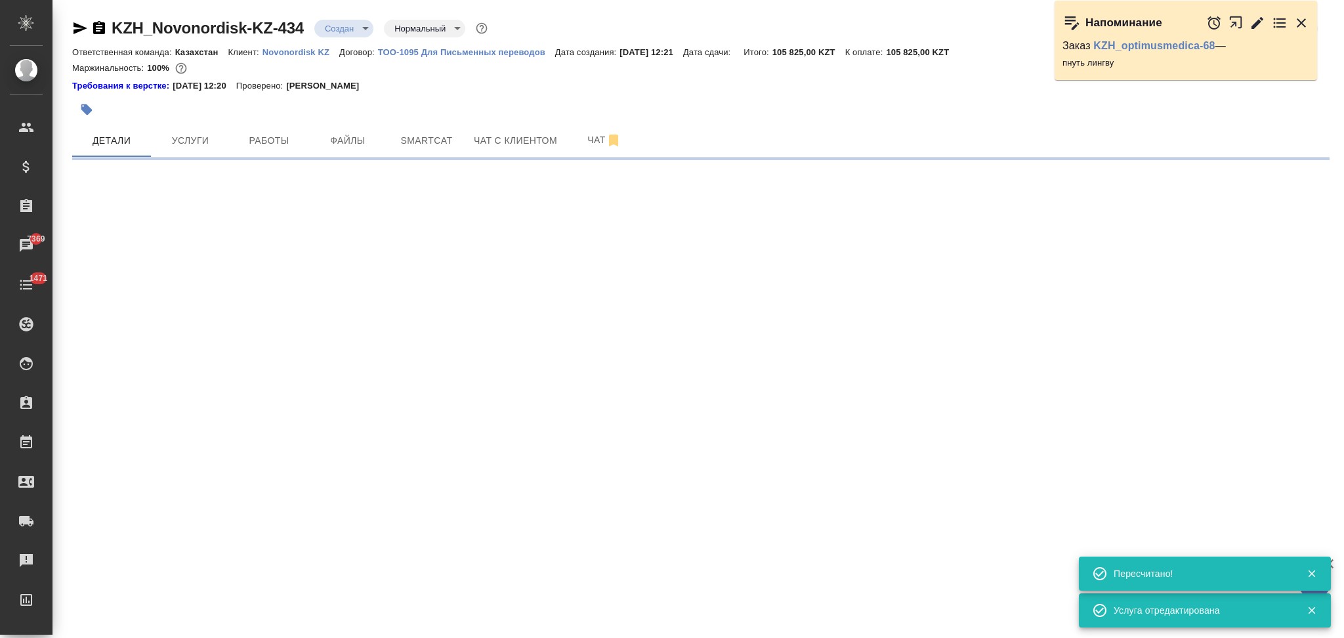
select select "RU"
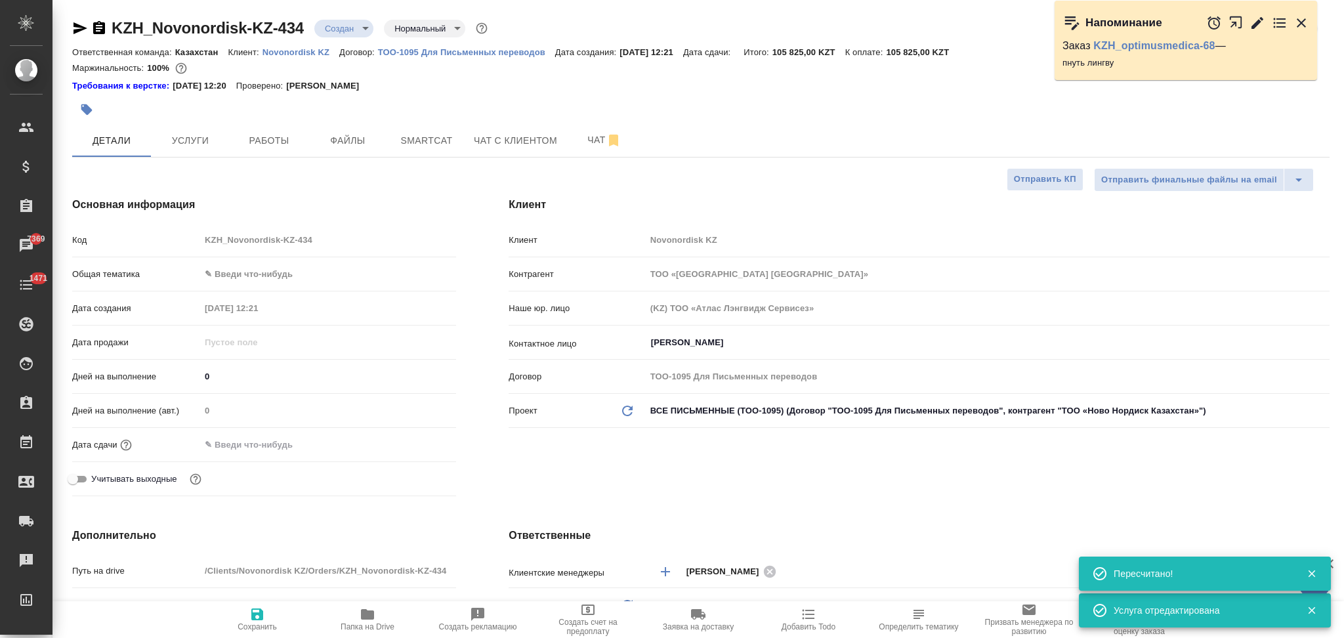
type textarea "x"
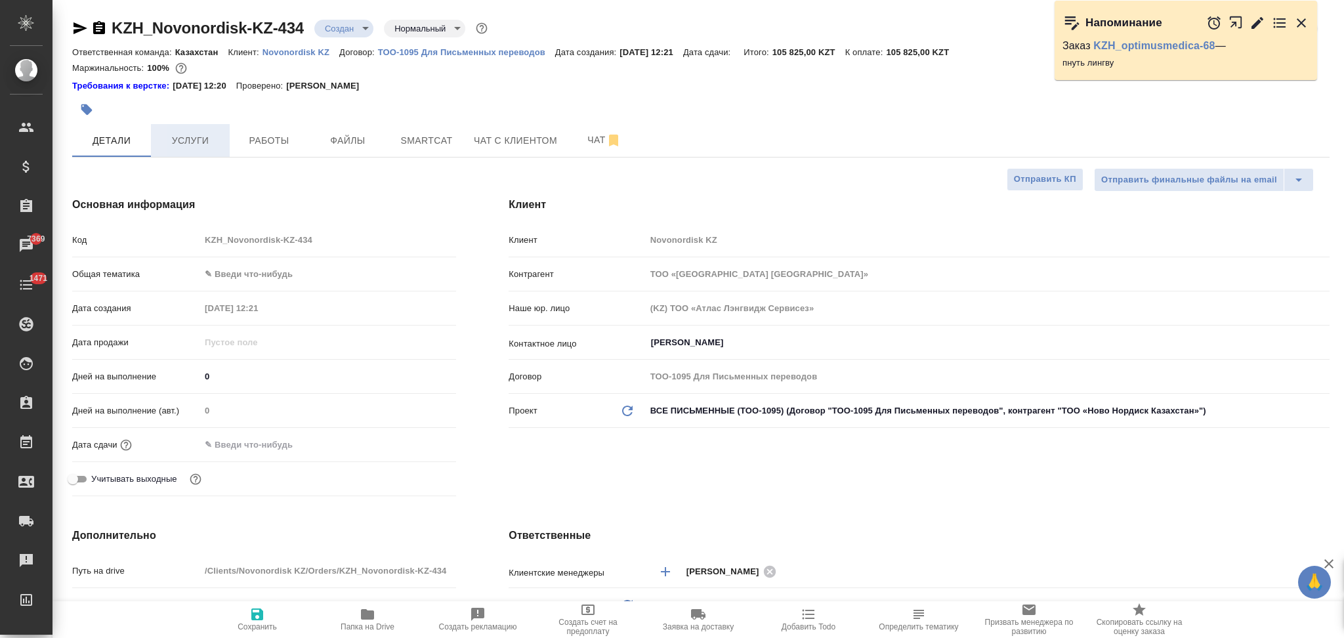
click at [178, 133] on span "Услуги" at bounding box center [190, 141] width 63 height 16
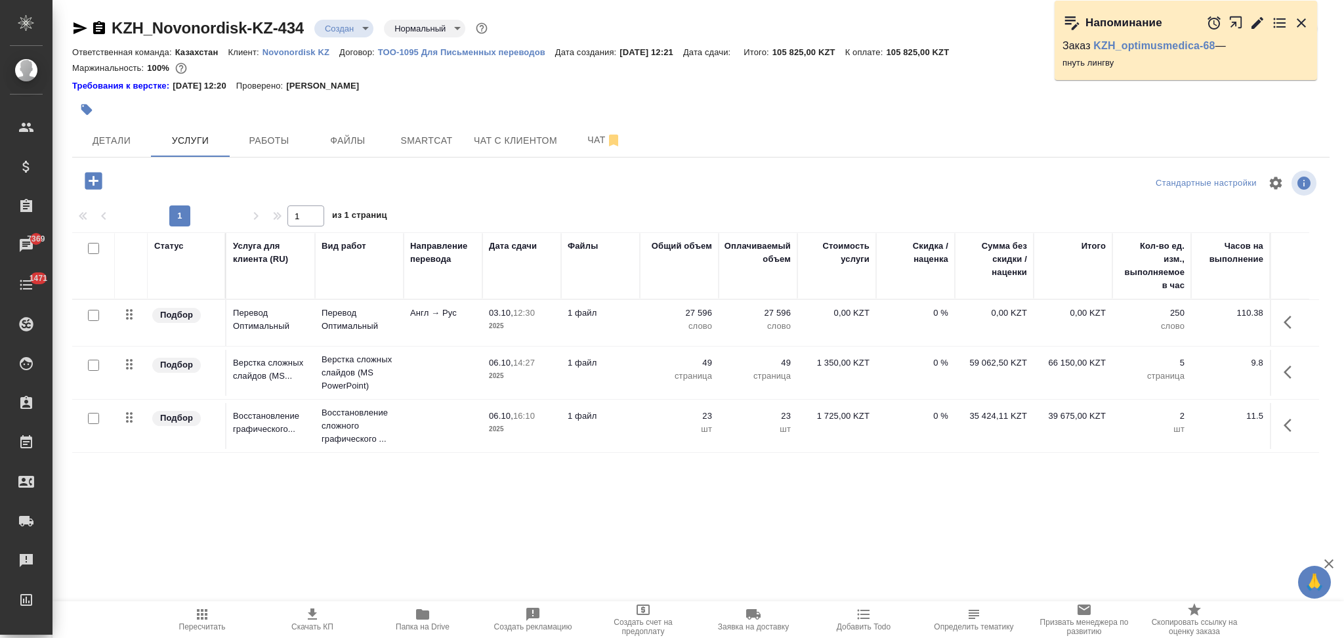
click at [203, 615] on icon "button" at bounding box center [202, 614] width 10 height 10
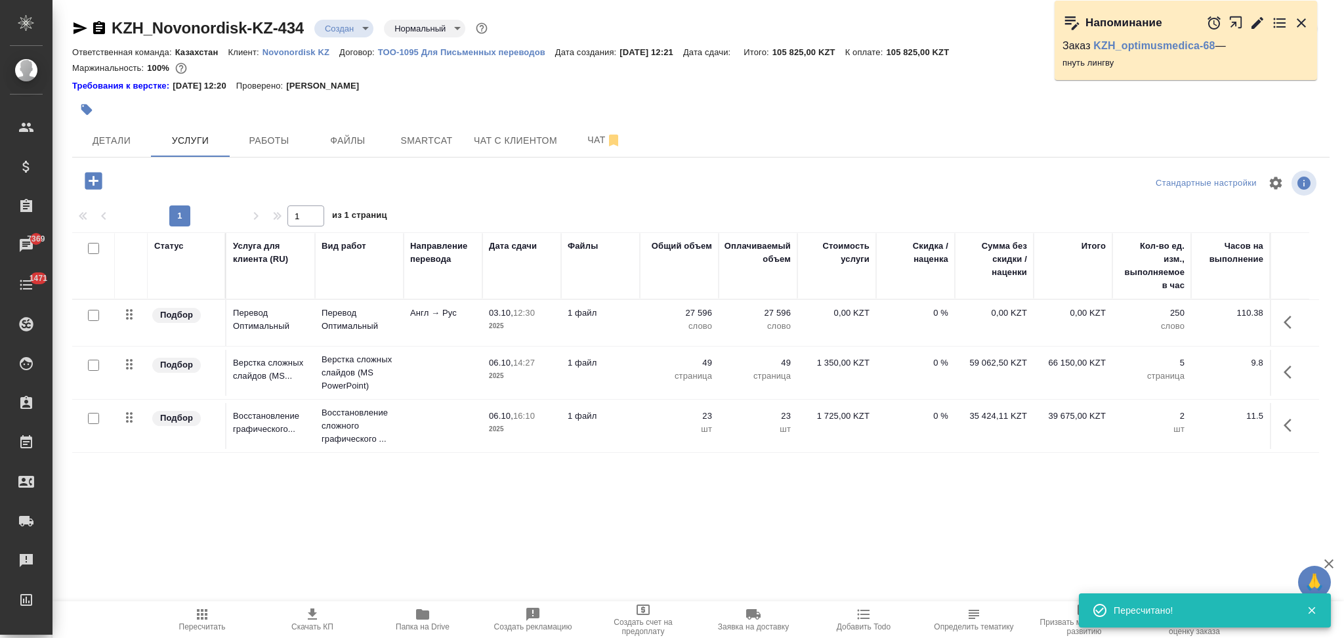
click at [613, 328] on td "1 файл" at bounding box center [600, 323] width 79 height 46
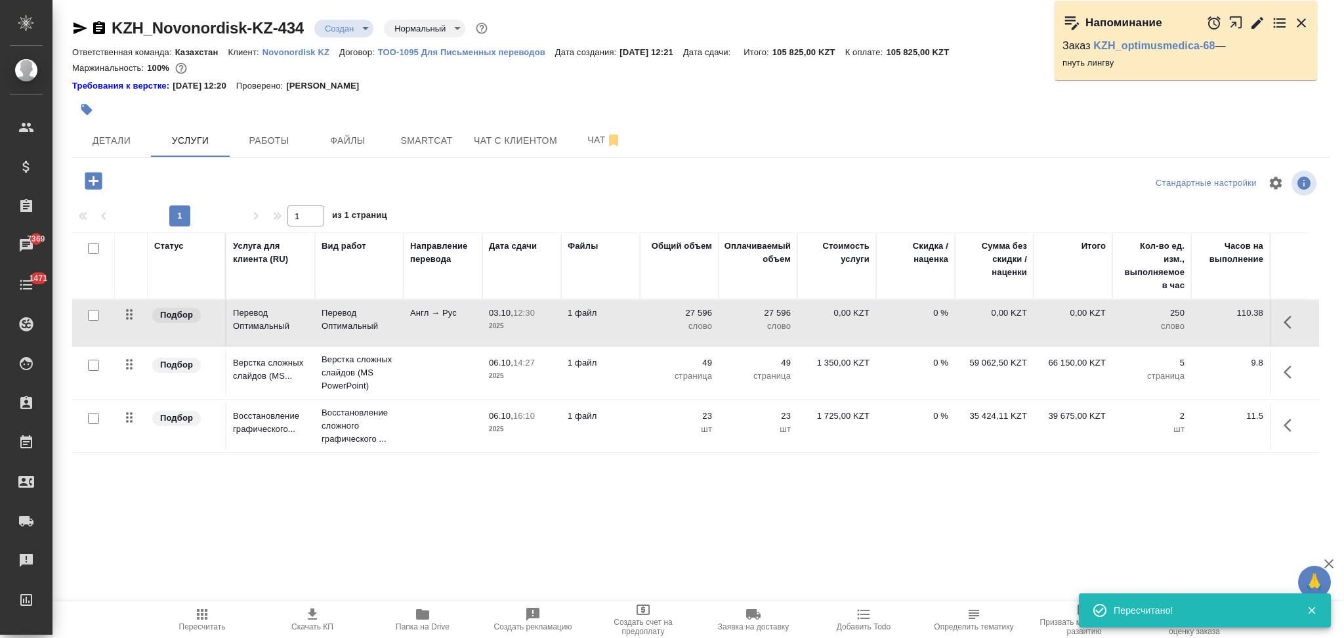
click at [613, 328] on td "1 файл" at bounding box center [600, 323] width 79 height 46
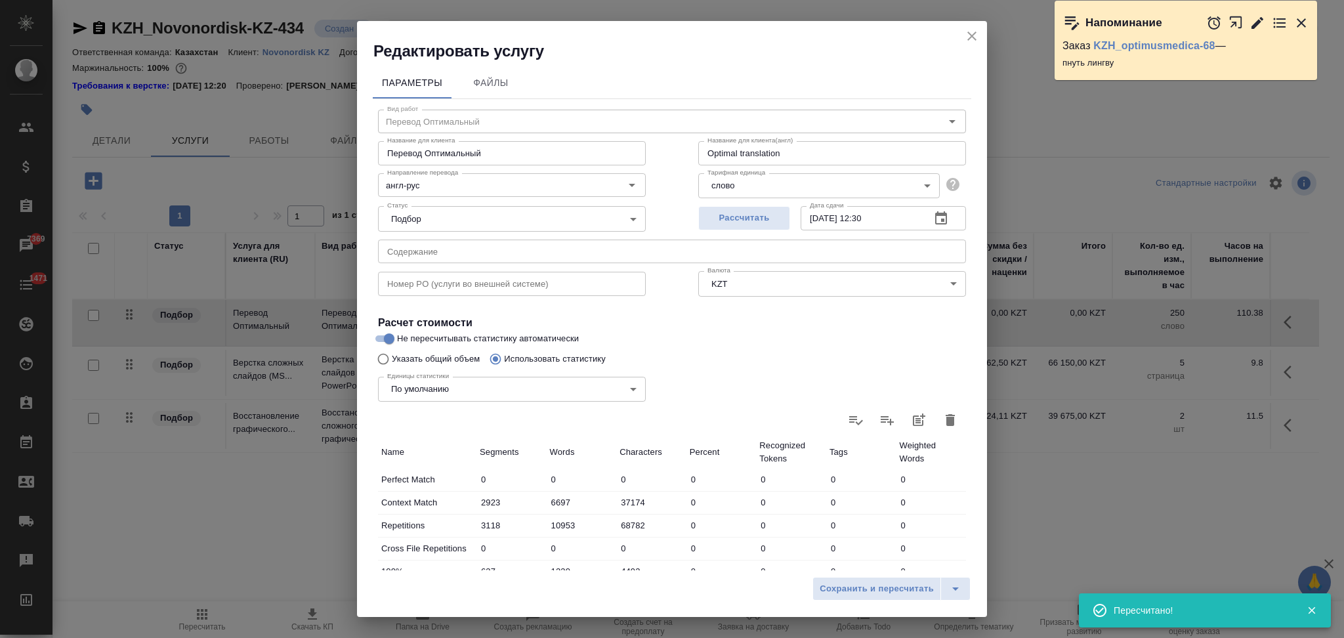
scroll to position [257, 0]
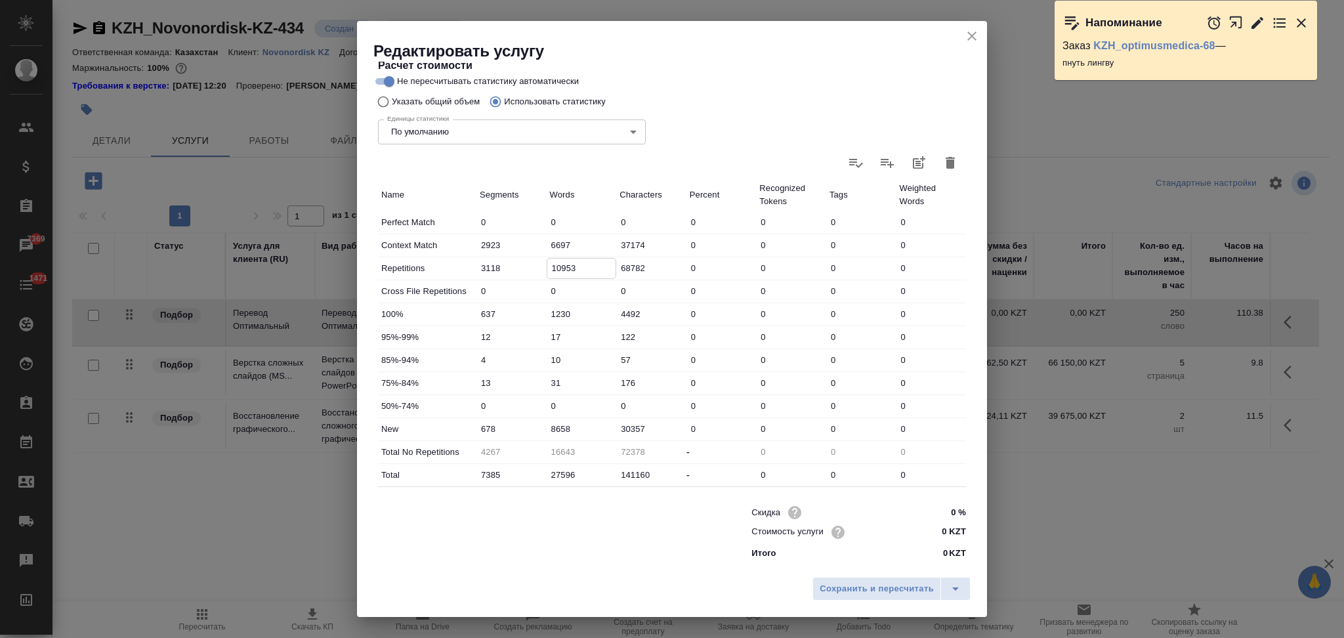
drag, startPoint x: 556, startPoint y: 266, endPoint x: 547, endPoint y: 264, distance: 9.6
click at [547, 264] on input "10953" at bounding box center [581, 268] width 69 height 19
type input "9953"
type input "17643"
type input "9953"
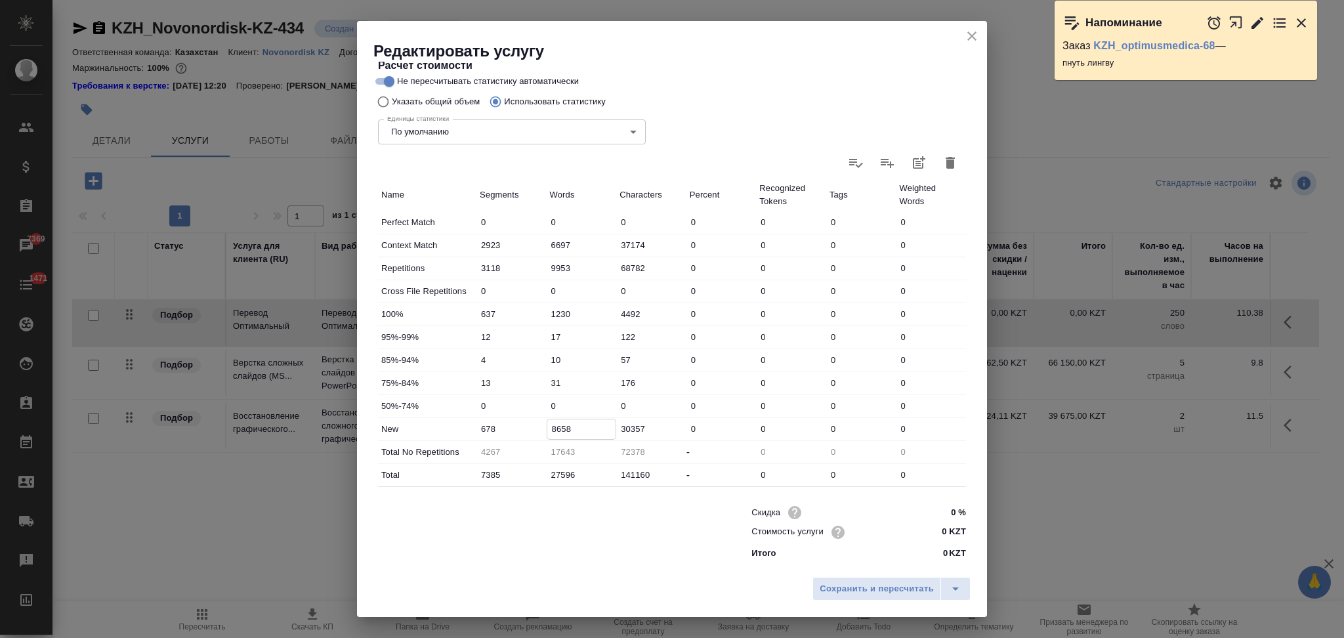
click at [548, 429] on input "8658" at bounding box center [581, 428] width 69 height 19
type input "9658"
click at [830, 583] on span "Сохранить и пересчитать" at bounding box center [876, 588] width 114 height 15
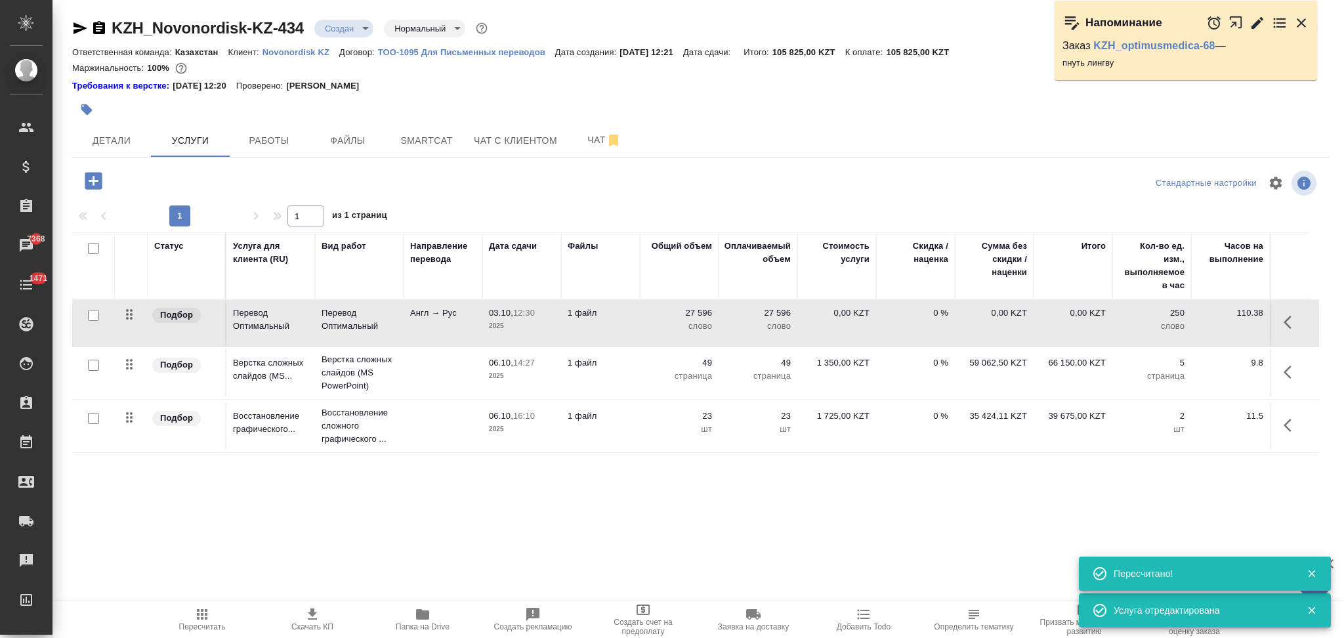
click at [201, 619] on icon "button" at bounding box center [202, 614] width 10 height 10
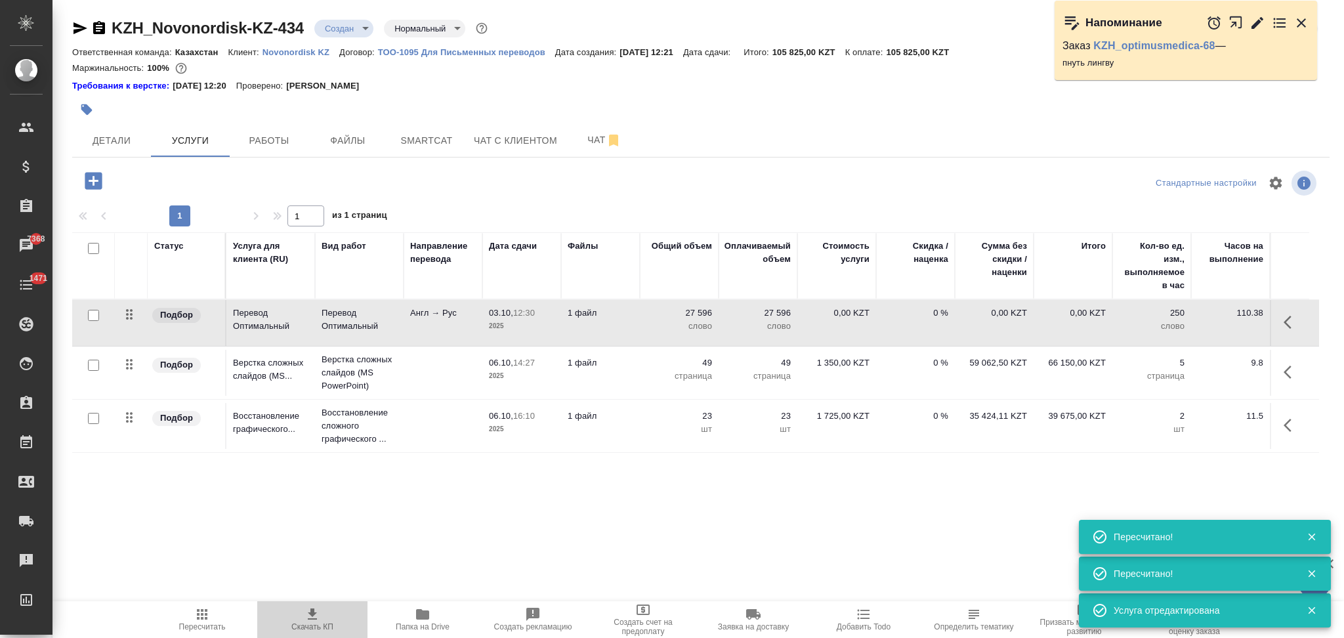
click at [310, 615] on icon "button" at bounding box center [312, 614] width 16 height 16
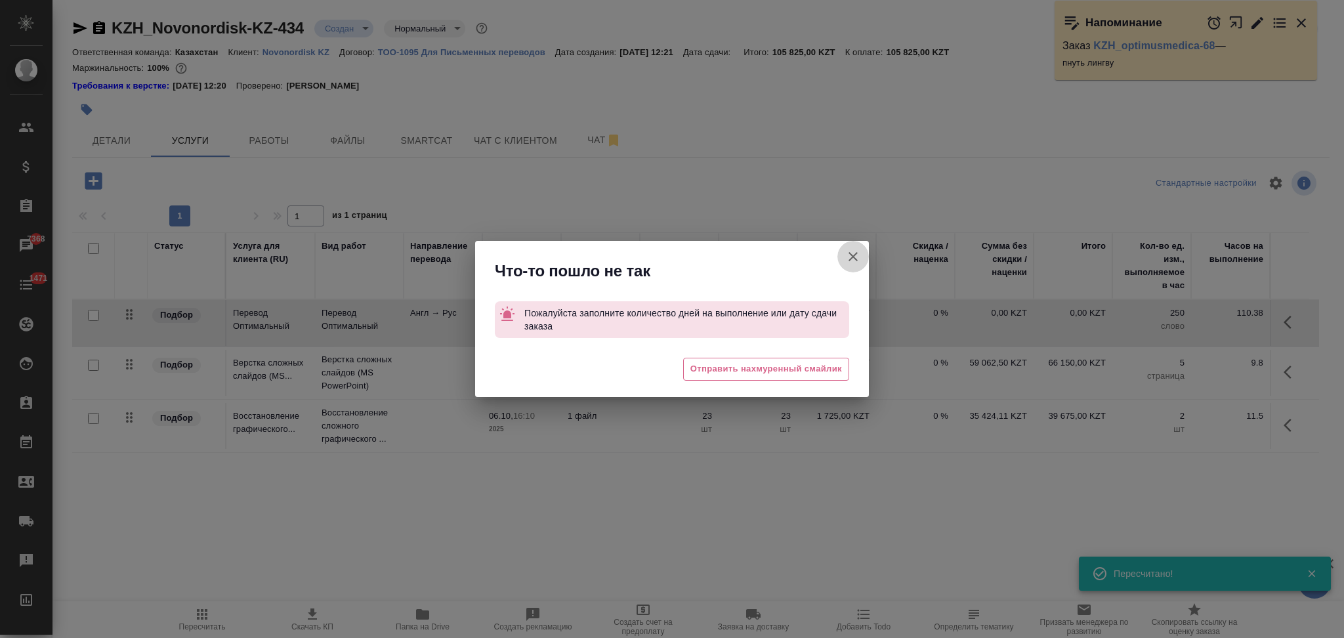
click at [852, 260] on icon "button" at bounding box center [853, 257] width 16 height 16
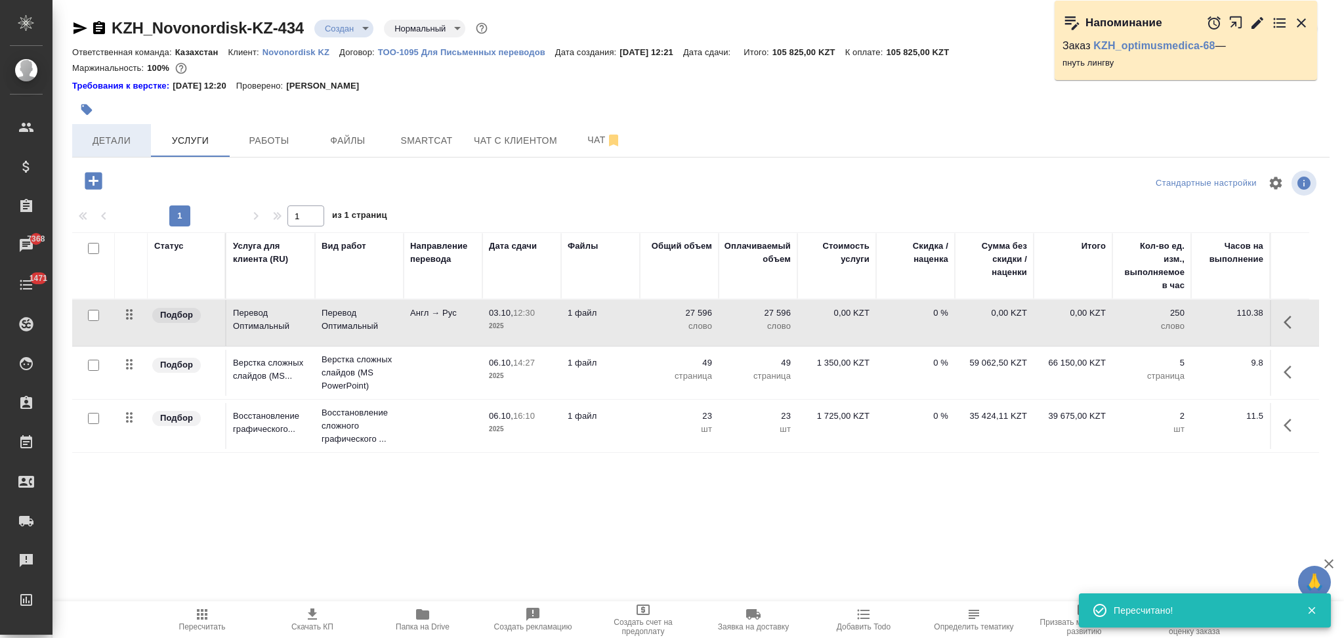
click at [110, 142] on span "Детали" at bounding box center [111, 141] width 63 height 16
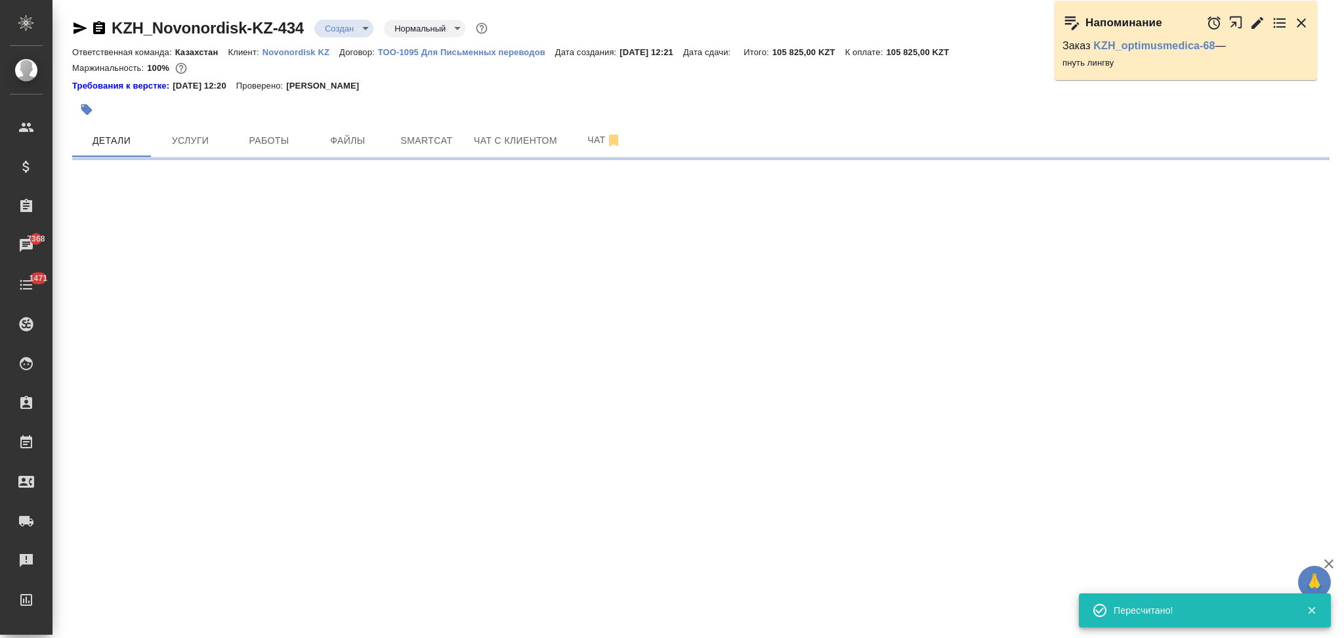
select select "RU"
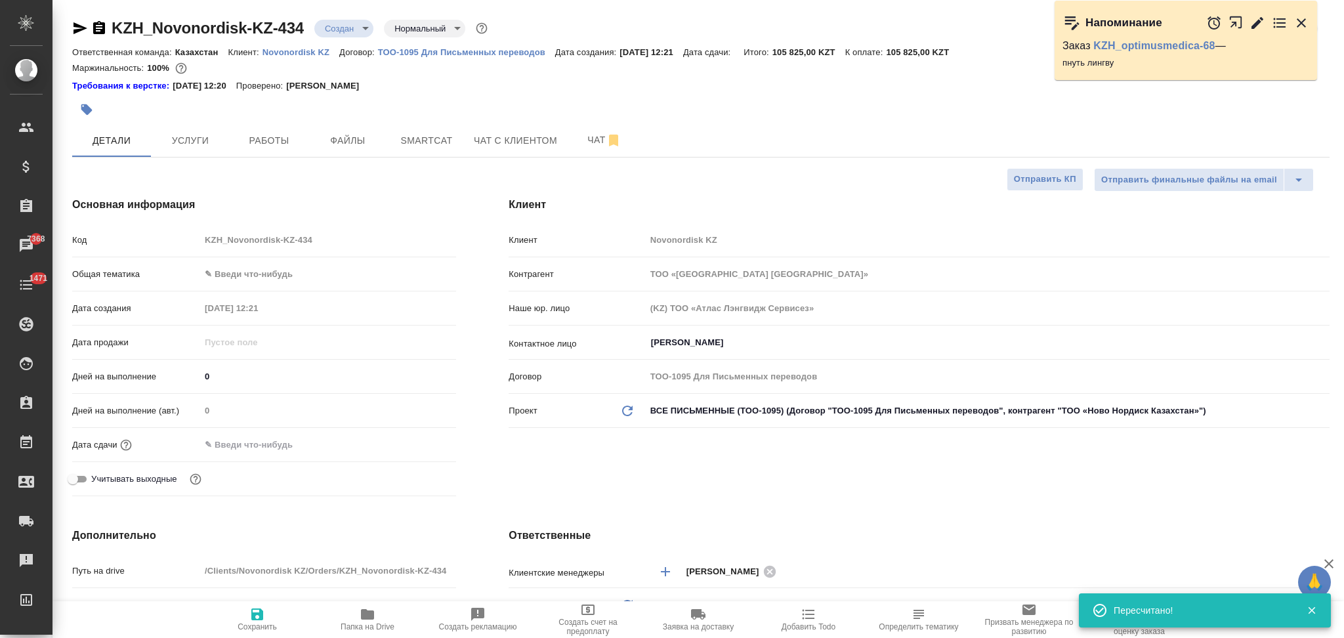
type textarea "x"
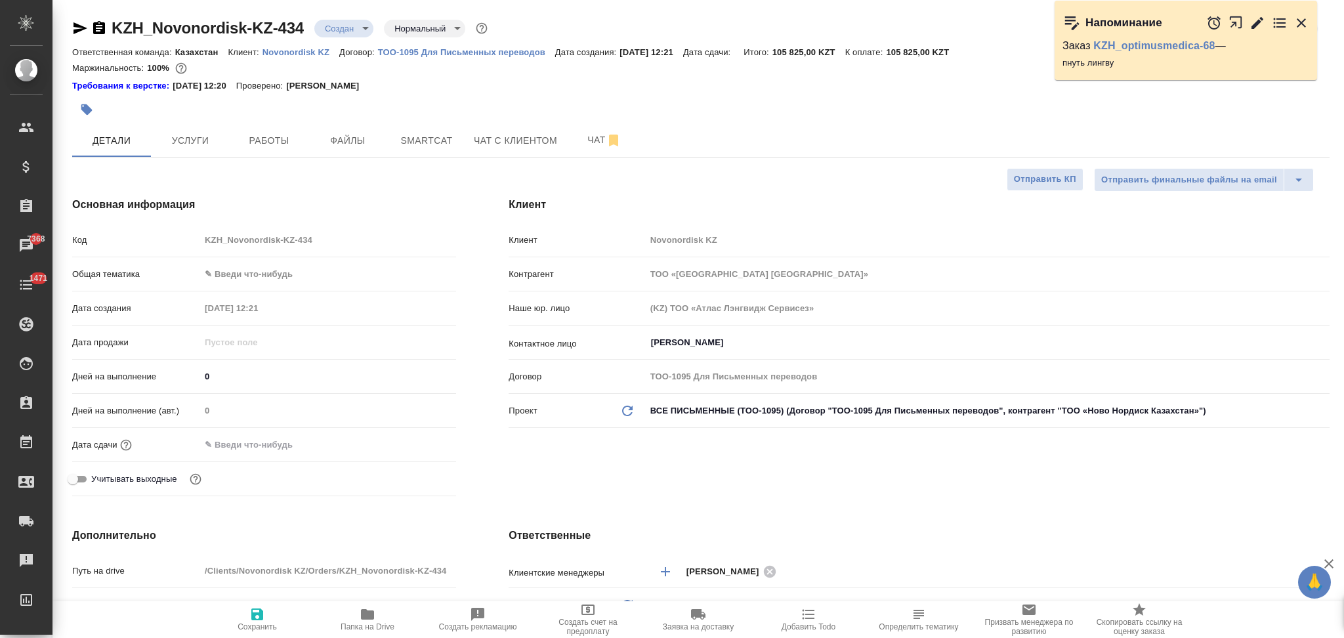
click at [282, 447] on input "text" at bounding box center [257, 444] width 115 height 19
click at [418, 446] on icon "button" at bounding box center [418, 442] width 12 height 13
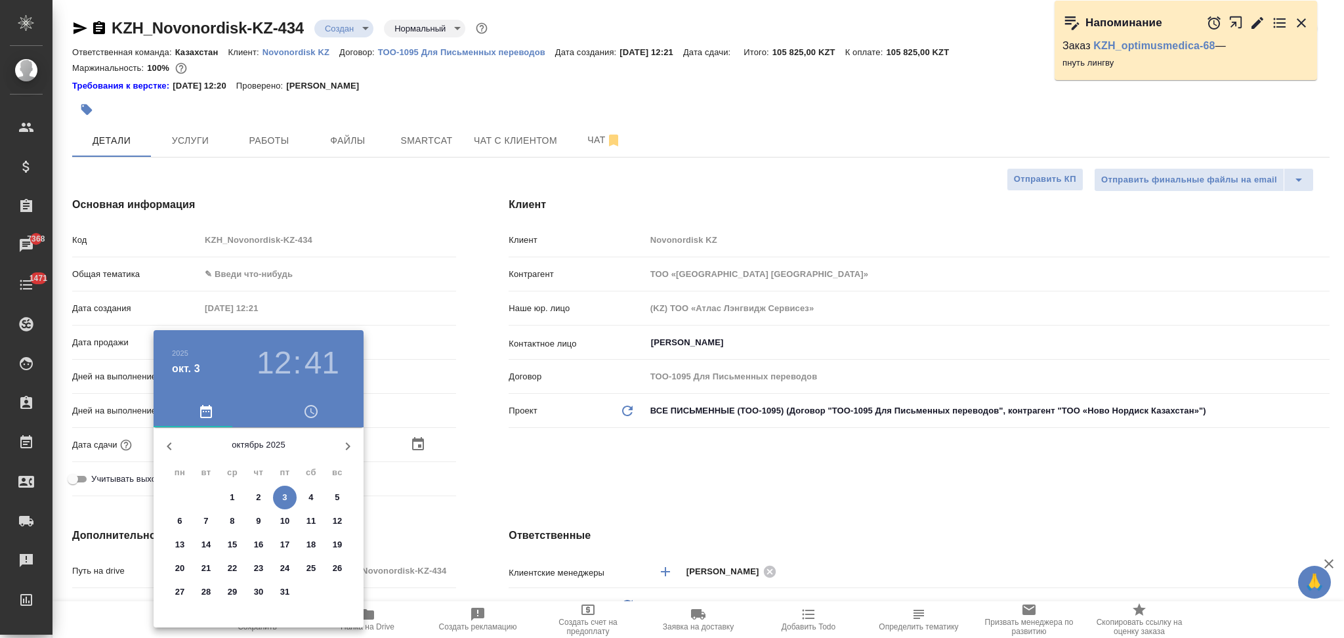
click at [280, 520] on p "10" at bounding box center [285, 520] width 10 height 13
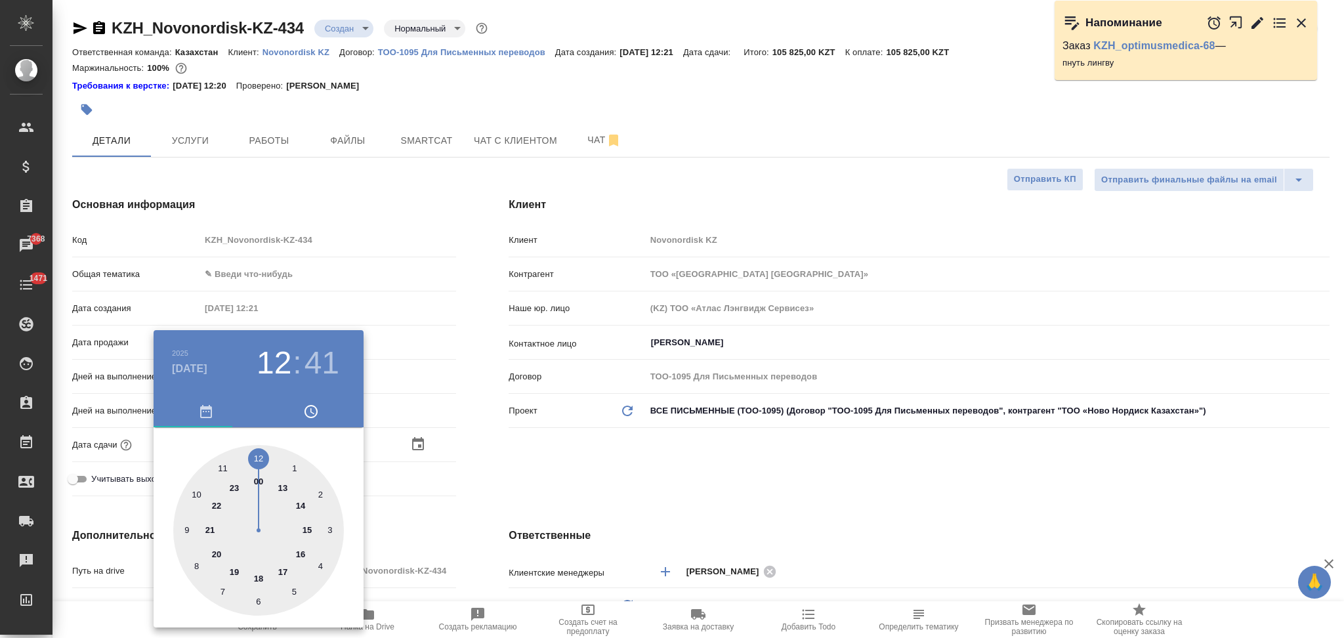
type input "10.10.2025 12:41"
type textarea "x"
click at [508, 457] on div at bounding box center [672, 319] width 1344 height 638
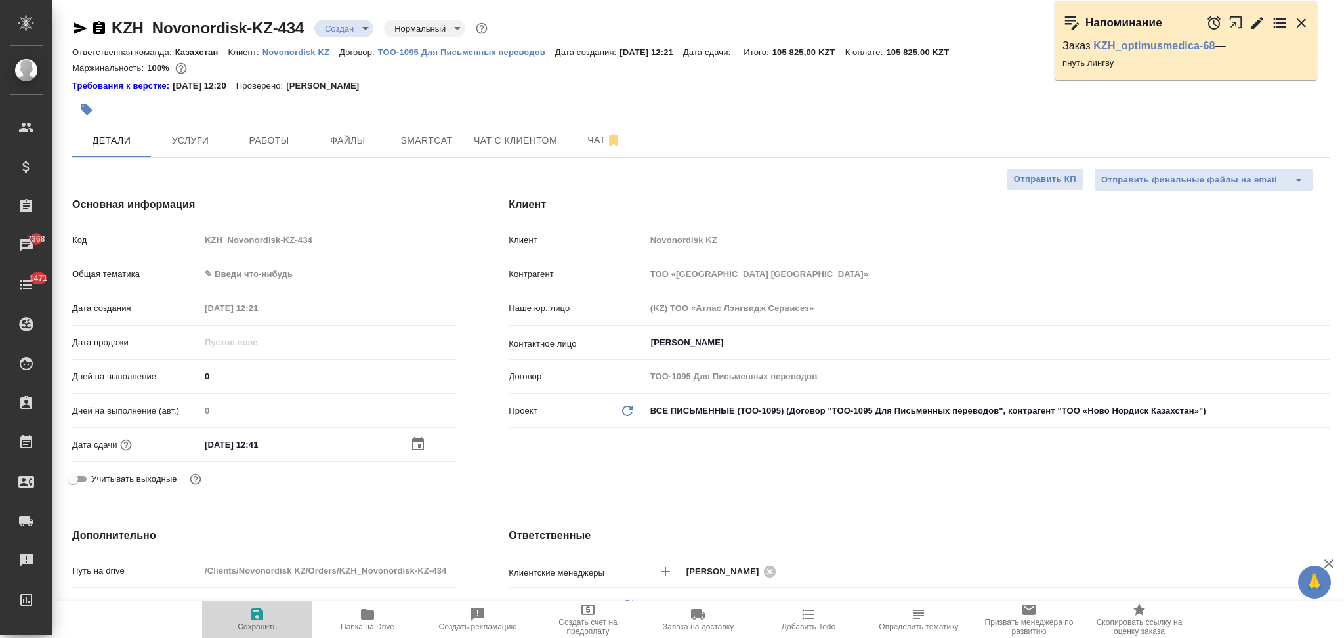
click at [258, 611] on icon "button" at bounding box center [257, 614] width 16 height 16
type textarea "x"
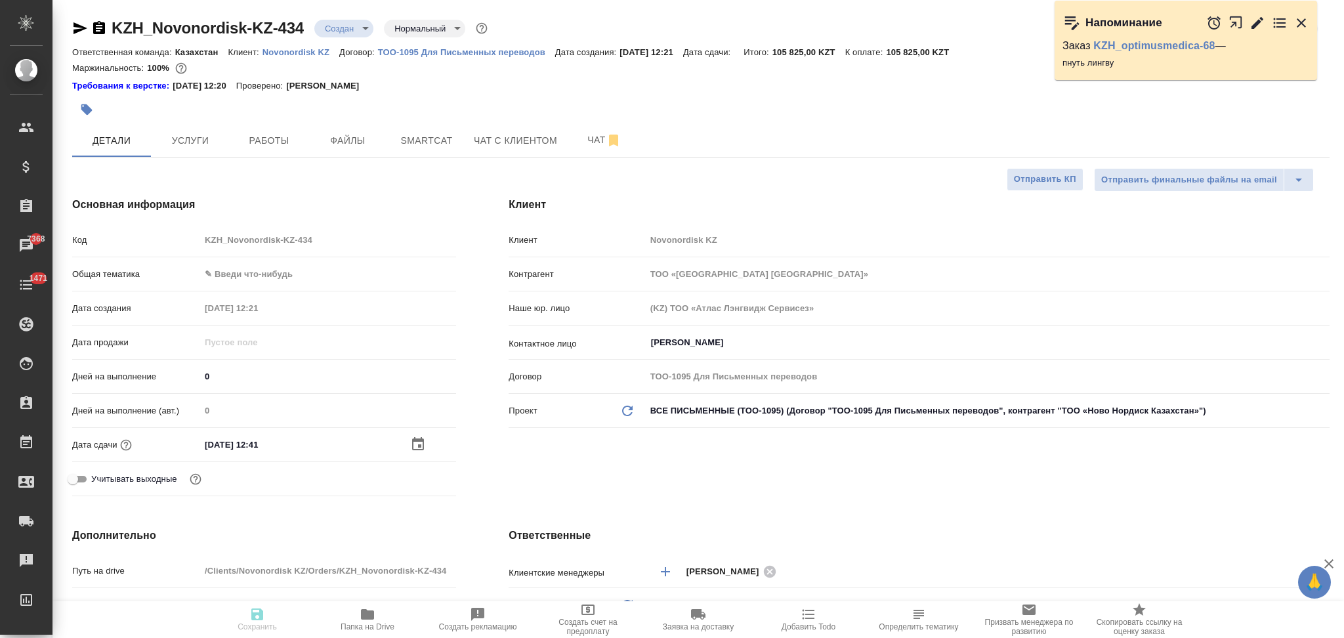
type textarea "x"
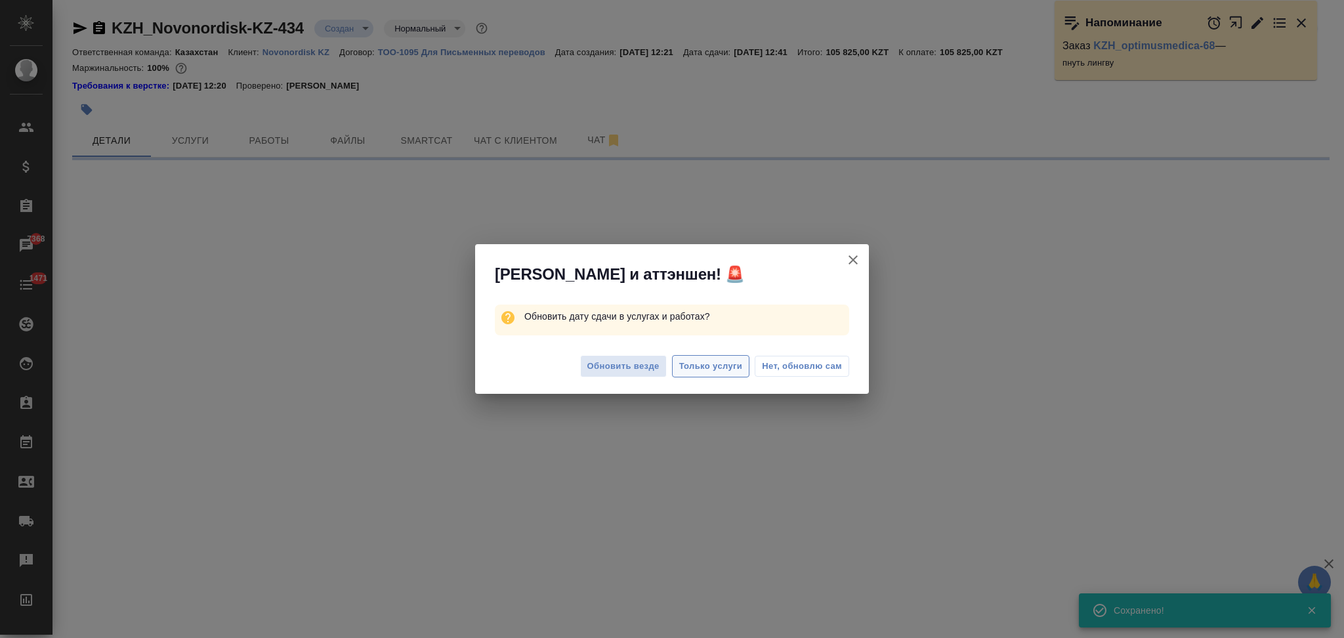
select select "RU"
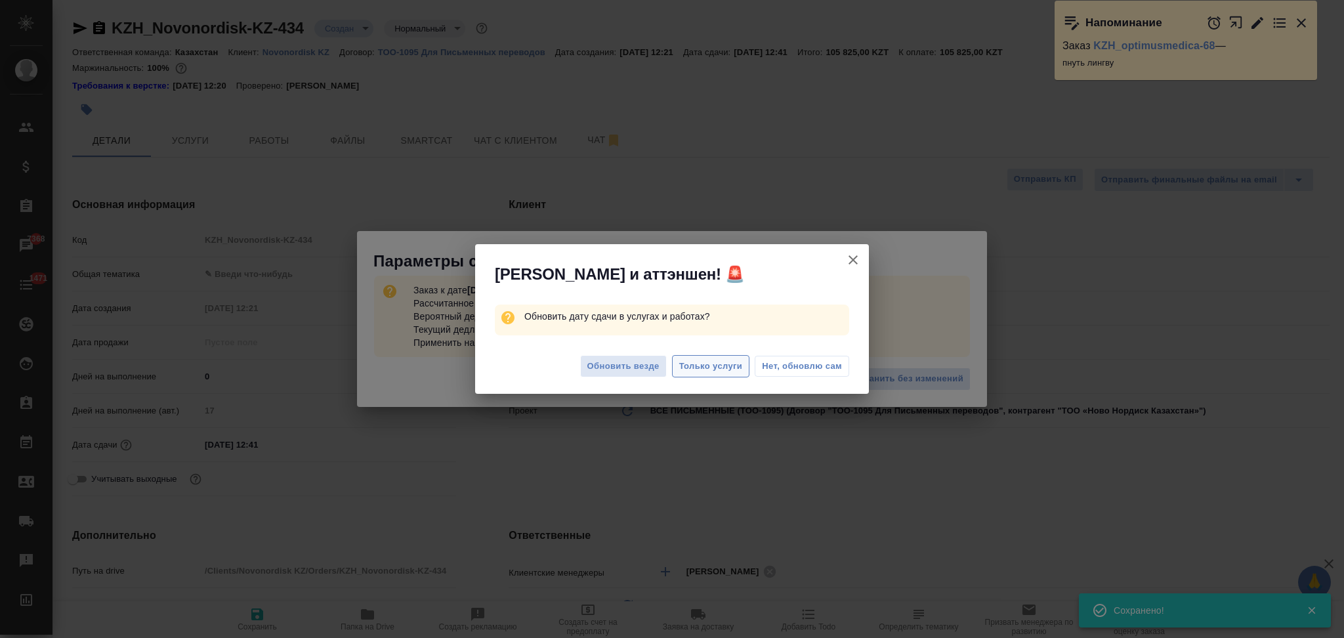
click at [689, 367] on span "Только услуги" at bounding box center [711, 366] width 64 height 15
type textarea "x"
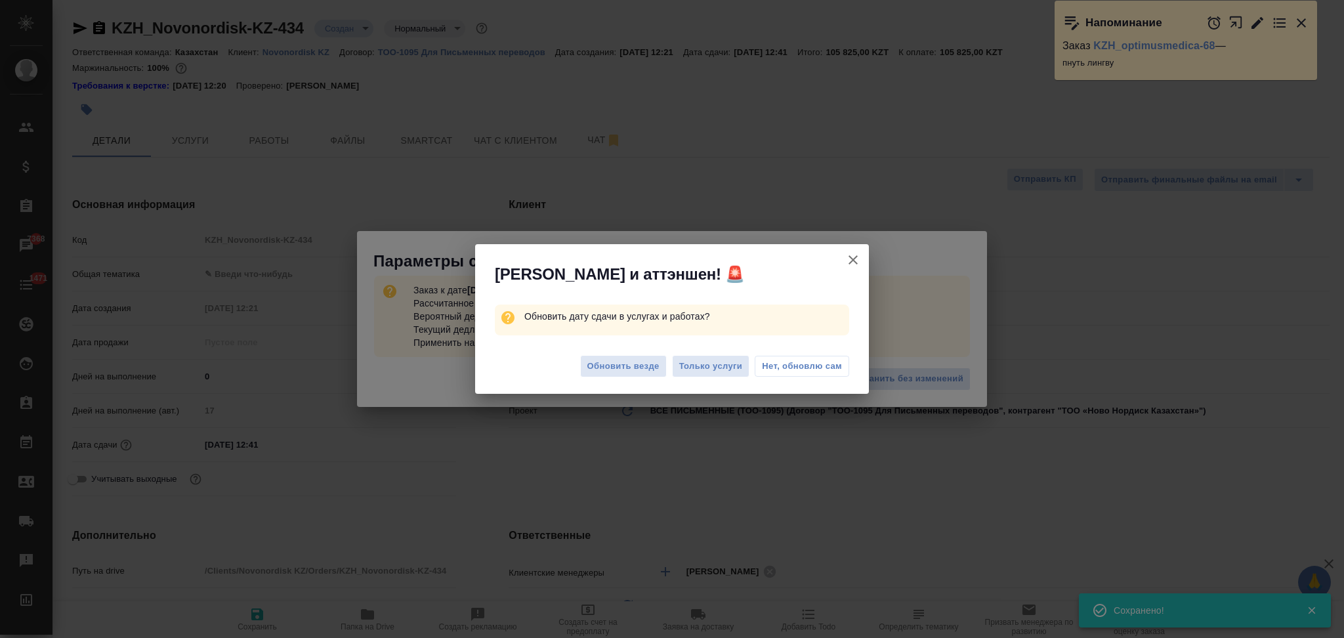
type textarea "x"
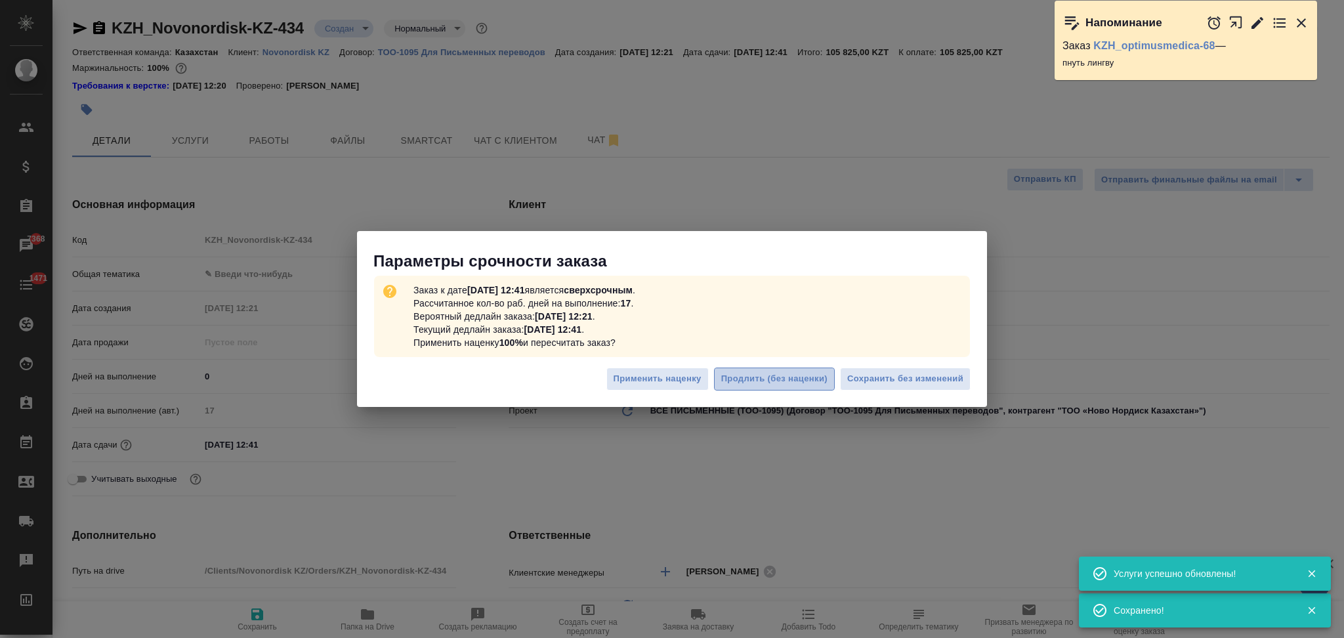
click at [752, 380] on span "Продлить (без наценки)" at bounding box center [774, 378] width 106 height 15
type textarea "x"
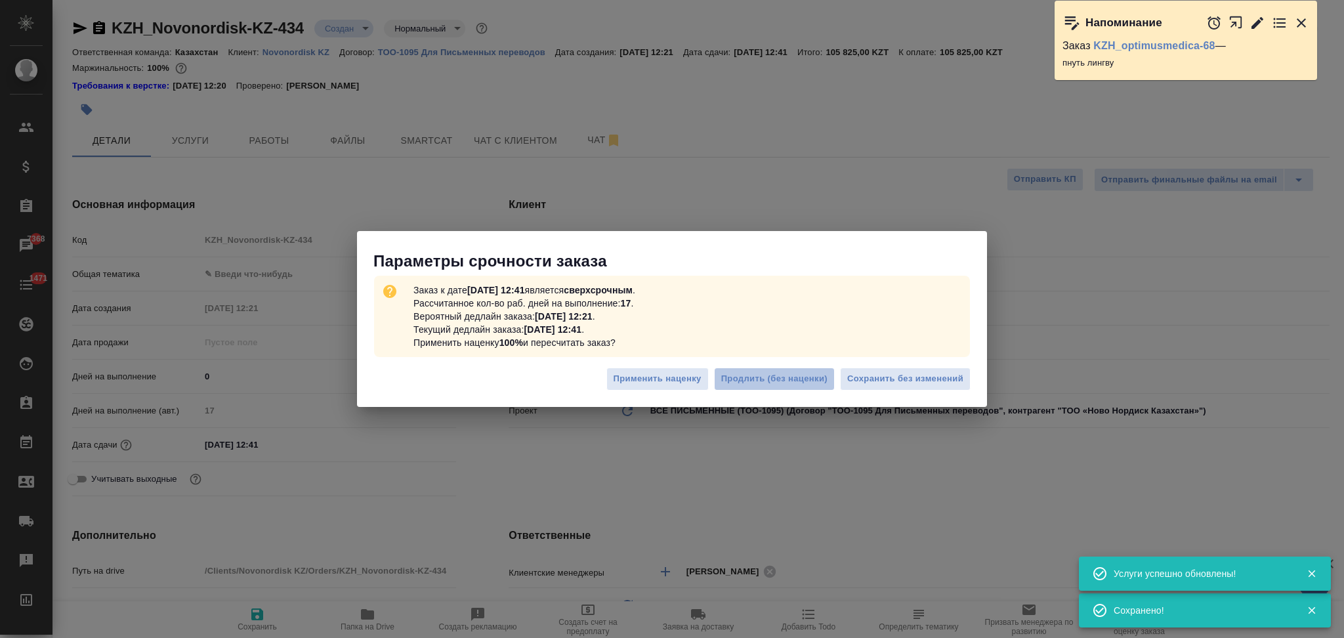
type textarea "x"
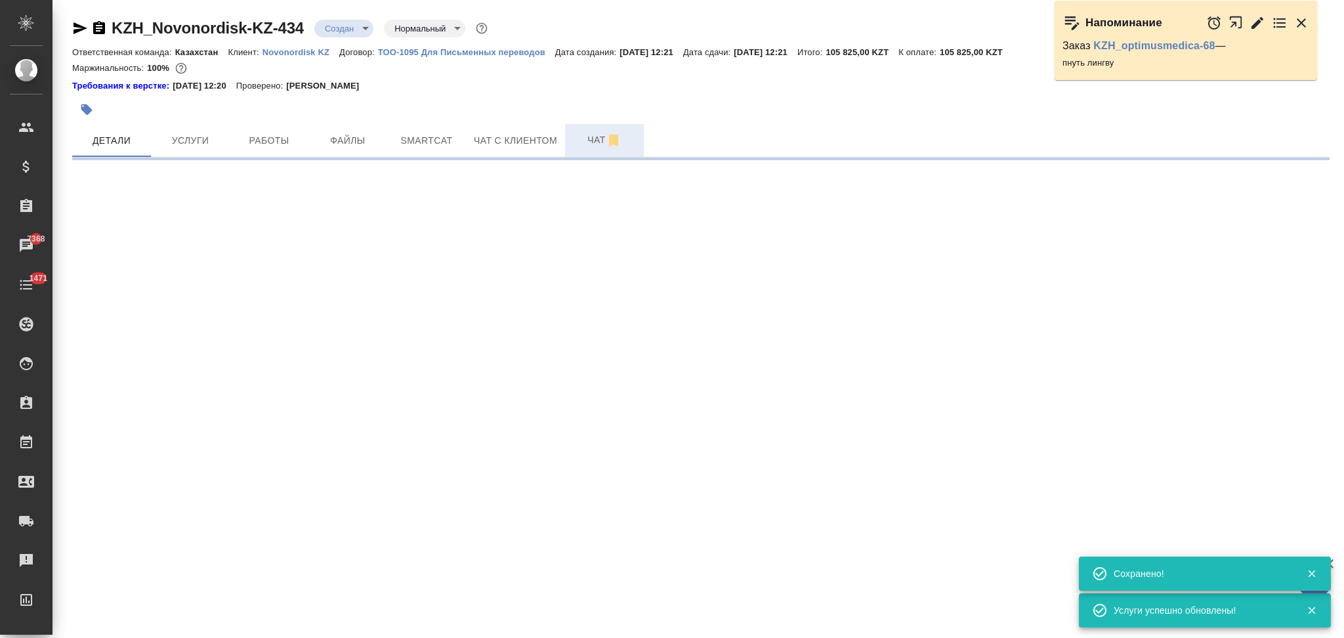
select select "RU"
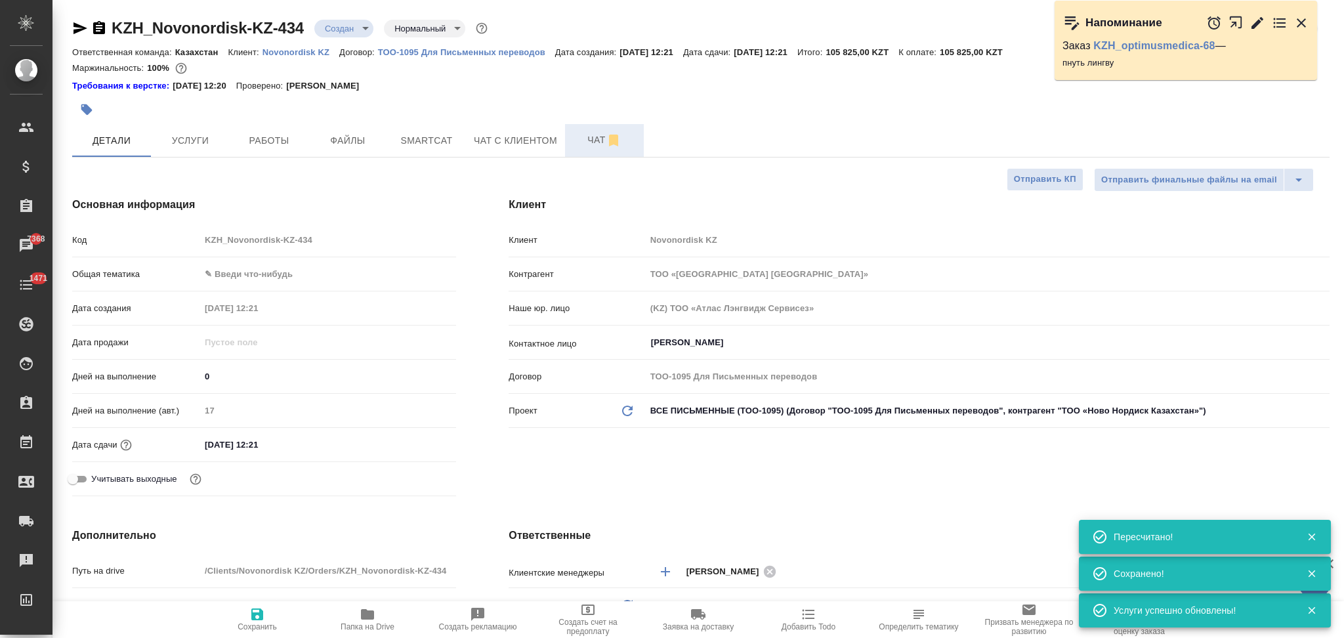
type textarea "x"
click at [583, 136] on span "Чат" at bounding box center [604, 140] width 63 height 16
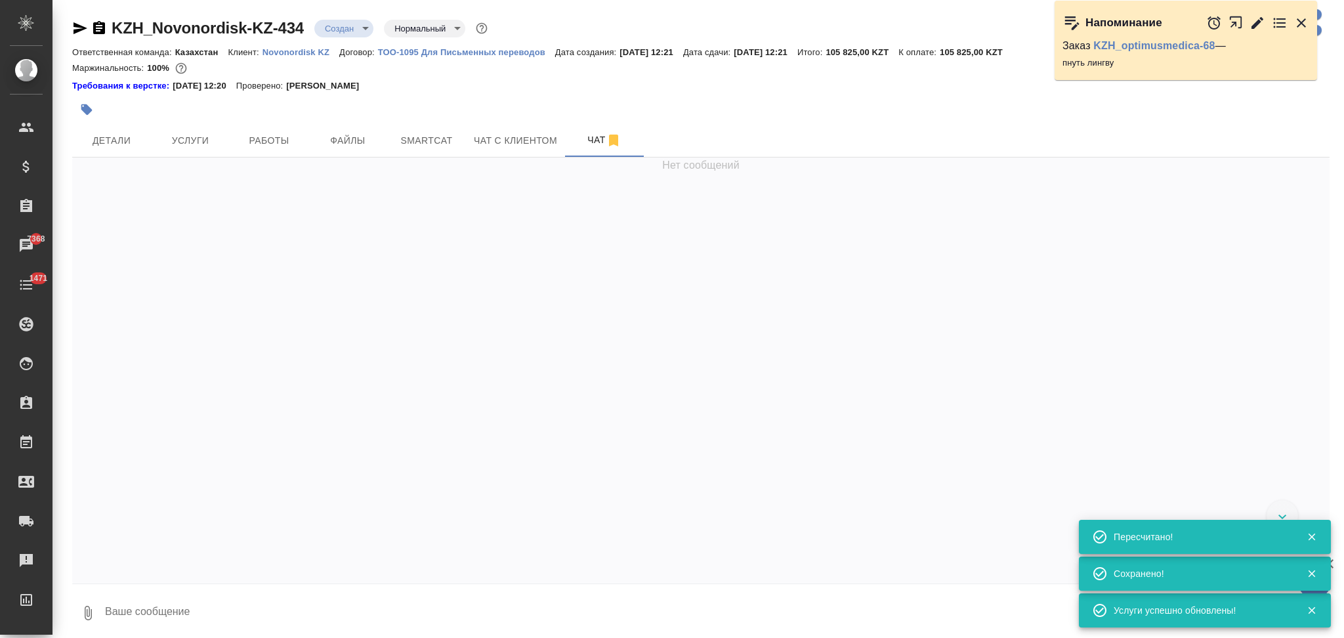
scroll to position [278, 0]
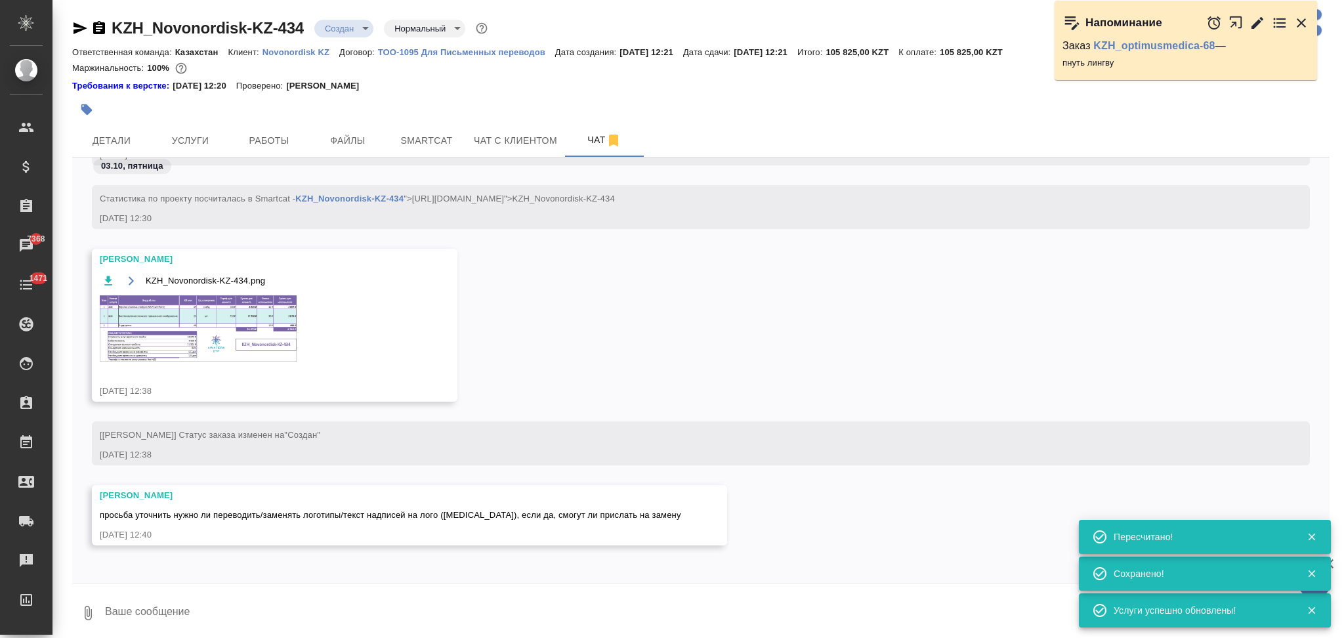
click at [163, 346] on img at bounding box center [198, 328] width 197 height 66
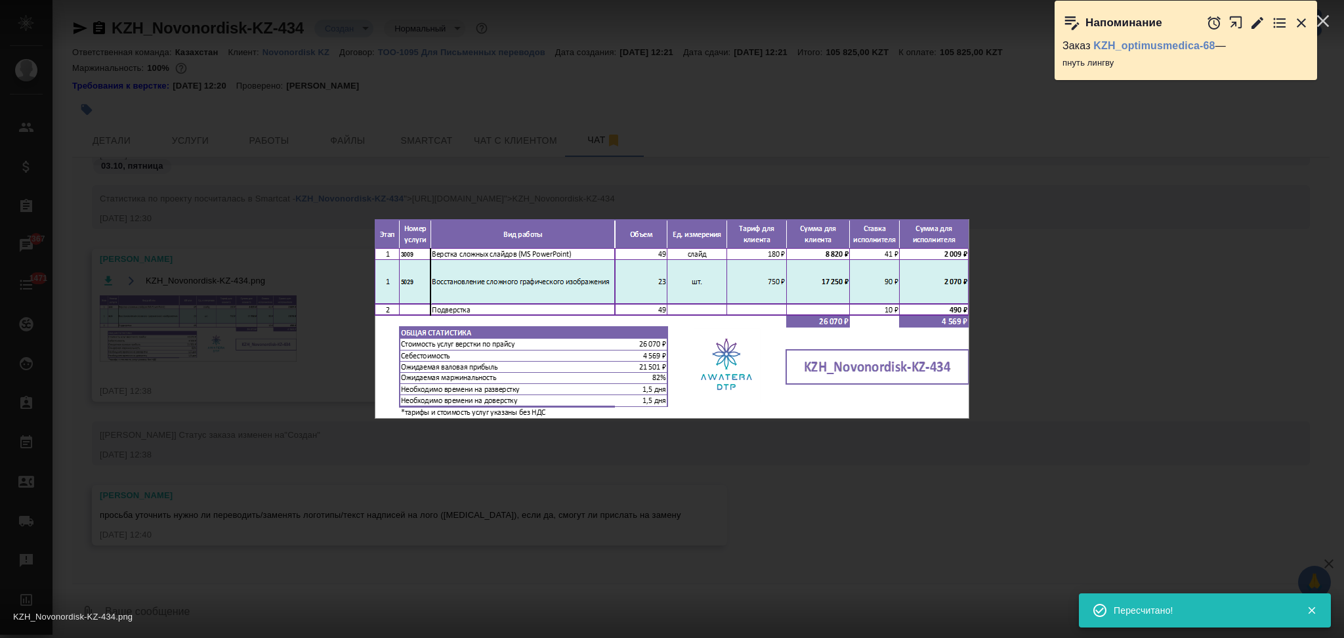
click at [252, 423] on div "KZH_Novonordisk-KZ-434.png 1 of 1" at bounding box center [672, 319] width 1344 height 638
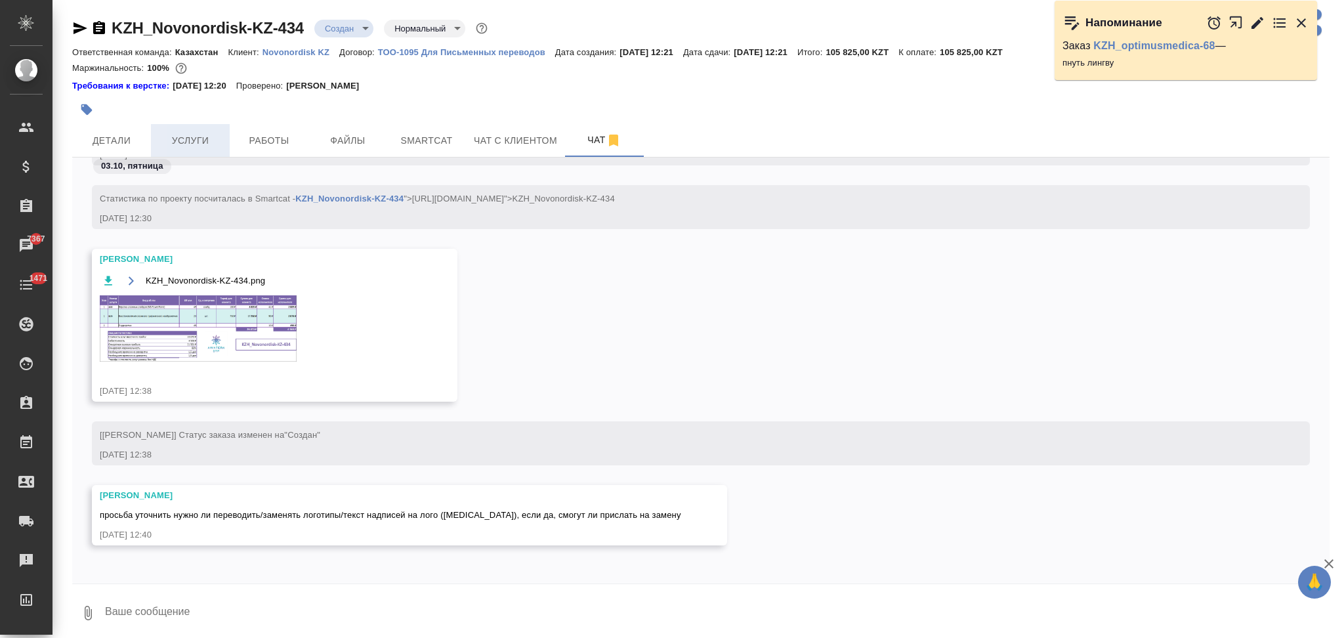
click at [190, 144] on span "Услуги" at bounding box center [190, 141] width 63 height 16
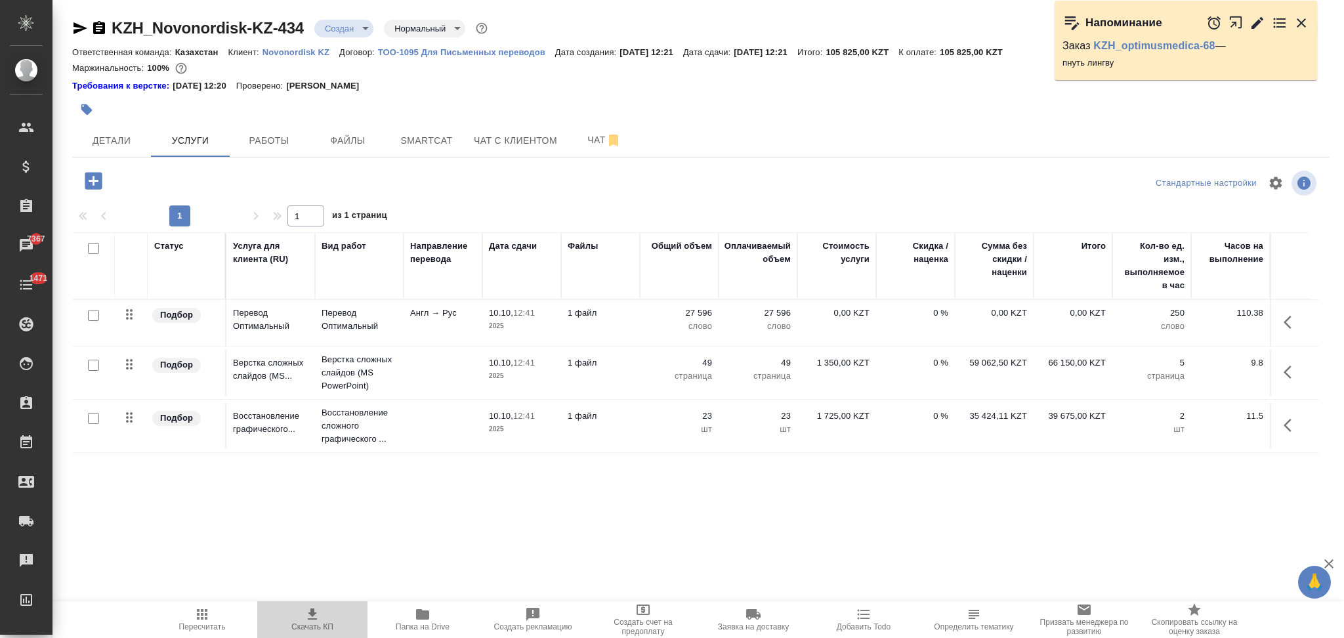
click at [307, 615] on icon "button" at bounding box center [312, 614] width 16 height 16
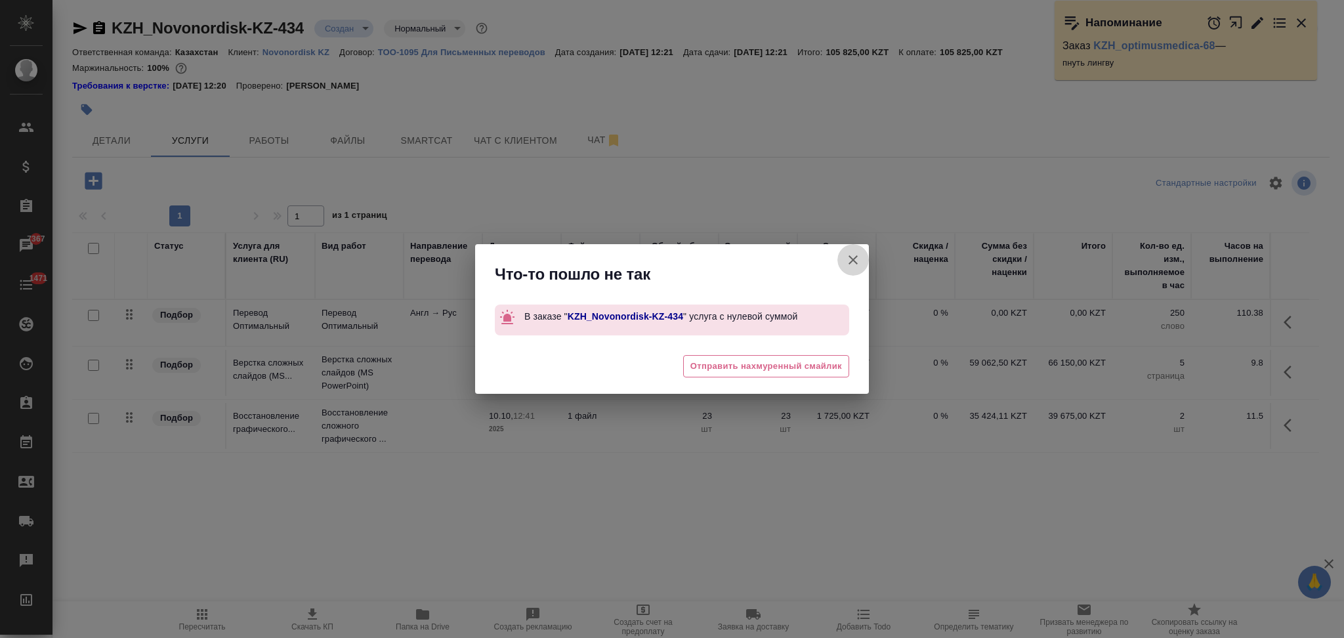
click at [850, 260] on icon "button" at bounding box center [853, 260] width 16 height 16
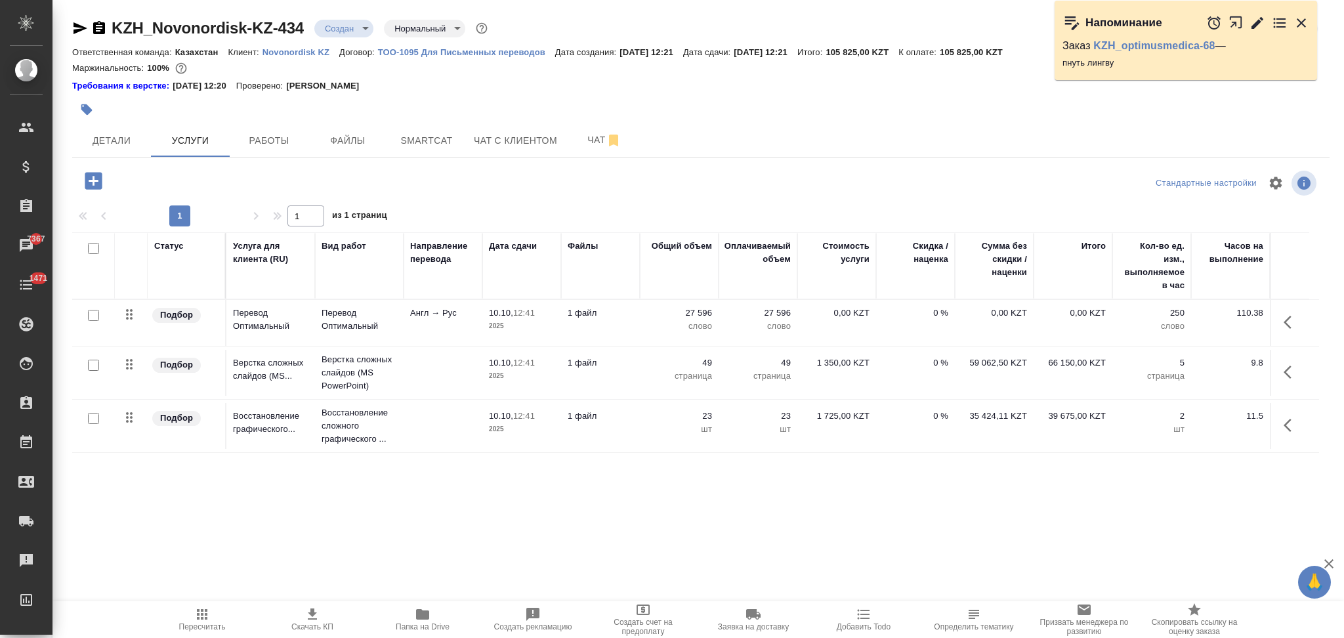
click at [638, 314] on td "1 файл" at bounding box center [600, 323] width 79 height 46
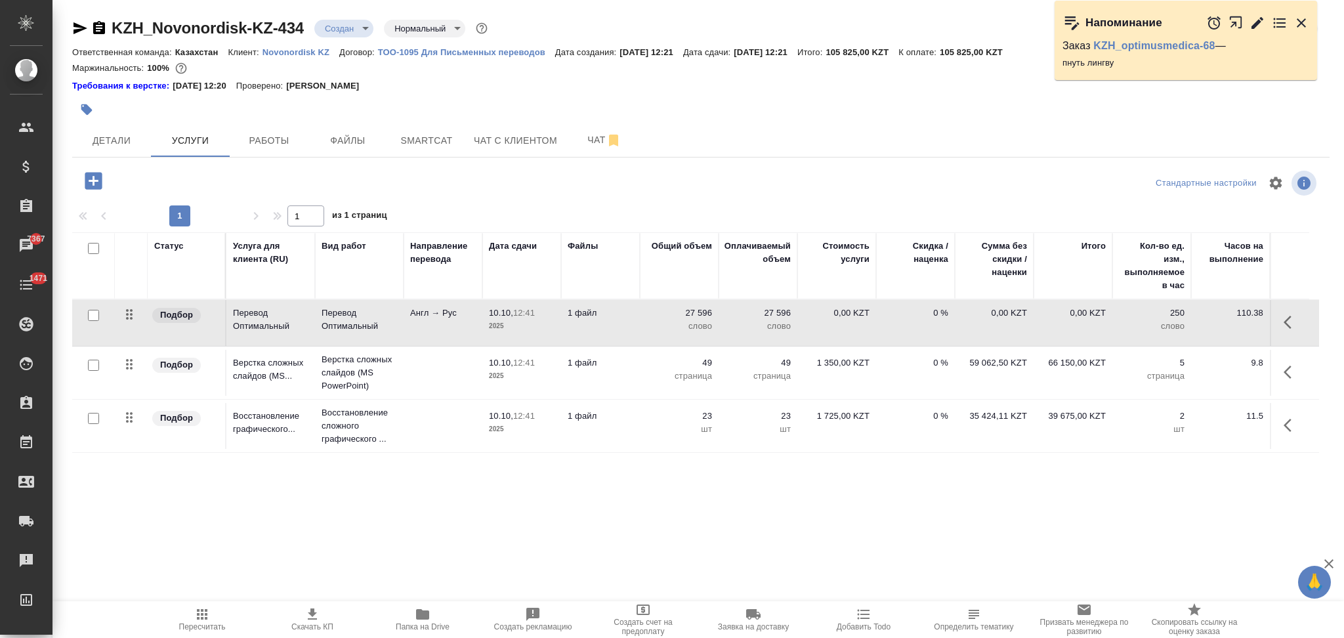
click at [638, 314] on td "1 файл" at bounding box center [600, 323] width 79 height 46
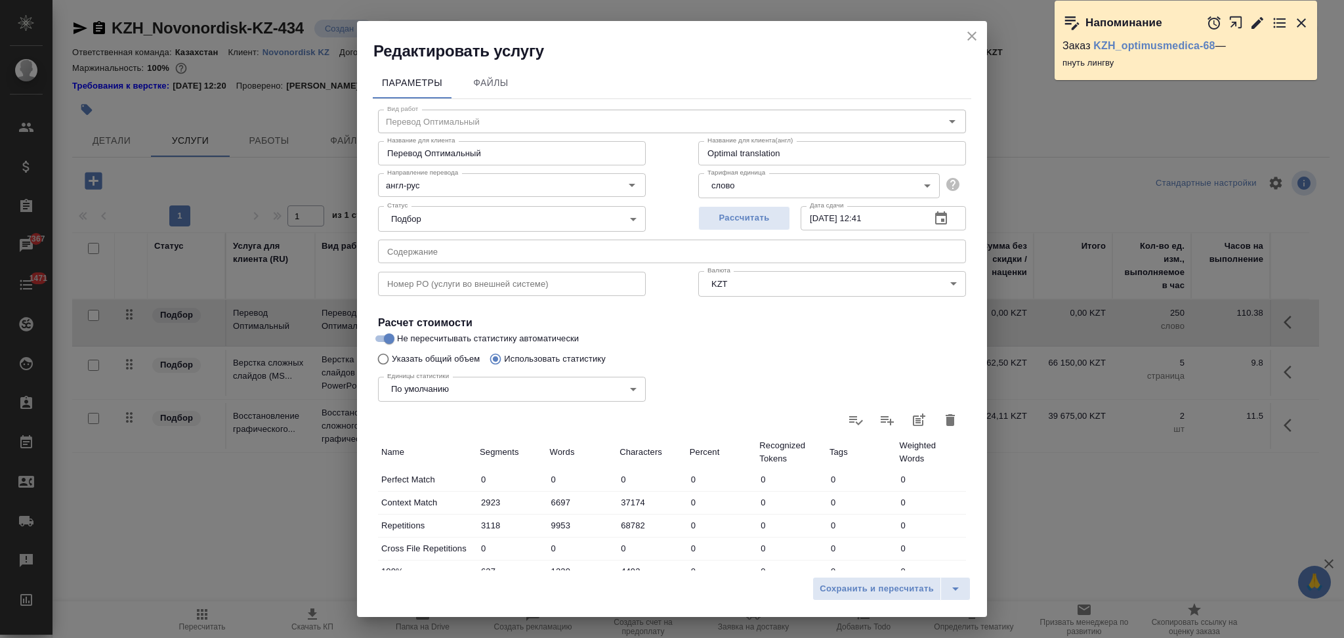
scroll to position [257, 0]
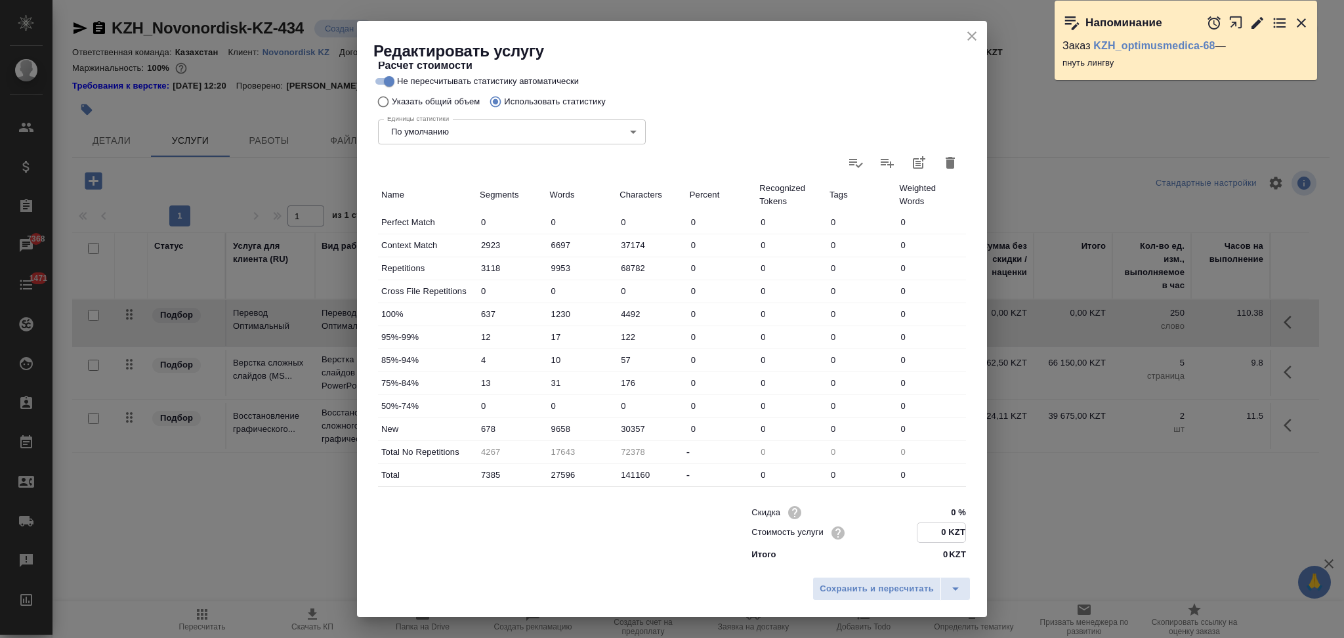
drag, startPoint x: 934, startPoint y: 535, endPoint x: 924, endPoint y: 533, distance: 10.0
click at [924, 533] on input "0 KZT" at bounding box center [941, 532] width 48 height 19
click at [925, 530] on input "0 KZT" at bounding box center [941, 532] width 48 height 19
type input "11 KZT"
click at [885, 582] on span "Сохранить и пересчитать" at bounding box center [876, 588] width 114 height 15
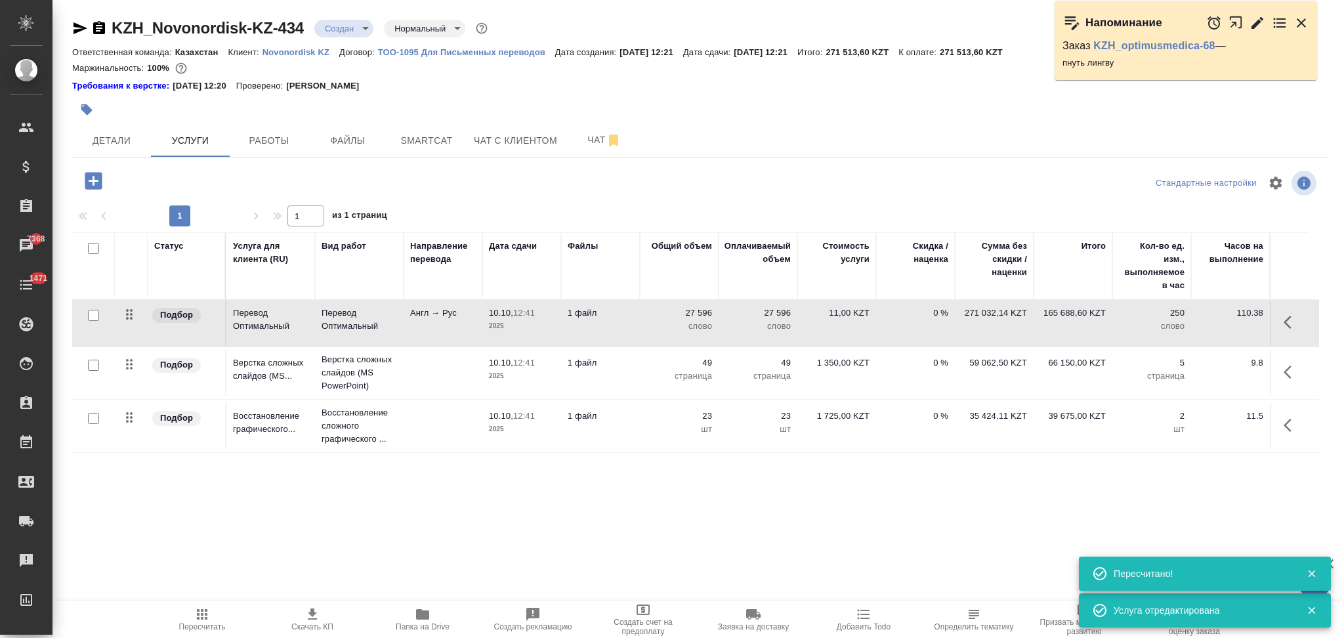
click at [312, 615] on icon "button" at bounding box center [312, 613] width 9 height 11
click at [128, 142] on span "Детали" at bounding box center [111, 141] width 63 height 16
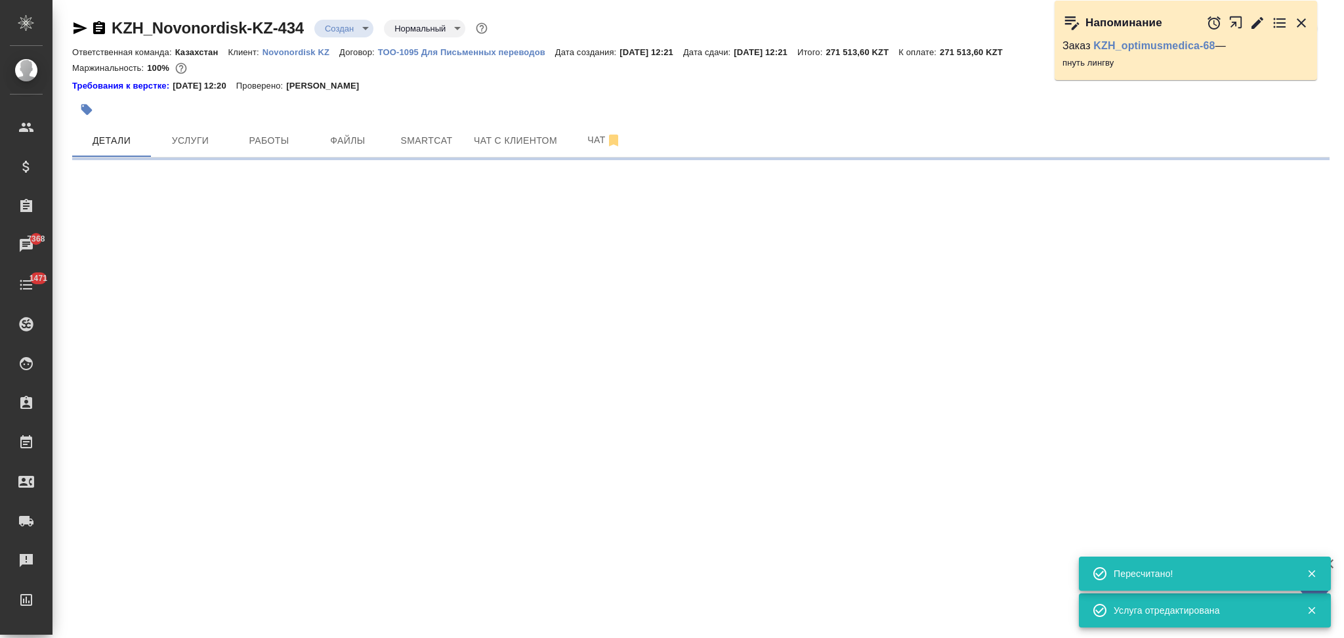
select select "RU"
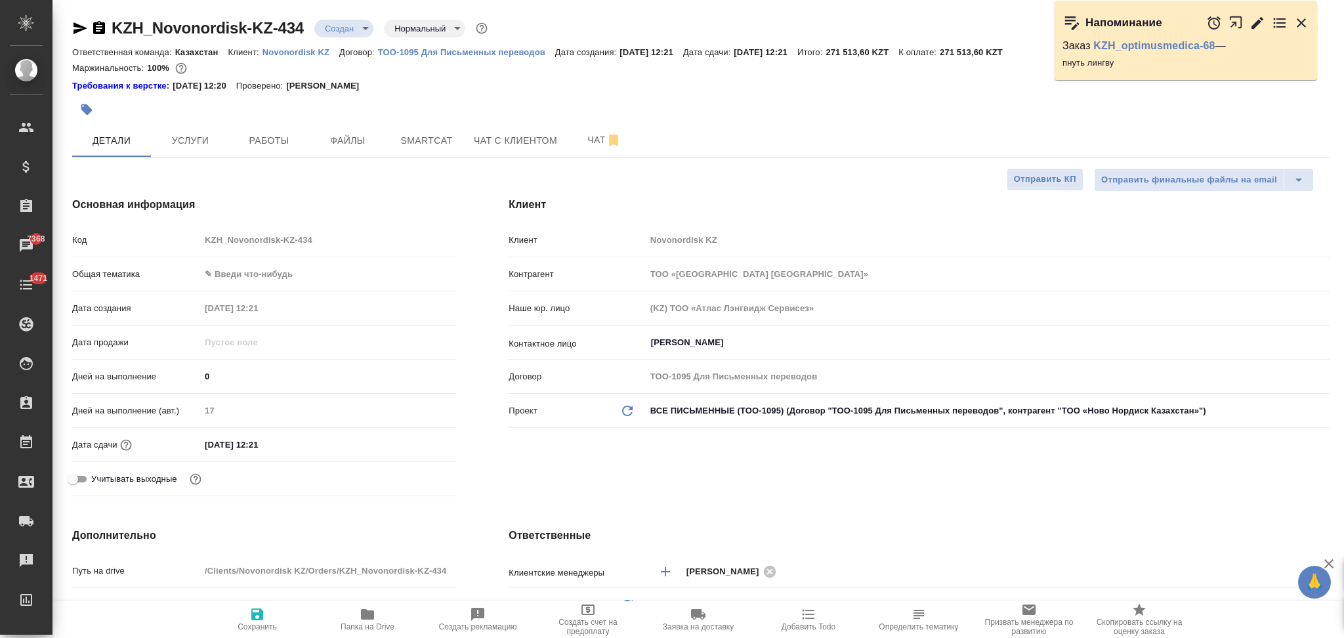
type textarea "x"
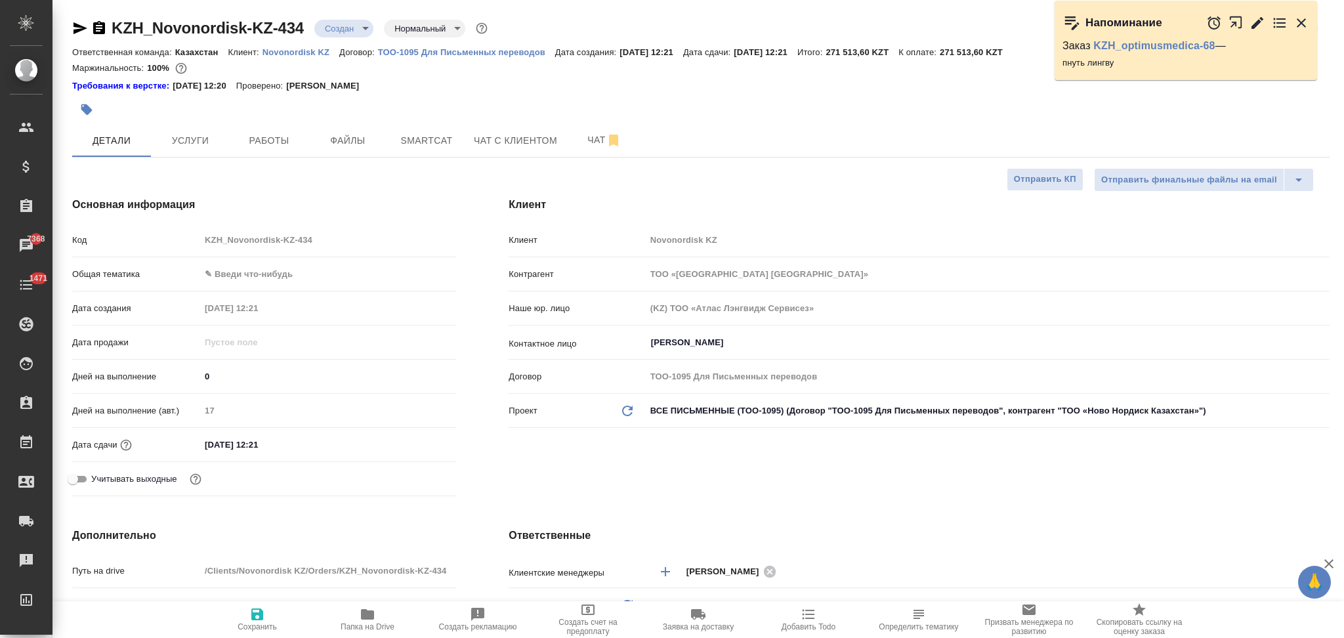
type textarea "x"
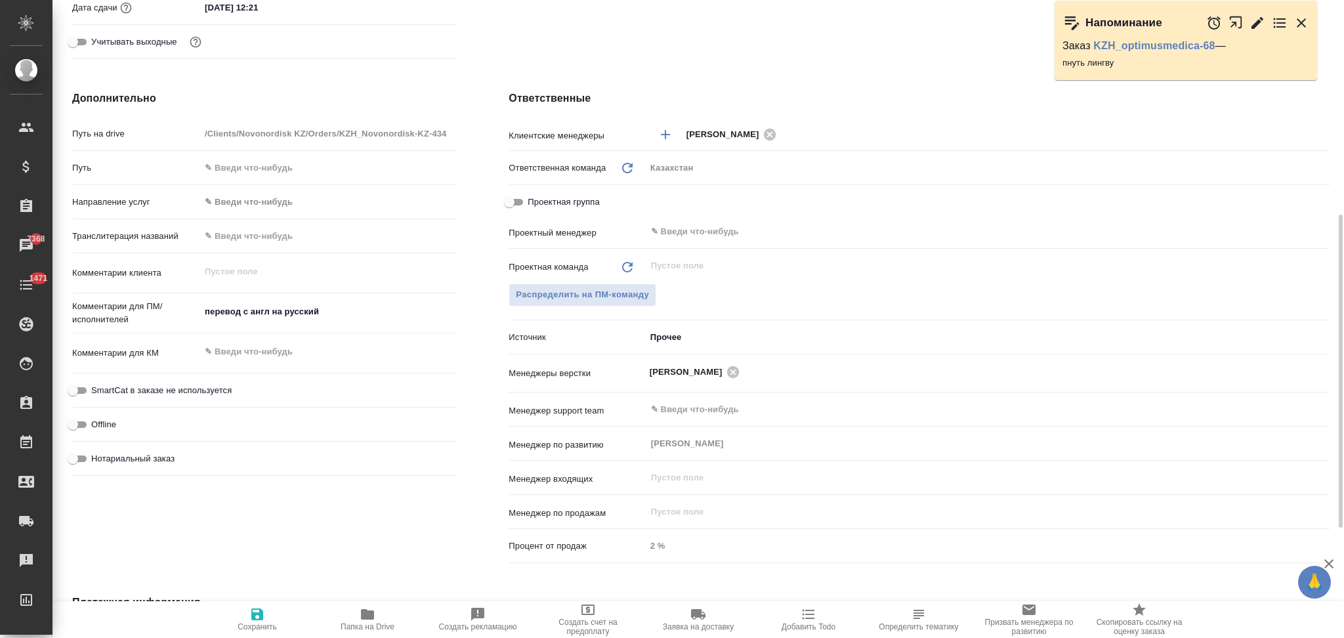
scroll to position [689, 0]
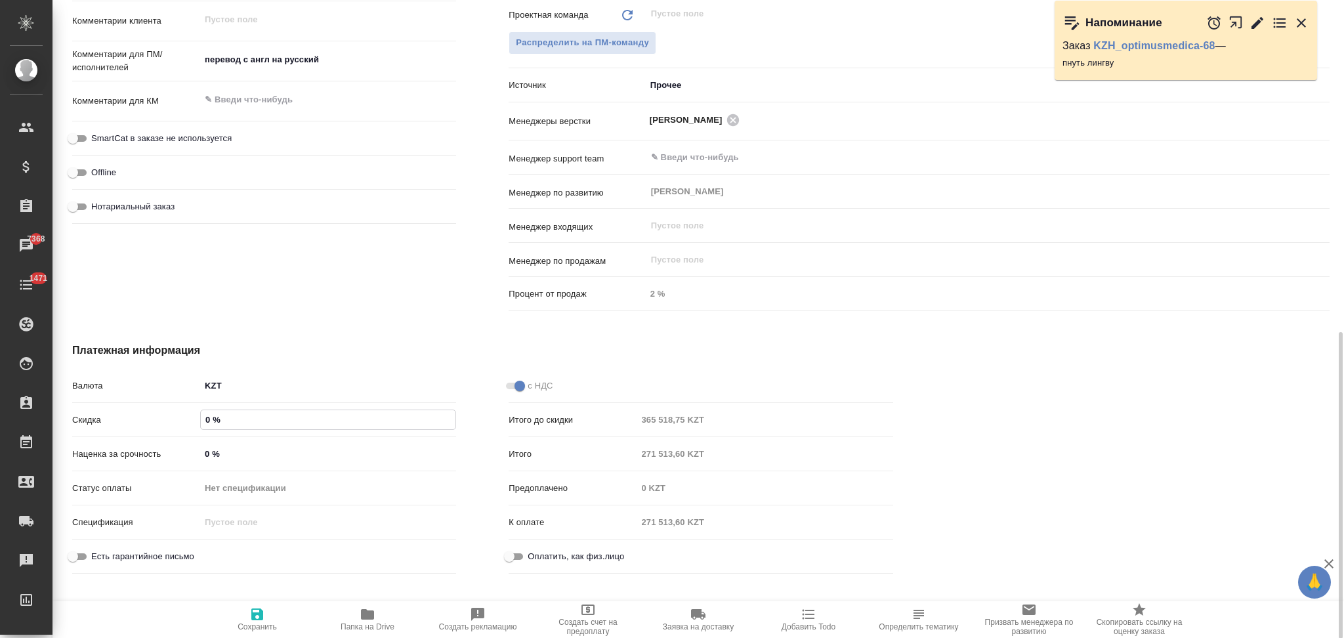
click at [203, 413] on input "0 %" at bounding box center [328, 419] width 255 height 19
type textarea "x"
type input "-0 %"
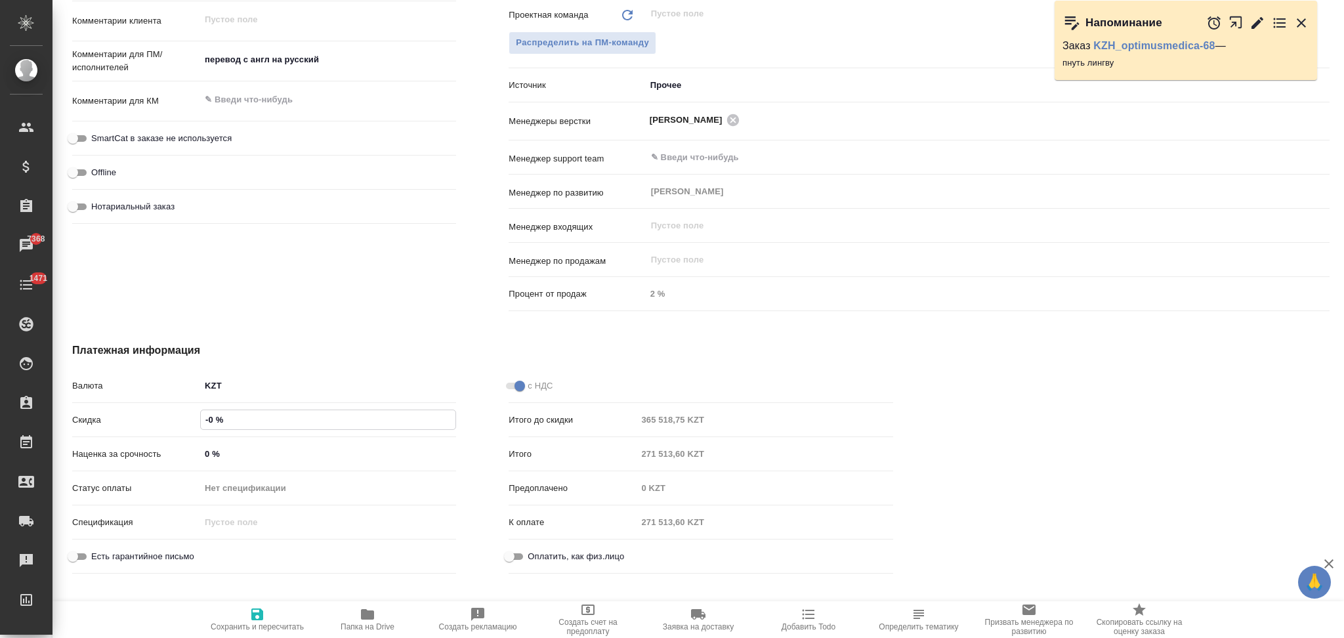
type textarea "x"
type input "-30 %"
click at [257, 620] on icon "button" at bounding box center [257, 614] width 16 height 16
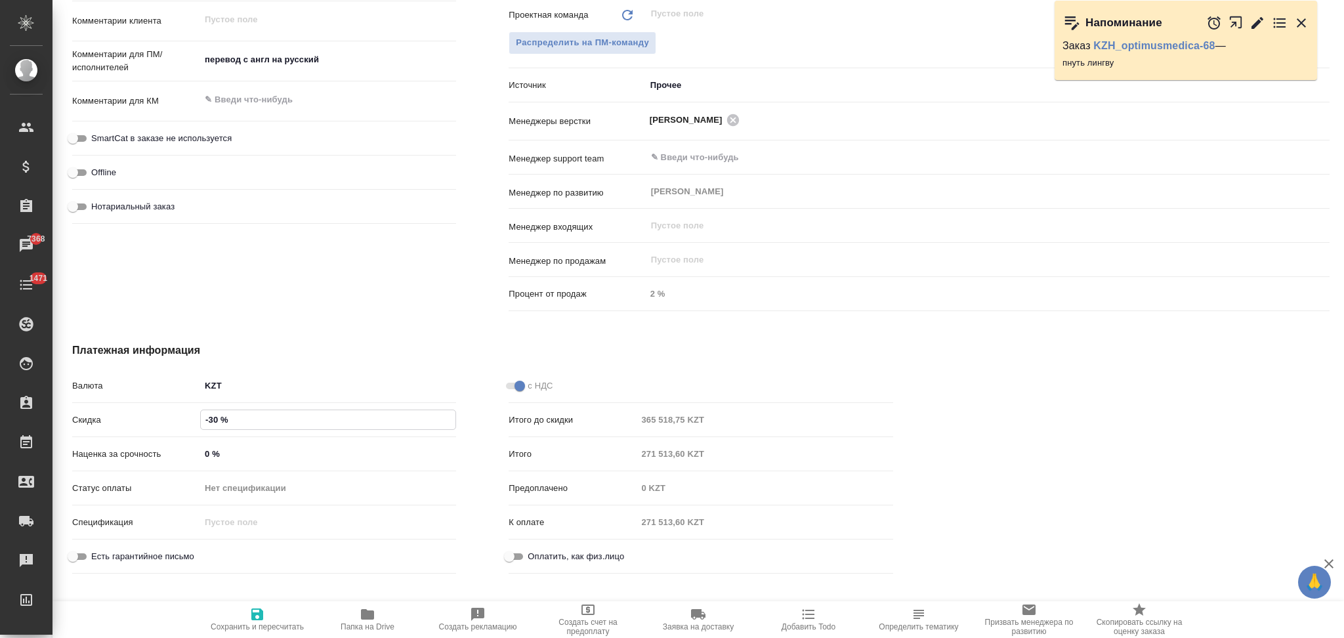
type textarea "x"
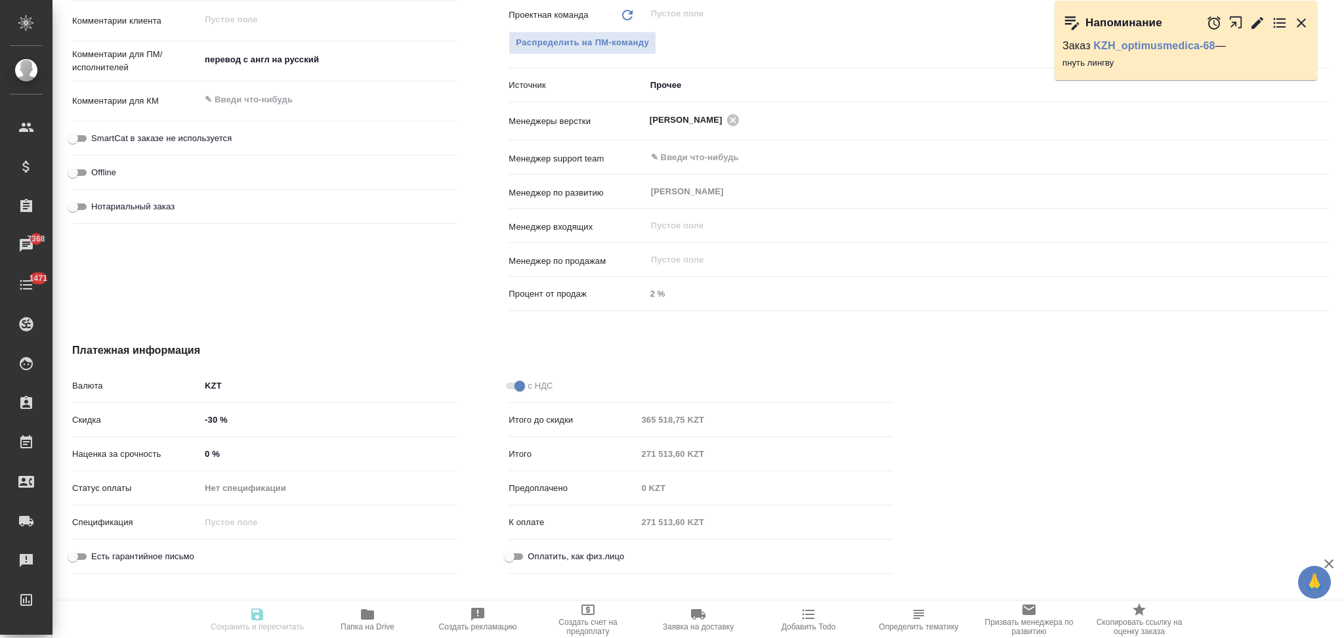
type textarea "x"
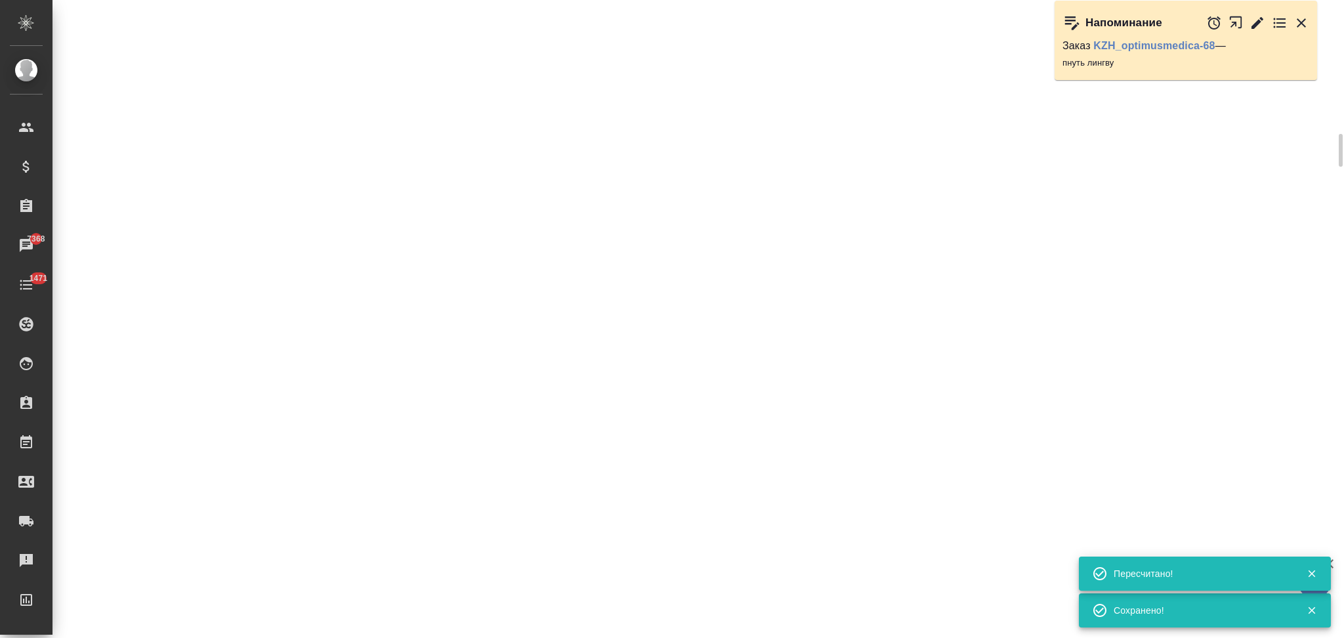
select select "RU"
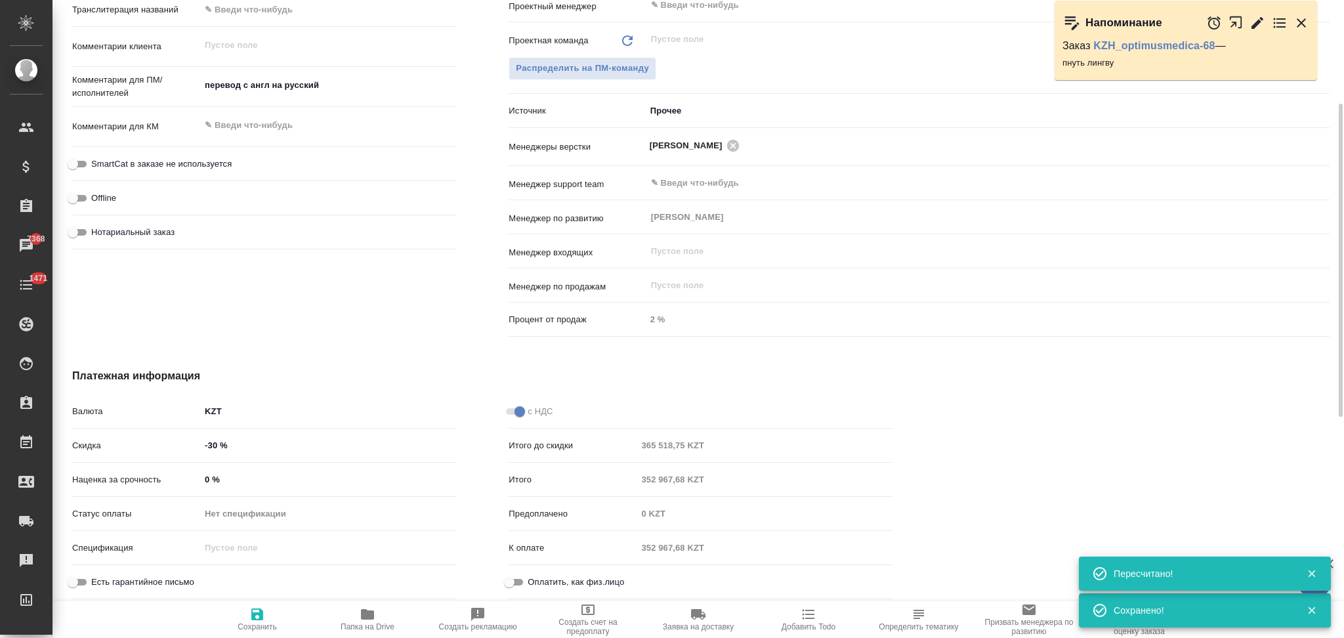
type textarea "x"
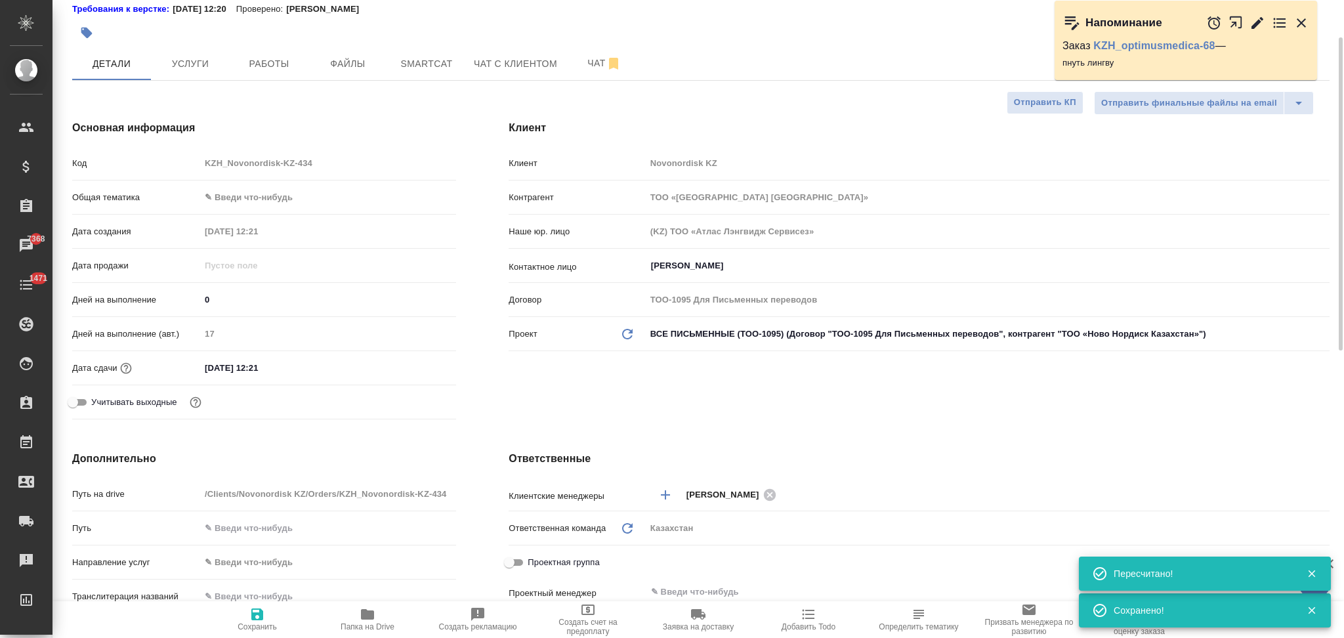
scroll to position [0, 0]
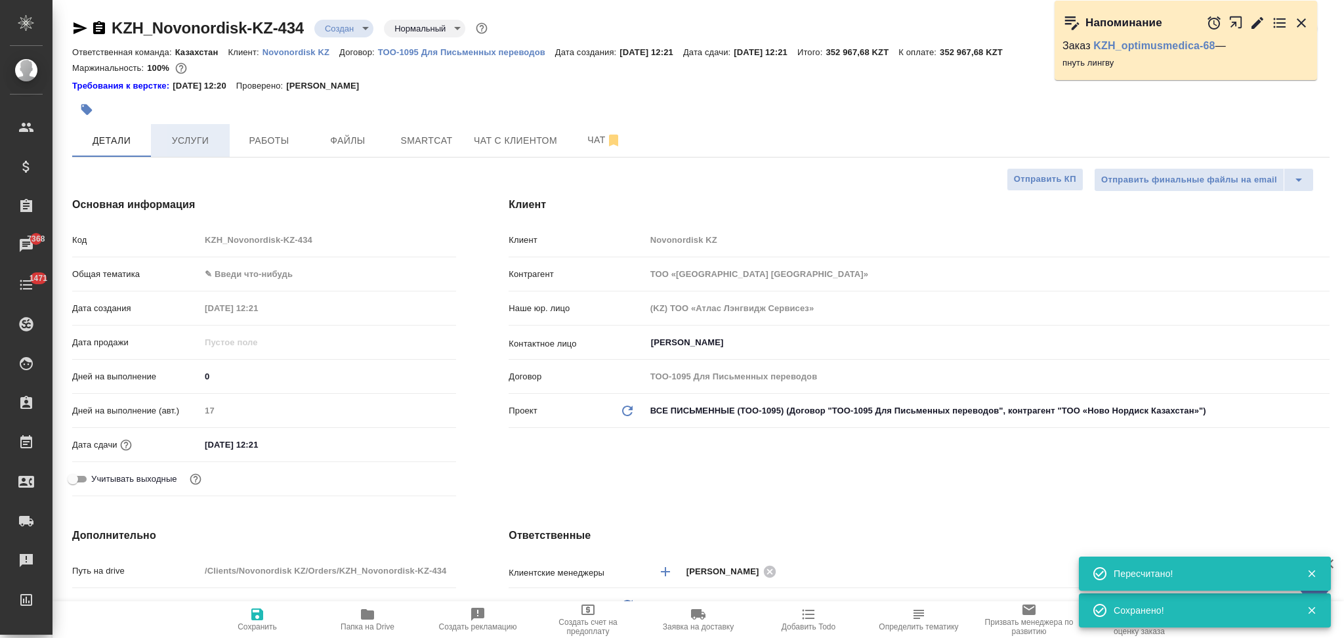
click at [184, 135] on span "Услуги" at bounding box center [190, 141] width 63 height 16
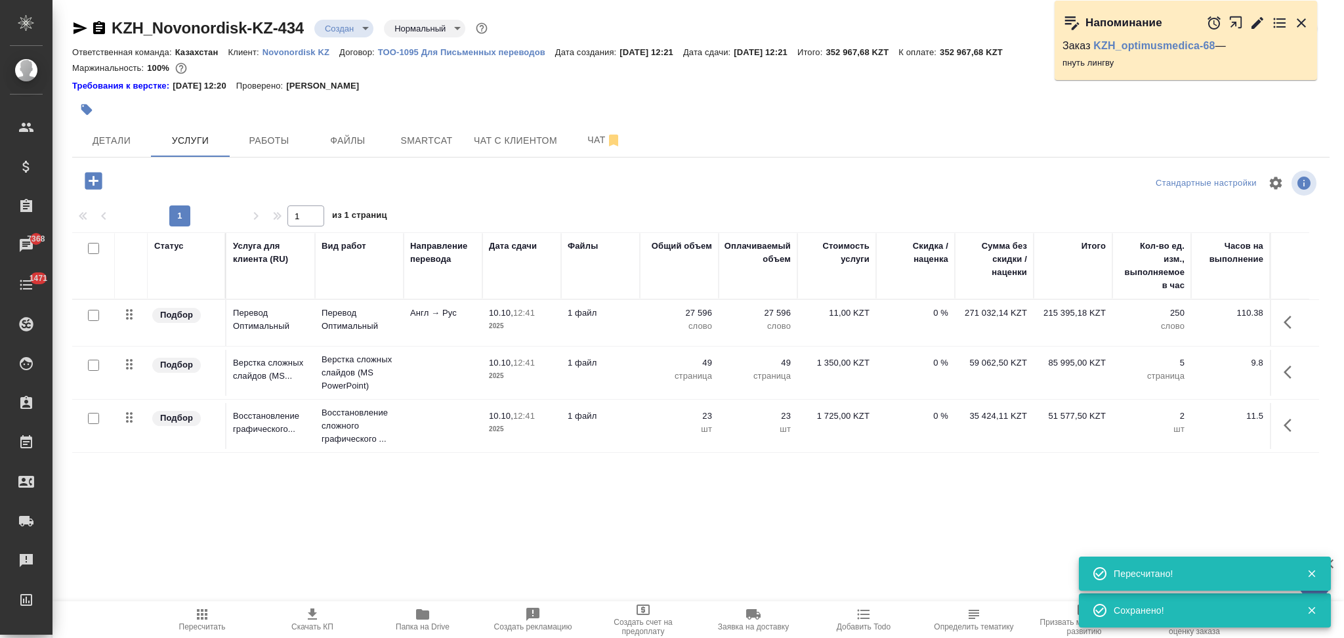
click at [204, 617] on icon "button" at bounding box center [202, 614] width 16 height 16
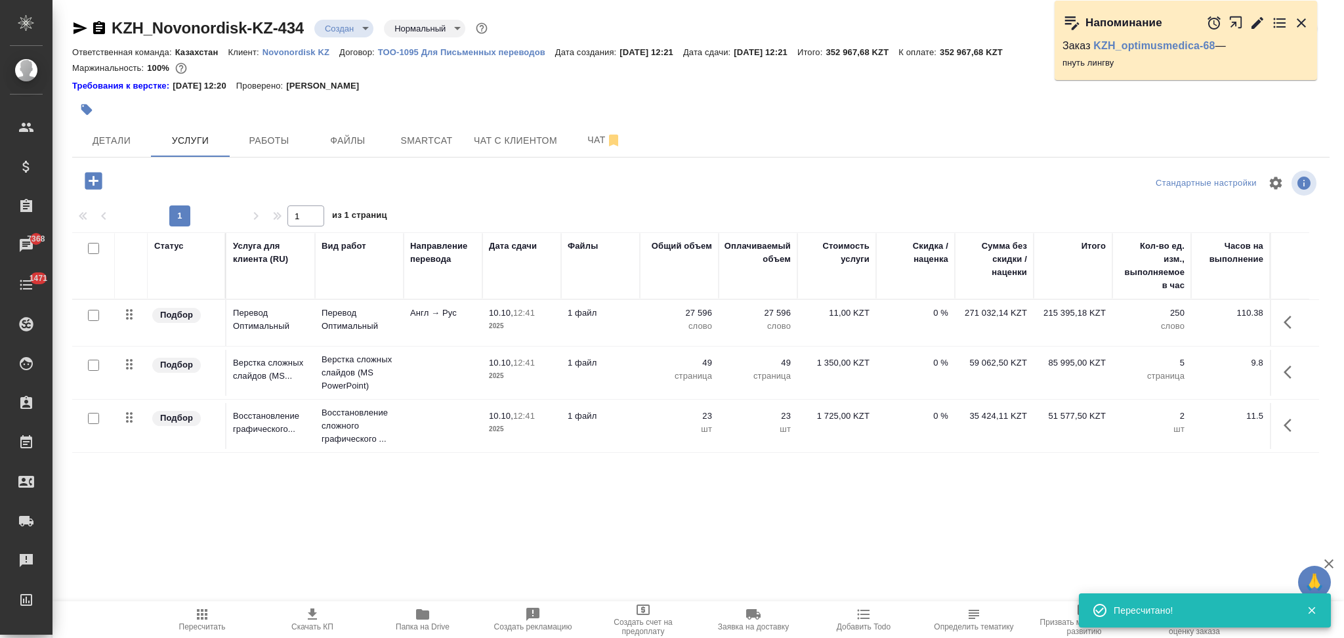
click at [316, 613] on icon "button" at bounding box center [312, 613] width 9 height 11
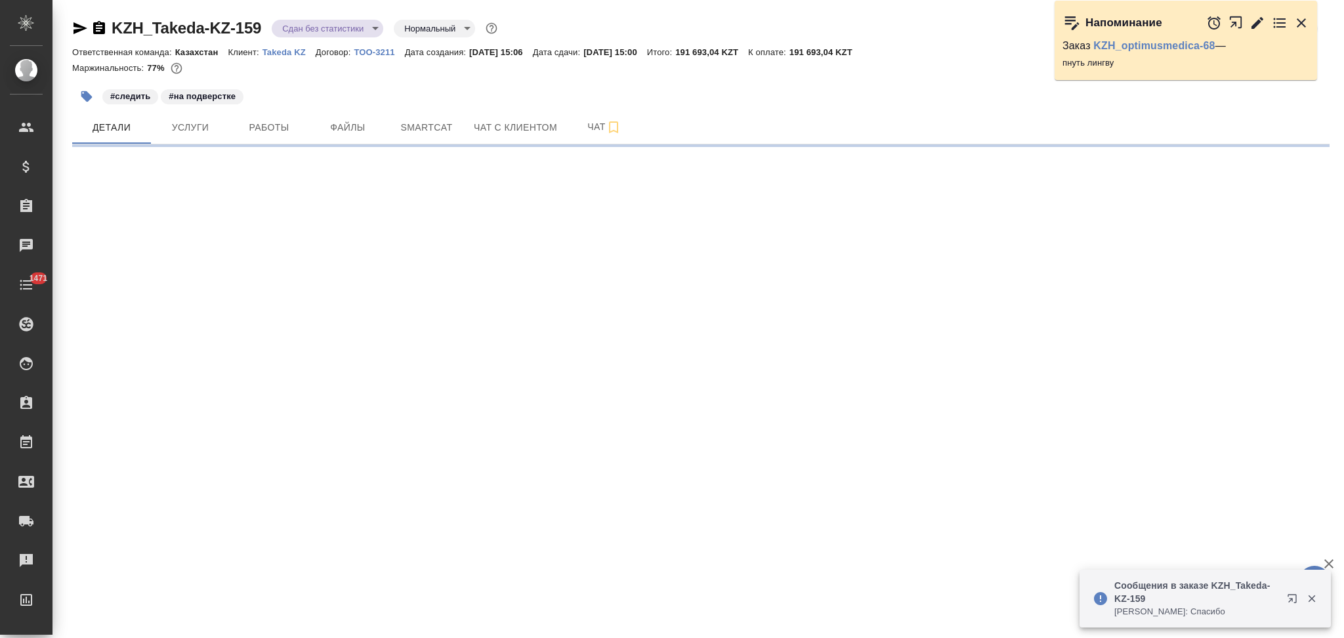
select select "RU"
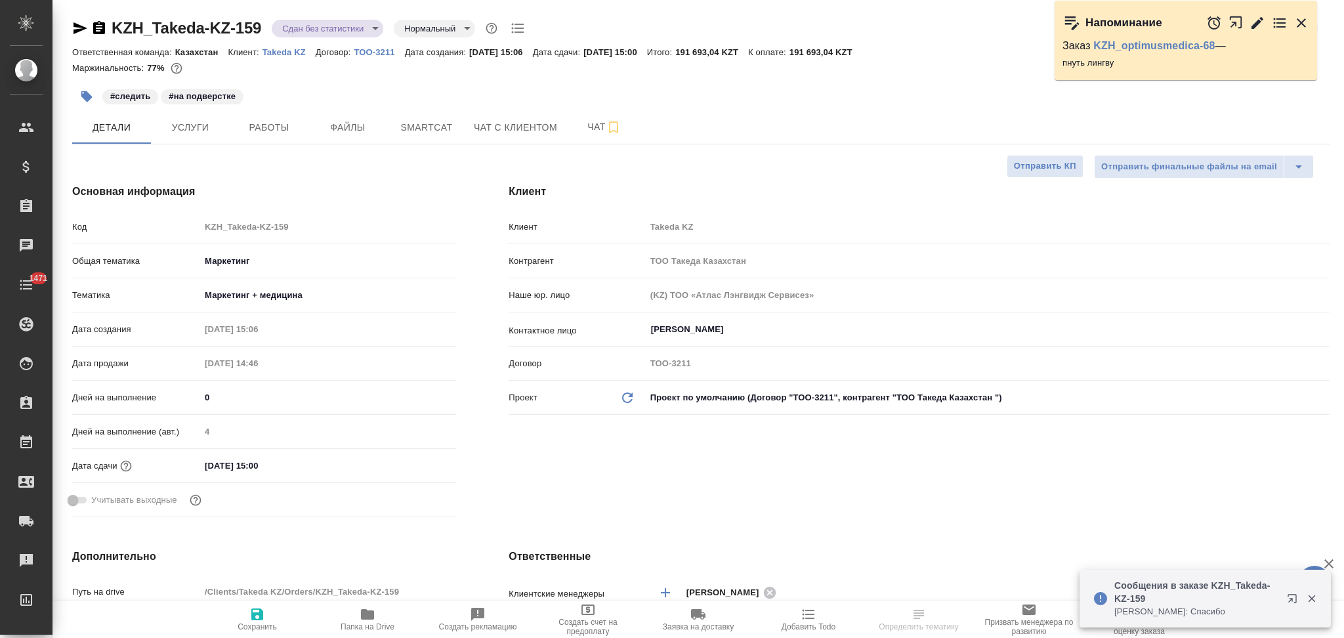
type textarea "x"
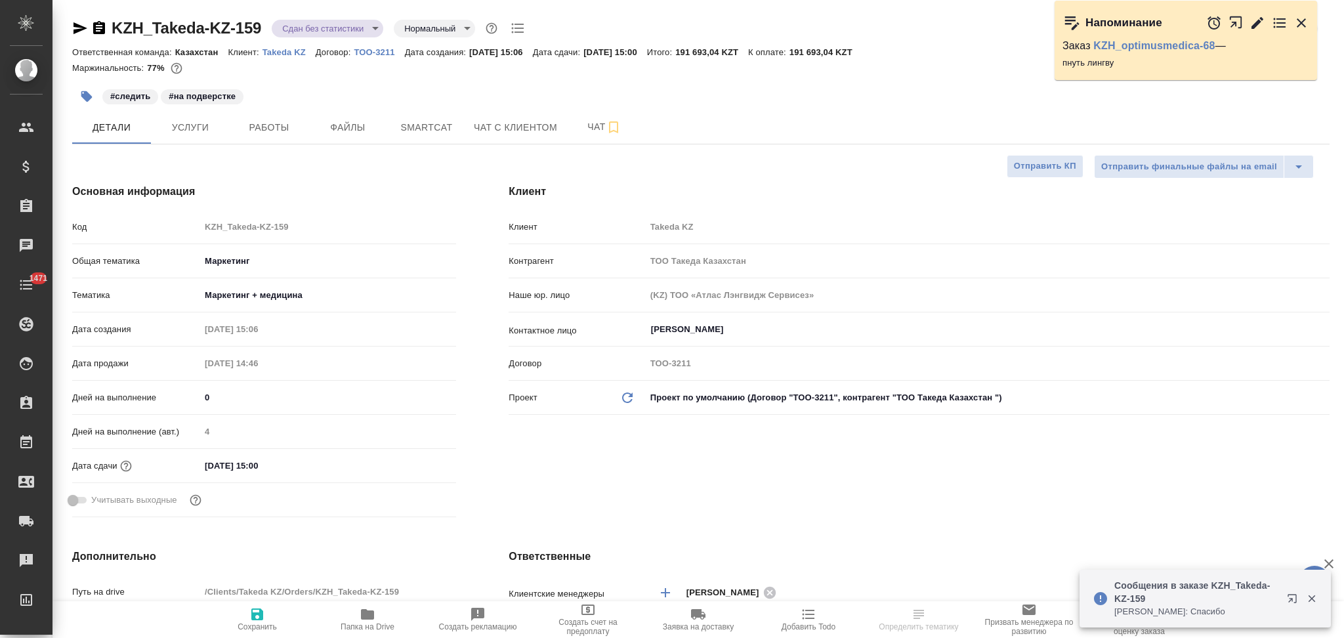
type textarea "x"
click at [96, 26] on icon "button" at bounding box center [99, 28] width 16 height 16
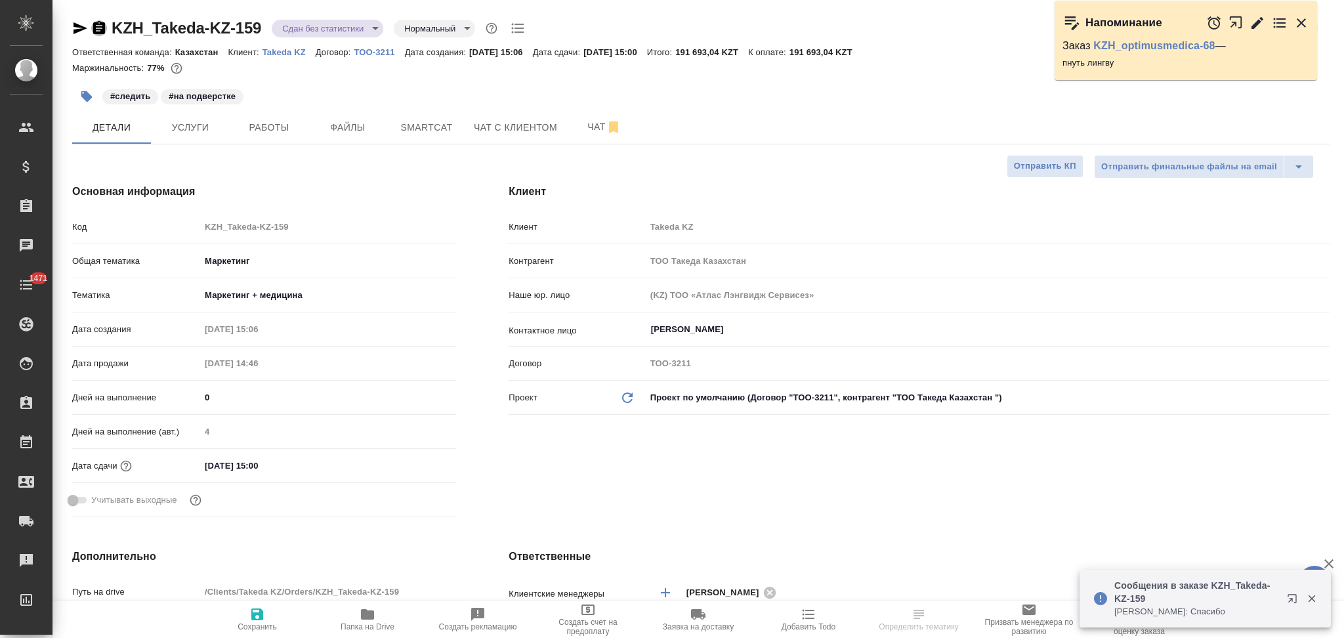
type input "[PERSON_NAME]"
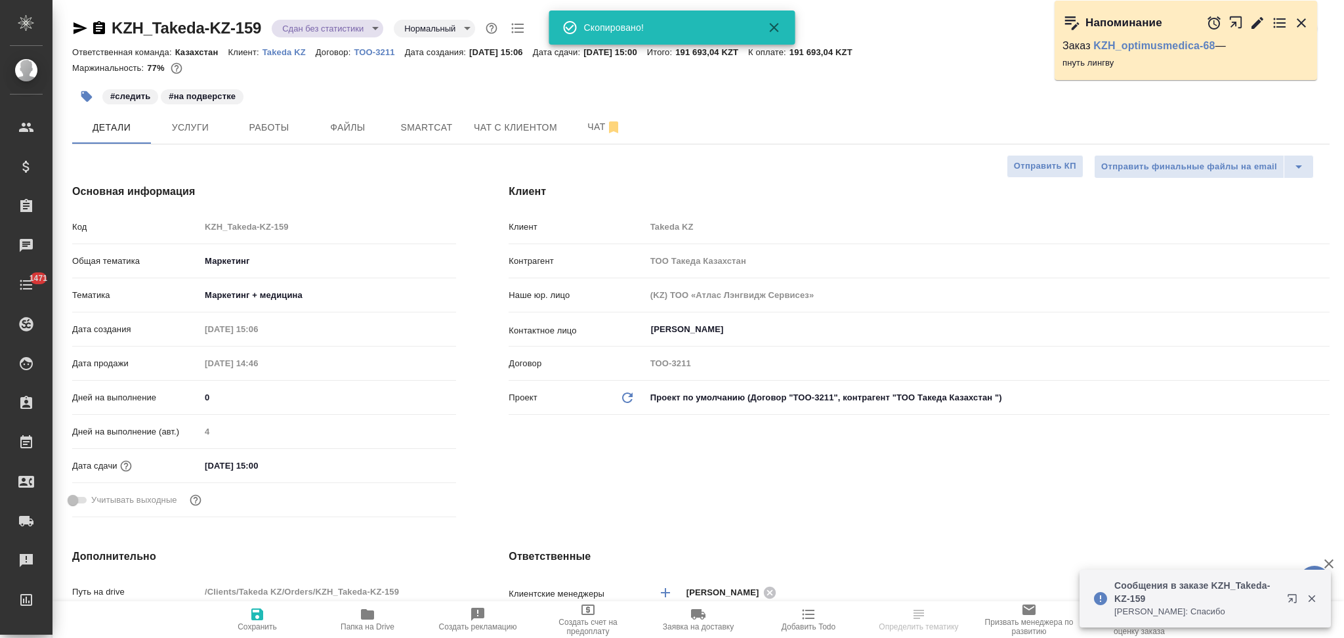
type textarea "x"
select select "RU"
type textarea "x"
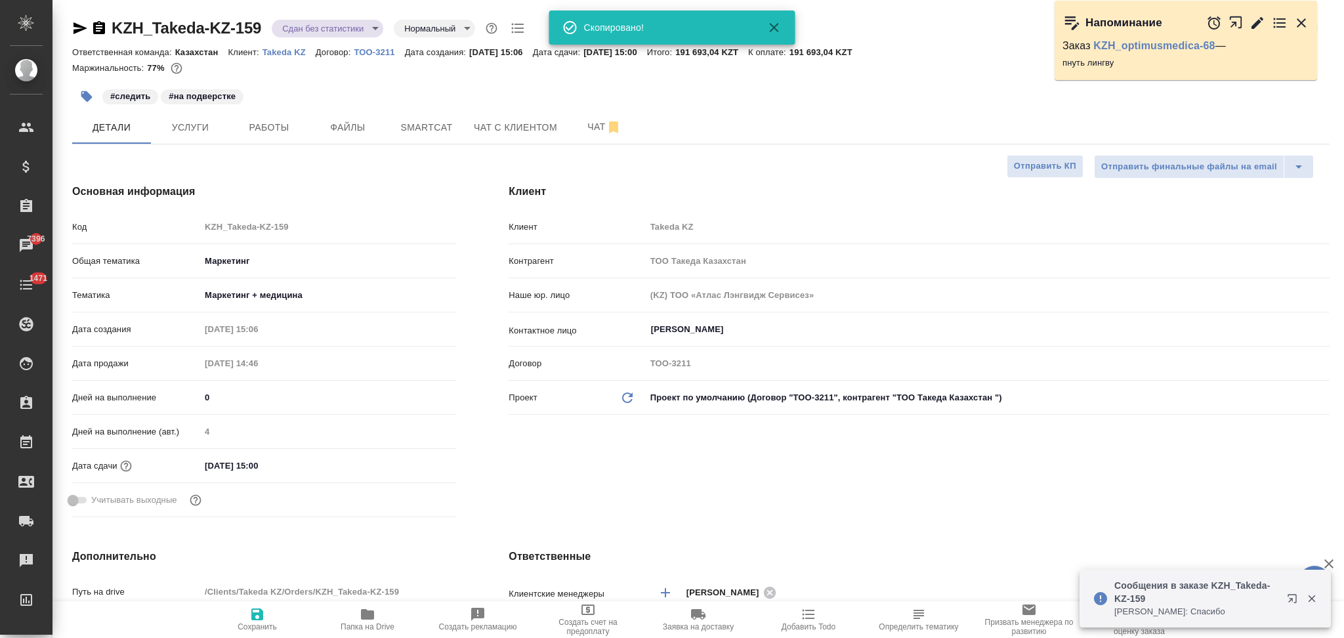
type textarea "x"
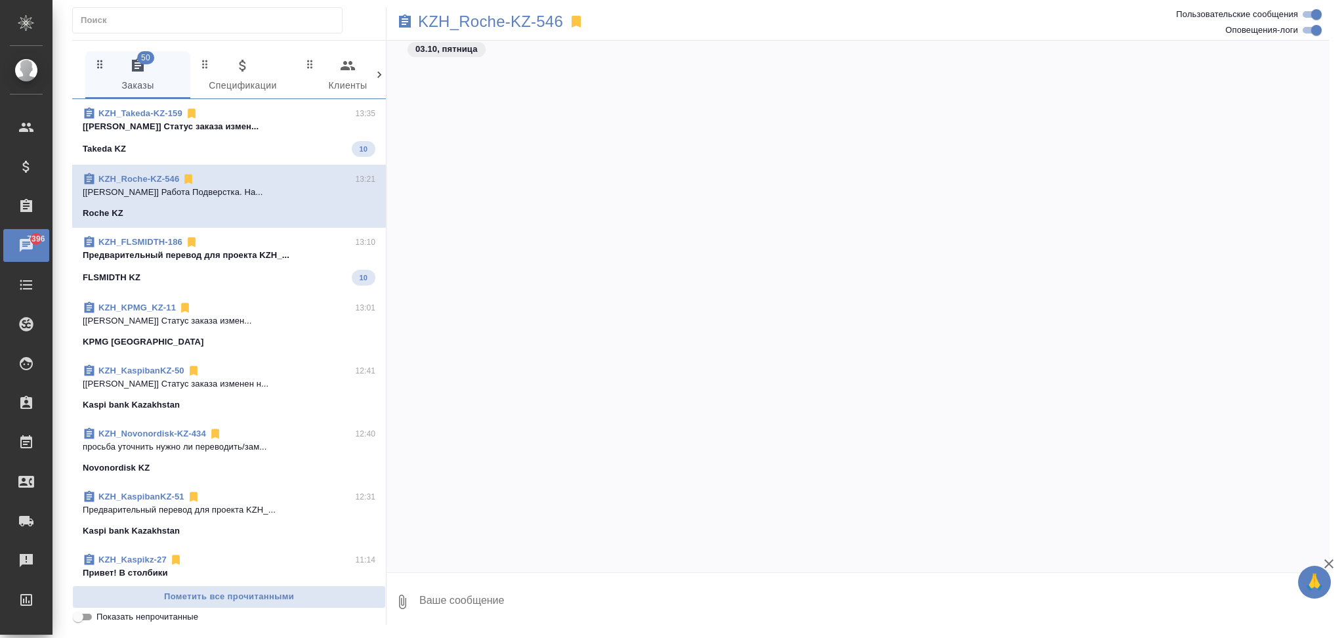
scroll to position [3585, 0]
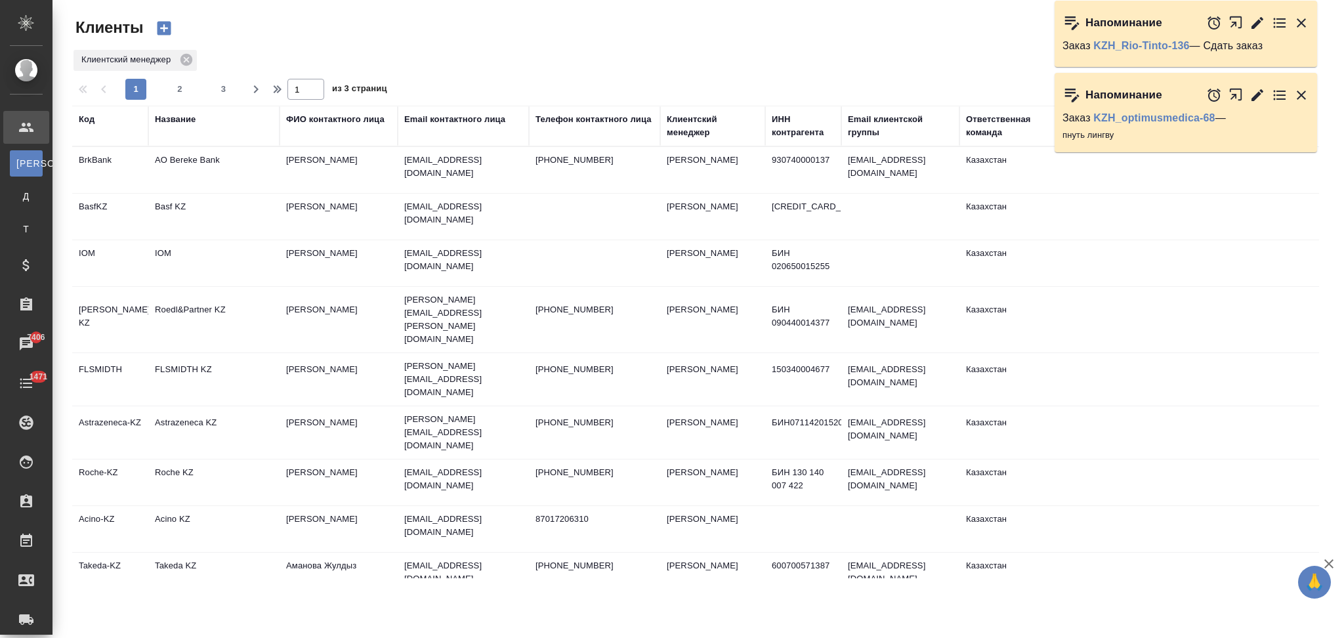
select select "RU"
click at [175, 120] on div "Название" at bounding box center [175, 119] width 41 height 13
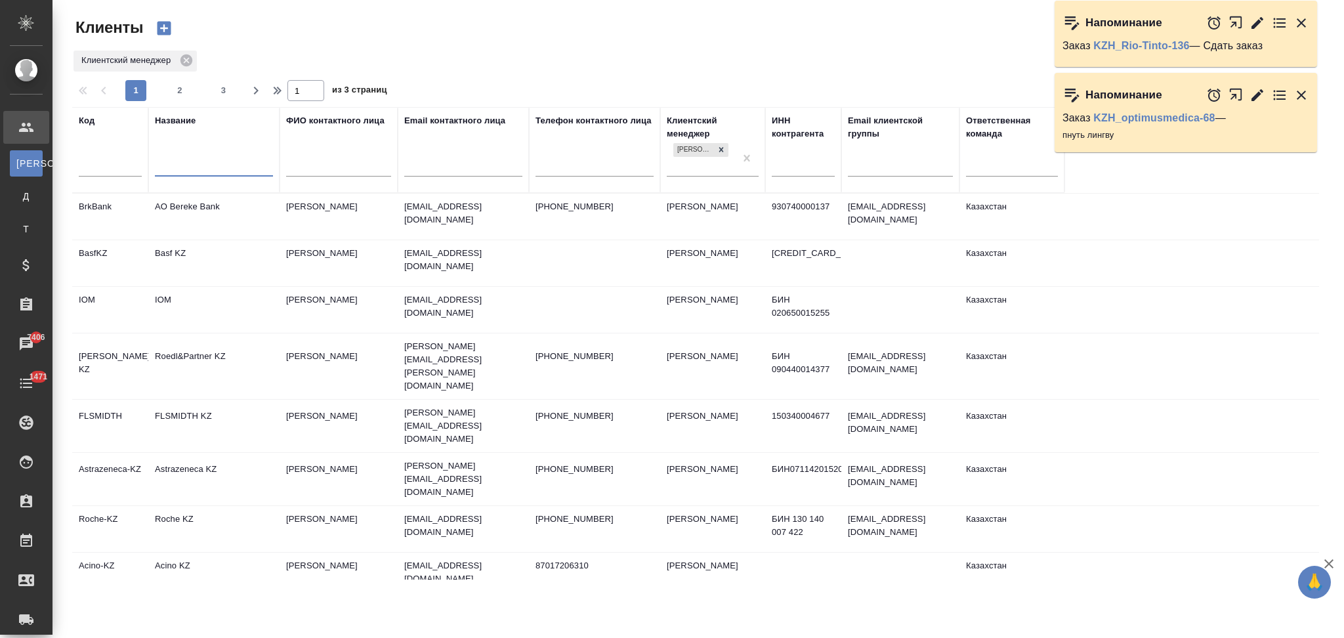
click at [207, 169] on input "text" at bounding box center [214, 167] width 118 height 16
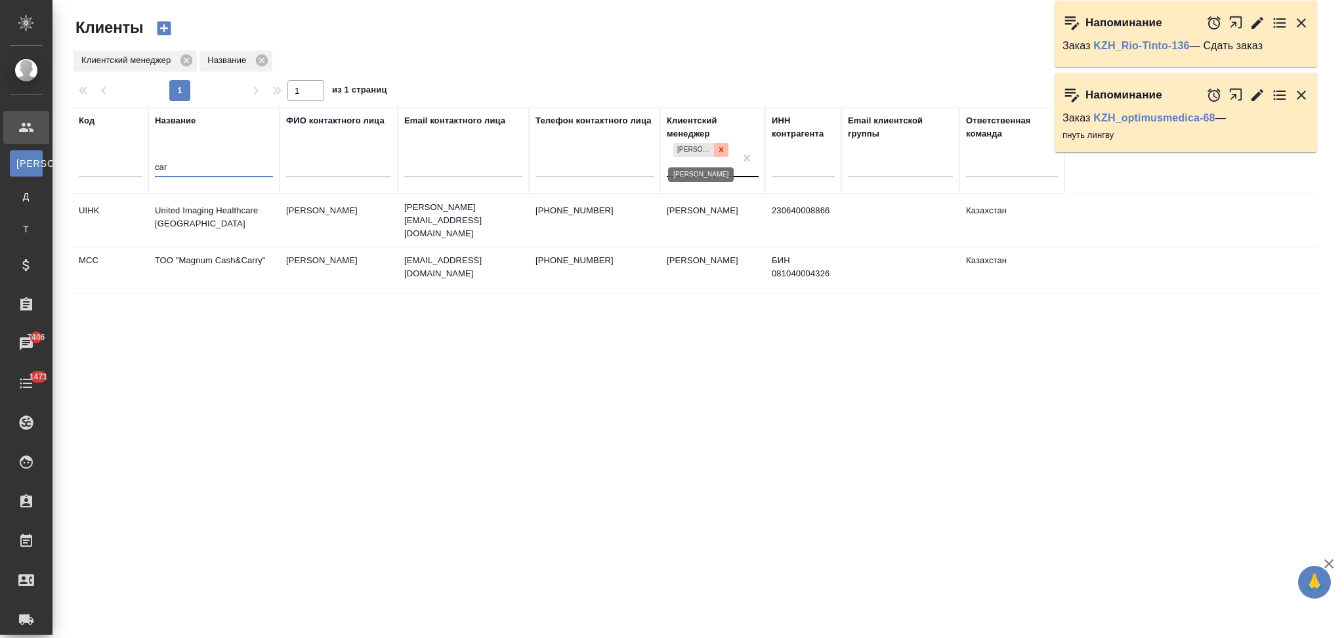
click at [718, 154] on icon at bounding box center [720, 149] width 9 height 9
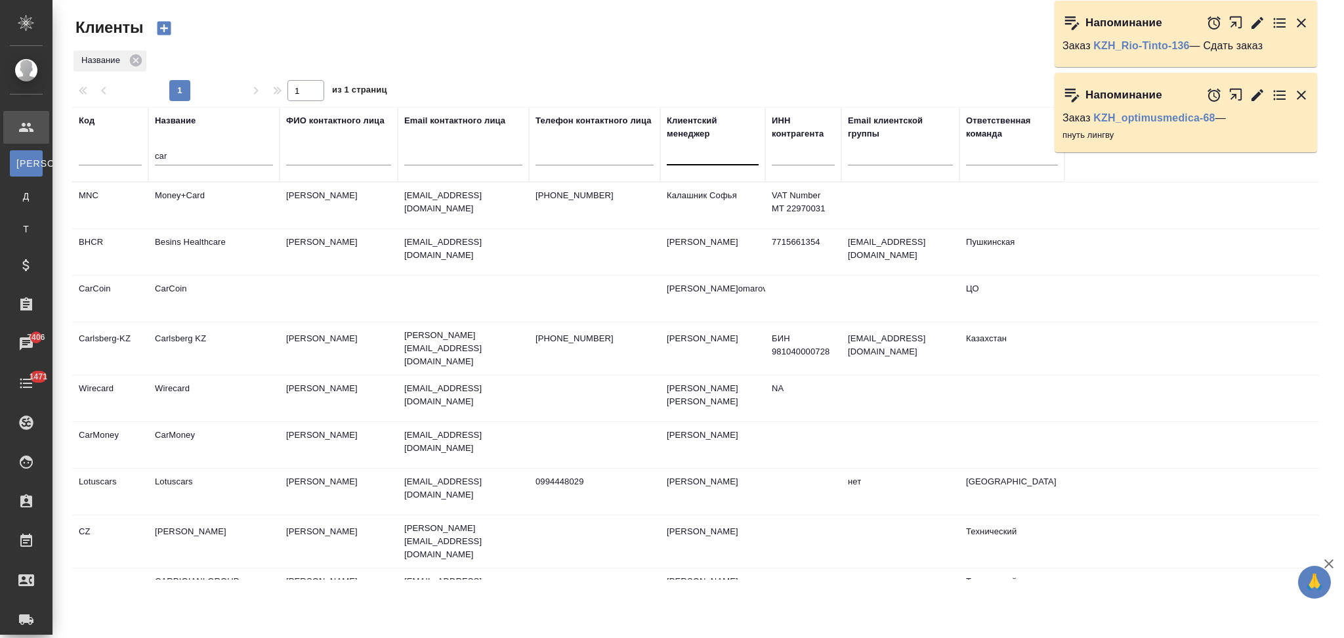
click at [262, 337] on td "Carlsberg KZ" at bounding box center [213, 348] width 131 height 46
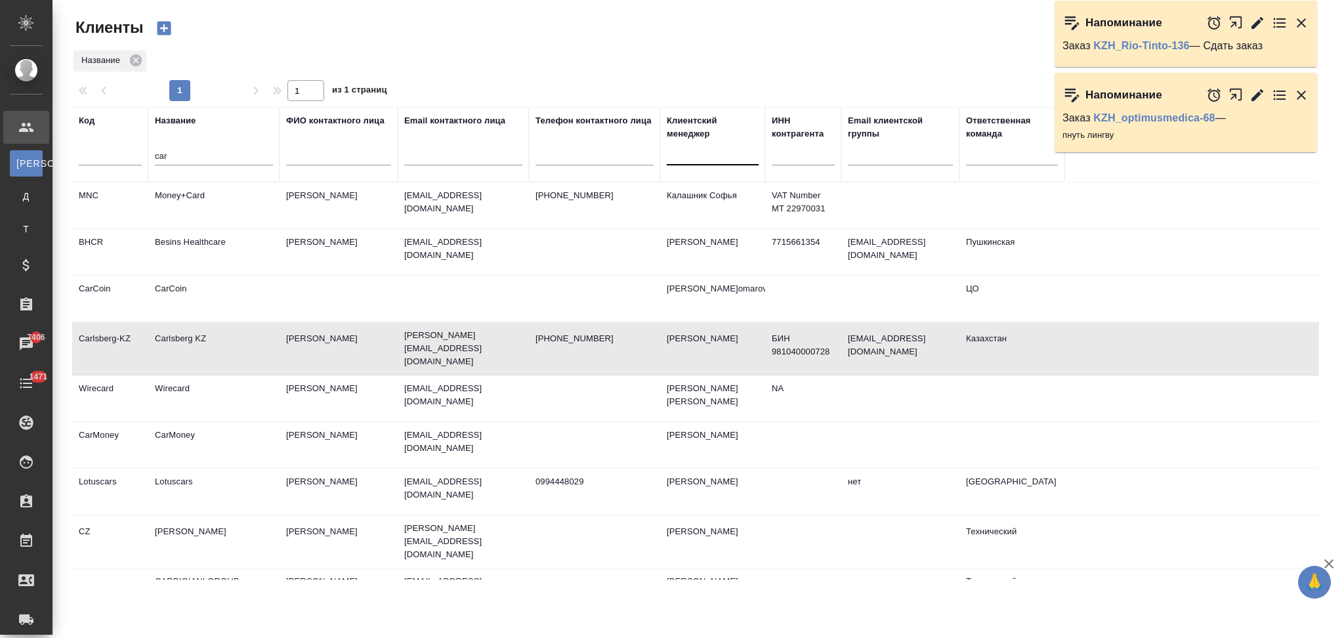
click at [262, 337] on td "Carlsberg KZ" at bounding box center [213, 348] width 131 height 46
drag, startPoint x: 189, startPoint y: 157, endPoint x: 142, endPoint y: 152, distance: 47.5
click at [142, 152] on tr "Код Название car ФИО контактного лица Email контактного лица Телефон контактног…" at bounding box center [568, 144] width 992 height 75
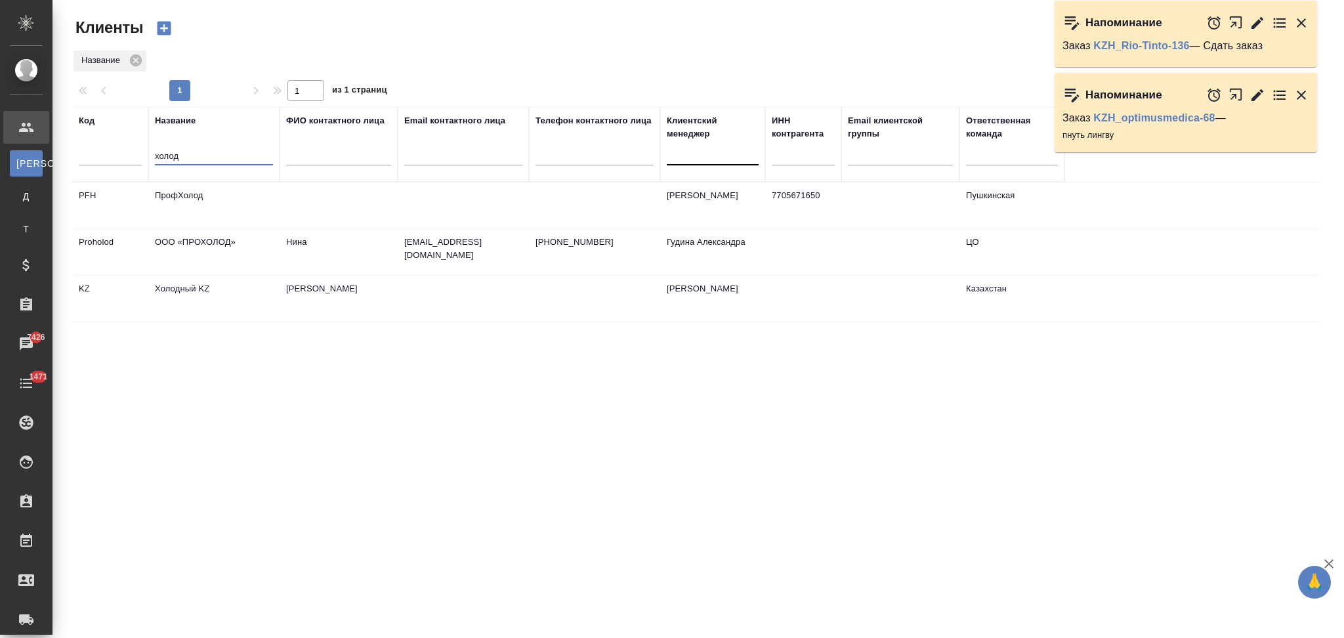
type input "холод"
click at [226, 298] on td "Холодный KZ" at bounding box center [213, 299] width 131 height 46
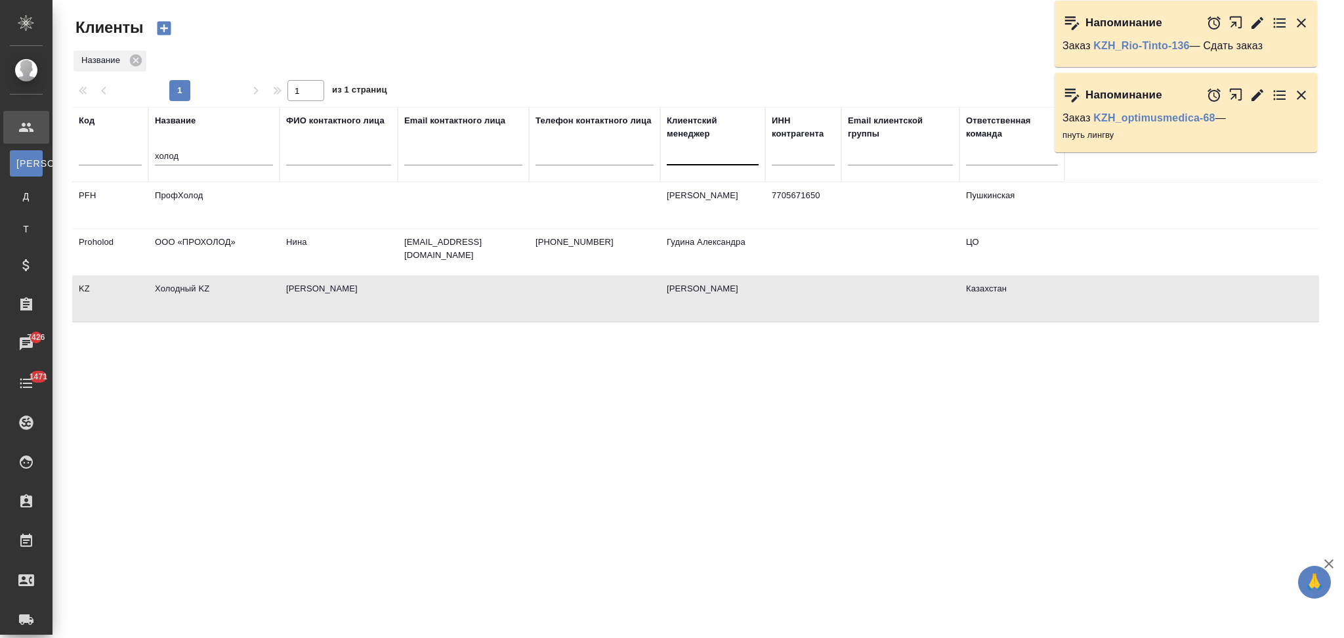
click at [226, 298] on td "Холодный KZ" at bounding box center [213, 299] width 131 height 46
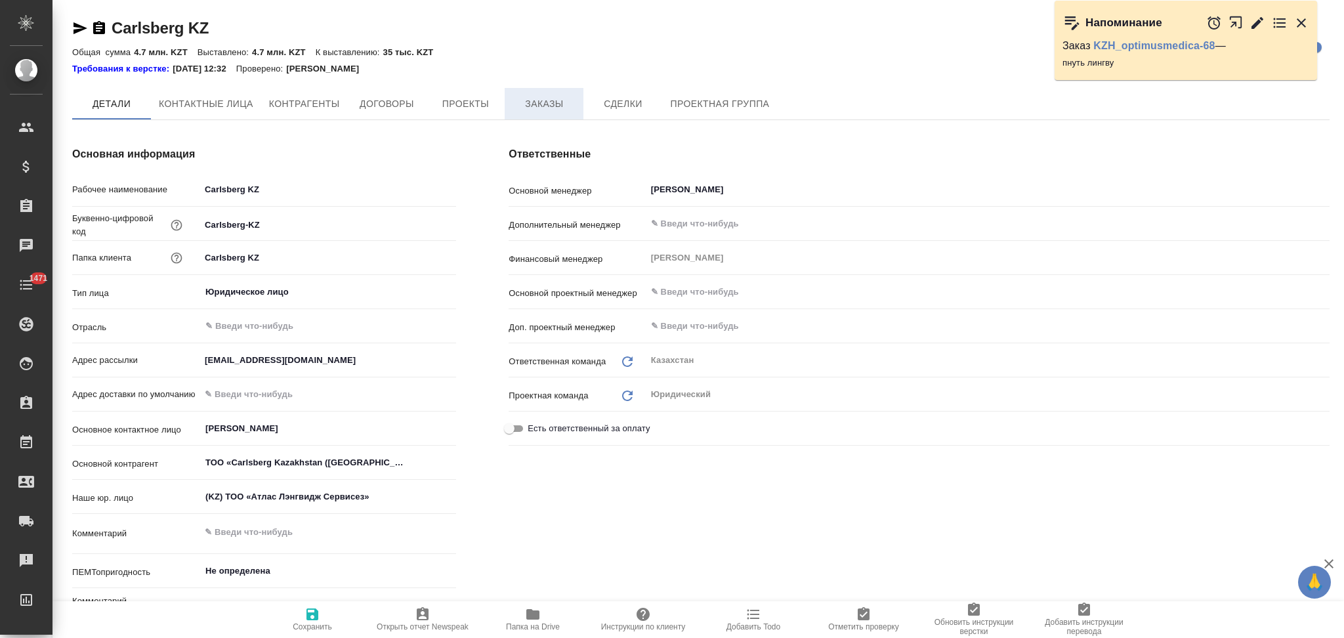
type textarea "x"
click at [541, 104] on span "Заказы" at bounding box center [543, 104] width 63 height 16
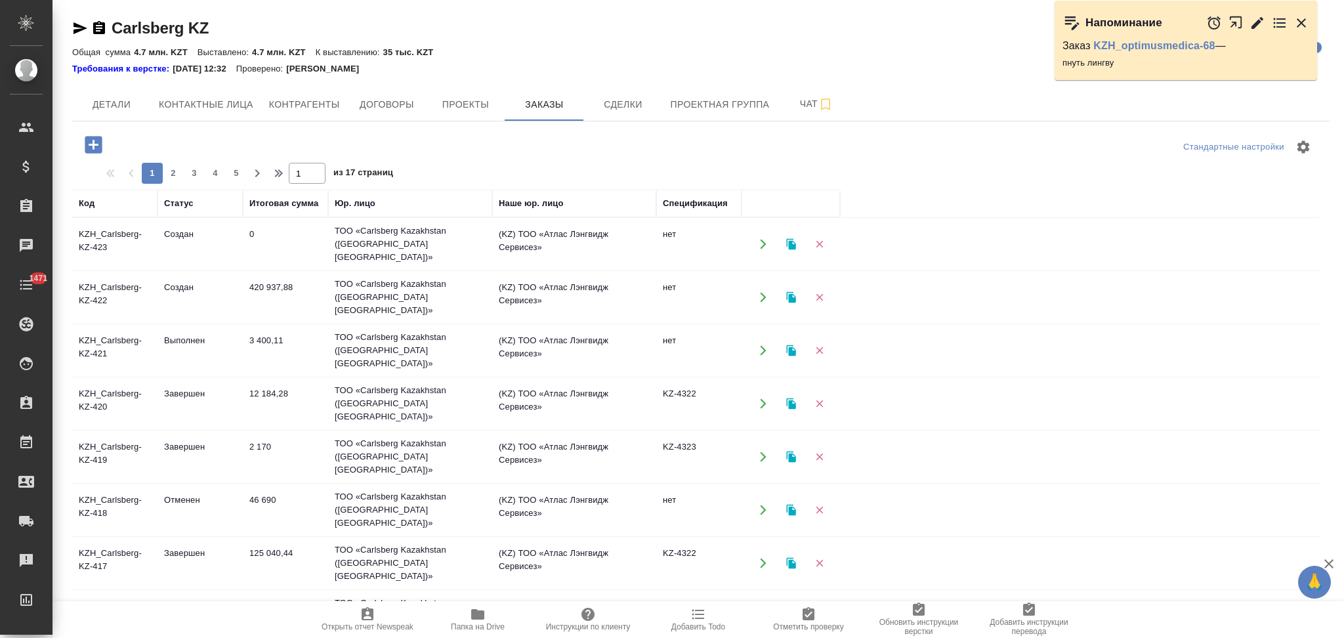
click at [756, 243] on button "button" at bounding box center [762, 244] width 27 height 27
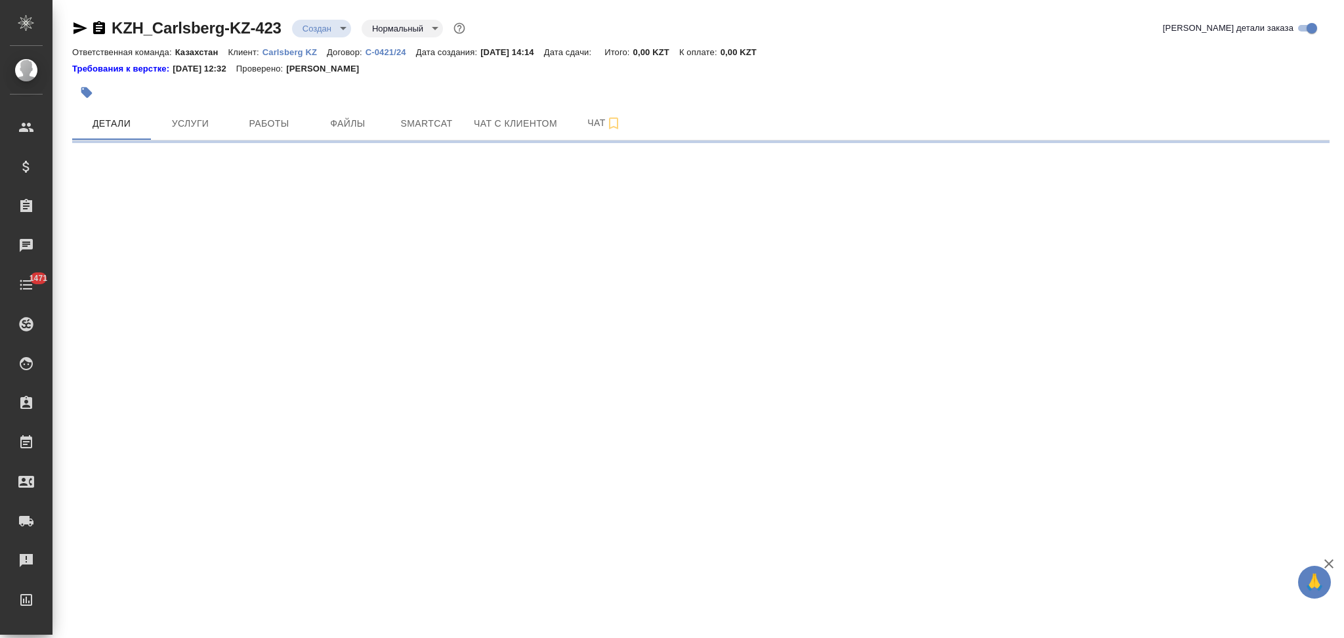
select select "RU"
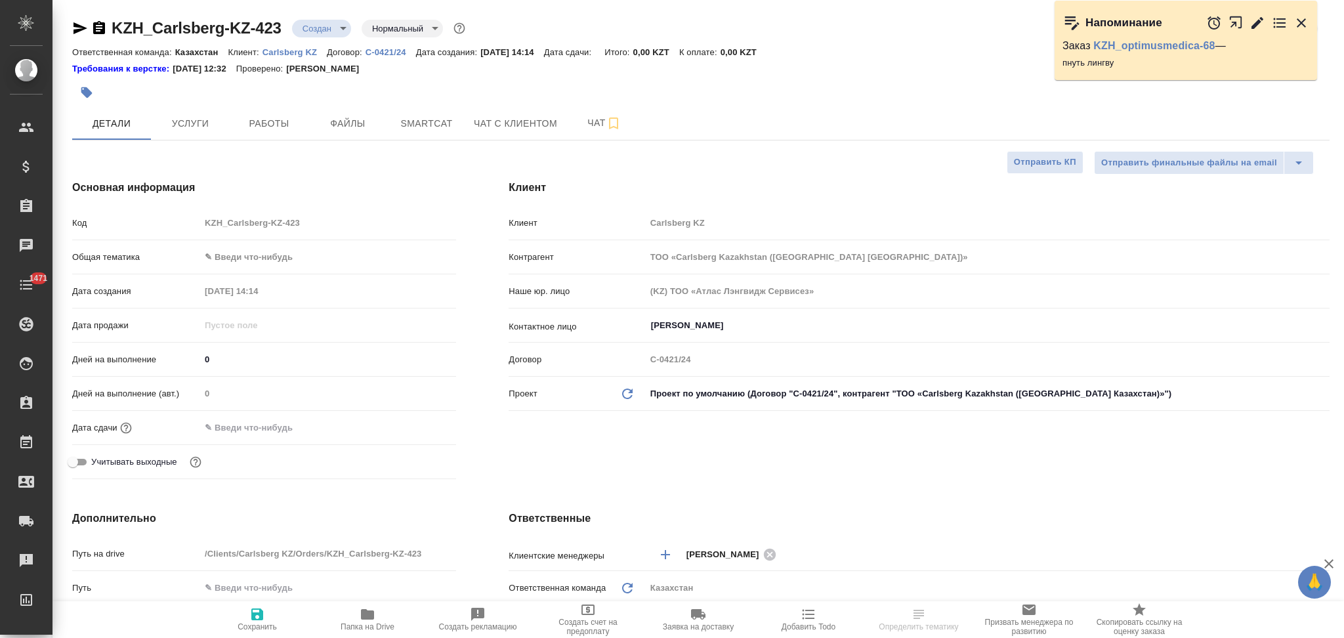
type textarea "x"
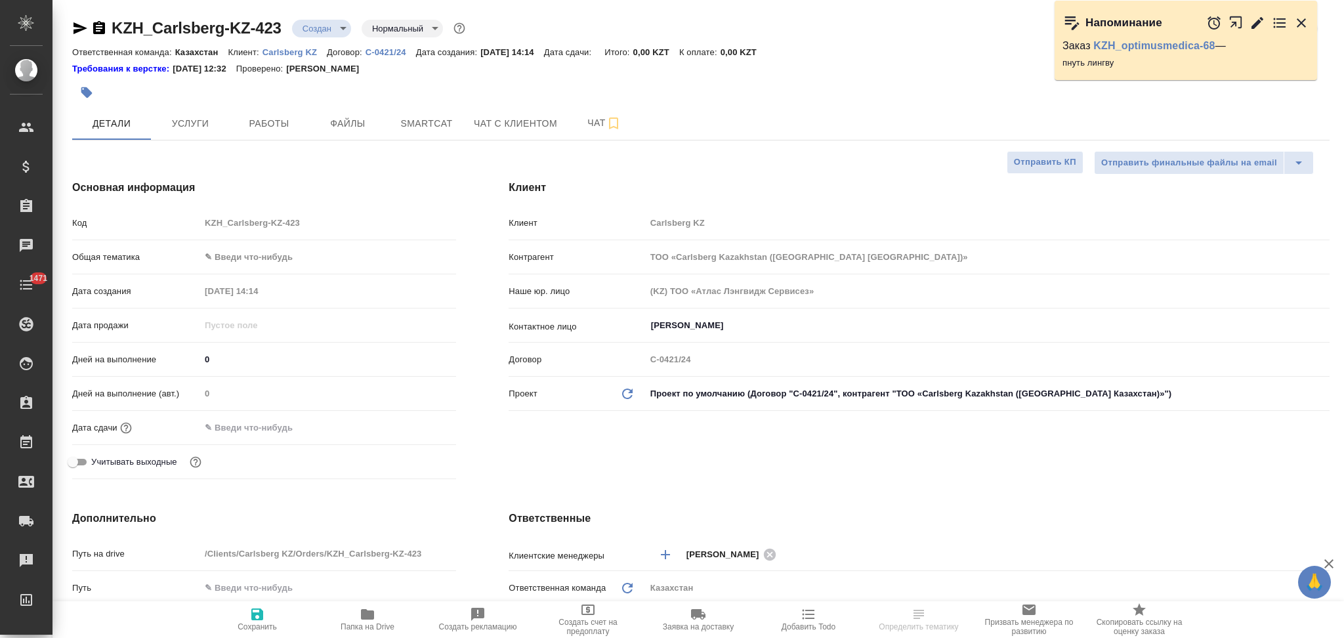
type textarea "x"
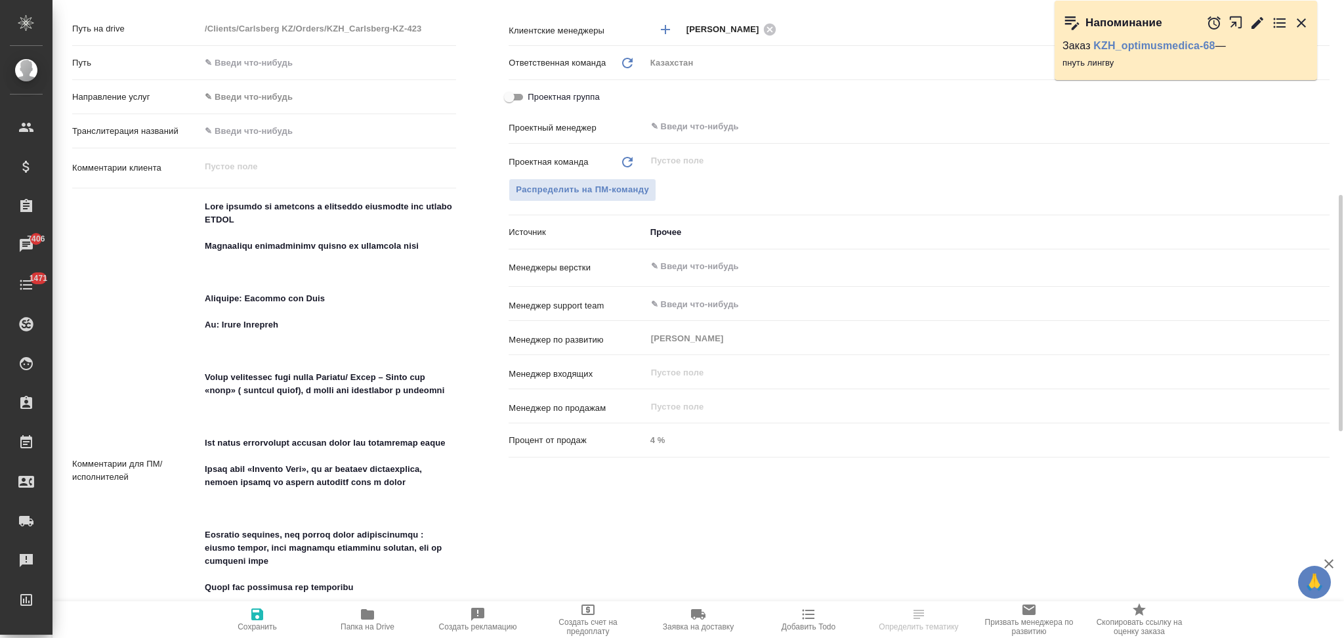
scroll to position [437, 0]
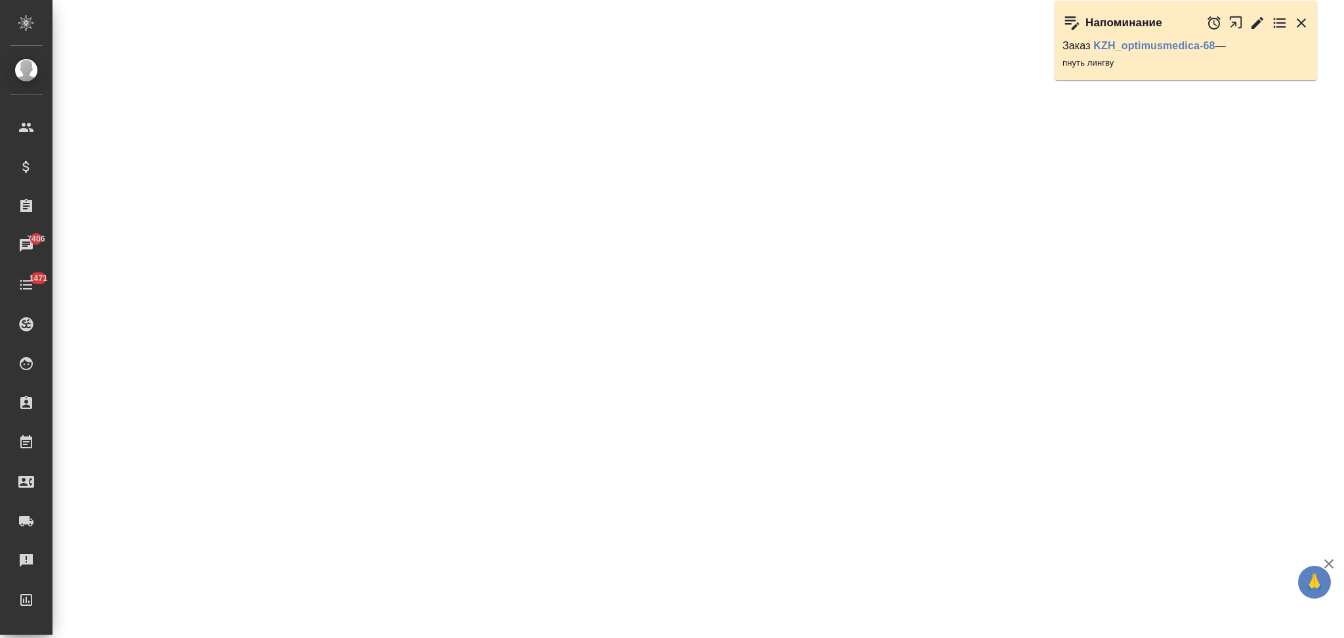
select select "RU"
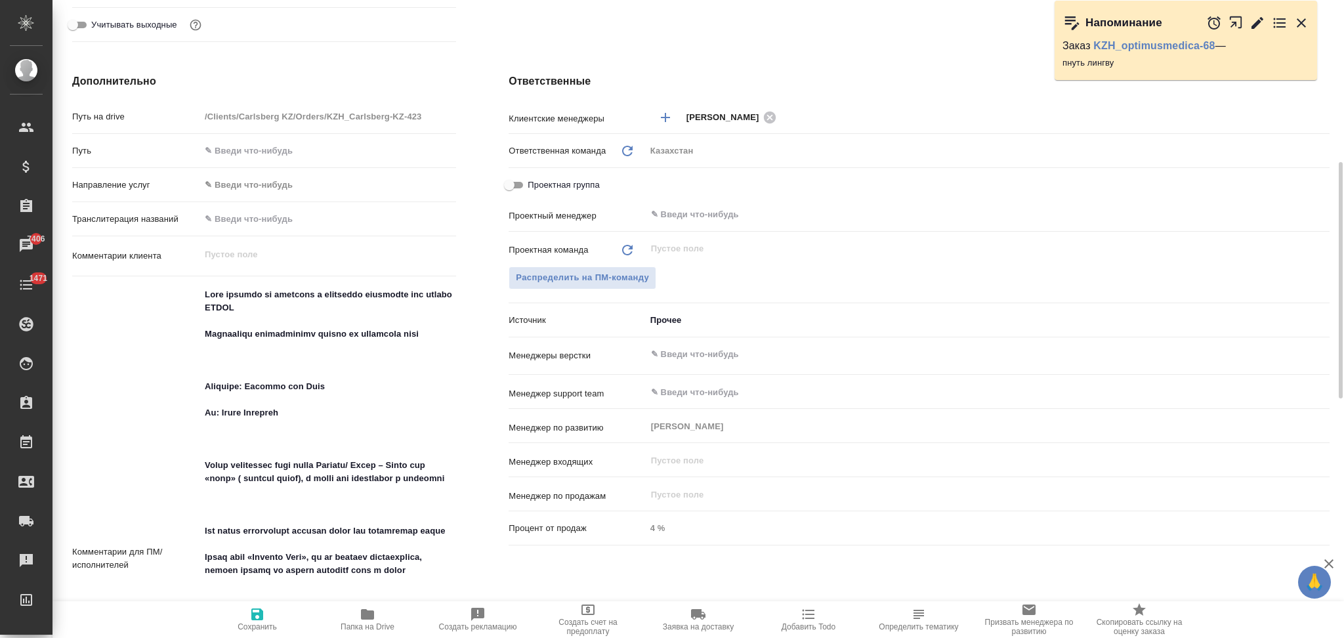
type textarea "x"
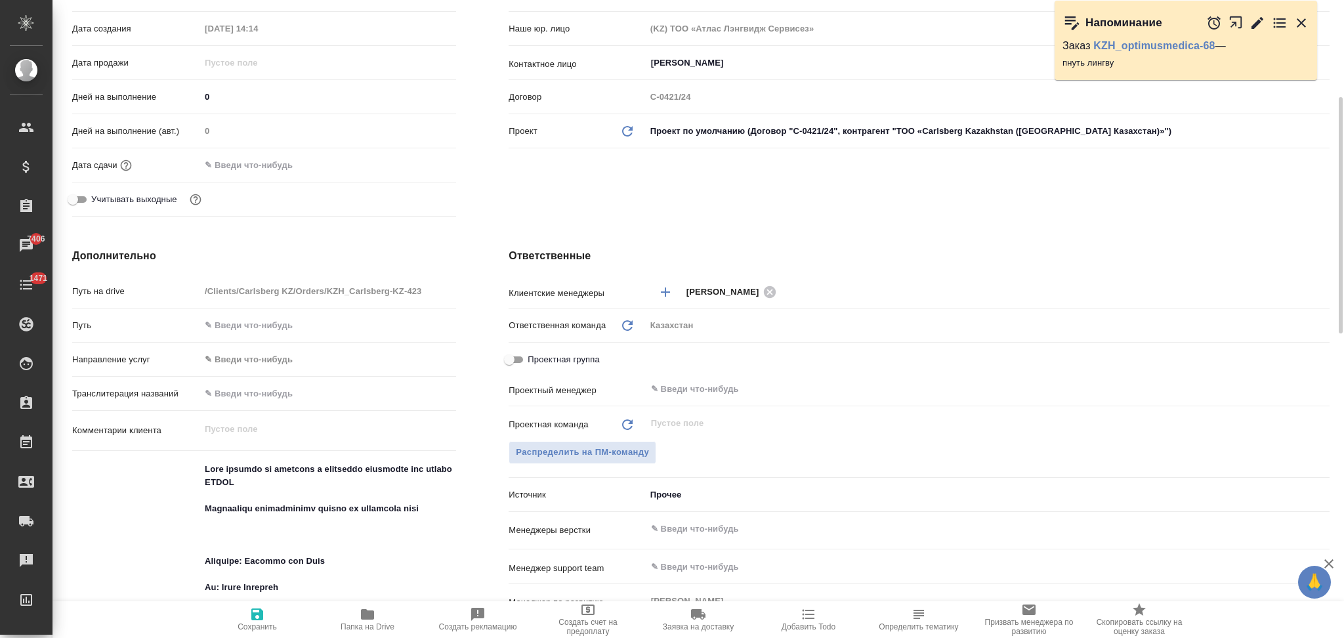
scroll to position [0, 0]
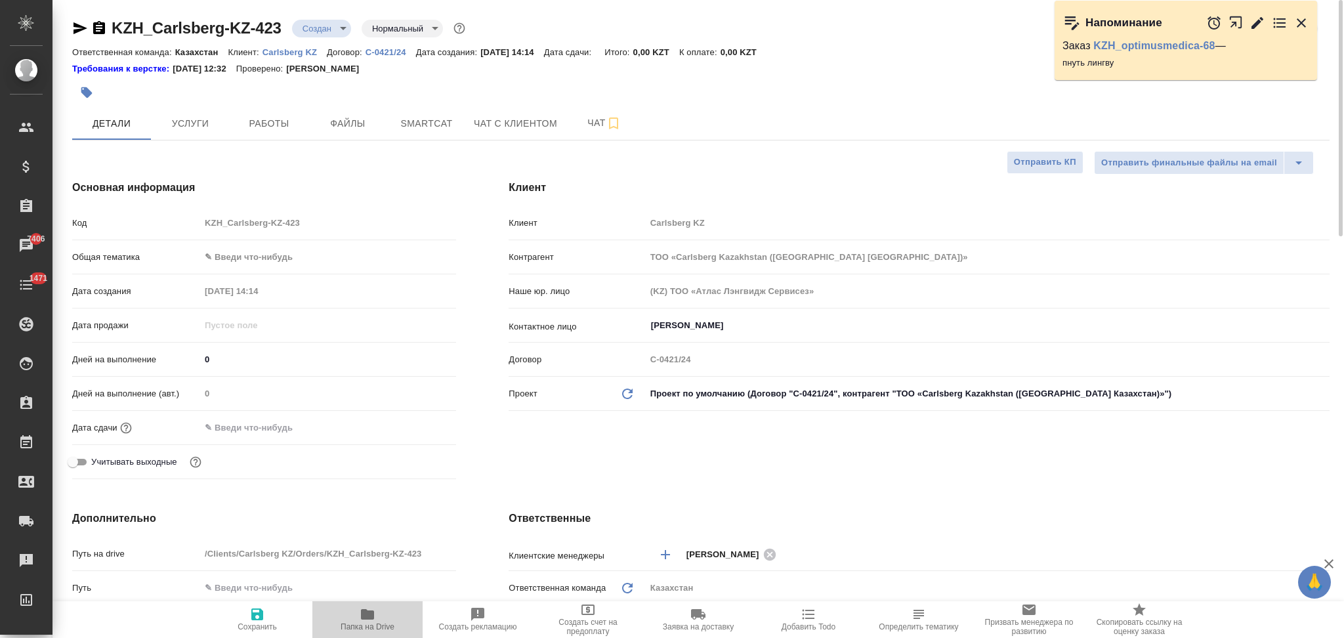
click at [367, 609] on icon "button" at bounding box center [368, 614] width 16 height 16
type textarea "x"
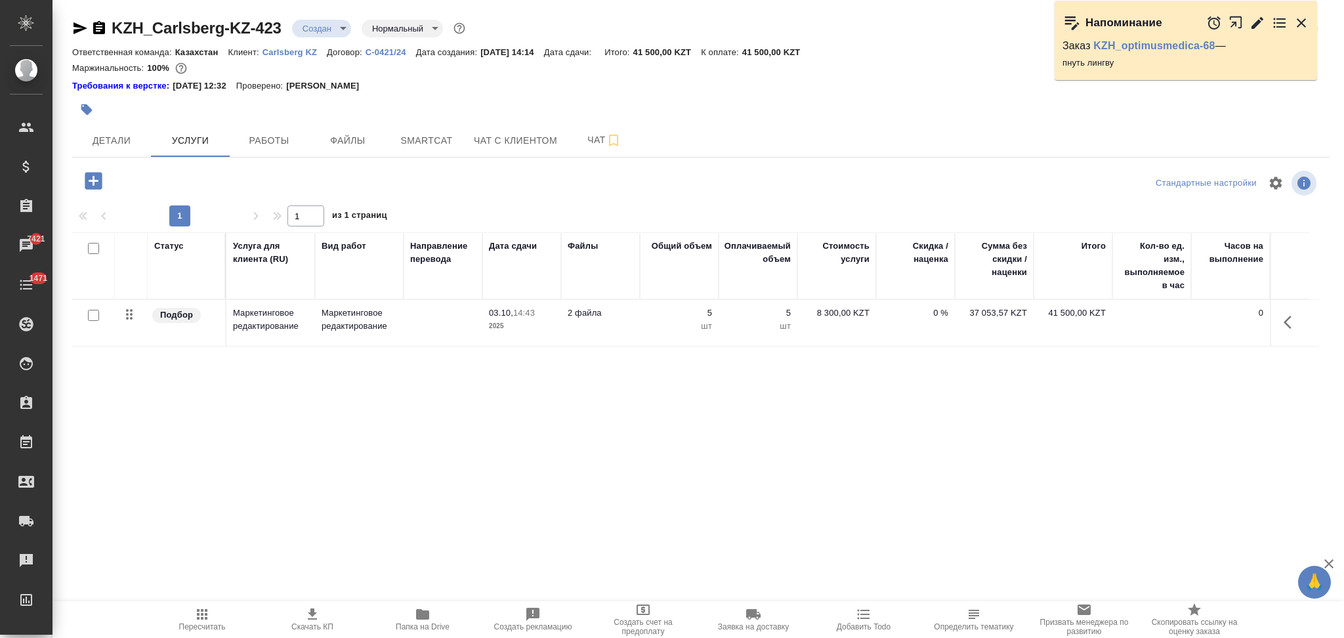
click at [419, 317] on td at bounding box center [443, 323] width 79 height 46
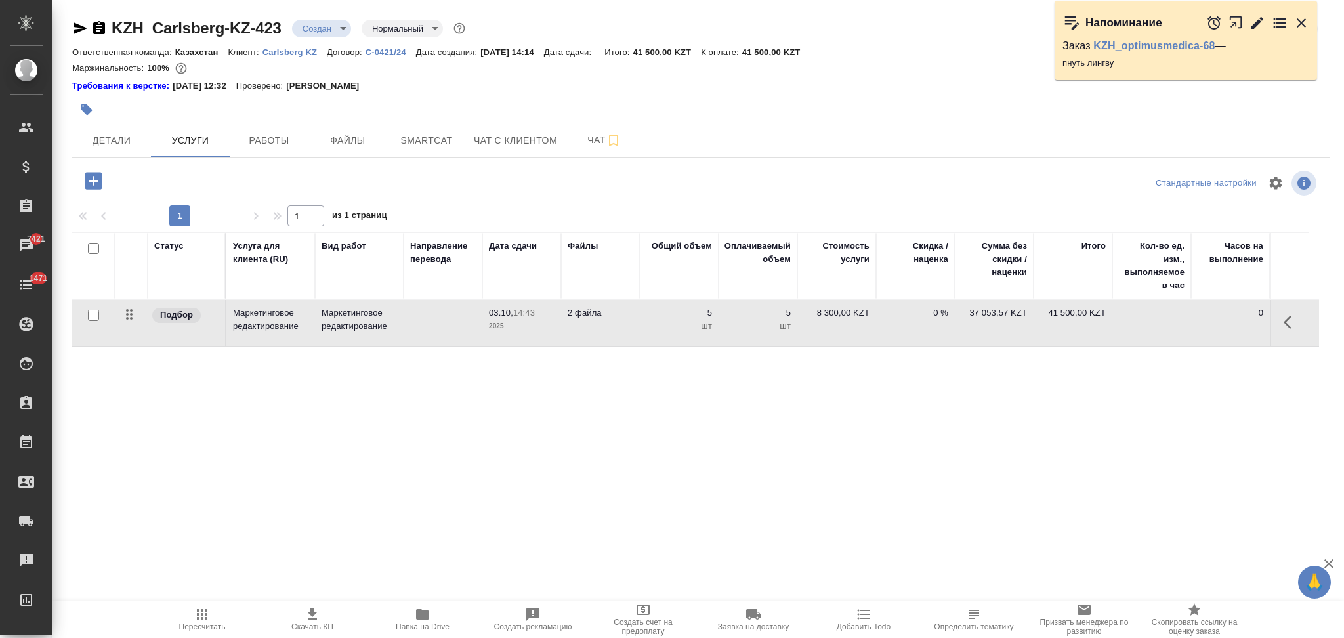
click at [419, 317] on td at bounding box center [443, 323] width 79 height 46
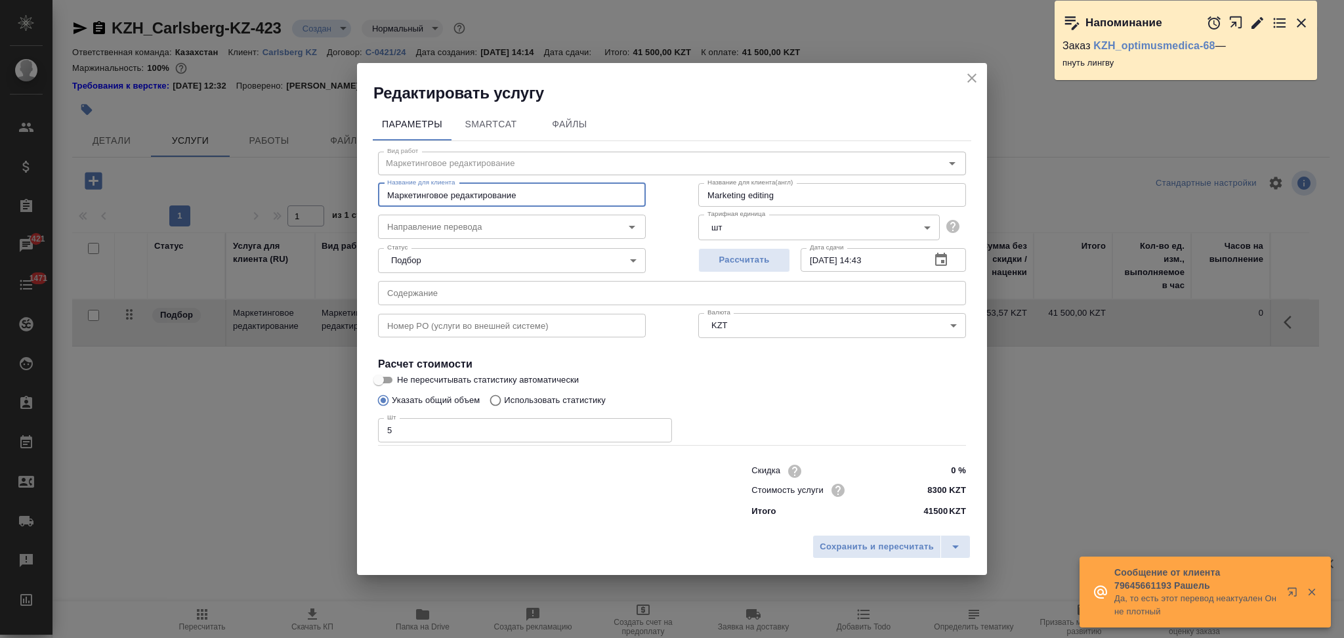
drag, startPoint x: 445, startPoint y: 195, endPoint x: 387, endPoint y: 196, distance: 58.4
click at [387, 196] on input "Маркетинговое редактирование" at bounding box center [512, 195] width 268 height 24
click at [531, 195] on input "Маркетинговое редактирование" at bounding box center [512, 195] width 268 height 24
drag, startPoint x: 526, startPoint y: 192, endPoint x: 452, endPoint y: 194, distance: 73.5
click at [452, 194] on input "Маркетинговое редактирование" at bounding box center [512, 195] width 268 height 24
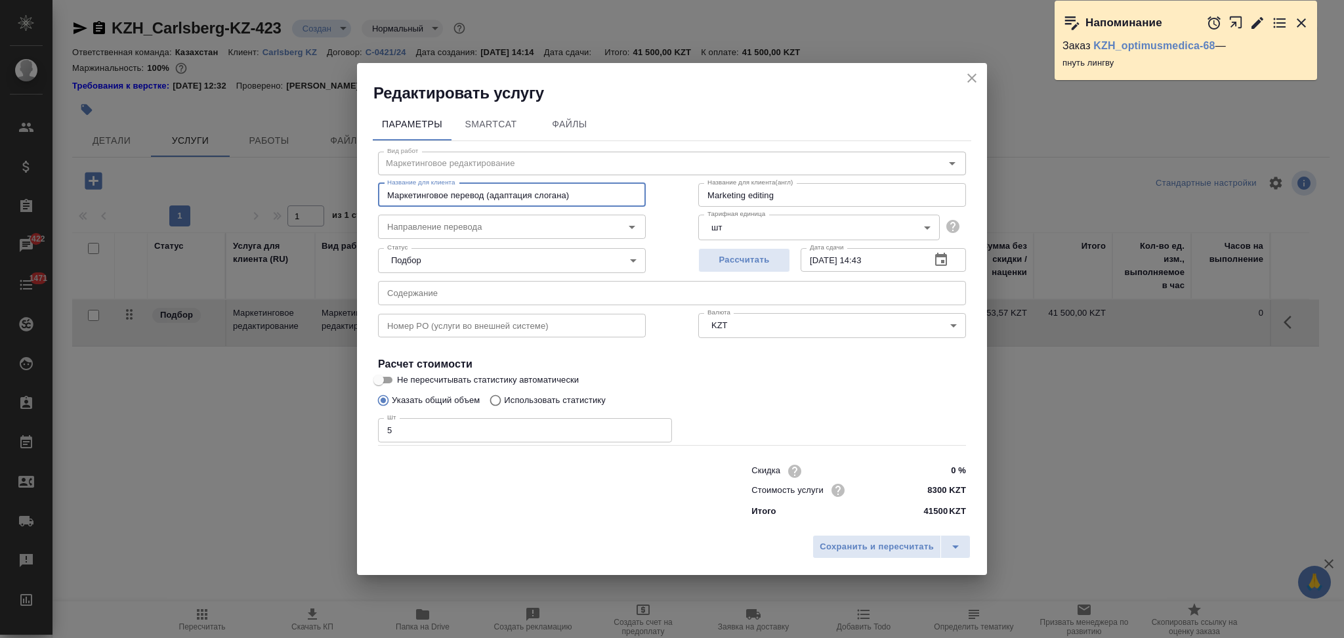
type input "Маркетинговое перевод (адаптация слогана)"
click at [957, 548] on icon "split button" at bounding box center [955, 547] width 16 height 16
click at [887, 514] on li "Сохранить" at bounding box center [893, 519] width 158 height 21
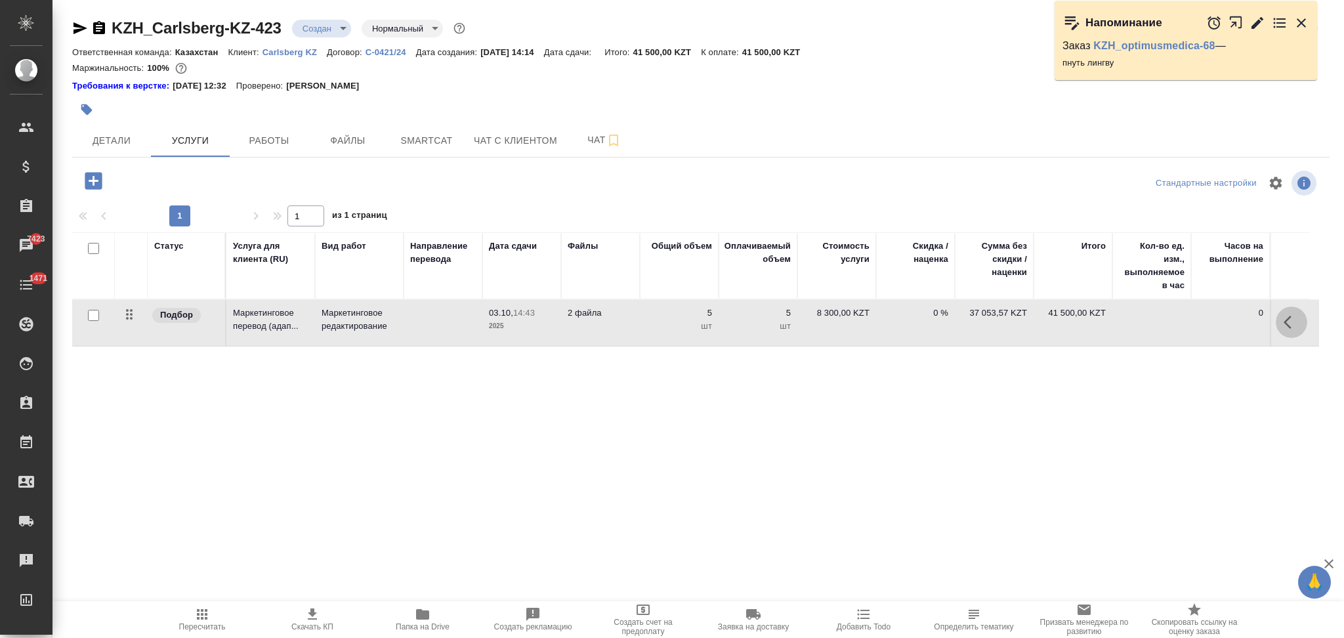
click at [1292, 321] on icon "button" at bounding box center [1291, 322] width 16 height 16
click at [1220, 318] on icon "button" at bounding box center [1217, 322] width 12 height 12
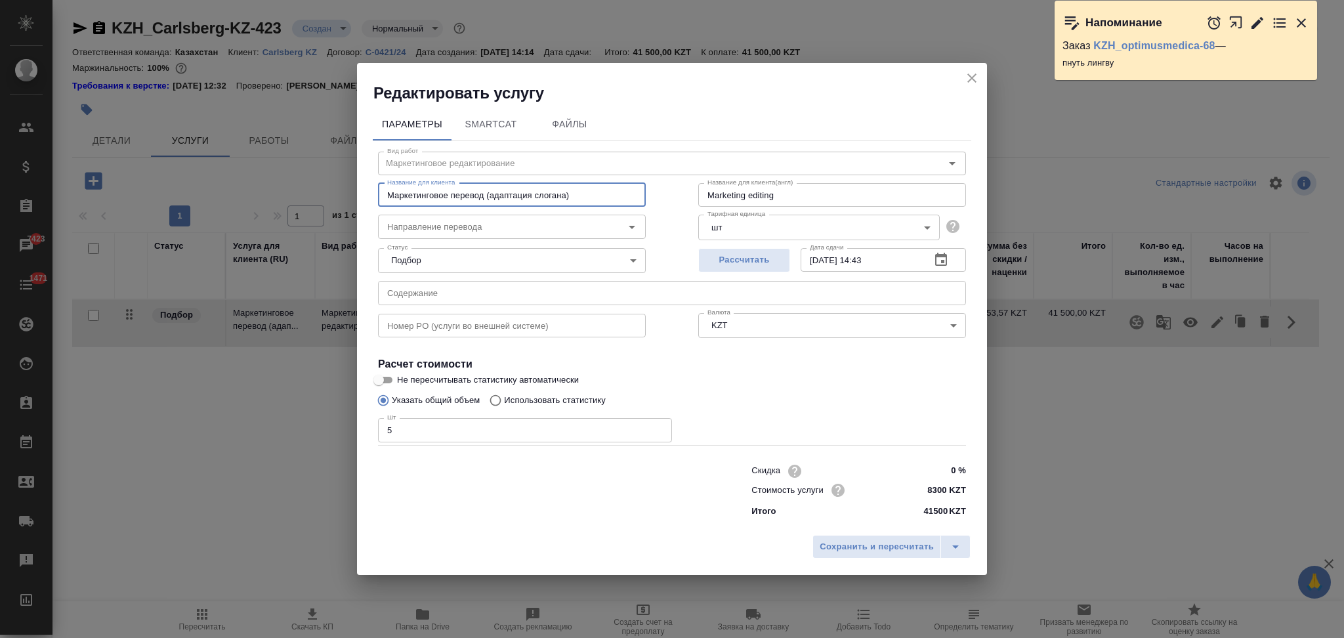
drag, startPoint x: 446, startPoint y: 197, endPoint x: 440, endPoint y: 194, distance: 7.3
click at [440, 194] on input "Маркетинговое перевод (адаптация слогана)" at bounding box center [512, 195] width 268 height 24
type input "Маркетинговый перевод (адаптация слогана)"
click at [835, 540] on span "Сохранить и пересчитать" at bounding box center [876, 546] width 114 height 15
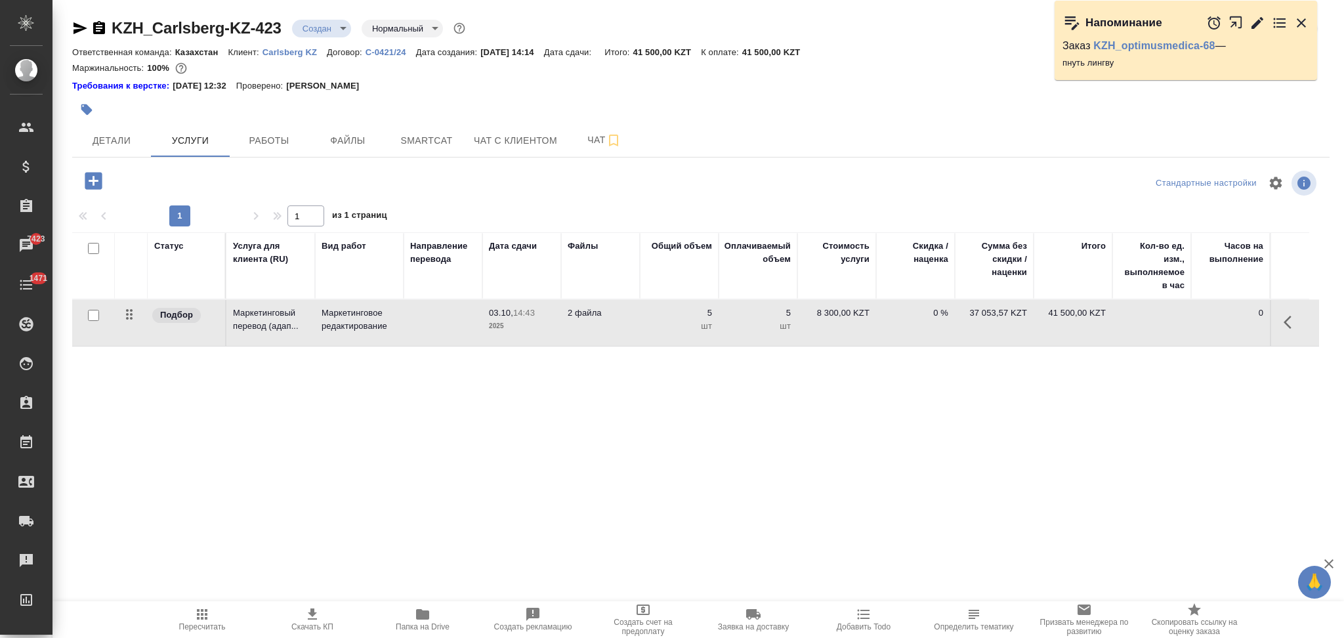
click at [420, 331] on td at bounding box center [443, 323] width 79 height 46
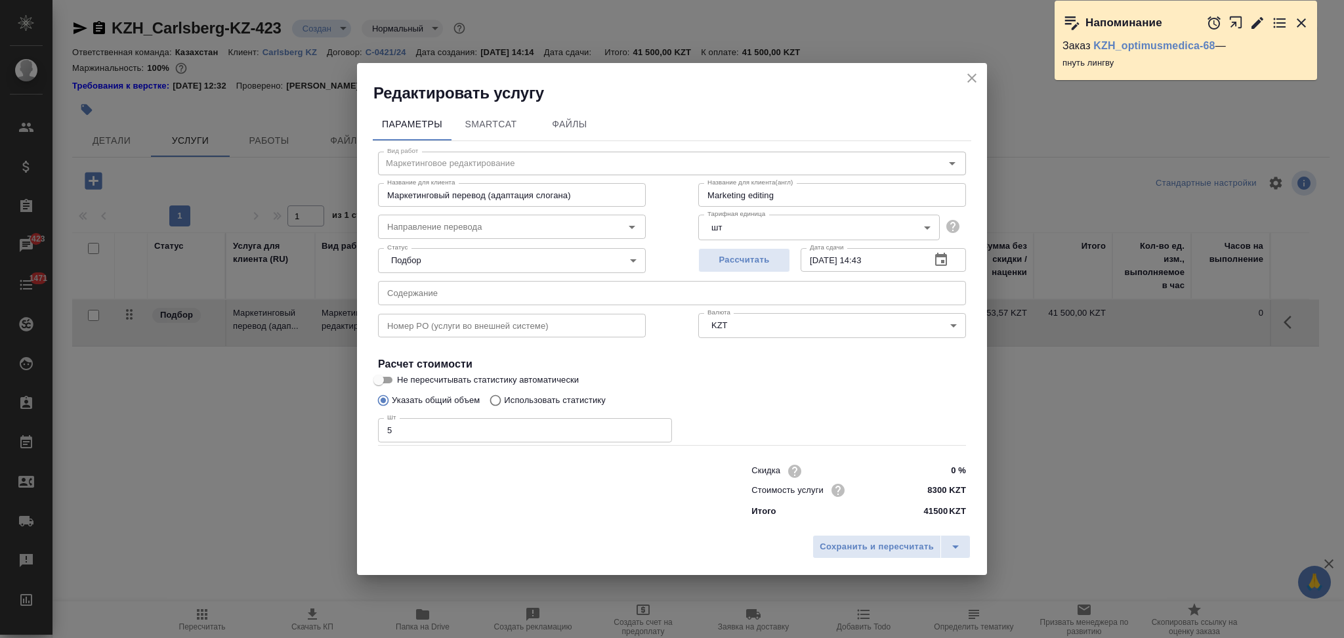
click at [386, 381] on input "Не пересчитывать статистику автоматически" at bounding box center [378, 380] width 47 height 16
checkbox input "true"
click at [889, 541] on span "Сохранить и пересчитать" at bounding box center [876, 546] width 114 height 15
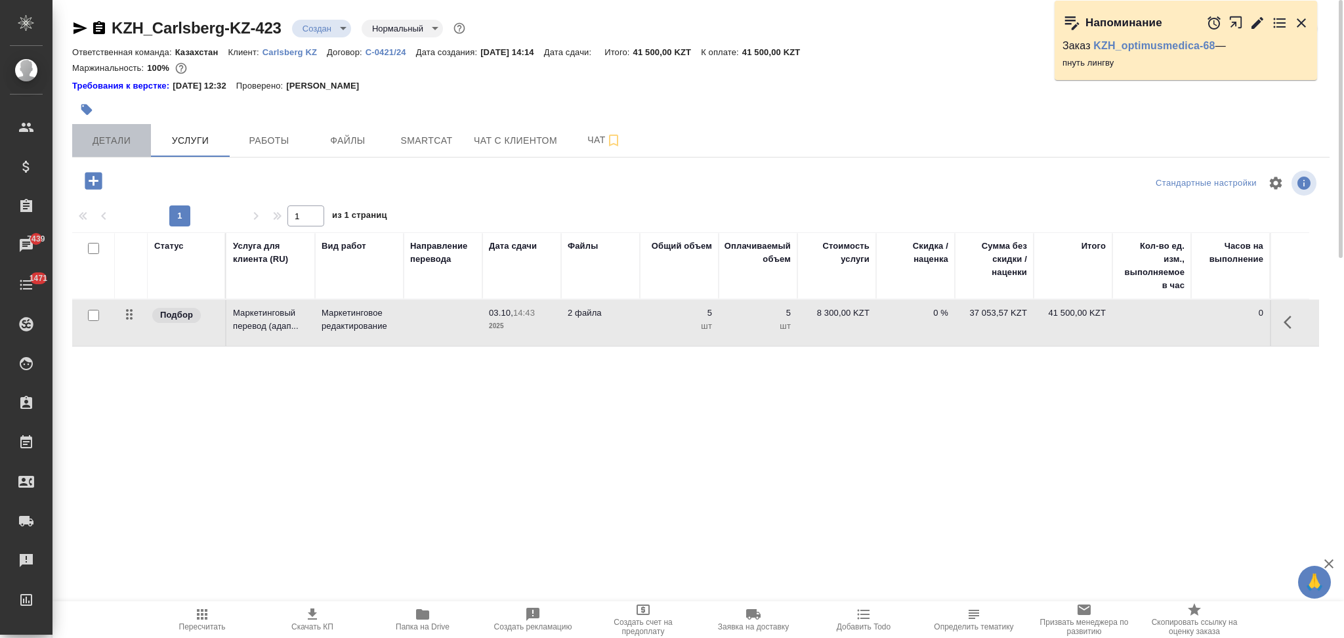
click at [129, 146] on span "Детали" at bounding box center [111, 141] width 63 height 16
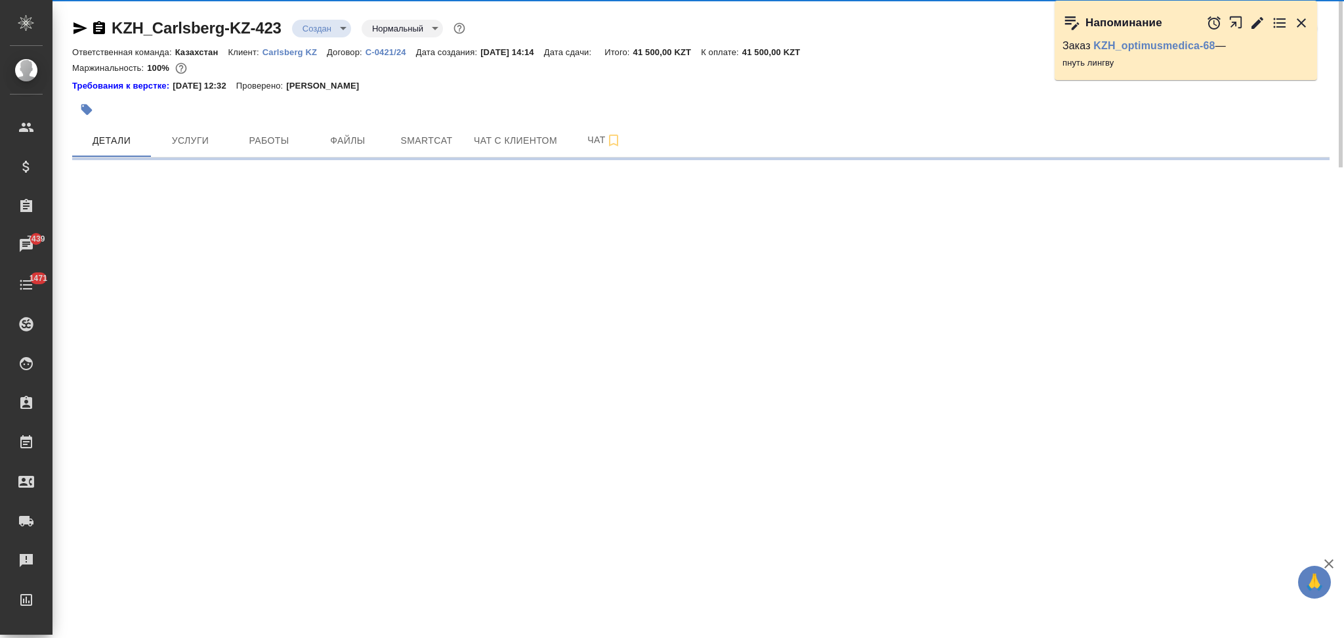
select select "RU"
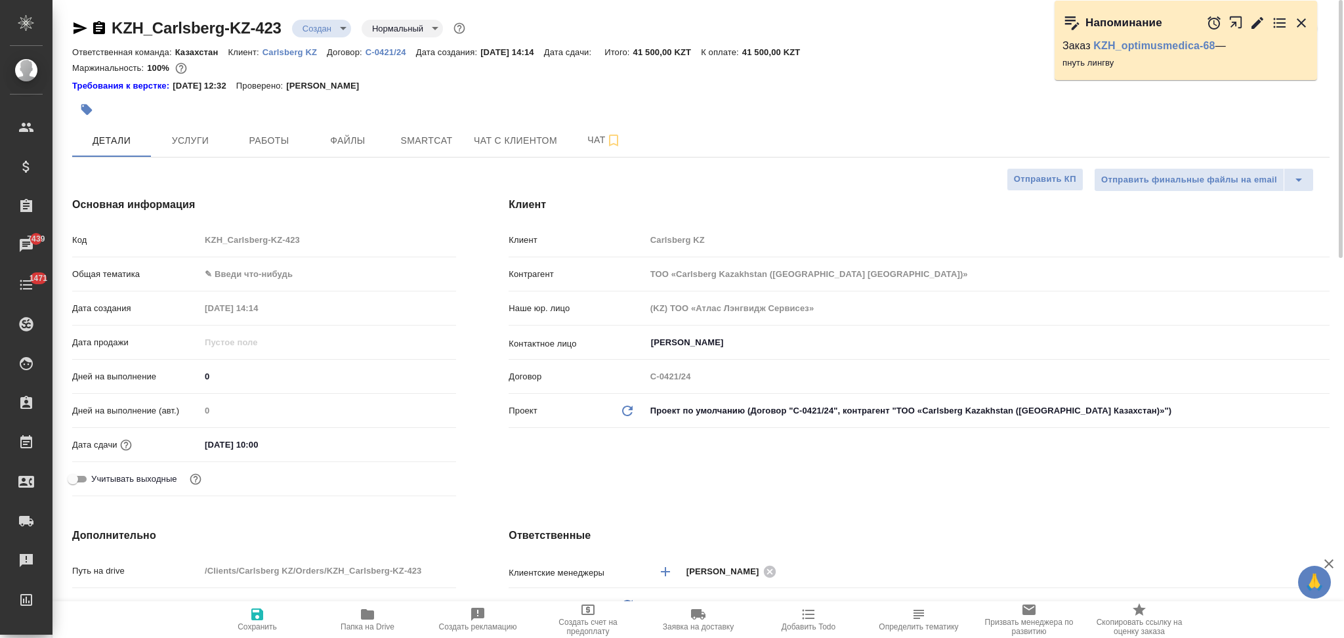
type textarea "x"
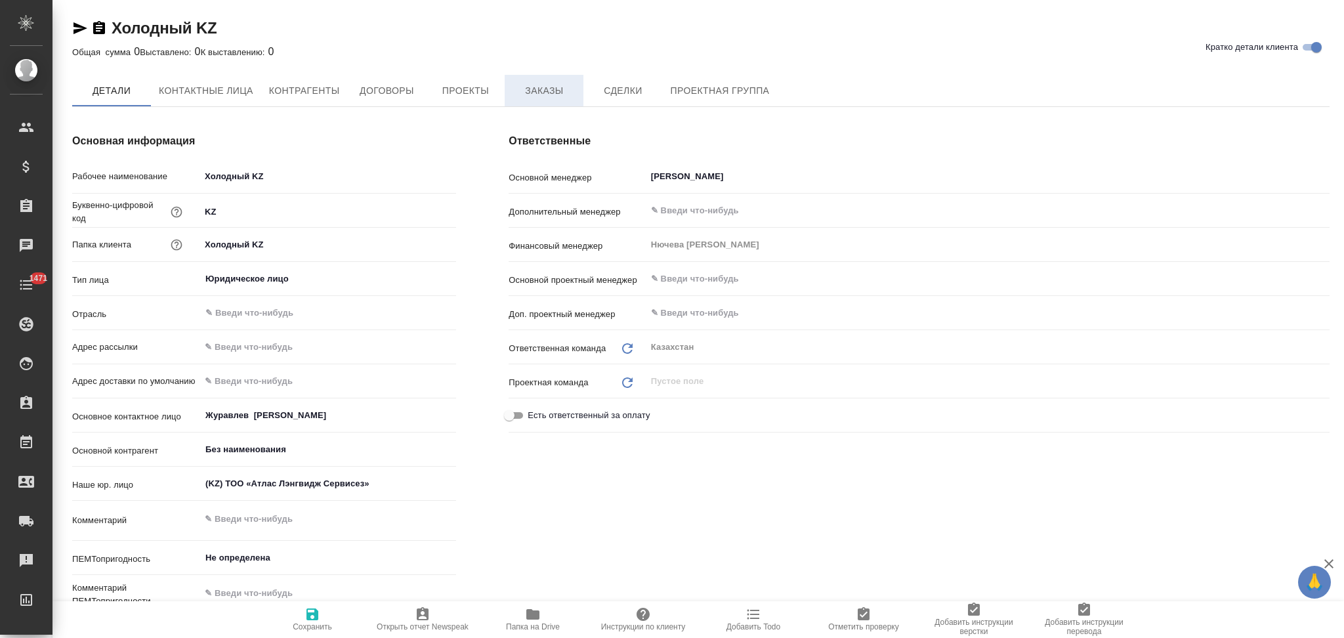
type textarea "x"
click at [539, 88] on span "Заказы" at bounding box center [543, 91] width 63 height 16
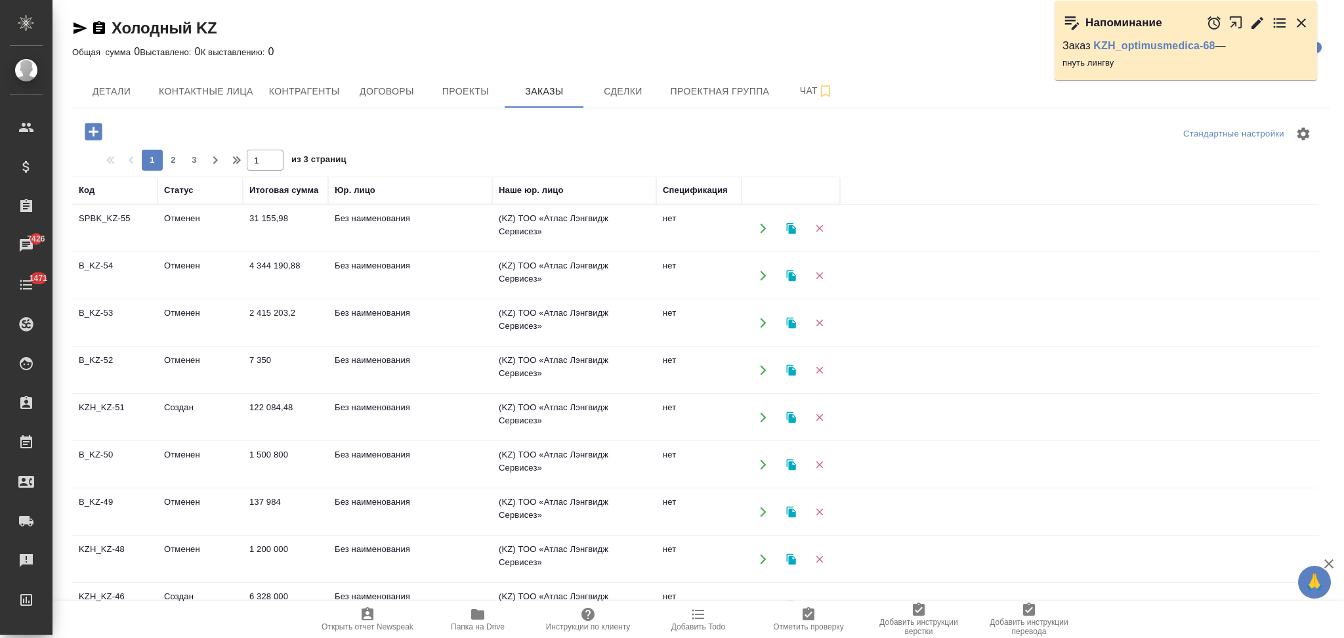
click at [762, 369] on icon "button" at bounding box center [763, 370] width 12 height 12
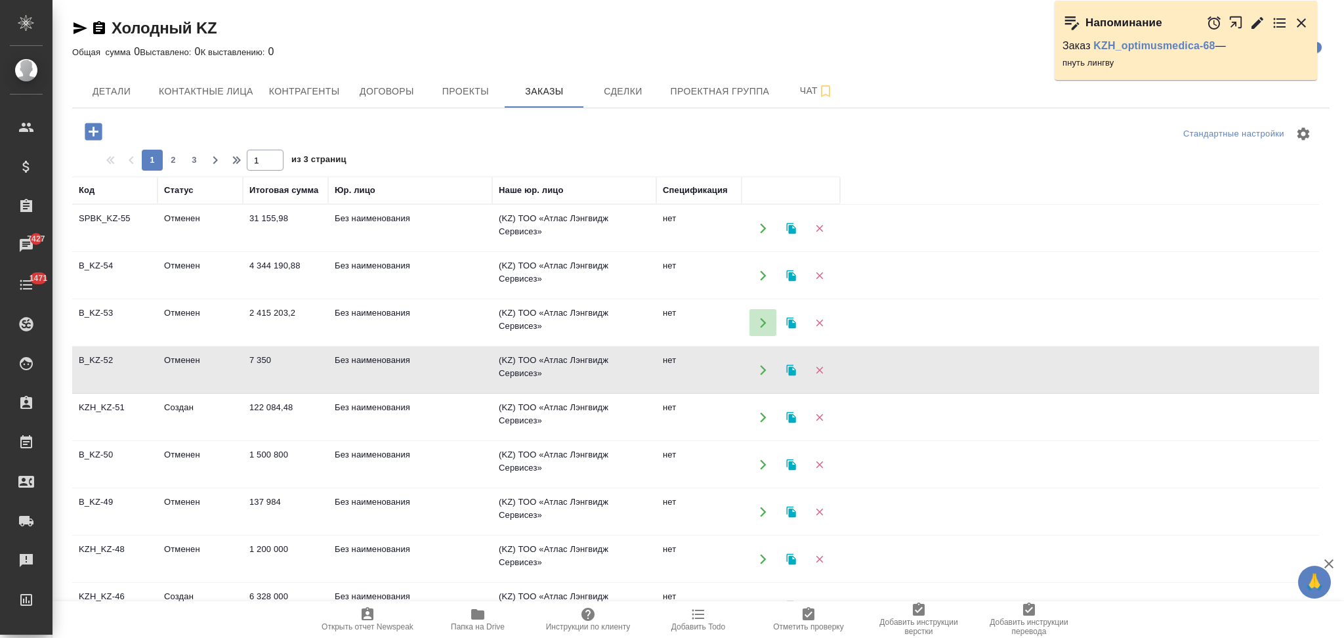
click at [760, 323] on icon "button" at bounding box center [763, 323] width 12 height 12
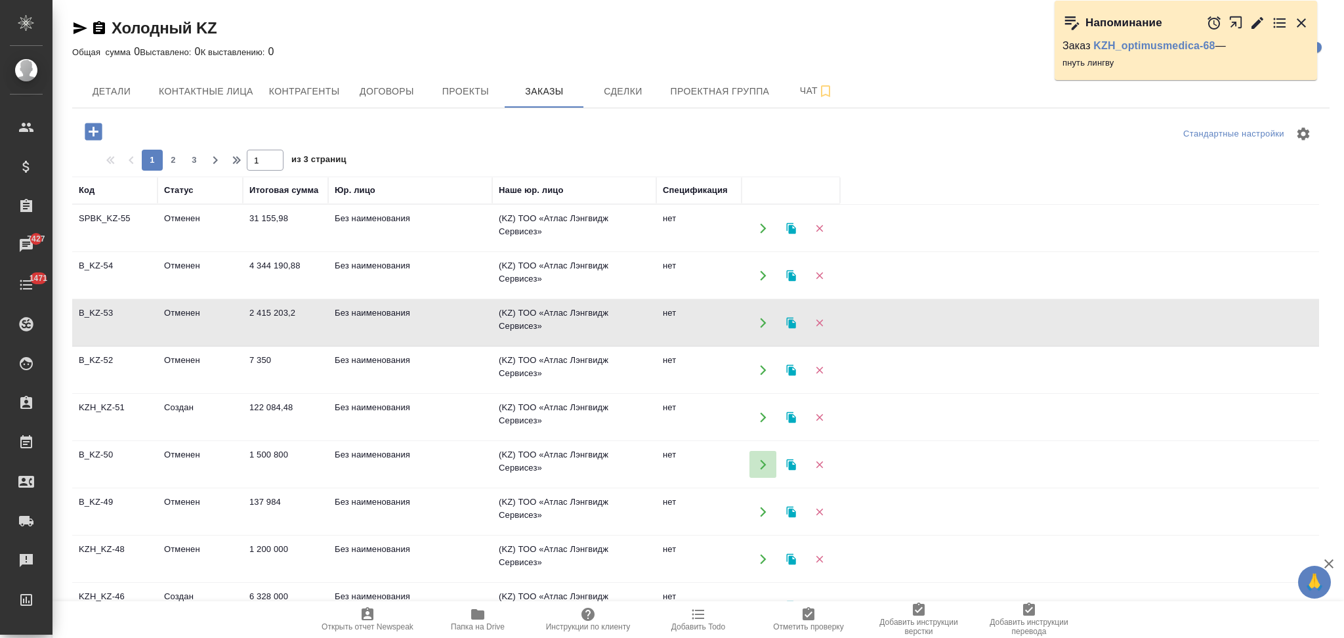
click at [755, 463] on button "button" at bounding box center [762, 464] width 27 height 27
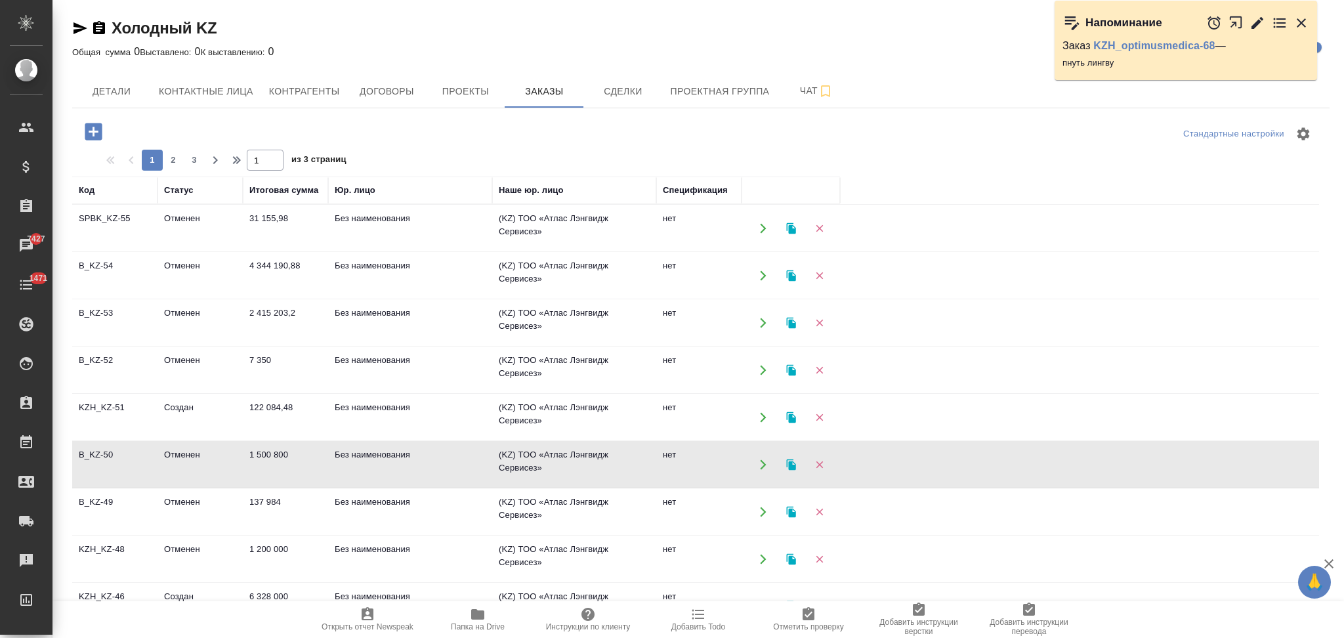
click at [762, 508] on icon "button" at bounding box center [763, 512] width 12 height 12
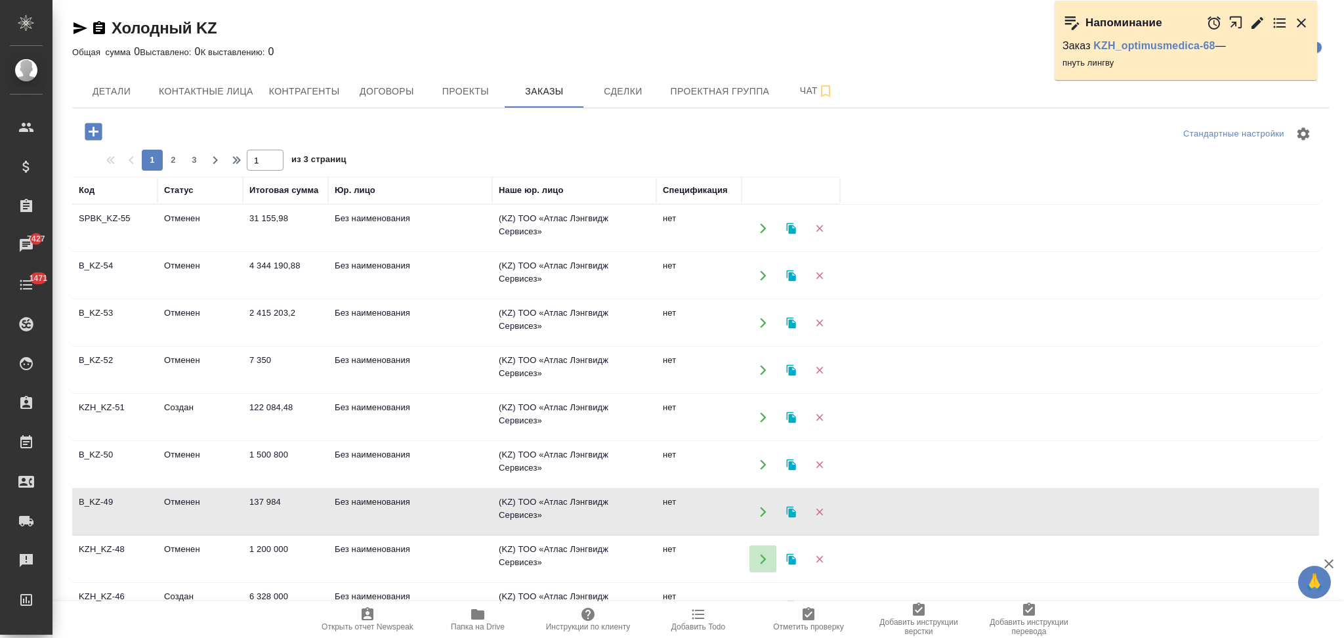
click at [757, 561] on icon "button" at bounding box center [763, 559] width 12 height 12
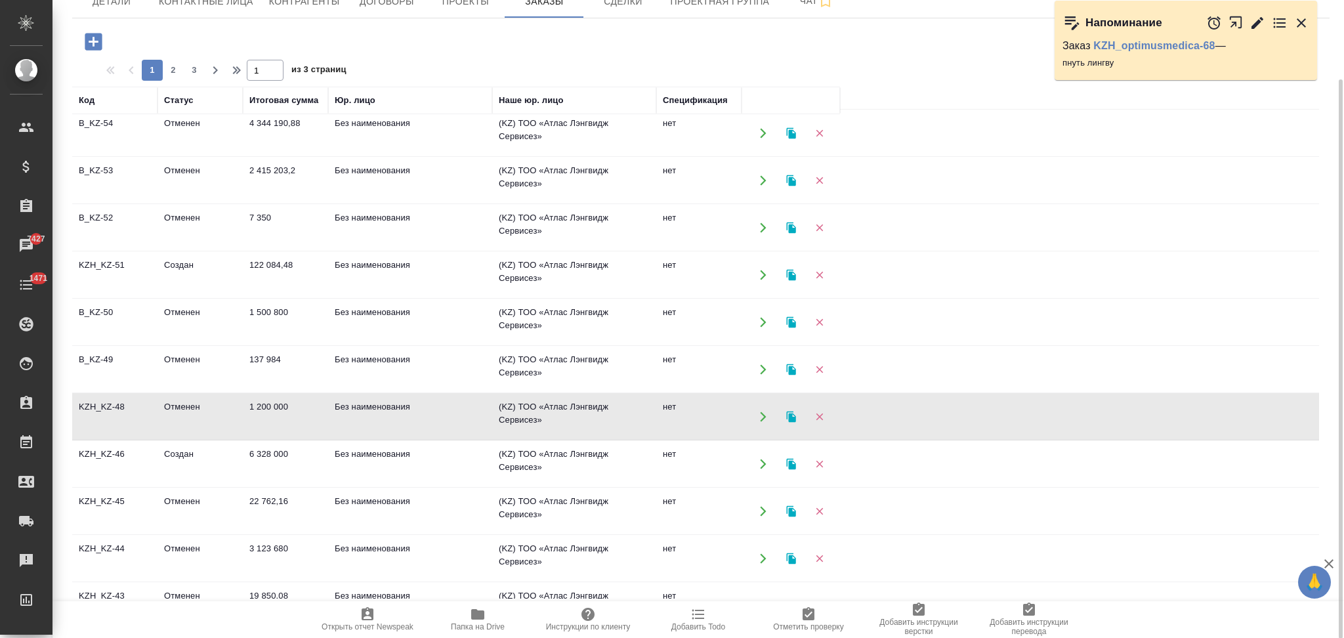
scroll to position [87, 0]
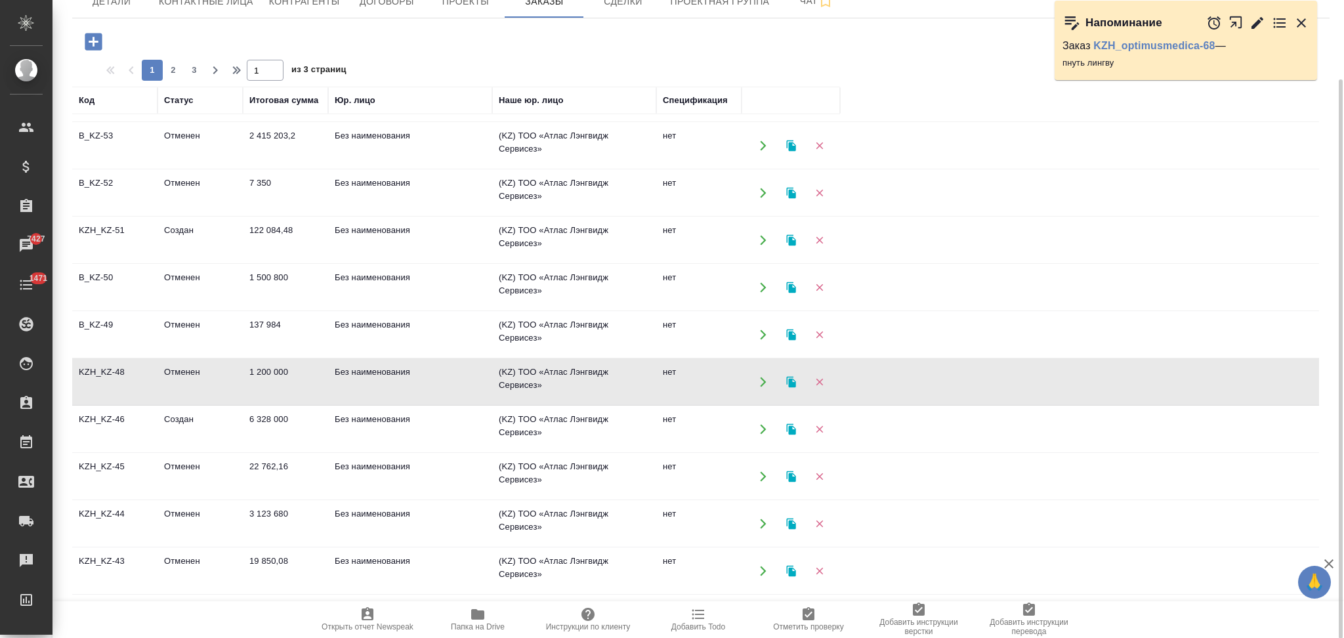
click at [763, 476] on icon "button" at bounding box center [763, 476] width 6 height 10
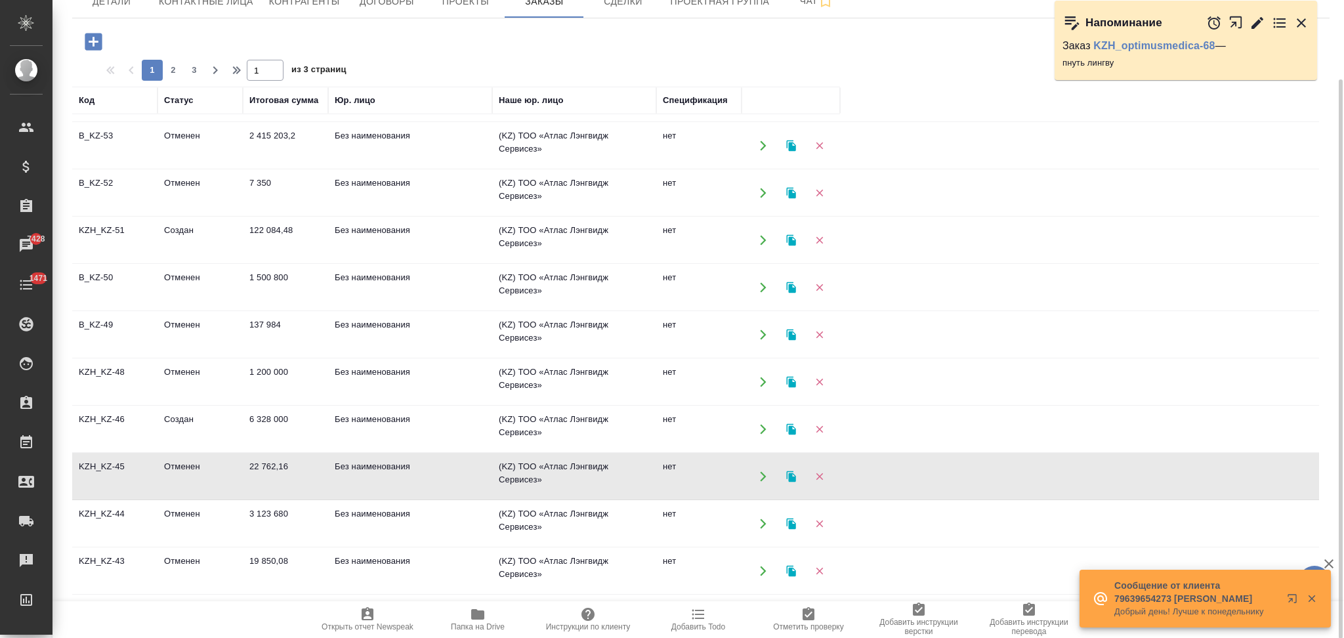
scroll to position [0, 0]
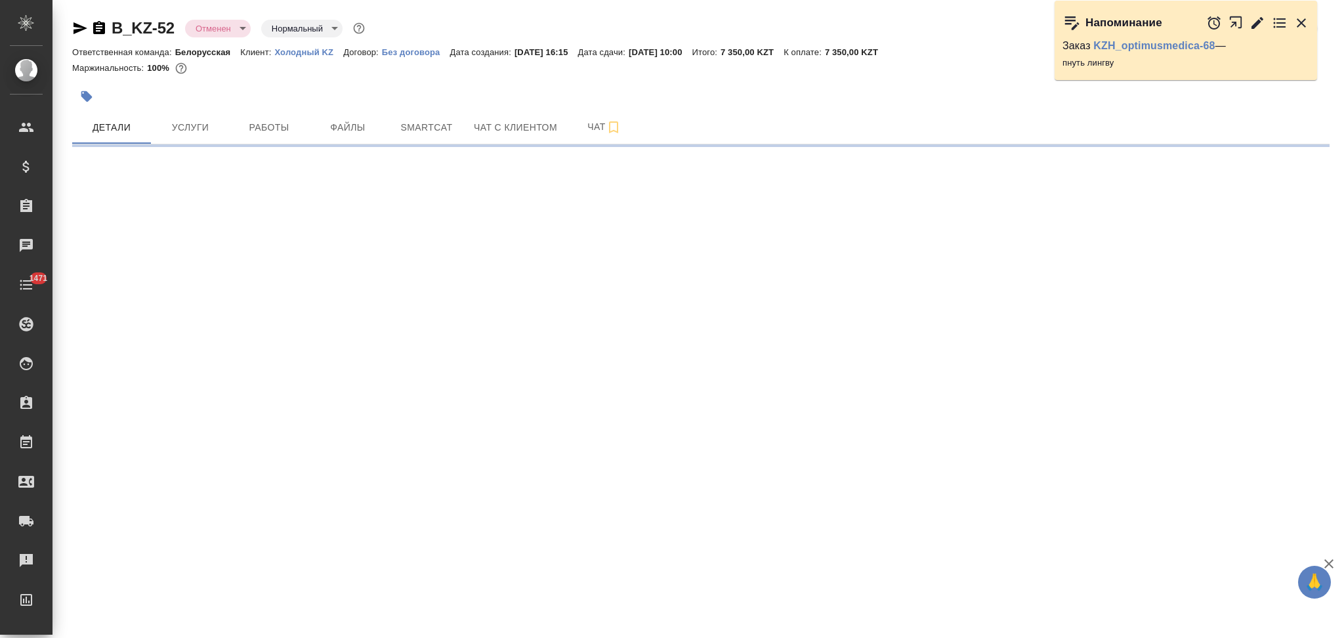
select select "RU"
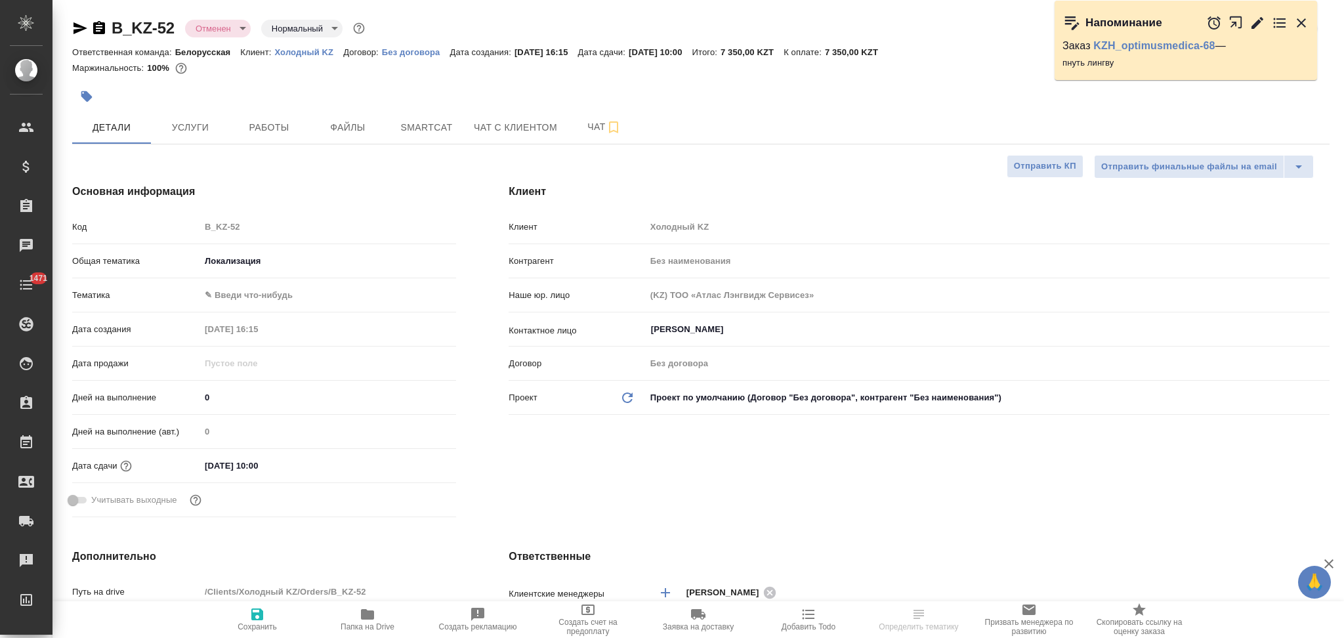
type textarea "x"
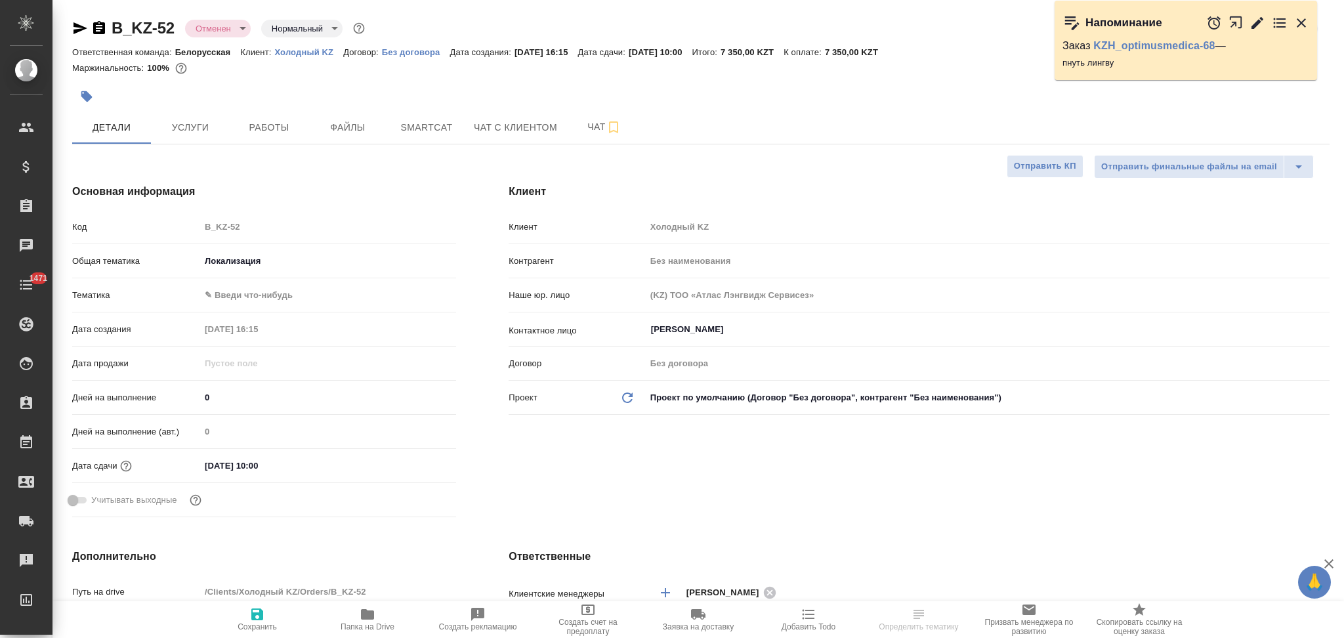
type textarea "x"
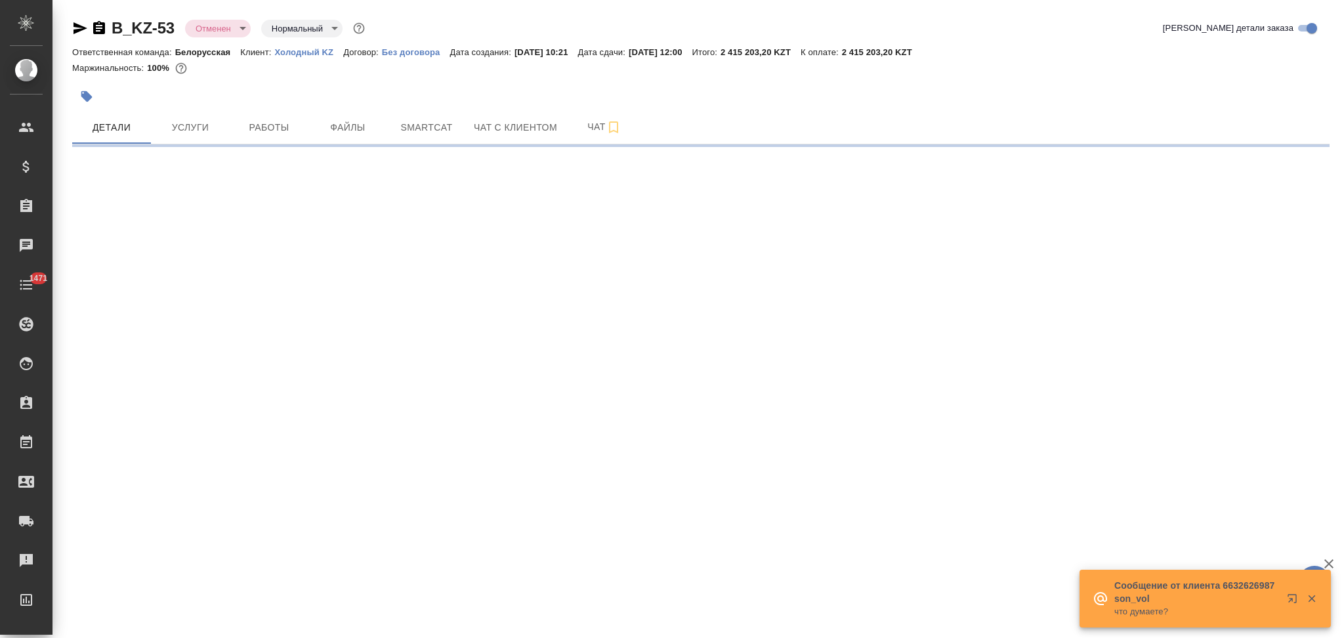
select select "RU"
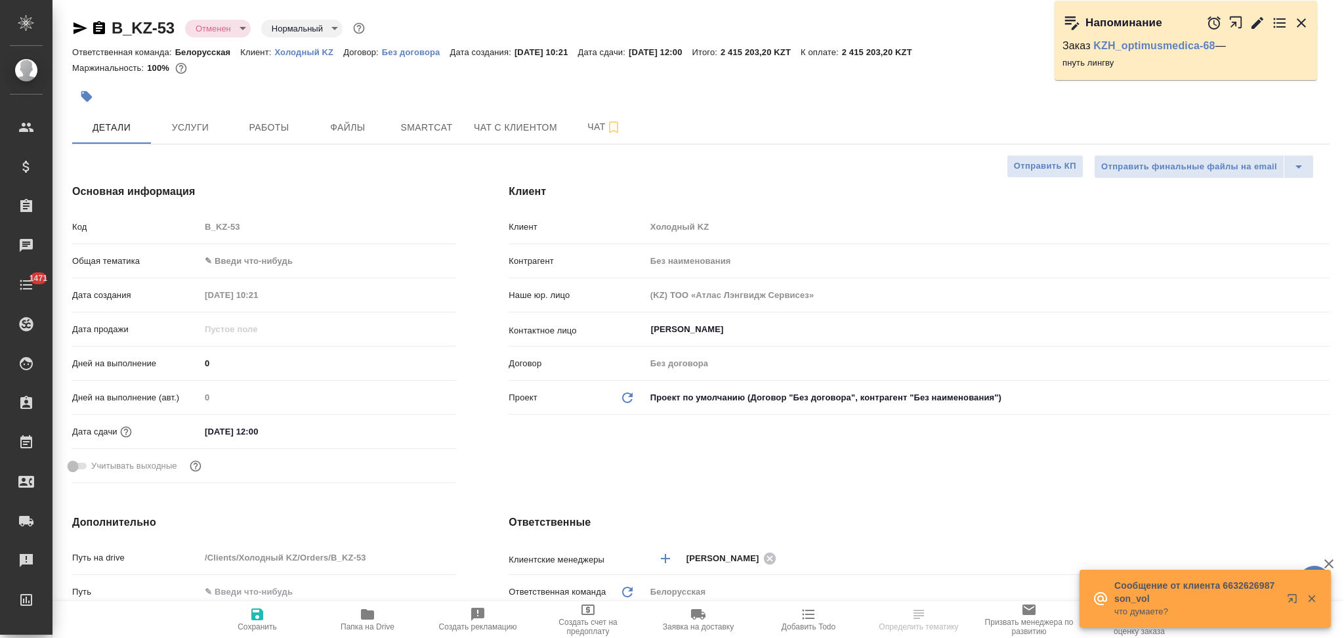
type textarea "x"
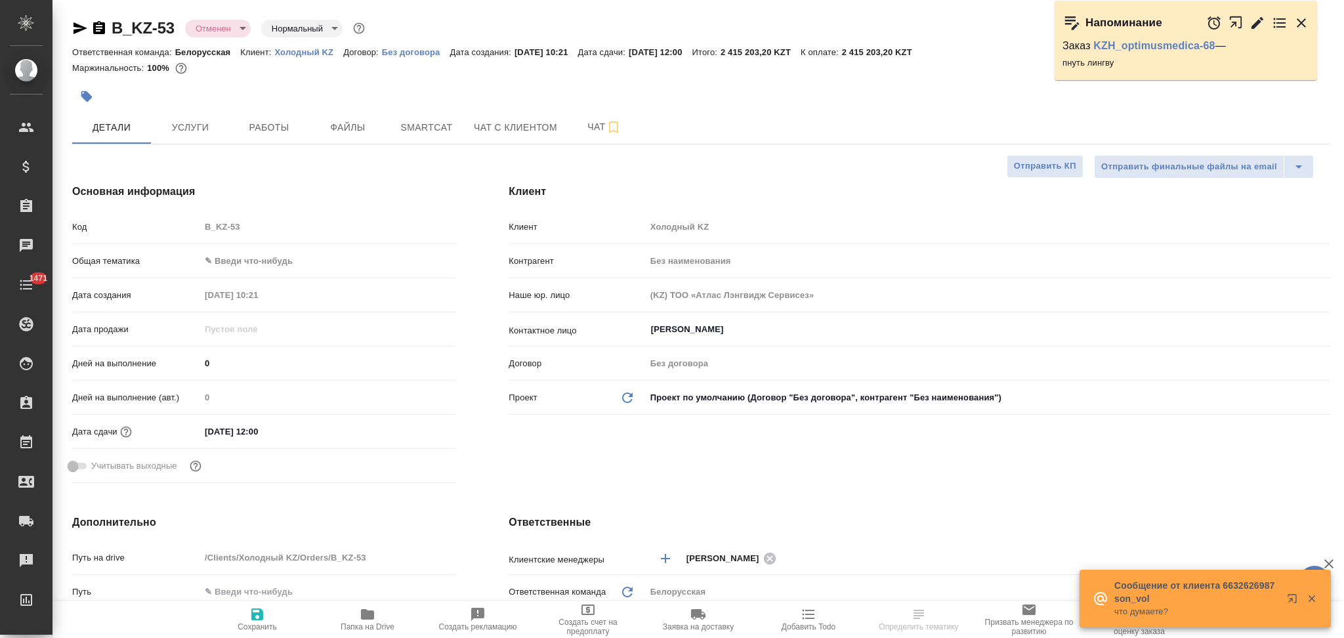
type textarea "x"
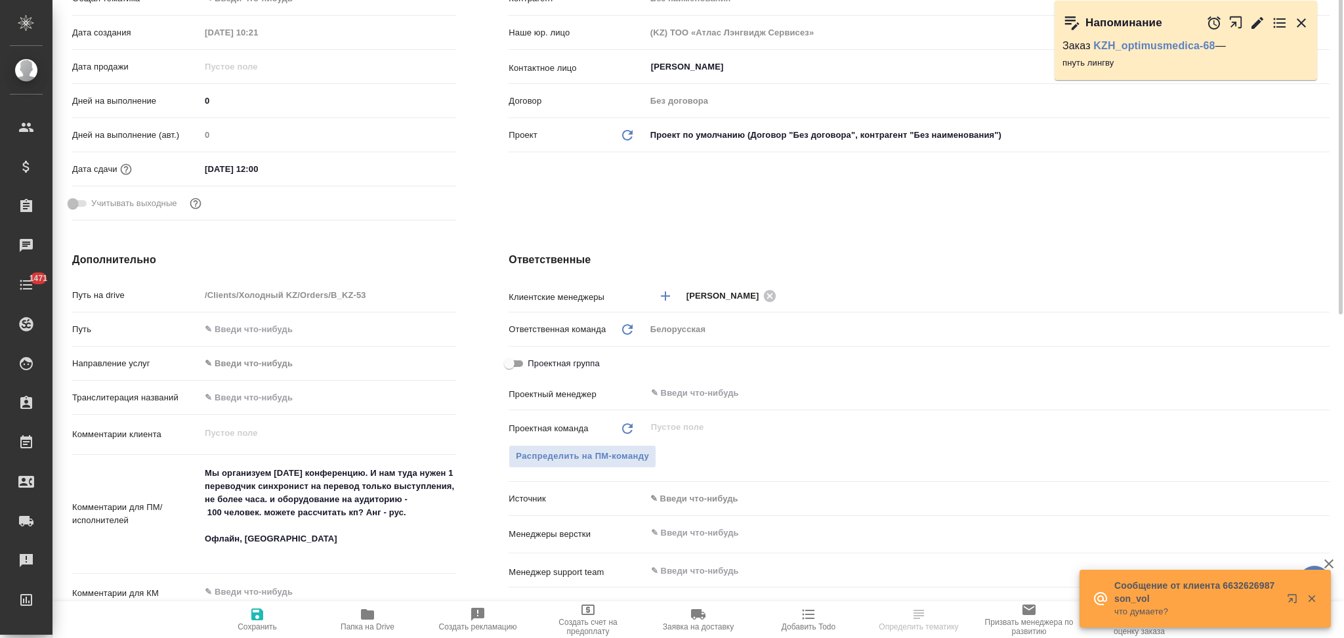
scroll to position [350, 0]
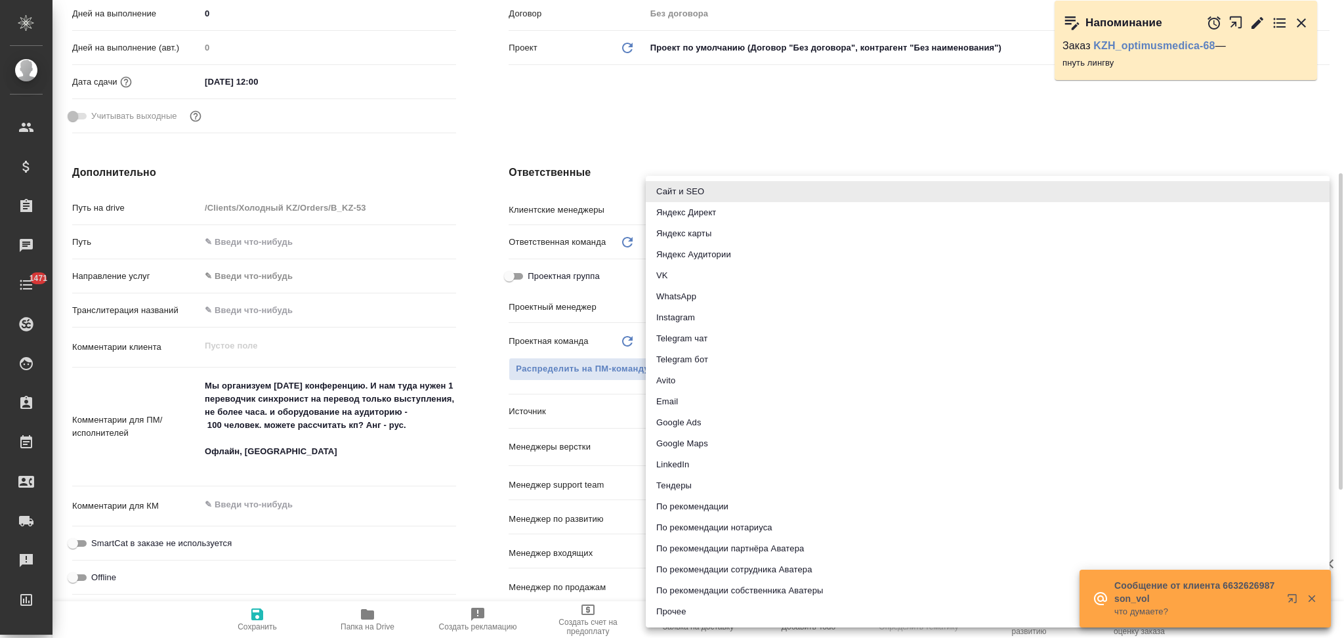
click at [690, 408] on body "🙏 .cls-1 fill:#fff; AWATERA Aslanukova Sati Клиенты Спецификации Заказы Чаты 14…" at bounding box center [672, 319] width 1344 height 638
click at [723, 420] on li "Google Ads" at bounding box center [988, 422] width 684 height 21
type textarea "x"
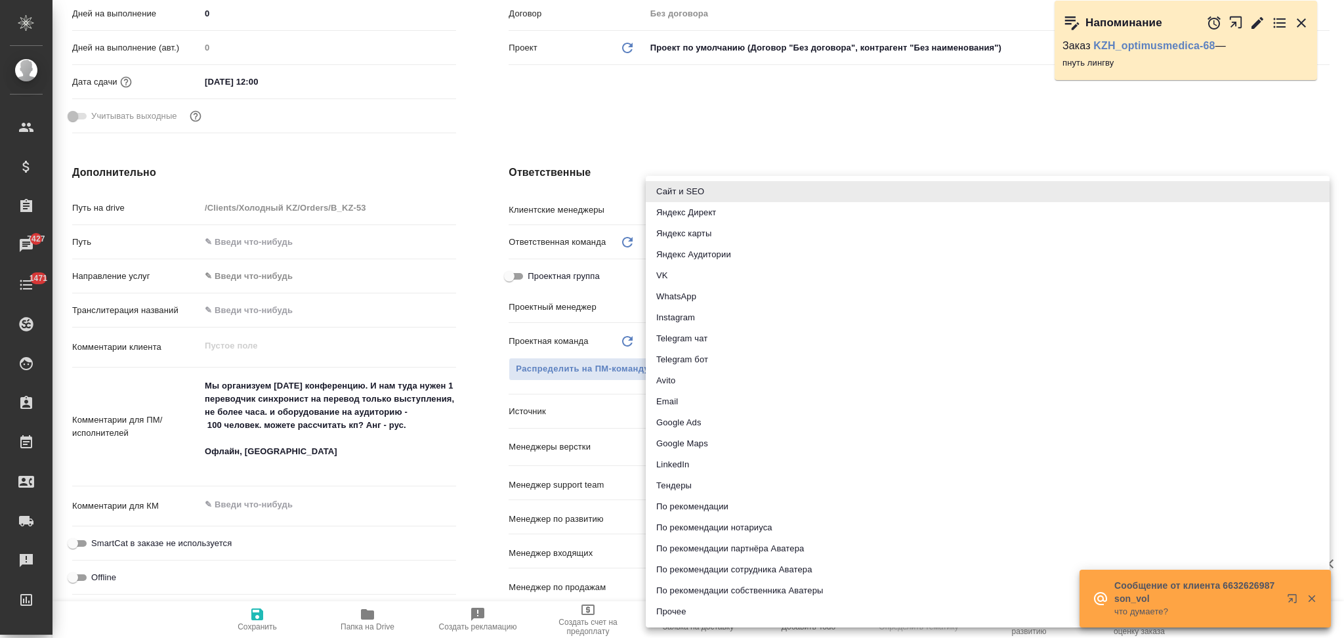
type input "googleAds"
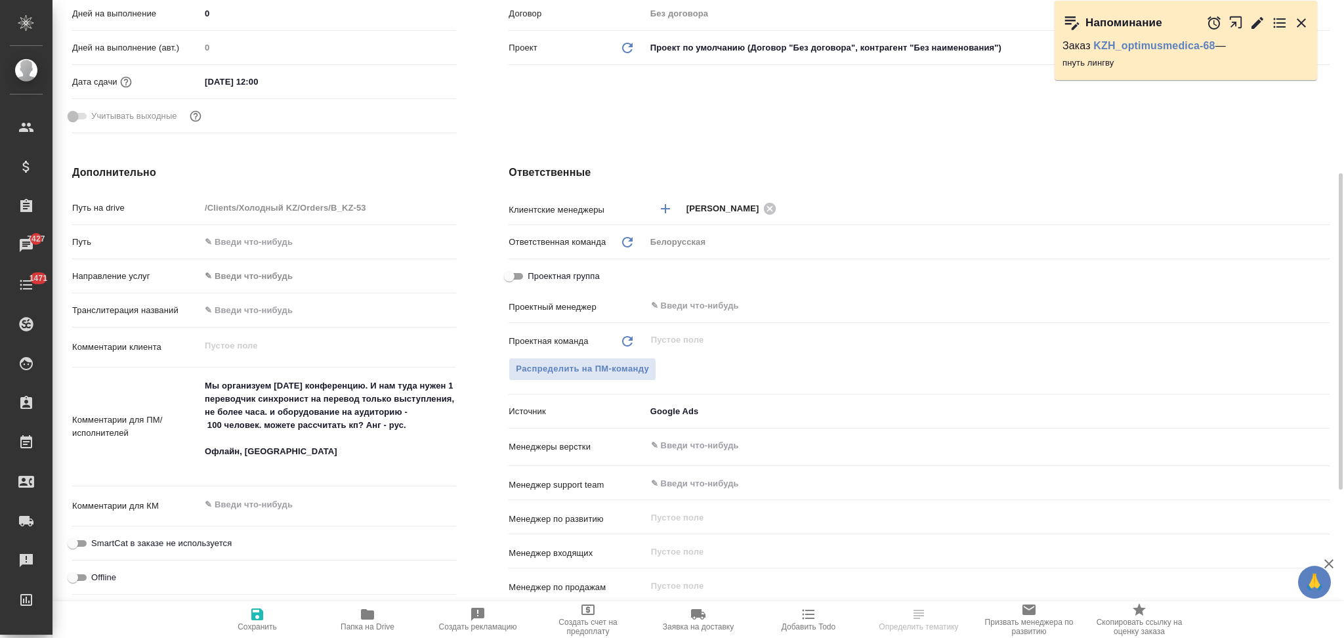
type textarea "x"
select select "RU"
type textarea "x"
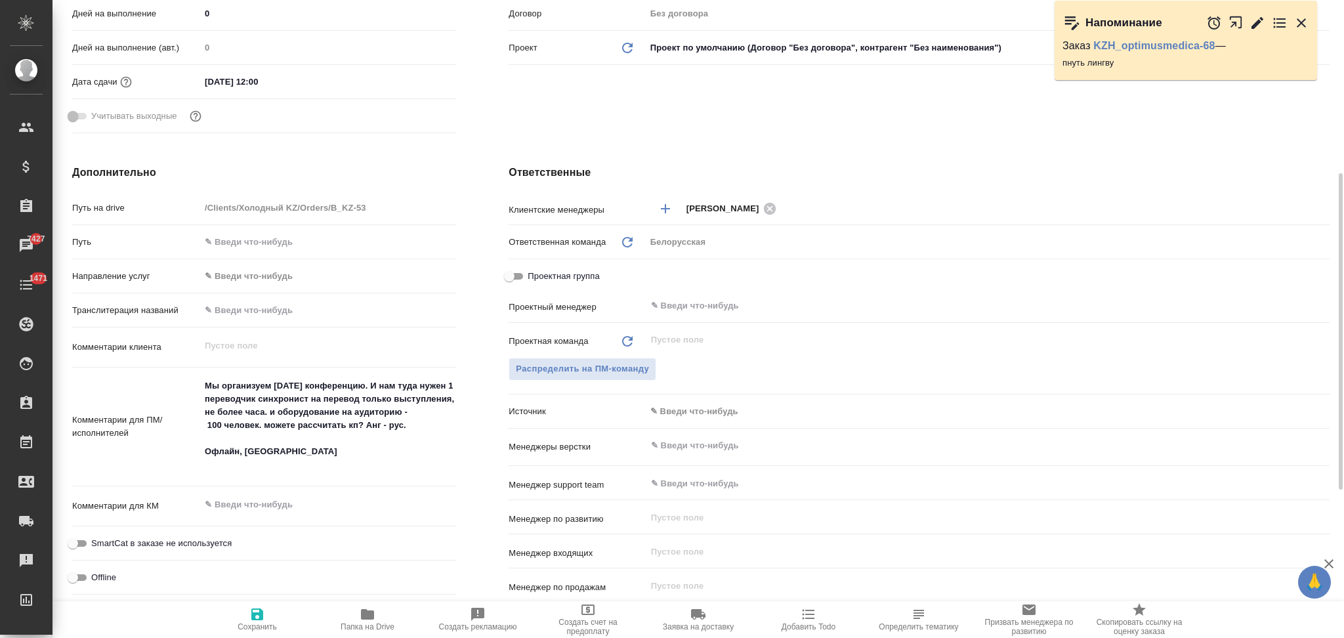
type textarea "x"
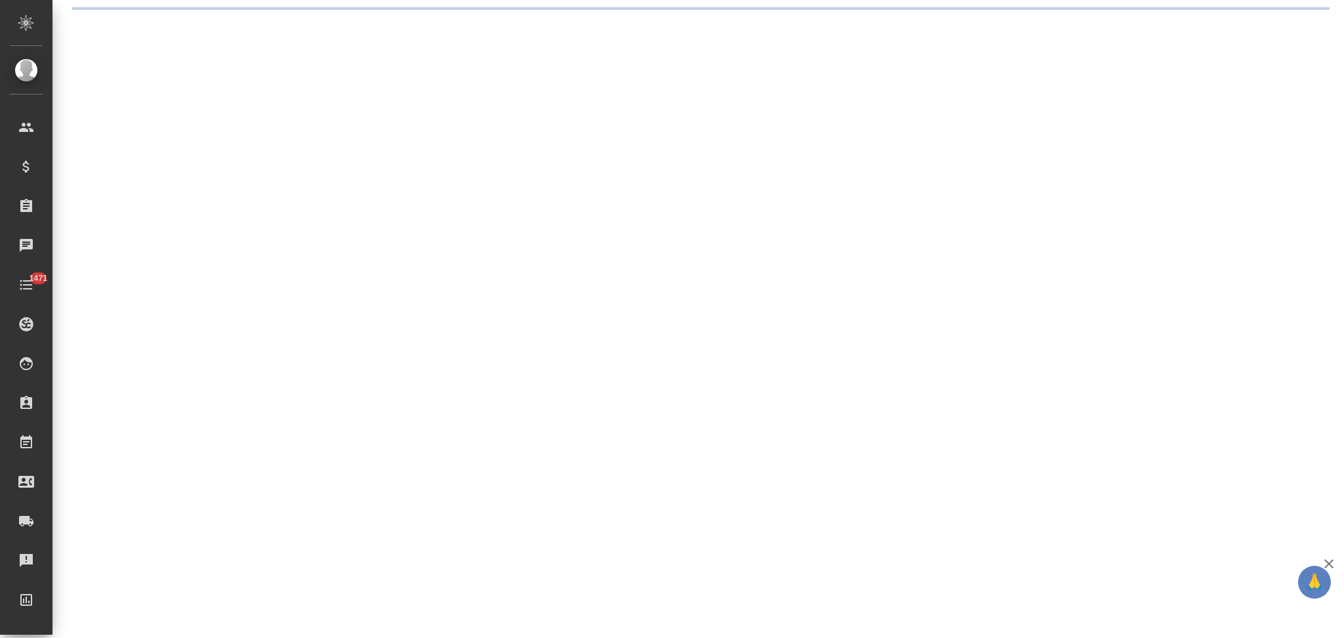
select select "RU"
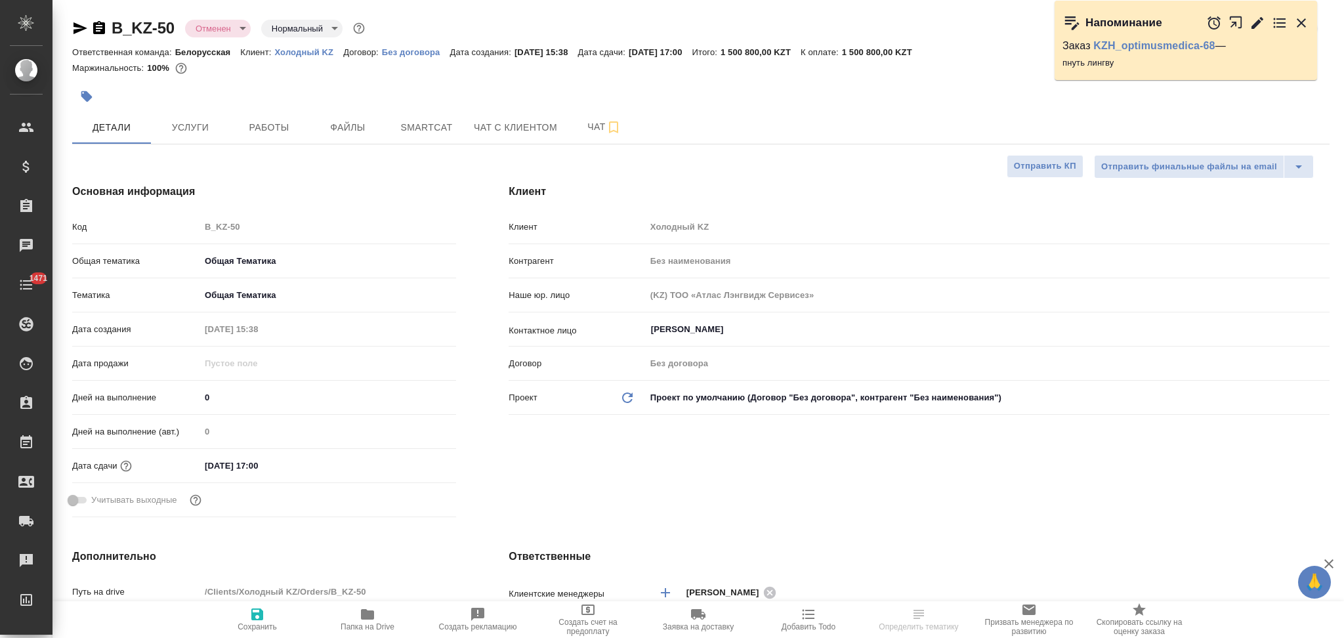
type textarea "x"
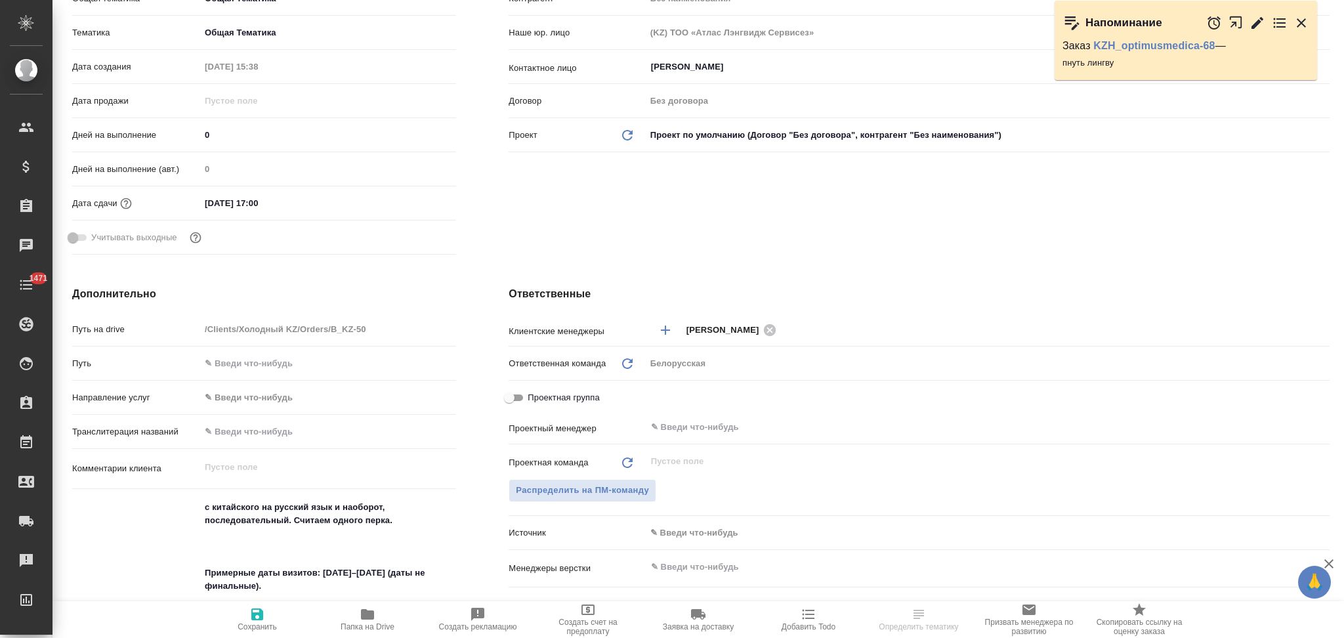
type textarea "x"
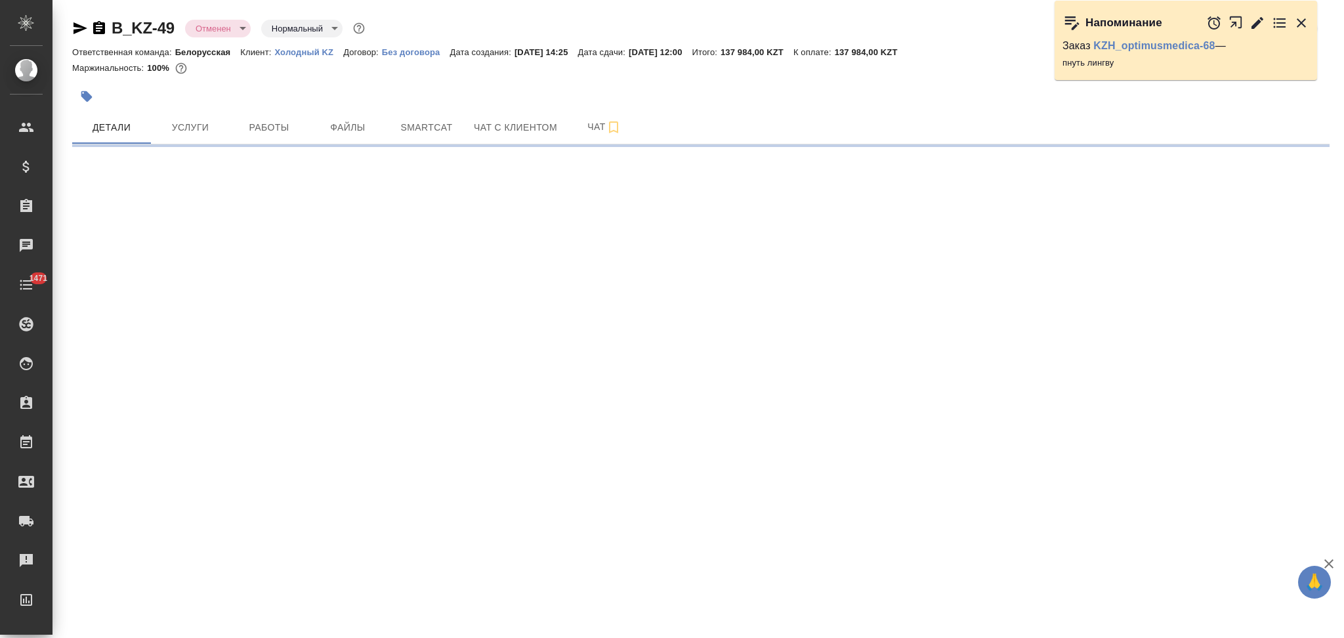
select select "RU"
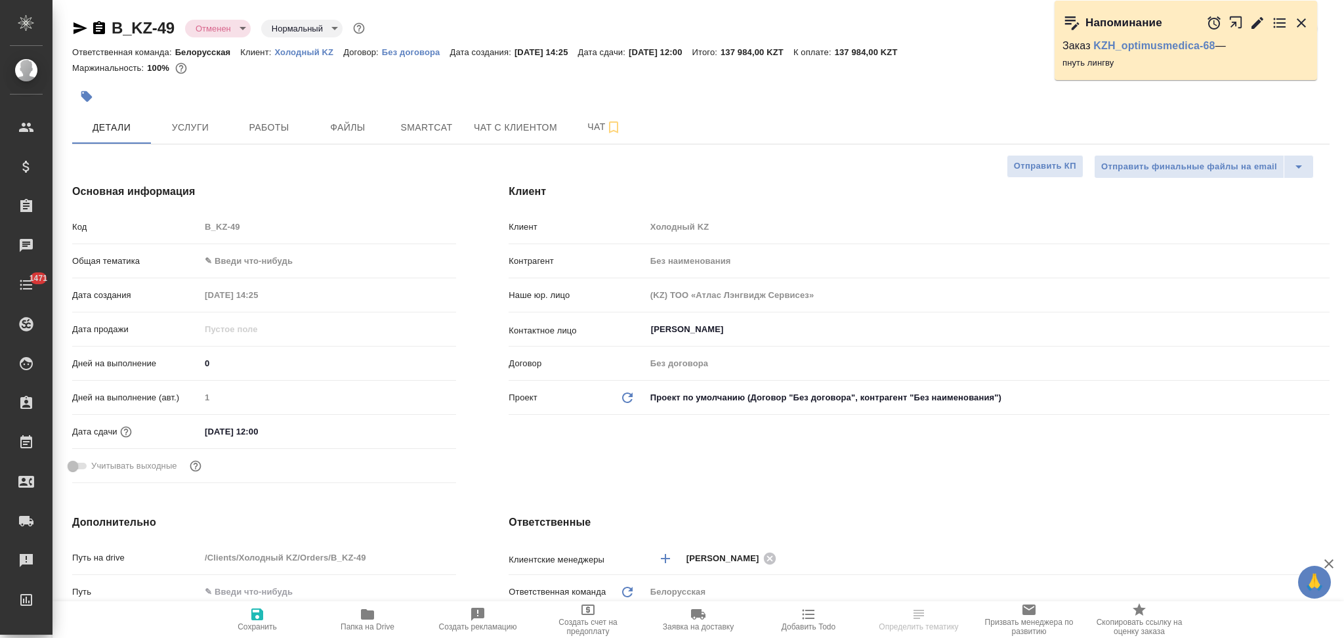
type textarea "x"
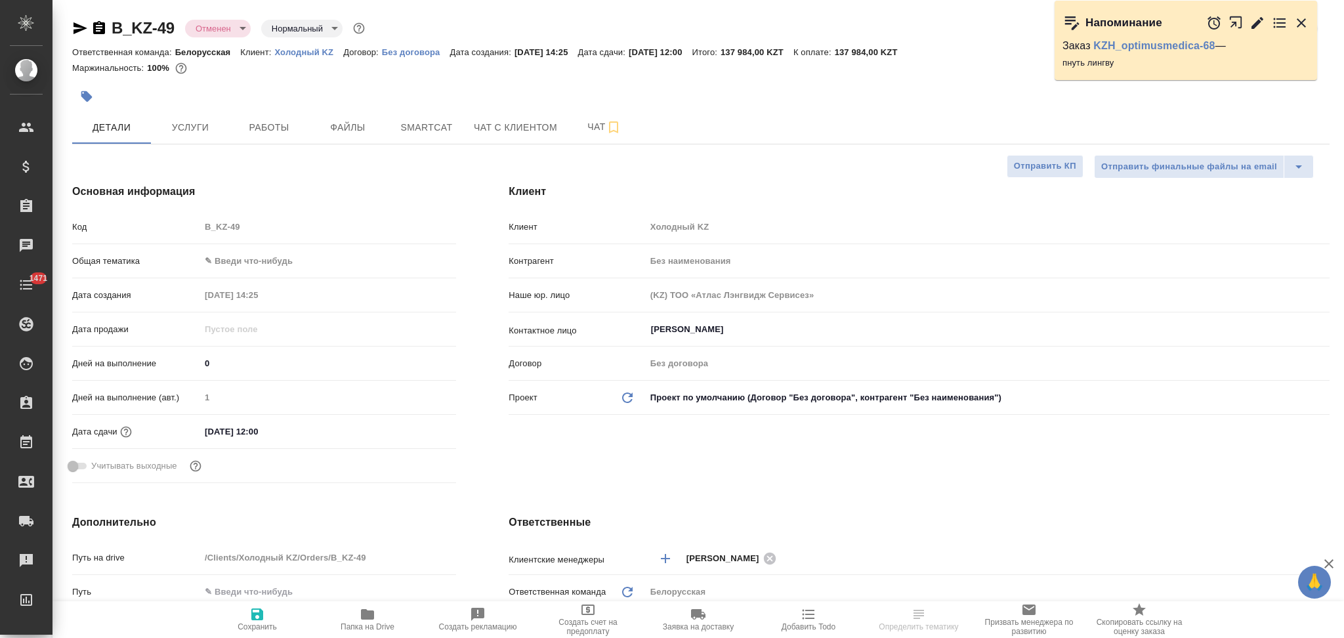
type textarea "x"
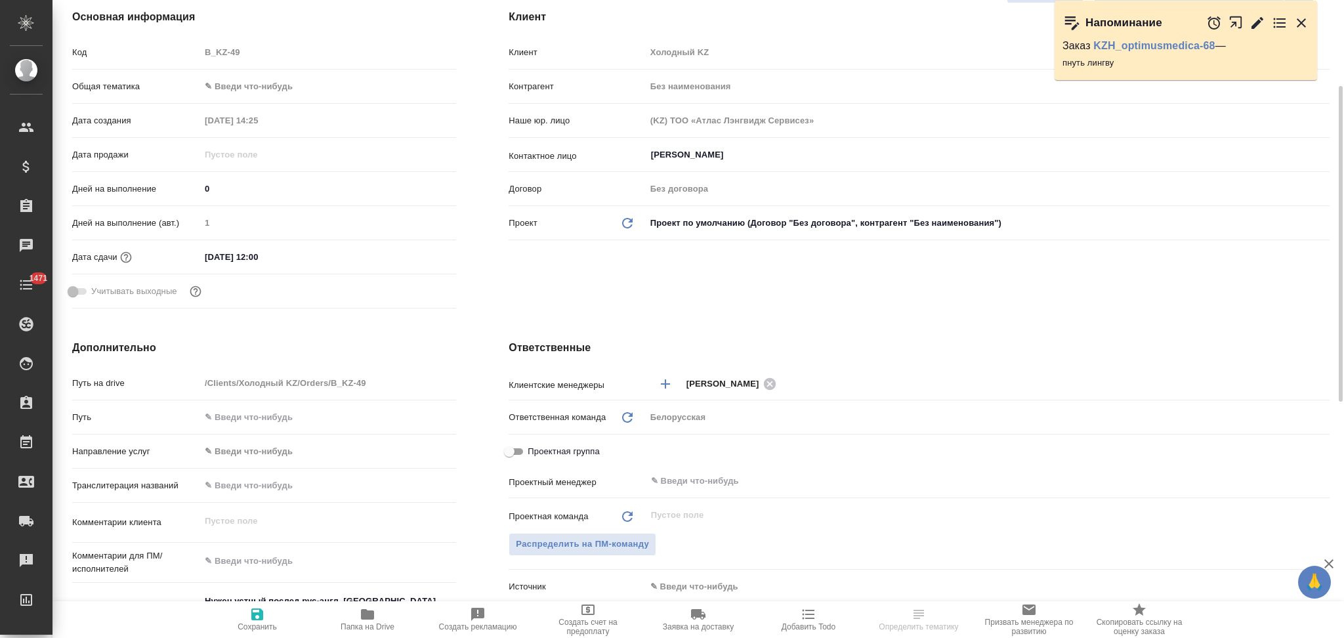
scroll to position [437, 0]
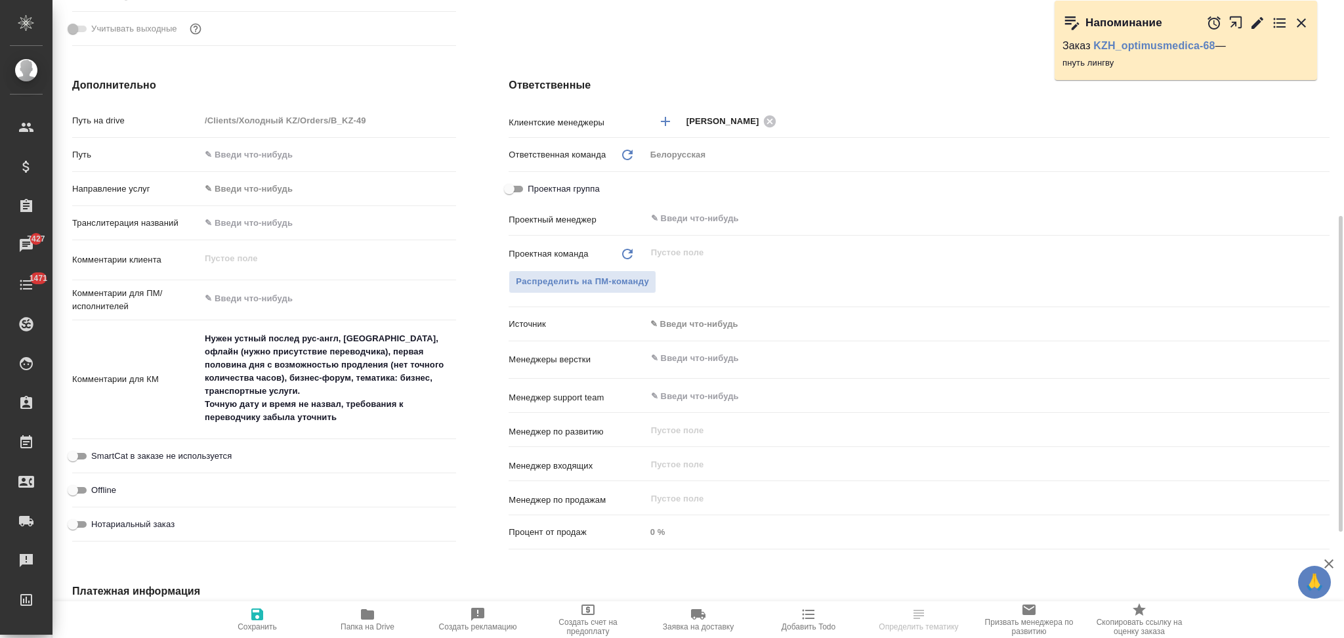
type textarea "x"
select select "RU"
type textarea "x"
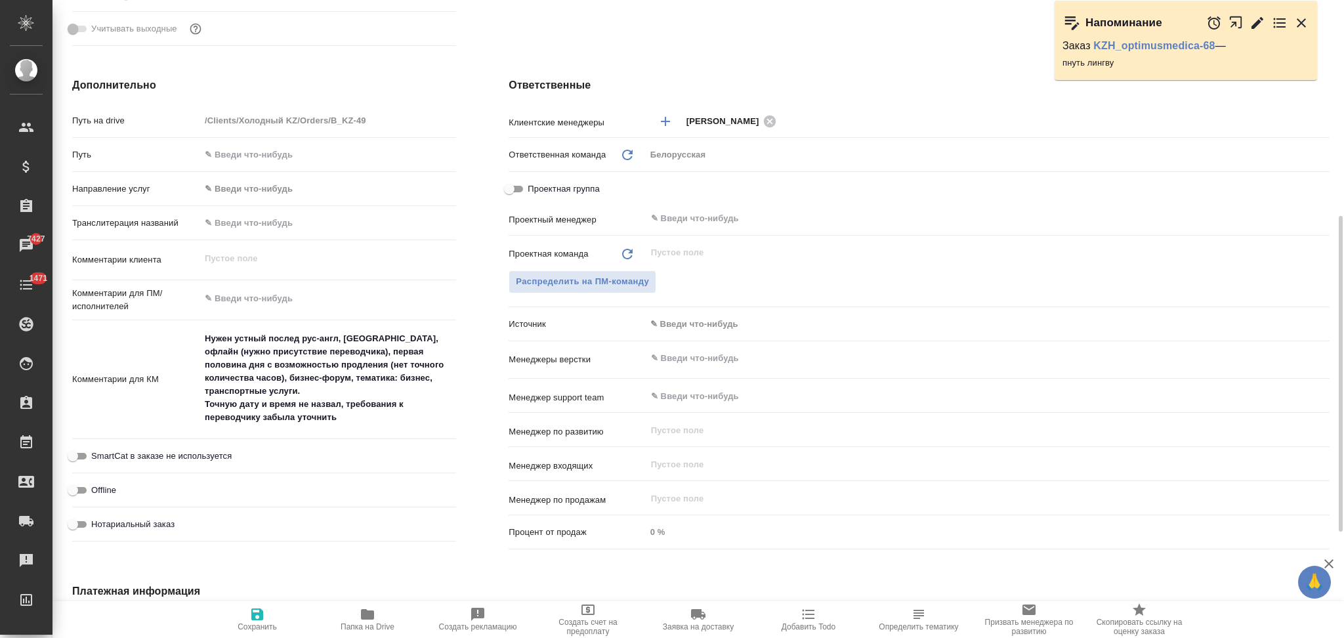
type textarea "x"
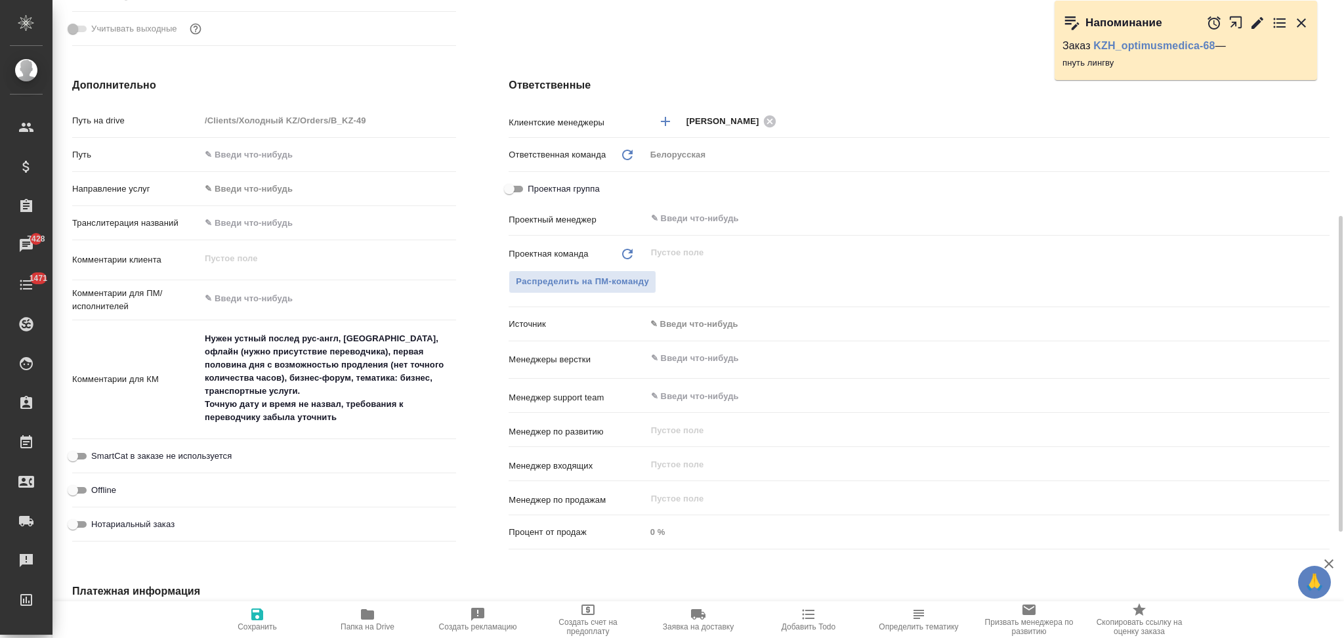
type textarea "x"
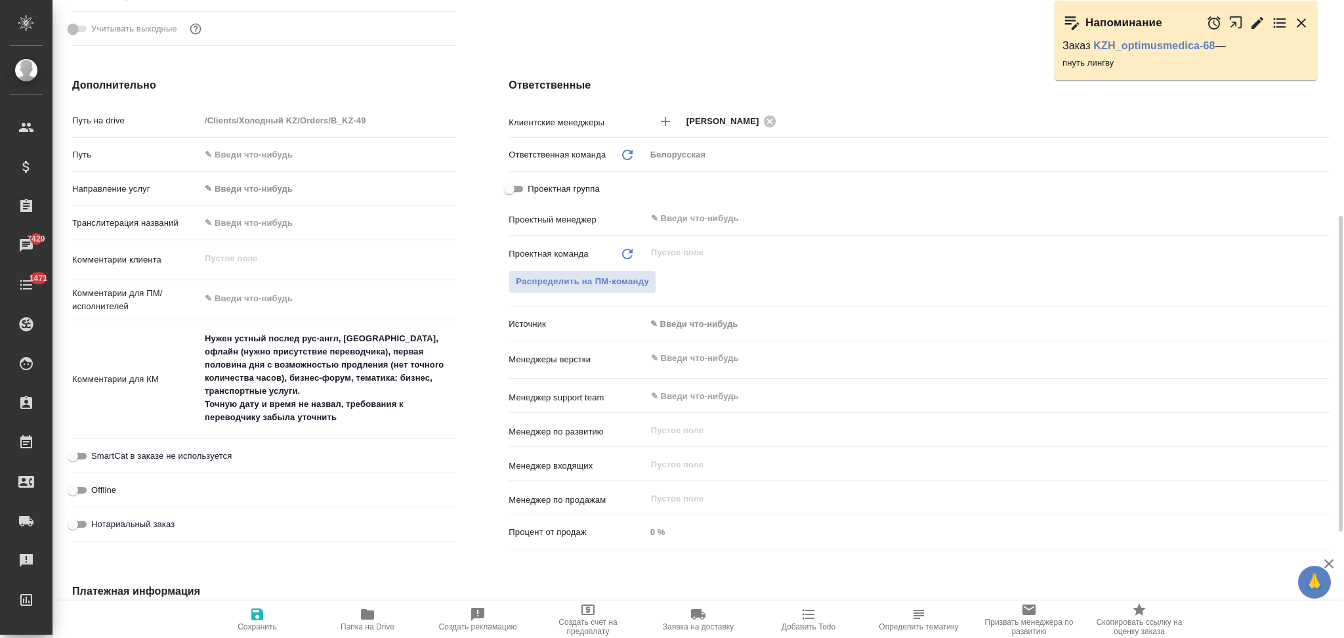
type textarea "x"
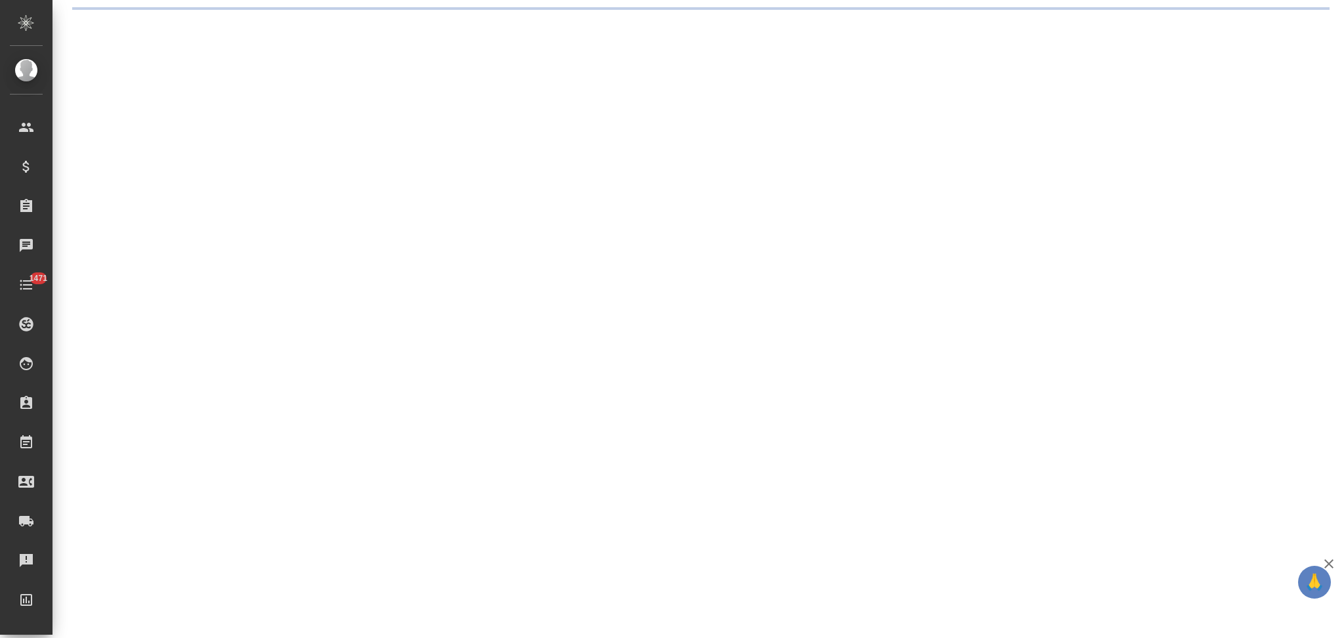
select select "RU"
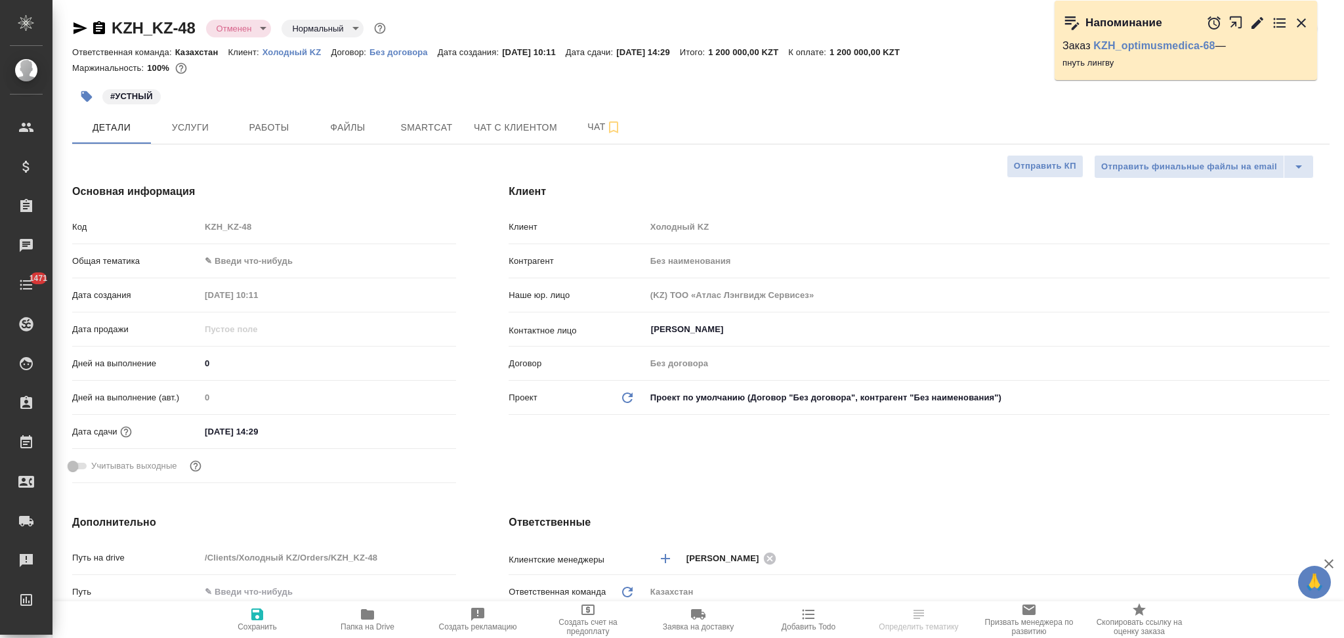
type textarea "x"
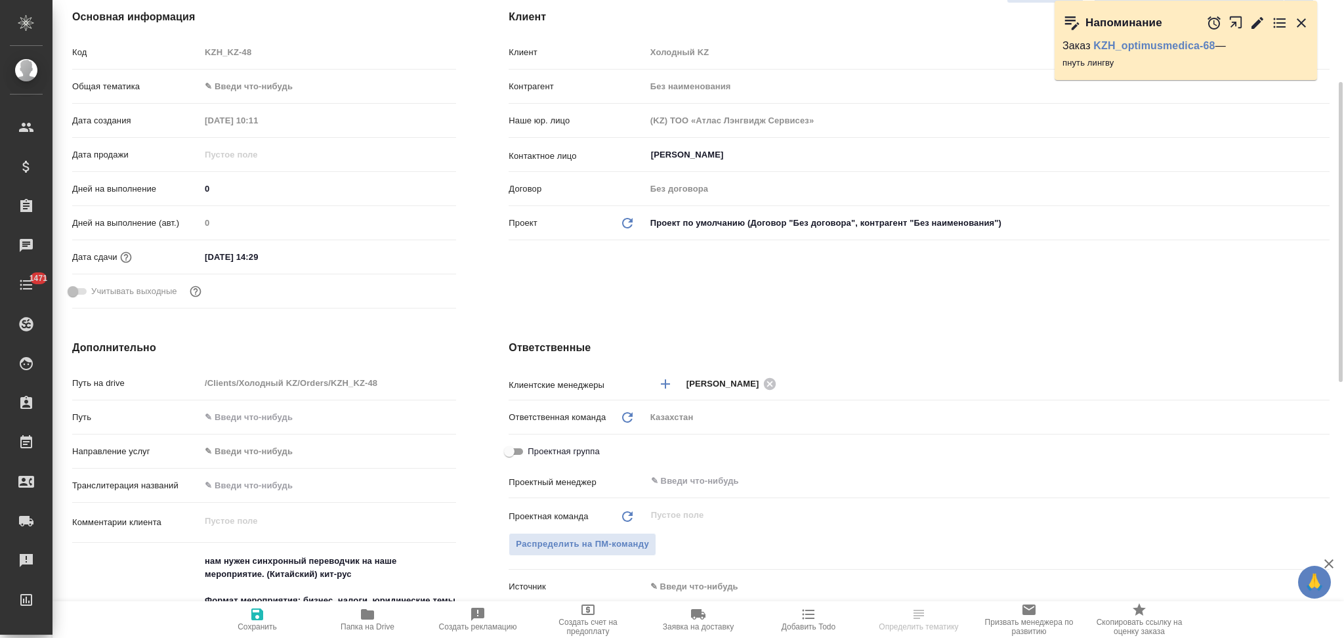
type textarea "x"
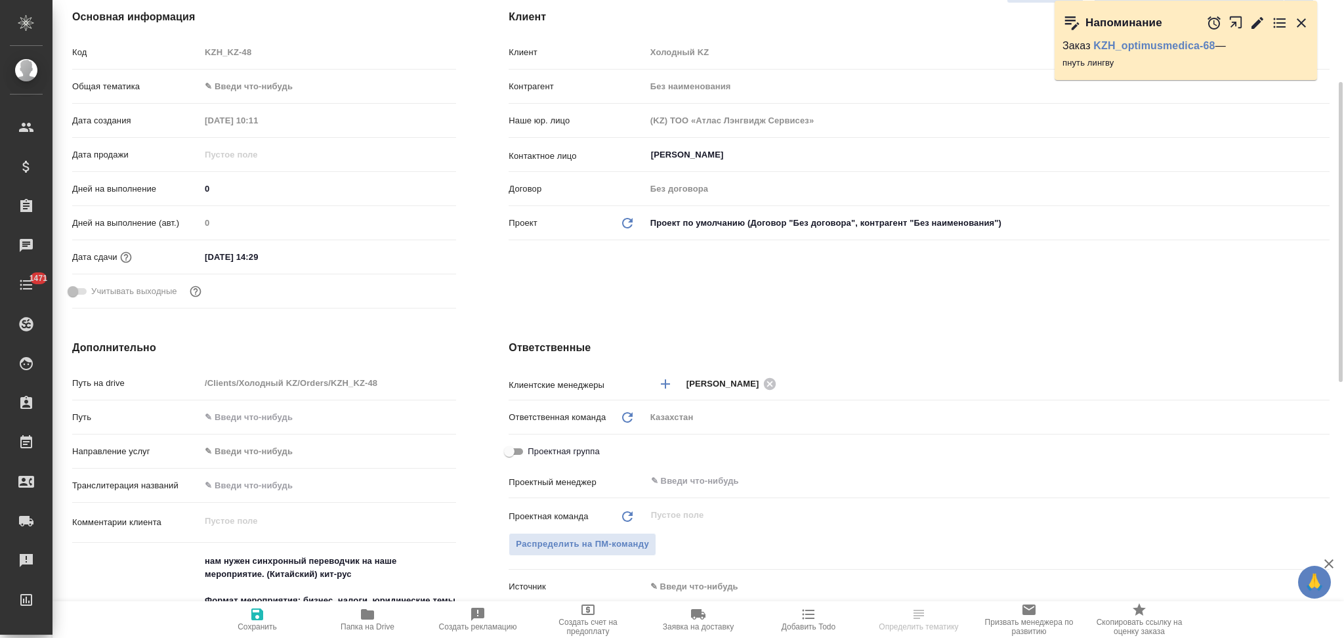
type textarea "x"
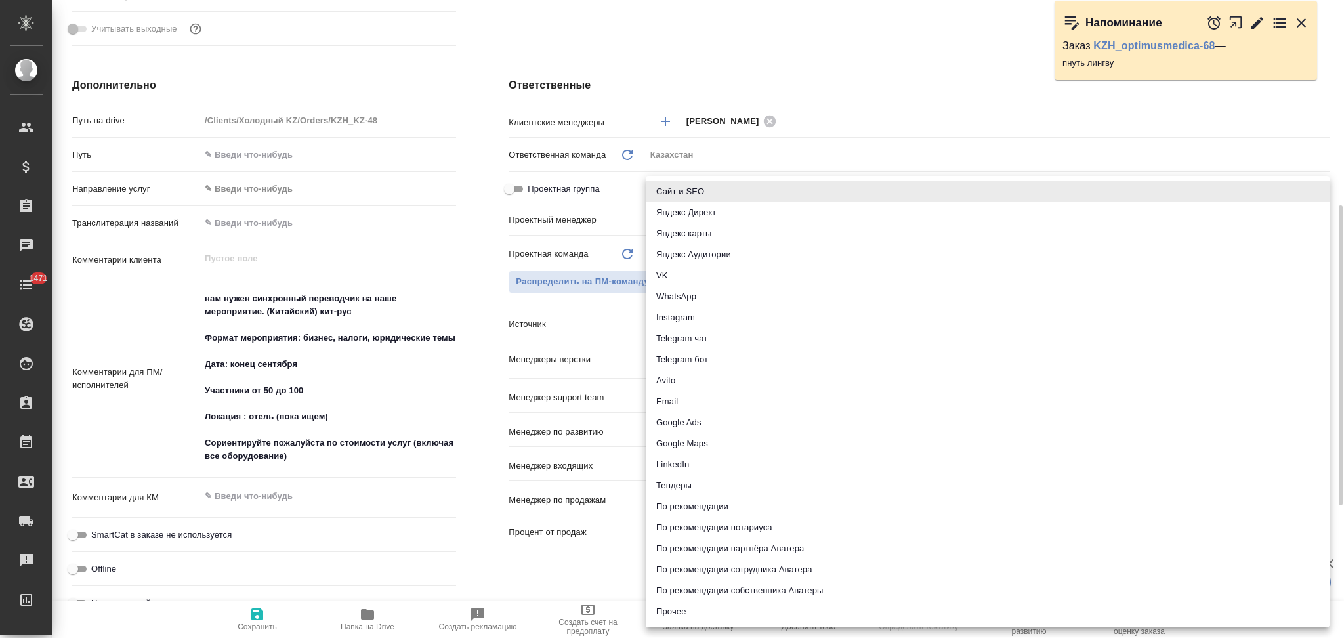
click at [675, 327] on body "🙏 .cls-1 fill:#fff; AWATERA Aslanukova Sati Клиенты Спецификации Заказы Чаты 14…" at bounding box center [672, 319] width 1344 height 638
click at [688, 422] on li "Google Ads" at bounding box center [988, 422] width 684 height 21
type textarea "x"
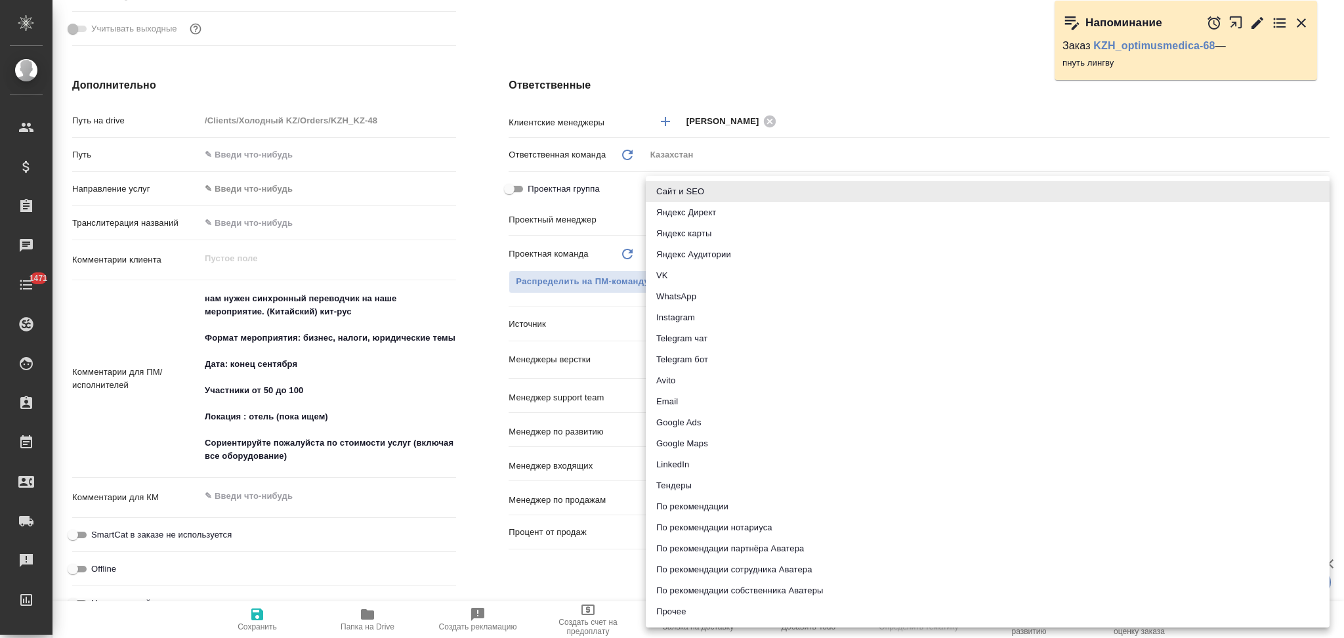
type input "googleAds"
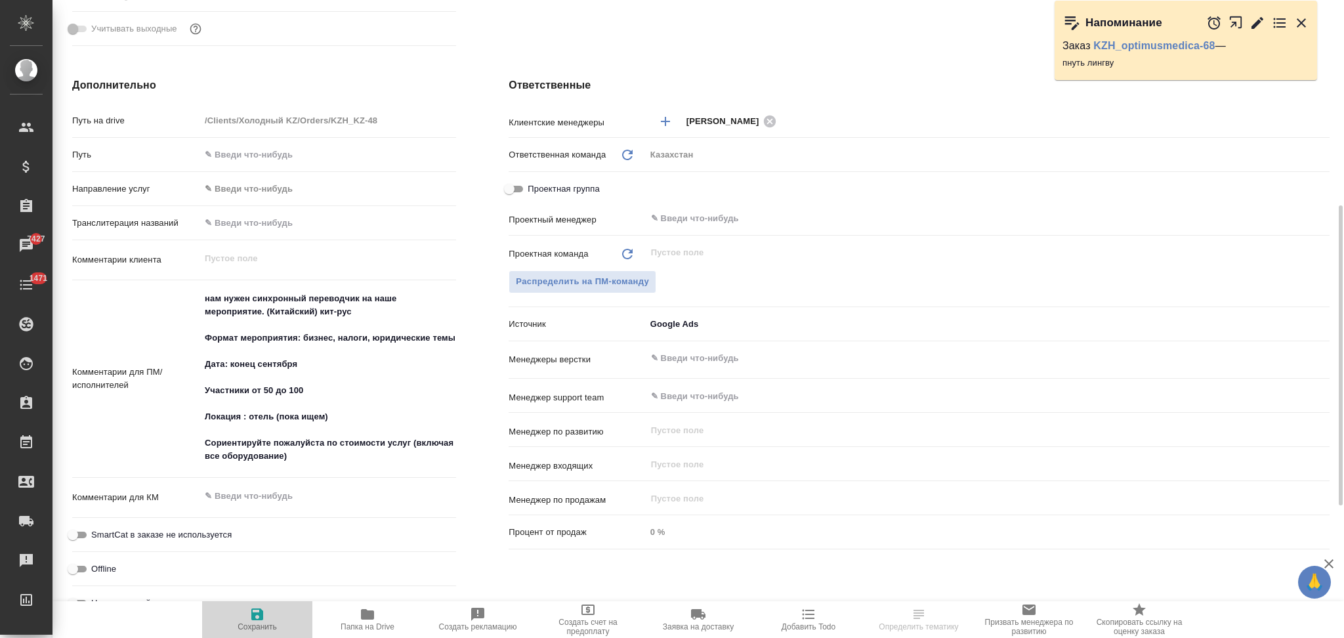
click at [257, 608] on icon "button" at bounding box center [257, 614] width 16 height 16
type textarea "x"
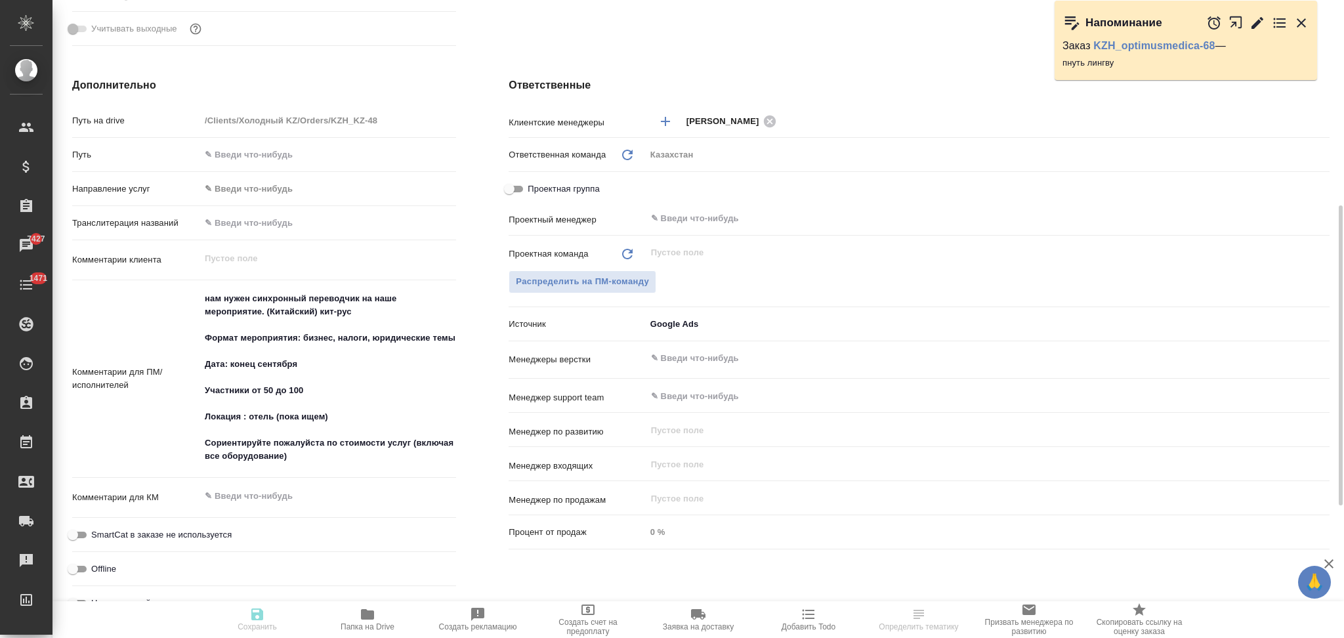
type textarea "x"
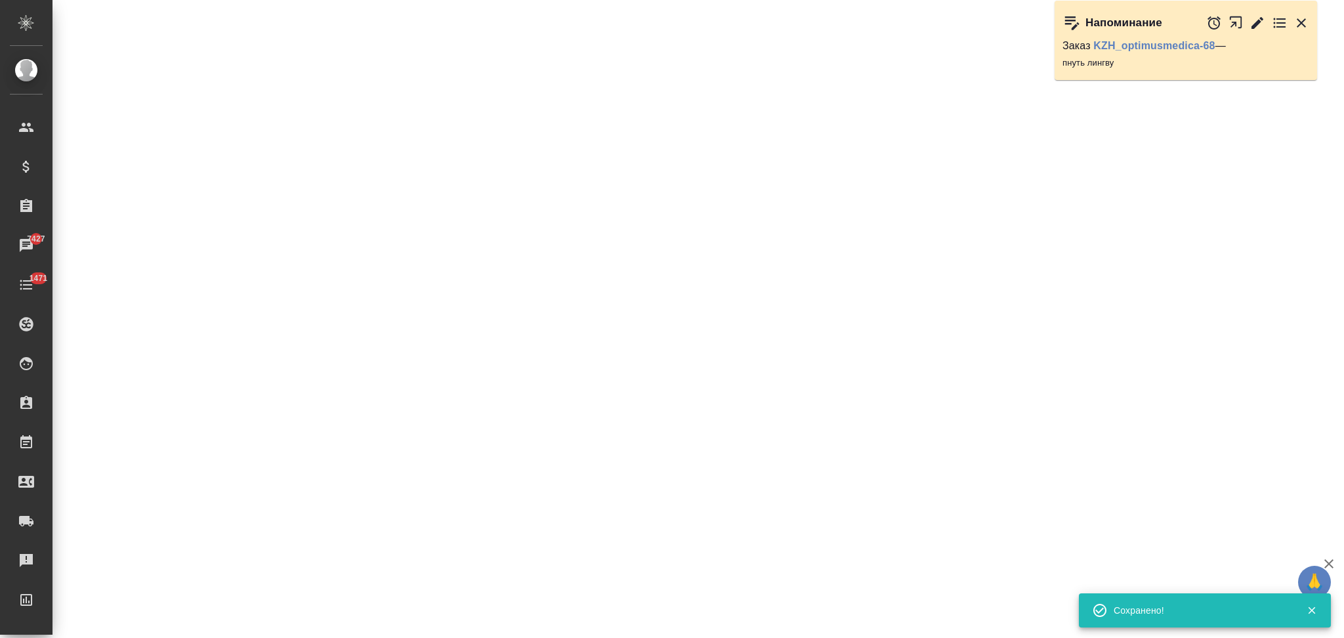
select select "RU"
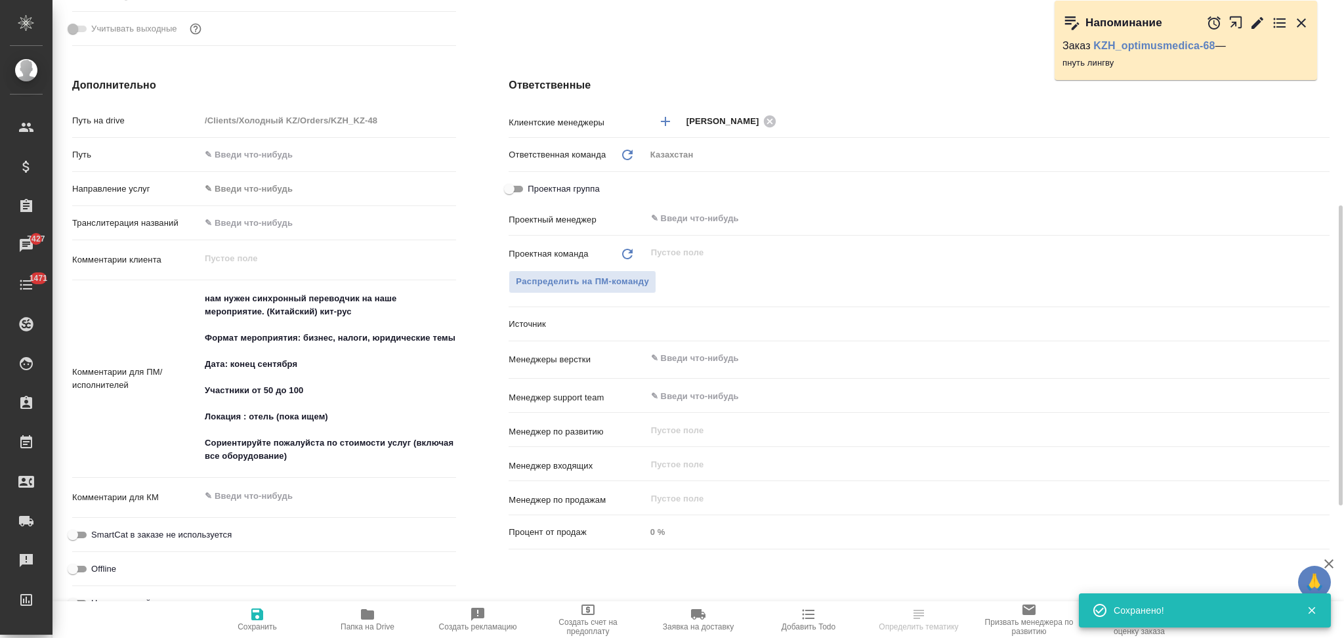
type textarea "x"
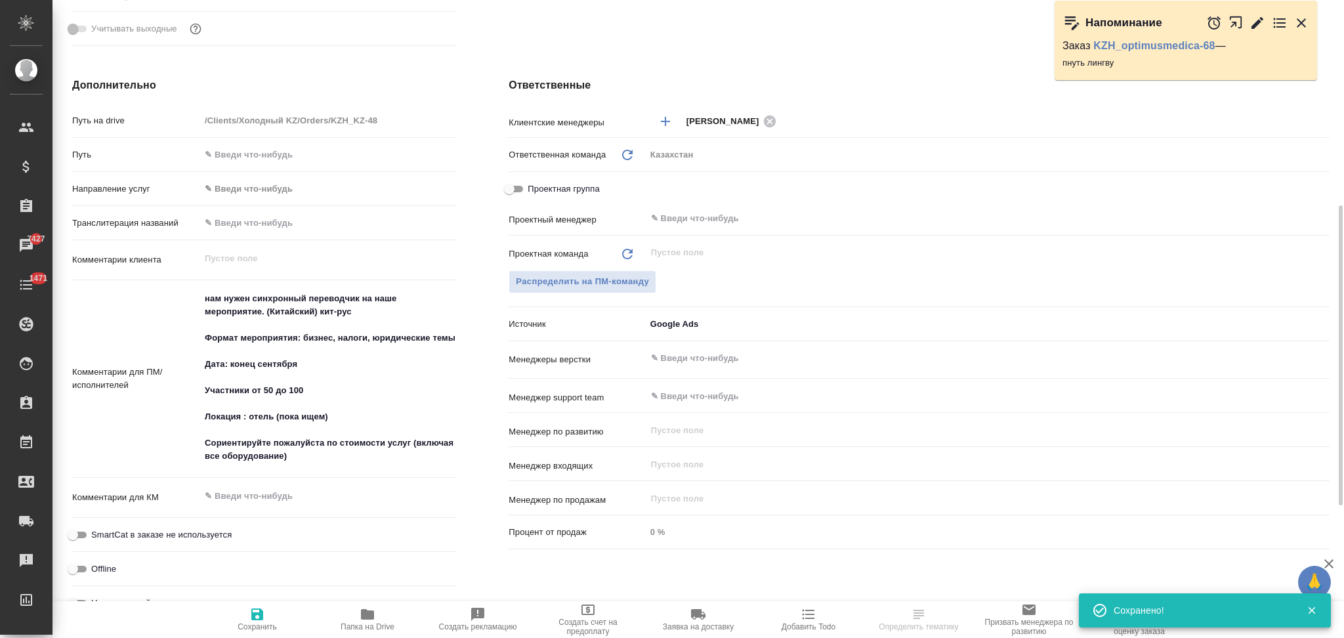
type textarea "x"
select select "RU"
type textarea "x"
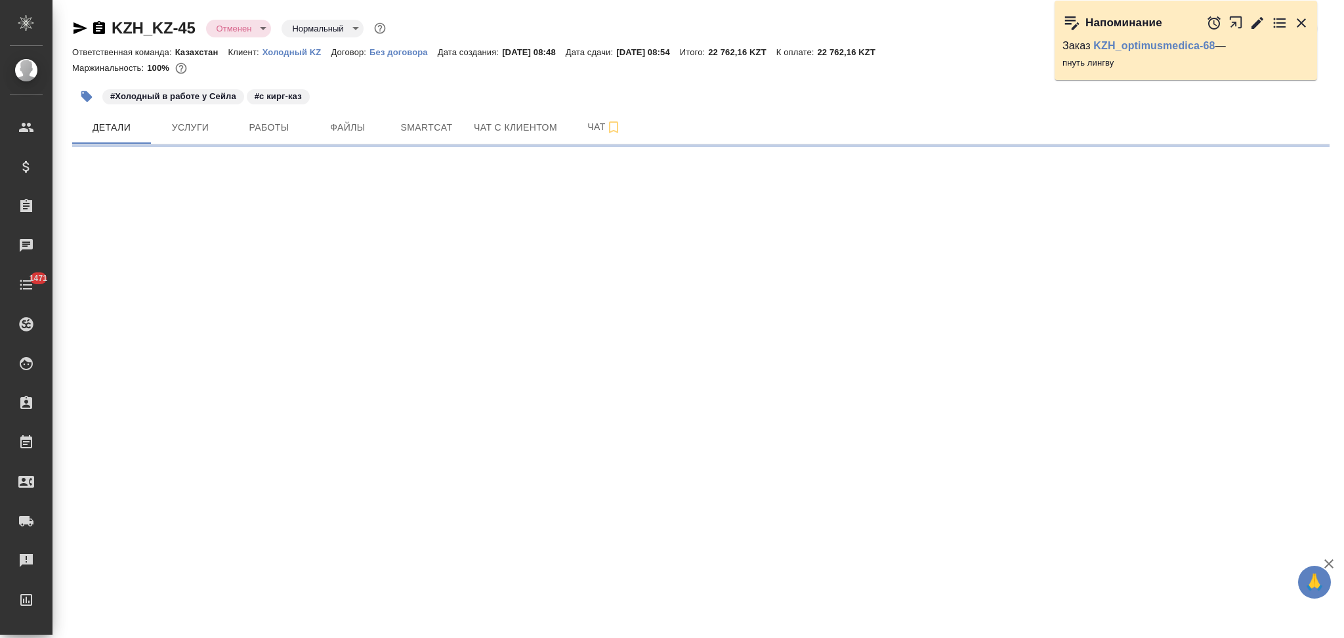
select select "RU"
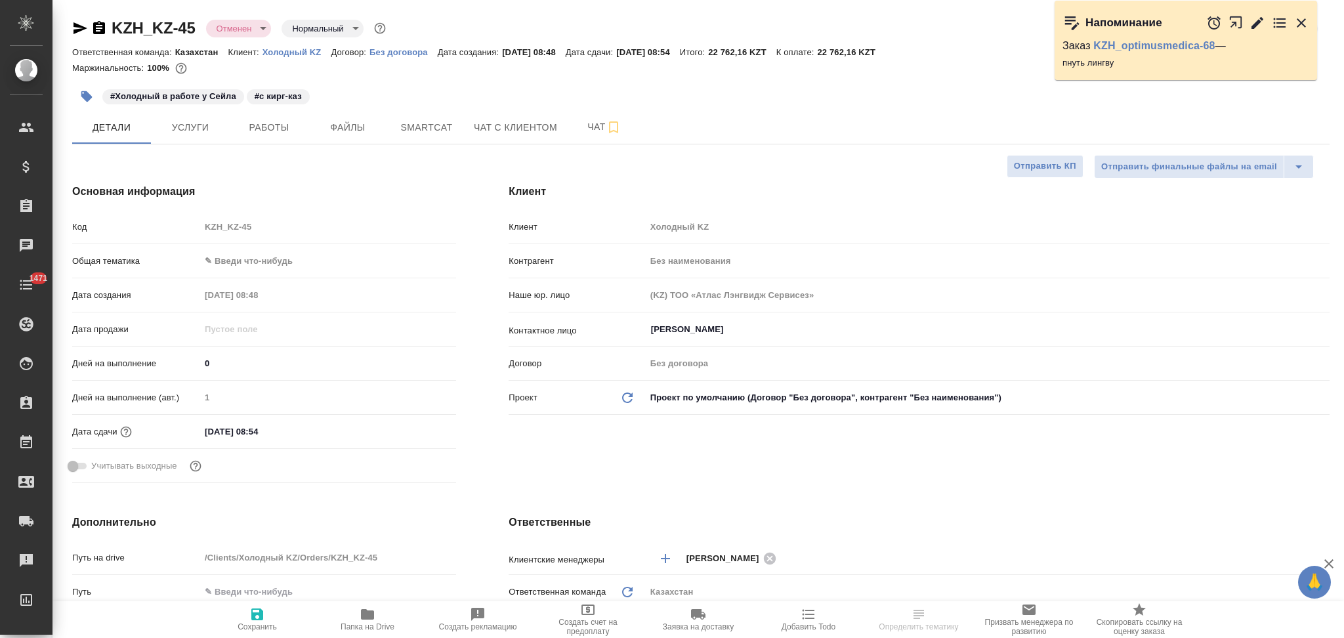
type textarea "x"
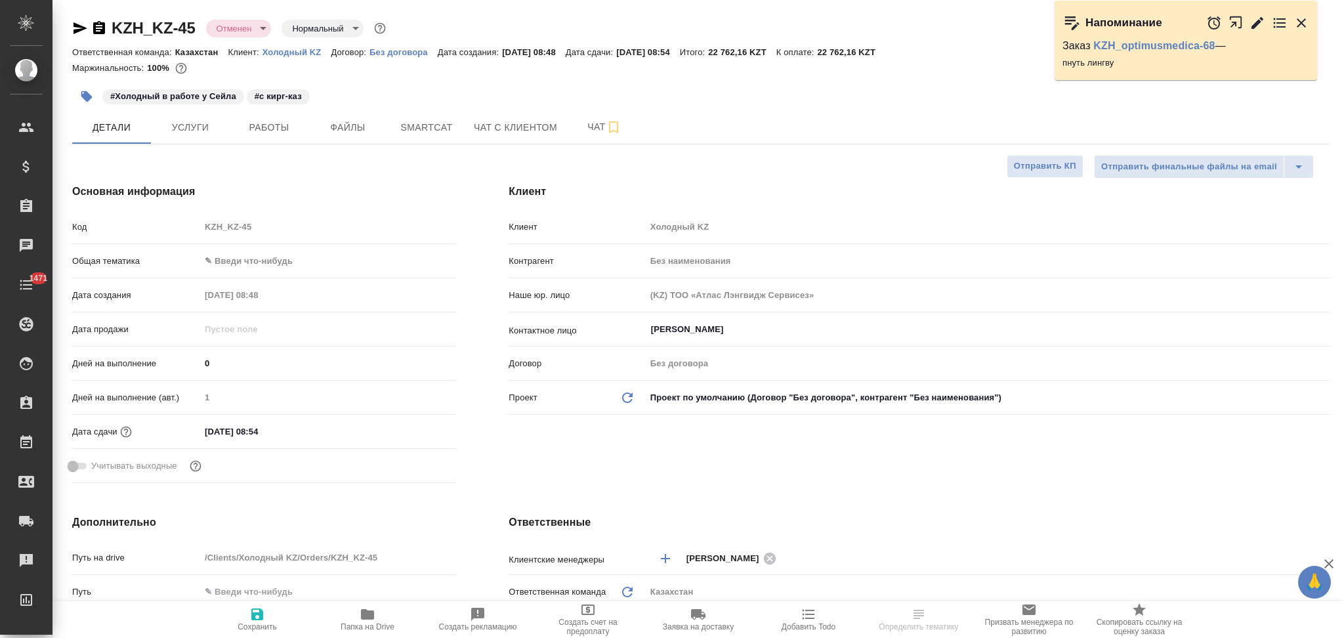
type textarea "x"
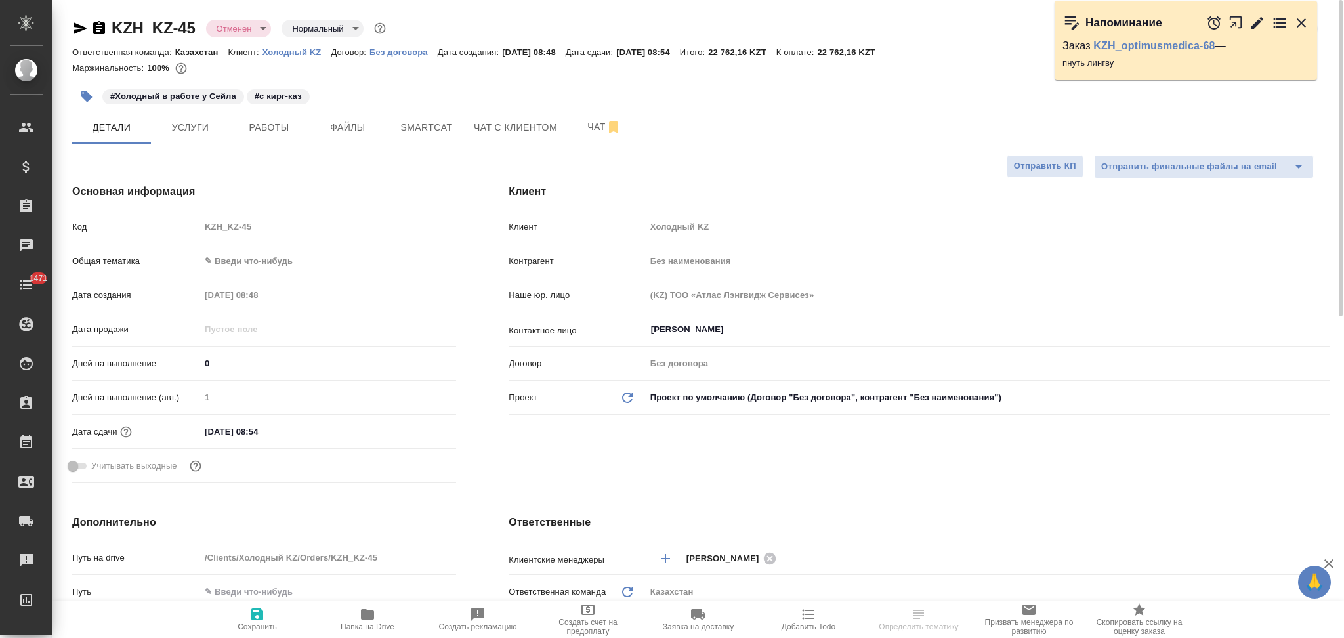
type textarea "x"
select select "RU"
type textarea "x"
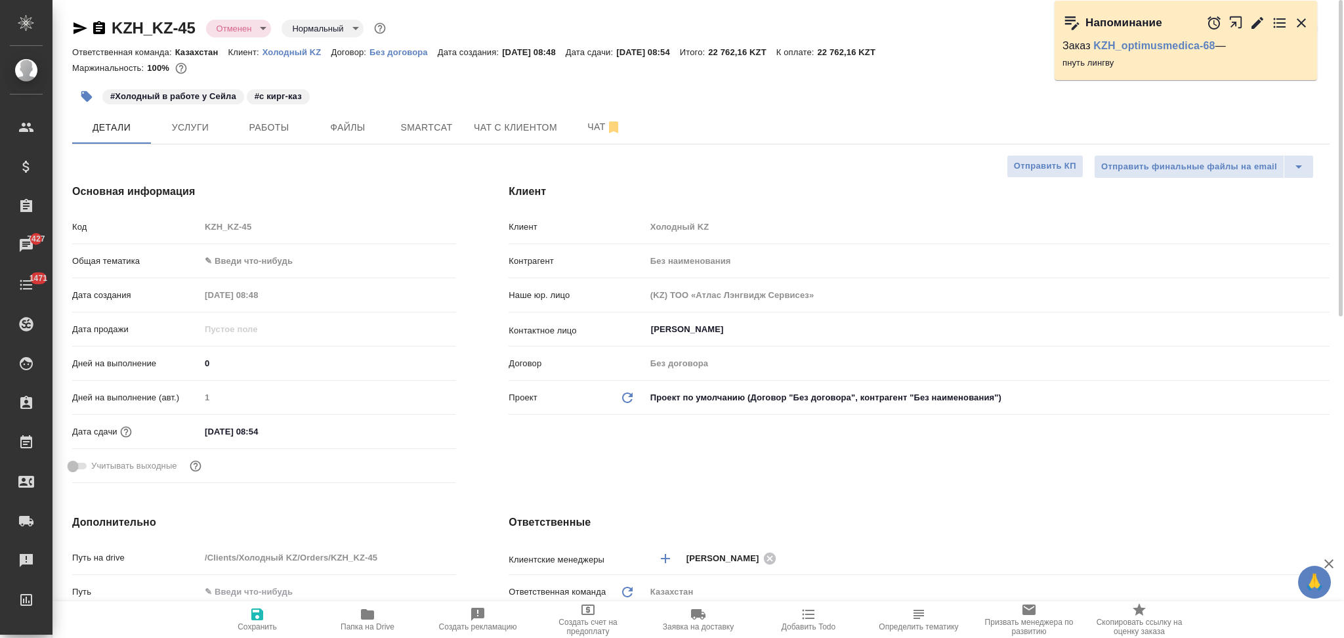
type textarea "x"
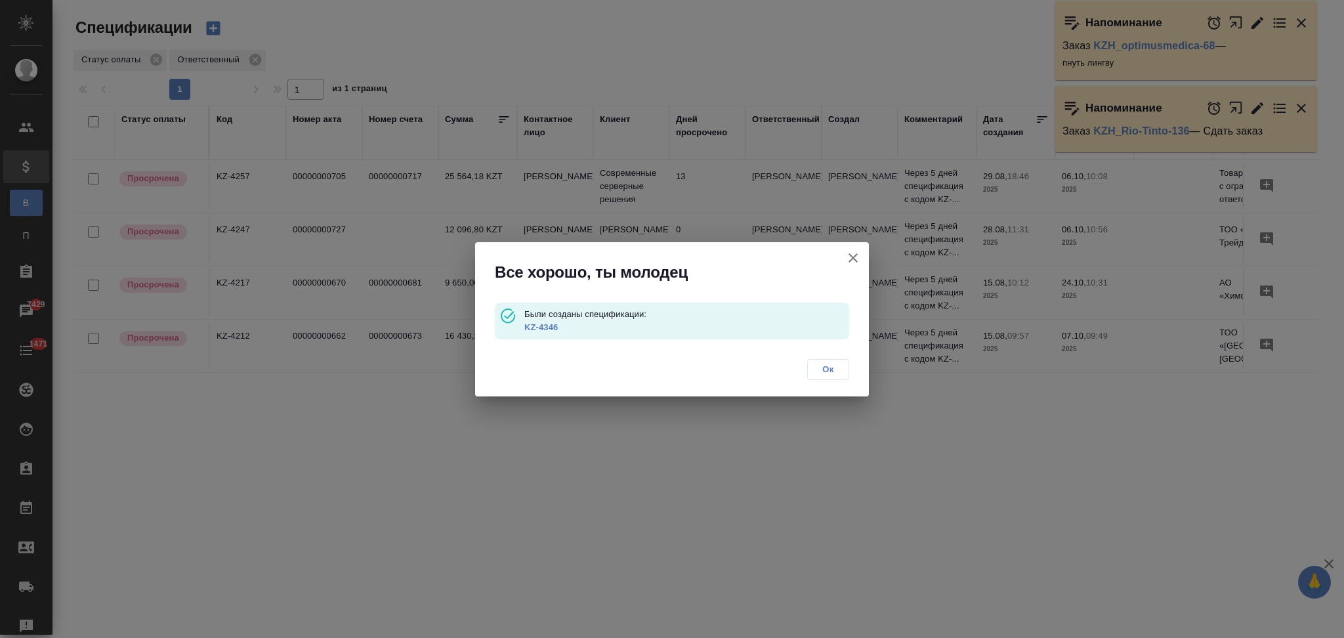
click at [855, 253] on icon "button" at bounding box center [853, 258] width 16 height 16
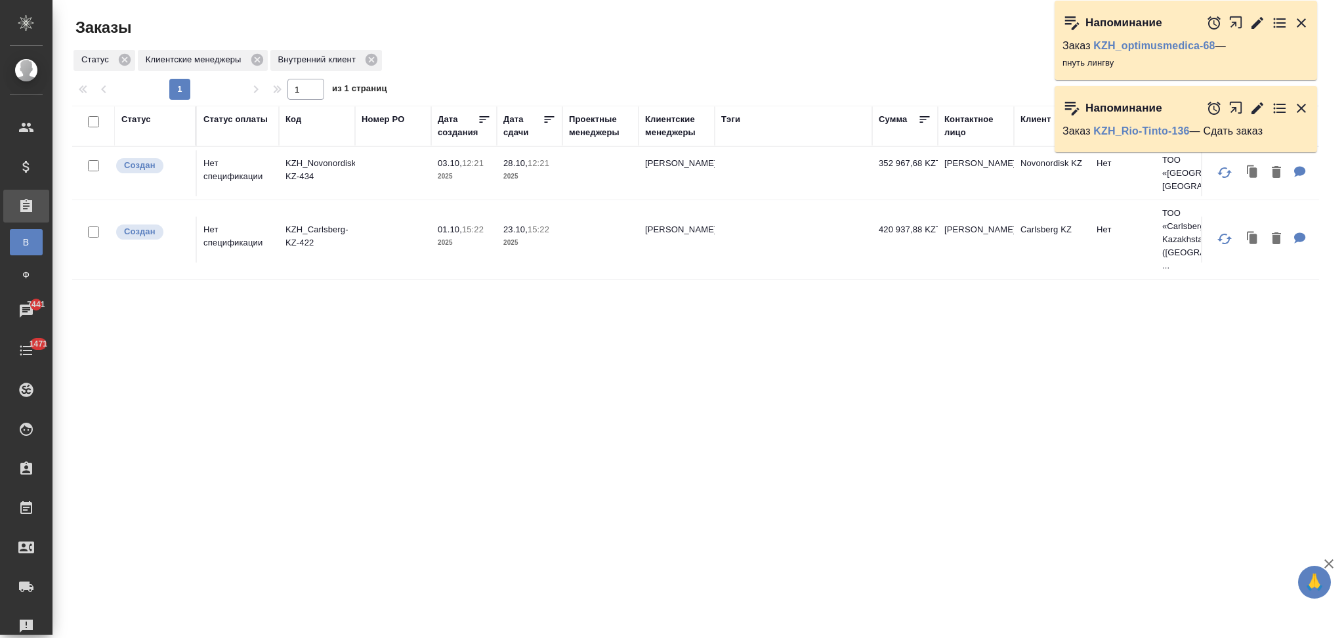
click at [1302, 21] on icon "button" at bounding box center [1300, 22] width 9 height 9
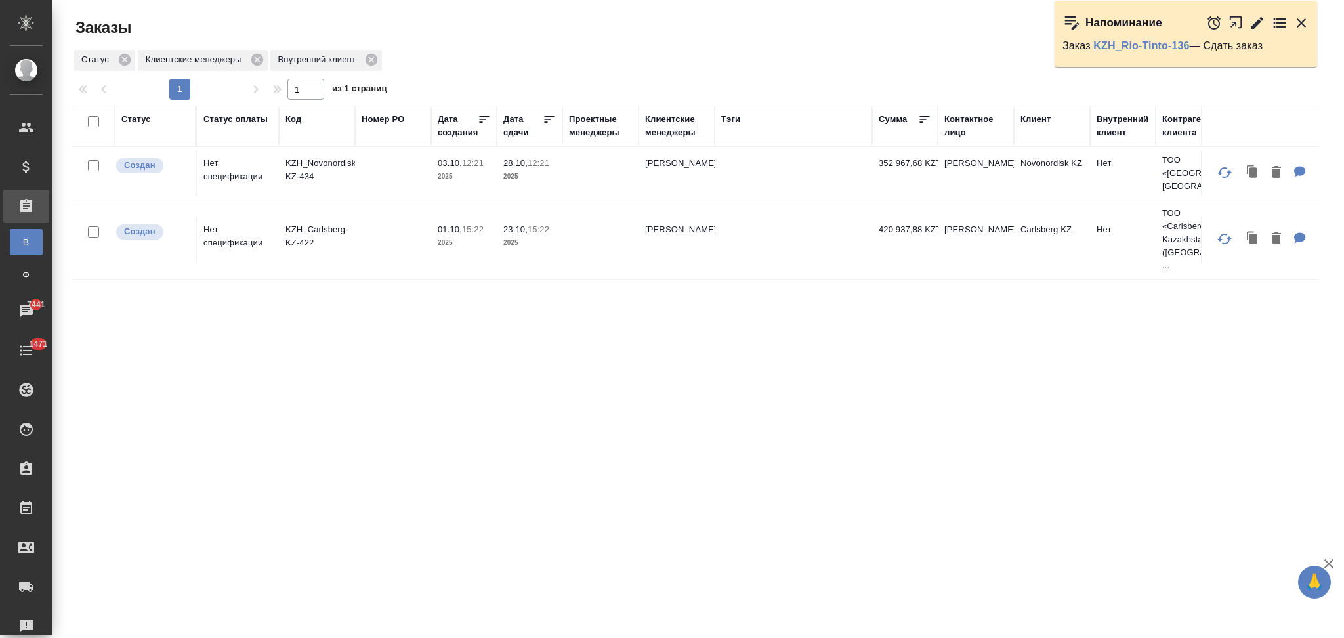
click at [1306, 24] on icon "button" at bounding box center [1301, 23] width 16 height 16
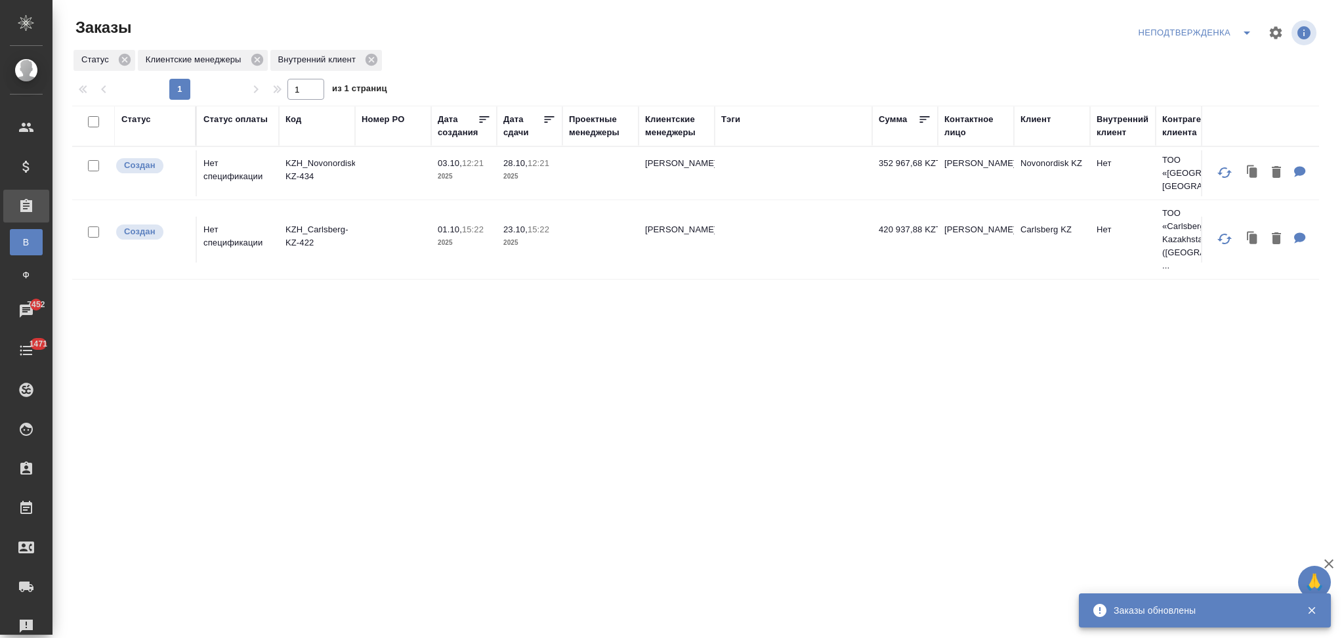
click at [1243, 37] on icon "split button" at bounding box center [1247, 33] width 16 height 16
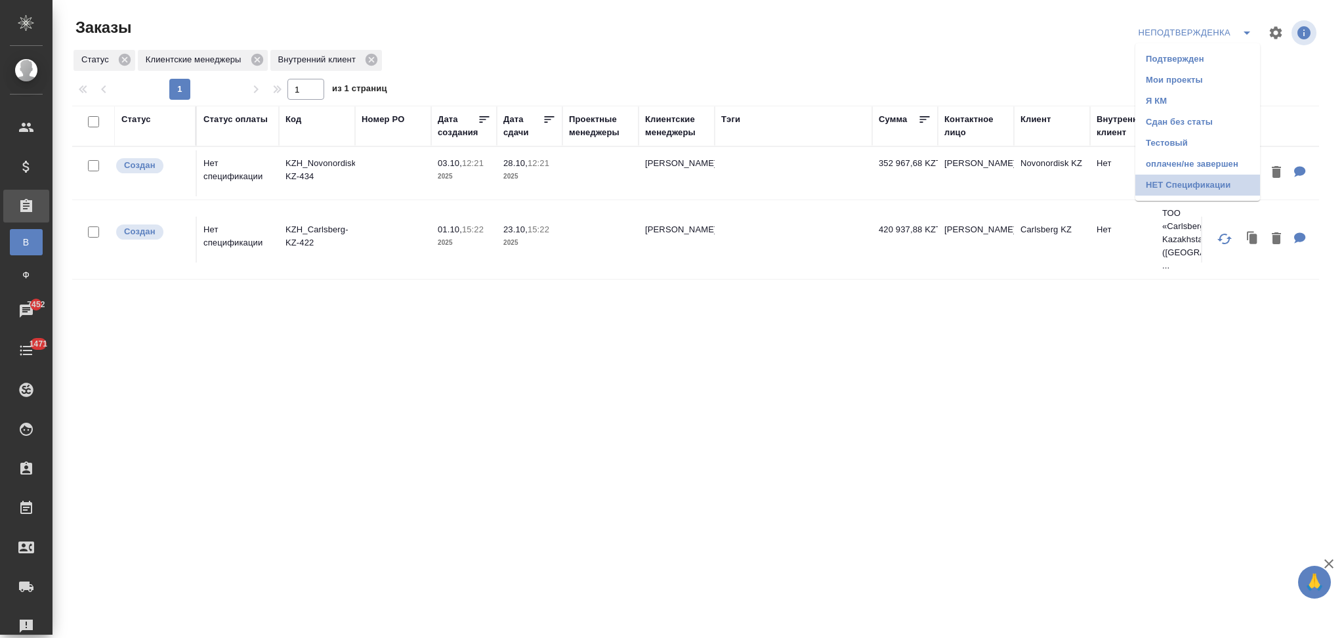
click at [1147, 180] on li "НЕТ Спецификации" at bounding box center [1197, 185] width 125 height 21
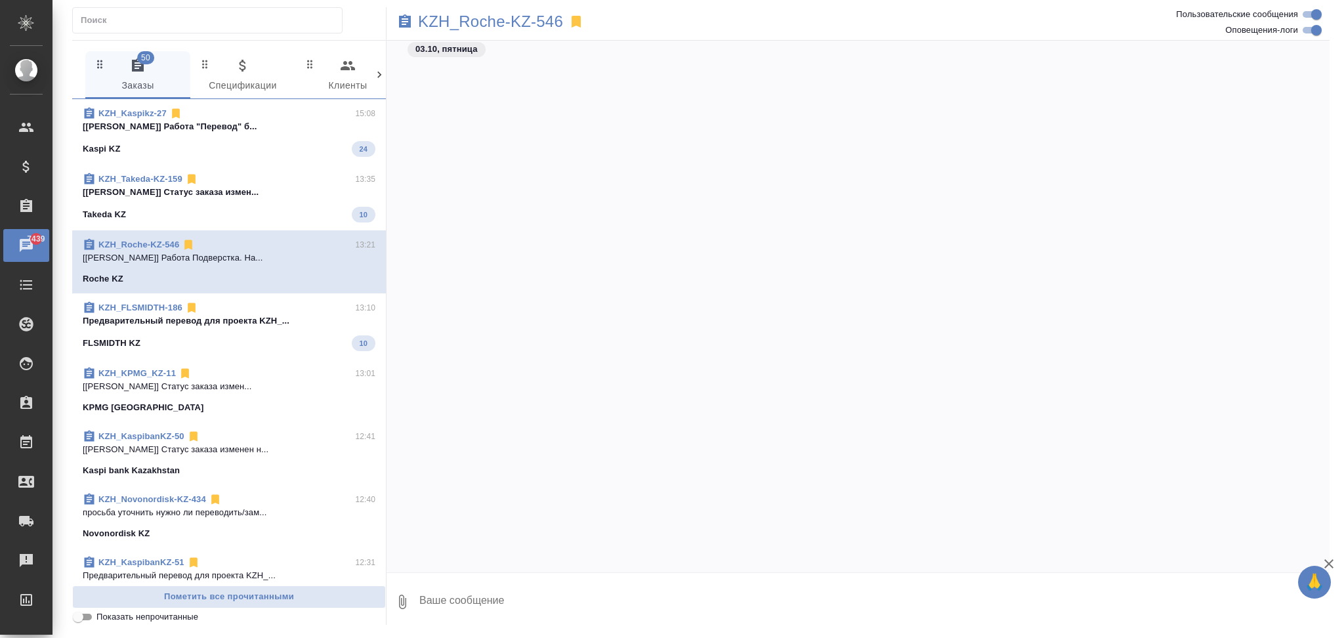
scroll to position [3585, 0]
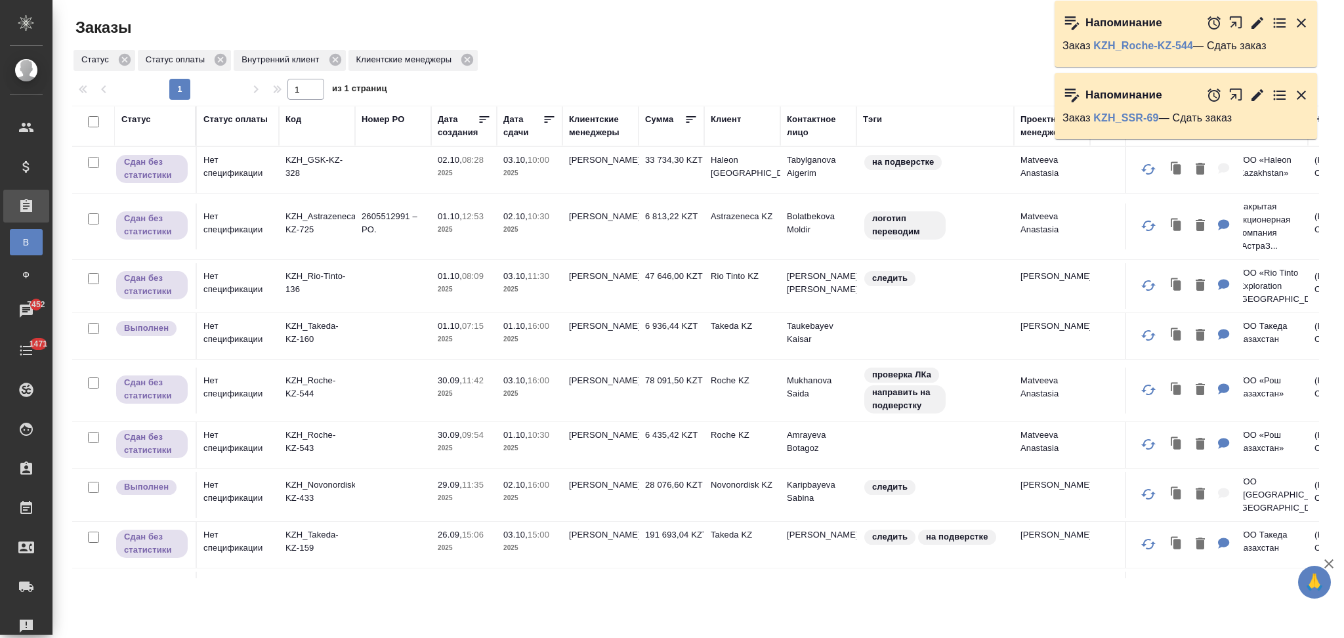
click at [1298, 96] on icon "button" at bounding box center [1300, 95] width 9 height 9
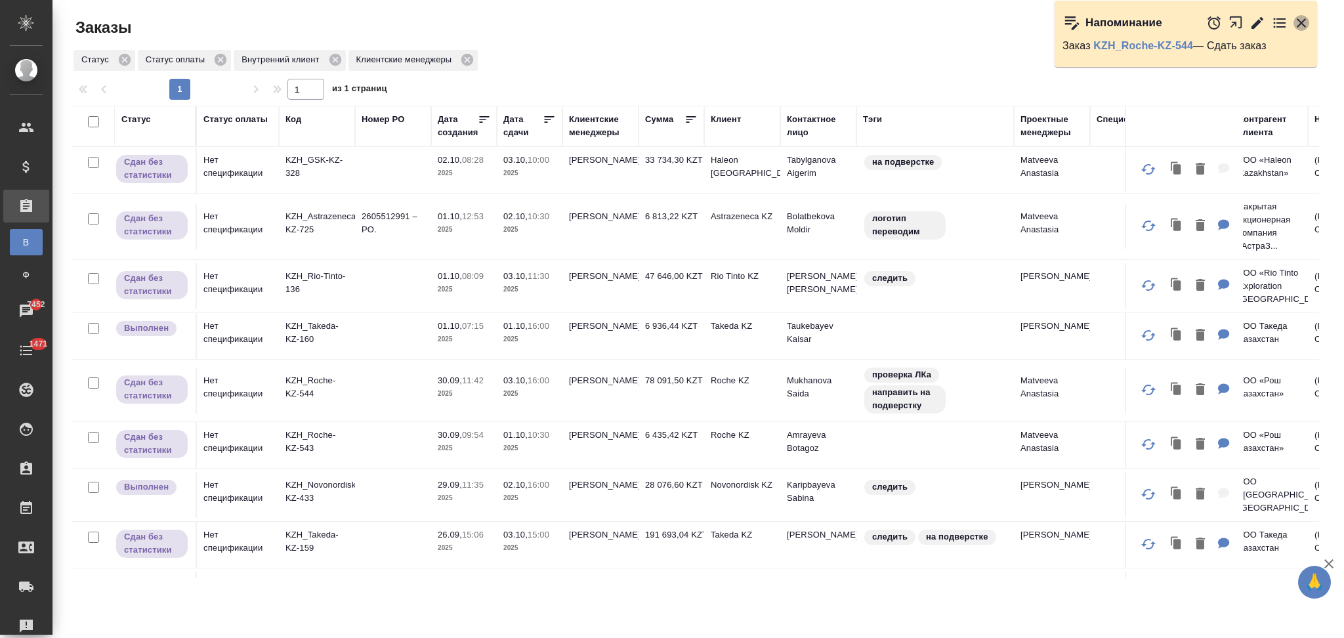
click at [1304, 25] on icon "button" at bounding box center [1300, 22] width 9 height 9
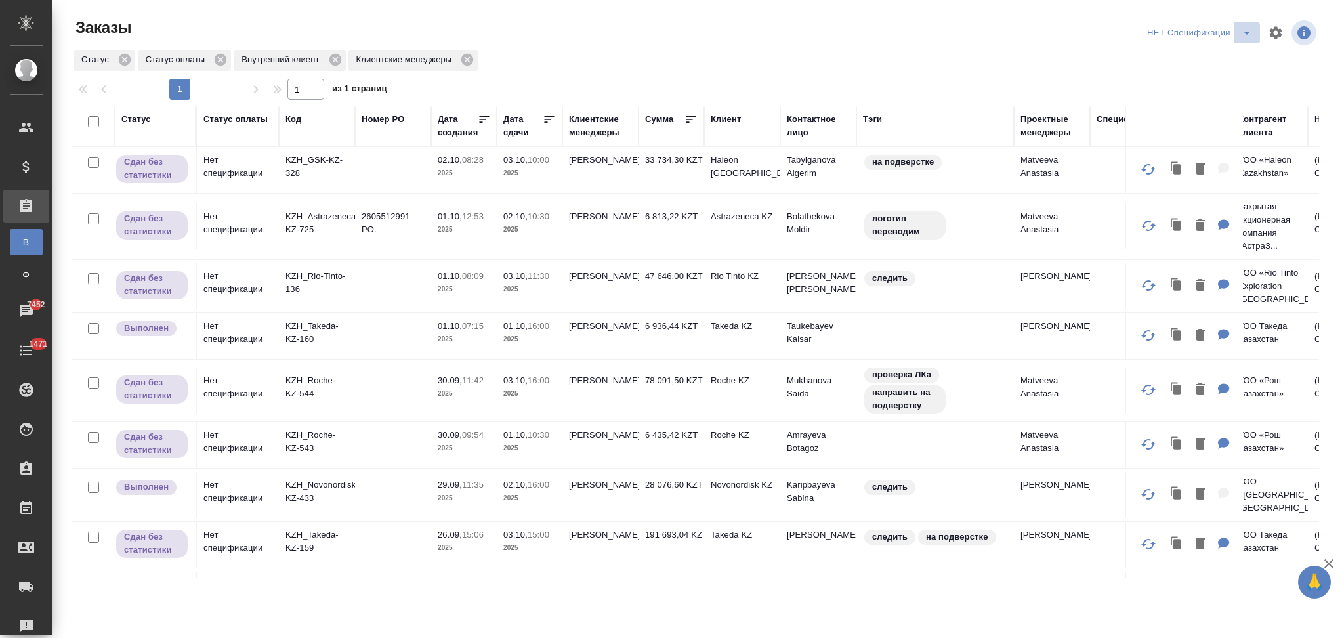
click at [1245, 32] on icon "split button" at bounding box center [1246, 32] width 7 height 3
click at [1165, 187] on li "оплачен/не завершен" at bounding box center [1201, 185] width 116 height 21
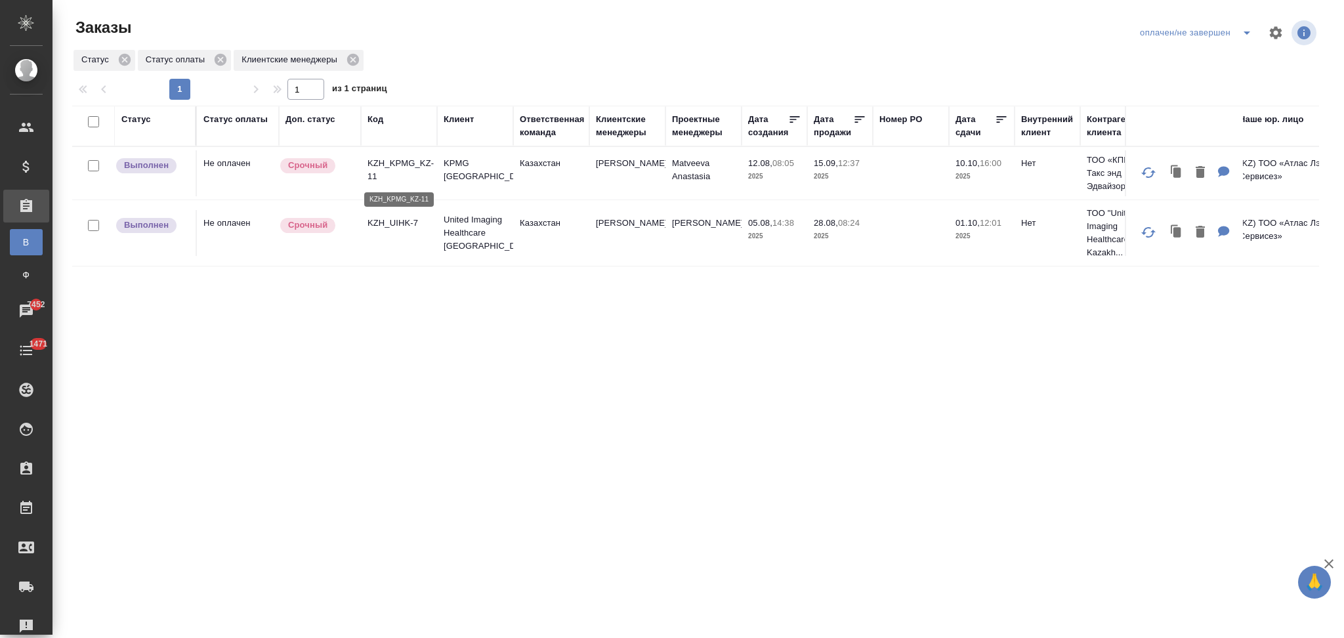
click at [405, 181] on p "KZH_KPMG_KZ-11" at bounding box center [398, 170] width 63 height 26
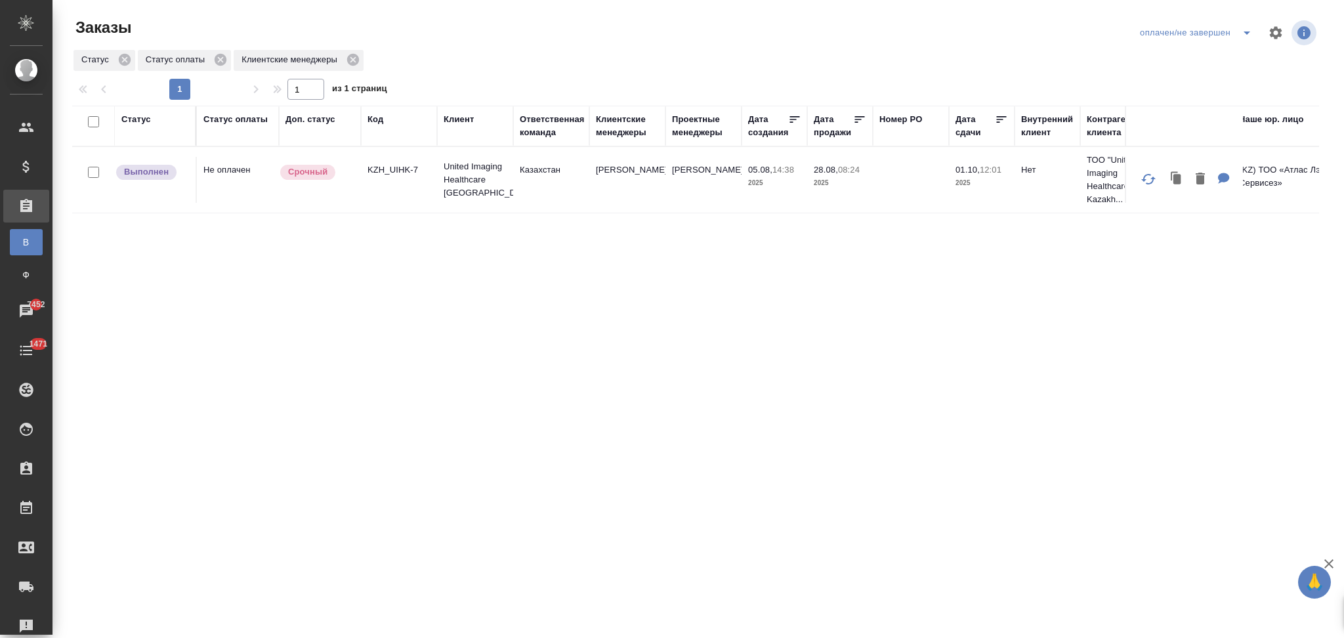
click at [222, 120] on div "Статус оплаты" at bounding box center [235, 119] width 64 height 13
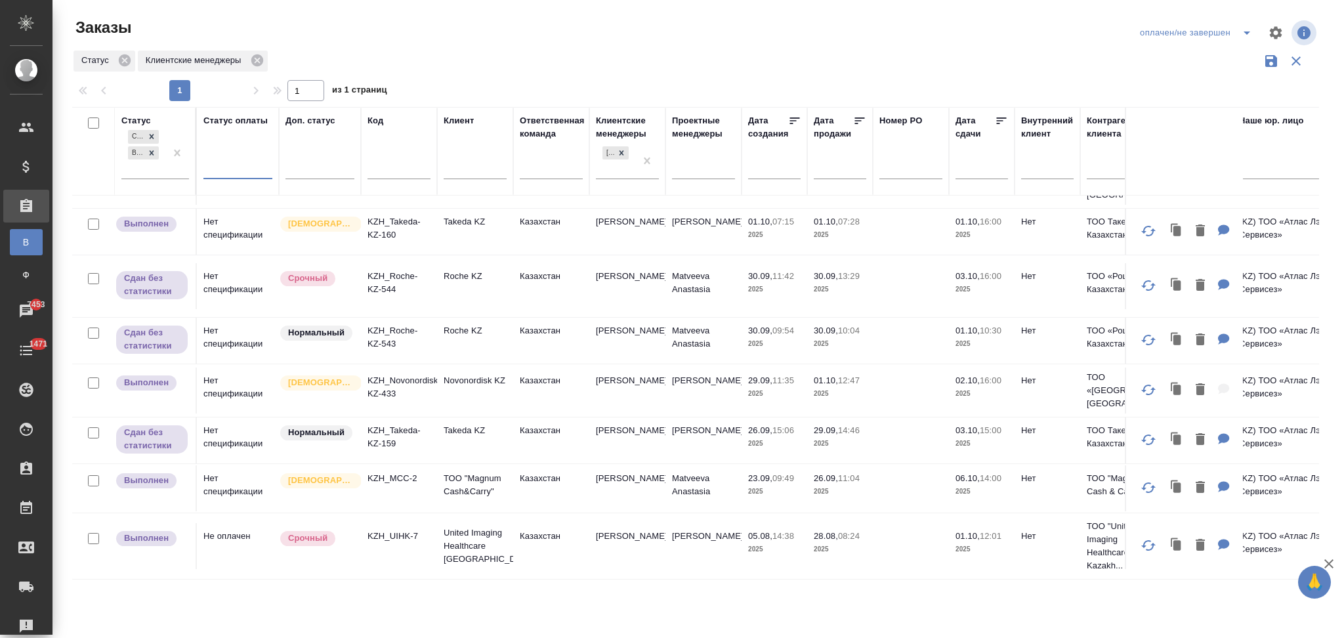
scroll to position [171, 0]
click at [395, 529] on p "KZH_UIHK-7" at bounding box center [398, 535] width 63 height 13
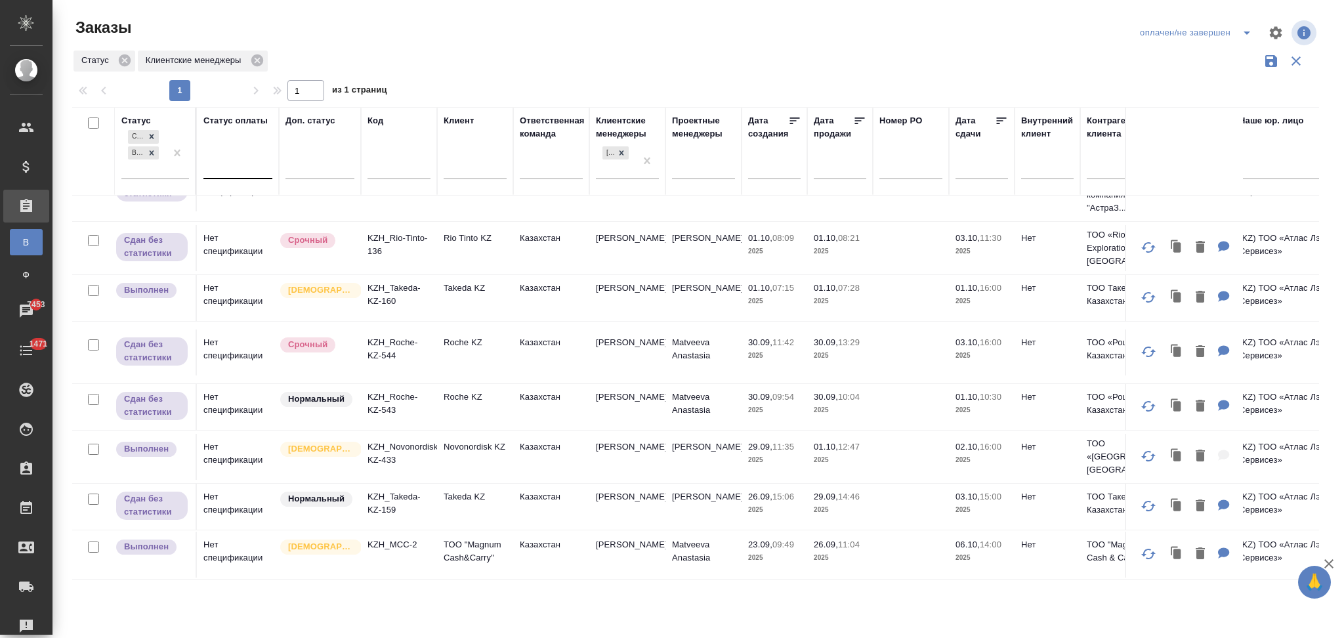
scroll to position [105, 0]
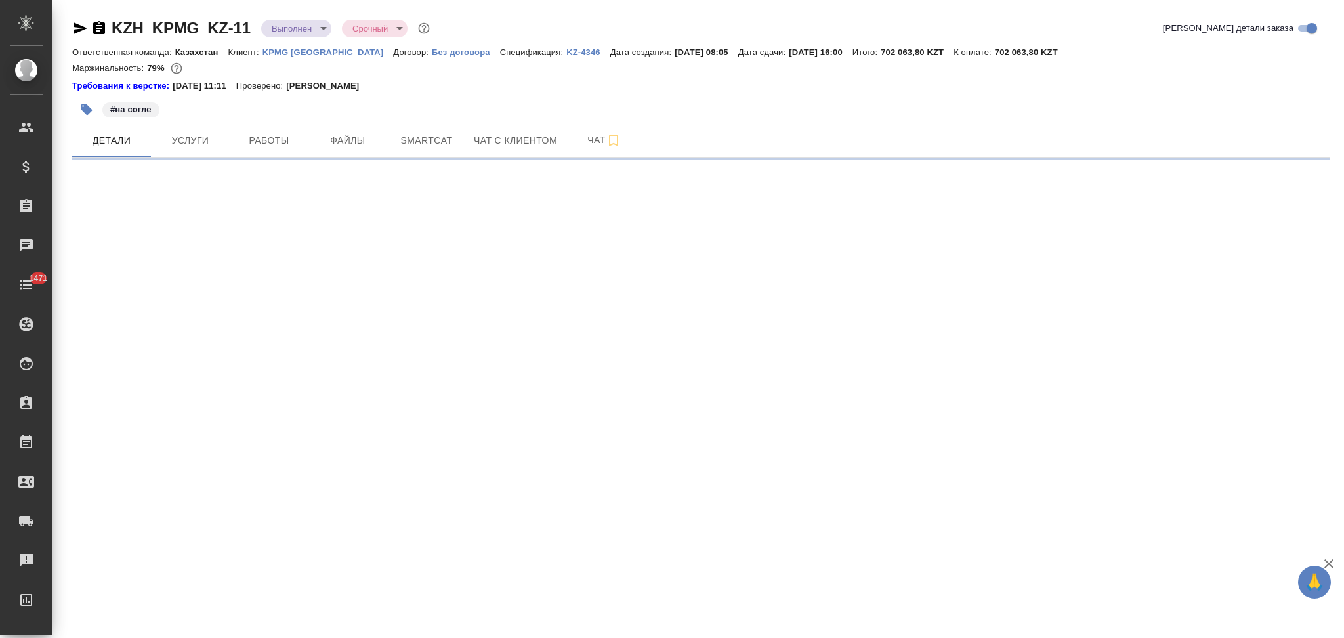
select select "RU"
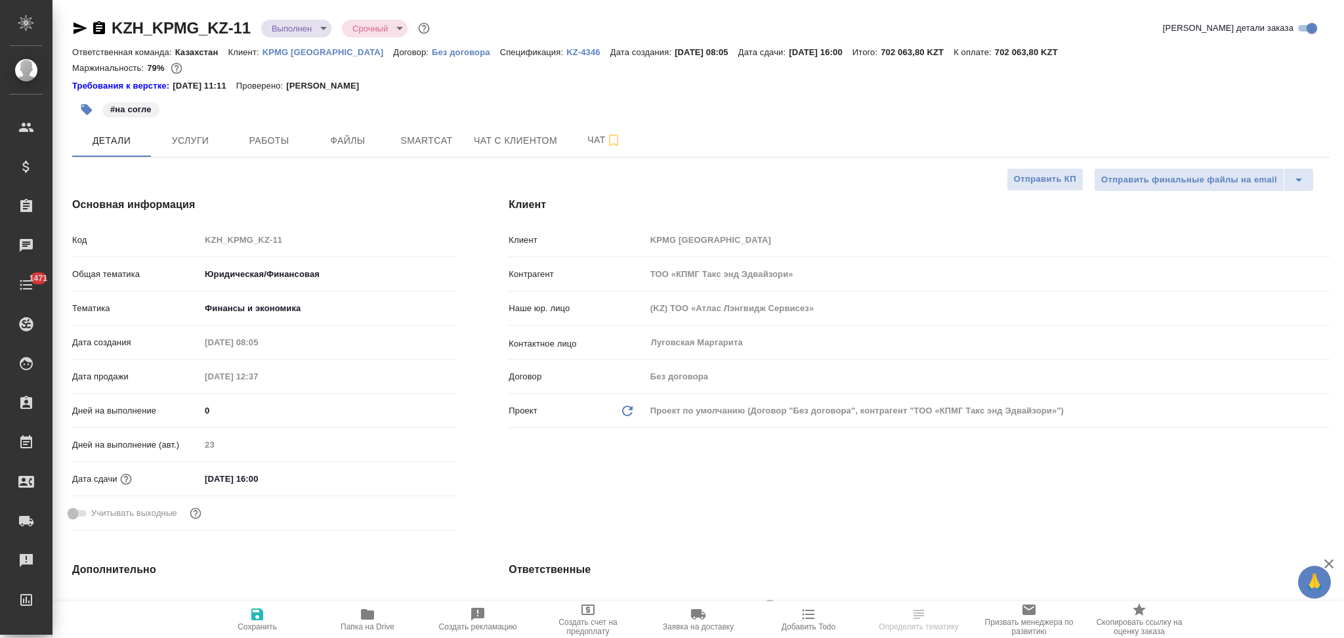
type textarea "x"
click at [282, 33] on body "🙏 .cls-1 fill:#fff; AWATERA Aslanukova Sati Клиенты Спецификации Заказы Чаты 14…" at bounding box center [672, 319] width 1344 height 638
type textarea "x"
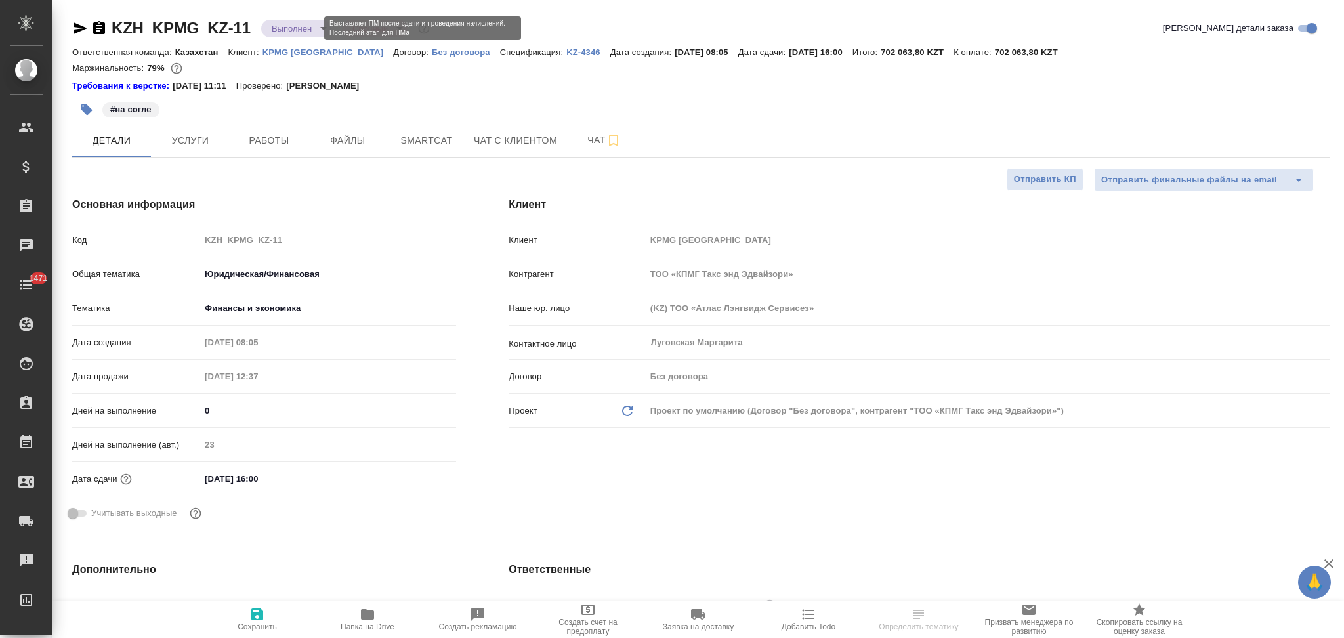
type textarea "x"
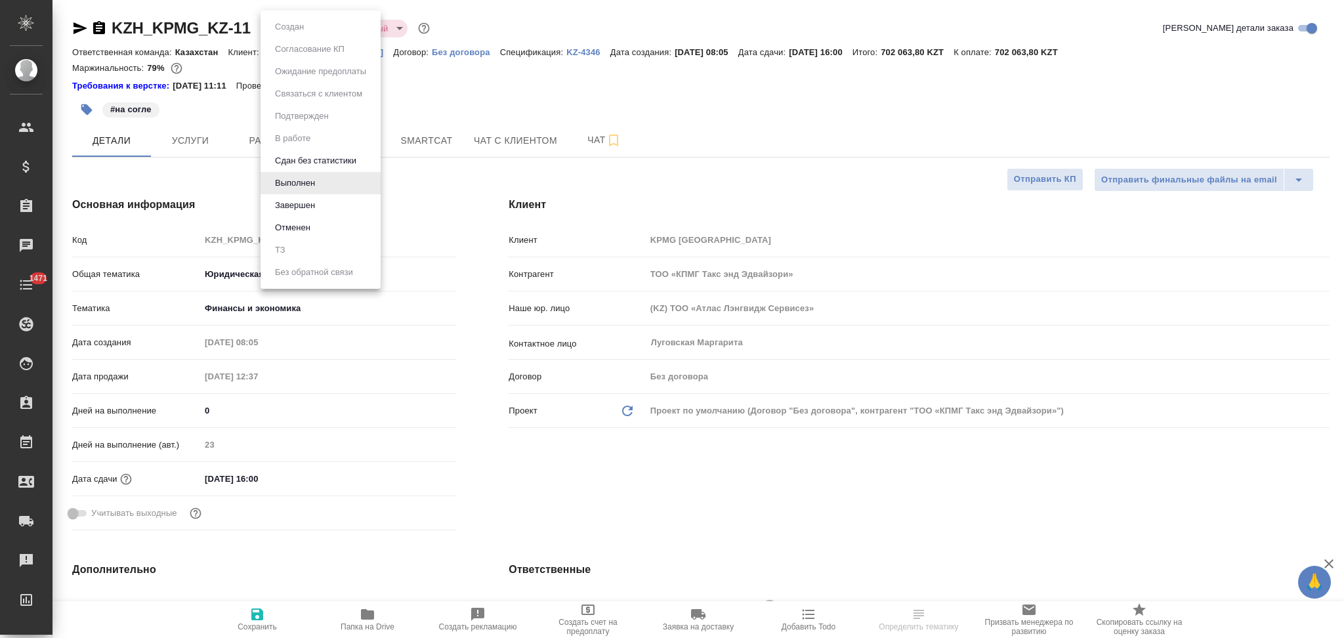
type textarea "x"
click at [287, 203] on button "Завершен" at bounding box center [295, 205] width 48 height 14
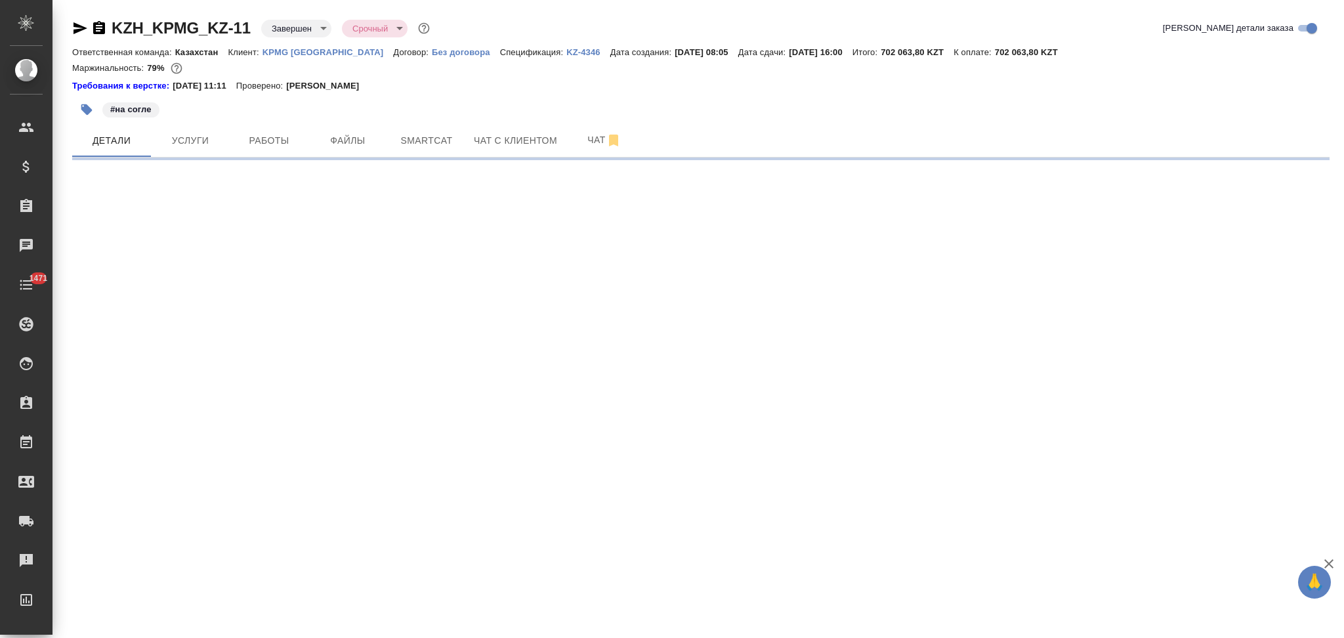
select select "RU"
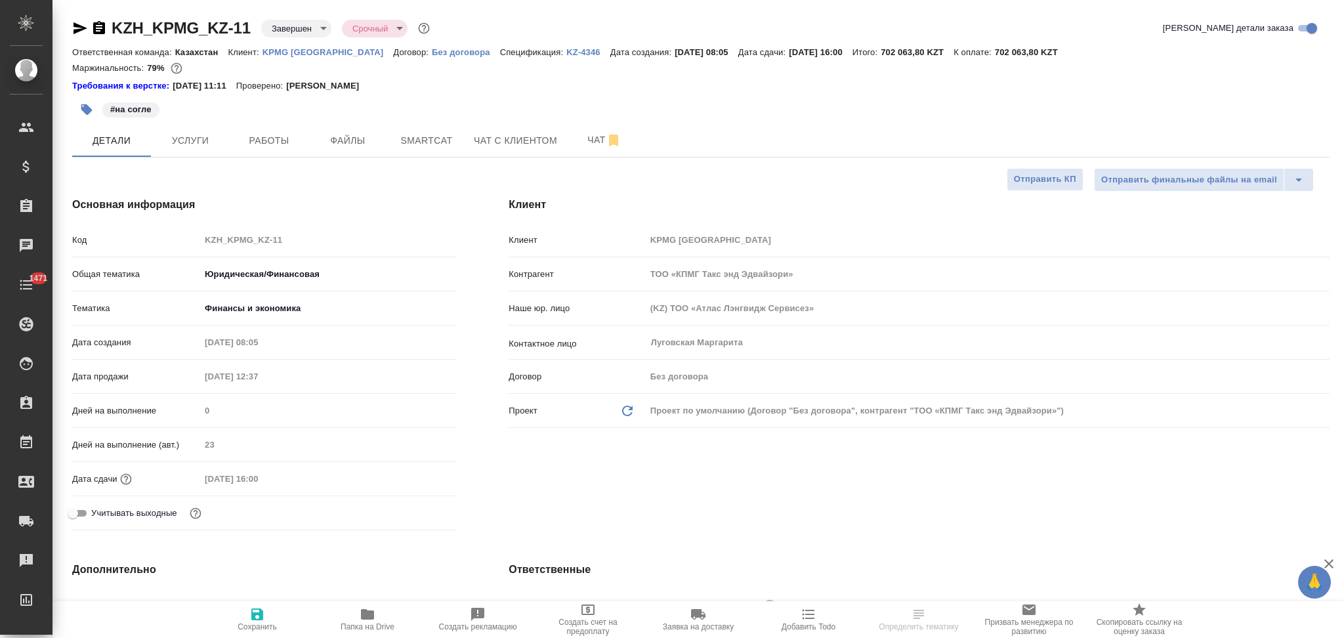
type textarea "x"
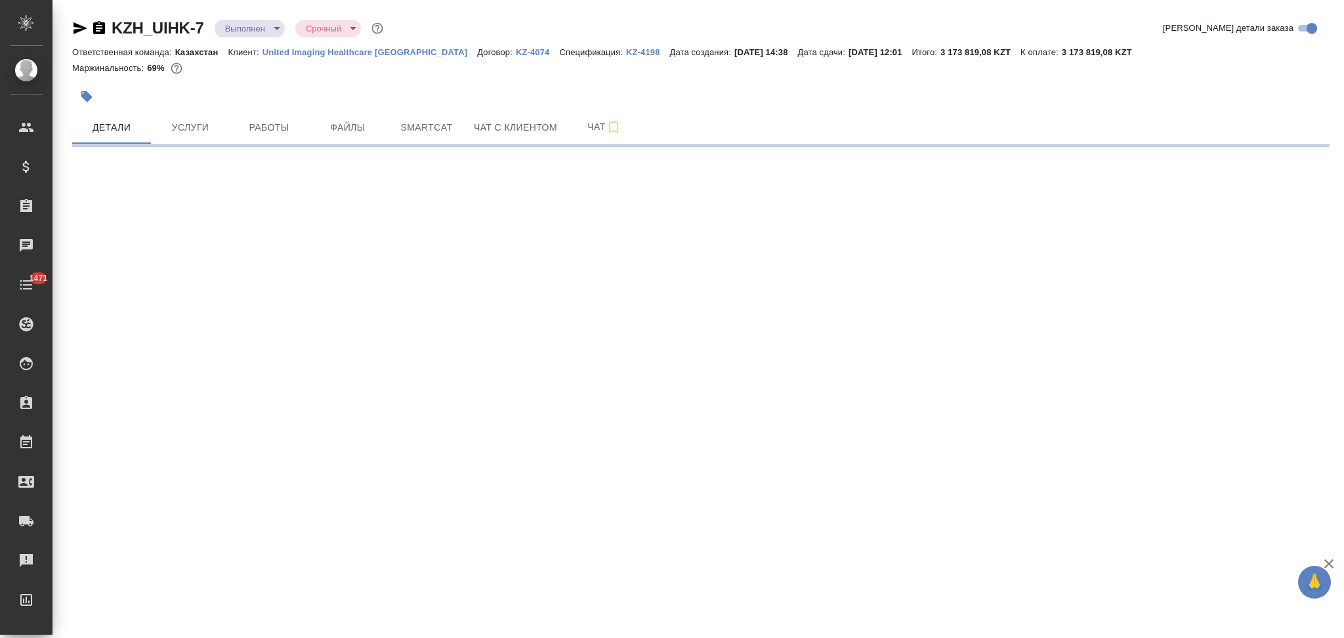
select select "RU"
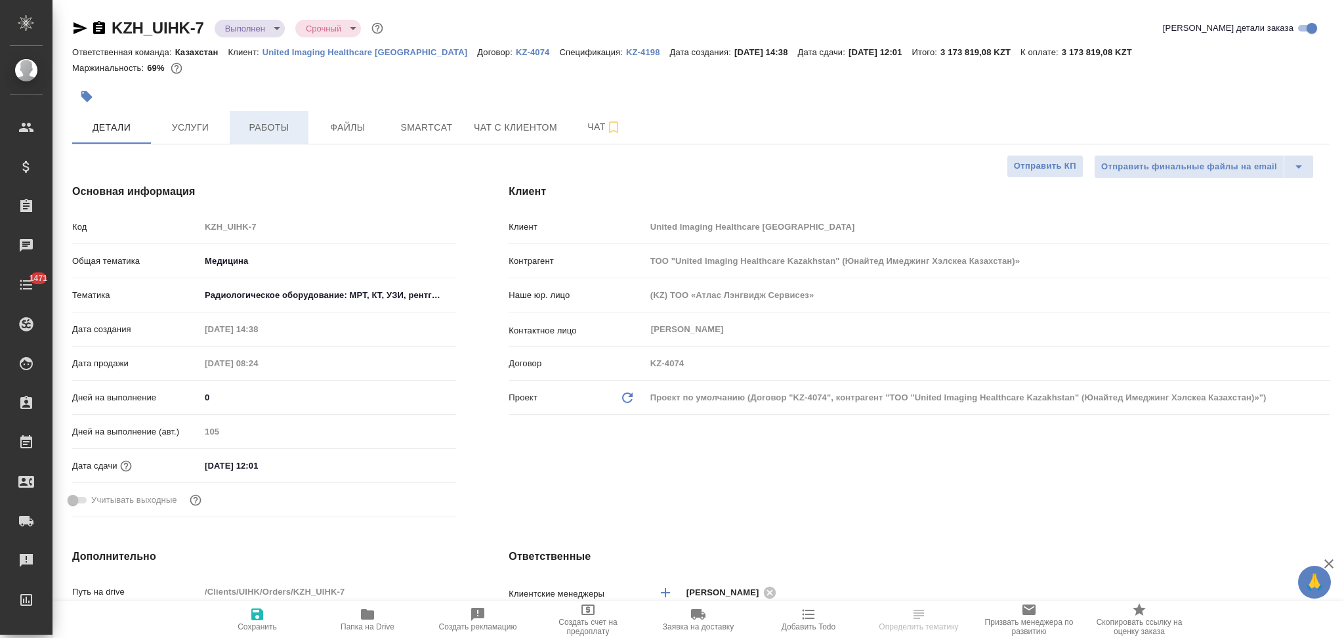
type textarea "x"
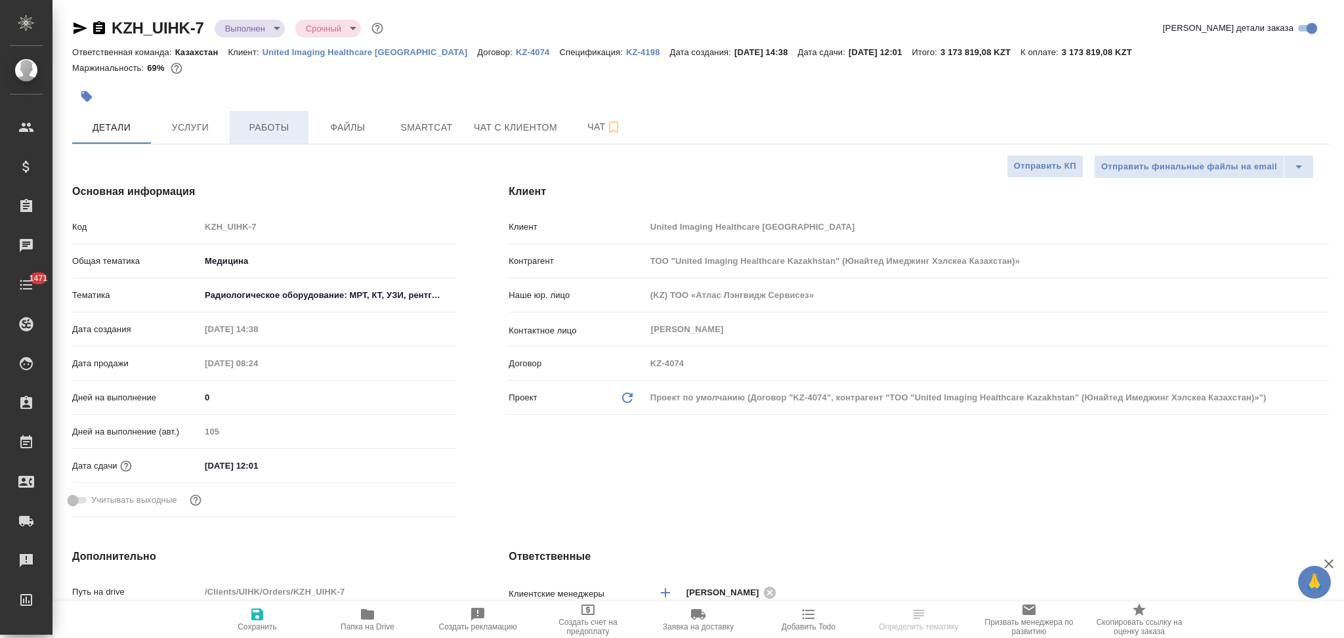
type textarea "x"
click at [268, 117] on button "Работы" at bounding box center [269, 127] width 79 height 33
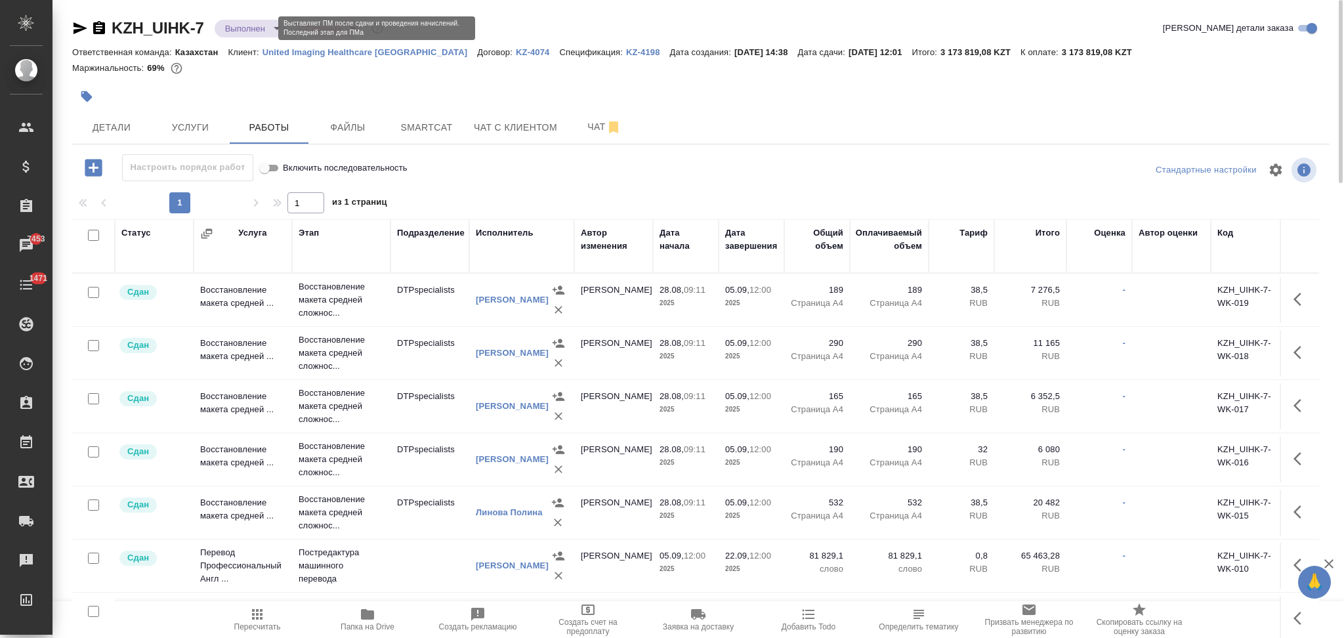
click at [248, 29] on body "🙏 .cls-1 fill:#fff; AWATERA Aslanukova Sati Клиенты Спецификации Заказы 7453 Ча…" at bounding box center [672, 319] width 1344 height 638
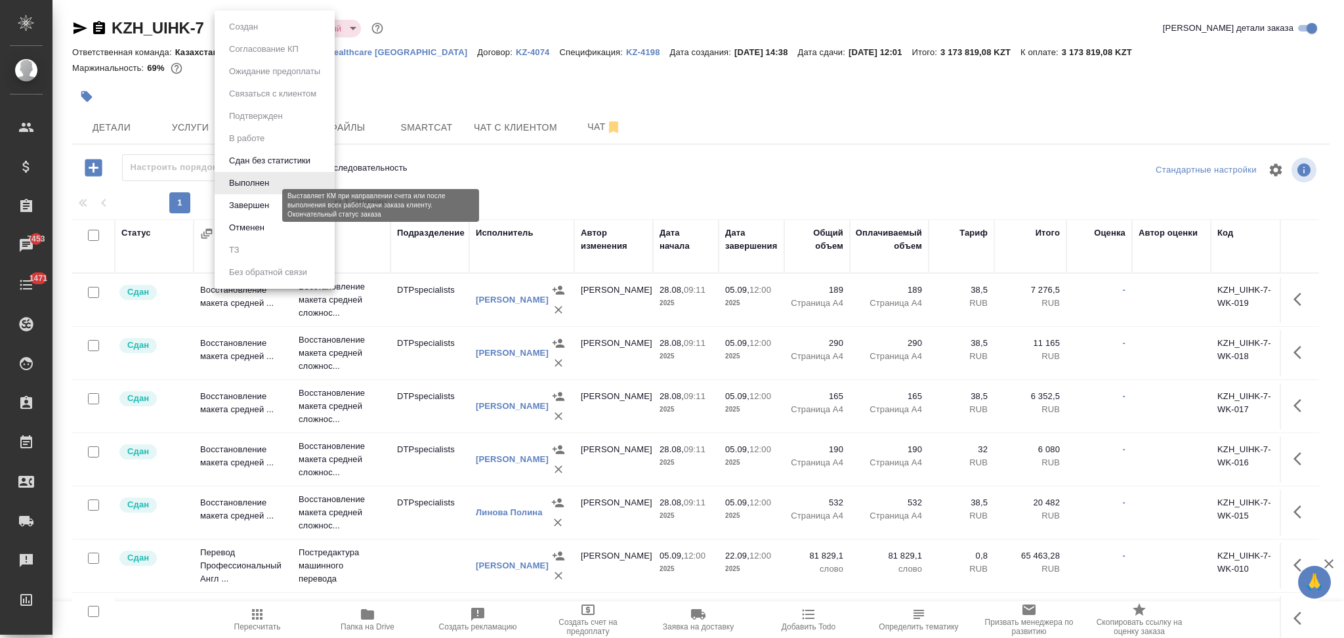
click at [244, 208] on button "Завершен" at bounding box center [249, 205] width 48 height 14
